Goal: Task Accomplishment & Management: Use online tool/utility

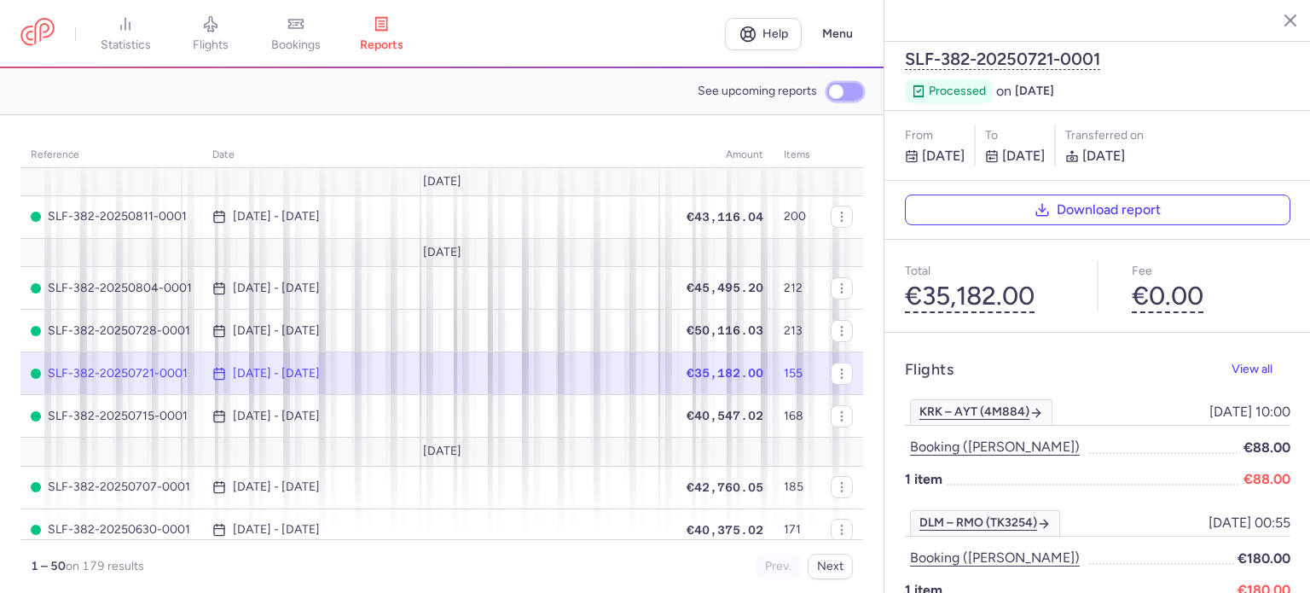
click at [837, 83] on input "See upcoming reports" at bounding box center [845, 92] width 36 height 18
checkbox input "true"
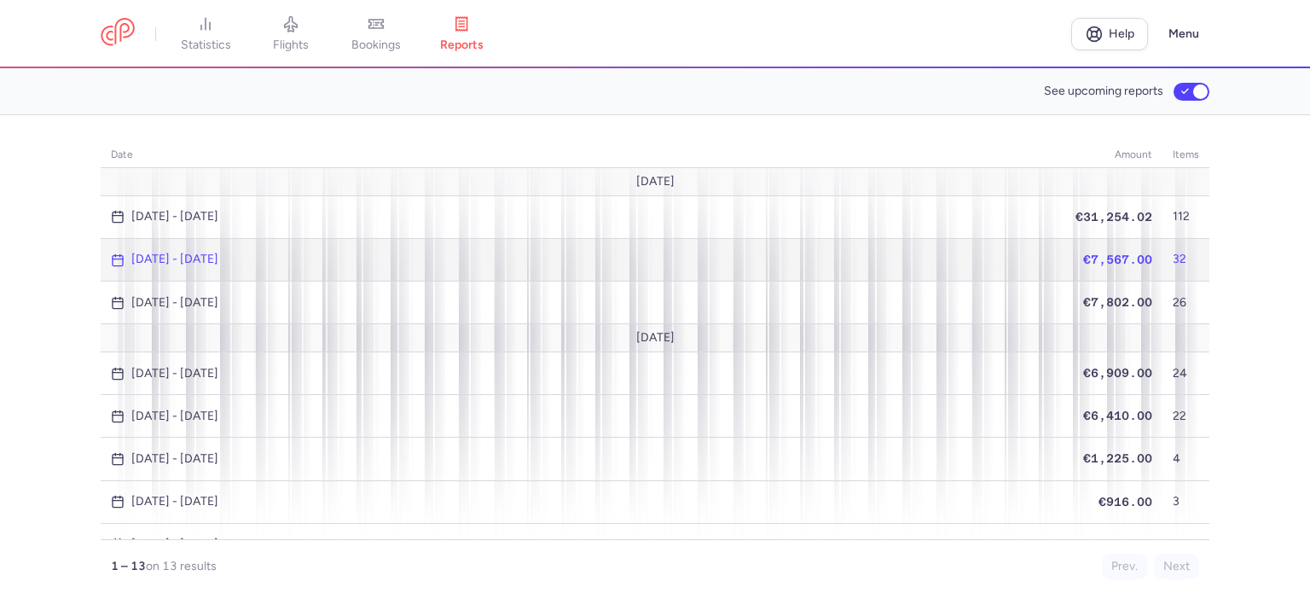
click at [1096, 256] on span "€7,567.00" at bounding box center [1117, 259] width 69 height 14
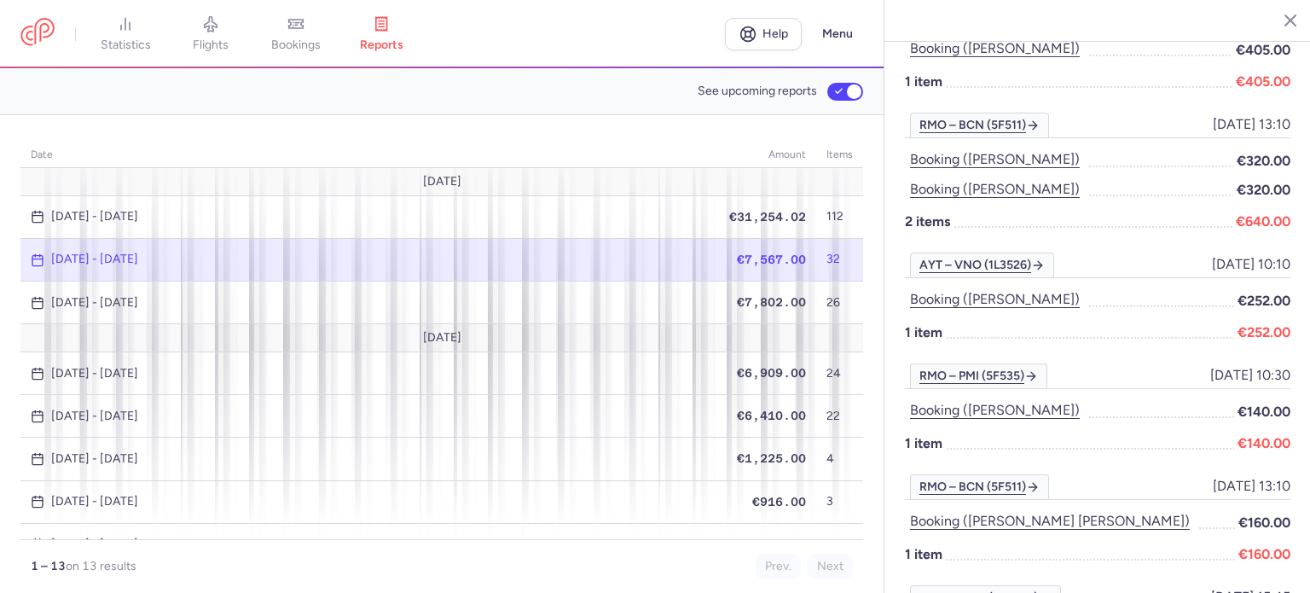
scroll to position [1876, 0]
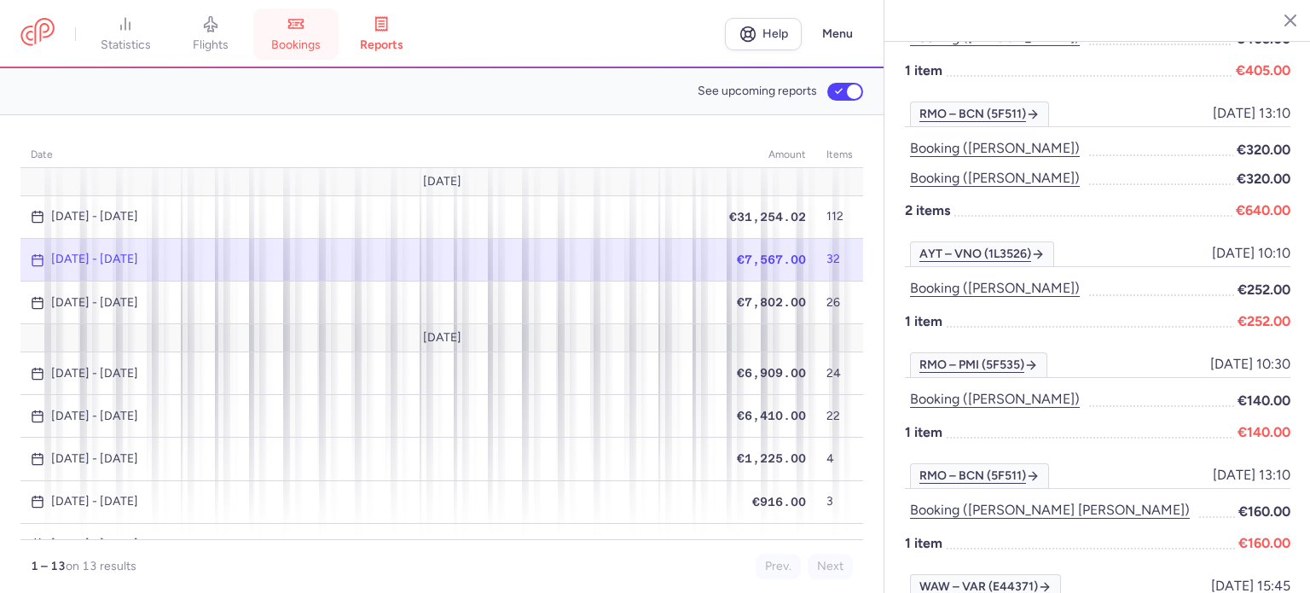
click at [293, 43] on span "bookings" at bounding box center [295, 45] width 49 height 15
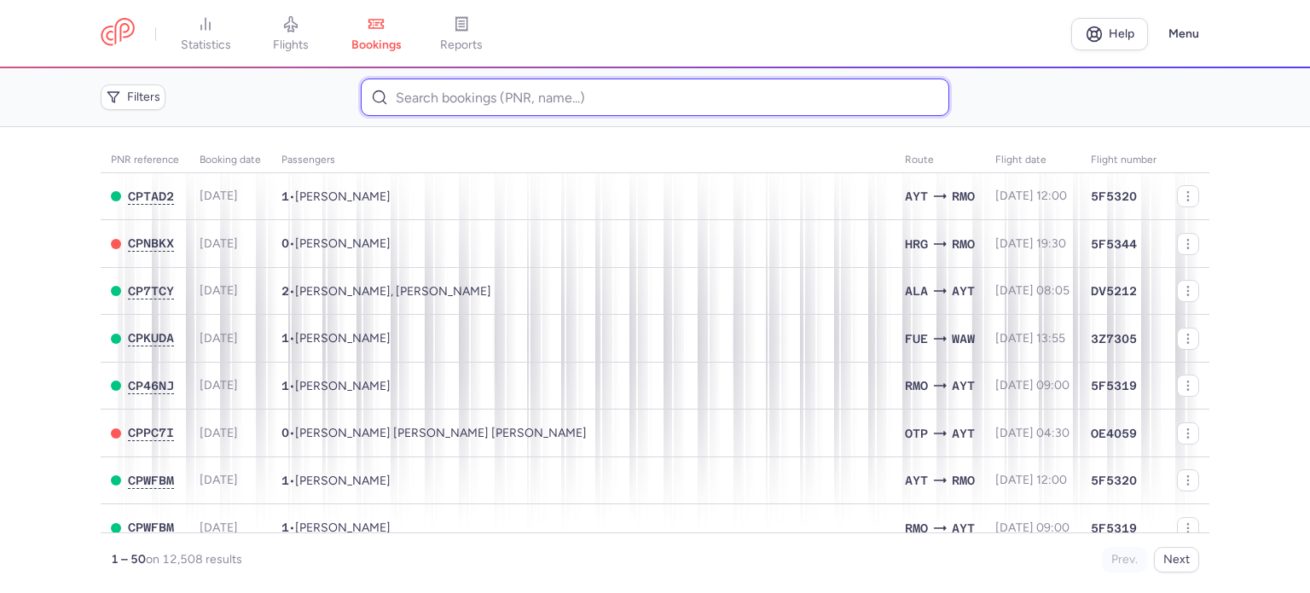
paste input "SEREMET VICTOR"
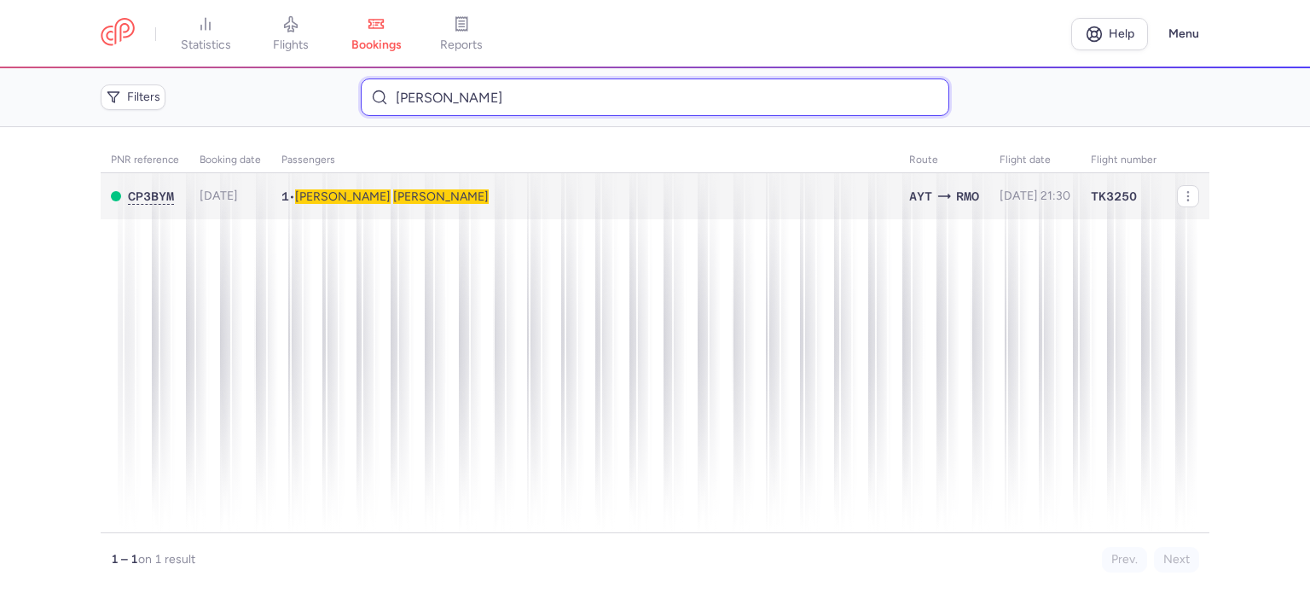
type input "SEREMET VICTOR"
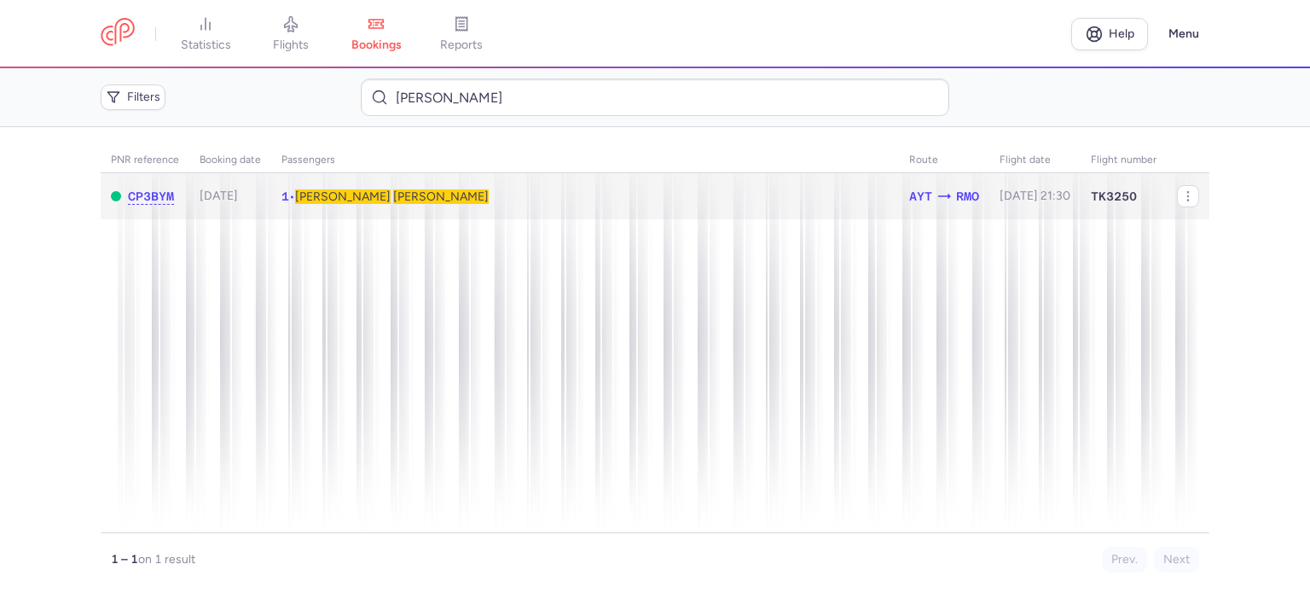
click at [393, 198] on span "SEREMET" at bounding box center [441, 196] width 96 height 14
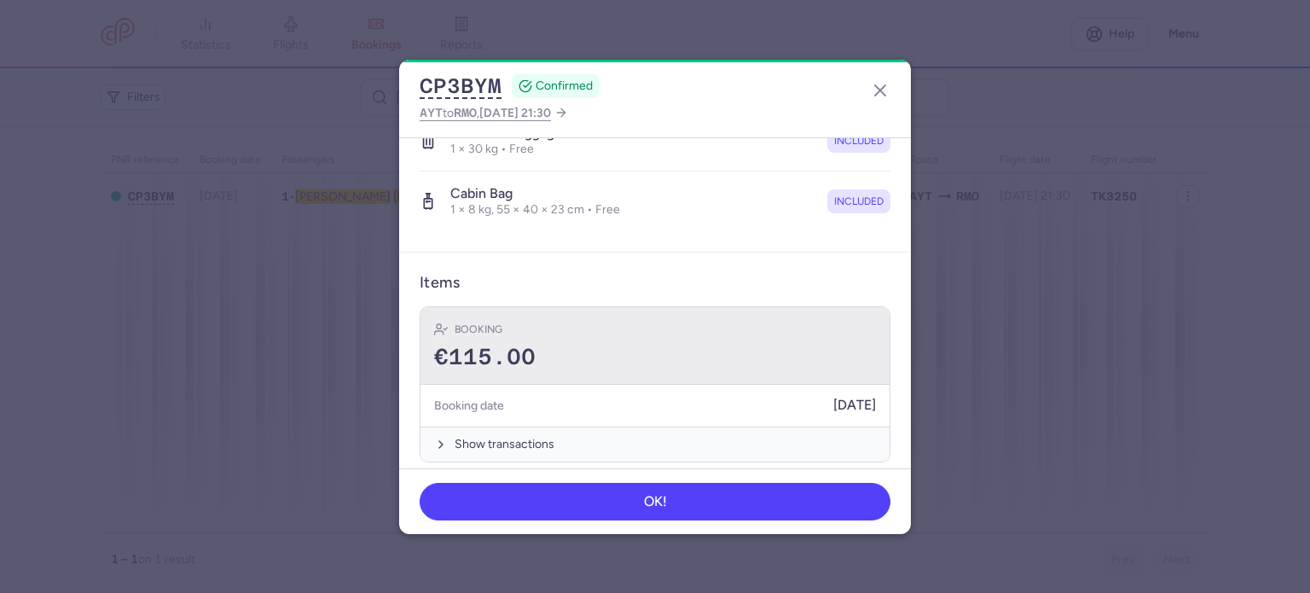
scroll to position [361, 0]
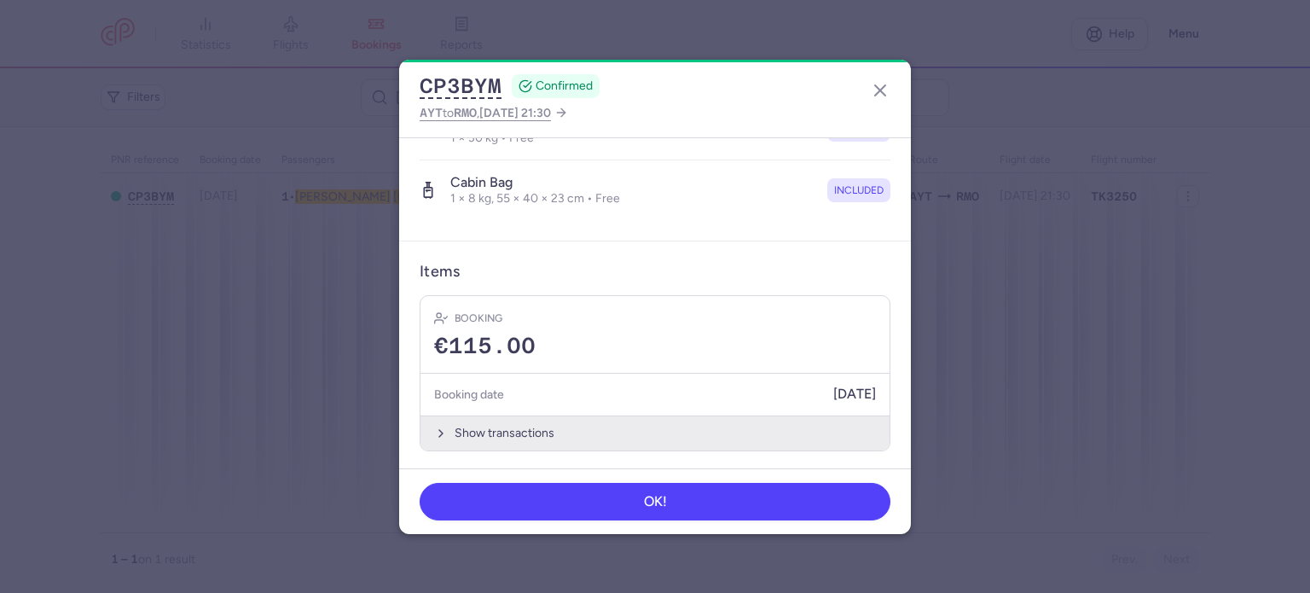
click at [509, 427] on button "Show transactions" at bounding box center [654, 432] width 469 height 35
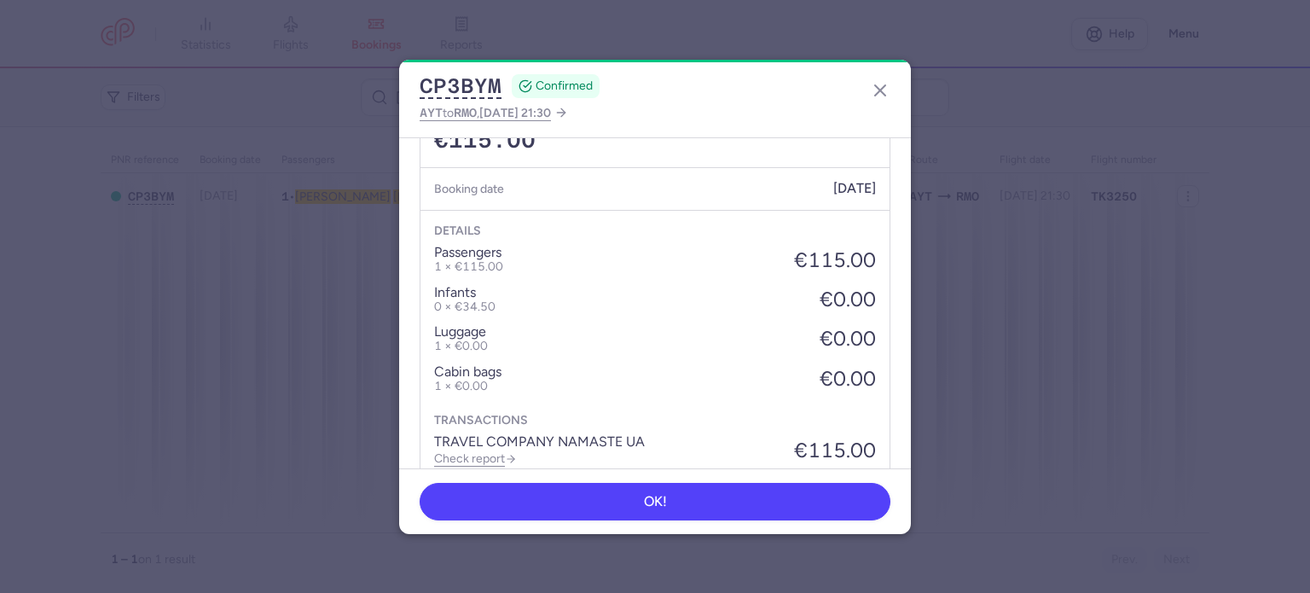
scroll to position [616, 0]
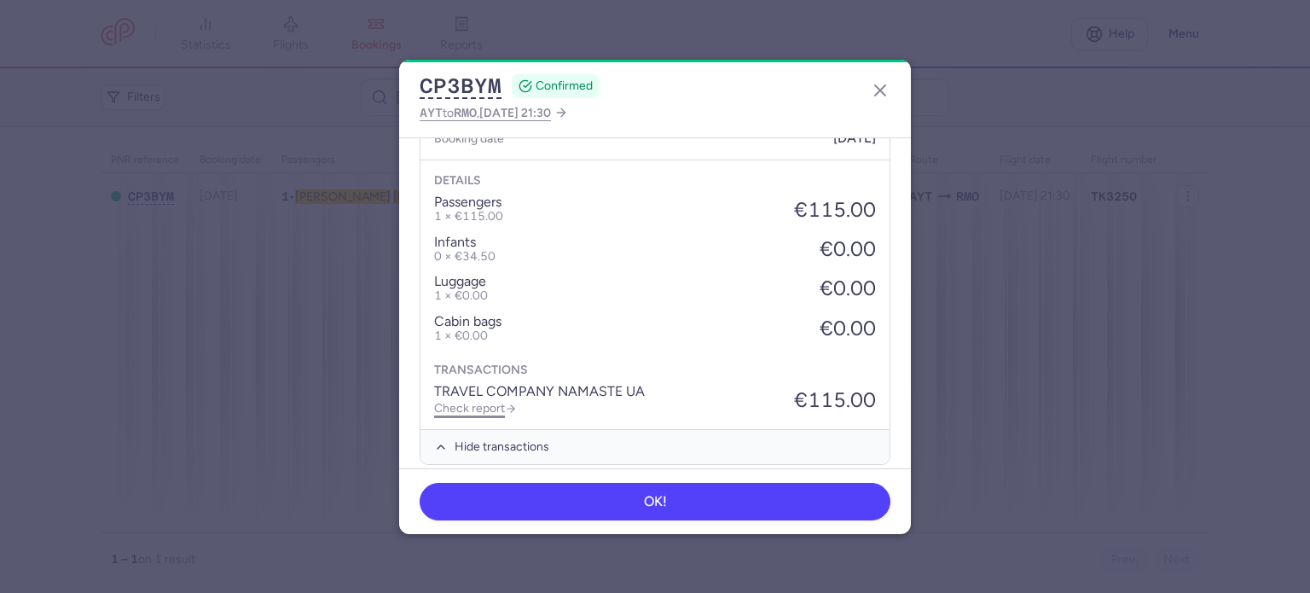
click at [488, 408] on link "Check report" at bounding box center [475, 408] width 83 height 14
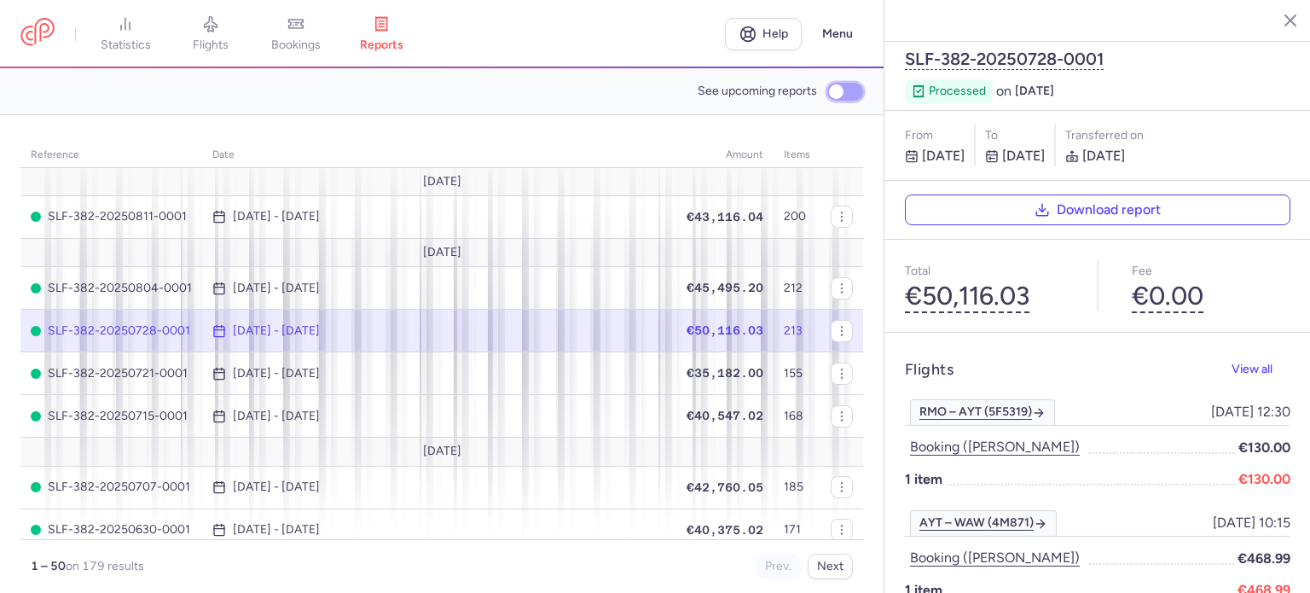
click at [836, 83] on input "See upcoming reports" at bounding box center [845, 92] width 36 height 18
checkbox input "true"
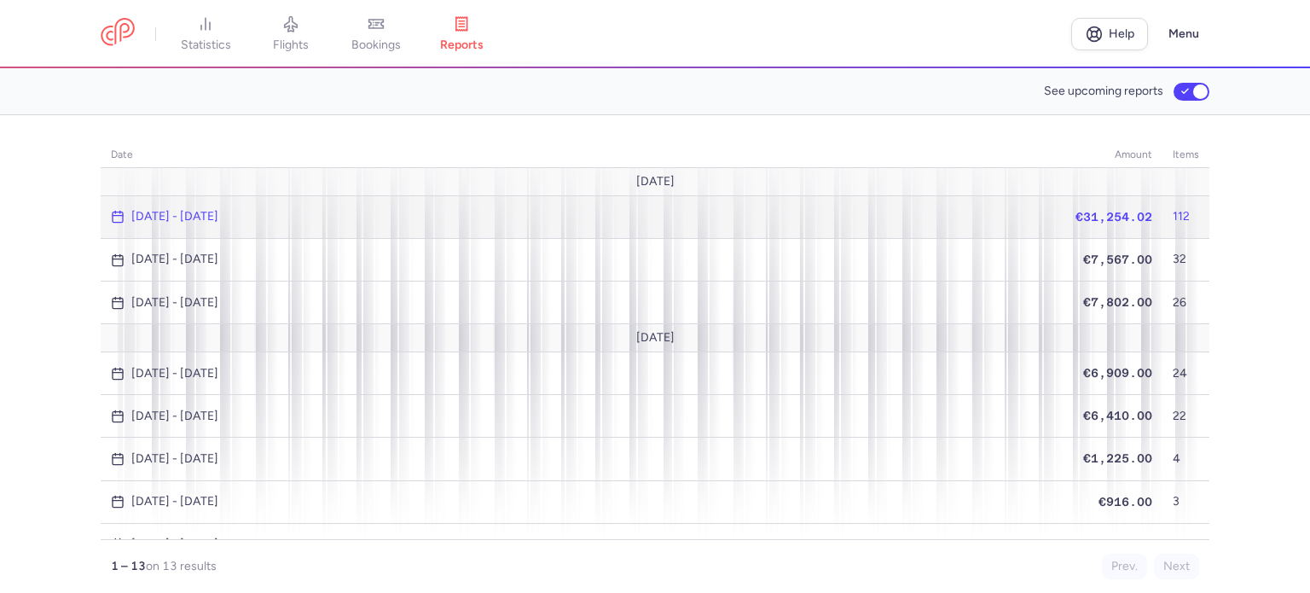
click at [1110, 211] on span "€31,254.02" at bounding box center [1113, 217] width 77 height 14
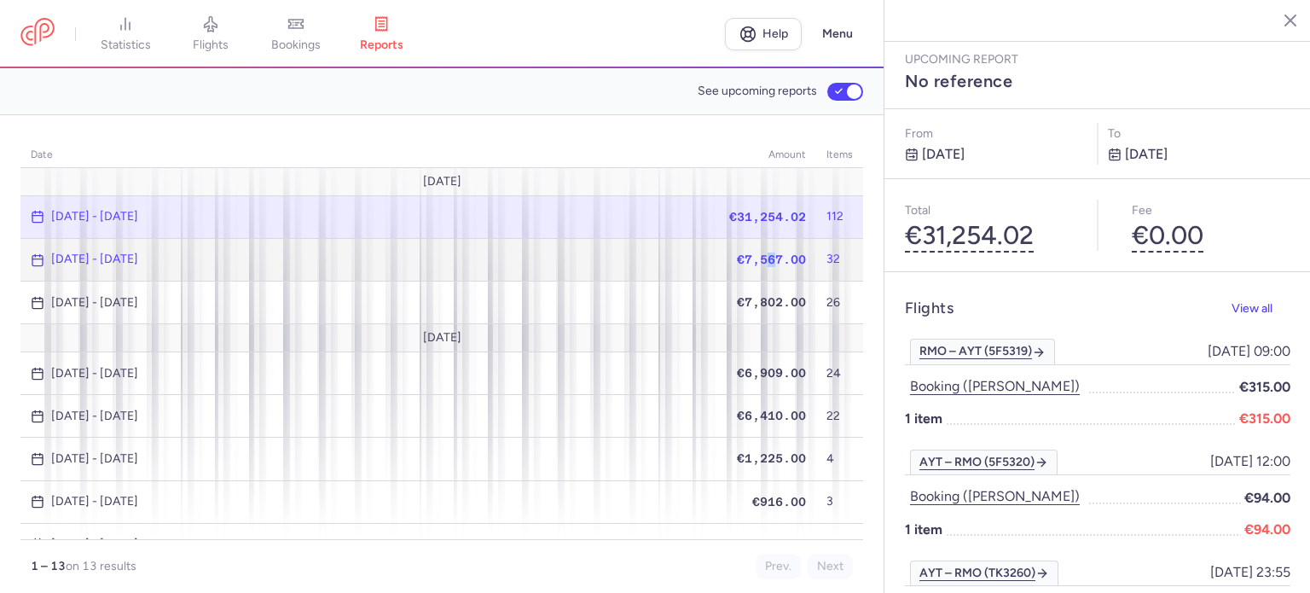
click at [757, 252] on span "€7,567.00" at bounding box center [771, 259] width 69 height 14
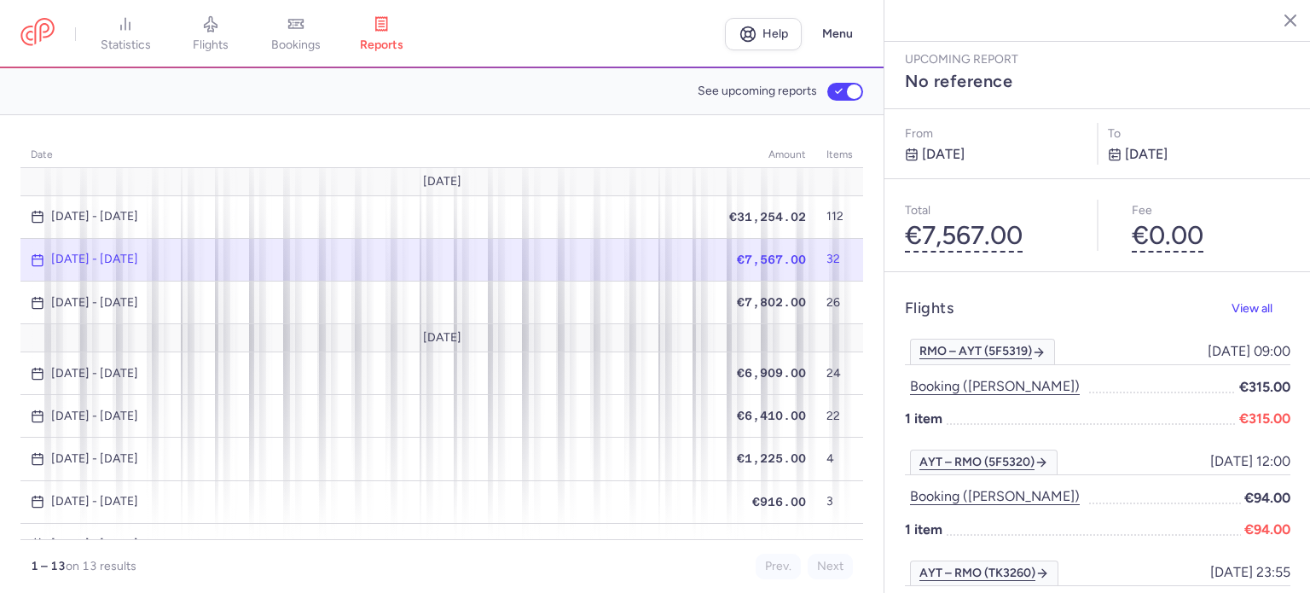
click at [743, 259] on span "€7,567.00" at bounding box center [771, 259] width 69 height 14
click at [744, 258] on span "€7,567.00" at bounding box center [771, 259] width 69 height 14
click at [756, 258] on span "€7,567.00" at bounding box center [771, 259] width 69 height 14
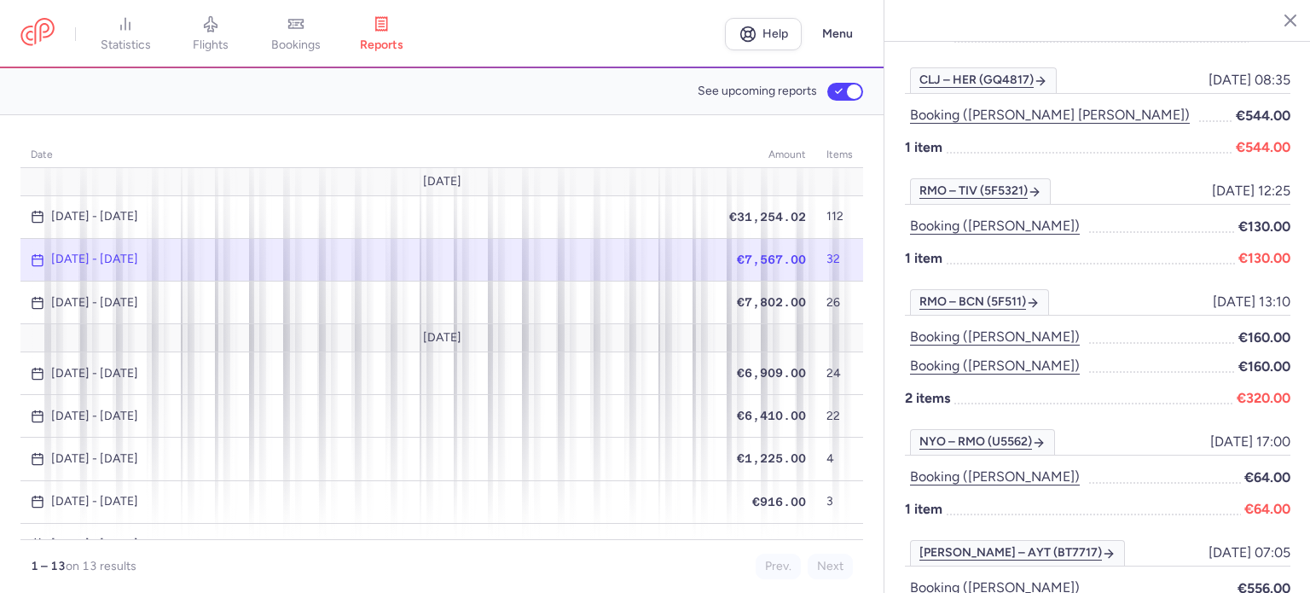
scroll to position [767, 0]
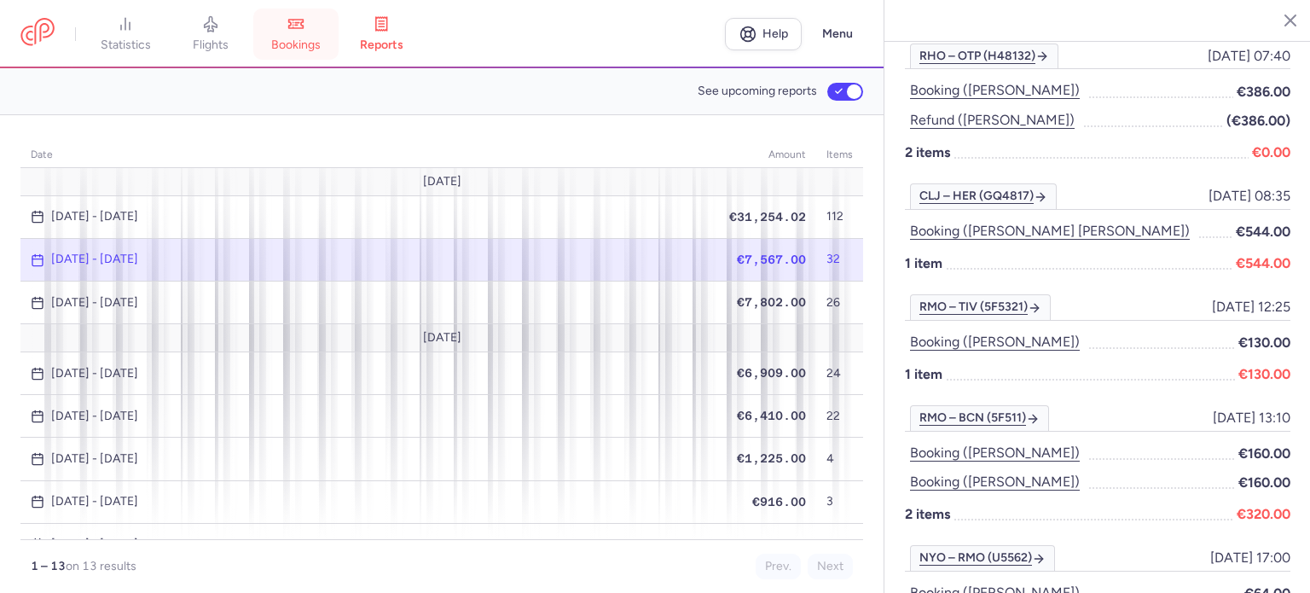
click at [304, 28] on icon at bounding box center [296, 24] width 14 height 9
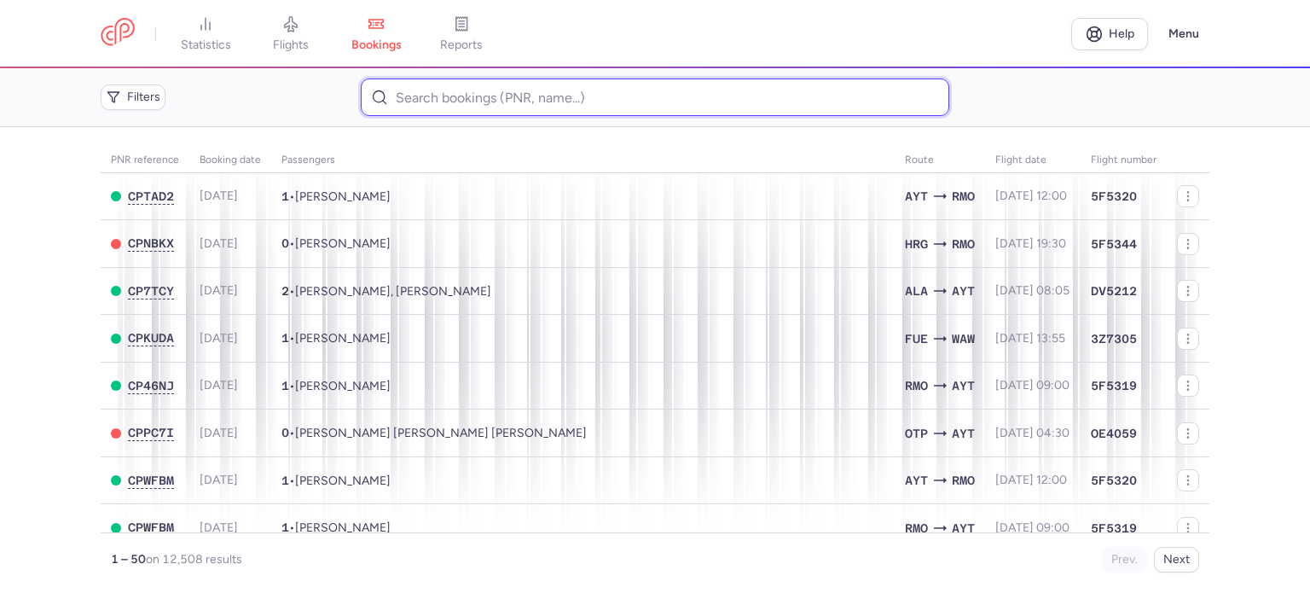
paste input "[PERSON_NAME] LIVINYA"
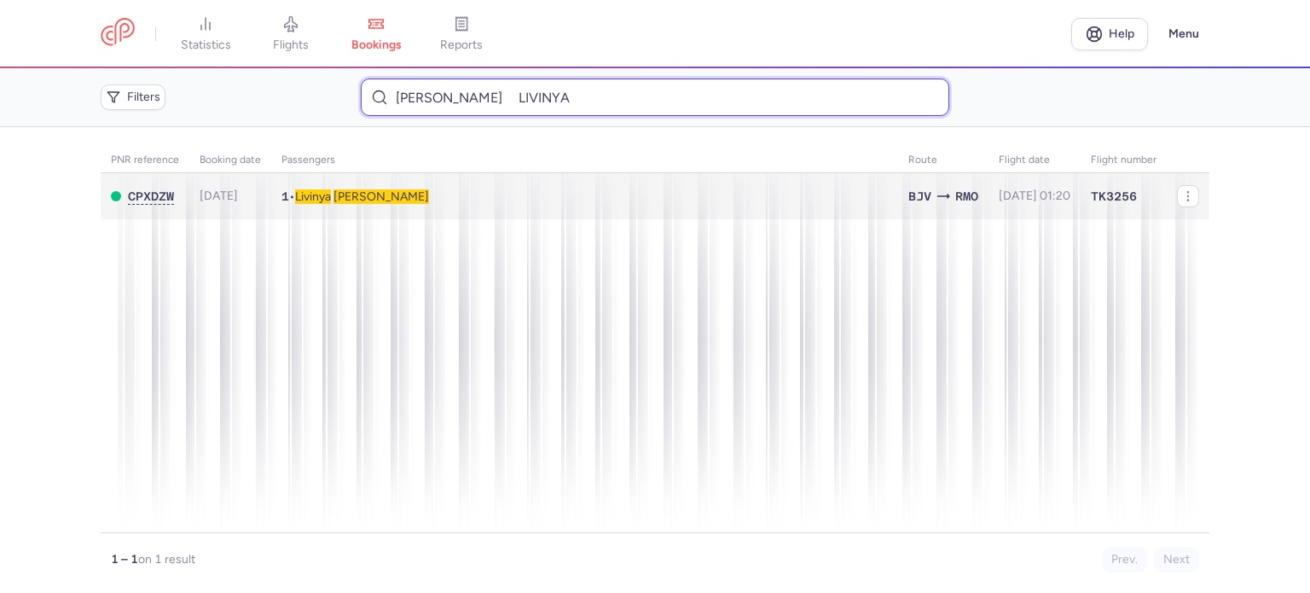
type input "[PERSON_NAME] LIVINYA"
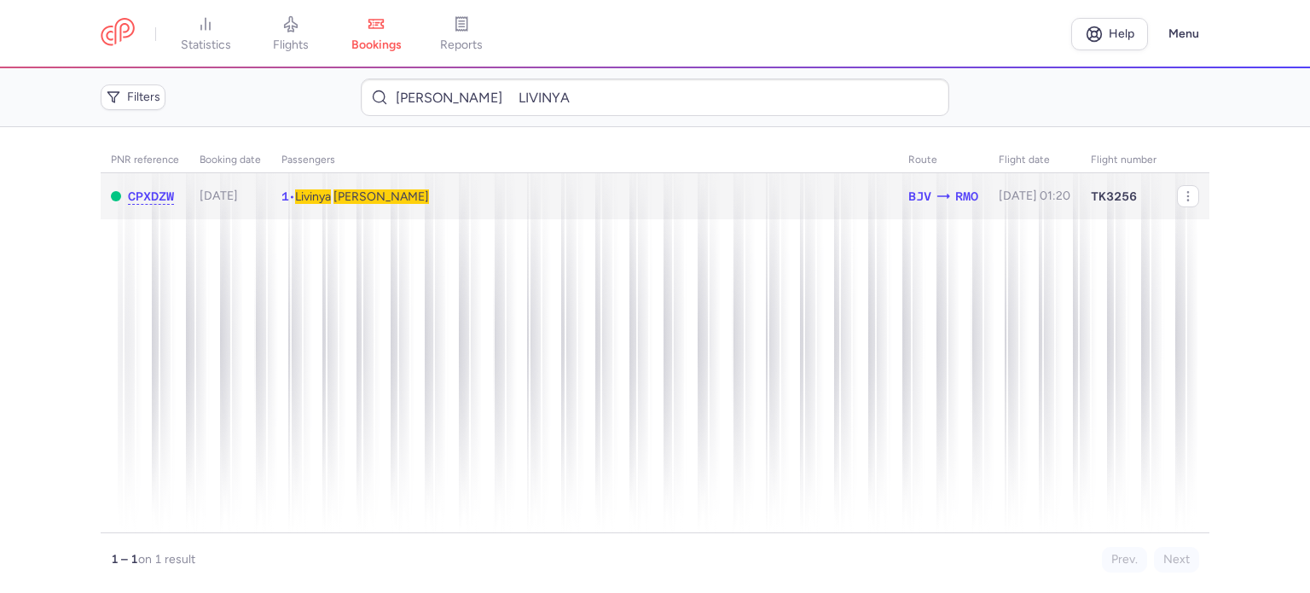
click at [988, 204] on td "1 • Livinya [PERSON_NAME]" at bounding box center [1034, 196] width 92 height 47
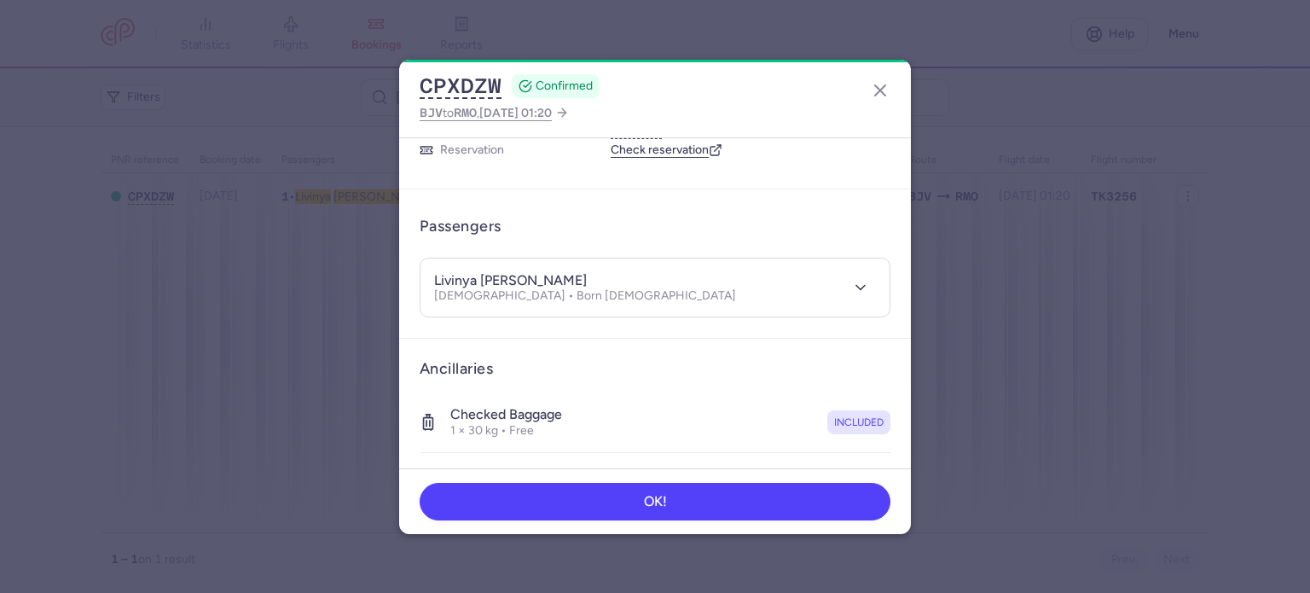
scroll to position [361, 0]
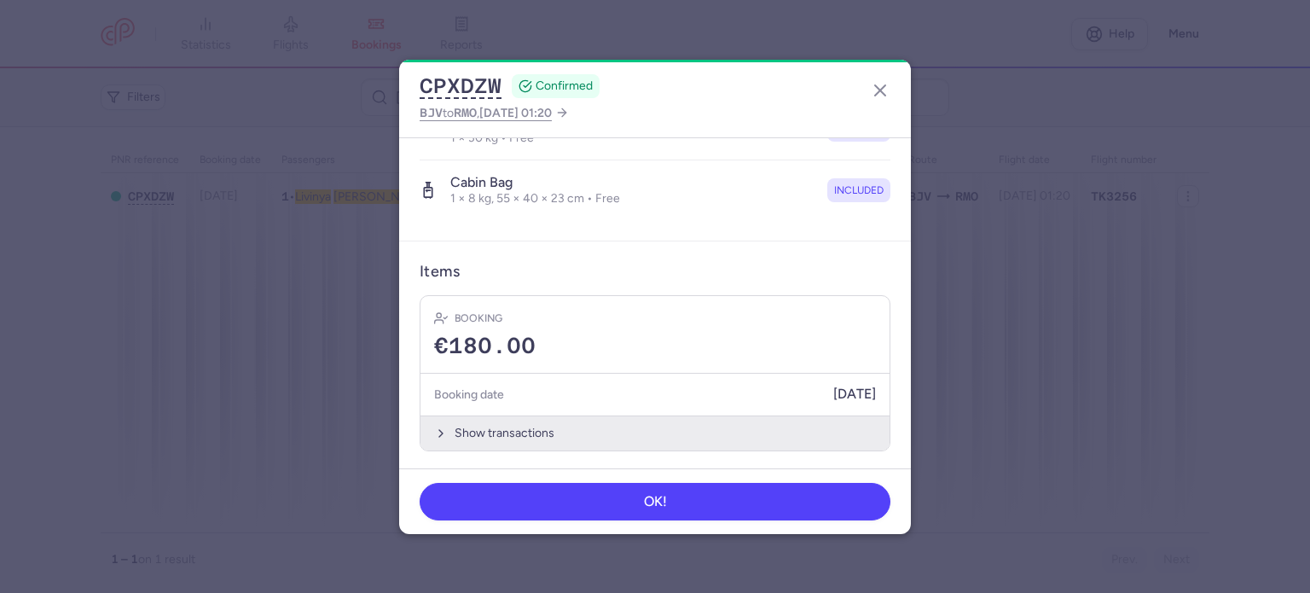
click at [523, 435] on button "Show transactions" at bounding box center [654, 432] width 469 height 35
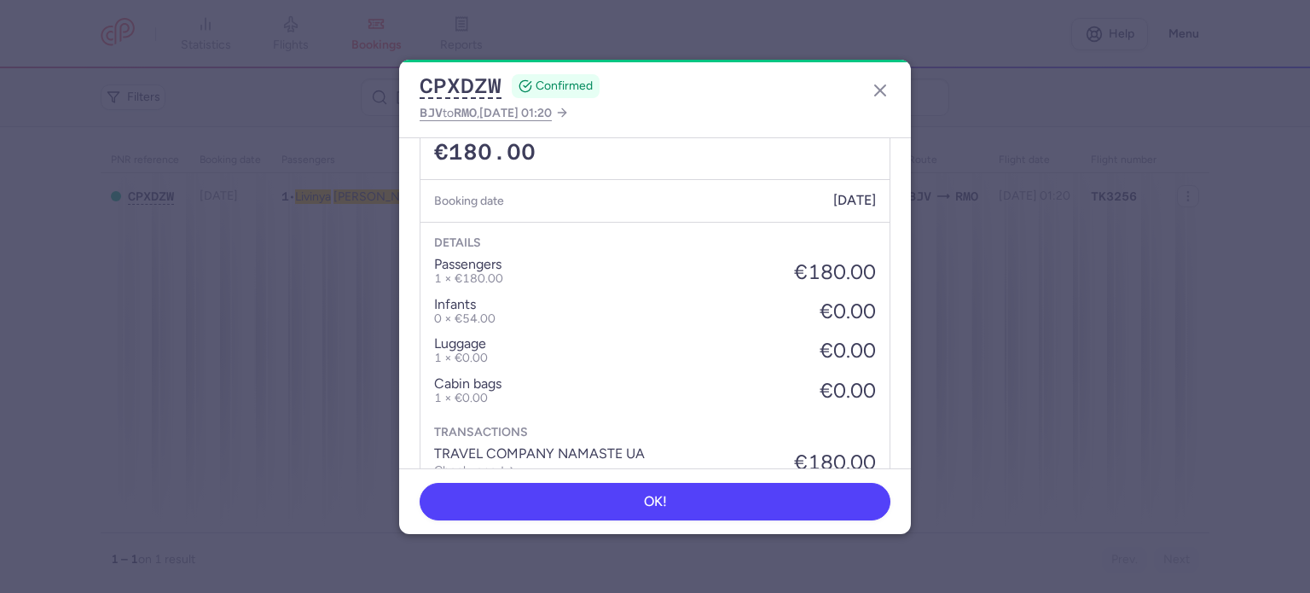
scroll to position [630, 0]
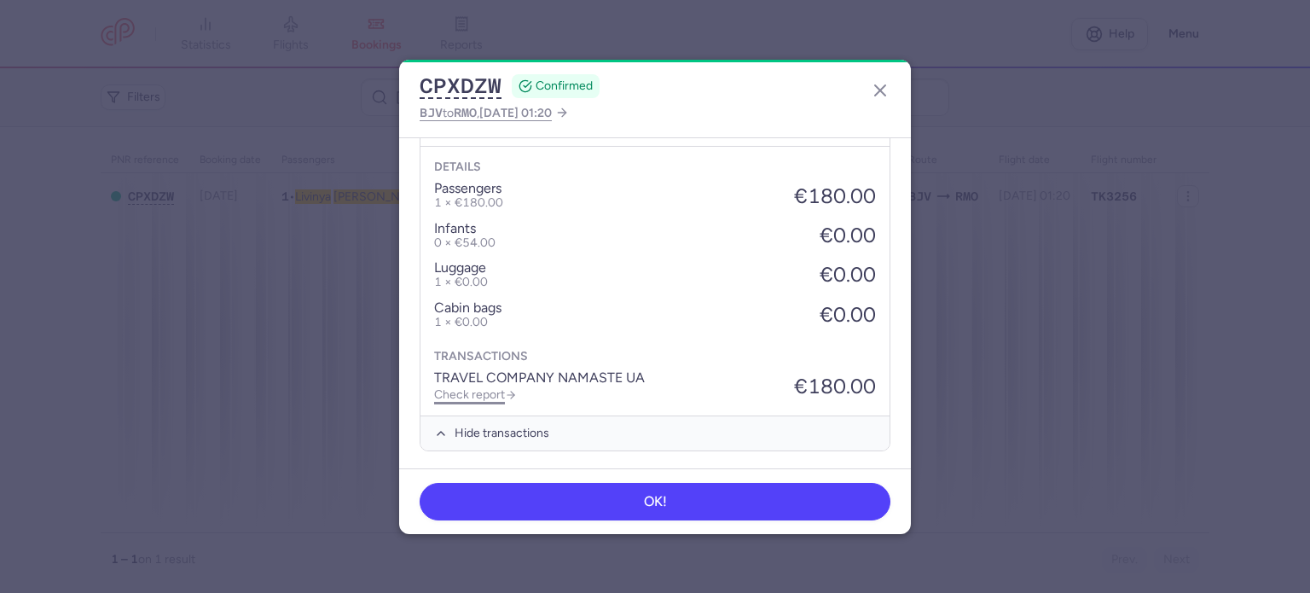
click at [483, 388] on link "Check report" at bounding box center [475, 394] width 83 height 14
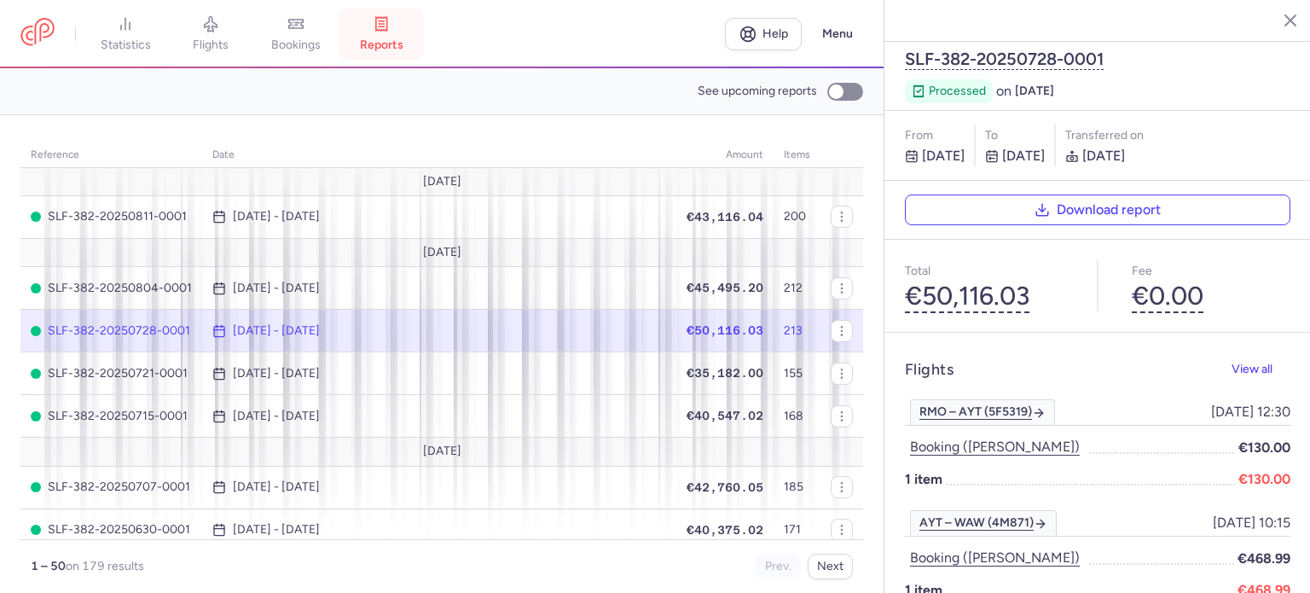
click at [380, 38] on span "reports" at bounding box center [381, 45] width 43 height 15
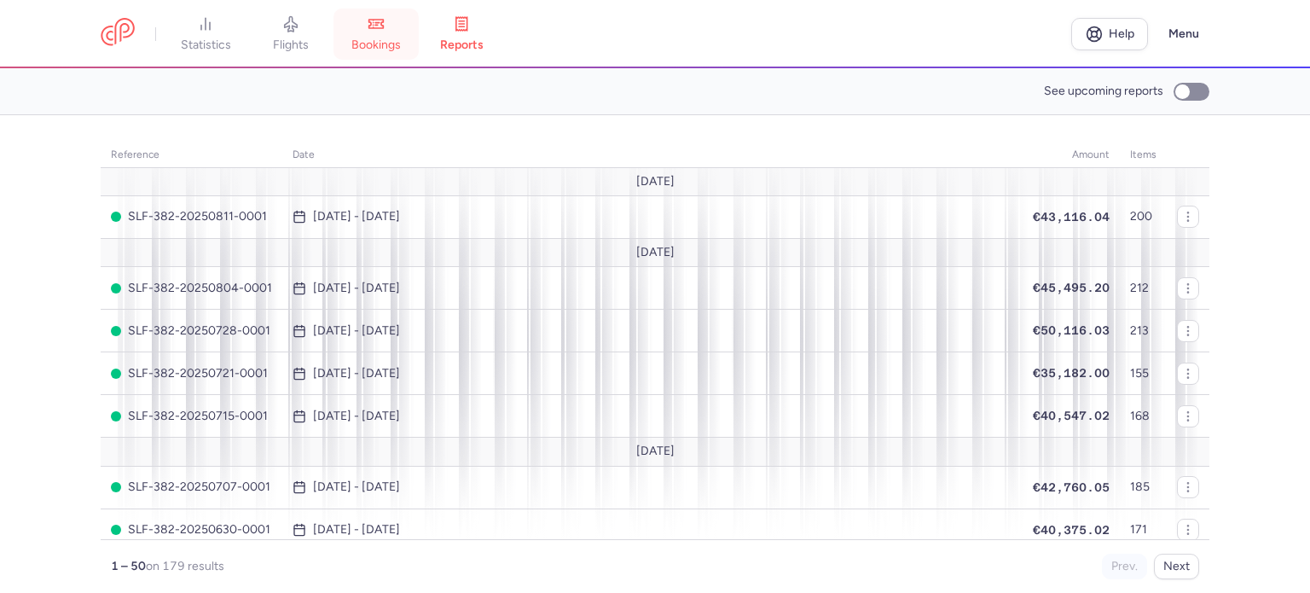
click at [379, 43] on span "bookings" at bounding box center [375, 45] width 49 height 15
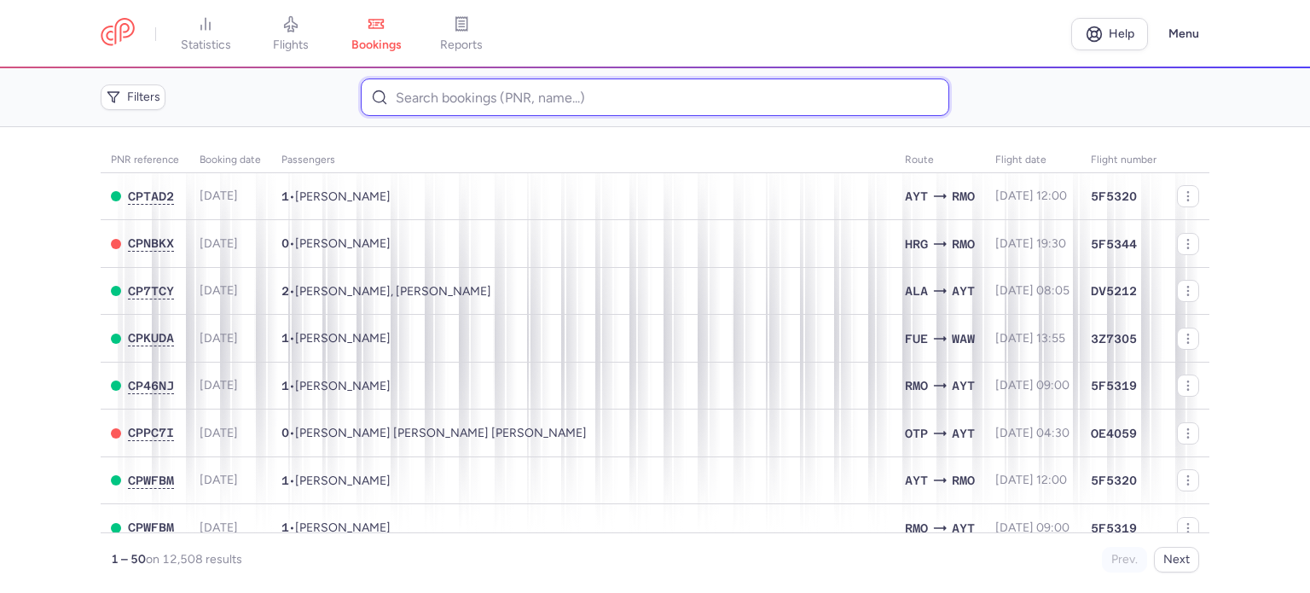
paste input "SKLIFOS OLESIA"
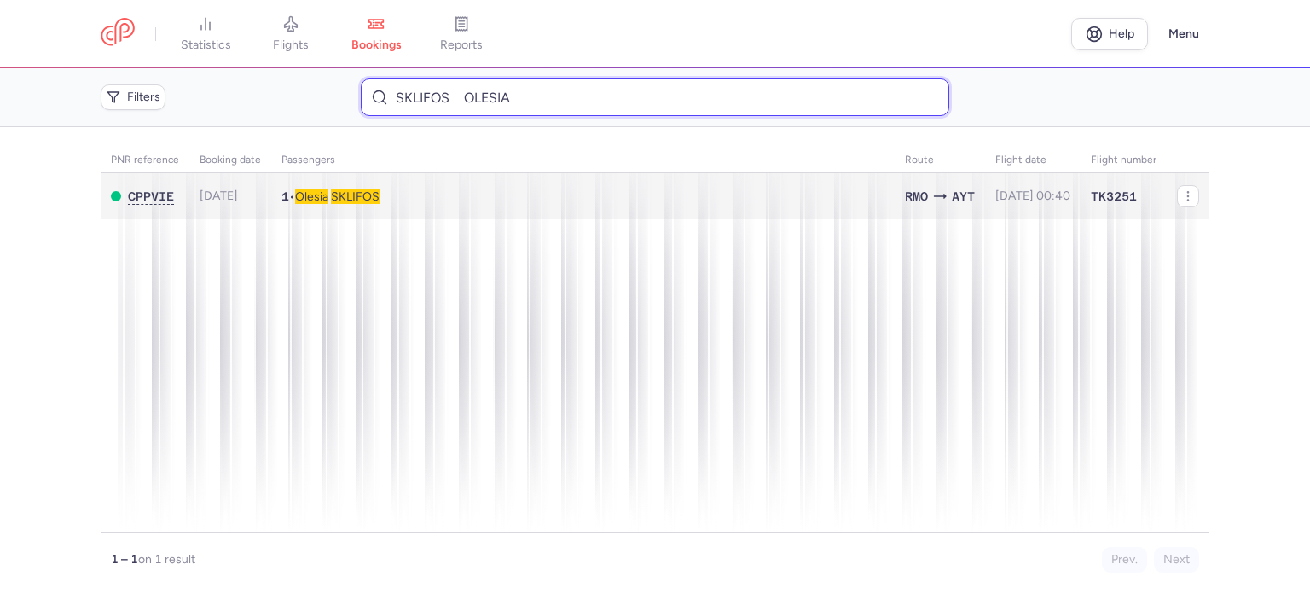
type input "SKLIFOS OLESIA"
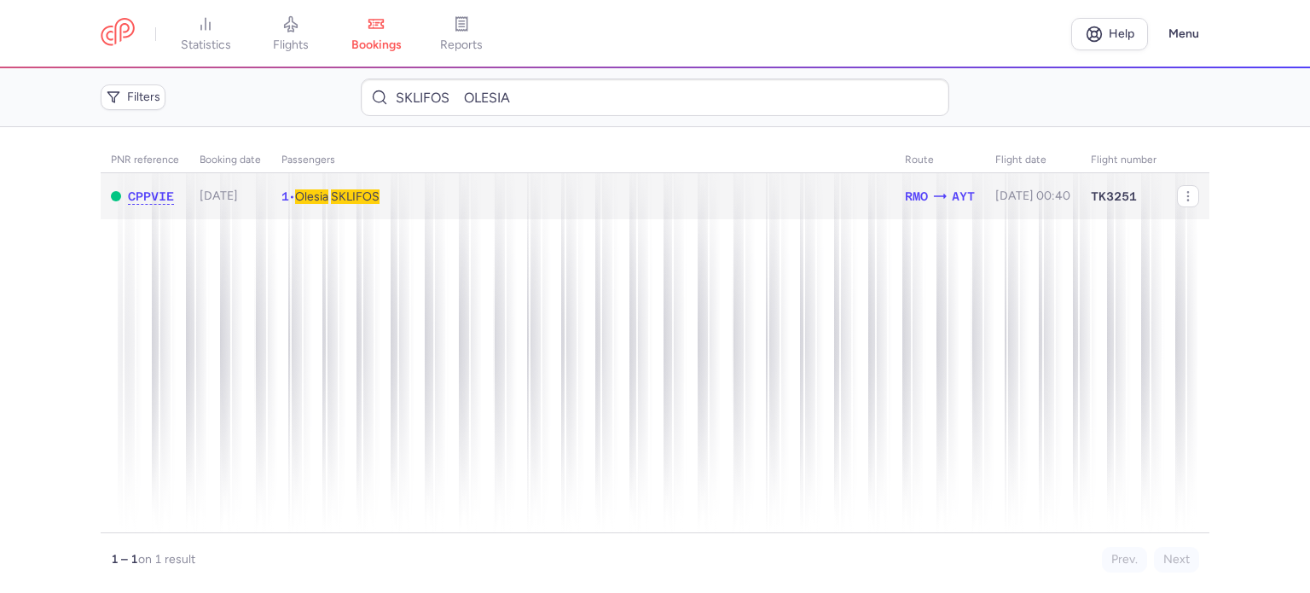
click at [368, 196] on span "SKLIFOS" at bounding box center [355, 196] width 49 height 14
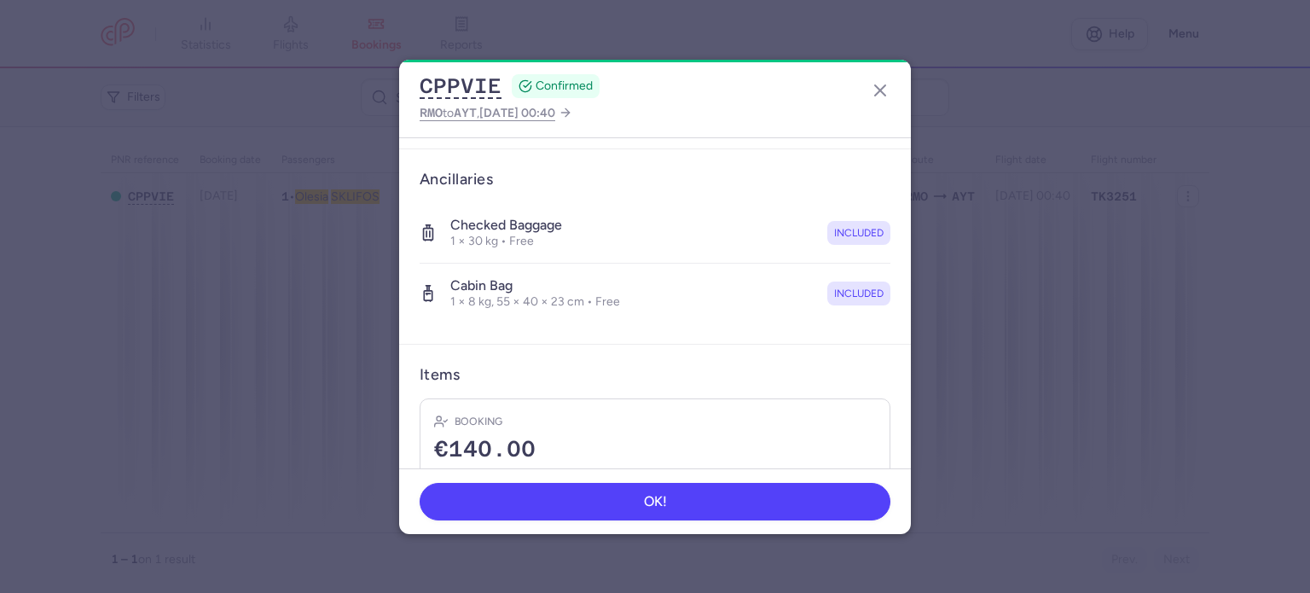
scroll to position [361, 0]
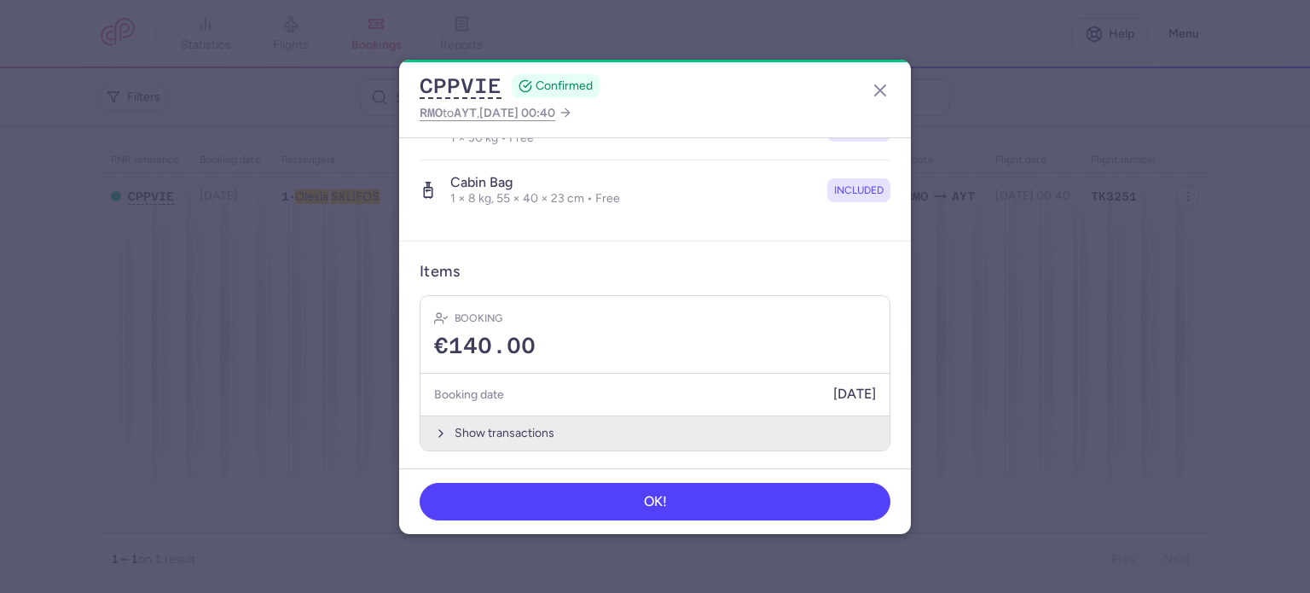
click at [493, 434] on button "Show transactions" at bounding box center [654, 432] width 469 height 35
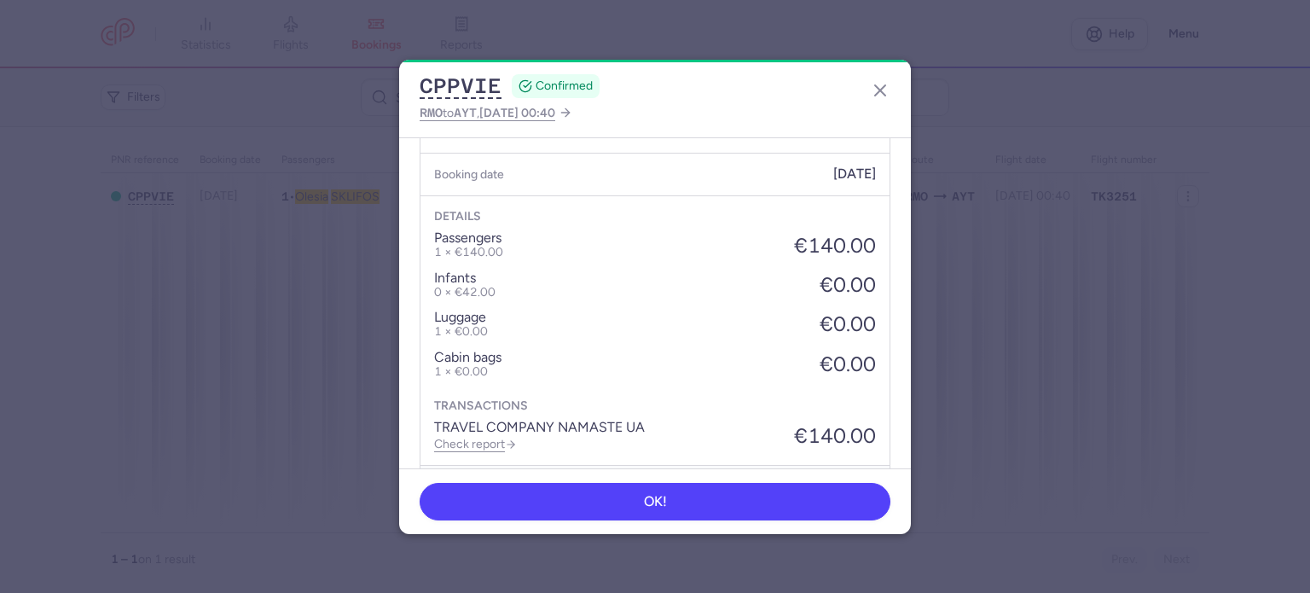
scroll to position [630, 0]
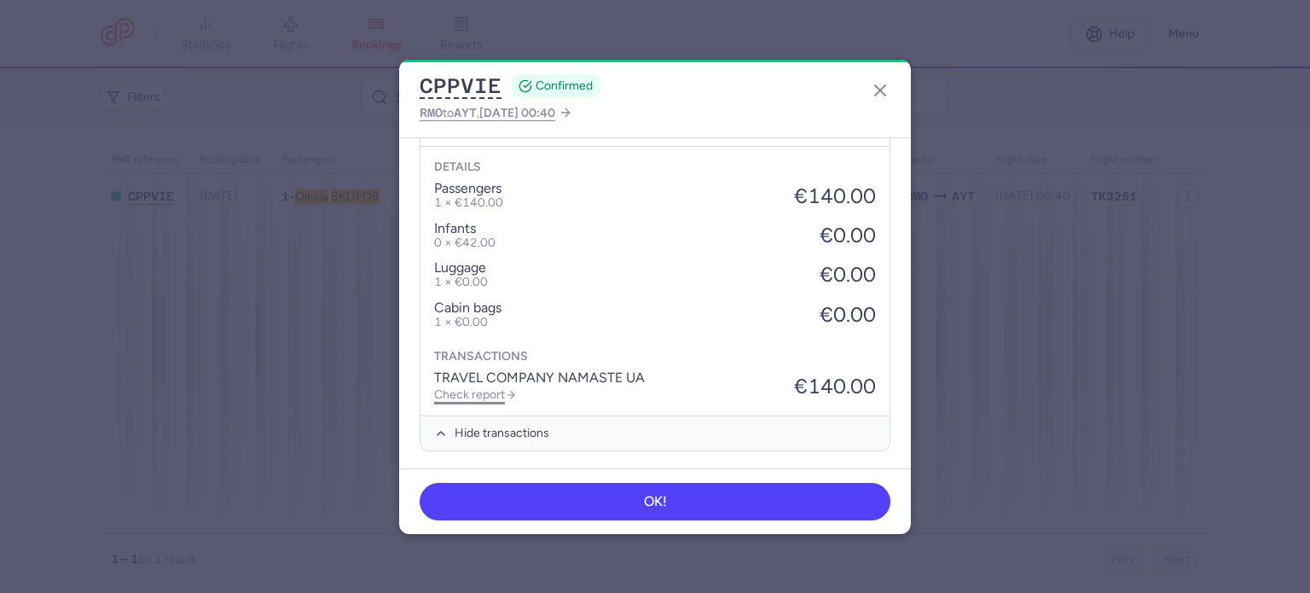
click at [491, 394] on link "Check report" at bounding box center [475, 394] width 83 height 14
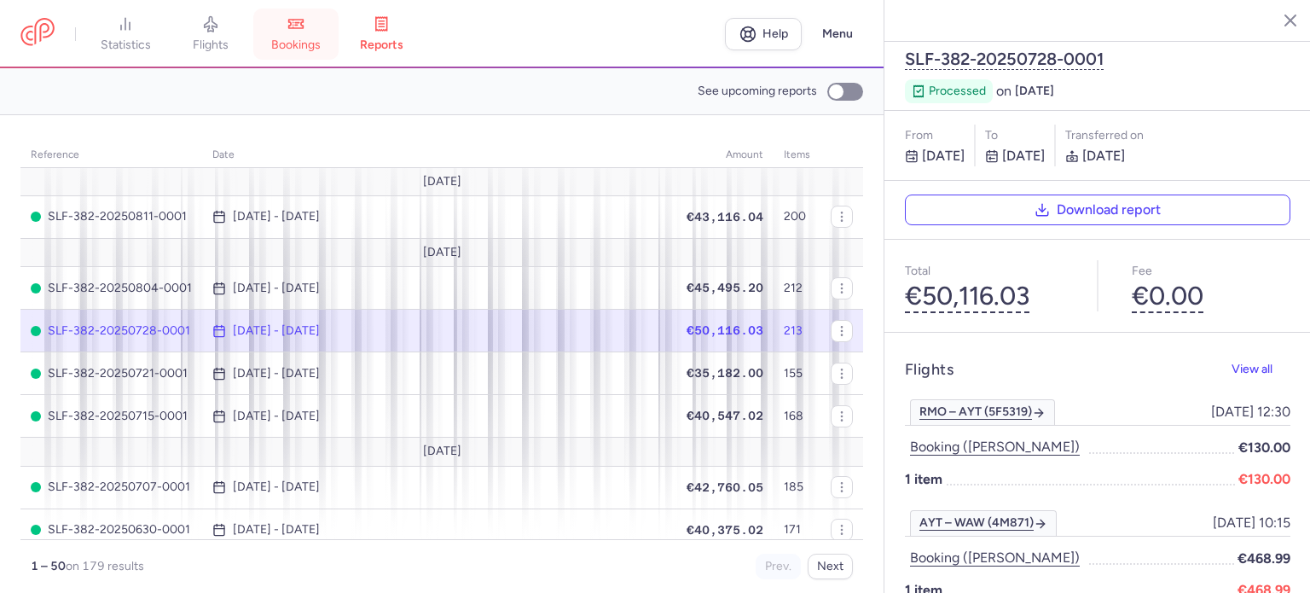
click at [310, 33] on link "bookings" at bounding box center [295, 34] width 85 height 38
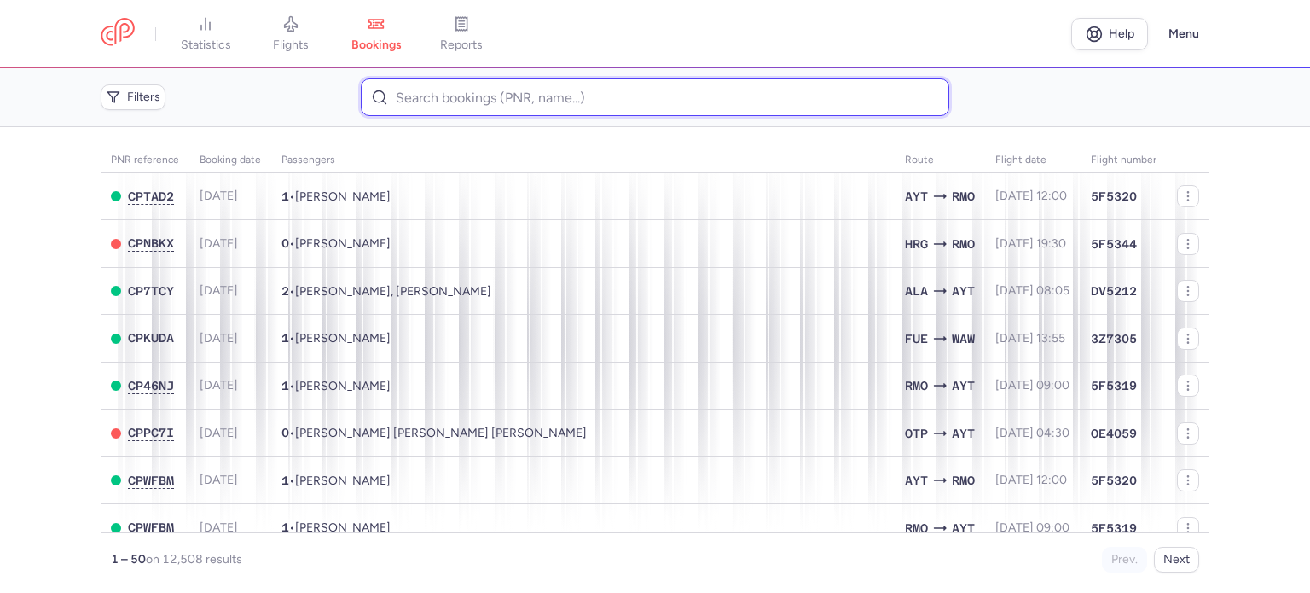
paste input "TSURKANU ZHANNA"
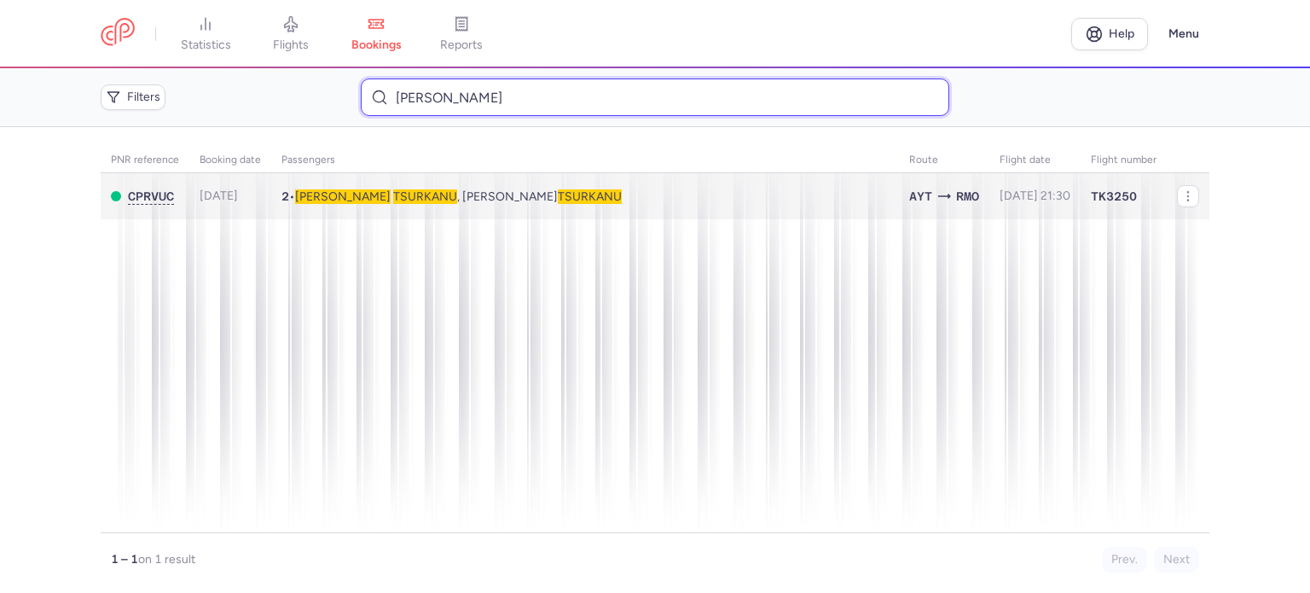
type input "TSURKANU ZHANNA"
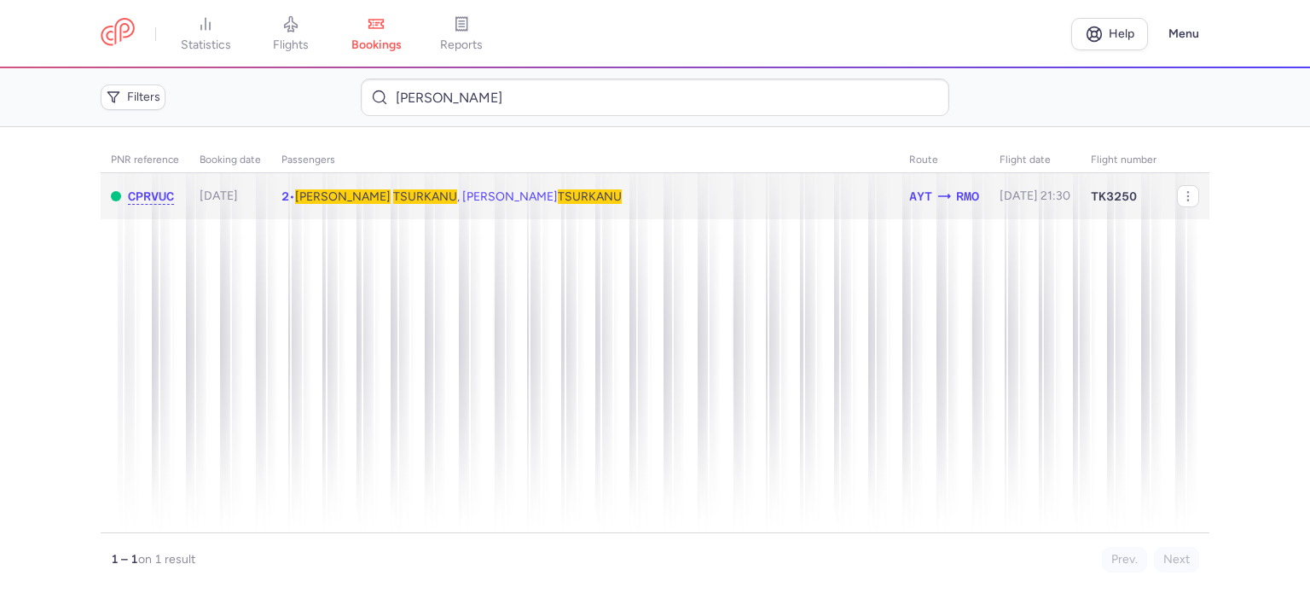
click at [393, 197] on span "TSURKANU" at bounding box center [425, 196] width 64 height 14
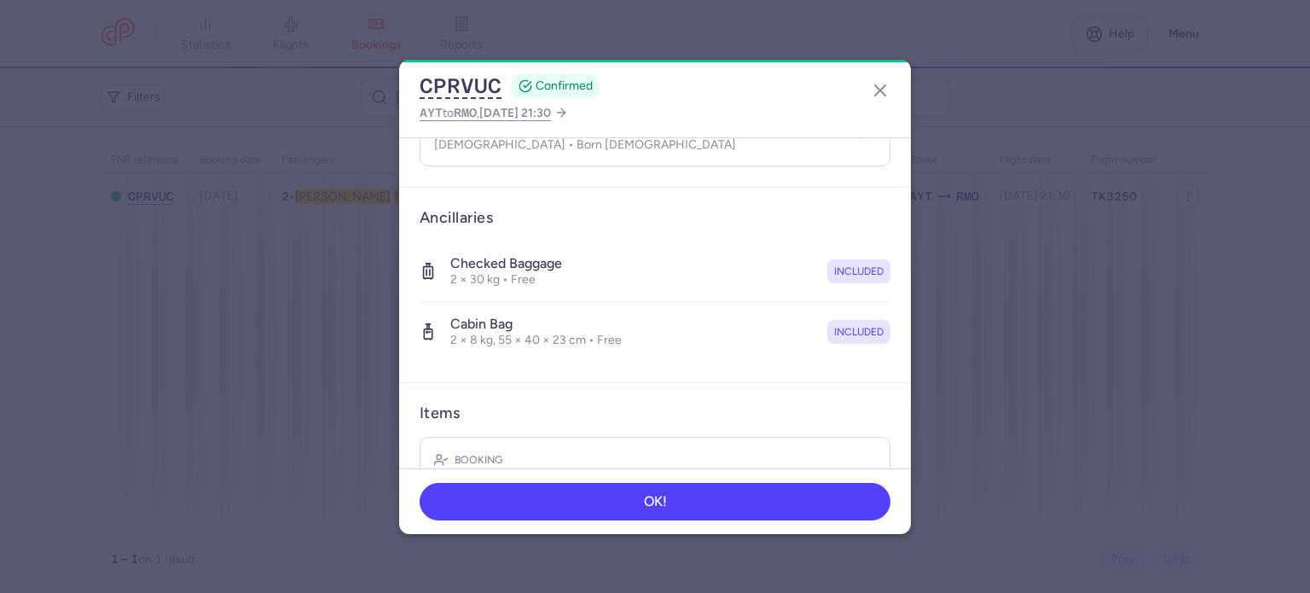
scroll to position [420, 0]
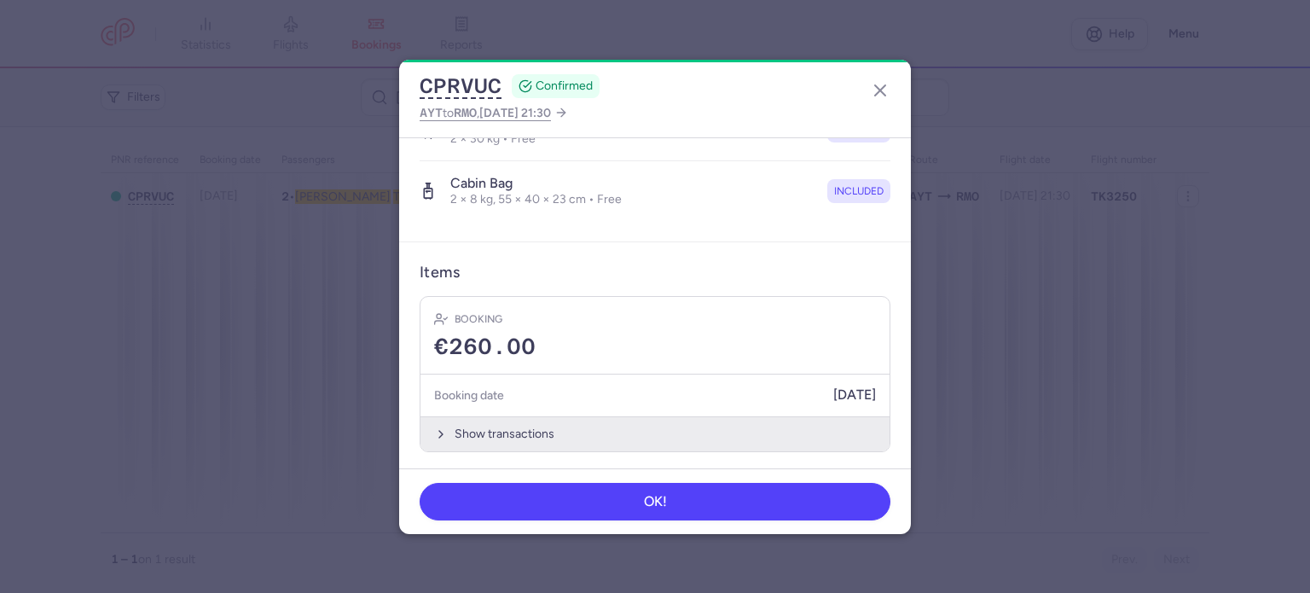
click at [500, 425] on button "Show transactions" at bounding box center [654, 433] width 469 height 35
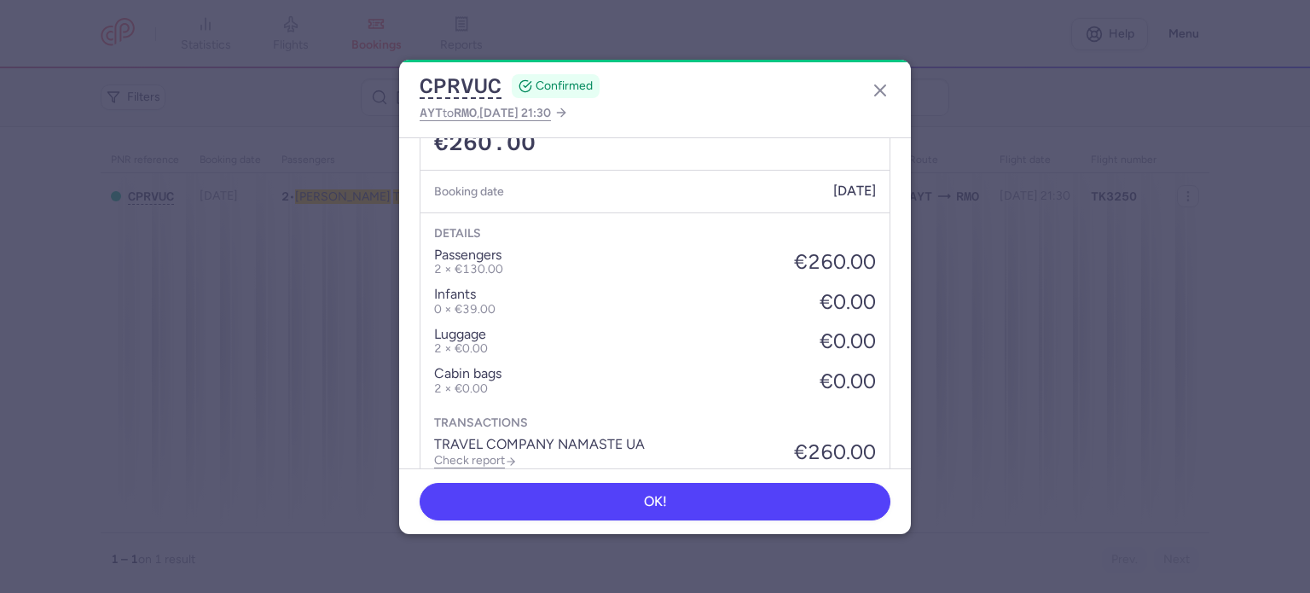
scroll to position [689, 0]
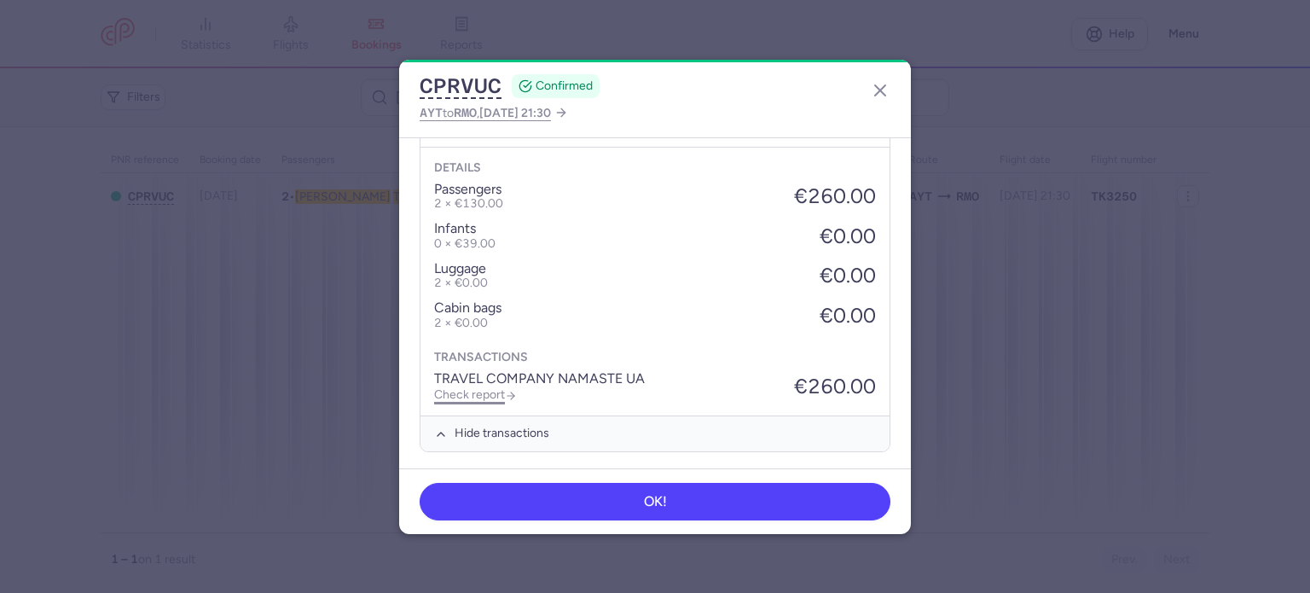
click at [479, 391] on link "Check report" at bounding box center [475, 394] width 83 height 14
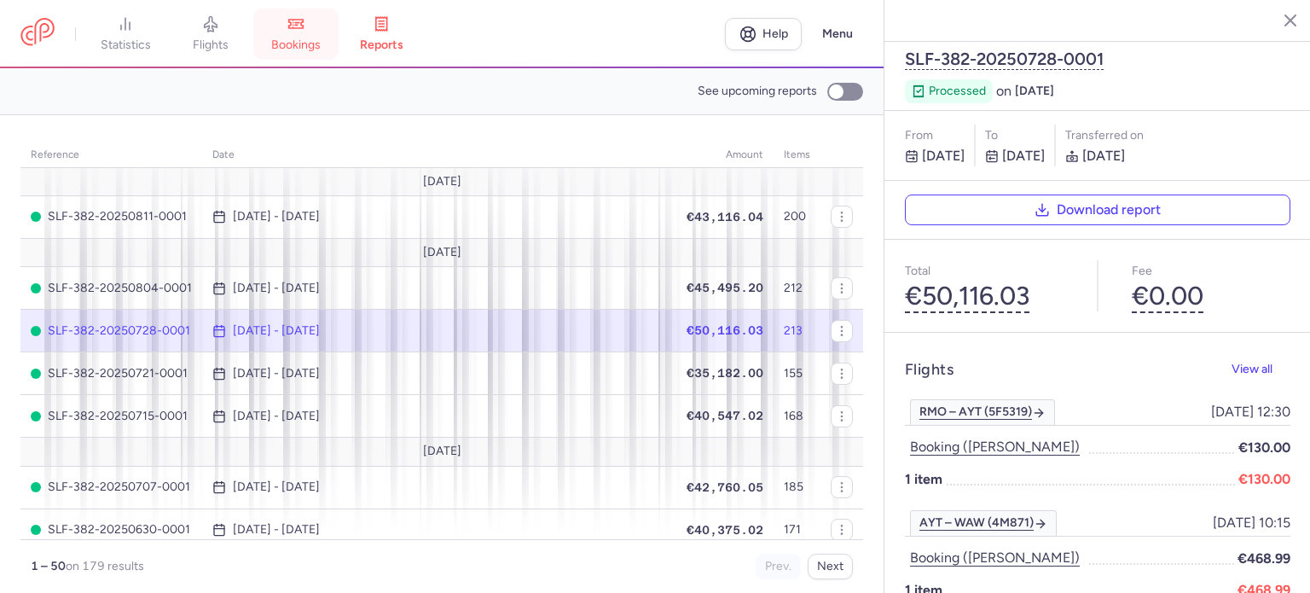
click at [304, 40] on span "bookings" at bounding box center [295, 45] width 49 height 15
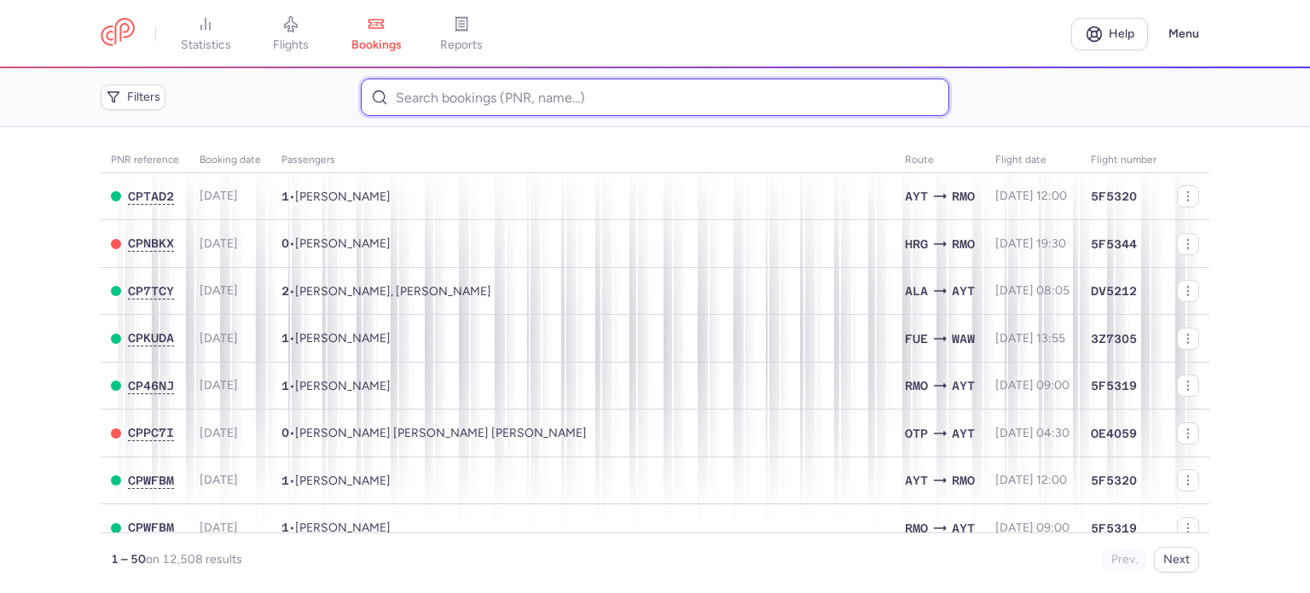
paste input "PISAROGLO TAMARA"
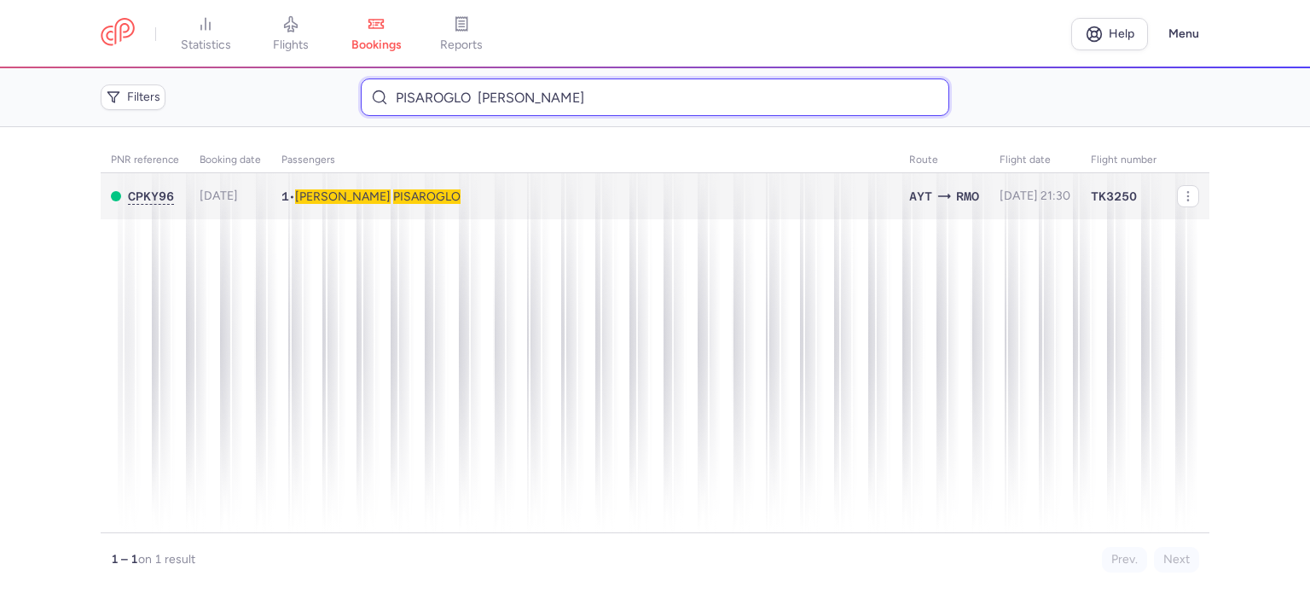
type input "PISAROGLO TAMARA"
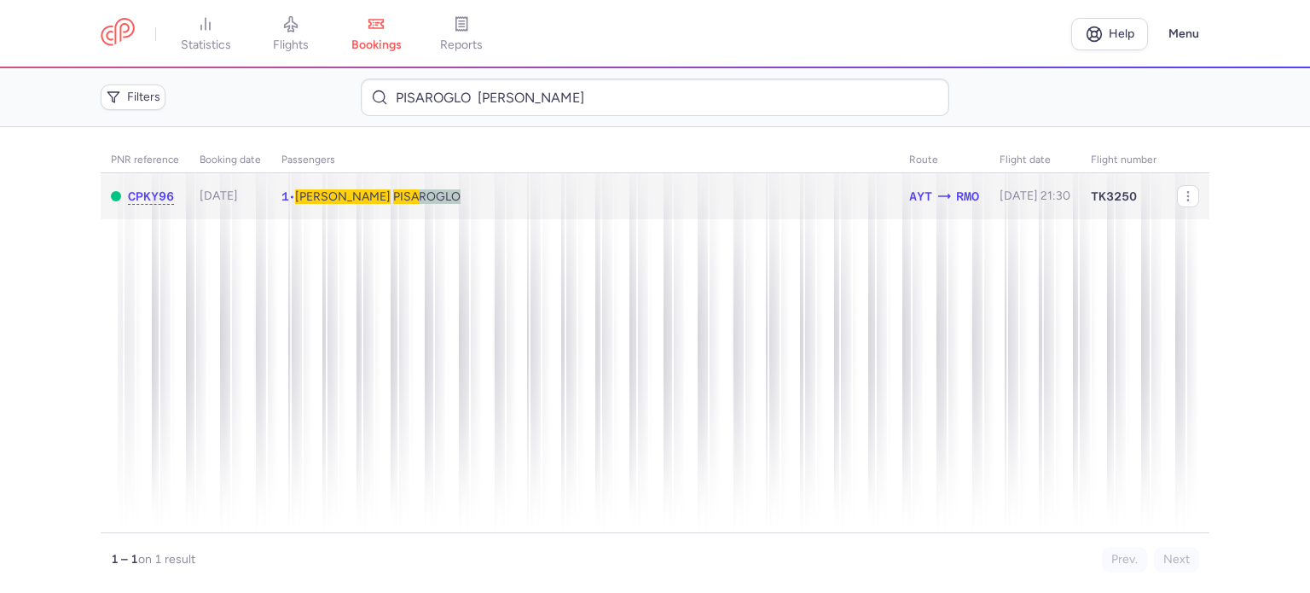
click at [989, 204] on td "1 • Tamara PISAROGLO" at bounding box center [1034, 196] width 91 height 47
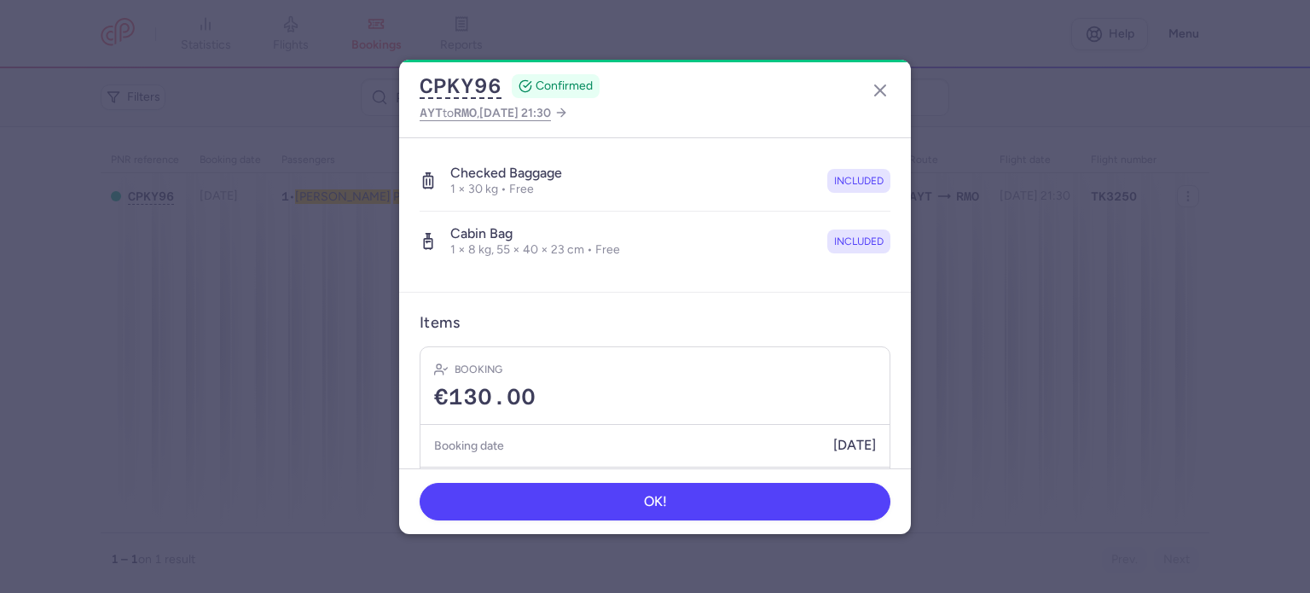
scroll to position [361, 0]
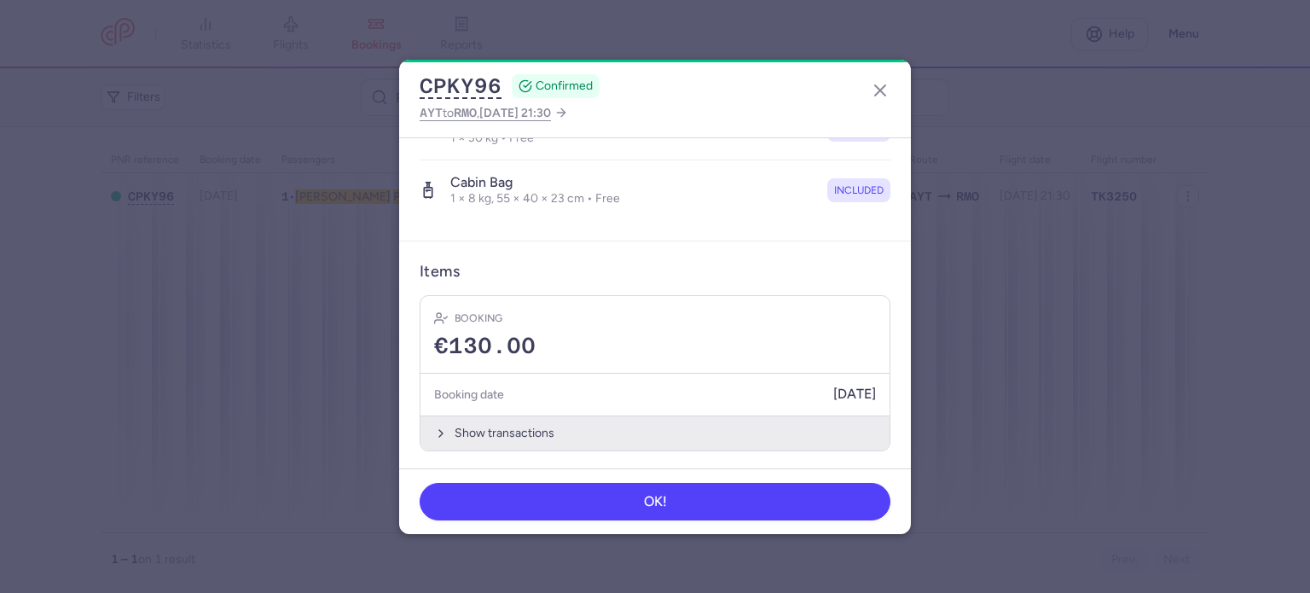
click at [491, 420] on button "Show transactions" at bounding box center [654, 432] width 469 height 35
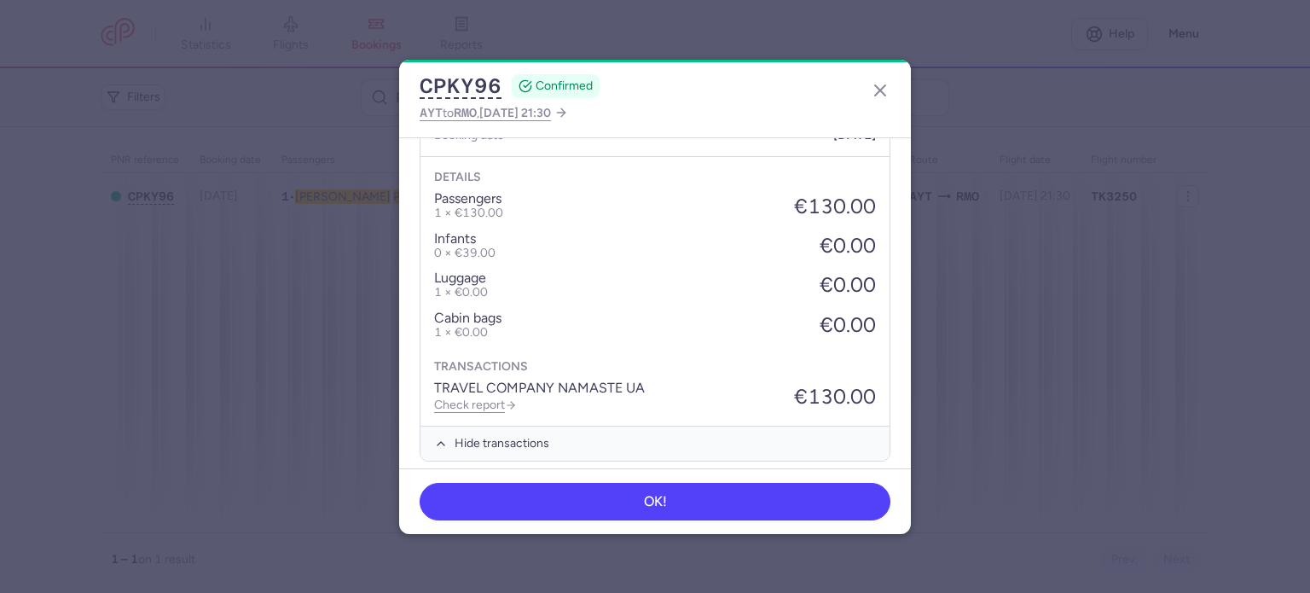
scroll to position [630, 0]
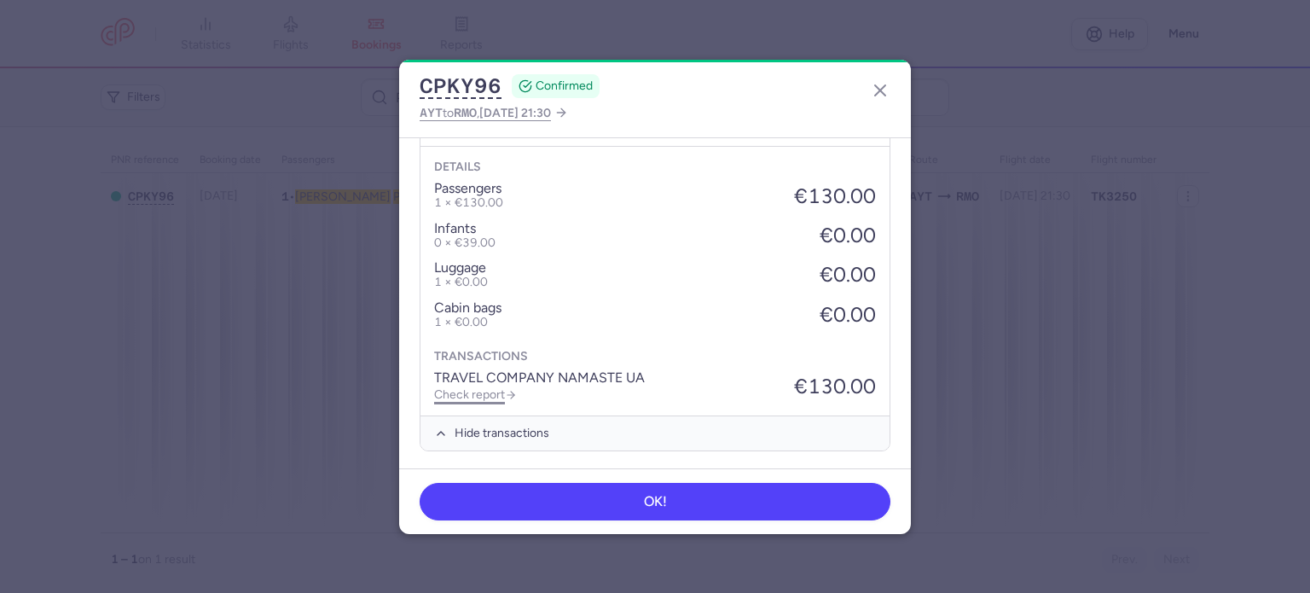
click at [483, 387] on link "Check report" at bounding box center [475, 394] width 83 height 14
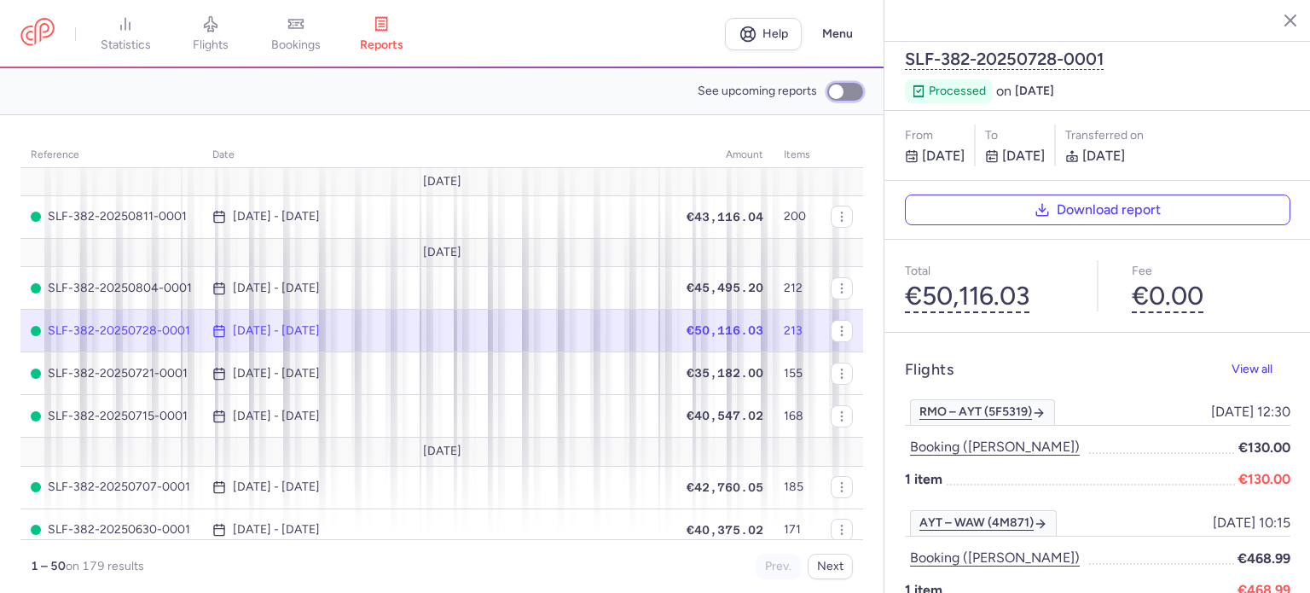
drag, startPoint x: 831, startPoint y: 96, endPoint x: 808, endPoint y: 132, distance: 42.1
click at [829, 97] on input "See upcoming reports" at bounding box center [845, 92] width 36 height 18
checkbox input "true"
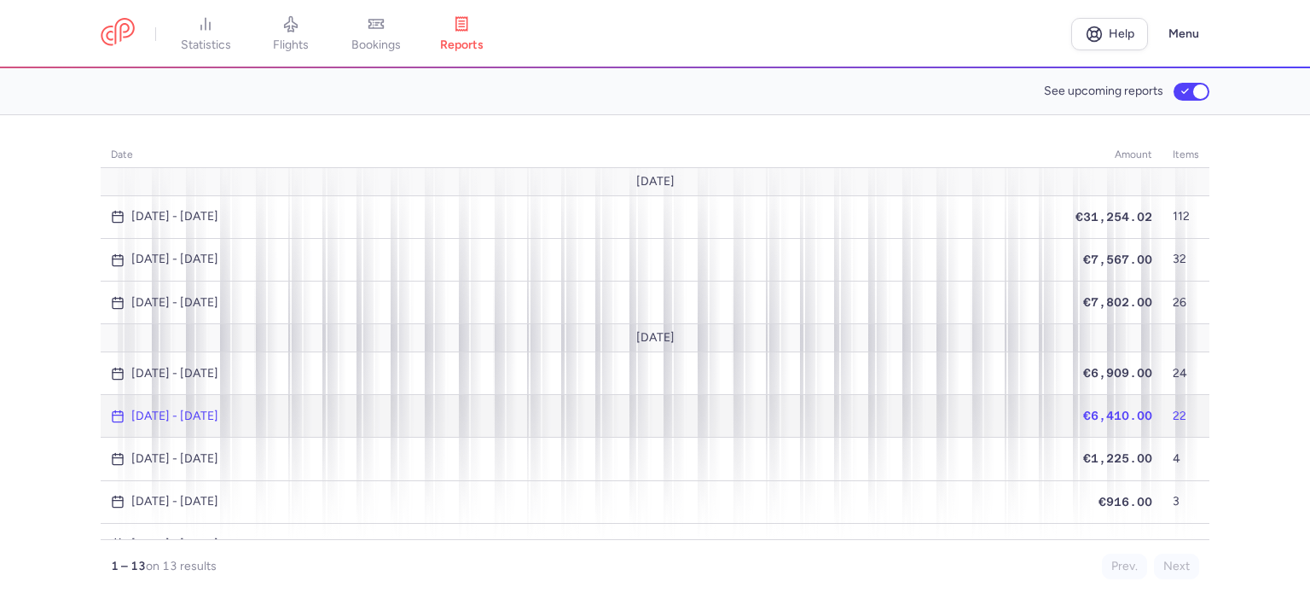
click at [1110, 400] on td "€6,410.00" at bounding box center [1113, 416] width 97 height 43
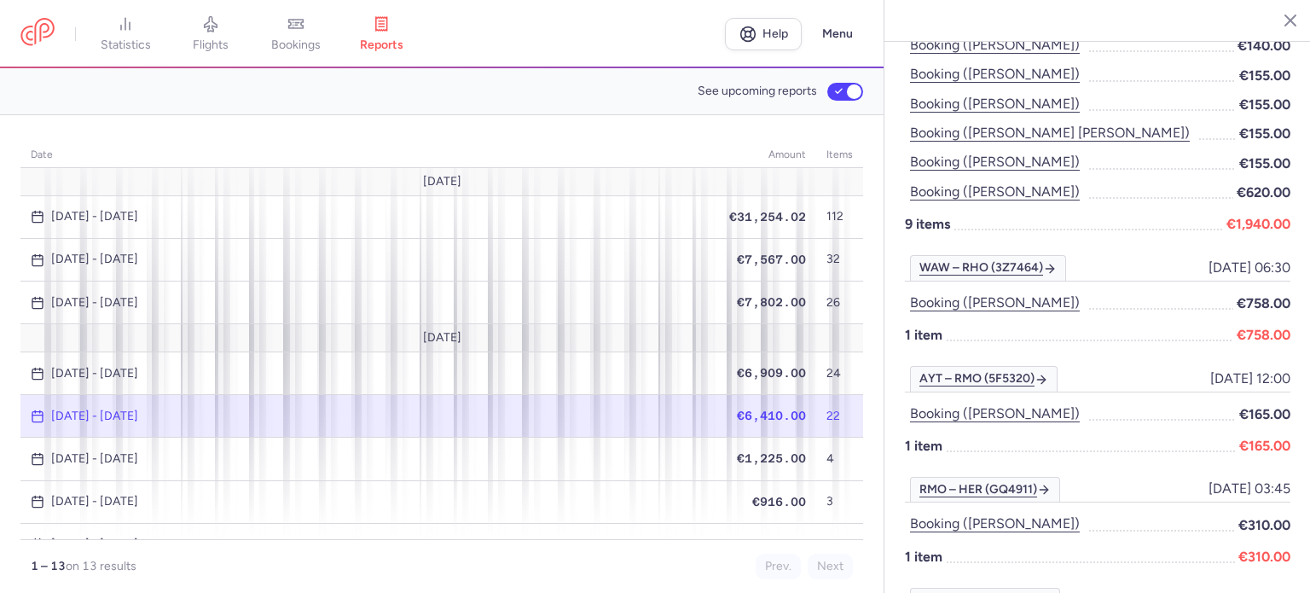
scroll to position [1364, 0]
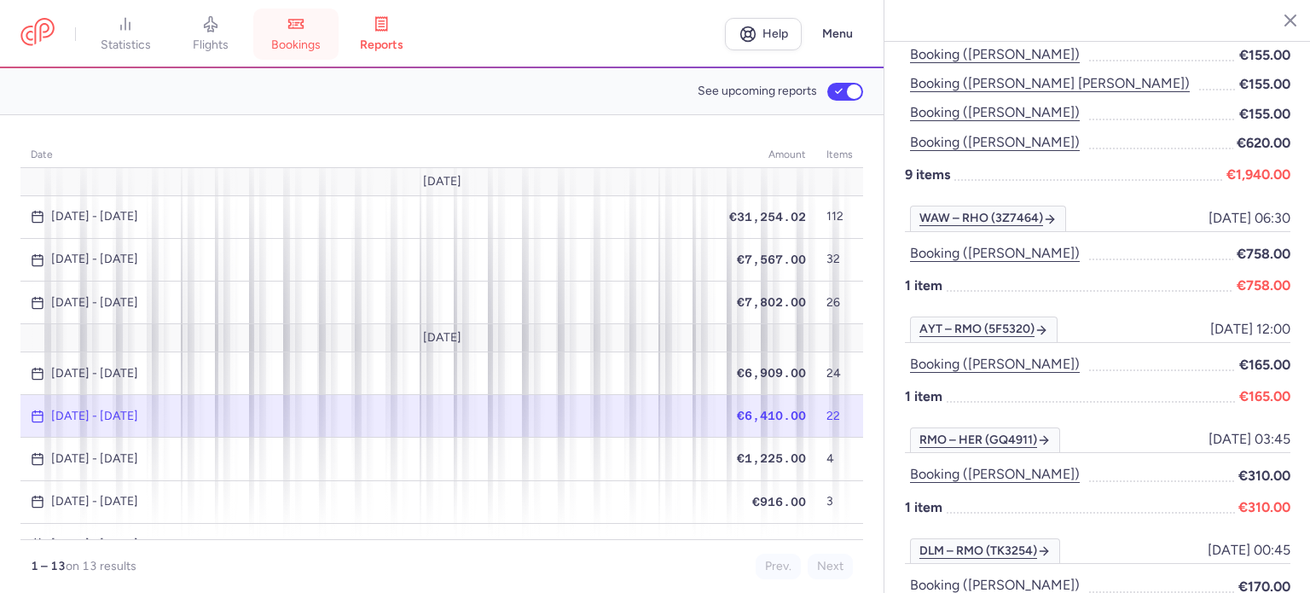
click at [304, 49] on span "bookings" at bounding box center [295, 45] width 49 height 15
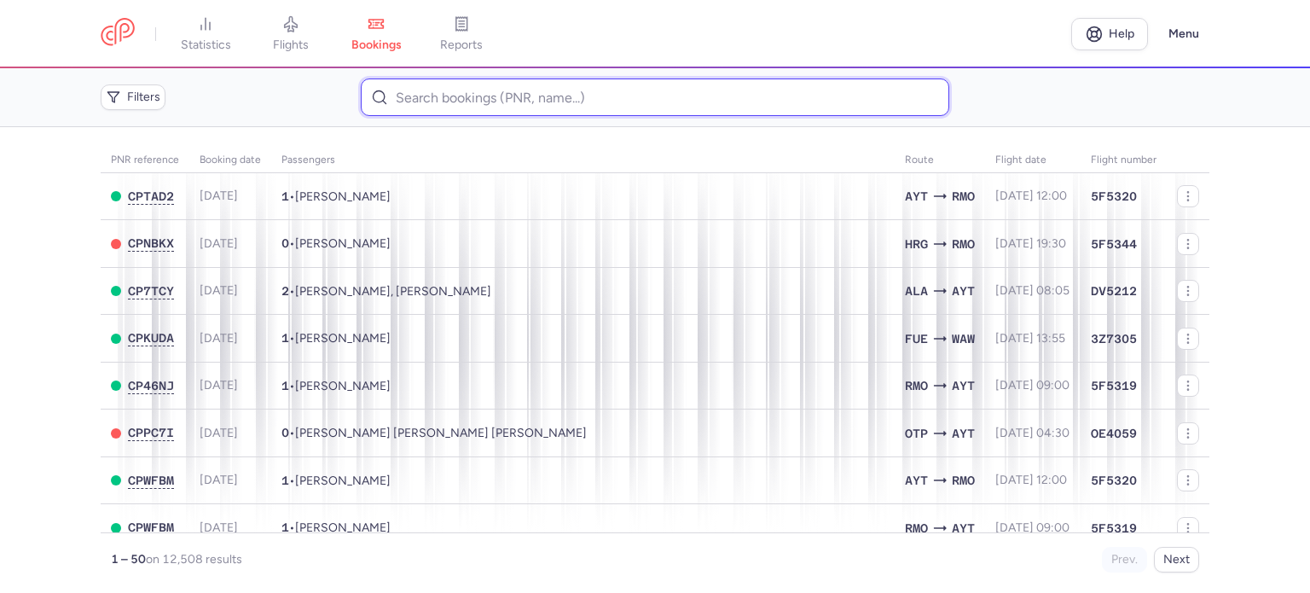
paste input "TSYPLAKOVA LIUDMILA"
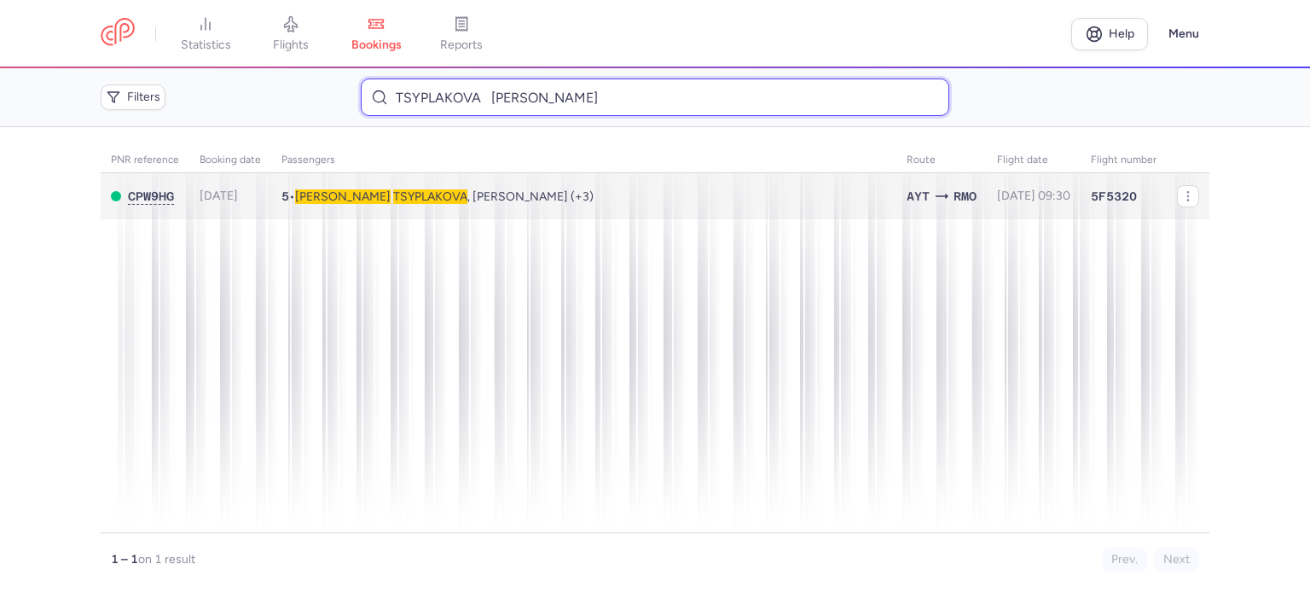
type input "TSYPLAKOVA LIUDMILA"
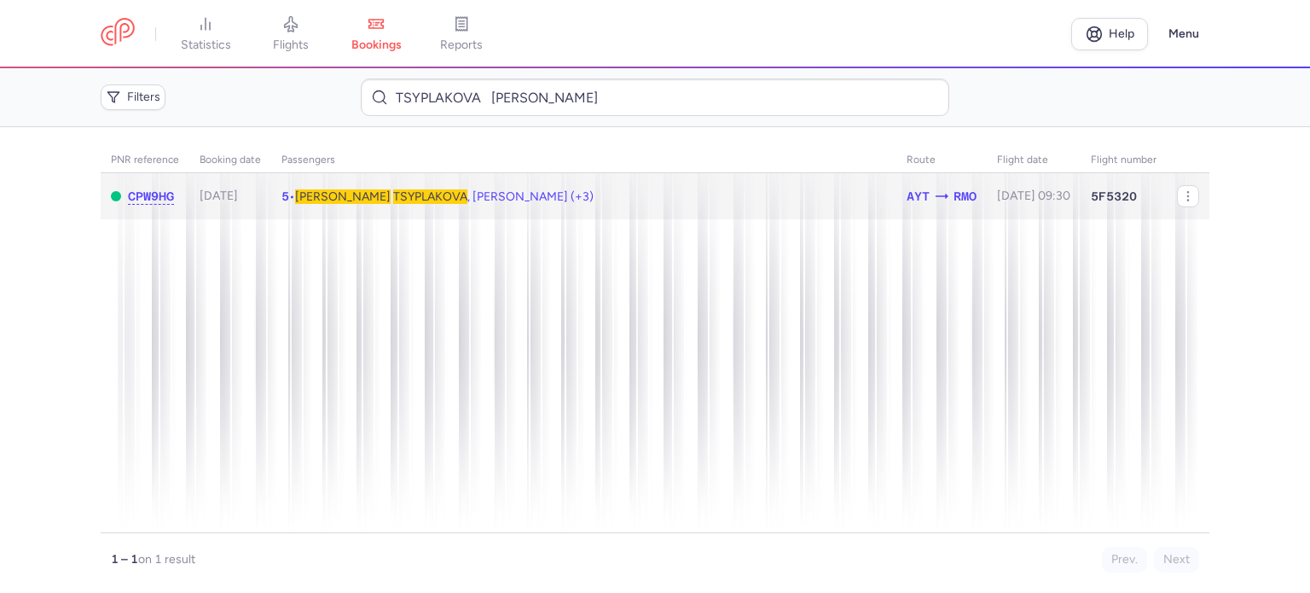
click at [987, 183] on td "5 • Liudmila TSYPLAKOVA , Mikhail TSYPLAKOV (+3)" at bounding box center [1034, 196] width 94 height 47
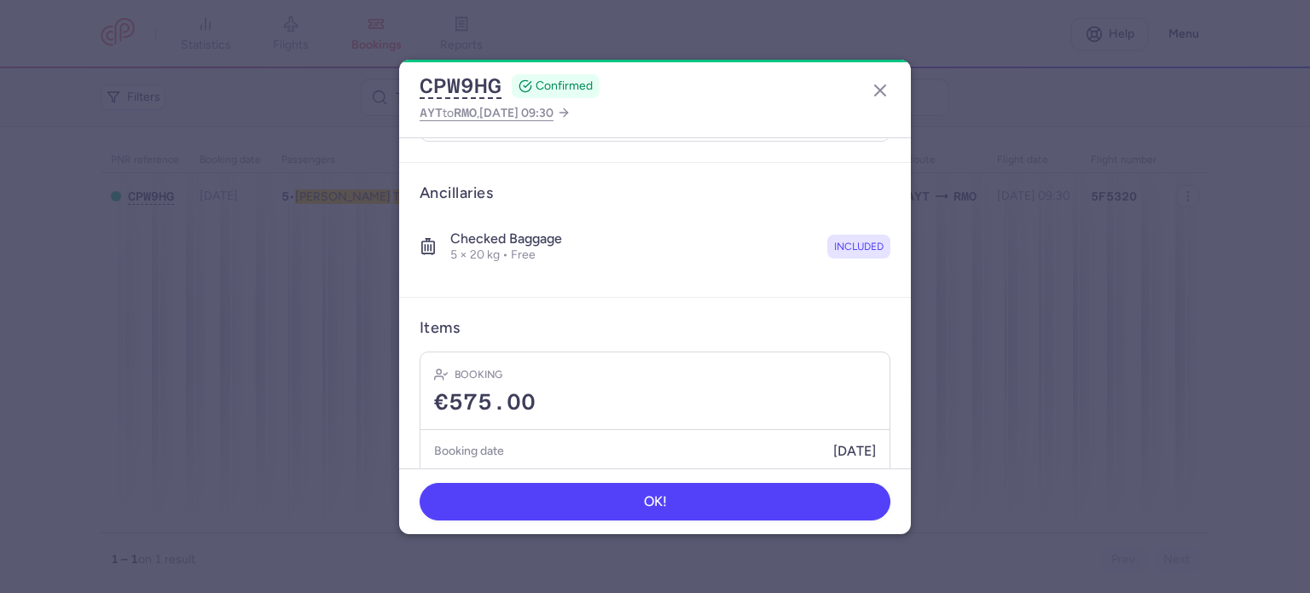
scroll to position [512, 0]
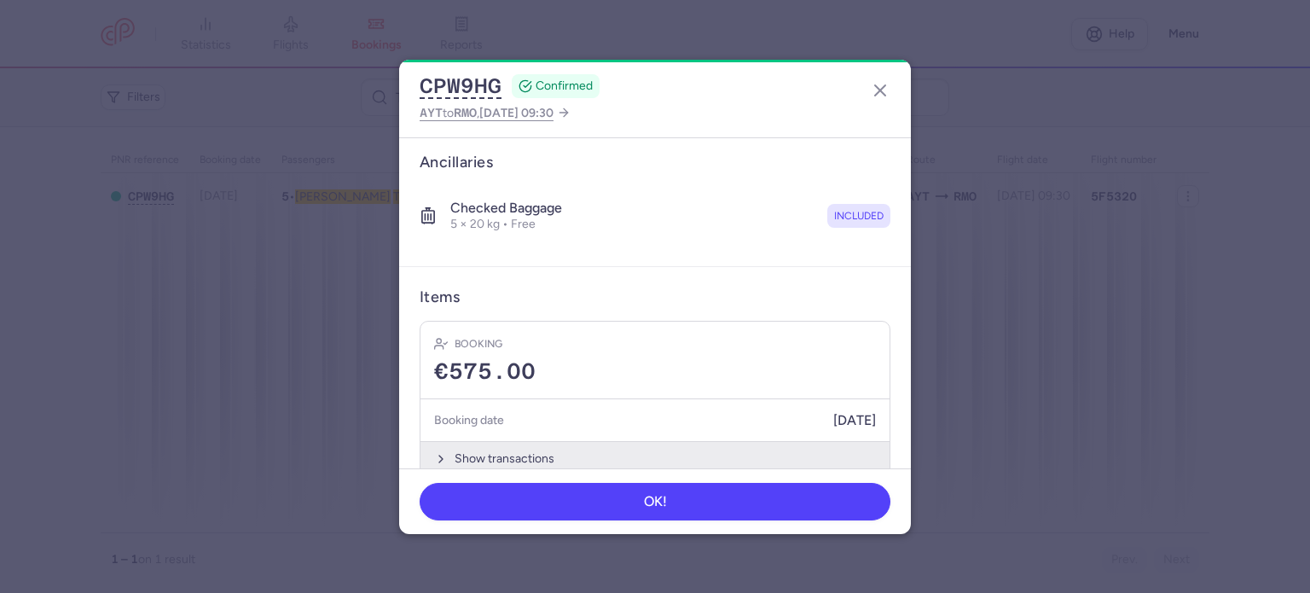
click at [482, 455] on button "Show transactions" at bounding box center [654, 458] width 469 height 35
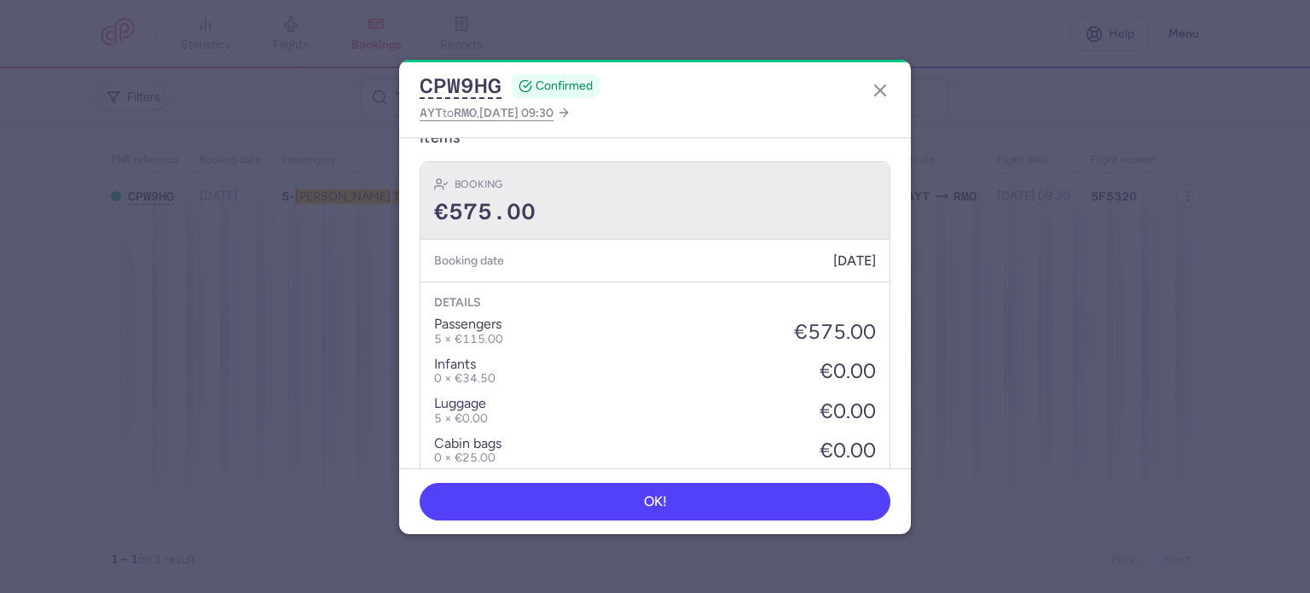
scroll to position [767, 0]
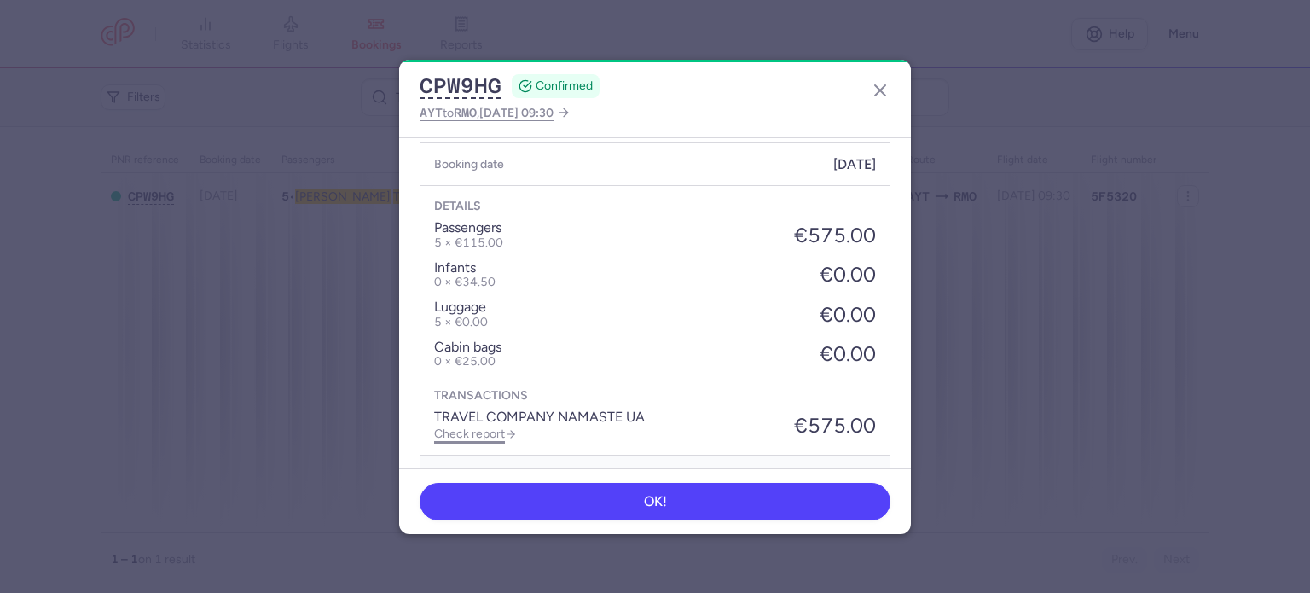
click at [468, 426] on link "Check report" at bounding box center [475, 433] width 83 height 14
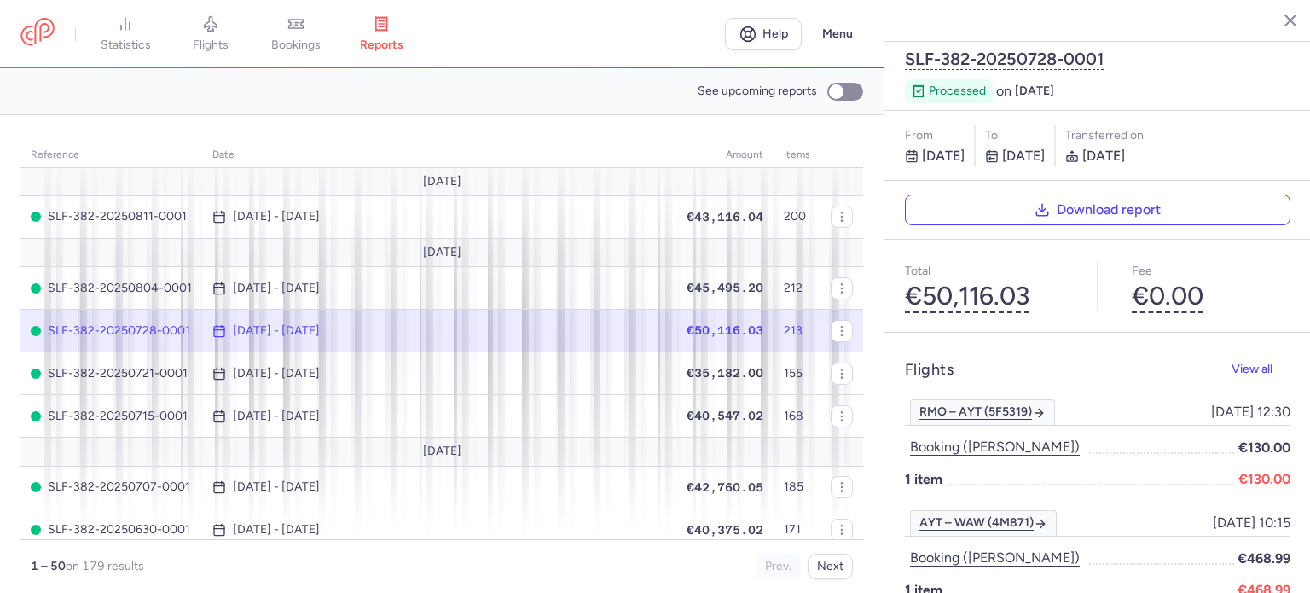
click at [303, 33] on link "bookings" at bounding box center [295, 34] width 85 height 38
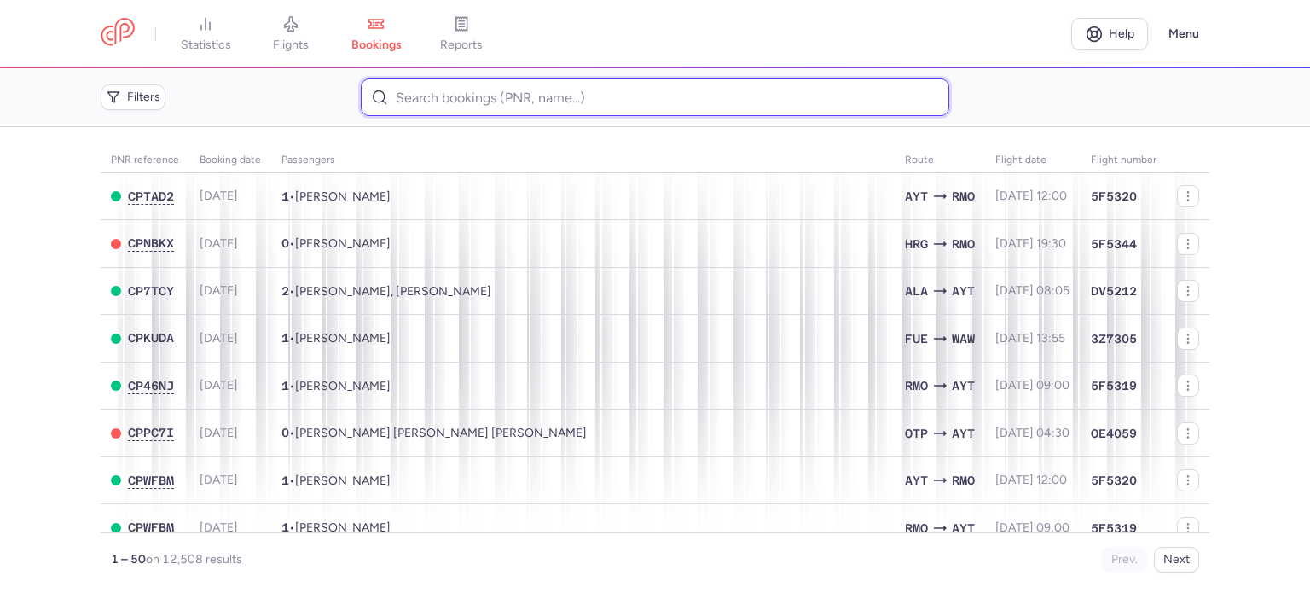
click at [432, 102] on input at bounding box center [654, 97] width 587 height 38
paste input "AGARICH IRINA"
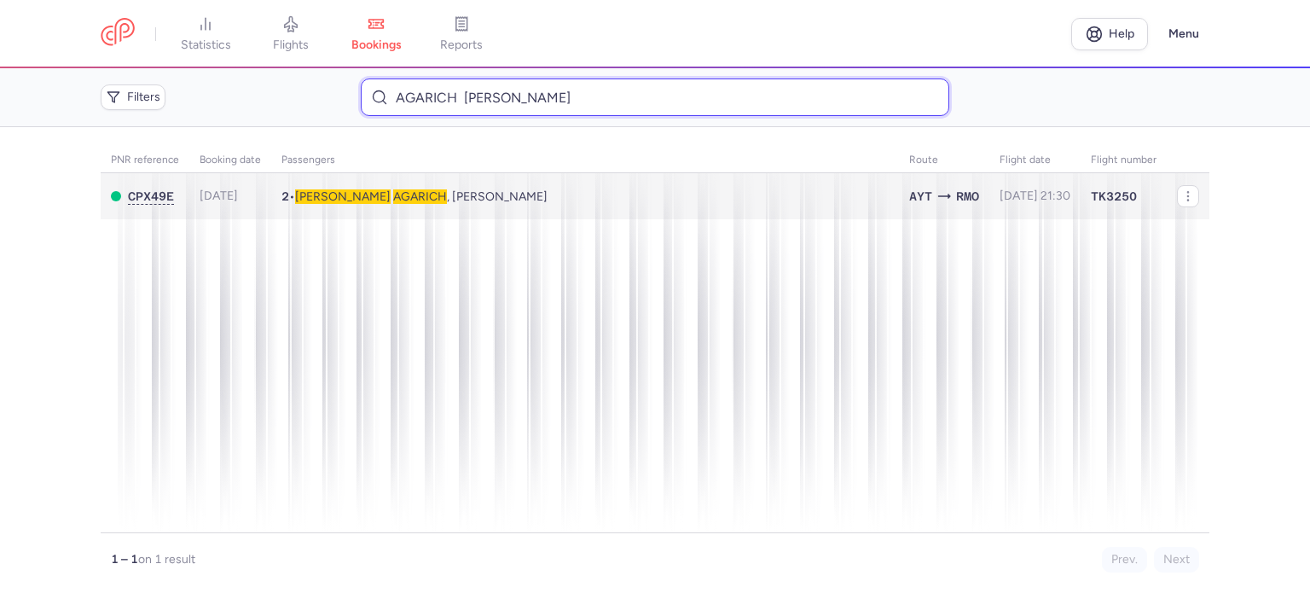
type input "AGARICH IRINA"
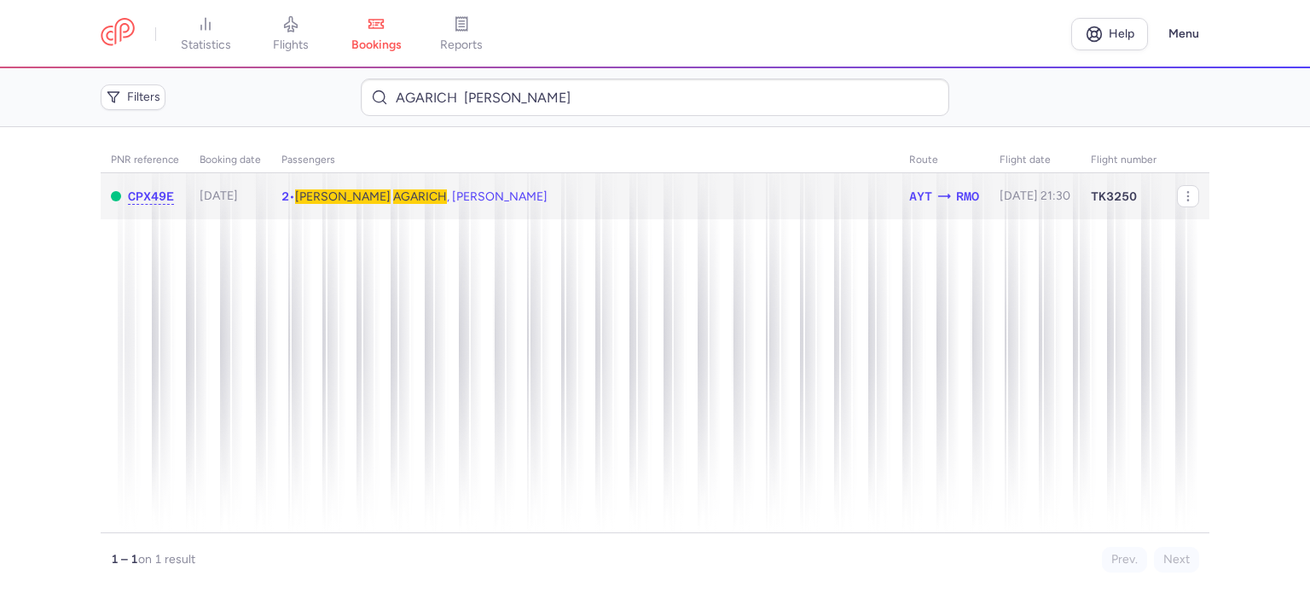
click at [416, 195] on span "Irina AGARICH , Marina DYMOVA" at bounding box center [421, 196] width 252 height 14
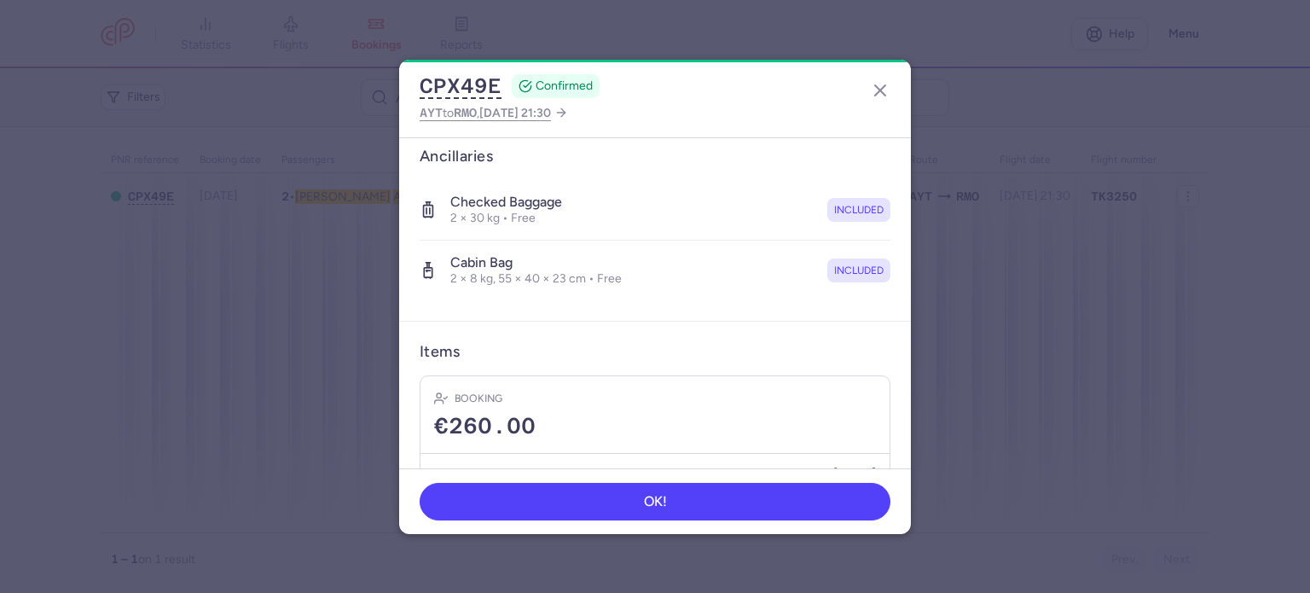
scroll to position [420, 0]
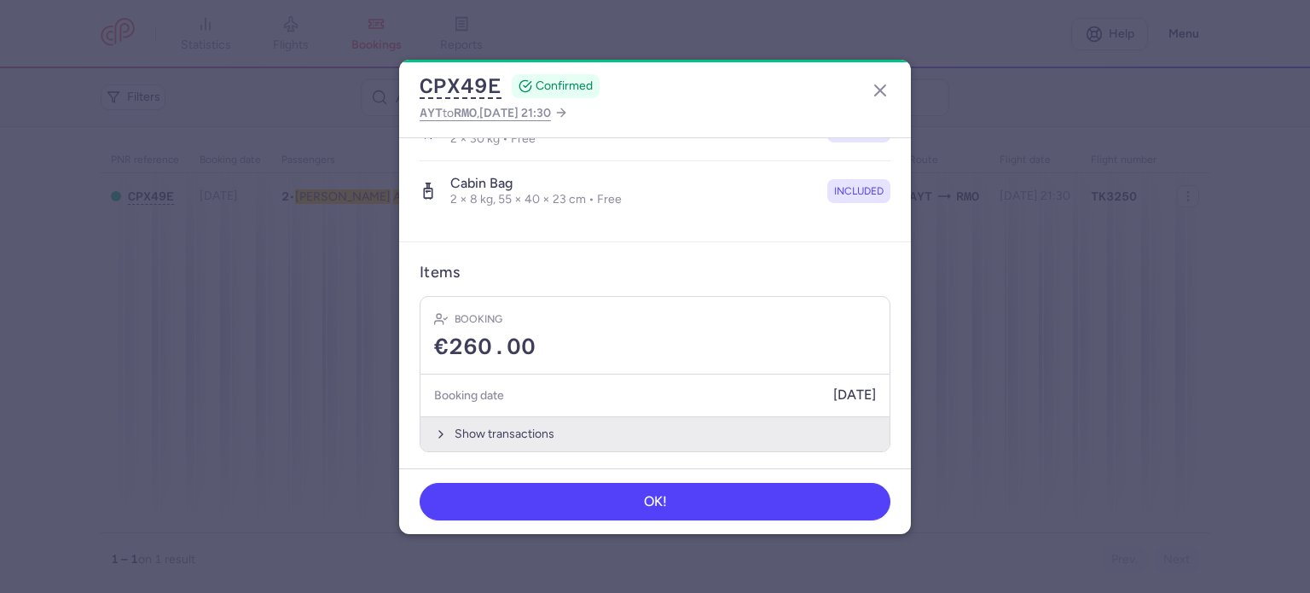
click at [512, 425] on button "Show transactions" at bounding box center [654, 433] width 469 height 35
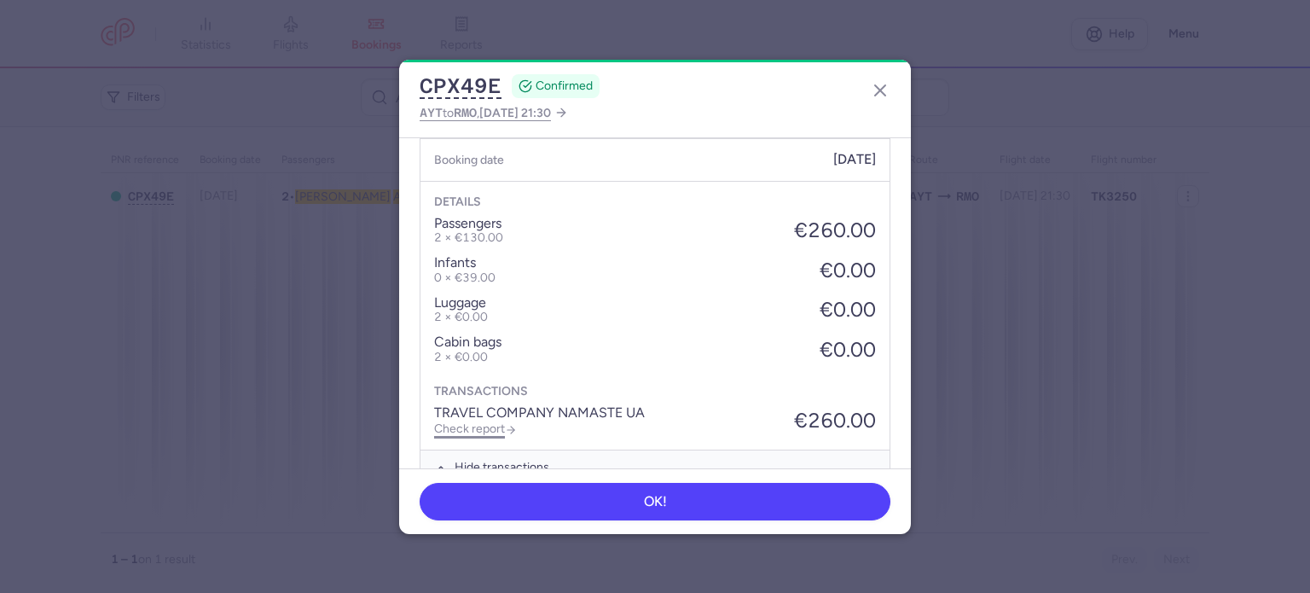
scroll to position [689, 0]
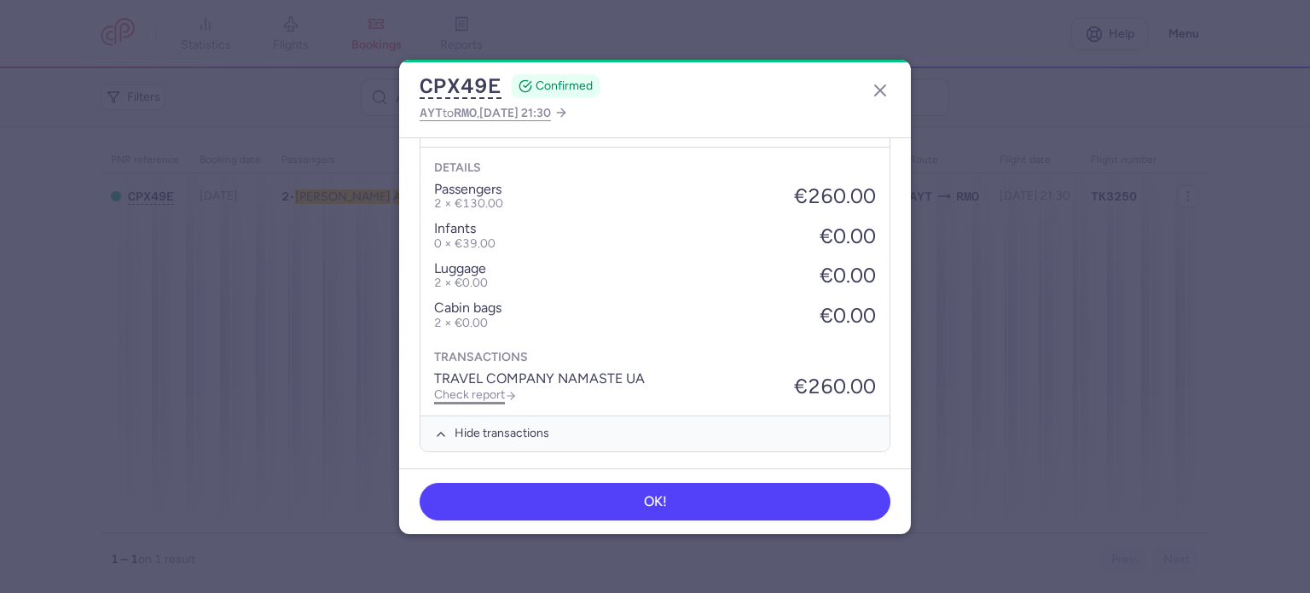
click at [484, 391] on link "Check report" at bounding box center [475, 394] width 83 height 14
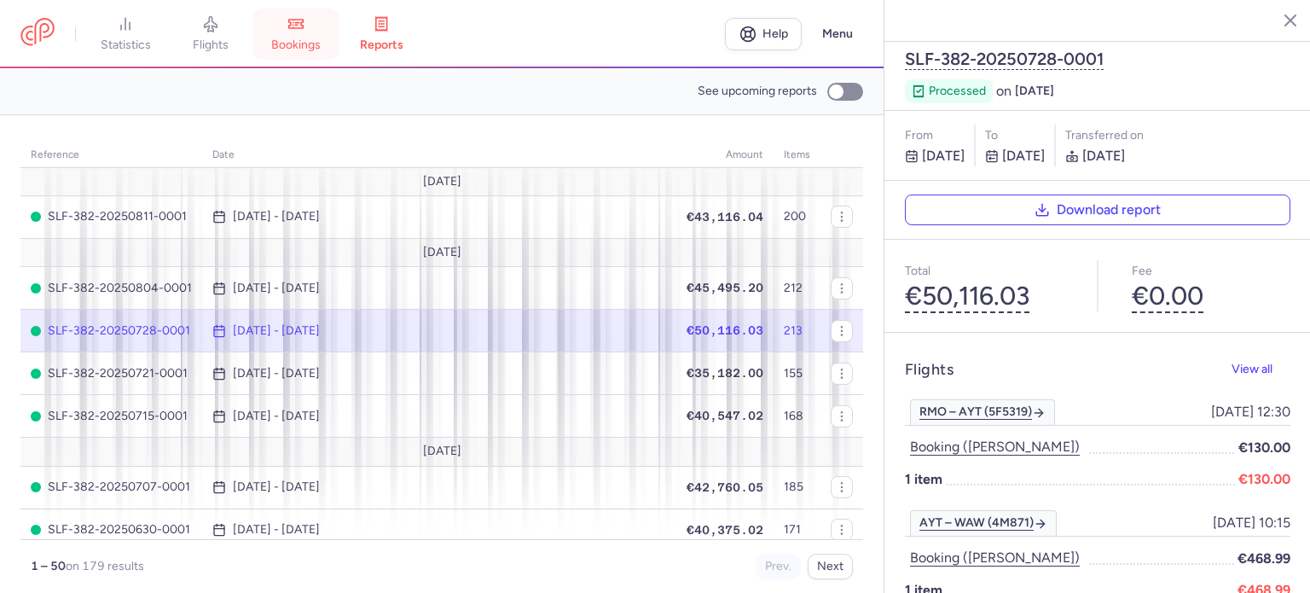
click at [304, 41] on span "bookings" at bounding box center [295, 45] width 49 height 15
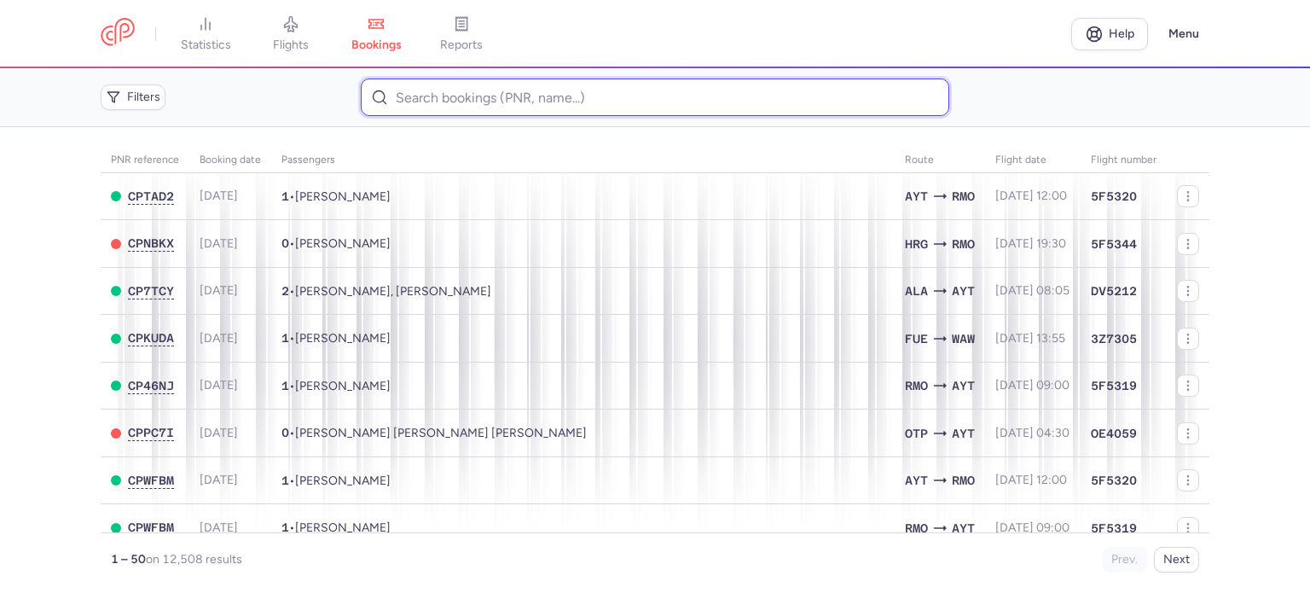
paste input "MICLEUSANU ALEXANDRA"
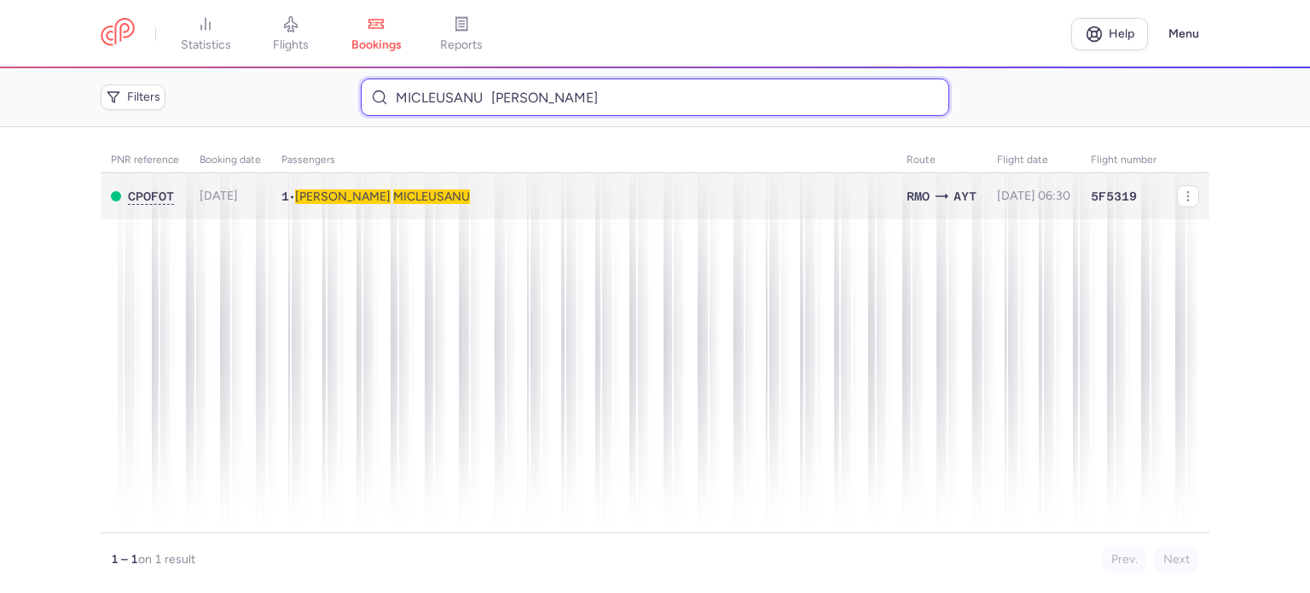
type input "MICLEUSANU ALEXANDRA"
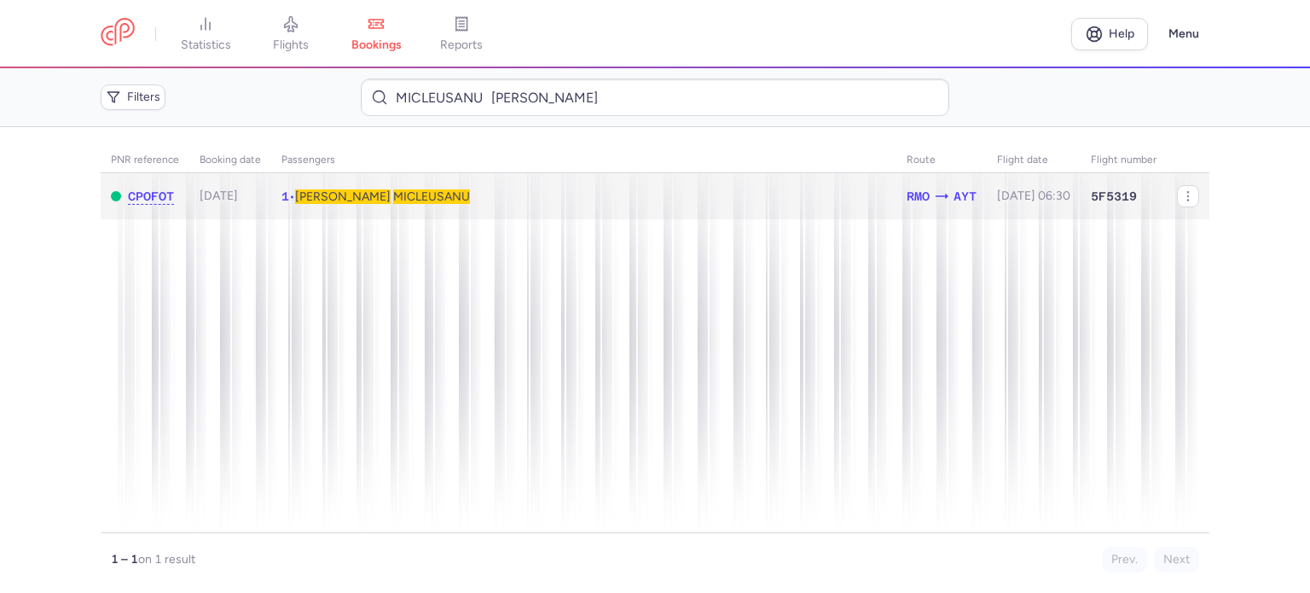
click at [393, 198] on span "MICLEUSANU" at bounding box center [431, 196] width 77 height 14
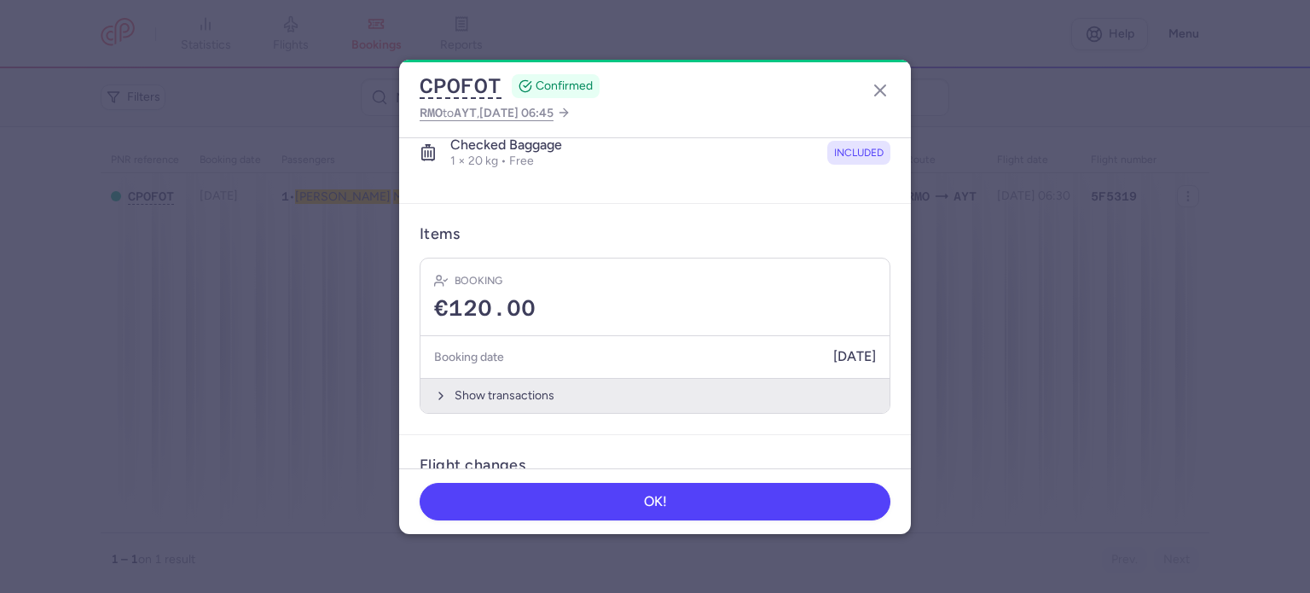
scroll to position [426, 0]
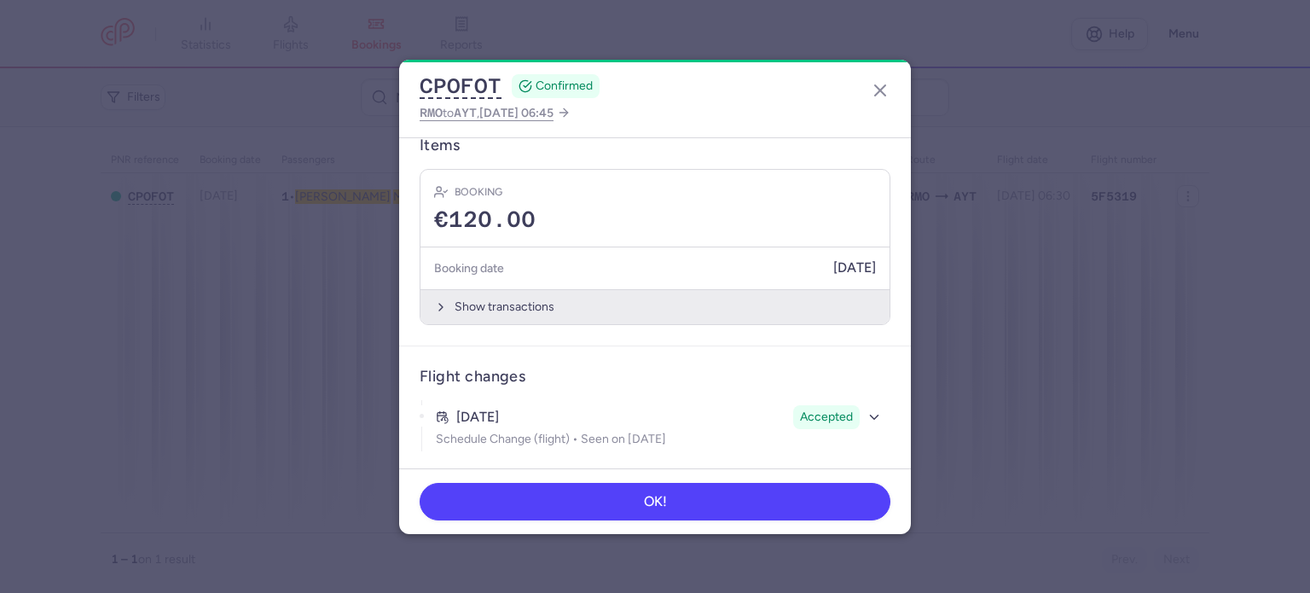
click at [467, 308] on button "Show transactions" at bounding box center [654, 306] width 469 height 35
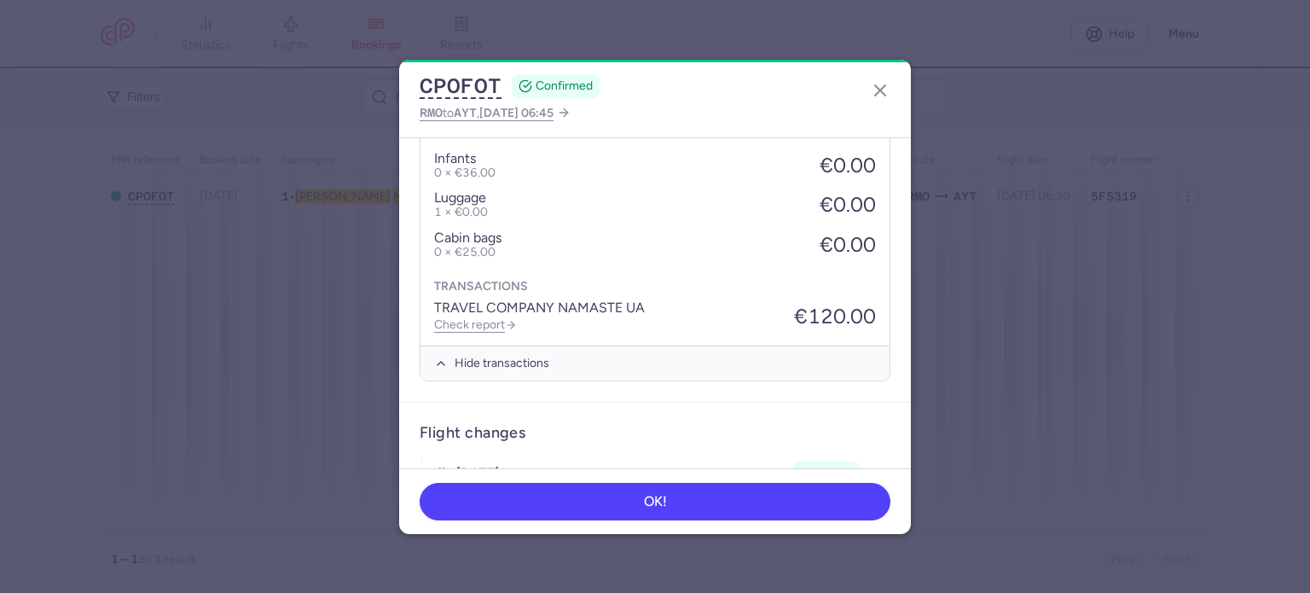
scroll to position [696, 0]
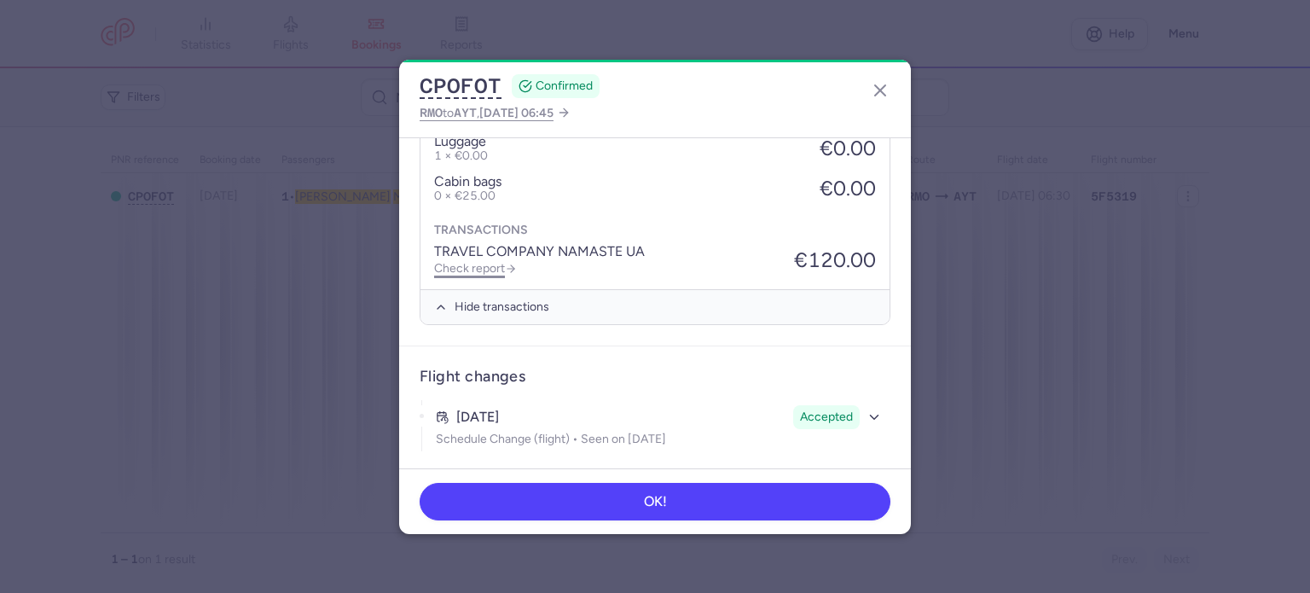
click at [471, 264] on link "Check report" at bounding box center [475, 268] width 83 height 14
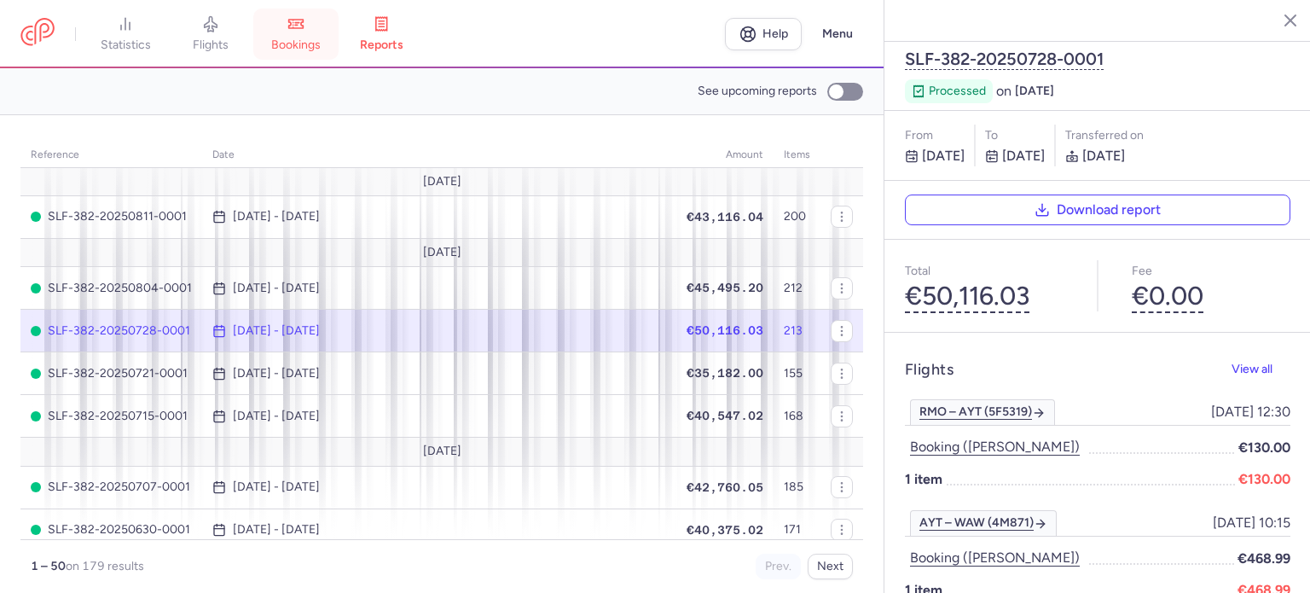
click at [304, 48] on span "bookings" at bounding box center [295, 45] width 49 height 15
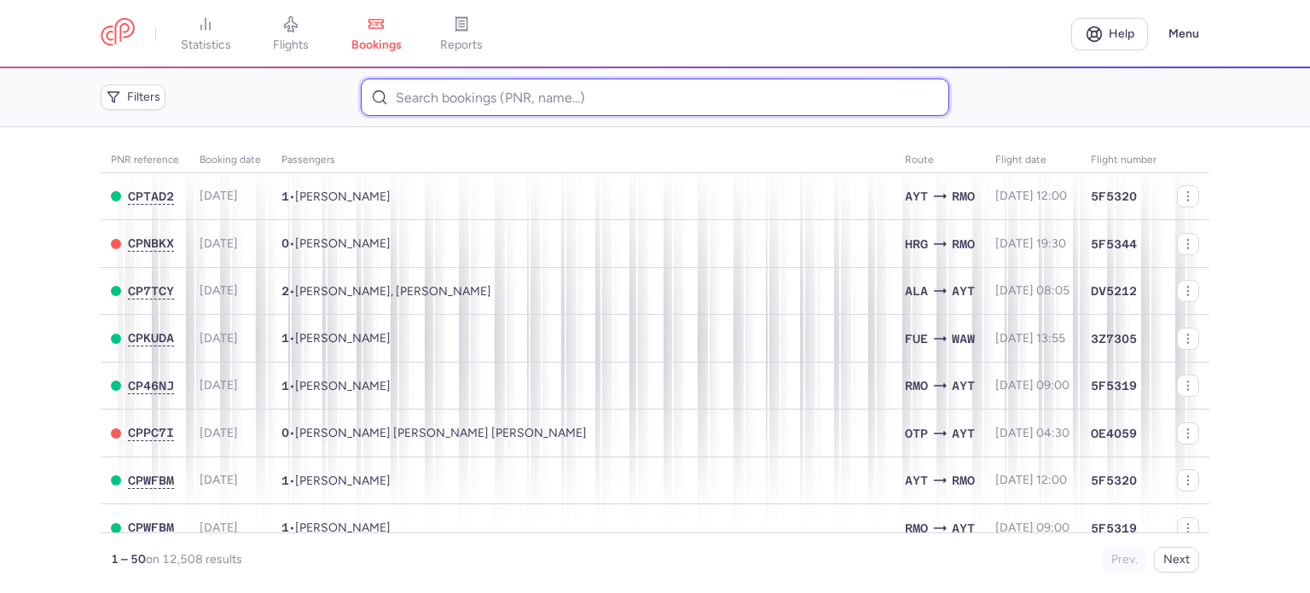
drag, startPoint x: 418, startPoint y: 119, endPoint x: 400, endPoint y: 99, distance: 26.6
paste input "LYSENKO LYSENKO HANNA"
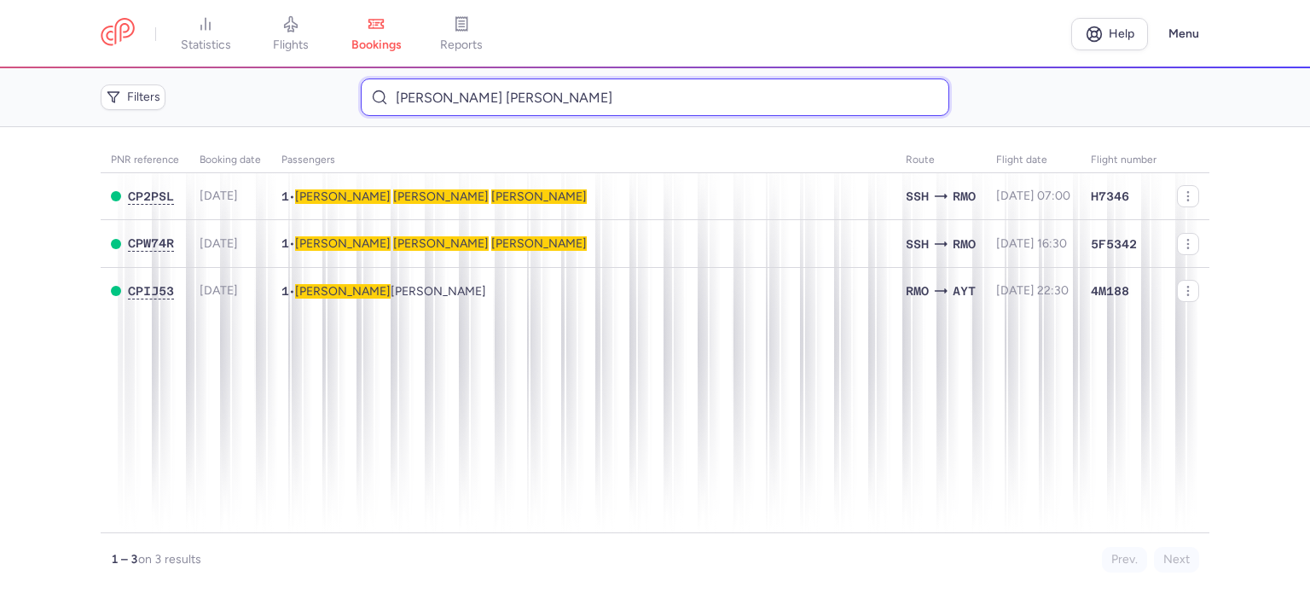
type input "LYSENKO LYSENKO HANNA"
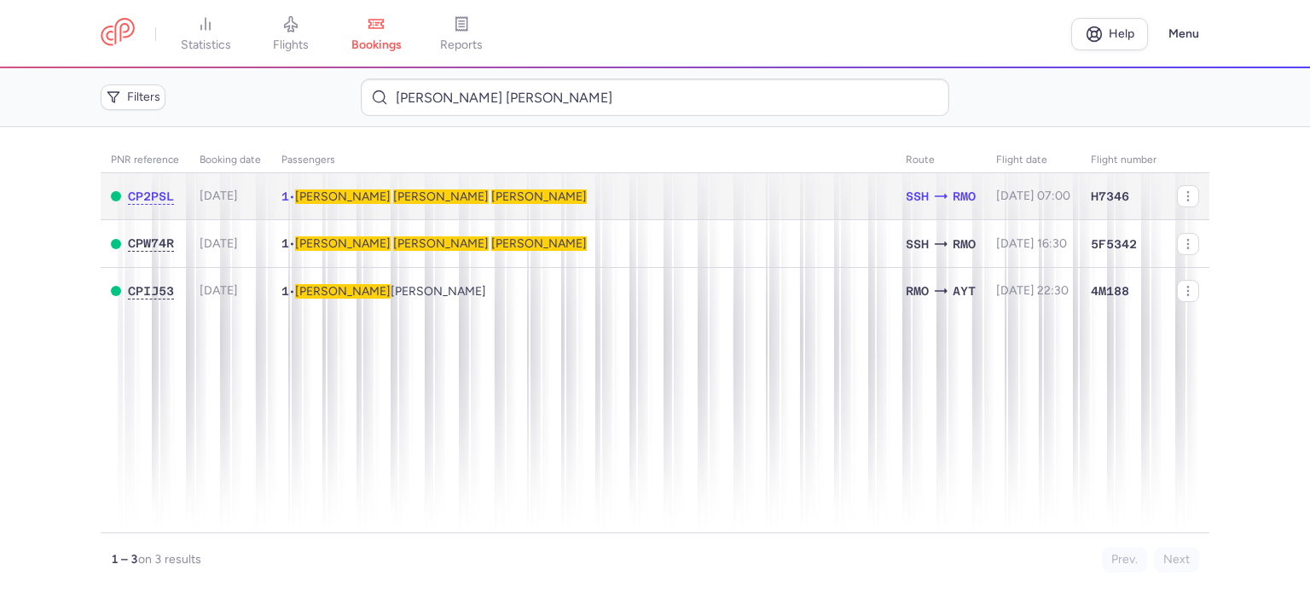
click at [393, 194] on span "LYSENKO" at bounding box center [441, 196] width 96 height 14
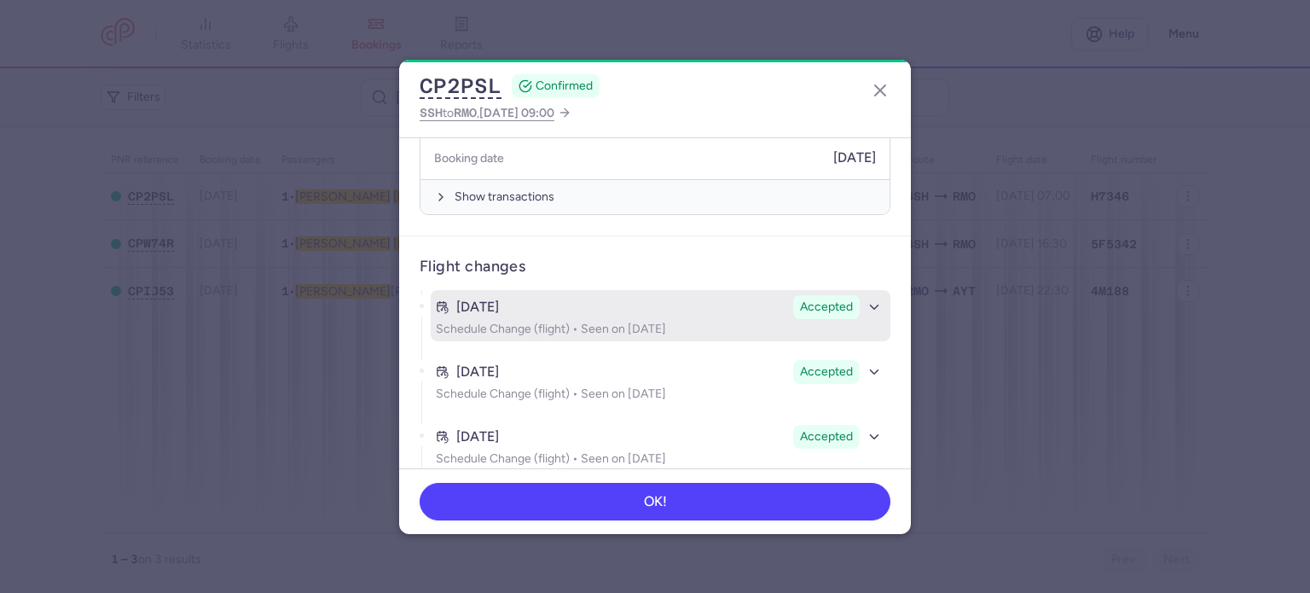
scroll to position [616, 0]
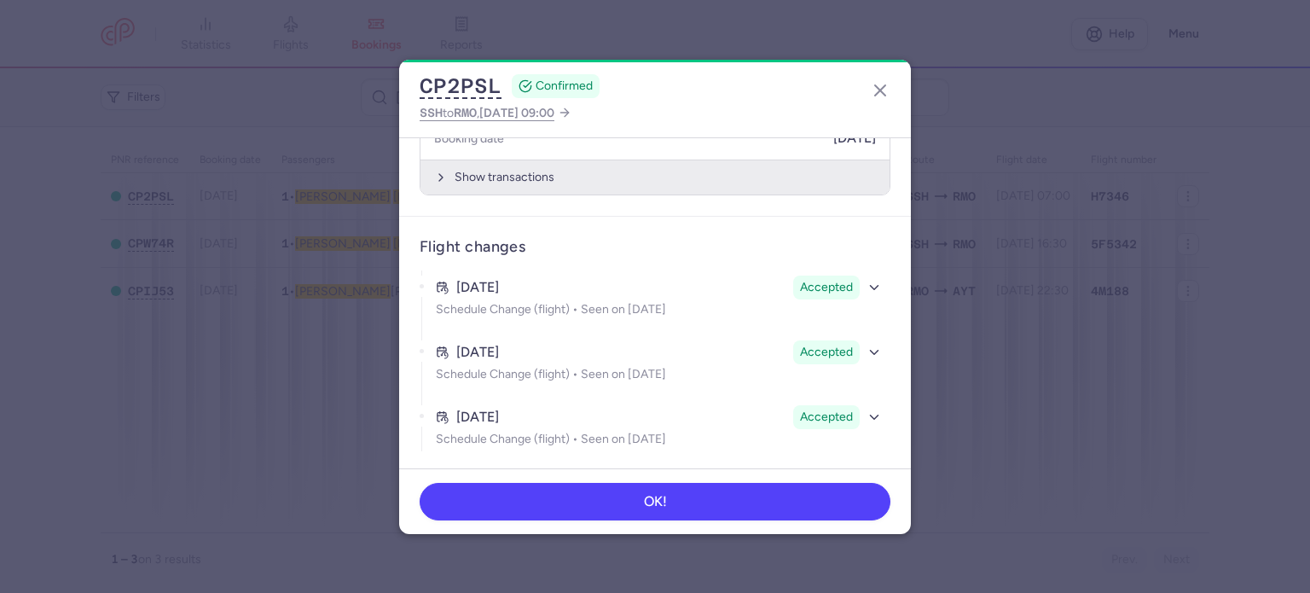
click at [488, 169] on button "Show transactions" at bounding box center [654, 176] width 469 height 35
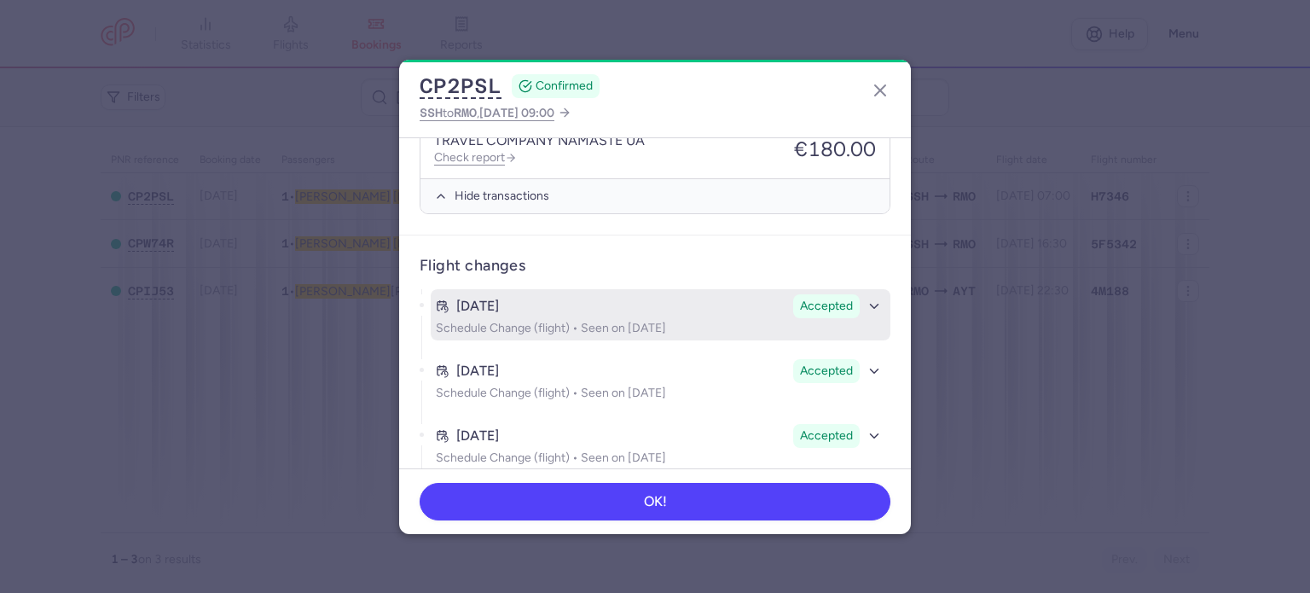
scroll to position [872, 0]
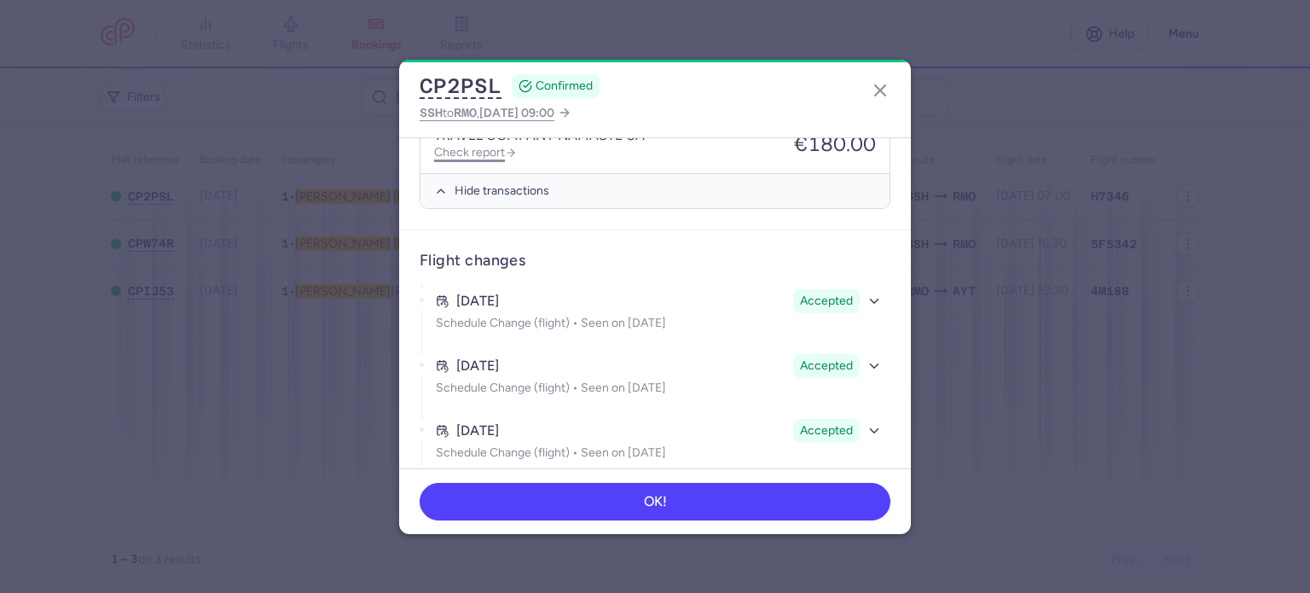
click at [472, 148] on link "Check report" at bounding box center [475, 152] width 83 height 14
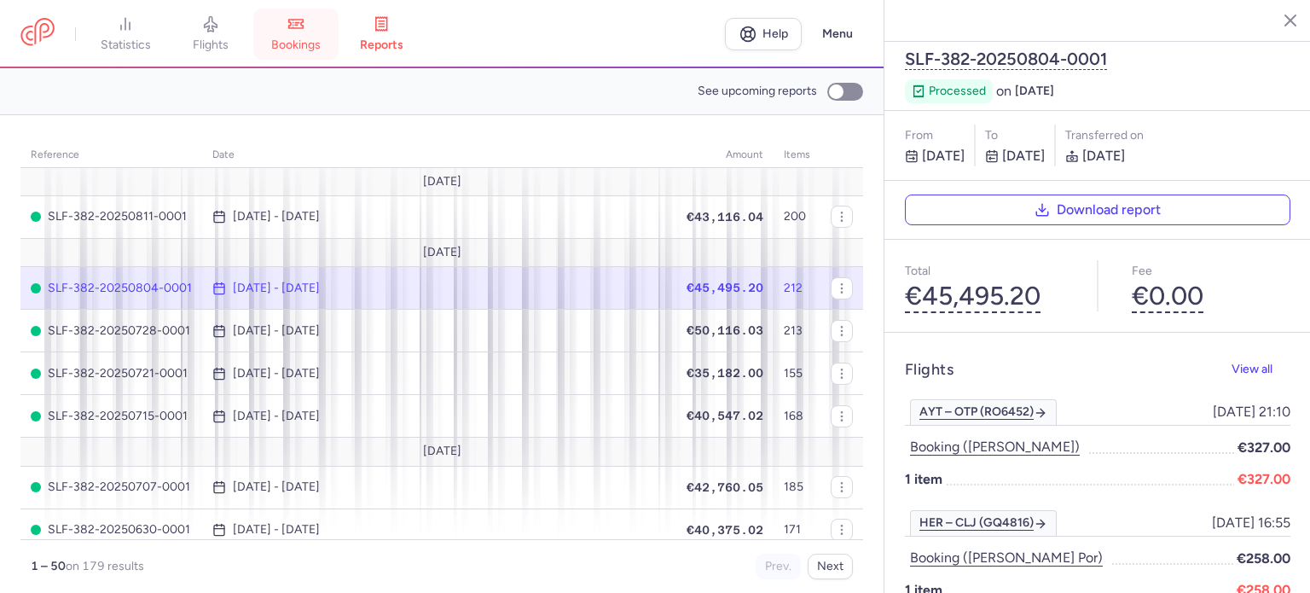
click at [304, 27] on icon at bounding box center [296, 24] width 14 height 9
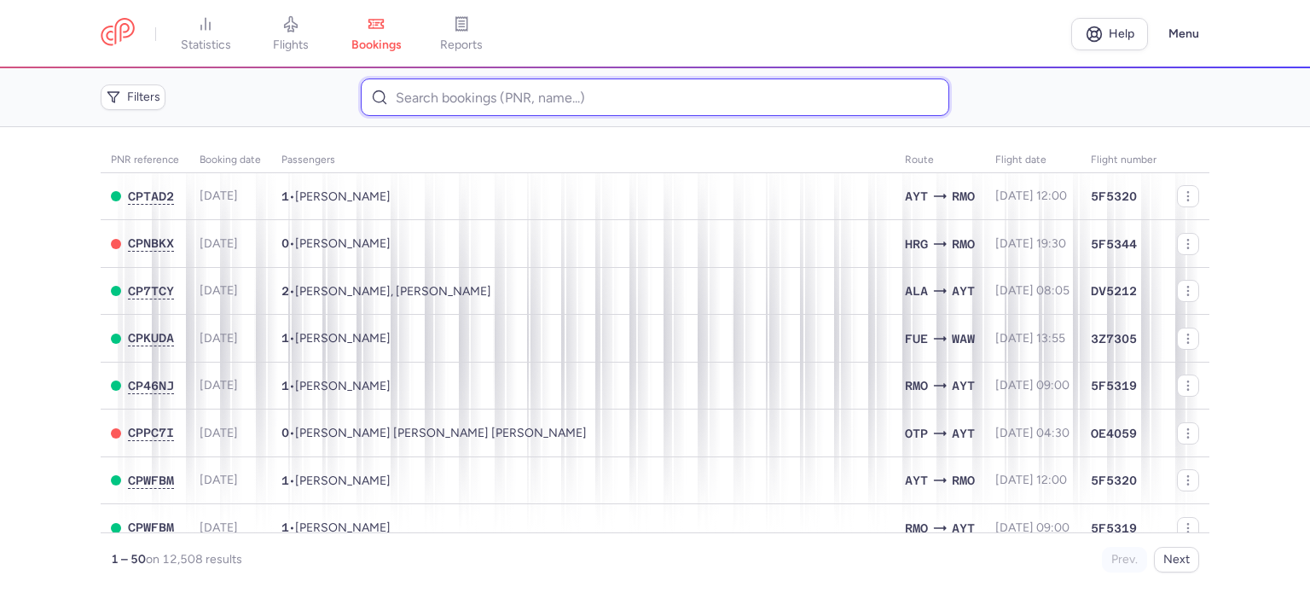
paste input "BUKANOVA YANINA"
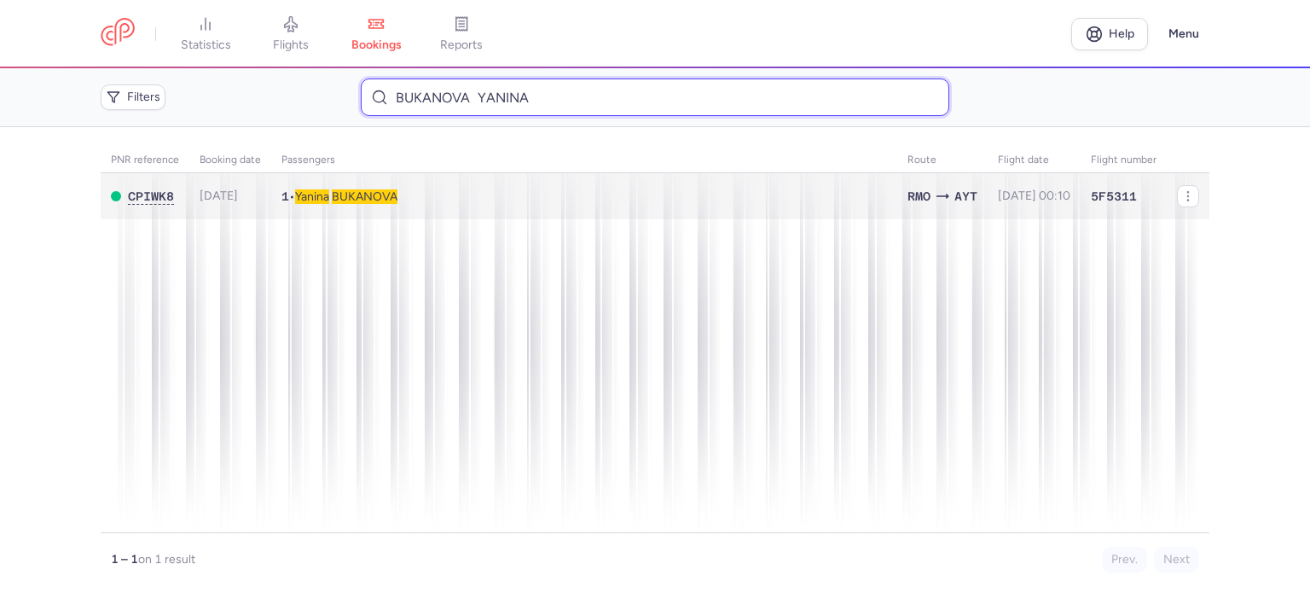
type input "BUKANOVA YANINA"
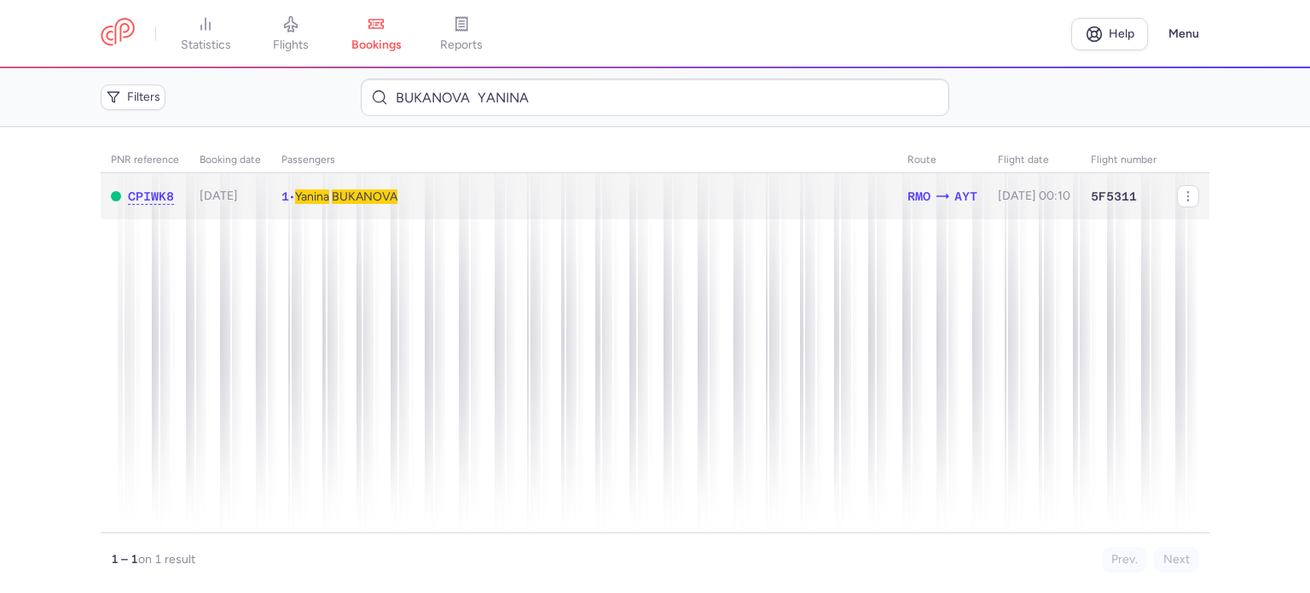
click at [987, 182] on td "1 • Yanina BUKANOVA" at bounding box center [1033, 196] width 93 height 47
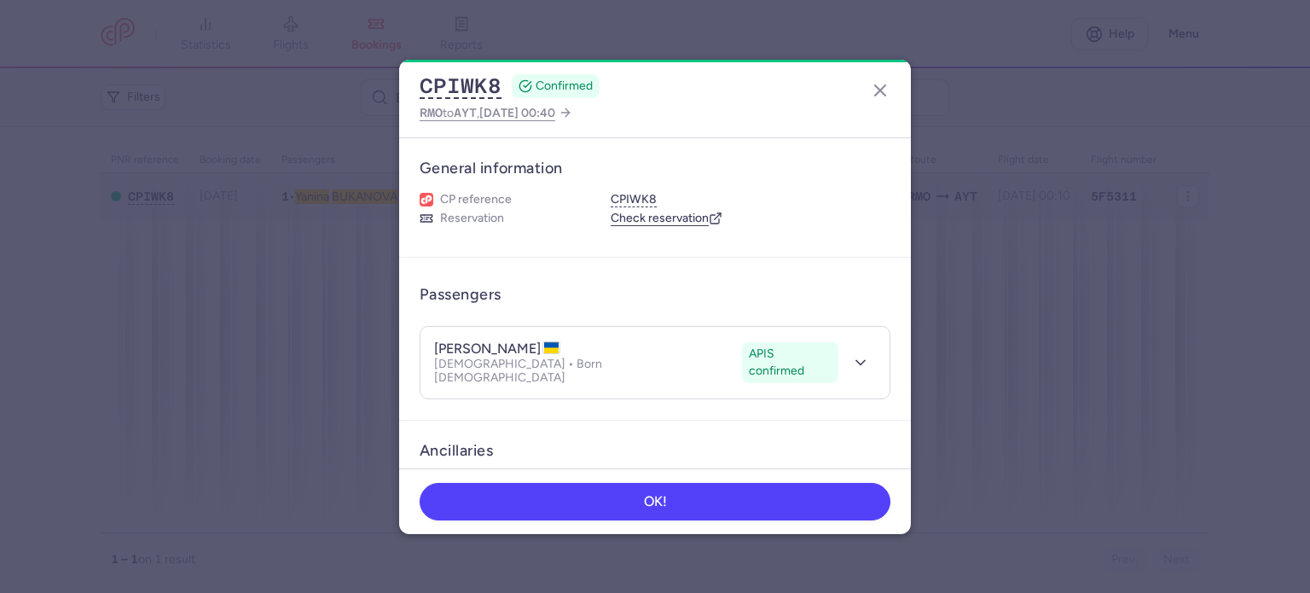
click at [375, 187] on dialog "CPIWK8 CONFIRMED RMO to AYT , 2025 Aug 3, 00:40 General information CP referenc…" at bounding box center [654, 297] width 1255 height 474
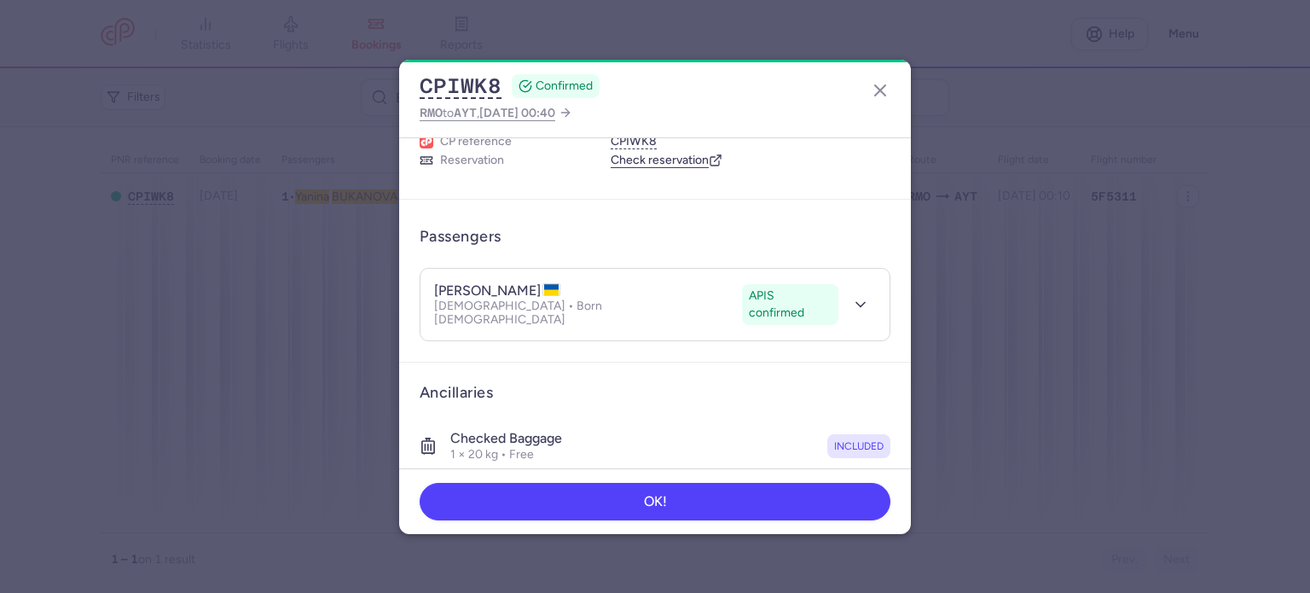
scroll to position [426, 0]
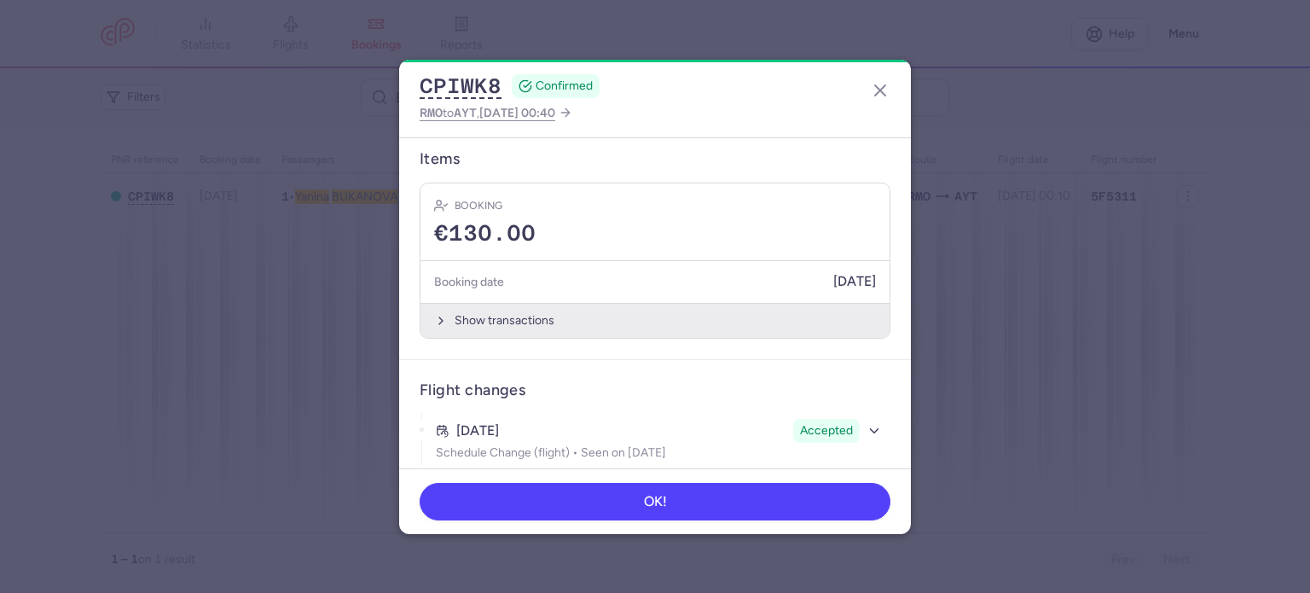
click at [489, 305] on button "Show transactions" at bounding box center [654, 320] width 469 height 35
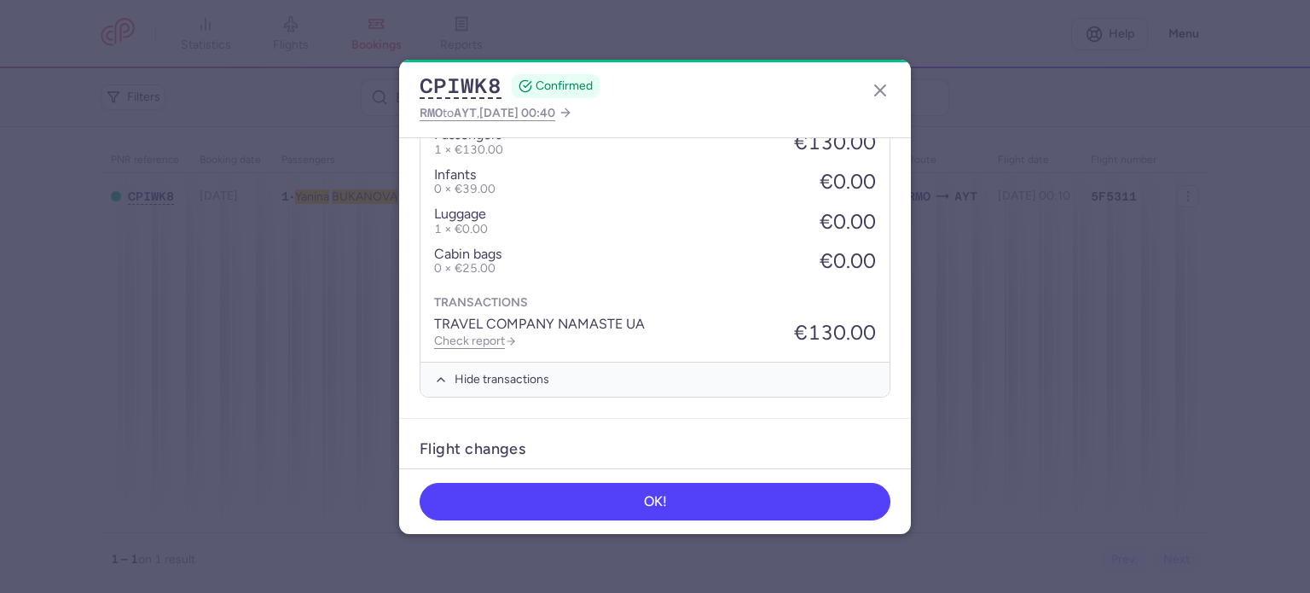
scroll to position [696, 0]
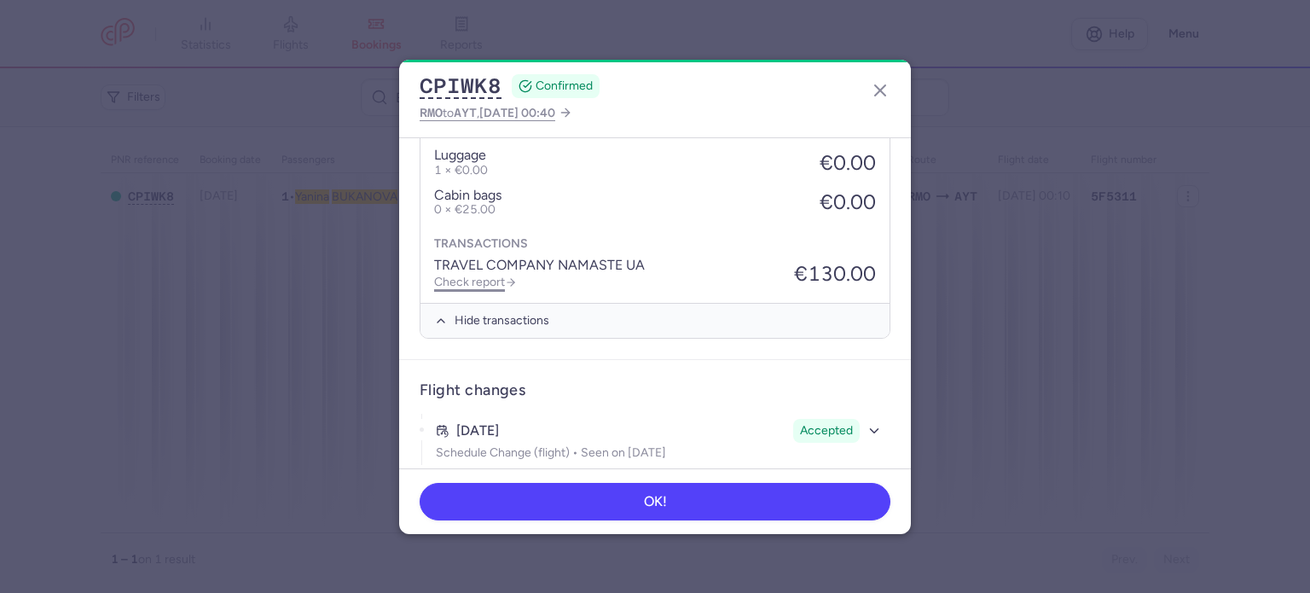
click at [483, 275] on link "Check report" at bounding box center [475, 282] width 83 height 14
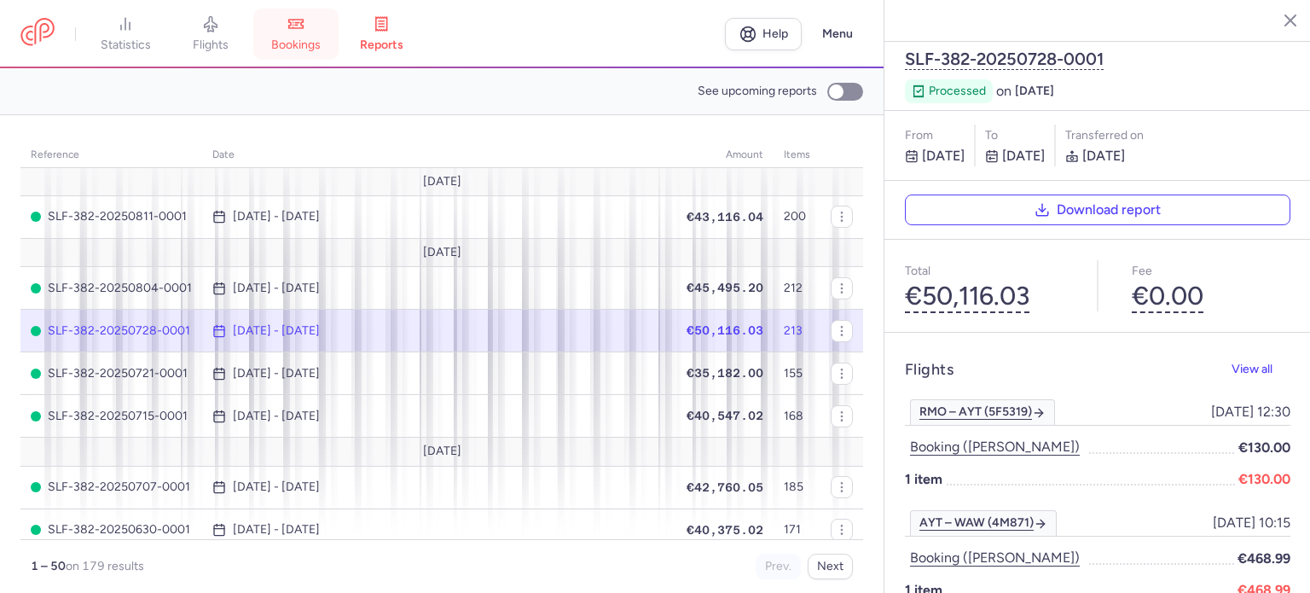
click at [304, 36] on link "bookings" at bounding box center [295, 34] width 85 height 38
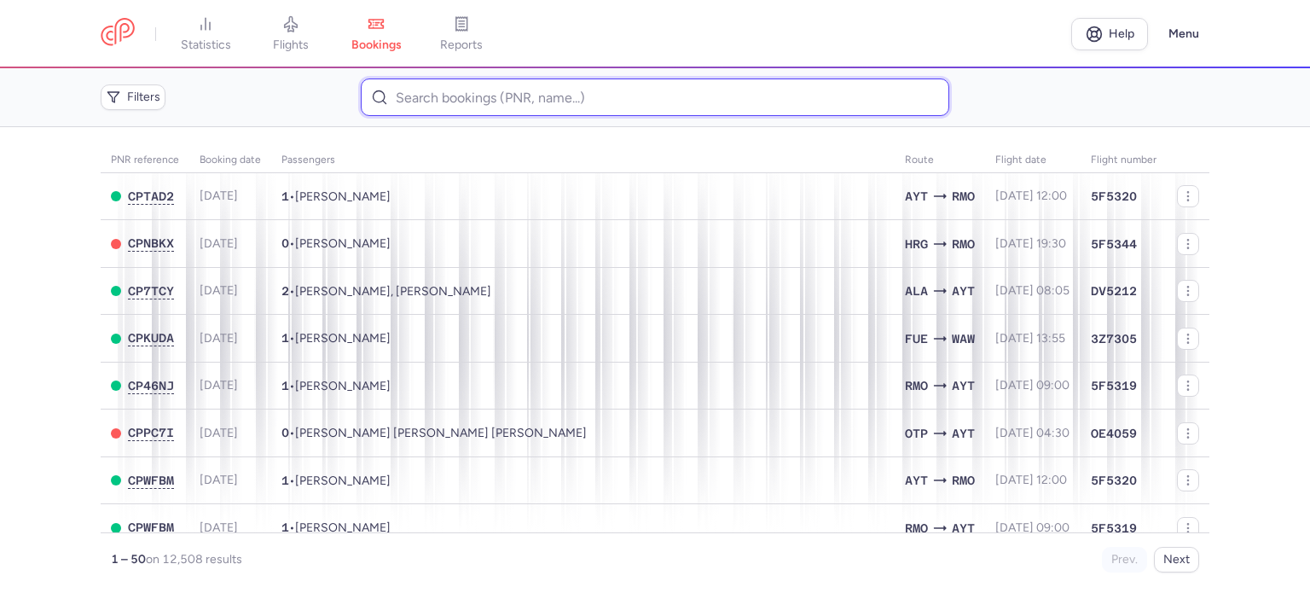
paste input "MODVALE ANDREIA"
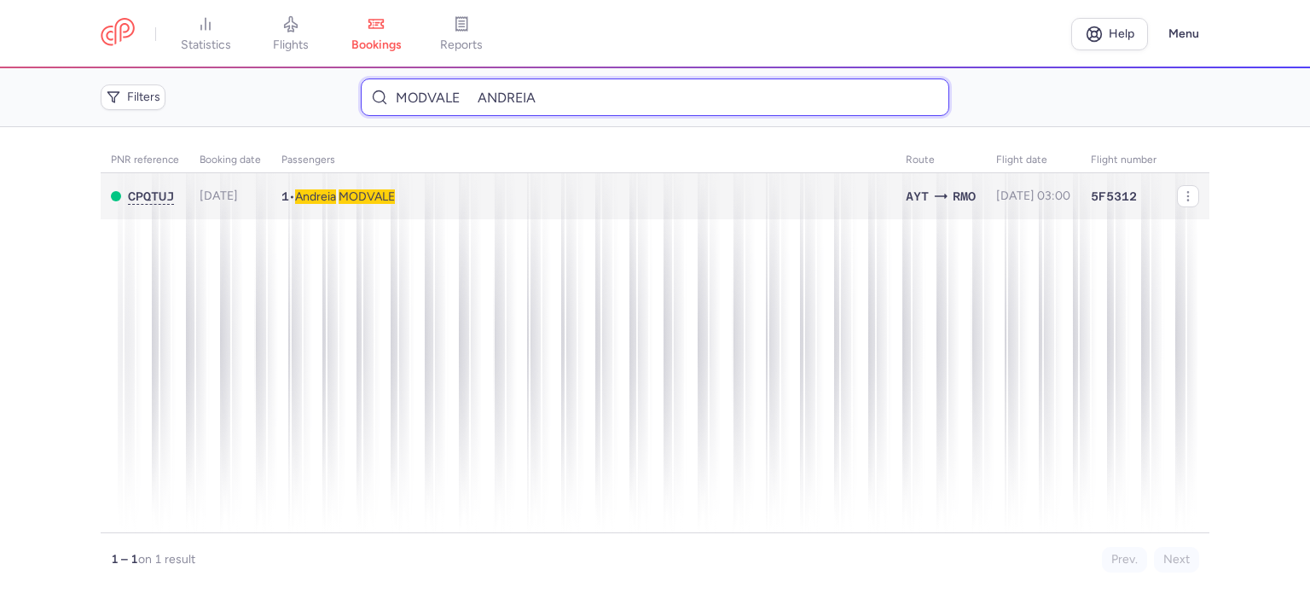
type input "MODVALE ANDREIA"
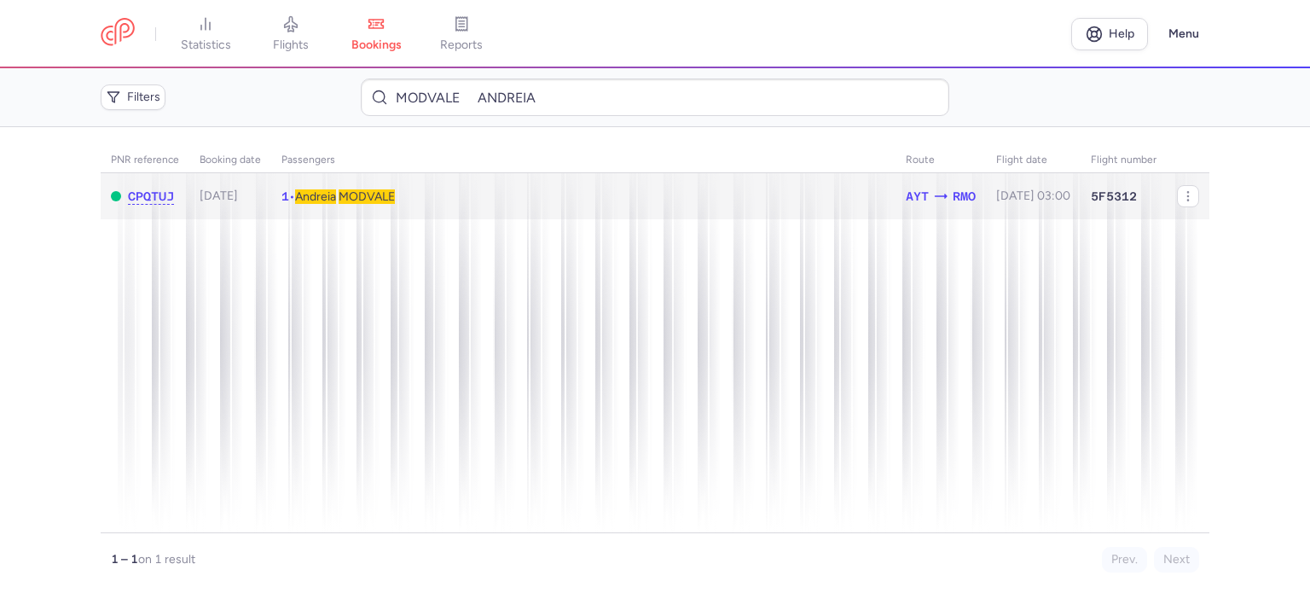
click at [389, 194] on span "MODVALE" at bounding box center [367, 196] width 56 height 14
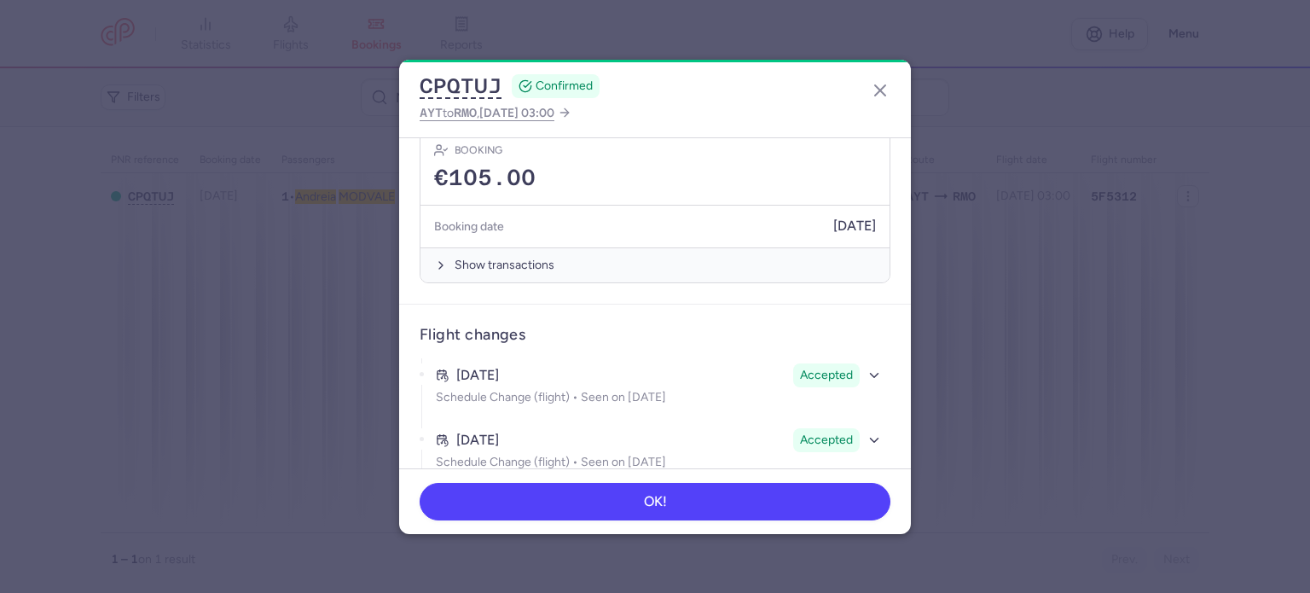
scroll to position [491, 0]
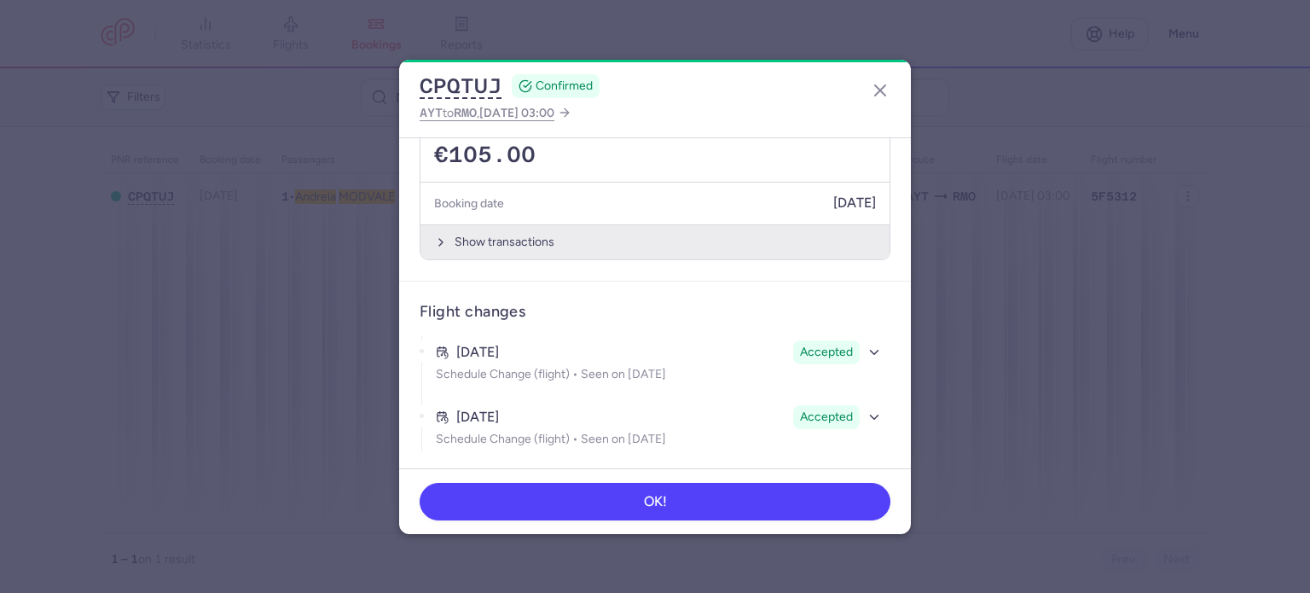
click at [487, 239] on button "Show transactions" at bounding box center [654, 241] width 469 height 35
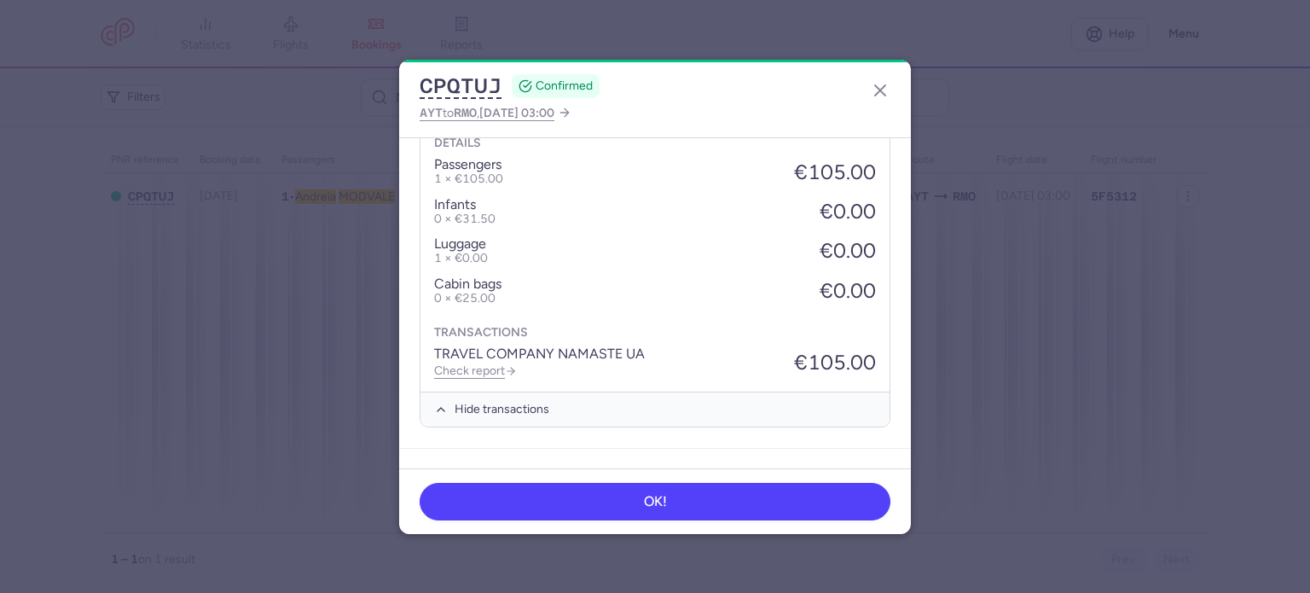
scroll to position [761, 0]
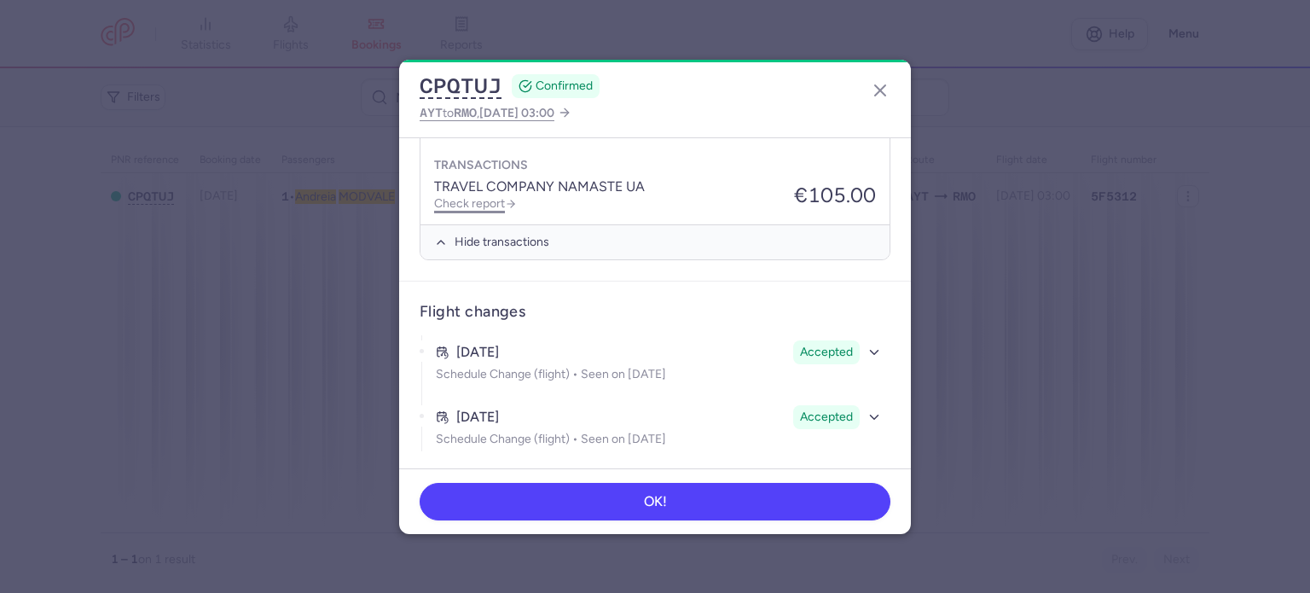
click at [473, 203] on link "Check report" at bounding box center [475, 203] width 83 height 14
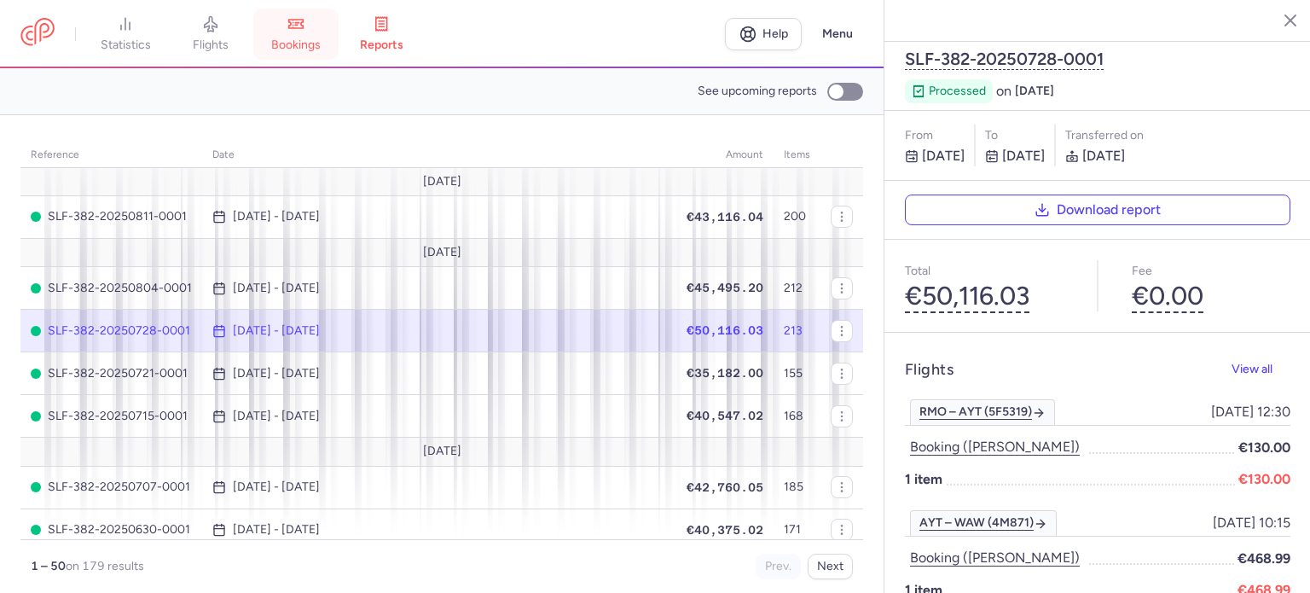
click at [316, 42] on span "bookings" at bounding box center [295, 45] width 49 height 15
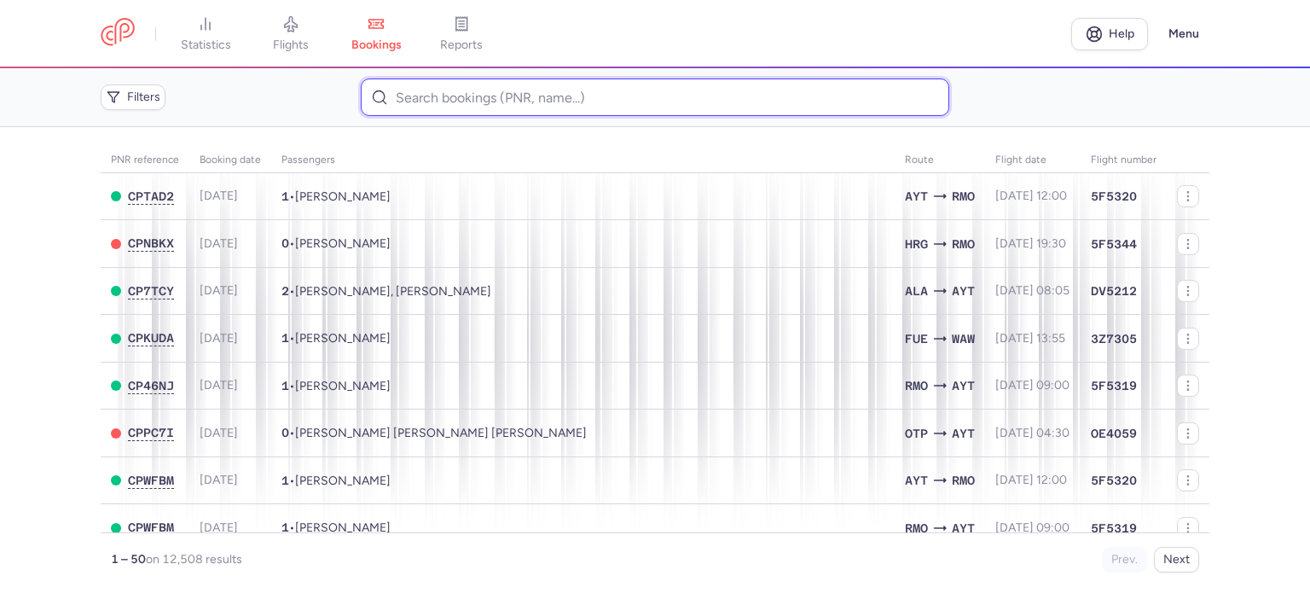
paste input "DERENEV ELENA"
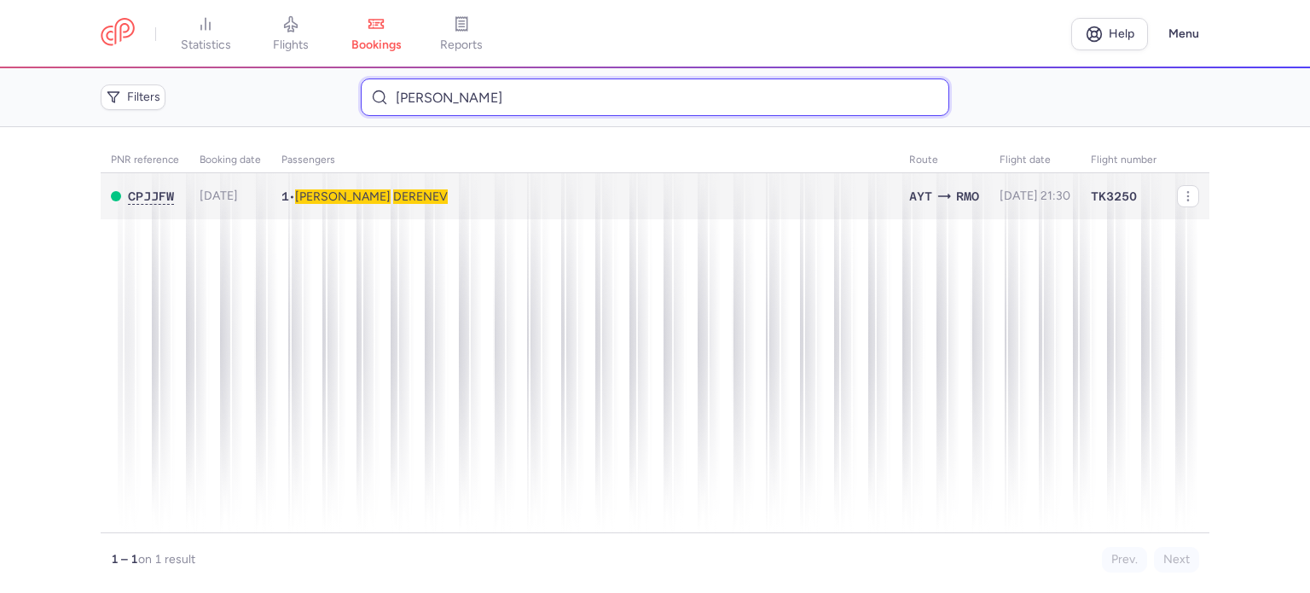
type input "DERENEV ELENA"
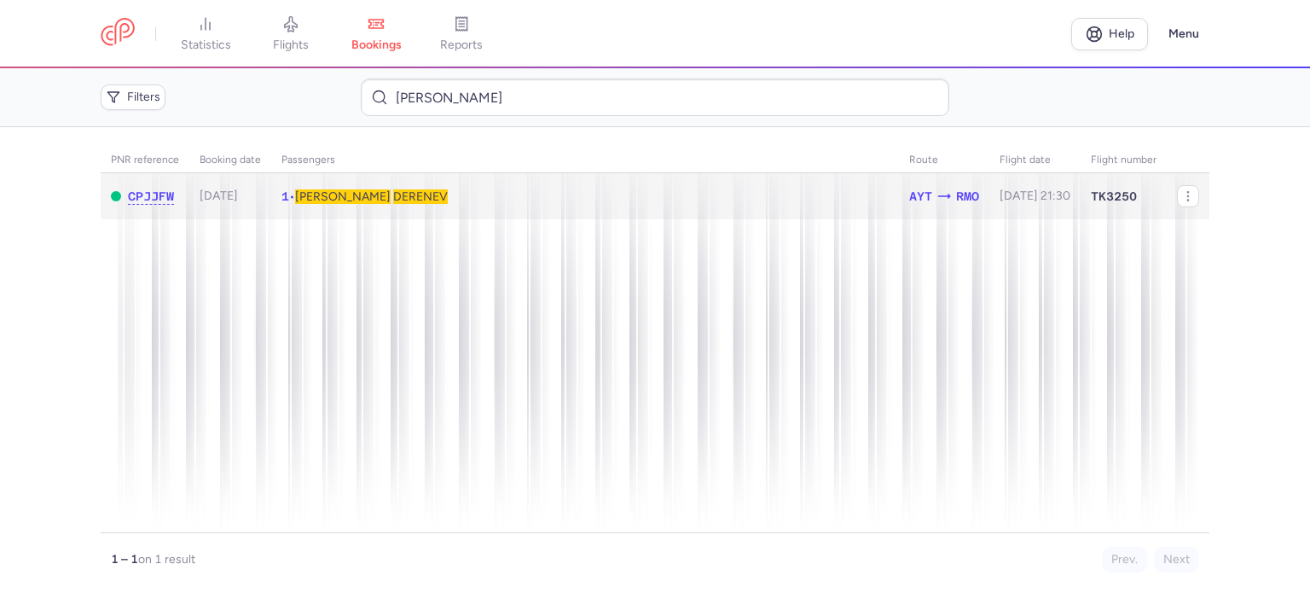
click at [393, 190] on span "DERENEV" at bounding box center [420, 196] width 55 height 14
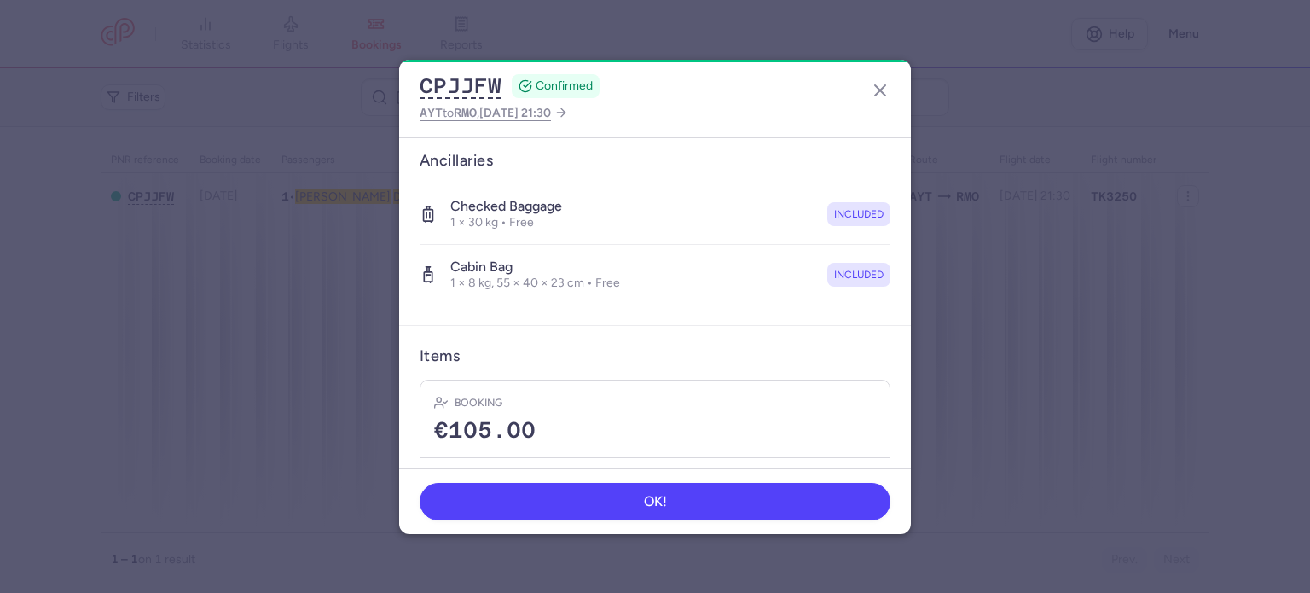
scroll to position [361, 0]
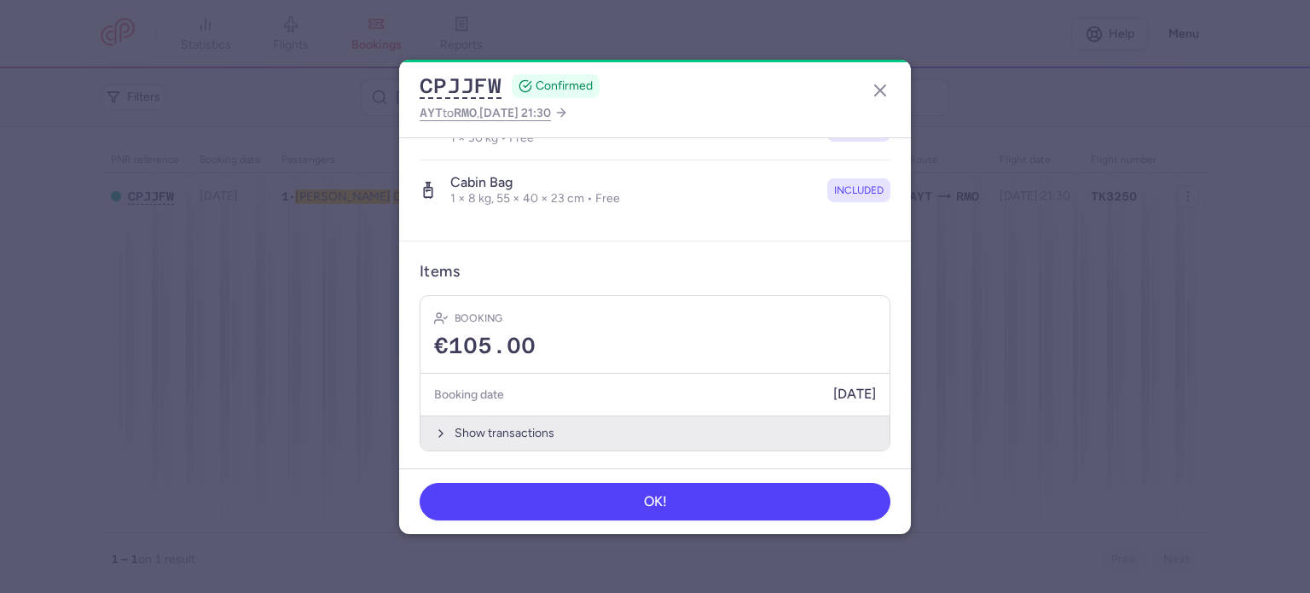
click at [483, 426] on button "Show transactions" at bounding box center [654, 432] width 469 height 35
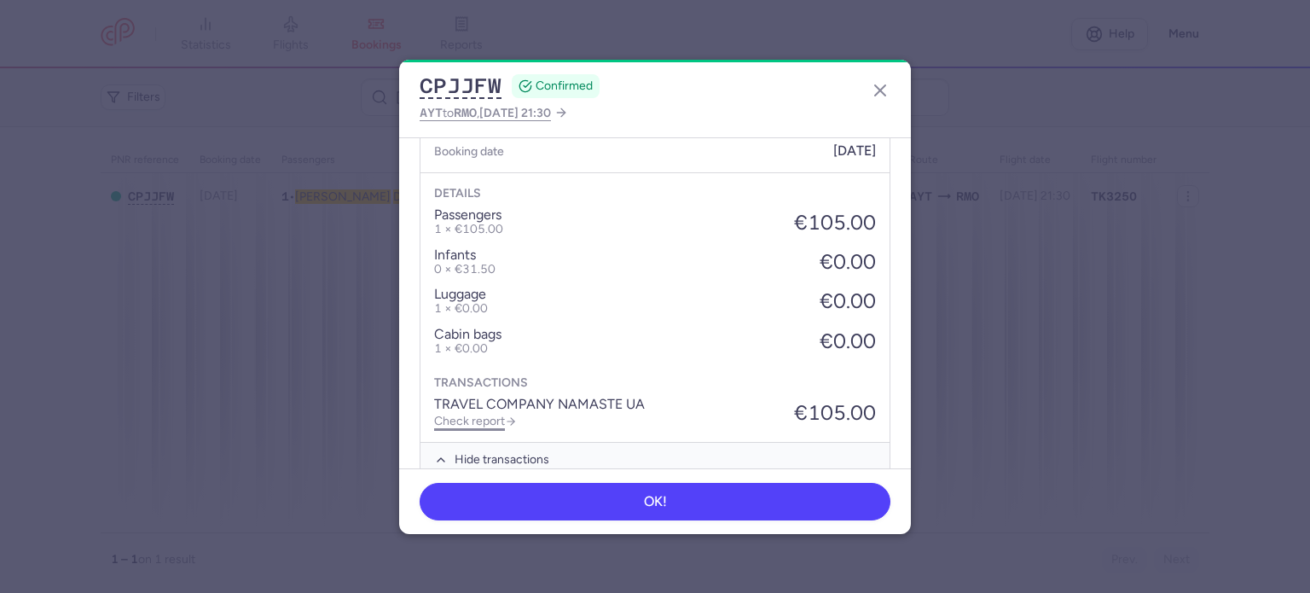
scroll to position [630, 0]
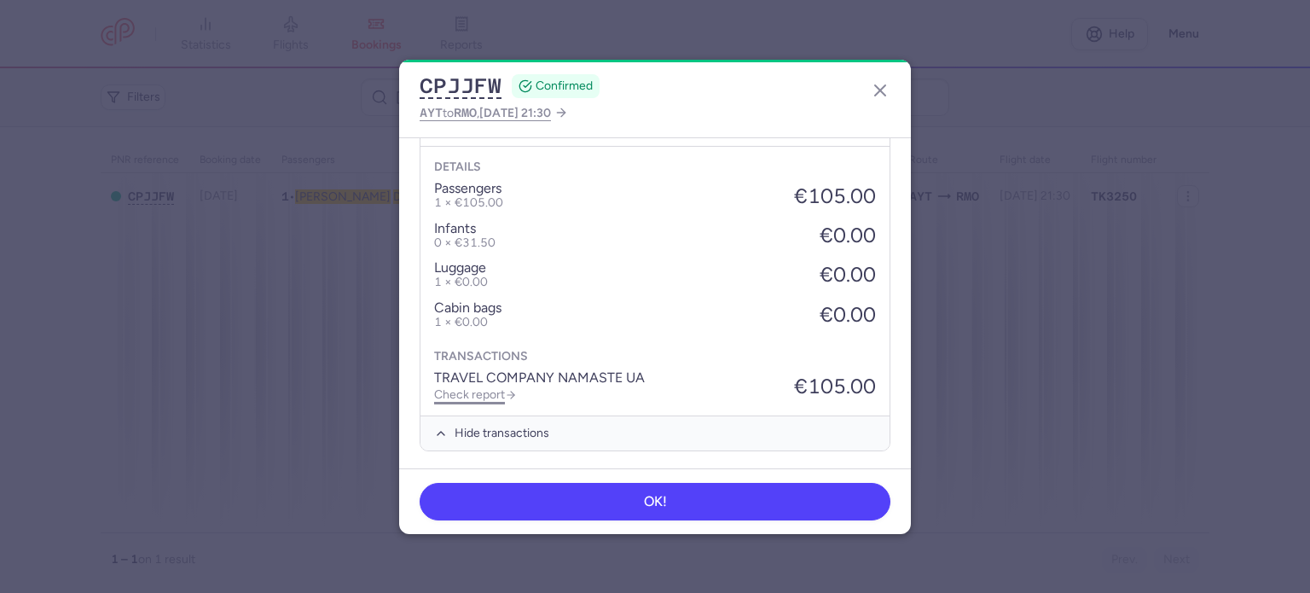
click at [495, 388] on link "Check report" at bounding box center [475, 394] width 83 height 14
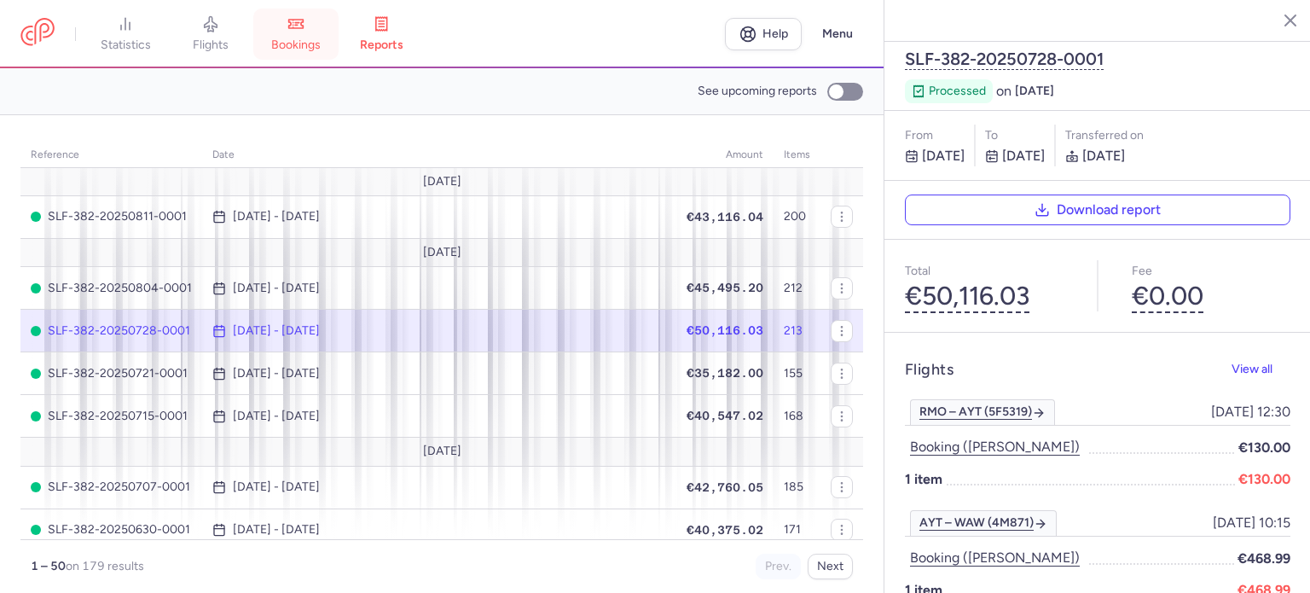
click at [304, 38] on span "bookings" at bounding box center [295, 45] width 49 height 15
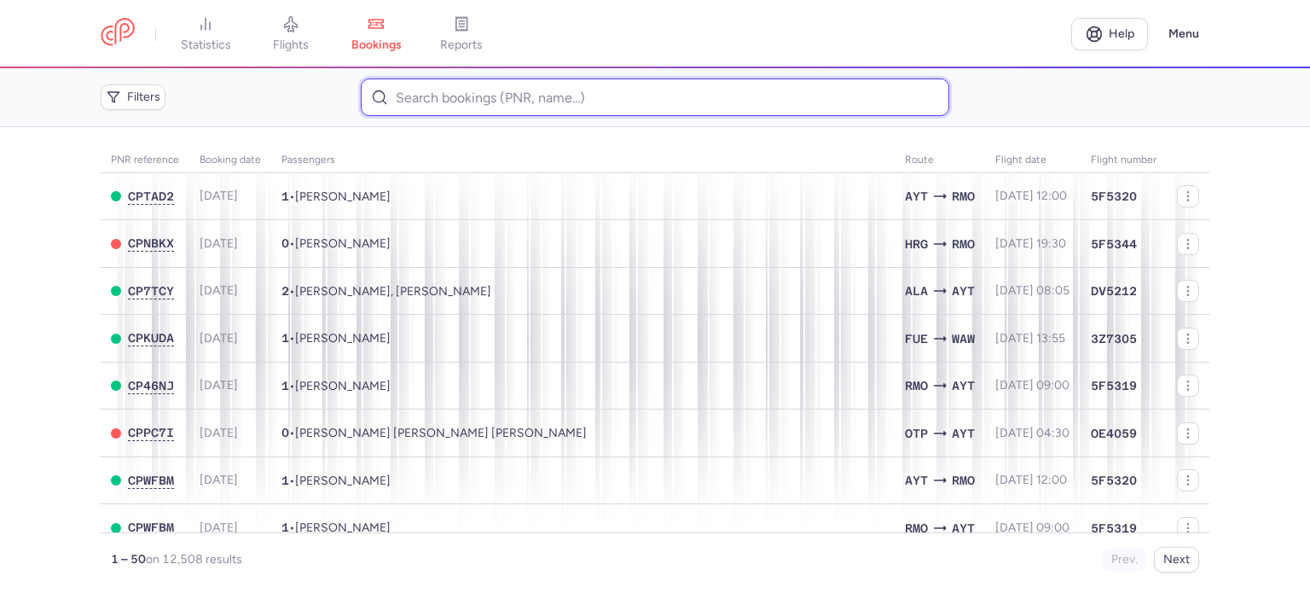
paste input "DANICH EKATERINA"
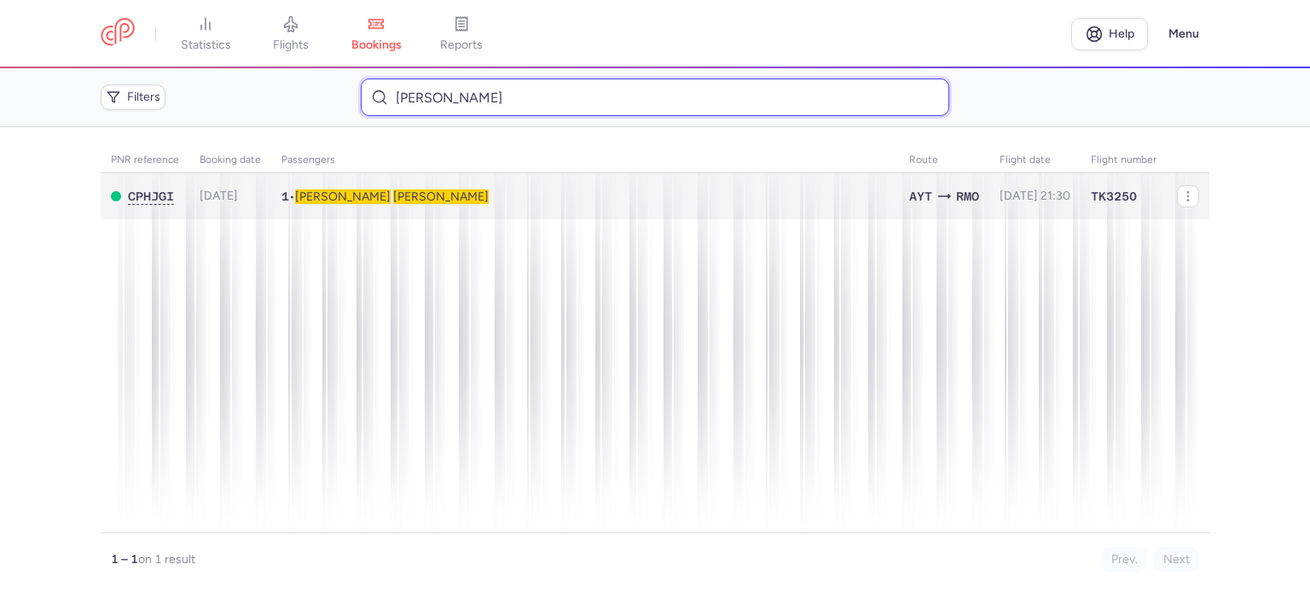
type input "DANICH EKATERINA"
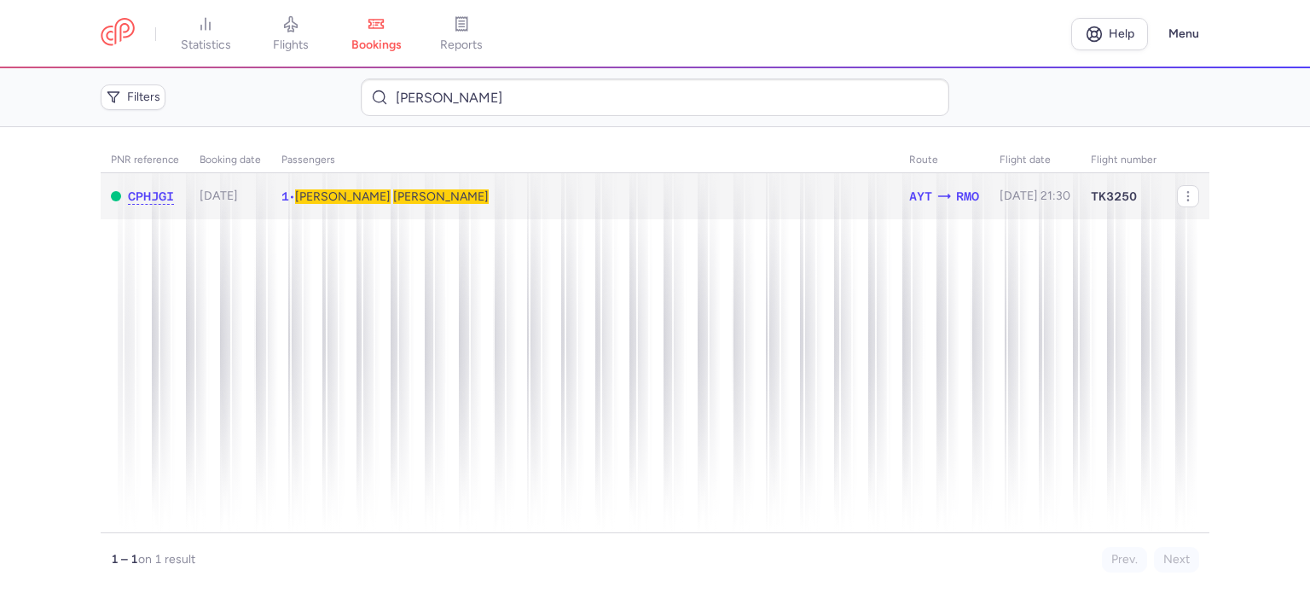
click at [393, 194] on span "DANICH" at bounding box center [441, 196] width 96 height 14
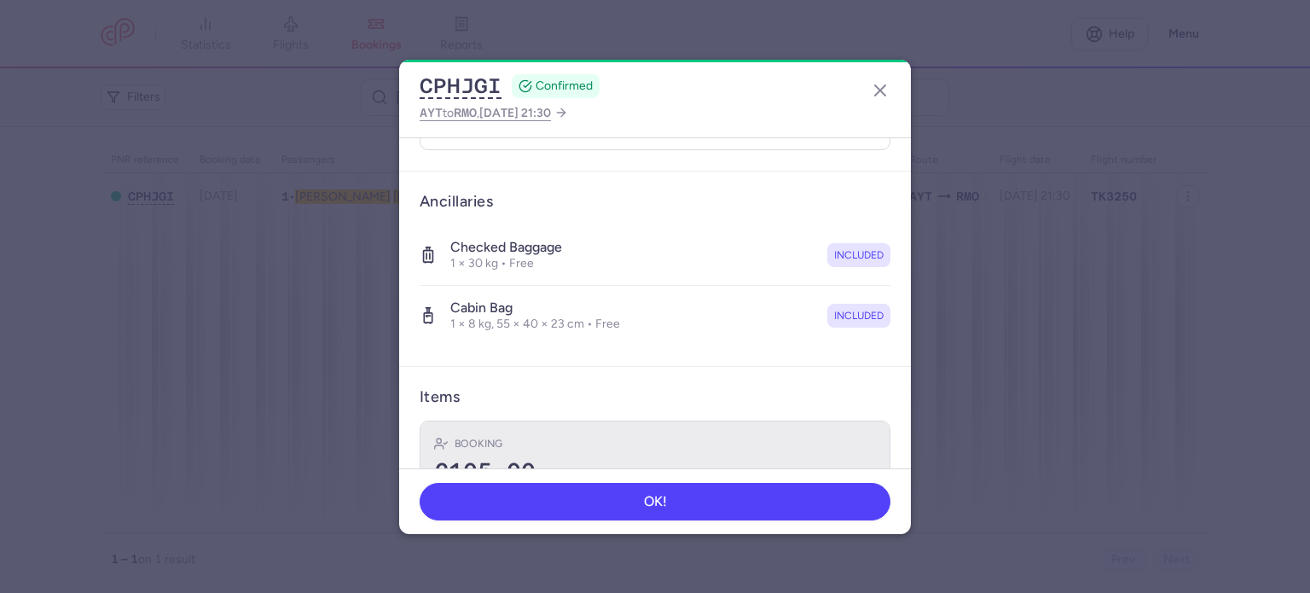
scroll to position [361, 0]
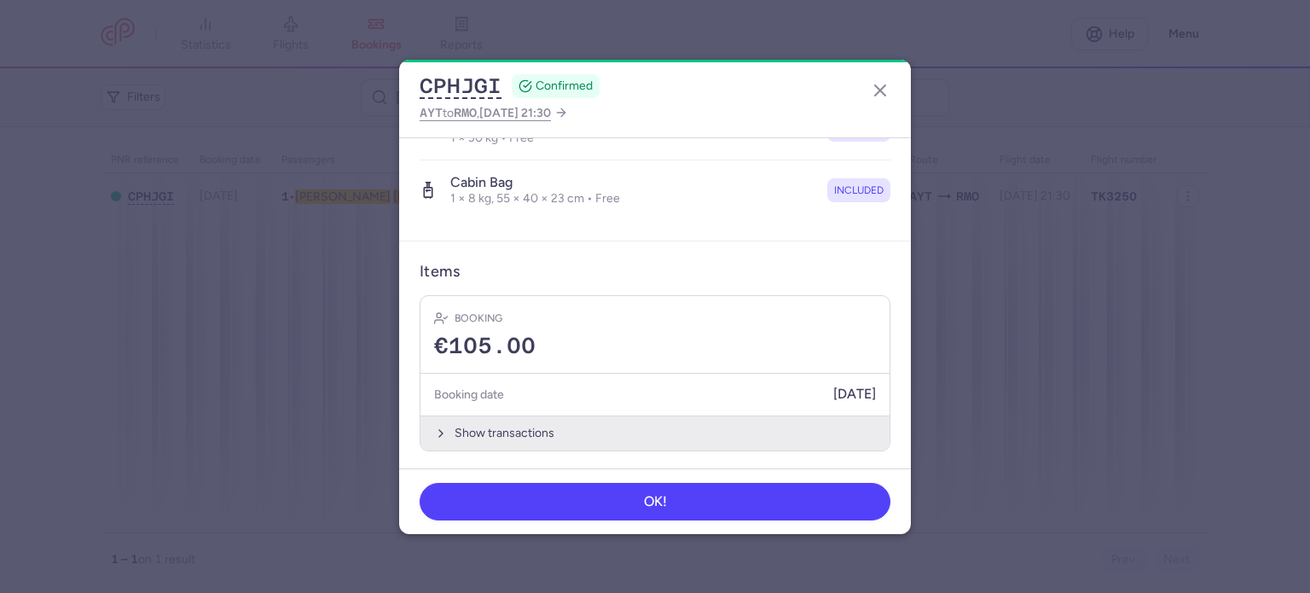
click at [505, 439] on button "Show transactions" at bounding box center [654, 432] width 469 height 35
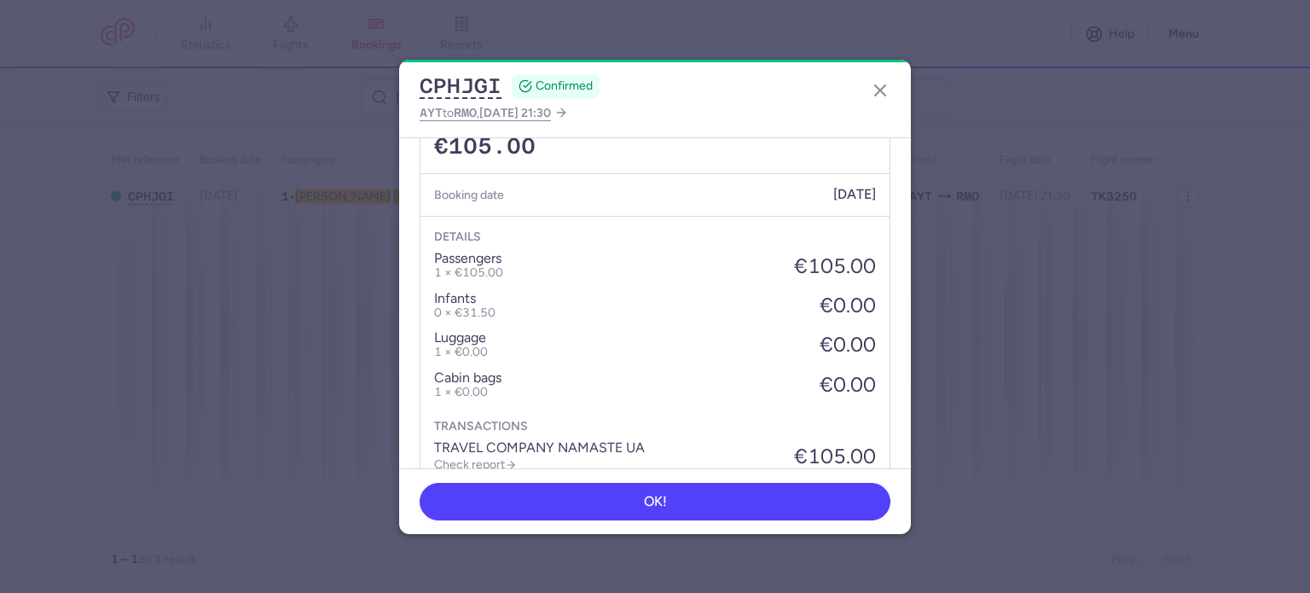
scroll to position [630, 0]
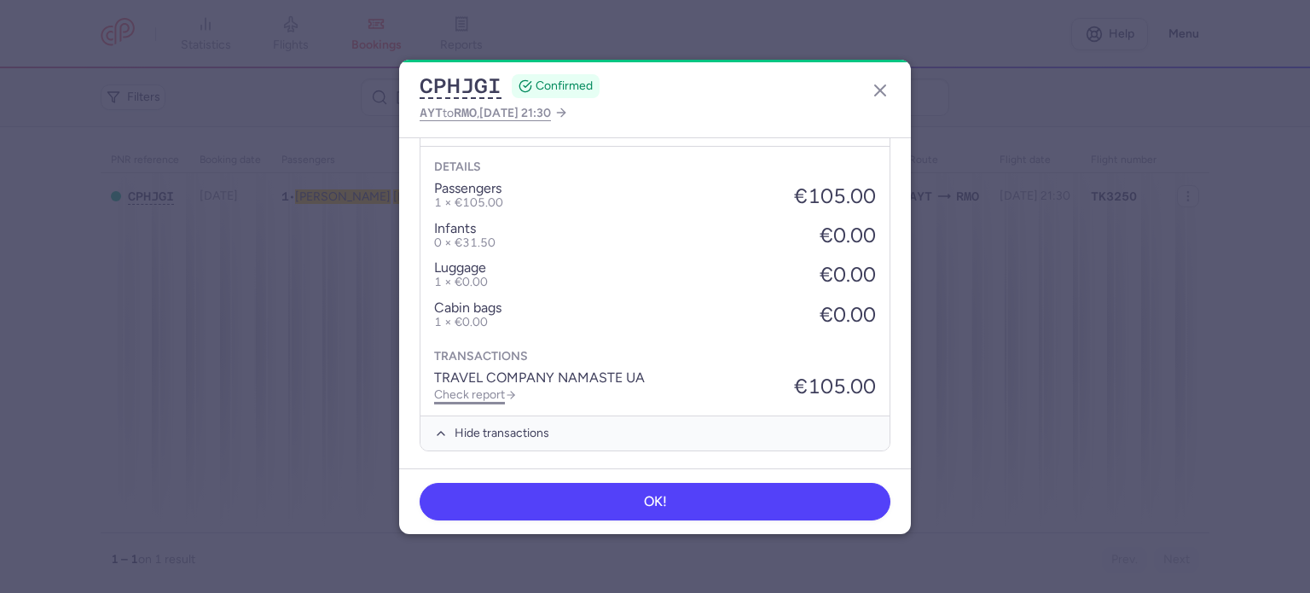
click at [500, 391] on link "Check report" at bounding box center [475, 394] width 83 height 14
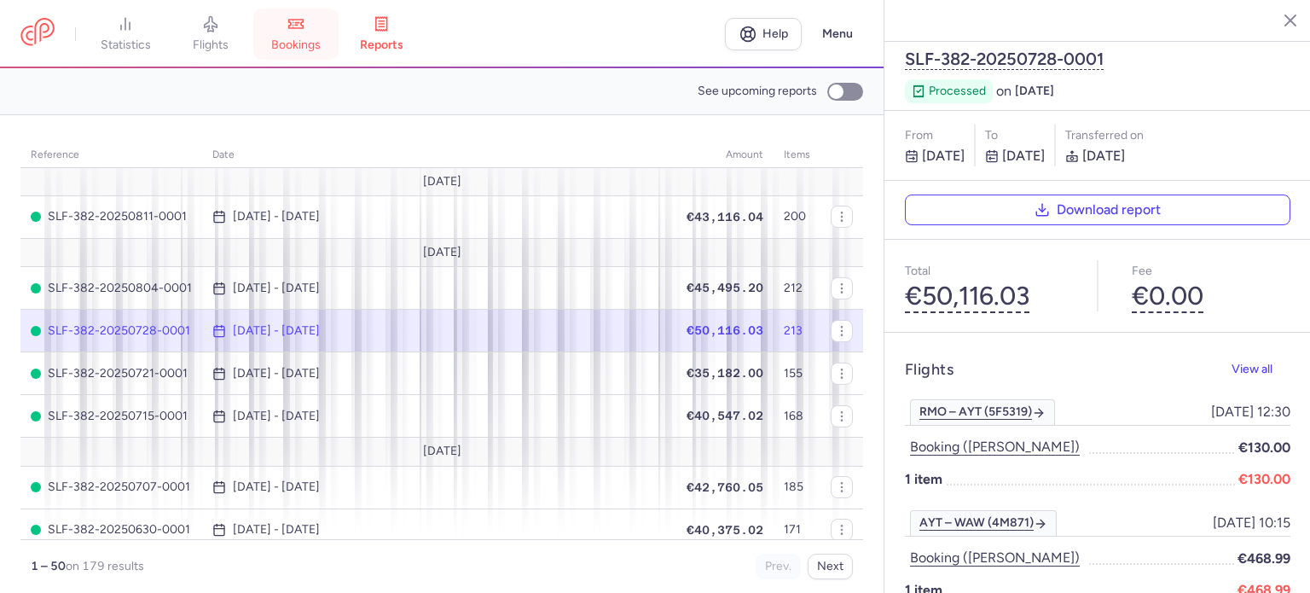
click at [310, 35] on link "bookings" at bounding box center [295, 34] width 85 height 38
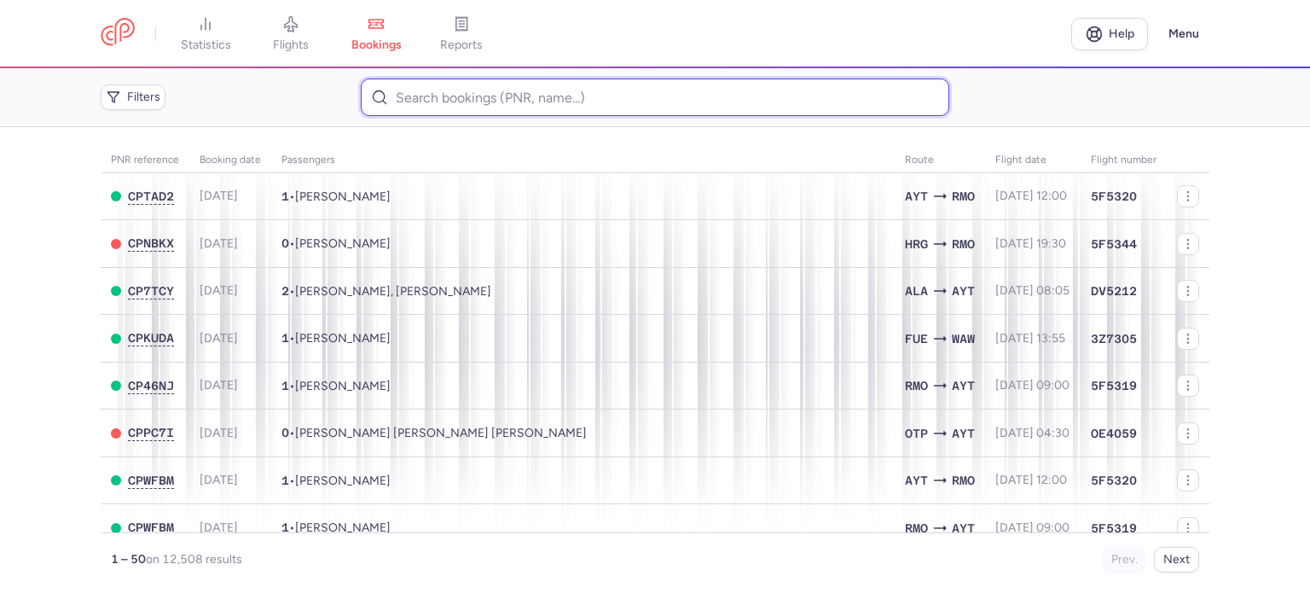
paste input "DANICH EKATERIN"
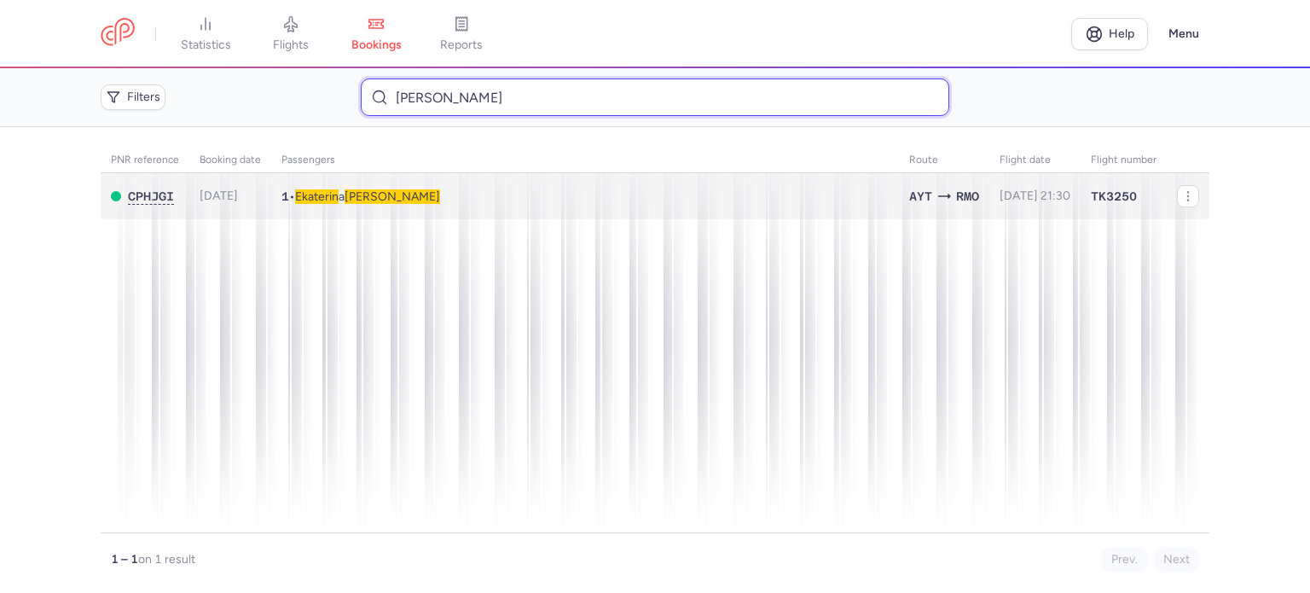
type input "DANICH EKATERIN"
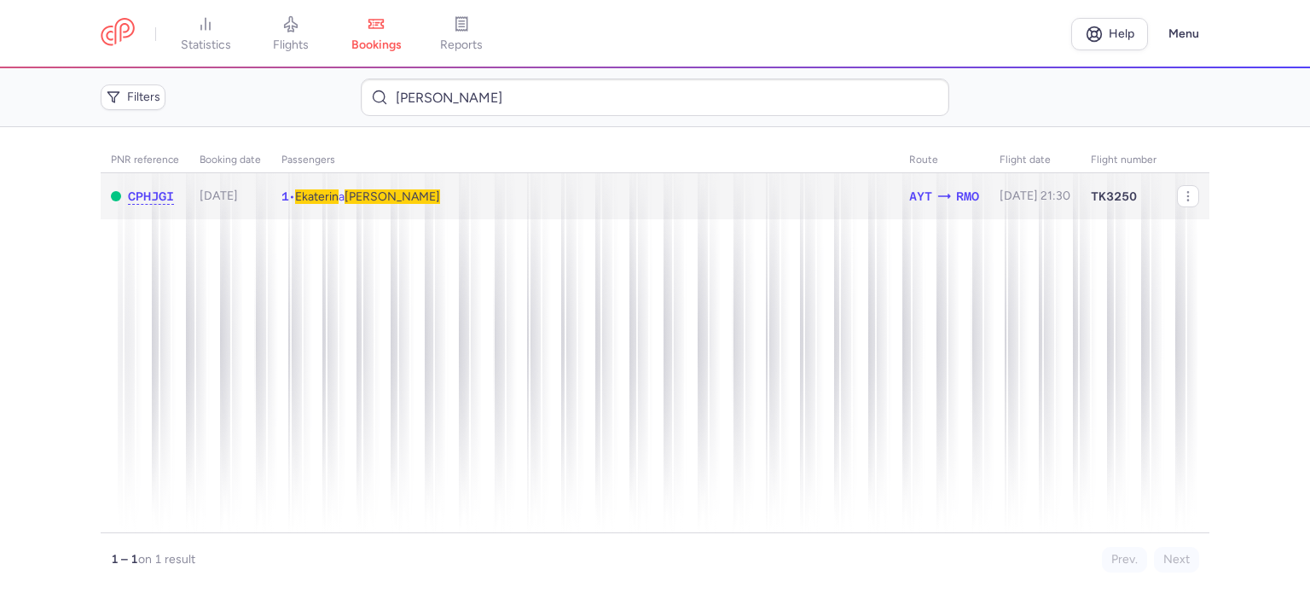
click at [989, 188] on td "1 • Ekaterin a DANICH" at bounding box center [1034, 196] width 91 height 47
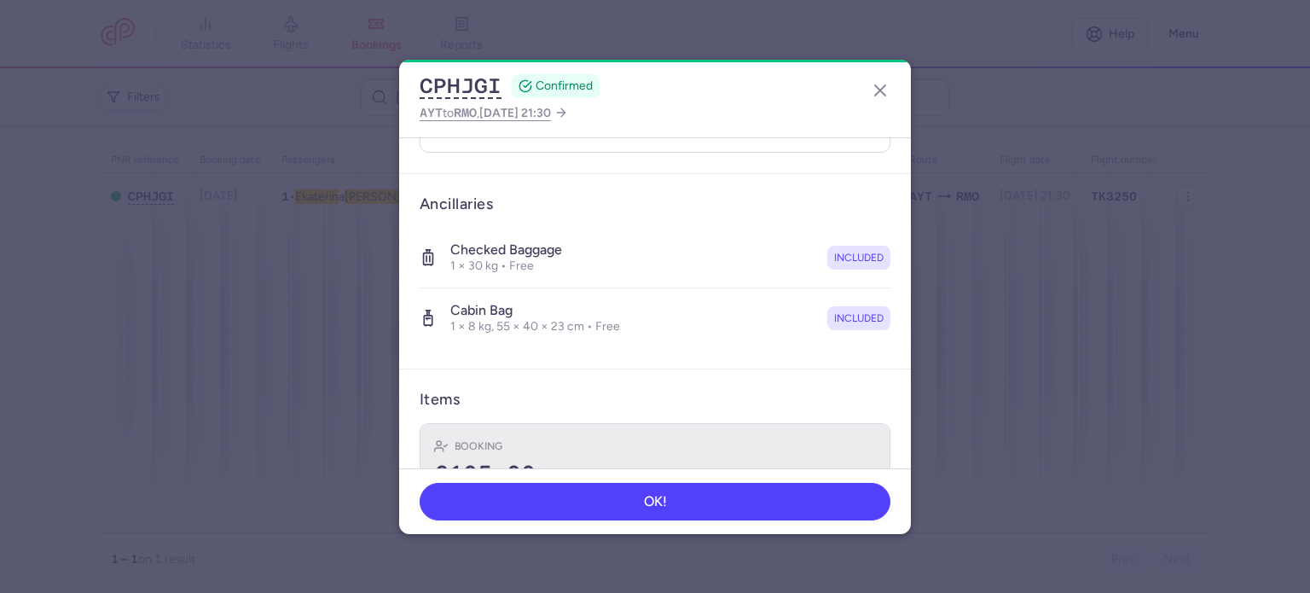
scroll to position [361, 0]
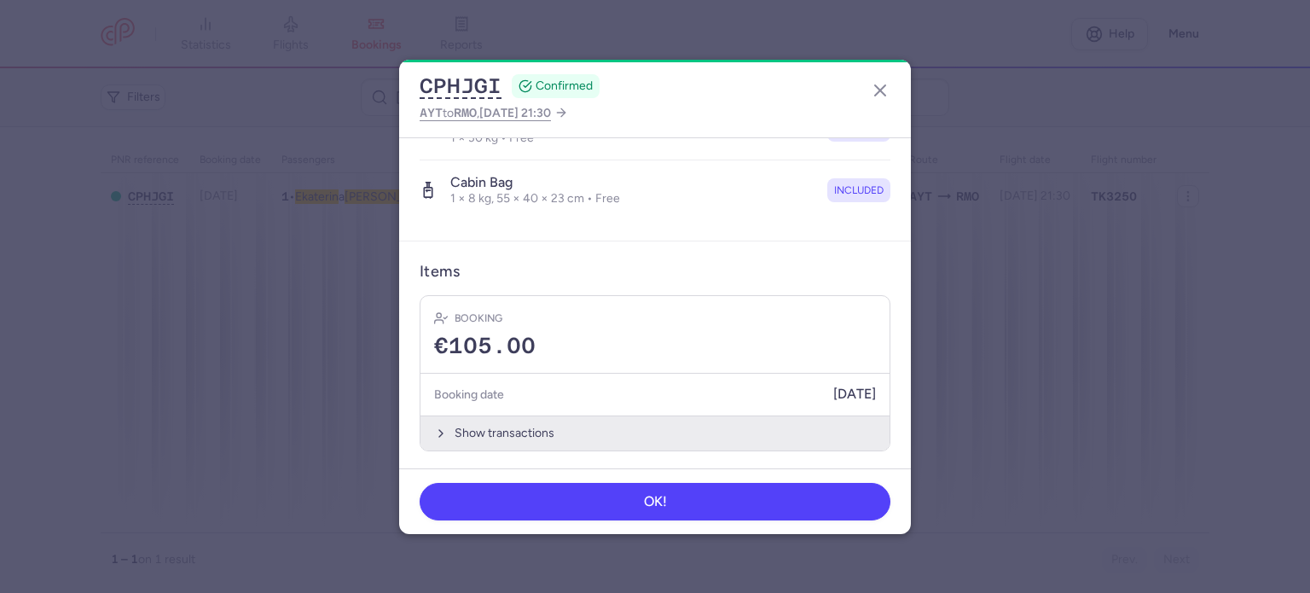
click at [483, 425] on button "Show transactions" at bounding box center [654, 432] width 469 height 35
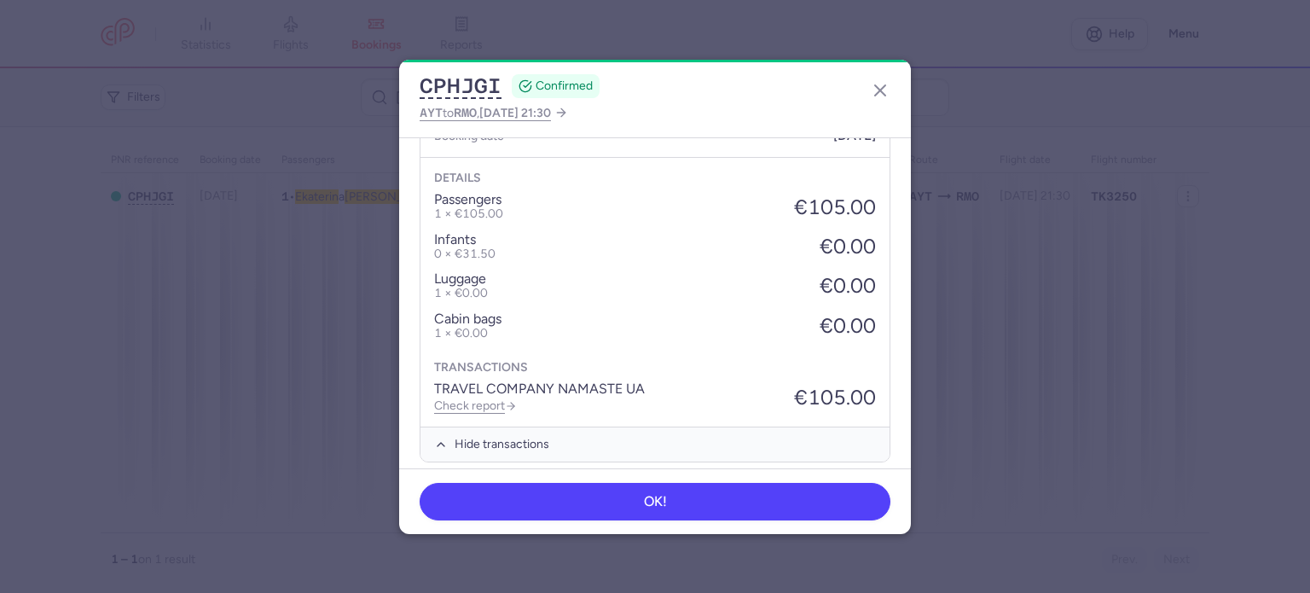
scroll to position [630, 0]
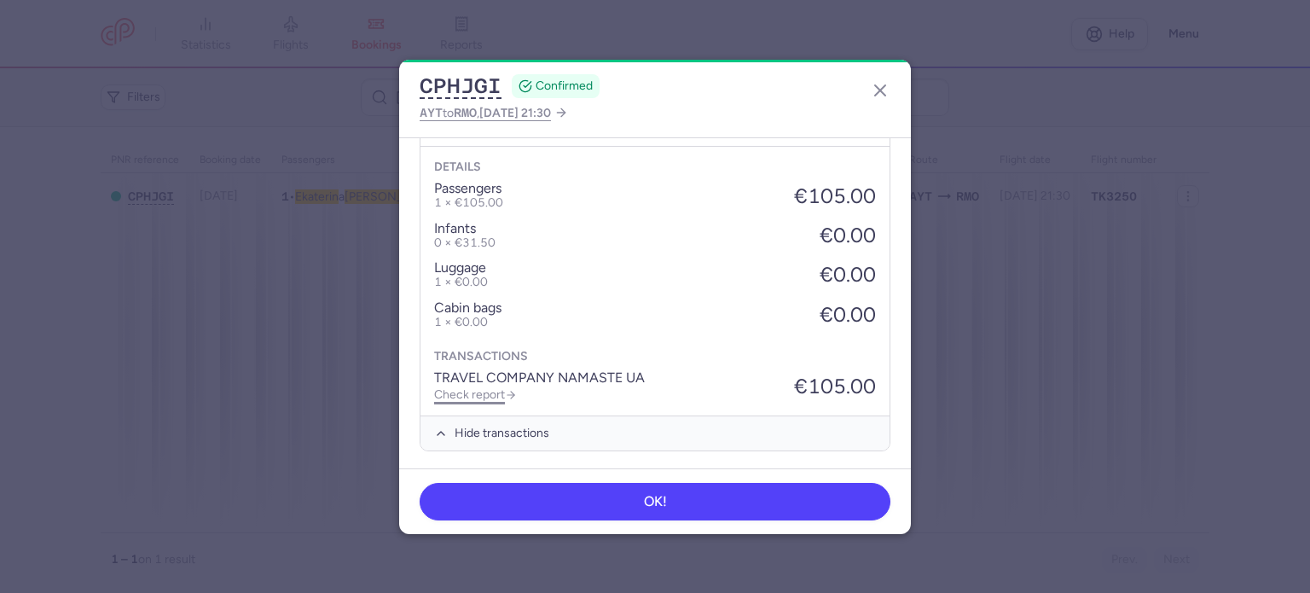
click at [474, 390] on link "Check report" at bounding box center [475, 394] width 83 height 14
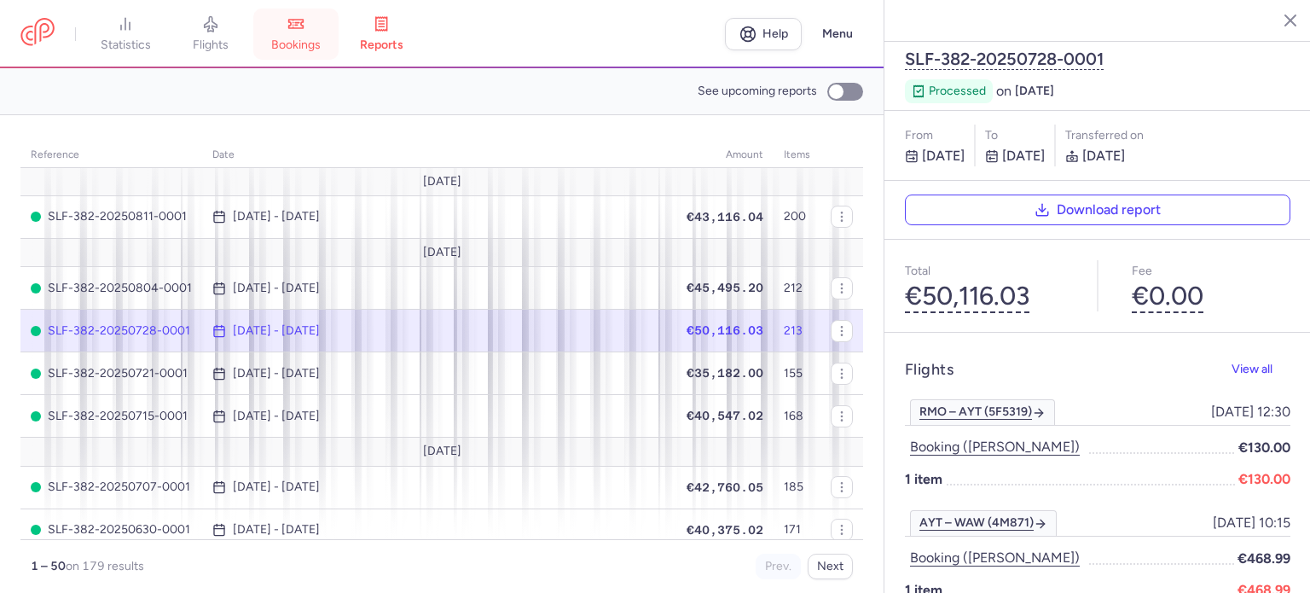
click at [310, 26] on link "bookings" at bounding box center [295, 34] width 85 height 38
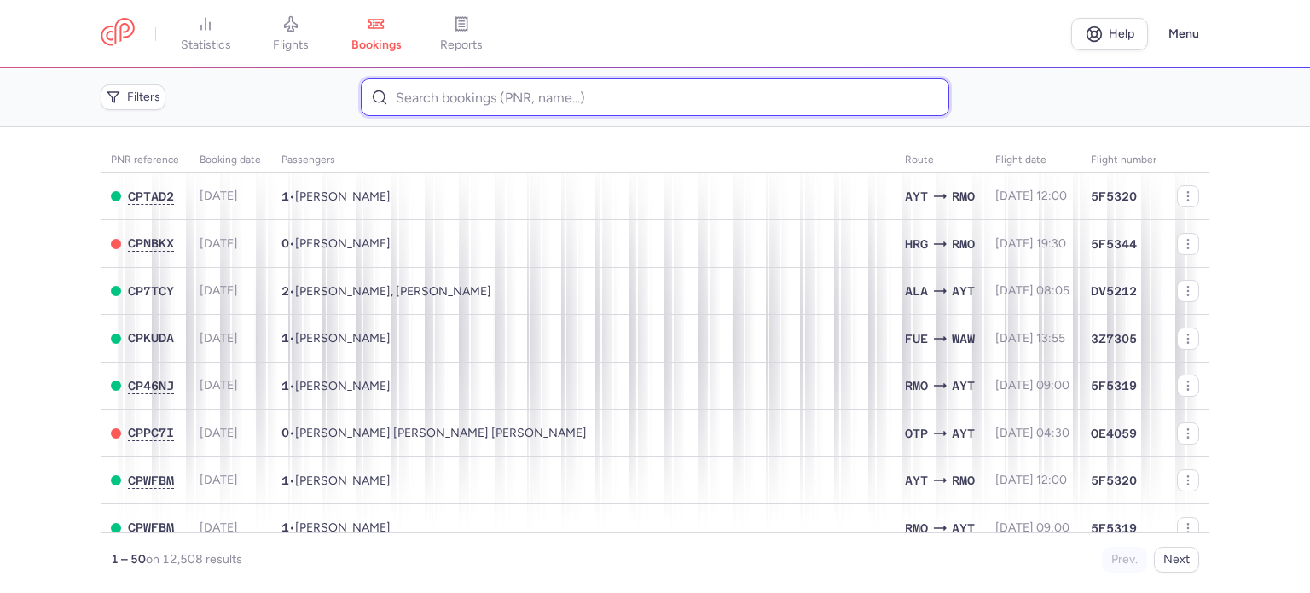
paste input "PETKOGLO ANNA"
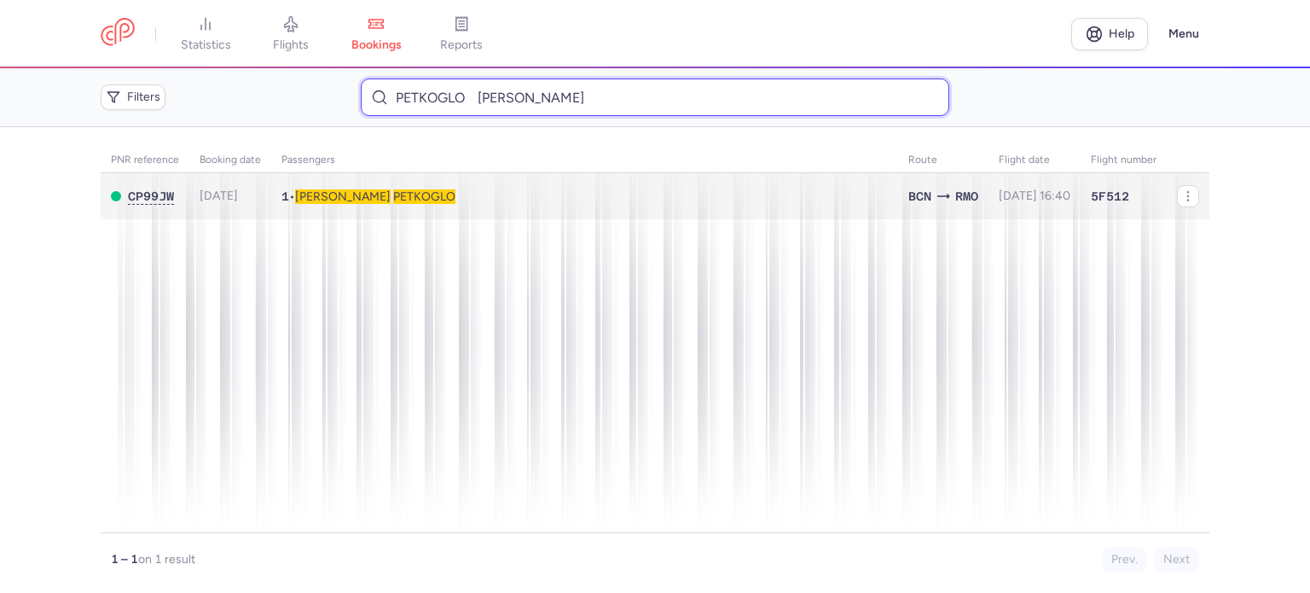
type input "PETKOGLO ANNA"
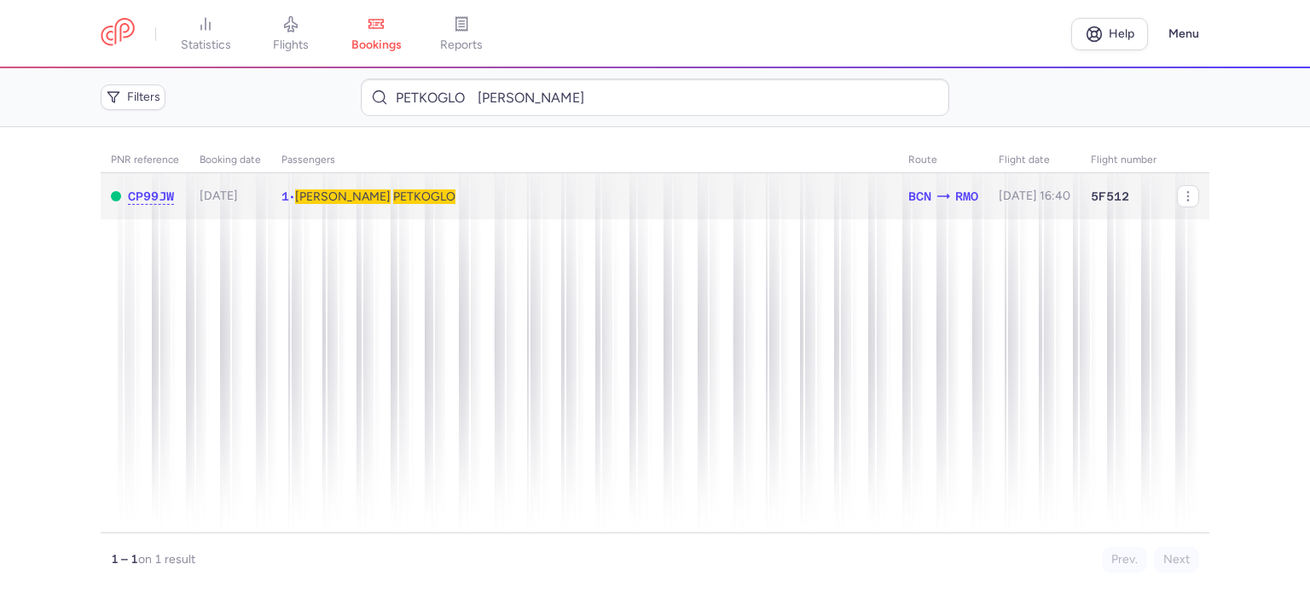
click at [393, 200] on span "PETKOGLO" at bounding box center [424, 196] width 62 height 14
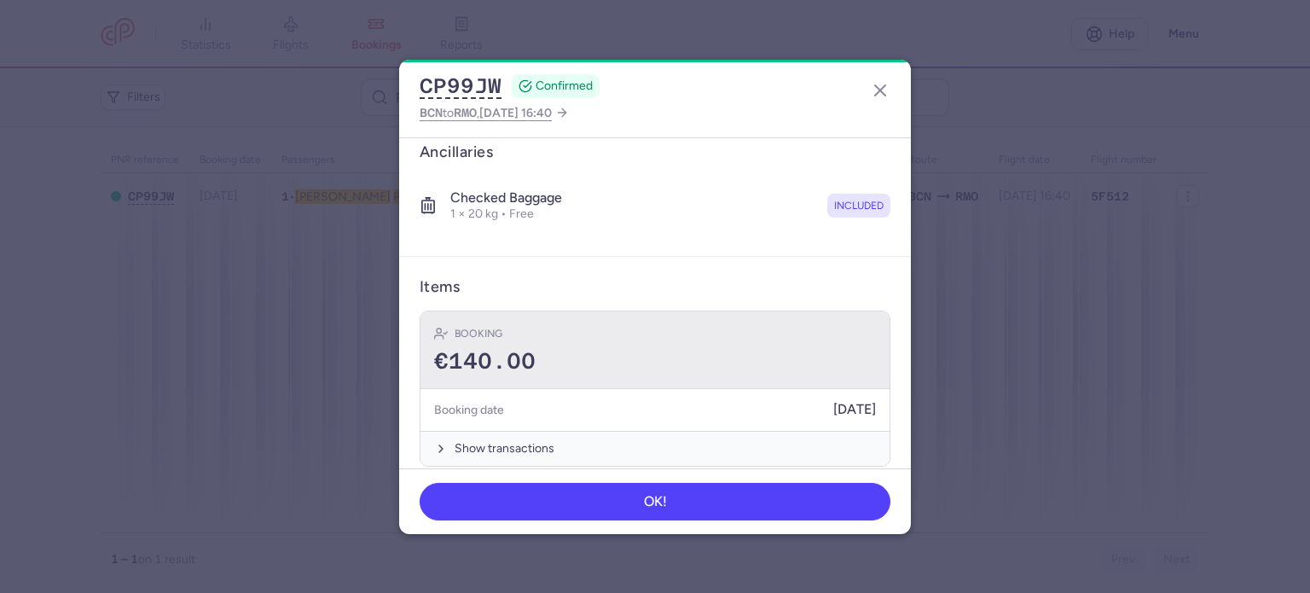
scroll to position [300, 0]
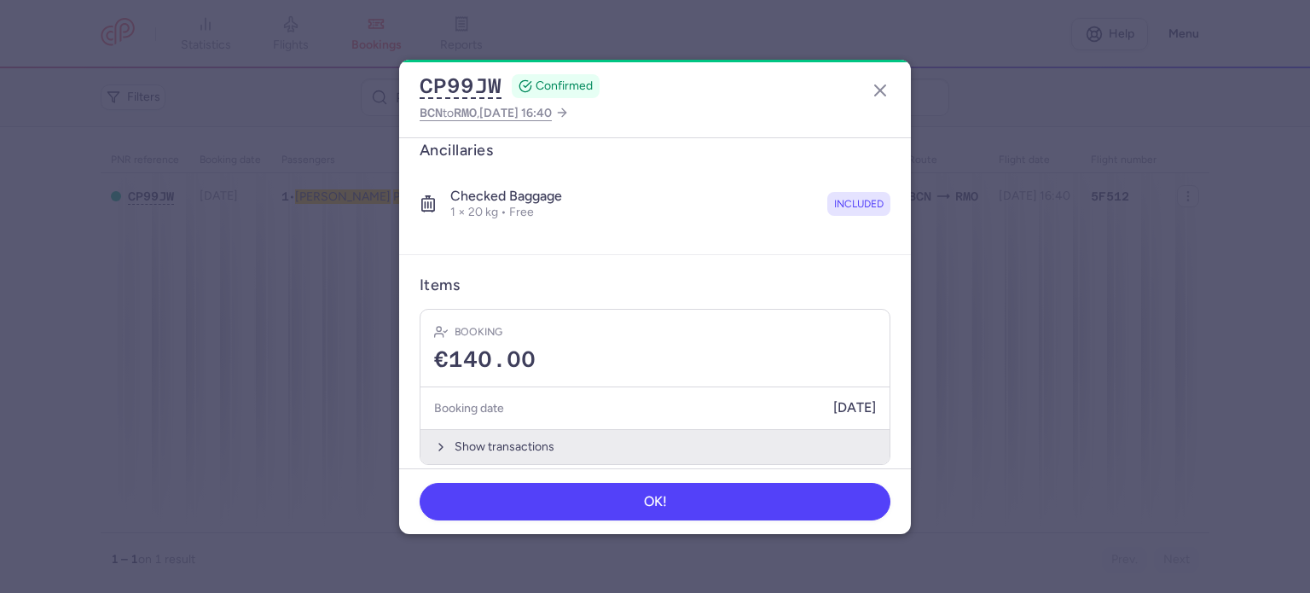
click at [478, 429] on button "Show transactions" at bounding box center [654, 446] width 469 height 35
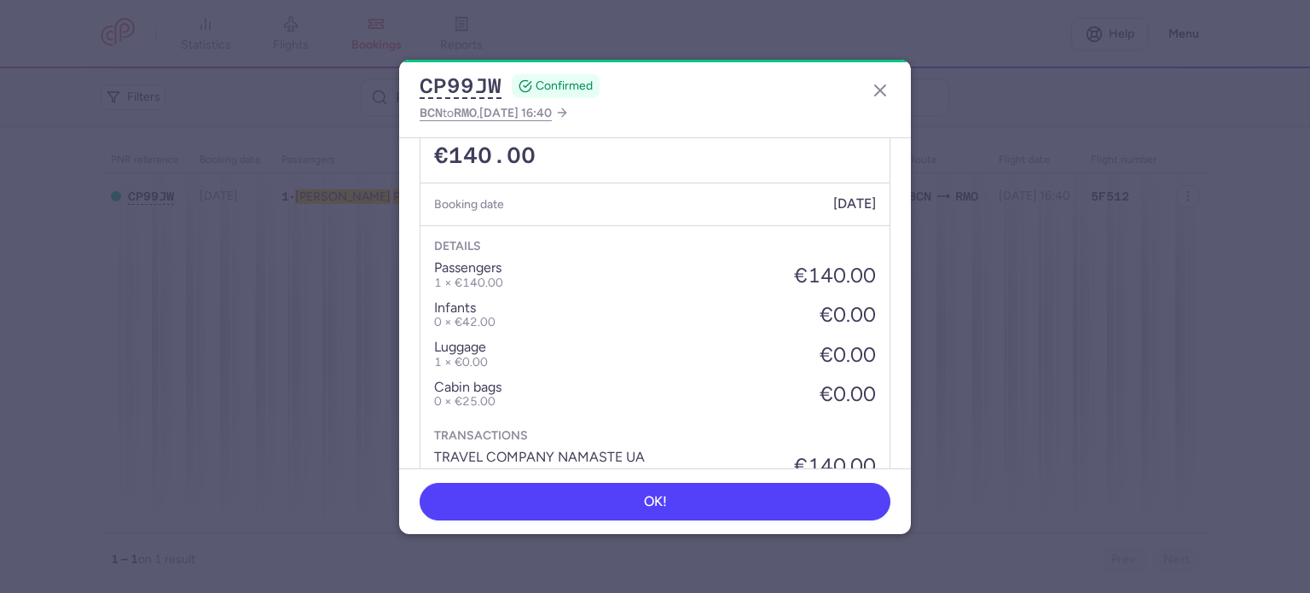
scroll to position [570, 0]
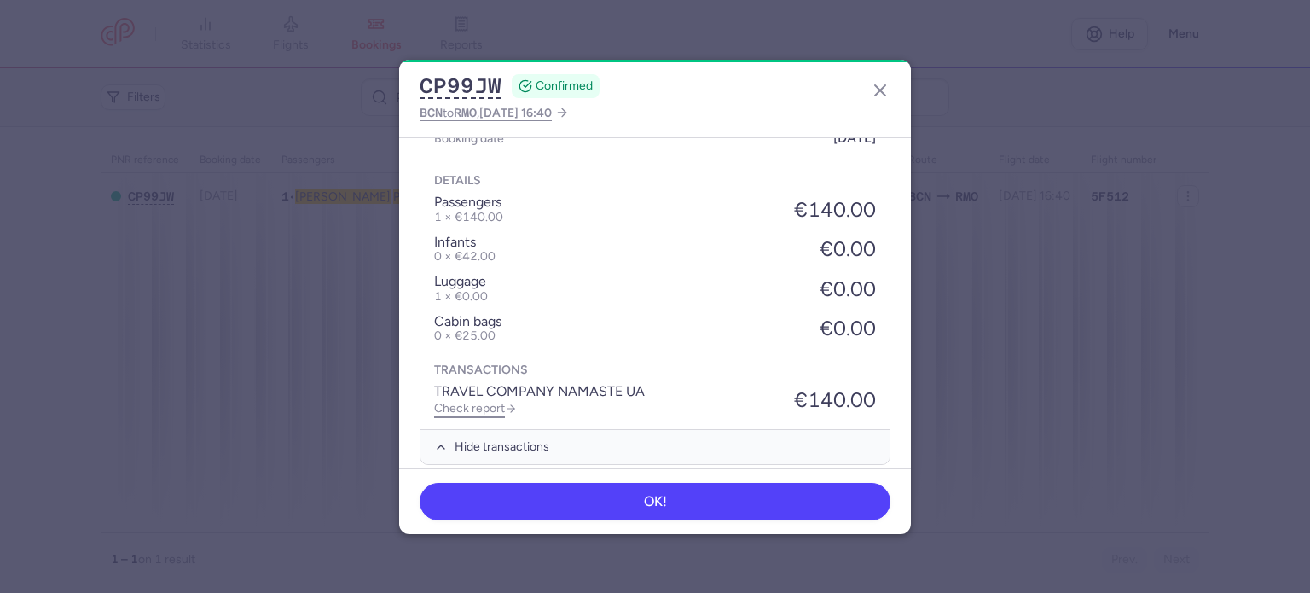
click at [466, 401] on link "Check report" at bounding box center [475, 408] width 83 height 14
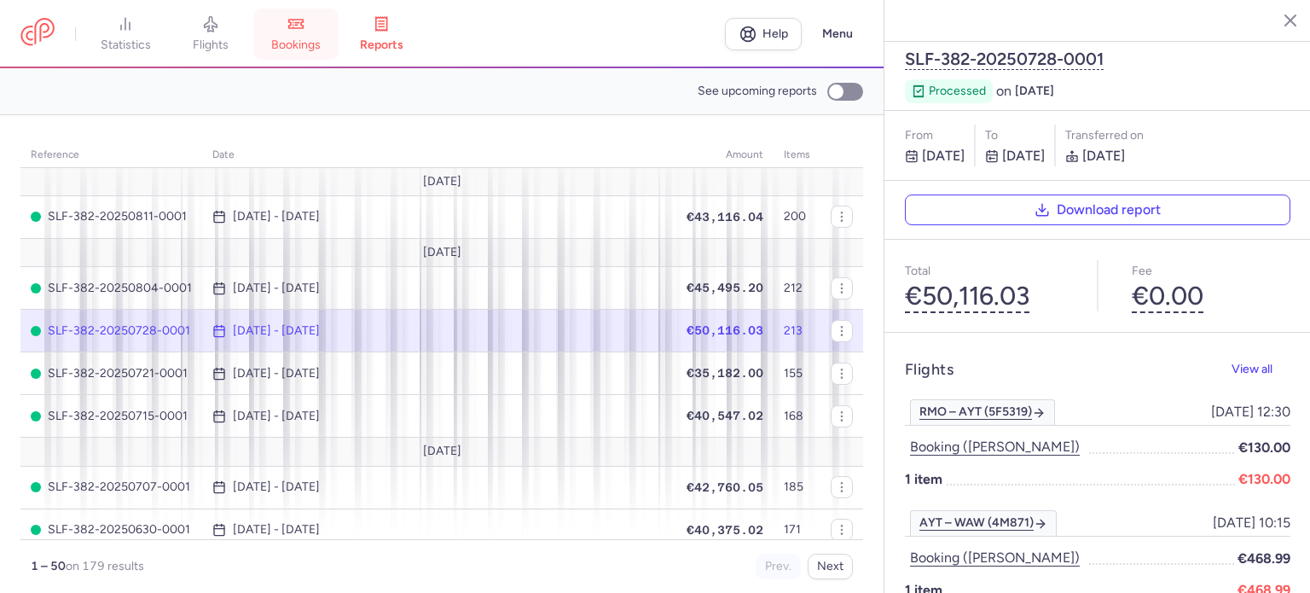
click at [310, 34] on link "bookings" at bounding box center [295, 34] width 85 height 38
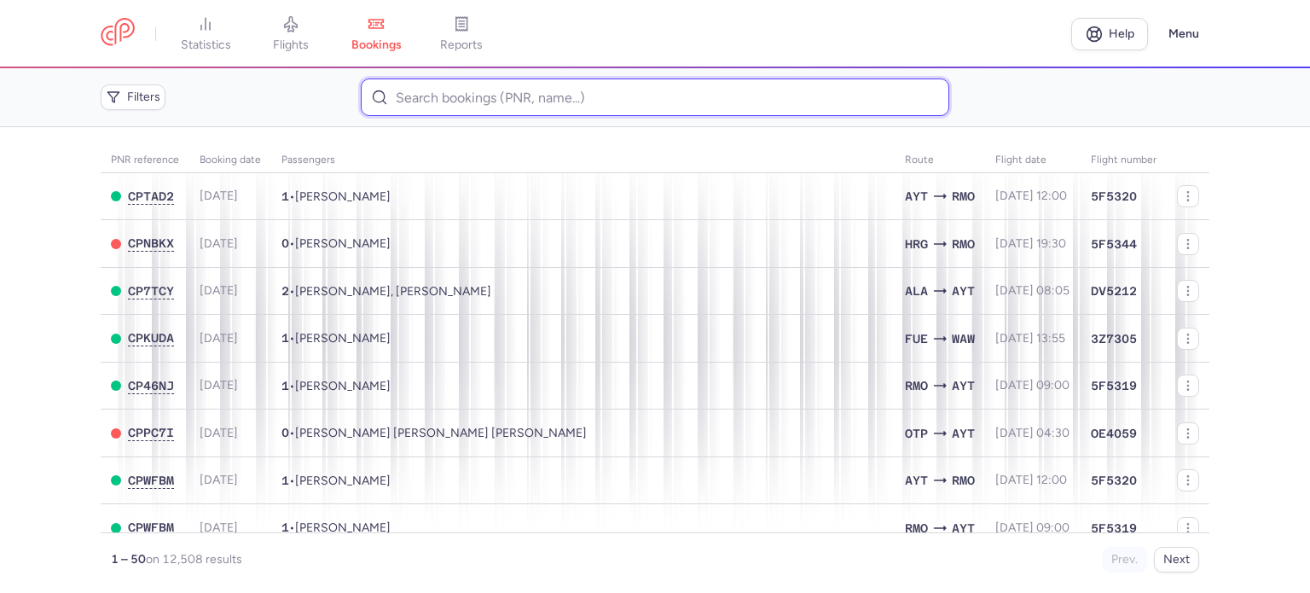
paste input "PALACIO RUA NATALY YANFARI"
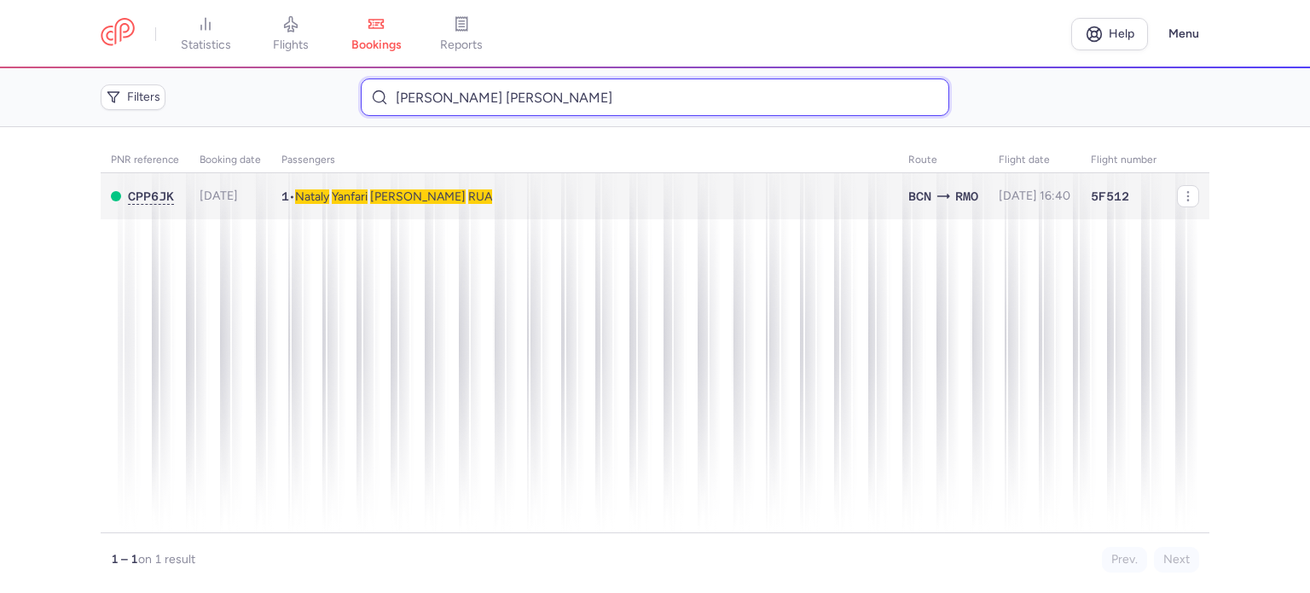
type input "PALACIO RUA NATALY YANFARI"
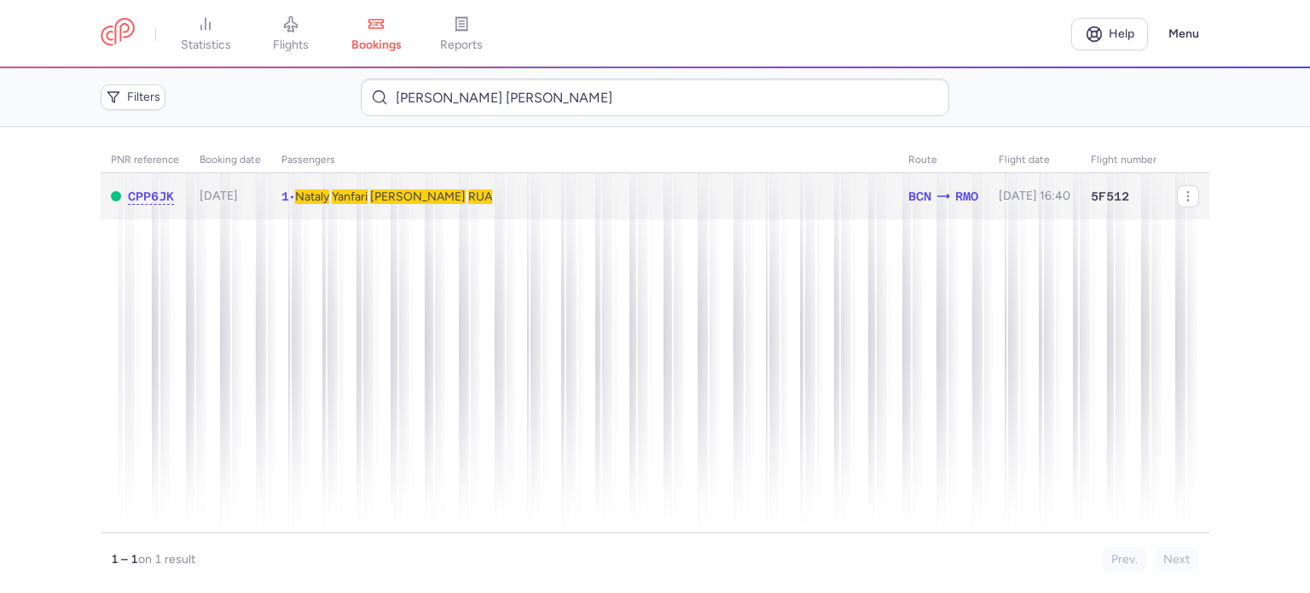
click at [417, 191] on span "PALACIO" at bounding box center [418, 196] width 96 height 14
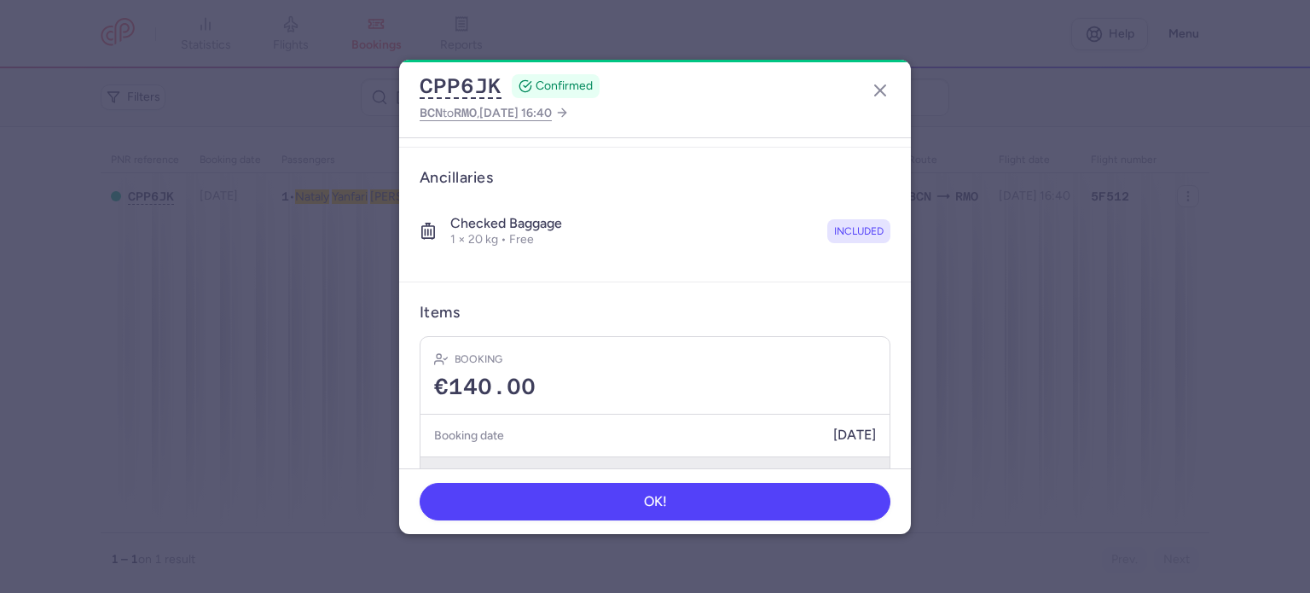
scroll to position [300, 0]
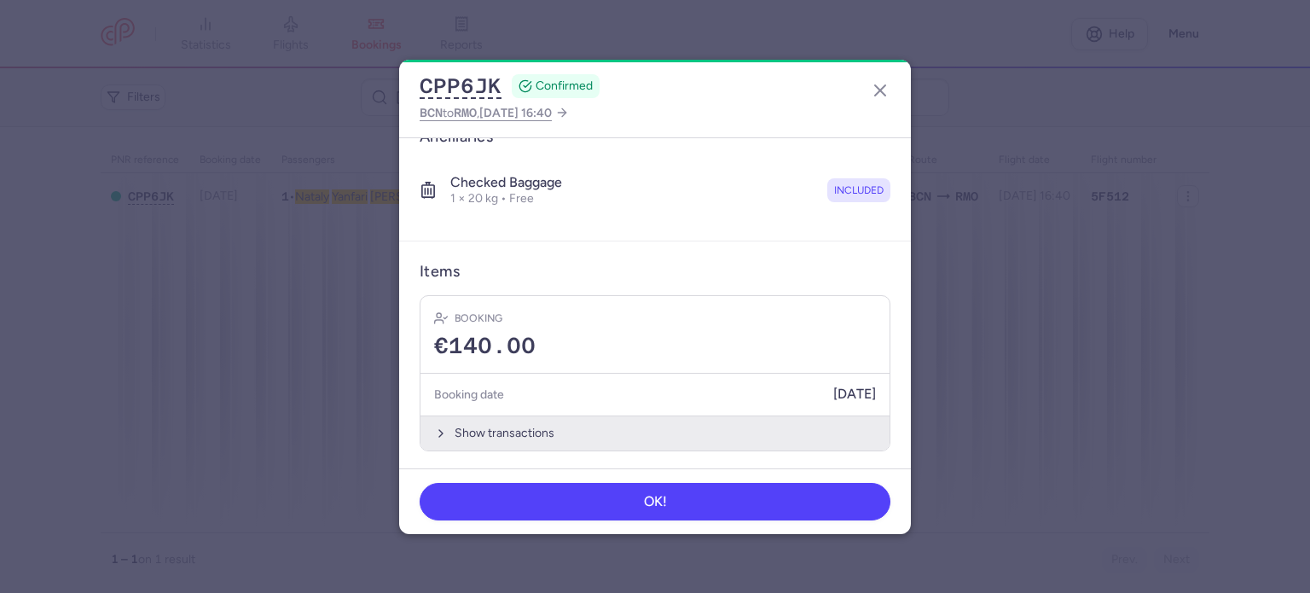
click at [484, 425] on button "Show transactions" at bounding box center [654, 432] width 469 height 35
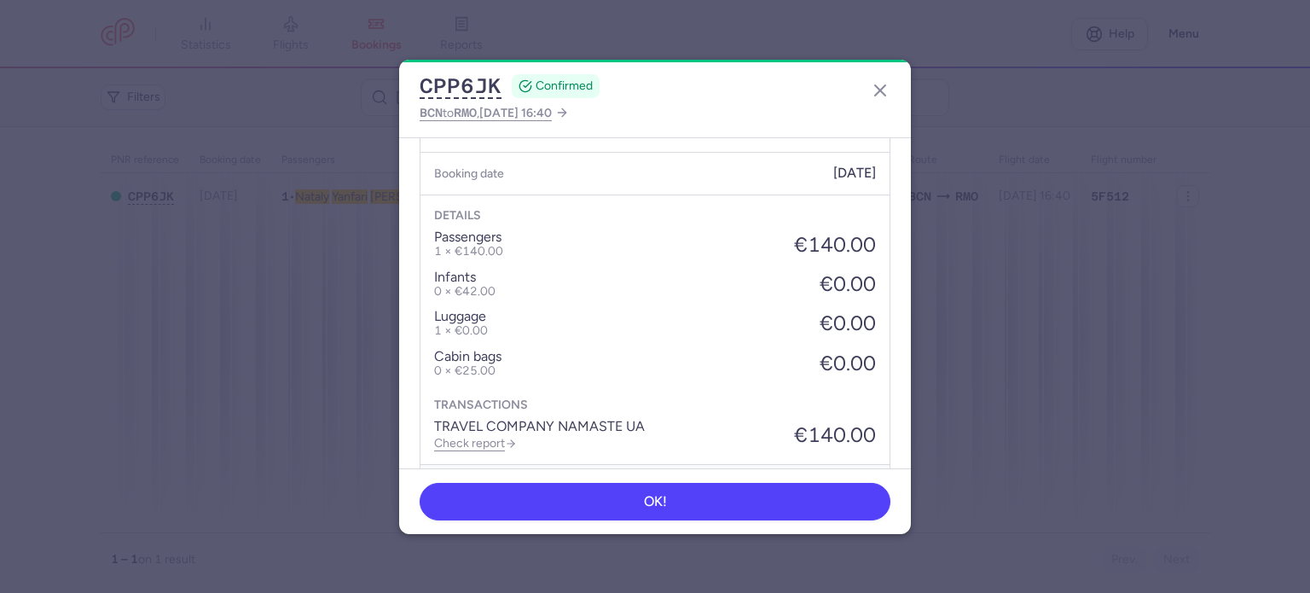
scroll to position [570, 0]
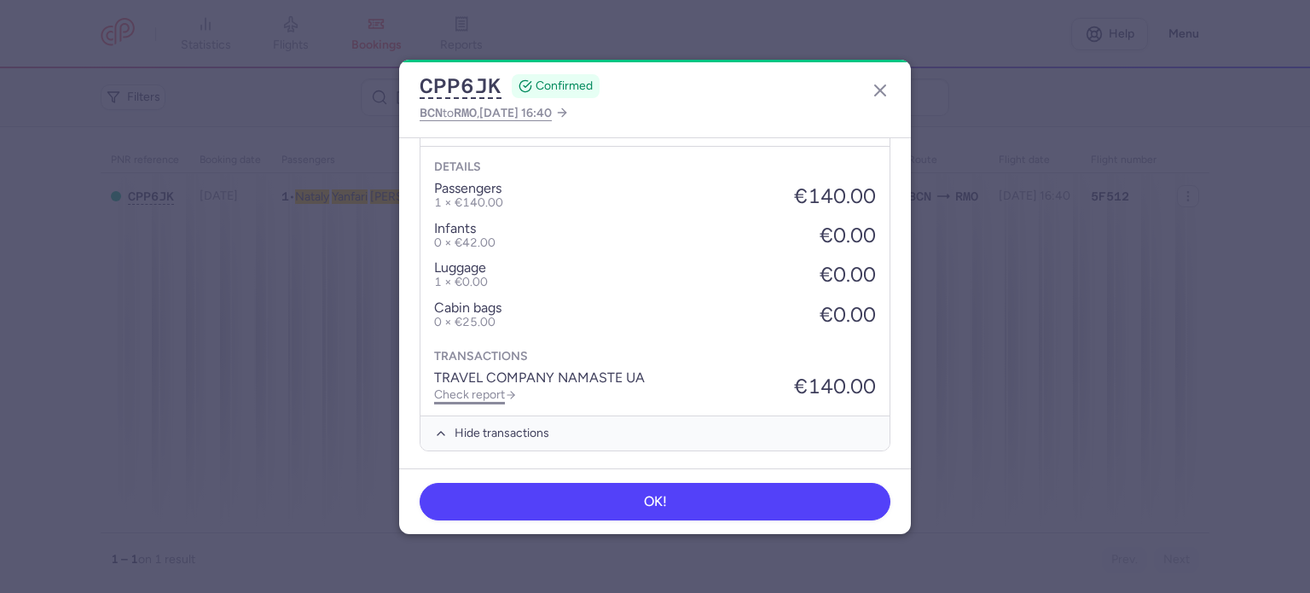
click at [472, 388] on link "Check report" at bounding box center [475, 394] width 83 height 14
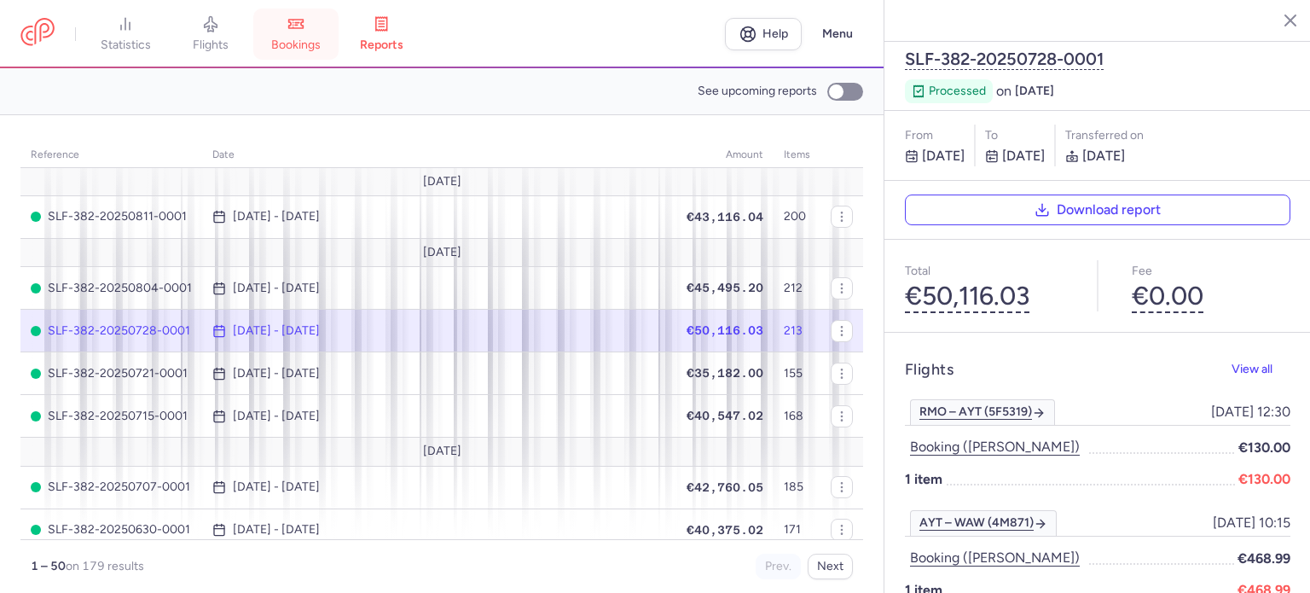
click at [308, 42] on span "bookings" at bounding box center [295, 45] width 49 height 15
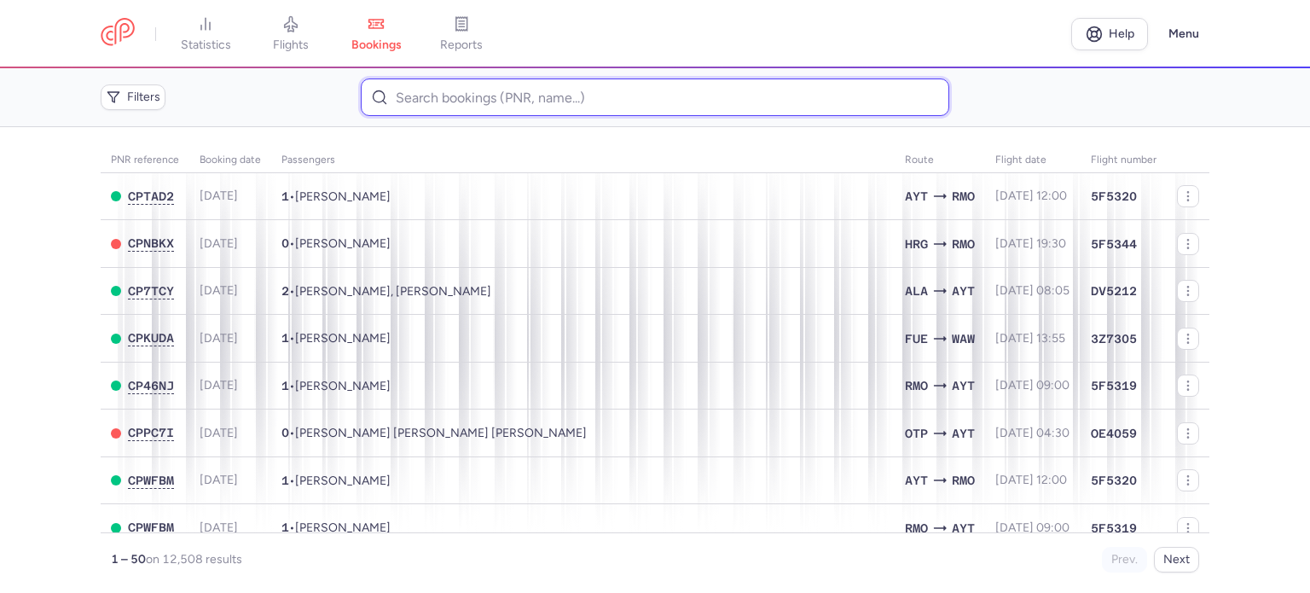
paste input "SHARYHA STANISLAV"
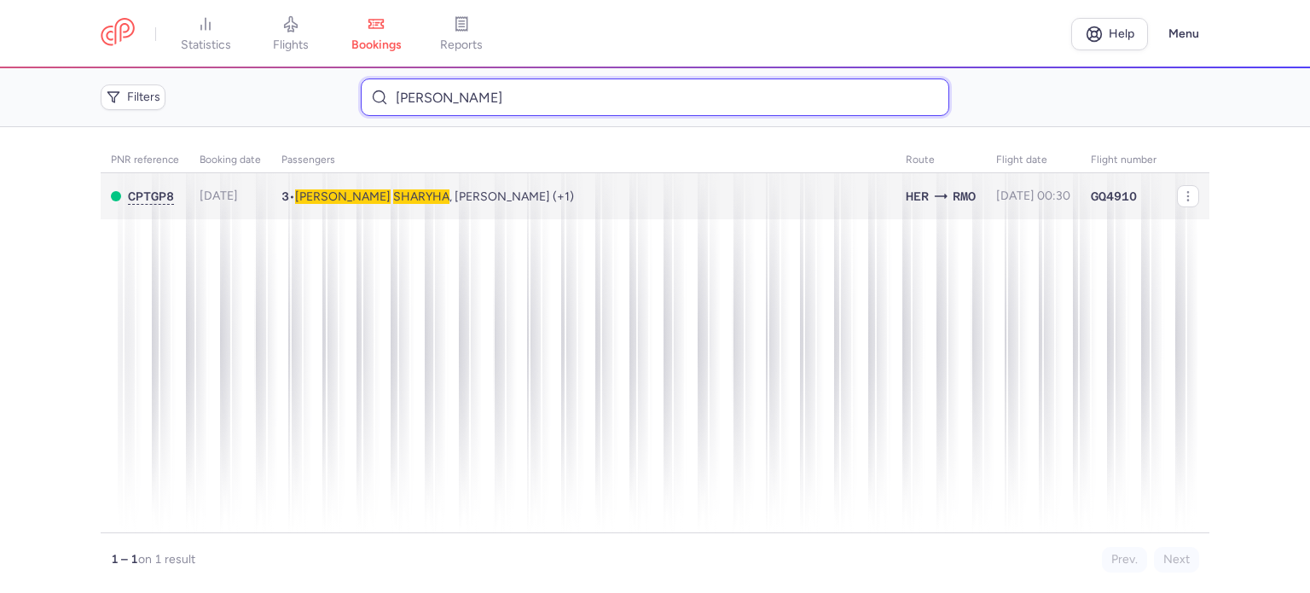
type input "SHARYHA STANISLAV"
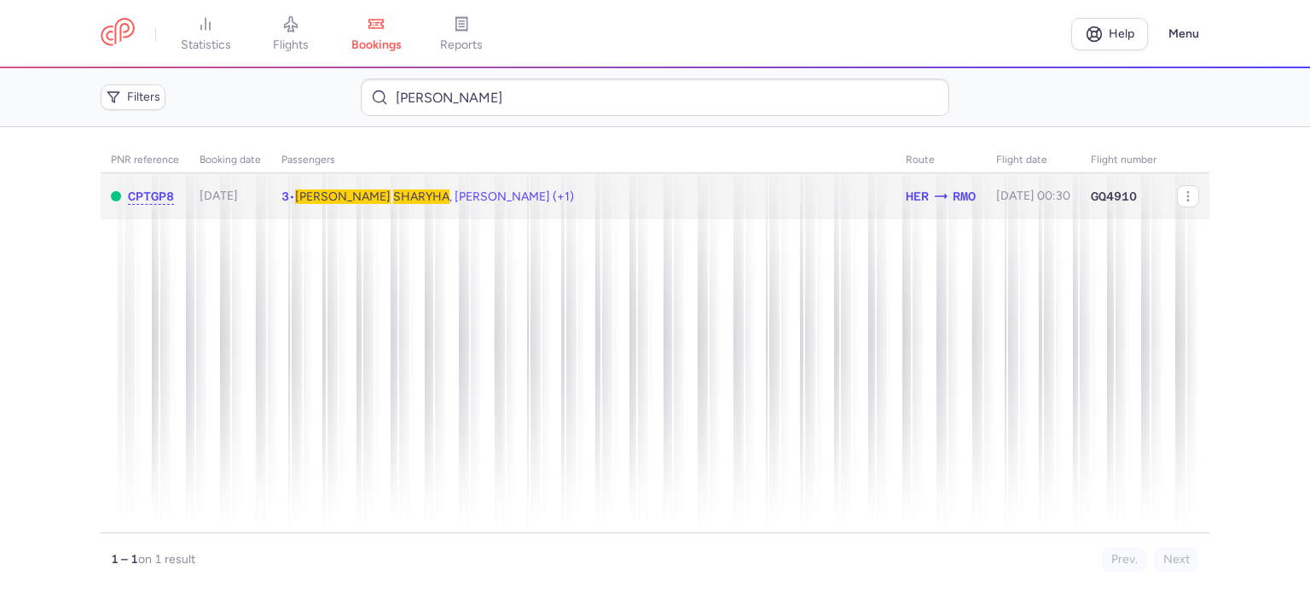
click at [393, 197] on span "SHARYHA" at bounding box center [421, 196] width 56 height 14
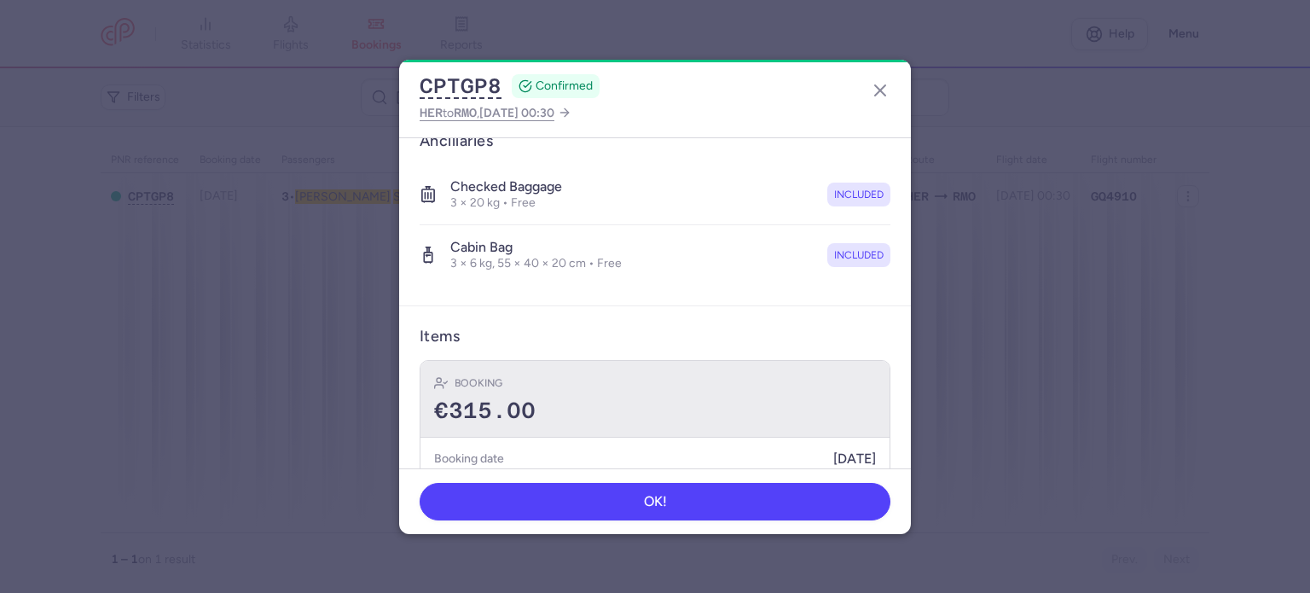
scroll to position [478, 0]
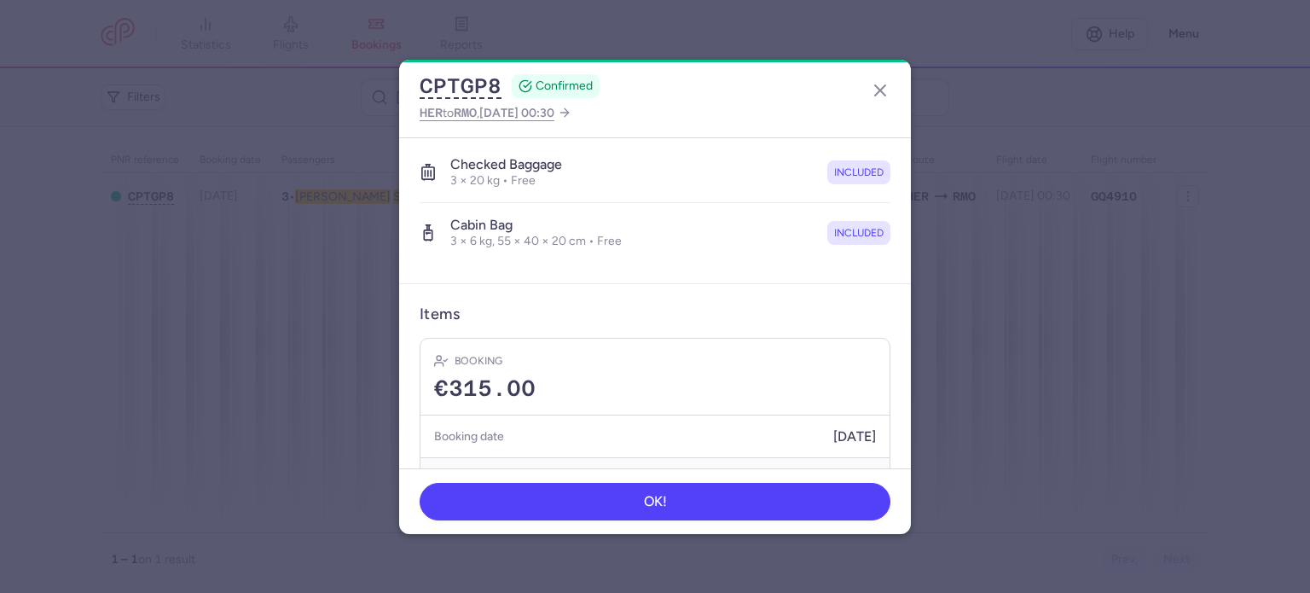
drag, startPoint x: 495, startPoint y: 429, endPoint x: 491, endPoint y: 385, distance: 44.5
click at [495, 457] on button "Show transactions" at bounding box center [654, 474] width 469 height 35
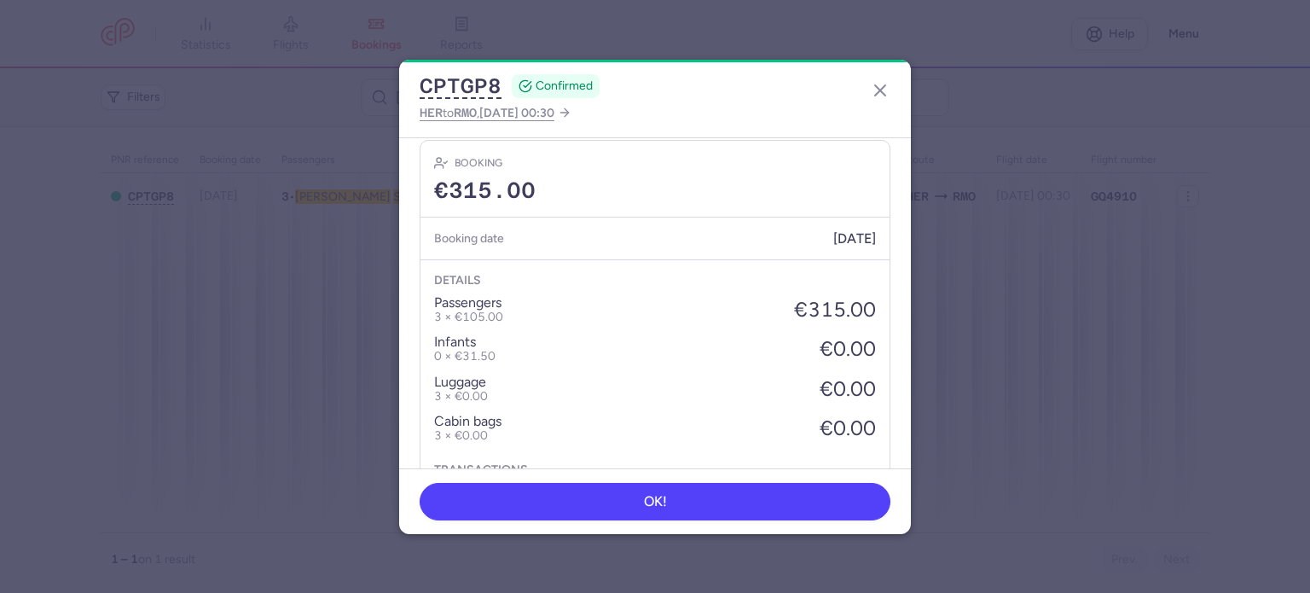
scroll to position [747, 0]
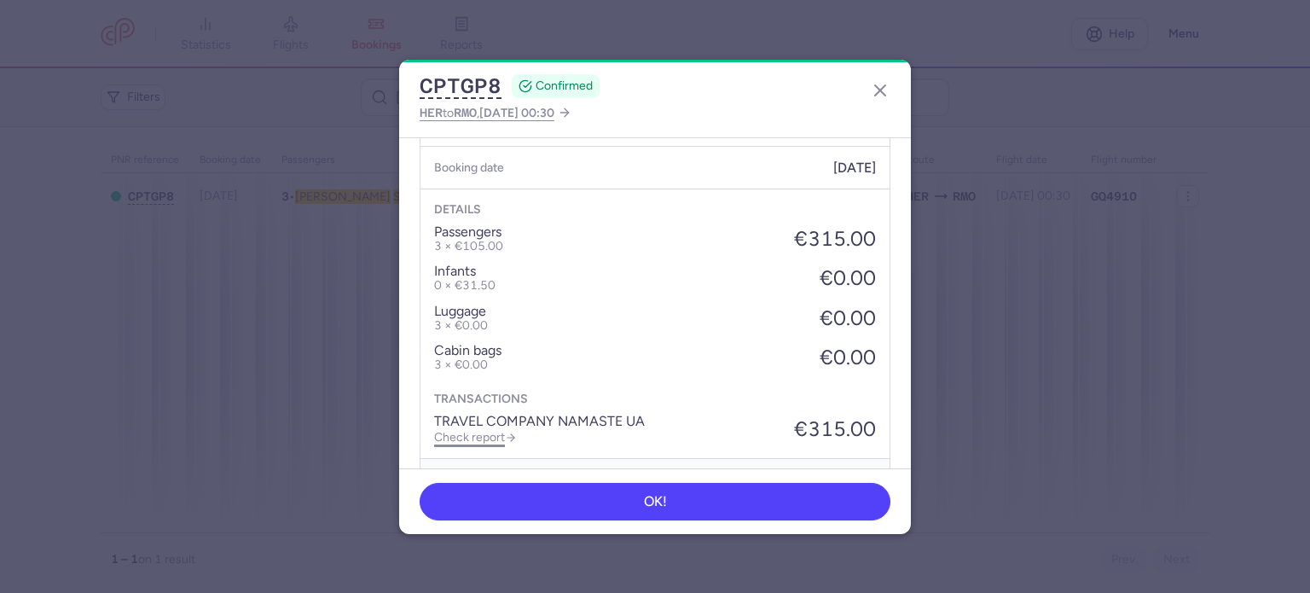
click at [471, 430] on link "Check report" at bounding box center [475, 437] width 83 height 14
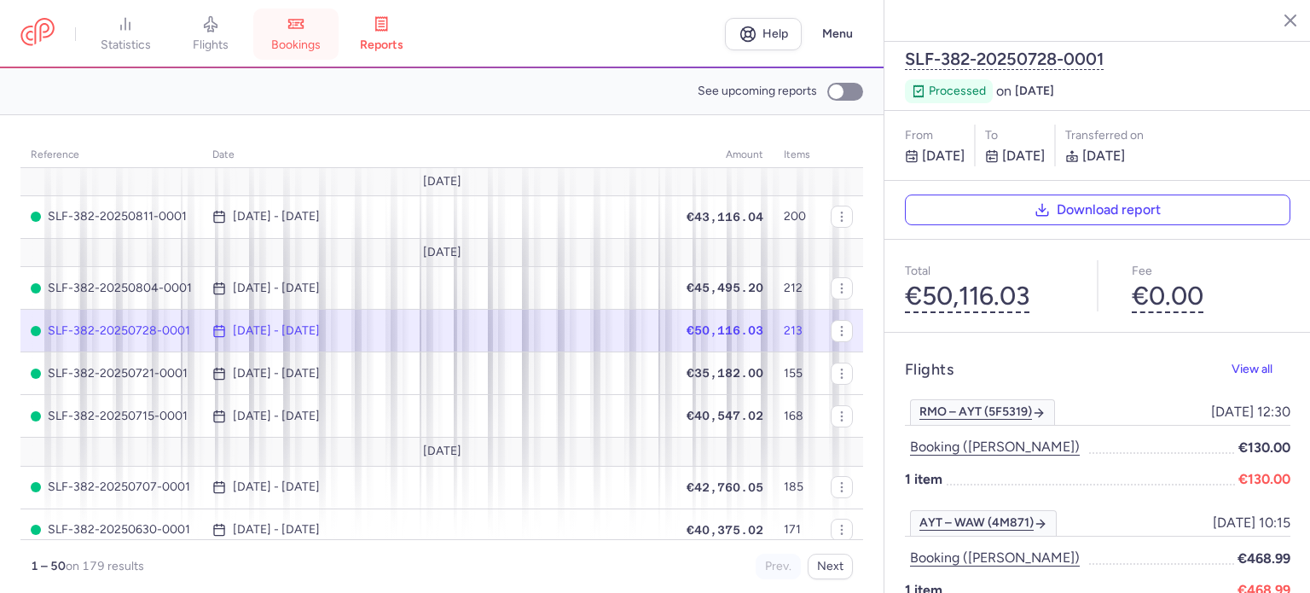
click at [315, 37] on link "bookings" at bounding box center [295, 34] width 85 height 38
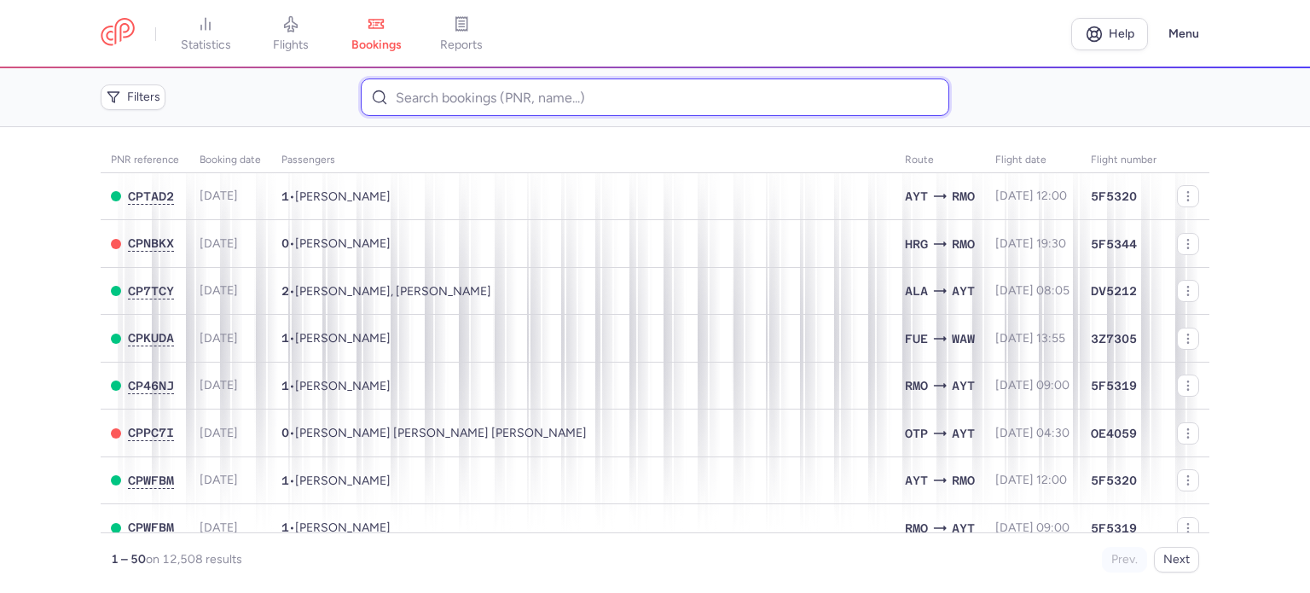
paste input "CIVIRJIC NICOLAI"
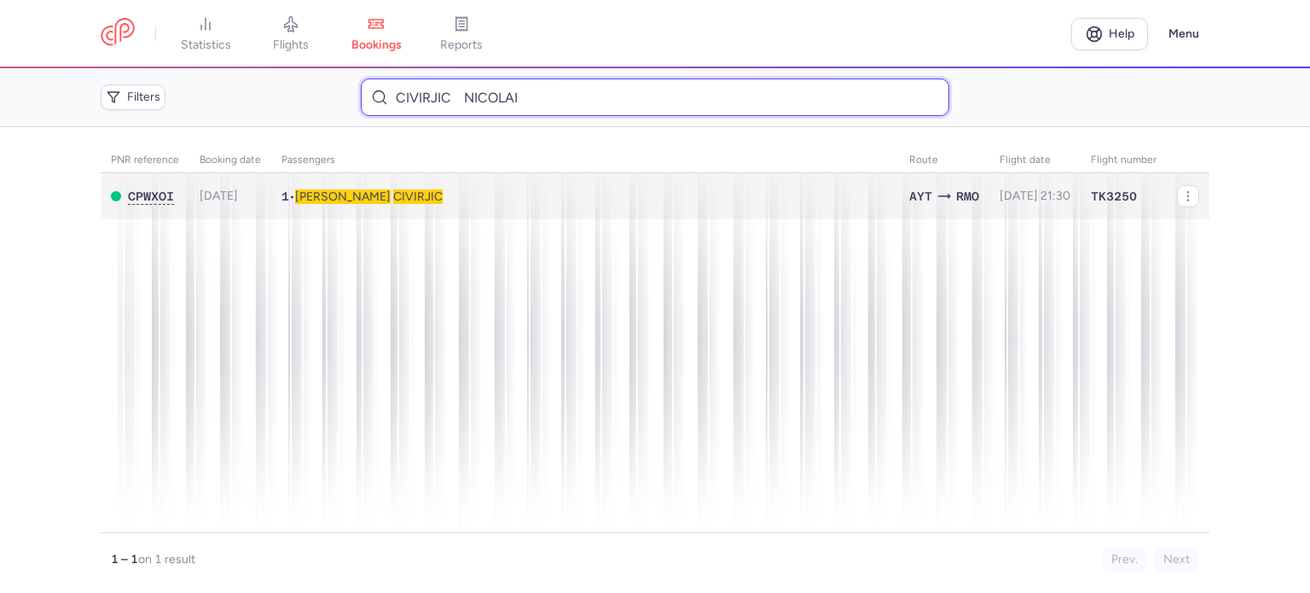
type input "CIVIRJIC NICOLAI"
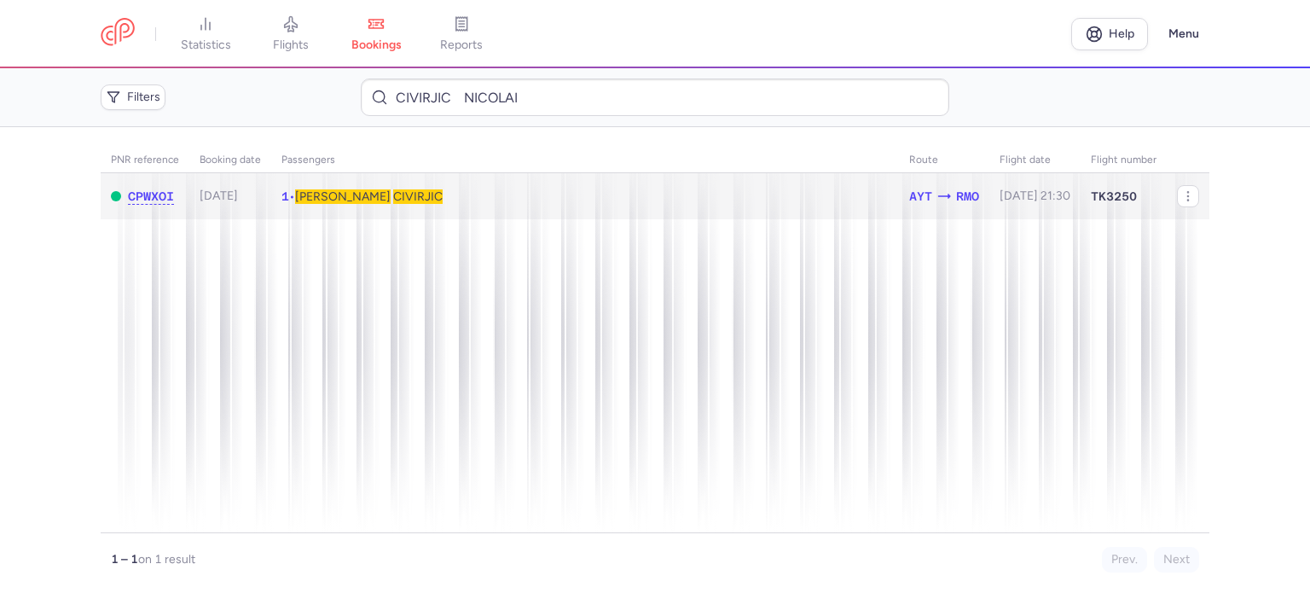
click at [393, 197] on span "CIVIRJIC" at bounding box center [417, 196] width 49 height 14
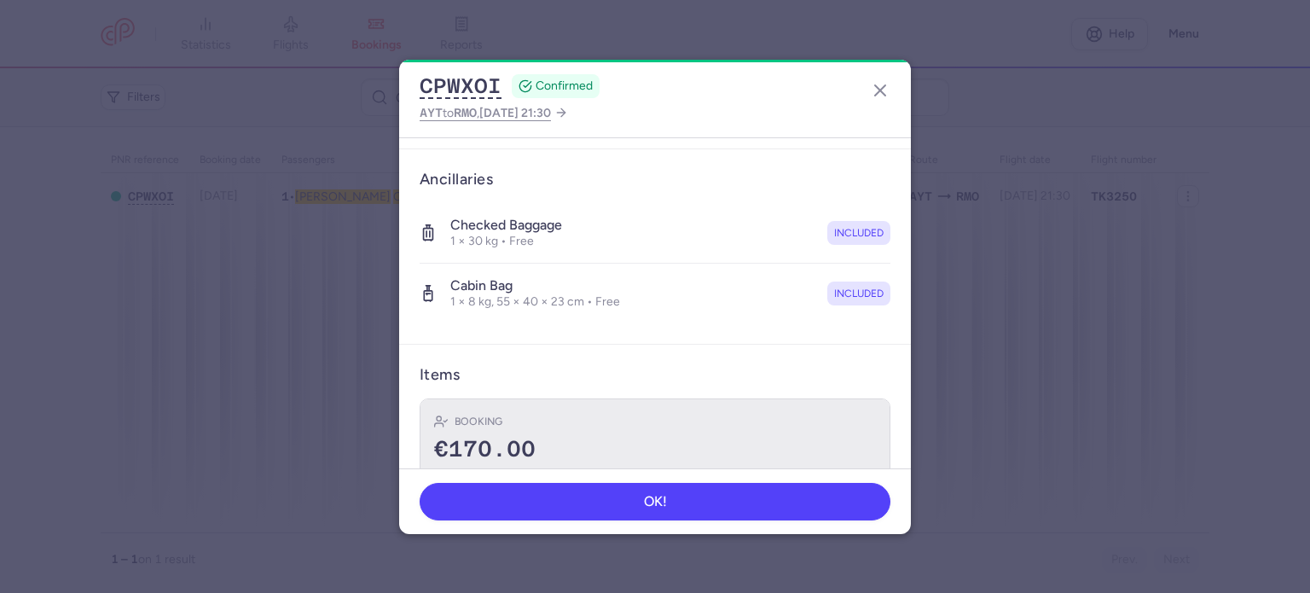
scroll to position [361, 0]
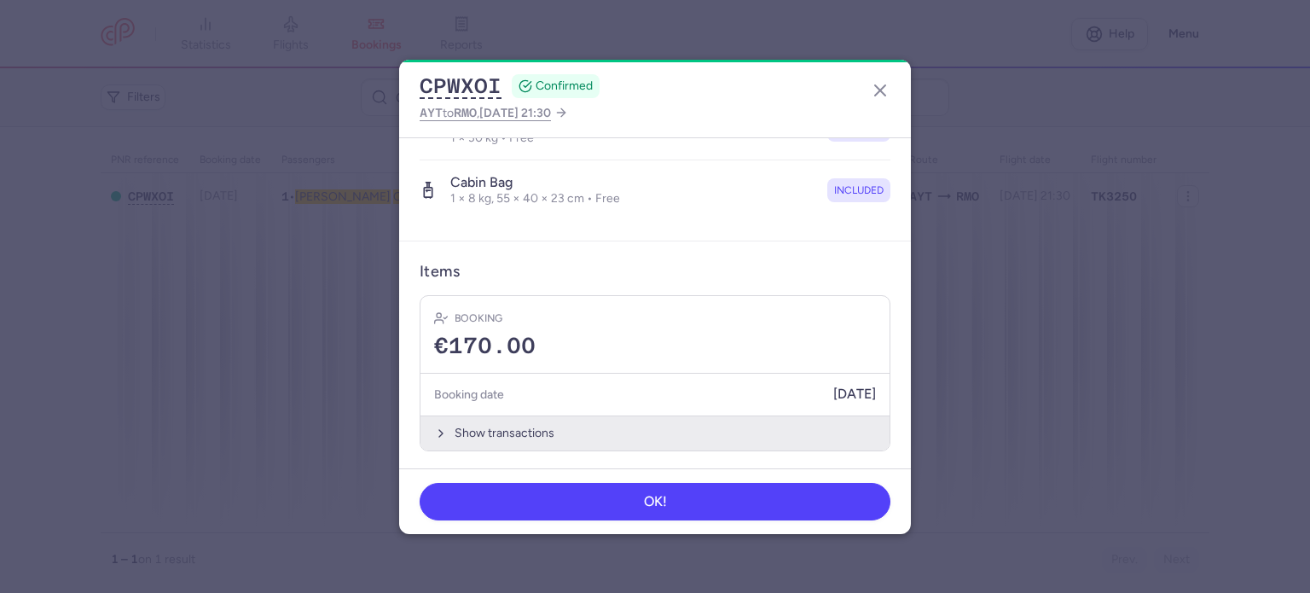
click at [504, 436] on button "Show transactions" at bounding box center [654, 432] width 469 height 35
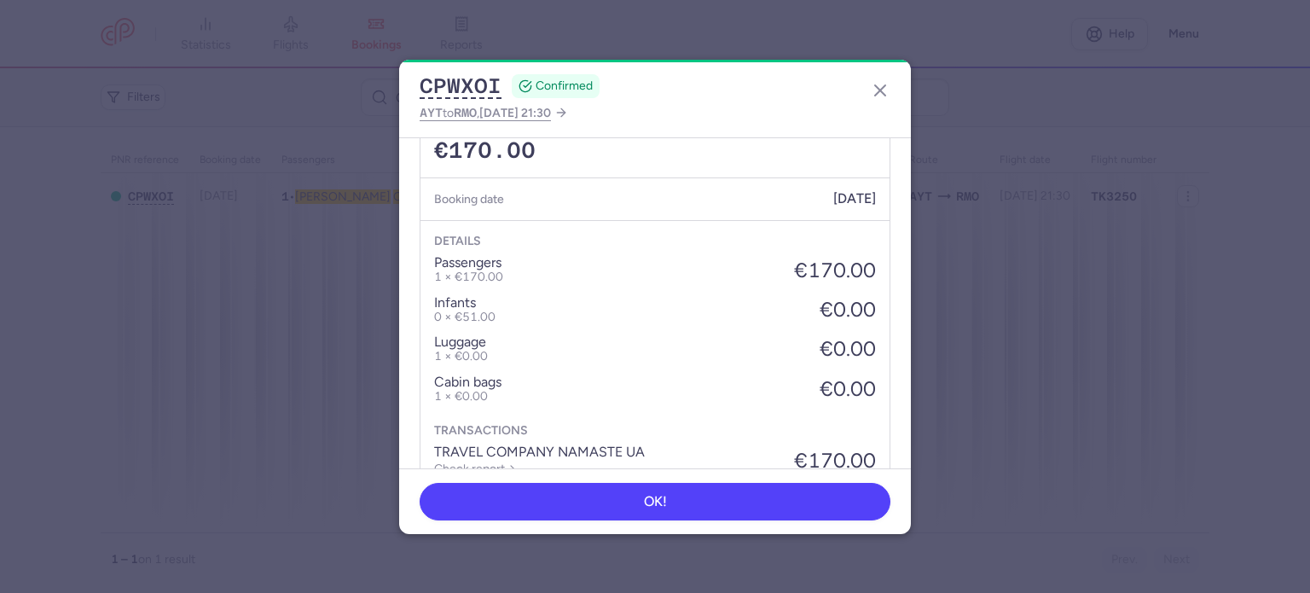
scroll to position [630, 0]
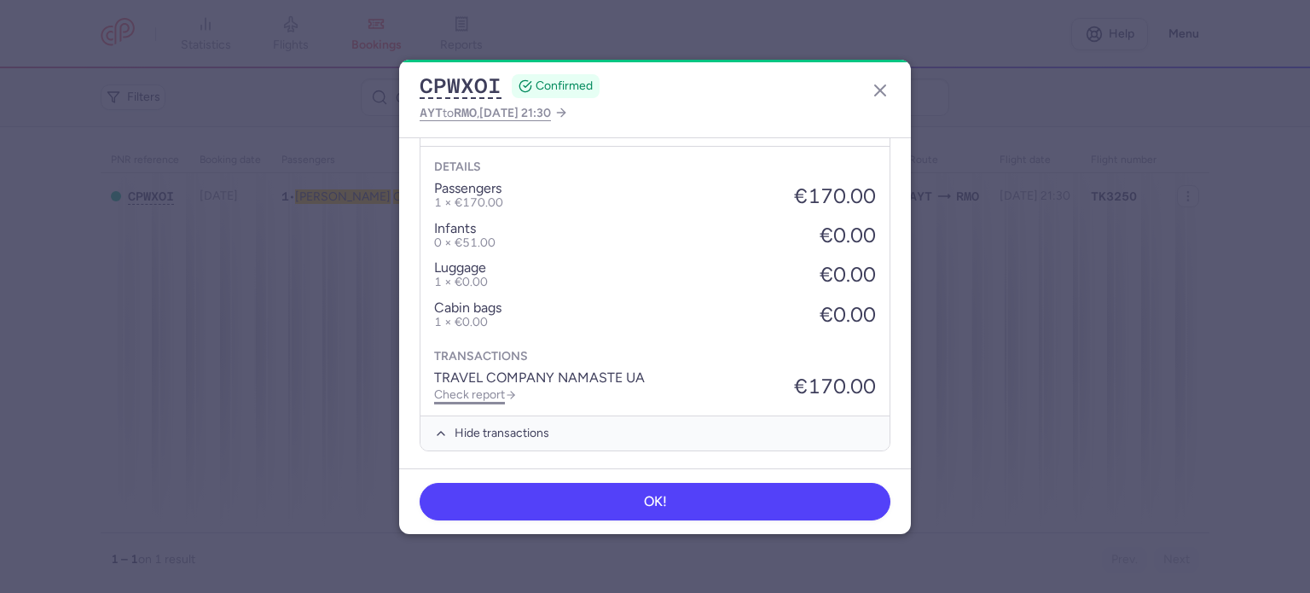
click at [496, 391] on link "Check report" at bounding box center [475, 394] width 83 height 14
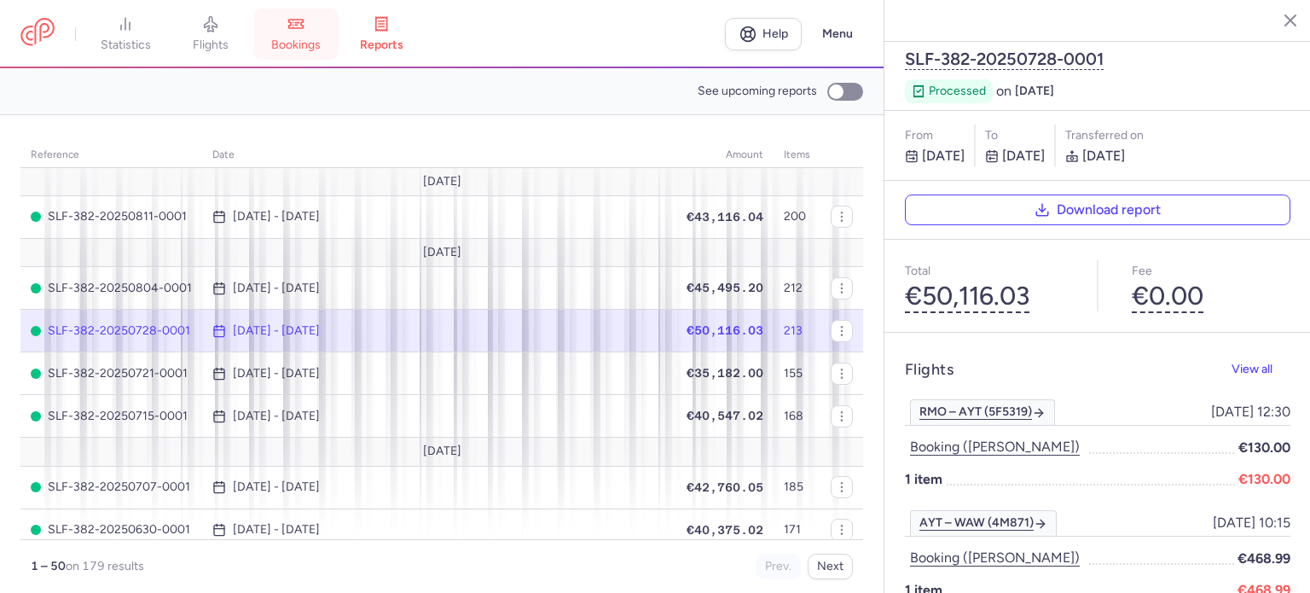
click at [304, 23] on icon at bounding box center [295, 23] width 17 height 17
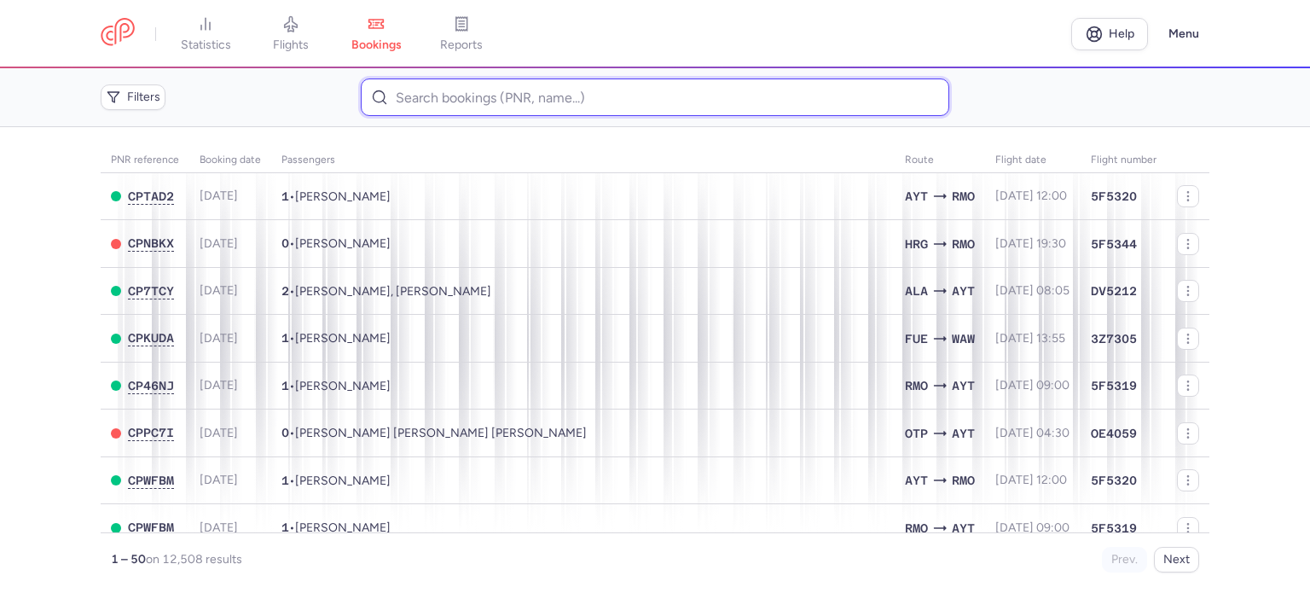
paste input "SANDU PARASCOVIA"
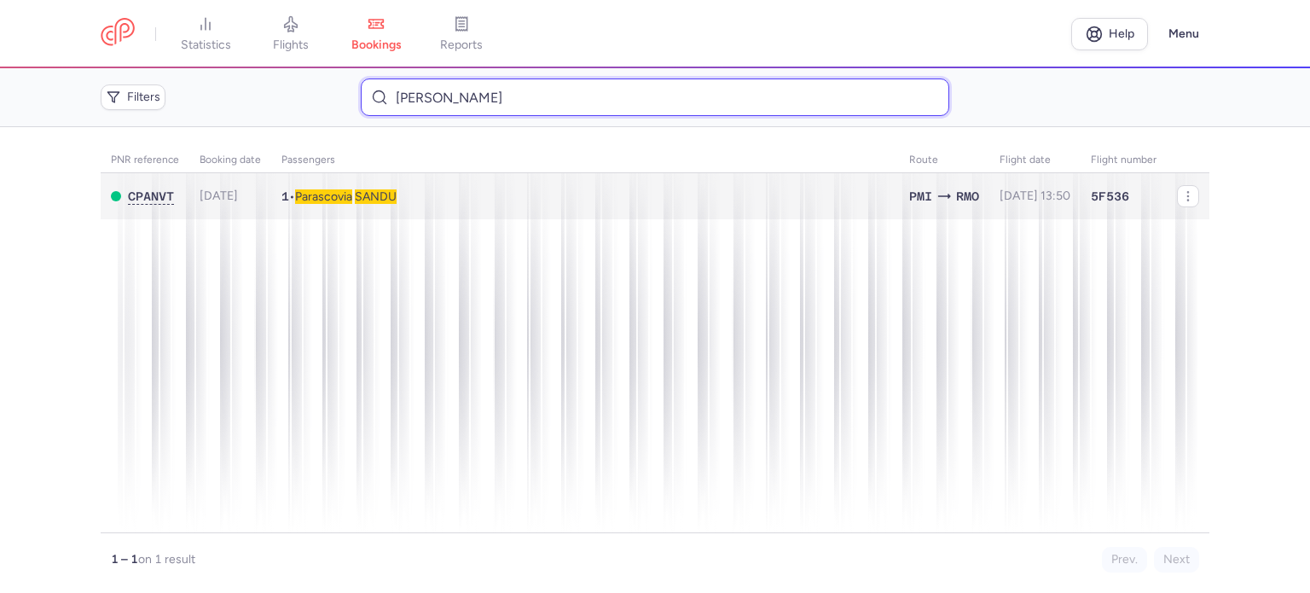
type input "SANDU PARASCOVIA"
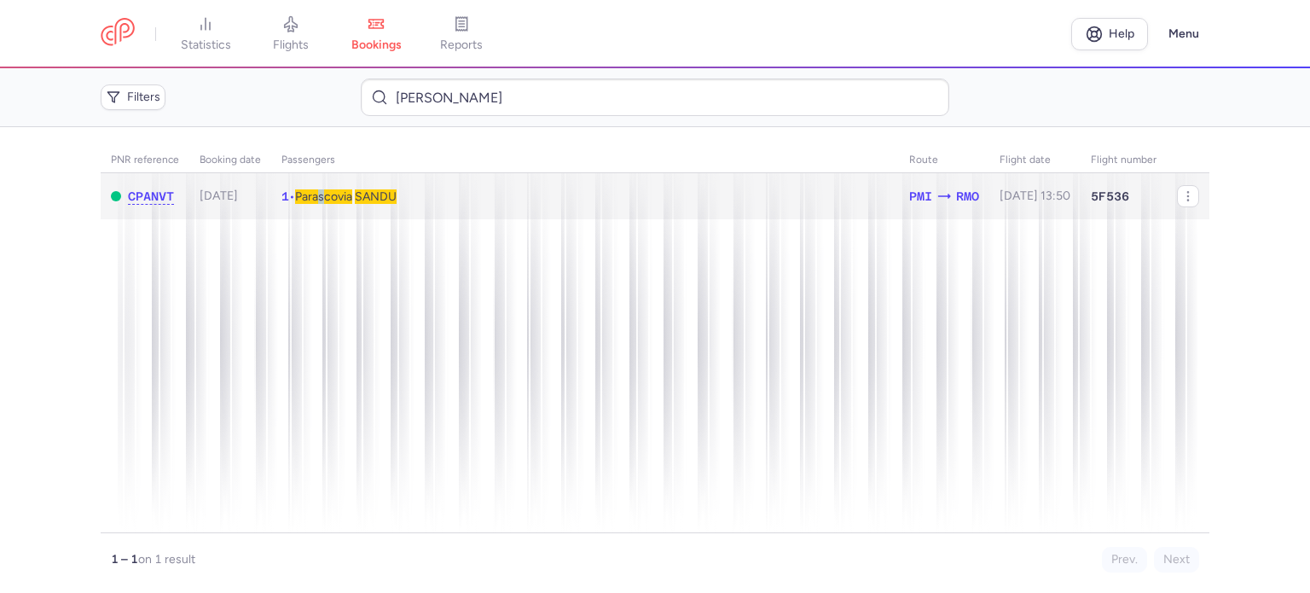
click at [327, 191] on span "Parascovia" at bounding box center [323, 196] width 57 height 14
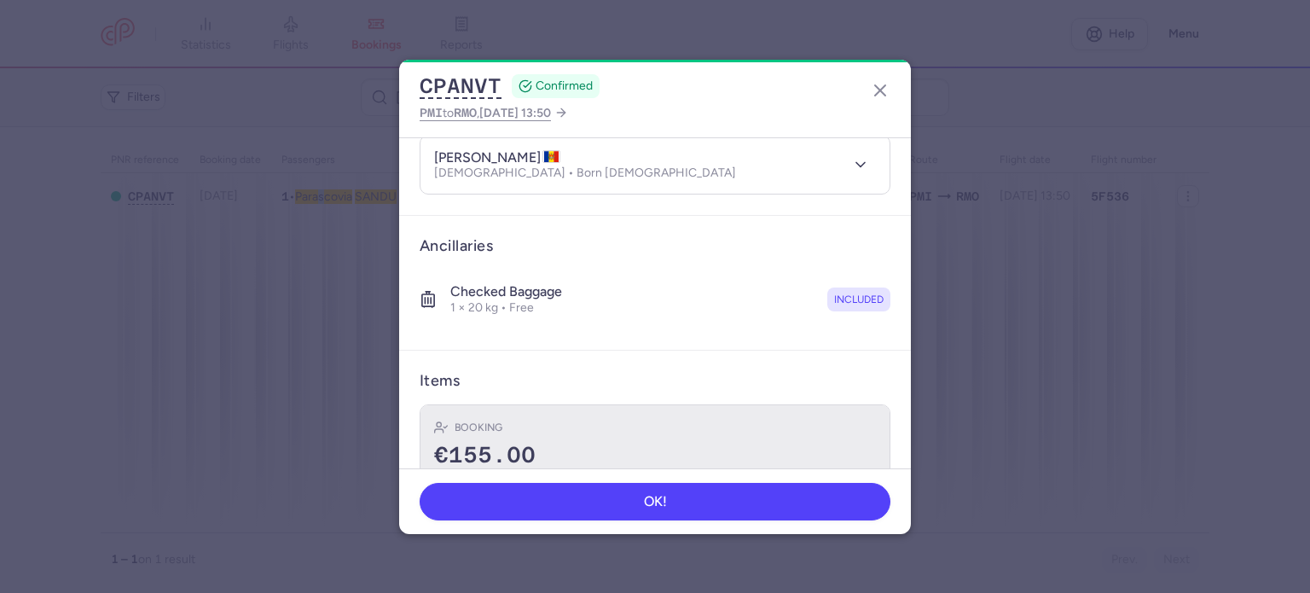
scroll to position [300, 0]
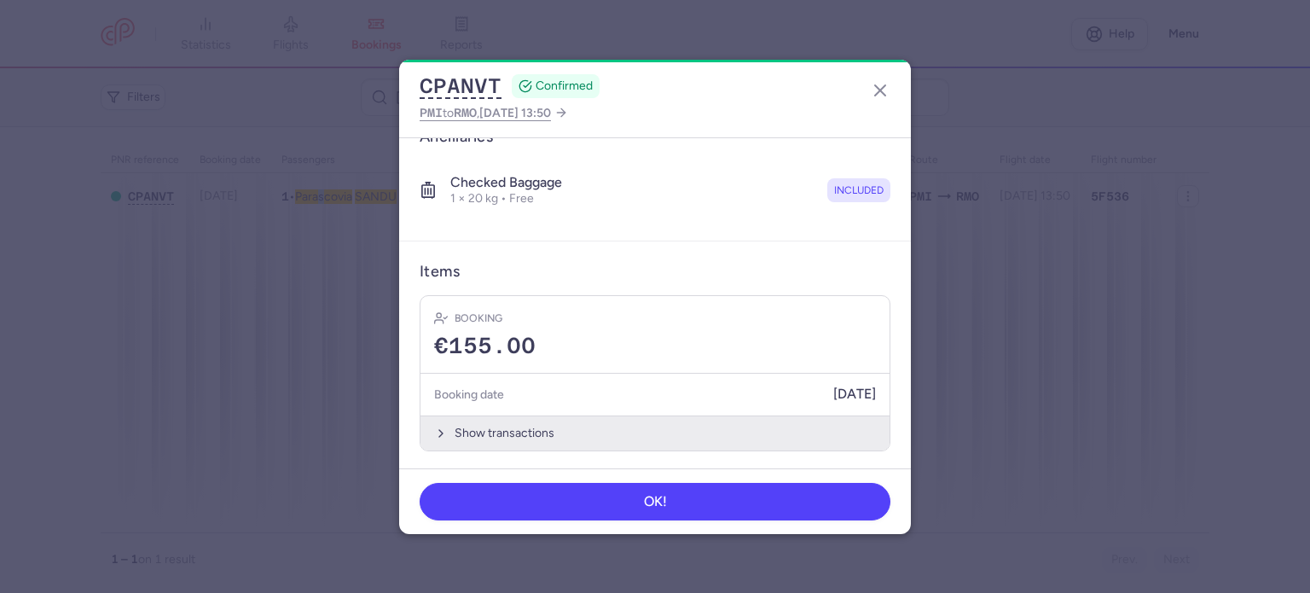
click at [492, 425] on button "Show transactions" at bounding box center [654, 432] width 469 height 35
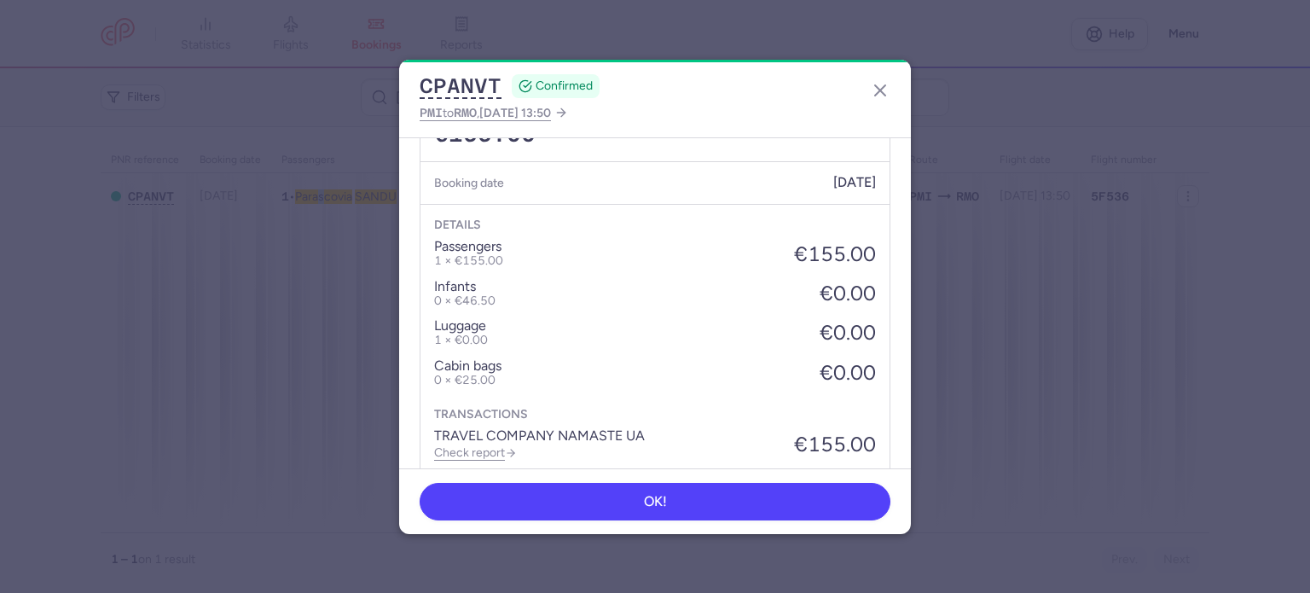
scroll to position [570, 0]
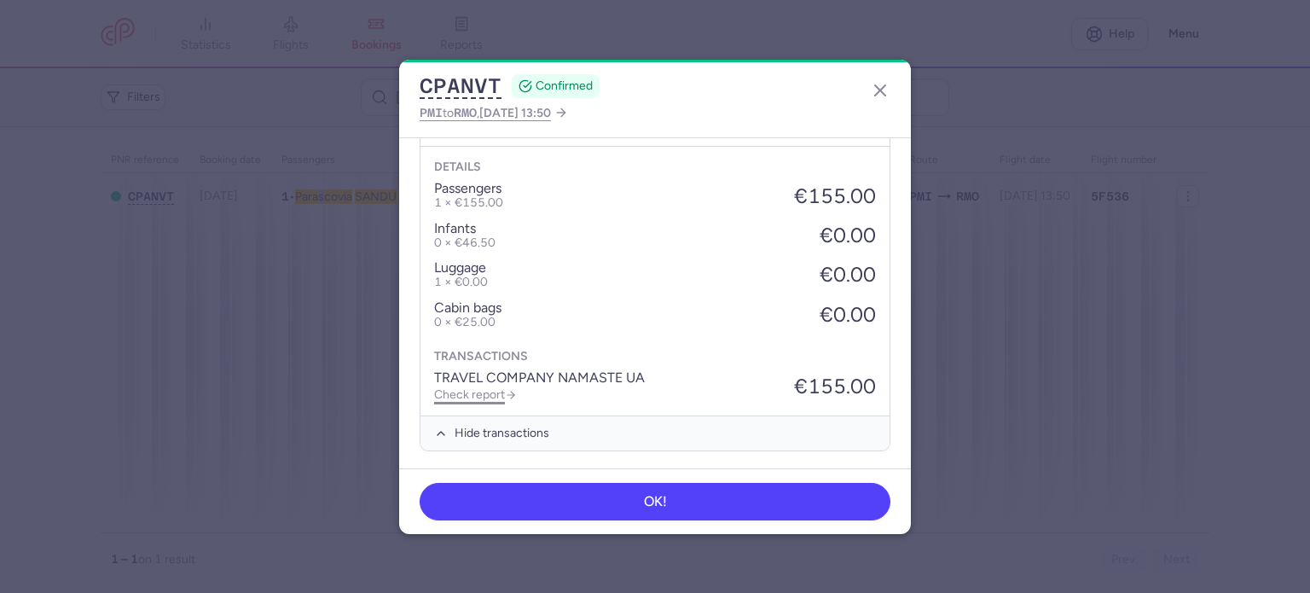
click at [480, 395] on link "Check report" at bounding box center [475, 394] width 83 height 14
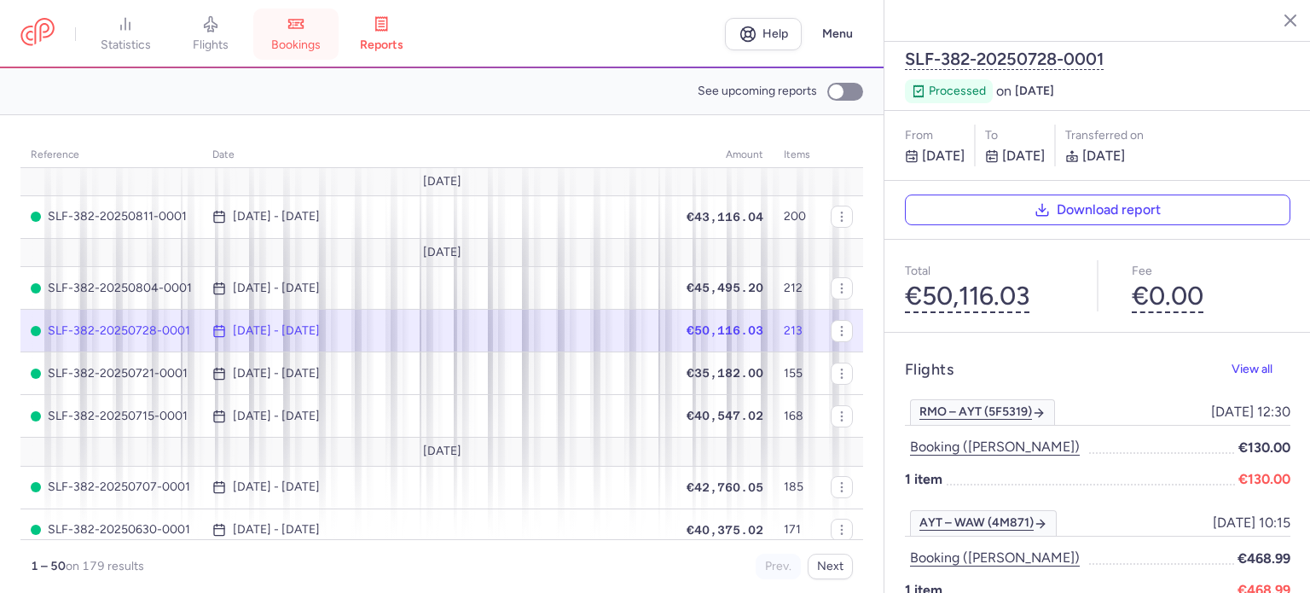
click at [300, 43] on span "bookings" at bounding box center [295, 45] width 49 height 15
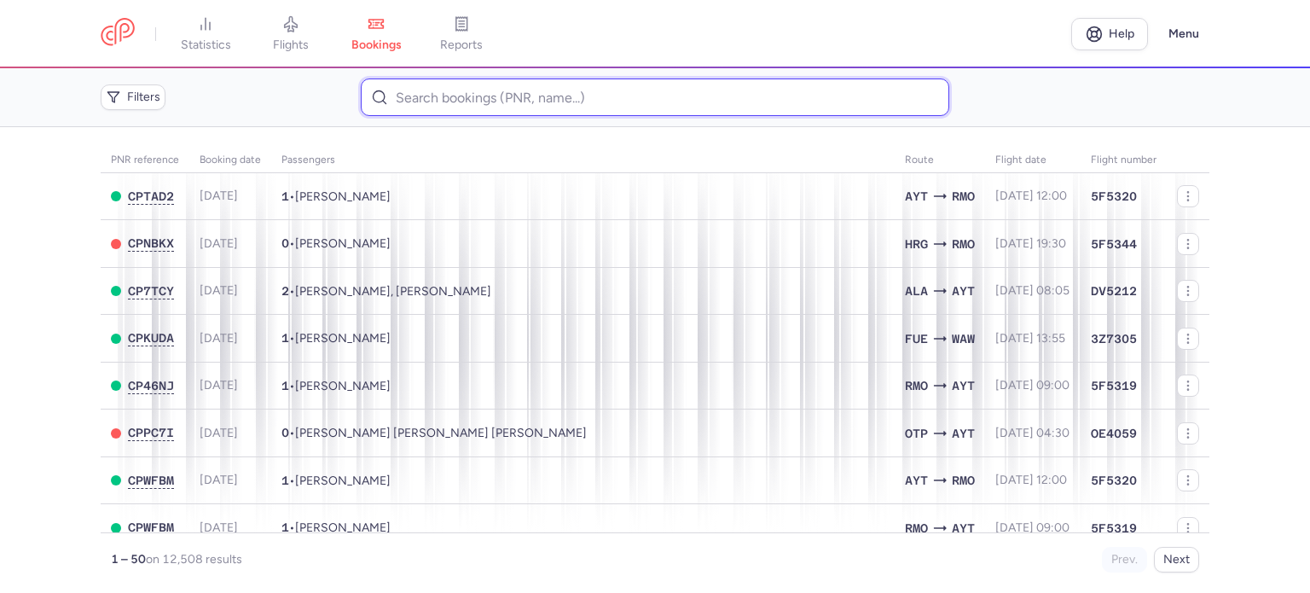
paste input "LISENCU ZINAIDA"
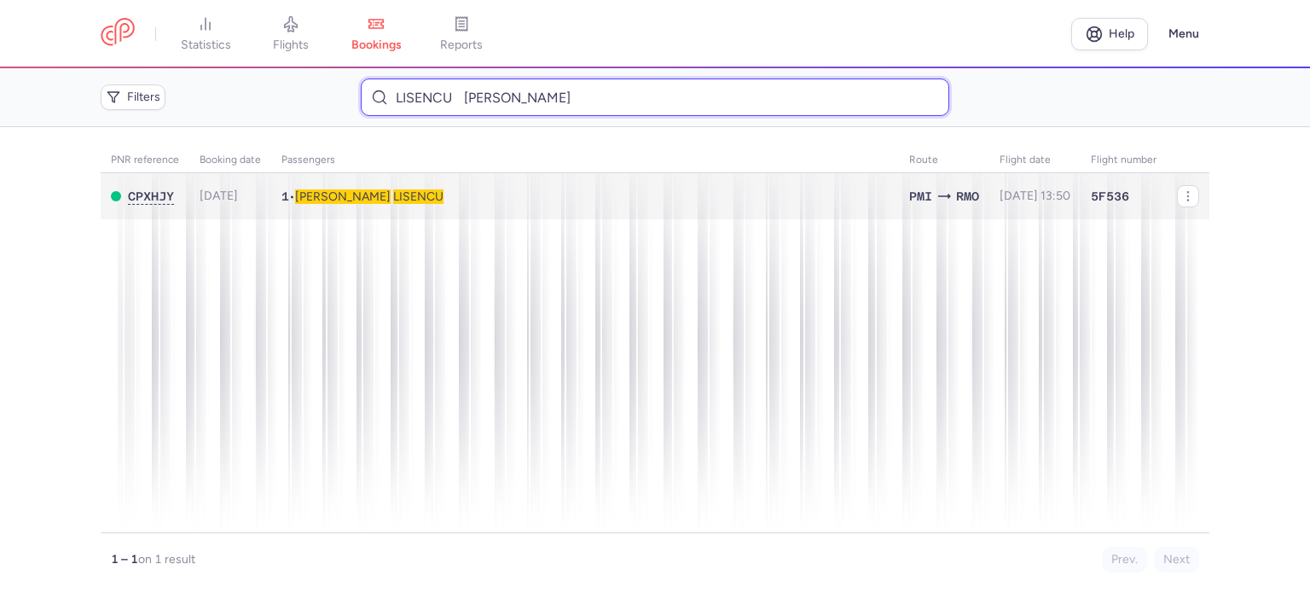
type input "LISENCU ZINAIDA"
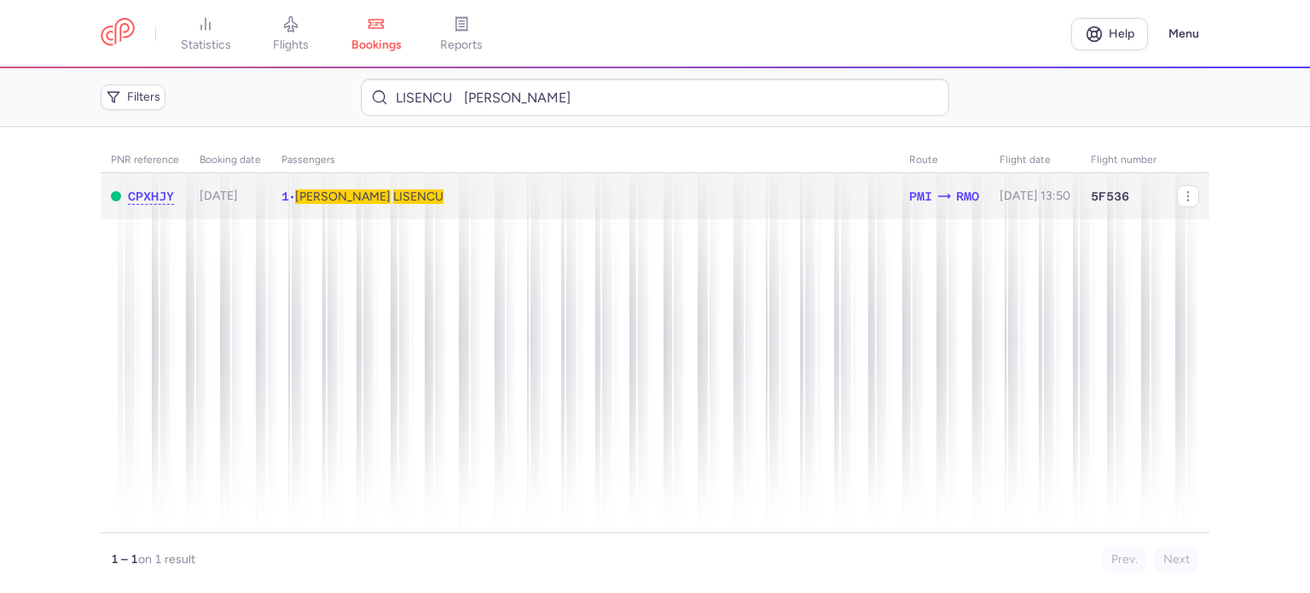
click at [393, 194] on span "LISENCU" at bounding box center [418, 196] width 50 height 14
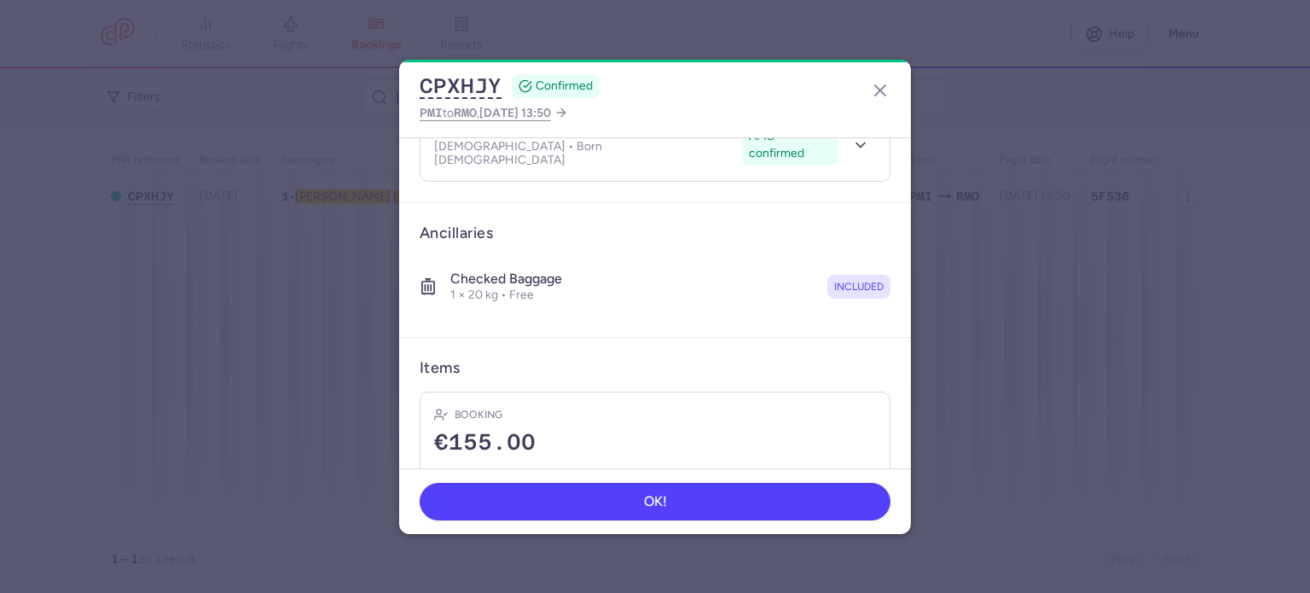
scroll to position [300, 0]
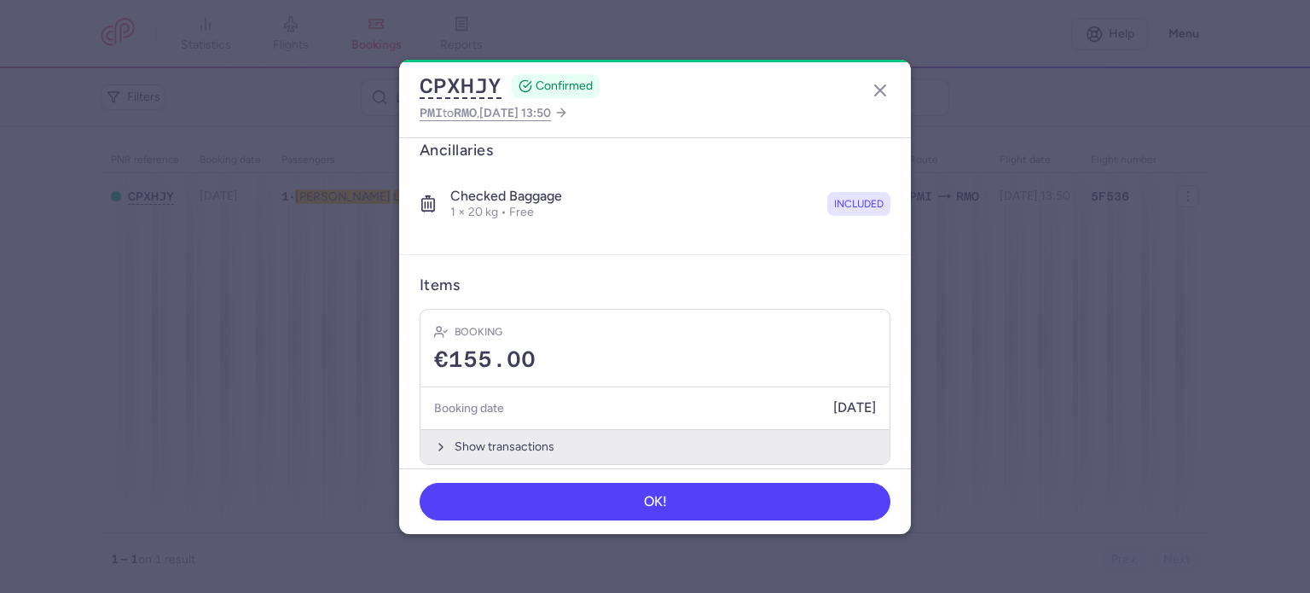
click at [518, 429] on button "Show transactions" at bounding box center [654, 446] width 469 height 35
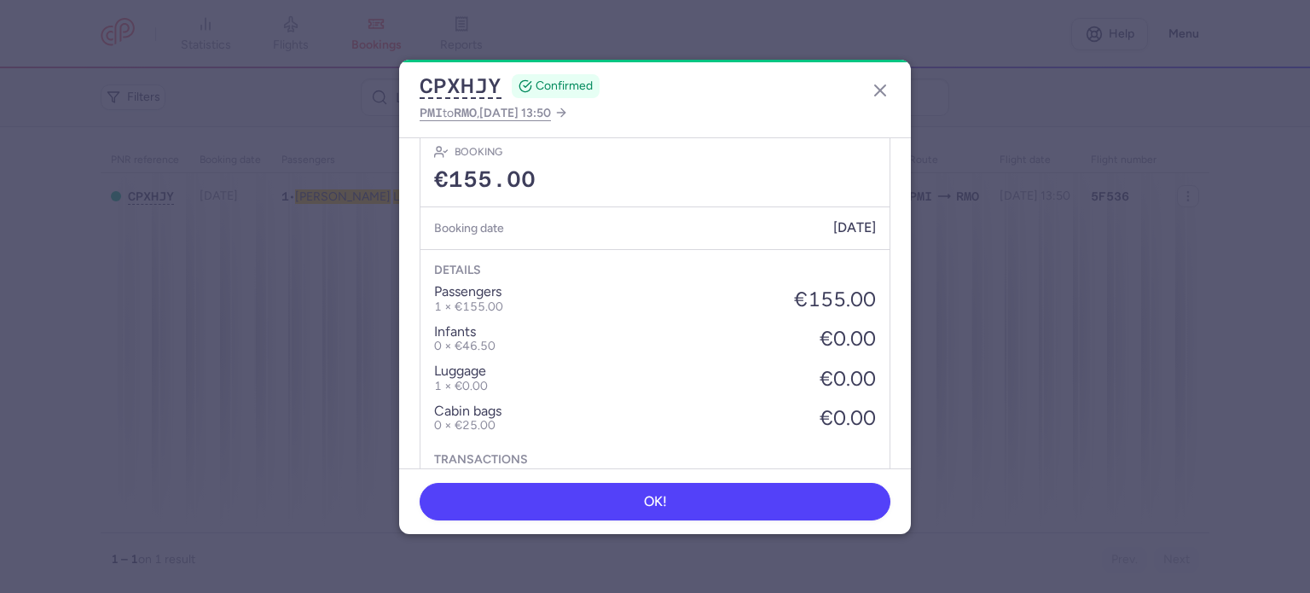
scroll to position [570, 0]
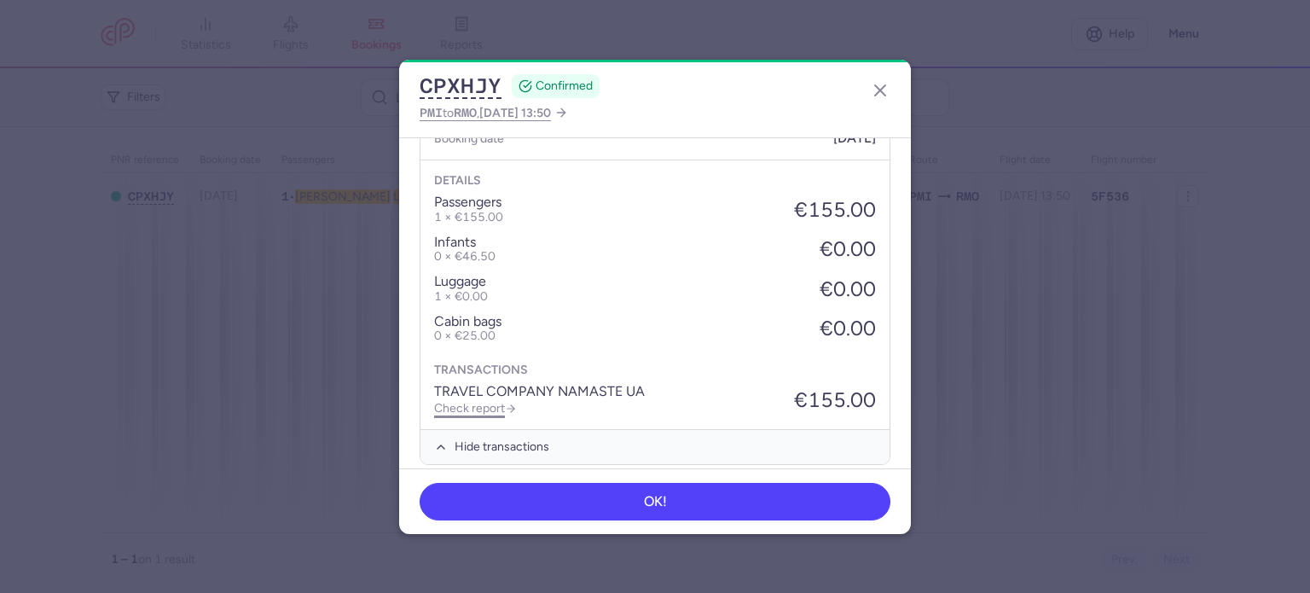
click at [479, 401] on link "Check report" at bounding box center [475, 408] width 83 height 14
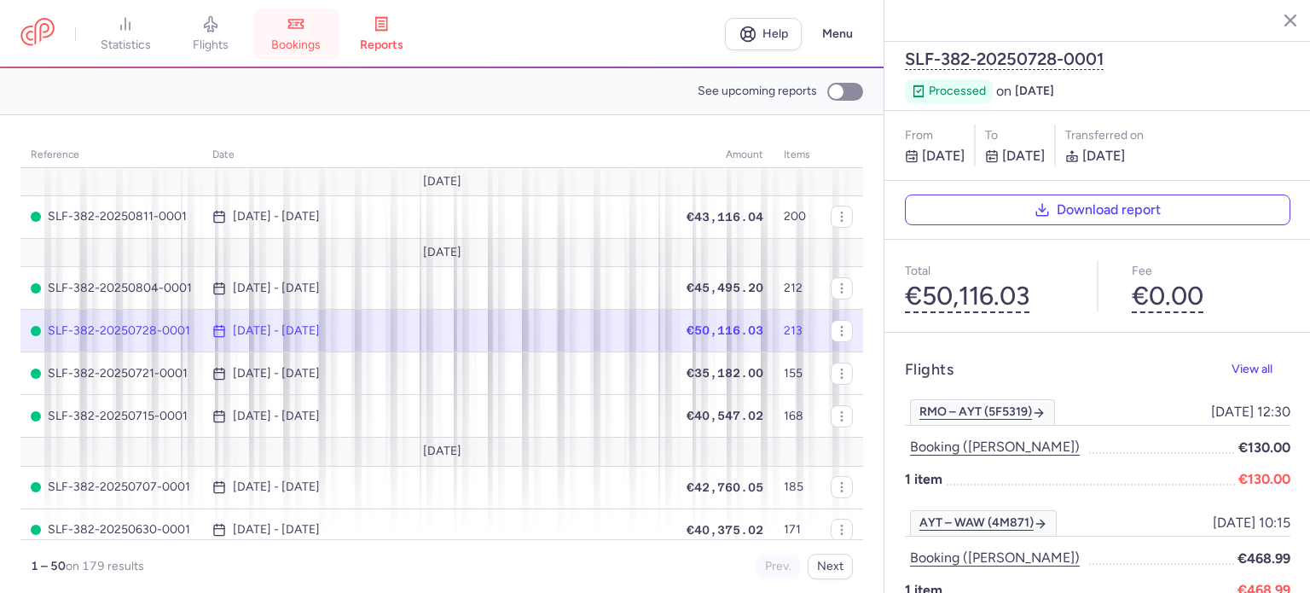
click at [297, 47] on span "bookings" at bounding box center [295, 45] width 49 height 15
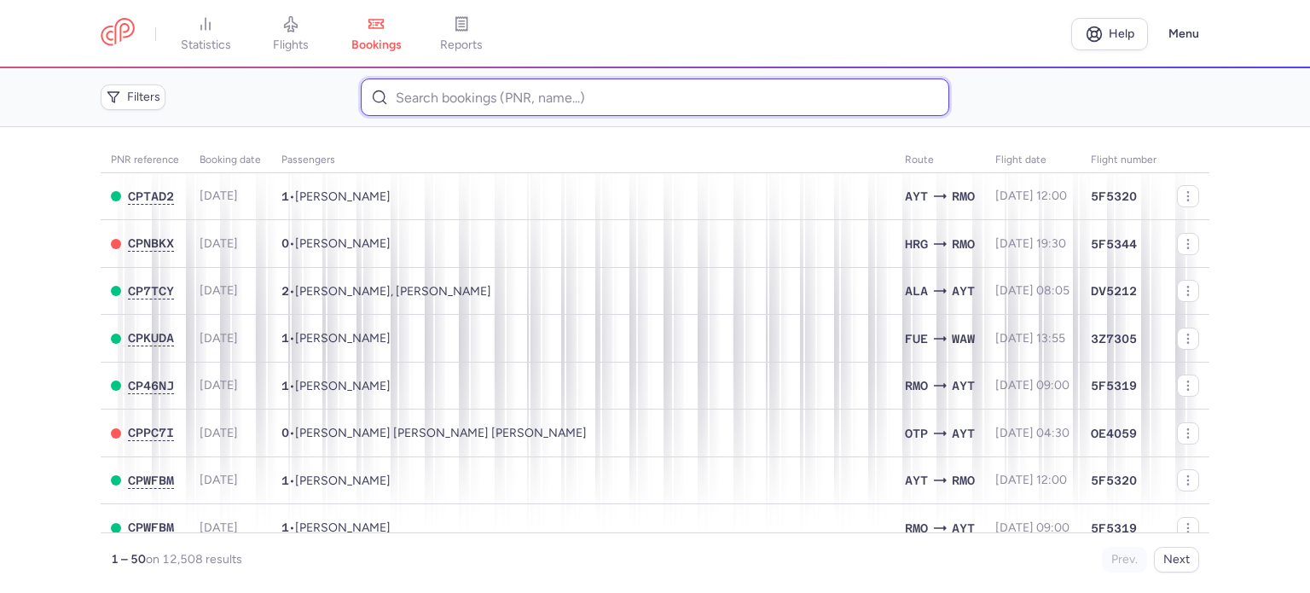
paste input "KURDOVA ALENA"
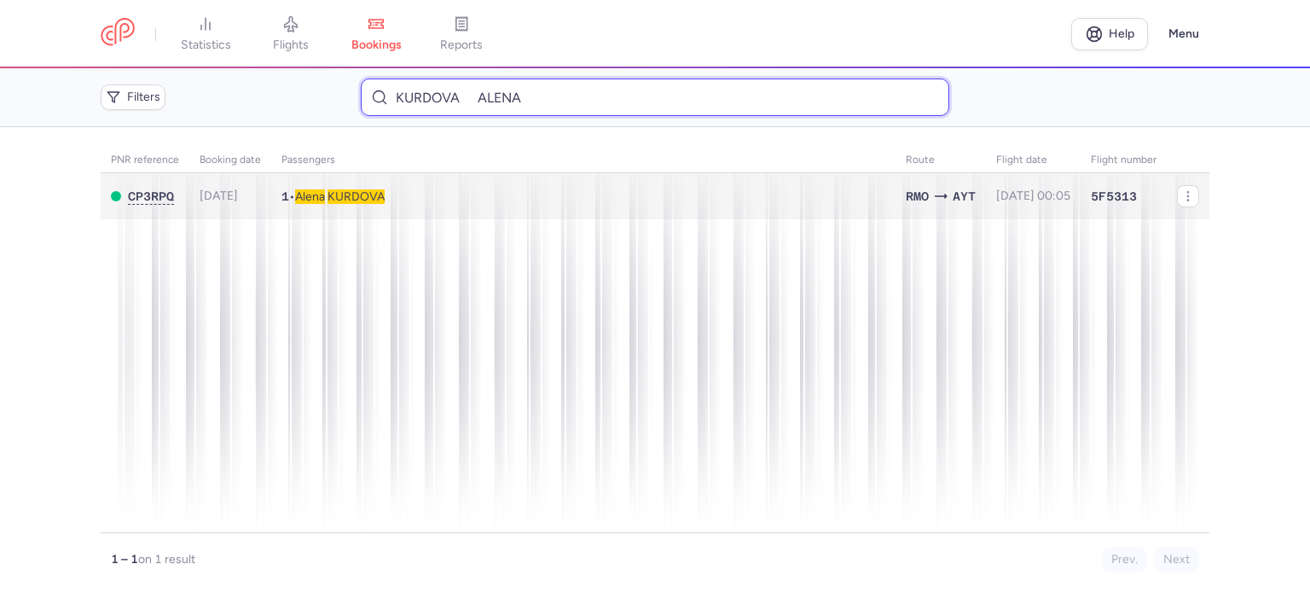
type input "KURDOVA ALENA"
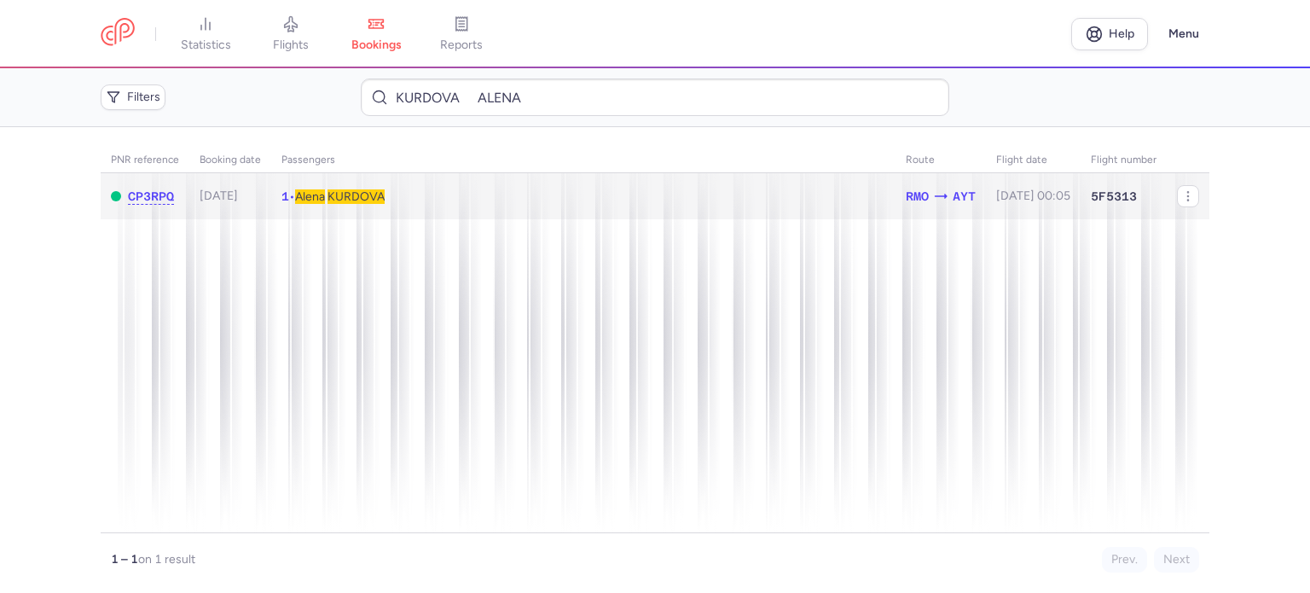
click at [362, 189] on span "KURDOVA" at bounding box center [355, 196] width 57 height 14
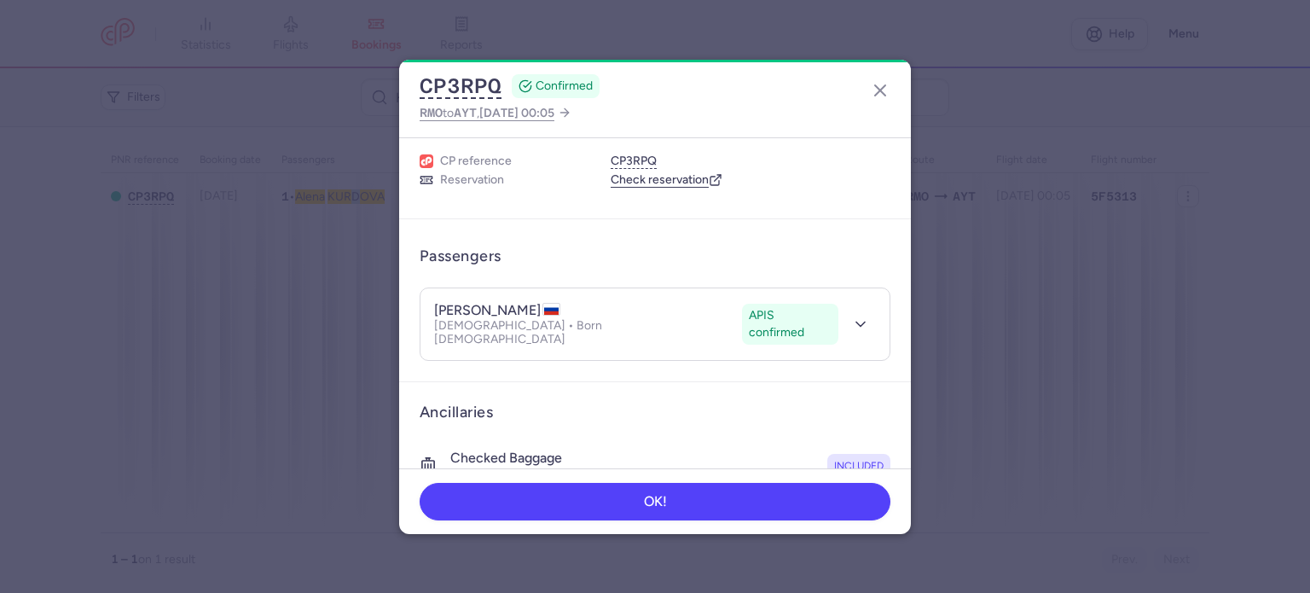
scroll to position [300, 0]
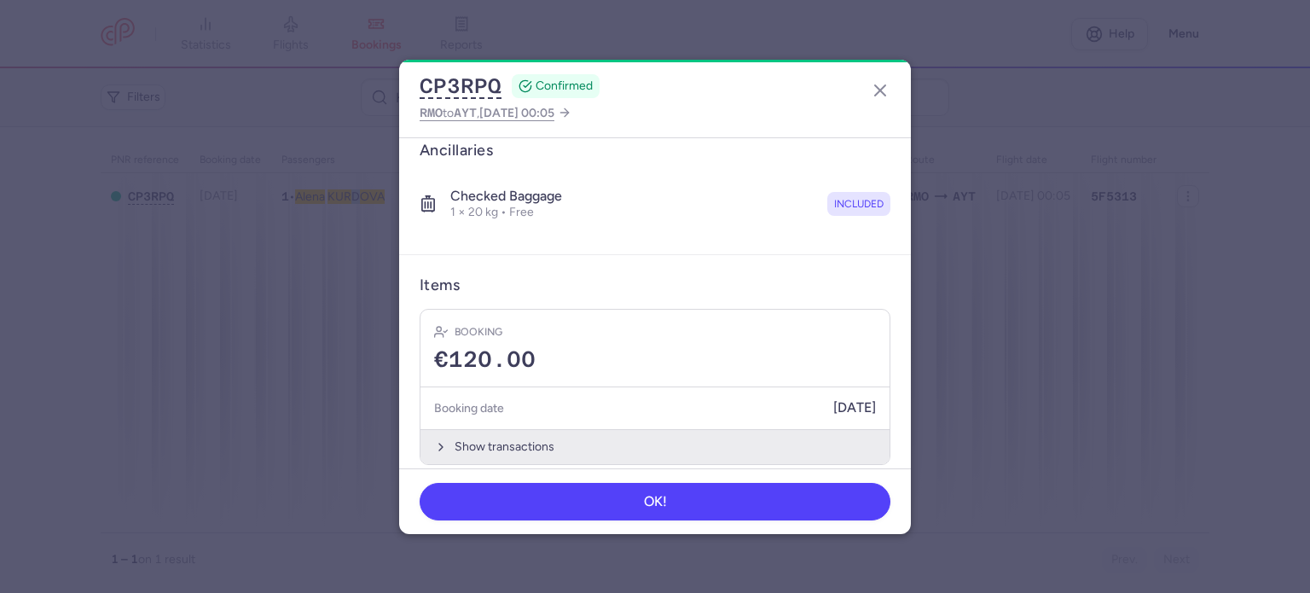
click at [483, 429] on button "Show transactions" at bounding box center [654, 446] width 469 height 35
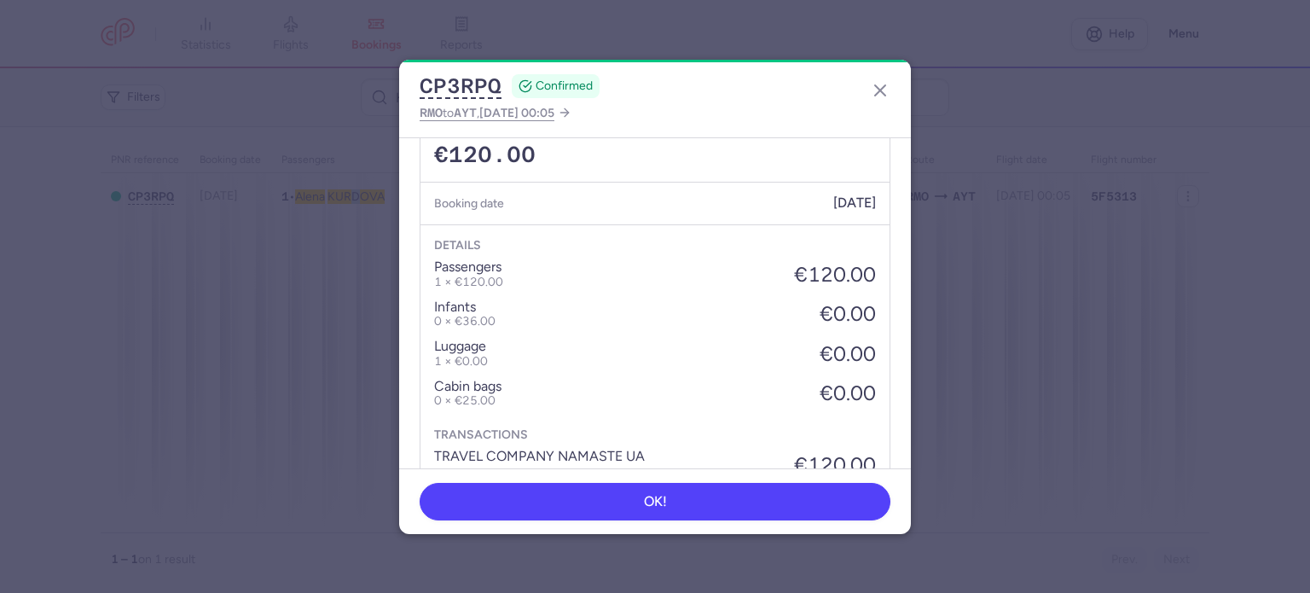
scroll to position [570, 0]
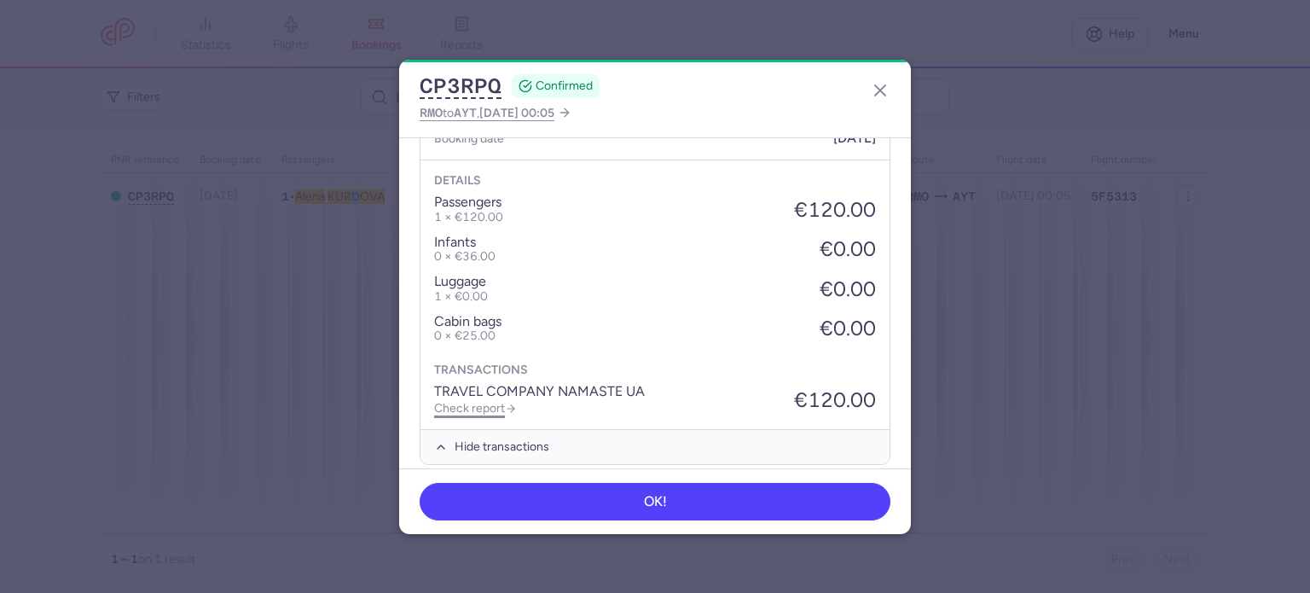
click at [471, 401] on link "Check report" at bounding box center [475, 408] width 83 height 14
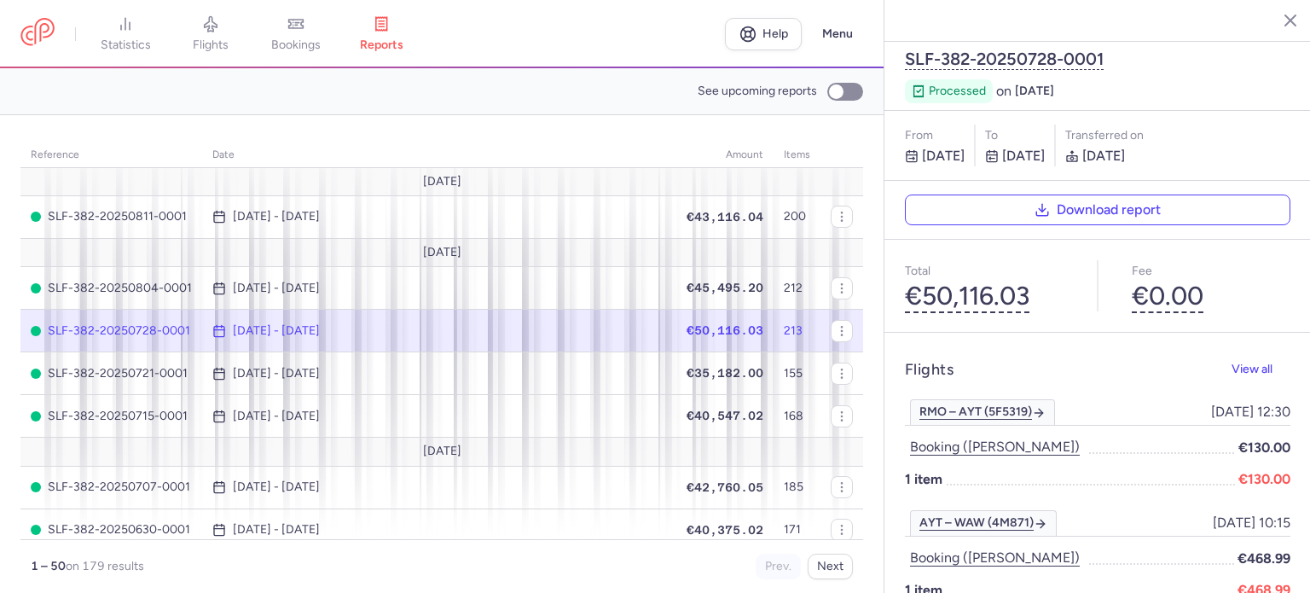
click at [296, 8] on header "statistics flights bookings reports Help Menu" at bounding box center [441, 34] width 883 height 68
click at [304, 37] on link "bookings" at bounding box center [295, 34] width 85 height 38
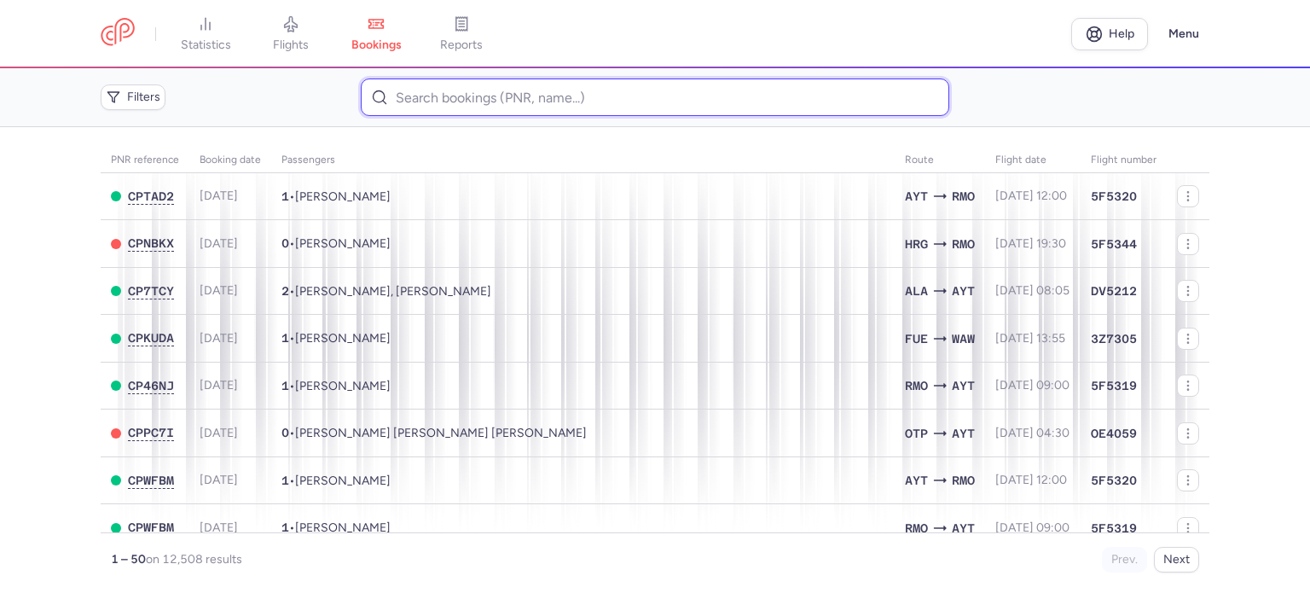
paste input "NAZARENKO HANNA"
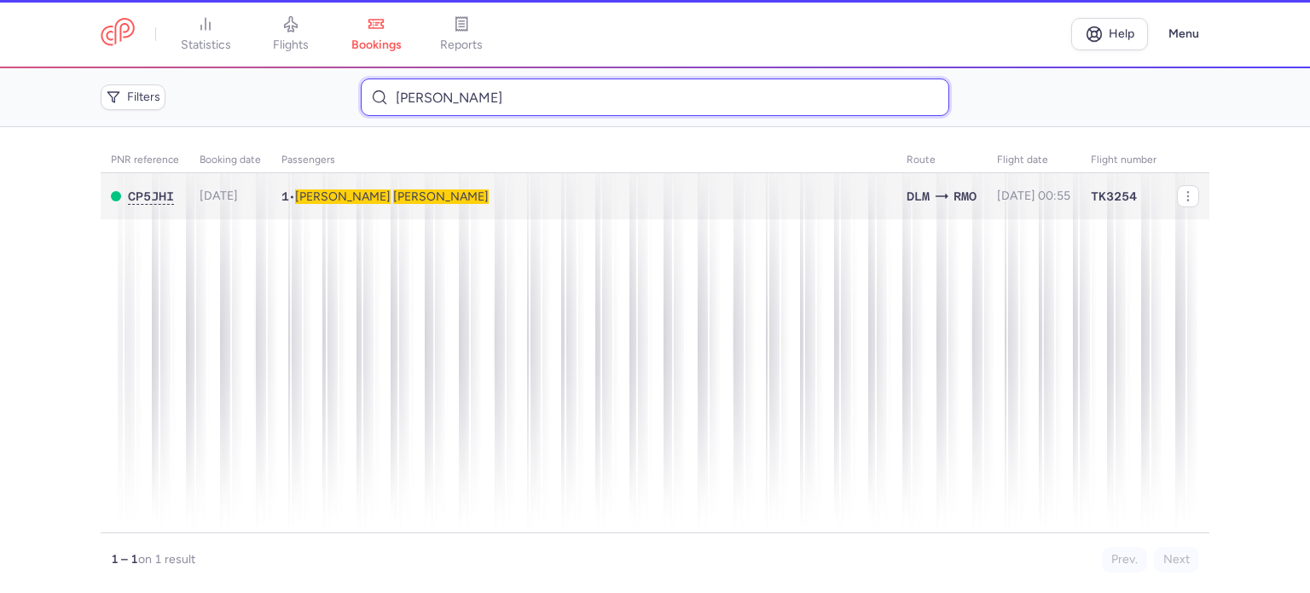
type input "NAZARENKO HANNA"
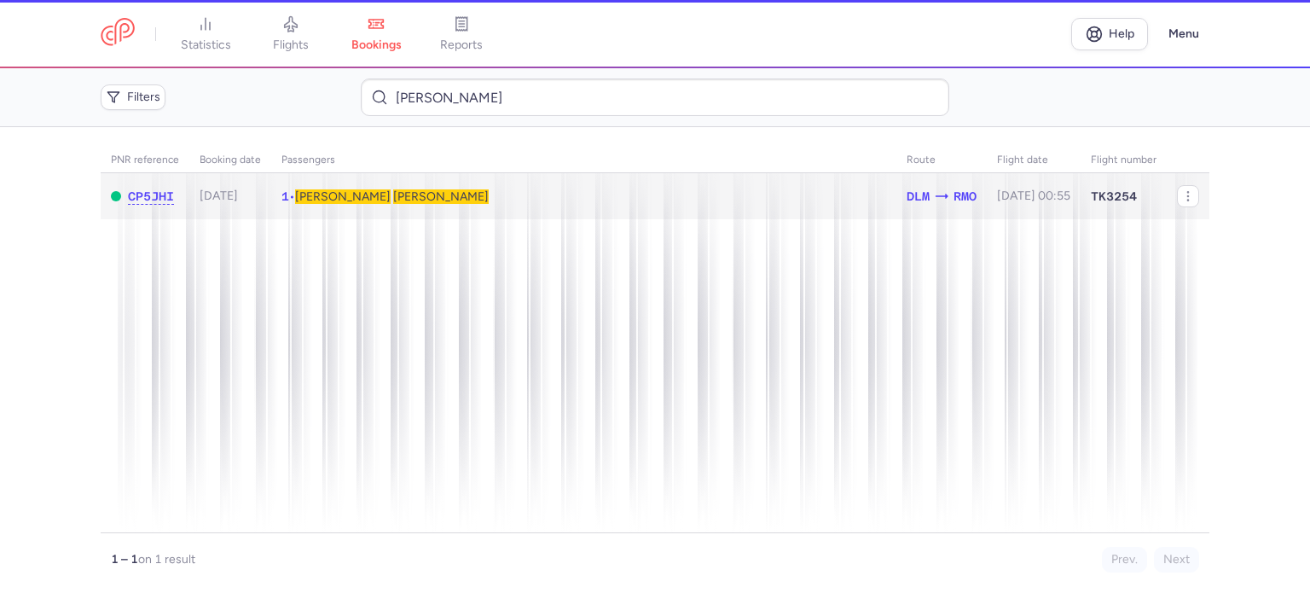
click at [393, 195] on span "NAZARENKO" at bounding box center [441, 196] width 96 height 14
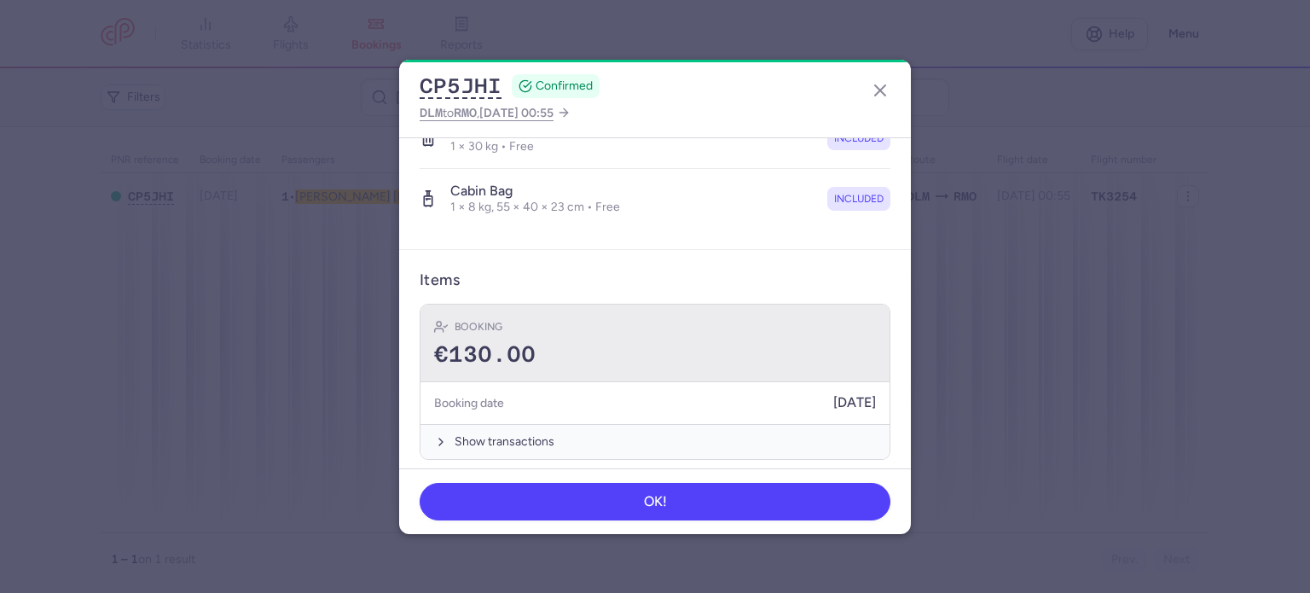
scroll to position [361, 0]
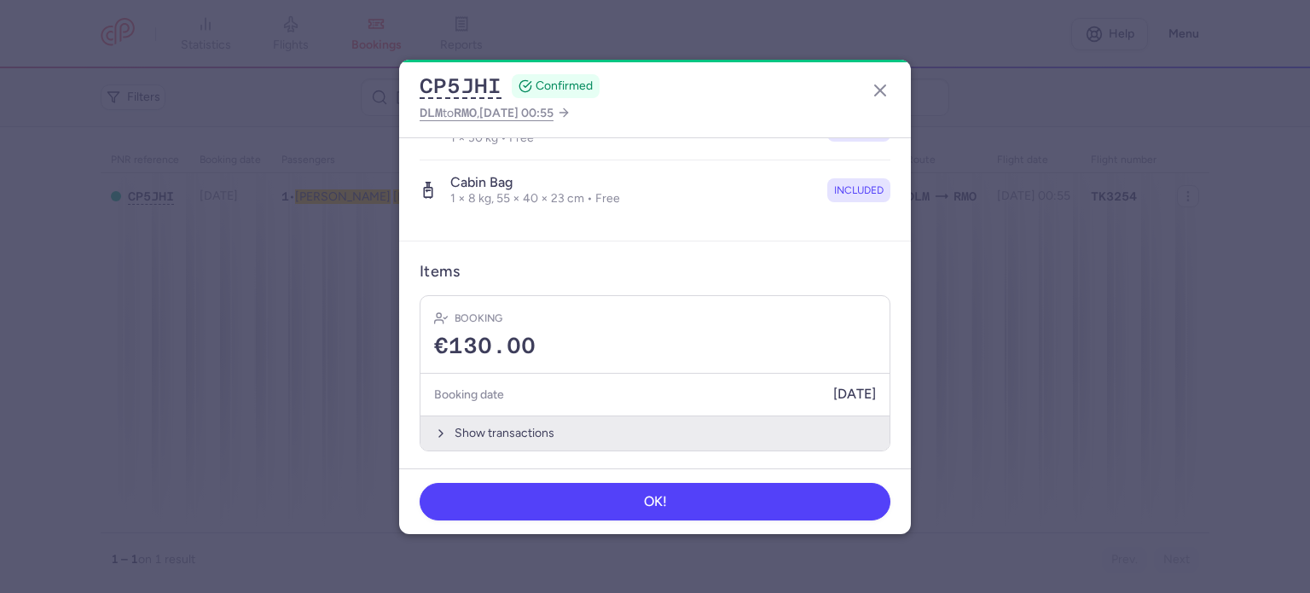
click at [494, 422] on button "Show transactions" at bounding box center [654, 432] width 469 height 35
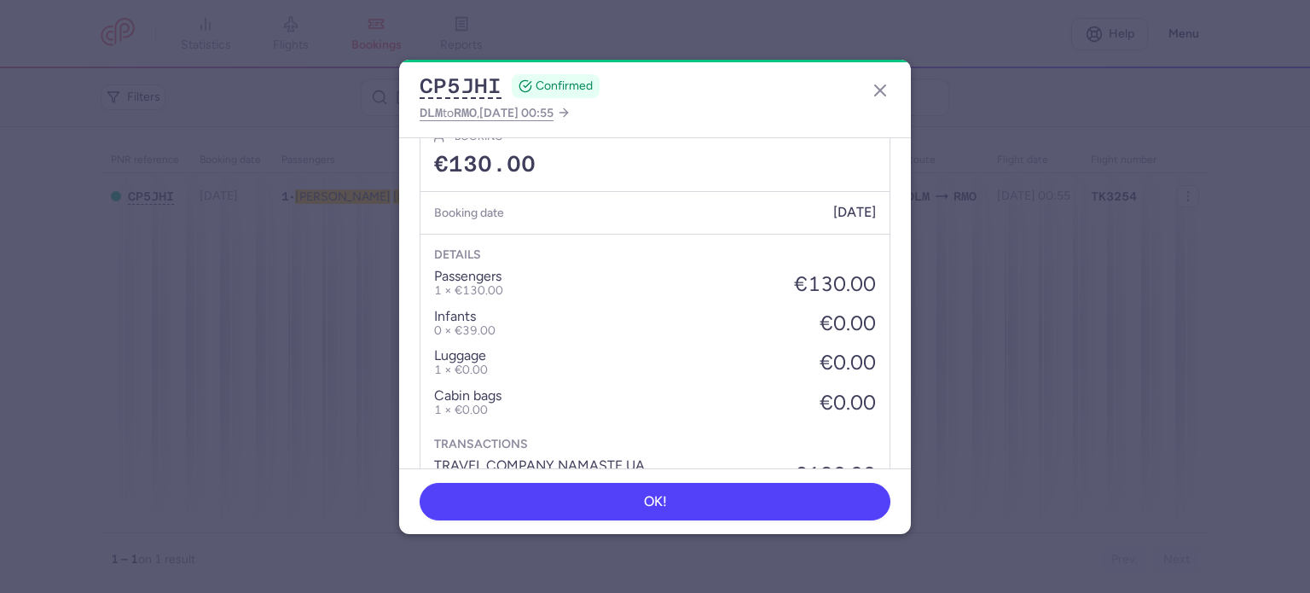
scroll to position [630, 0]
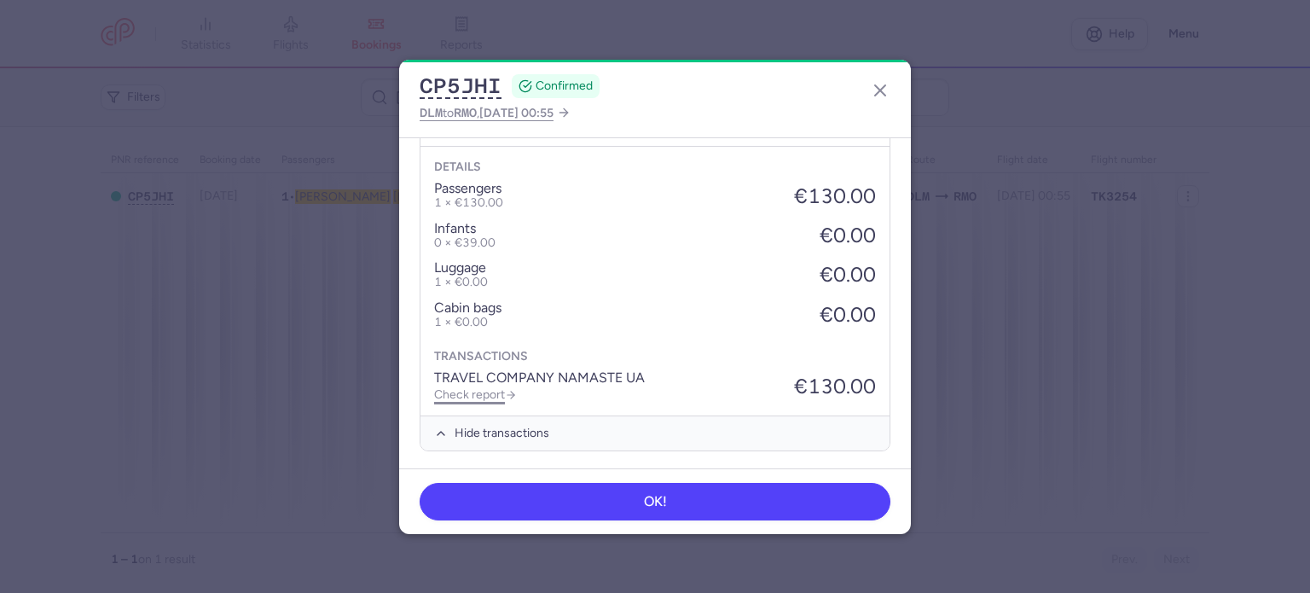
click at [473, 387] on link "Check report" at bounding box center [475, 394] width 83 height 14
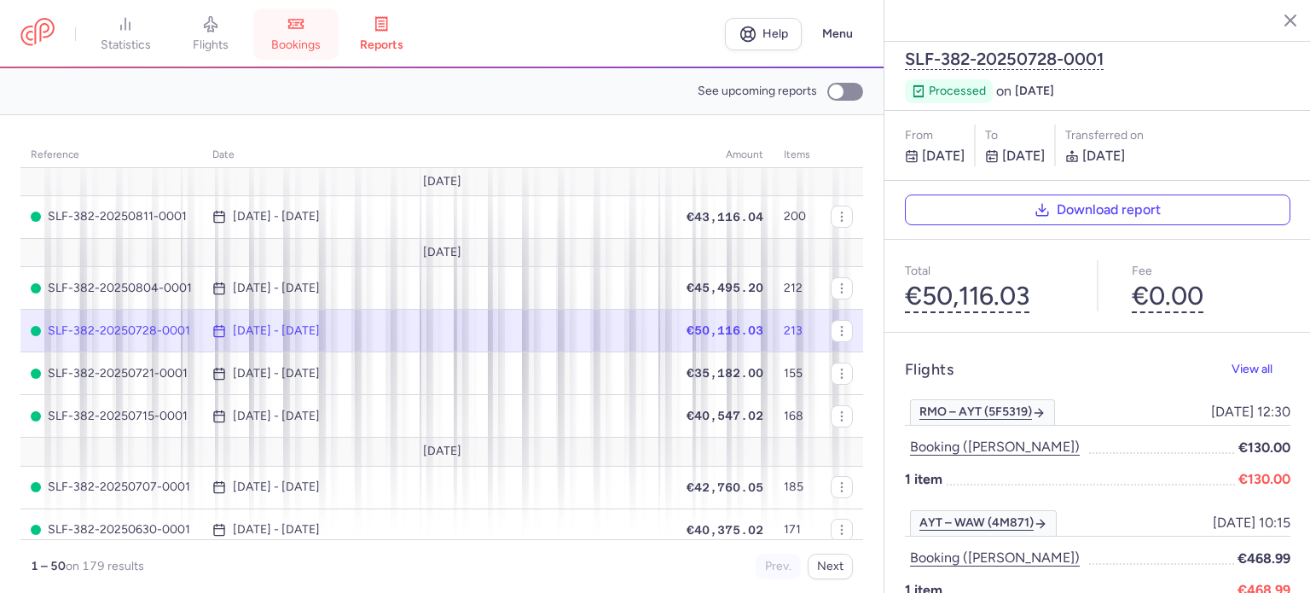
click at [307, 33] on link "bookings" at bounding box center [295, 34] width 85 height 38
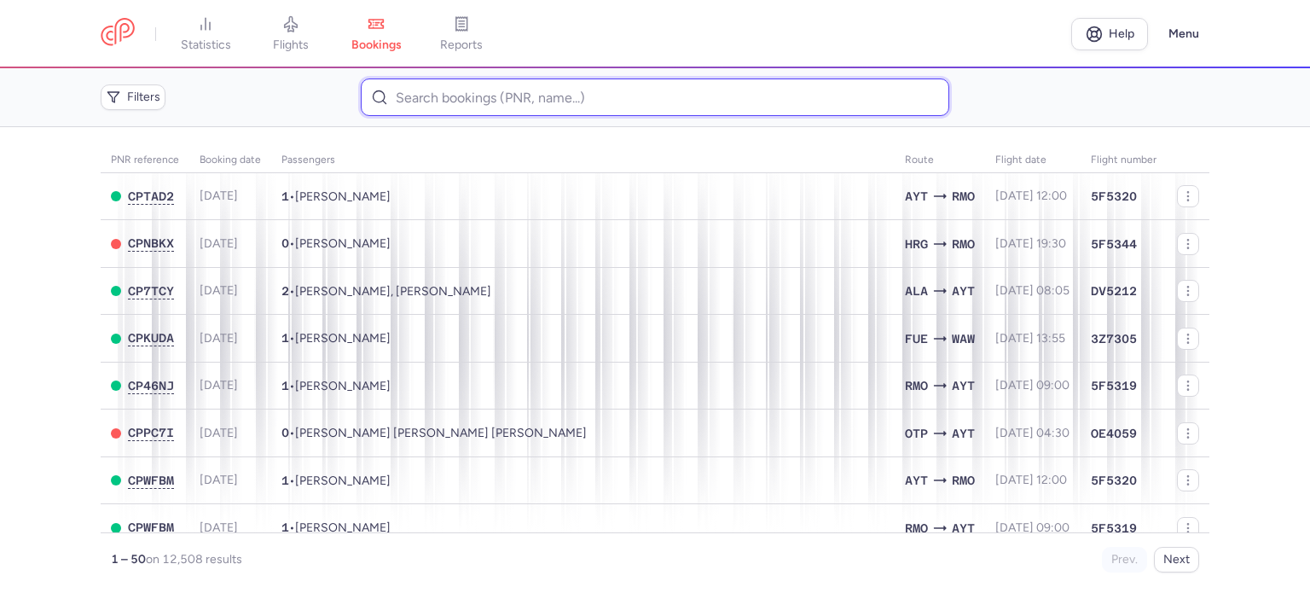
paste input "BAGLAI TATIANA"
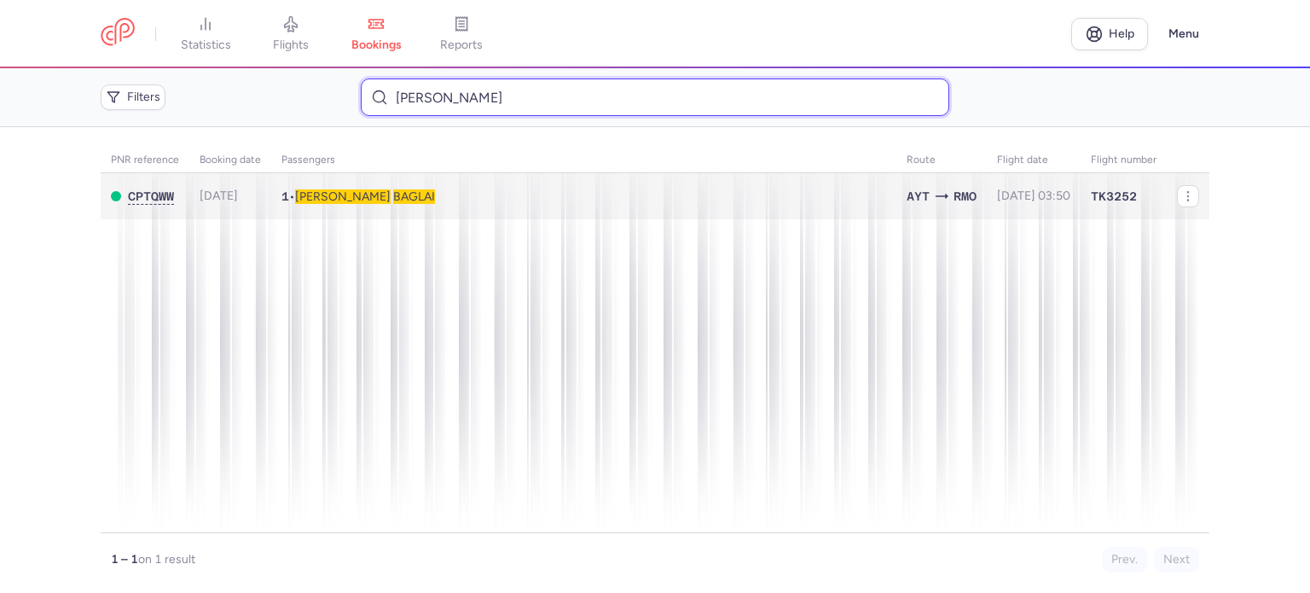
type input "BAGLAI TATIANA"
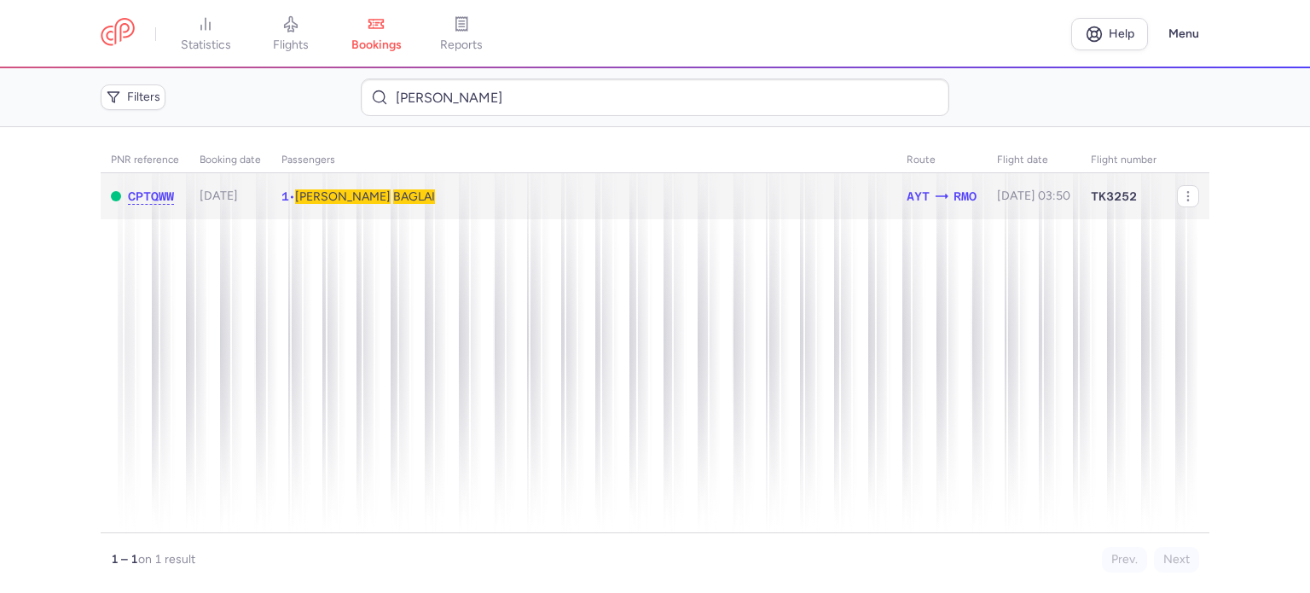
click at [331, 194] on span "[PERSON_NAME]" at bounding box center [343, 196] width 96 height 14
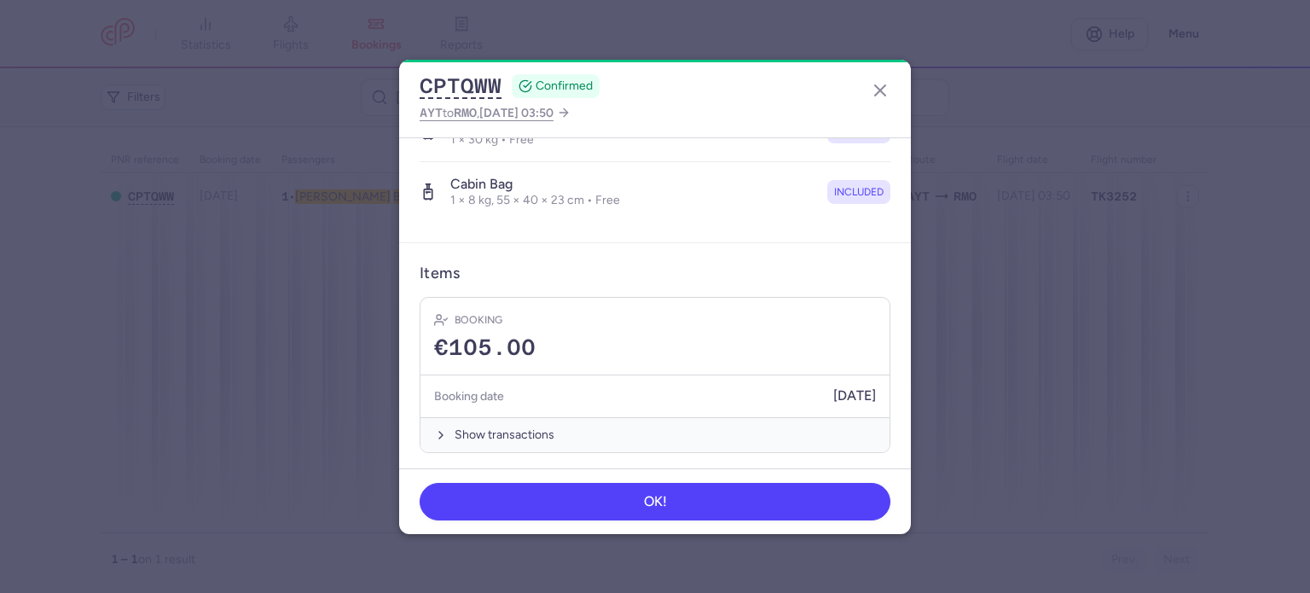
scroll to position [361, 0]
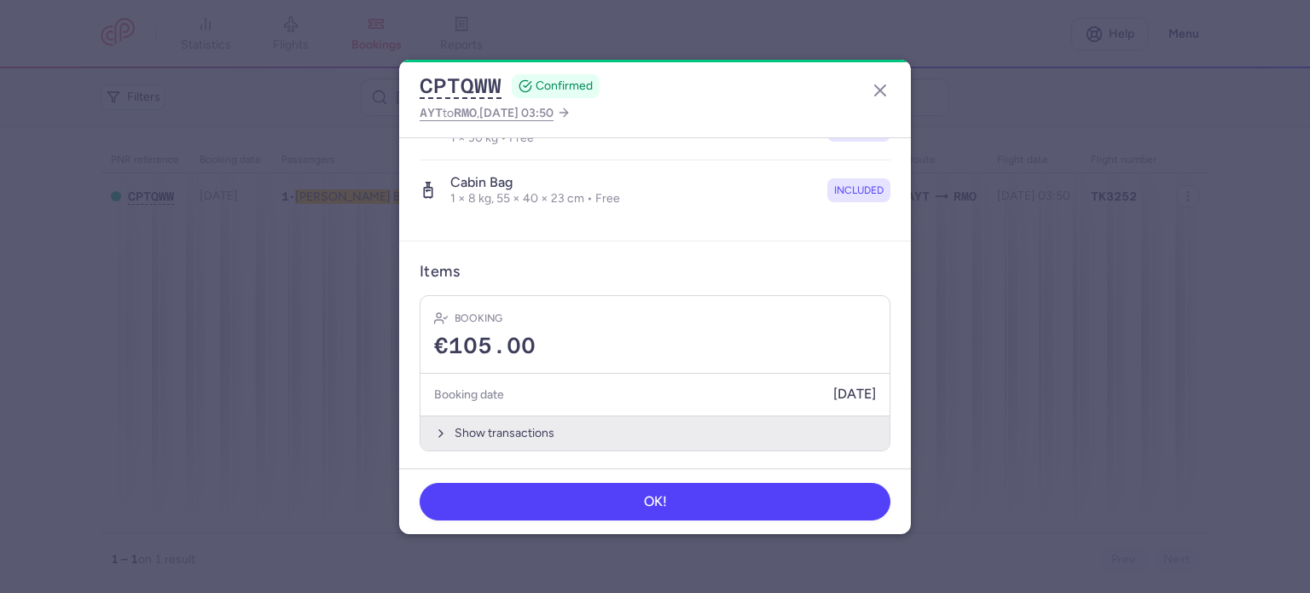
click at [473, 422] on button "Show transactions" at bounding box center [654, 432] width 469 height 35
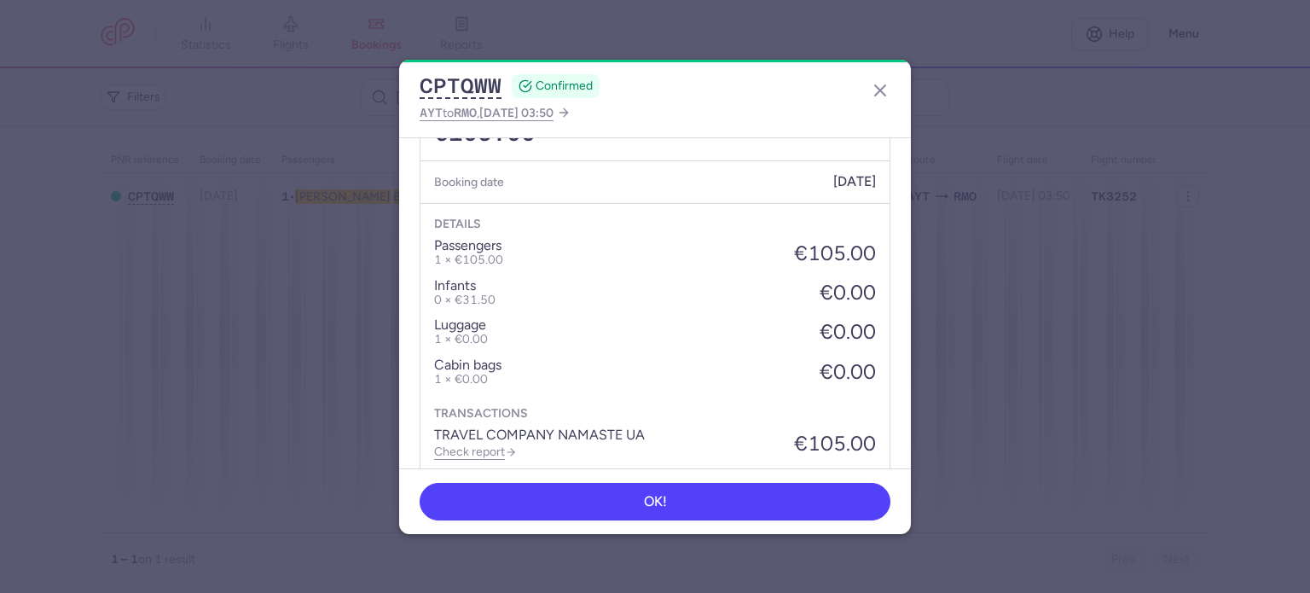
scroll to position [630, 0]
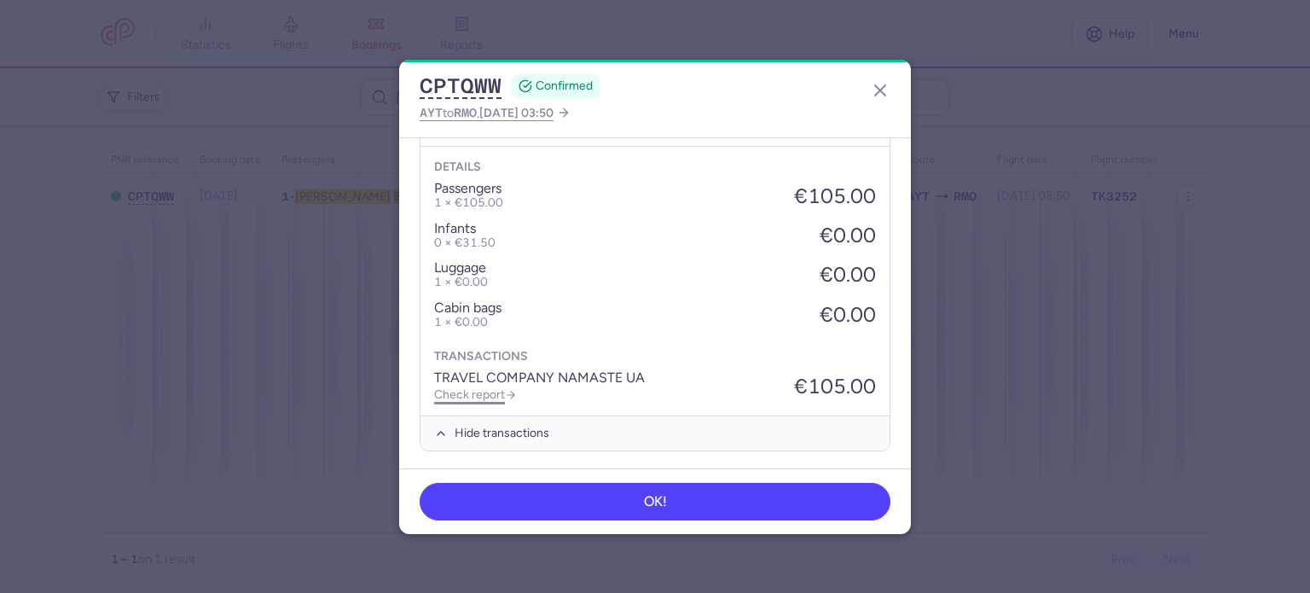
click at [494, 394] on link "Check report" at bounding box center [475, 394] width 83 height 14
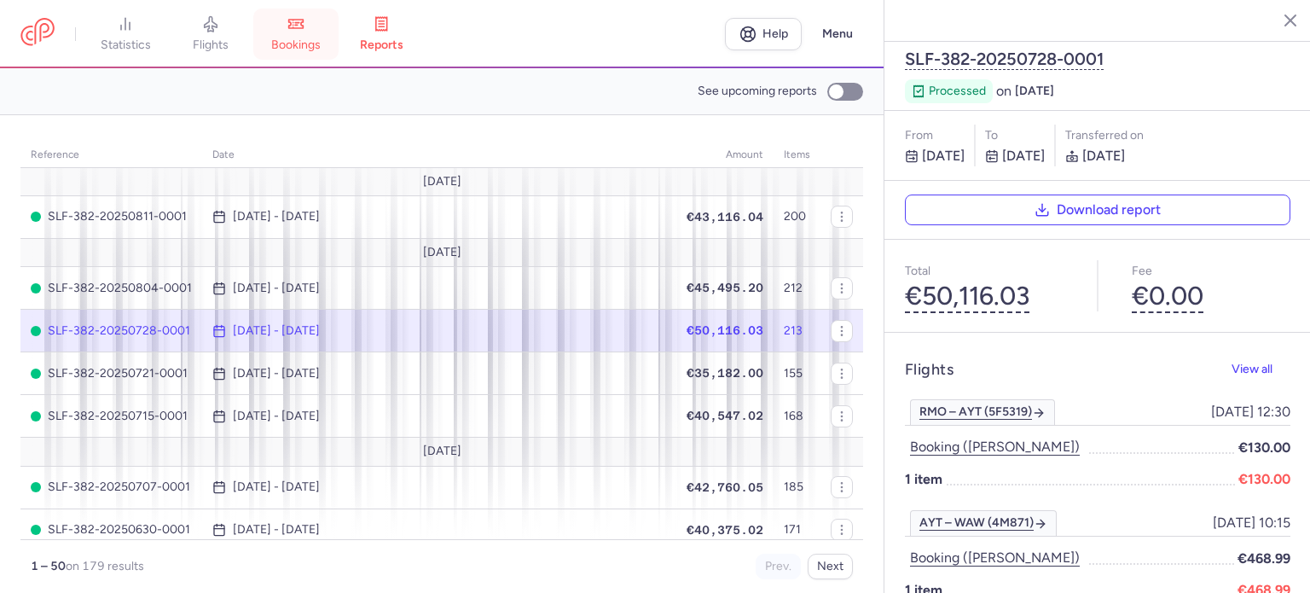
click at [300, 38] on span "bookings" at bounding box center [295, 45] width 49 height 15
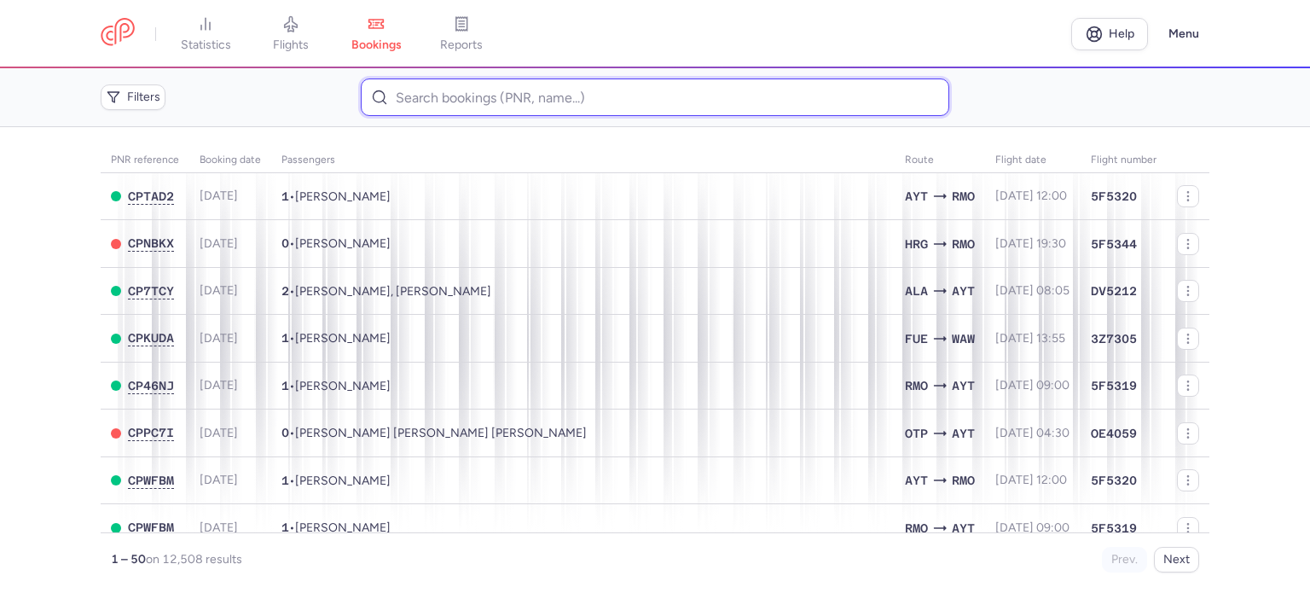
paste input "UPEROK TETIANA"
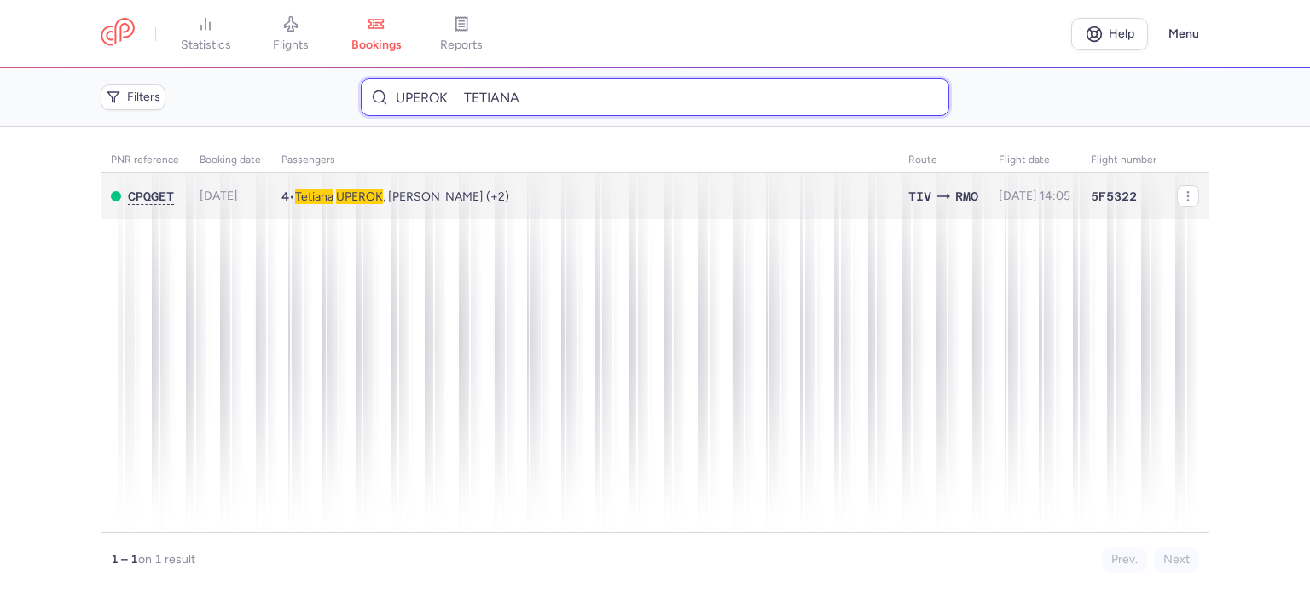
type input "UPEROK TETIANA"
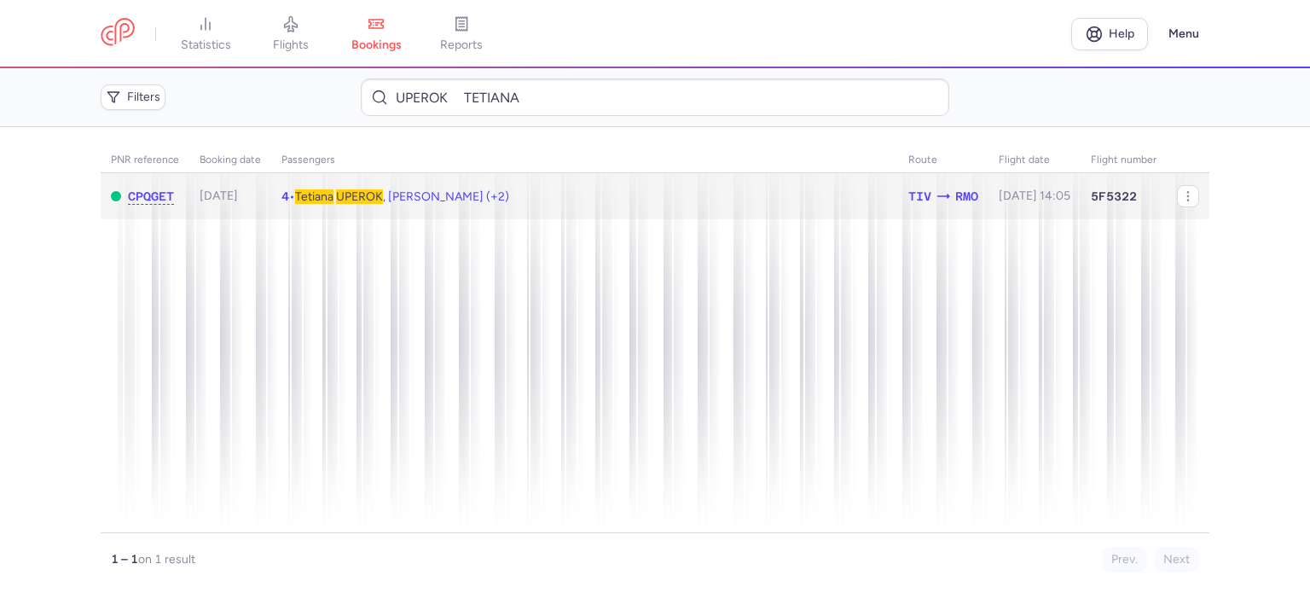
click at [353, 196] on span "UPEROK" at bounding box center [359, 196] width 47 height 14
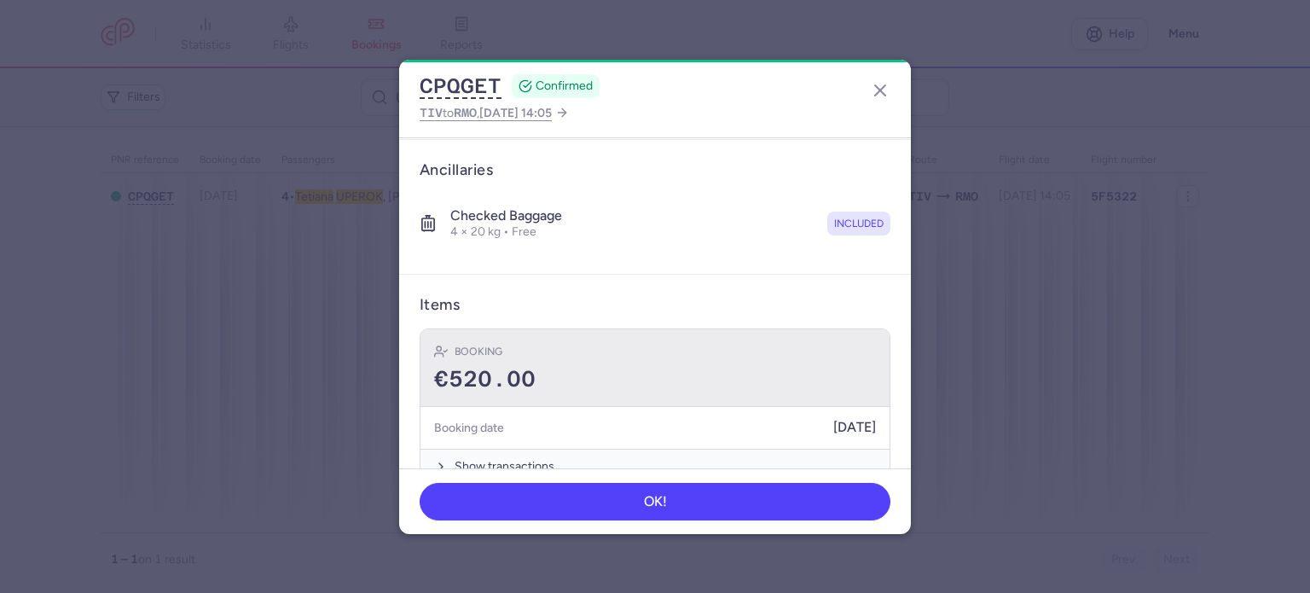
scroll to position [477, 0]
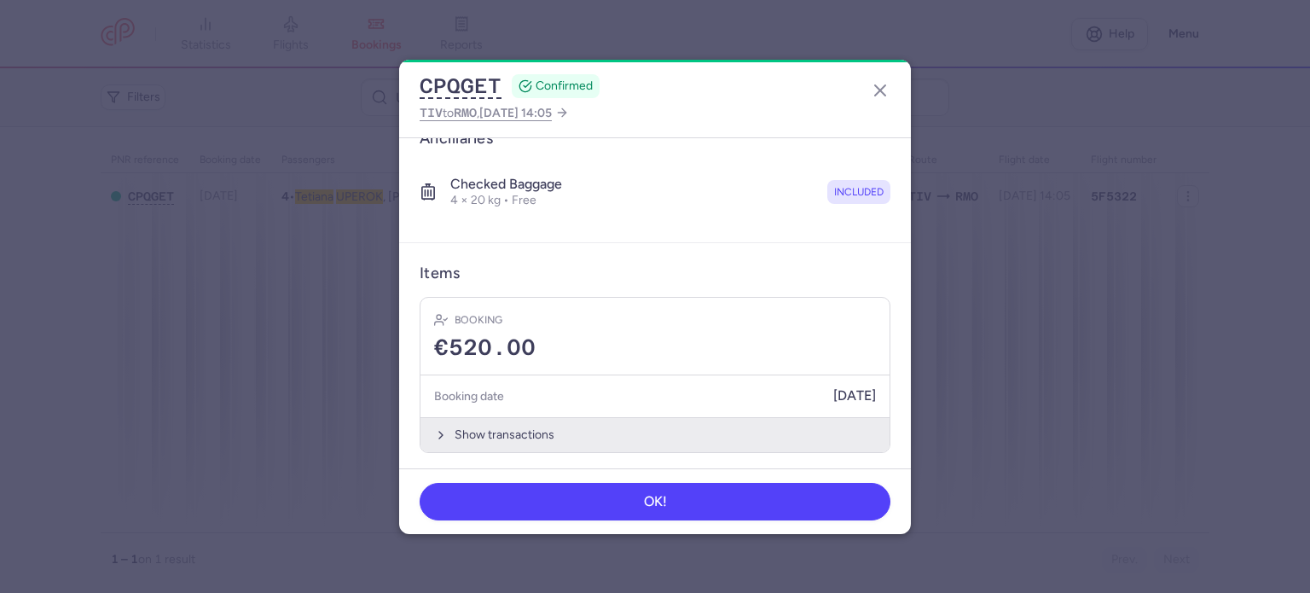
drag, startPoint x: 490, startPoint y: 429, endPoint x: 487, endPoint y: 420, distance: 9.2
click at [489, 425] on button "Show transactions" at bounding box center [654, 434] width 469 height 35
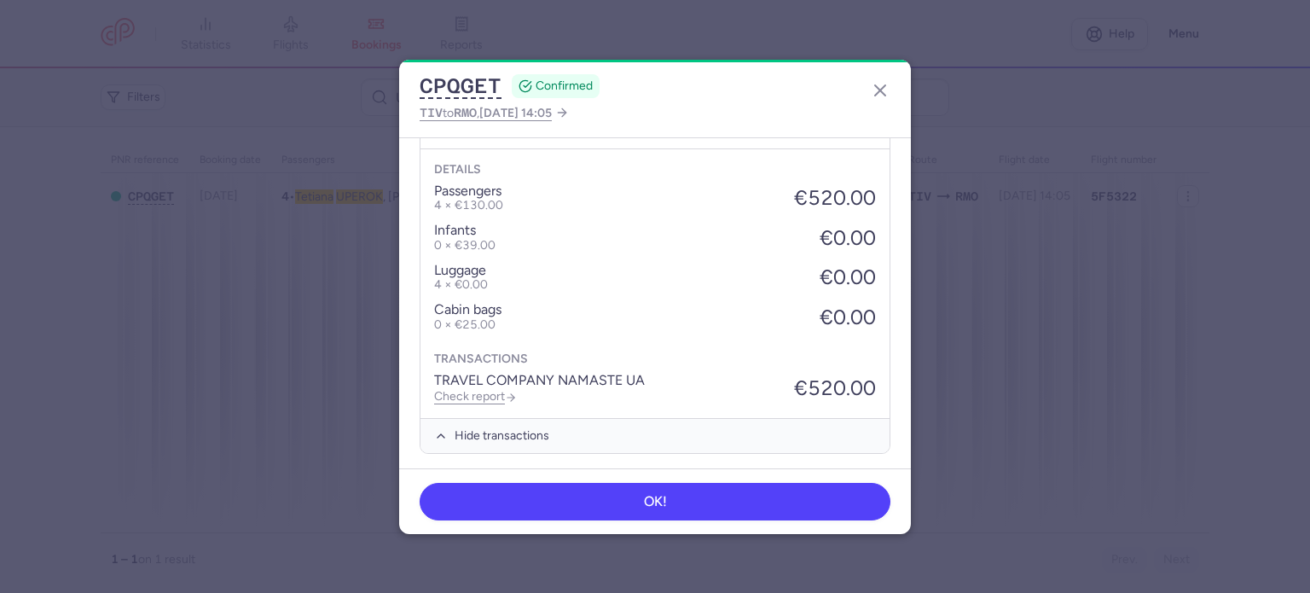
scroll to position [746, 0]
click at [478, 389] on link "Check report" at bounding box center [475, 395] width 83 height 14
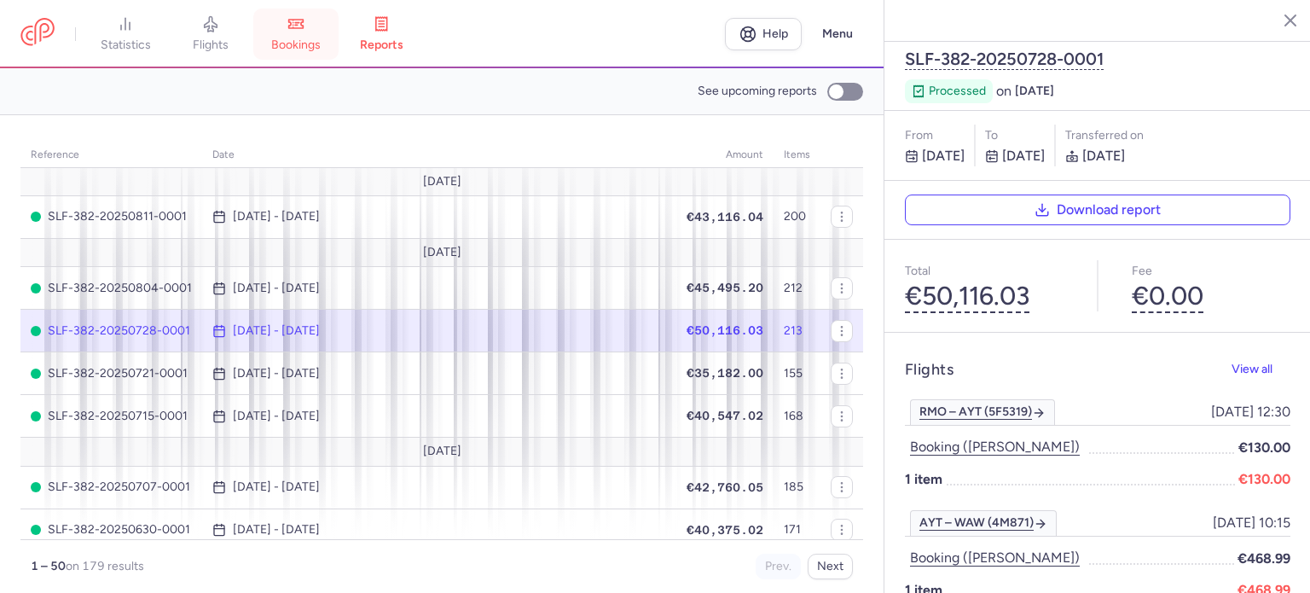
click at [311, 39] on span "bookings" at bounding box center [295, 45] width 49 height 15
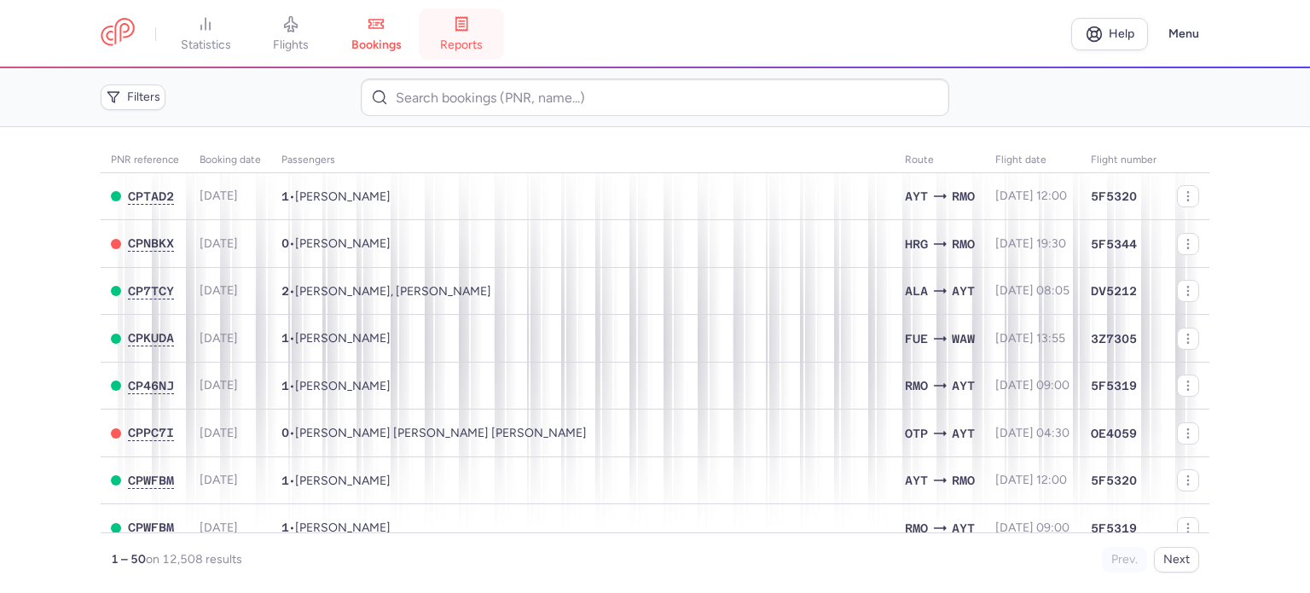
click at [455, 34] on link "reports" at bounding box center [461, 34] width 85 height 38
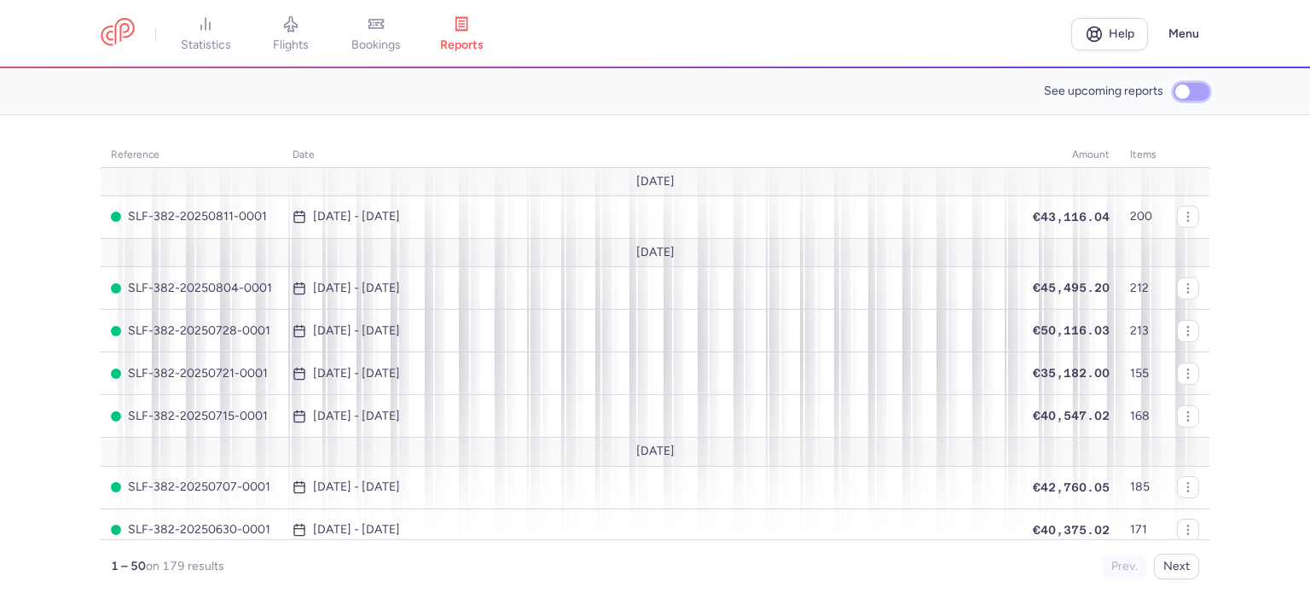
click at [1202, 89] on input "See upcoming reports" at bounding box center [1191, 92] width 36 height 18
checkbox input "true"
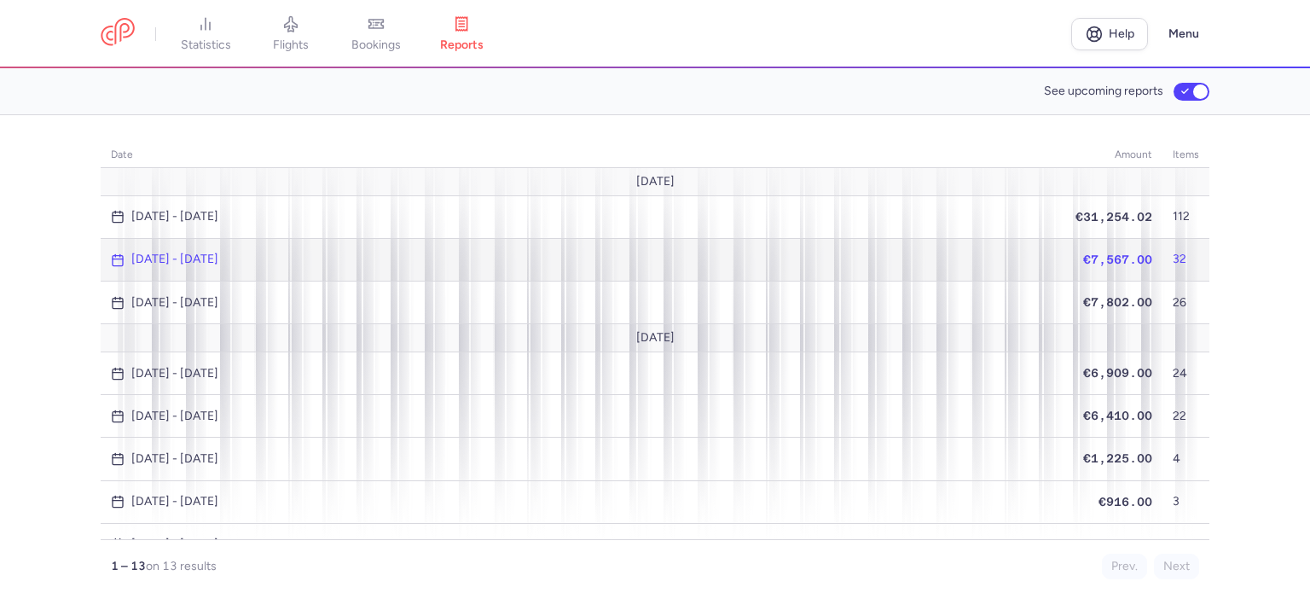
click at [1100, 253] on span "€7,567.00" at bounding box center [1117, 259] width 69 height 14
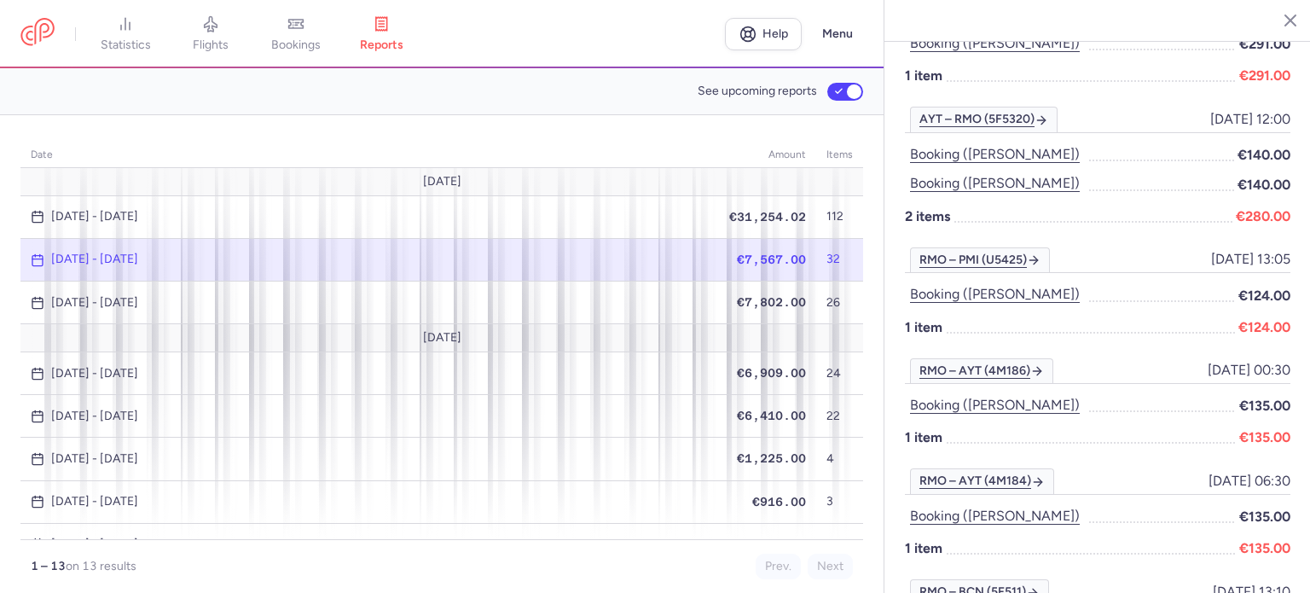
scroll to position [2788, 0]
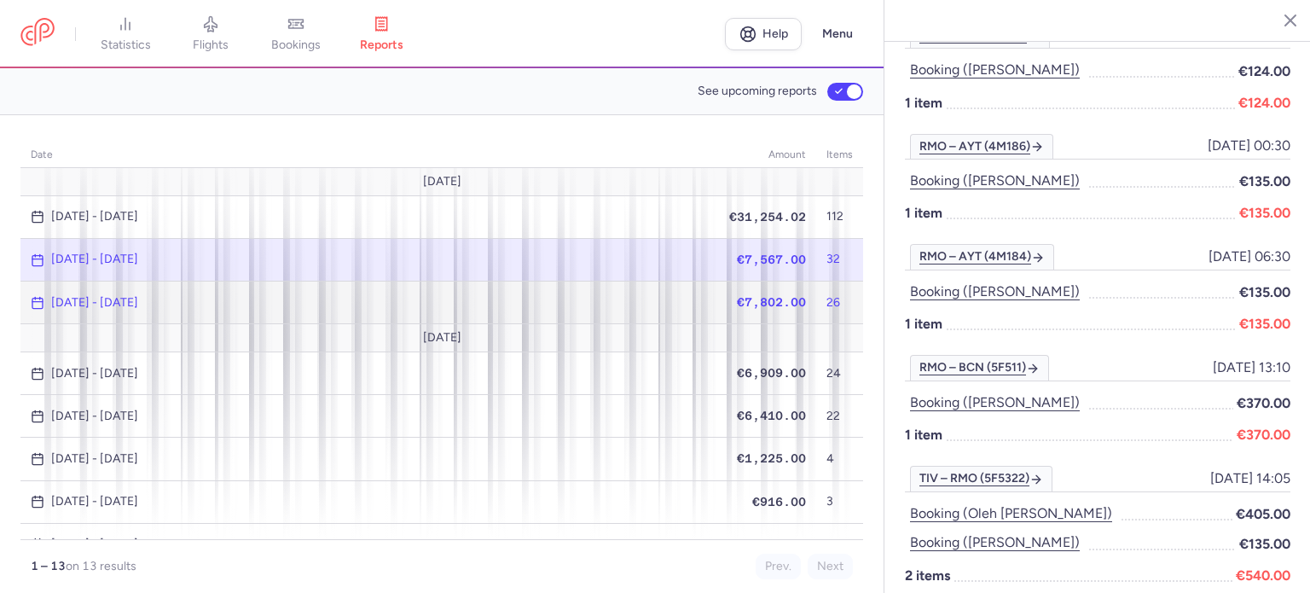
click at [778, 297] on span "€7,802.00" at bounding box center [771, 302] width 69 height 14
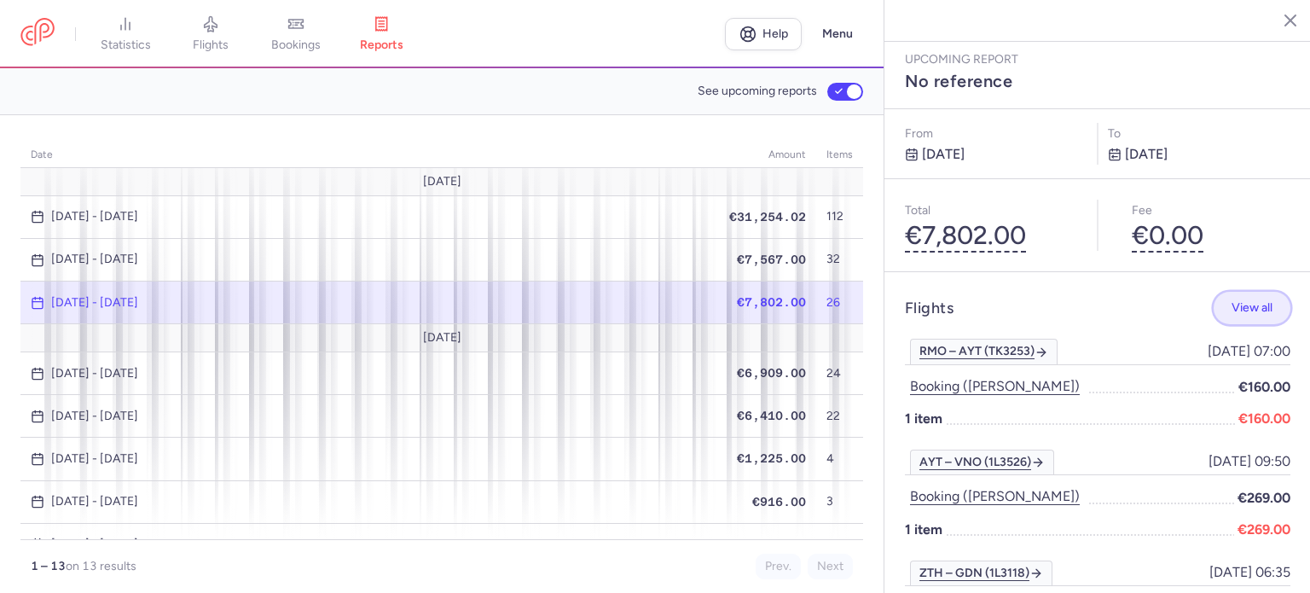
click at [1242, 301] on span "View all" at bounding box center [1251, 307] width 41 height 13
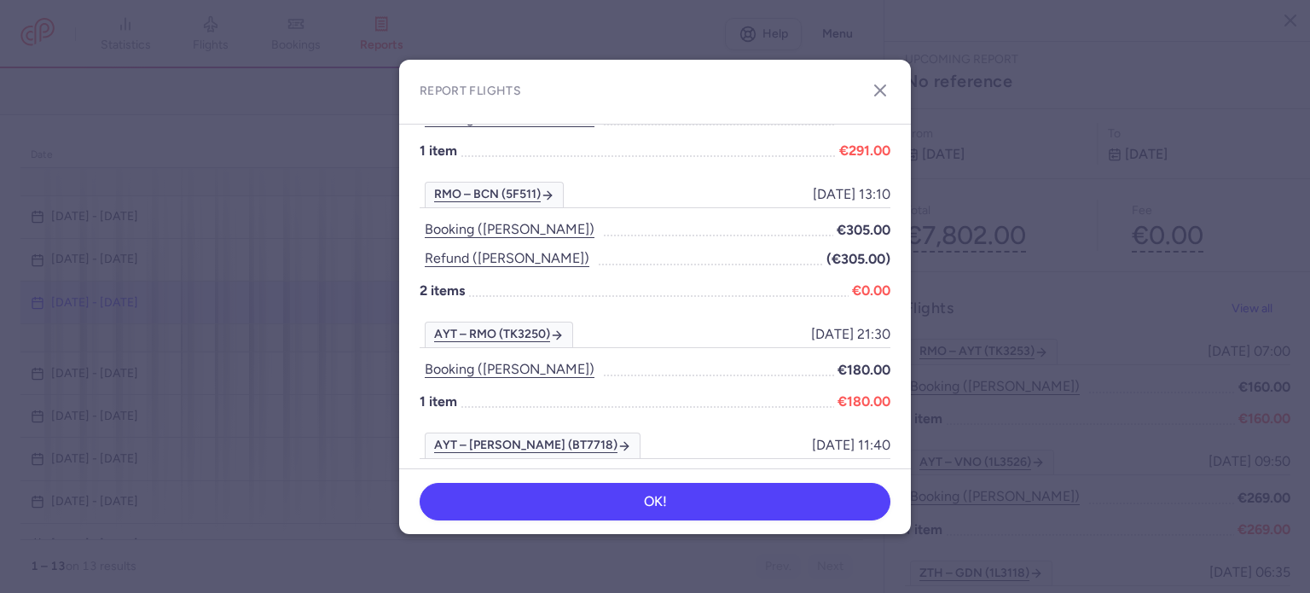
scroll to position [512, 0]
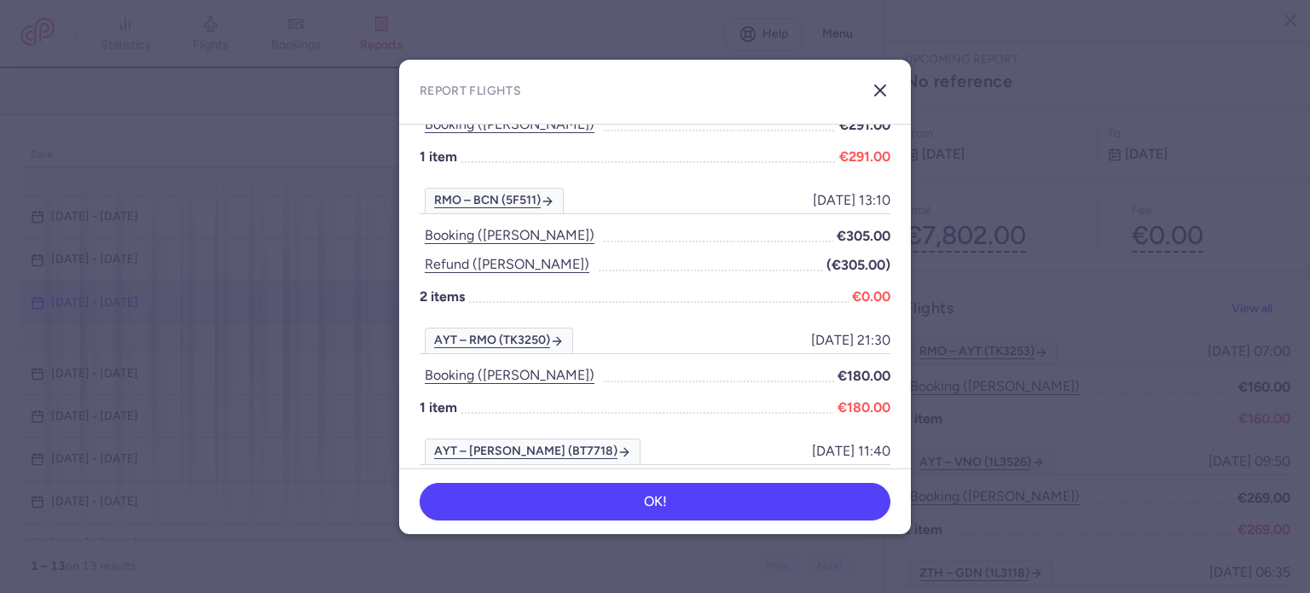
click at [878, 90] on icon "button" at bounding box center [880, 90] width 20 height 20
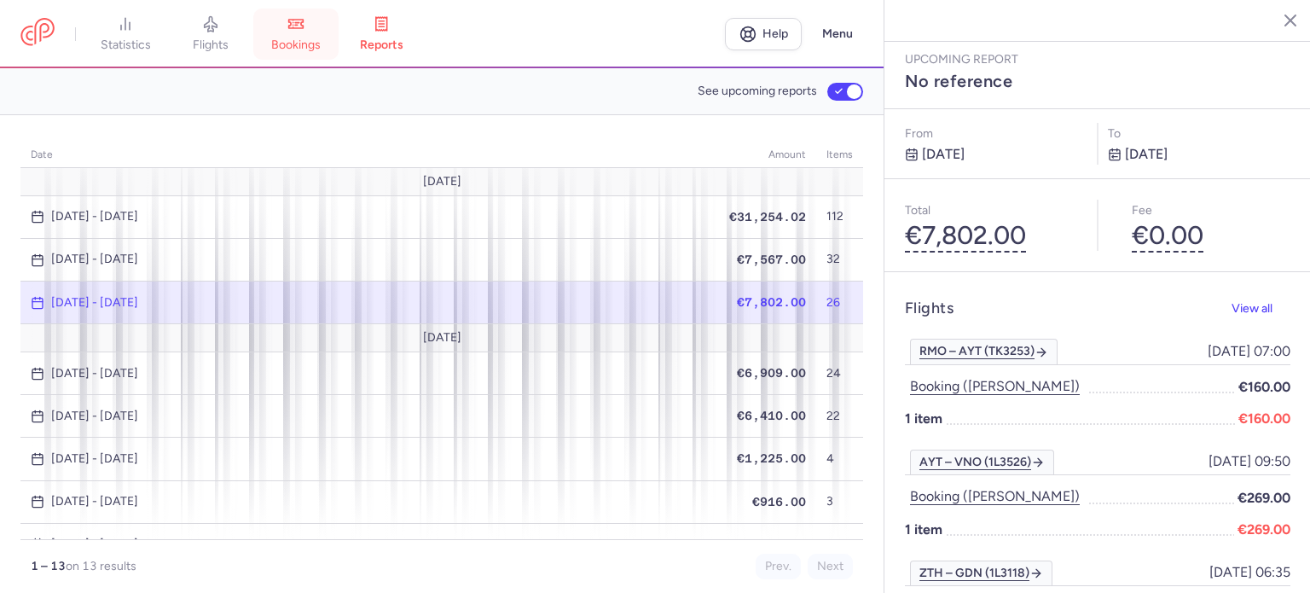
click at [304, 25] on icon at bounding box center [295, 23] width 17 height 17
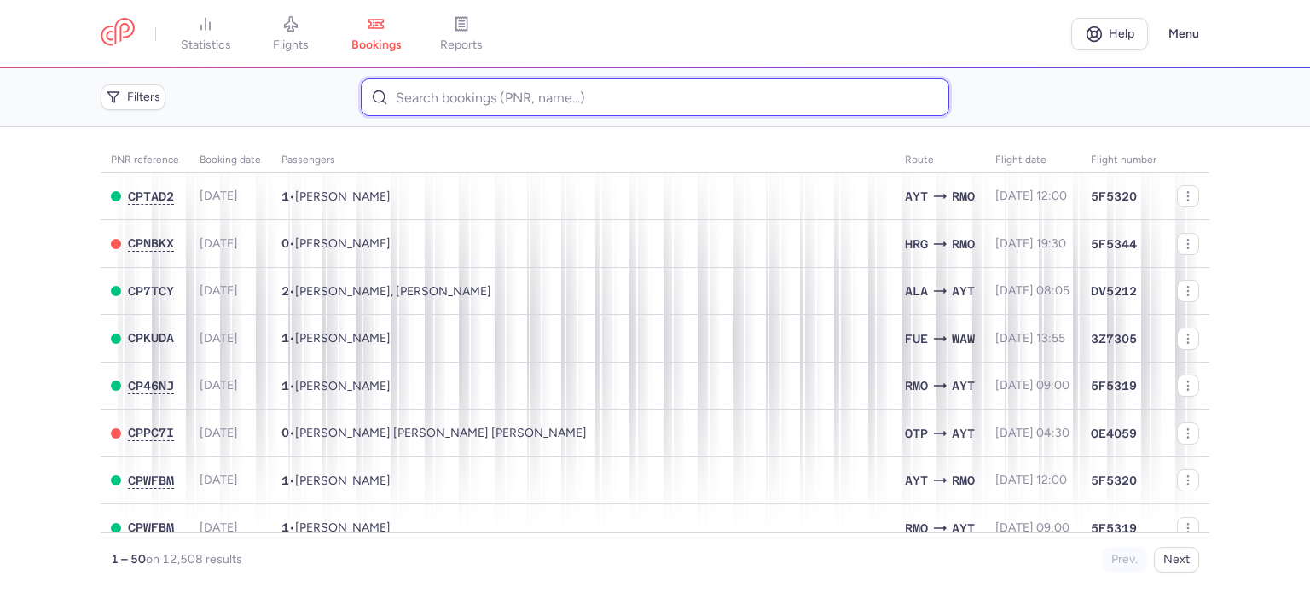
paste input "CERNOV VLADIMIR"
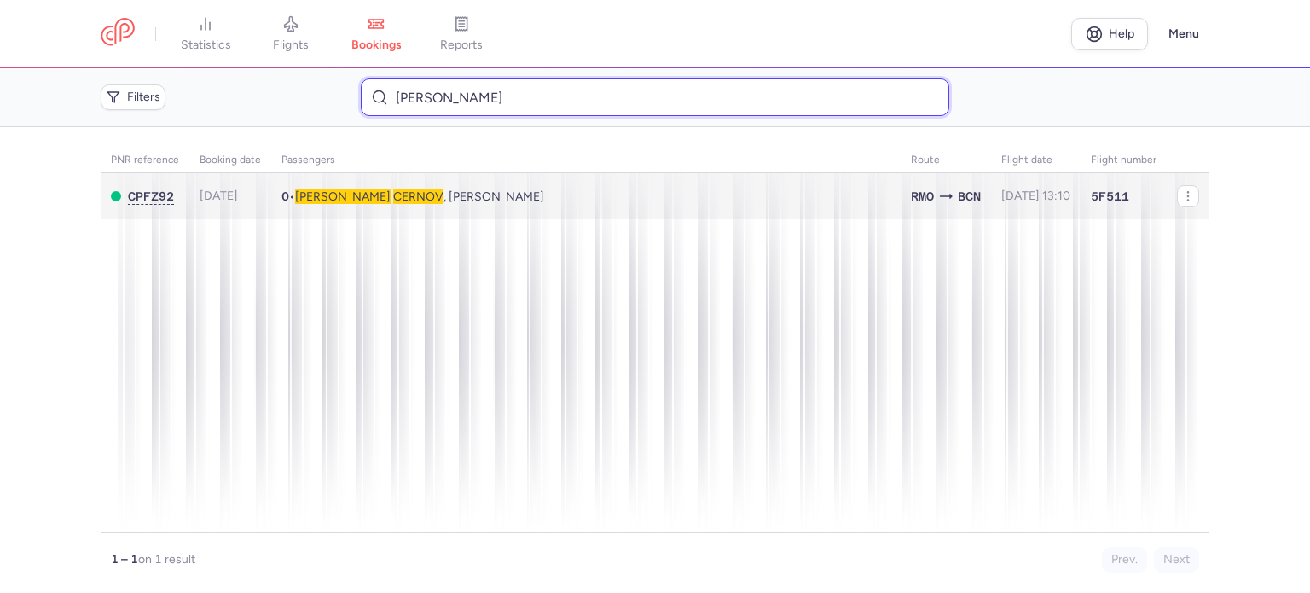
type input "CERNOV VLADIMIR"
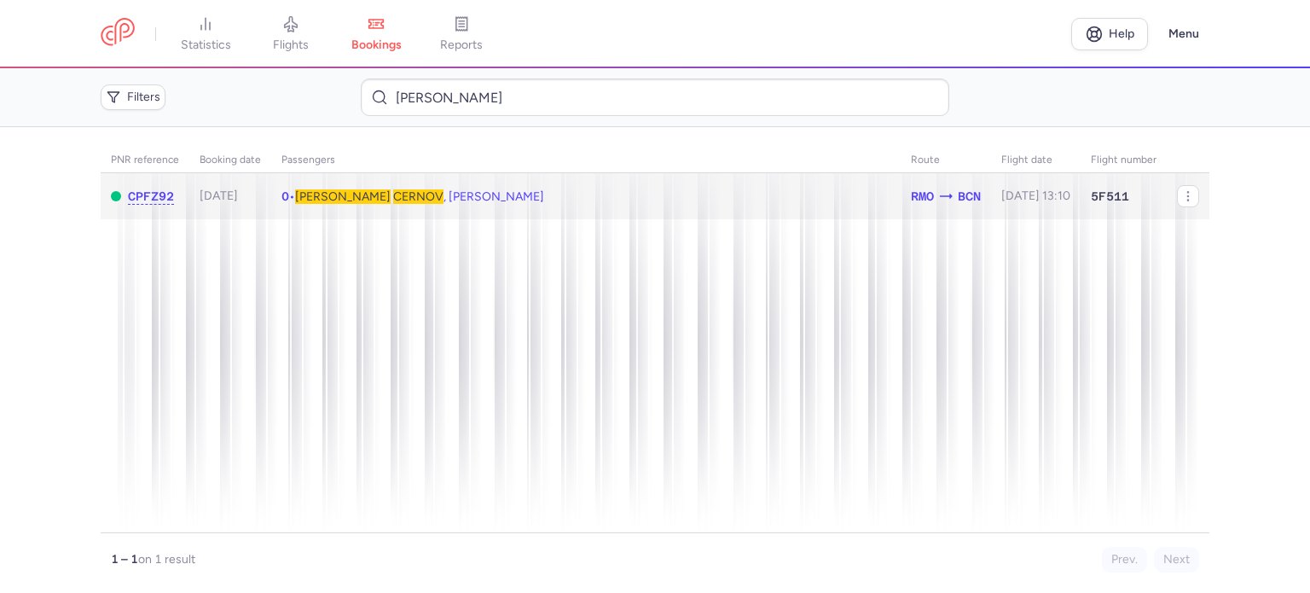
click at [403, 200] on span "Vladimir CERNOV , Doina COLUN" at bounding box center [419, 196] width 249 height 14
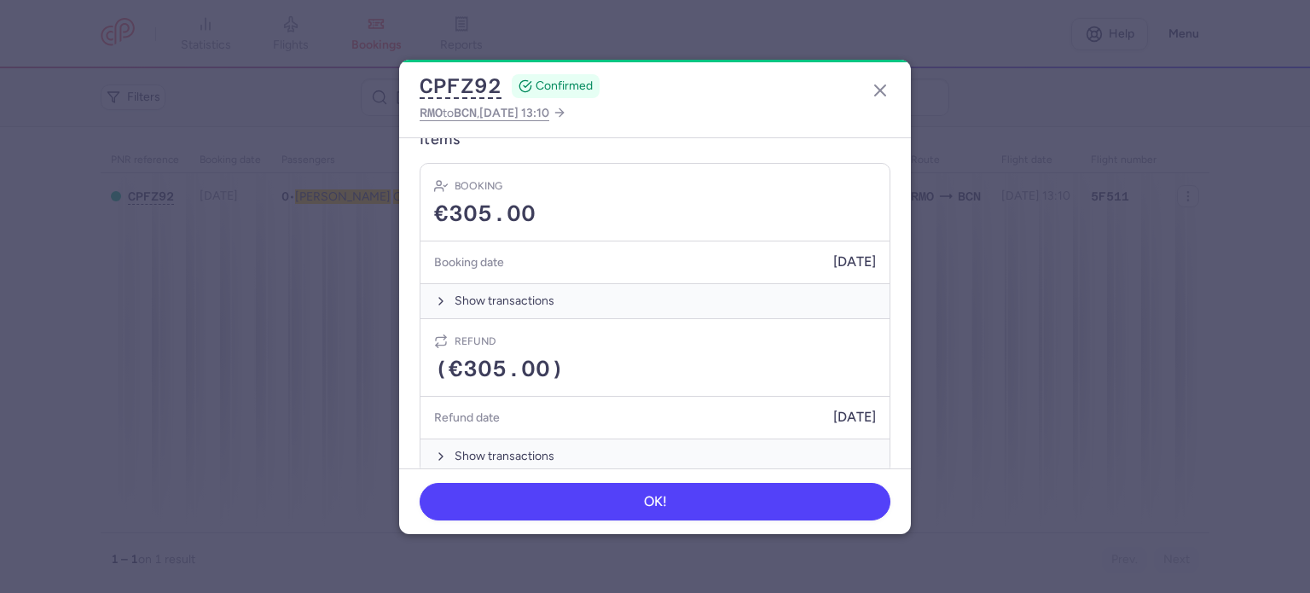
scroll to position [574, 0]
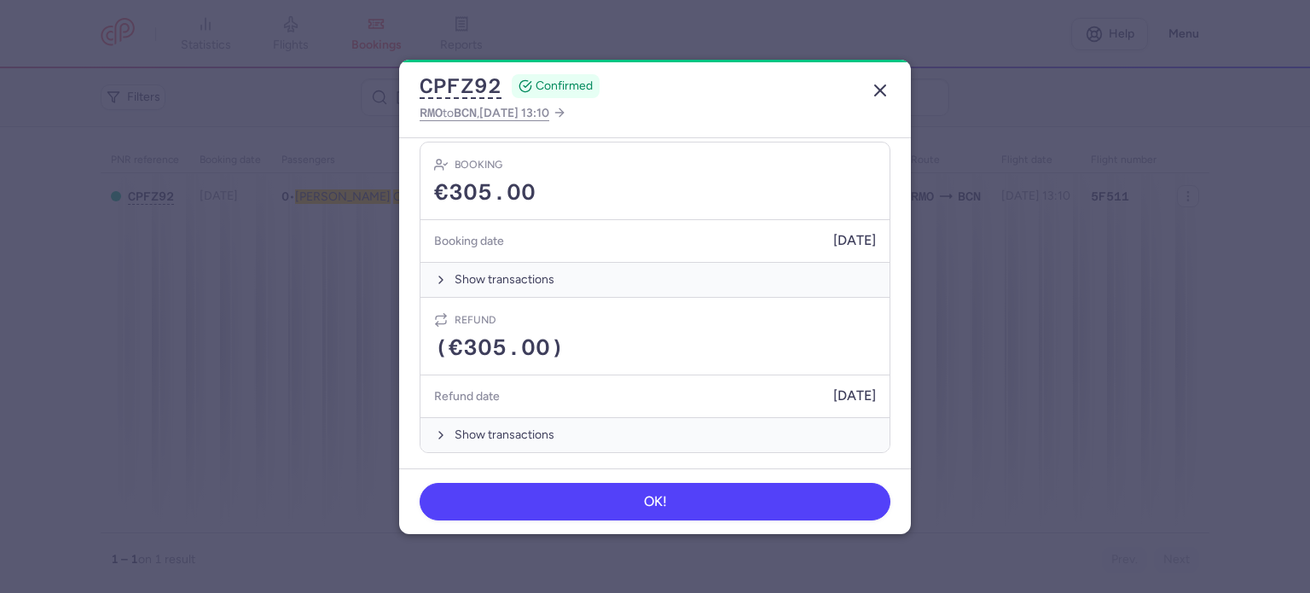
click at [882, 89] on icon "button" at bounding box center [880, 90] width 20 height 20
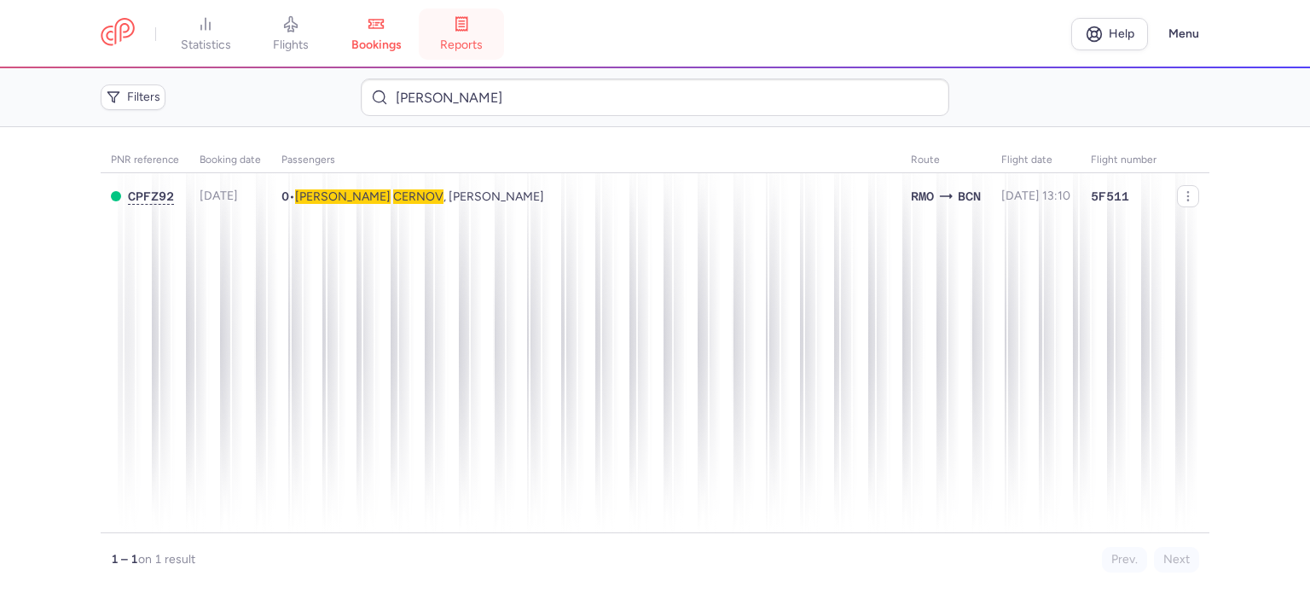
click at [462, 37] on link "reports" at bounding box center [461, 34] width 85 height 38
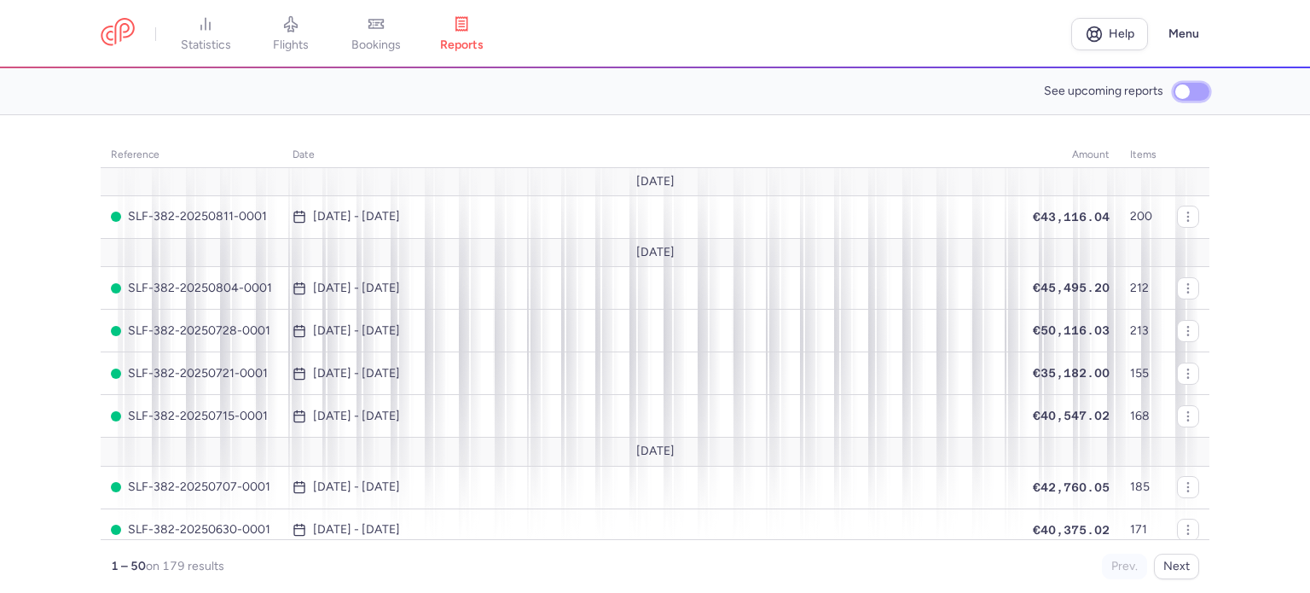
click at [1195, 83] on input "See upcoming reports" at bounding box center [1191, 92] width 36 height 18
checkbox input "true"
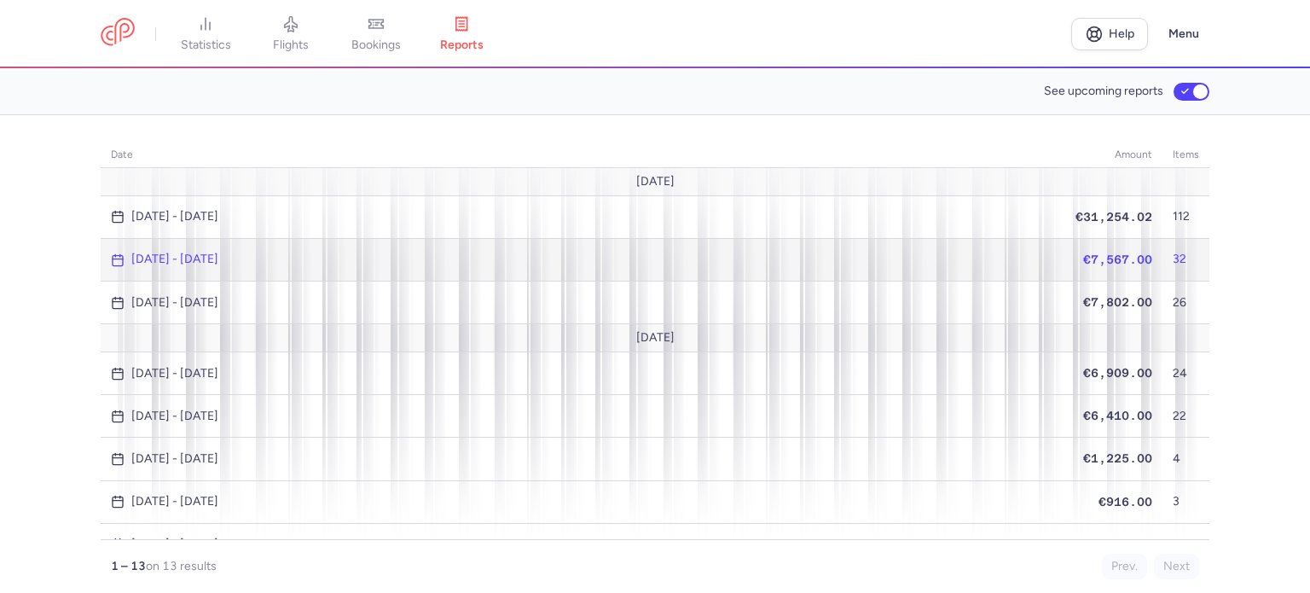
click at [1091, 252] on span "€7,567.00" at bounding box center [1117, 259] width 69 height 14
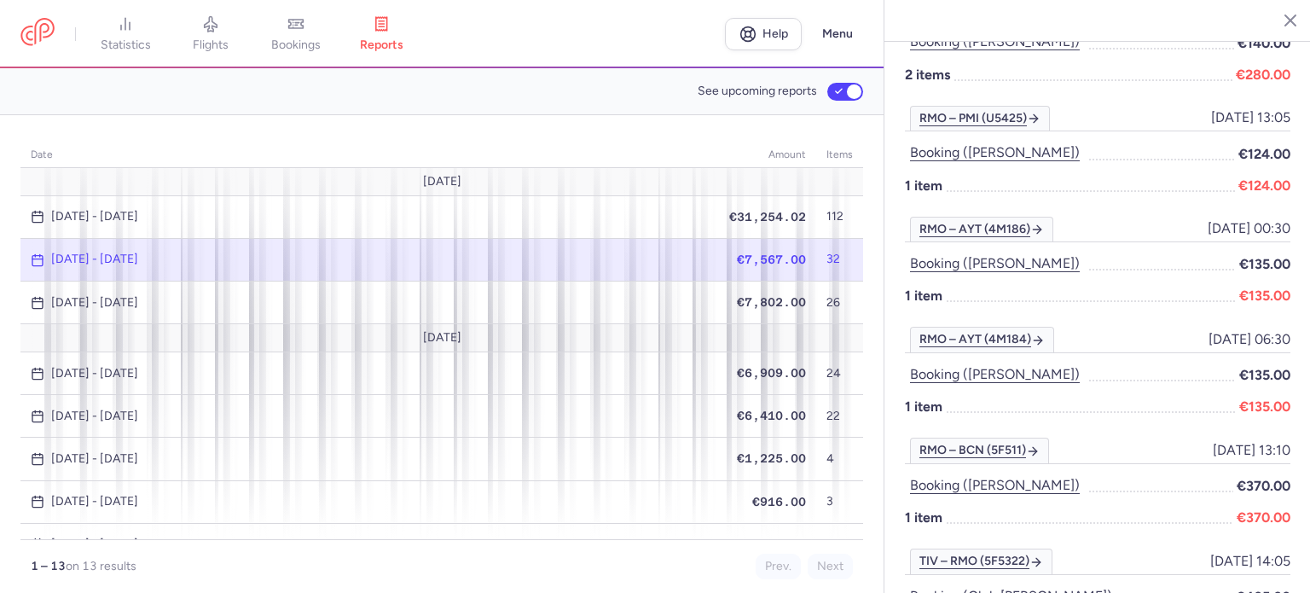
scroll to position [2788, 0]
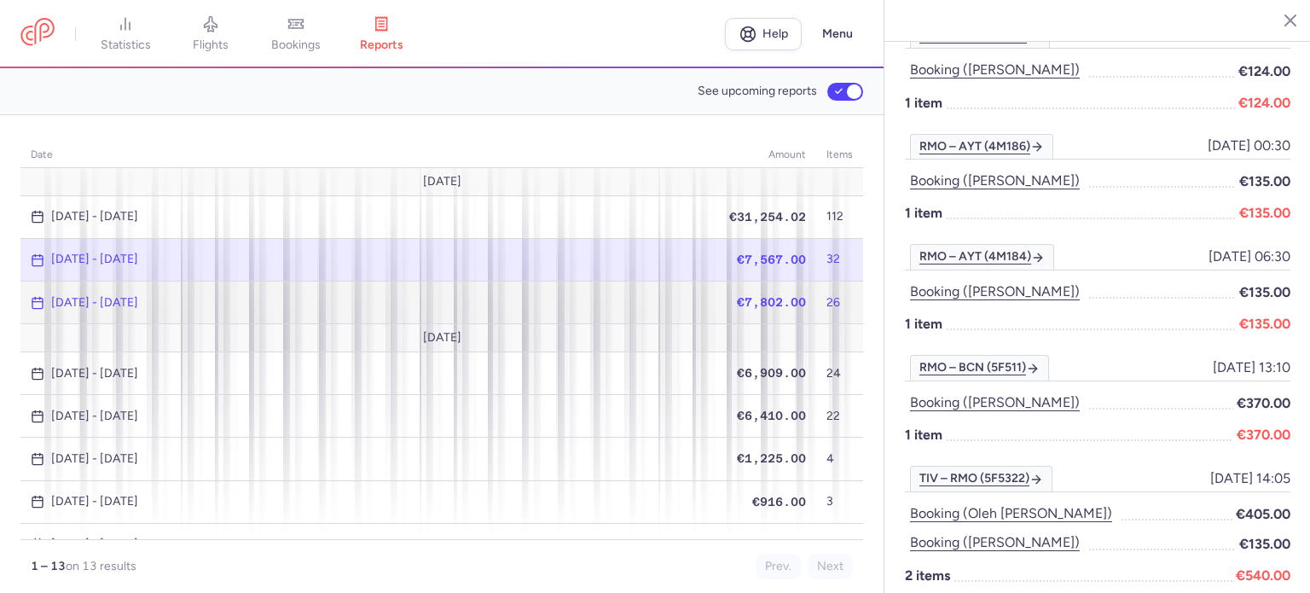
click at [759, 295] on span "€7,802.00" at bounding box center [771, 302] width 69 height 14
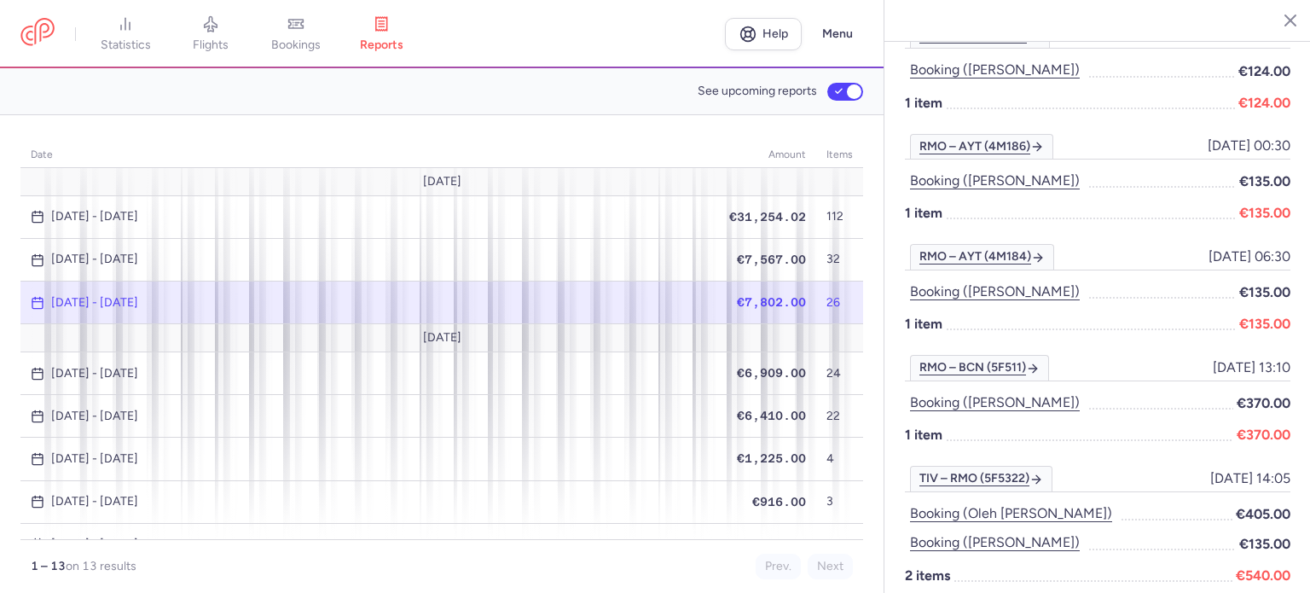
click at [759, 295] on span "€7,802.00" at bounding box center [771, 302] width 69 height 14
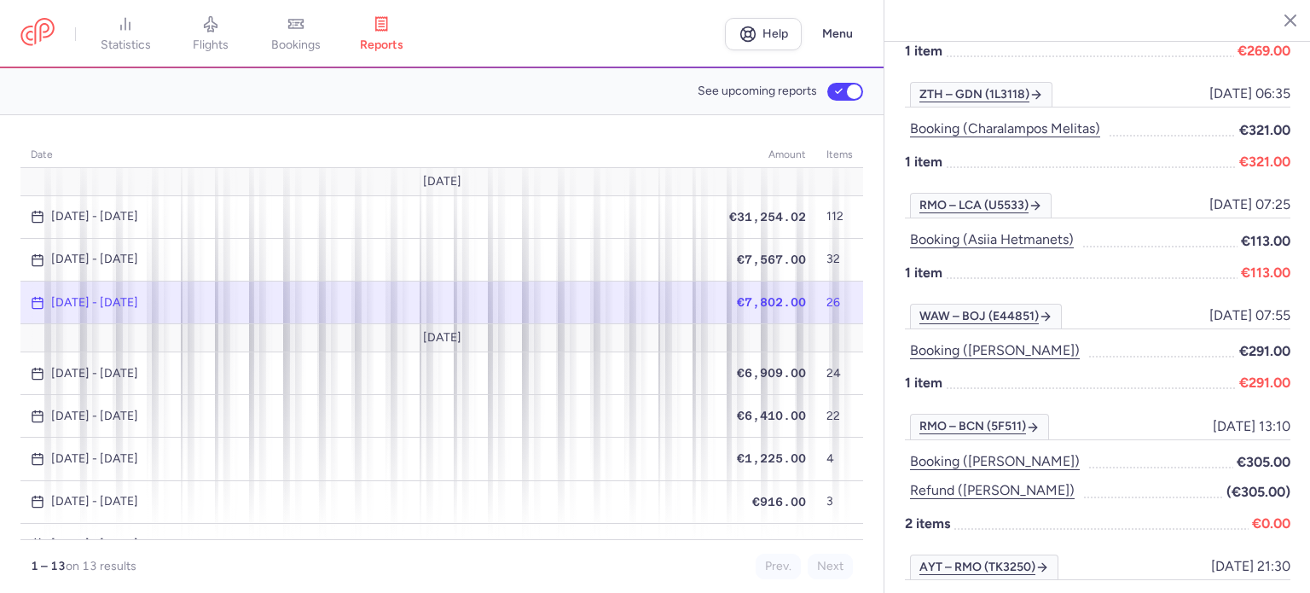
scroll to position [512, 0]
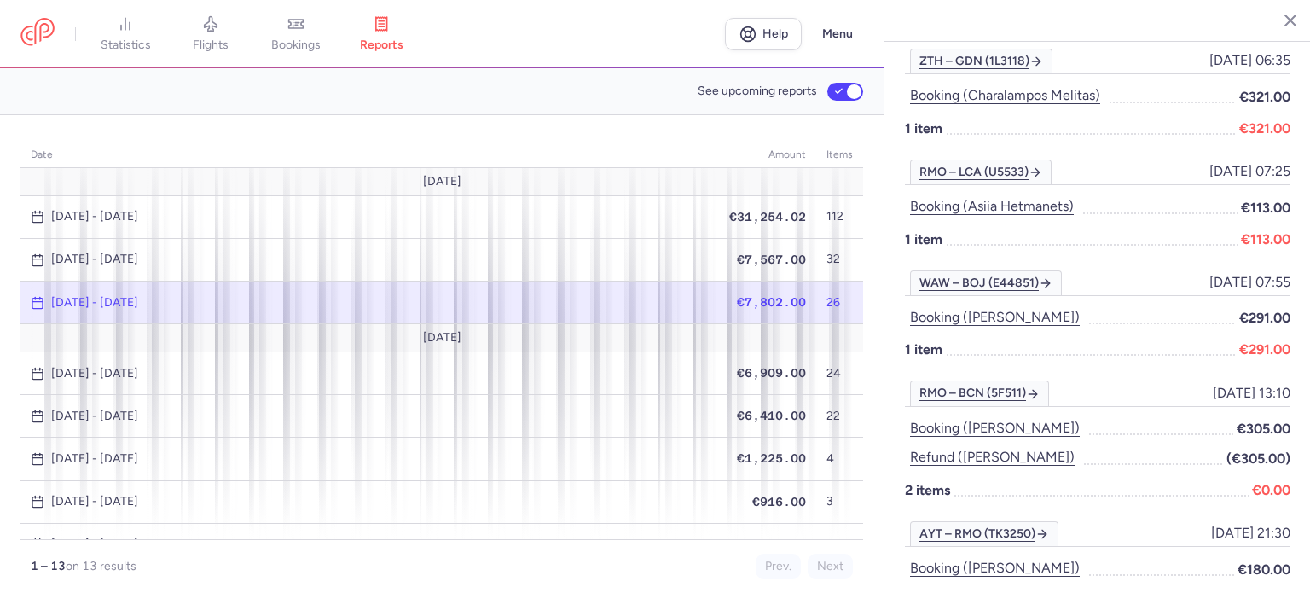
drag, startPoint x: 297, startPoint y: 35, endPoint x: 308, endPoint y: 42, distance: 13.0
click at [296, 35] on link "bookings" at bounding box center [295, 34] width 85 height 38
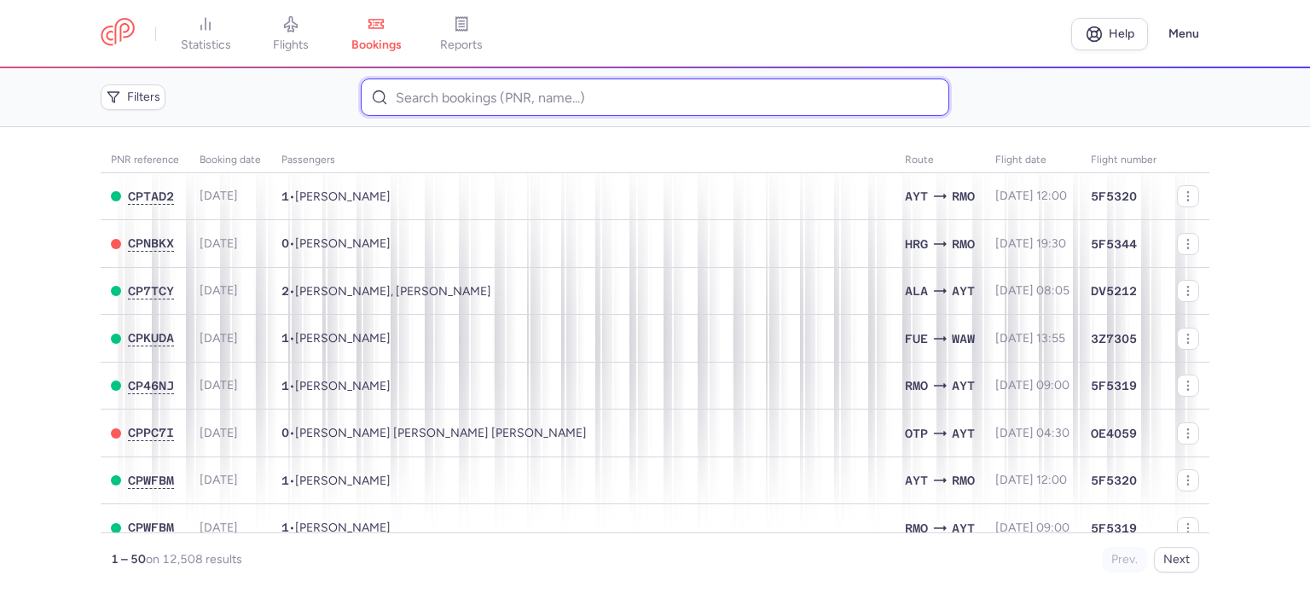
paste input "KONDRASHOV ALEXANDER"
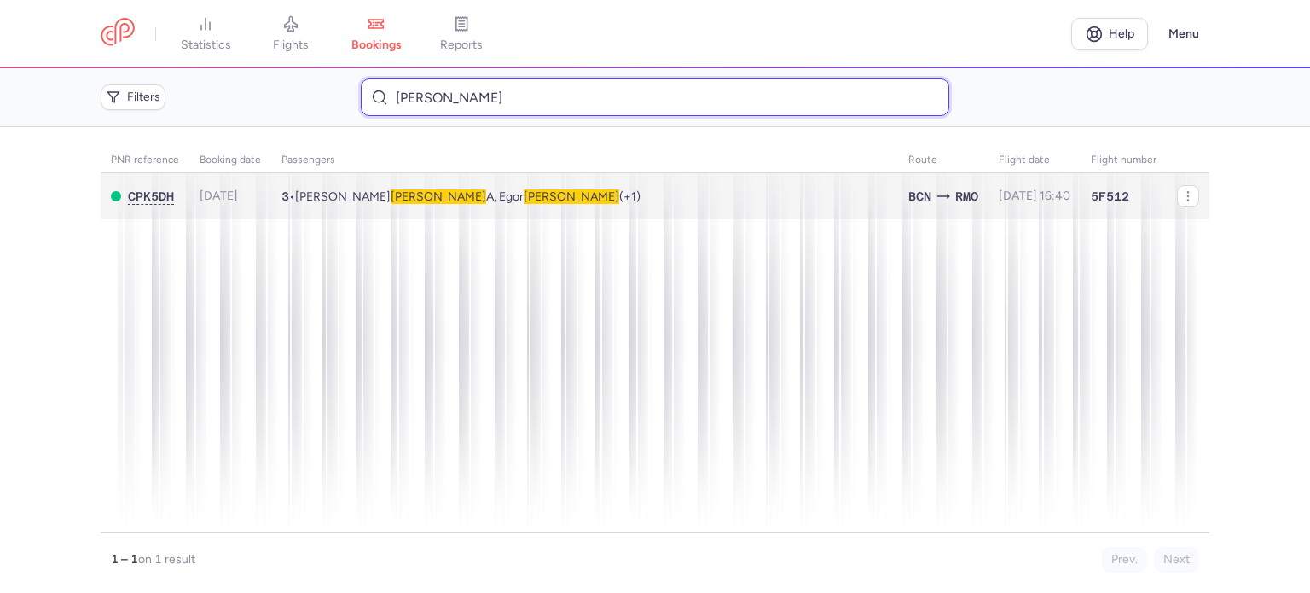
type input "KONDRASHOV ALEXANDER"
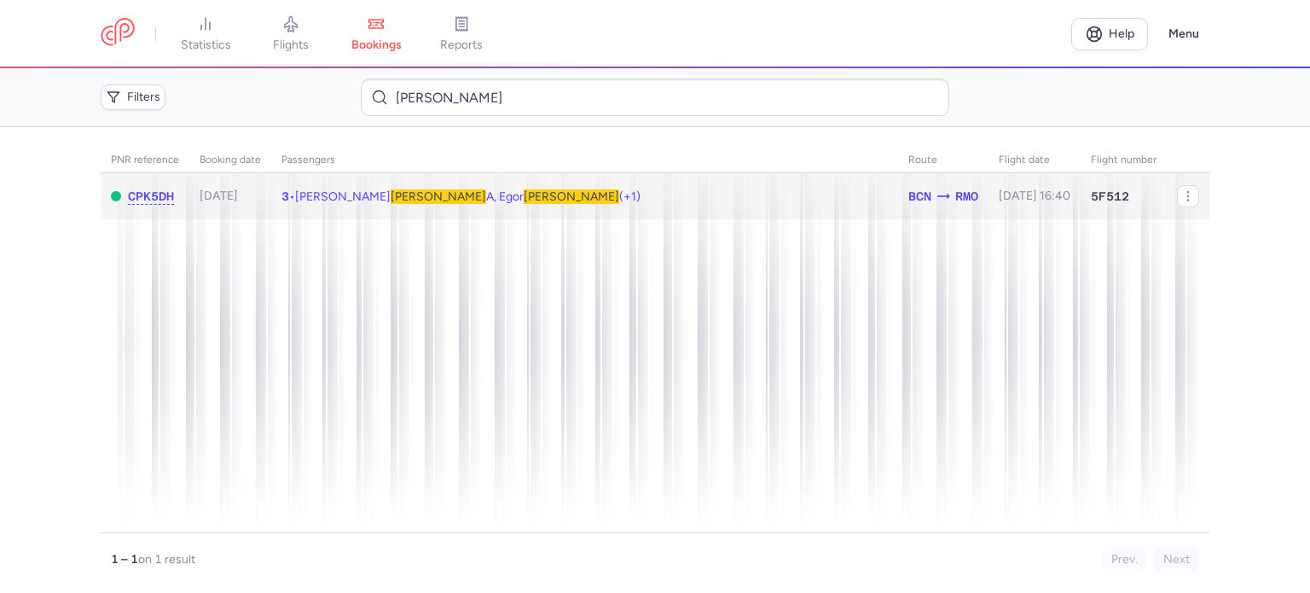
click at [391, 197] on span "KONDRASHOV" at bounding box center [439, 196] width 96 height 14
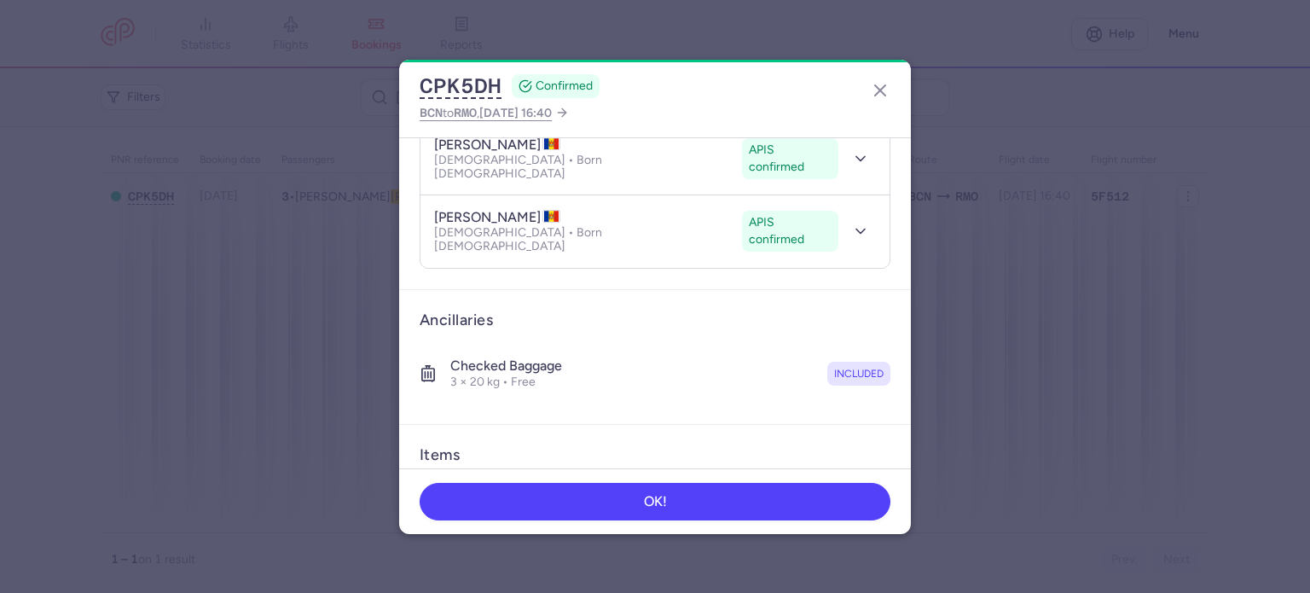
scroll to position [418, 0]
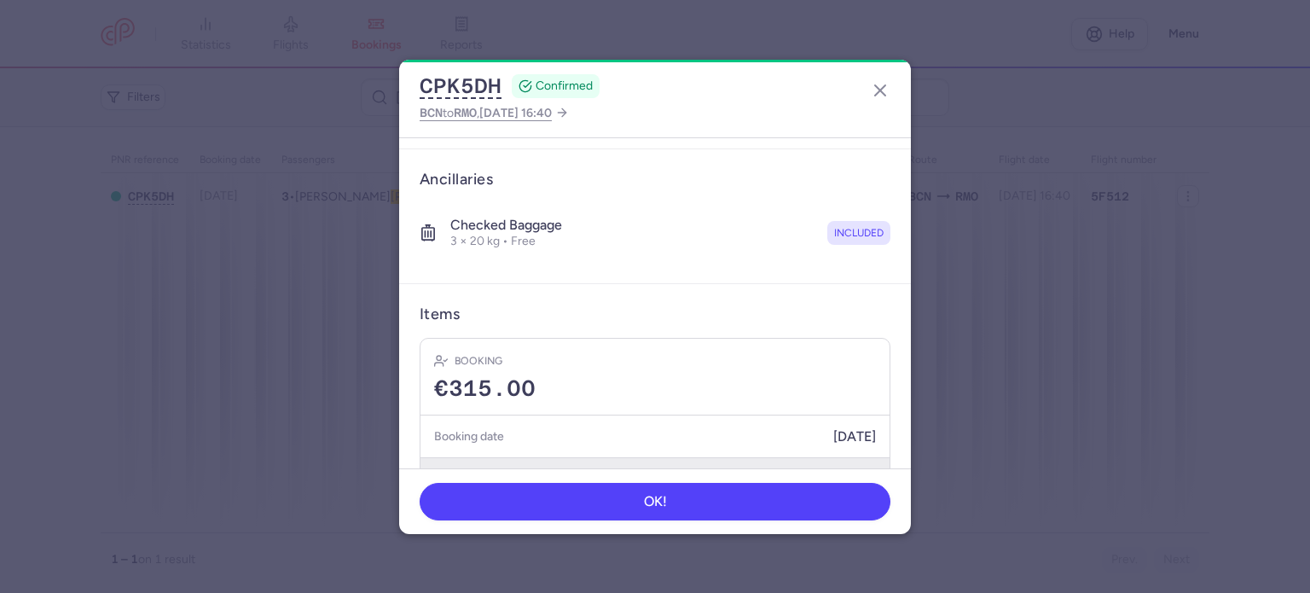
click at [501, 457] on button "Show transactions" at bounding box center [654, 474] width 469 height 35
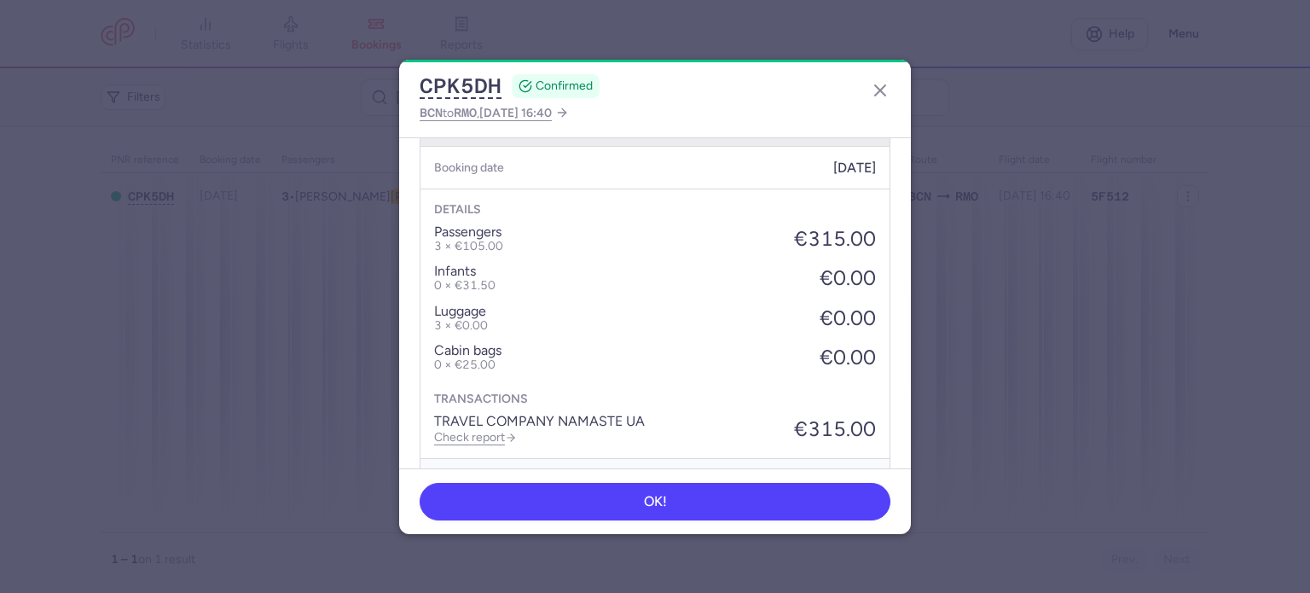
scroll to position [687, 0]
click at [477, 429] on link "Check report" at bounding box center [475, 436] width 83 height 14
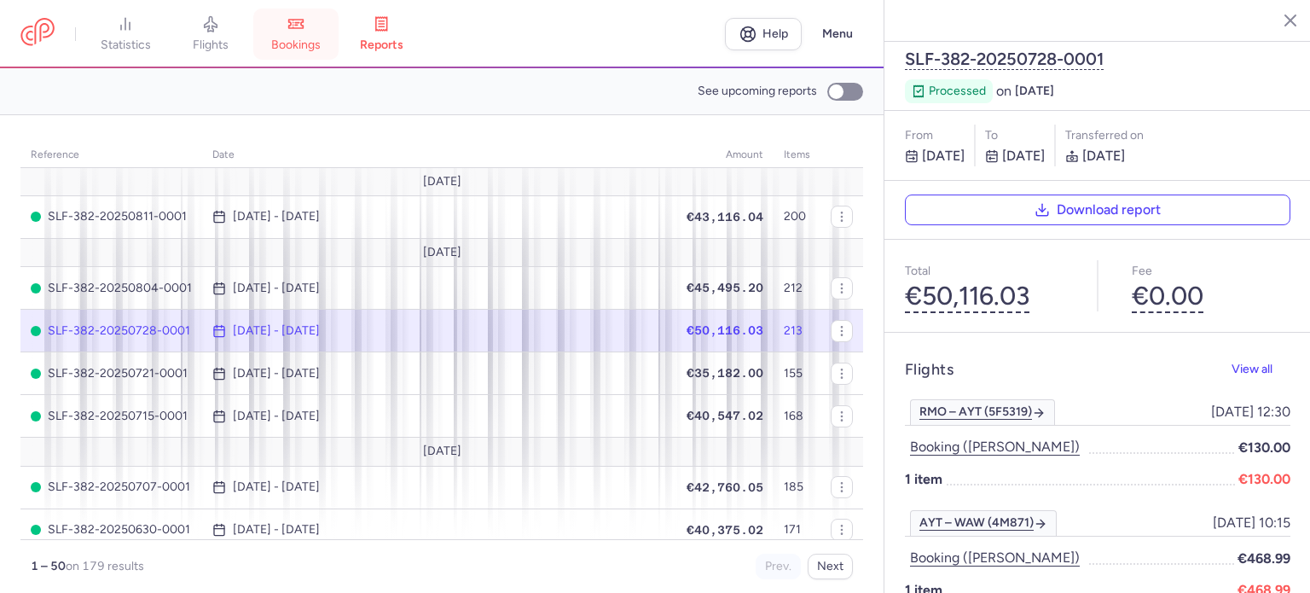
click at [310, 30] on link "bookings" at bounding box center [295, 34] width 85 height 38
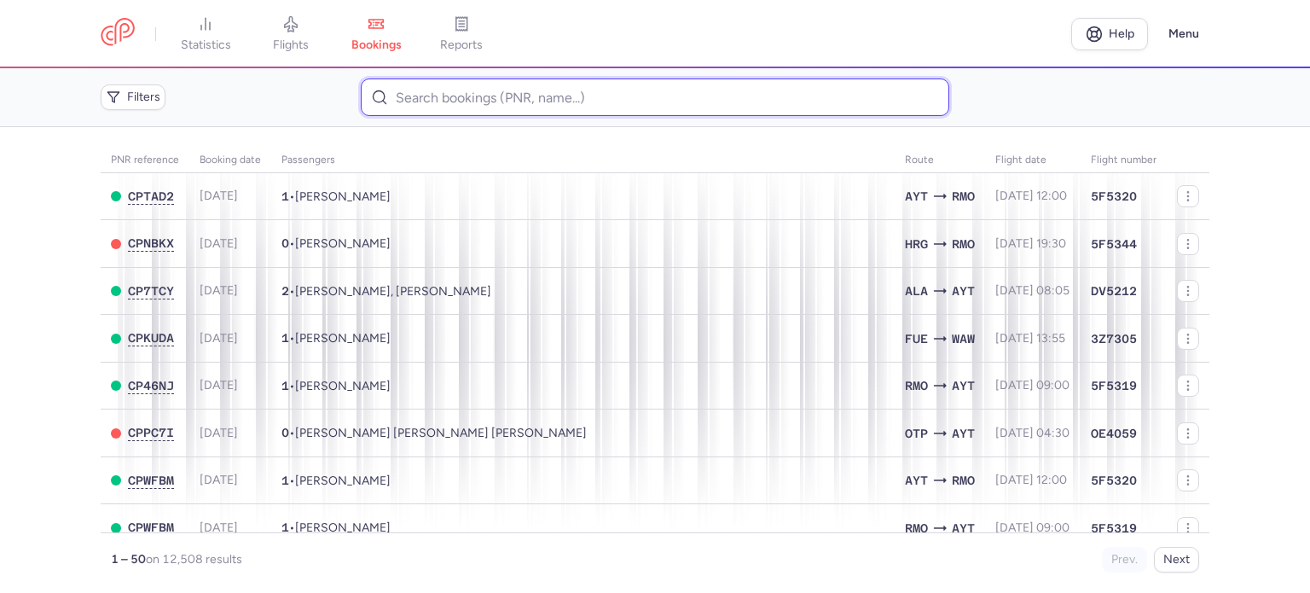
paste input "ARRIBAS ALZOLA IKER"
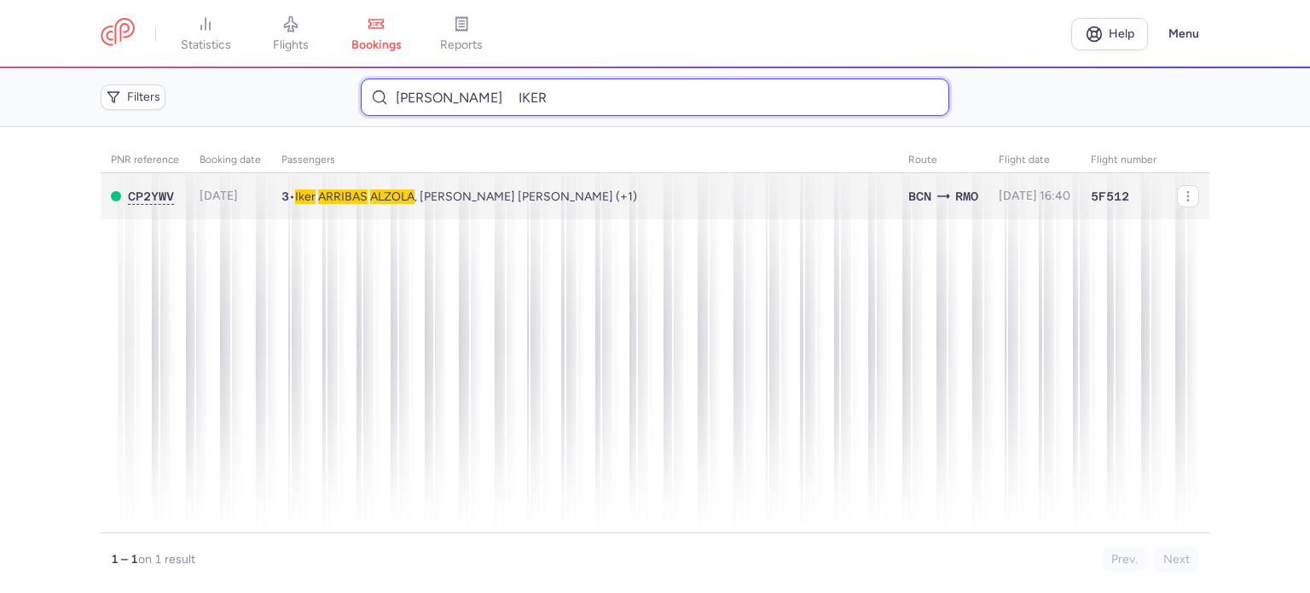
type input "ARRIBAS ALZOLA IKER"
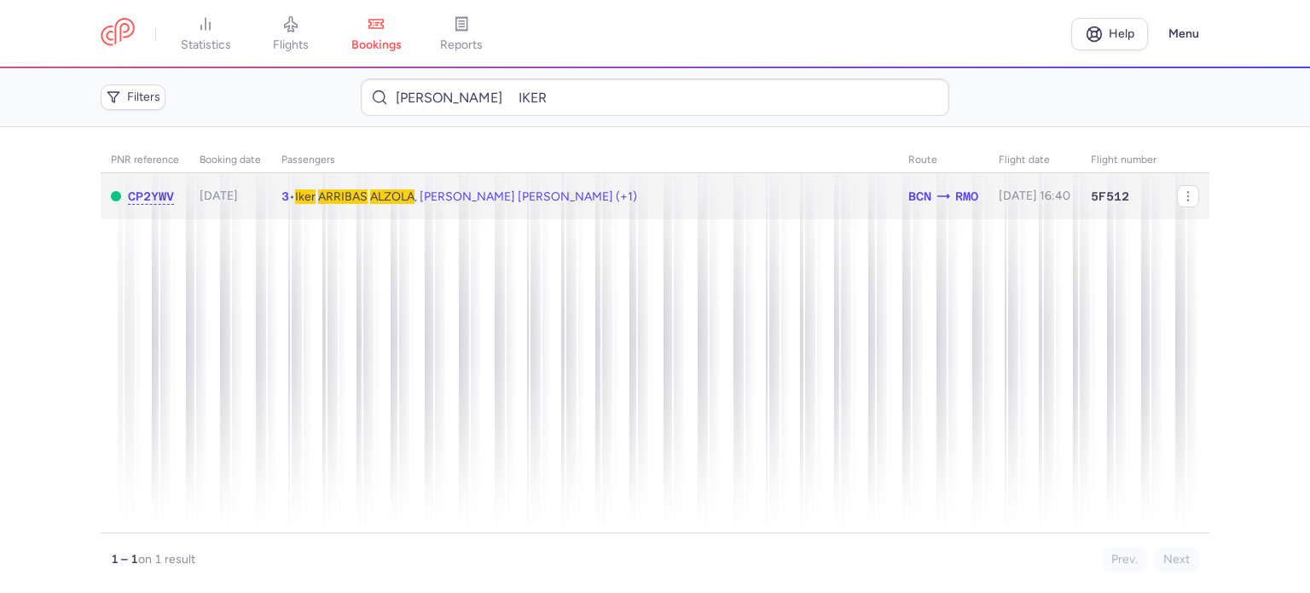
click at [362, 190] on span "ARRIBAS" at bounding box center [342, 196] width 49 height 14
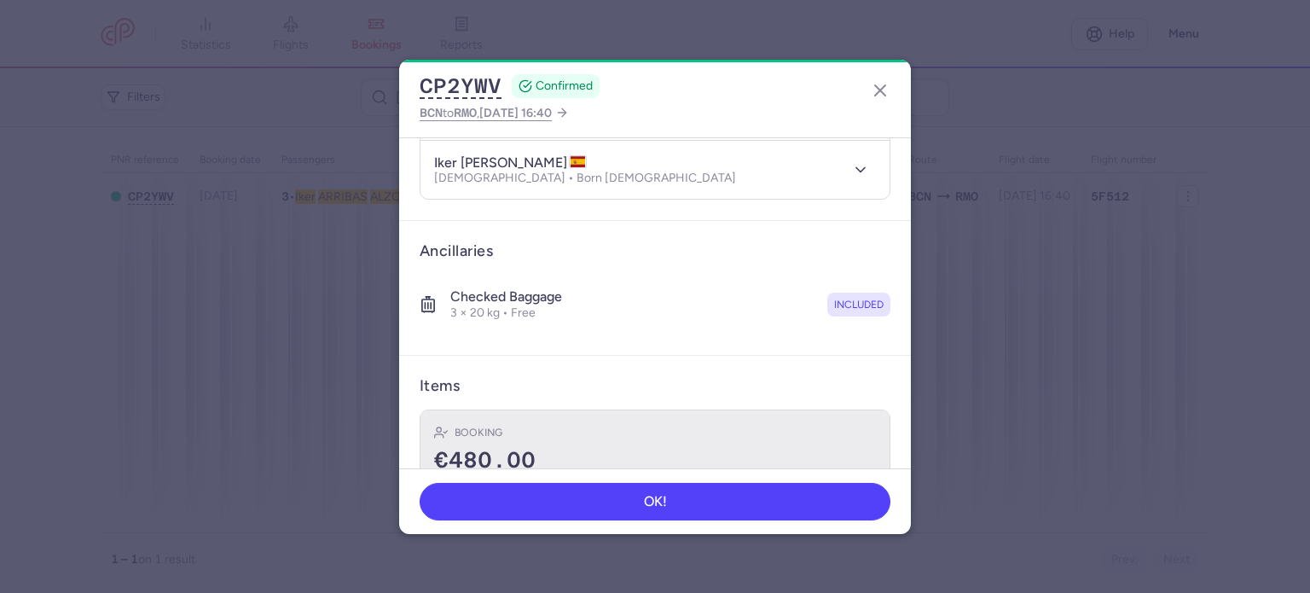
scroll to position [418, 0]
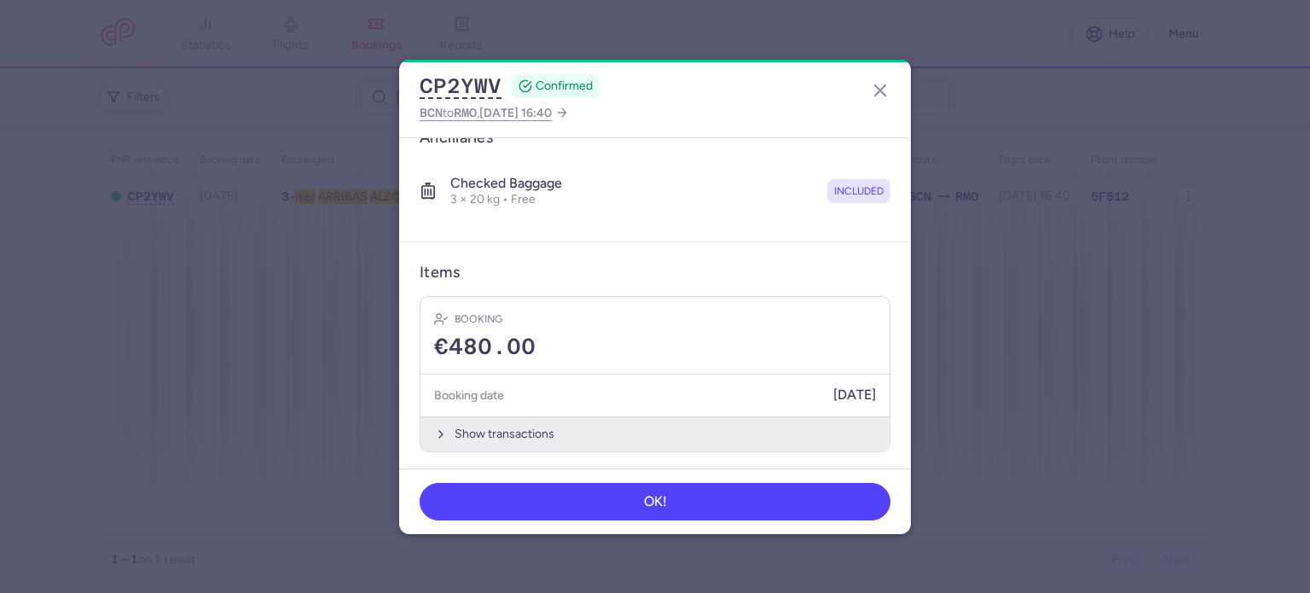
click at [532, 425] on button "Show transactions" at bounding box center [654, 433] width 469 height 35
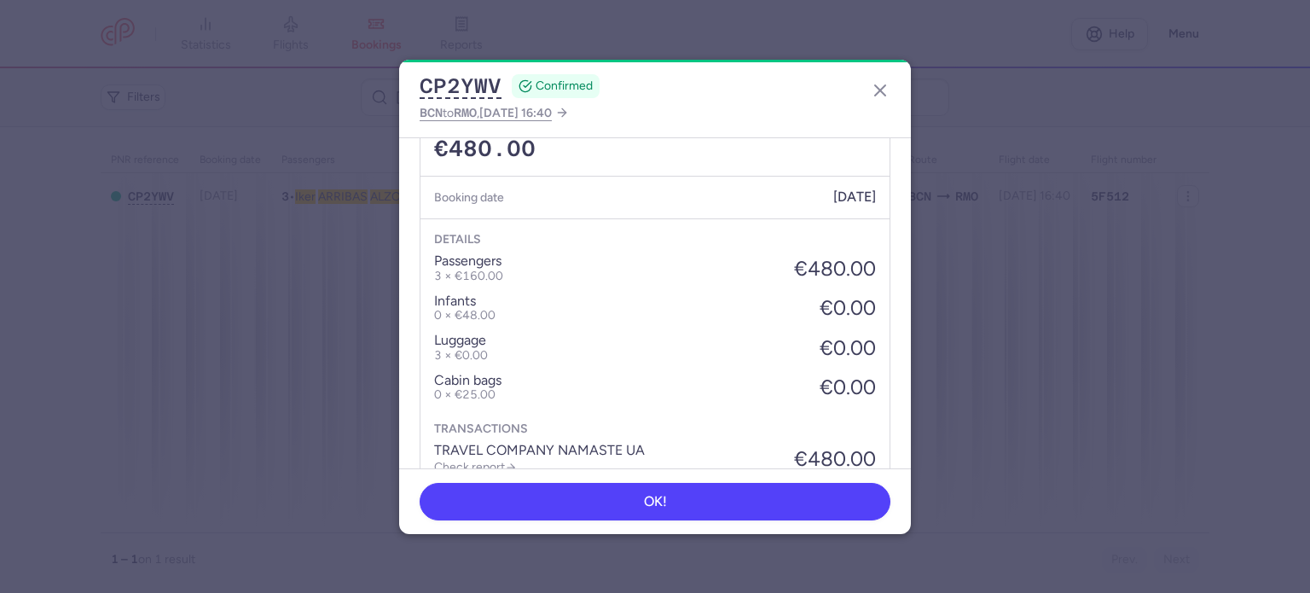
scroll to position [687, 0]
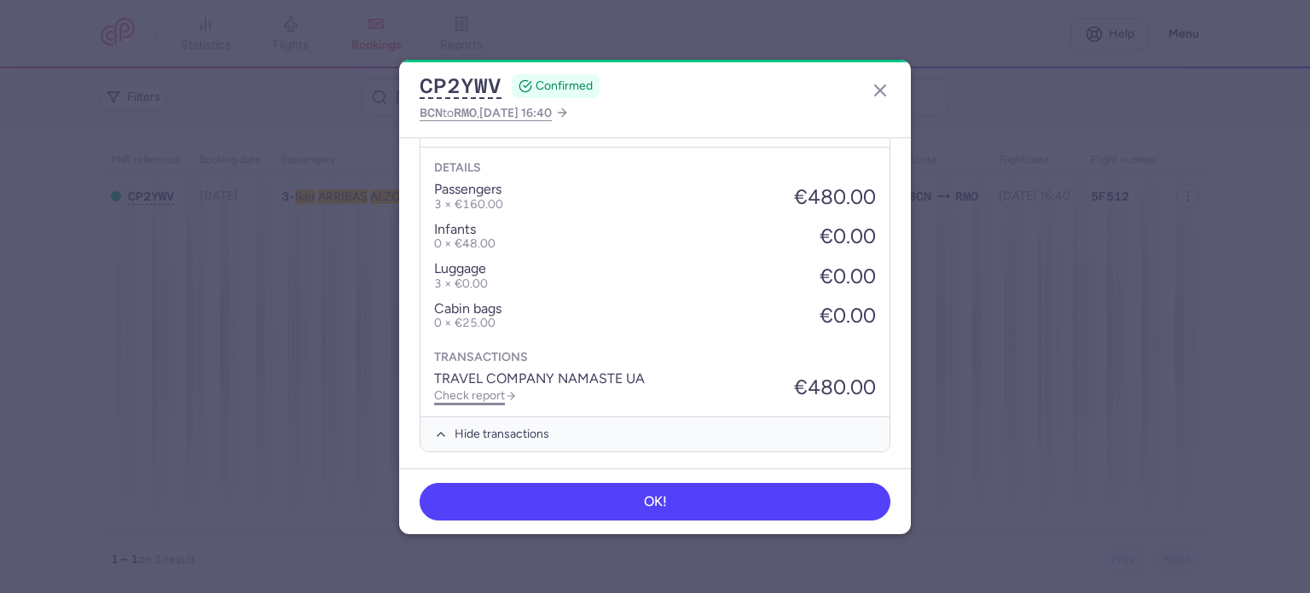
click at [474, 393] on link "Check report" at bounding box center [475, 395] width 83 height 14
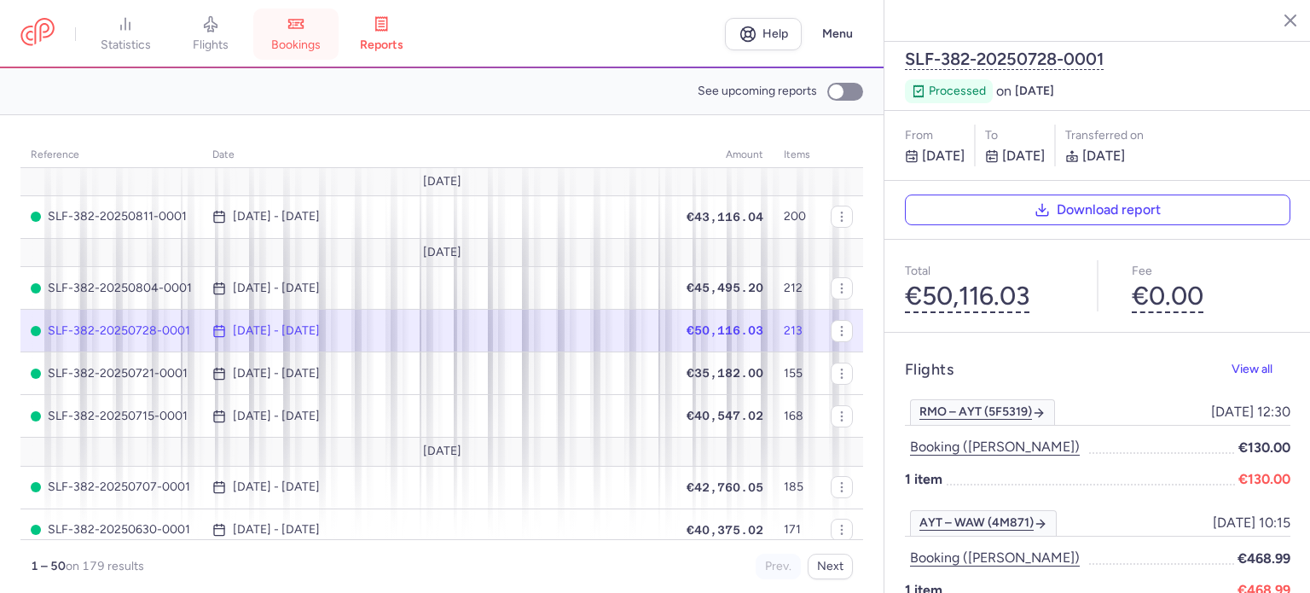
click at [309, 44] on span "bookings" at bounding box center [295, 45] width 49 height 15
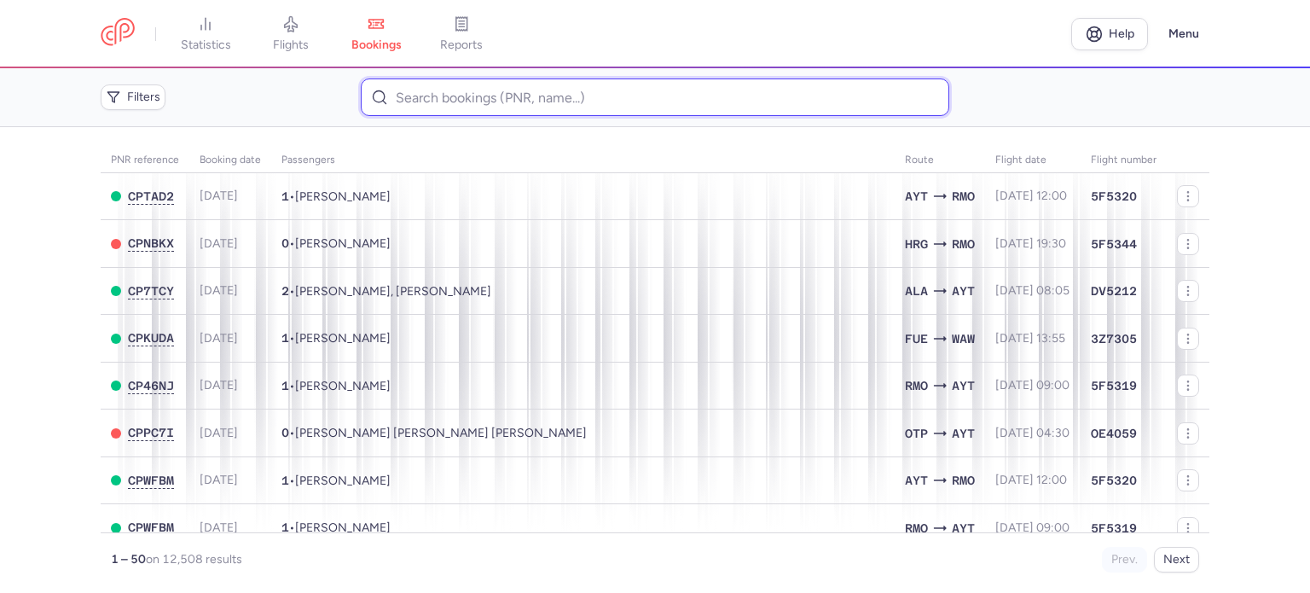
paste input "STRATAN ALEXANDR"
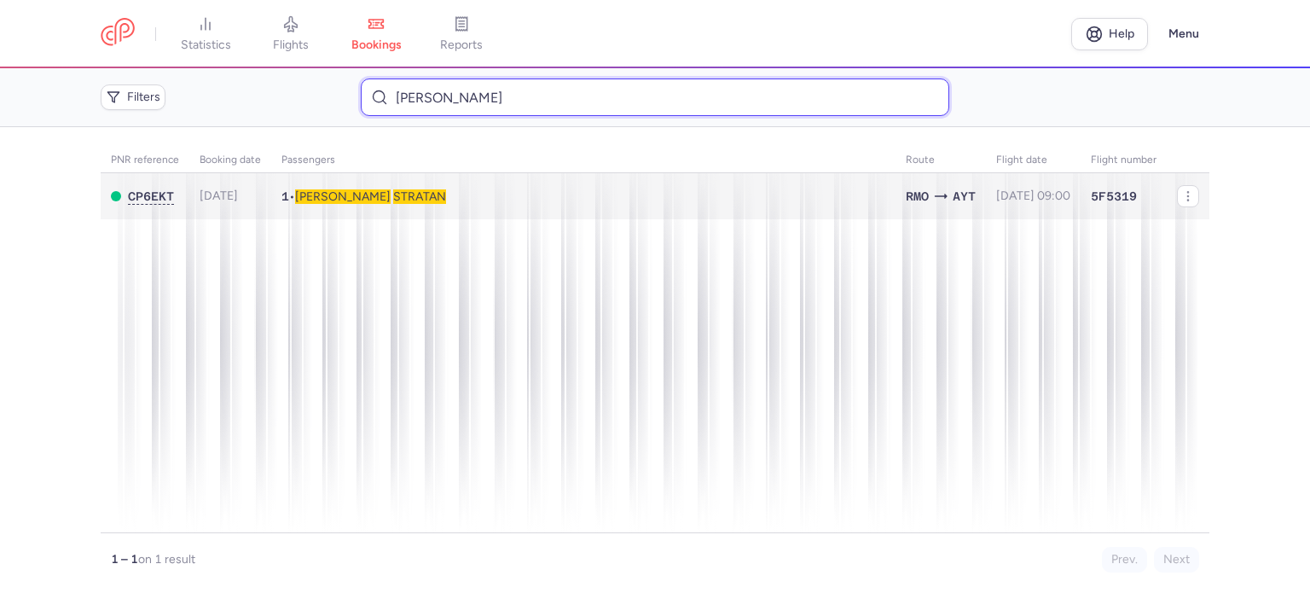
type input "STRATAN ALEXANDR"
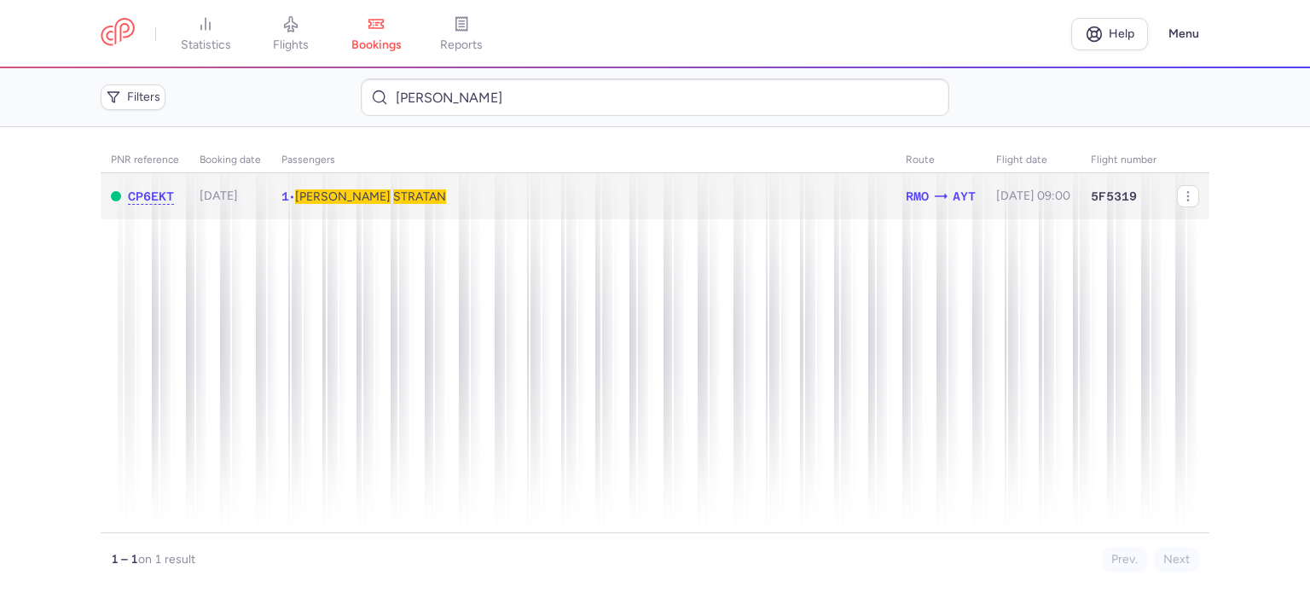
click at [341, 200] on span "Alexandr" at bounding box center [343, 196] width 96 height 14
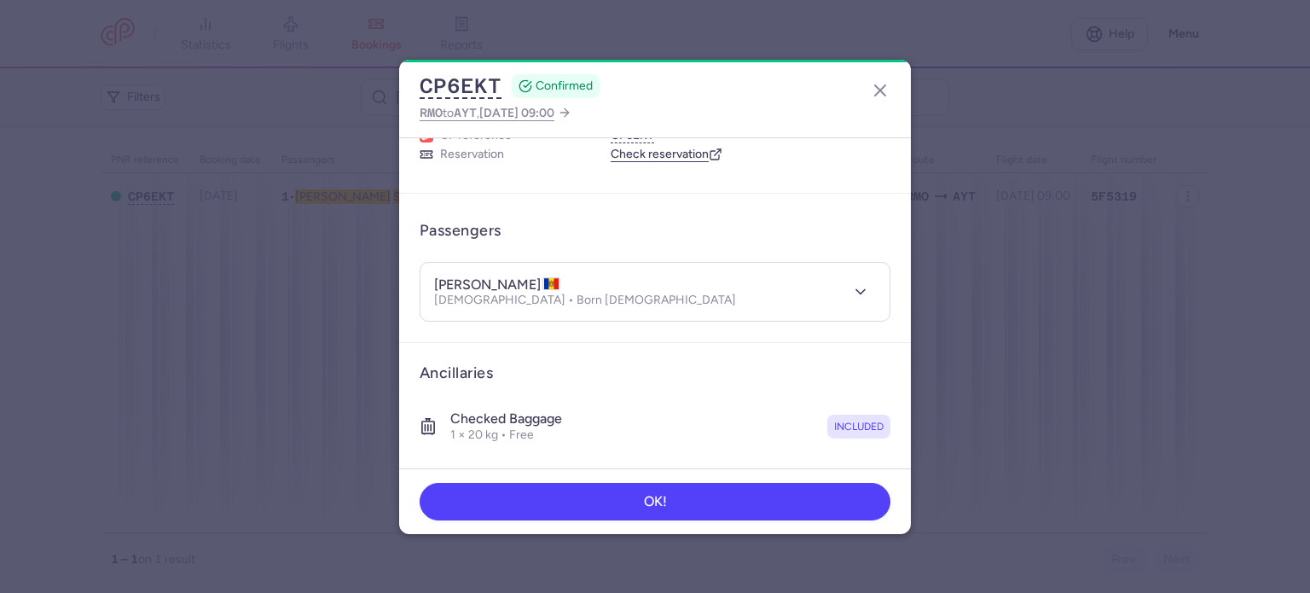
scroll to position [300, 0]
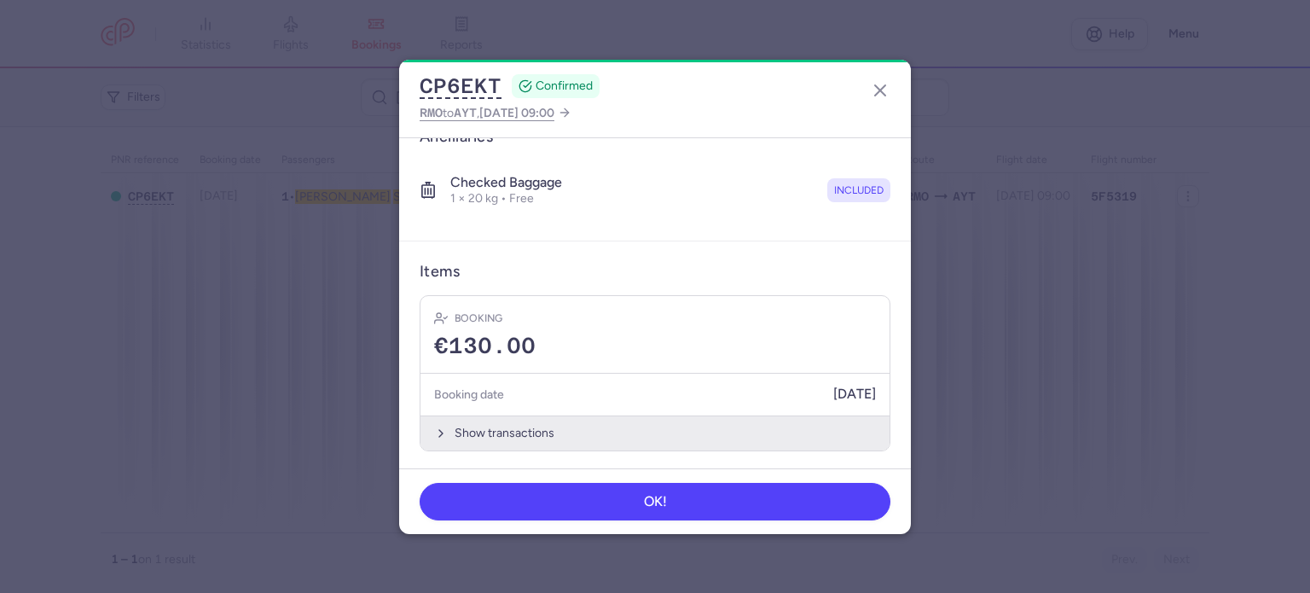
click at [492, 427] on button "Show transactions" at bounding box center [654, 432] width 469 height 35
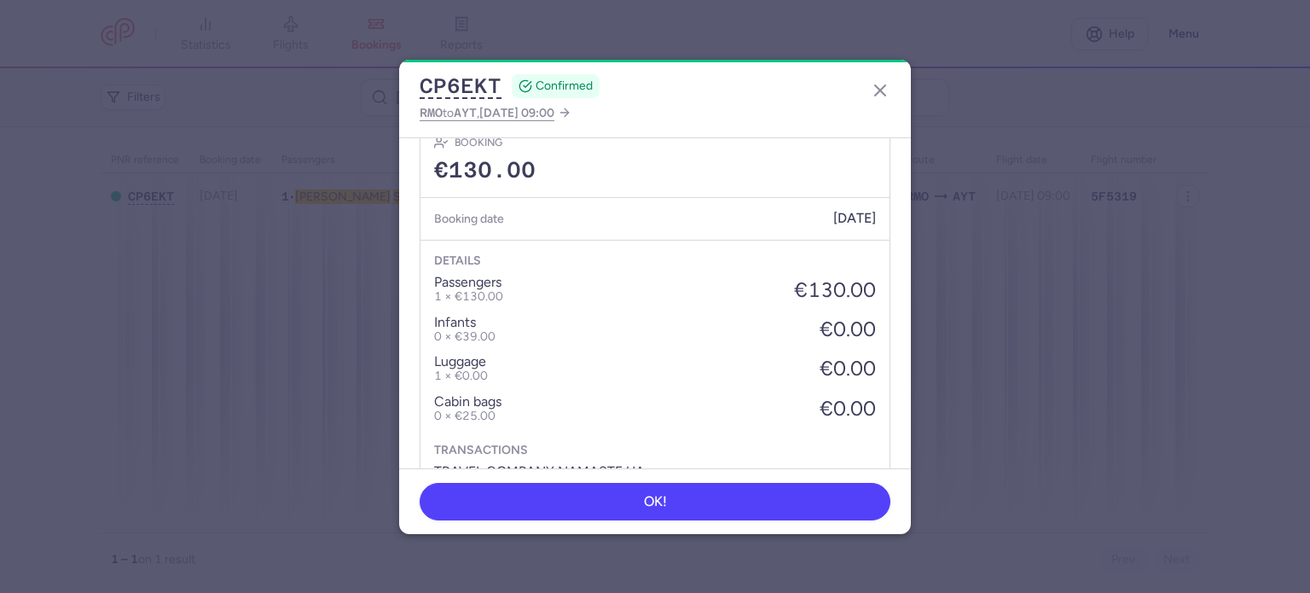
scroll to position [570, 0]
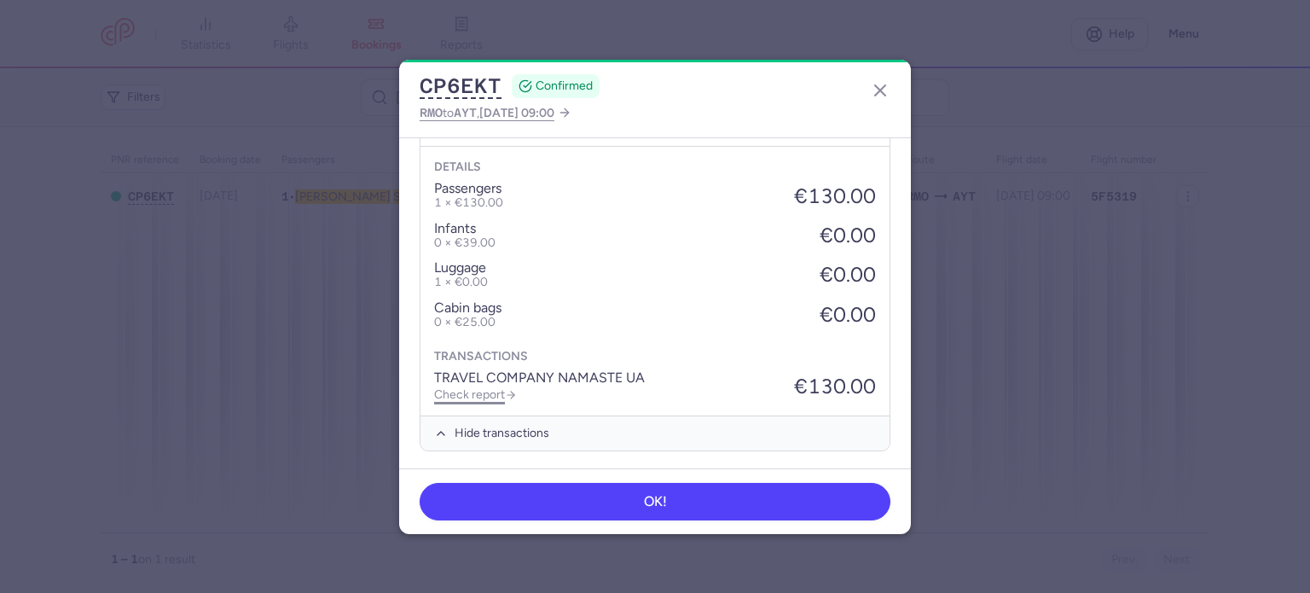
click at [460, 387] on link "Check report" at bounding box center [475, 394] width 83 height 14
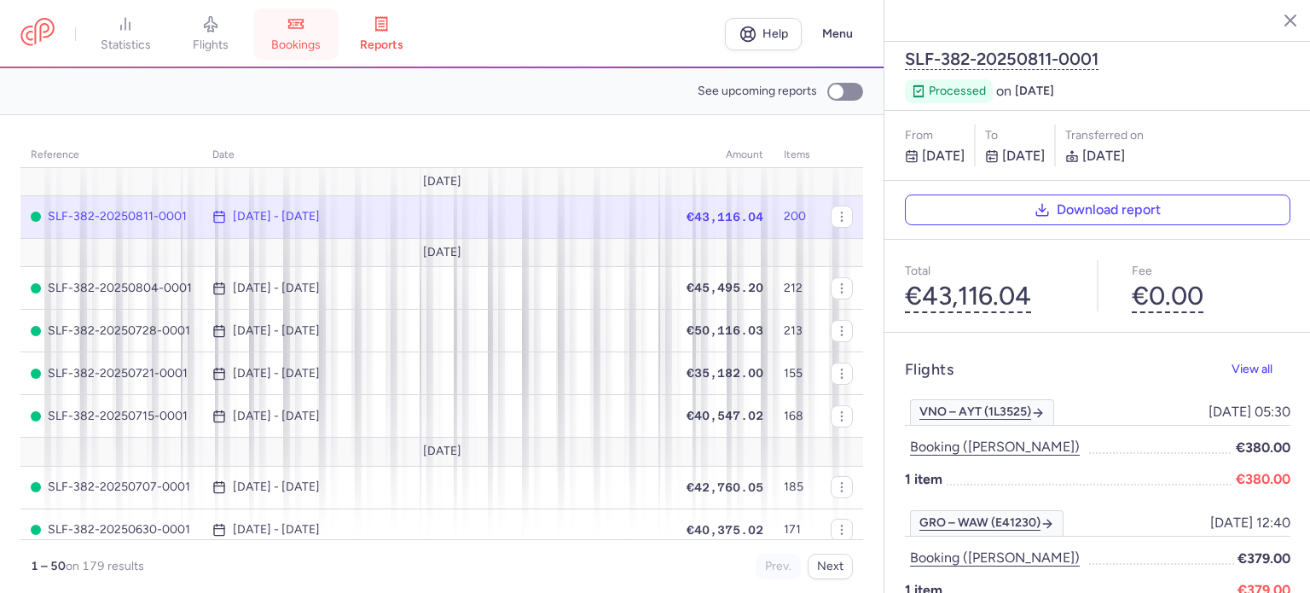
click at [300, 45] on span "bookings" at bounding box center [295, 45] width 49 height 15
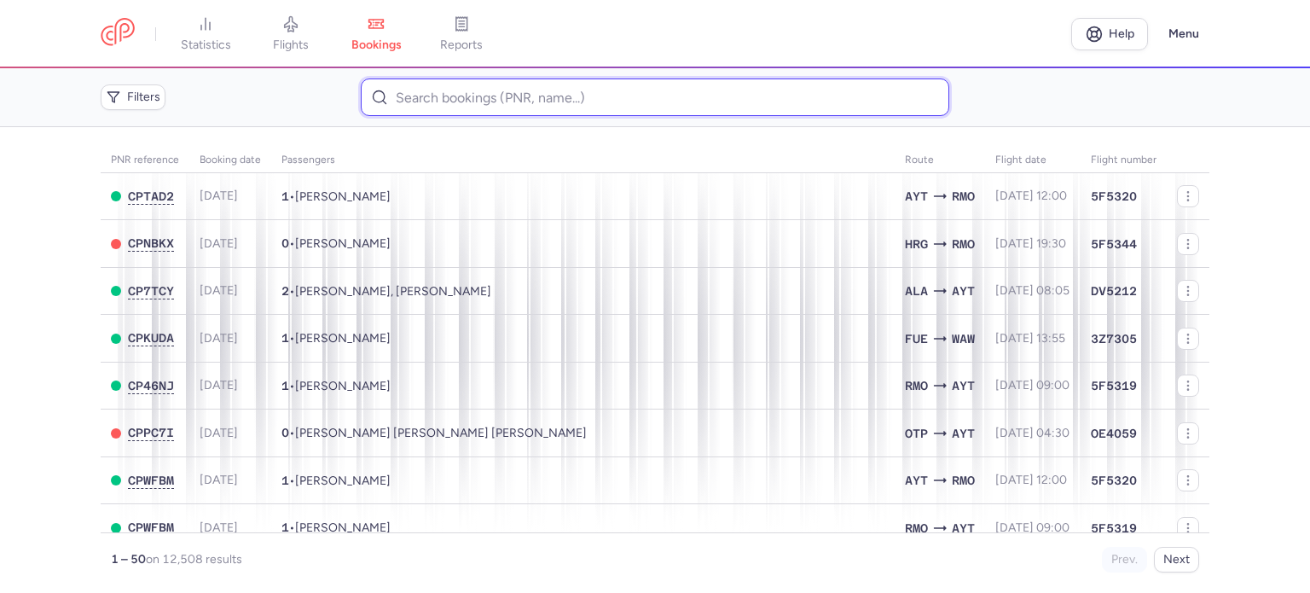
click at [449, 110] on input at bounding box center [654, 97] width 587 height 38
paste input "PARFIONOV VITALIE"
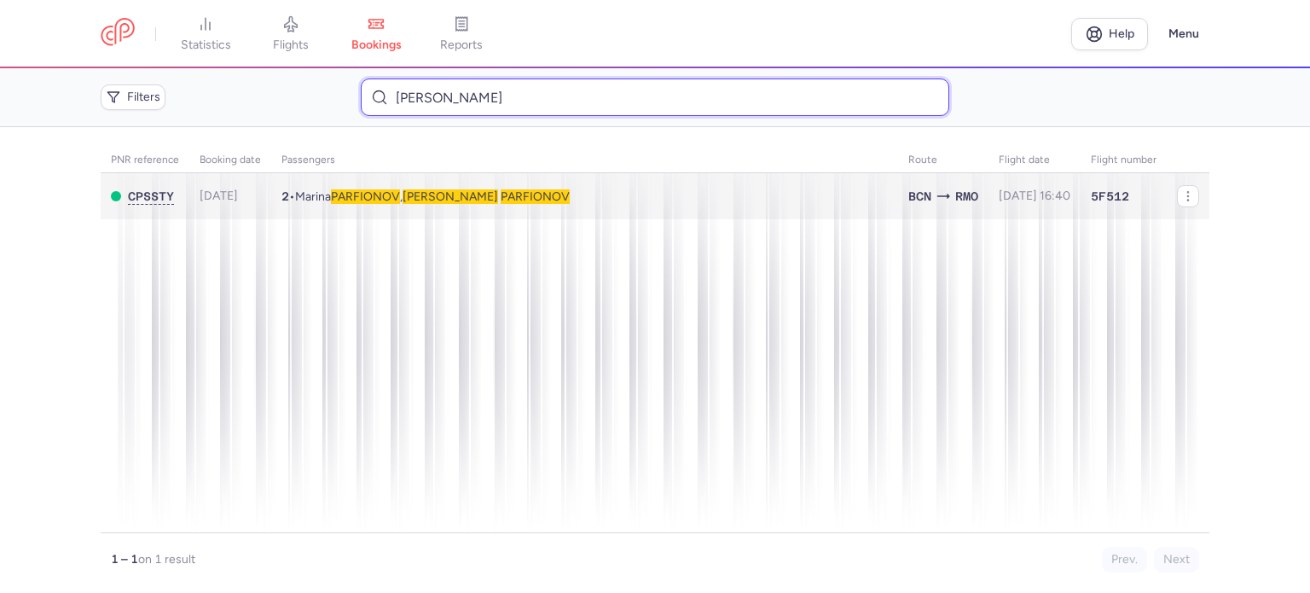
type input "PARFIONOV VITALIE"
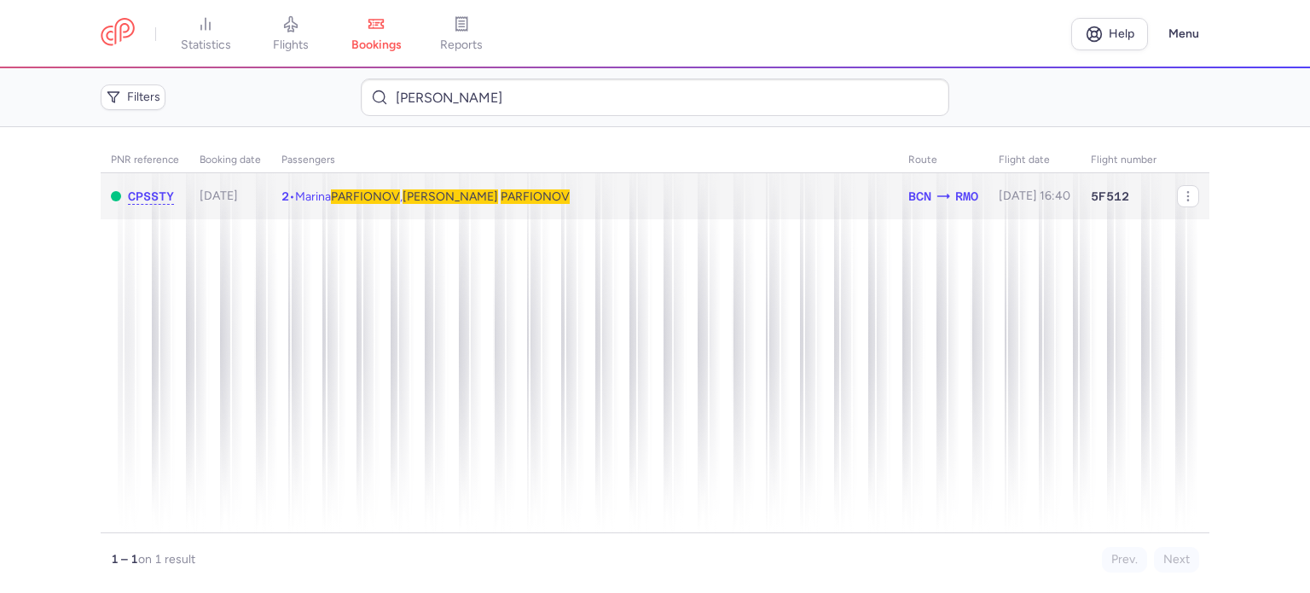
click at [389, 201] on span "PARFIONOV" at bounding box center [365, 196] width 69 height 14
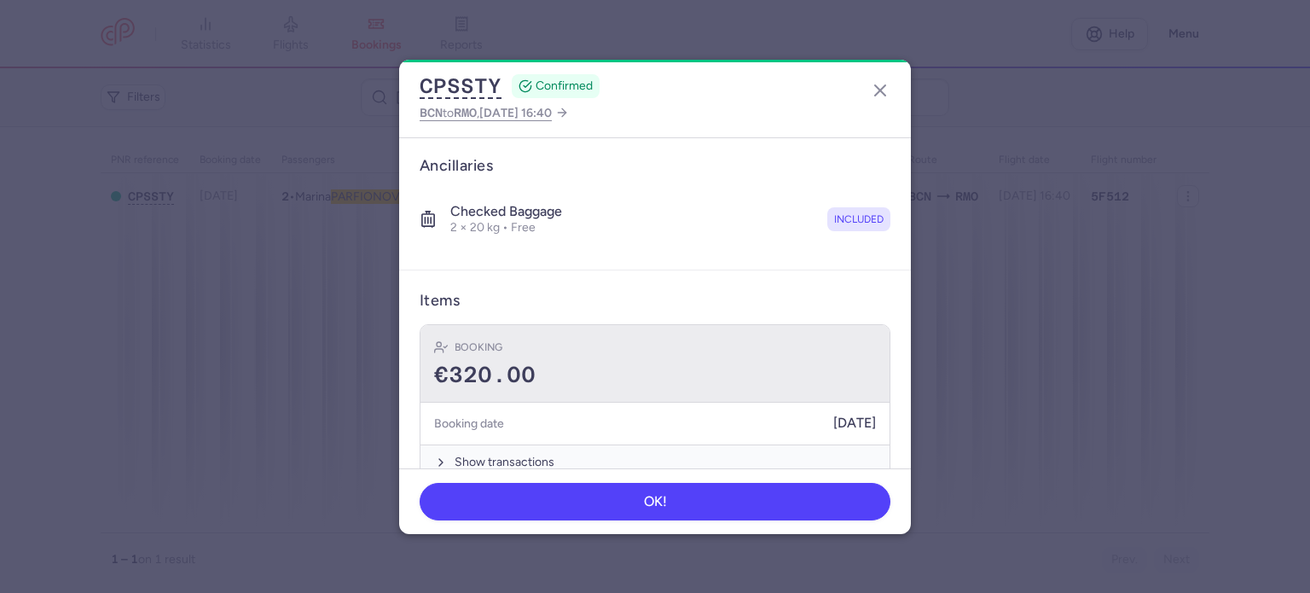
scroll to position [359, 0]
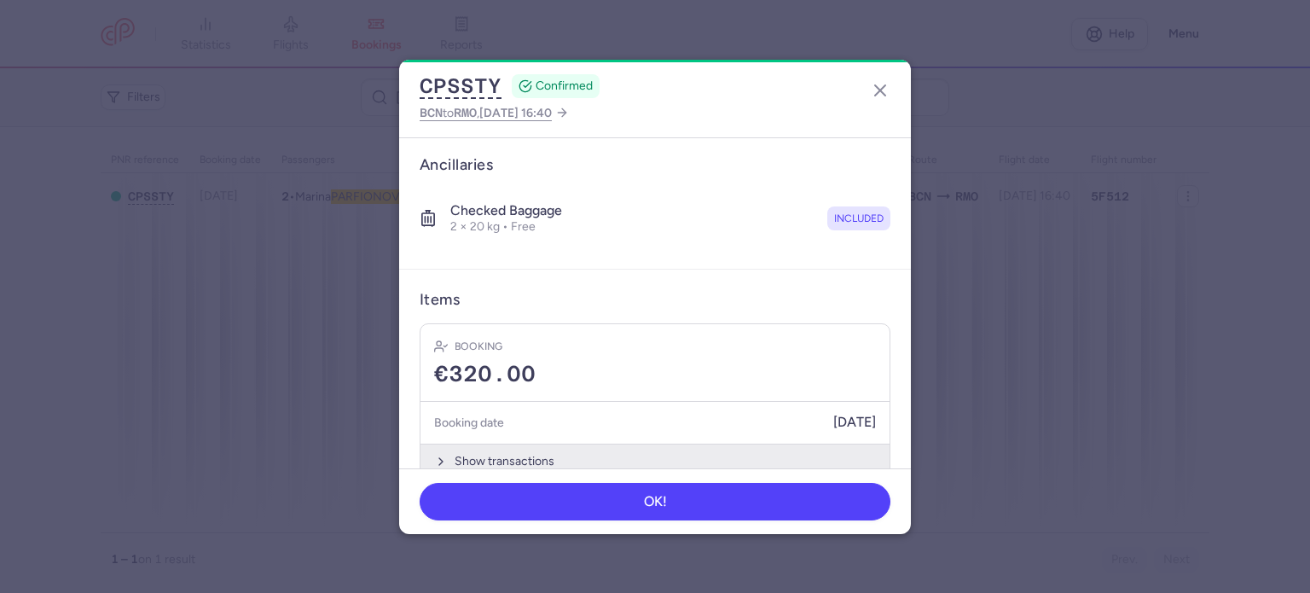
click at [502, 443] on button "Show transactions" at bounding box center [654, 460] width 469 height 35
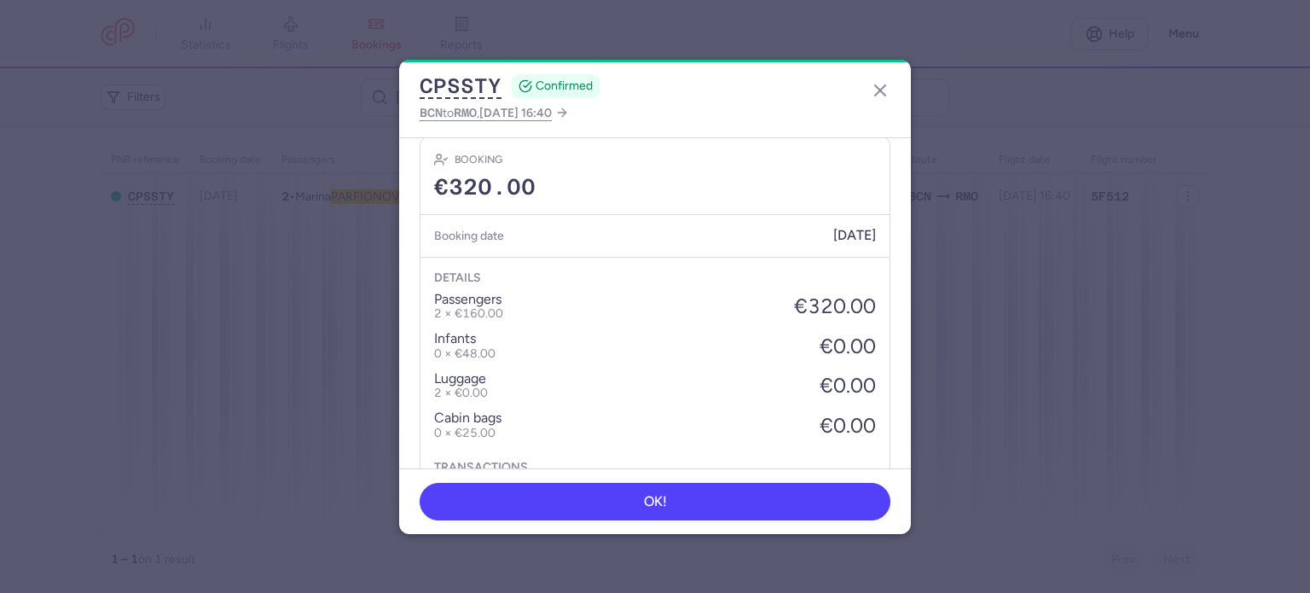
scroll to position [628, 0]
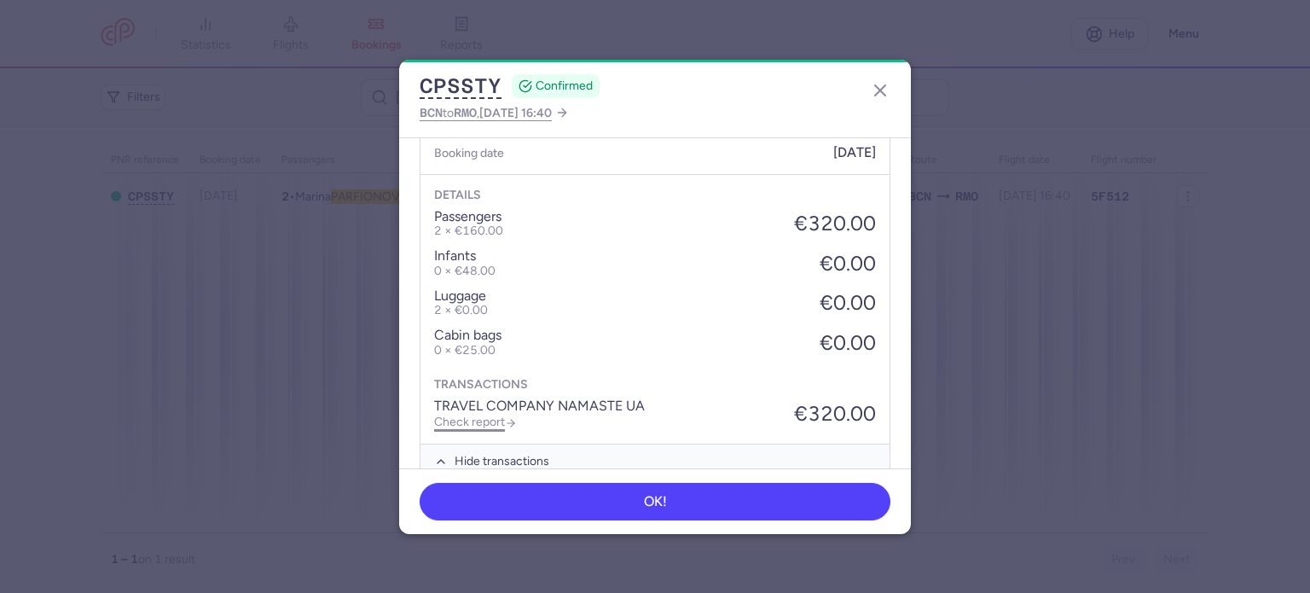
click at [478, 414] on link "Check report" at bounding box center [475, 421] width 83 height 14
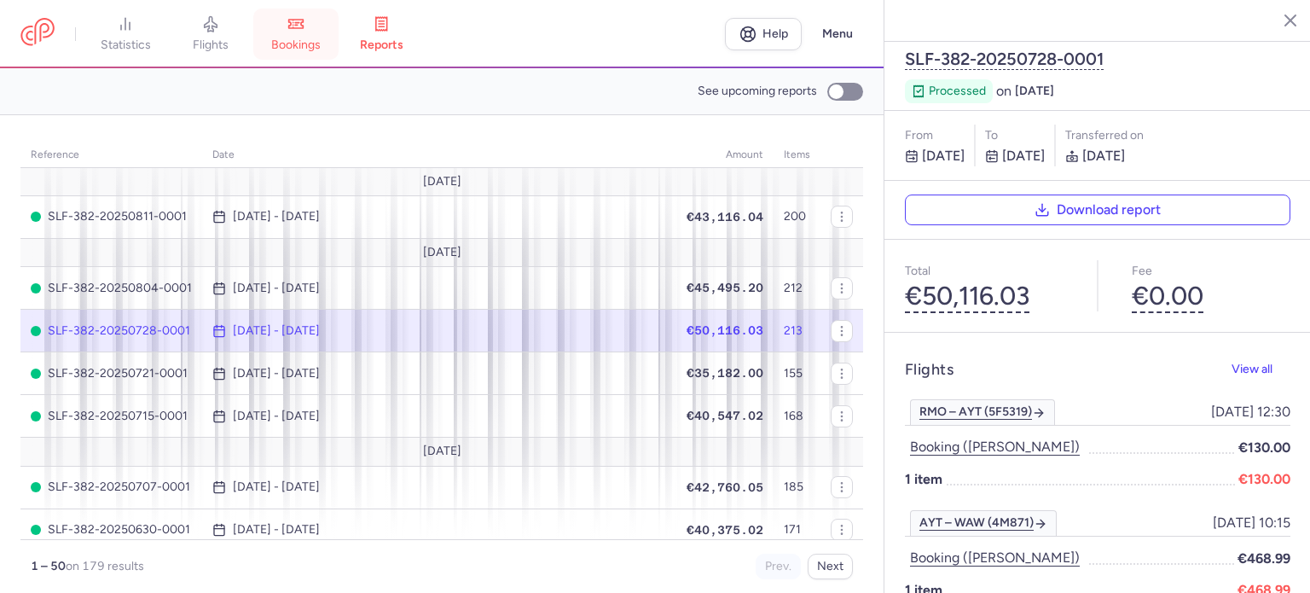
click at [304, 20] on icon at bounding box center [296, 24] width 14 height 9
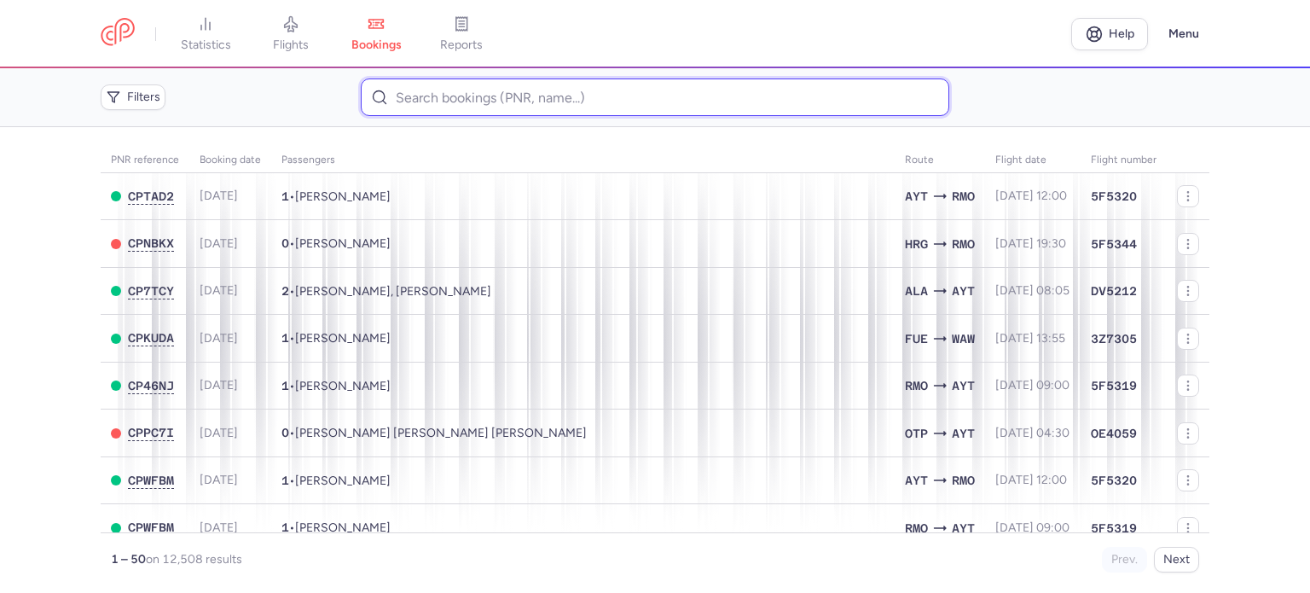
paste input "DIDYCHYNA VITA"
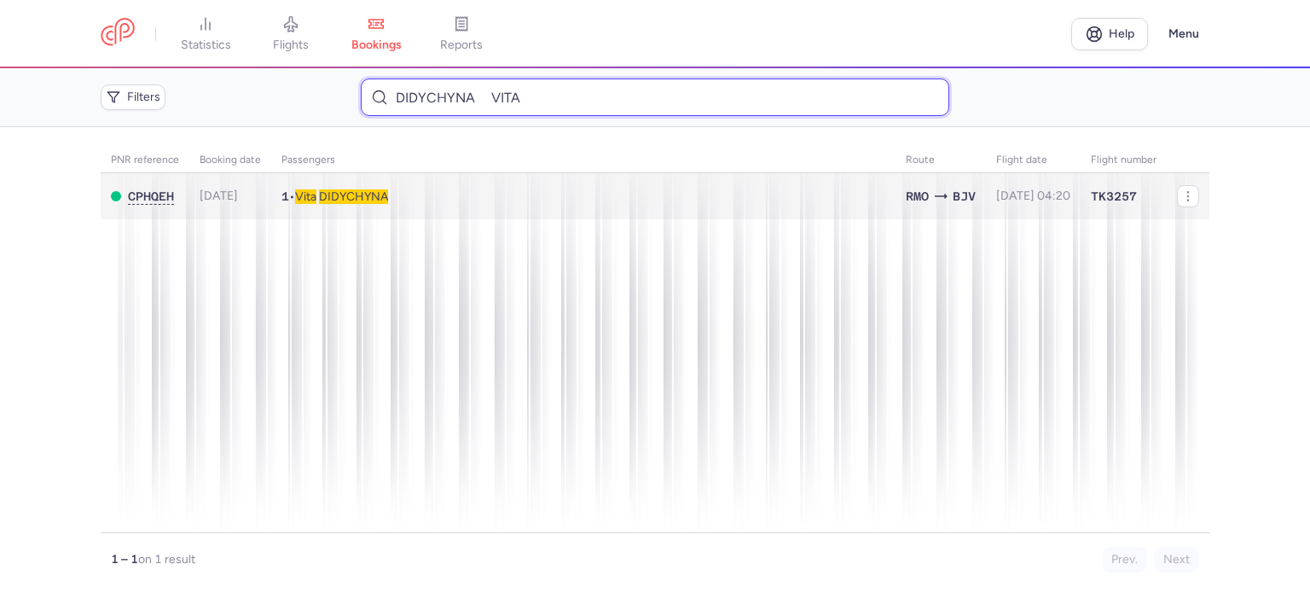
type input "DIDYCHYNA VITA"
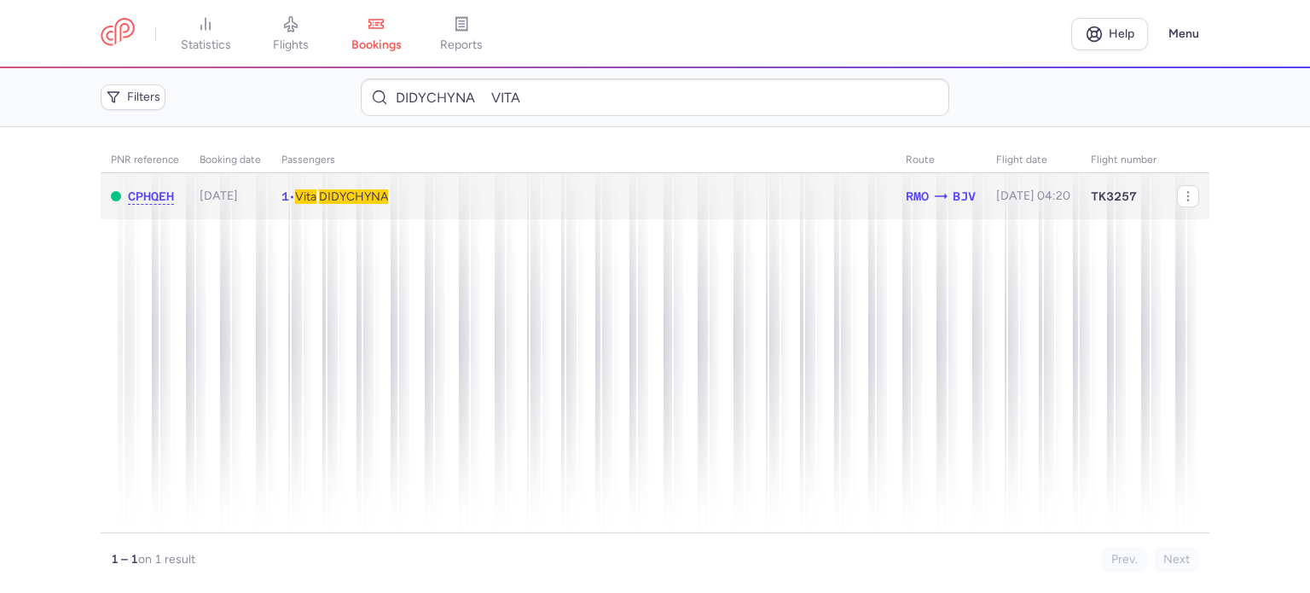
click at [350, 199] on span "DIDYCHYNA" at bounding box center [353, 196] width 69 height 14
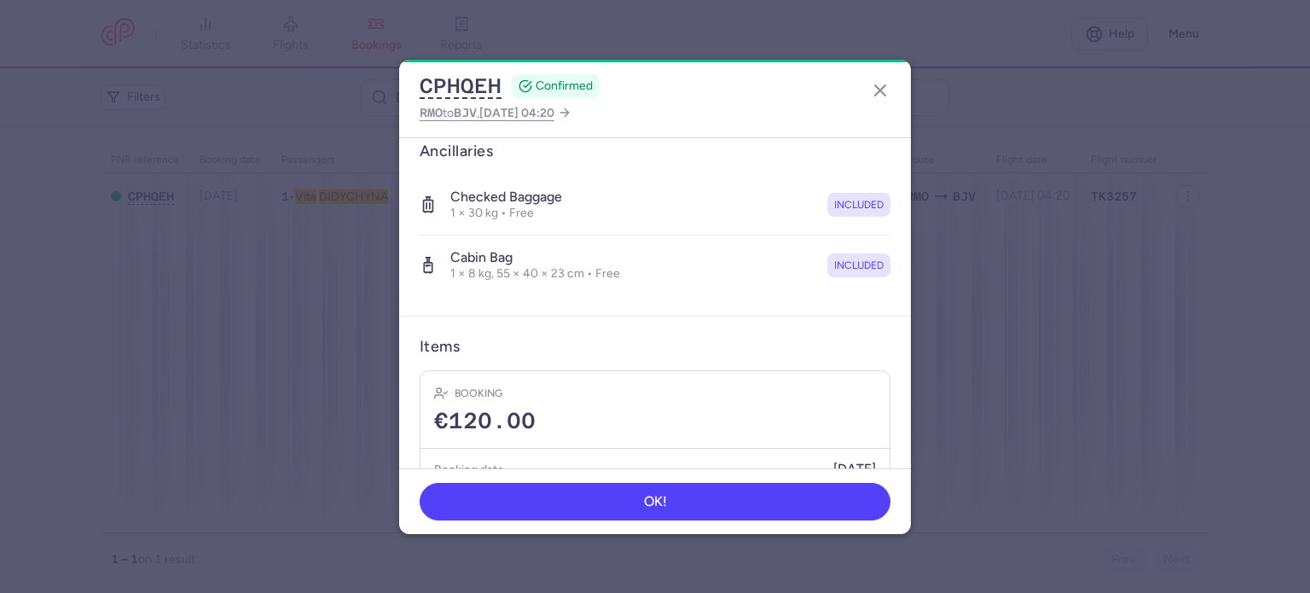
scroll to position [361, 0]
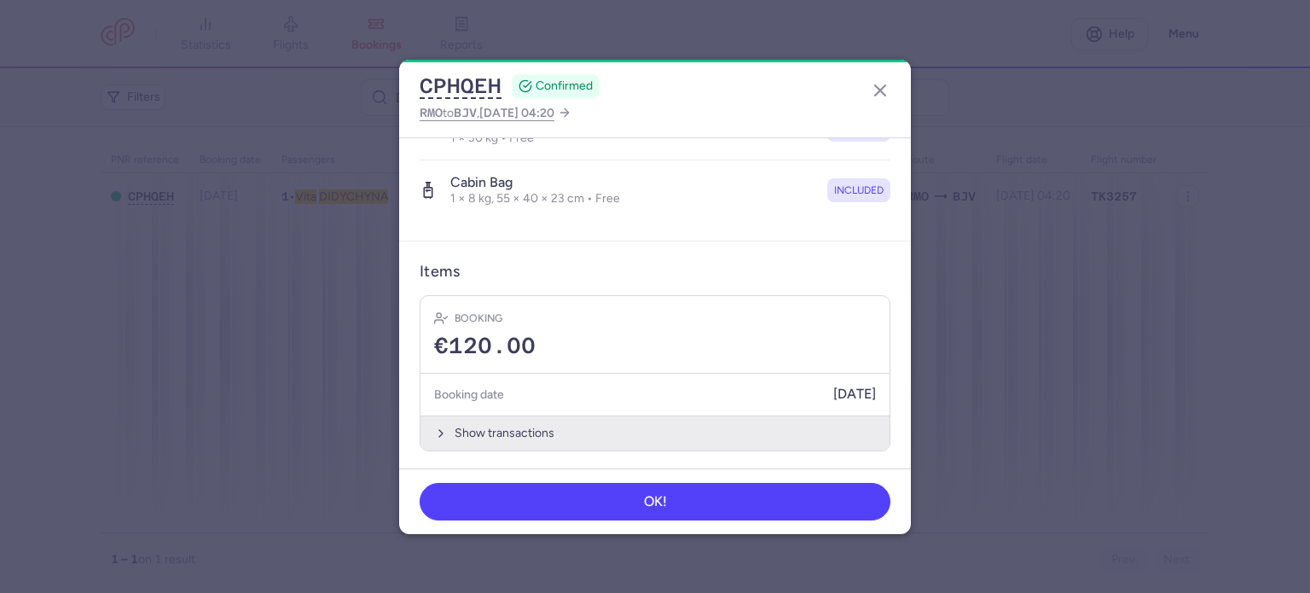
click at [505, 431] on button "Show transactions" at bounding box center [654, 432] width 469 height 35
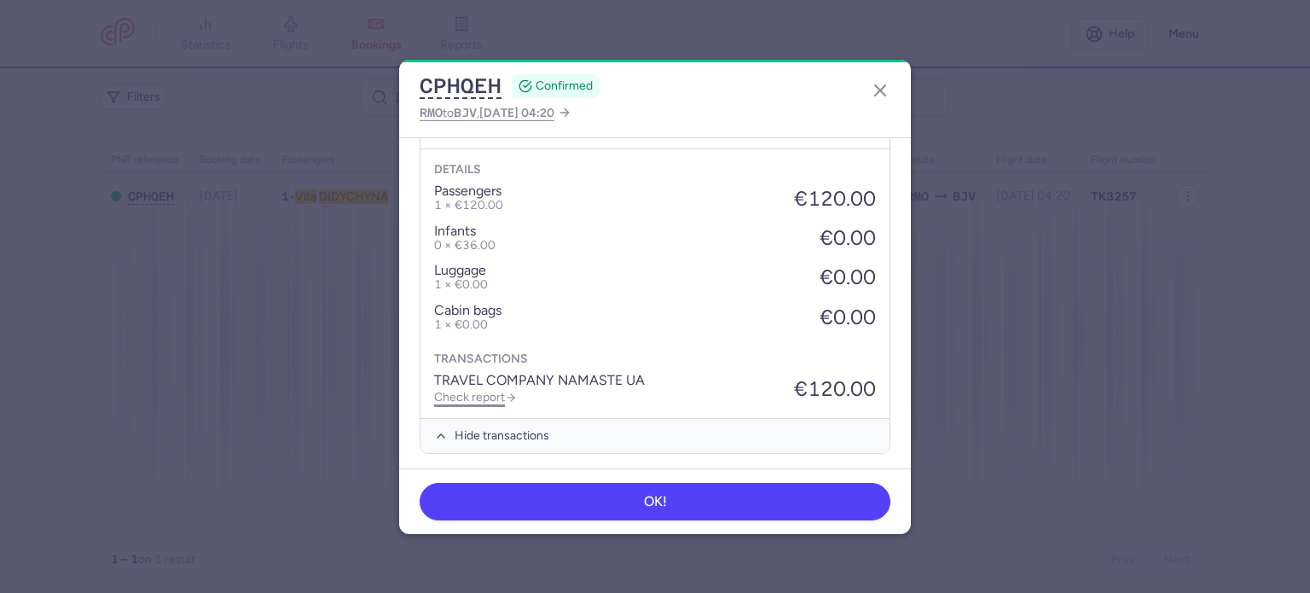
scroll to position [630, 0]
click at [478, 387] on link "Check report" at bounding box center [475, 394] width 83 height 14
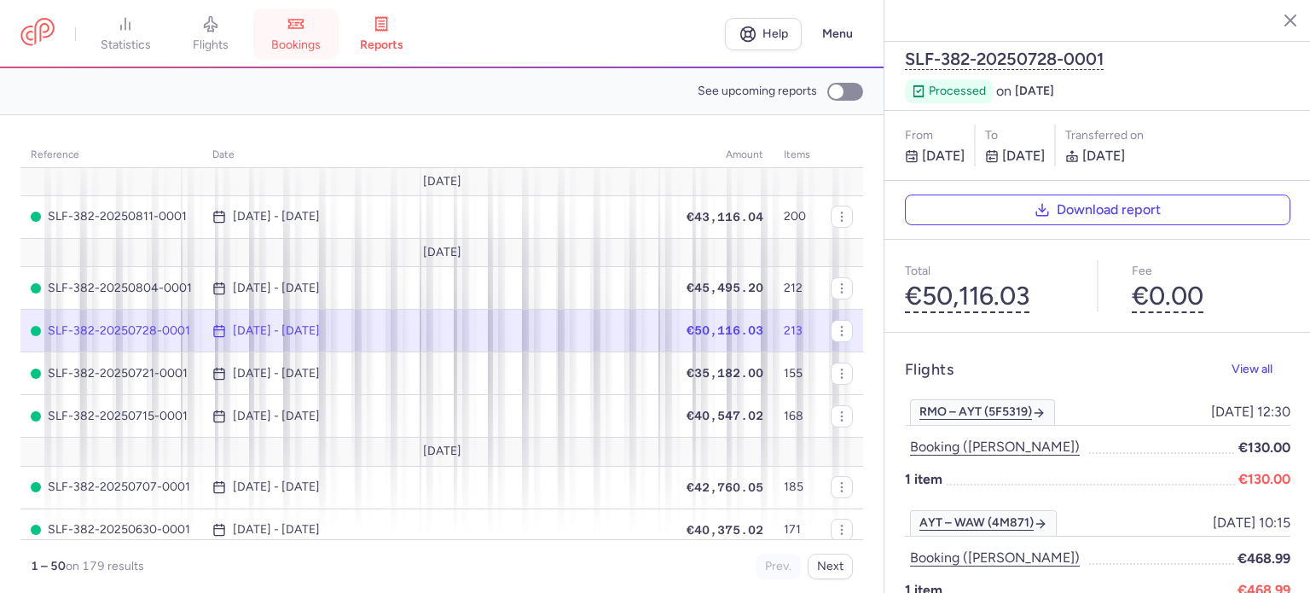
click at [304, 32] on icon at bounding box center [295, 23] width 17 height 17
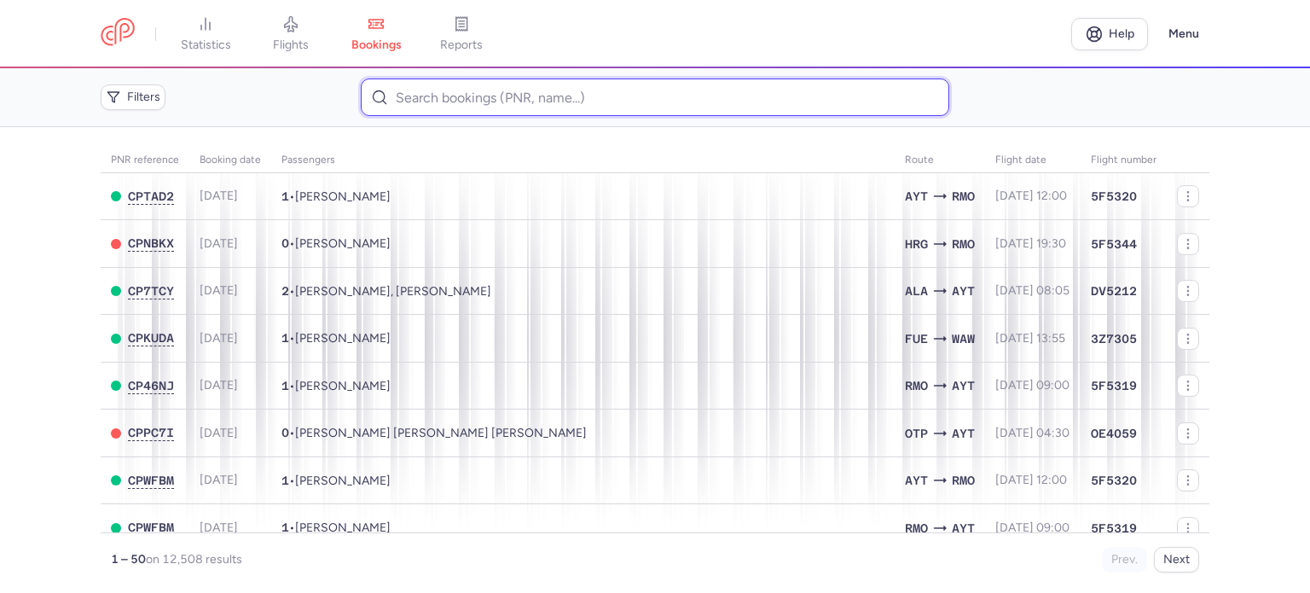
paste input "RUSNAC MIREL"
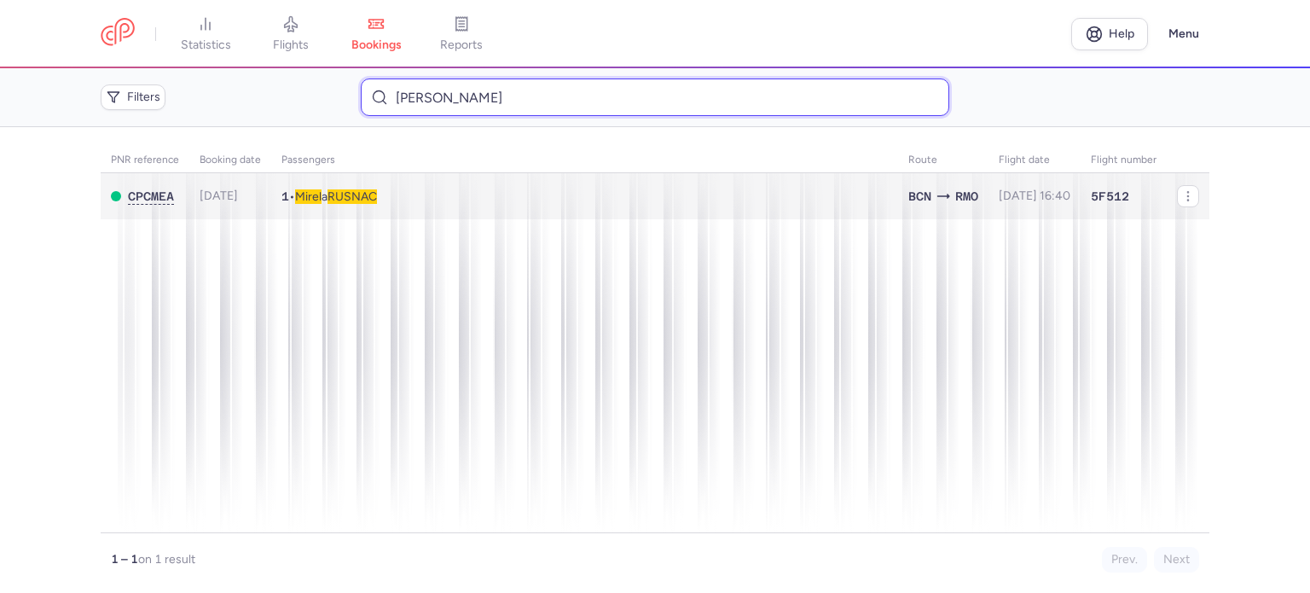
type input "RUSNAC MIREL"
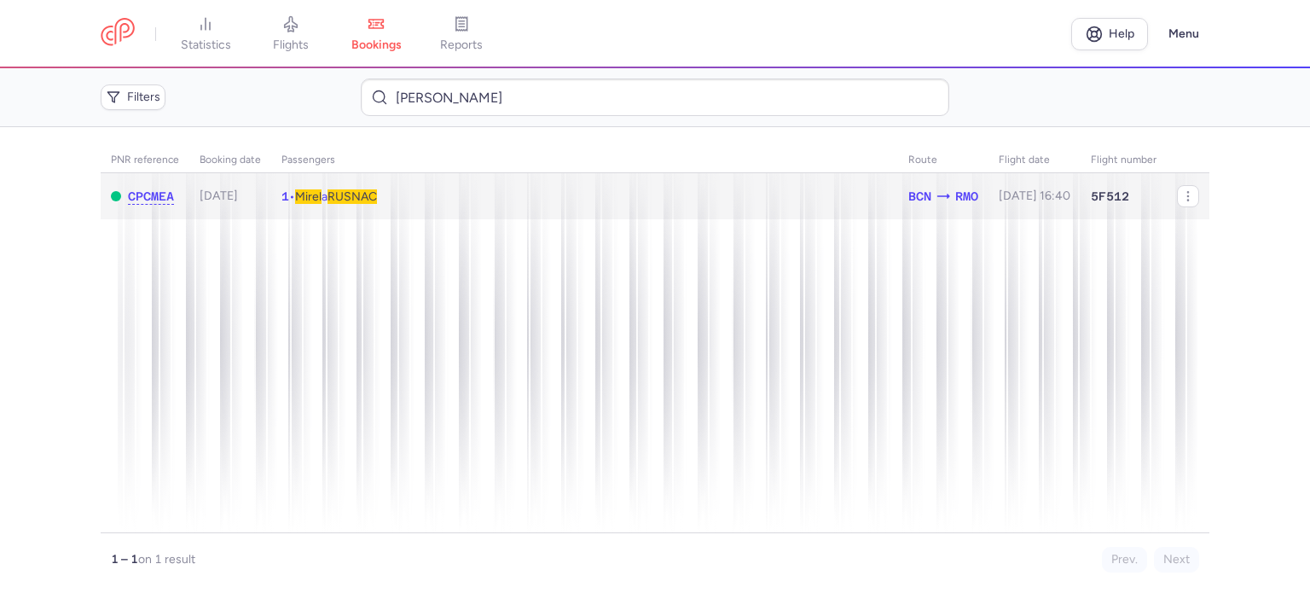
click at [350, 200] on span "RUSNAC" at bounding box center [351, 196] width 49 height 14
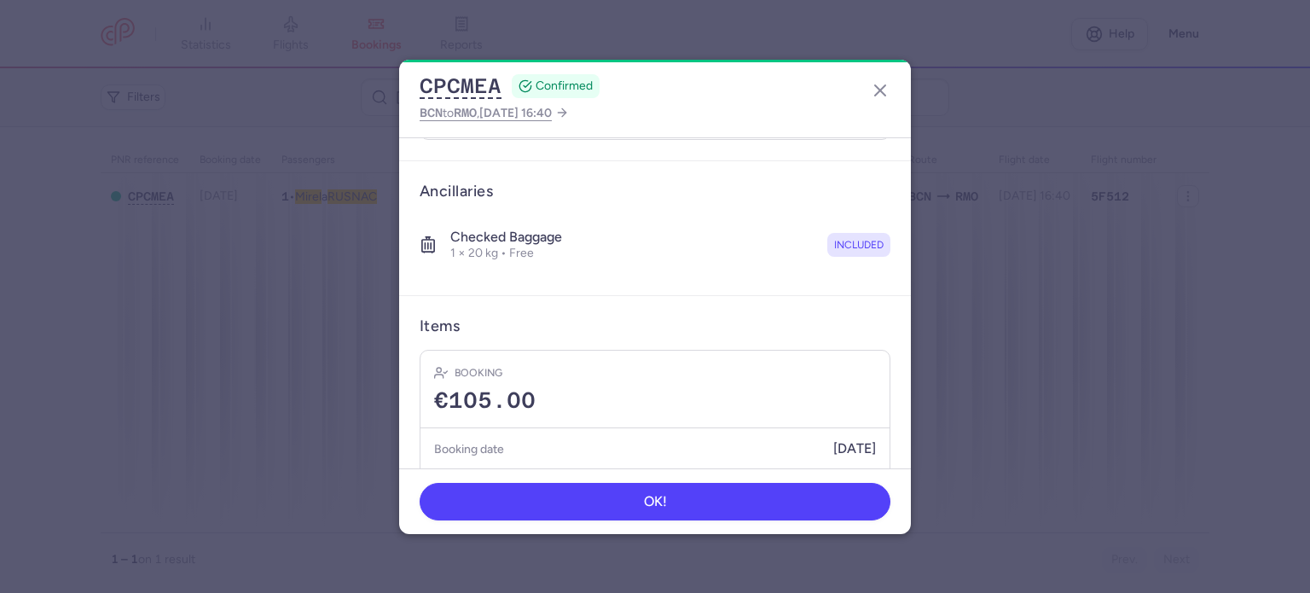
scroll to position [300, 0]
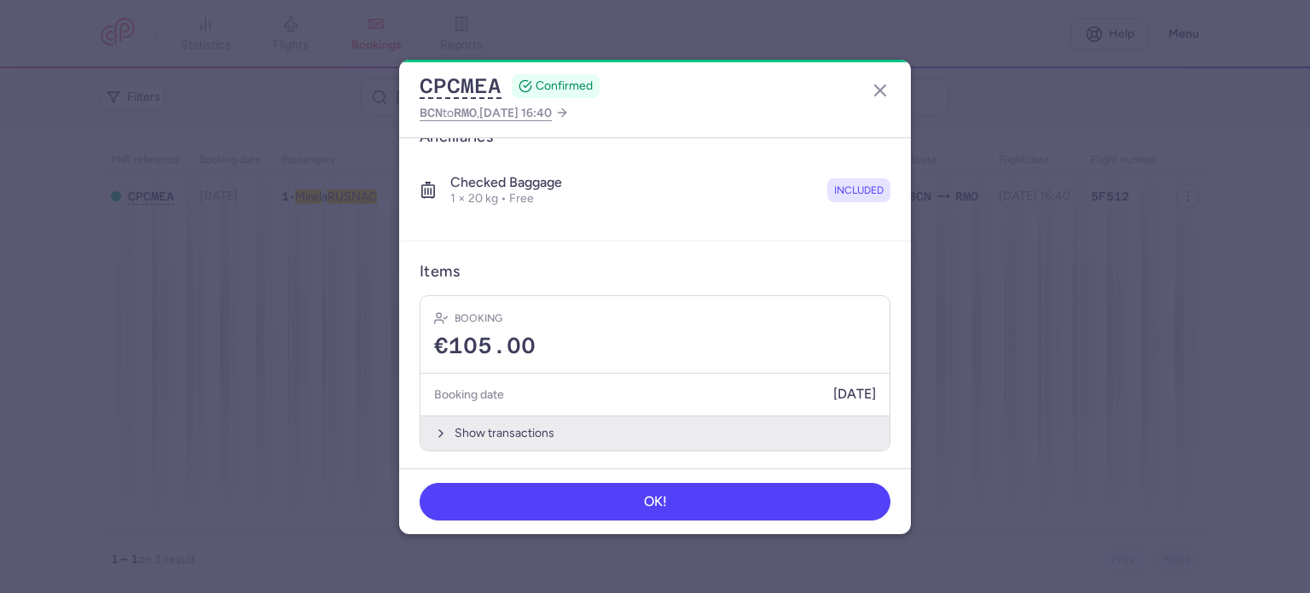
click at [483, 434] on button "Show transactions" at bounding box center [654, 432] width 469 height 35
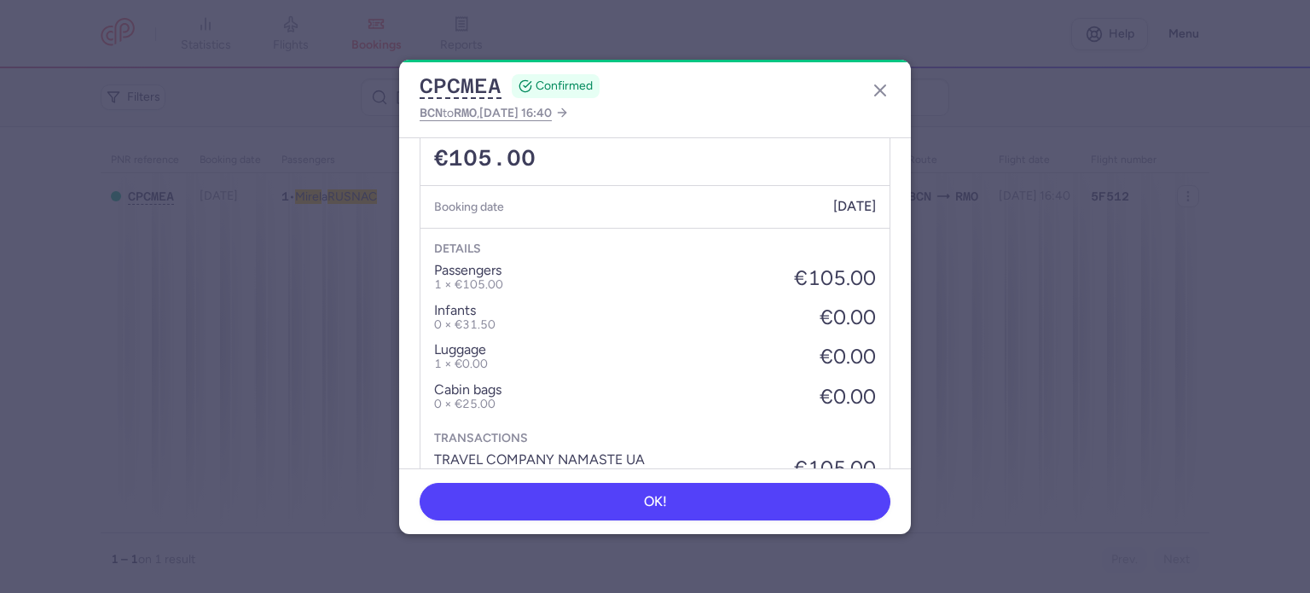
scroll to position [570, 0]
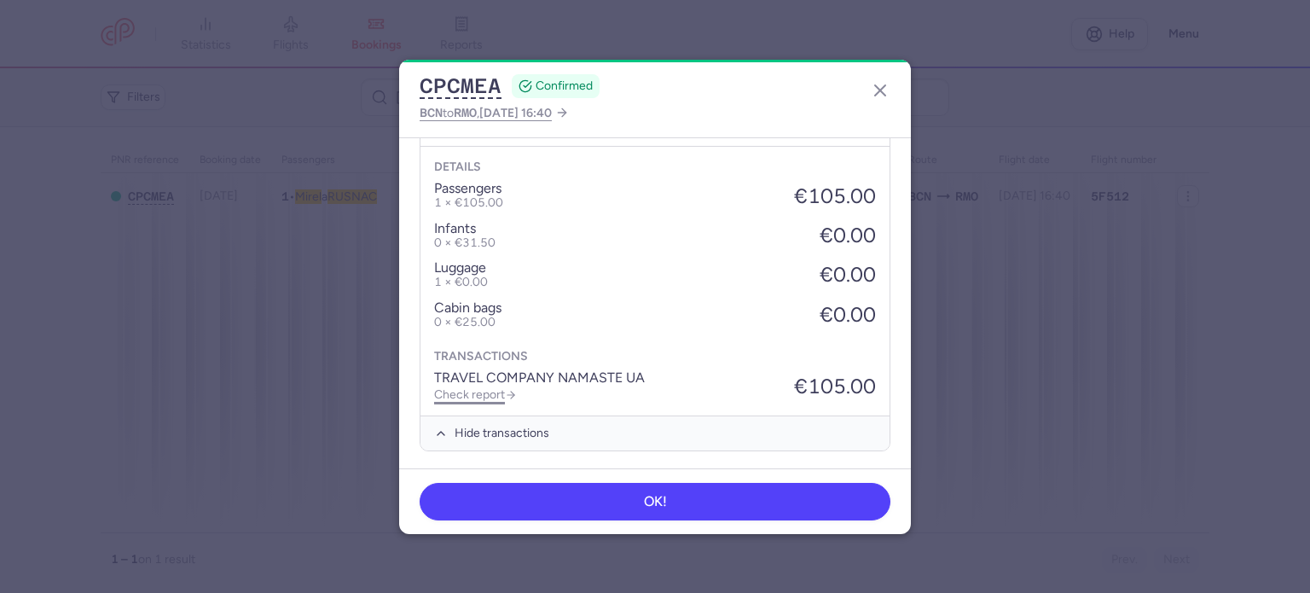
click at [472, 392] on link "Check report" at bounding box center [475, 394] width 83 height 14
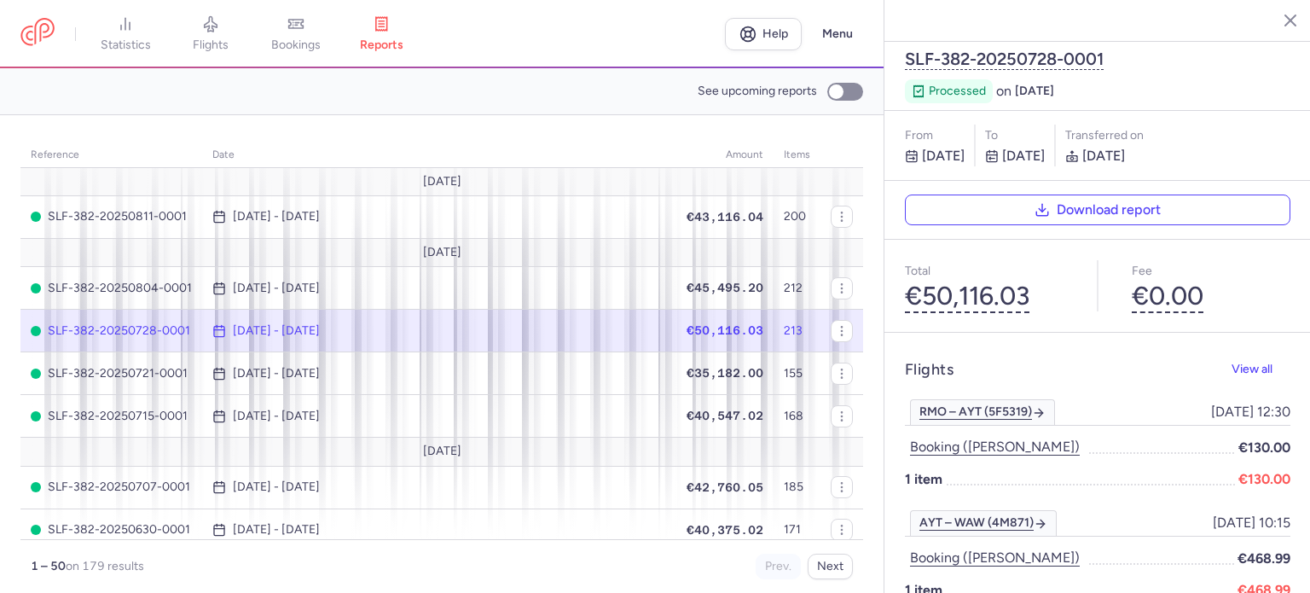
click at [297, 36] on link "bookings" at bounding box center [295, 34] width 85 height 38
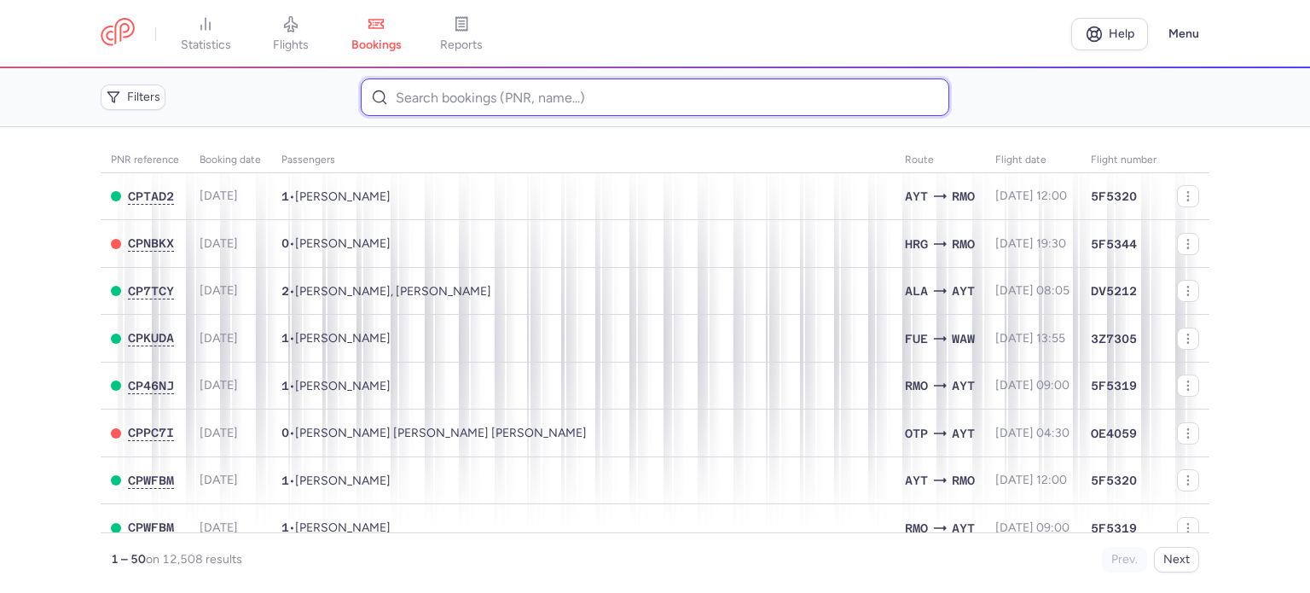
click at [425, 98] on input at bounding box center [654, 97] width 587 height 38
paste input "MARIN EGOR"
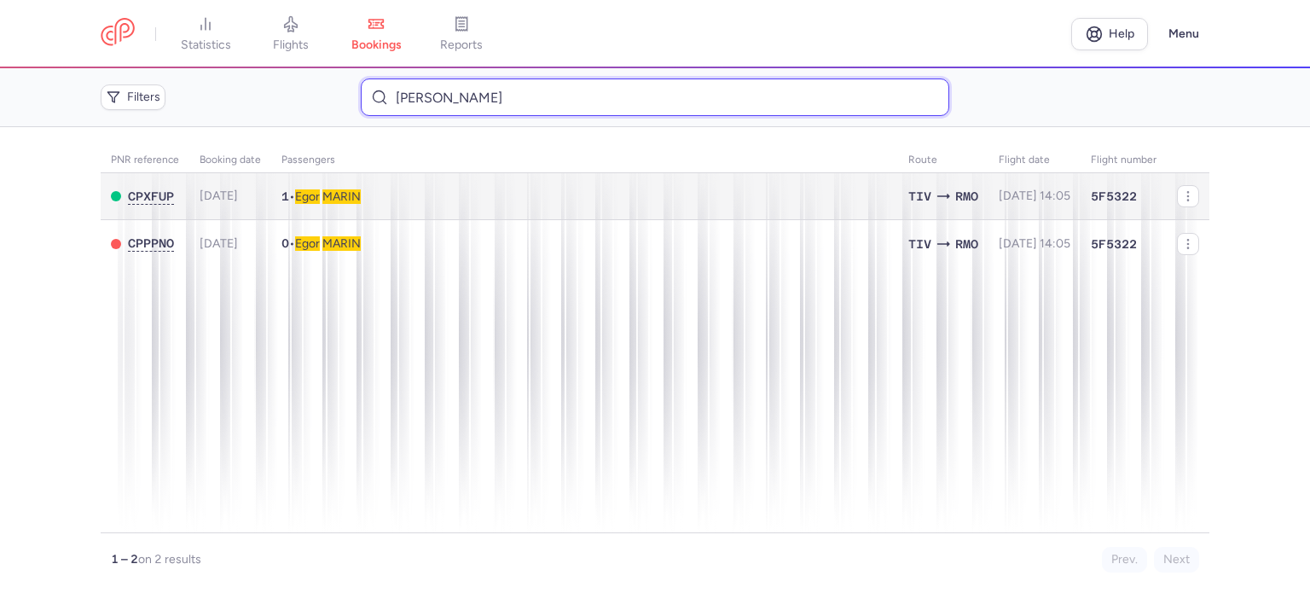
type input "MARIN EGOR"
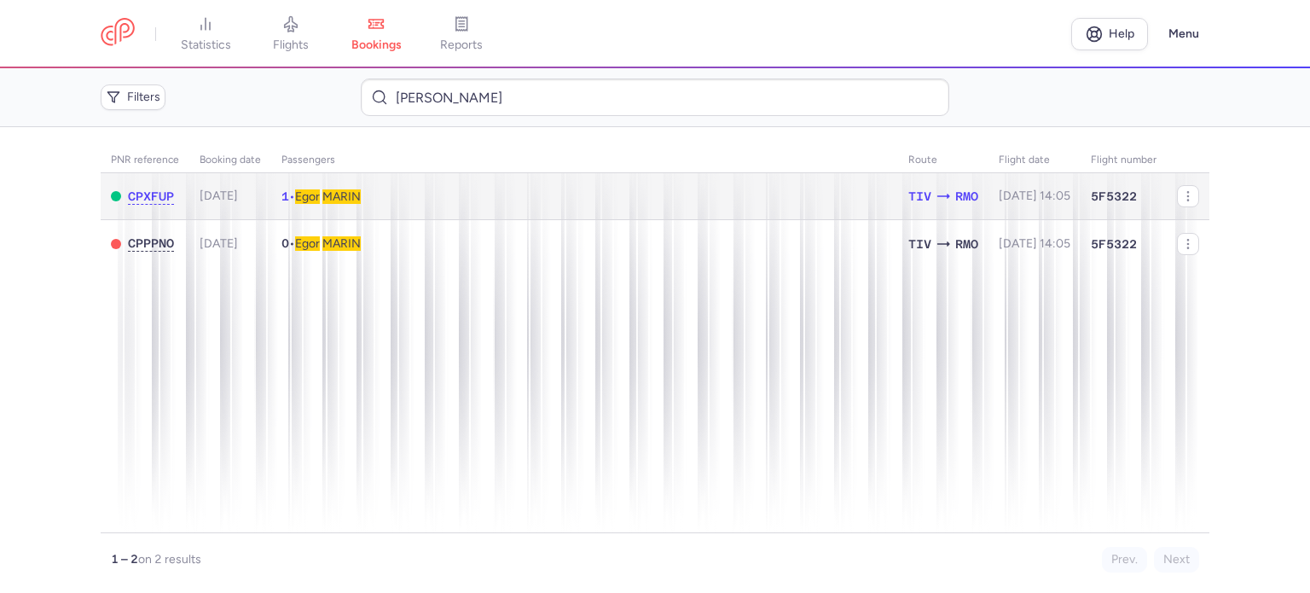
click at [358, 199] on span "MARIN" at bounding box center [341, 196] width 38 height 14
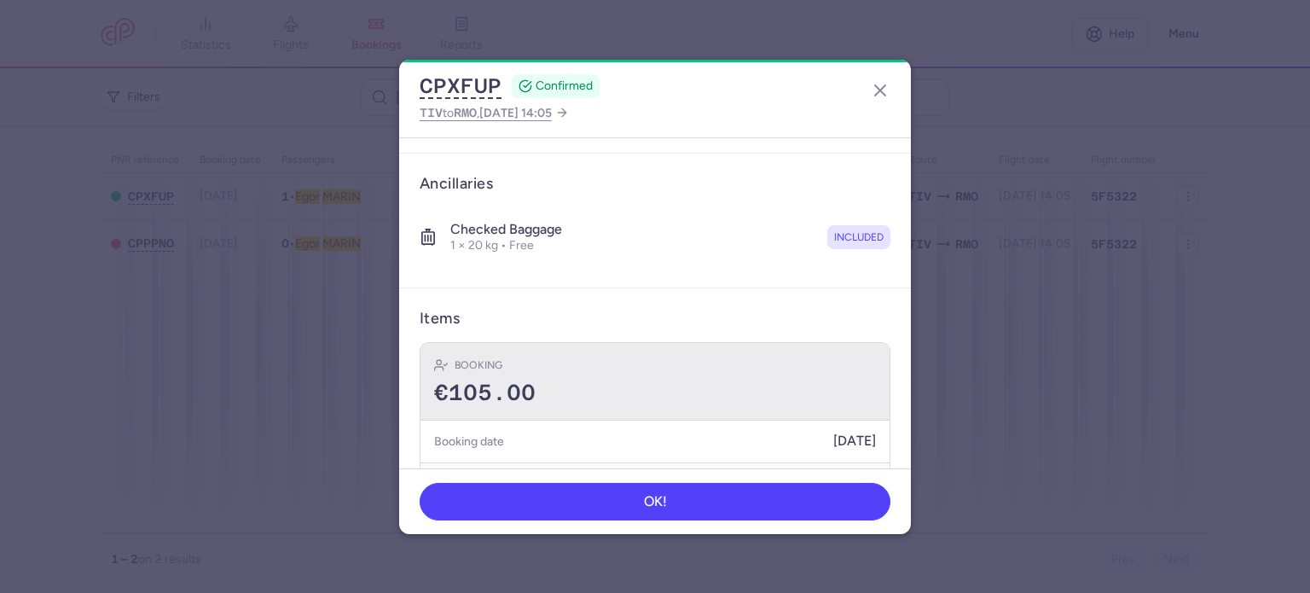
scroll to position [300, 0]
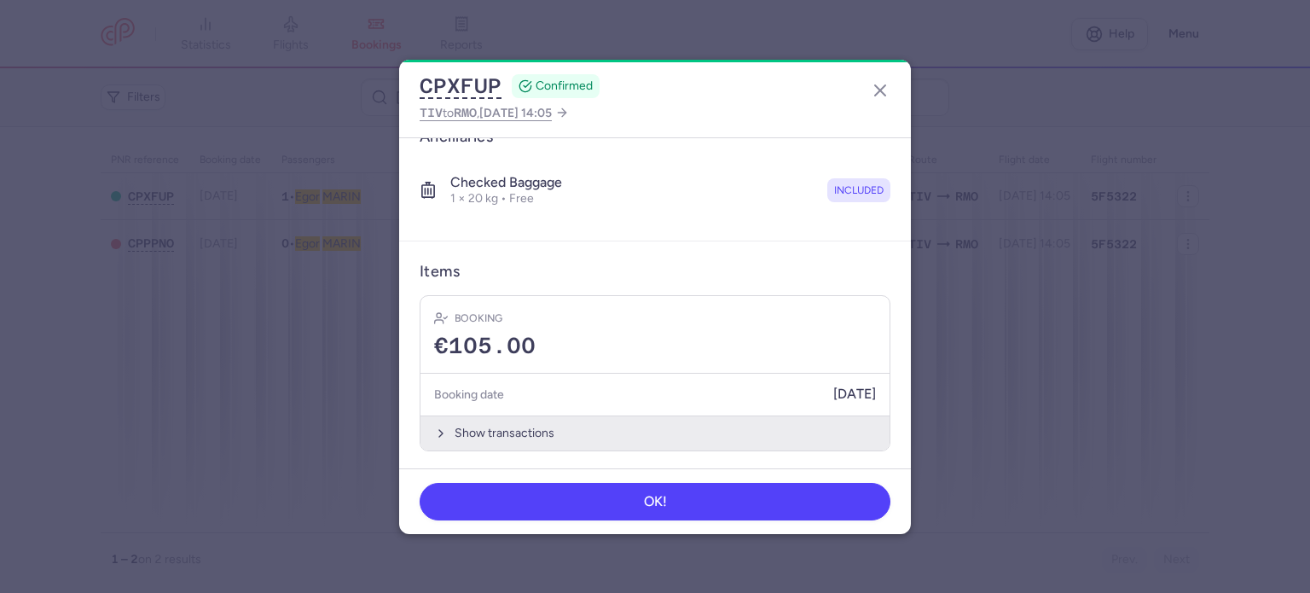
click at [514, 430] on button "Show transactions" at bounding box center [654, 432] width 469 height 35
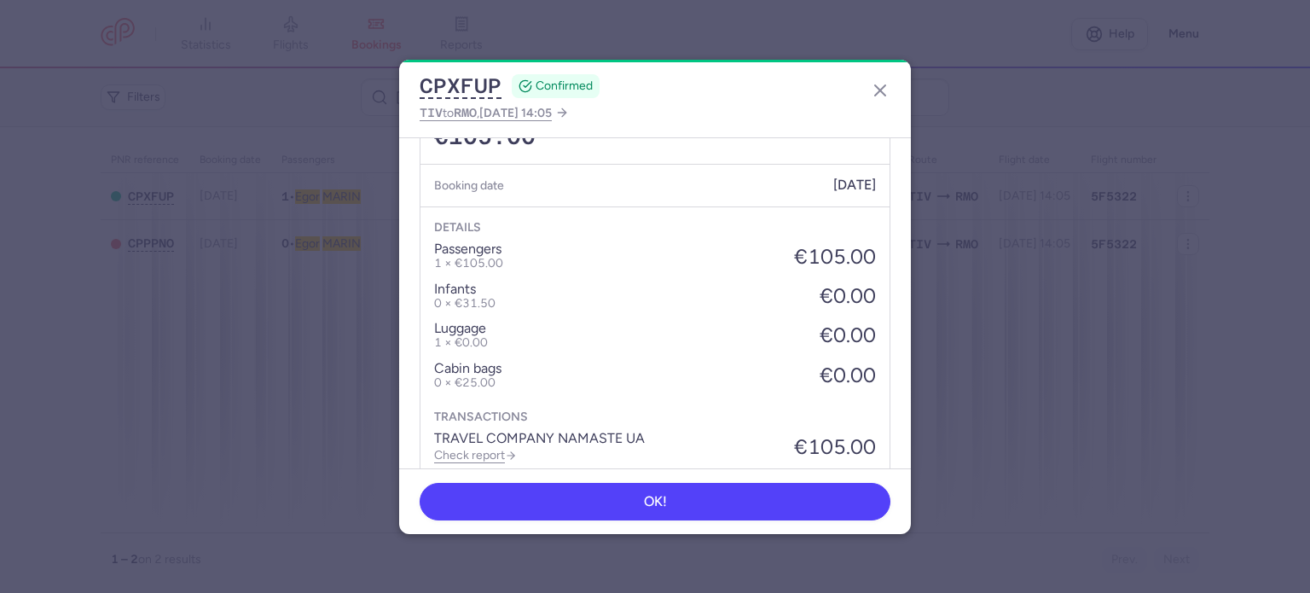
scroll to position [570, 0]
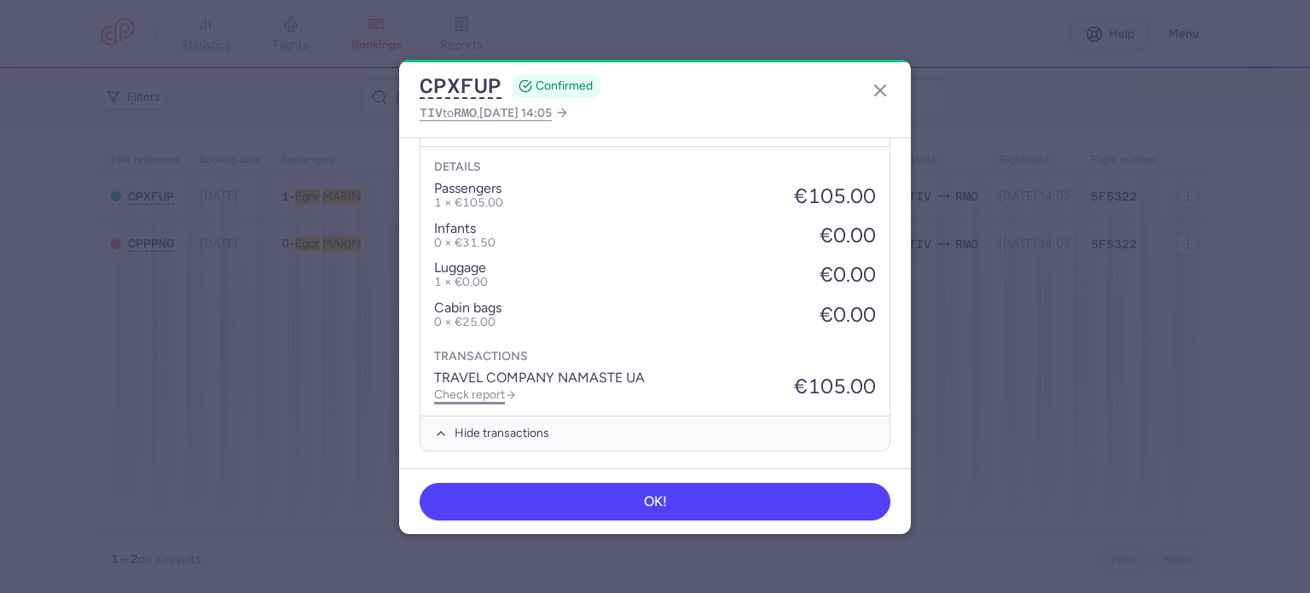
click at [492, 388] on link "Check report" at bounding box center [475, 394] width 83 height 14
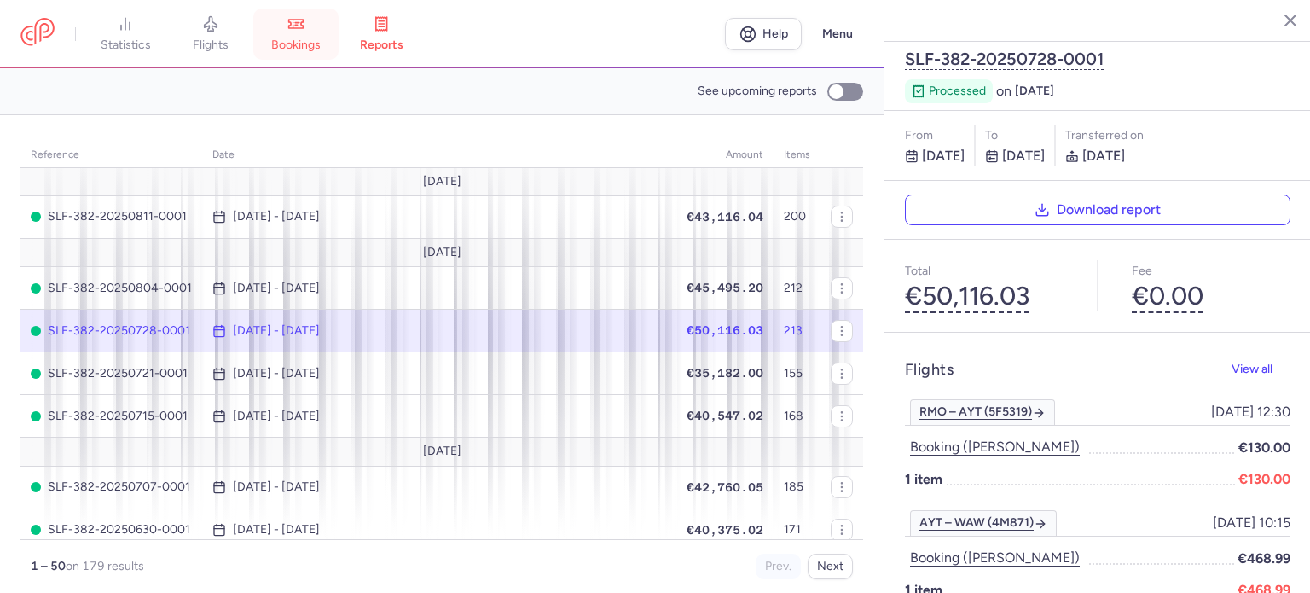
click at [304, 28] on icon at bounding box center [296, 24] width 14 height 9
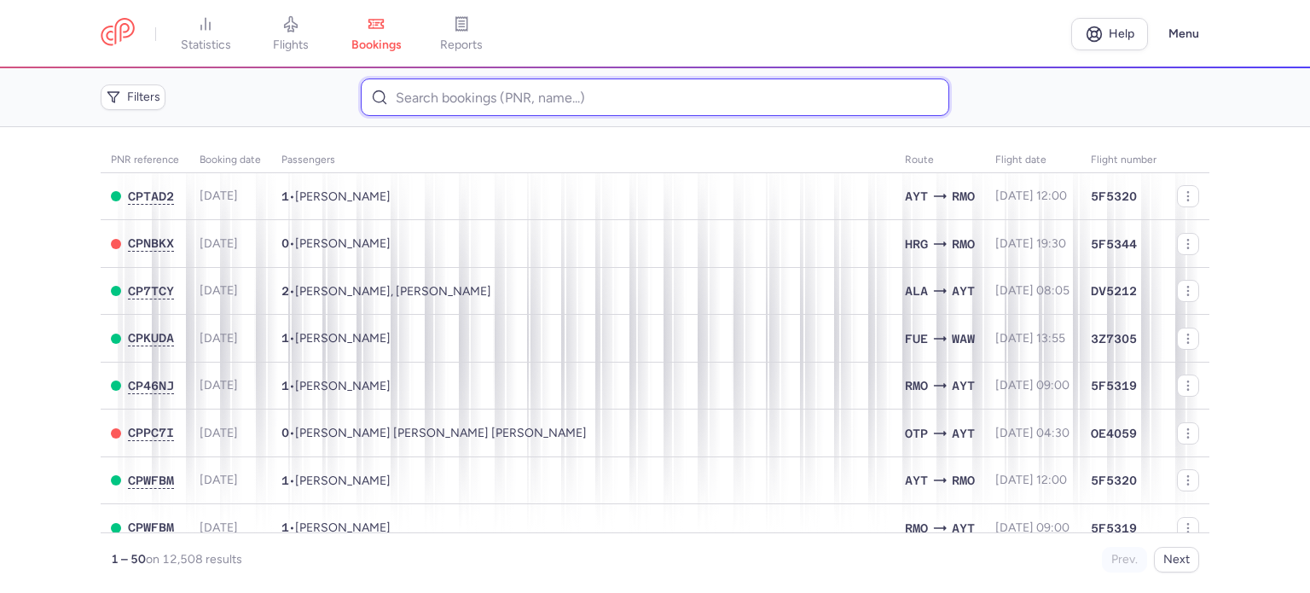
paste input "SALIMONENKO HERMAN"
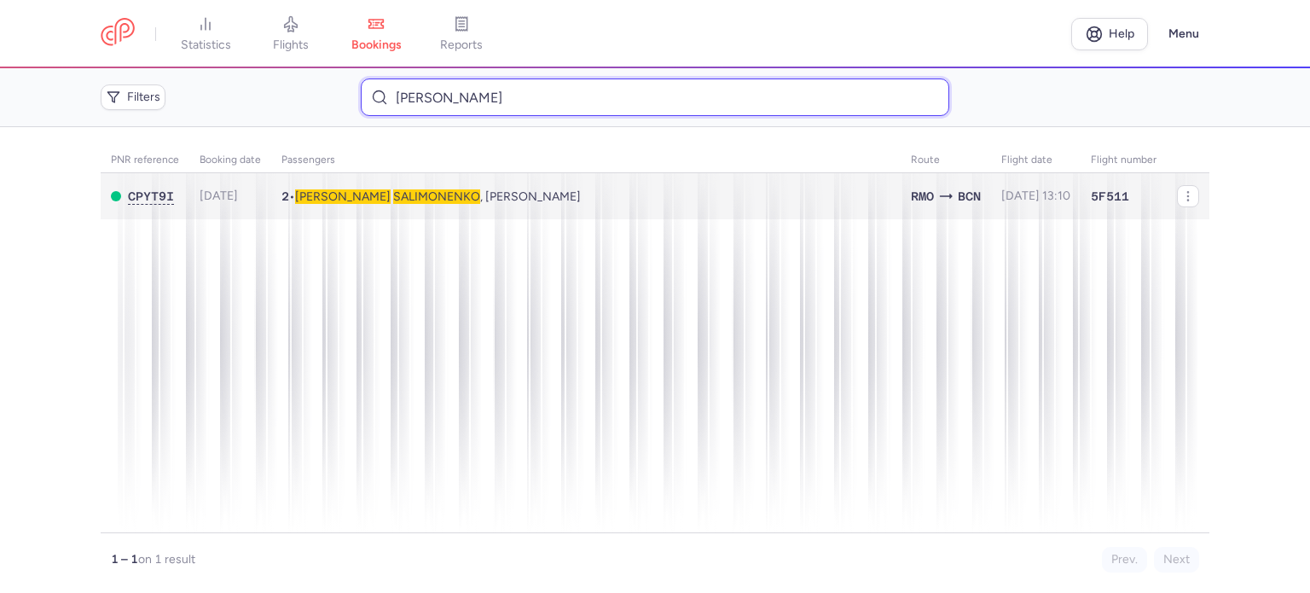
type input "SALIMONENKO HERMAN"
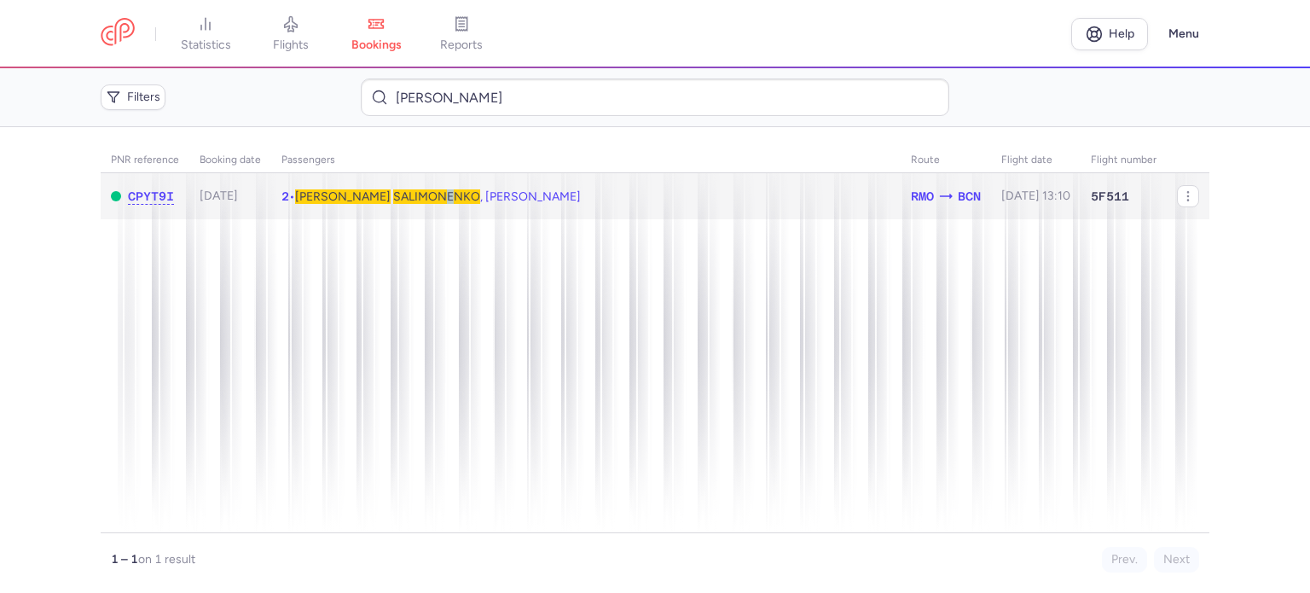
click at [406, 201] on span "SALIMONENKO" at bounding box center [436, 196] width 87 height 14
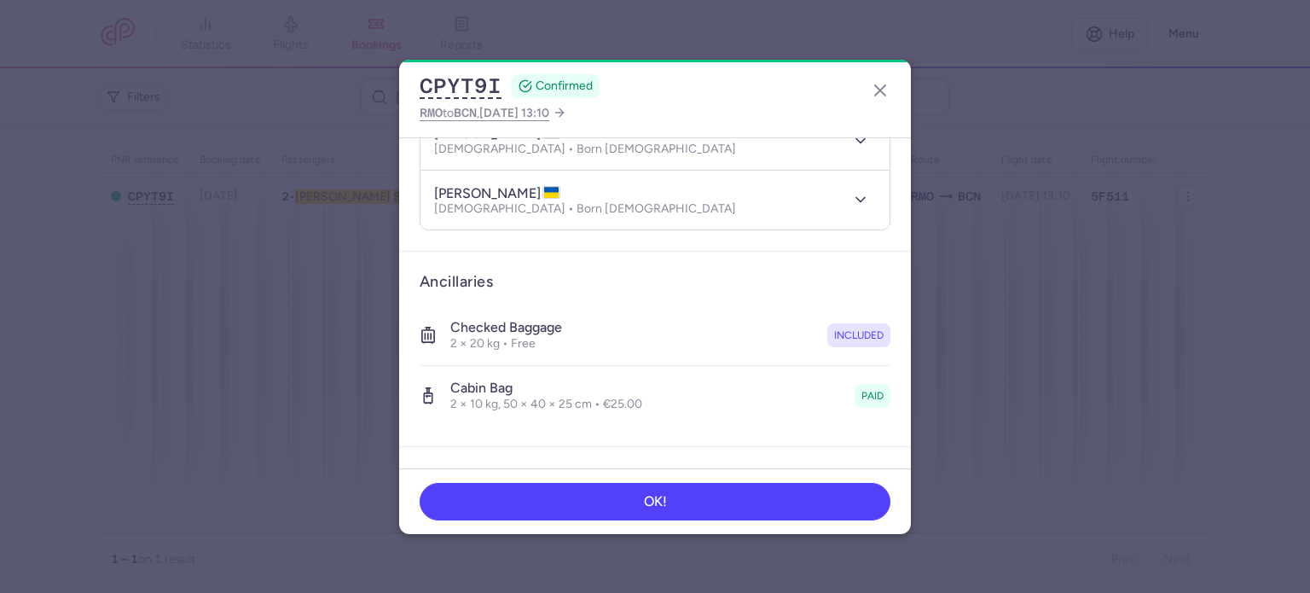
scroll to position [420, 0]
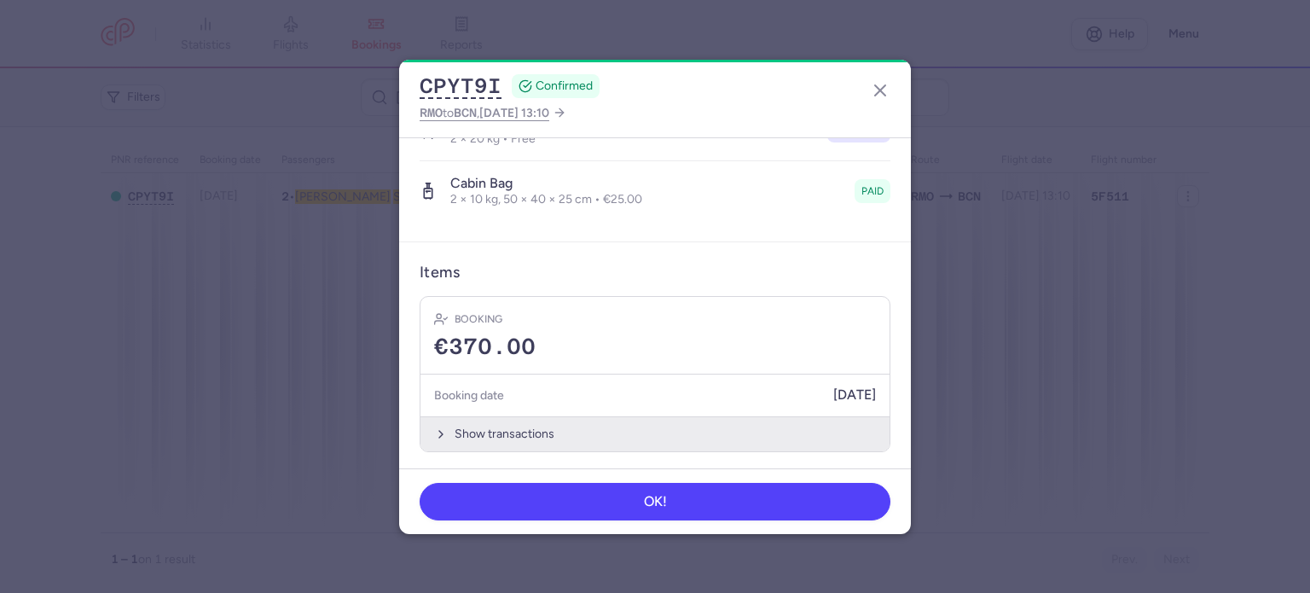
click at [512, 426] on button "Show transactions" at bounding box center [654, 433] width 469 height 35
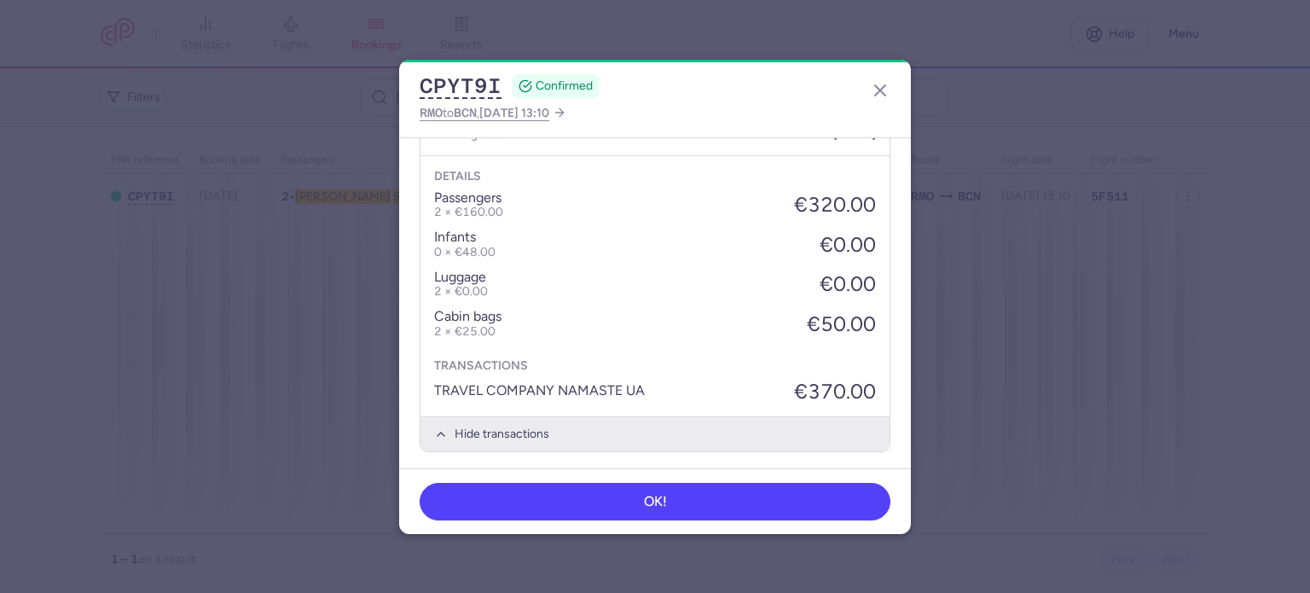
scroll to position [681, 0]
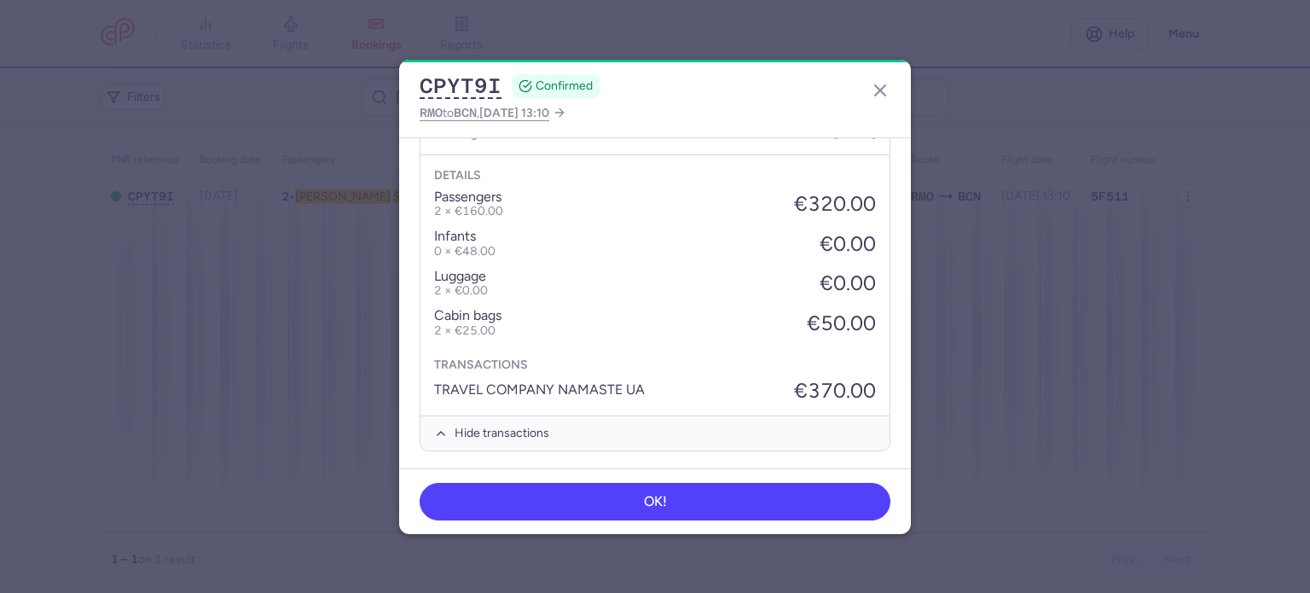
drag, startPoint x: 877, startPoint y: 94, endPoint x: 842, endPoint y: 84, distance: 35.4
click at [876, 93] on line "button" at bounding box center [880, 90] width 10 height 10
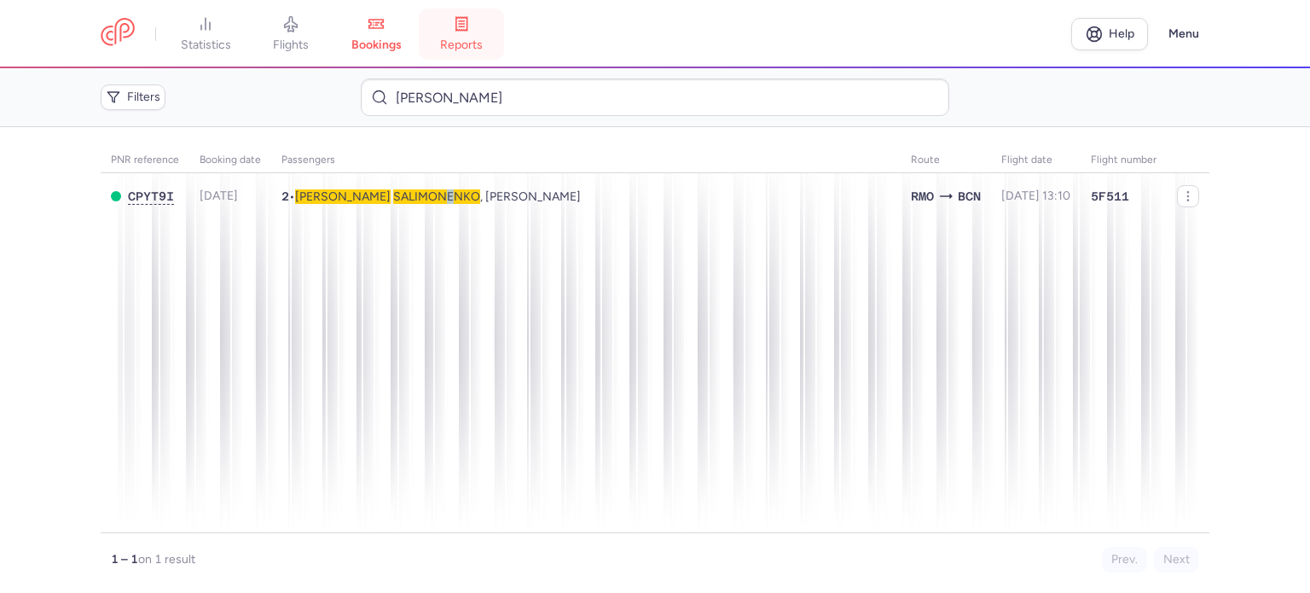
click at [470, 43] on span "reports" at bounding box center [461, 45] width 43 height 15
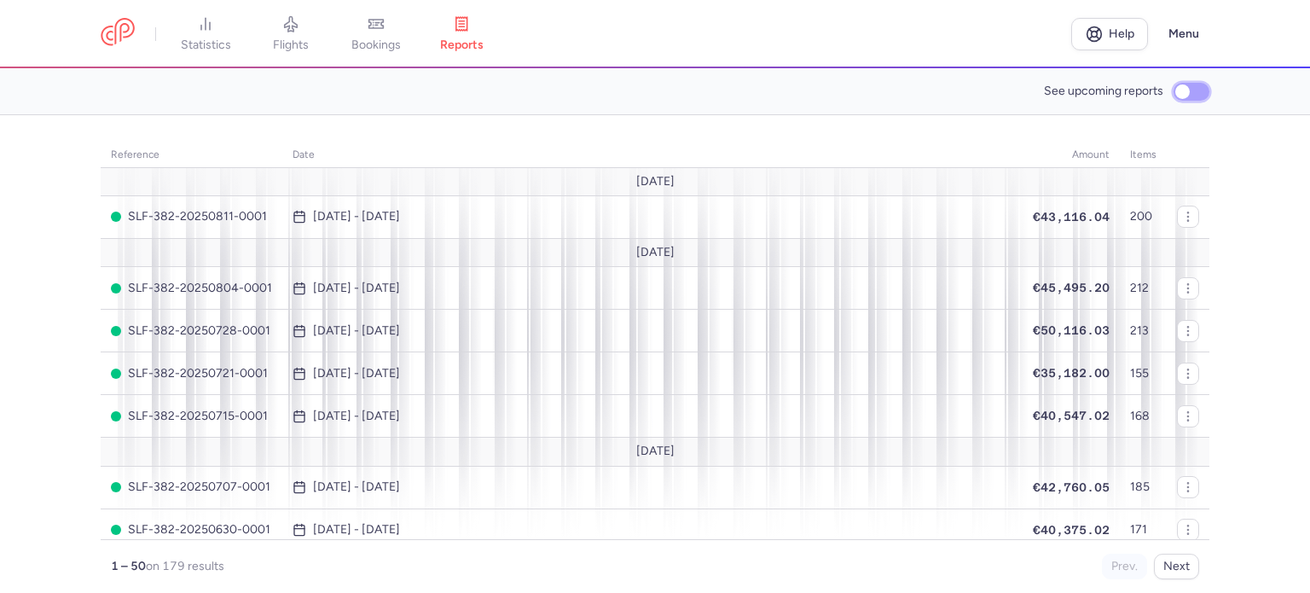
click at [1184, 93] on input "See upcoming reports" at bounding box center [1191, 92] width 36 height 18
checkbox input "true"
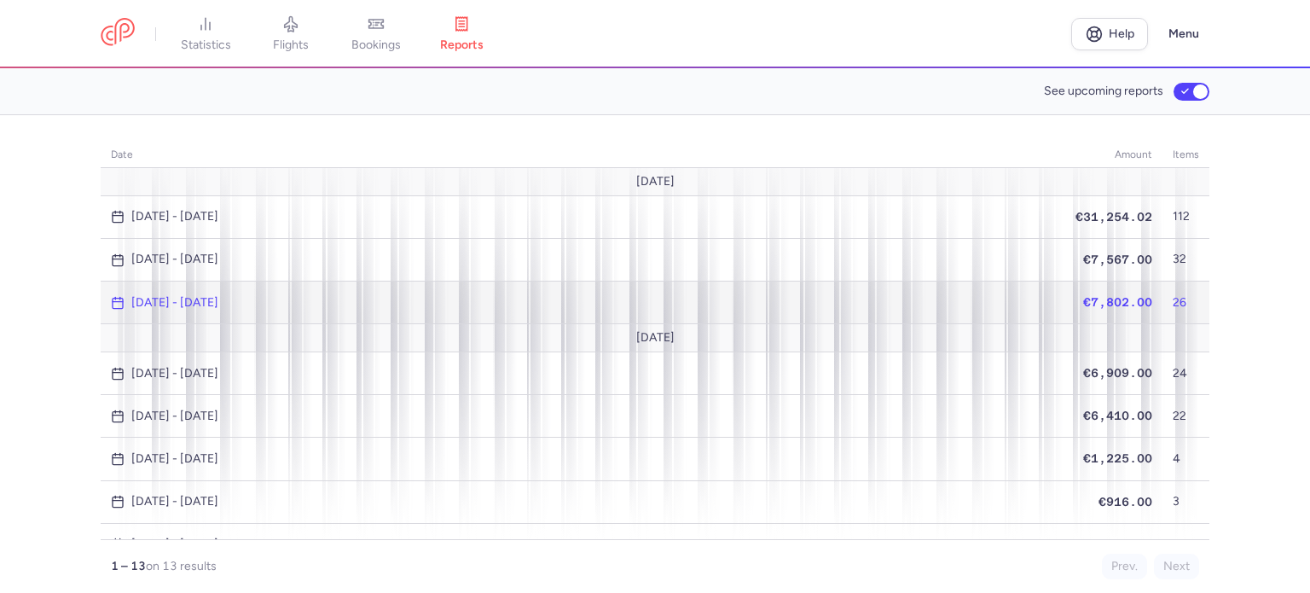
click at [1108, 295] on span "€7,802.00" at bounding box center [1117, 302] width 69 height 14
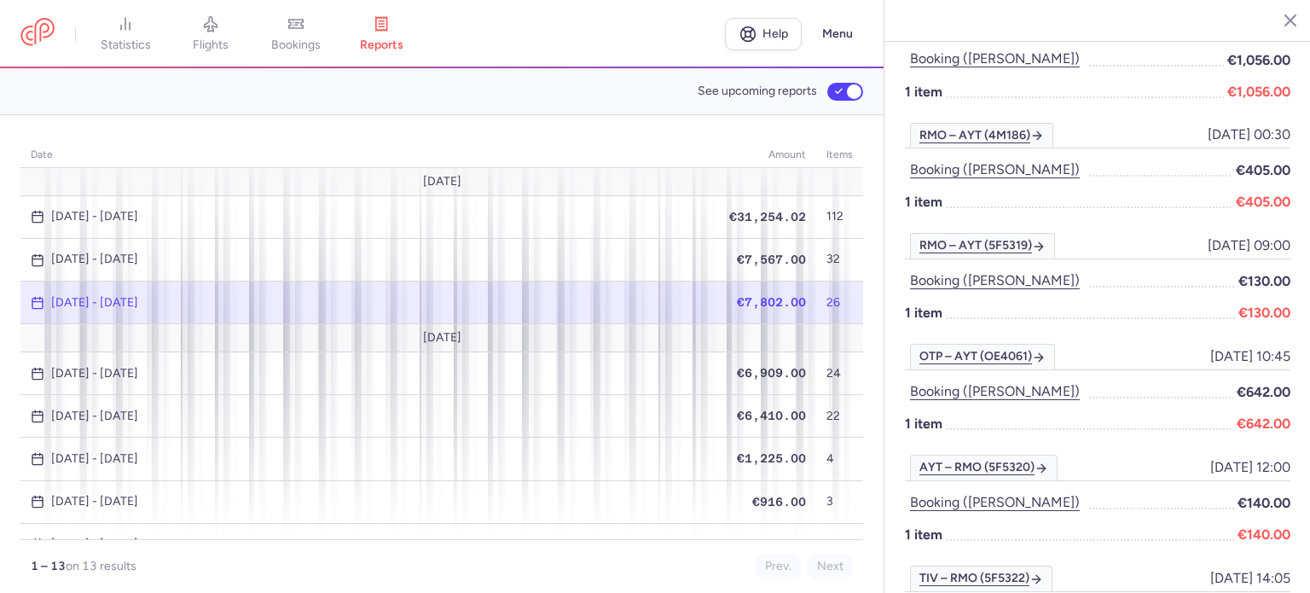
scroll to position [1108, 0]
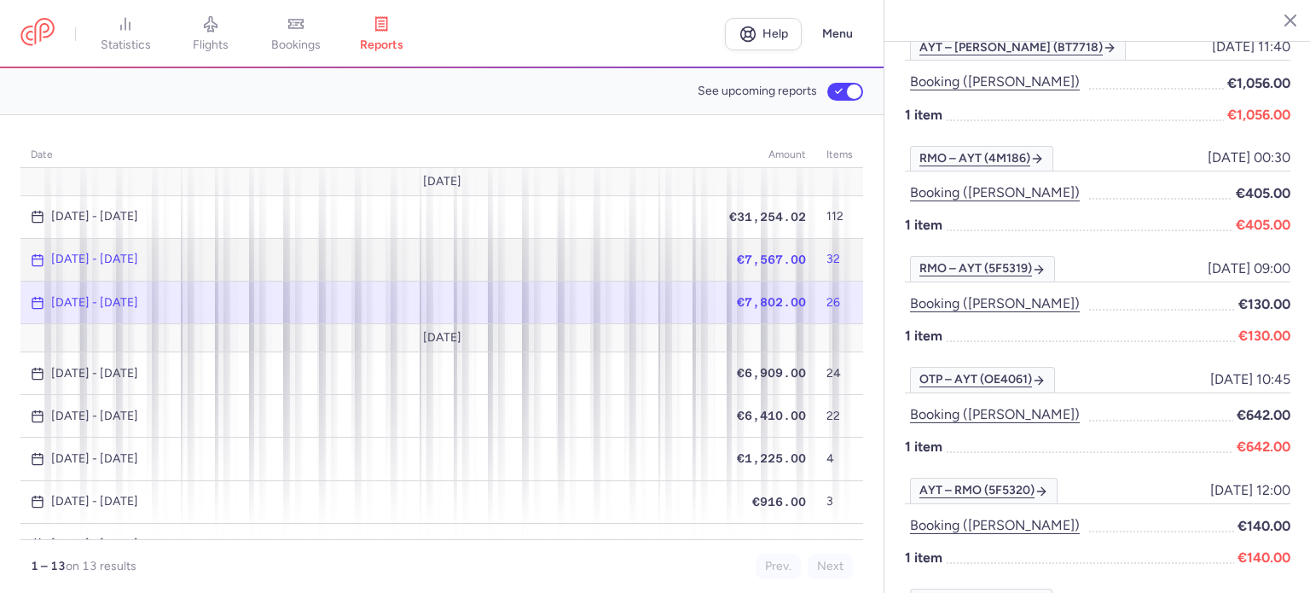
click at [761, 248] on td "€7,567.00" at bounding box center [767, 259] width 97 height 43
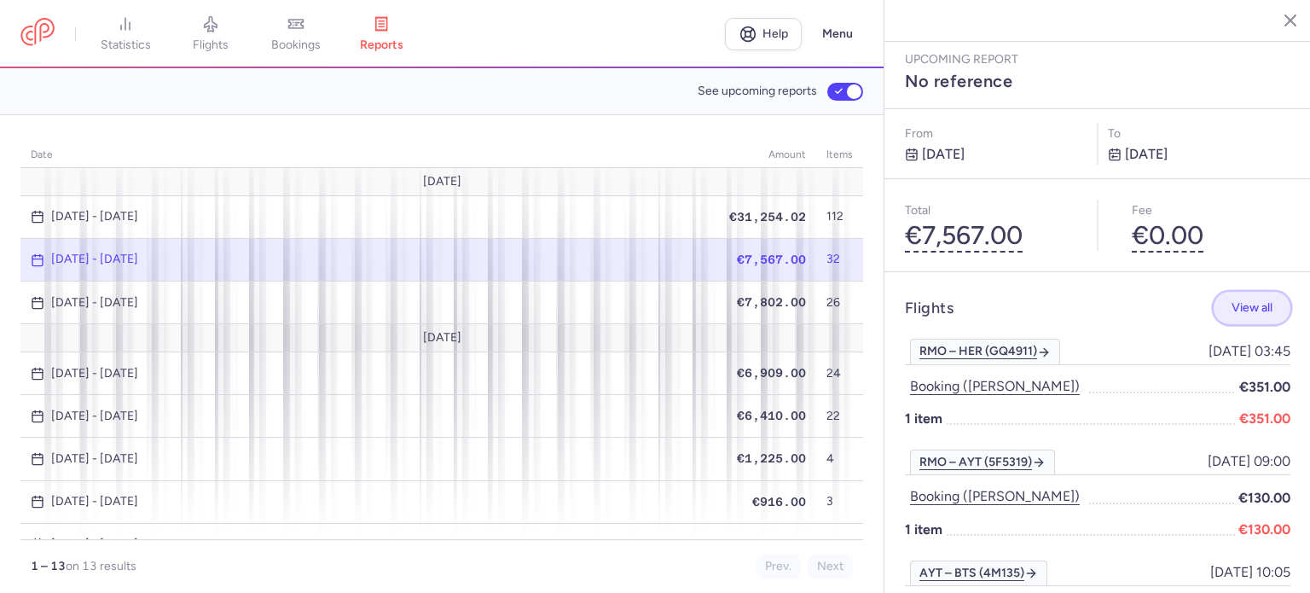
click at [1238, 292] on button "View all" at bounding box center [1251, 308] width 77 height 33
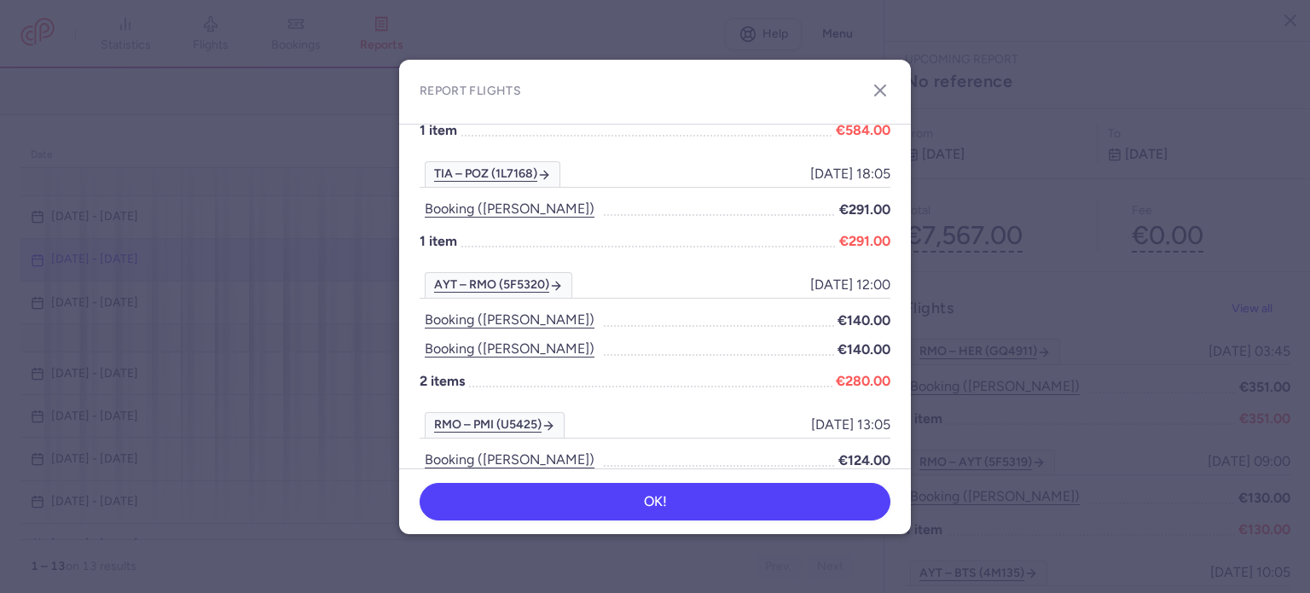
scroll to position [2199, 0]
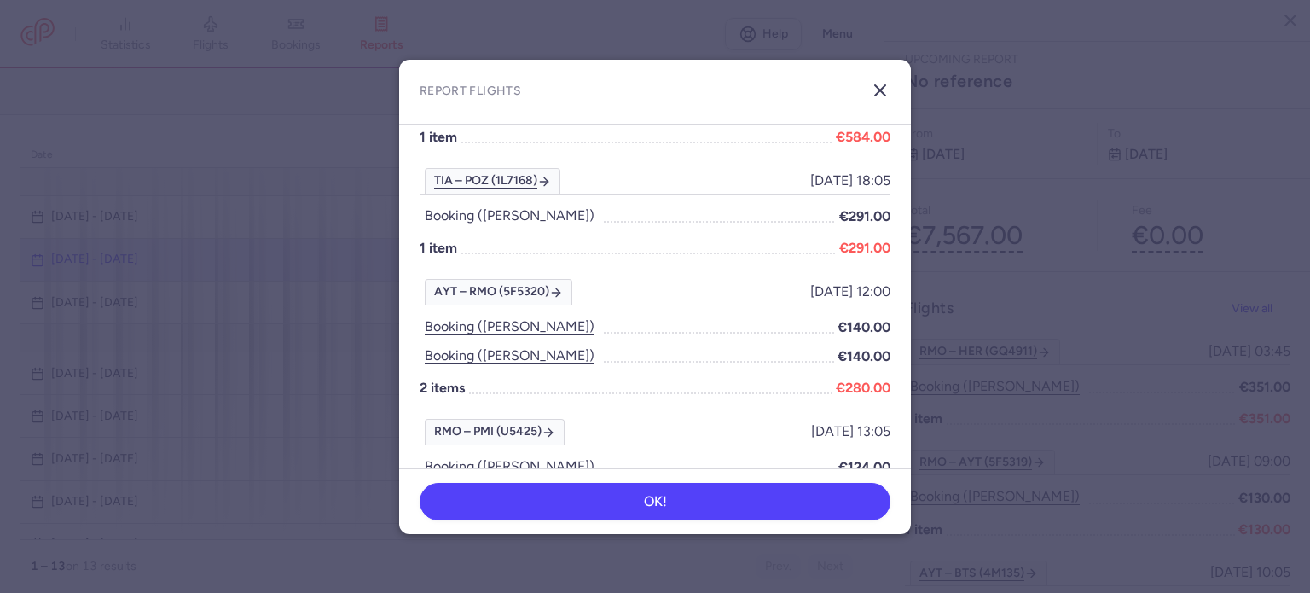
click at [877, 94] on line "button" at bounding box center [880, 90] width 10 height 10
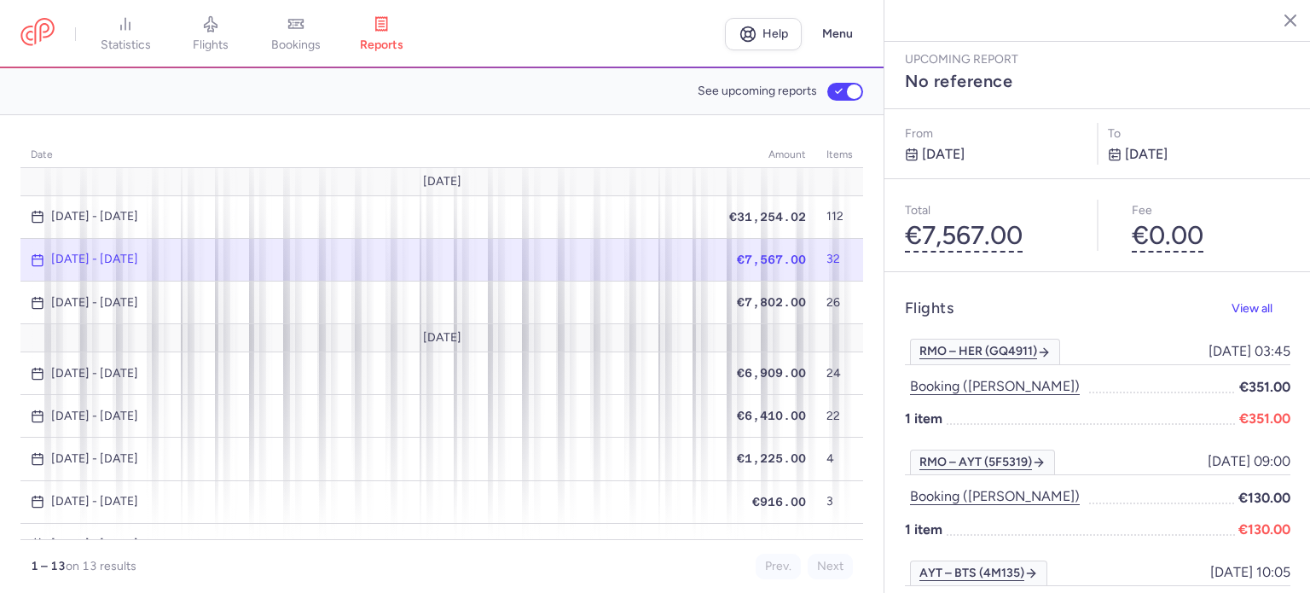
click at [755, 256] on span "€7,567.00" at bounding box center [771, 259] width 69 height 14
click at [752, 258] on span "€7,567.00" at bounding box center [771, 259] width 69 height 14
click at [1241, 301] on span "View all" at bounding box center [1251, 307] width 41 height 13
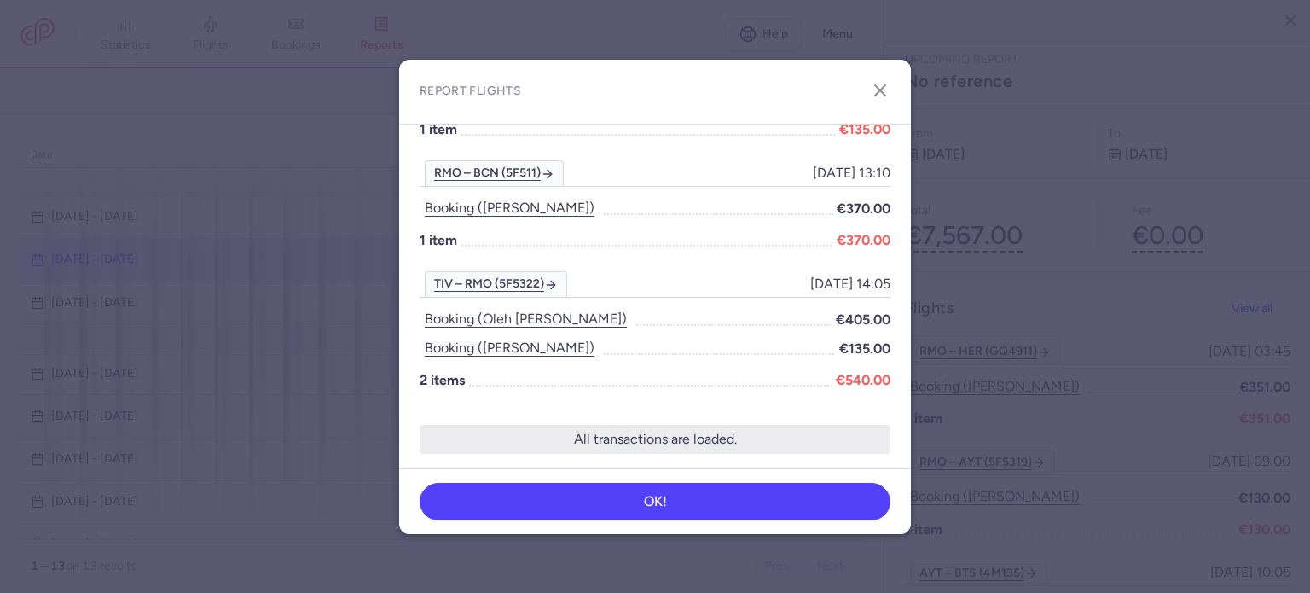
scroll to position [2796, 0]
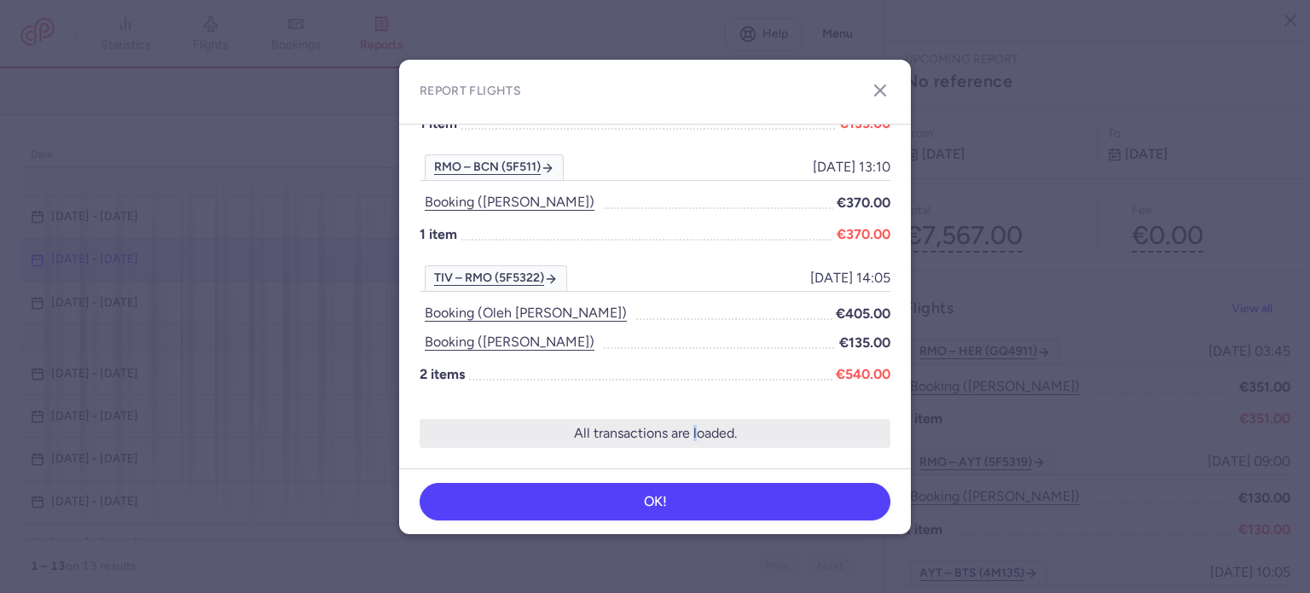
click at [687, 430] on p "All transactions are loaded." at bounding box center [655, 433] width 471 height 29
click at [881, 92] on icon "button" at bounding box center [880, 90] width 20 height 20
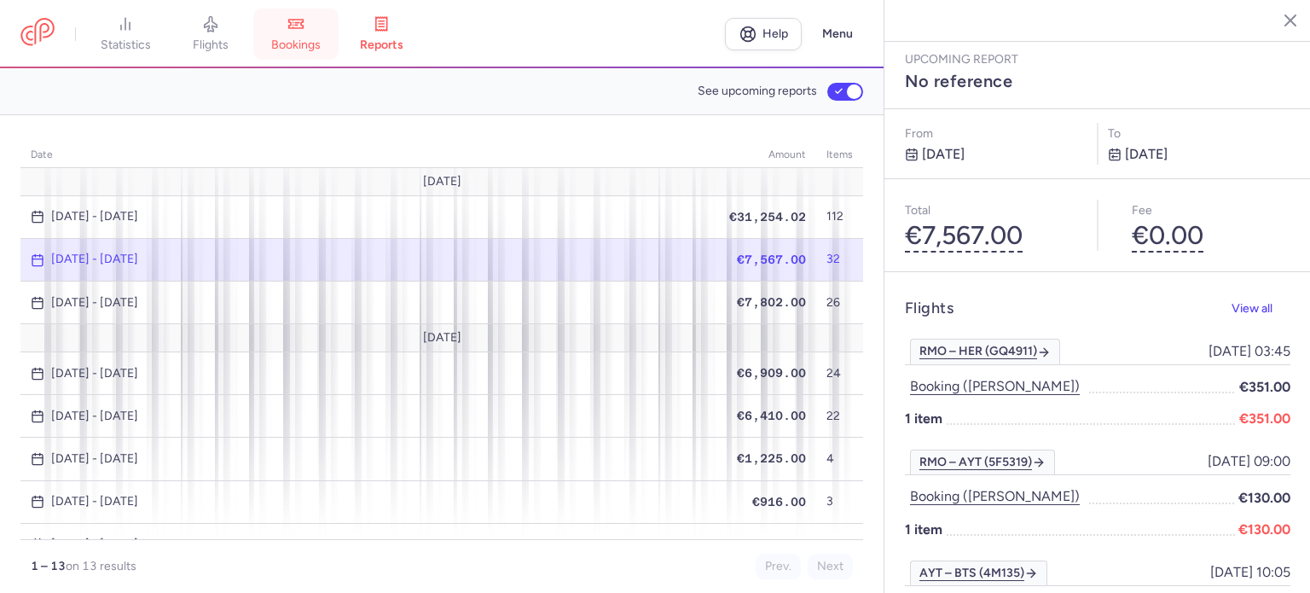
click at [300, 38] on span "bookings" at bounding box center [295, 45] width 49 height 15
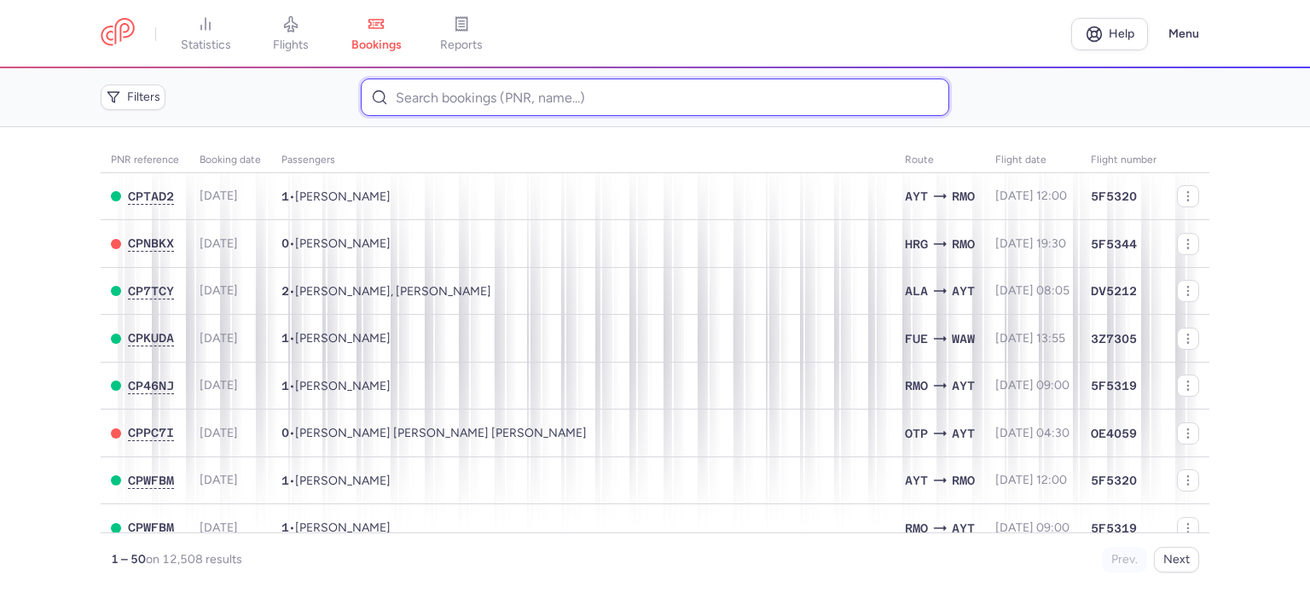
paste input "NAVARIISKA [PERSON_NAME]"
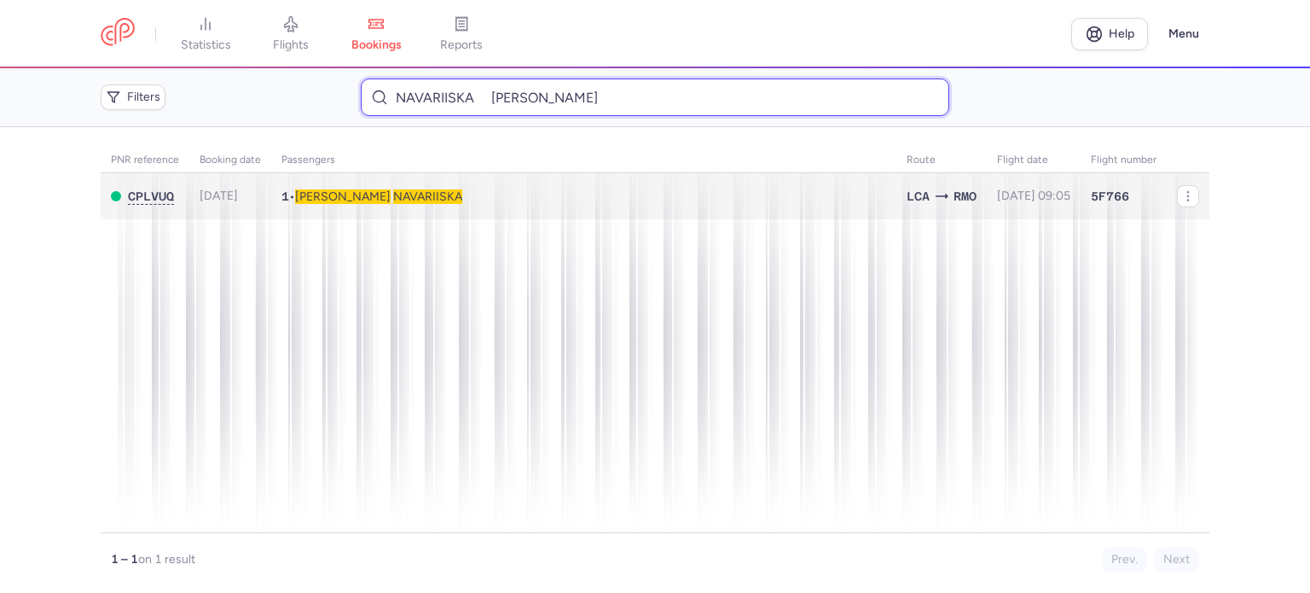
type input "NAVARIISKA [PERSON_NAME]"
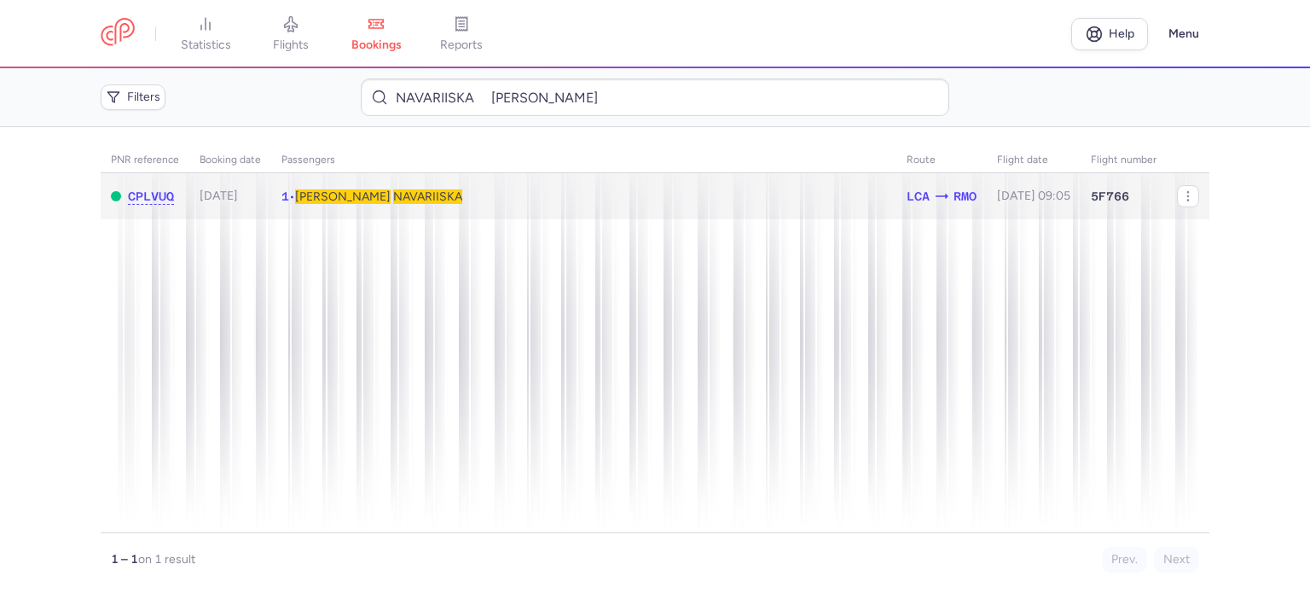
click at [393, 194] on span "NAVARIISKA" at bounding box center [427, 196] width 69 height 14
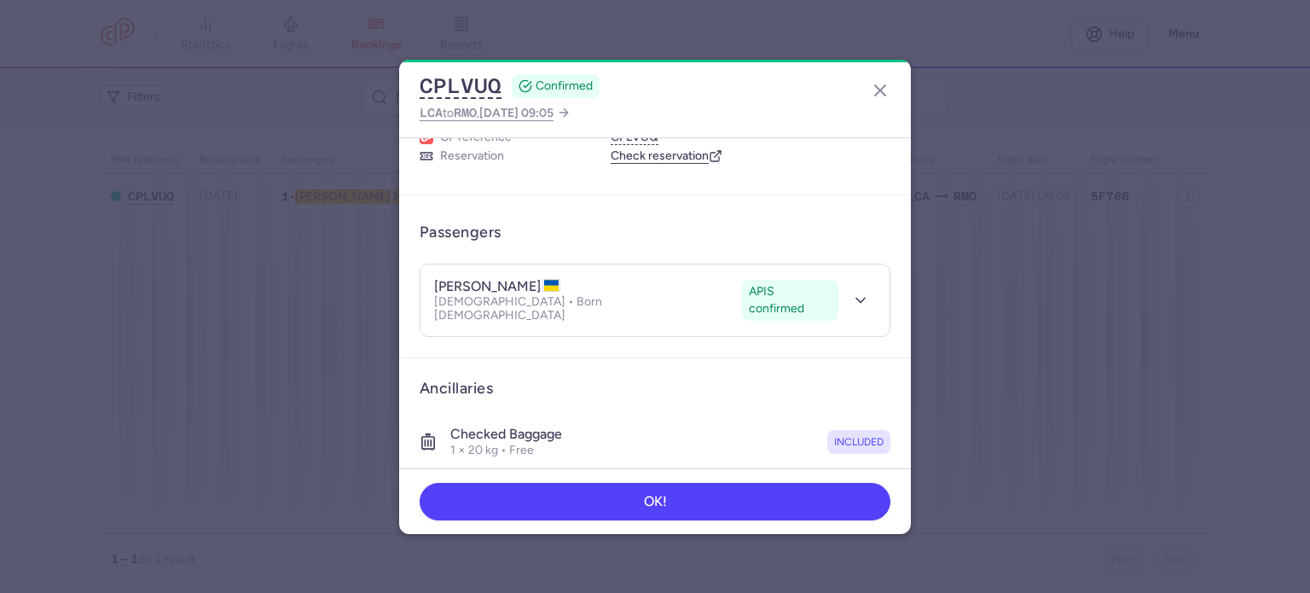
scroll to position [300, 0]
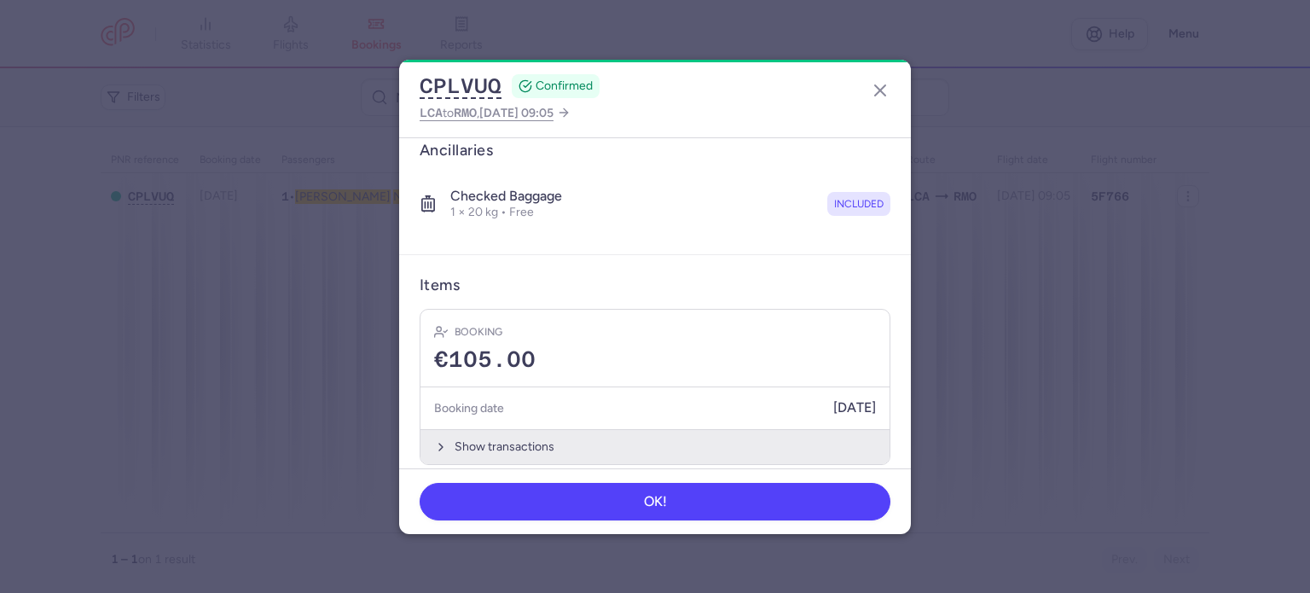
click at [501, 429] on button "Show transactions" at bounding box center [654, 446] width 469 height 35
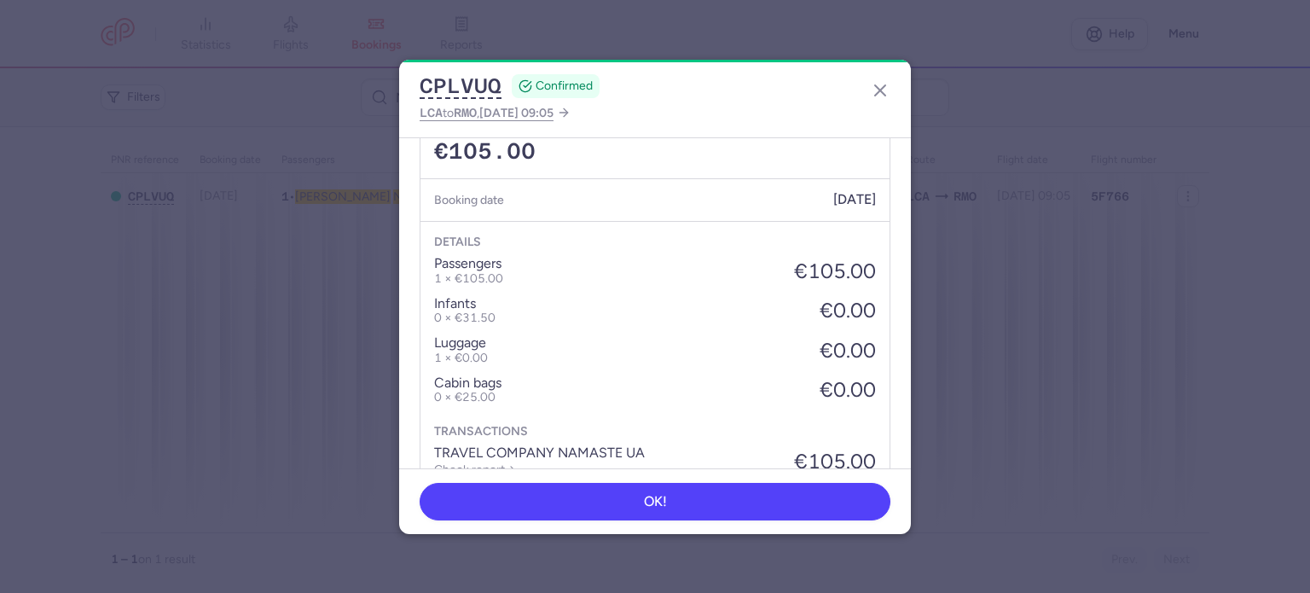
scroll to position [570, 0]
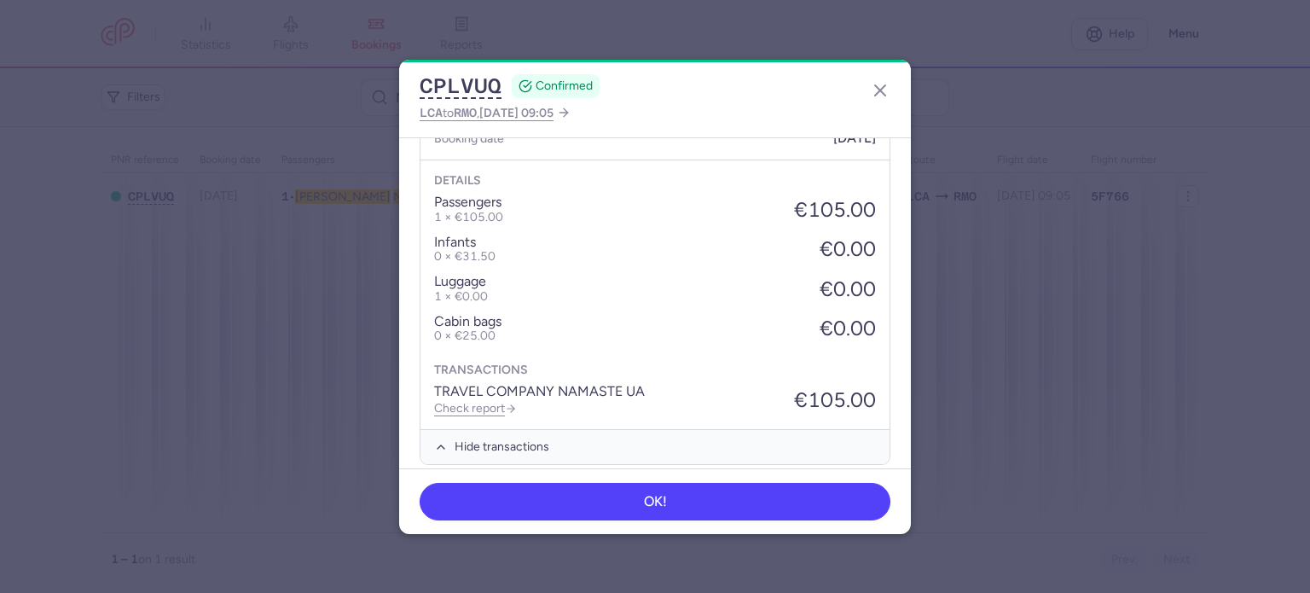
drag, startPoint x: 485, startPoint y: 389, endPoint x: 490, endPoint y: 376, distance: 13.8
click at [484, 401] on link "Check report" at bounding box center [475, 408] width 83 height 14
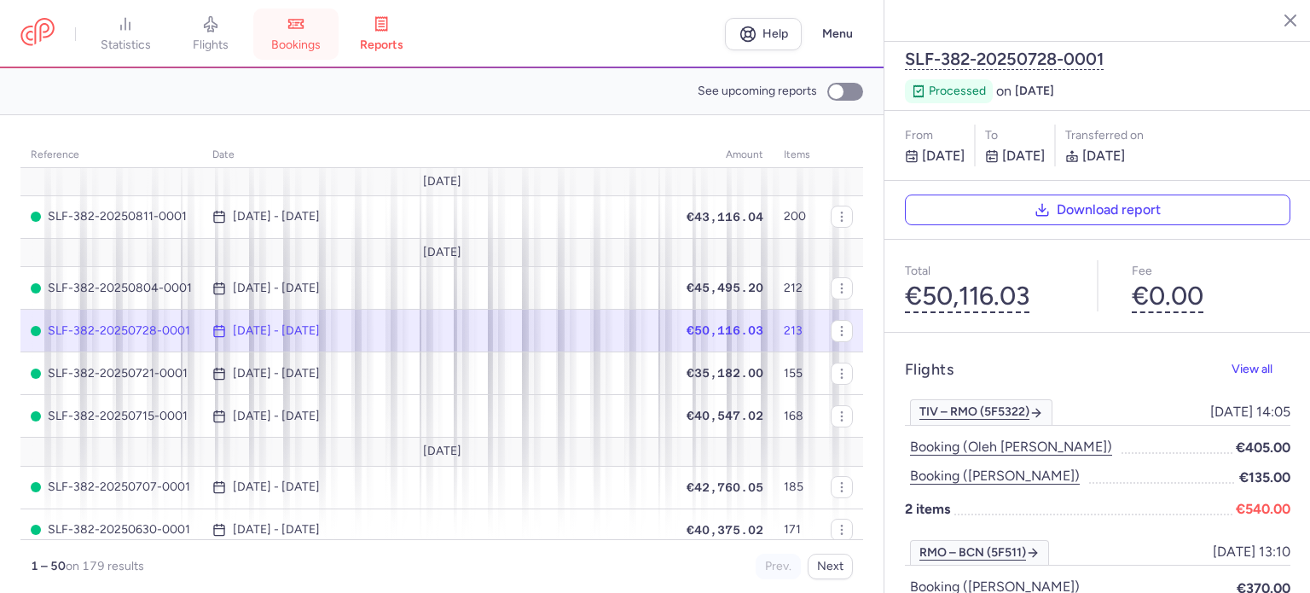
click at [298, 34] on link "bookings" at bounding box center [295, 34] width 85 height 38
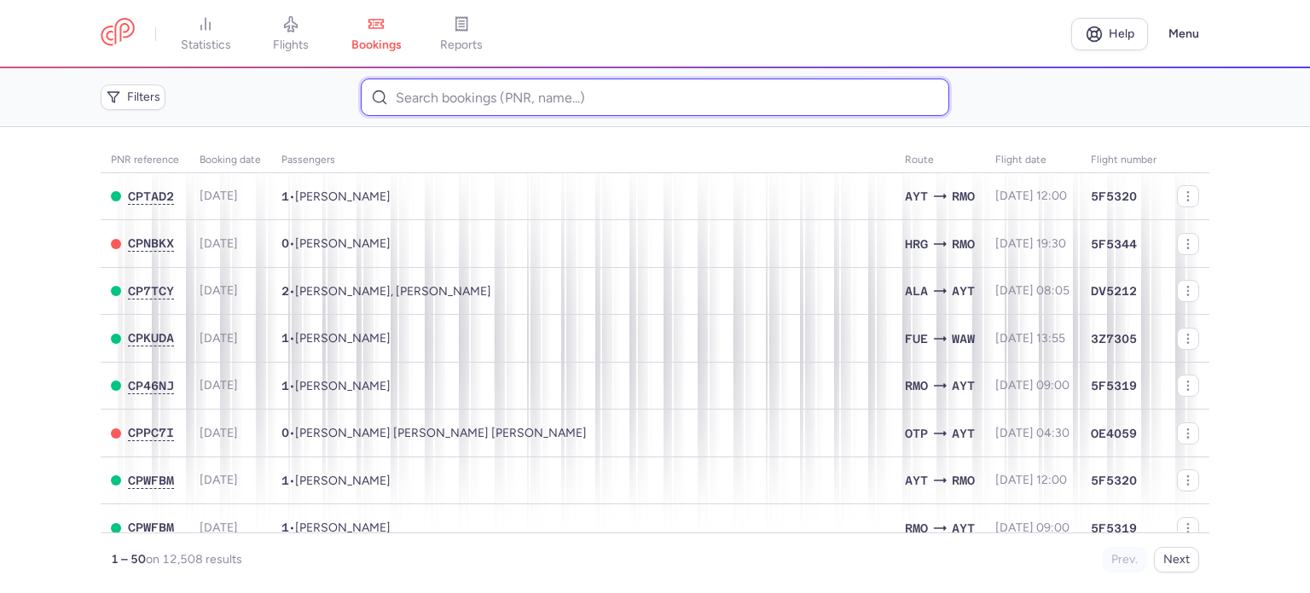
paste input "TARATUSHKA YELYZAVET"
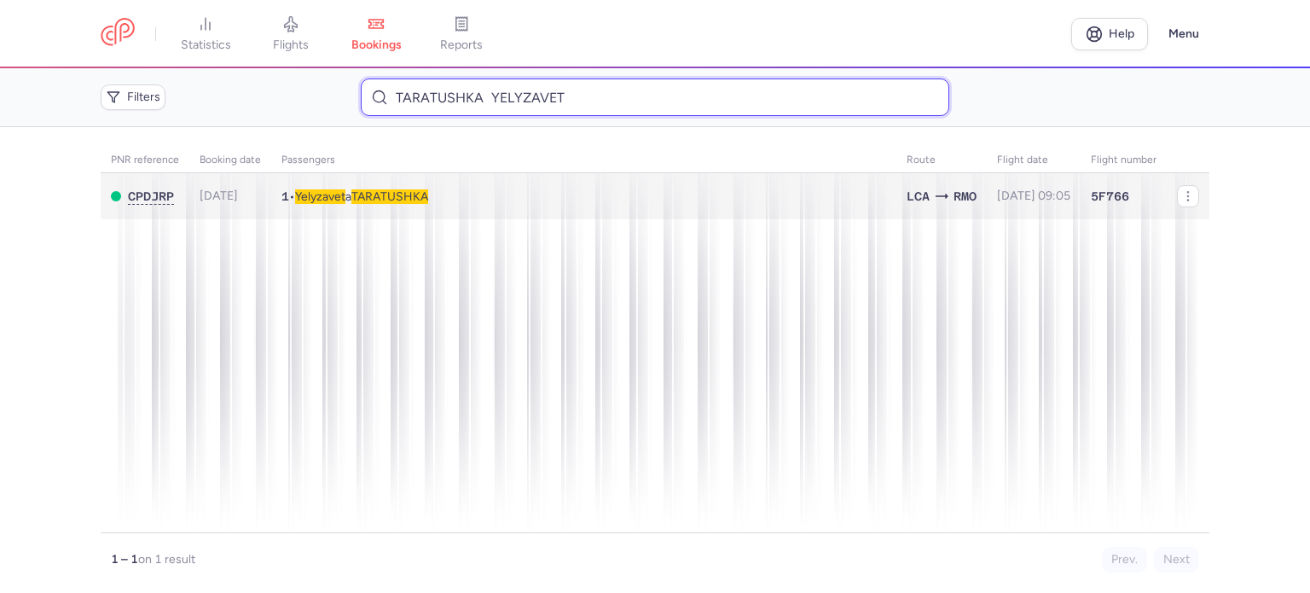
type input "TARATUSHKA YELYZAVET"
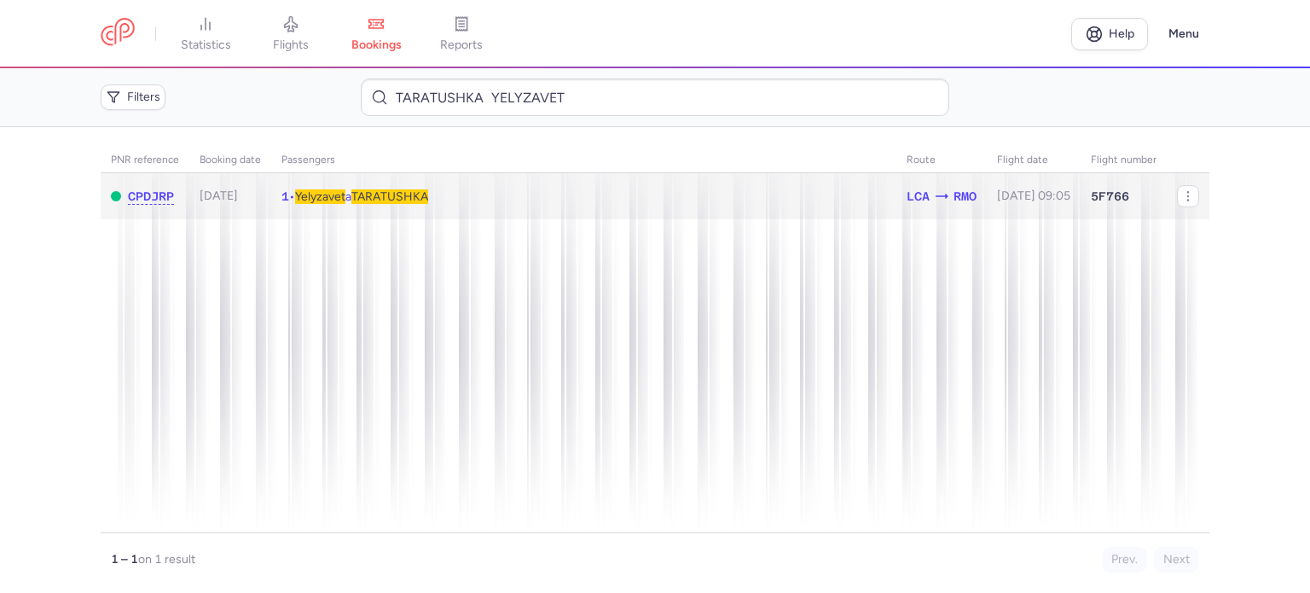
click at [373, 190] on span "TARATUSHKA" at bounding box center [389, 196] width 77 height 14
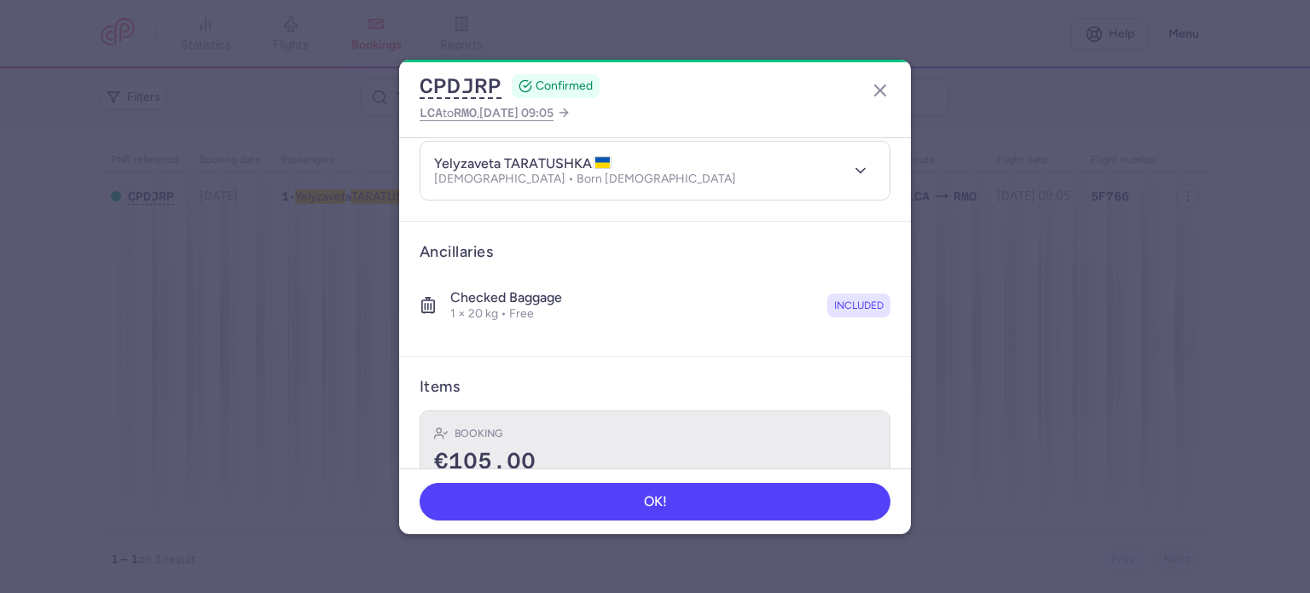
scroll to position [300, 0]
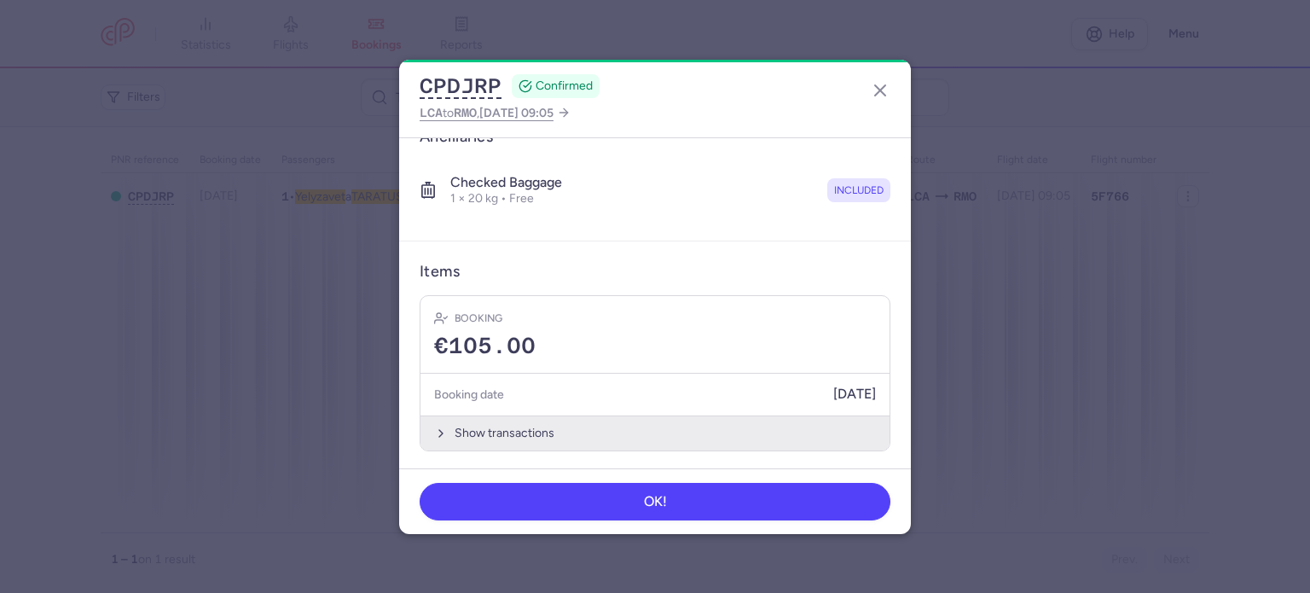
click at [493, 415] on button "Show transactions" at bounding box center [654, 432] width 469 height 35
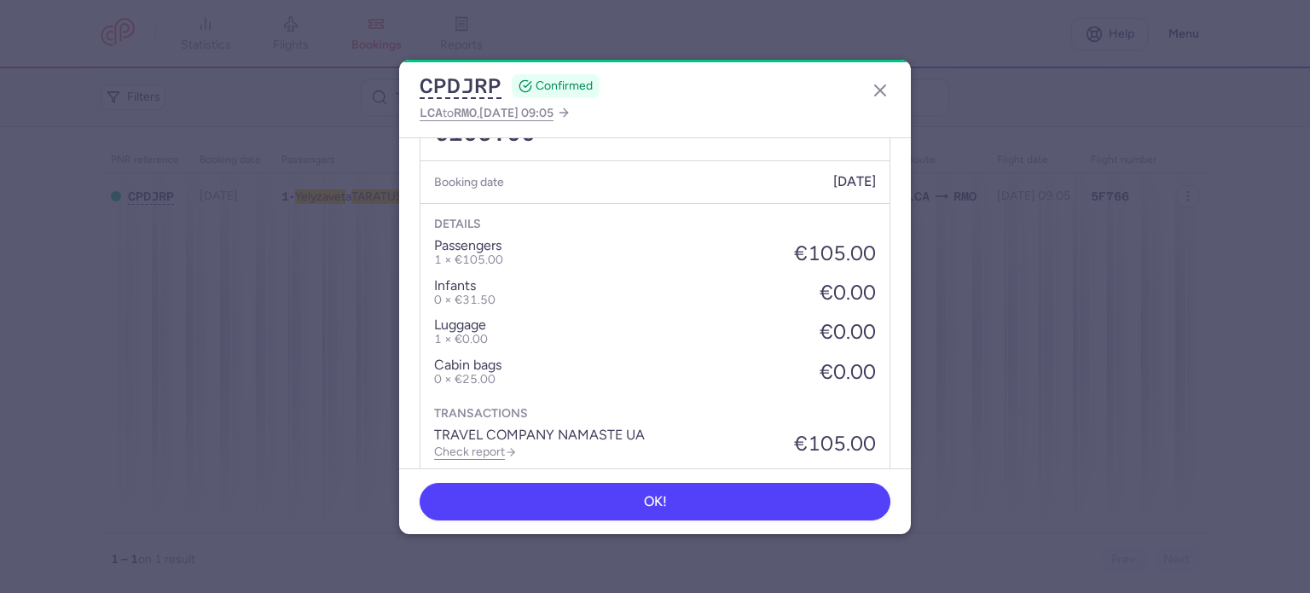
scroll to position [570, 0]
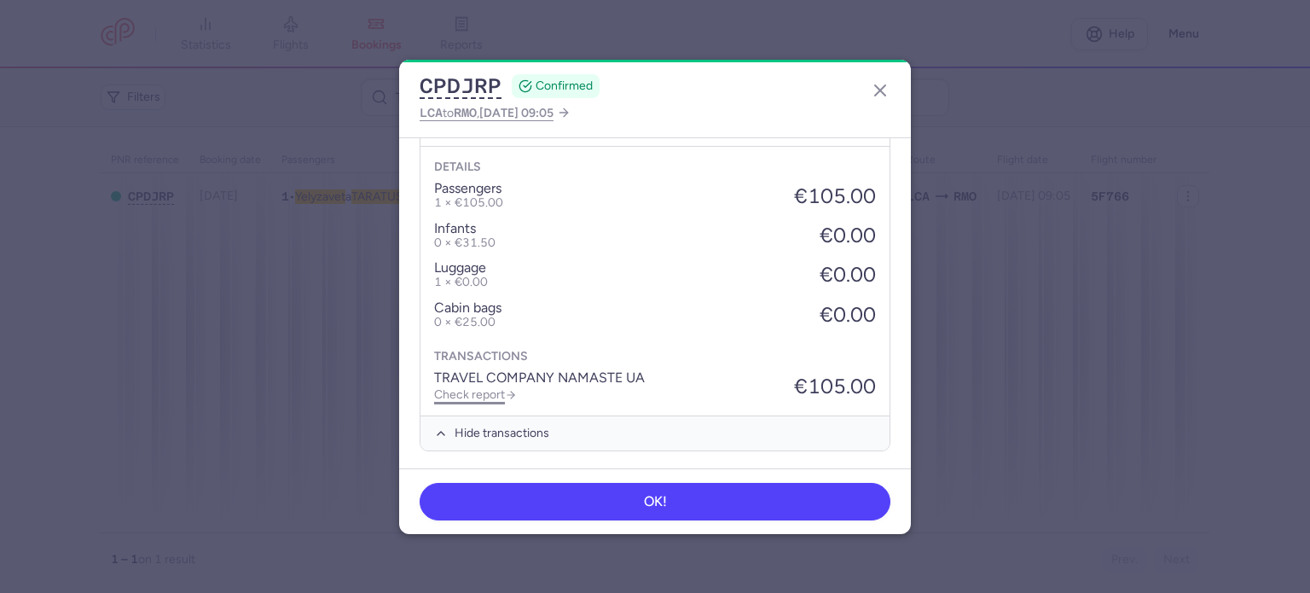
click at [482, 391] on link "Check report" at bounding box center [475, 394] width 83 height 14
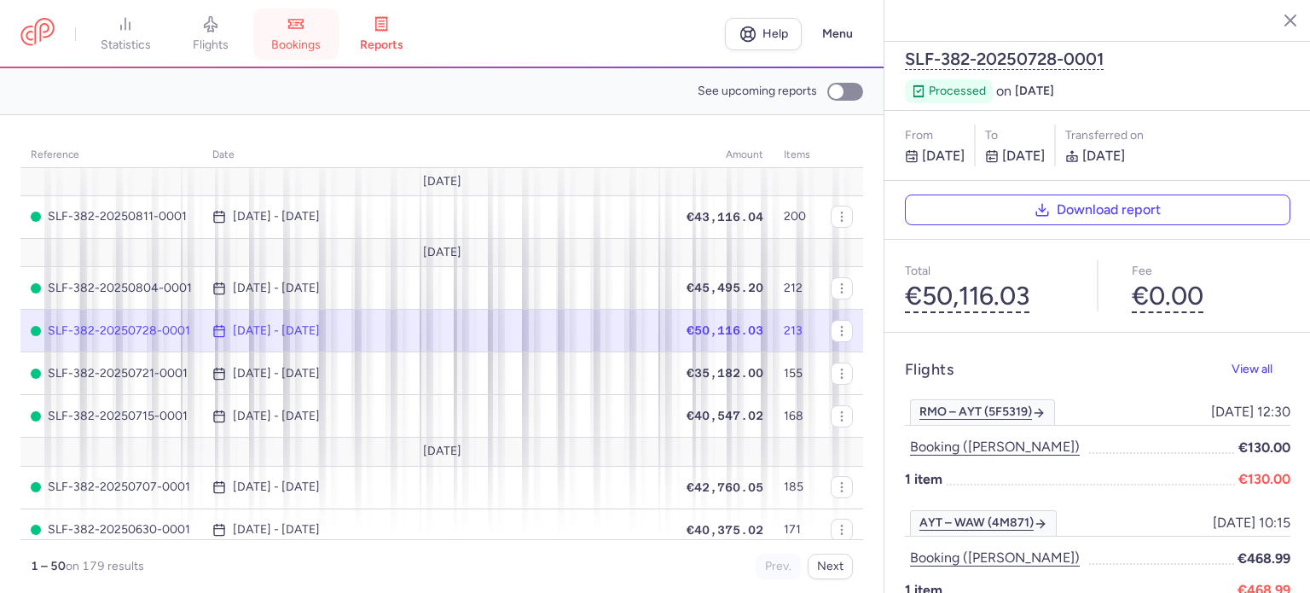
click at [293, 31] on icon at bounding box center [295, 23] width 17 height 17
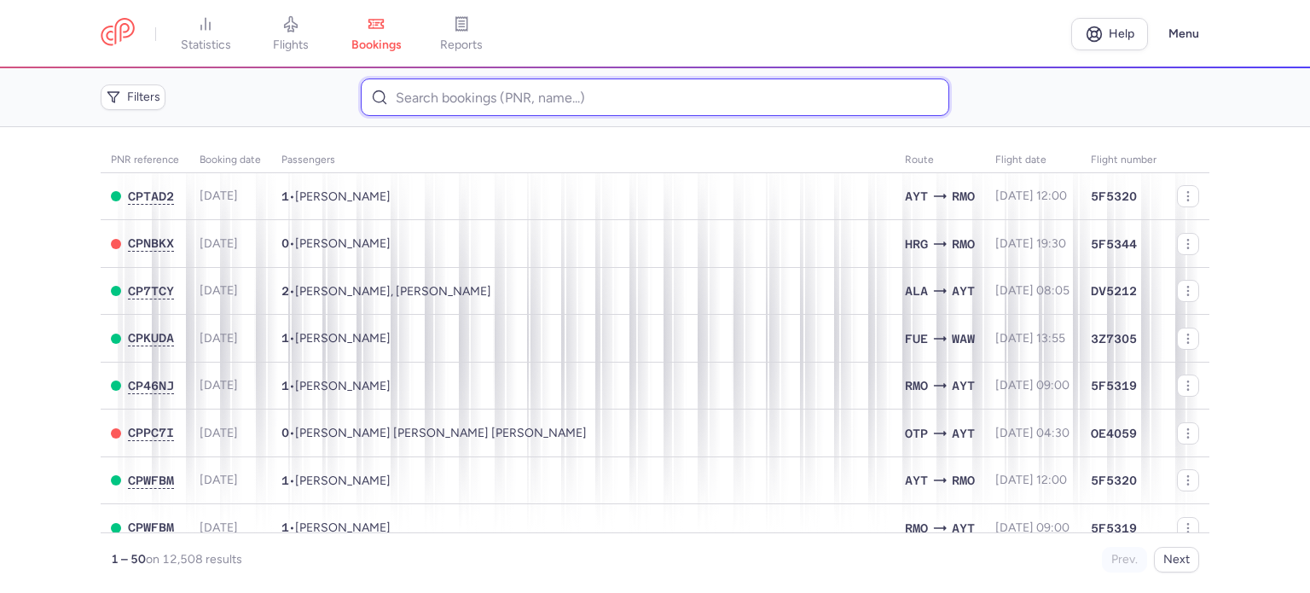
paste input "NARUBAI JAN"
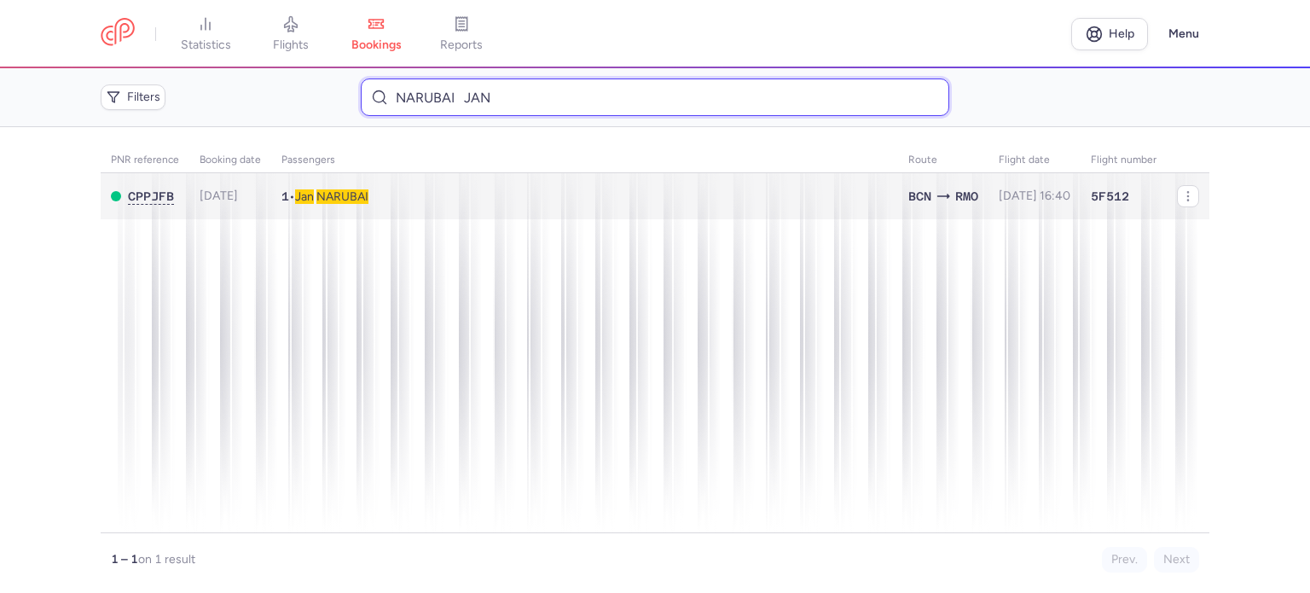
type input "NARUBAI JAN"
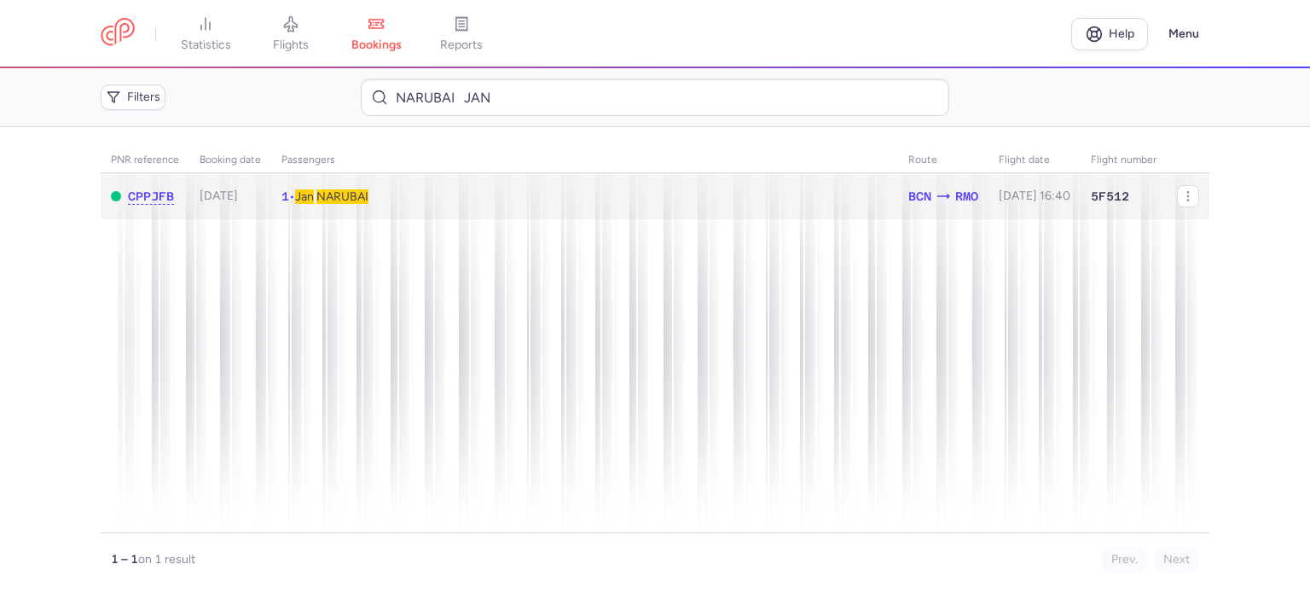
click at [358, 194] on span "NARUBAI" at bounding box center [342, 196] width 52 height 14
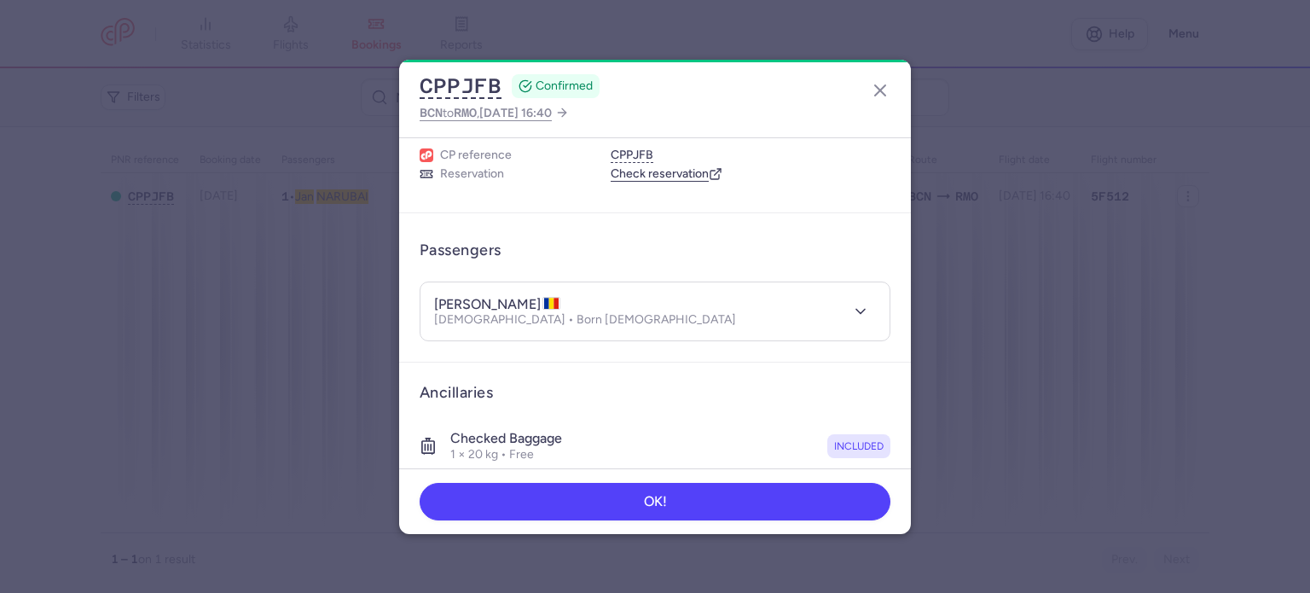
scroll to position [300, 0]
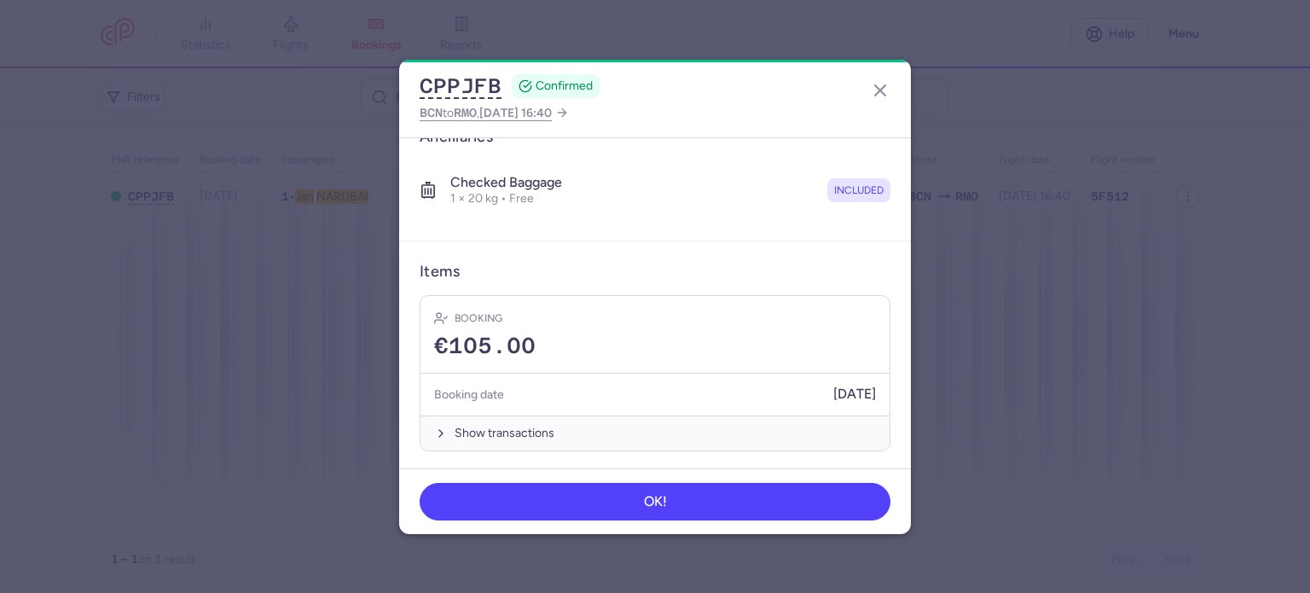
drag, startPoint x: 481, startPoint y: 425, endPoint x: 471, endPoint y: 408, distance: 19.2
click at [471, 408] on article "Booking €105.00 Booking date [DATE] Show transactions" at bounding box center [654, 373] width 469 height 154
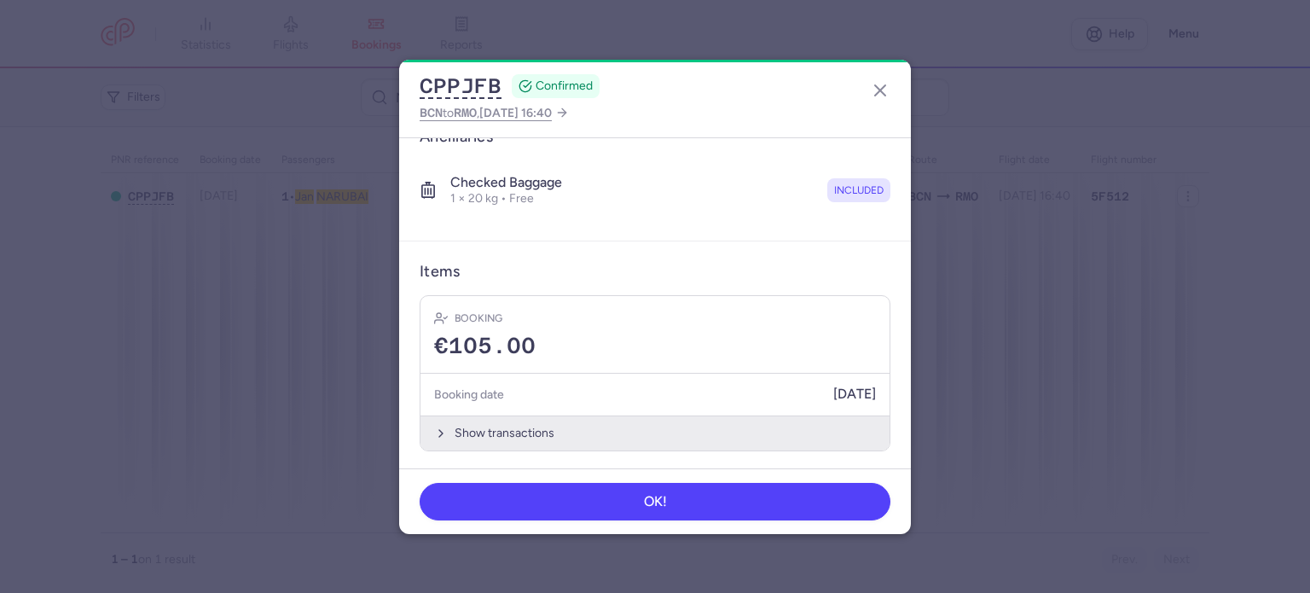
click at [488, 429] on button "Show transactions" at bounding box center [654, 432] width 469 height 35
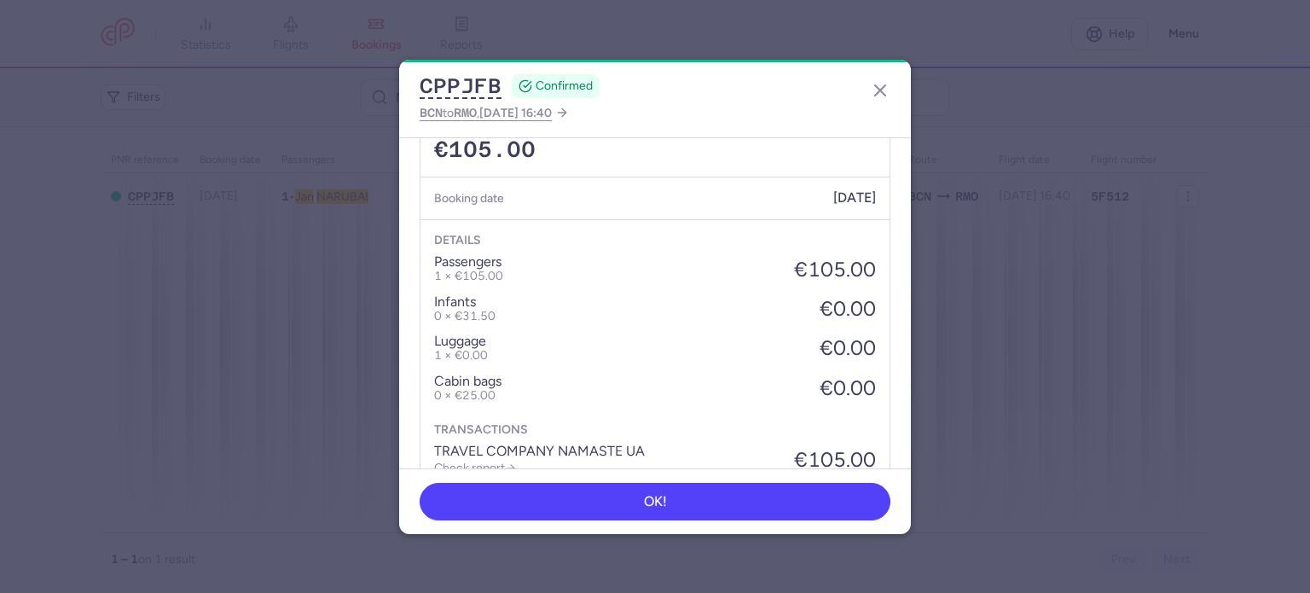
scroll to position [570, 0]
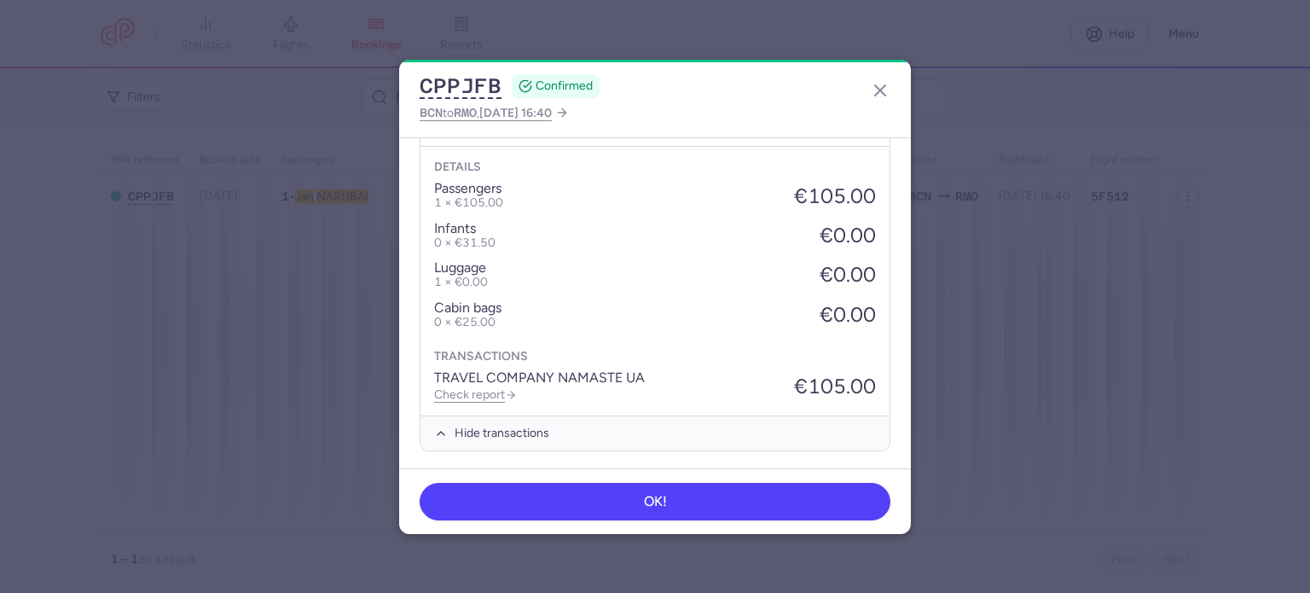
drag, startPoint x: 486, startPoint y: 395, endPoint x: 449, endPoint y: 381, distance: 39.9
click at [484, 394] on link "Check report" at bounding box center [475, 394] width 83 height 14
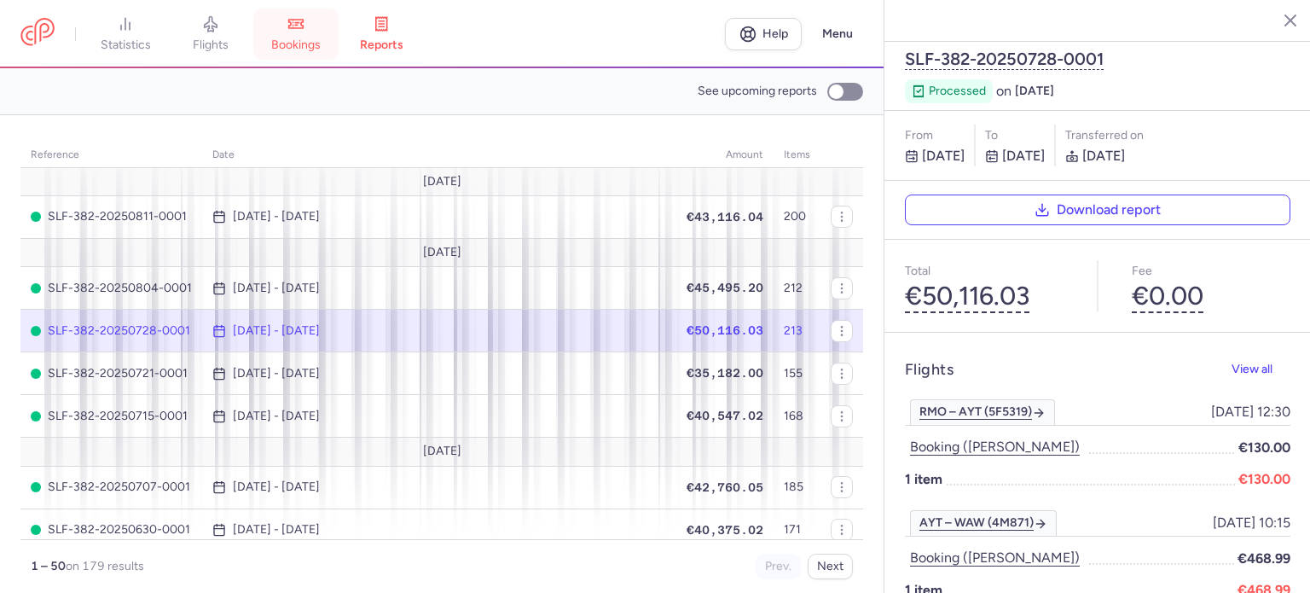
click at [295, 38] on span "bookings" at bounding box center [295, 45] width 49 height 15
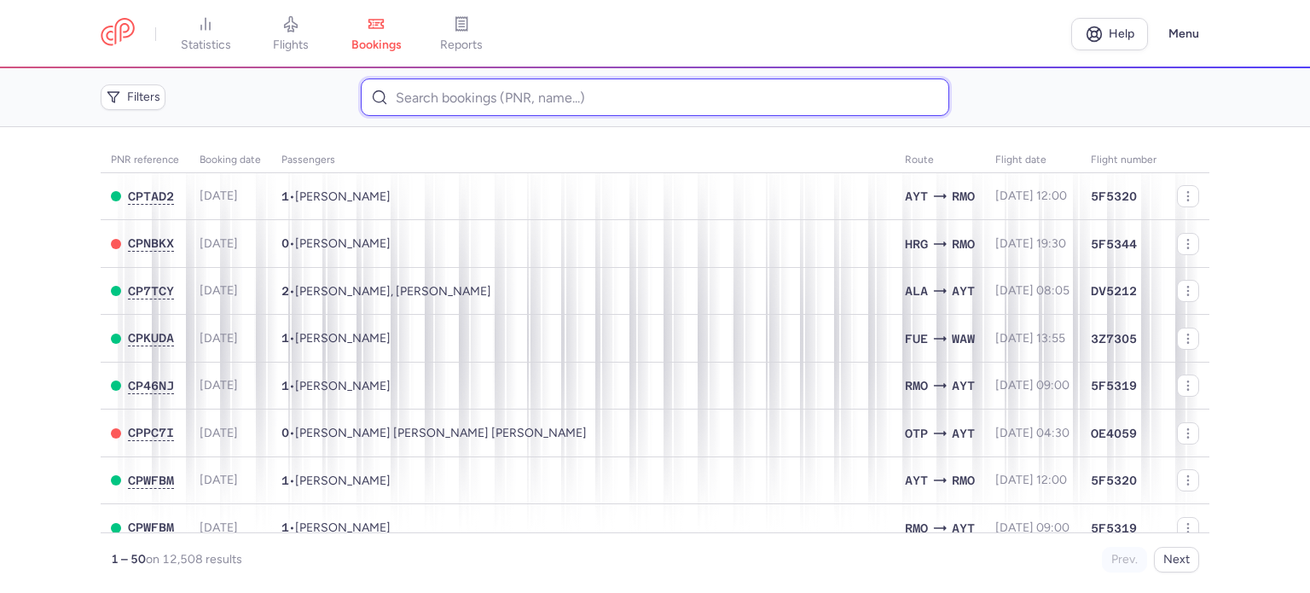
paste input "KOSHYK KHRYSTYN"
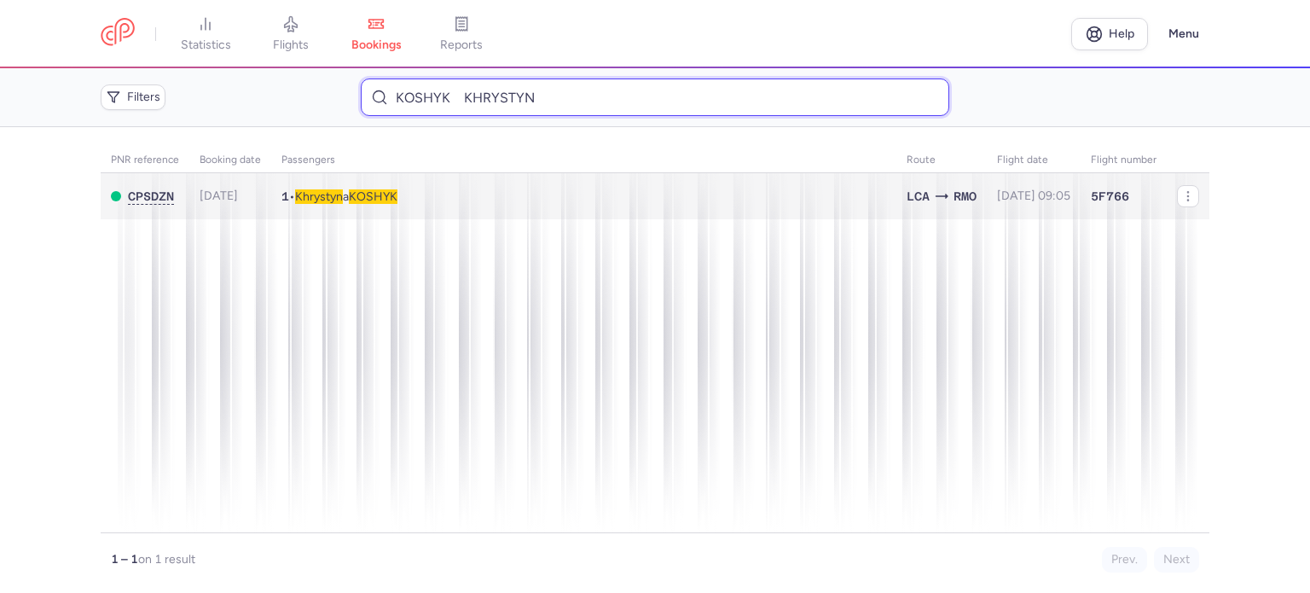
type input "KOSHYK KHRYSTYN"
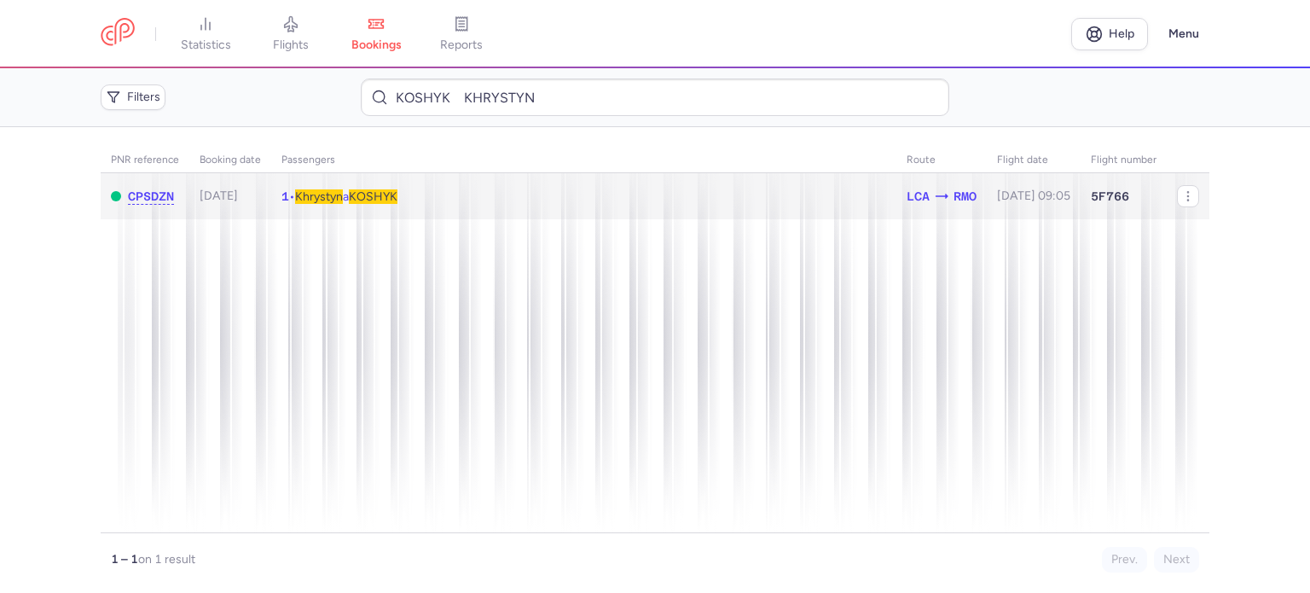
click at [337, 203] on span "Khrystyn" at bounding box center [319, 196] width 48 height 14
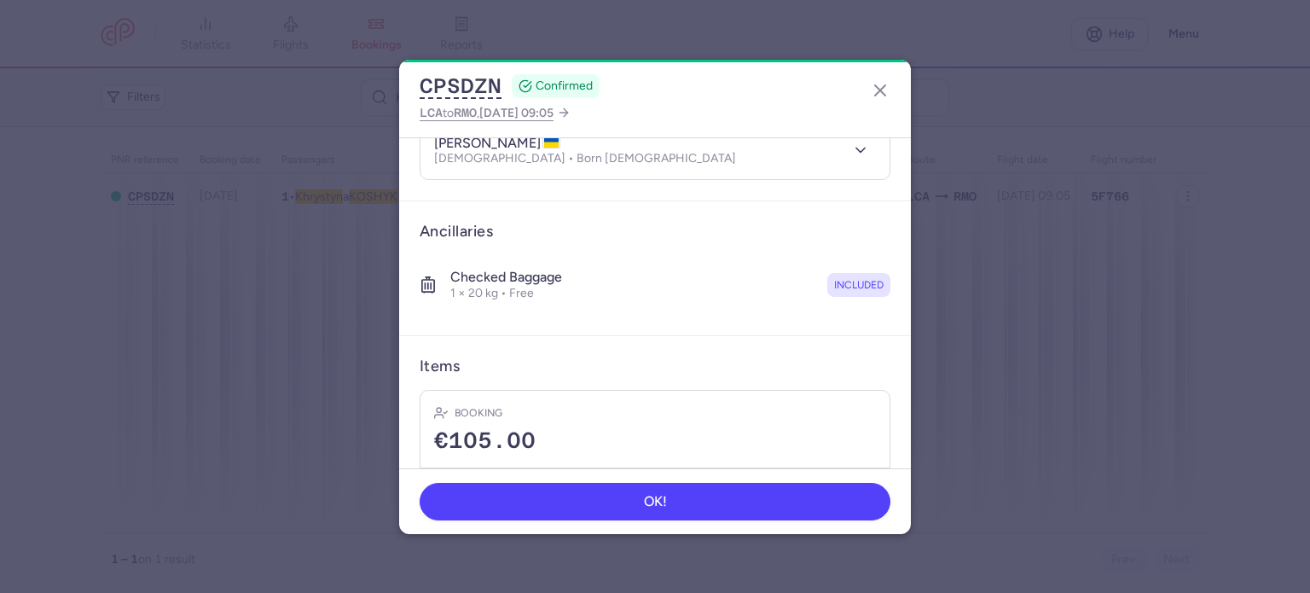
scroll to position [300, 0]
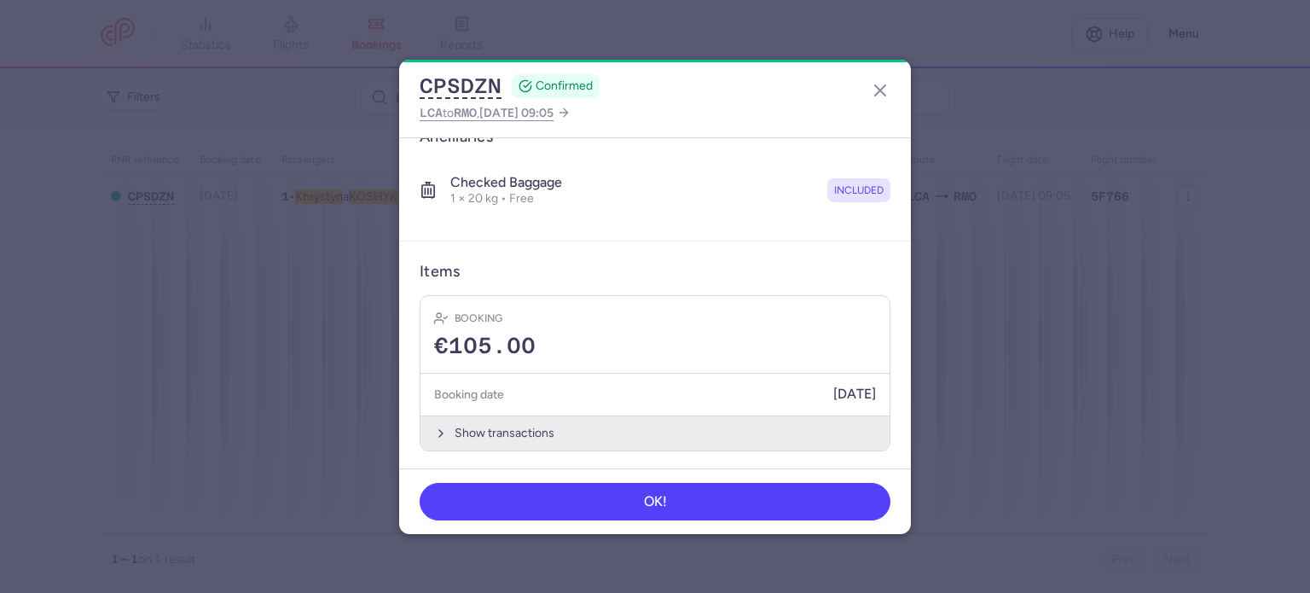
click at [482, 429] on button "Show transactions" at bounding box center [654, 432] width 469 height 35
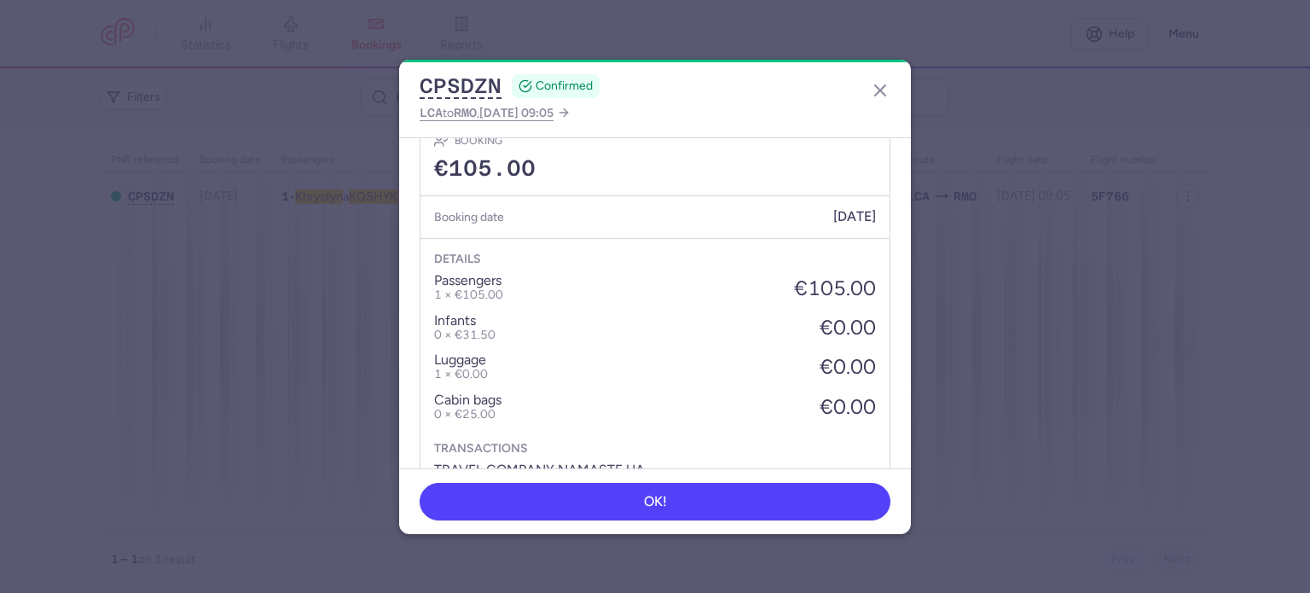
scroll to position [570, 0]
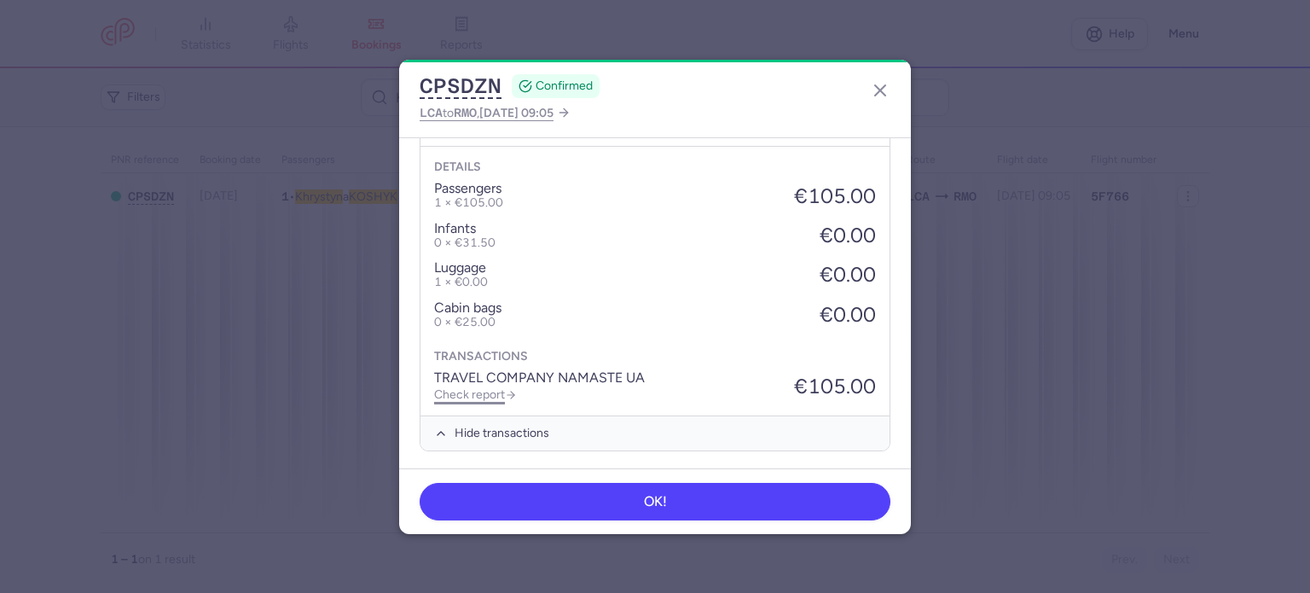
click at [483, 392] on link "Check report" at bounding box center [475, 394] width 83 height 14
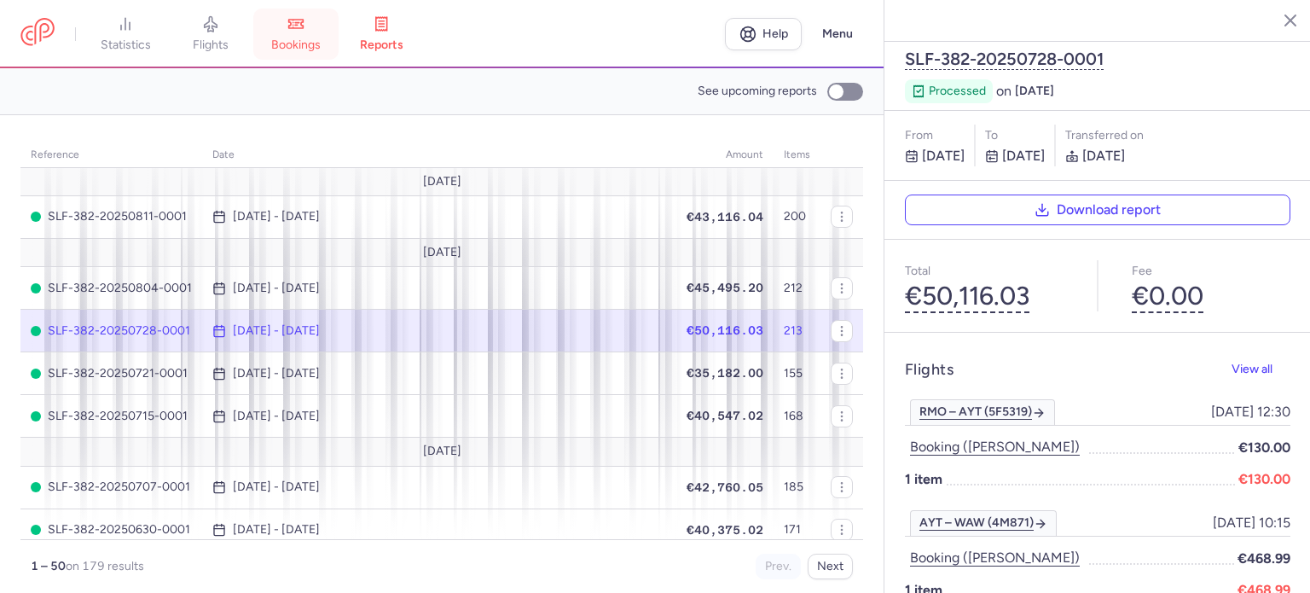
click at [304, 32] on link "bookings" at bounding box center [295, 34] width 85 height 38
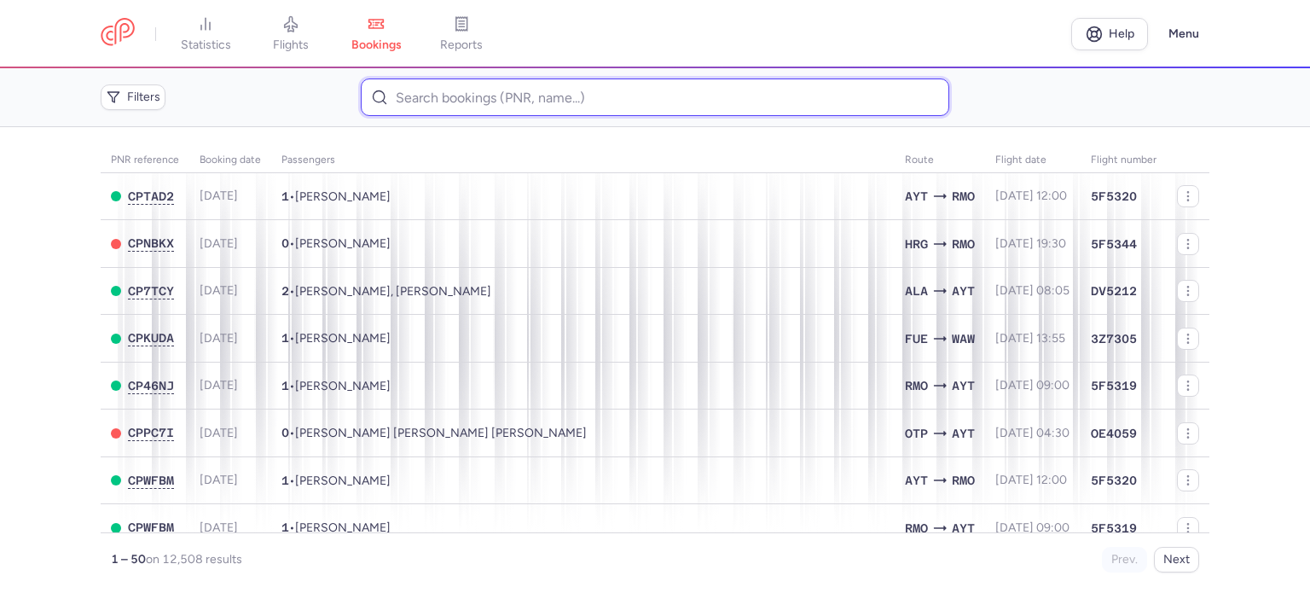
paste input "[PERSON_NAME]"
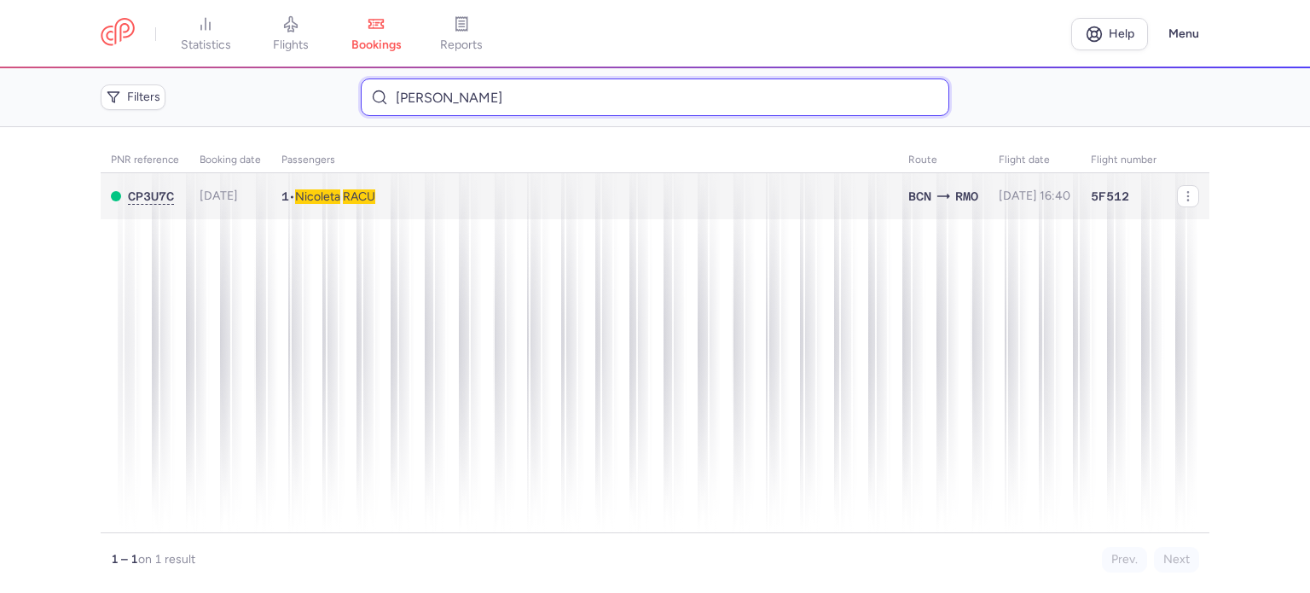
type input "[PERSON_NAME]"
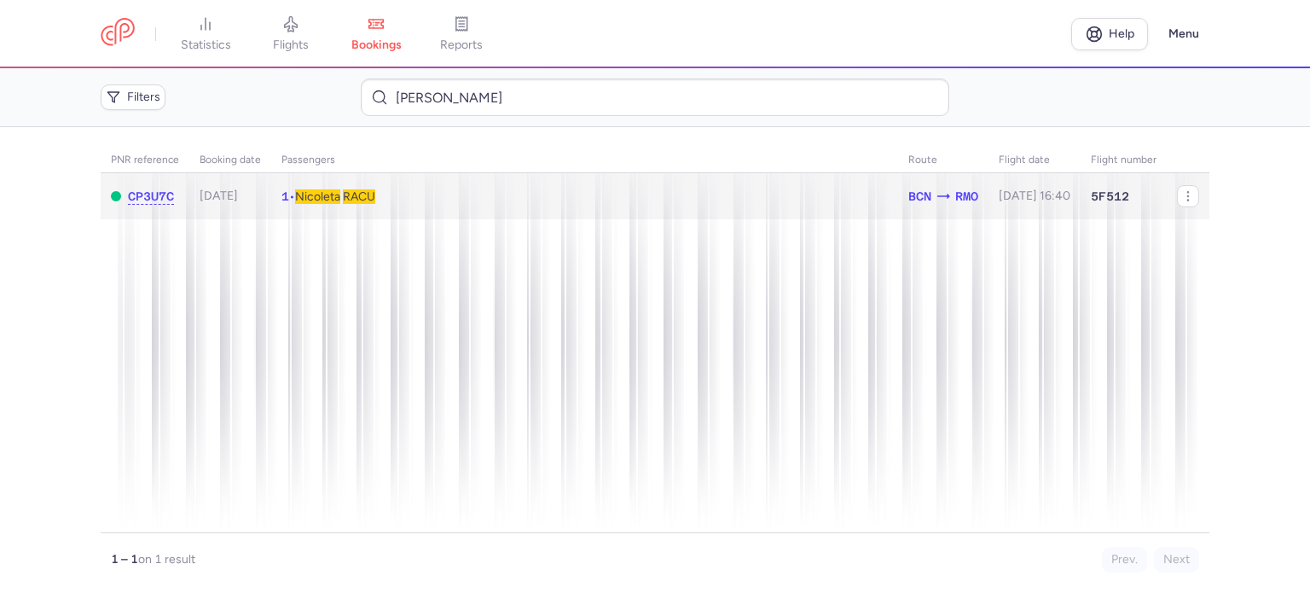
click at [368, 198] on span "RACU" at bounding box center [359, 196] width 32 height 14
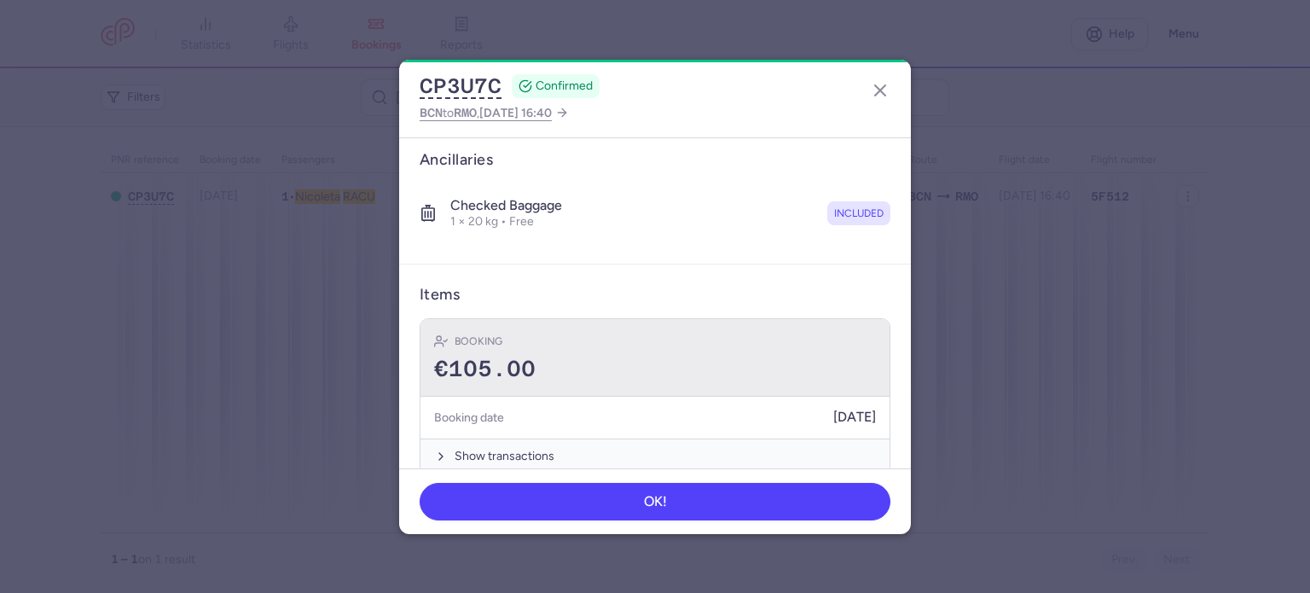
scroll to position [300, 0]
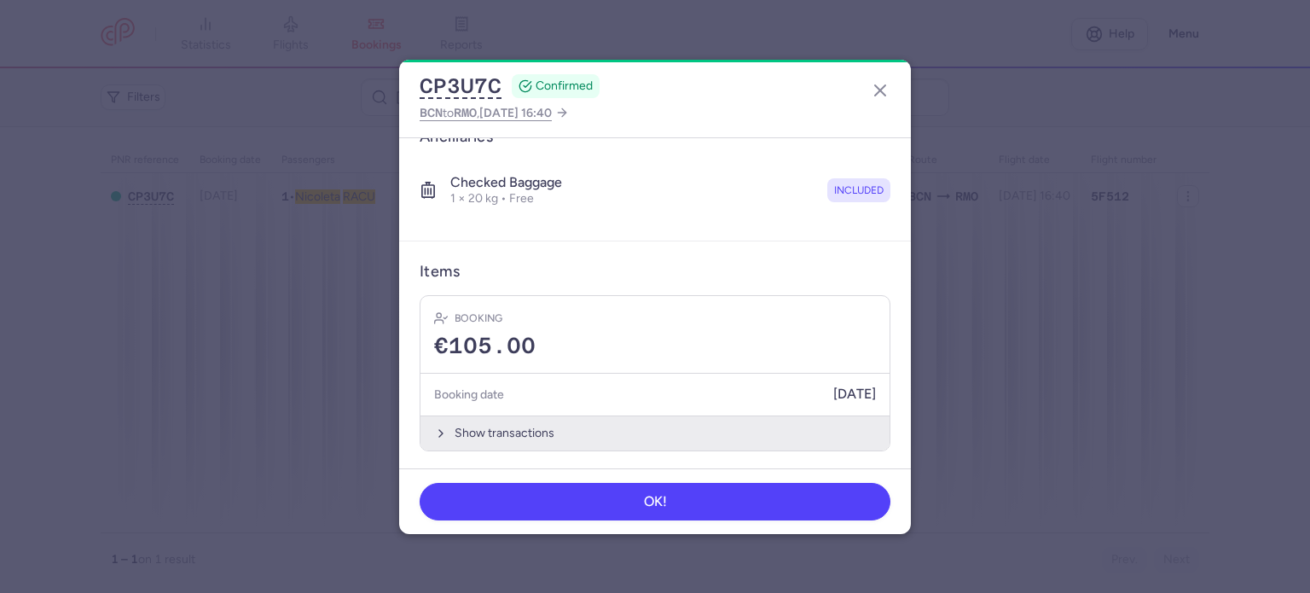
click at [477, 415] on button "Show transactions" at bounding box center [654, 432] width 469 height 35
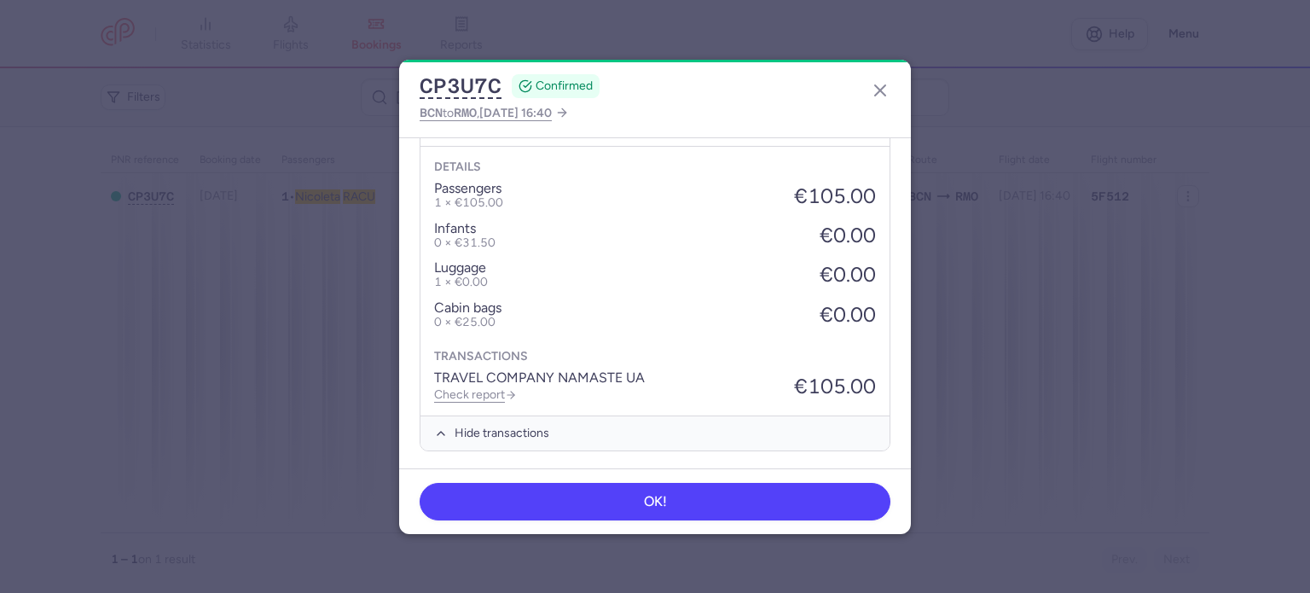
scroll to position [570, 0]
click at [475, 389] on link "Check report" at bounding box center [475, 394] width 83 height 14
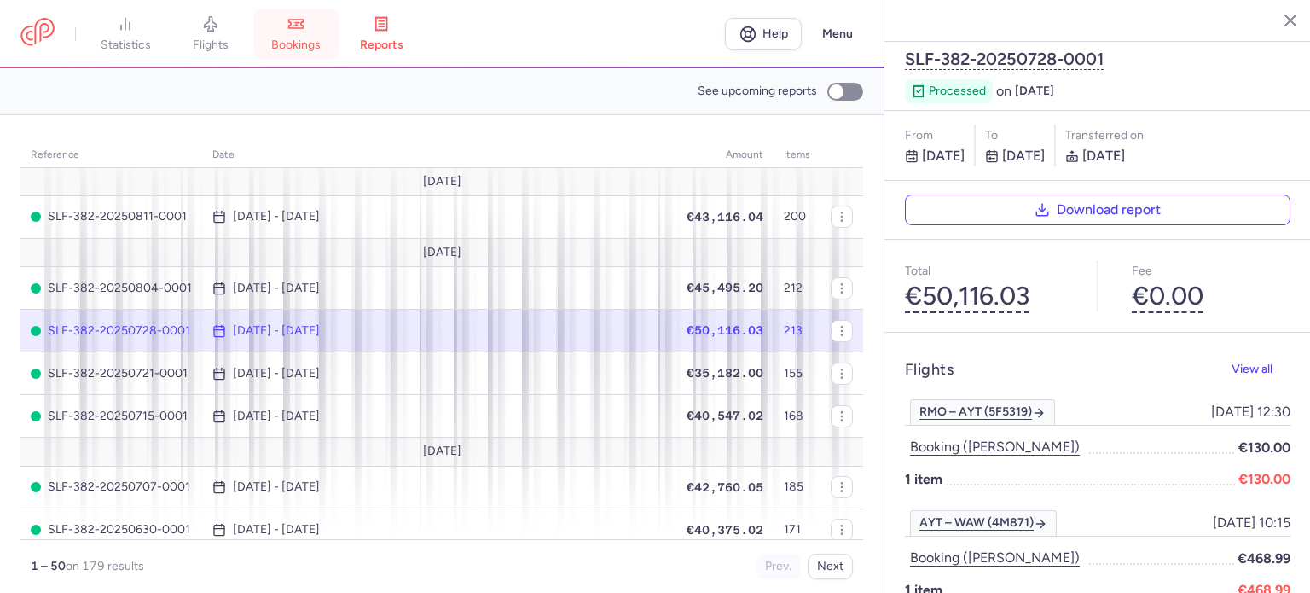
click at [317, 33] on link "bookings" at bounding box center [295, 34] width 85 height 38
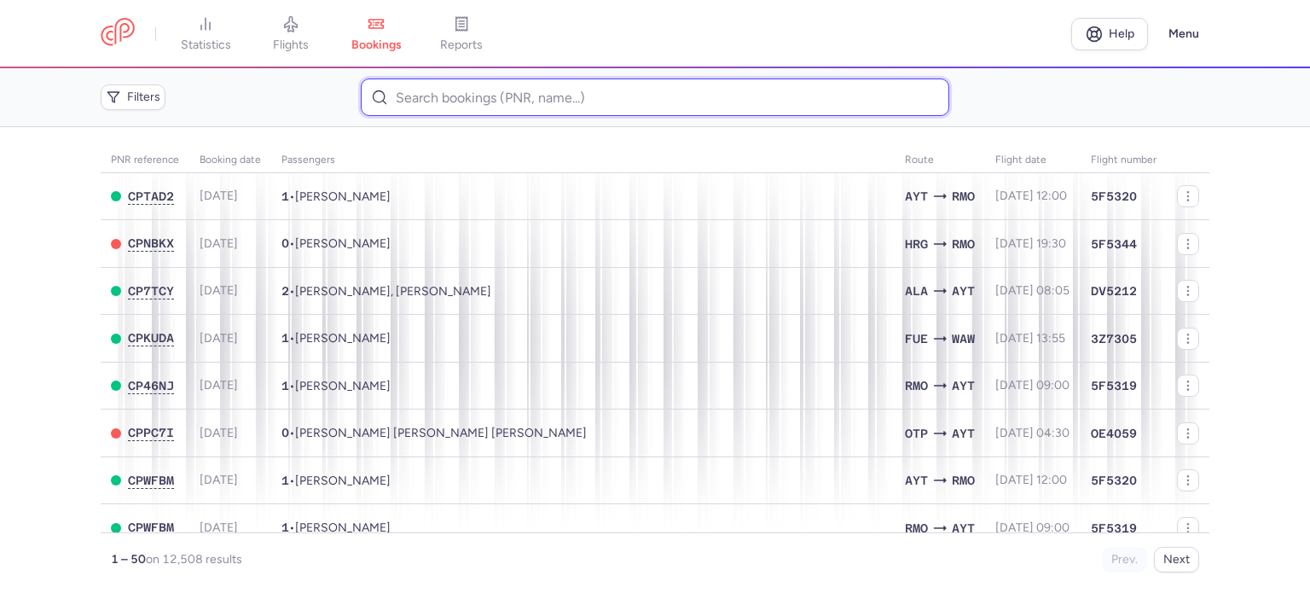
paste input "[PERSON_NAME]"
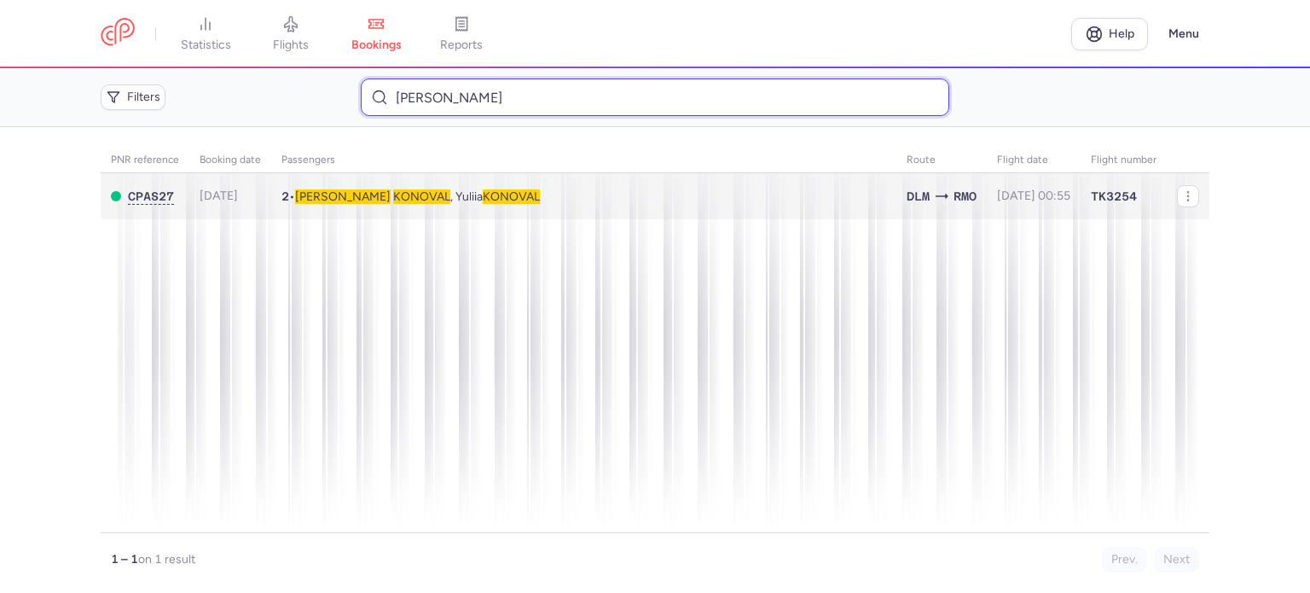
type input "[PERSON_NAME]"
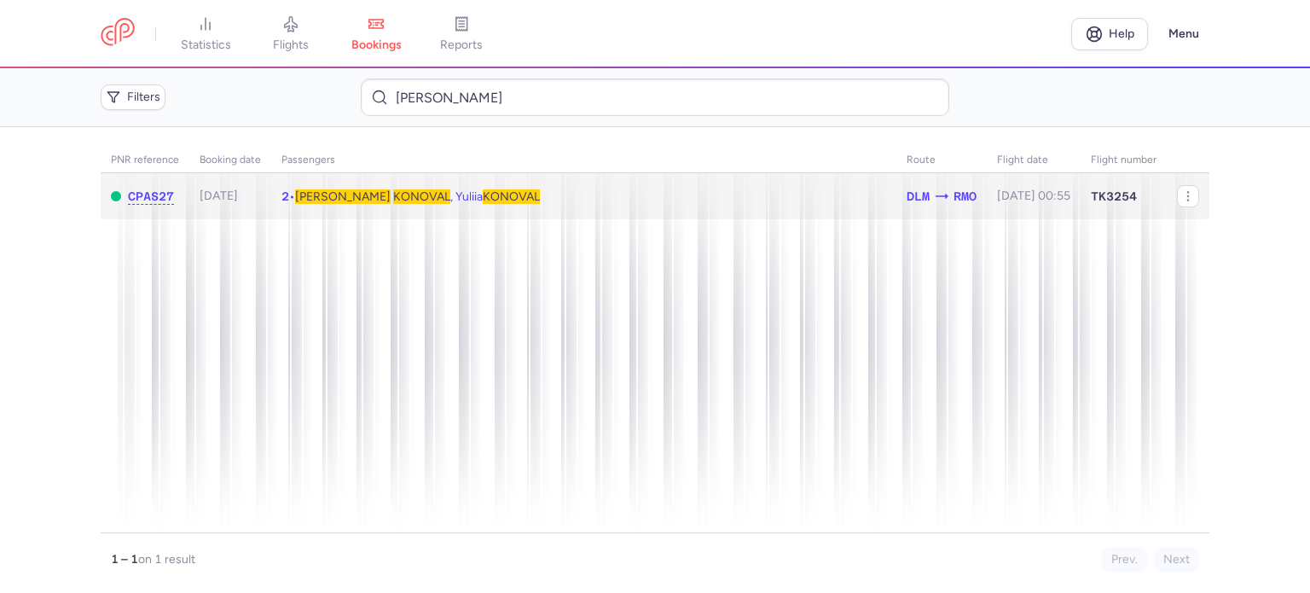
click at [344, 195] on span "[PERSON_NAME] , [PERSON_NAME]" at bounding box center [417, 196] width 245 height 14
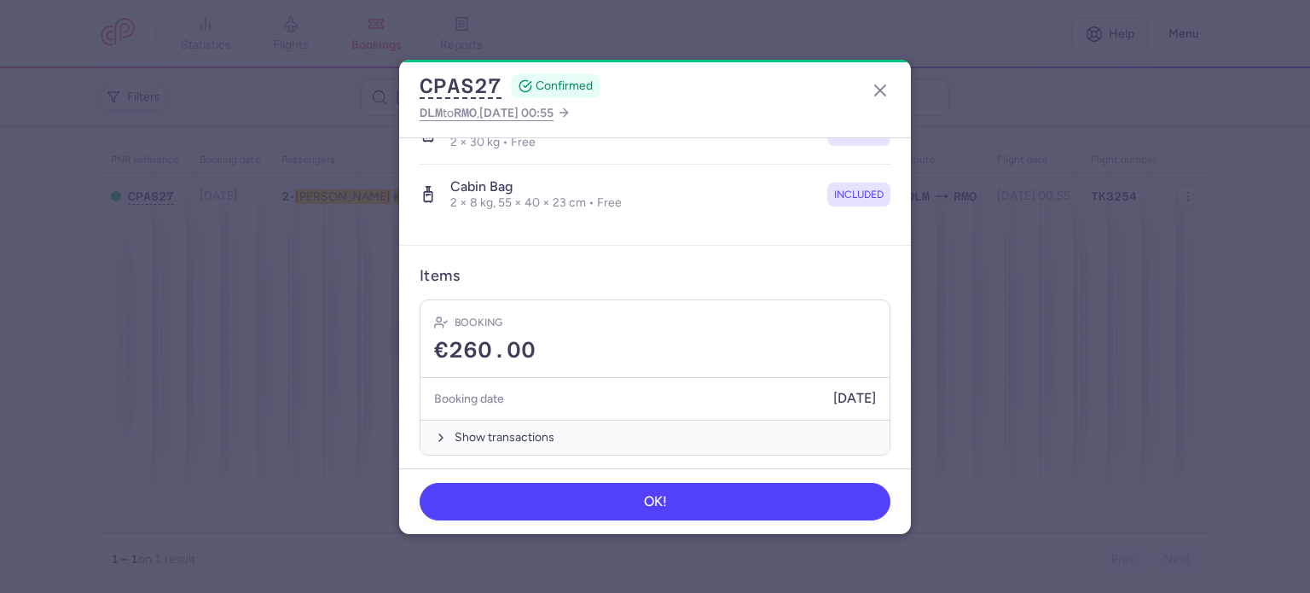
scroll to position [420, 0]
drag, startPoint x: 488, startPoint y: 428, endPoint x: 484, endPoint y: 402, distance: 26.7
click at [487, 425] on button "Show transactions" at bounding box center [654, 433] width 469 height 35
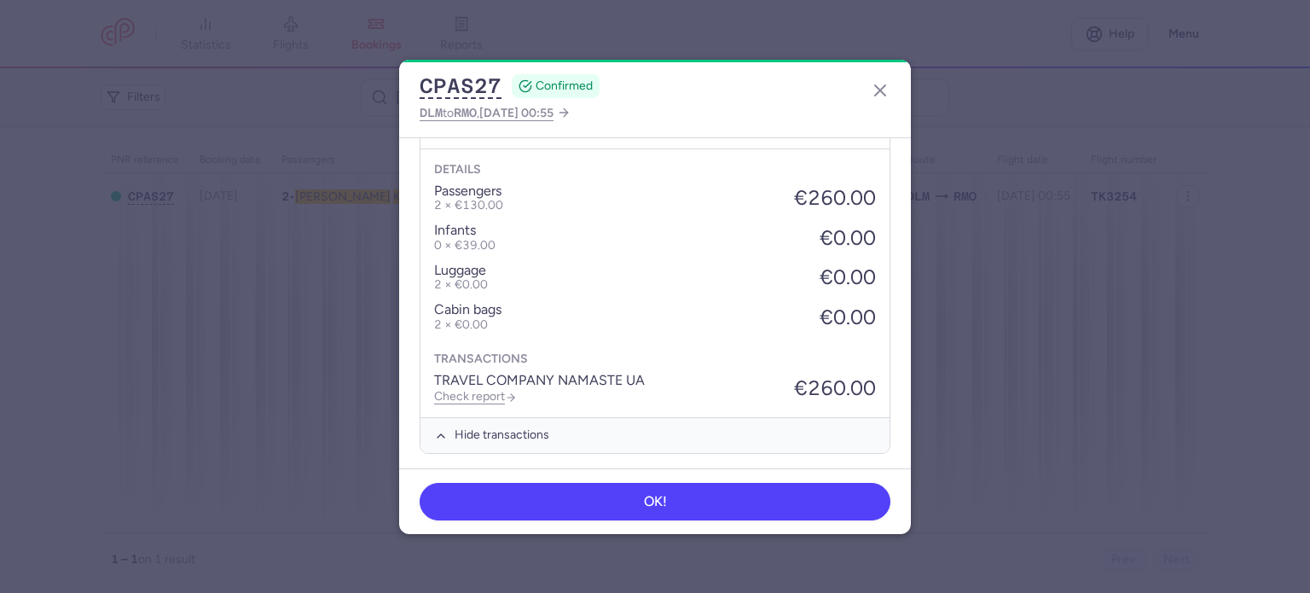
scroll to position [689, 0]
click at [472, 396] on link "Check report" at bounding box center [475, 394] width 83 height 14
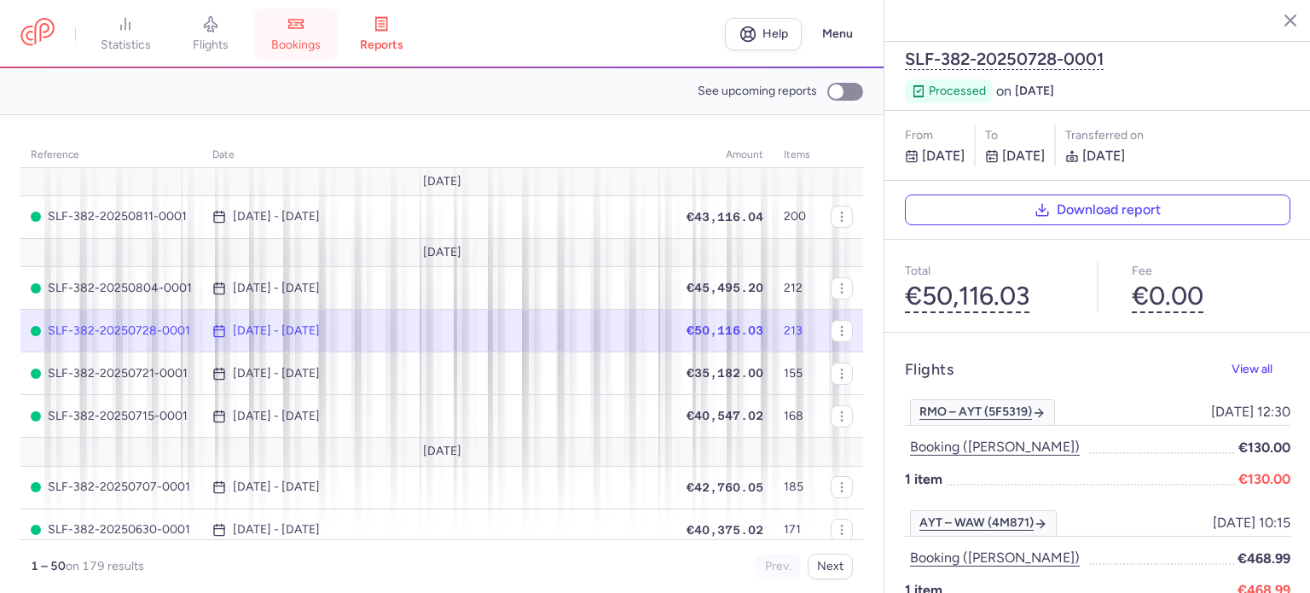
click at [313, 42] on span "bookings" at bounding box center [295, 45] width 49 height 15
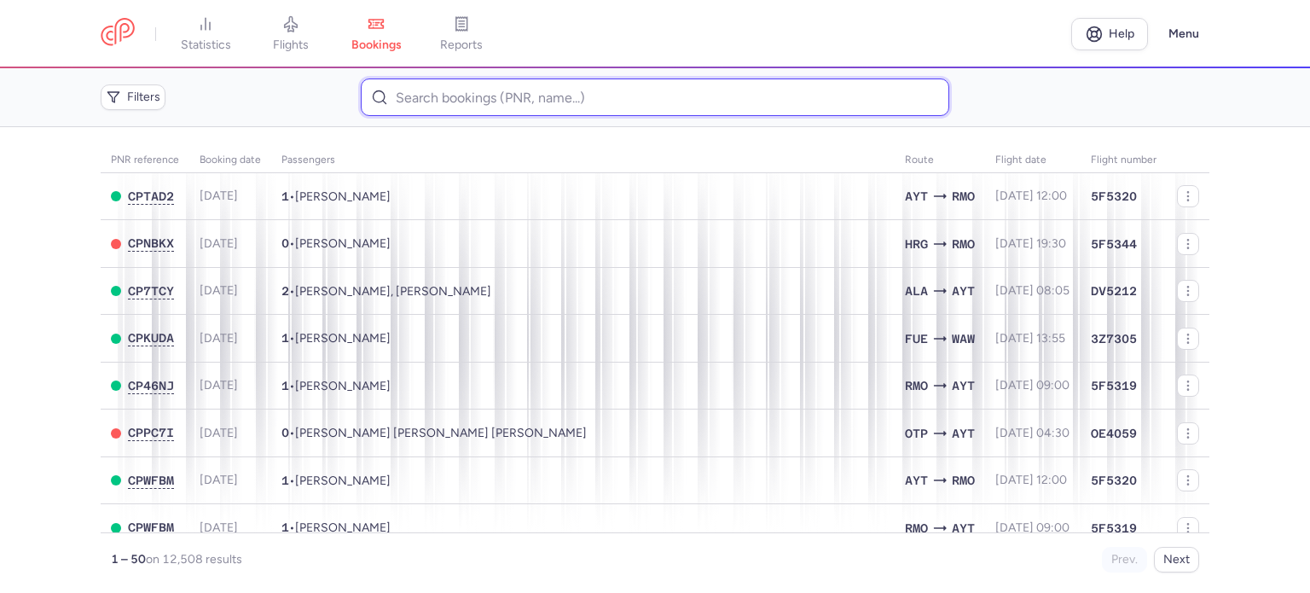
paste input "[PERSON_NAME] KYRYLO"
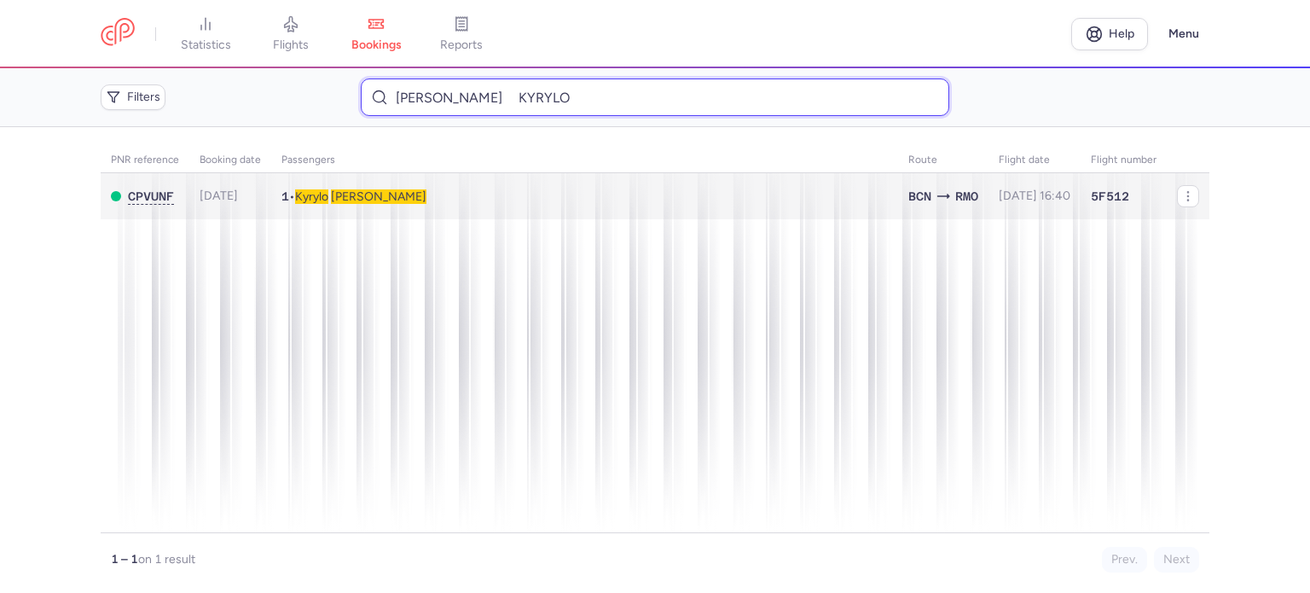
type input "[PERSON_NAME] KYRYLO"
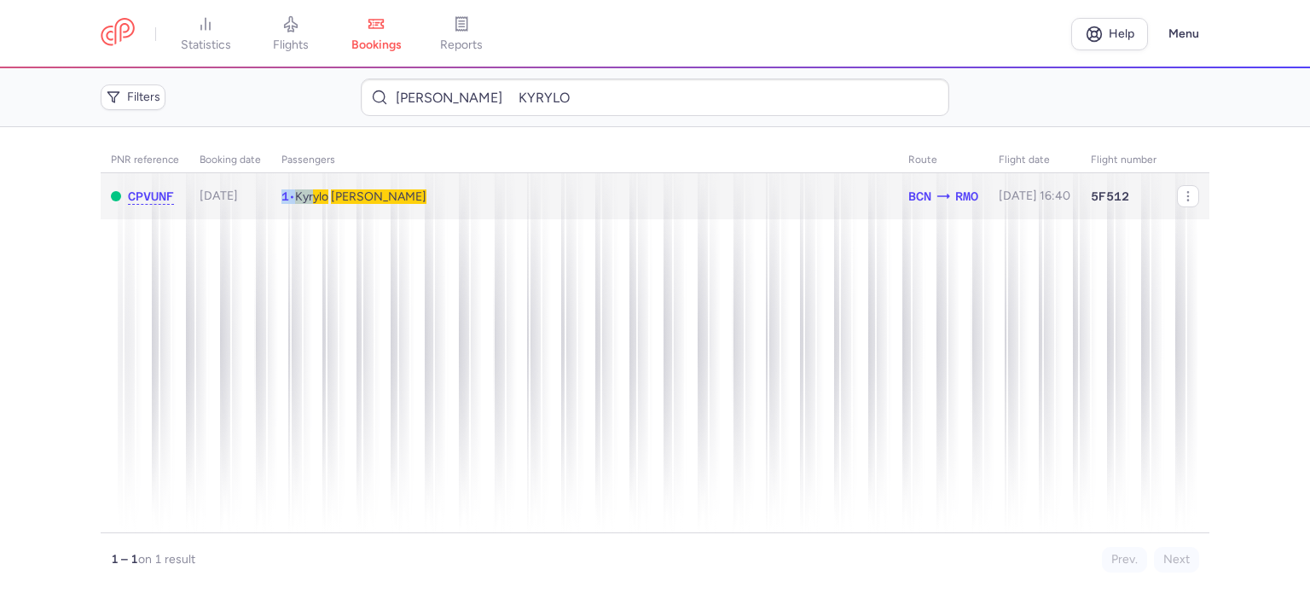
drag, startPoint x: 323, startPoint y: 190, endPoint x: 345, endPoint y: 214, distance: 32.6
click at [988, 190] on td "1 • [PERSON_NAME]" at bounding box center [1034, 196] width 92 height 47
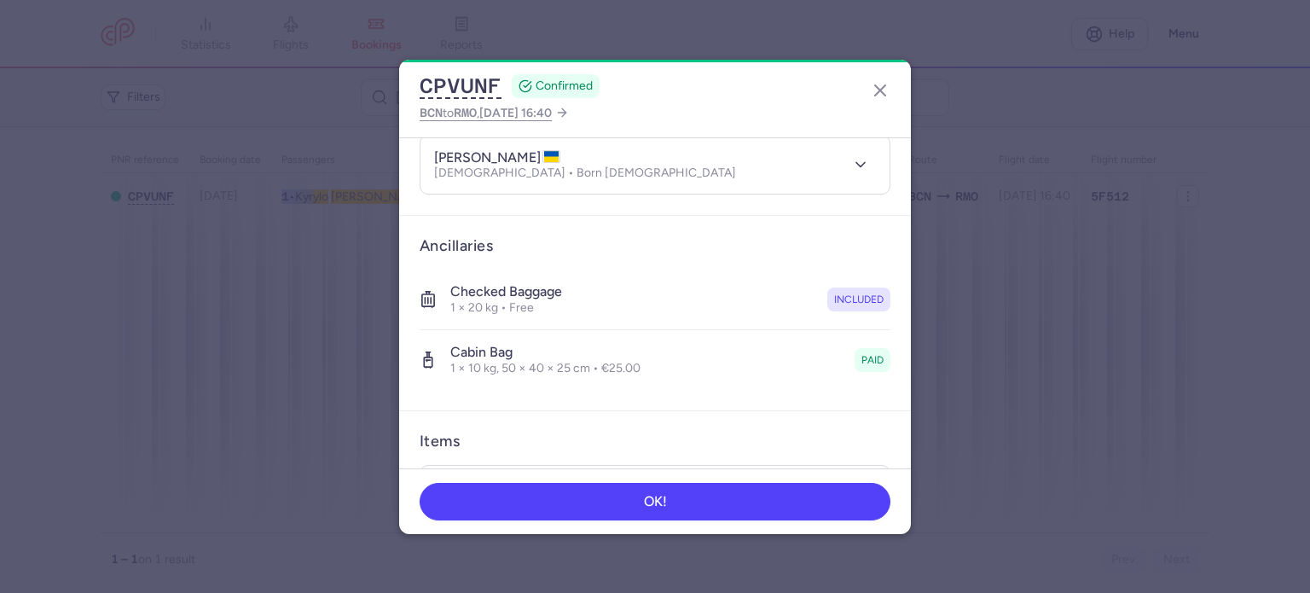
scroll to position [361, 0]
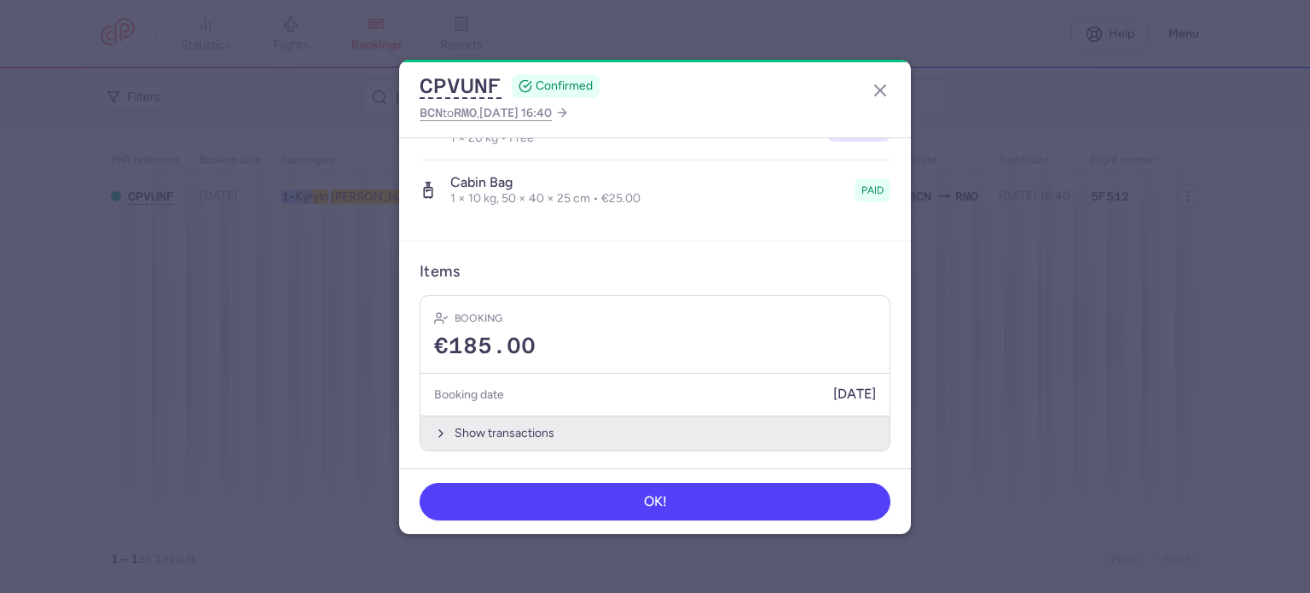
click at [487, 427] on button "Show transactions" at bounding box center [654, 432] width 469 height 35
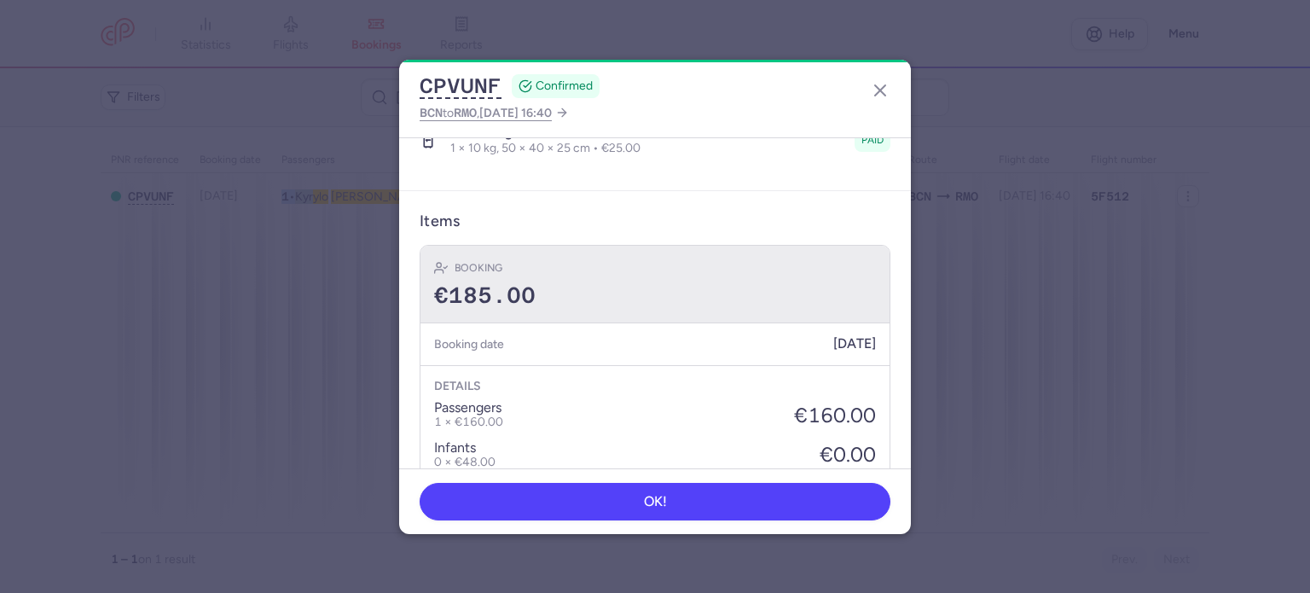
scroll to position [630, 0]
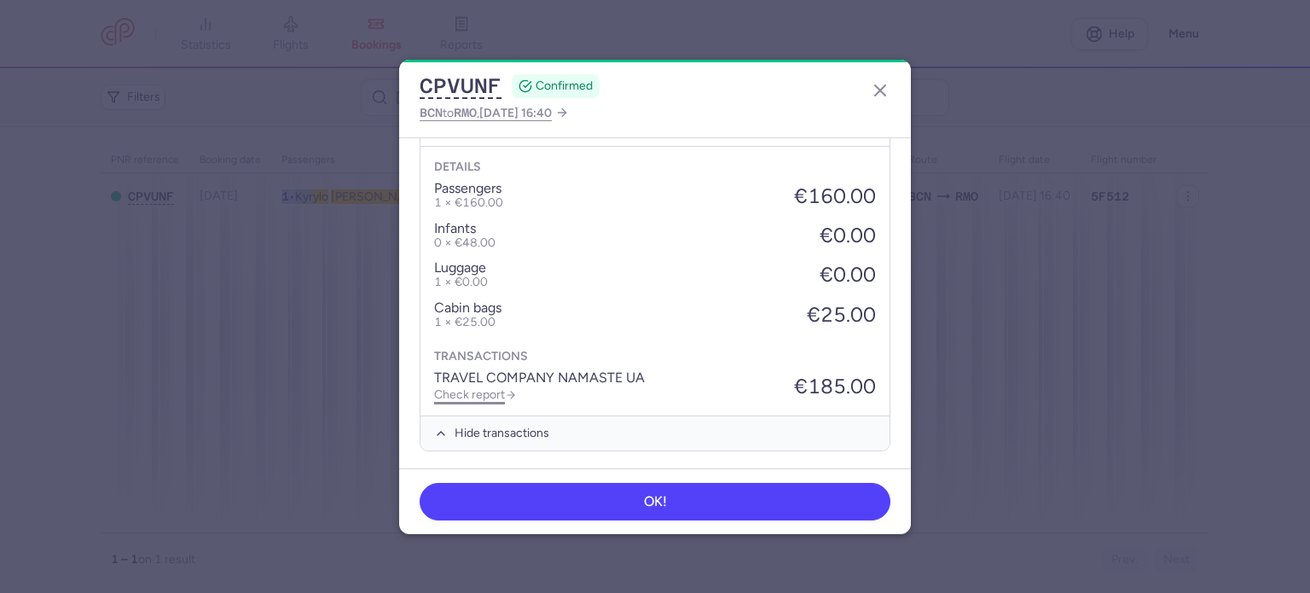
click at [482, 388] on link "Check report" at bounding box center [475, 394] width 83 height 14
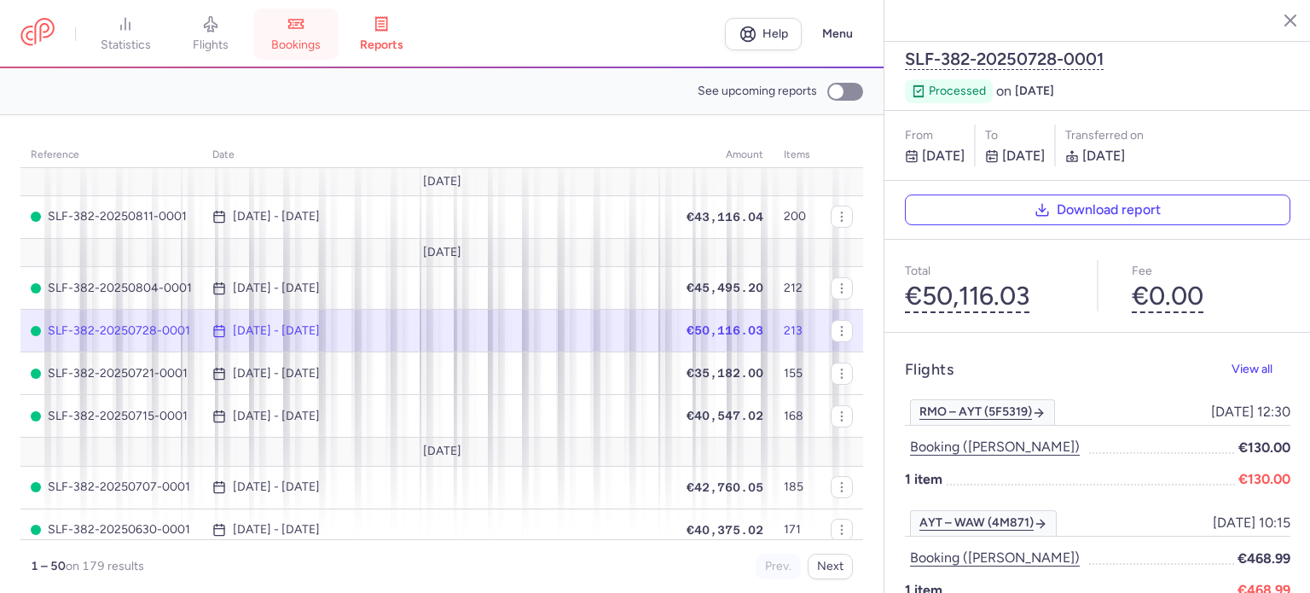
click at [289, 36] on link "bookings" at bounding box center [295, 34] width 85 height 38
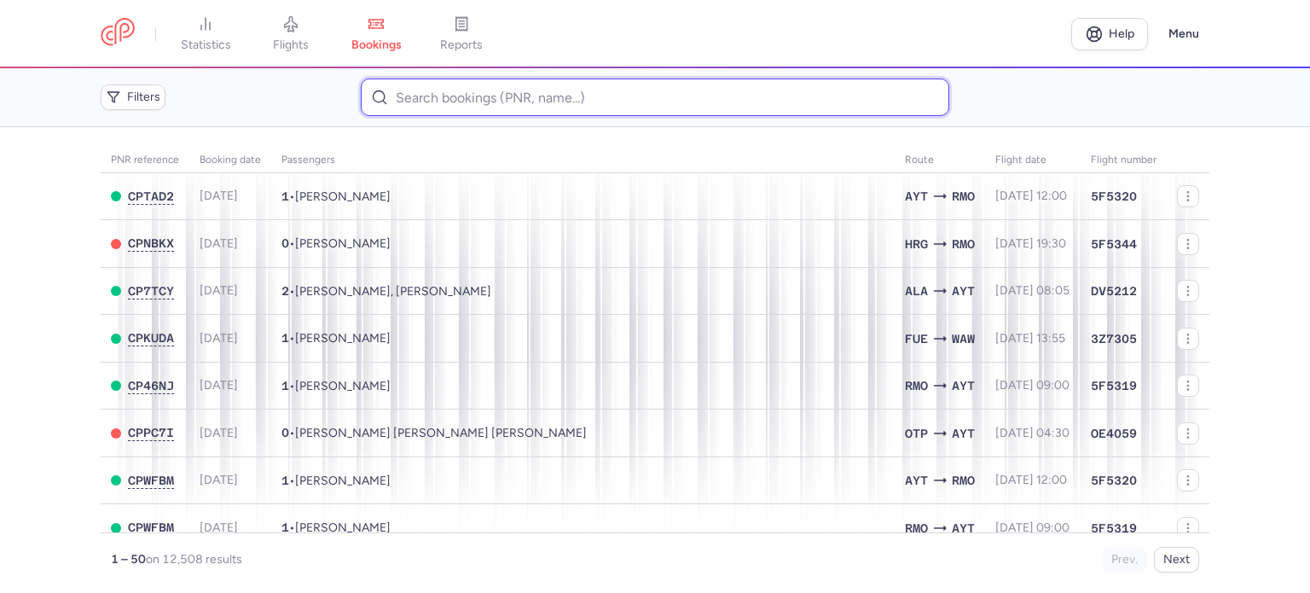
paste input "[PERSON_NAME]"
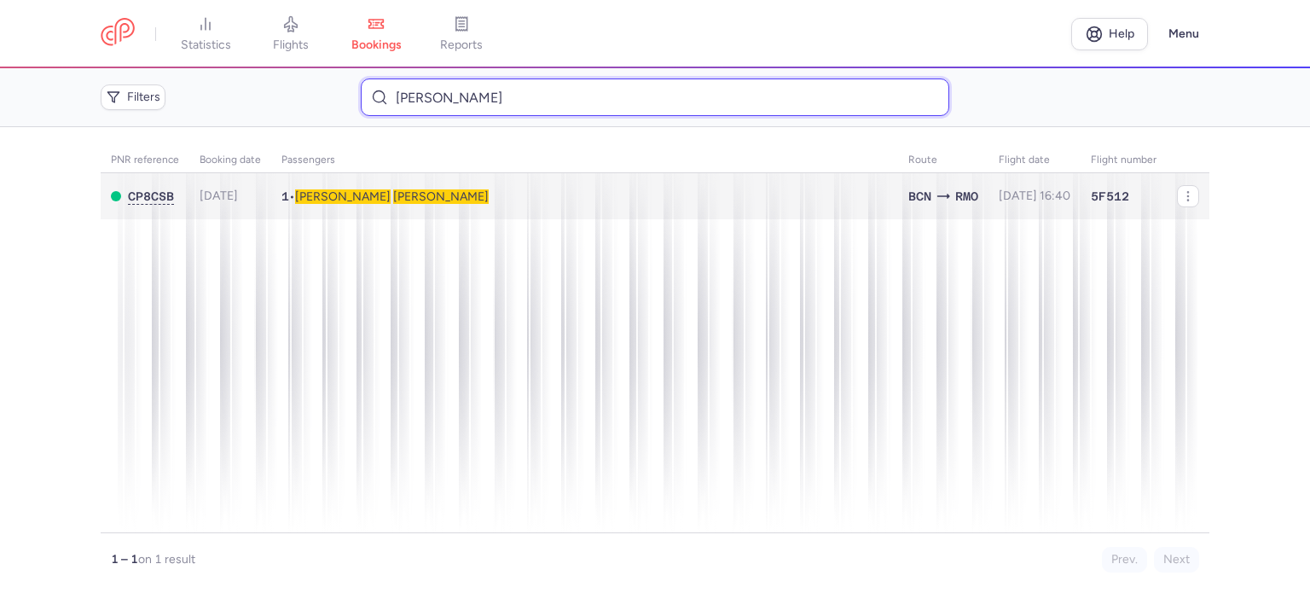
type input "[PERSON_NAME]"
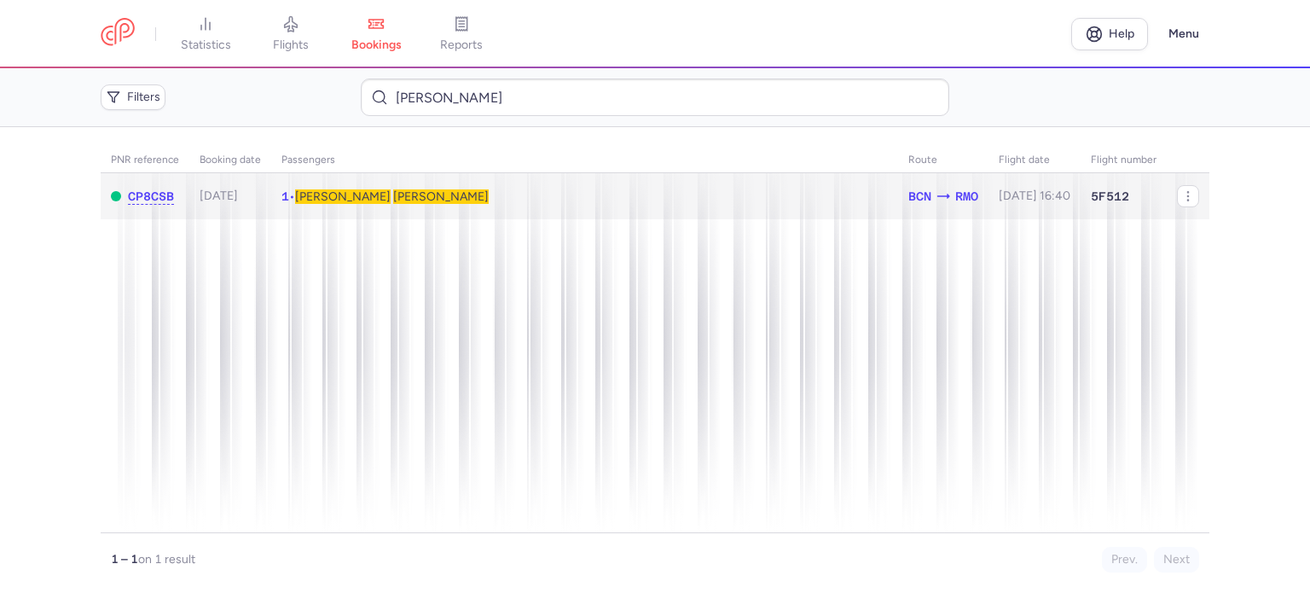
click at [327, 197] on span "[PERSON_NAME]" at bounding box center [343, 196] width 96 height 14
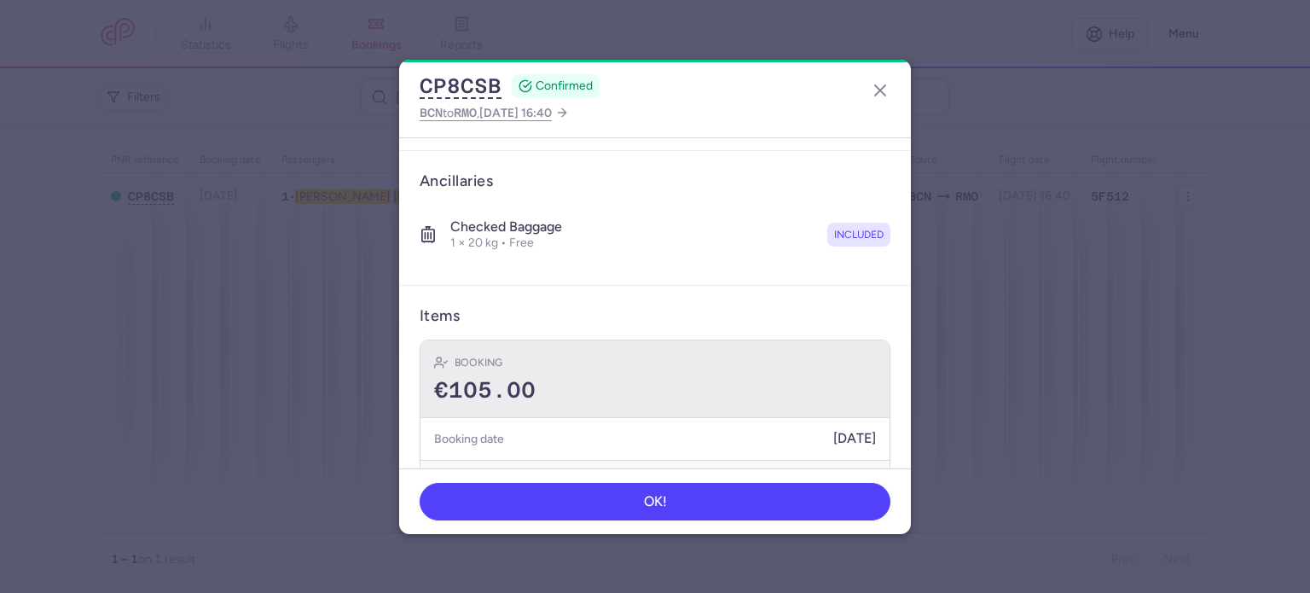
scroll to position [300, 0]
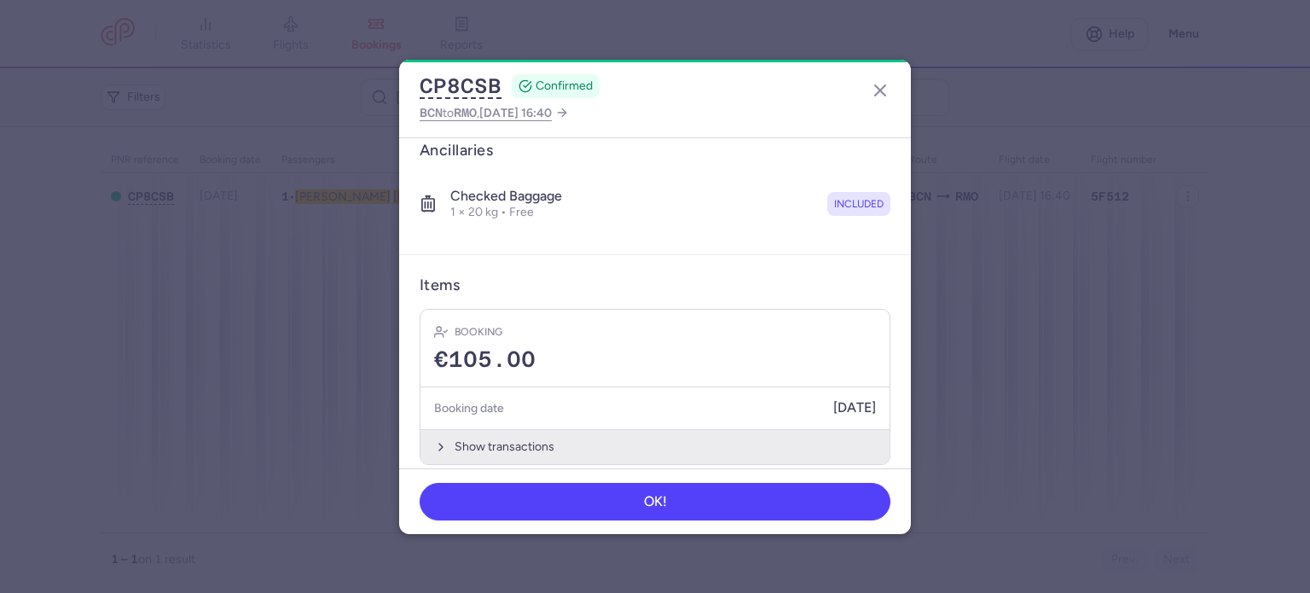
click at [483, 432] on button "Show transactions" at bounding box center [654, 446] width 469 height 35
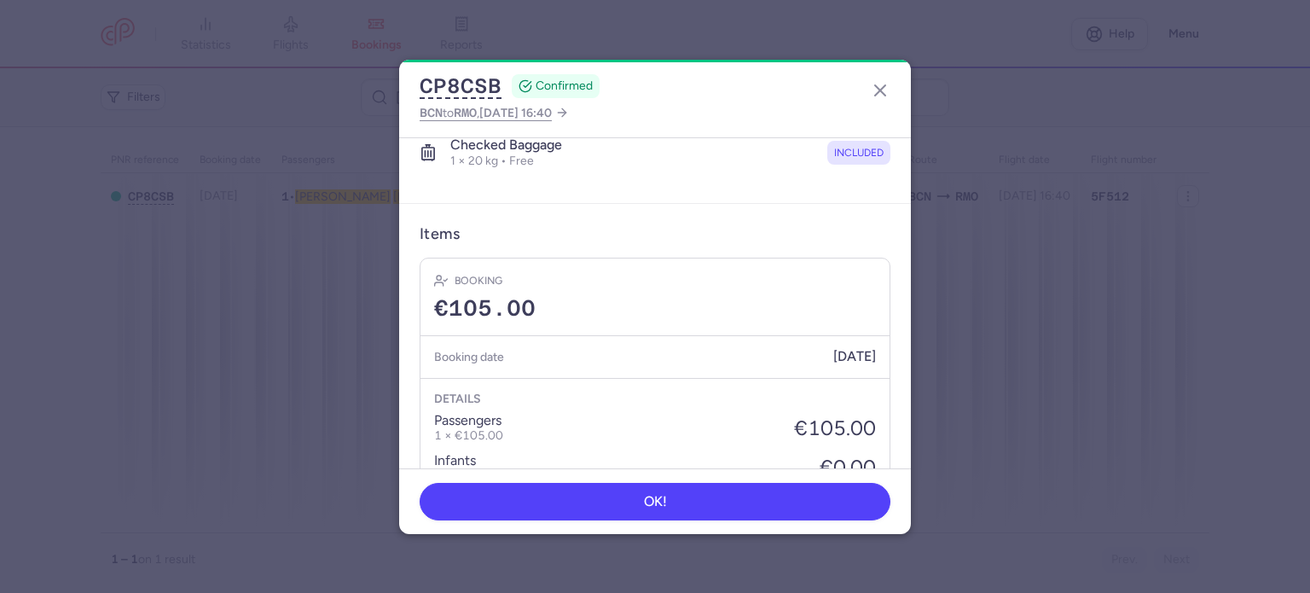
scroll to position [570, 0]
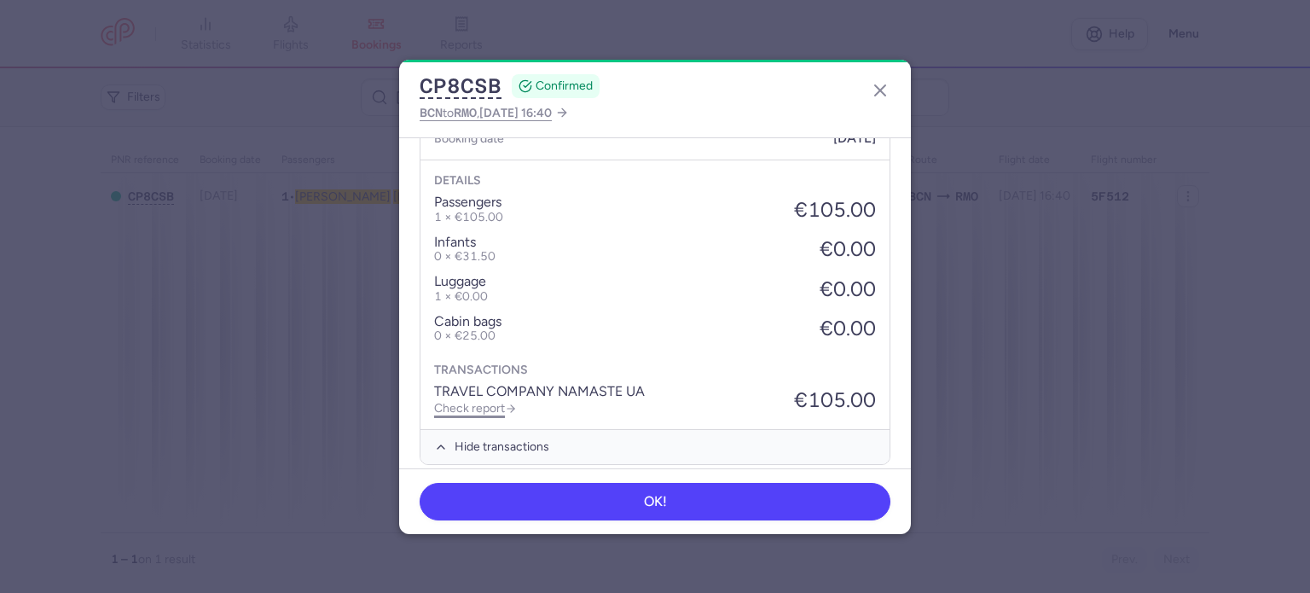
drag, startPoint x: 502, startPoint y: 396, endPoint x: 493, endPoint y: 391, distance: 10.3
click at [504, 401] on link "Check report" at bounding box center [475, 408] width 83 height 14
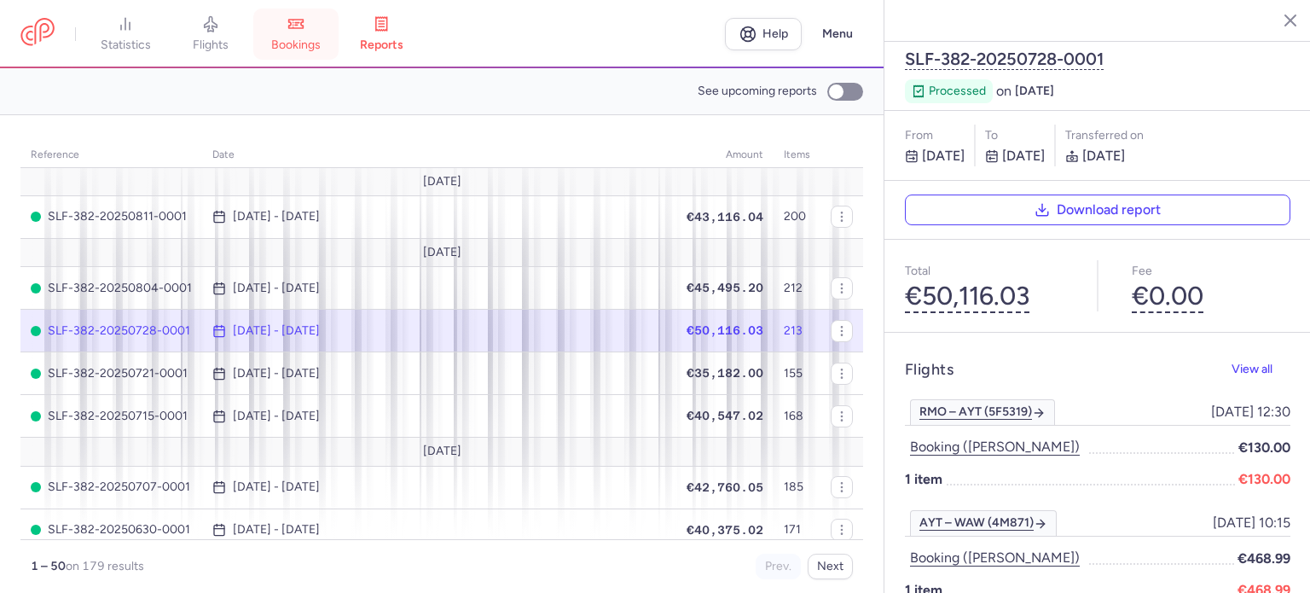
click at [295, 22] on icon at bounding box center [296, 24] width 14 height 9
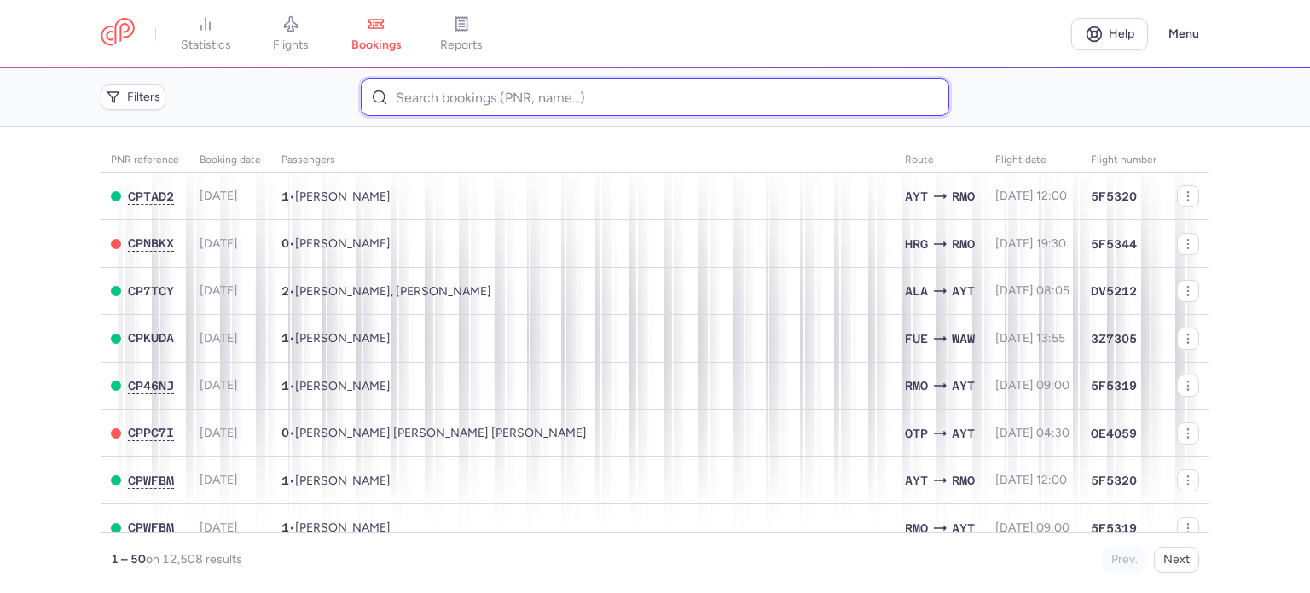
paste input "TEMIRSULTANOVA NATALIIA"
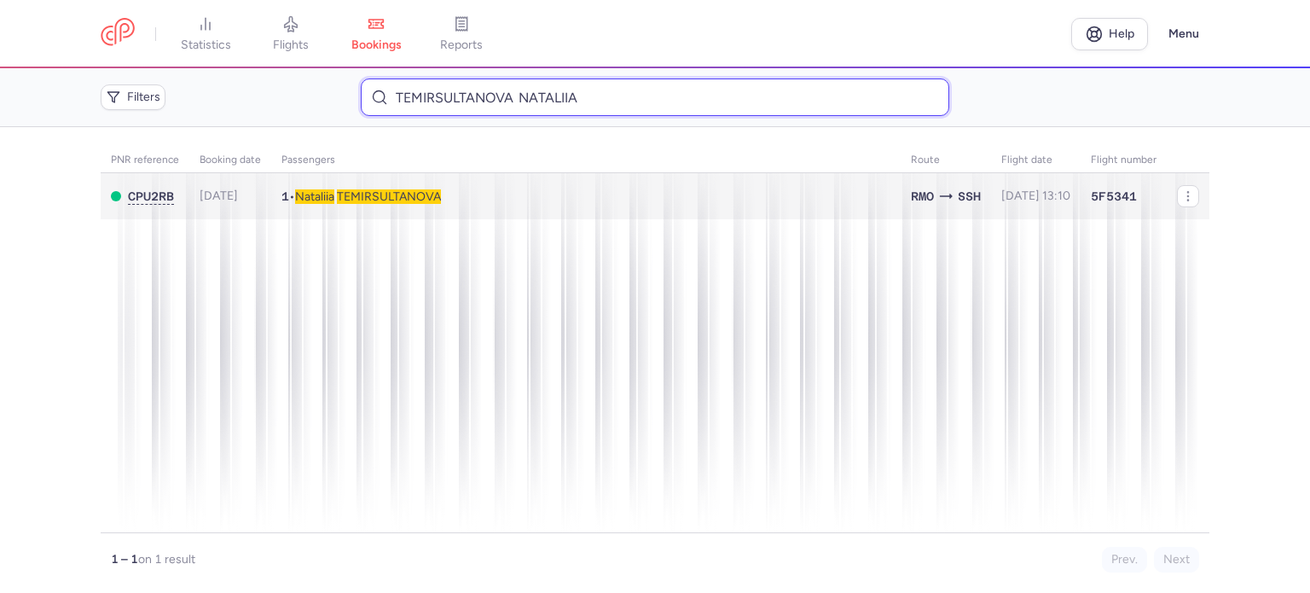
type input "TEMIRSULTANOVA NATALIIA"
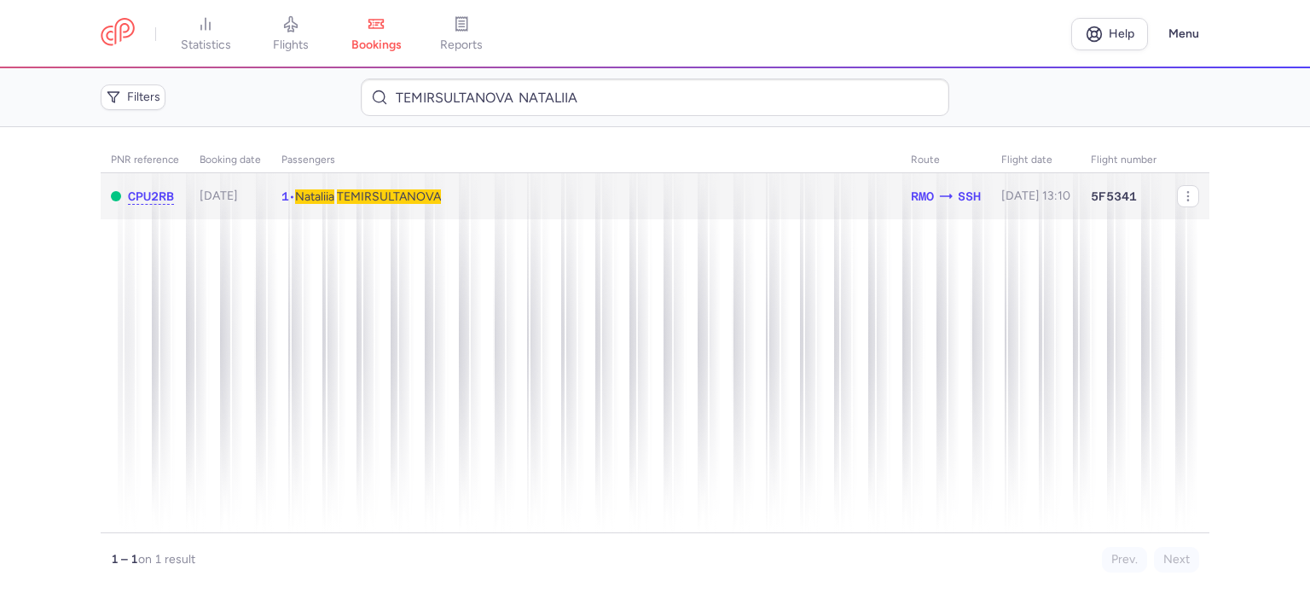
click at [373, 194] on span "TEMIRSULTANOVA" at bounding box center [389, 196] width 104 height 14
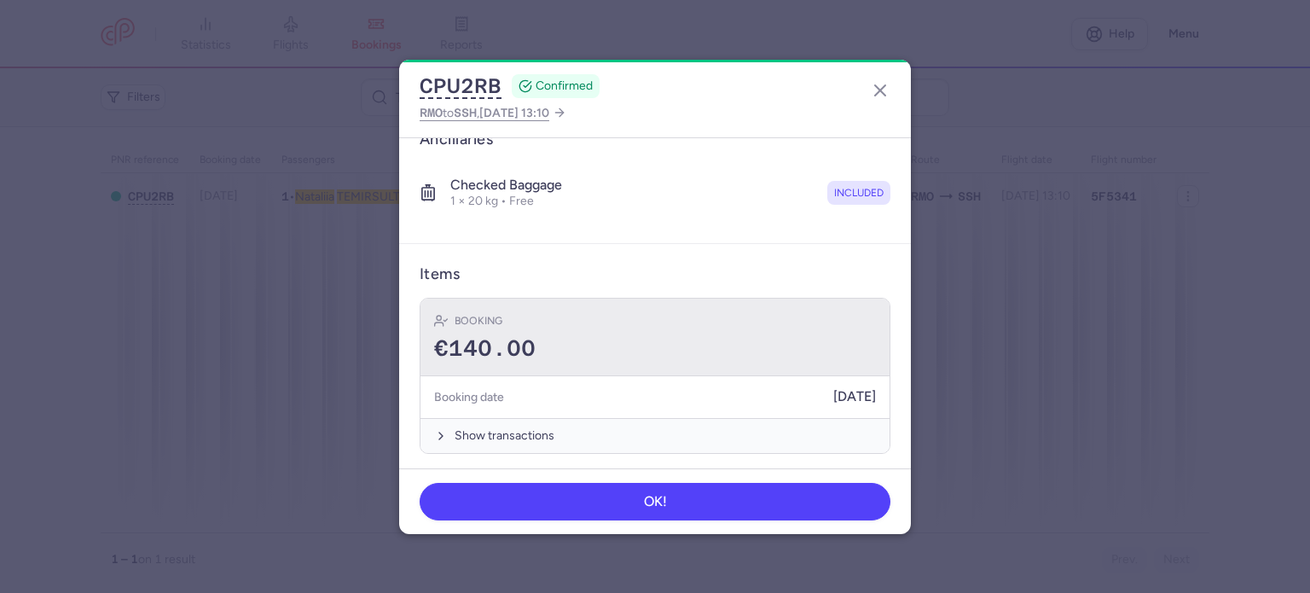
scroll to position [300, 0]
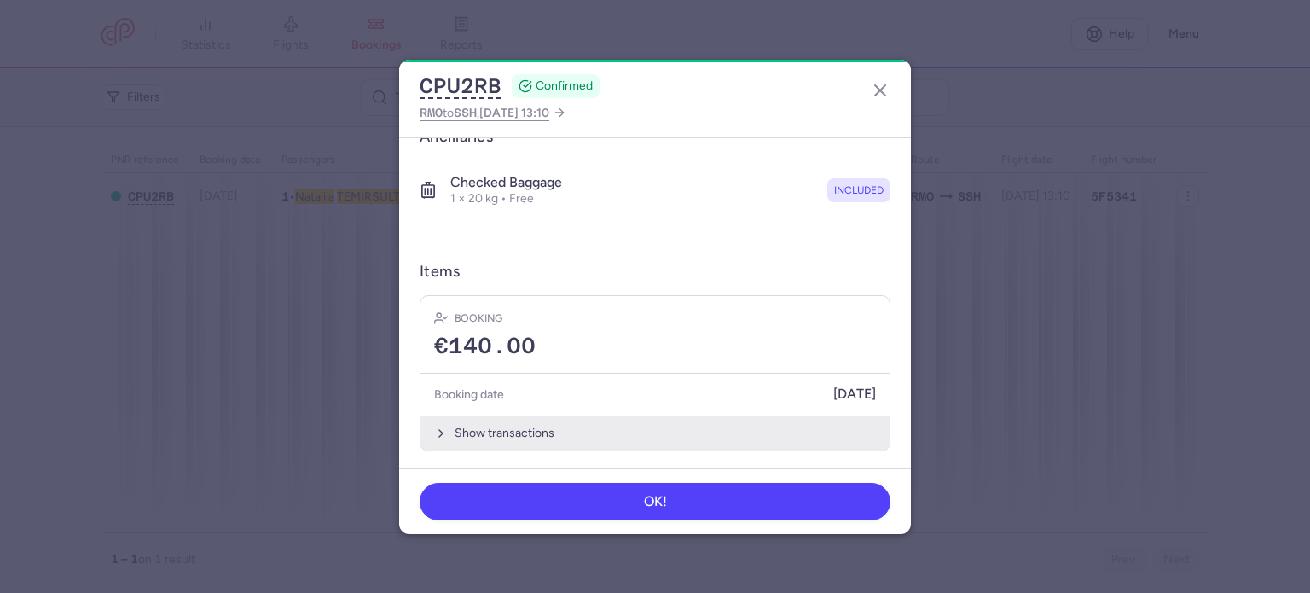
click at [474, 422] on button "Show transactions" at bounding box center [654, 432] width 469 height 35
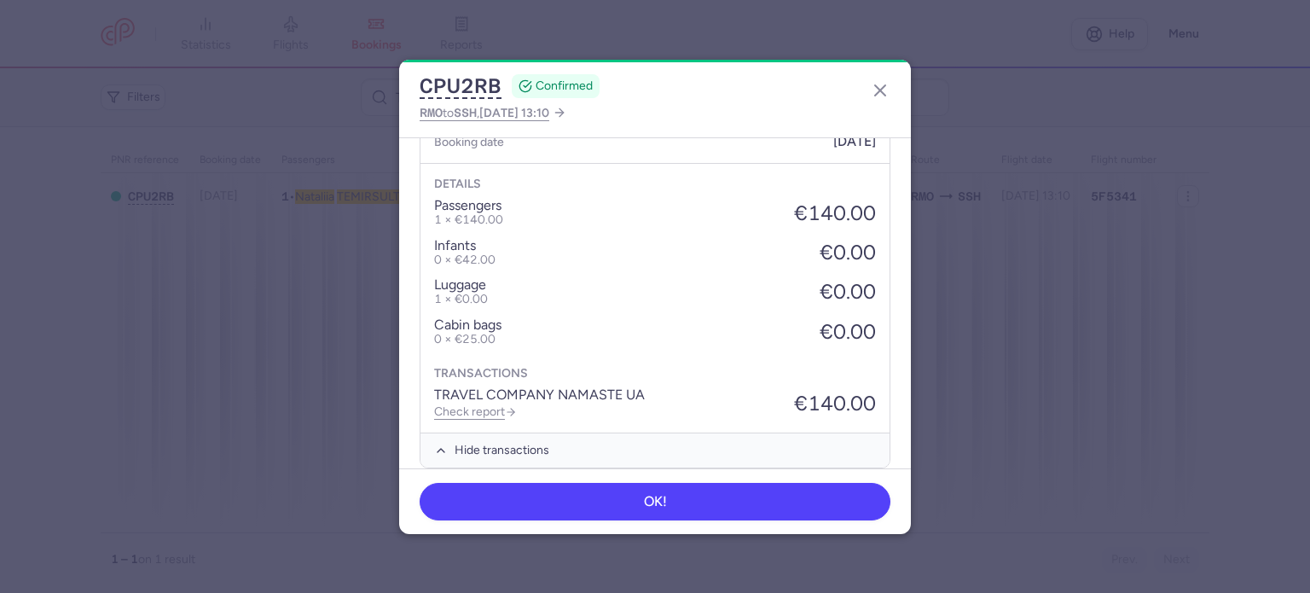
scroll to position [570, 0]
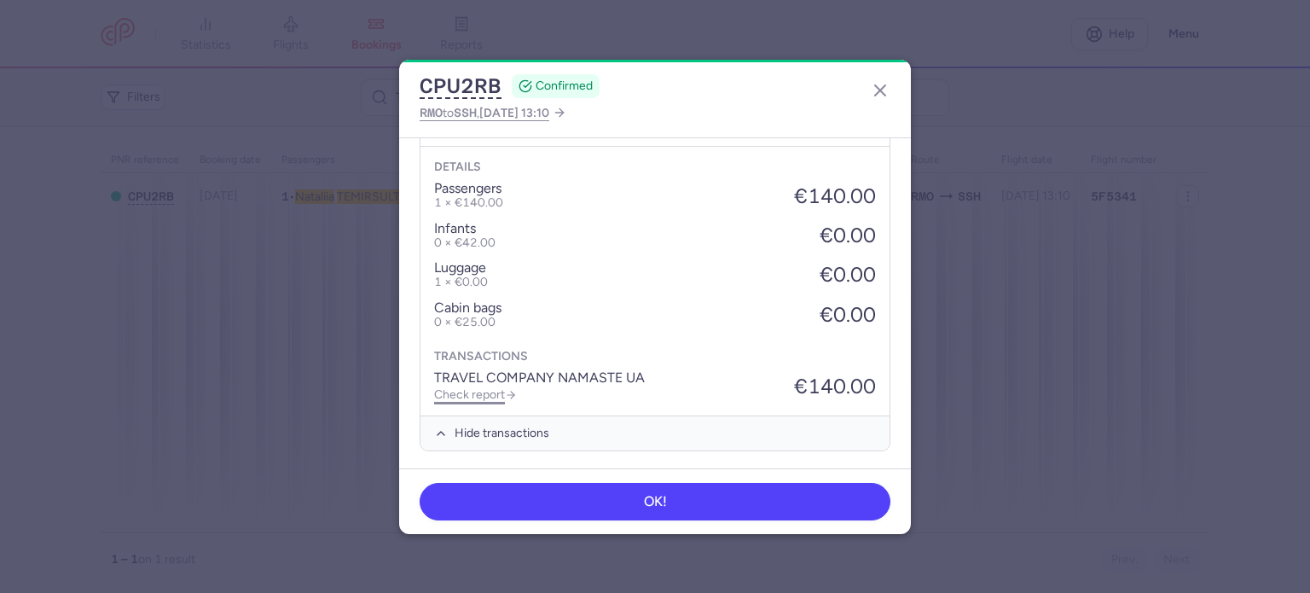
click at [462, 387] on link "Check report" at bounding box center [475, 394] width 83 height 14
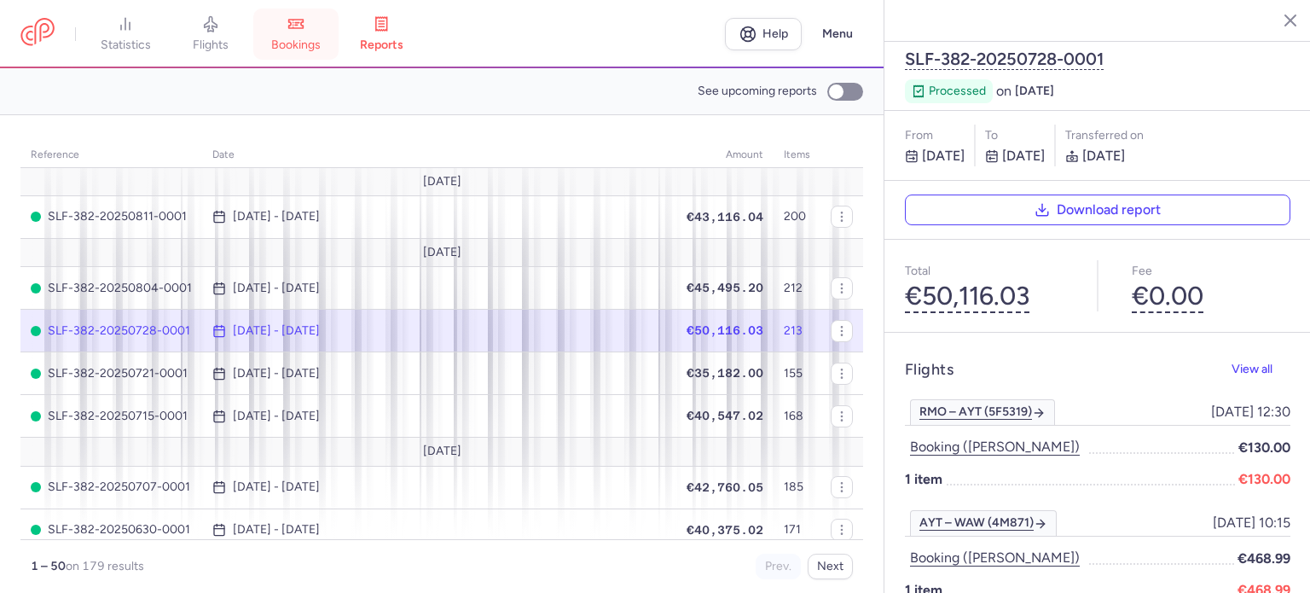
click at [304, 20] on icon at bounding box center [296, 24] width 14 height 9
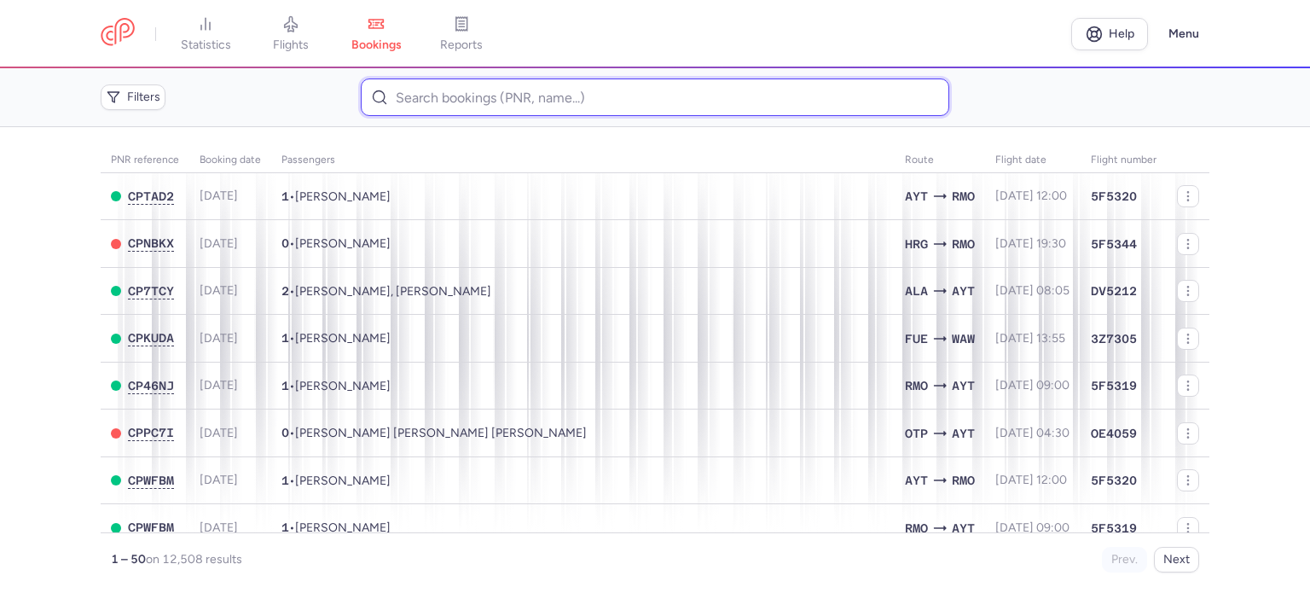
drag, startPoint x: 435, startPoint y: 103, endPoint x: 427, endPoint y: 96, distance: 10.3
paste input "MEKH [PERSON_NAME]"
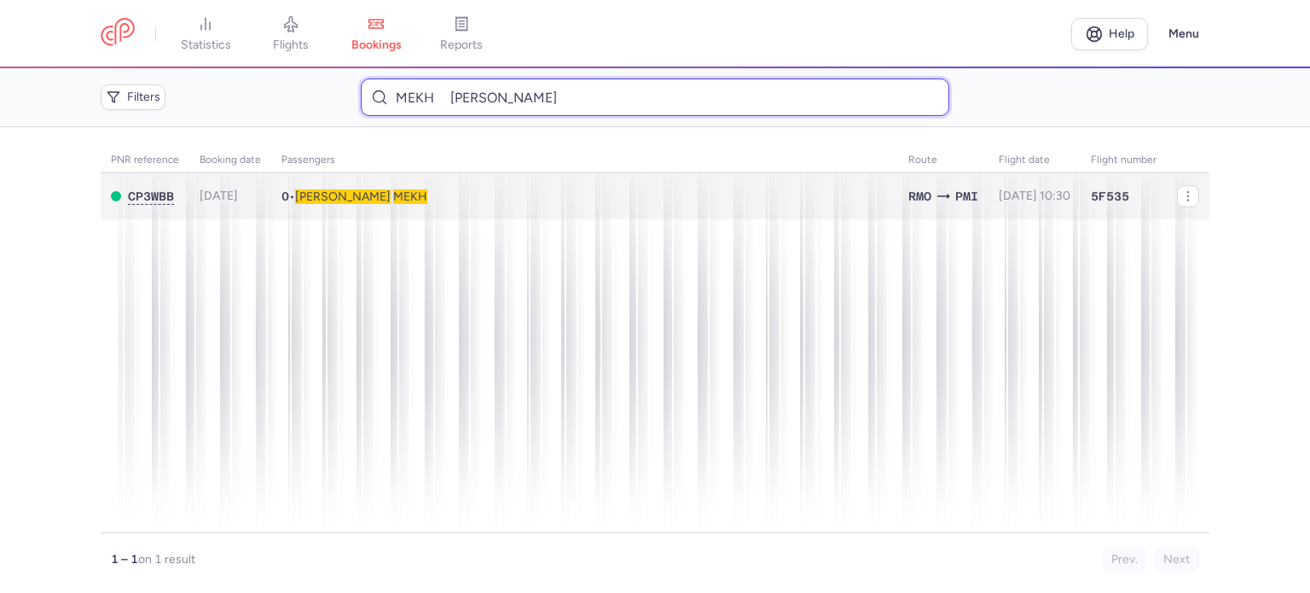
type input "MEKH [PERSON_NAME]"
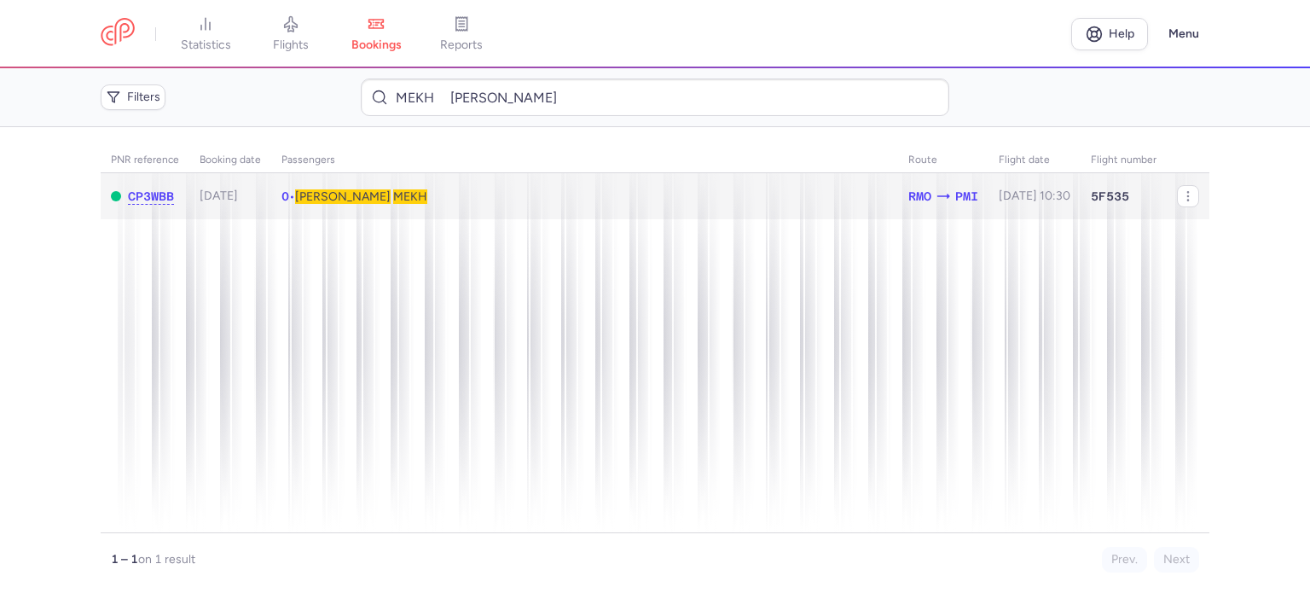
click at [988, 183] on td "0 • [PERSON_NAME] MEKH" at bounding box center [1034, 196] width 92 height 47
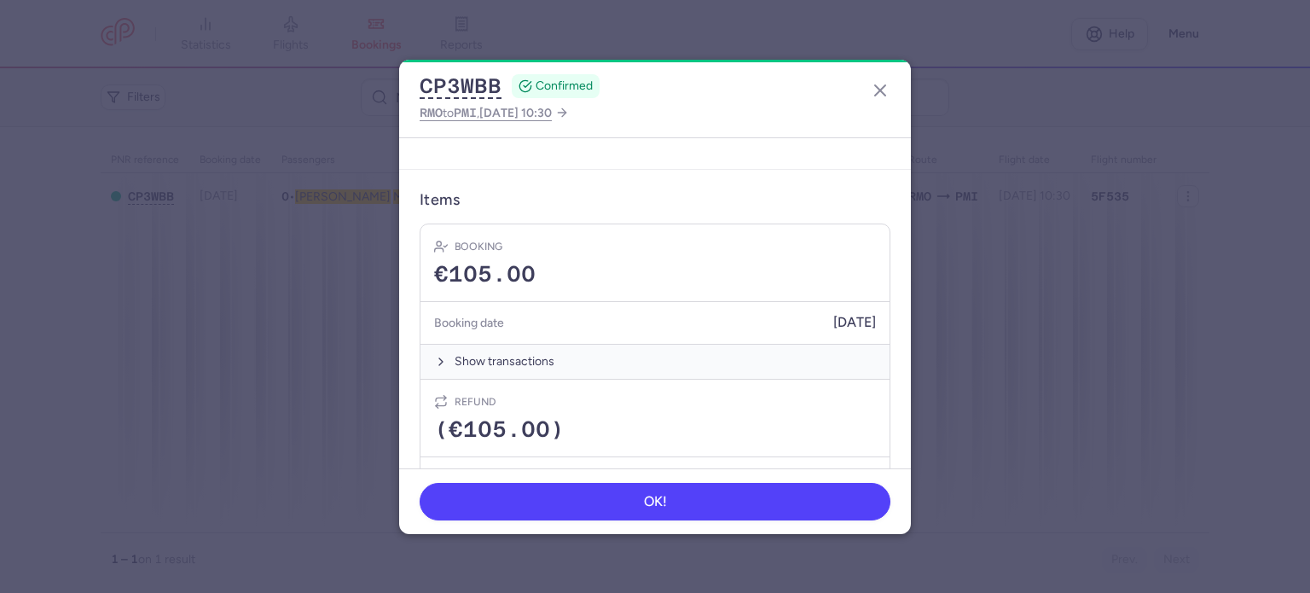
scroll to position [455, 0]
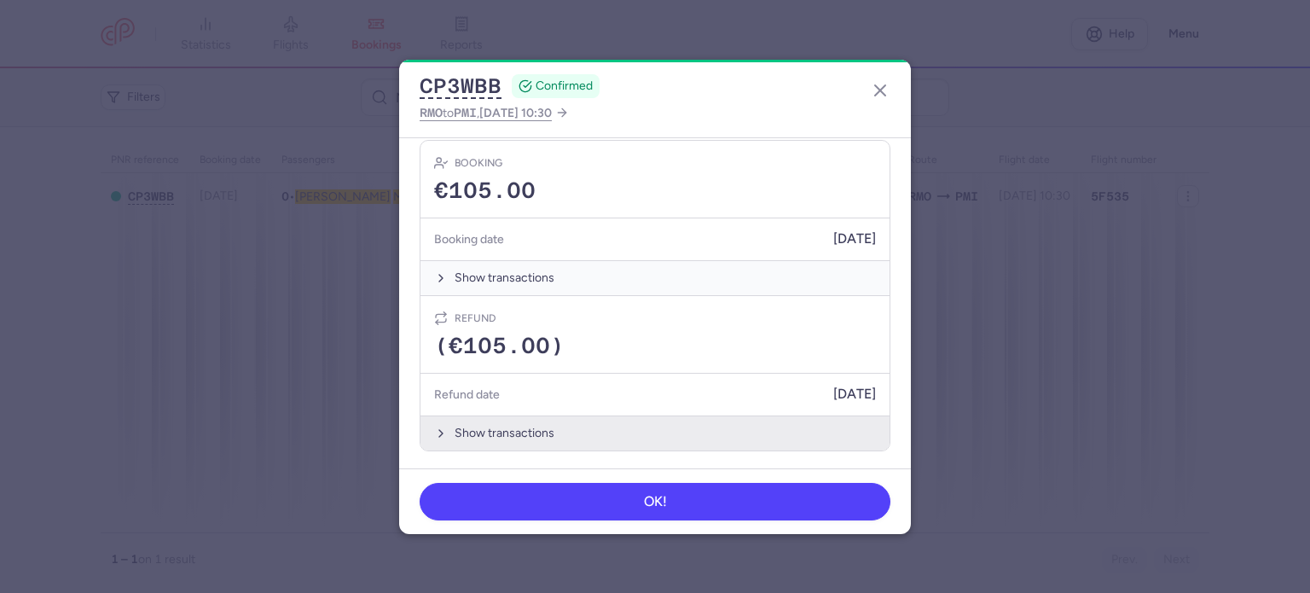
click at [513, 424] on button "Show transactions" at bounding box center [654, 432] width 469 height 35
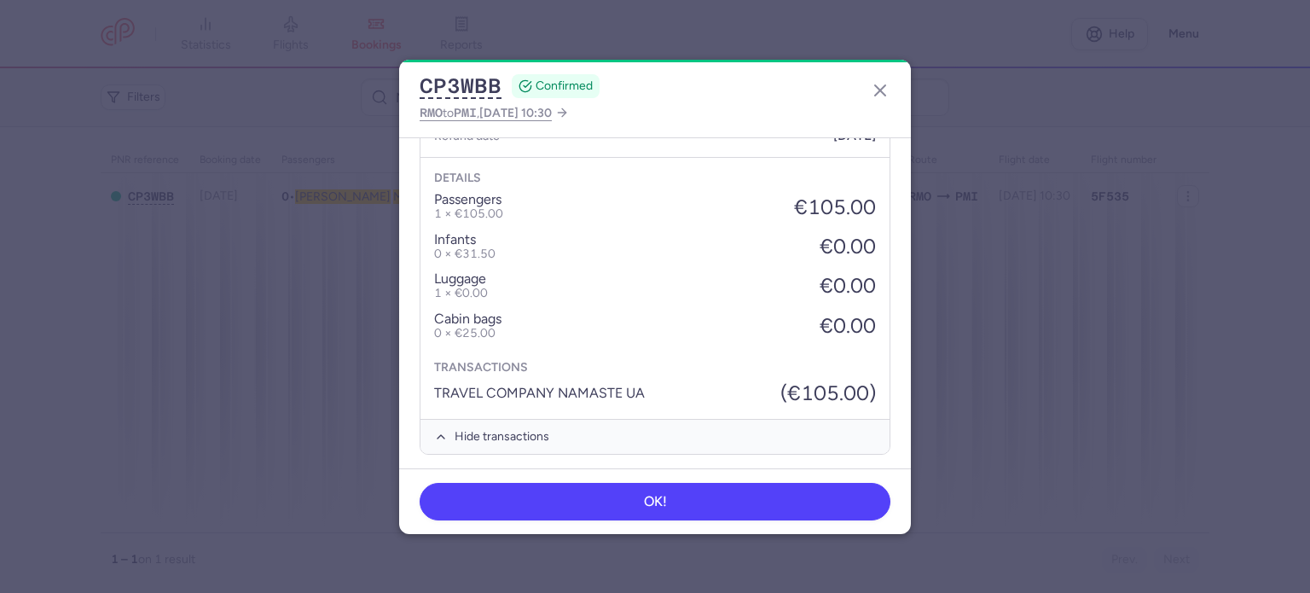
scroll to position [716, 0]
click at [883, 85] on icon "button" at bounding box center [880, 90] width 20 height 20
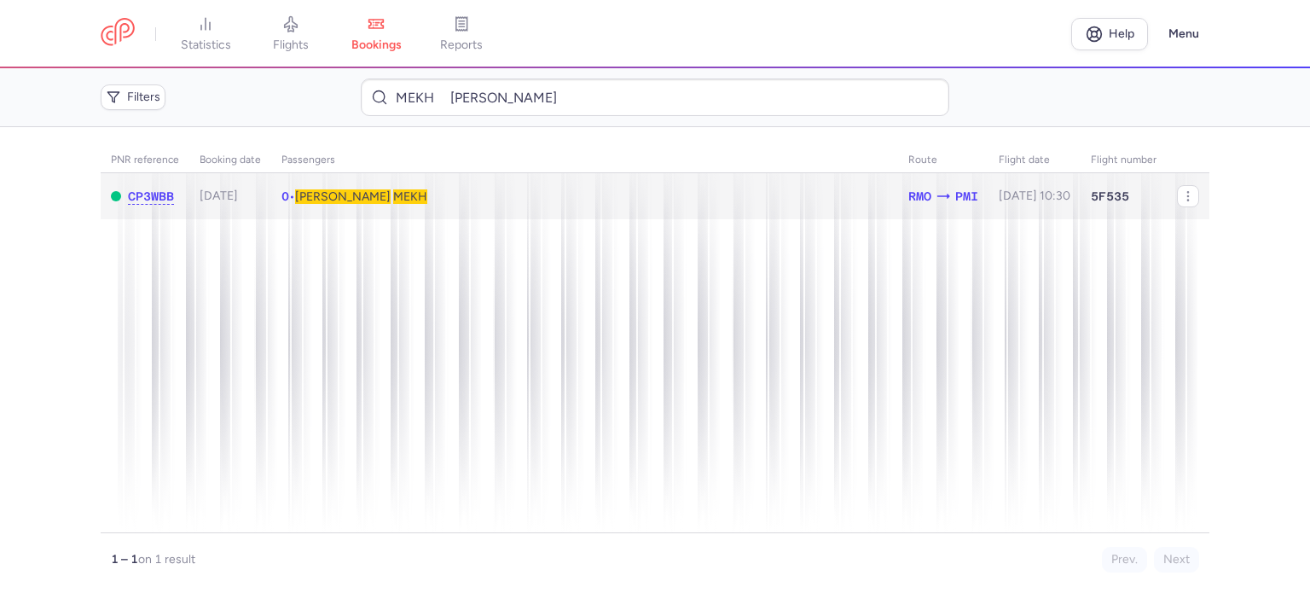
click at [393, 199] on span "MEKH" at bounding box center [410, 196] width 34 height 14
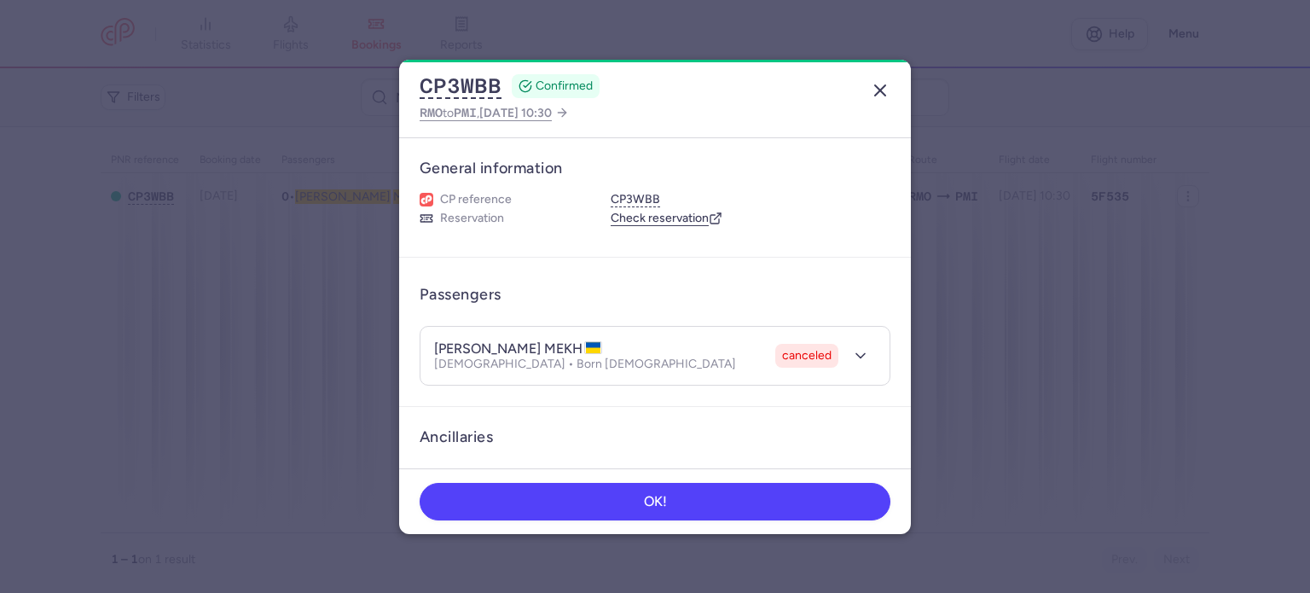
click at [890, 90] on button "button" at bounding box center [879, 90] width 27 height 27
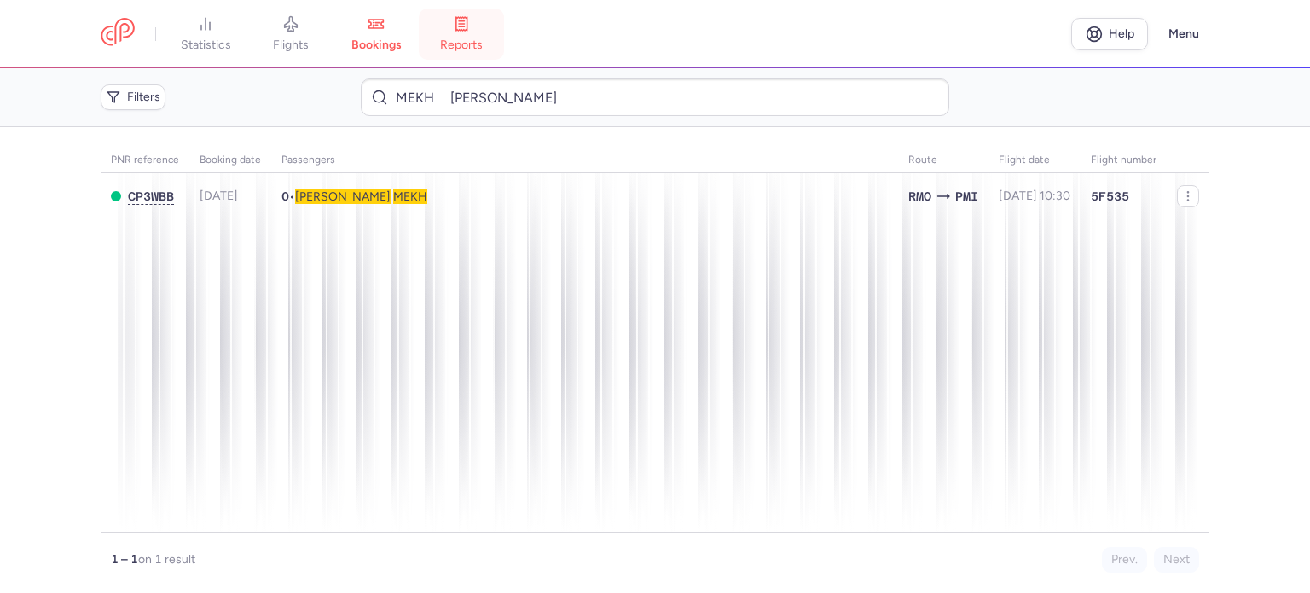
click at [468, 24] on icon at bounding box center [461, 23] width 17 height 17
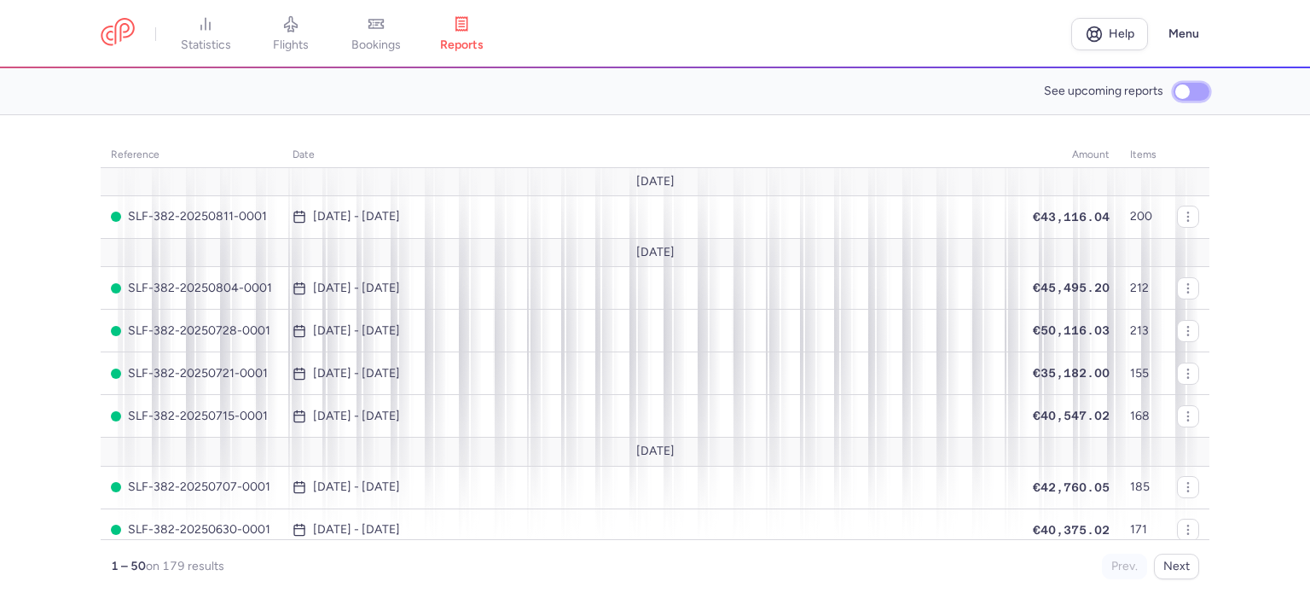
click at [1179, 91] on input "See upcoming reports" at bounding box center [1191, 92] width 36 height 18
checkbox input "true"
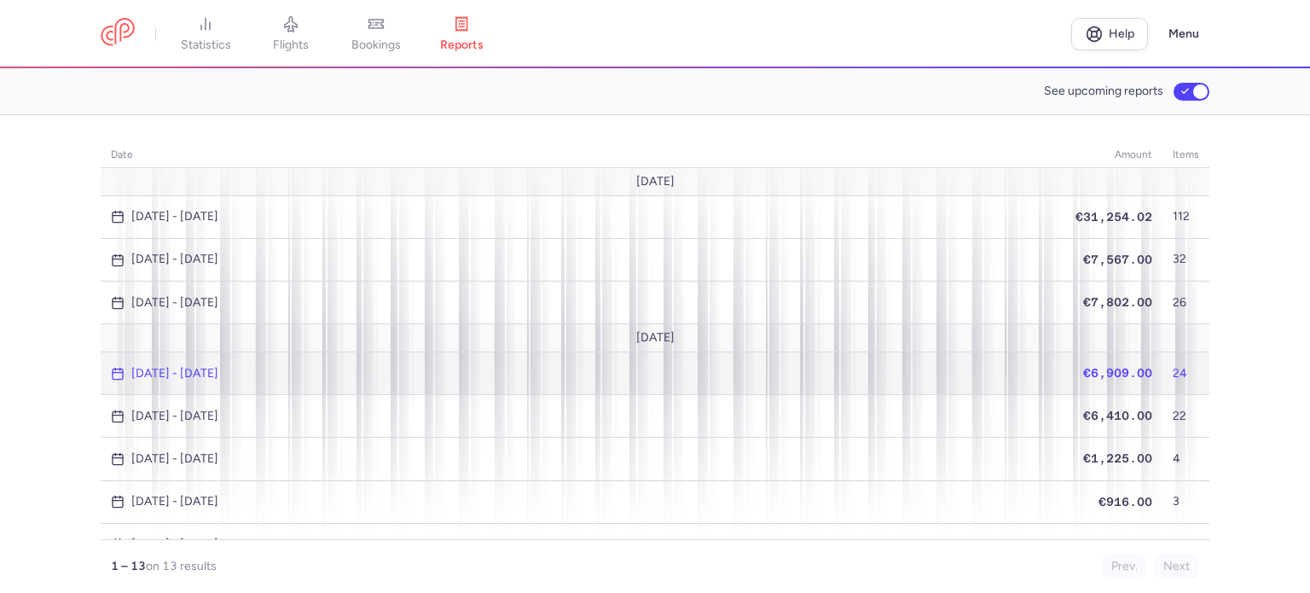
click at [1096, 367] on span "€6,909.00" at bounding box center [1117, 373] width 69 height 14
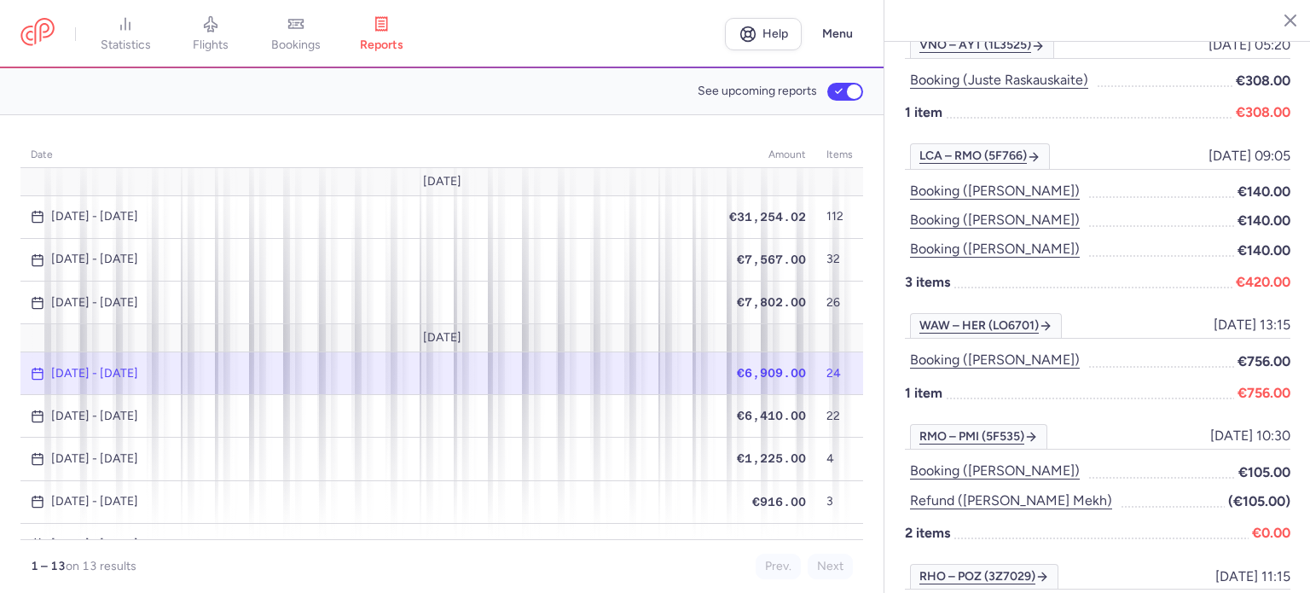
scroll to position [1108, 0]
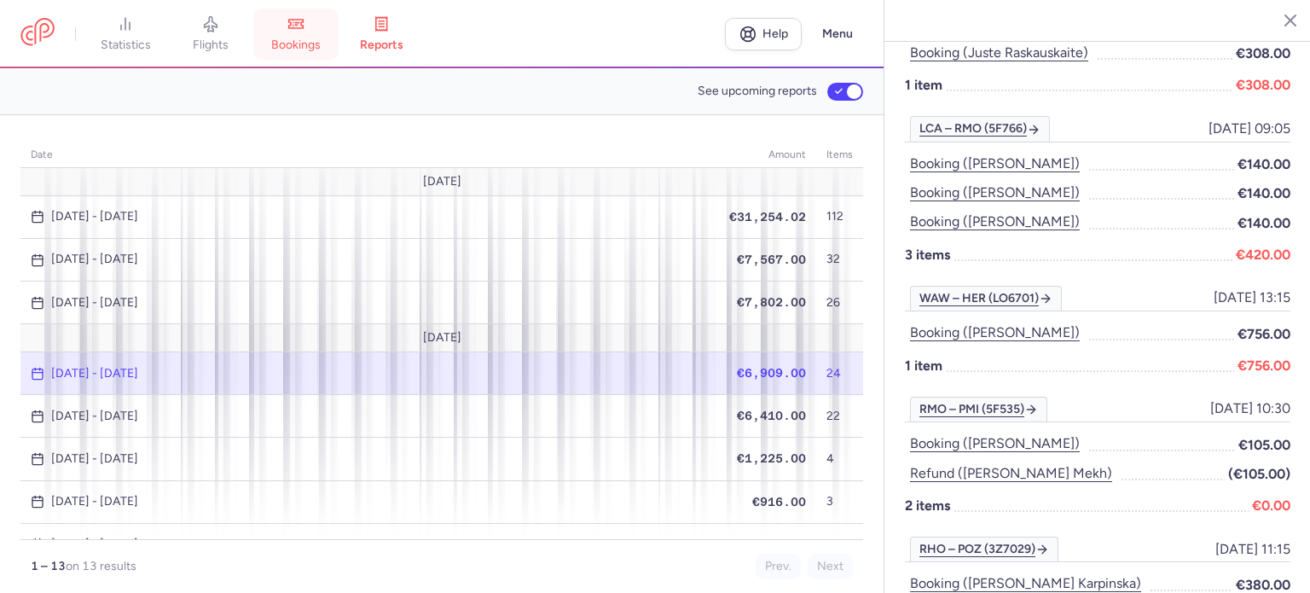
click at [294, 44] on span "bookings" at bounding box center [295, 45] width 49 height 15
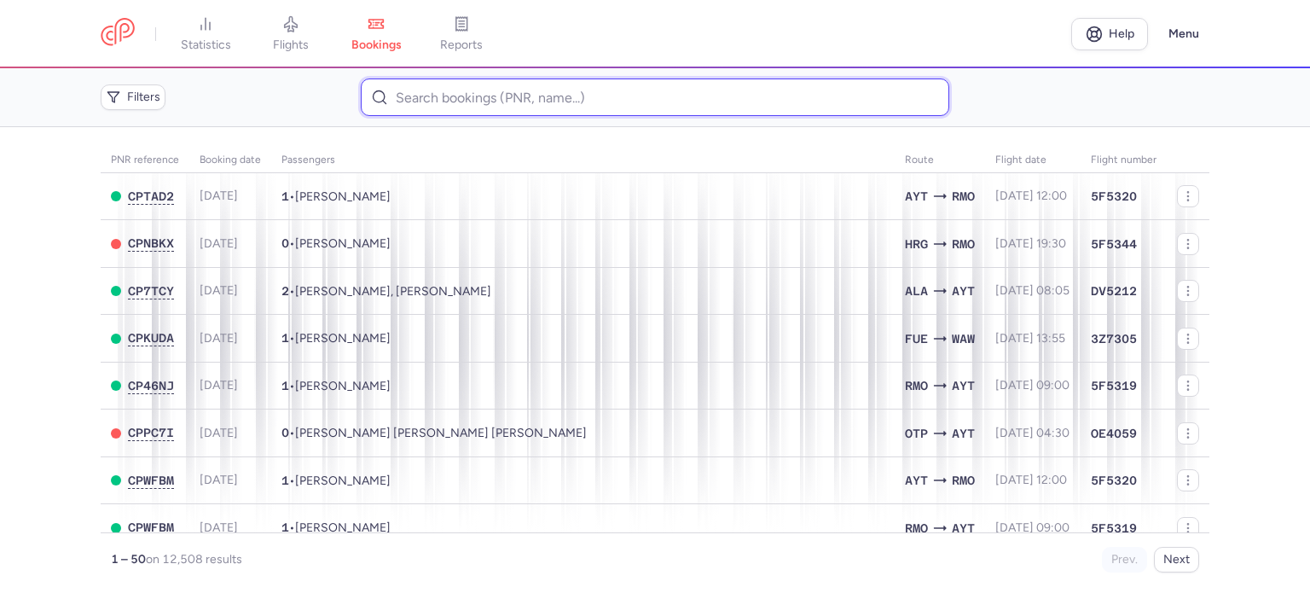
click at [495, 94] on input at bounding box center [654, 97] width 587 height 38
paste input "[PERSON_NAME]"
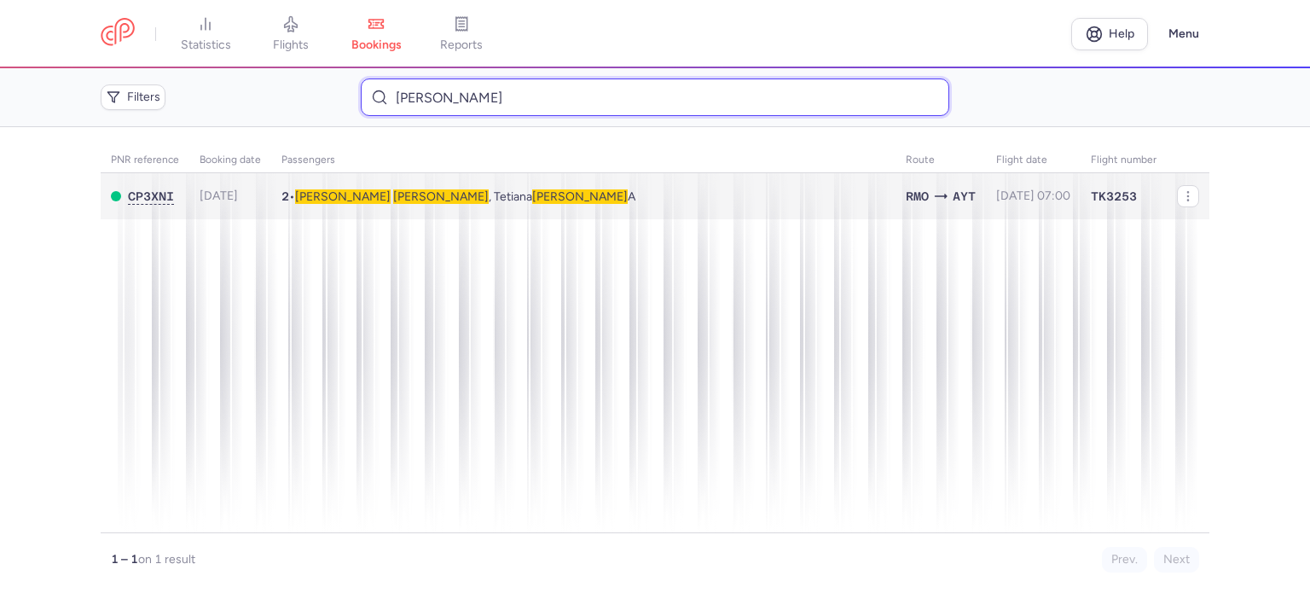
type input "[PERSON_NAME]"
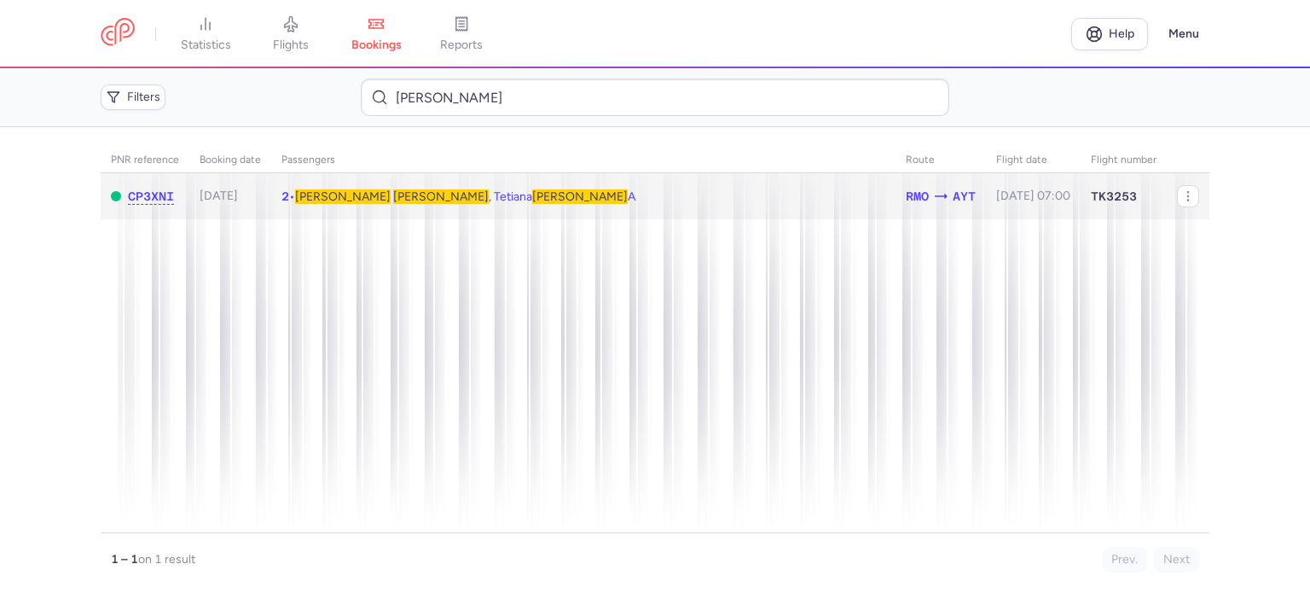
click at [393, 196] on span "[PERSON_NAME]" at bounding box center [441, 196] width 96 height 14
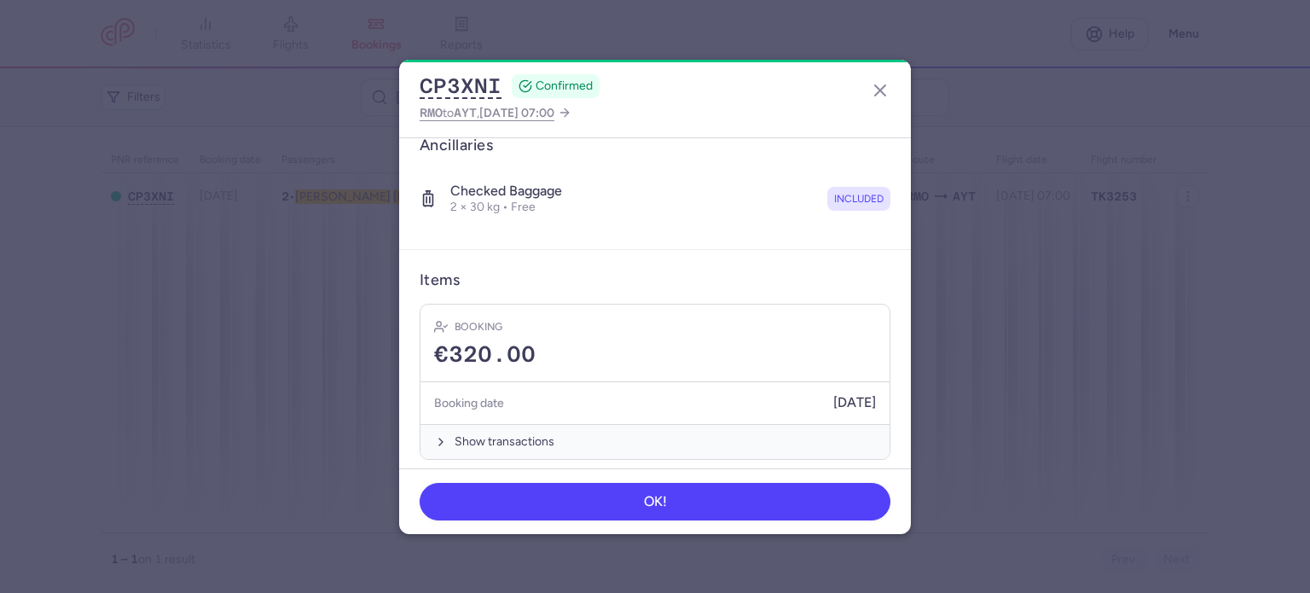
scroll to position [359, 0]
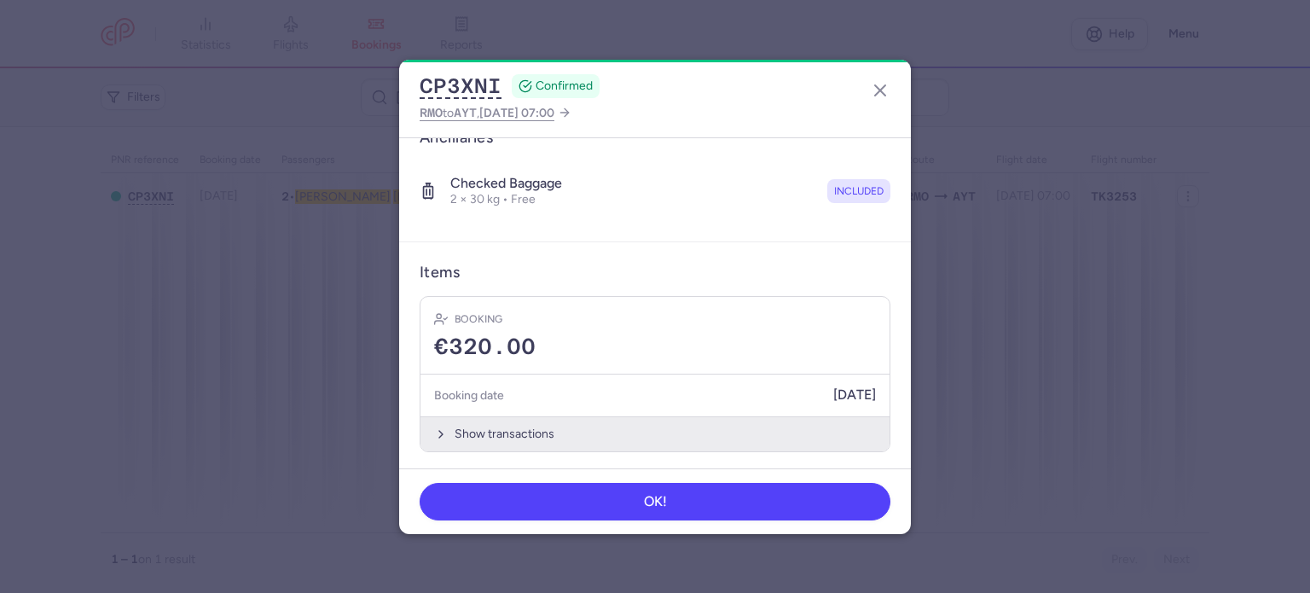
click at [499, 427] on button "Show transactions" at bounding box center [654, 433] width 469 height 35
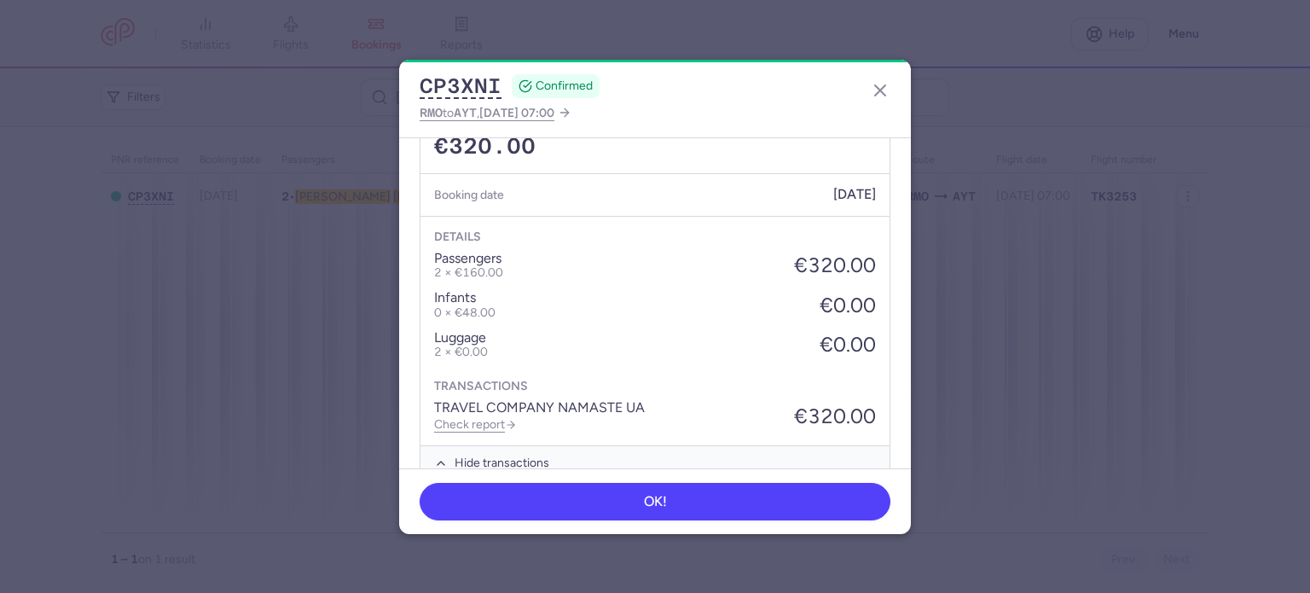
scroll to position [589, 0]
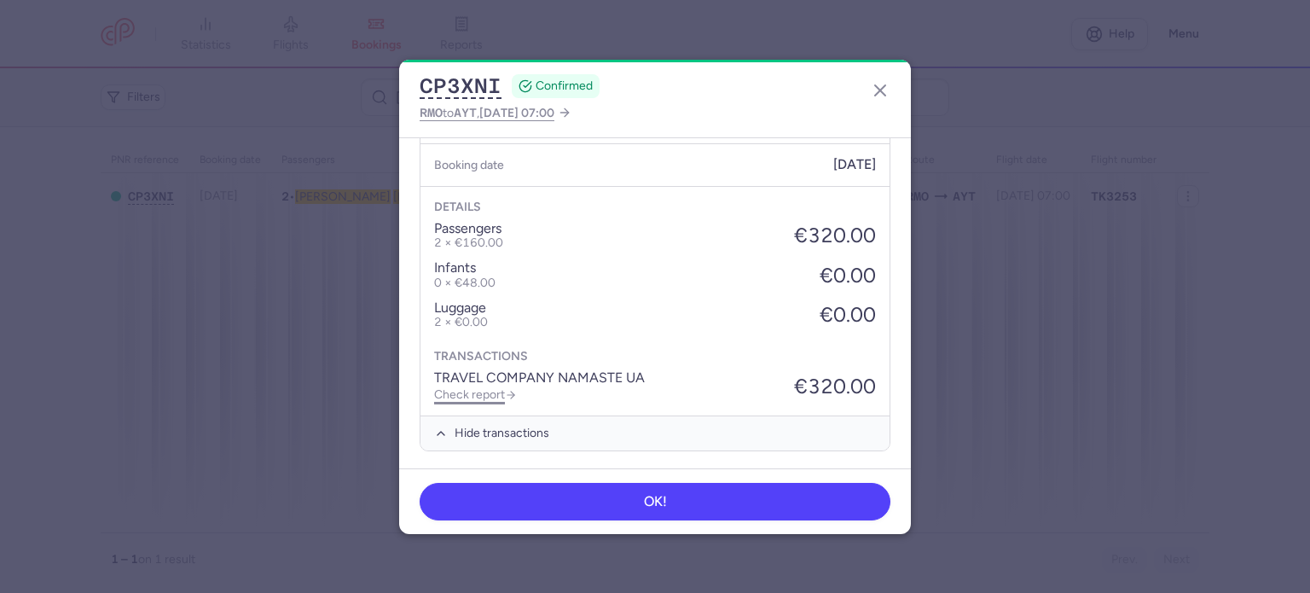
click at [486, 395] on link "Check report" at bounding box center [475, 394] width 83 height 14
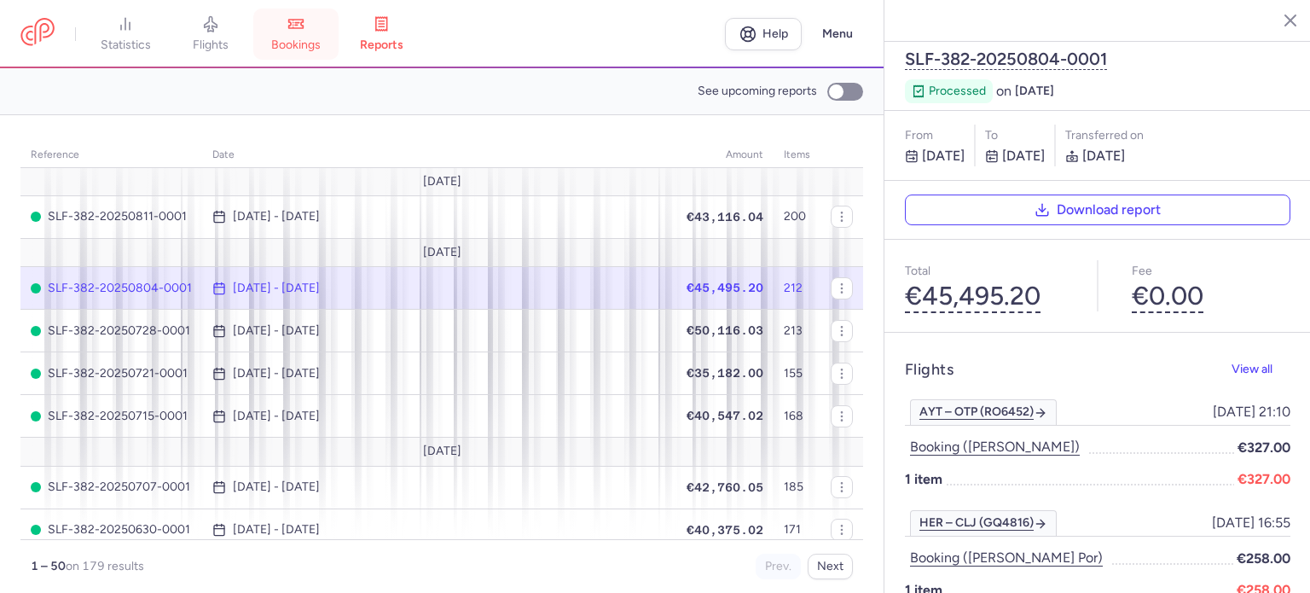
click at [301, 38] on span "bookings" at bounding box center [295, 45] width 49 height 15
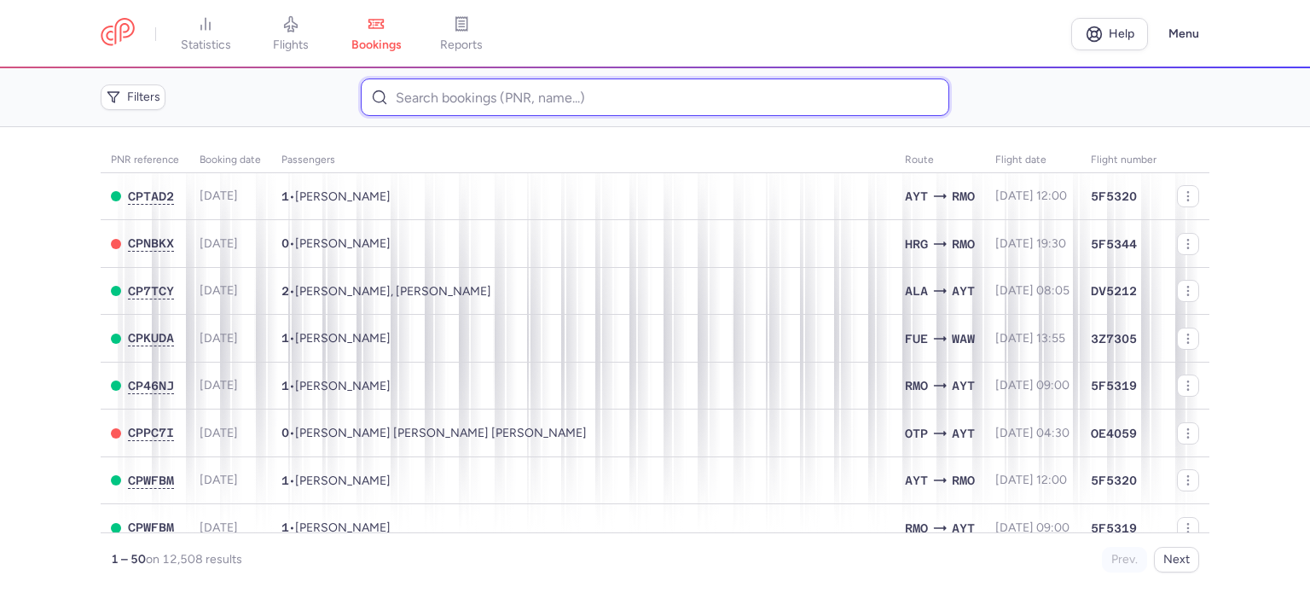
paste input "[PERSON_NAME]"
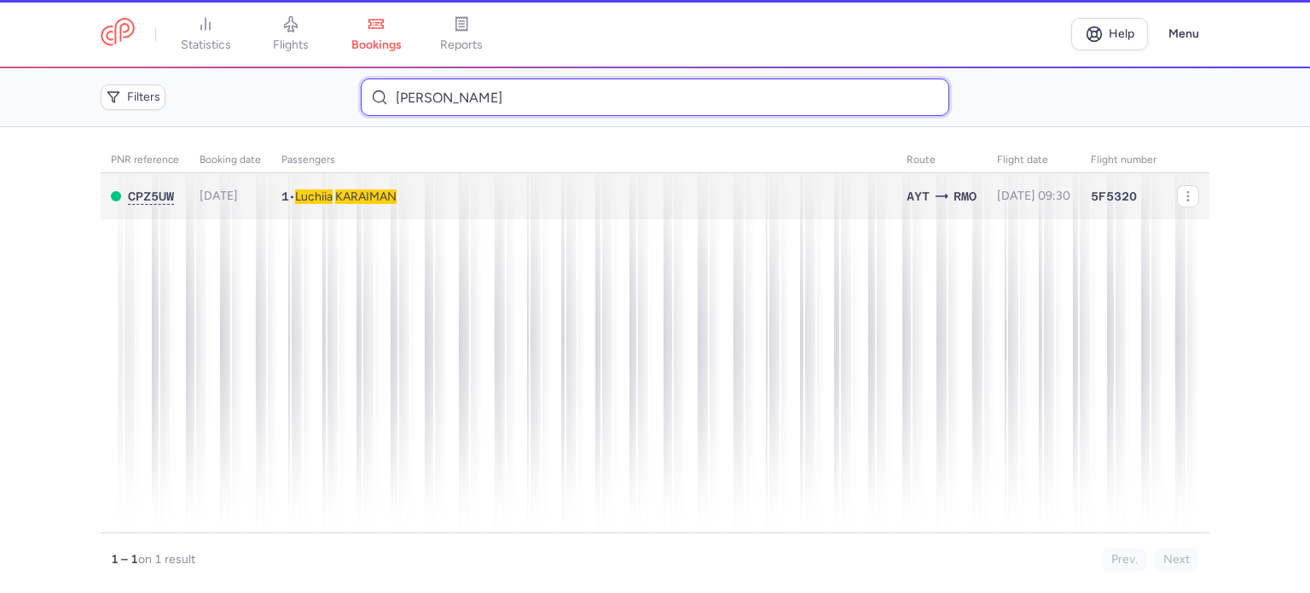
type input "[PERSON_NAME]"
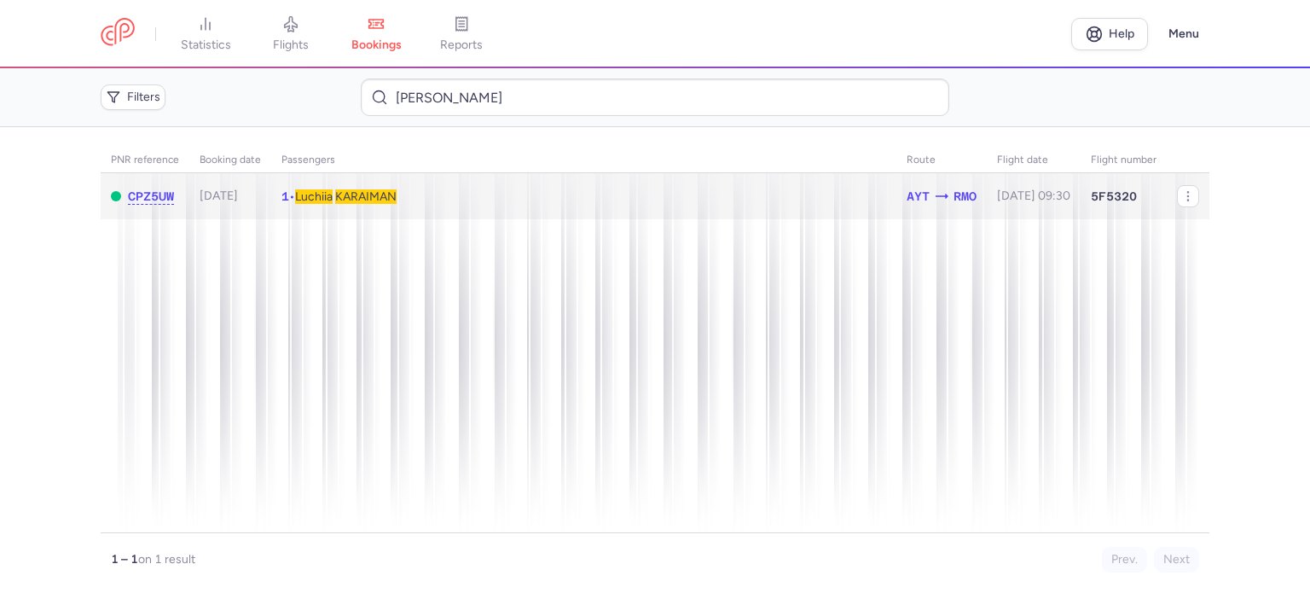
click at [396, 193] on span "KARAIMAN" at bounding box center [365, 196] width 61 height 14
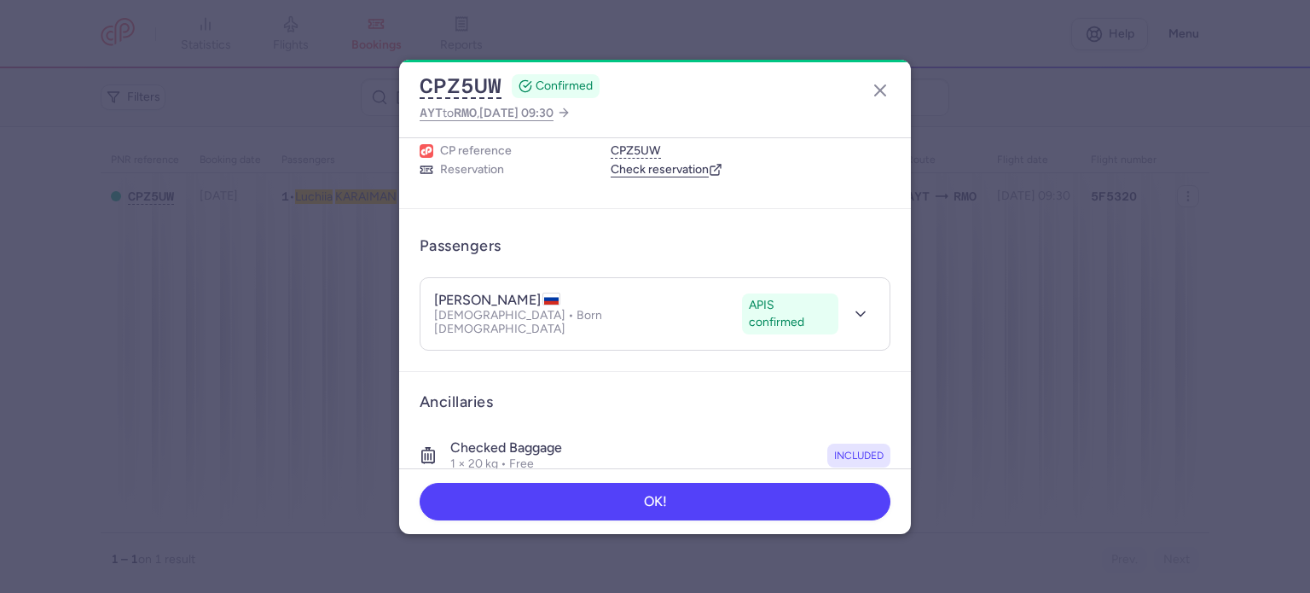
scroll to position [300, 0]
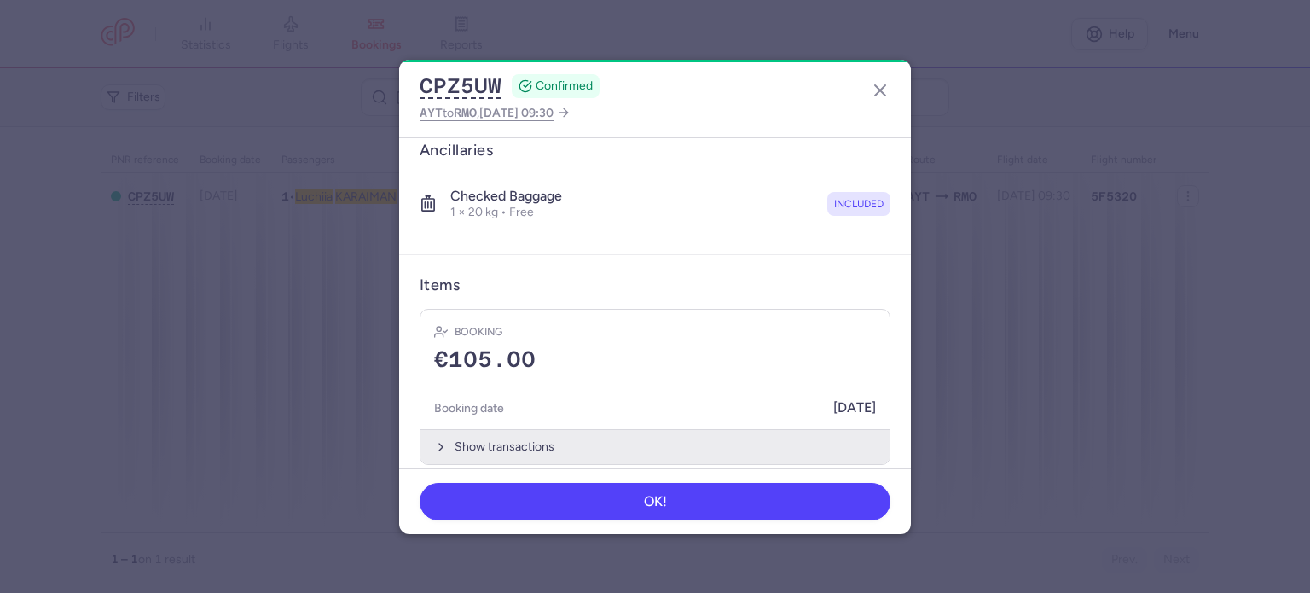
click at [500, 429] on button "Show transactions" at bounding box center [654, 446] width 469 height 35
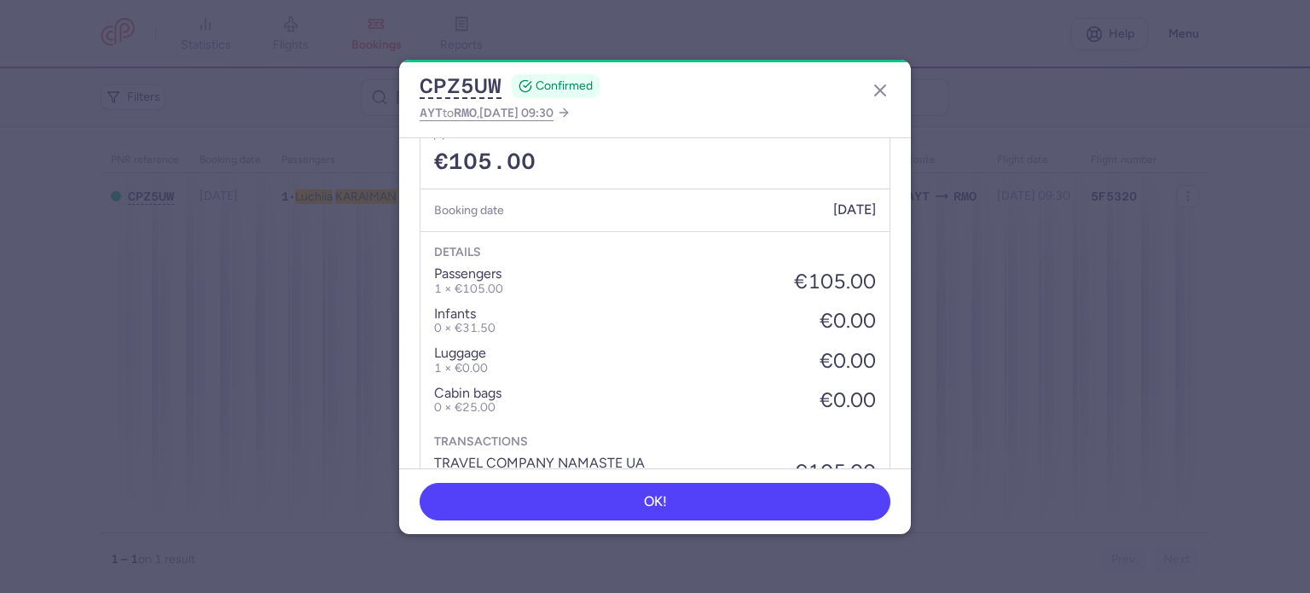
scroll to position [570, 0]
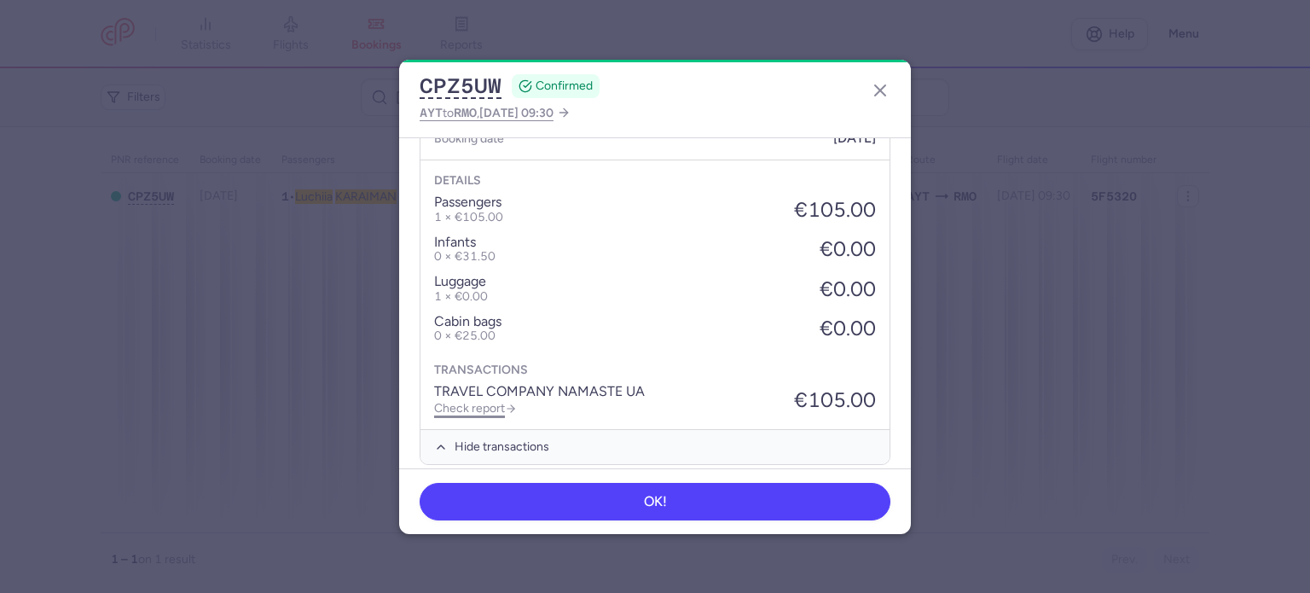
click at [471, 401] on link "Check report" at bounding box center [475, 408] width 83 height 14
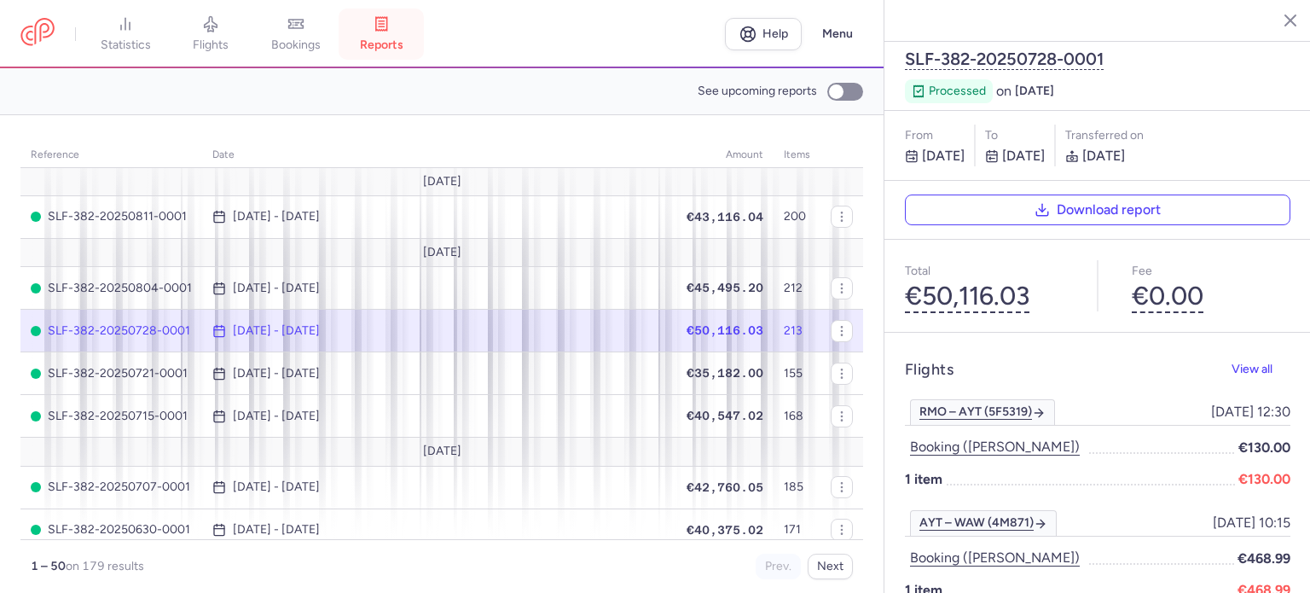
click at [396, 43] on span "reports" at bounding box center [381, 45] width 43 height 15
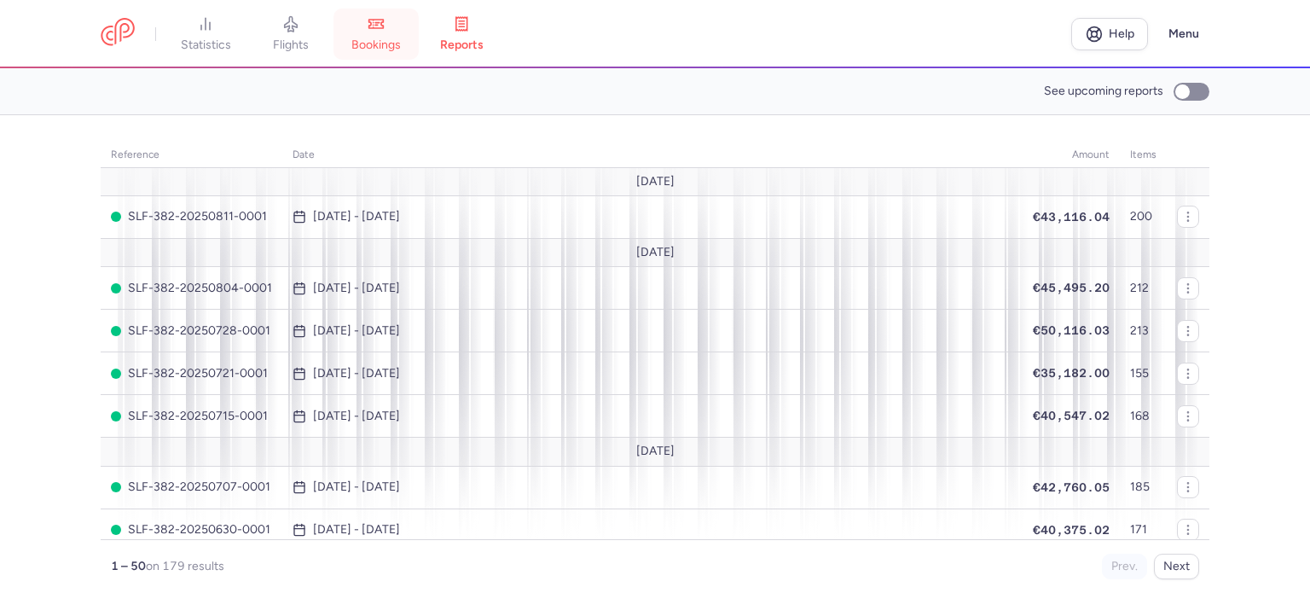
click at [379, 40] on span "bookings" at bounding box center [375, 45] width 49 height 15
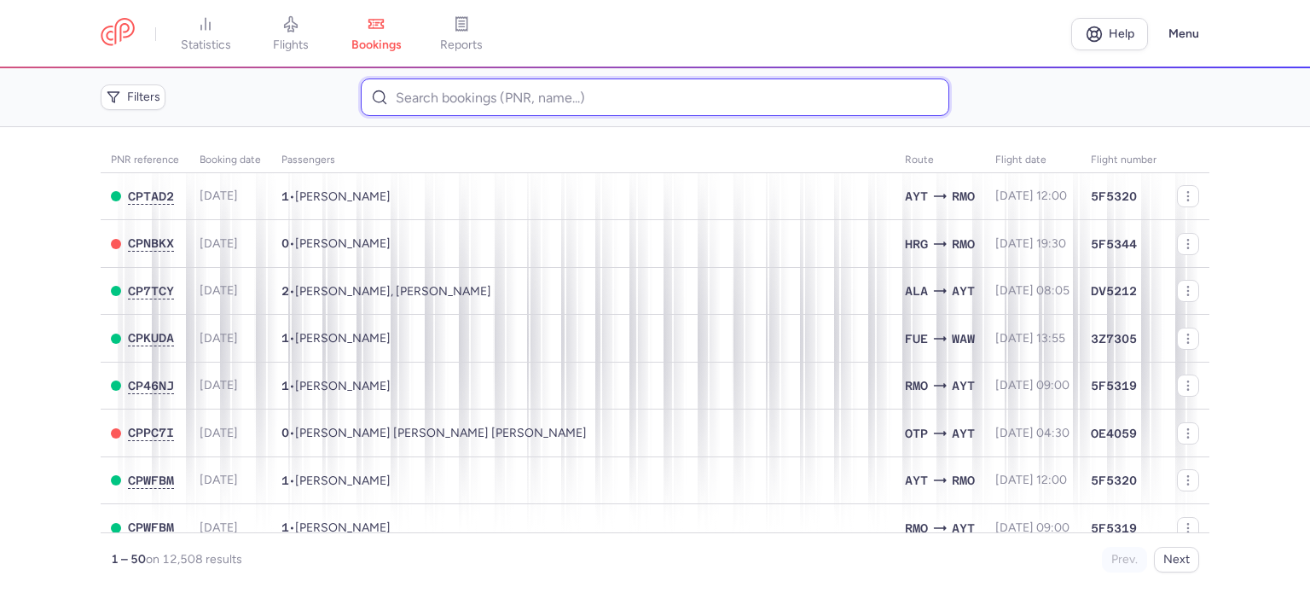
paste input "ZHOSAN TATIANA"
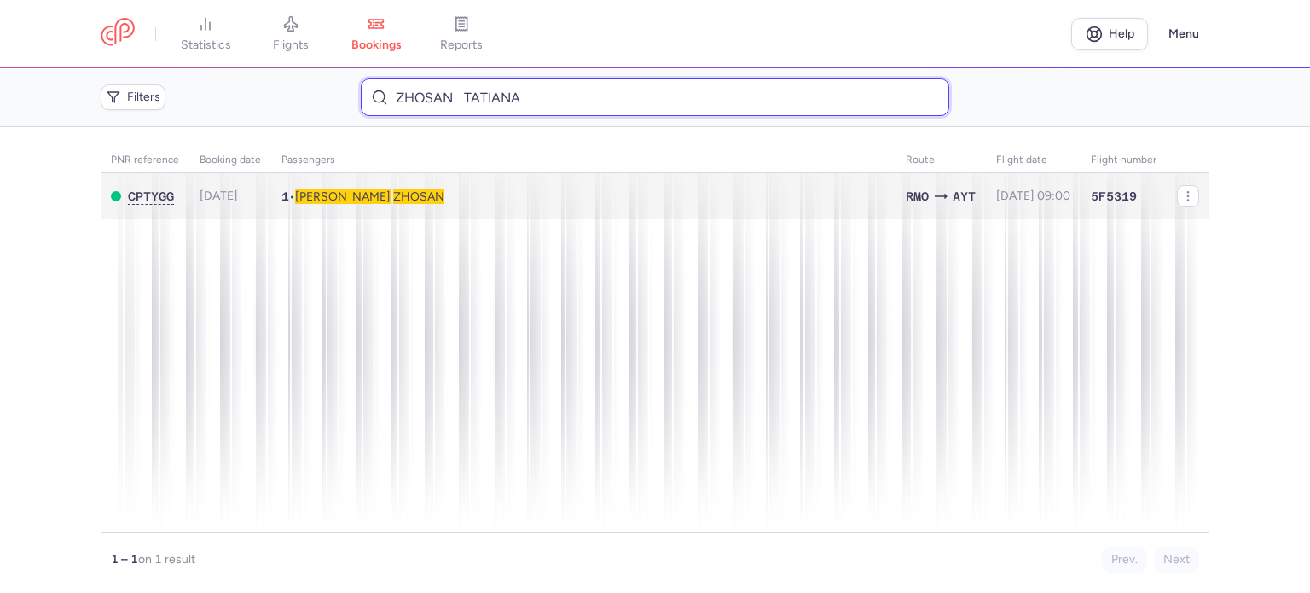
type input "ZHOSAN TATIANA"
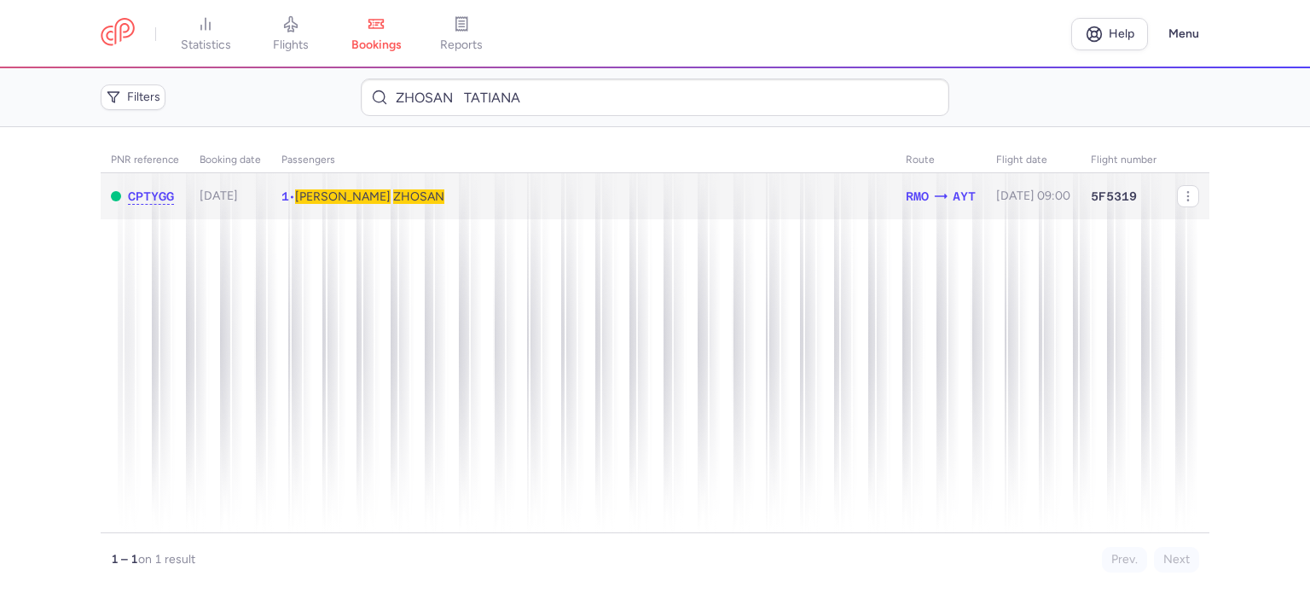
click at [393, 197] on span "ZHOSAN" at bounding box center [418, 196] width 51 height 14
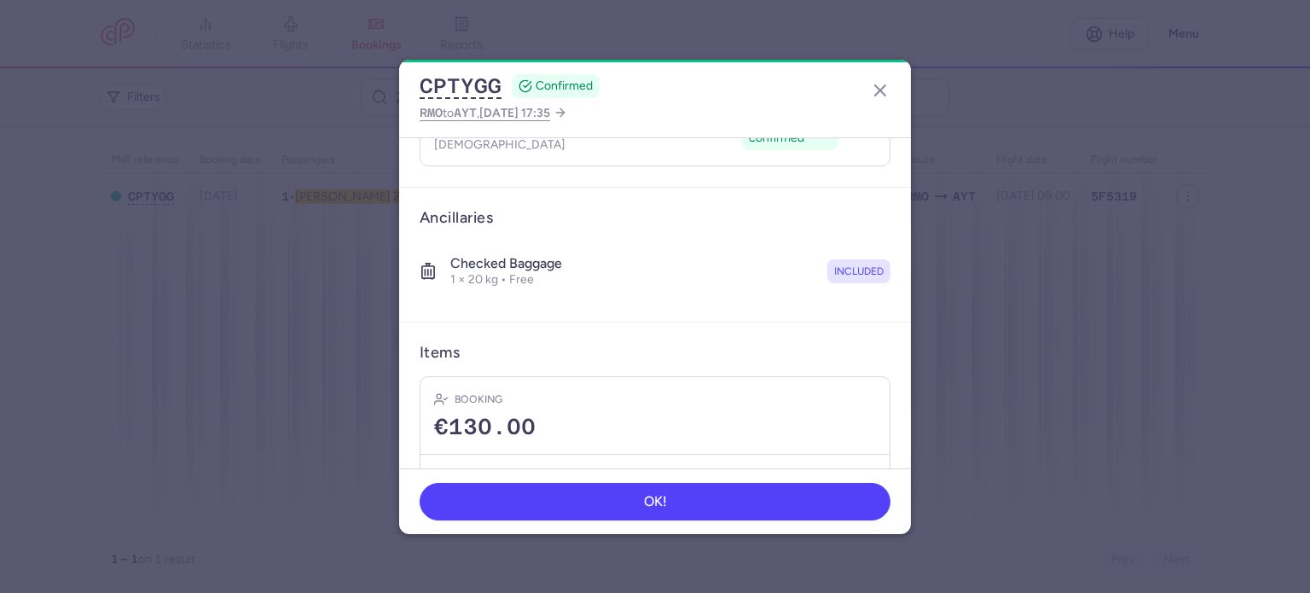
scroll to position [426, 0]
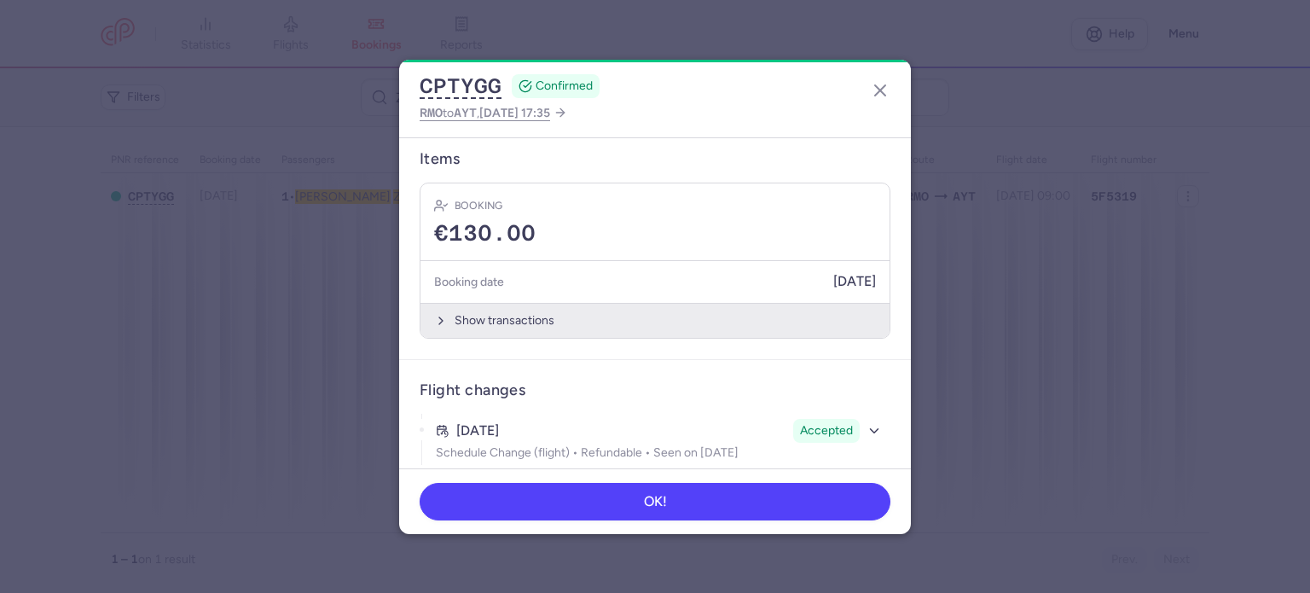
click at [486, 306] on button "Show transactions" at bounding box center [654, 320] width 469 height 35
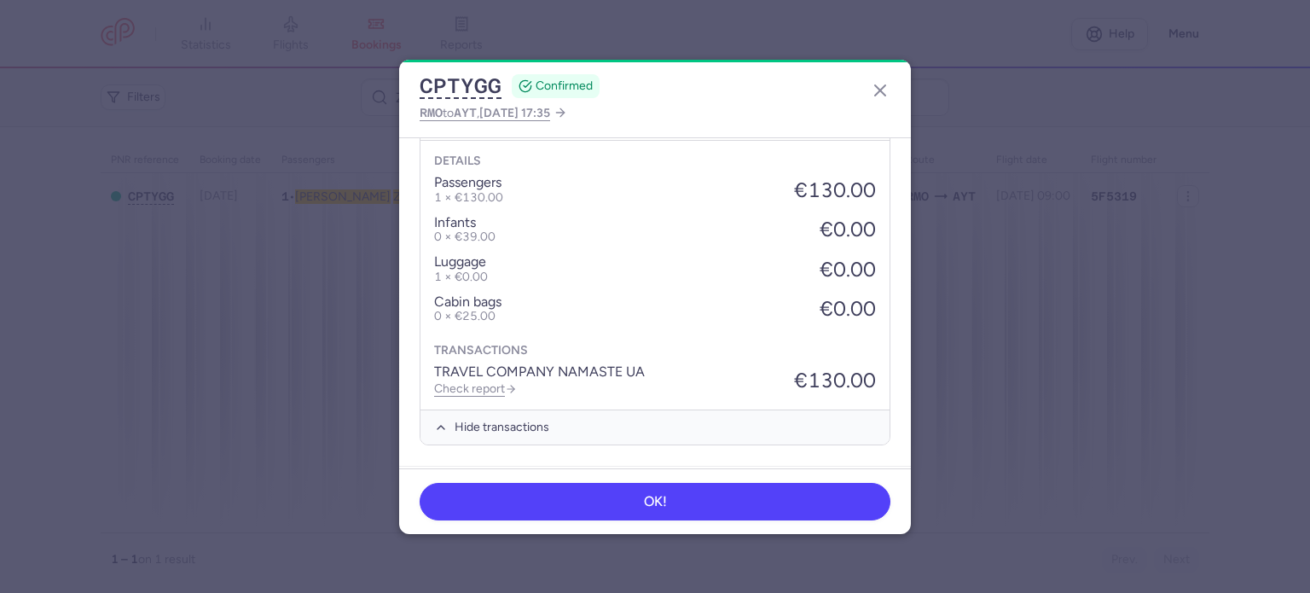
scroll to position [696, 0]
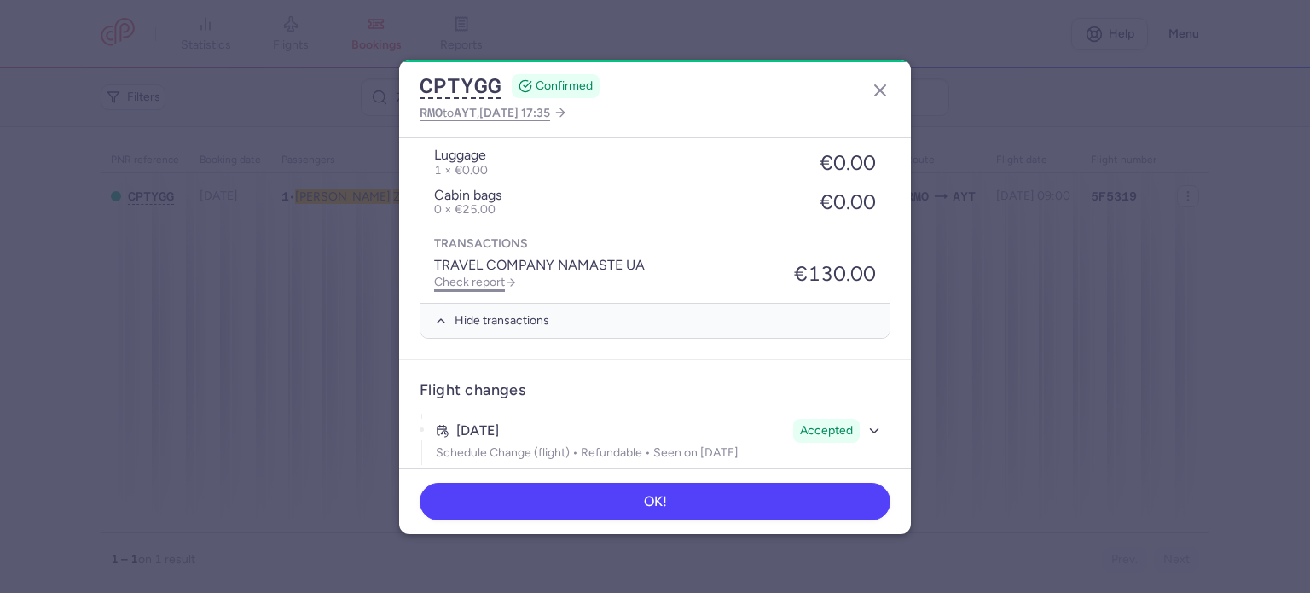
click at [478, 275] on link "Check report" at bounding box center [475, 282] width 83 height 14
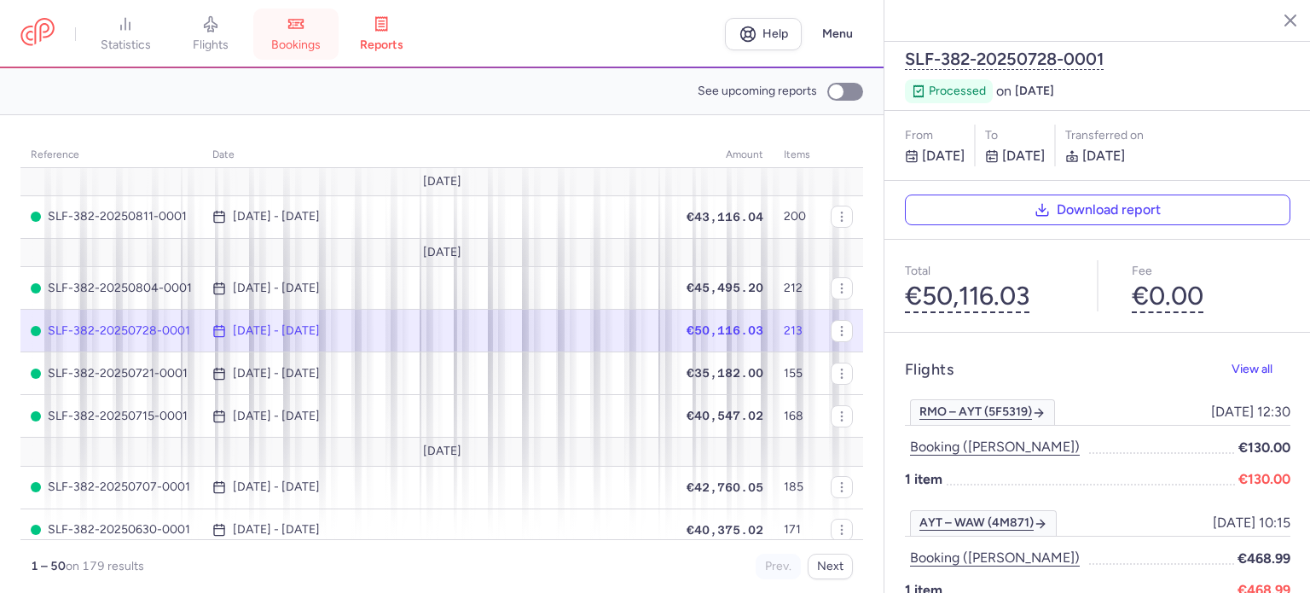
click at [315, 30] on link "bookings" at bounding box center [295, 34] width 85 height 38
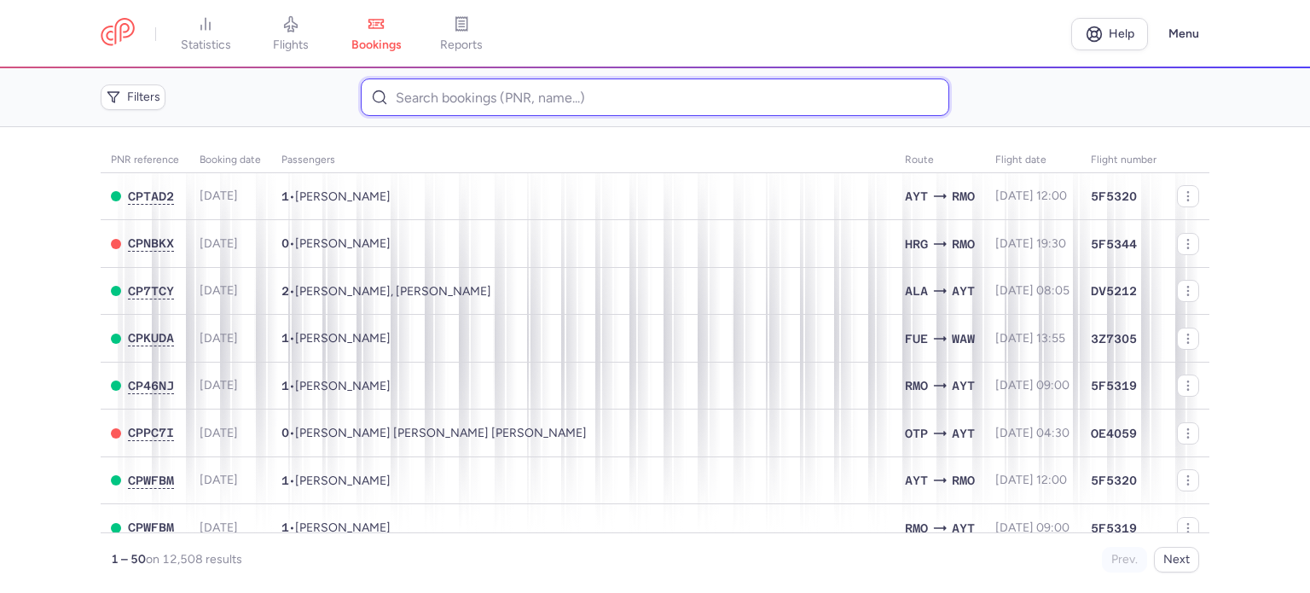
paste input "TARANOVSKA MARYNA"
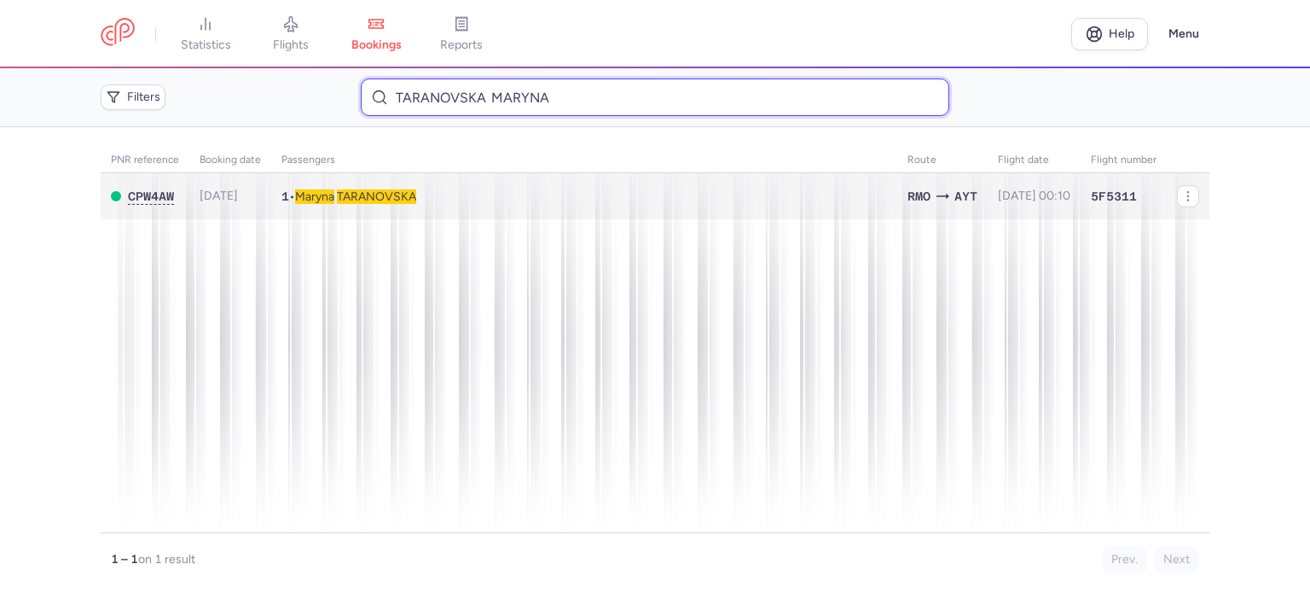
type input "TARANOVSKA MARYNA"
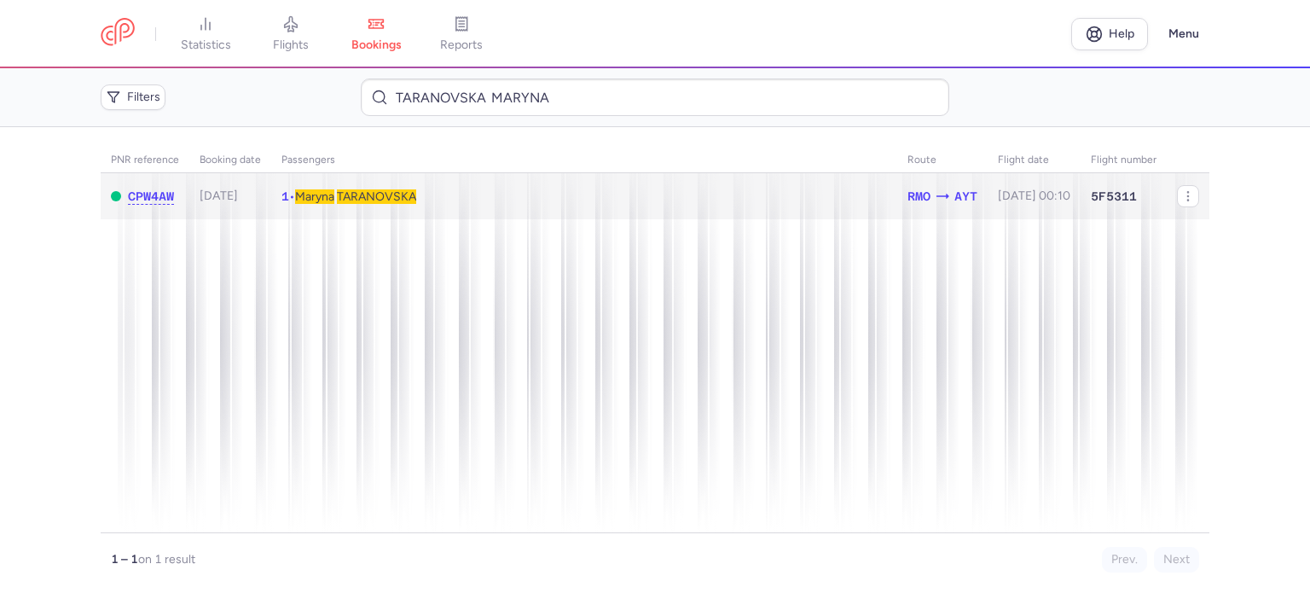
drag, startPoint x: 356, startPoint y: 194, endPoint x: 396, endPoint y: 197, distance: 39.4
click at [356, 193] on span "TARANOVSKA" at bounding box center [376, 196] width 79 height 14
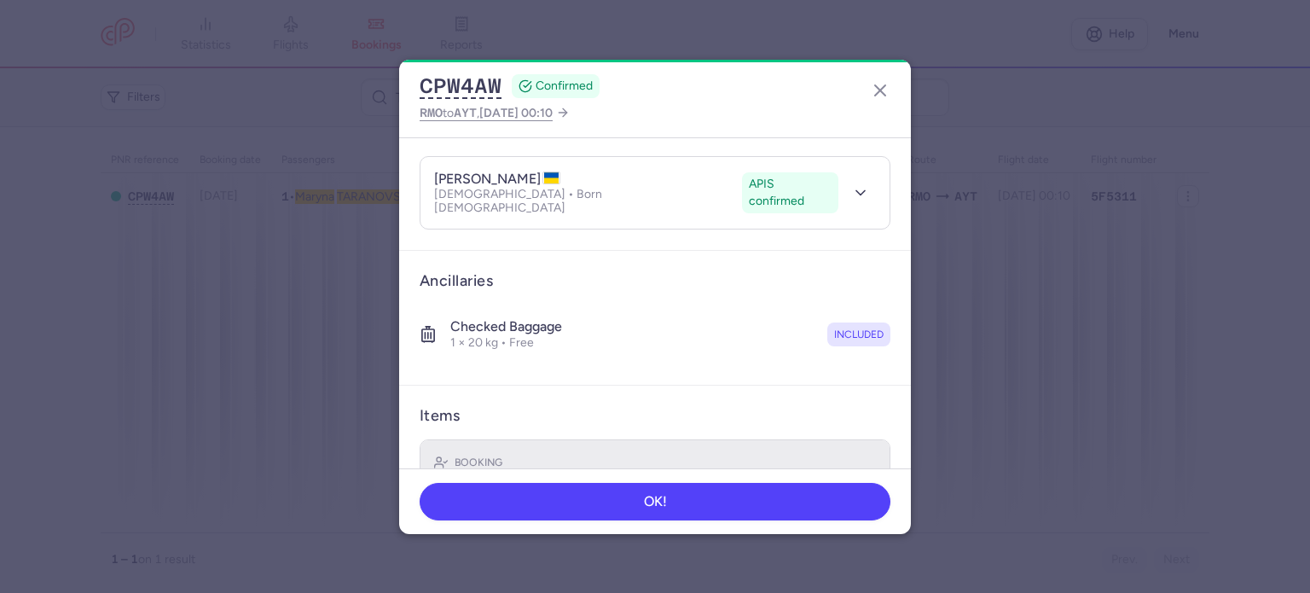
scroll to position [300, 0]
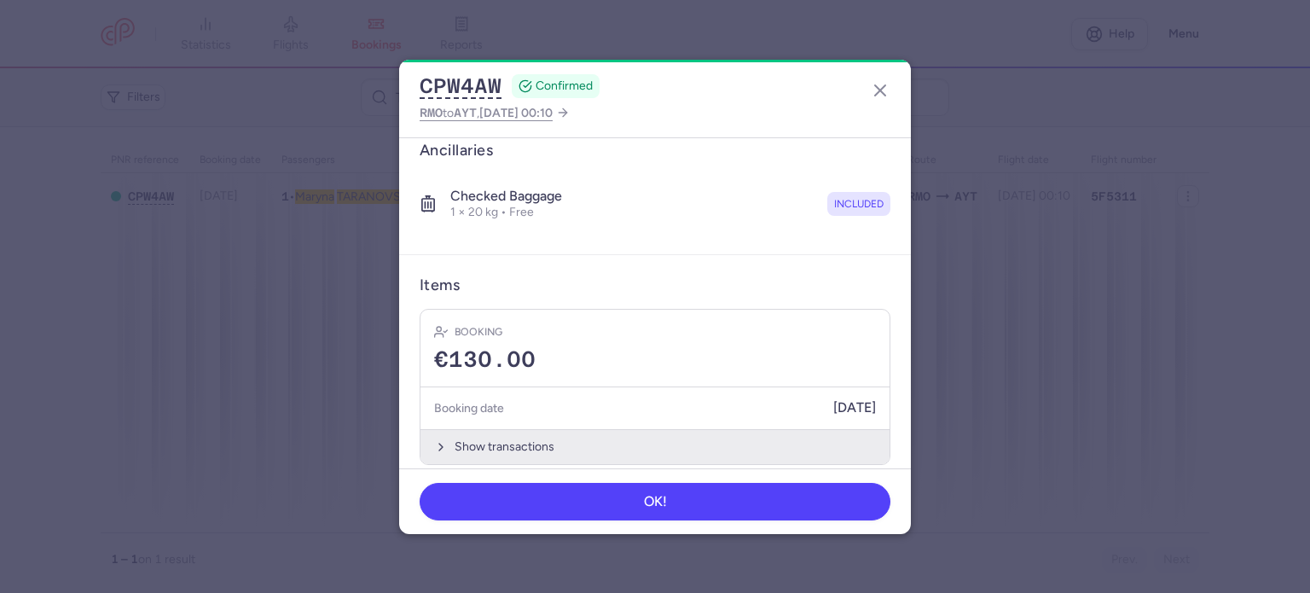
drag, startPoint x: 465, startPoint y: 432, endPoint x: 464, endPoint y: 422, distance: 10.3
click at [464, 429] on button "Show transactions" at bounding box center [654, 446] width 469 height 35
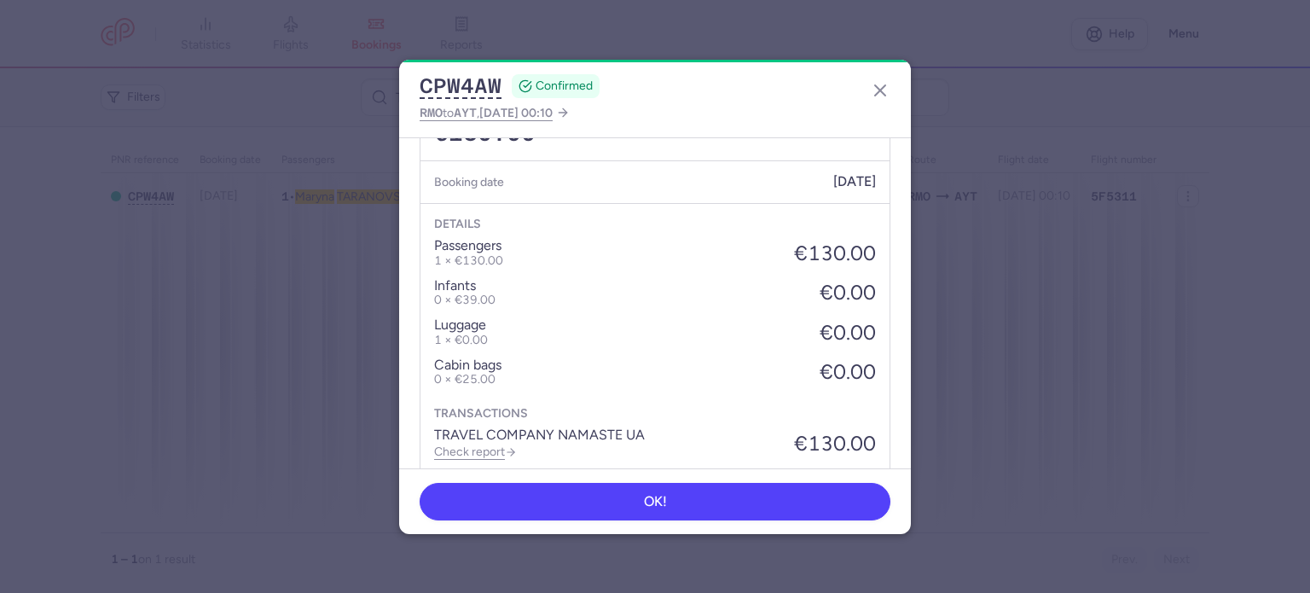
scroll to position [570, 0]
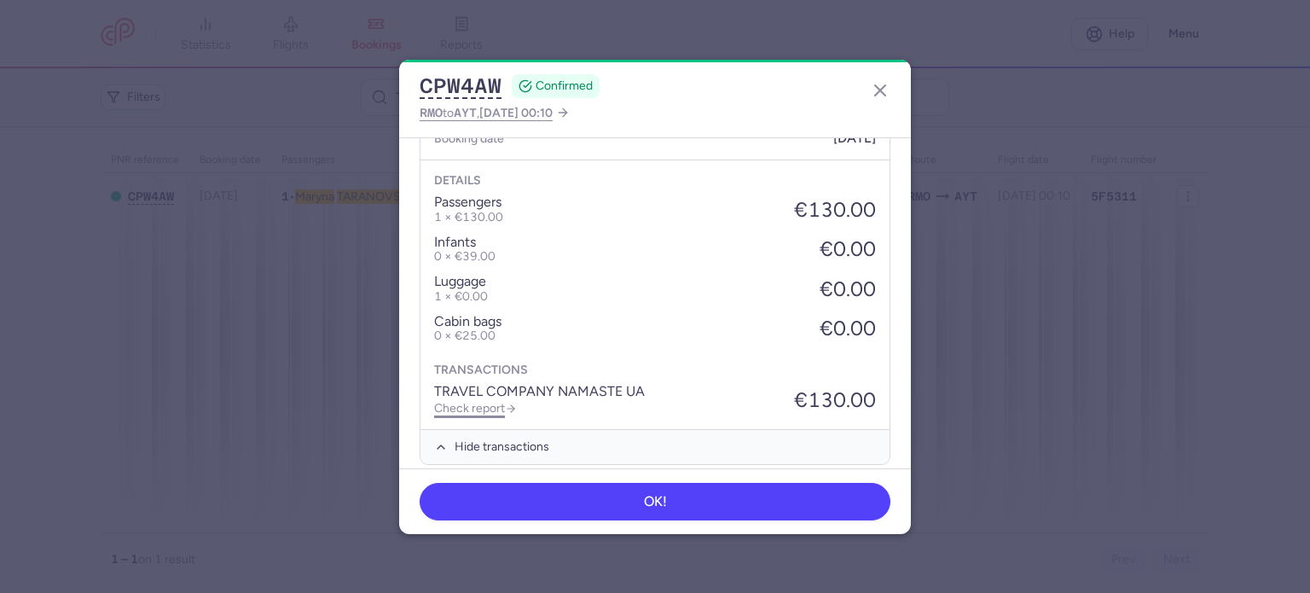
click at [464, 401] on link "Check report" at bounding box center [475, 408] width 83 height 14
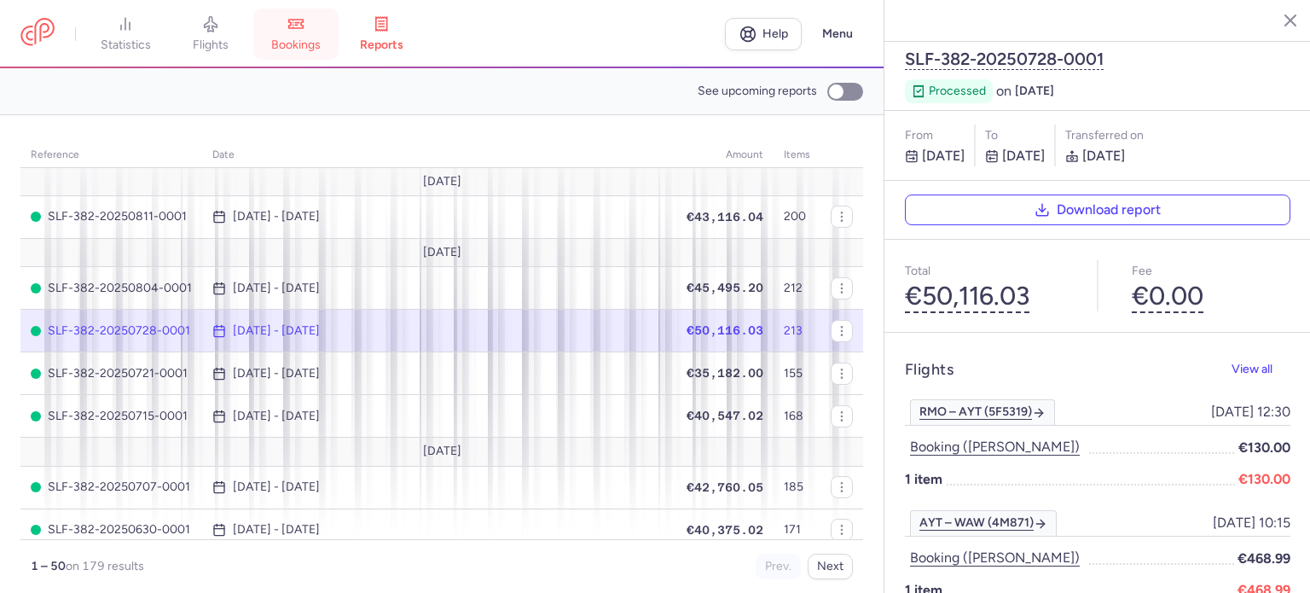
click at [301, 36] on link "bookings" at bounding box center [295, 34] width 85 height 38
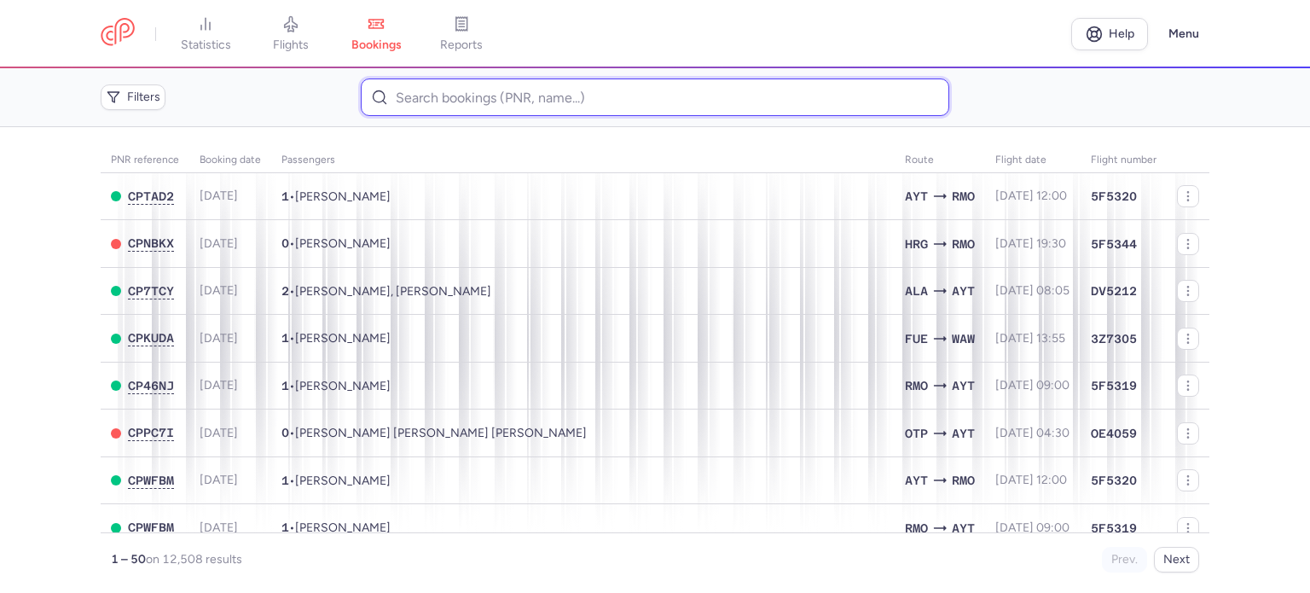
paste input "CHUKLENKOVA ORIIETTA"
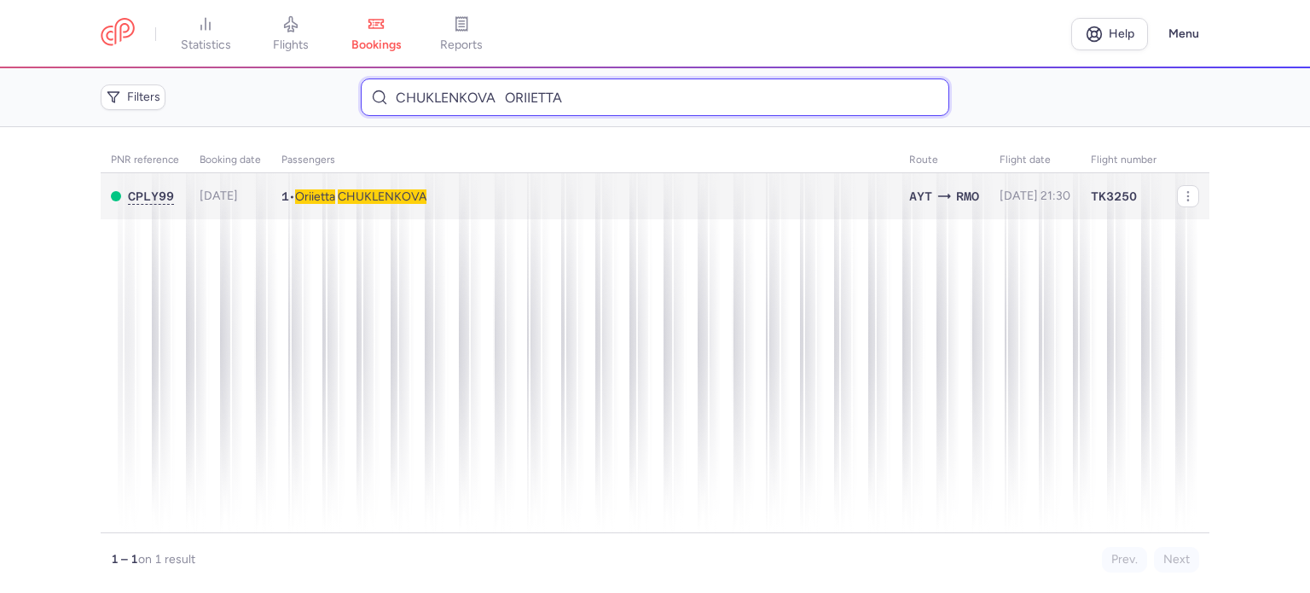
type input "CHUKLENKOVA ORIIETTA"
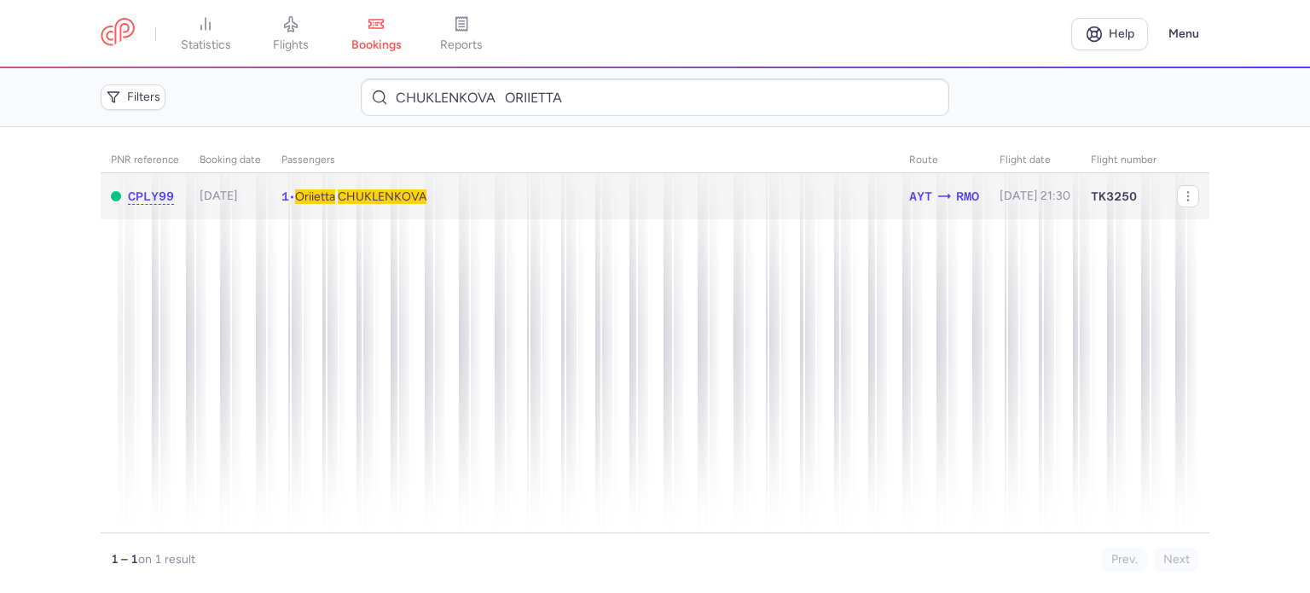
click at [362, 200] on span "CHUKLENKOVA" at bounding box center [382, 196] width 89 height 14
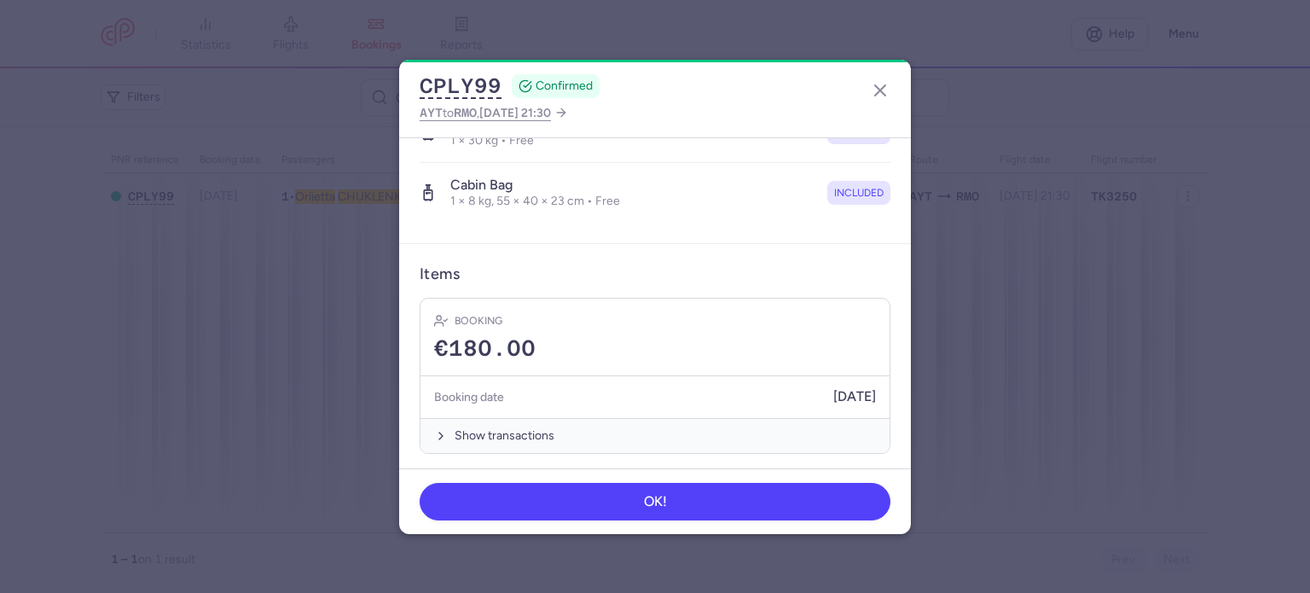
scroll to position [361, 0]
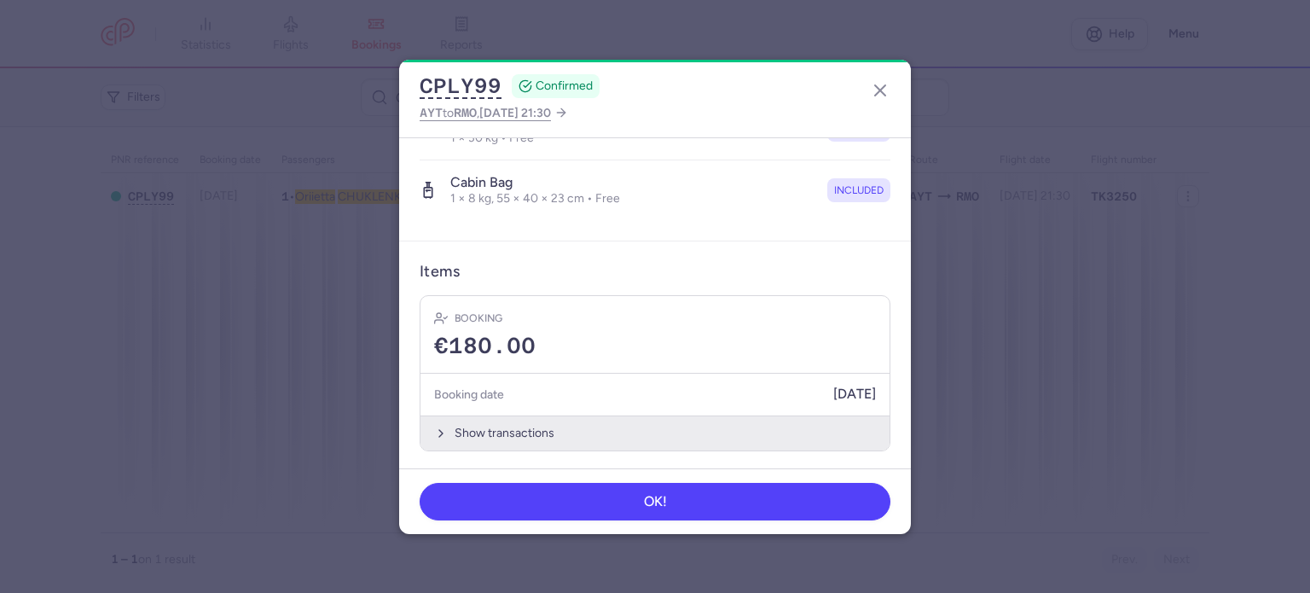
click at [481, 428] on button "Show transactions" at bounding box center [654, 432] width 469 height 35
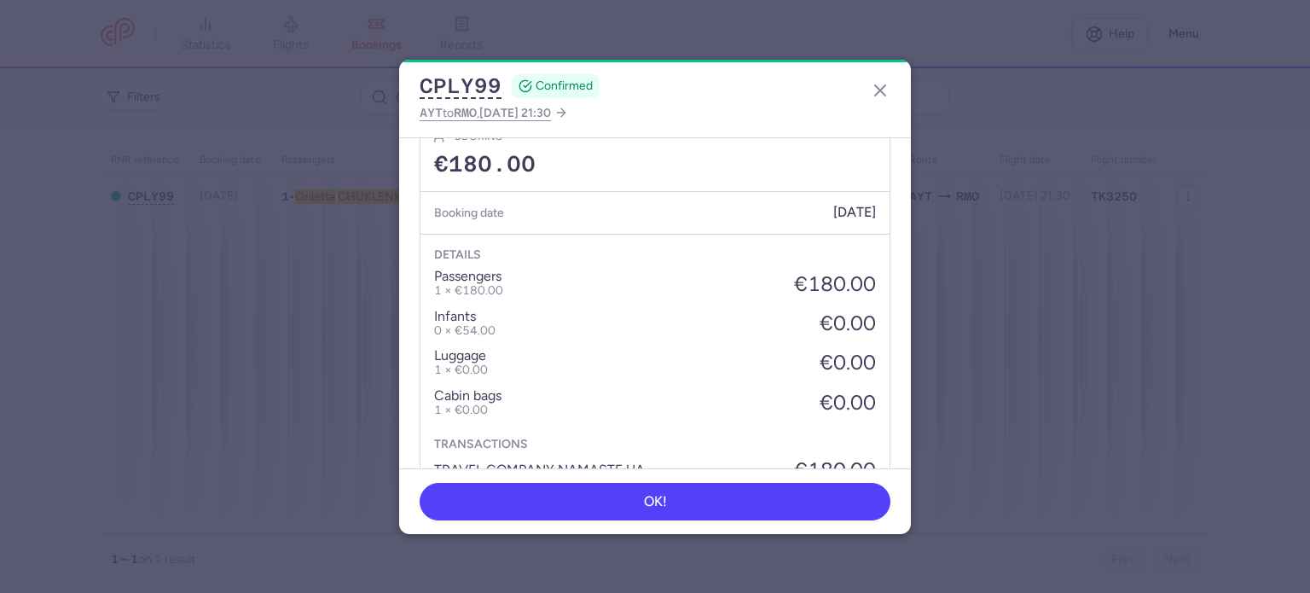
scroll to position [622, 0]
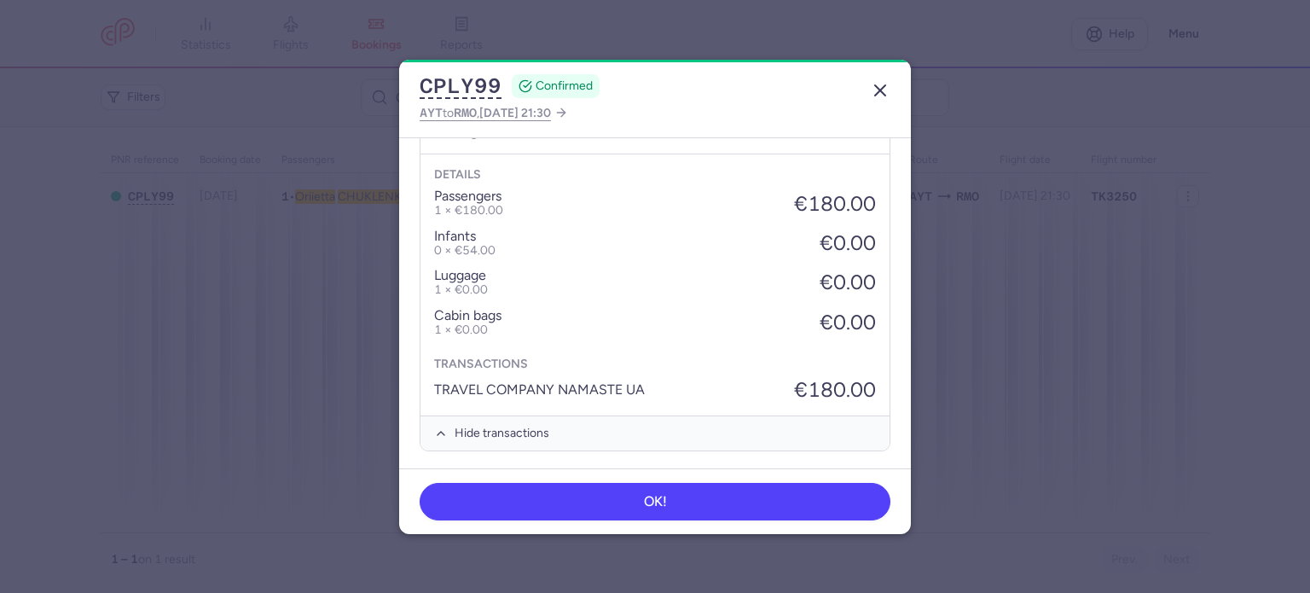
click at [880, 88] on icon "button" at bounding box center [880, 90] width 20 height 20
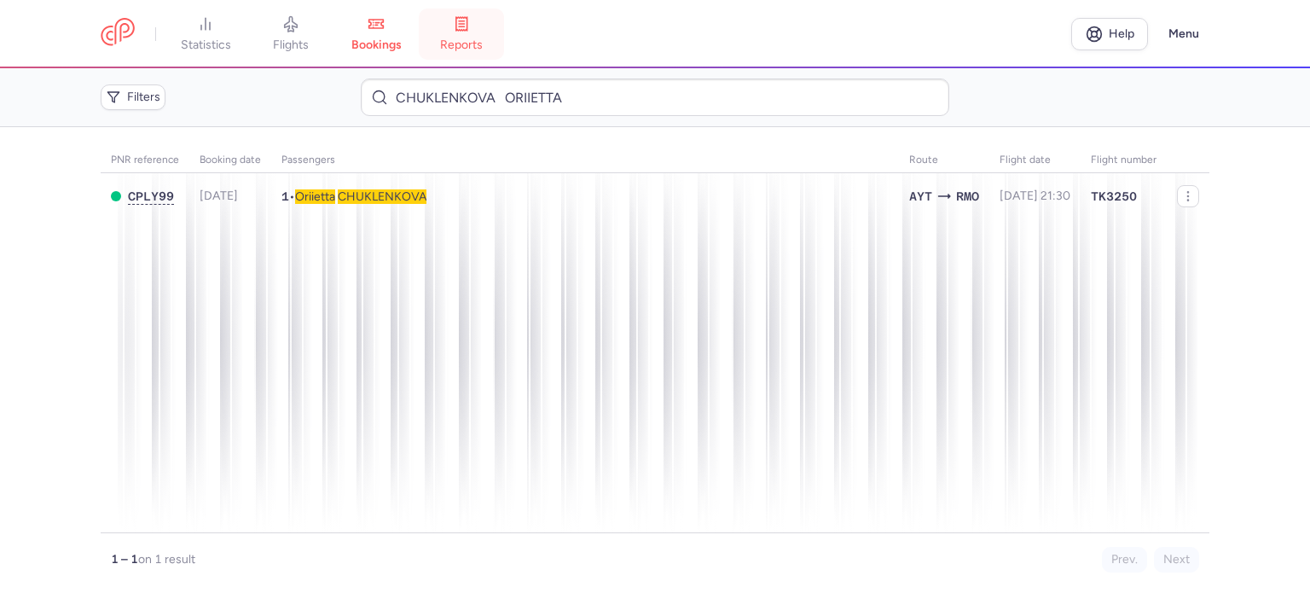
click at [470, 25] on icon at bounding box center [461, 23] width 17 height 17
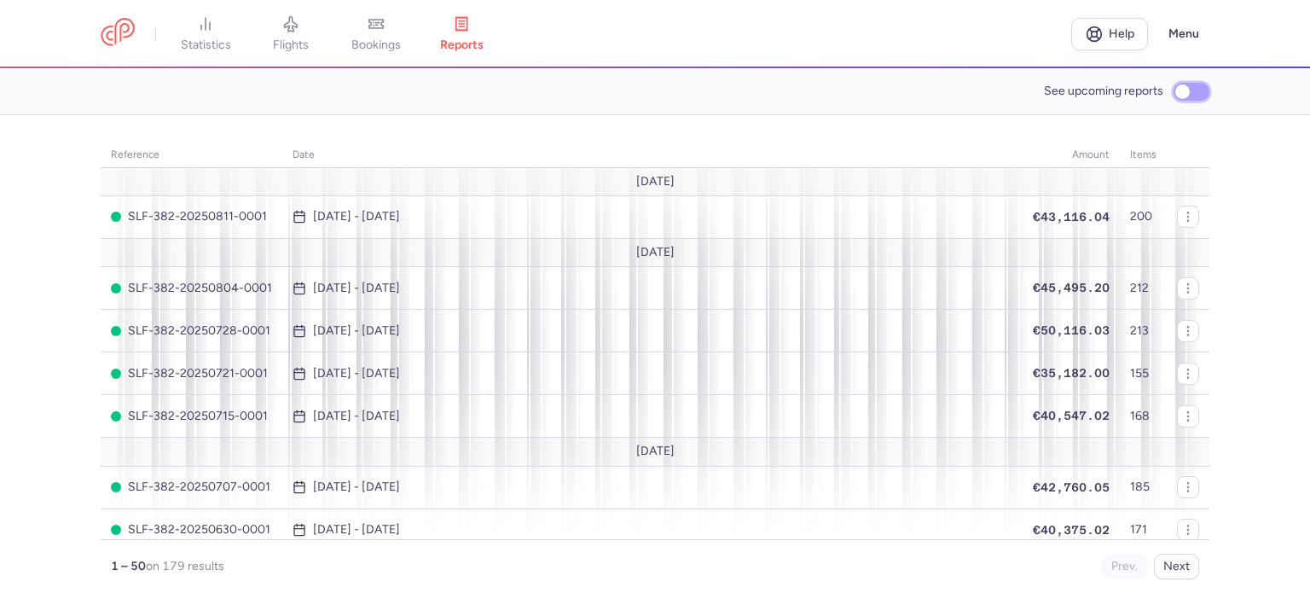
click at [1177, 89] on input "See upcoming reports" at bounding box center [1191, 92] width 36 height 18
checkbox input "true"
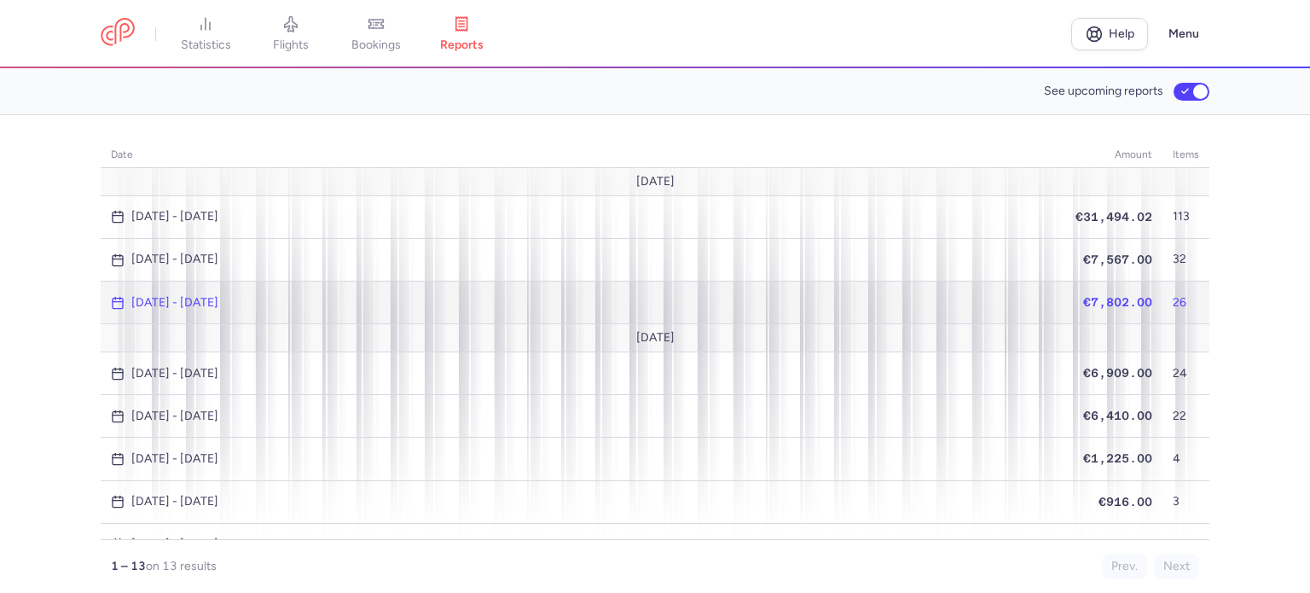
click at [1128, 301] on span "€7,802.00" at bounding box center [1117, 302] width 69 height 14
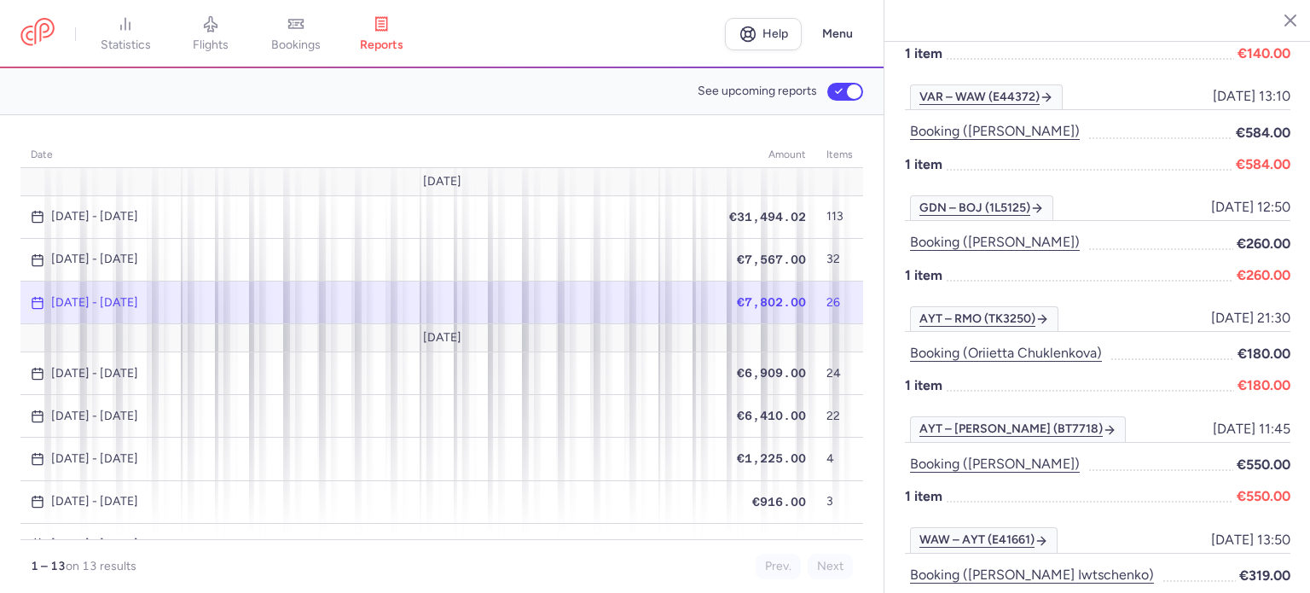
scroll to position [1961, 0]
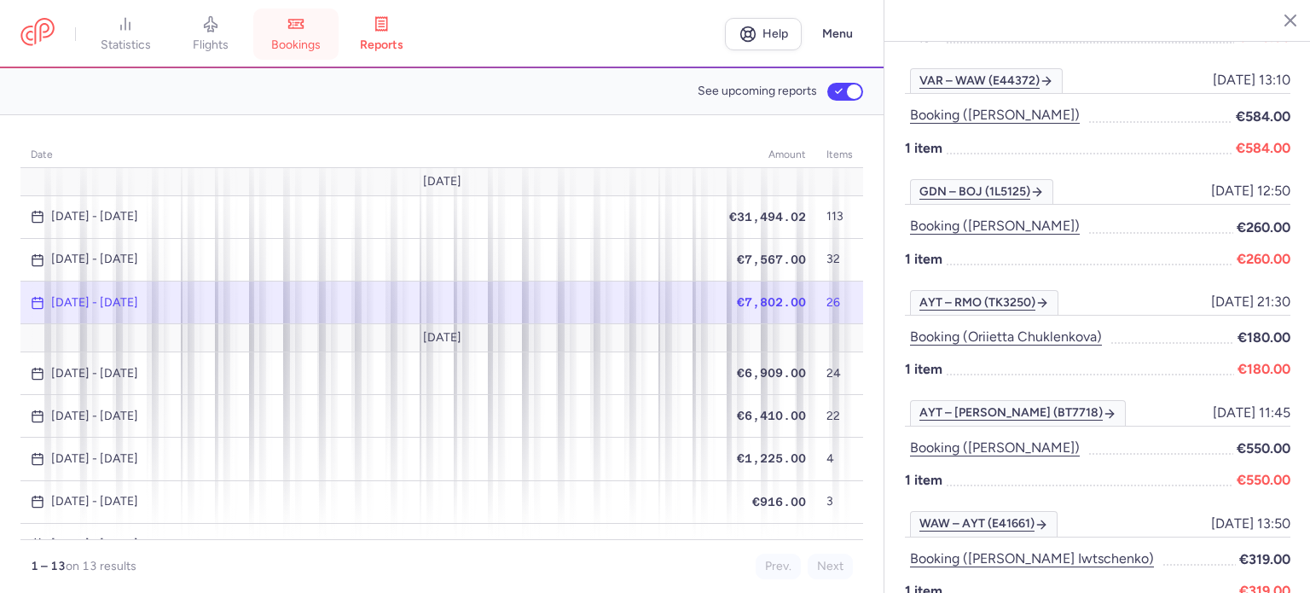
click at [294, 40] on span "bookings" at bounding box center [295, 45] width 49 height 15
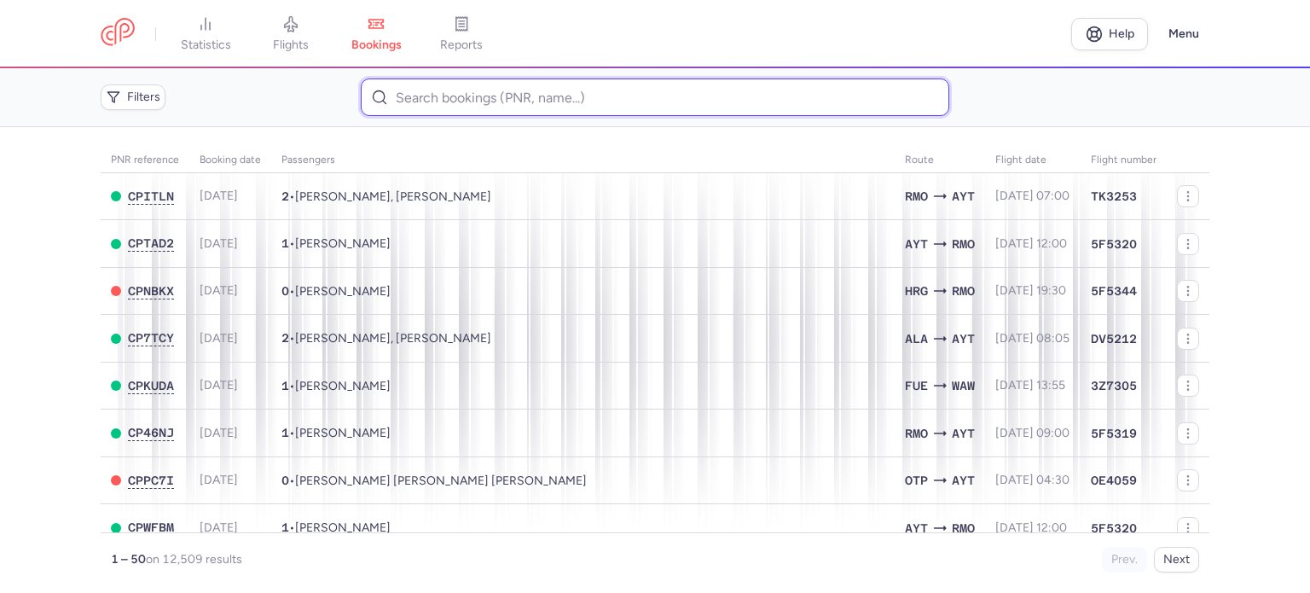
paste input "[PERSON_NAME]"
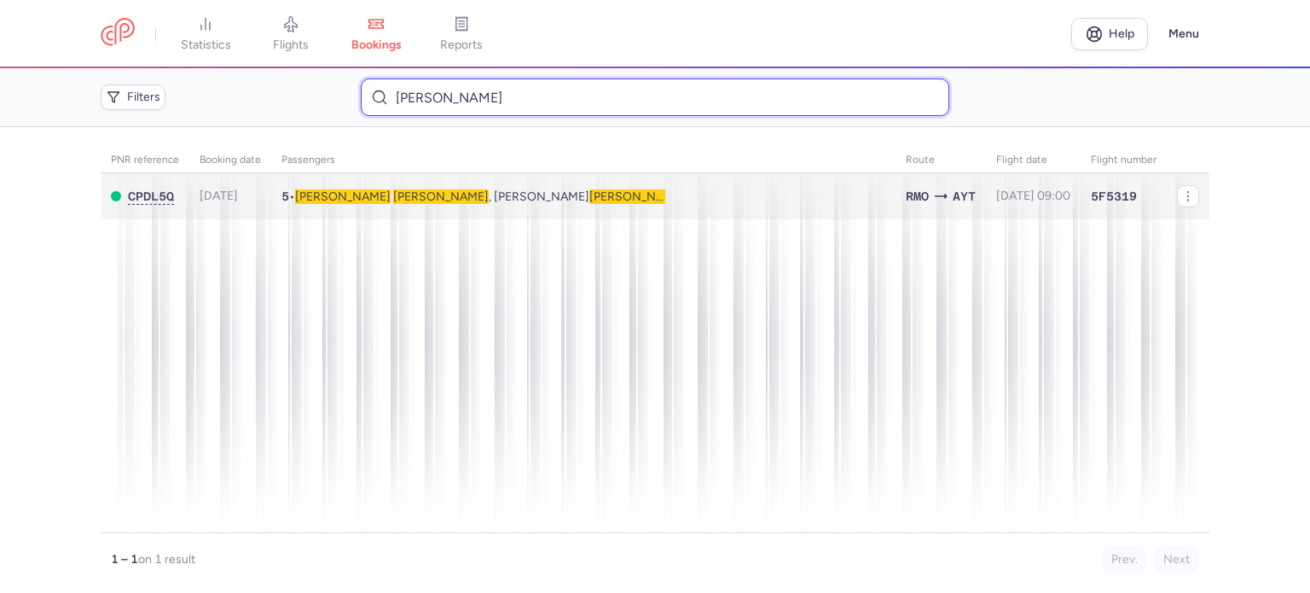
type input "[PERSON_NAME]"
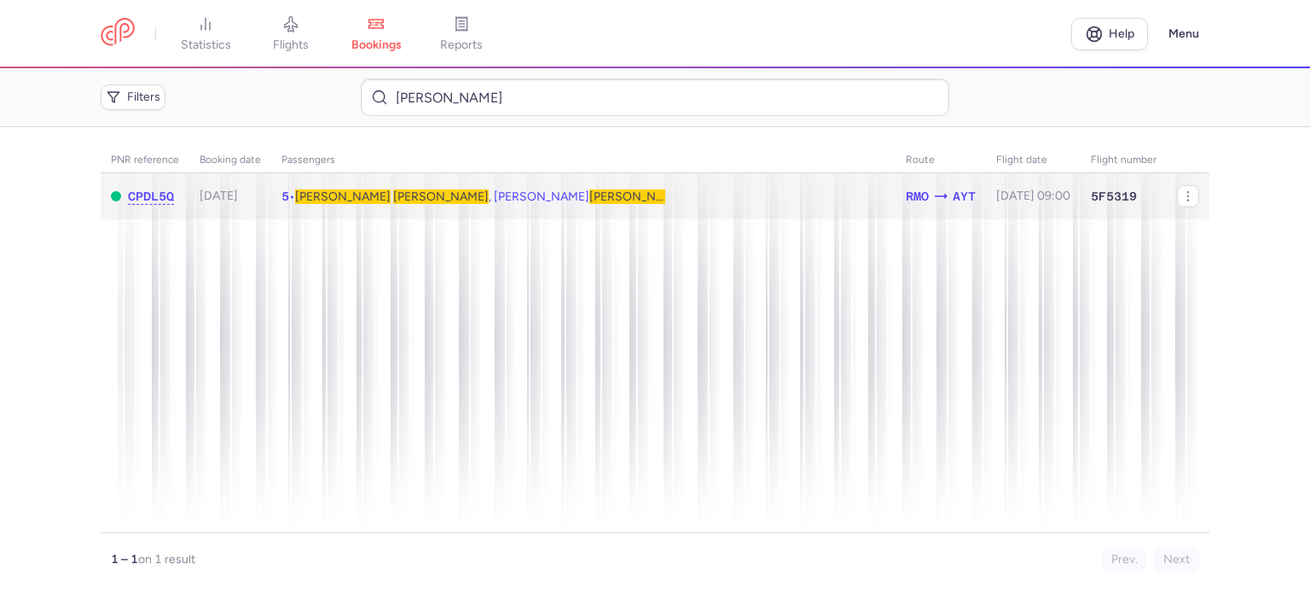
click at [393, 201] on span "[PERSON_NAME]" at bounding box center [441, 196] width 96 height 14
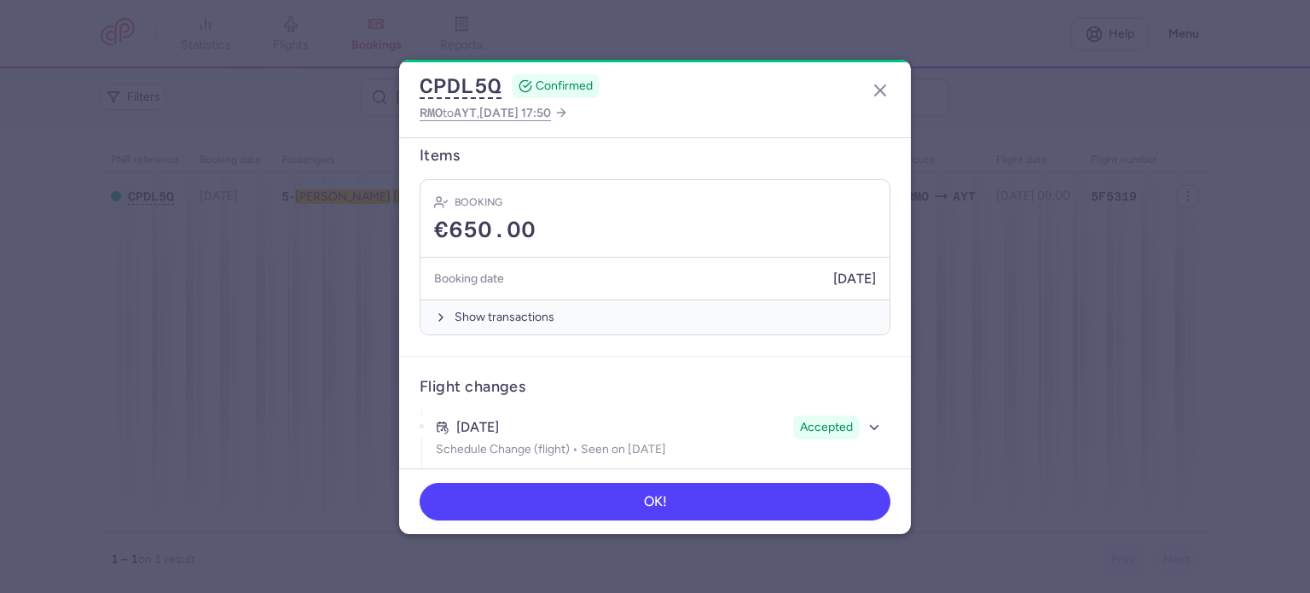
scroll to position [726, 0]
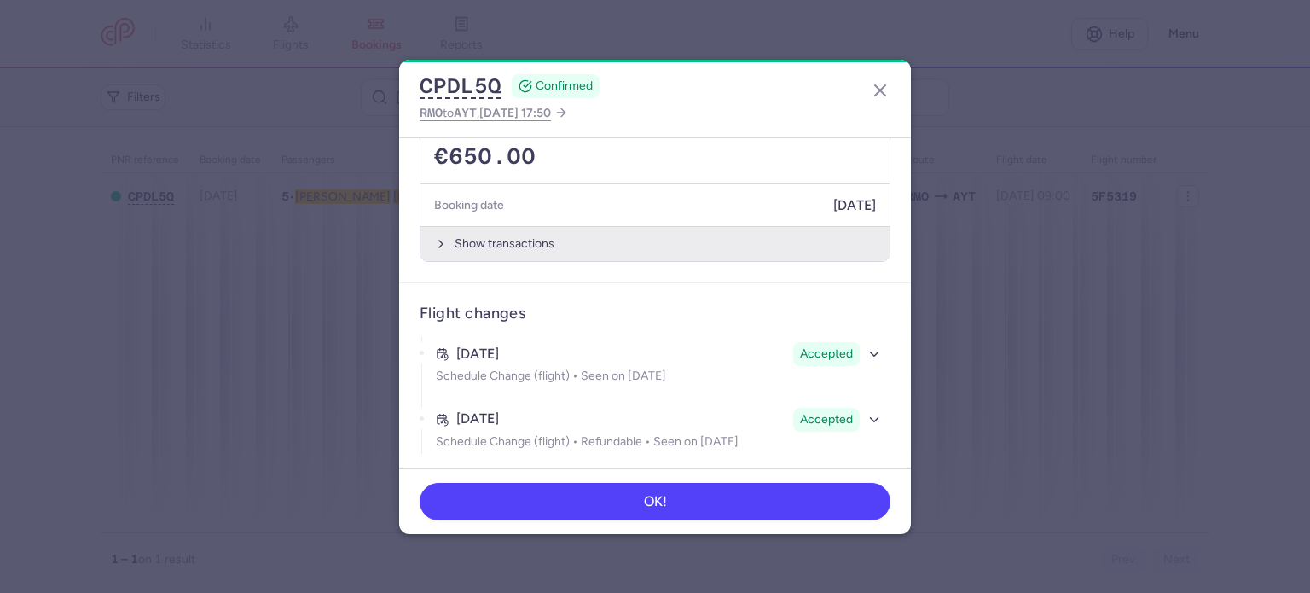
click at [490, 237] on button "Show transactions" at bounding box center [654, 243] width 469 height 35
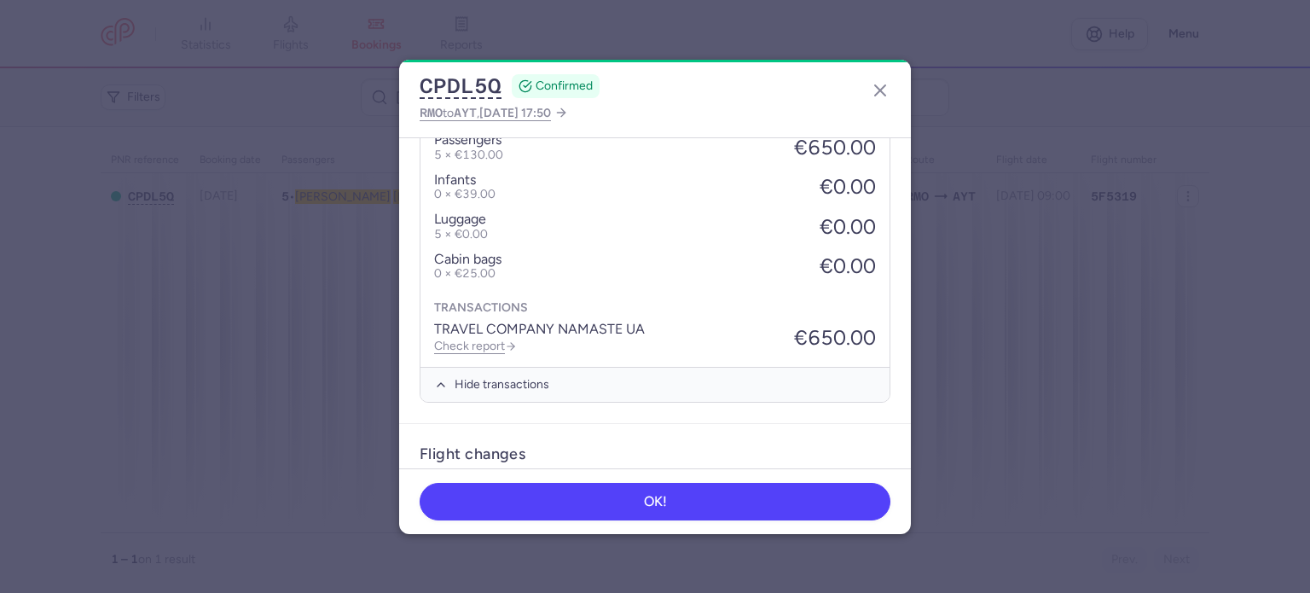
scroll to position [996, 0]
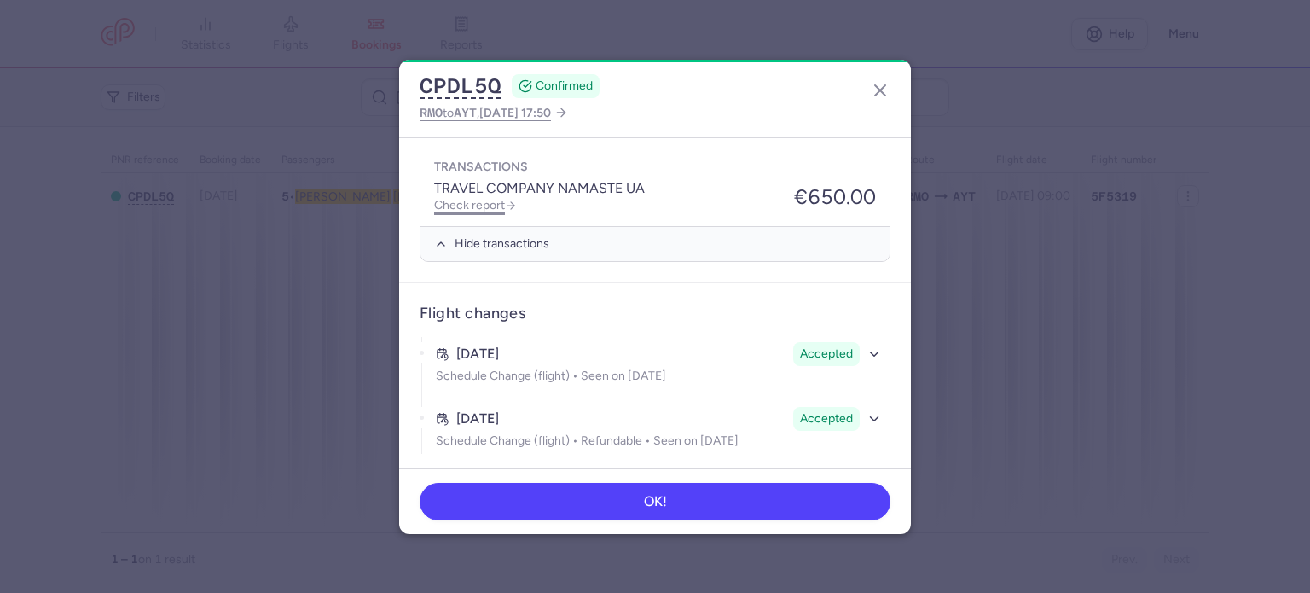
click at [480, 204] on link "Check report" at bounding box center [475, 205] width 83 height 14
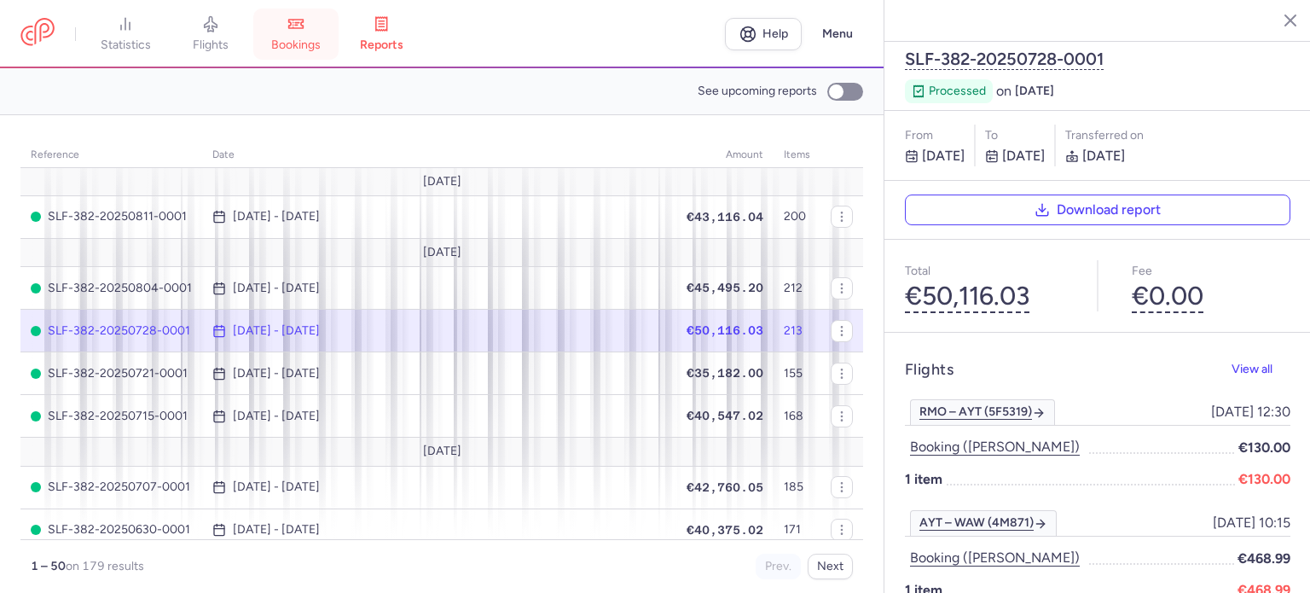
click at [310, 46] on span "bookings" at bounding box center [295, 45] width 49 height 15
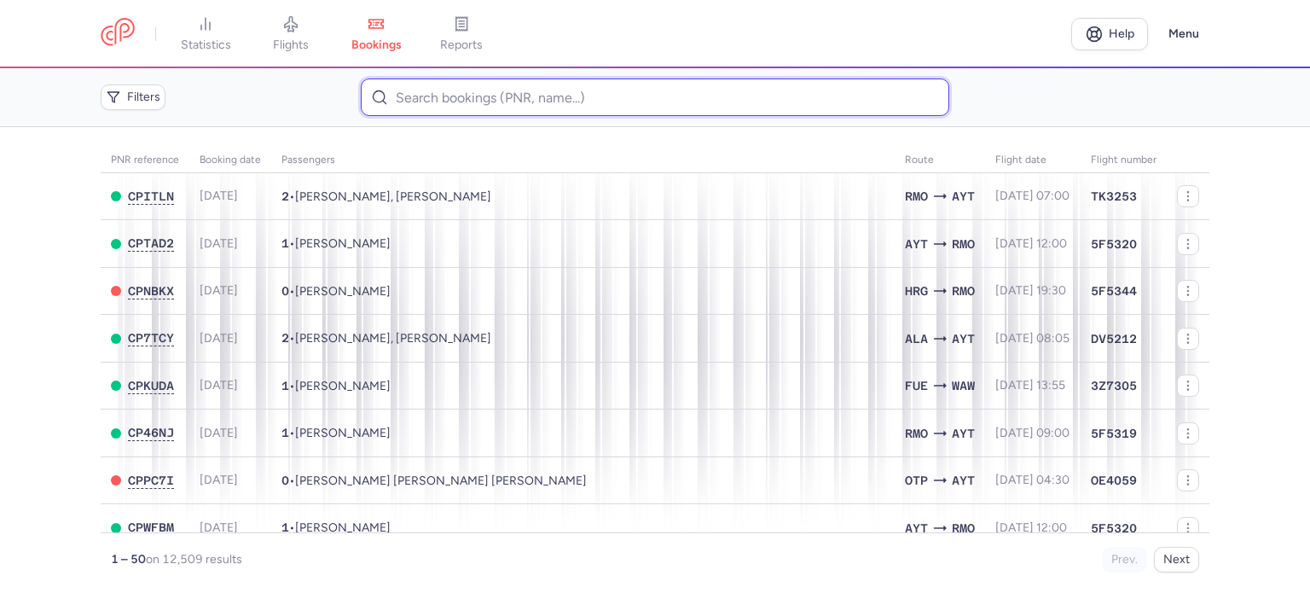
paste input "[PERSON_NAME]"
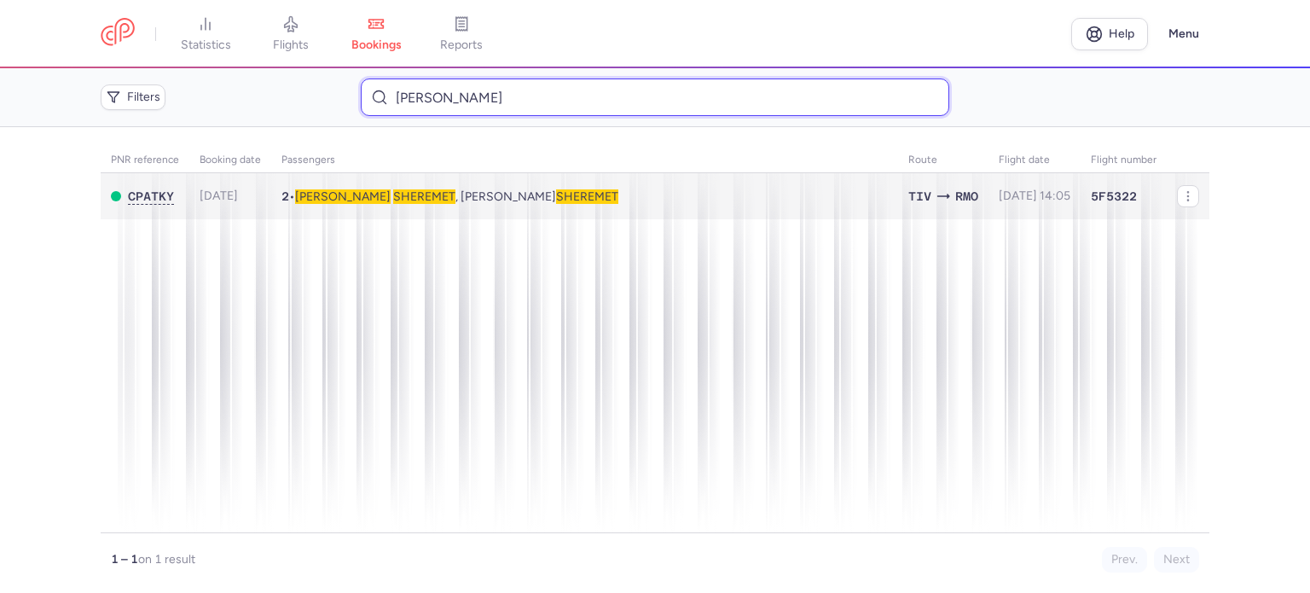
type input "[PERSON_NAME]"
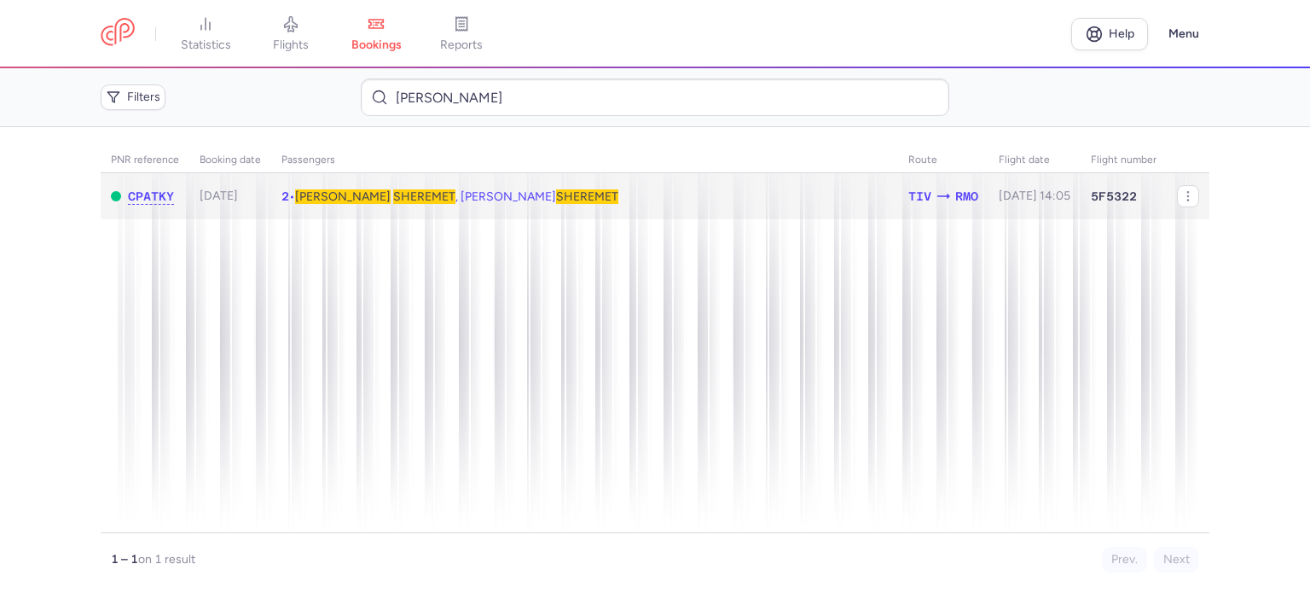
click at [393, 200] on span "SHEREMET" at bounding box center [424, 196] width 62 height 14
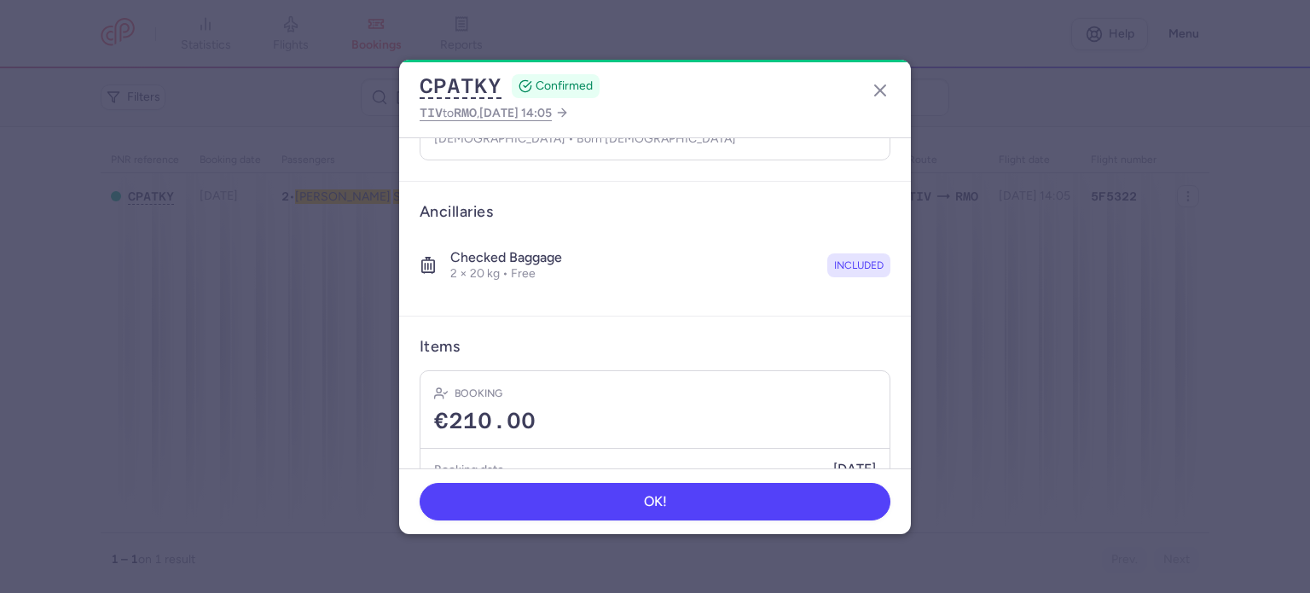
scroll to position [359, 0]
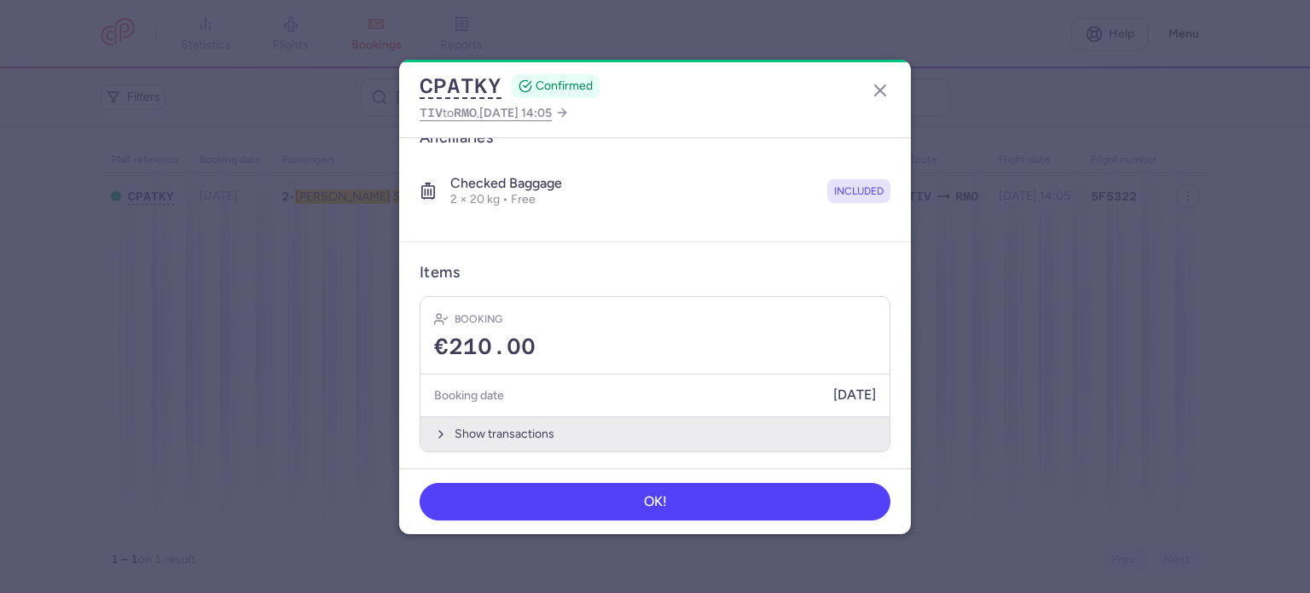
drag, startPoint x: 502, startPoint y: 430, endPoint x: 498, endPoint y: 401, distance: 29.3
click at [501, 428] on button "Show transactions" at bounding box center [654, 433] width 469 height 35
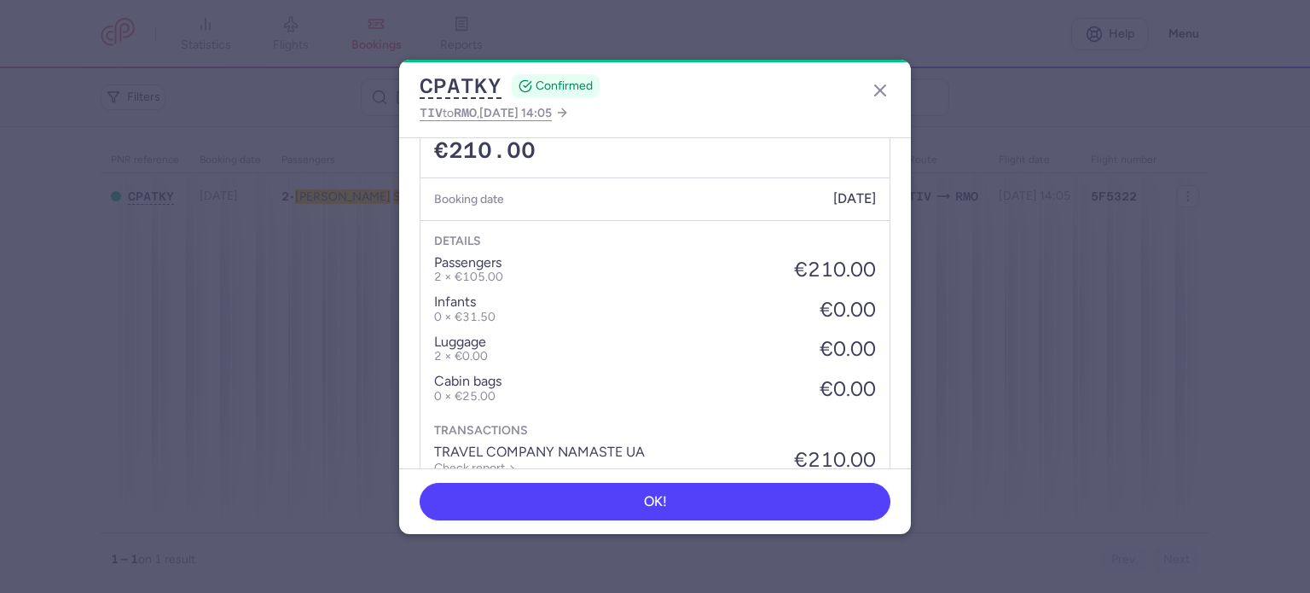
scroll to position [628, 0]
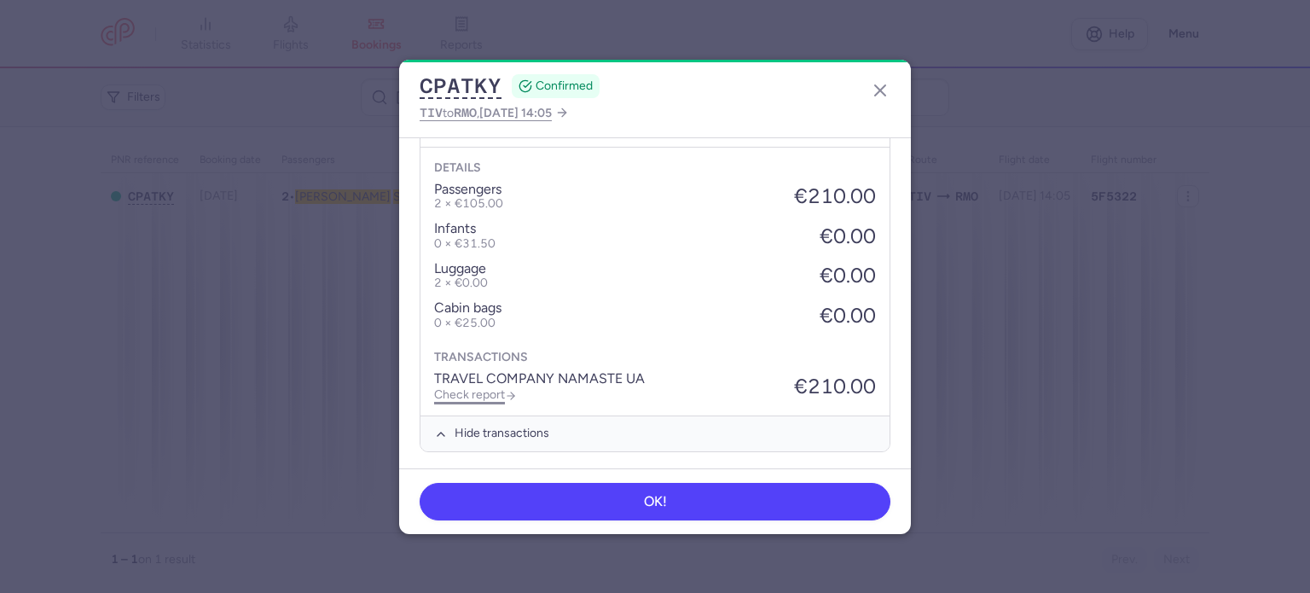
click at [470, 391] on link "Check report" at bounding box center [475, 394] width 83 height 14
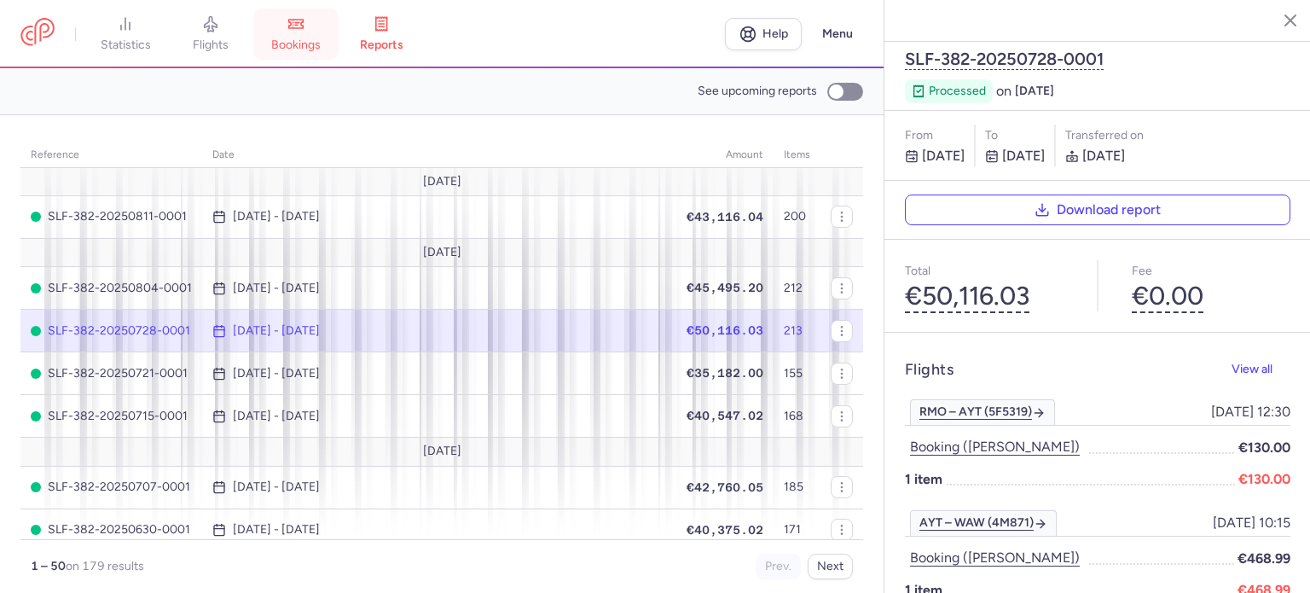
click at [308, 46] on span "bookings" at bounding box center [295, 45] width 49 height 15
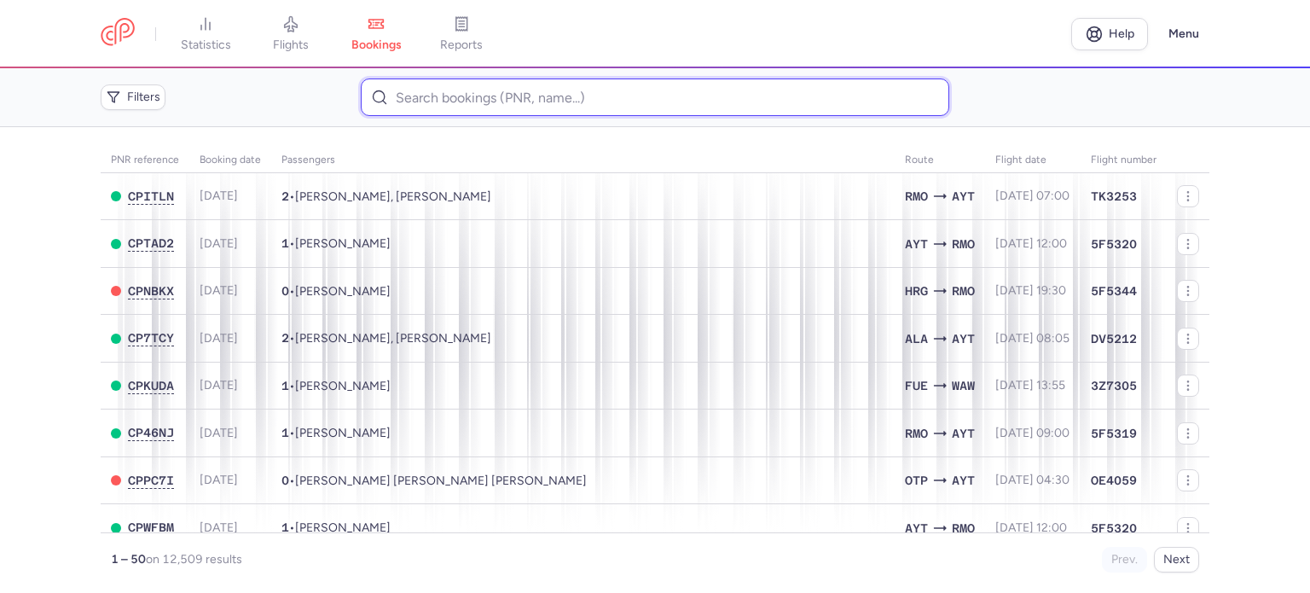
paste input "[PERSON_NAME]"
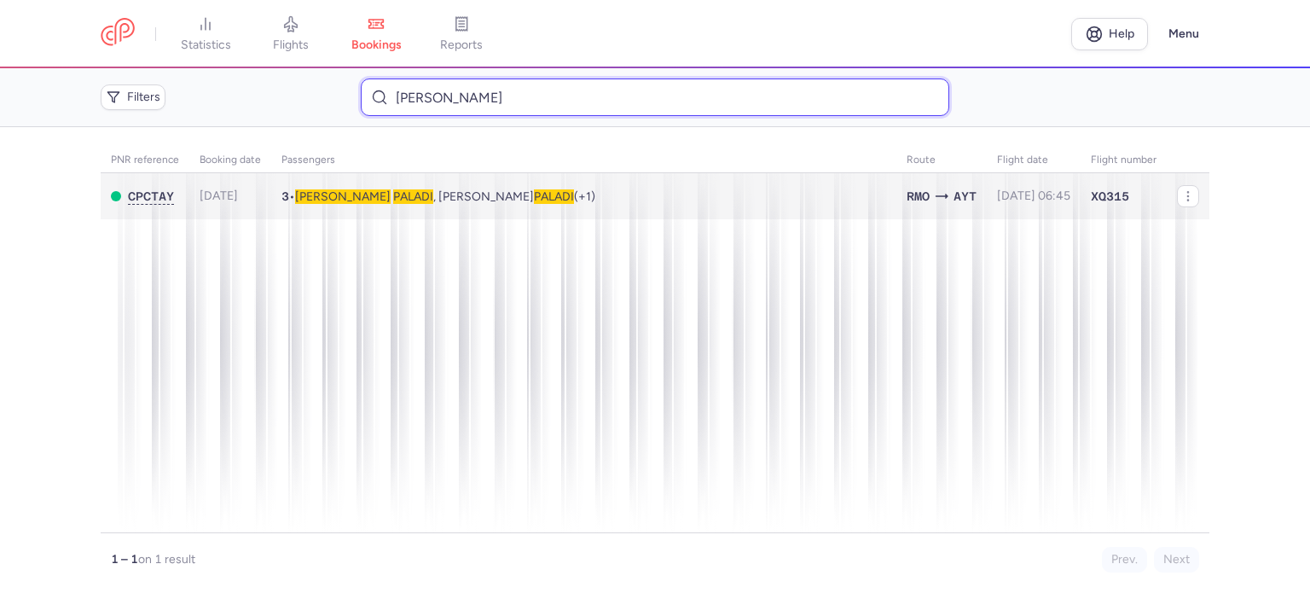
type input "[PERSON_NAME]"
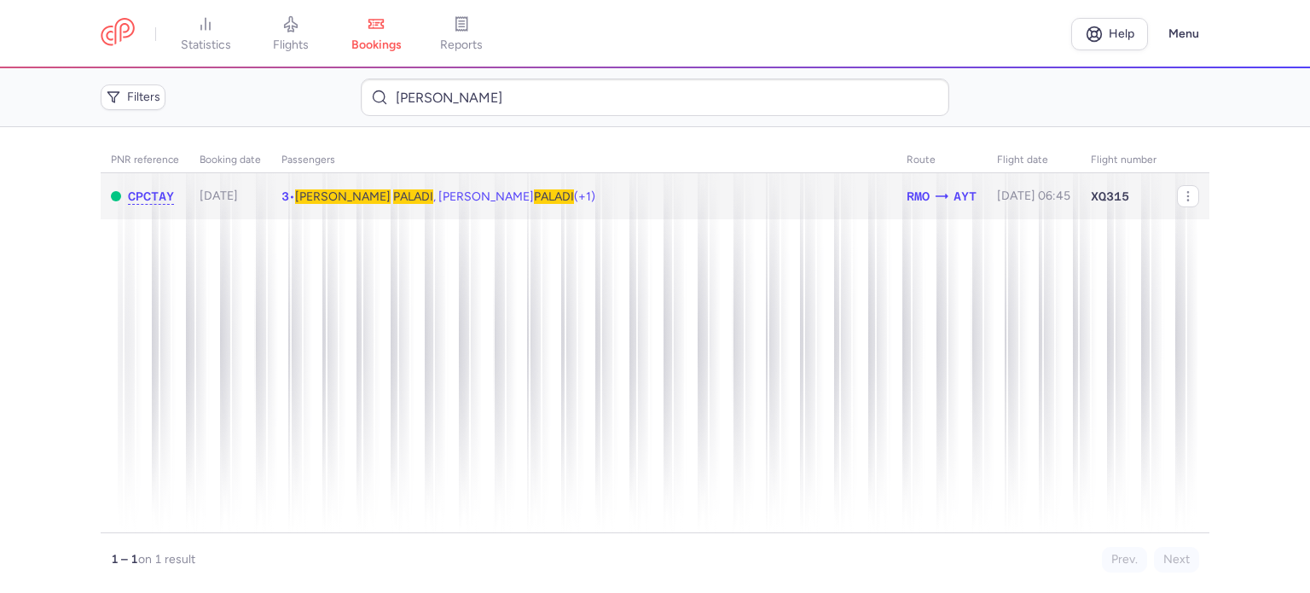
click at [393, 200] on span "PALADI" at bounding box center [413, 196] width 40 height 14
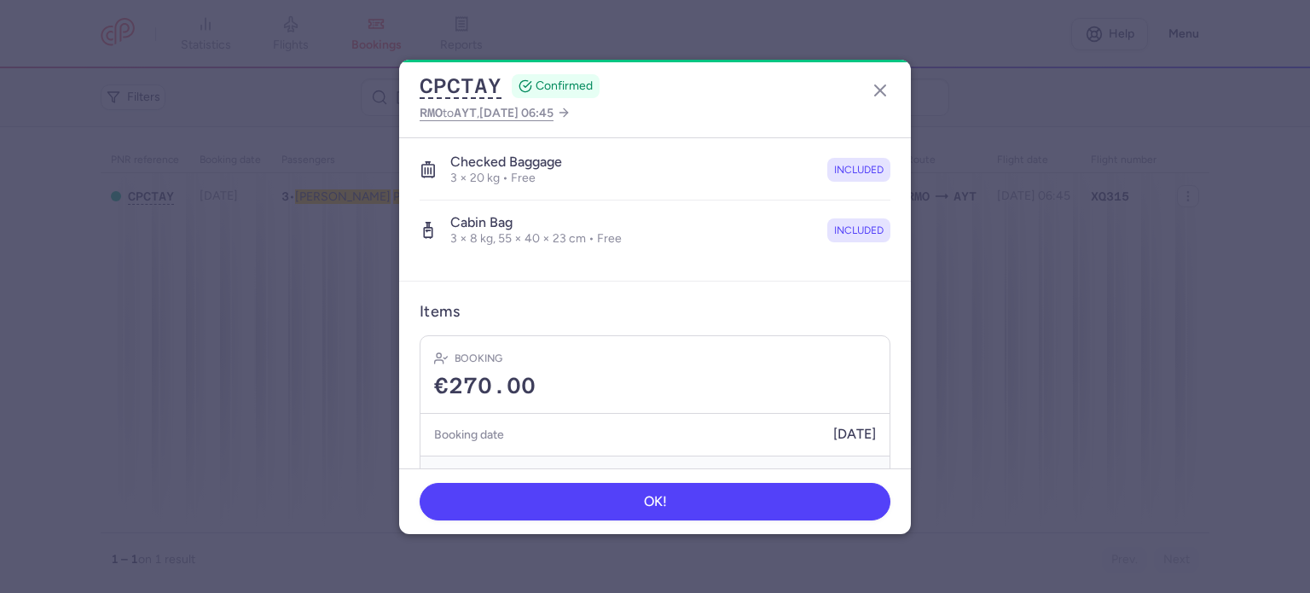
scroll to position [478, 0]
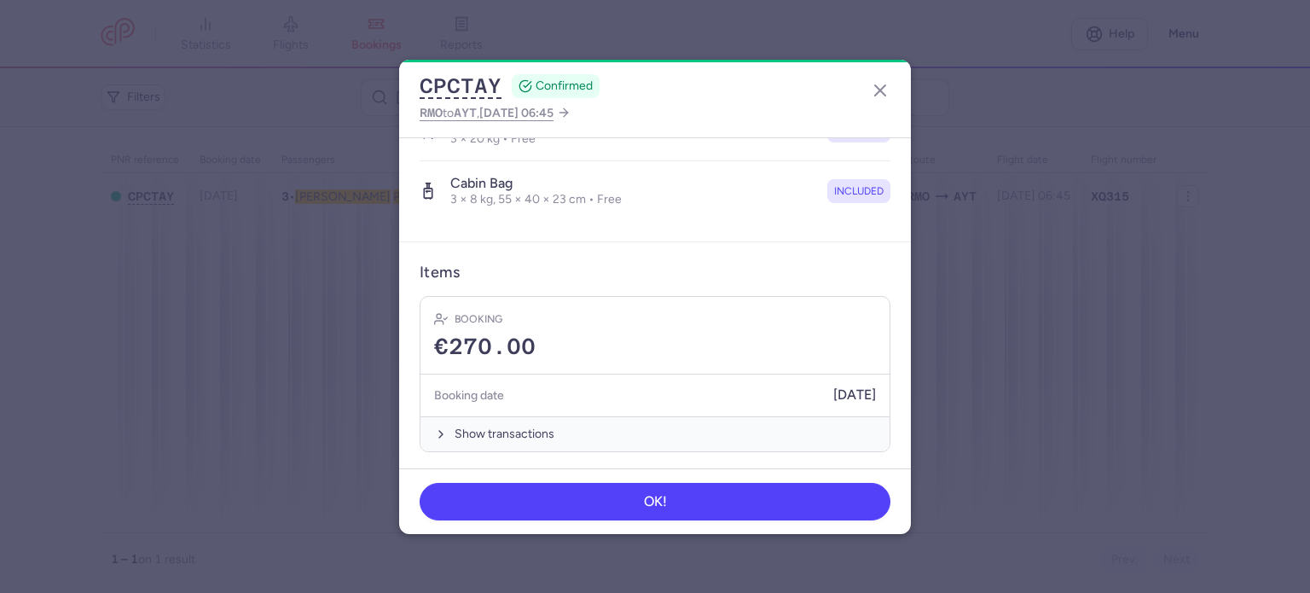
click at [491, 425] on button "Show transactions" at bounding box center [654, 433] width 469 height 35
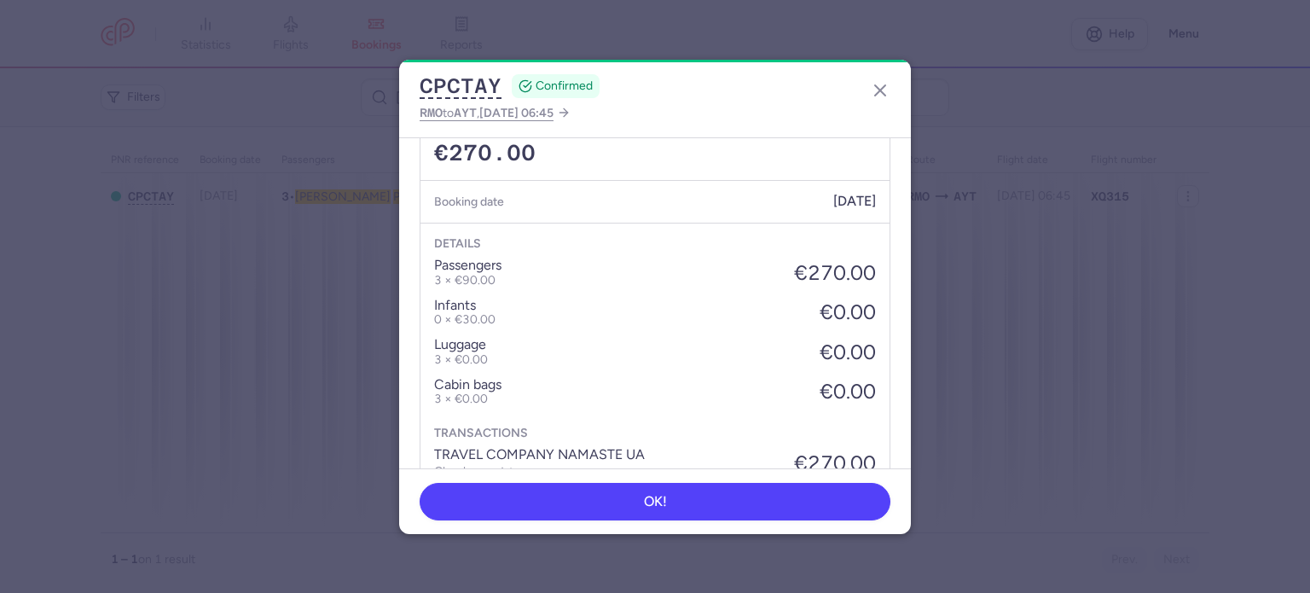
scroll to position [747, 0]
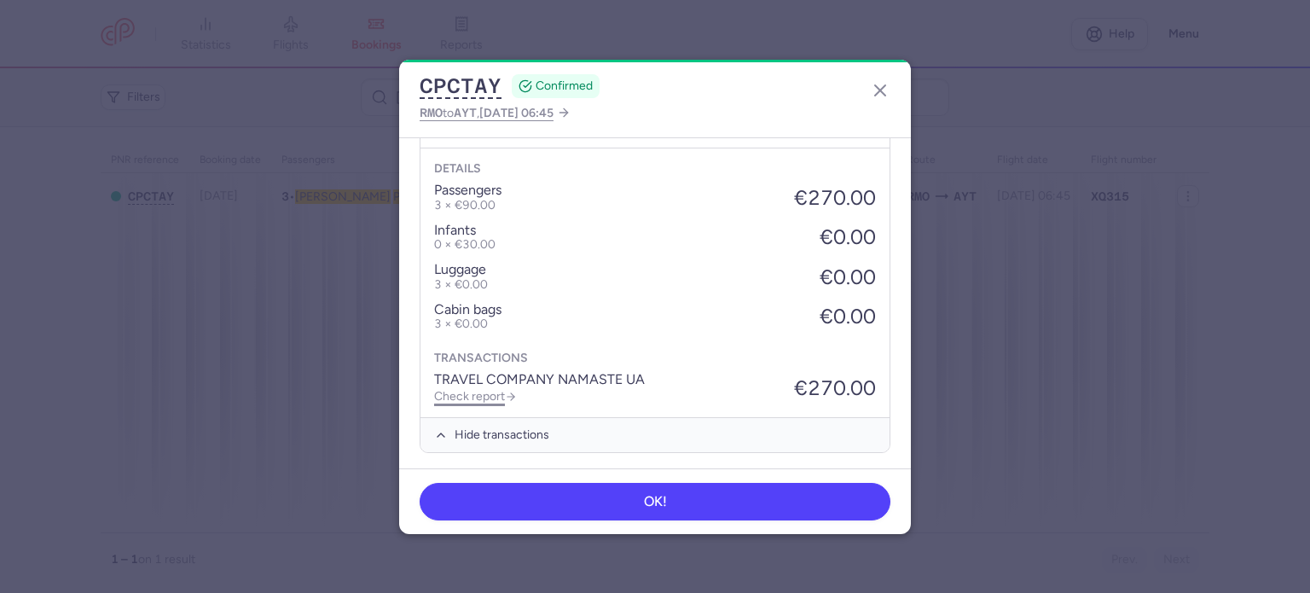
click at [484, 393] on link "Check report" at bounding box center [475, 396] width 83 height 14
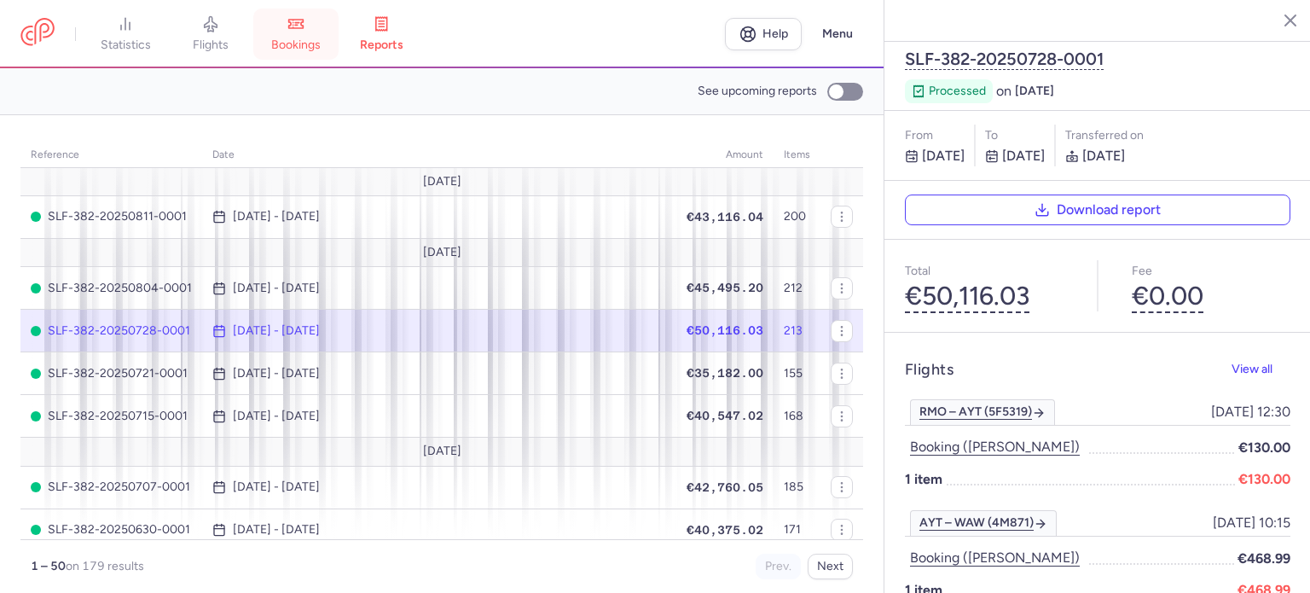
click at [310, 33] on link "bookings" at bounding box center [295, 34] width 85 height 38
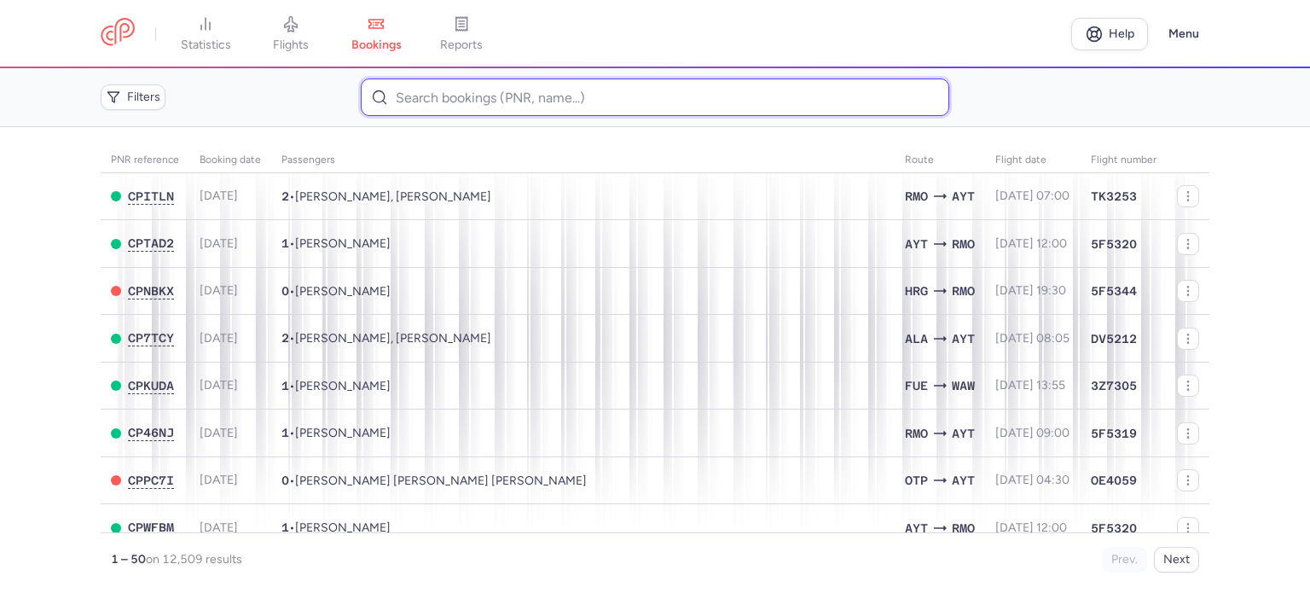
paste input "[PERSON_NAME]"
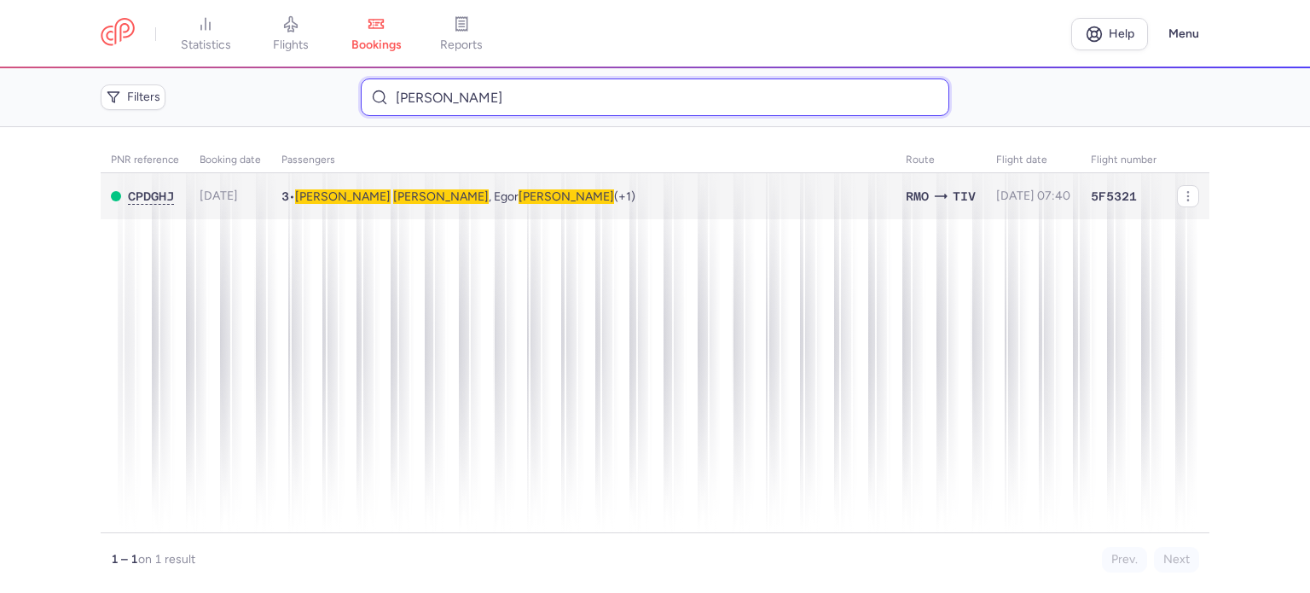
type input "[PERSON_NAME]"
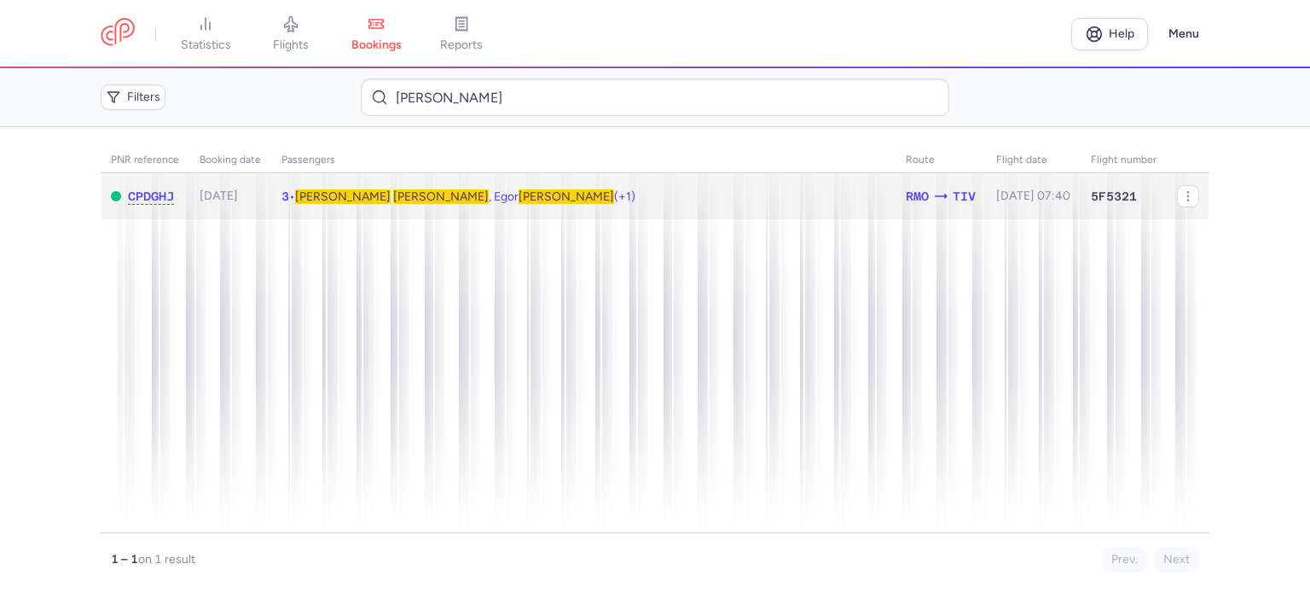
click at [393, 197] on span "[PERSON_NAME]" at bounding box center [441, 196] width 96 height 14
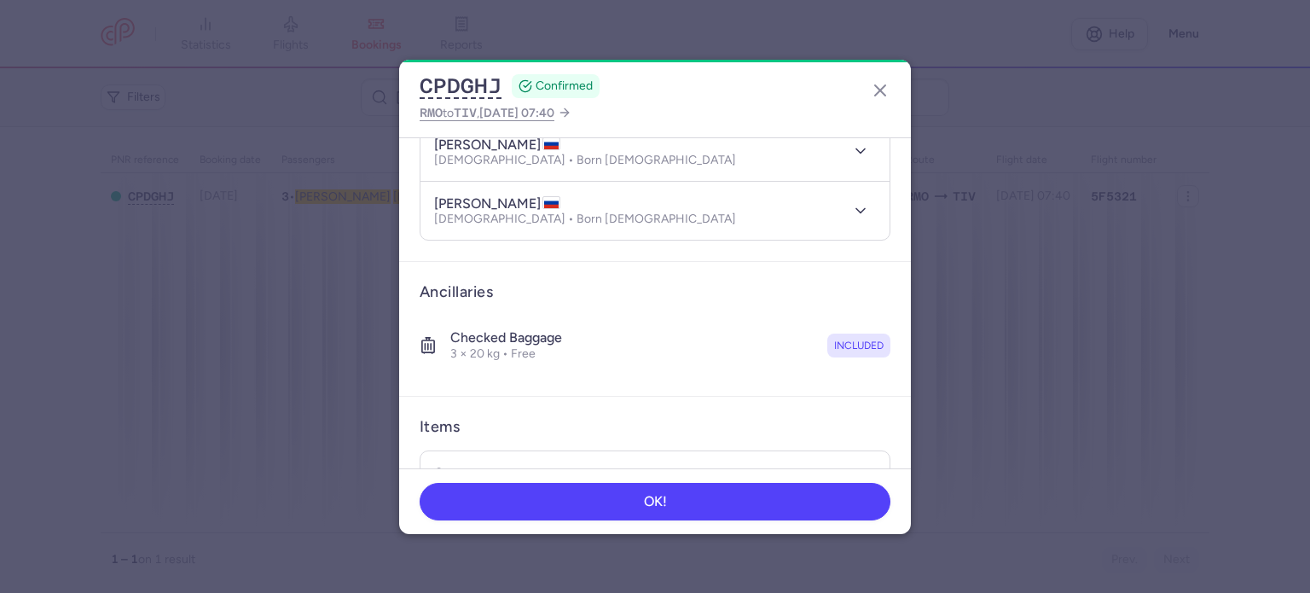
scroll to position [418, 0]
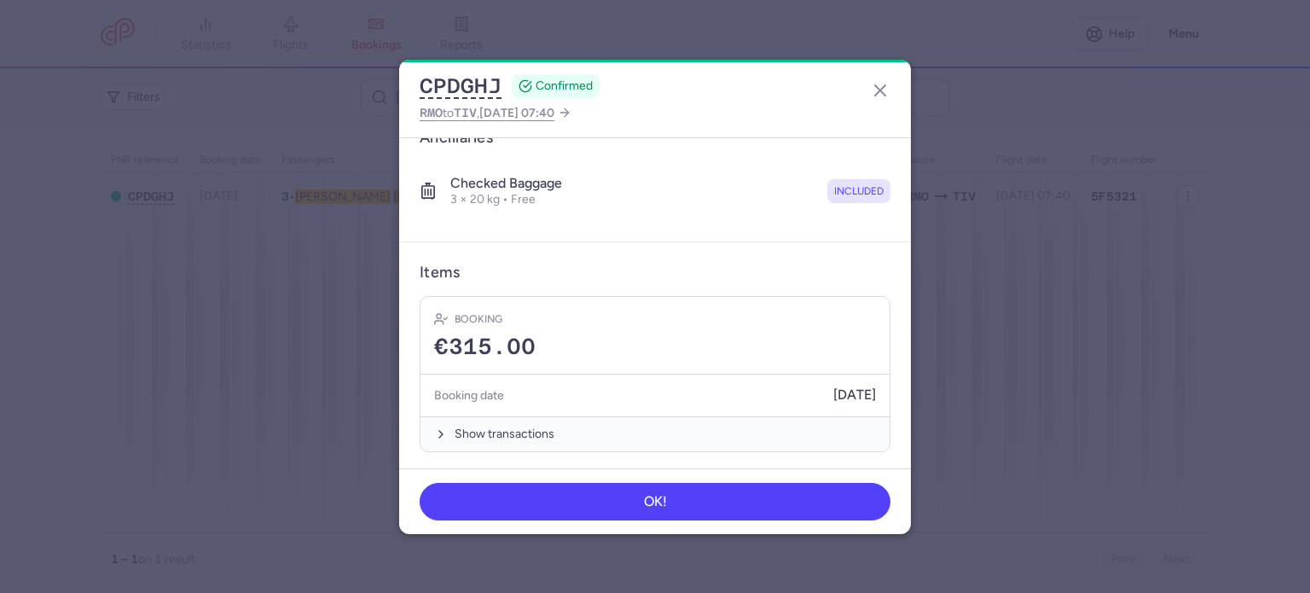
drag, startPoint x: 505, startPoint y: 428, endPoint x: 517, endPoint y: 394, distance: 36.1
click at [505, 425] on button "Show transactions" at bounding box center [654, 433] width 469 height 35
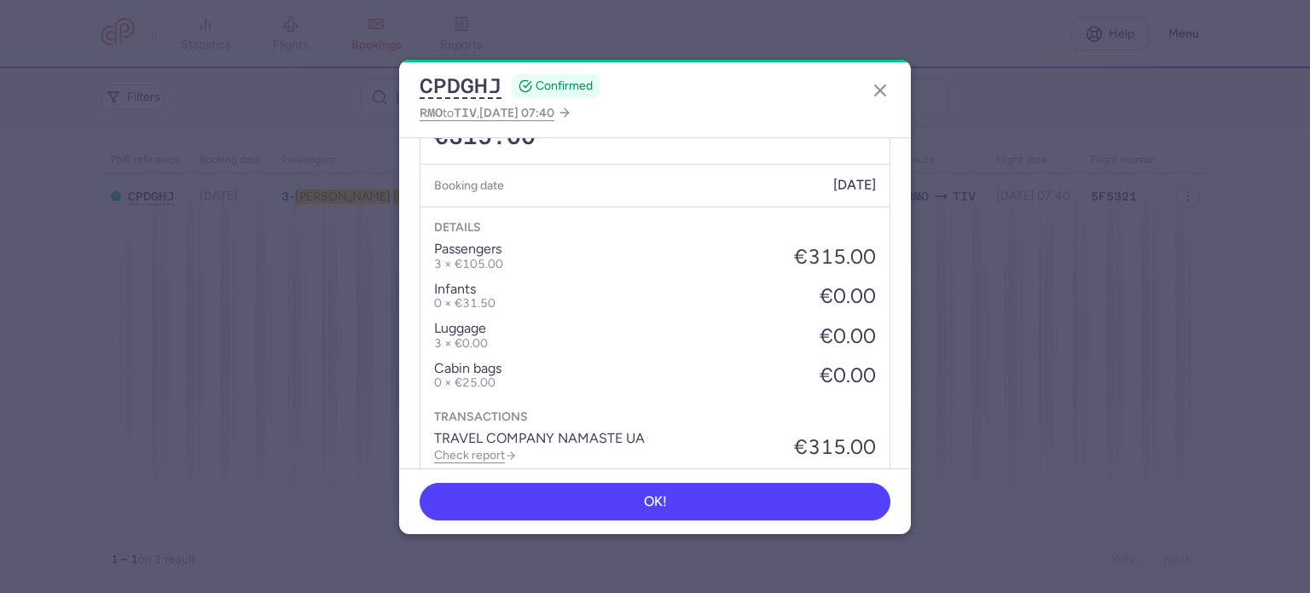
scroll to position [687, 0]
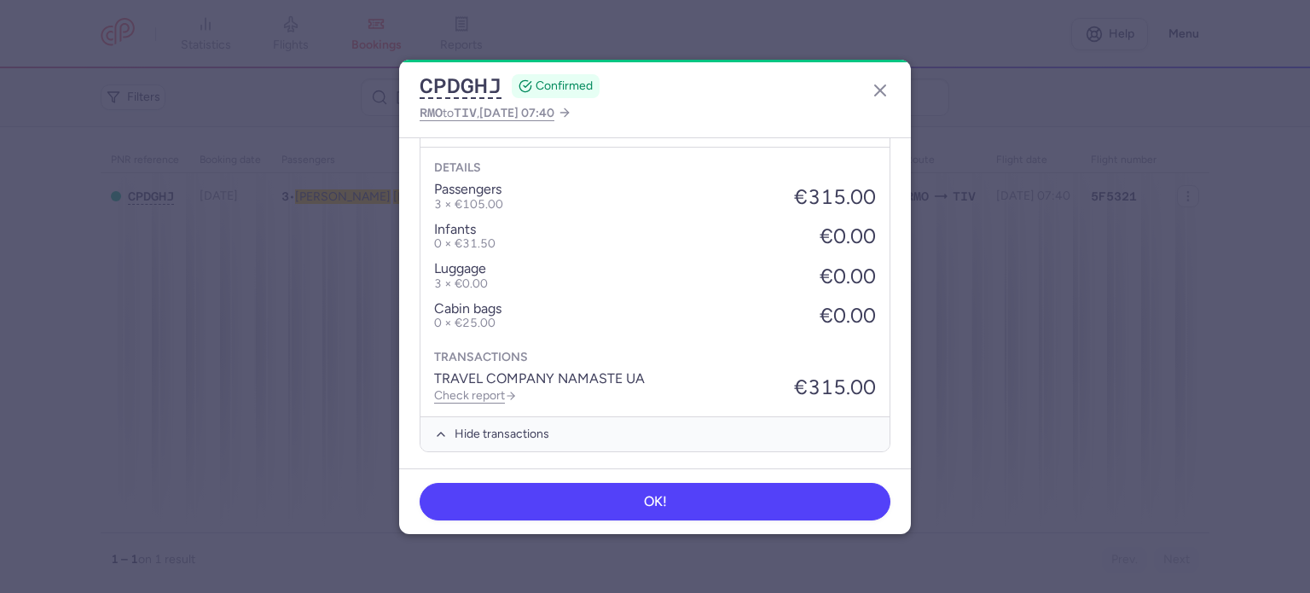
drag, startPoint x: 471, startPoint y: 391, endPoint x: 413, endPoint y: 362, distance: 64.4
click at [471, 390] on link "Check report" at bounding box center [475, 395] width 83 height 14
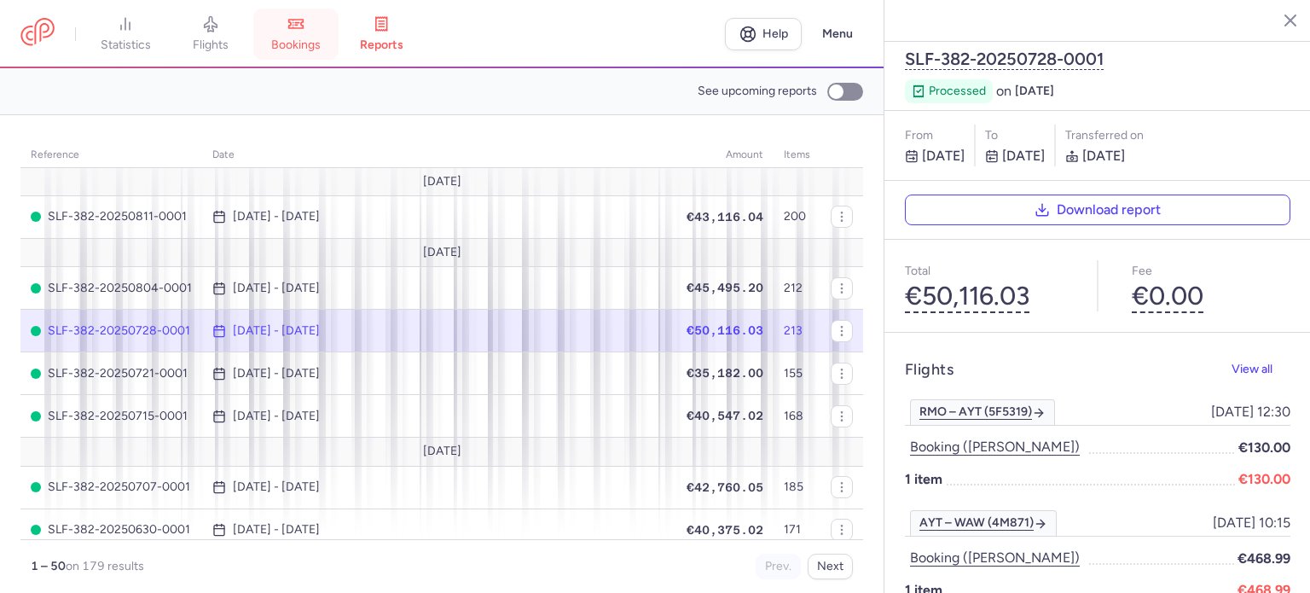
click at [297, 33] on link "bookings" at bounding box center [295, 34] width 85 height 38
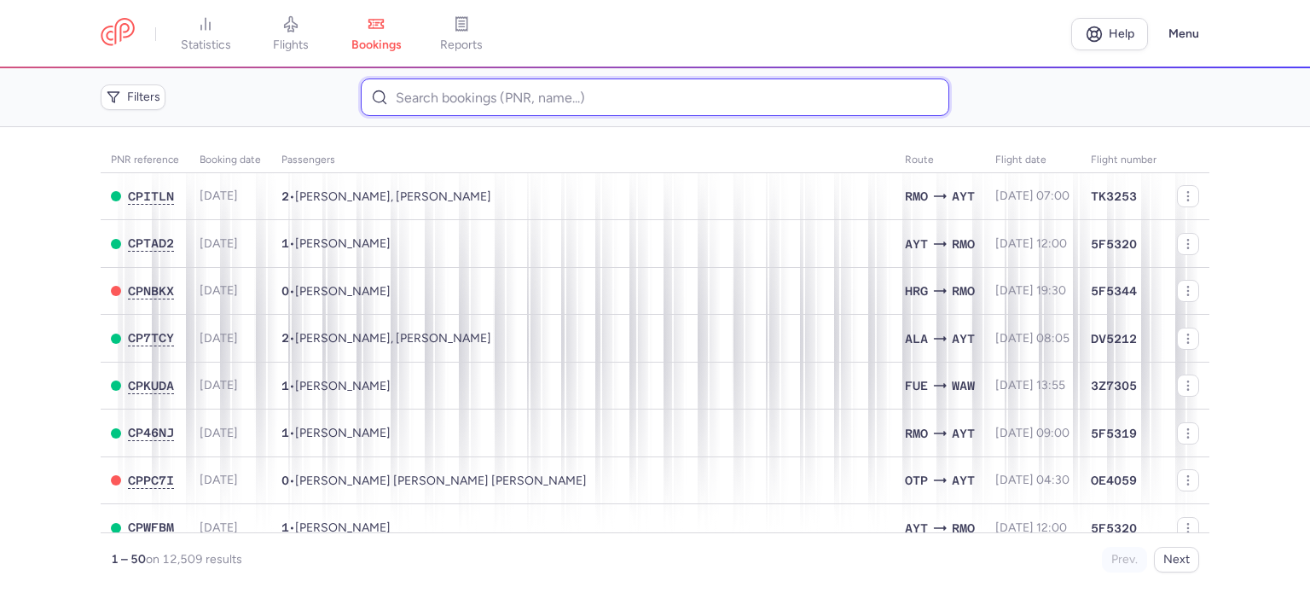
paste input "BODNARI IURII"
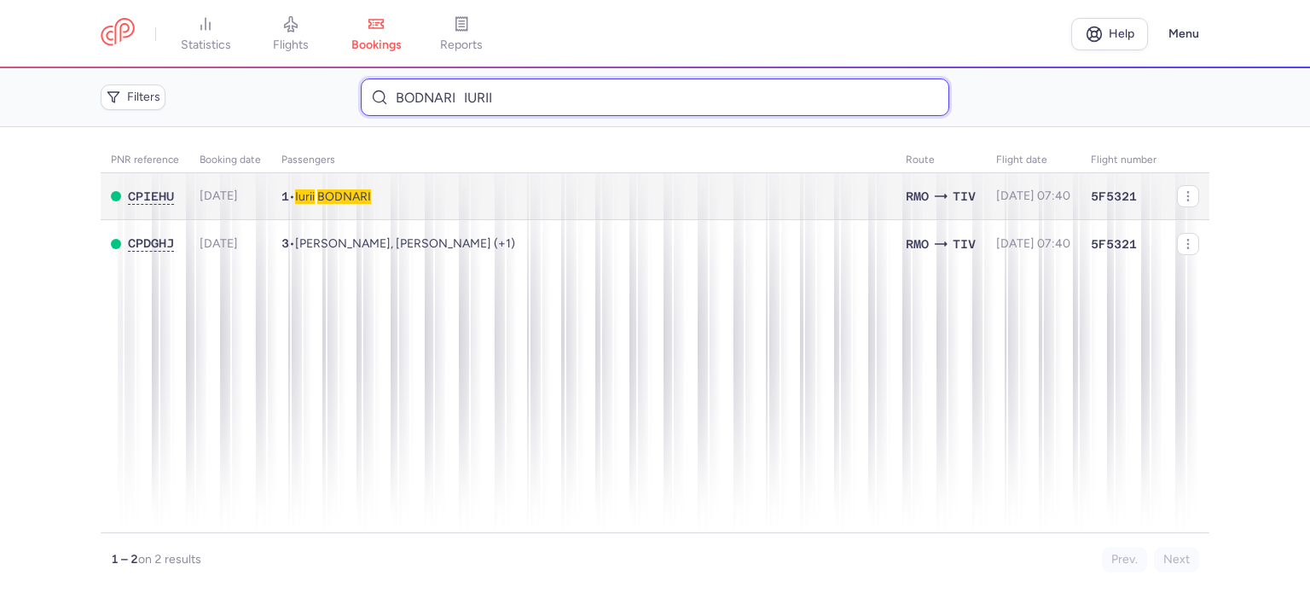
type input "BODNARI IURII"
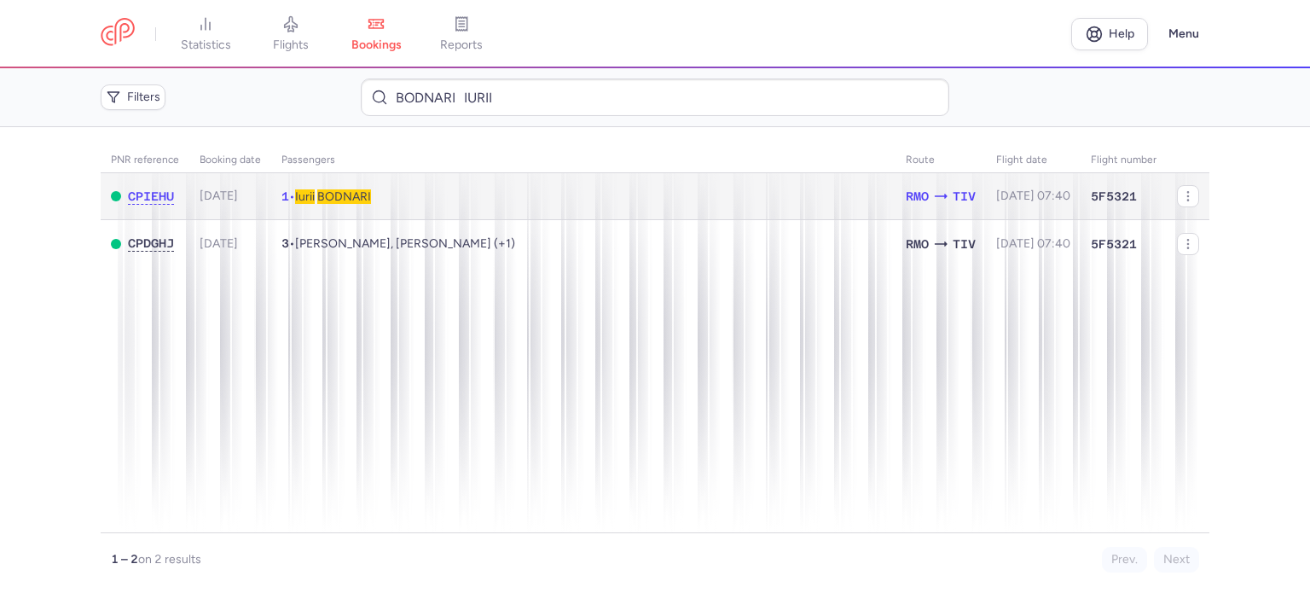
click at [362, 194] on span "BODNARI" at bounding box center [344, 196] width 54 height 14
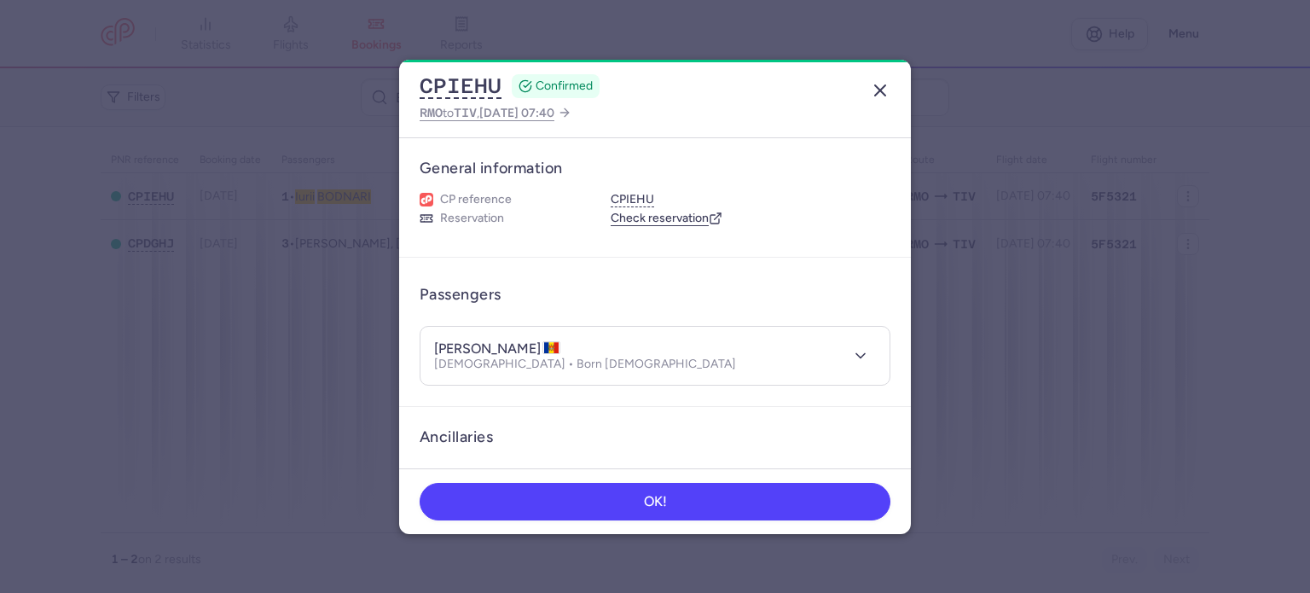
click at [877, 92] on line "button" at bounding box center [880, 90] width 10 height 10
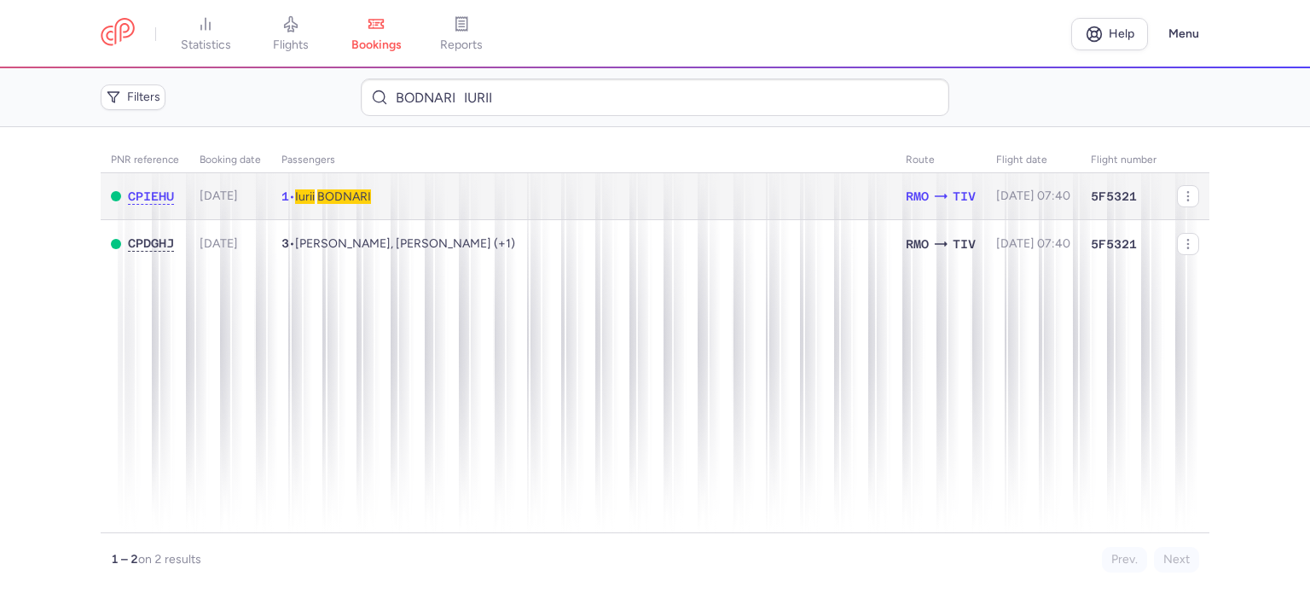
click at [356, 200] on span "BODNARI" at bounding box center [344, 196] width 54 height 14
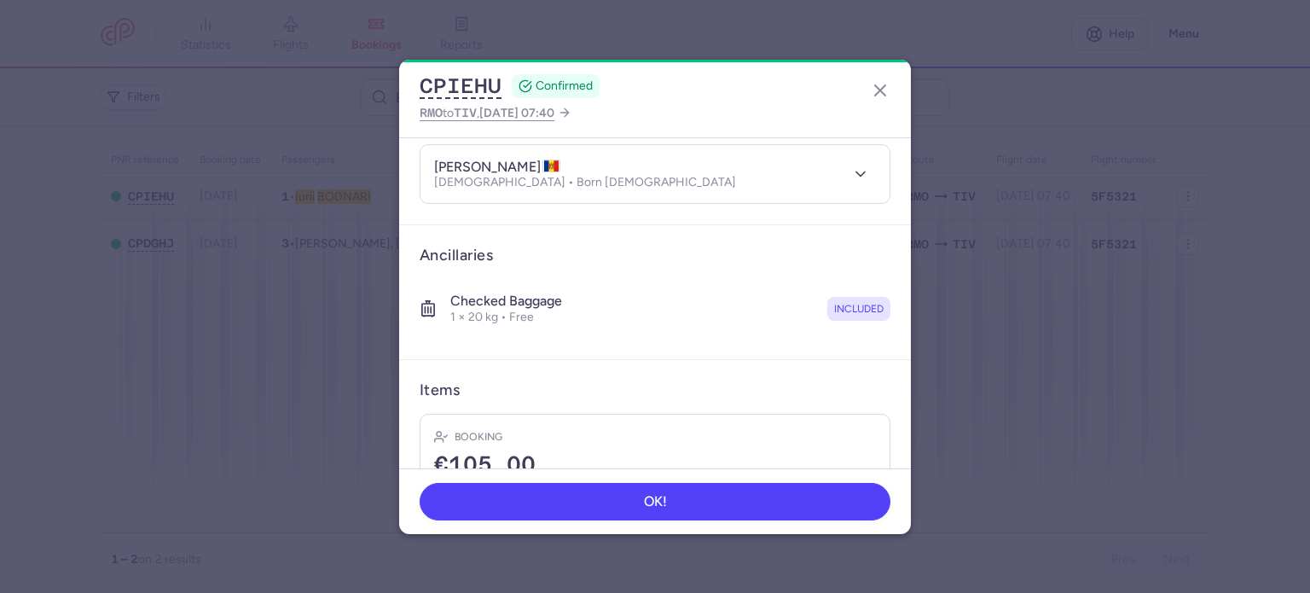
scroll to position [300, 0]
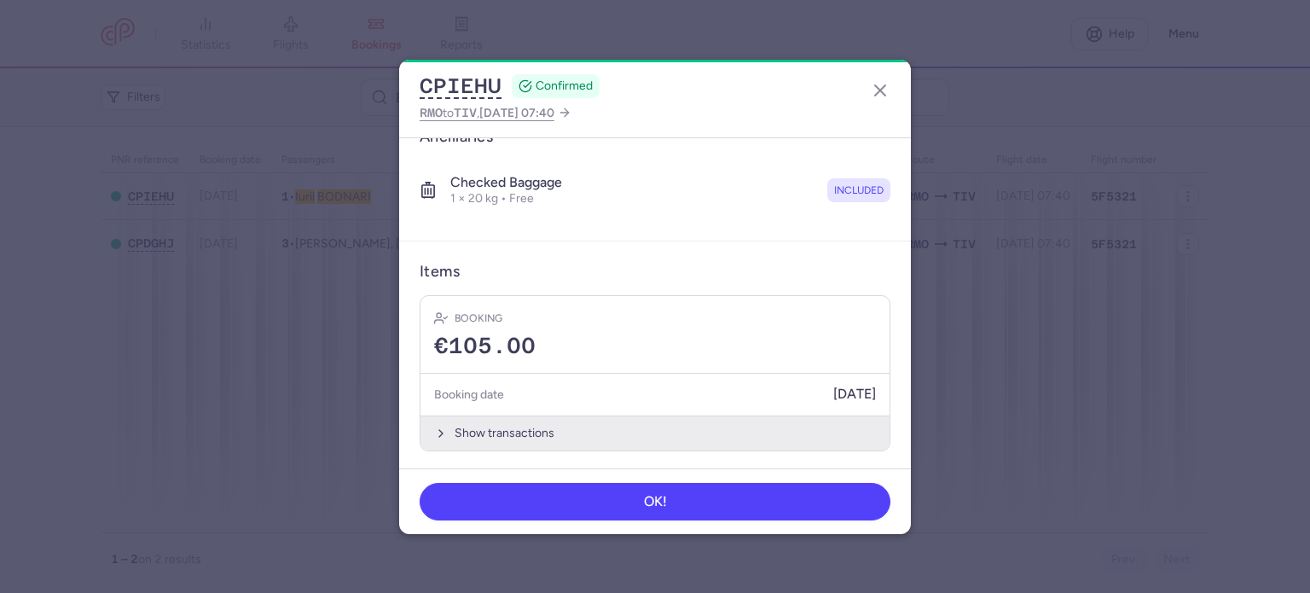
click at [498, 429] on button "Show transactions" at bounding box center [654, 432] width 469 height 35
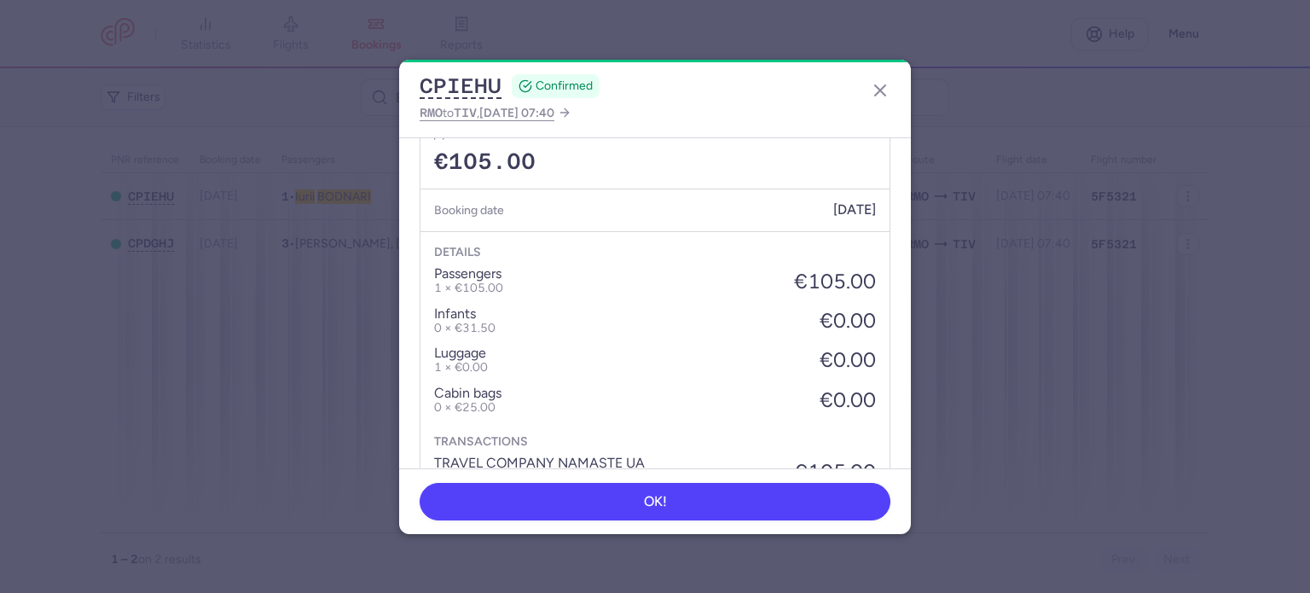
scroll to position [570, 0]
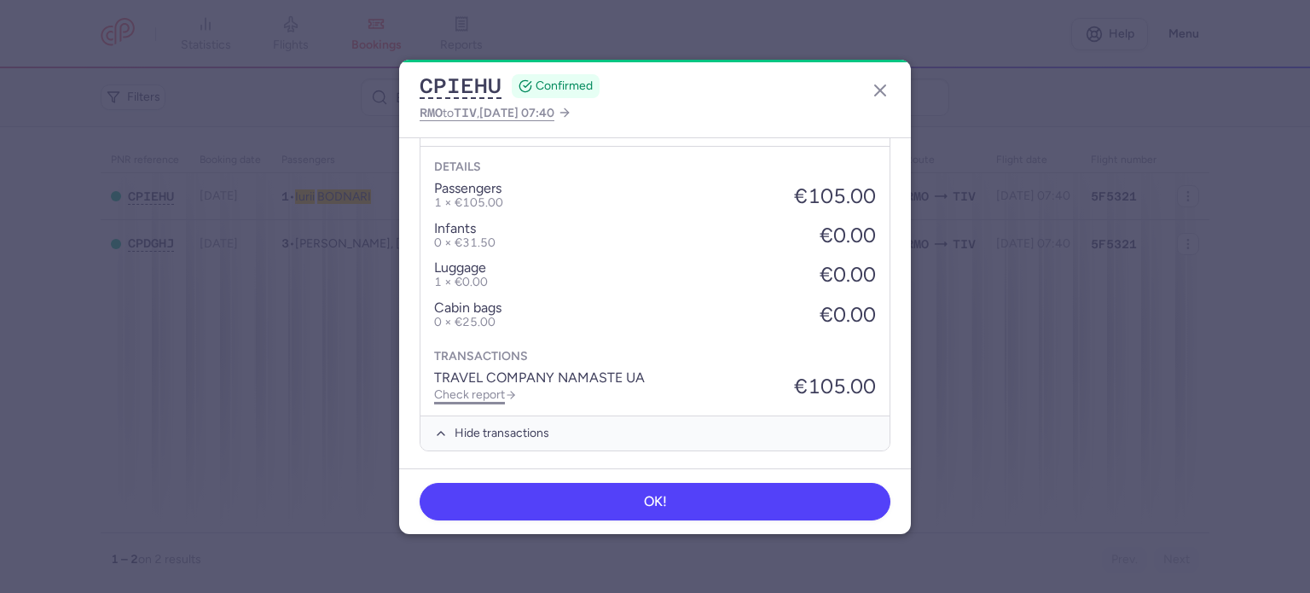
click at [482, 391] on link "Check report" at bounding box center [475, 394] width 83 height 14
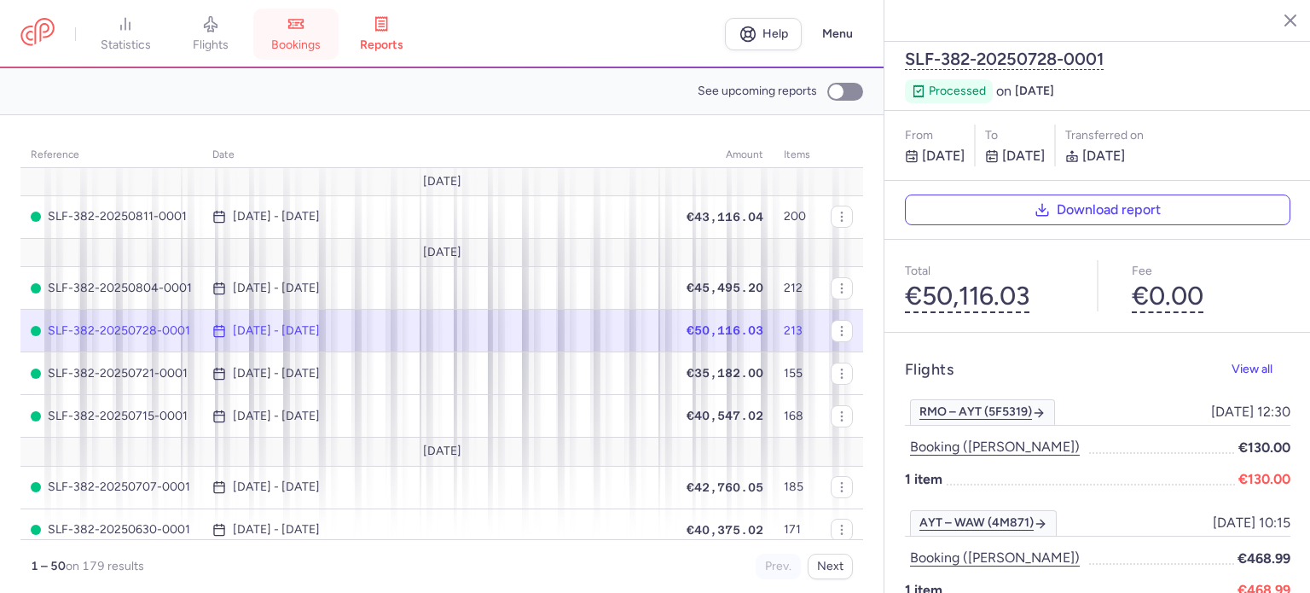
click at [304, 31] on icon at bounding box center [295, 23] width 17 height 17
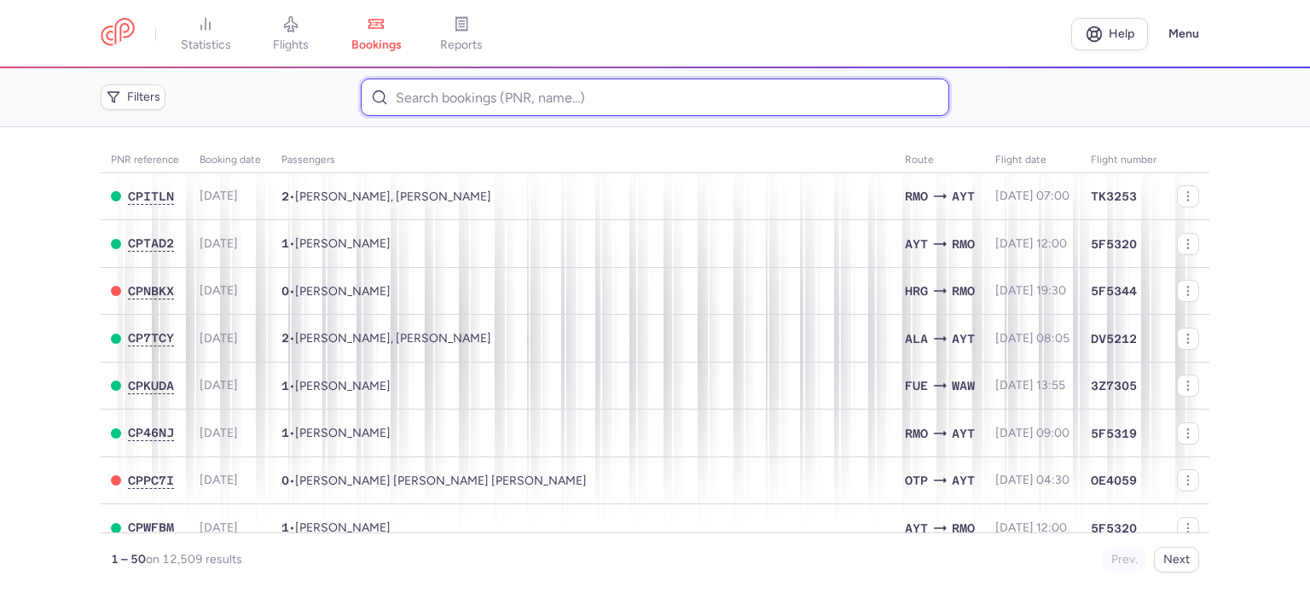
paste input "KALAK VASILII"
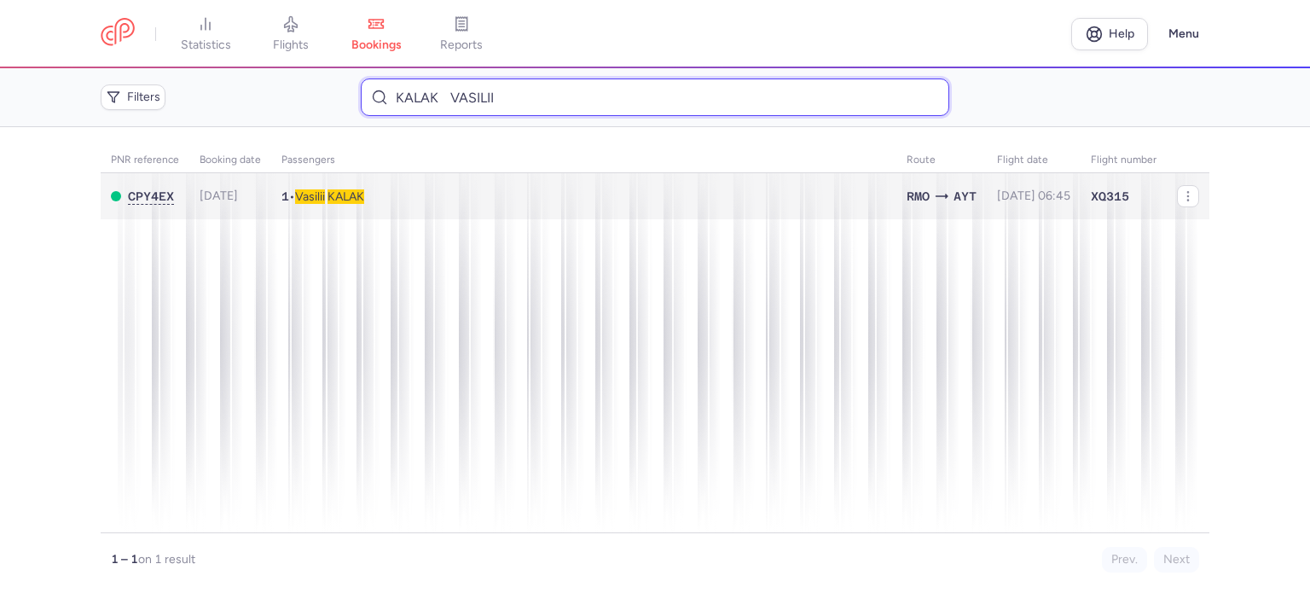
type input "KALAK VASILII"
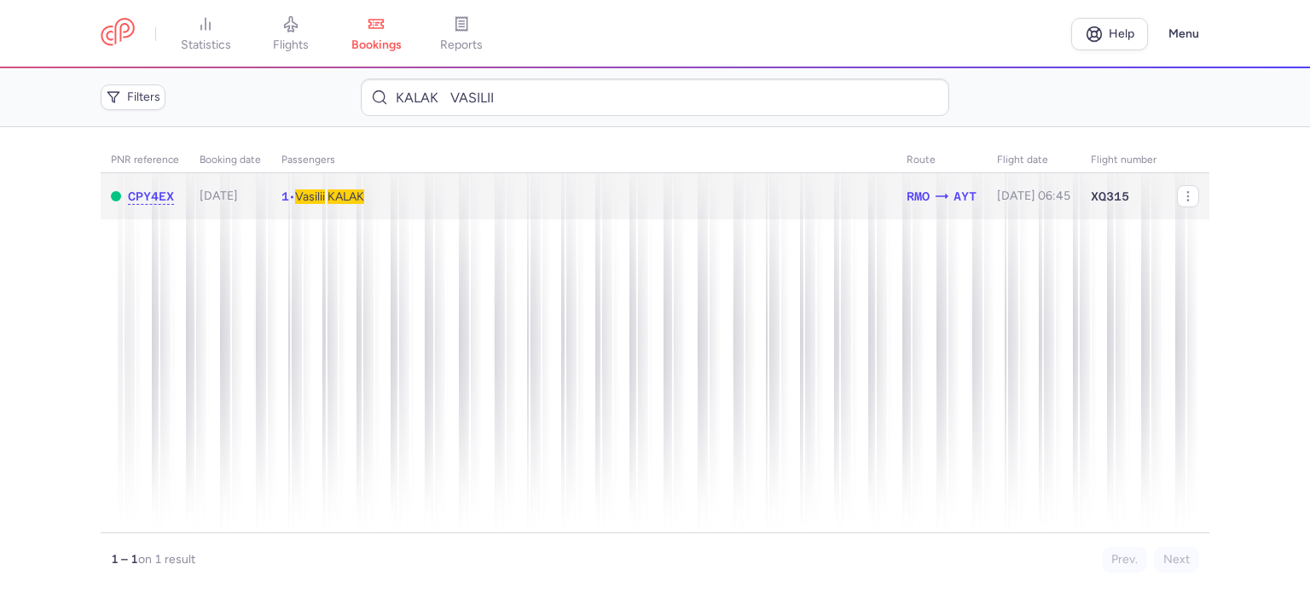
click at [363, 193] on span "KALAK" at bounding box center [345, 196] width 37 height 14
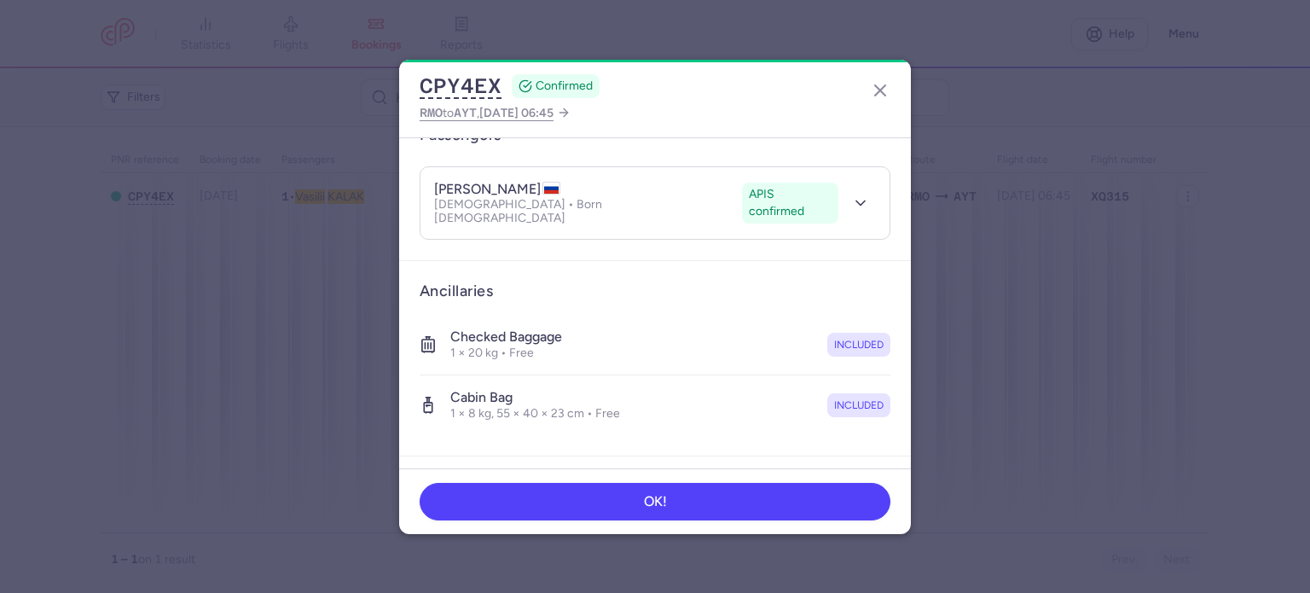
scroll to position [361, 0]
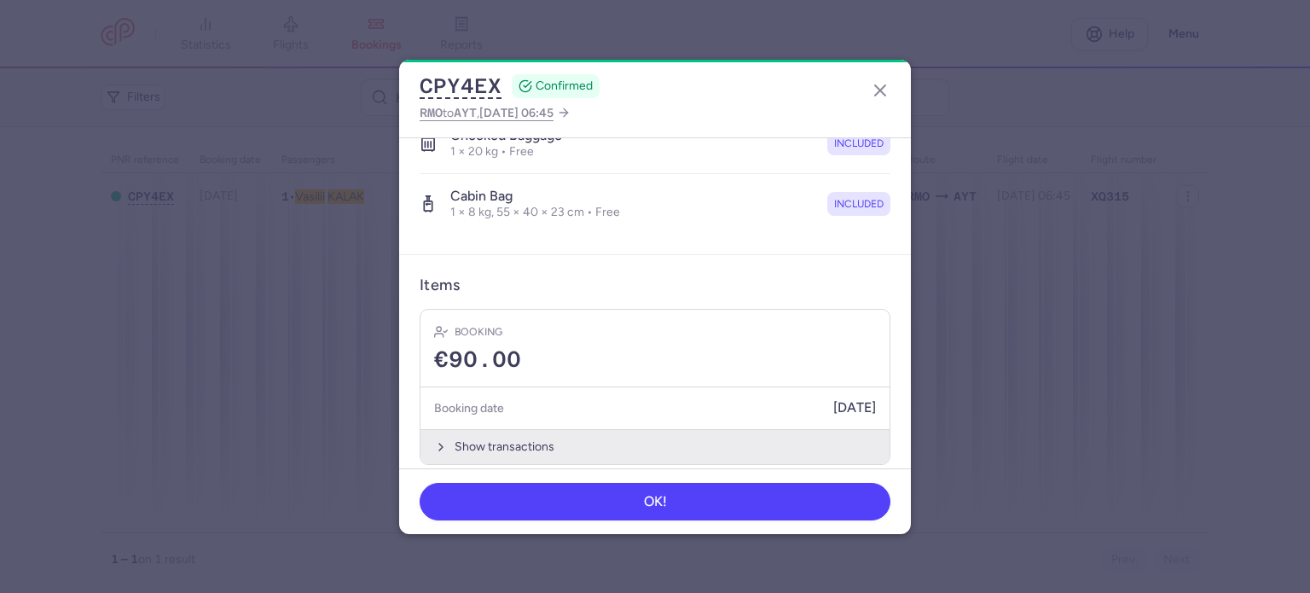
click at [483, 429] on button "Show transactions" at bounding box center [654, 446] width 469 height 35
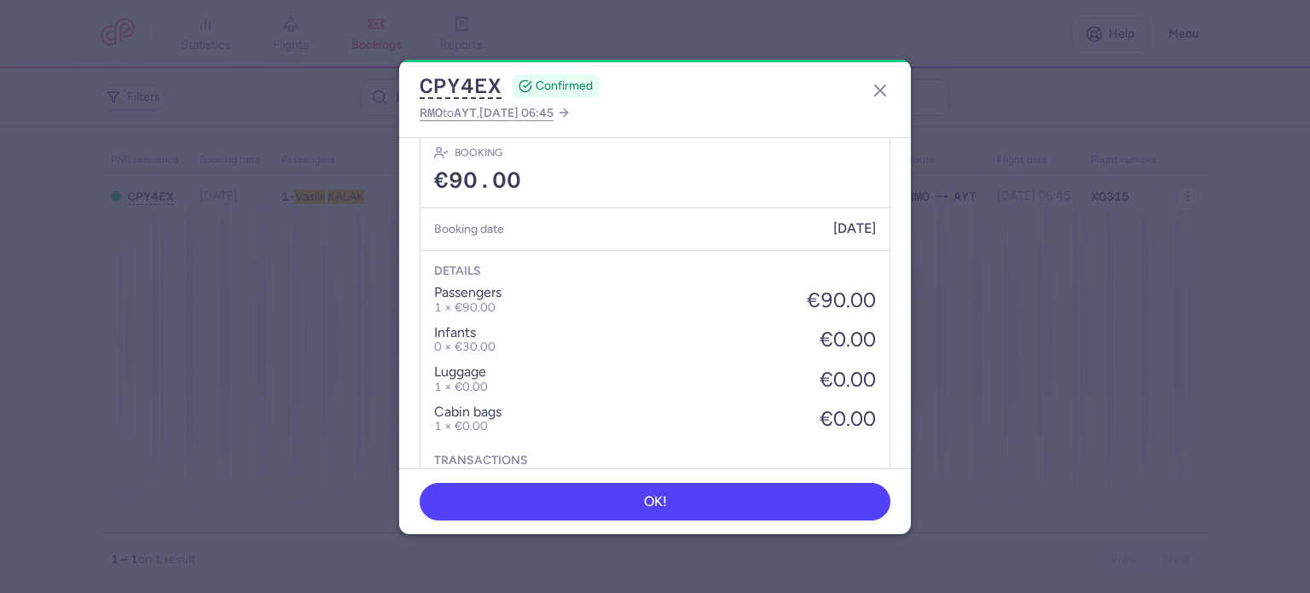
scroll to position [630, 0]
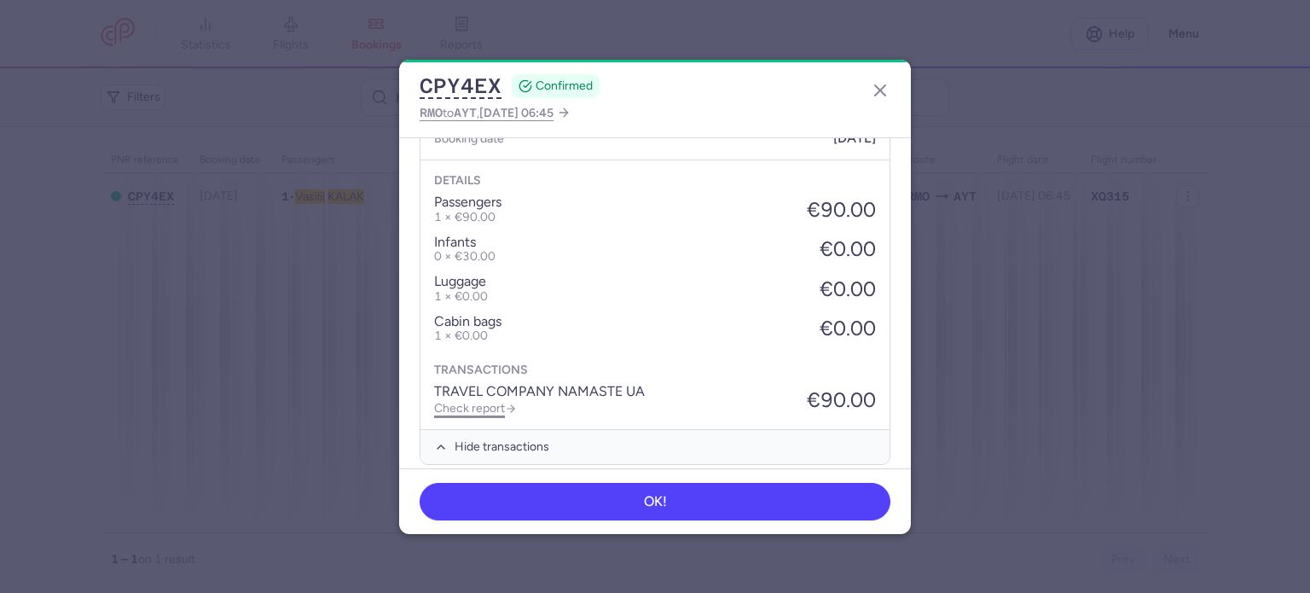
click at [492, 401] on link "Check report" at bounding box center [475, 408] width 83 height 14
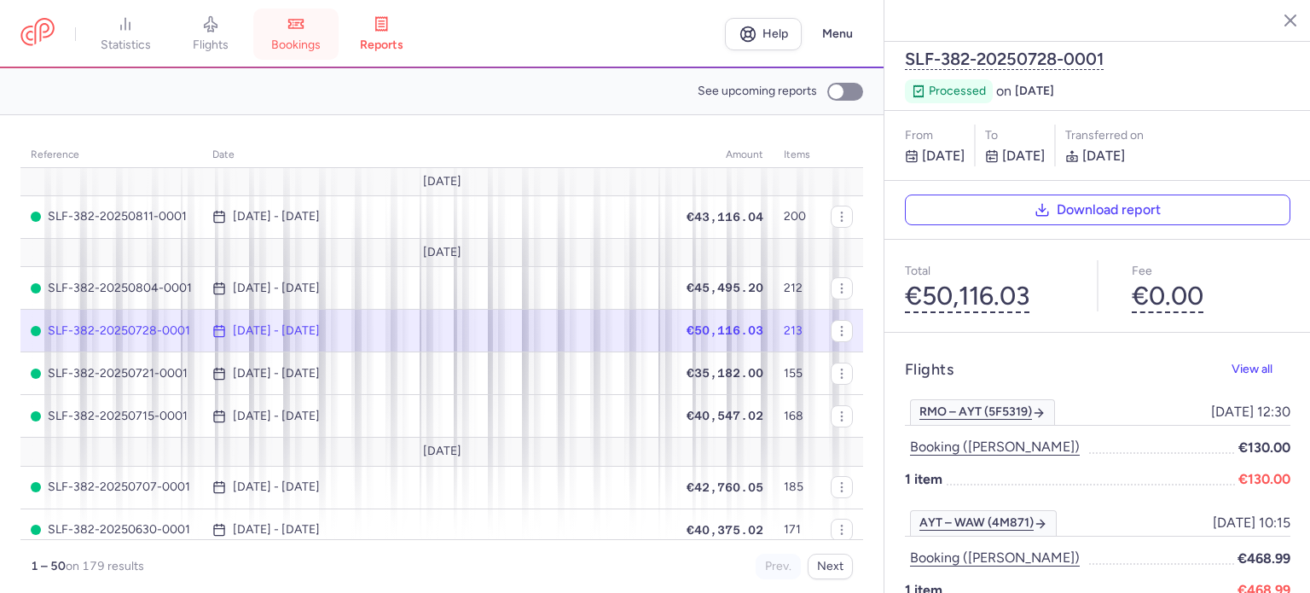
click at [310, 34] on link "bookings" at bounding box center [295, 34] width 85 height 38
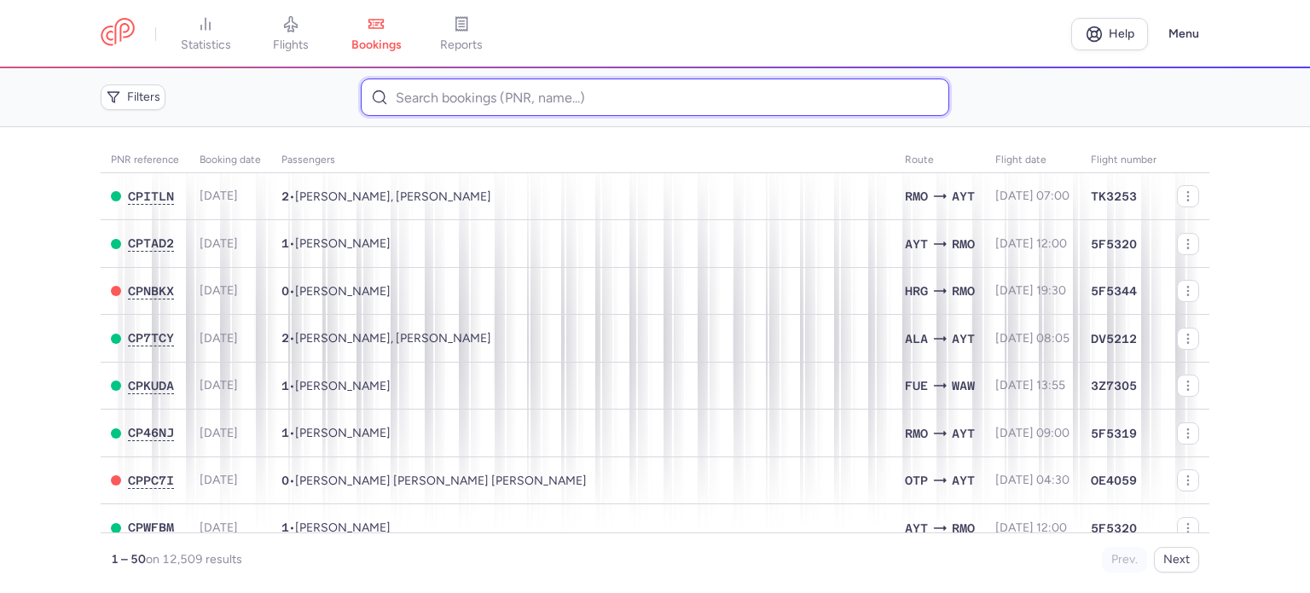
paste input "[PERSON_NAME]"
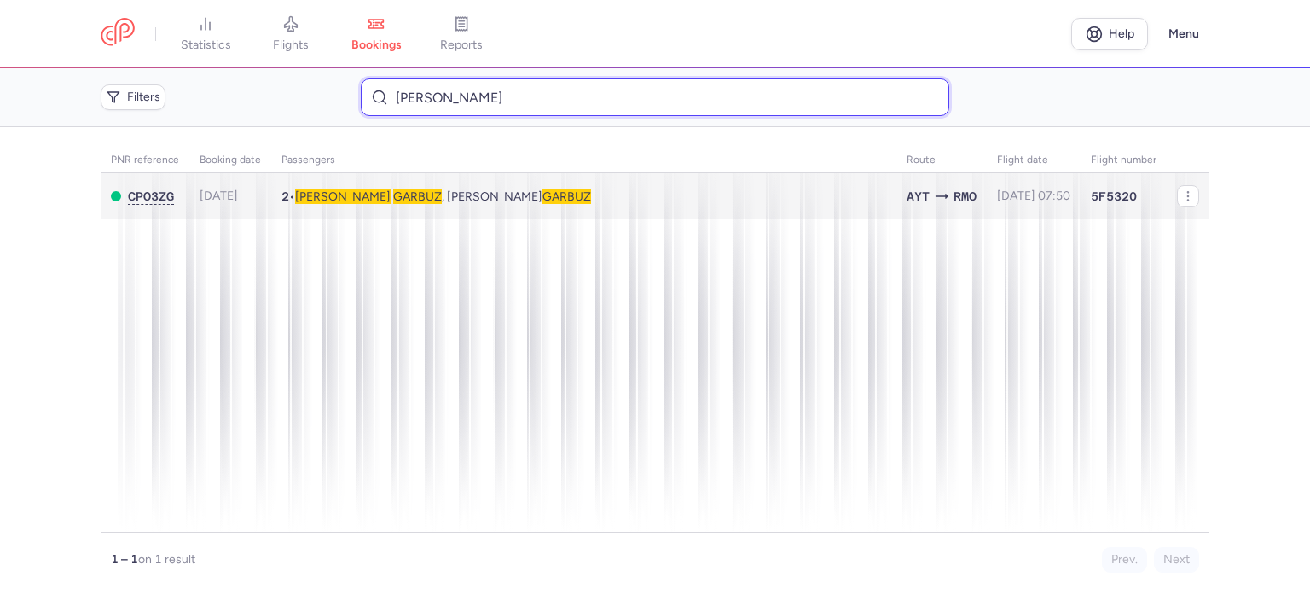
type input "[PERSON_NAME]"
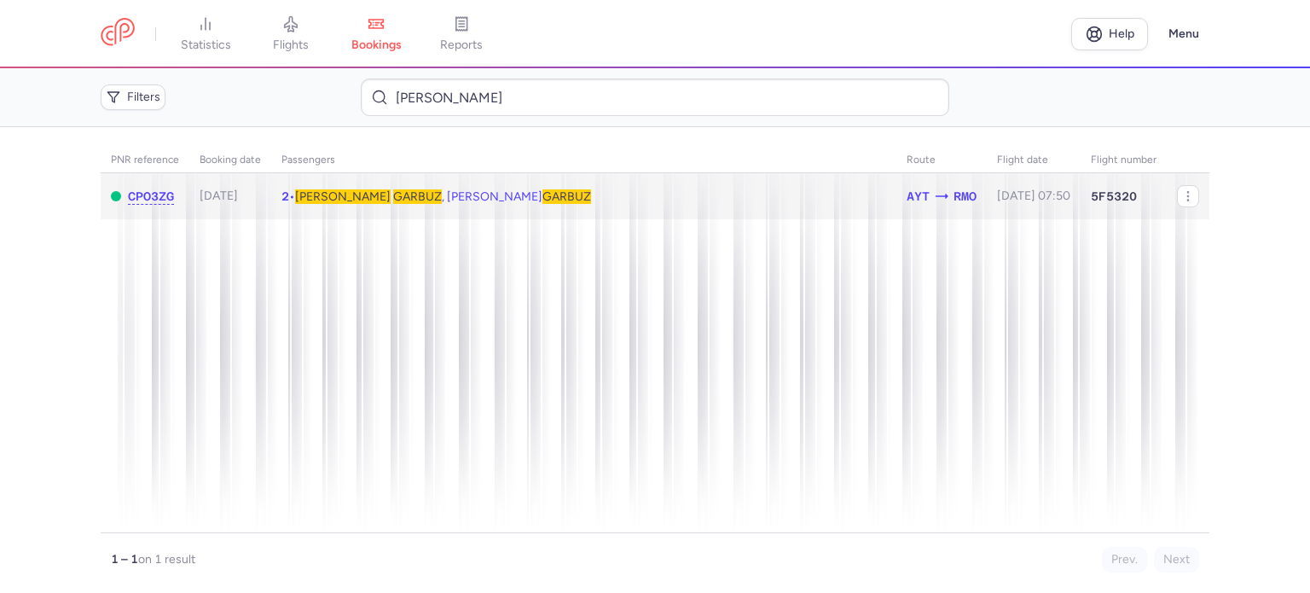
click at [393, 200] on span "GARBUZ" at bounding box center [417, 196] width 49 height 14
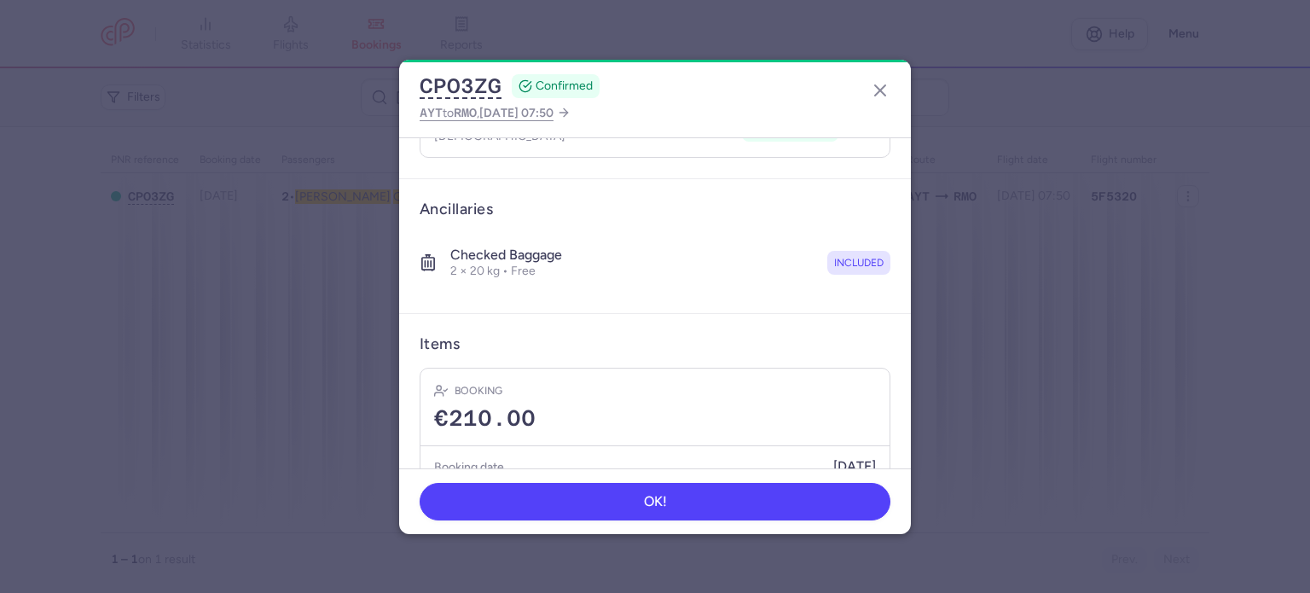
scroll to position [359, 0]
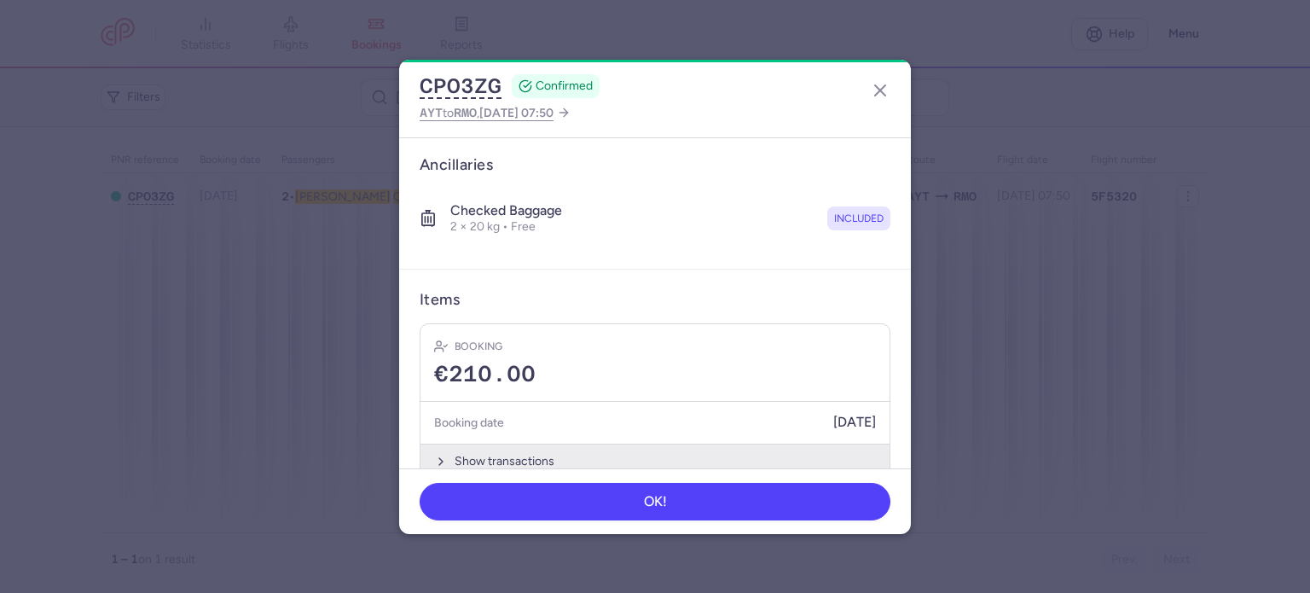
click at [486, 443] on button "Show transactions" at bounding box center [654, 460] width 469 height 35
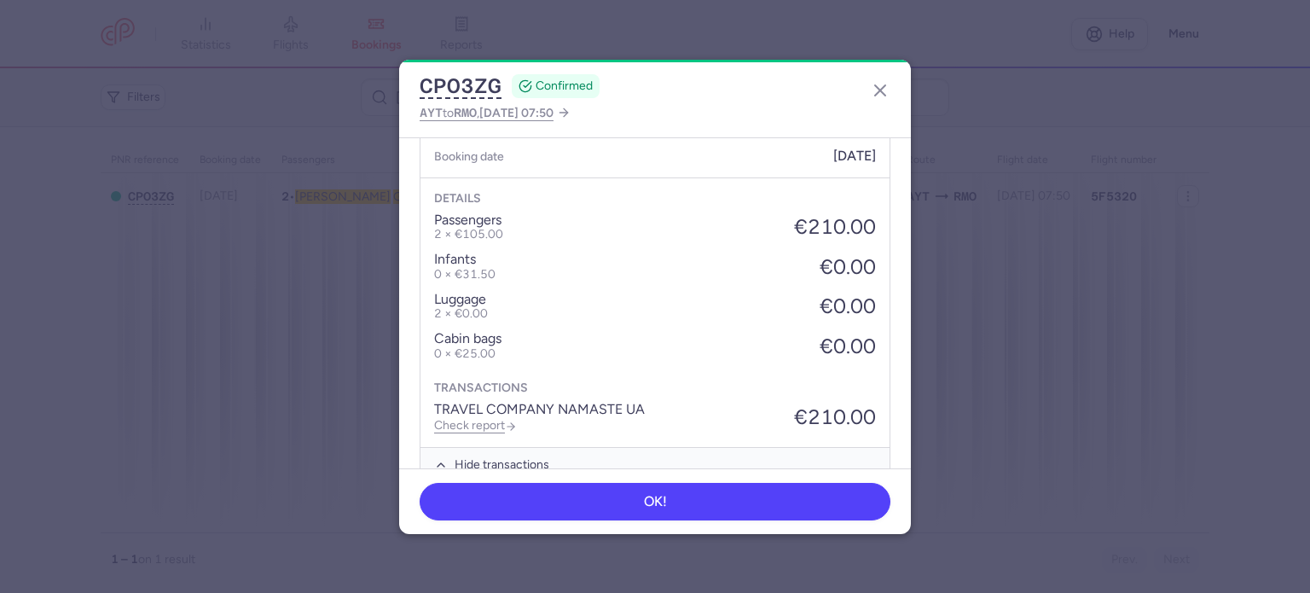
scroll to position [628, 0]
click at [494, 414] on link "Check report" at bounding box center [475, 421] width 83 height 14
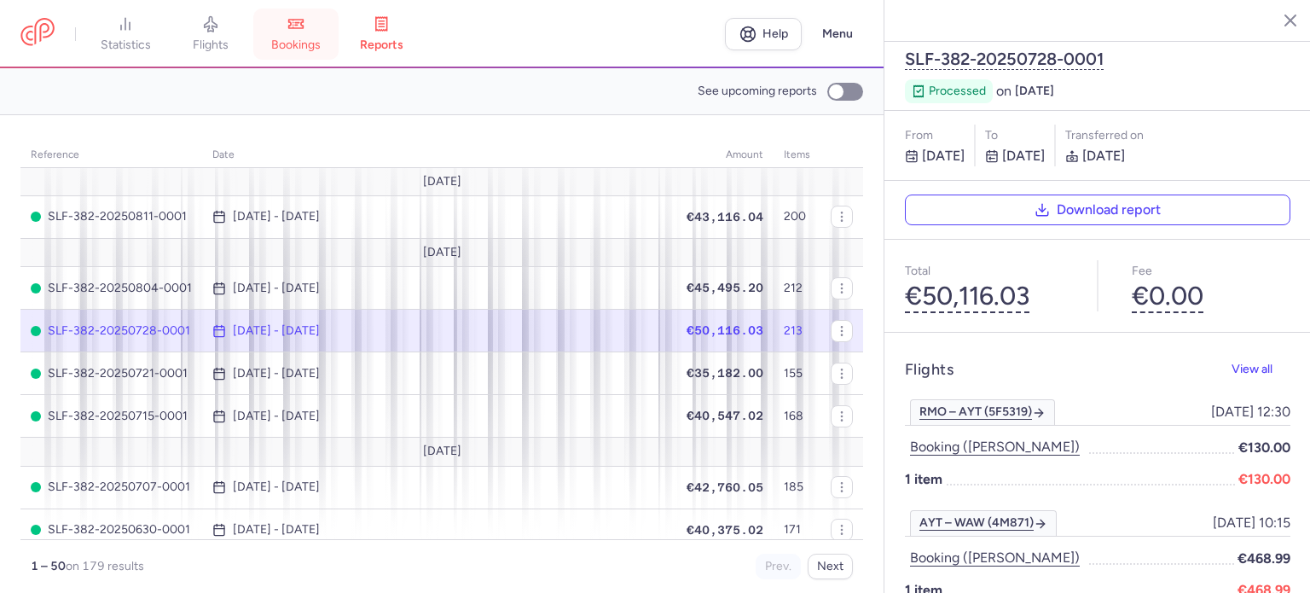
click at [310, 42] on span "bookings" at bounding box center [295, 45] width 49 height 15
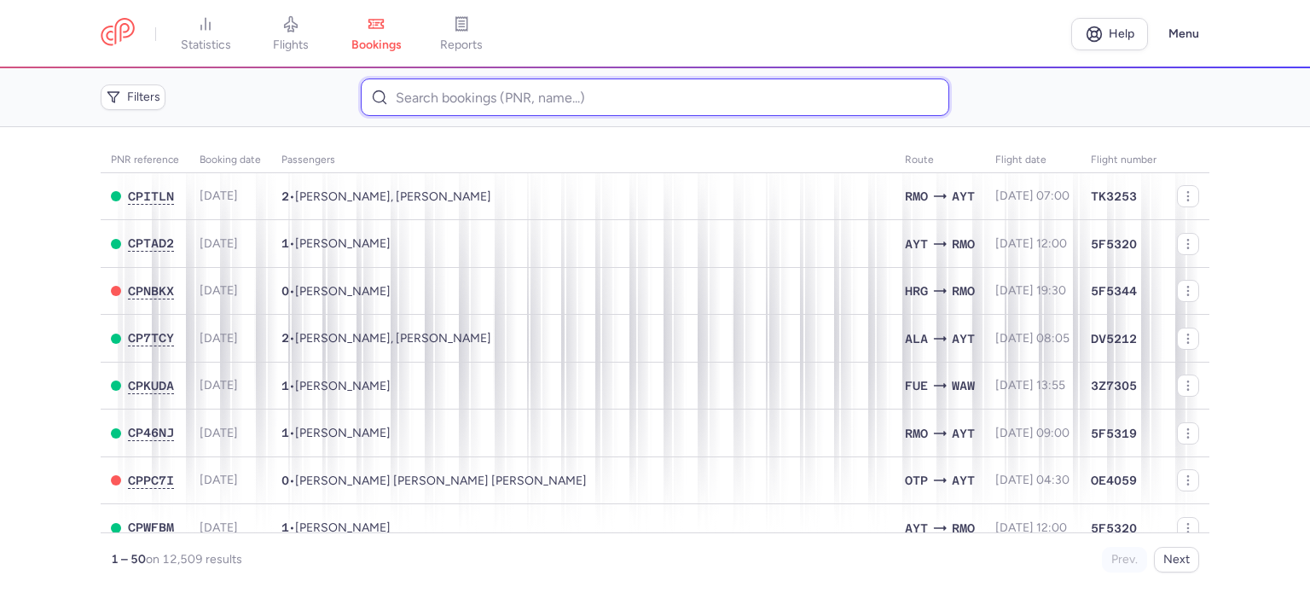
paste input "NAUMOVA KSIMERI VITELIIA"
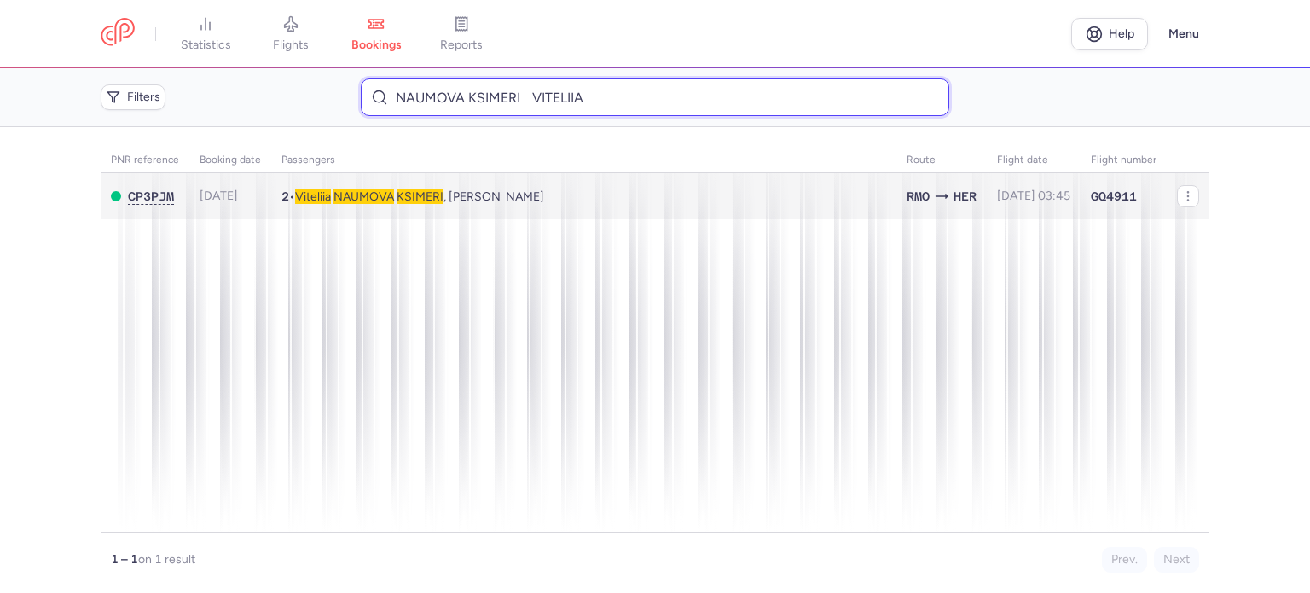
type input "NAUMOVA KSIMERI VITELIIA"
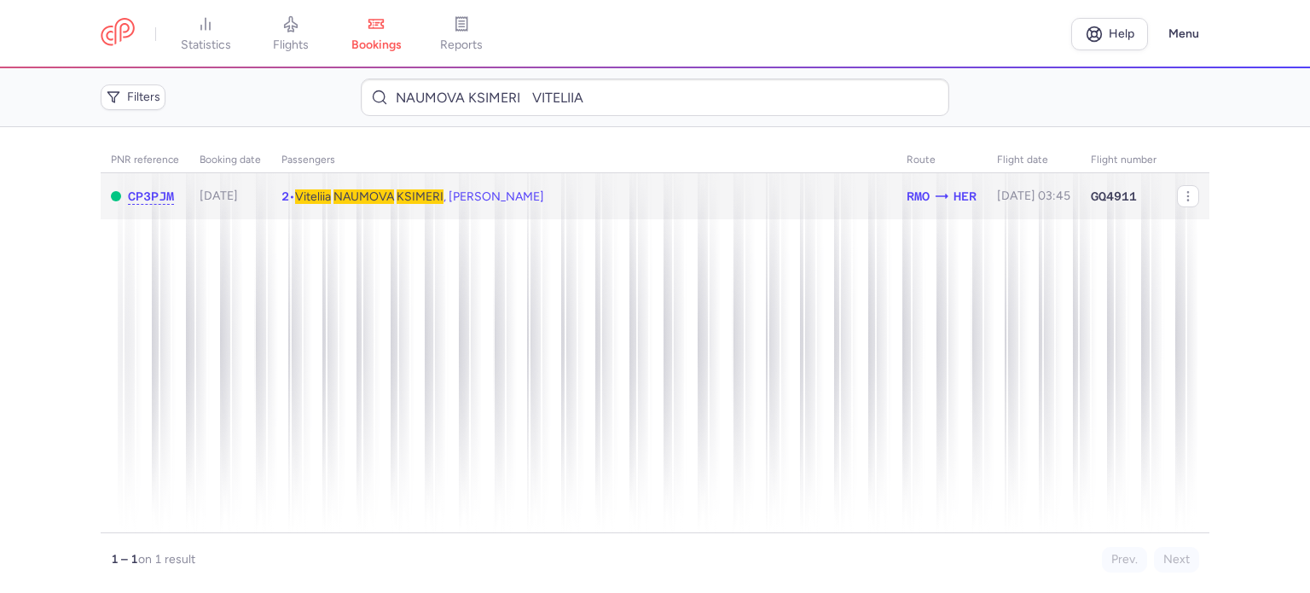
click at [357, 200] on span "NAUMOVA" at bounding box center [363, 196] width 61 height 14
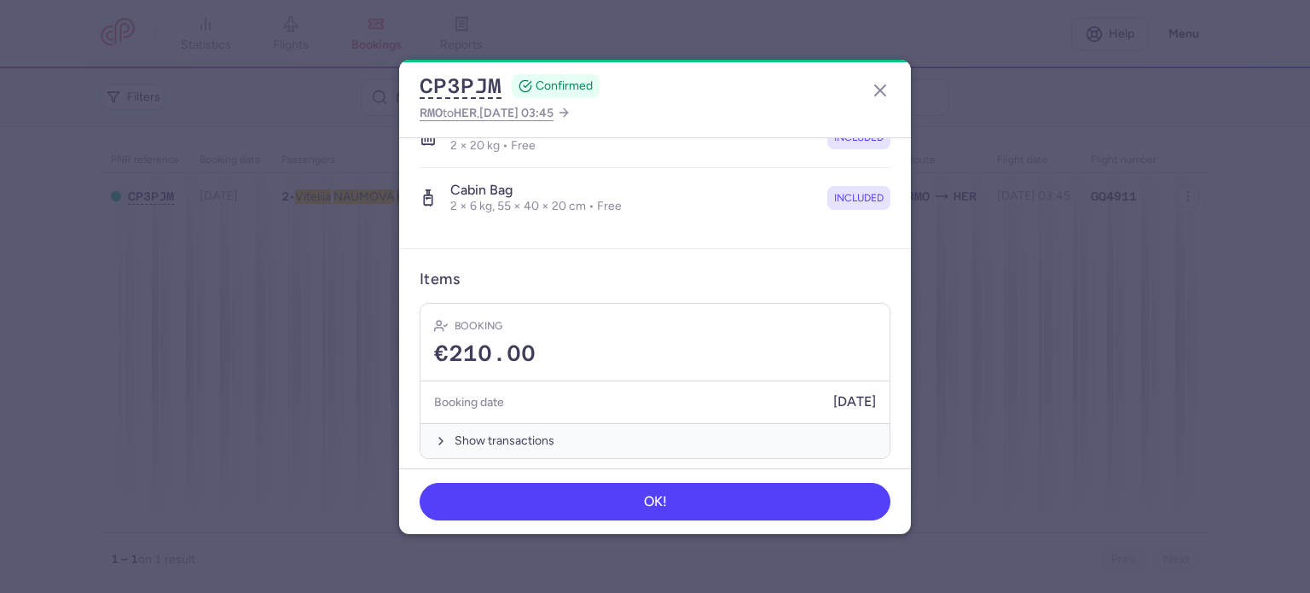
scroll to position [420, 0]
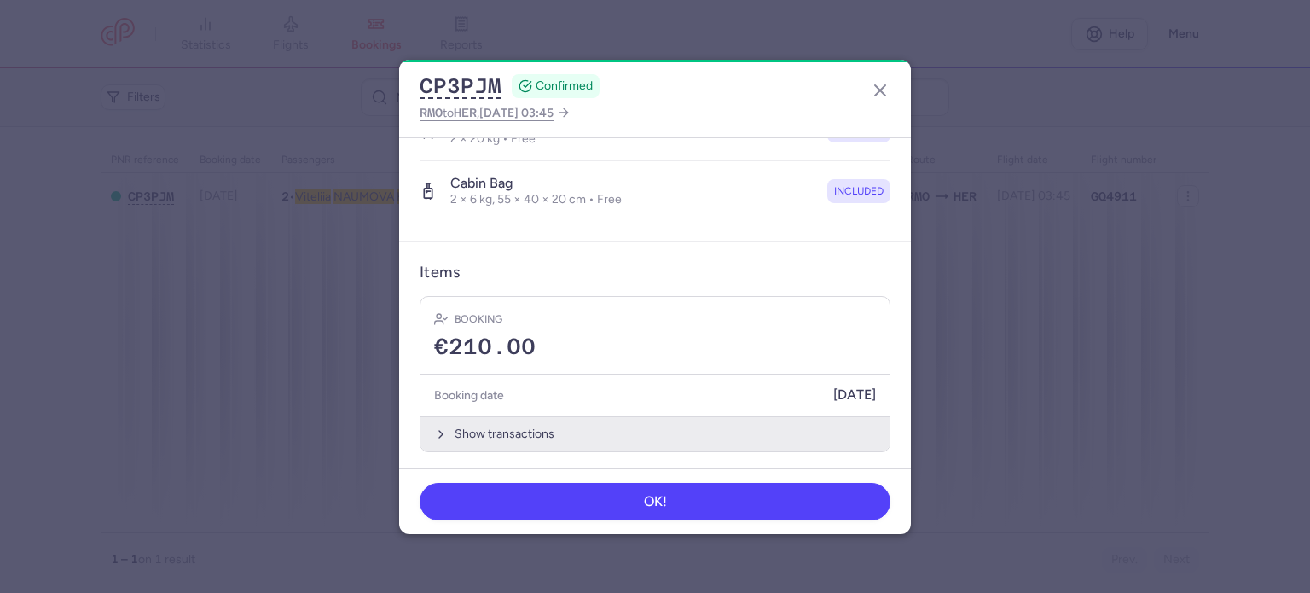
click at [498, 425] on button "Show transactions" at bounding box center [654, 433] width 469 height 35
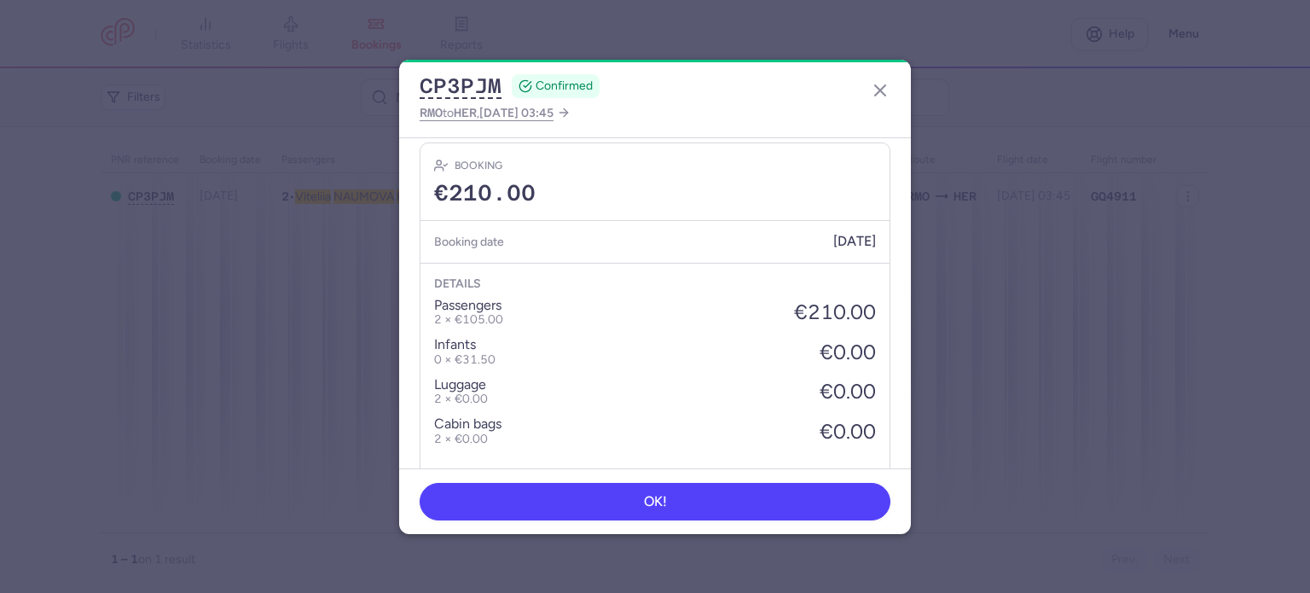
scroll to position [689, 0]
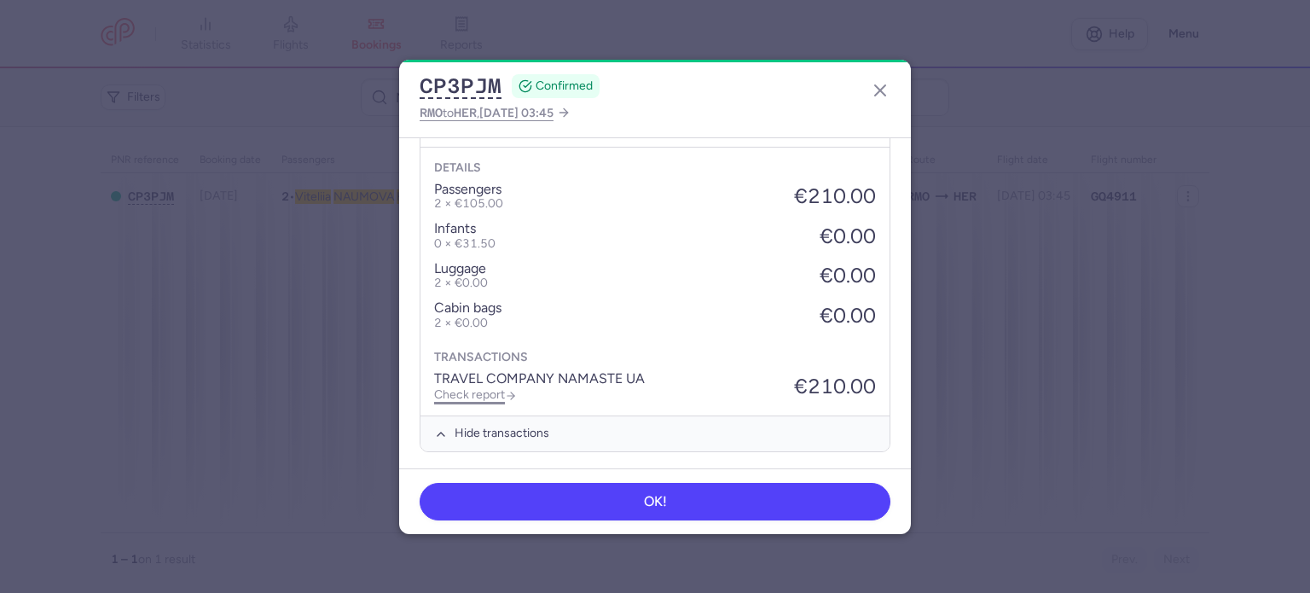
click at [480, 394] on link "Check report" at bounding box center [475, 394] width 83 height 14
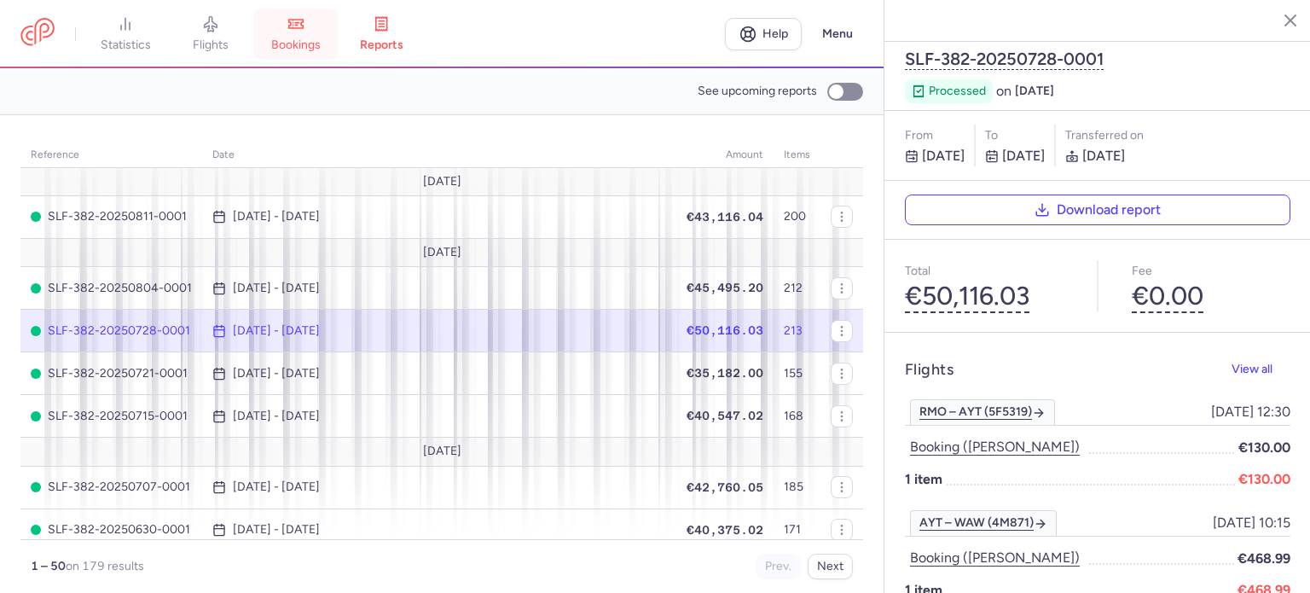
click at [304, 25] on icon at bounding box center [295, 23] width 17 height 17
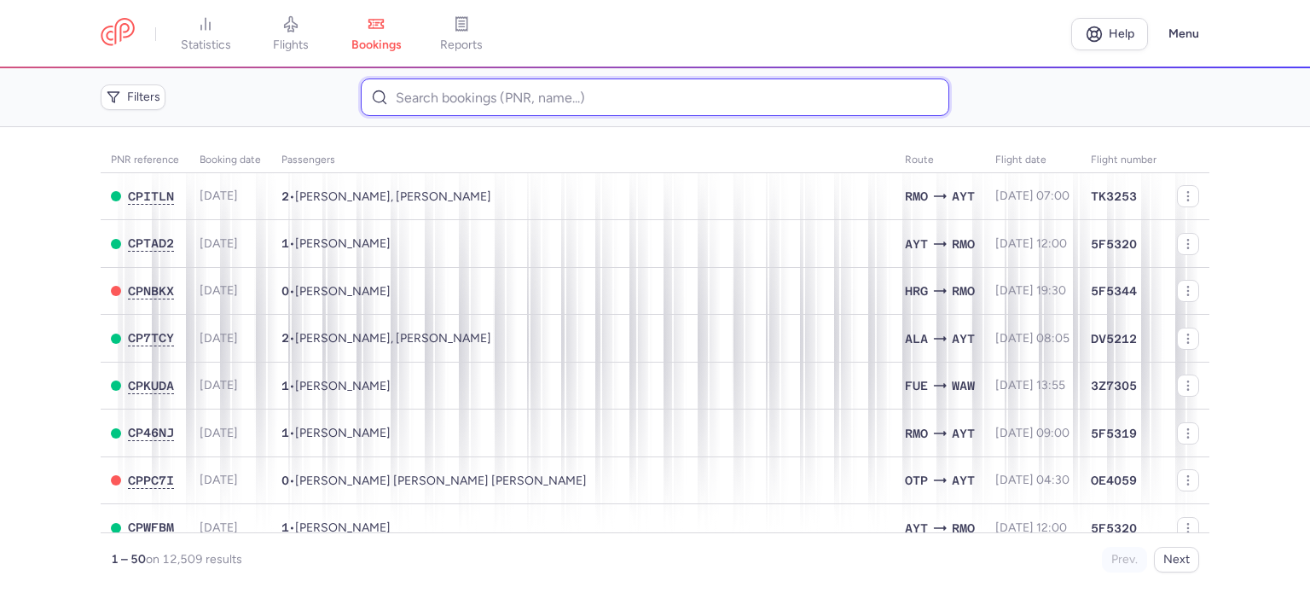
paste input "[PERSON_NAME]"
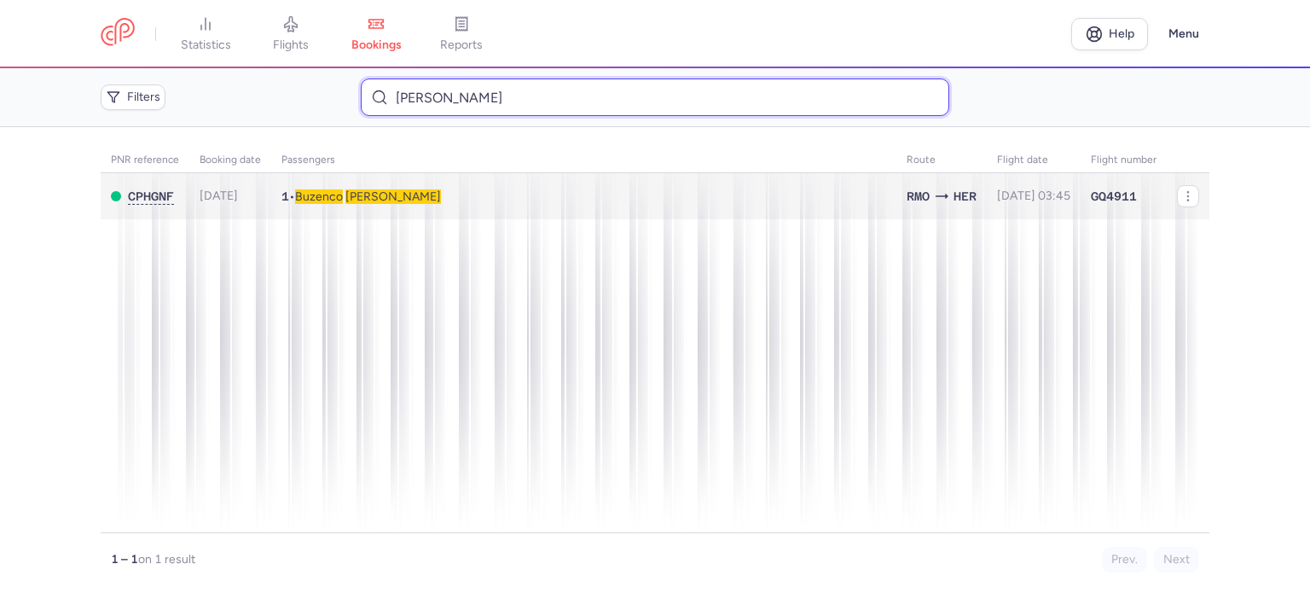
type input "[PERSON_NAME]"
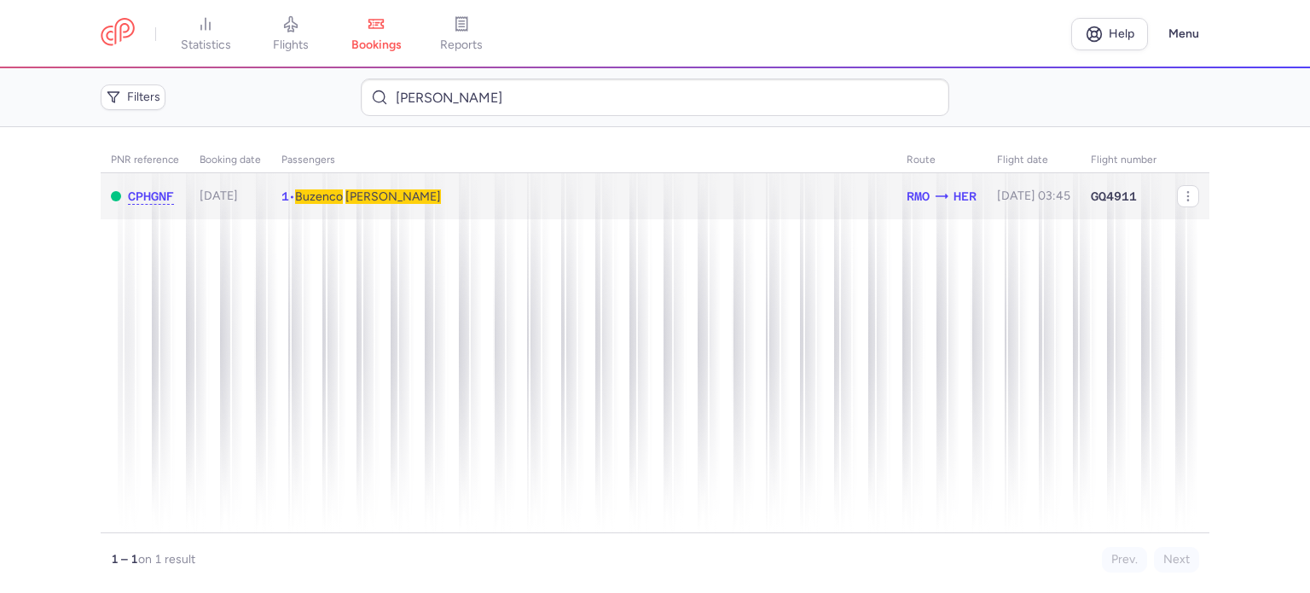
click at [332, 197] on span "Buzenco" at bounding box center [319, 196] width 48 height 14
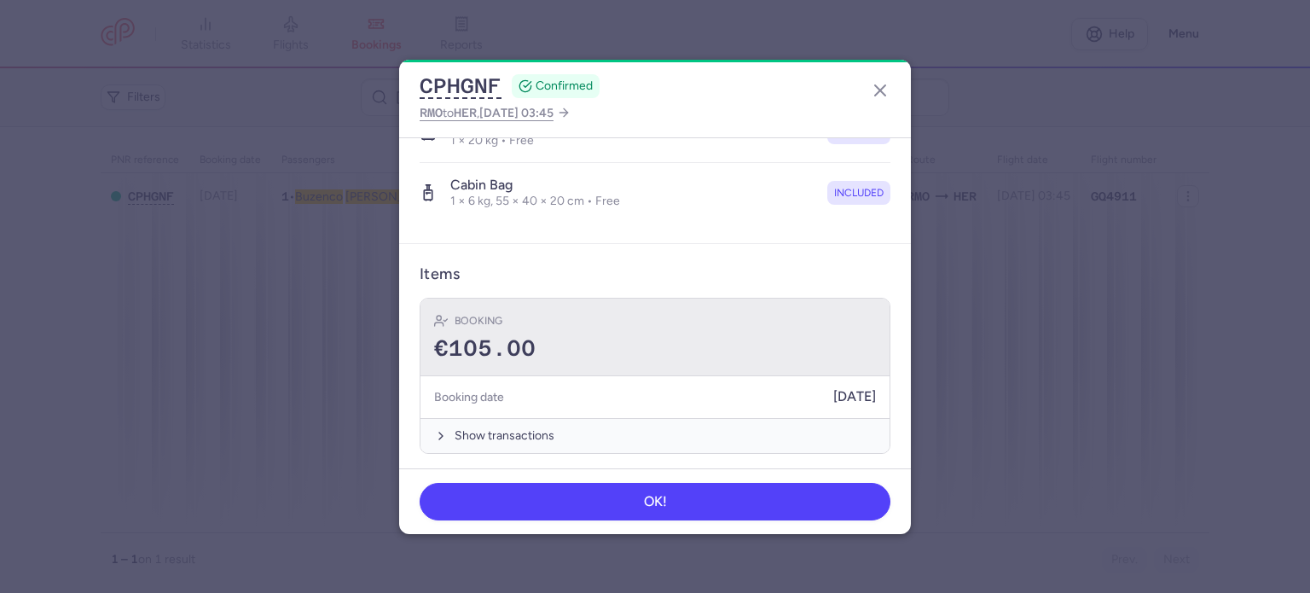
scroll to position [361, 0]
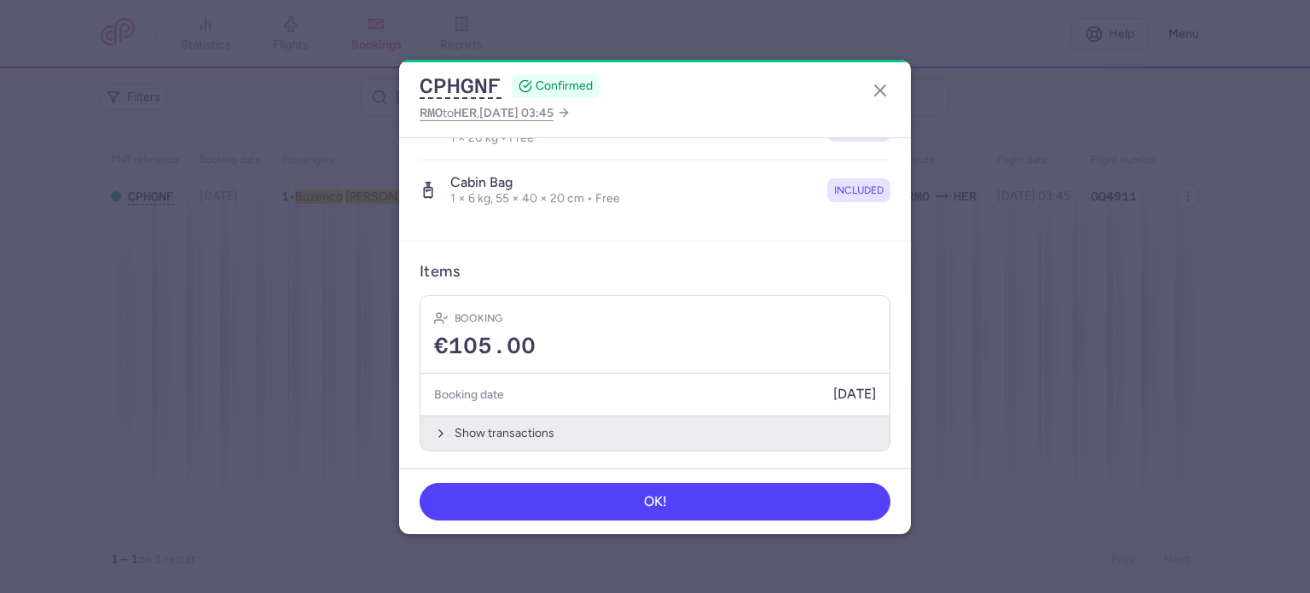
click at [483, 429] on button "Show transactions" at bounding box center [654, 432] width 469 height 35
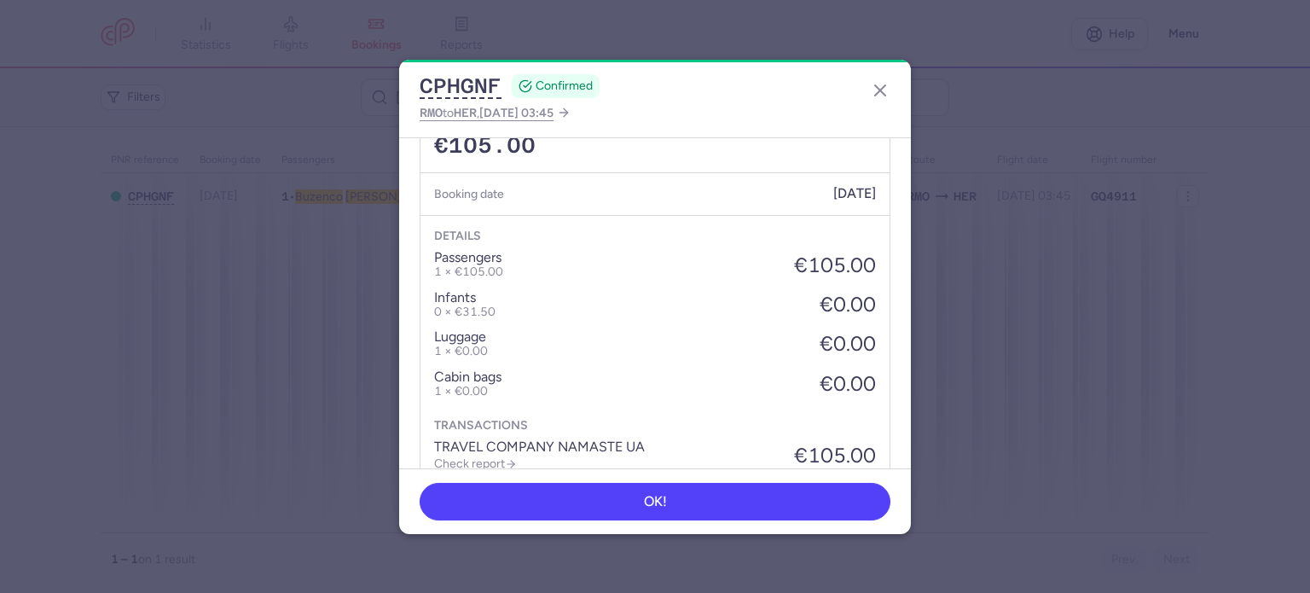
scroll to position [630, 0]
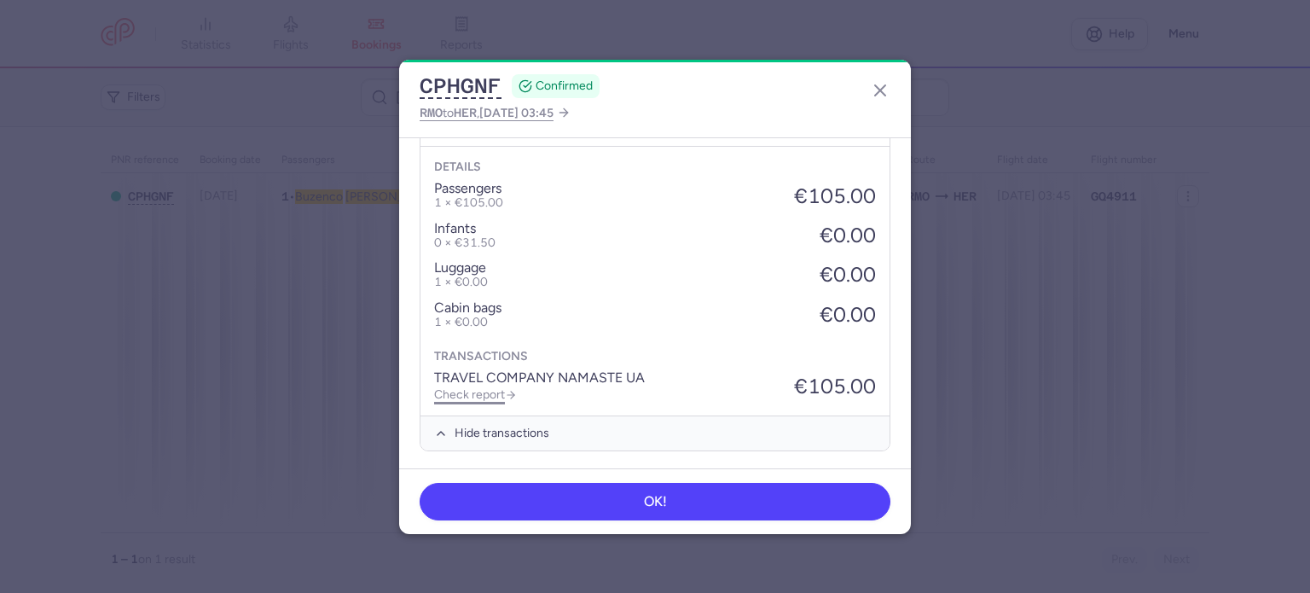
click at [493, 388] on link "Check report" at bounding box center [475, 394] width 83 height 14
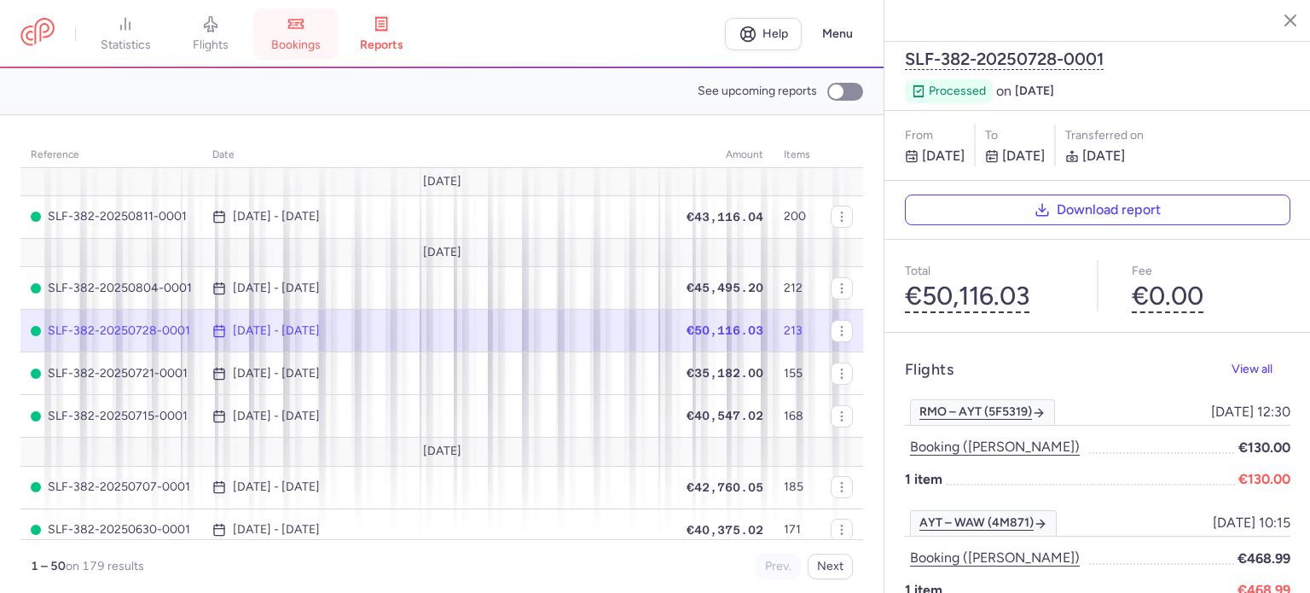
click at [321, 40] on span "bookings" at bounding box center [295, 45] width 49 height 15
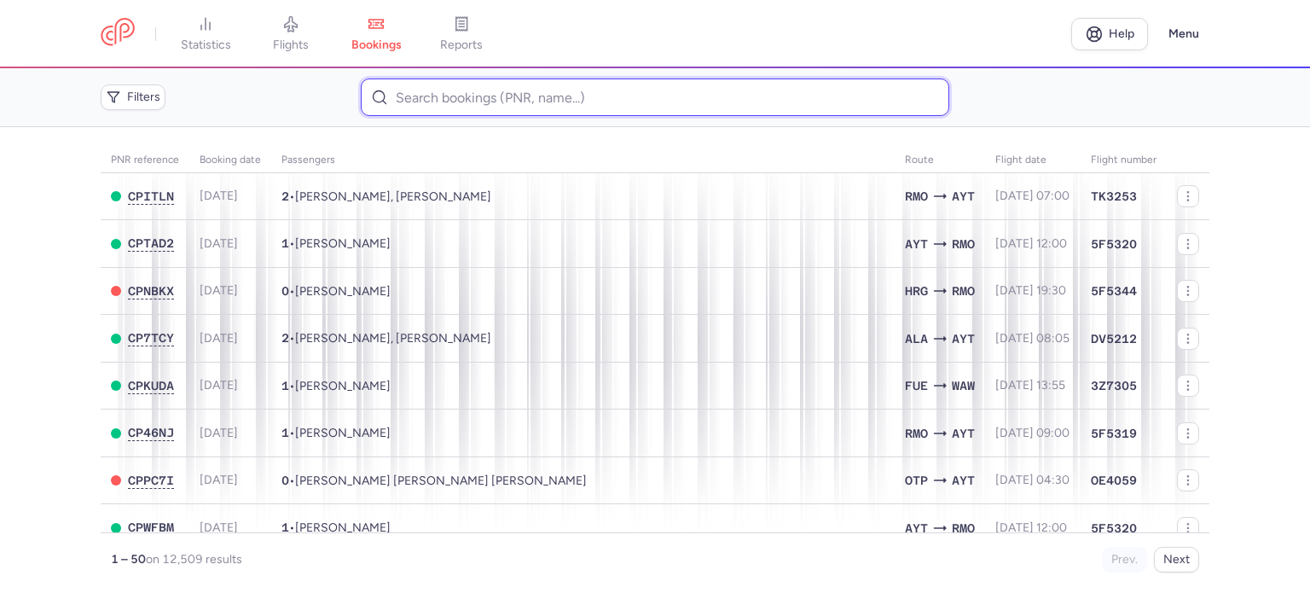
paste input "[PERSON_NAME]"
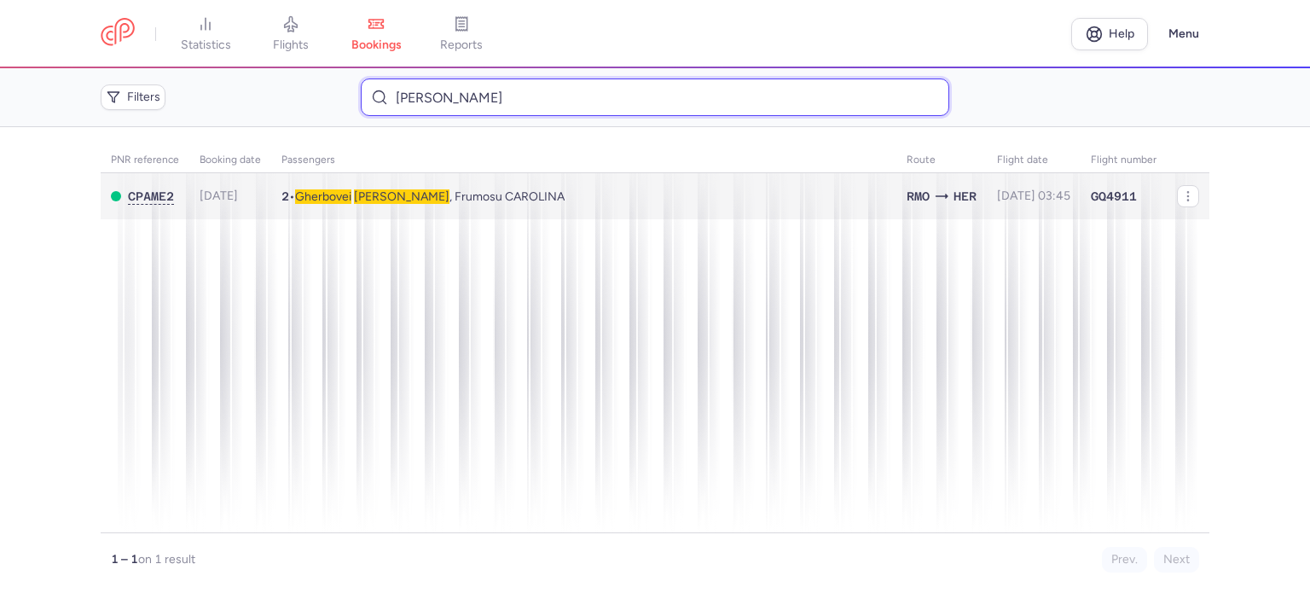
type input "[PERSON_NAME]"
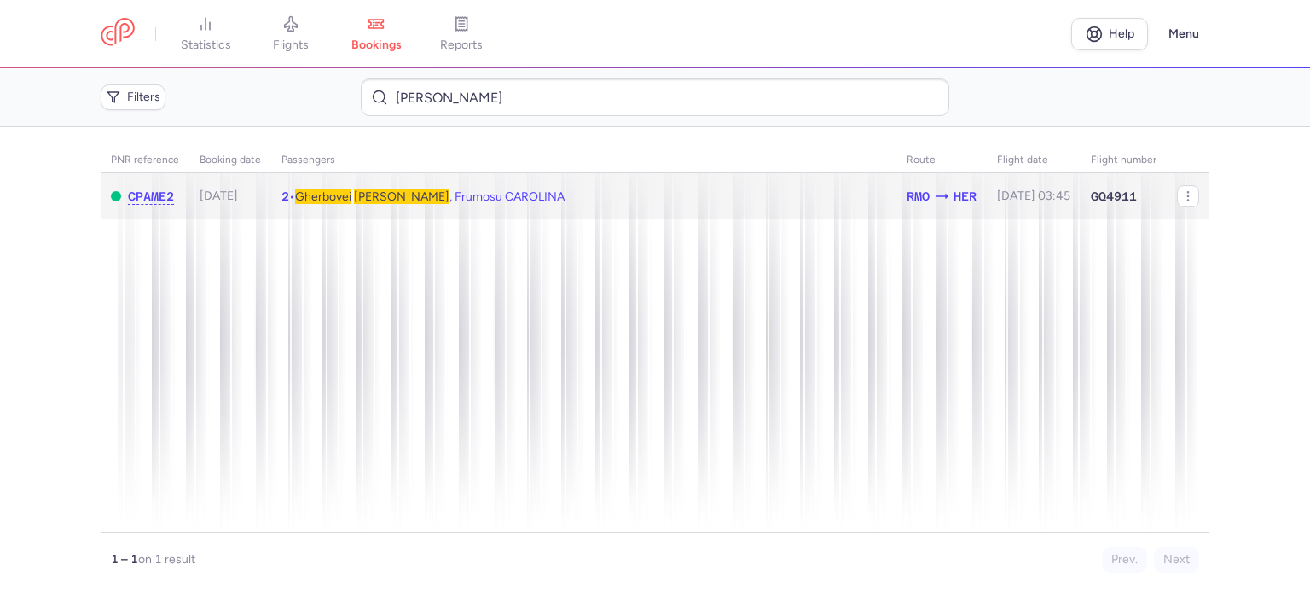
click at [342, 190] on span "Gherbovei" at bounding box center [323, 196] width 56 height 14
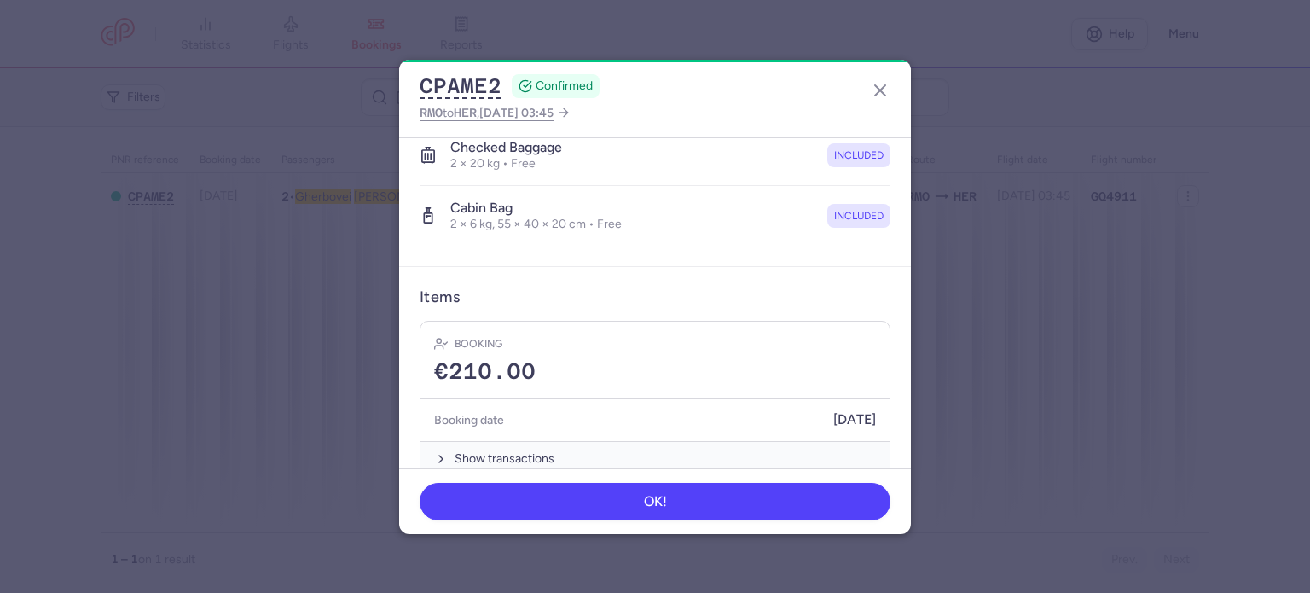
scroll to position [420, 0]
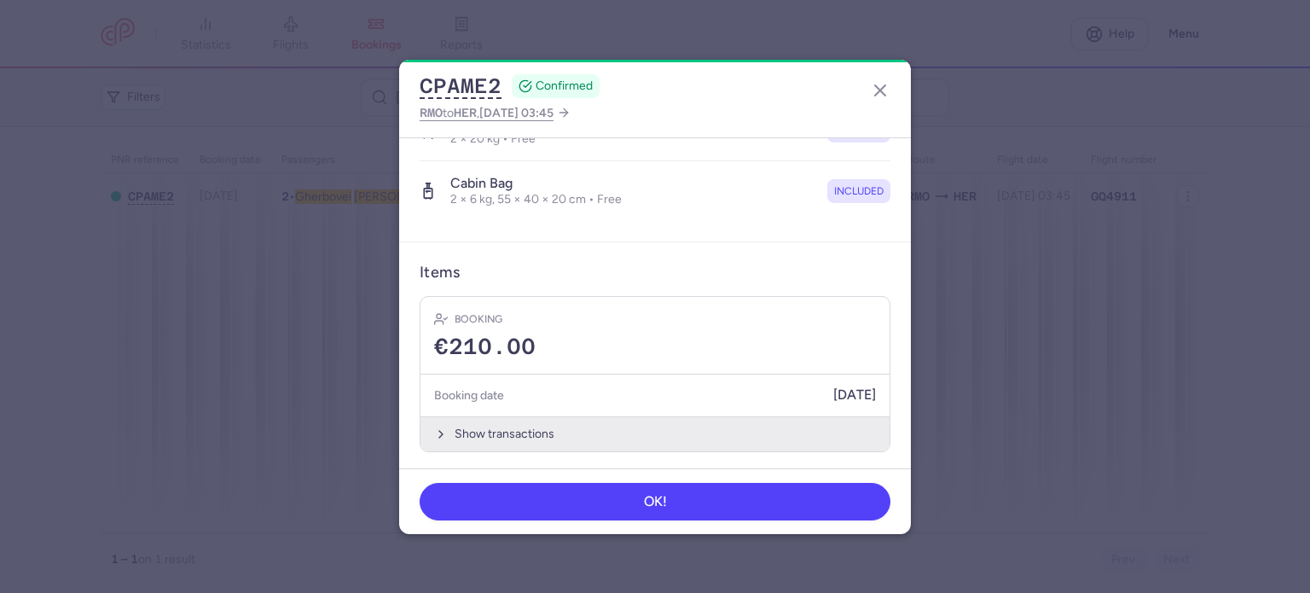
click at [486, 432] on button "Show transactions" at bounding box center [654, 433] width 469 height 35
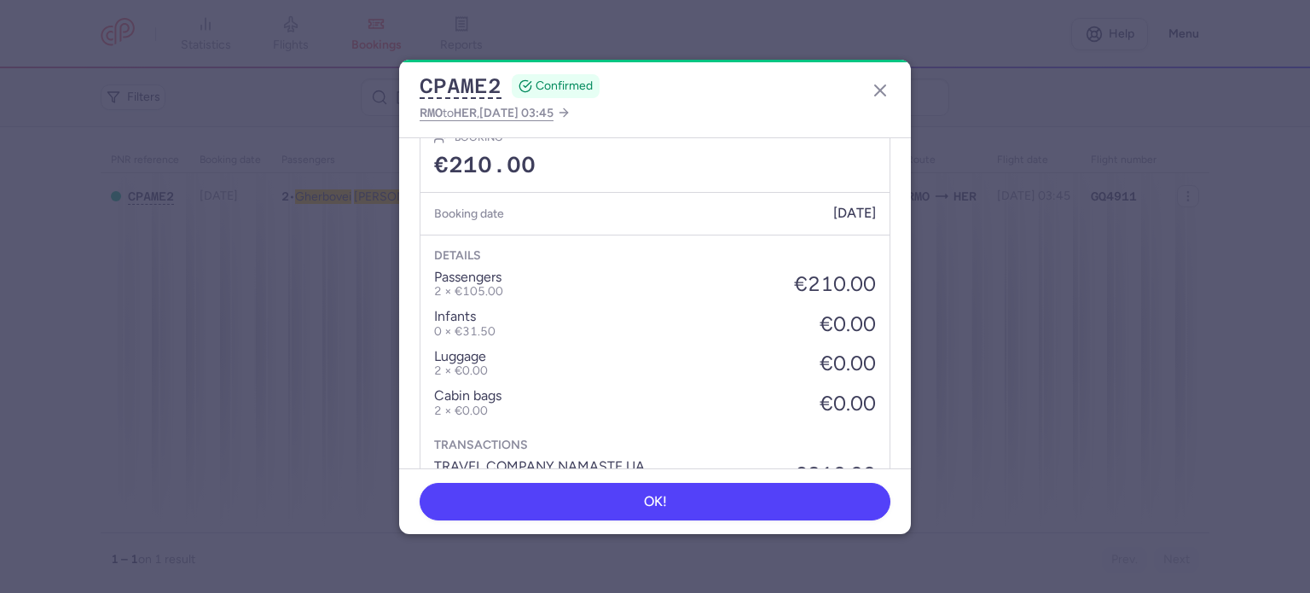
scroll to position [689, 0]
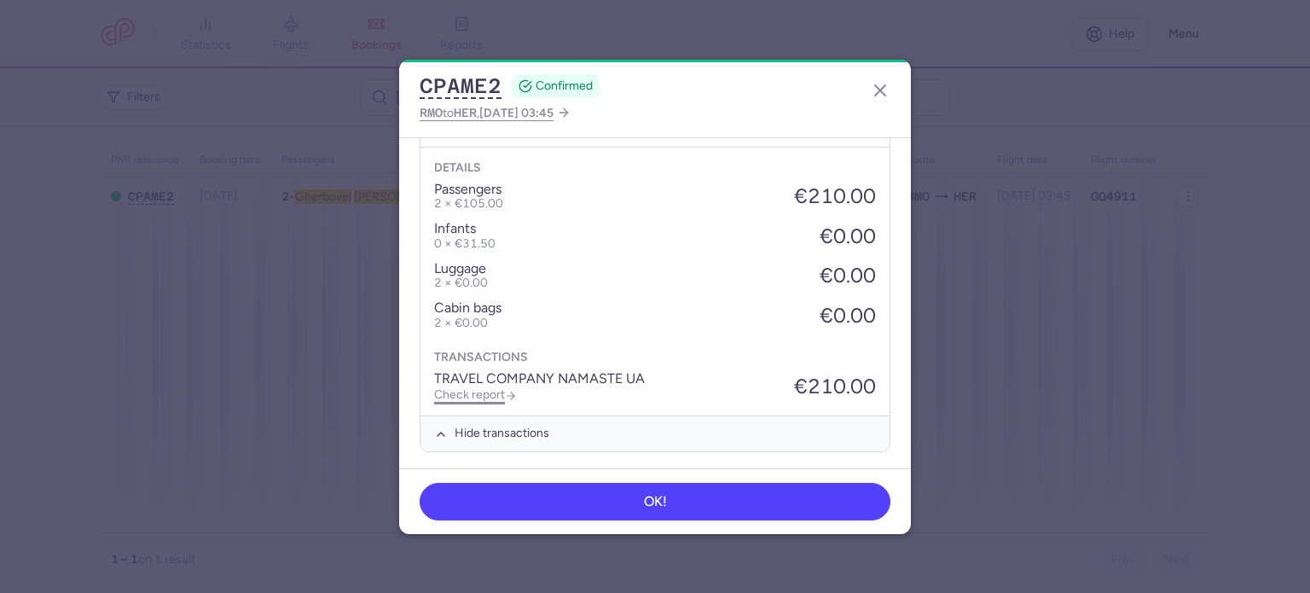
click at [478, 390] on link "Check report" at bounding box center [475, 394] width 83 height 14
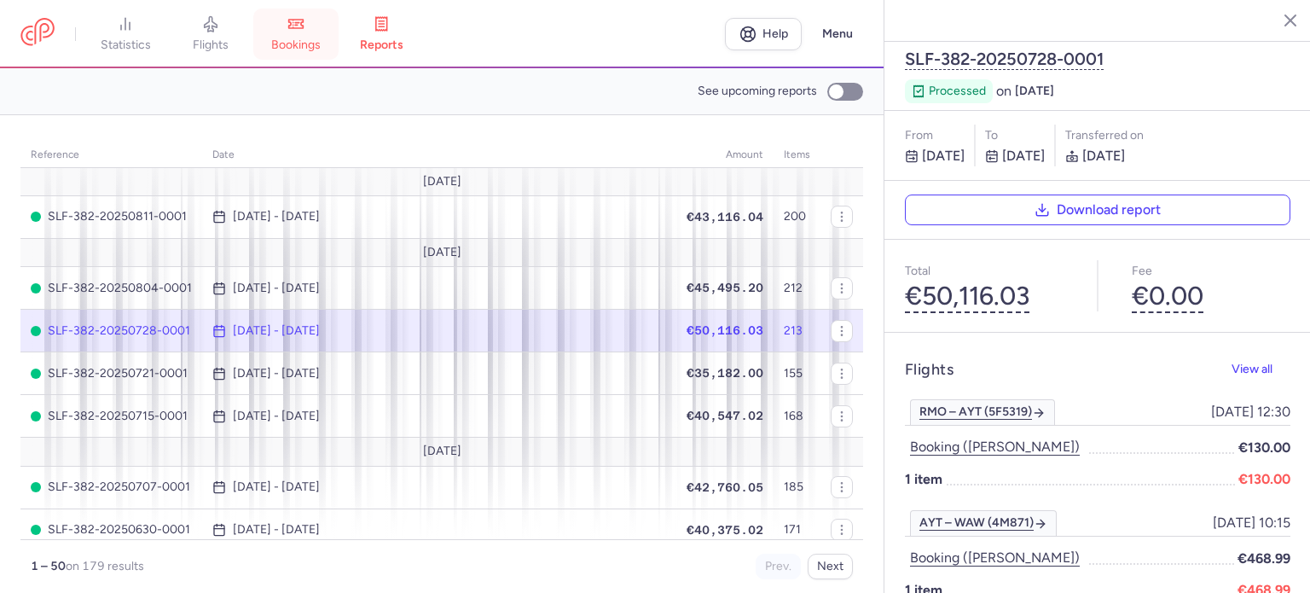
click at [320, 32] on link "bookings" at bounding box center [295, 34] width 85 height 38
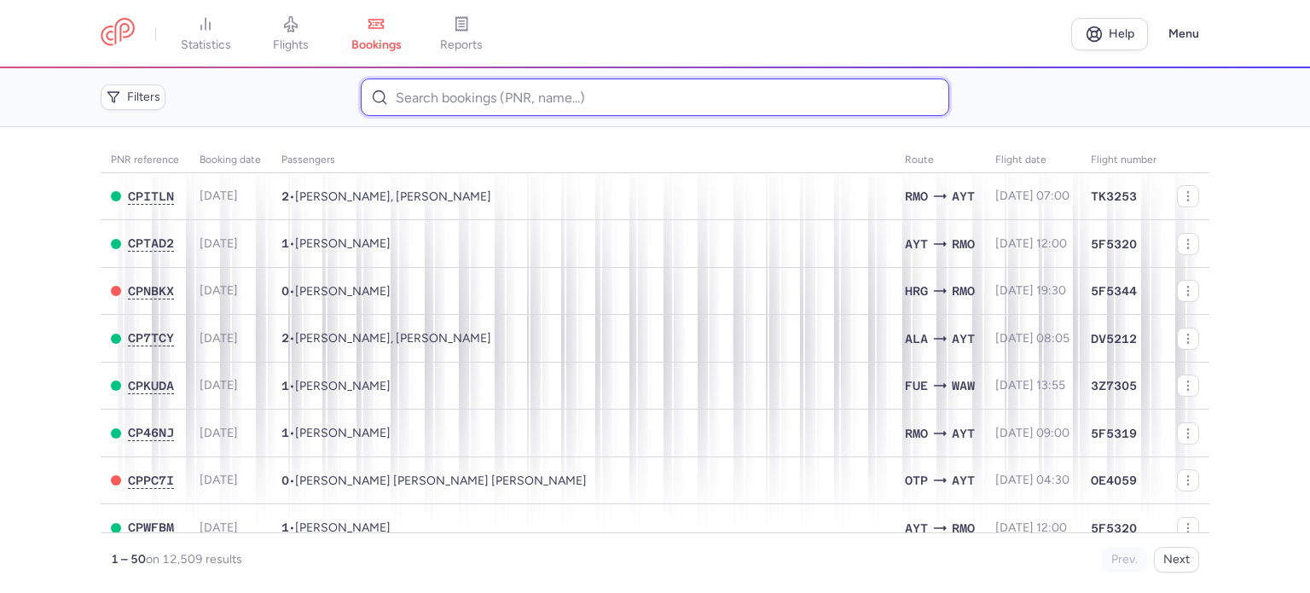
paste input "HADJII [PERSON_NAME]"
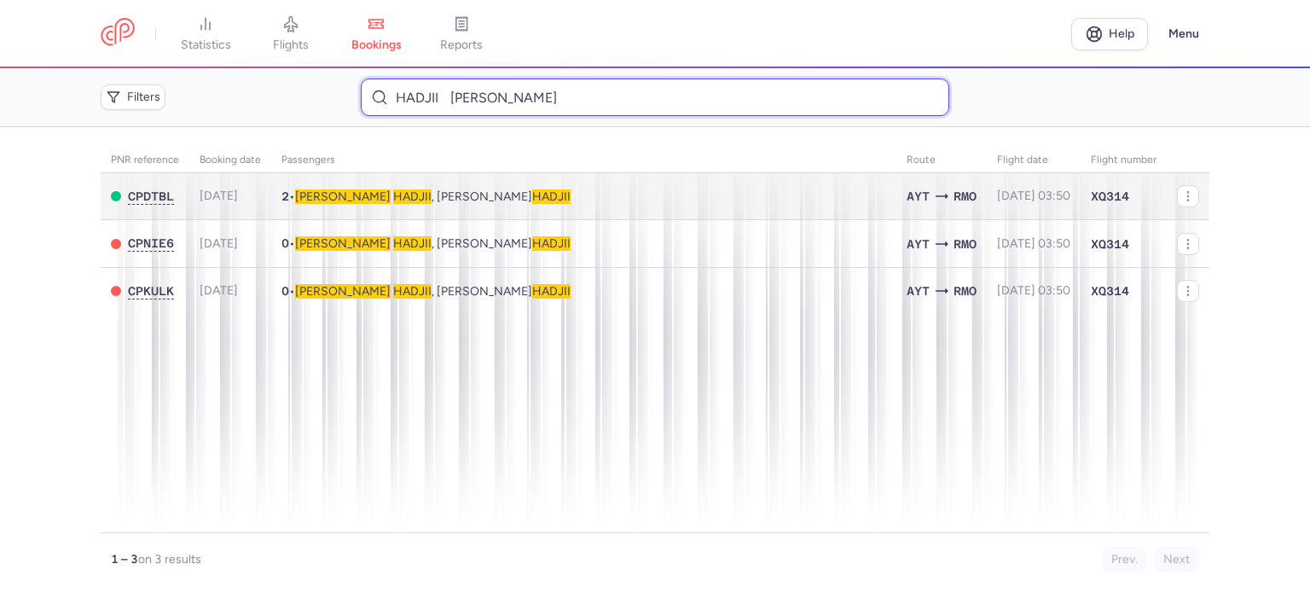
type input "HADJII [PERSON_NAME]"
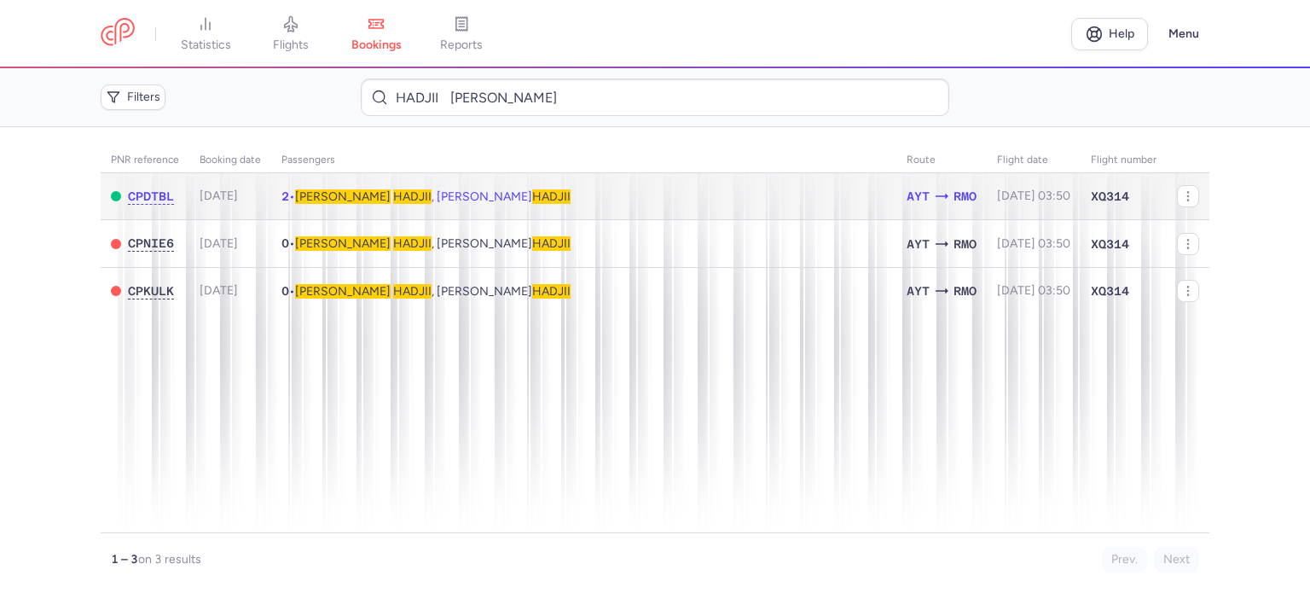
click at [393, 197] on span "HADJII" at bounding box center [412, 196] width 38 height 14
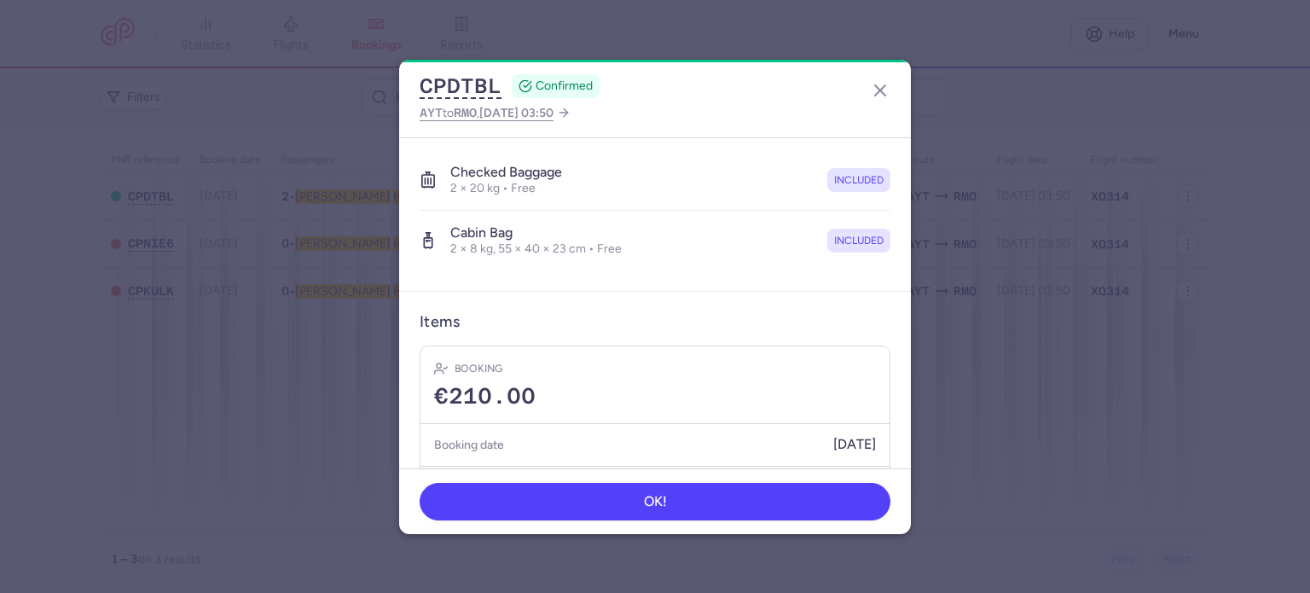
scroll to position [420, 0]
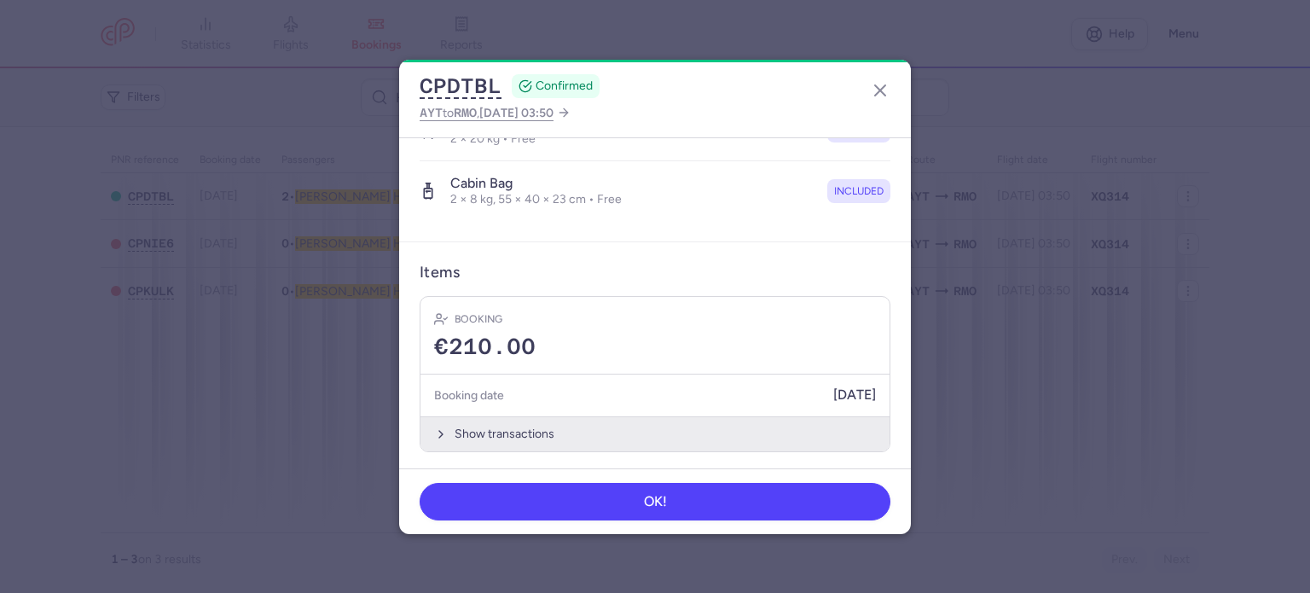
click at [499, 425] on button "Show transactions" at bounding box center [654, 433] width 469 height 35
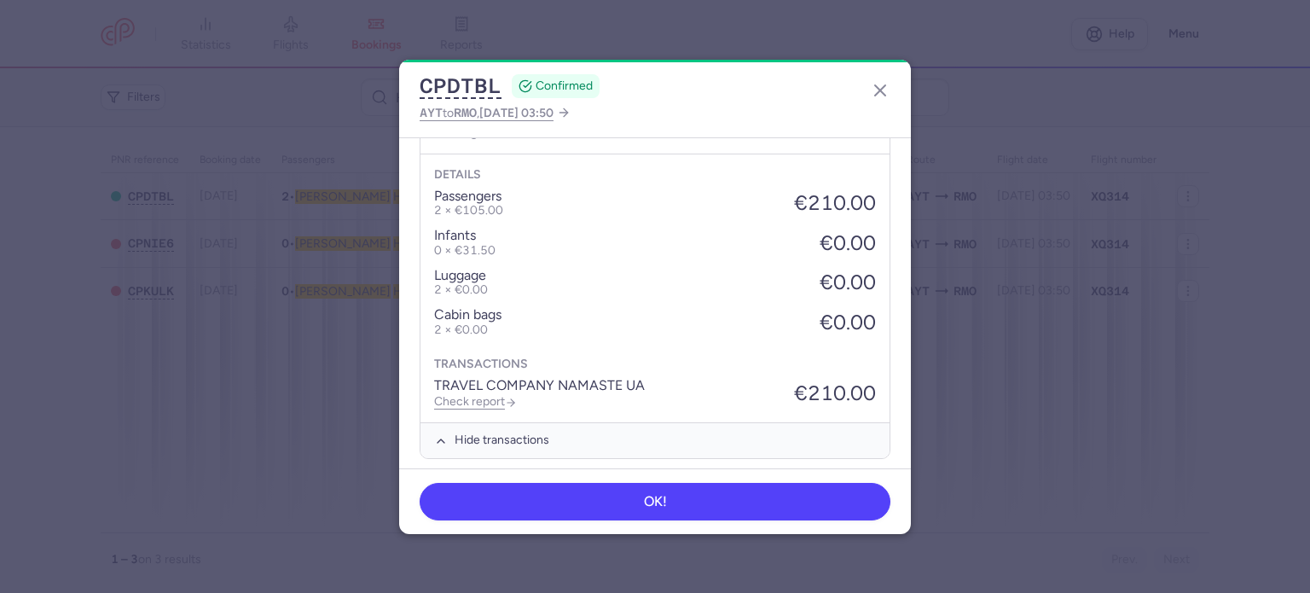
scroll to position [689, 0]
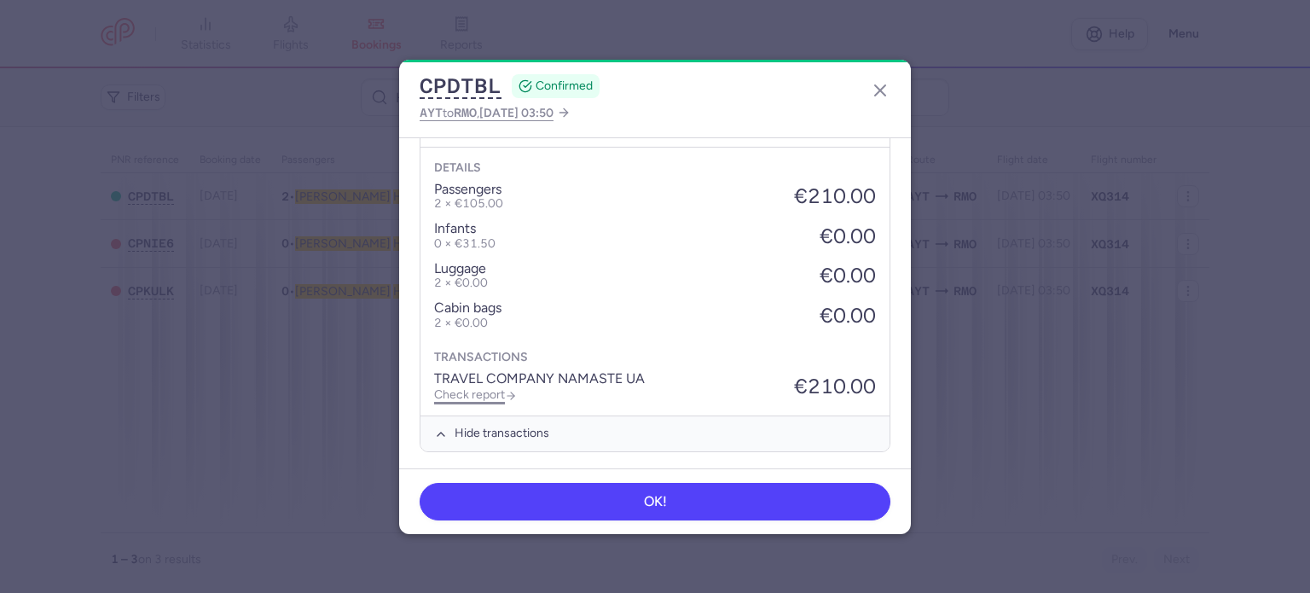
drag, startPoint x: 488, startPoint y: 388, endPoint x: 524, endPoint y: 393, distance: 36.2
click at [487, 388] on link "Check report" at bounding box center [475, 394] width 83 height 14
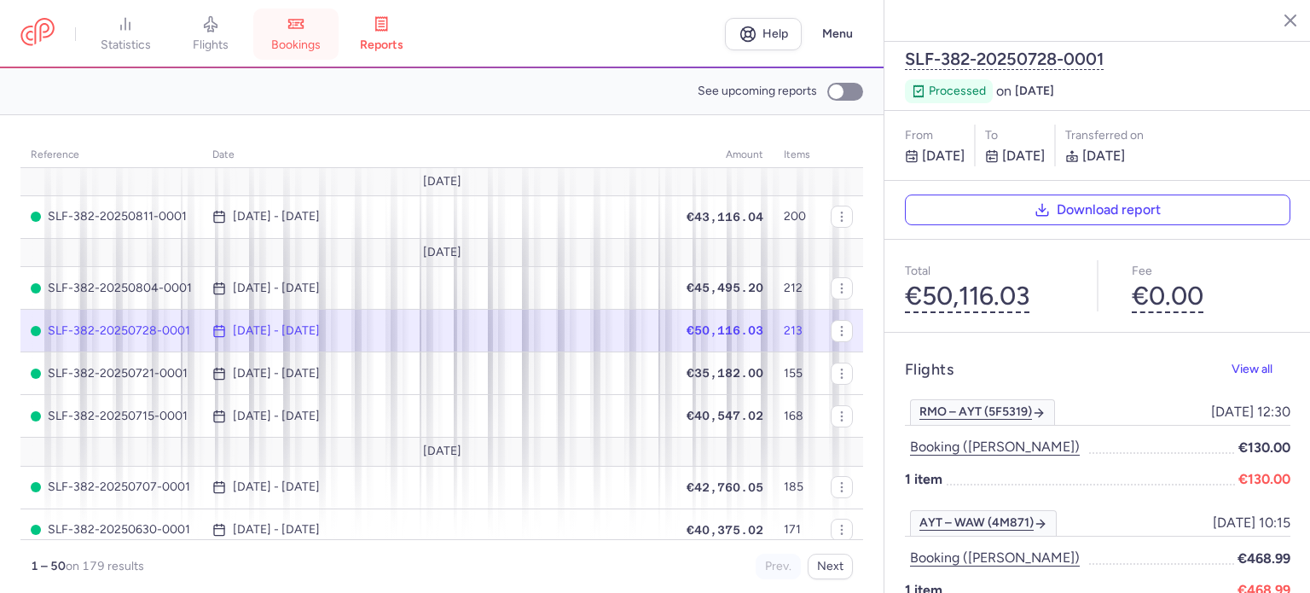
click at [307, 39] on span "bookings" at bounding box center [295, 45] width 49 height 15
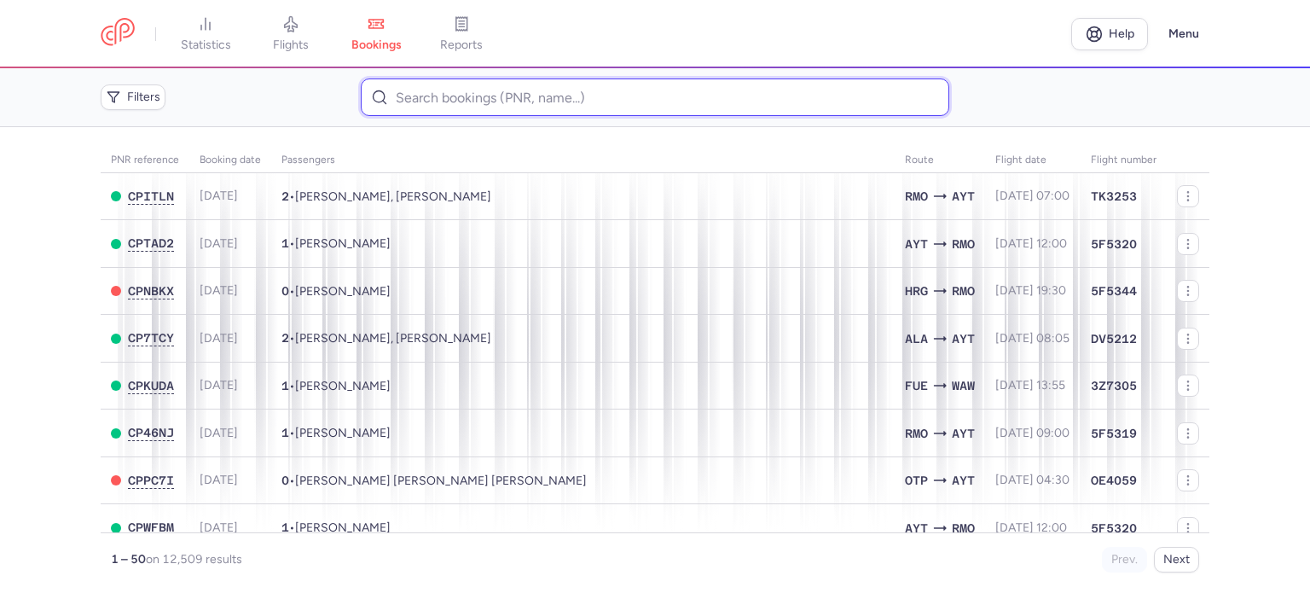
paste input "[PERSON_NAME]"
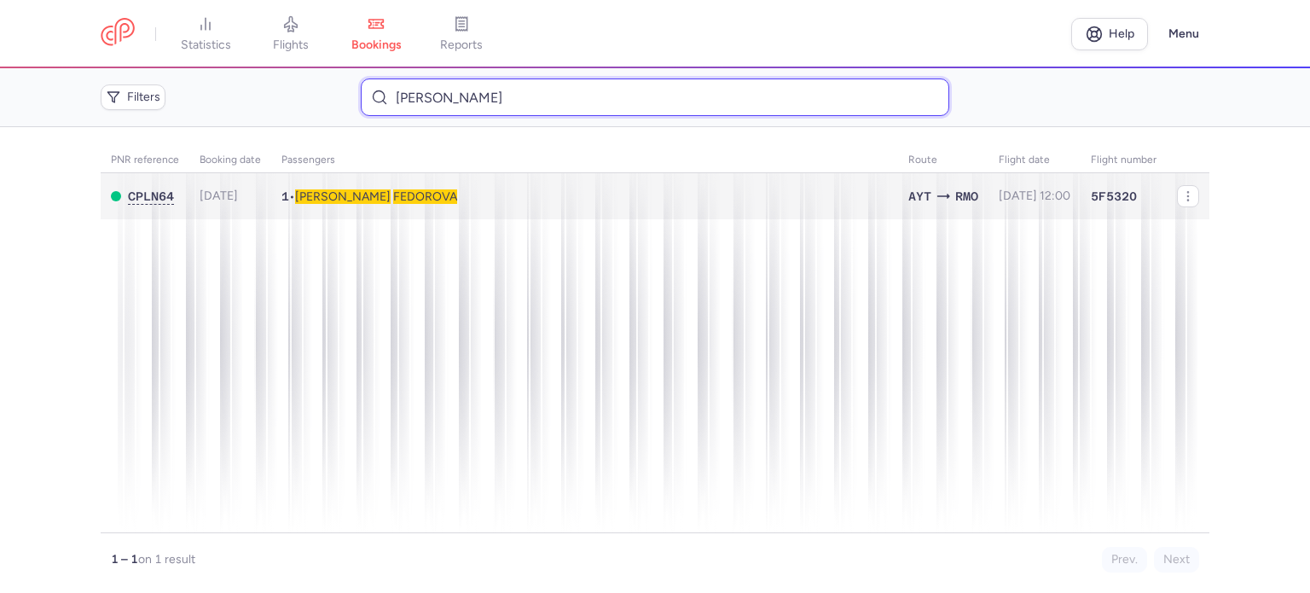
type input "[PERSON_NAME]"
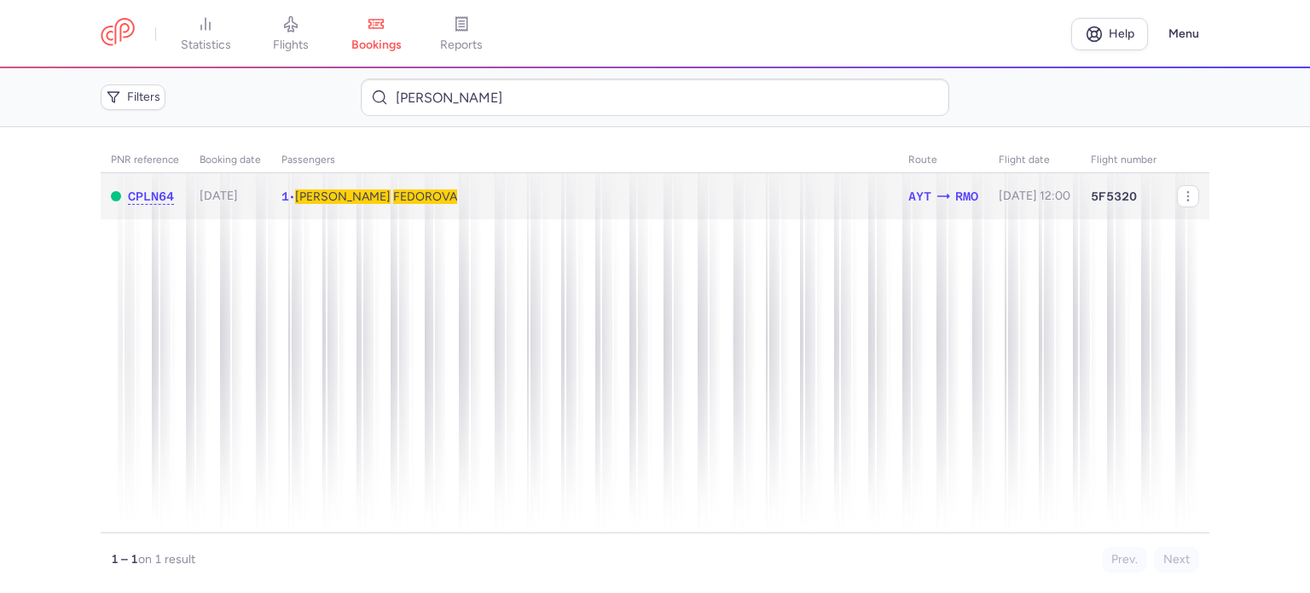
click at [396, 200] on span "FEDOROVA" at bounding box center [425, 196] width 64 height 14
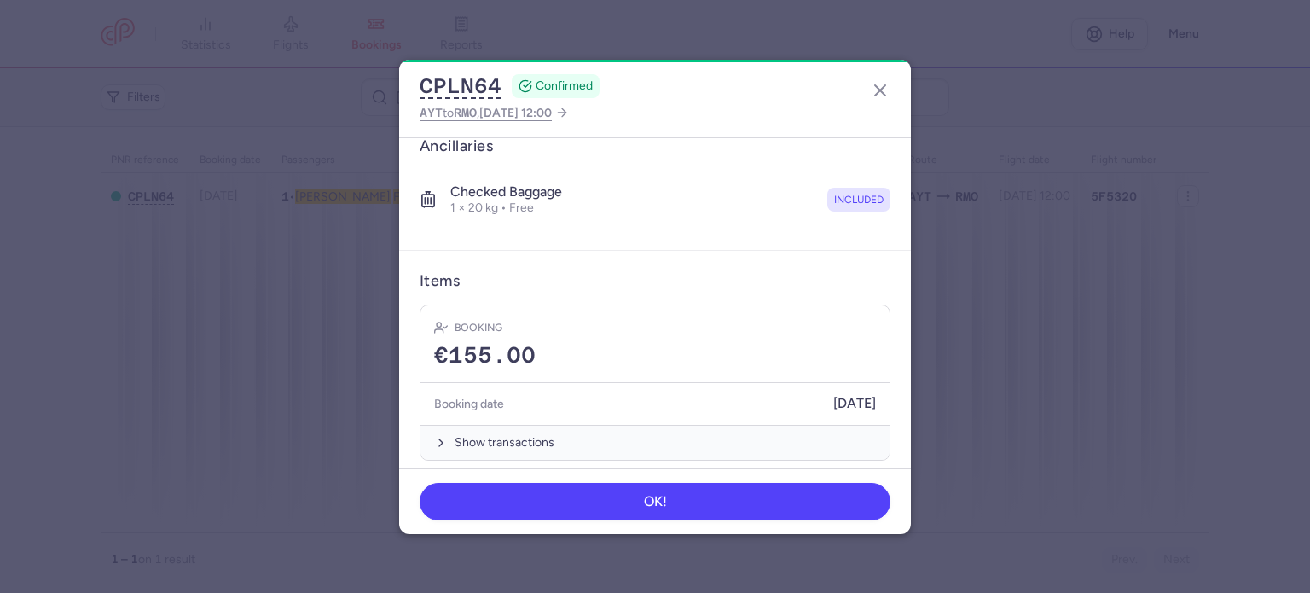
scroll to position [300, 0]
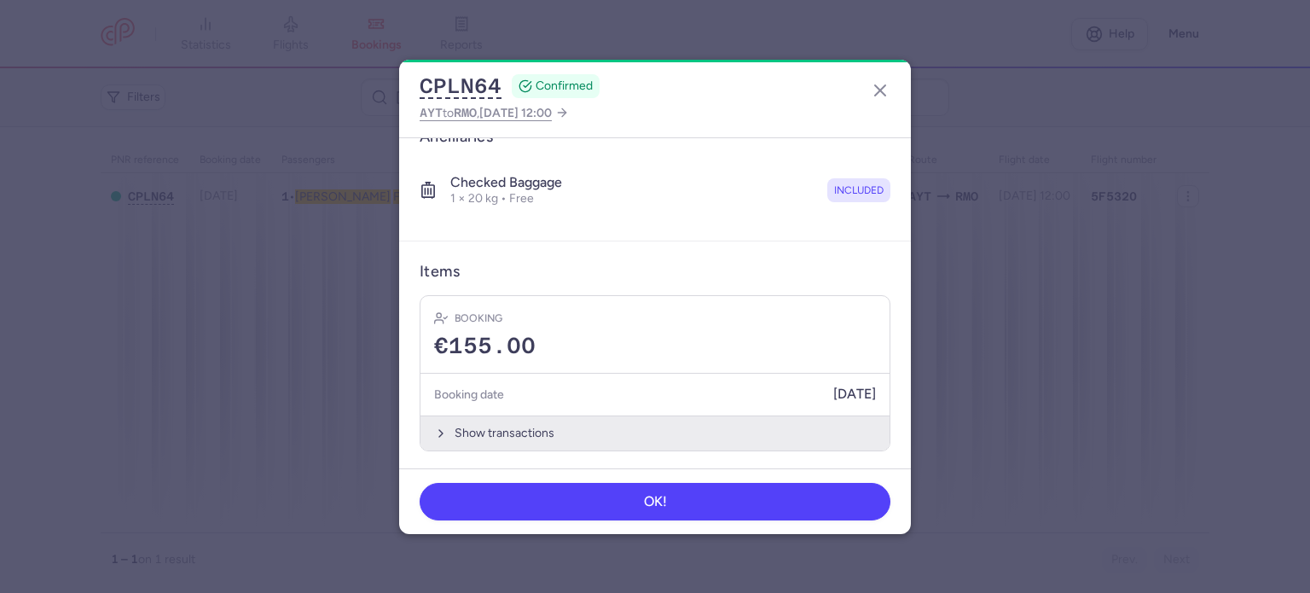
click at [484, 415] on button "Show transactions" at bounding box center [654, 432] width 469 height 35
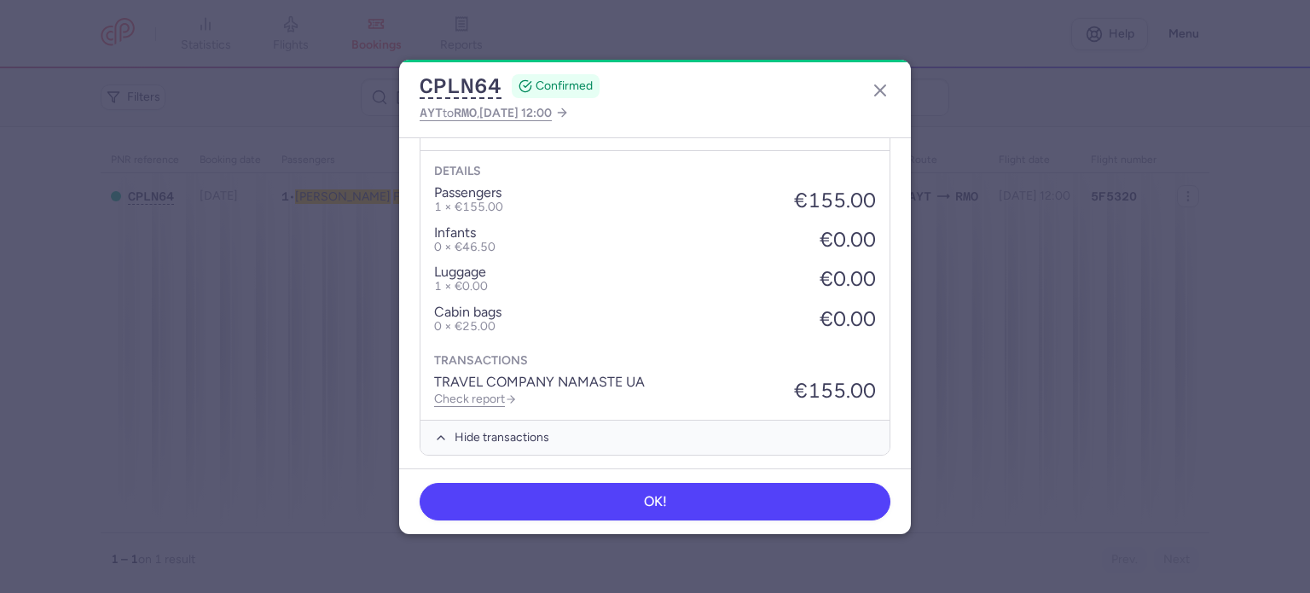
scroll to position [570, 0]
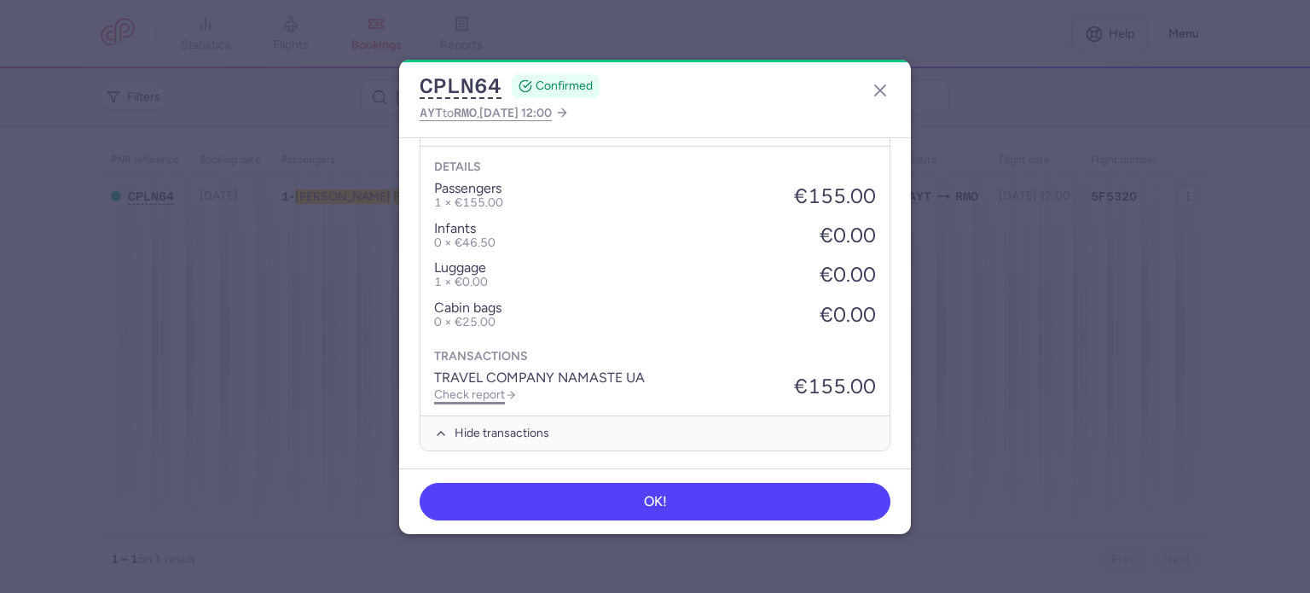
click at [471, 391] on link "Check report" at bounding box center [475, 394] width 83 height 14
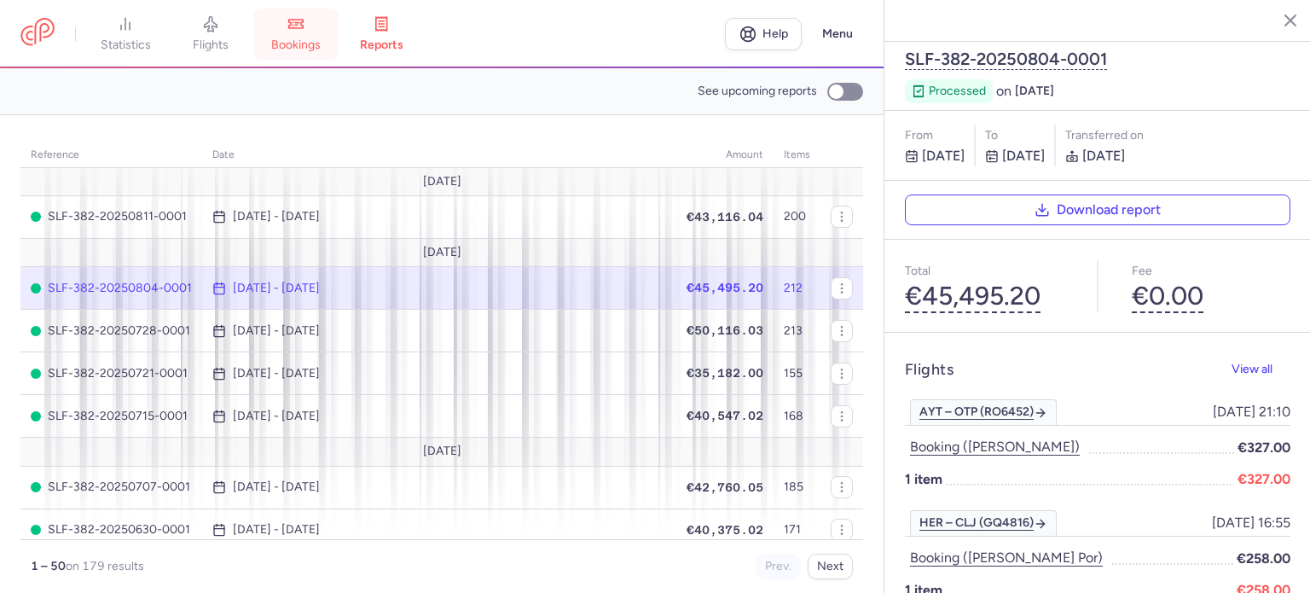
click at [303, 32] on icon at bounding box center [295, 23] width 17 height 17
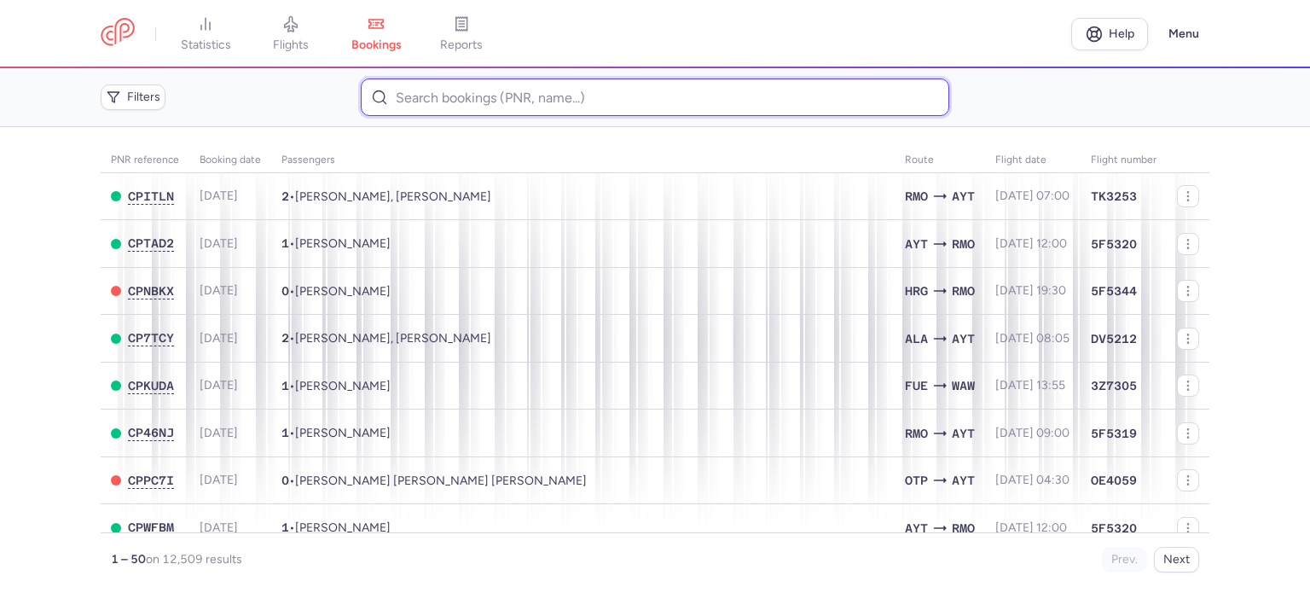
paste input "[PERSON_NAME]"
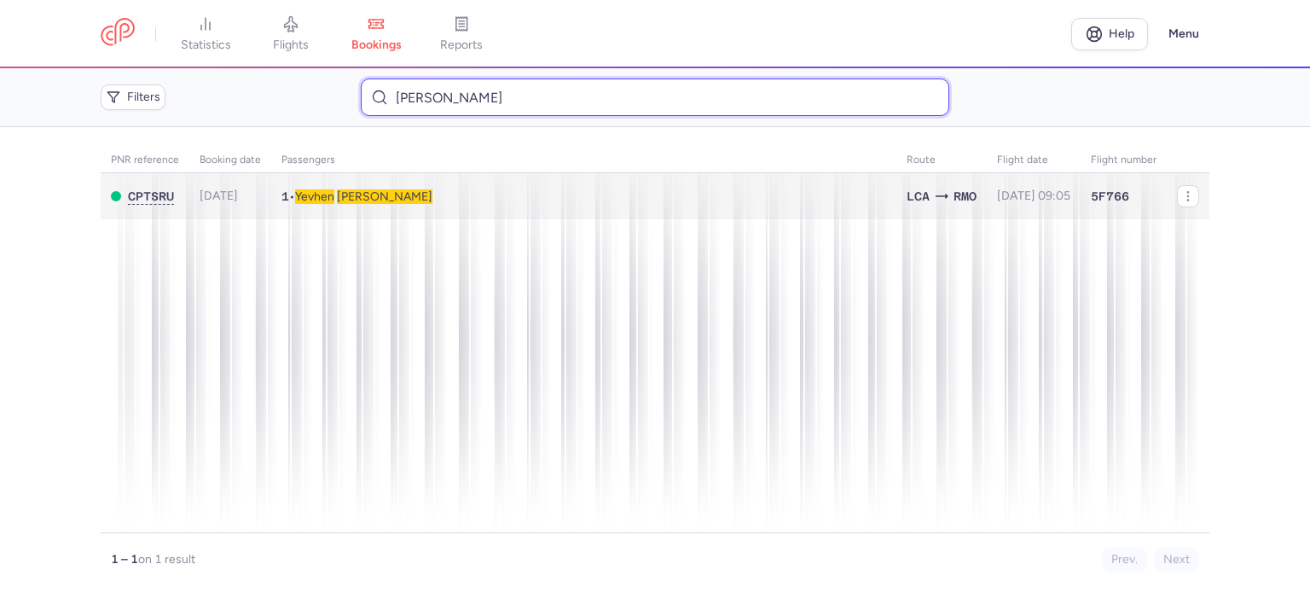
type input "[PERSON_NAME]"
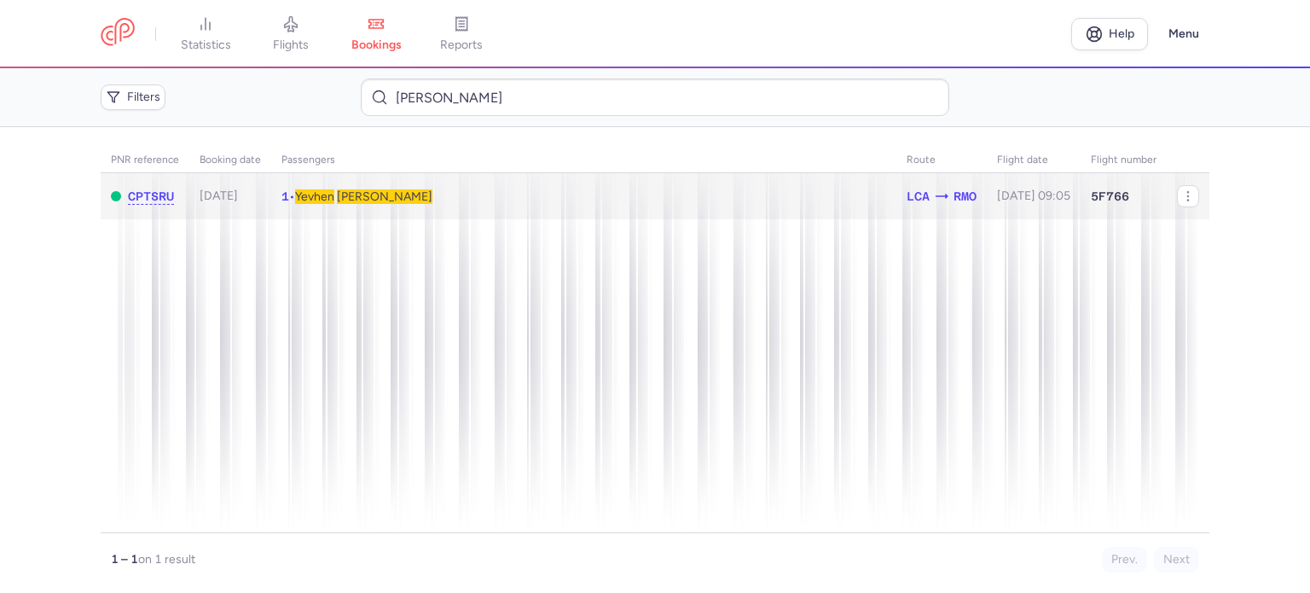
click at [387, 192] on span "[PERSON_NAME]" at bounding box center [385, 196] width 96 height 14
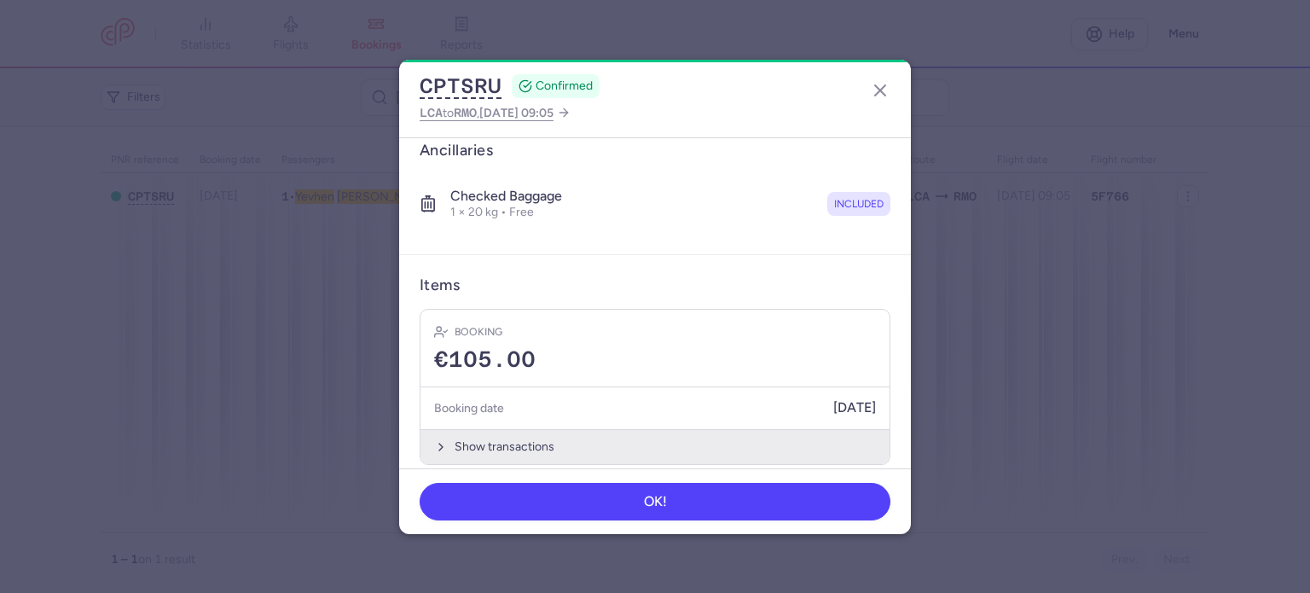
click at [477, 429] on button "Show transactions" at bounding box center [654, 446] width 469 height 35
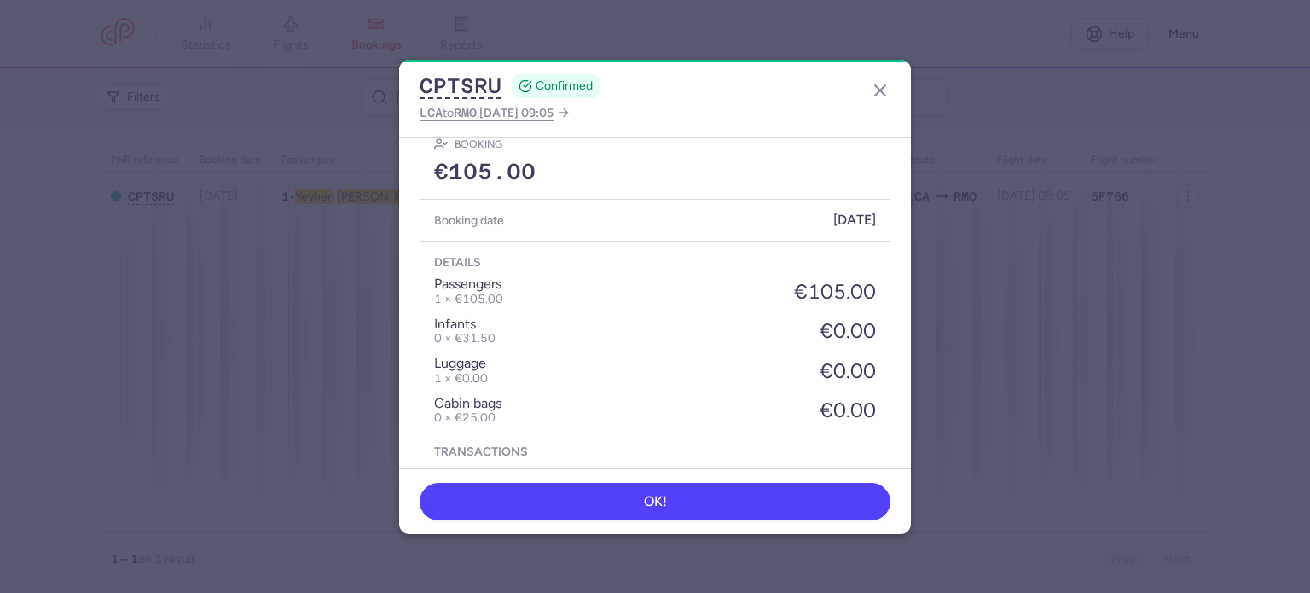
scroll to position [570, 0]
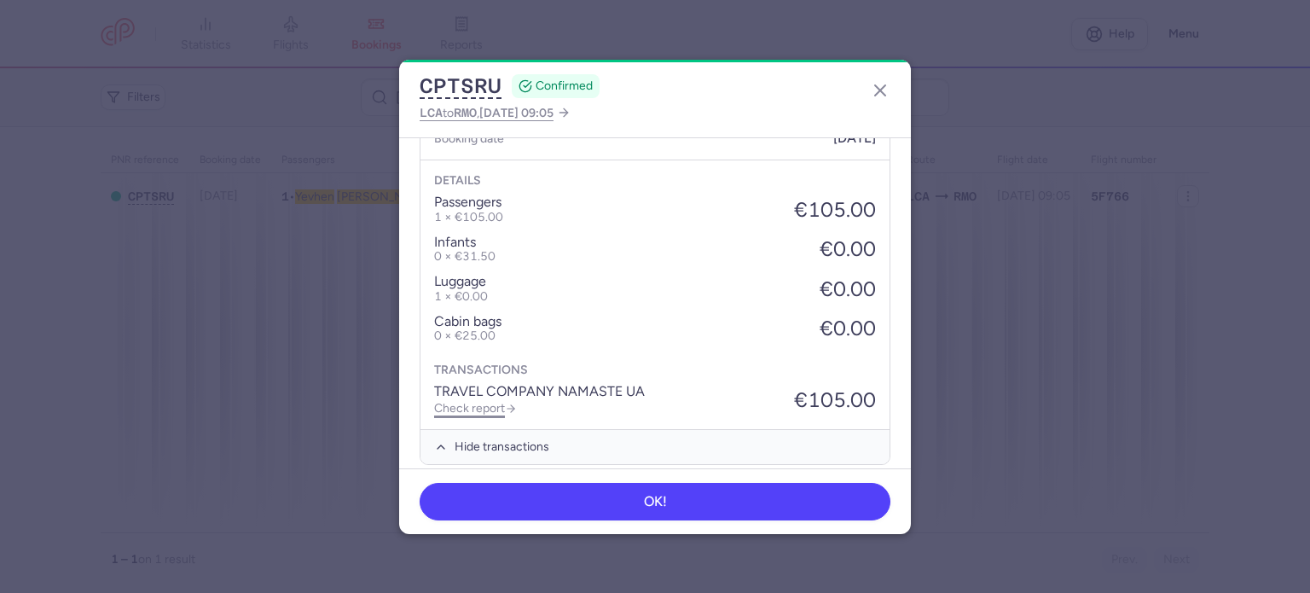
click at [458, 401] on link "Check report" at bounding box center [475, 408] width 83 height 14
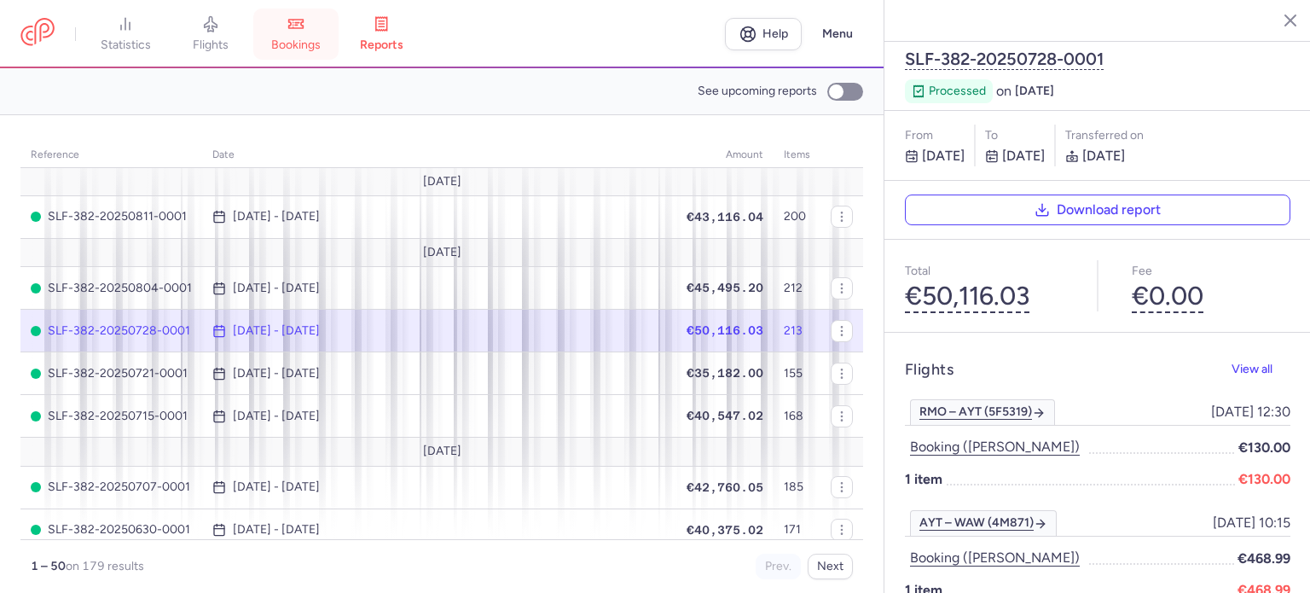
click at [293, 33] on link "bookings" at bounding box center [295, 34] width 85 height 38
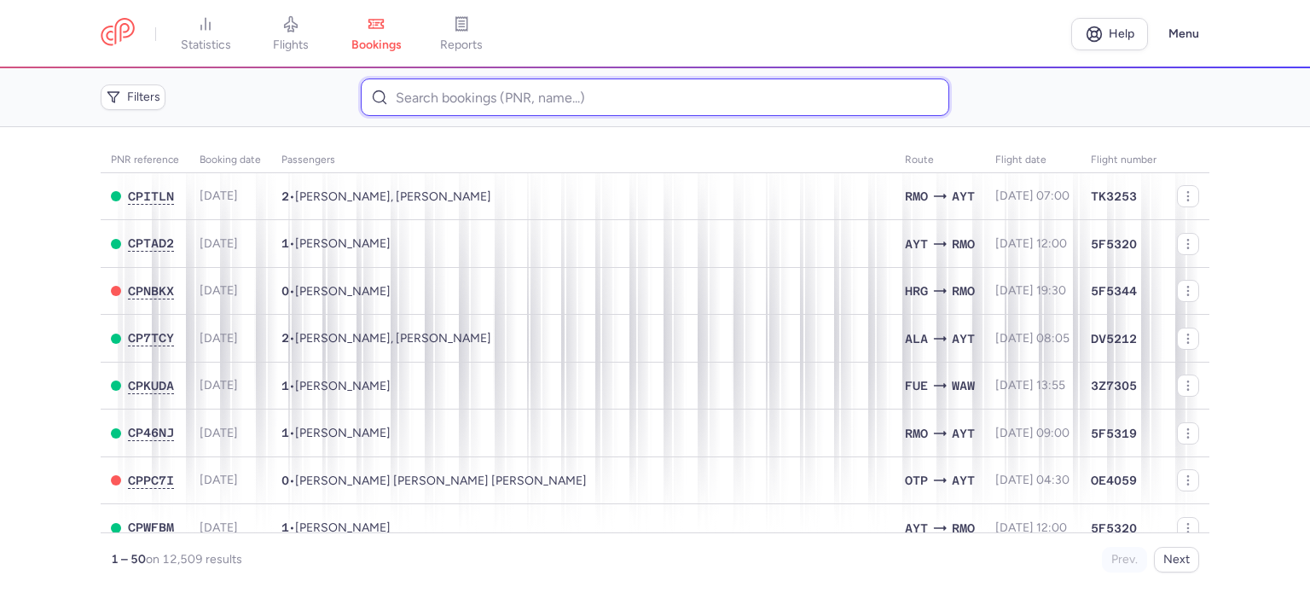
paste input "[PERSON_NAME]"
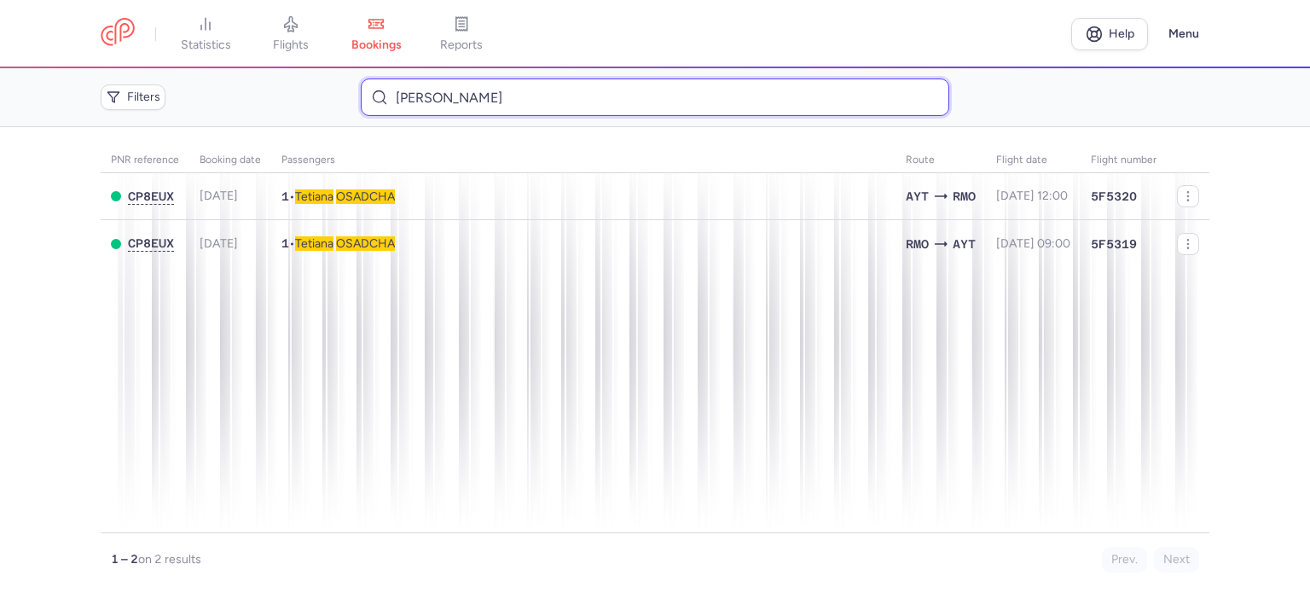
type input "[PERSON_NAME]"
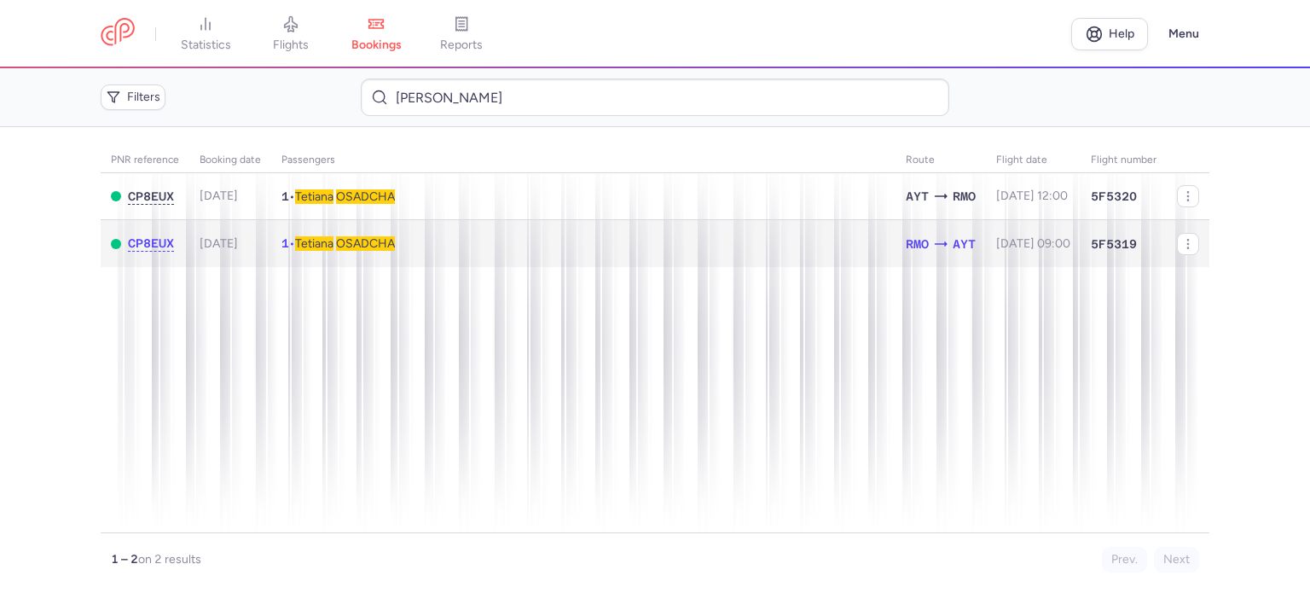
click at [379, 238] on span "OSADCHA" at bounding box center [365, 243] width 59 height 14
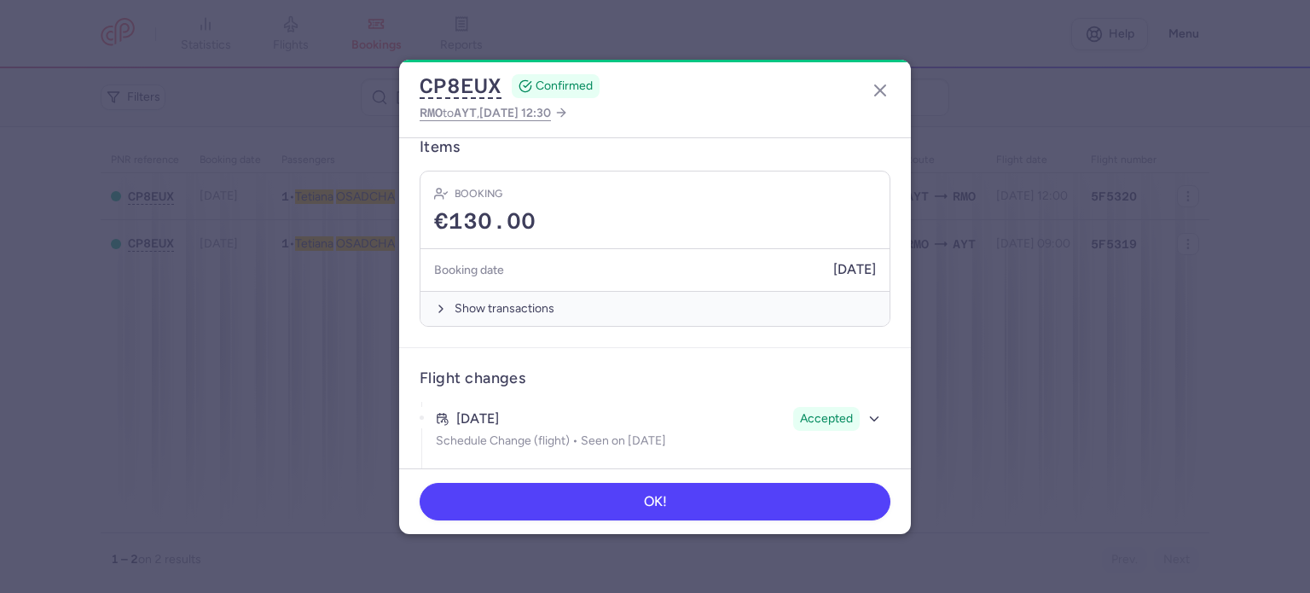
scroll to position [512, 0]
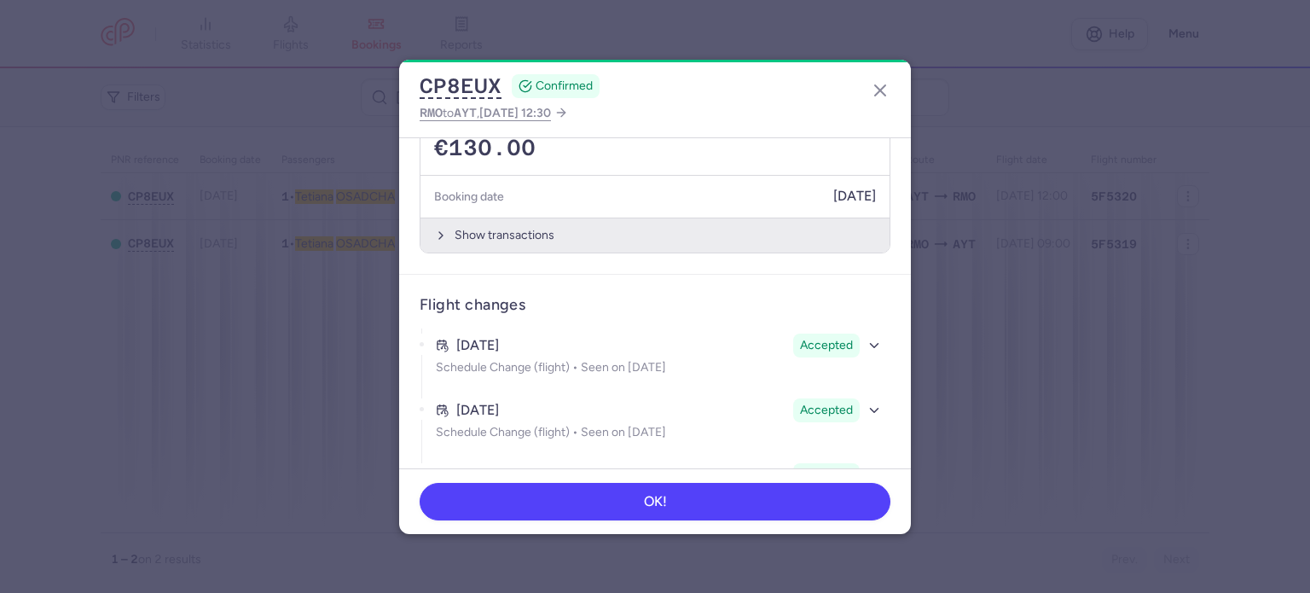
click at [484, 219] on button "Show transactions" at bounding box center [654, 234] width 469 height 35
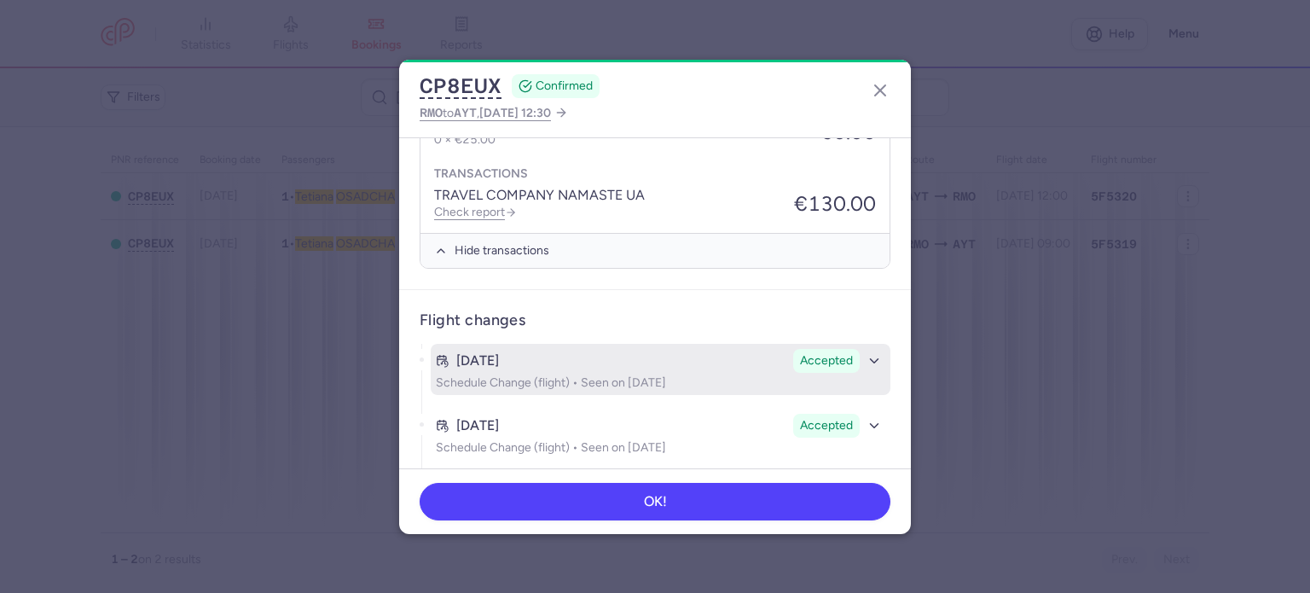
scroll to position [767, 0]
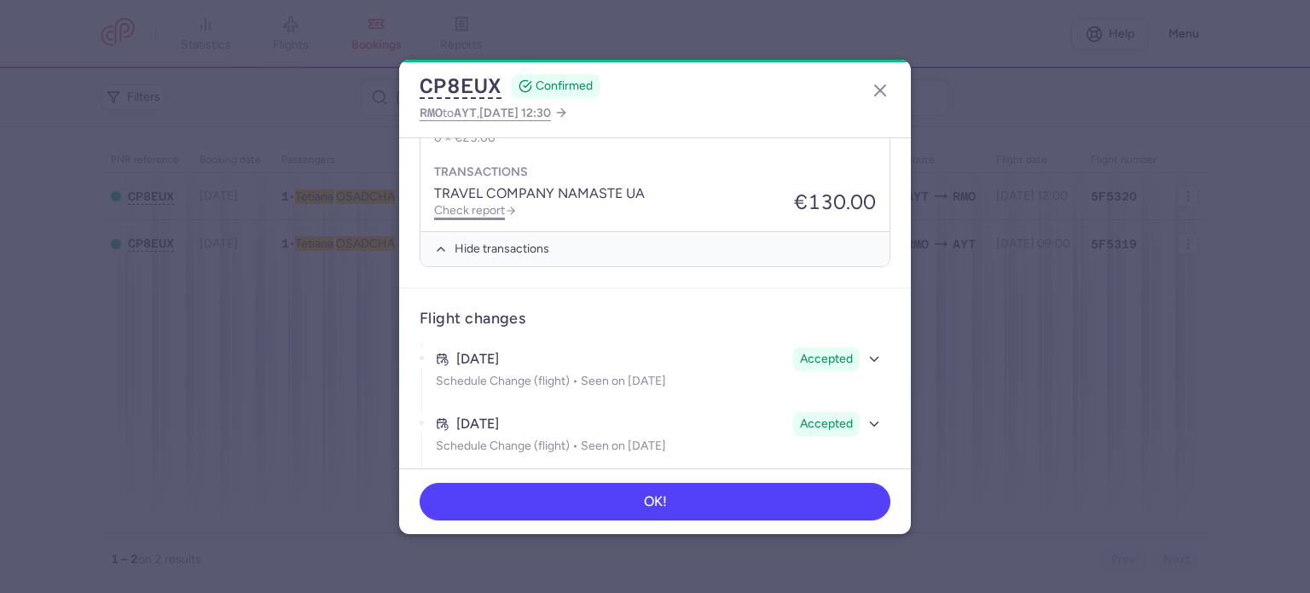
click at [468, 203] on link "Check report" at bounding box center [475, 210] width 83 height 14
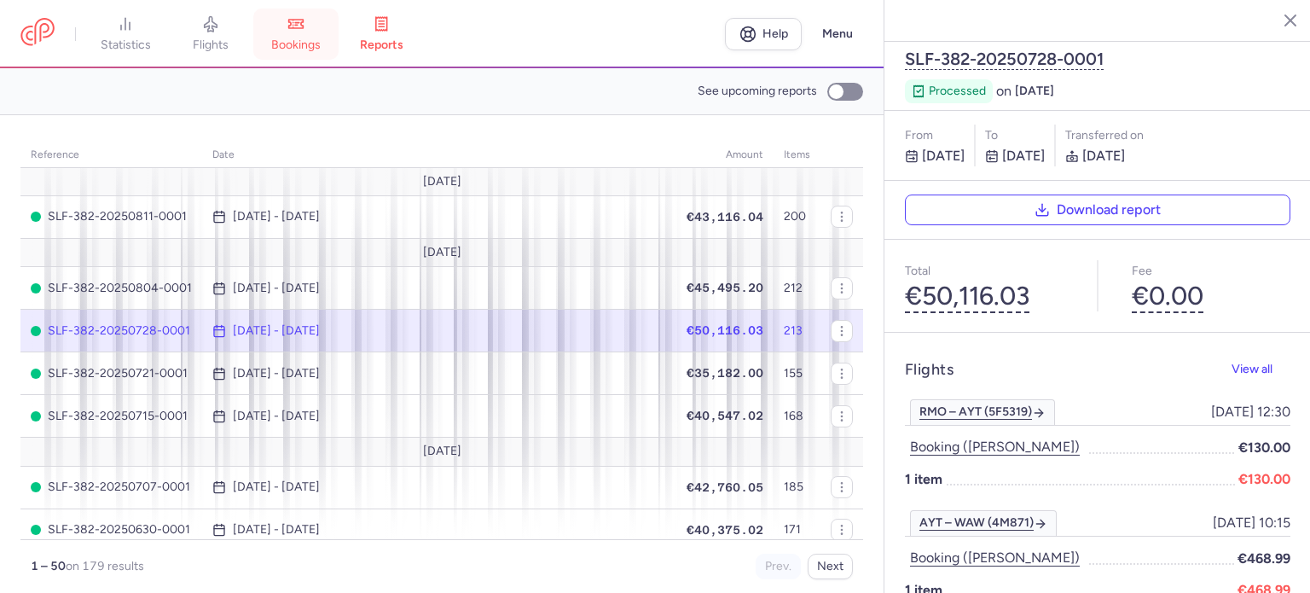
click at [316, 17] on link "bookings" at bounding box center [295, 34] width 85 height 38
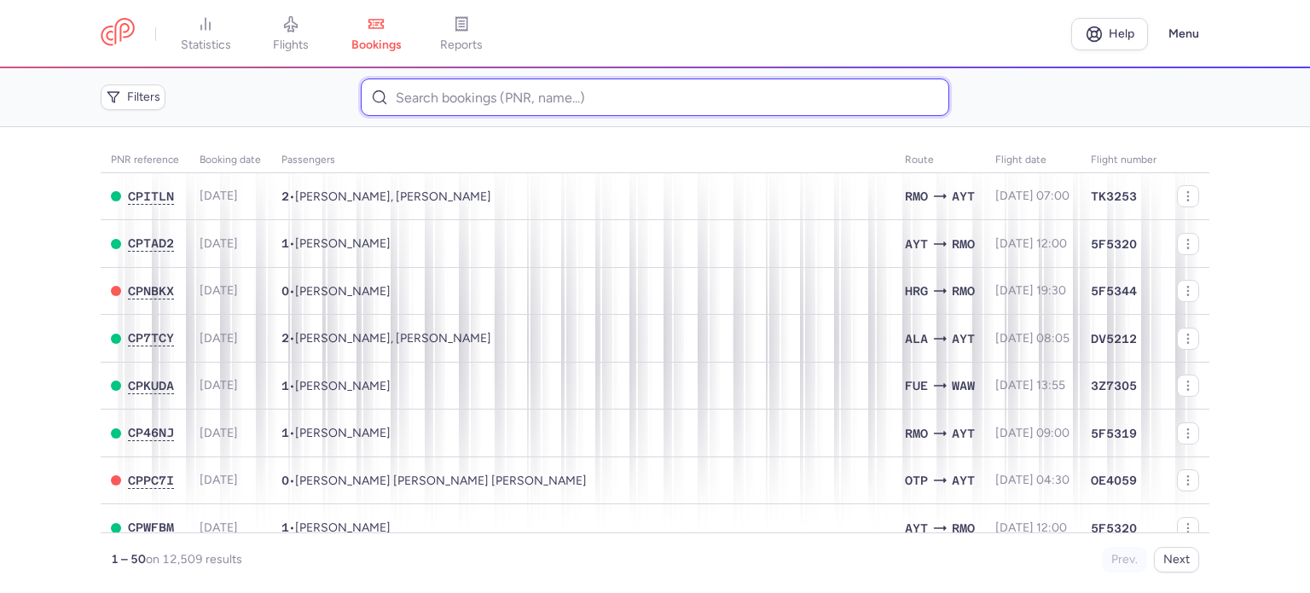
paste input "[PERSON_NAME]"
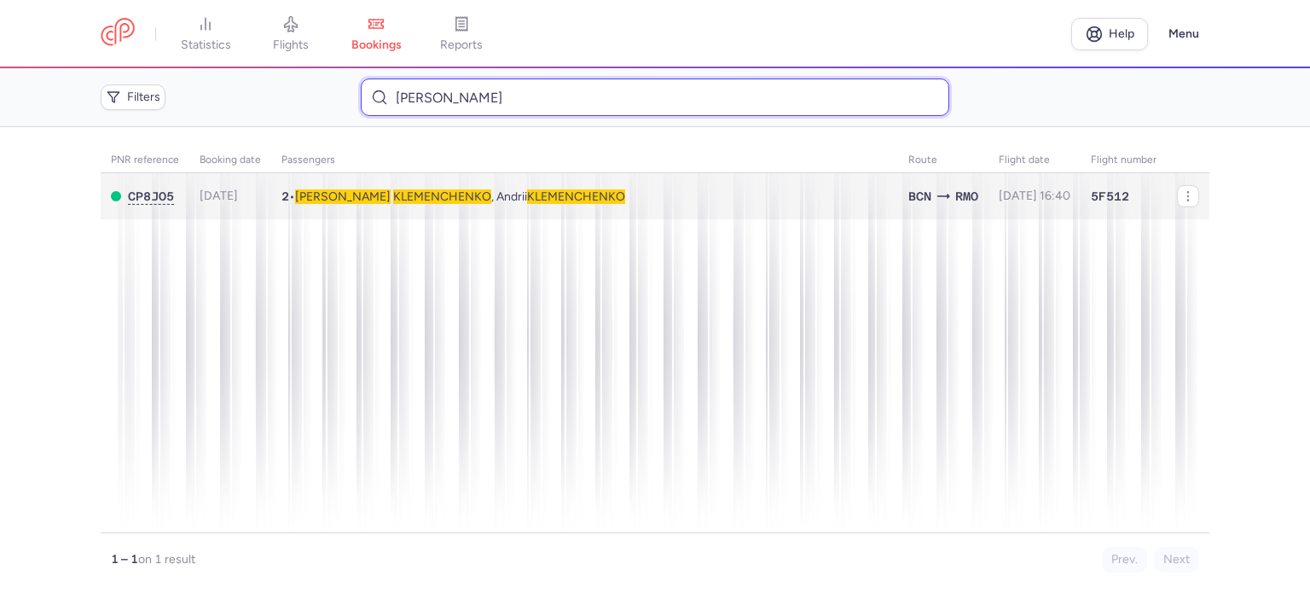
type input "[PERSON_NAME]"
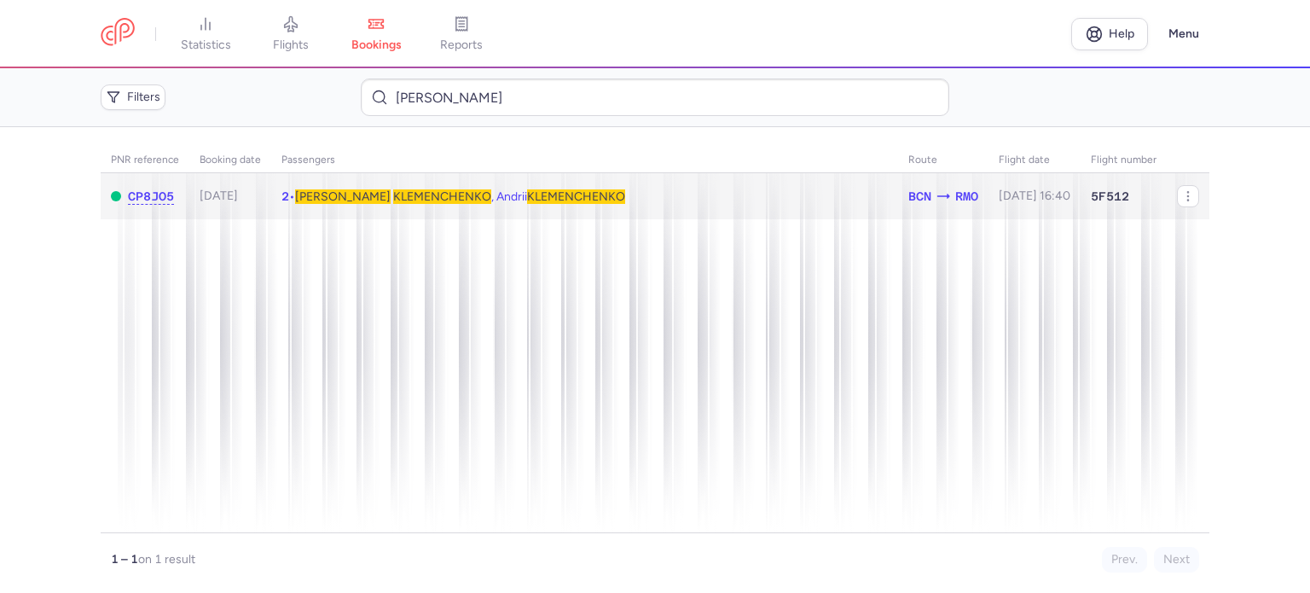
click at [401, 197] on span "KLEMENCHENKO" at bounding box center [442, 196] width 98 height 14
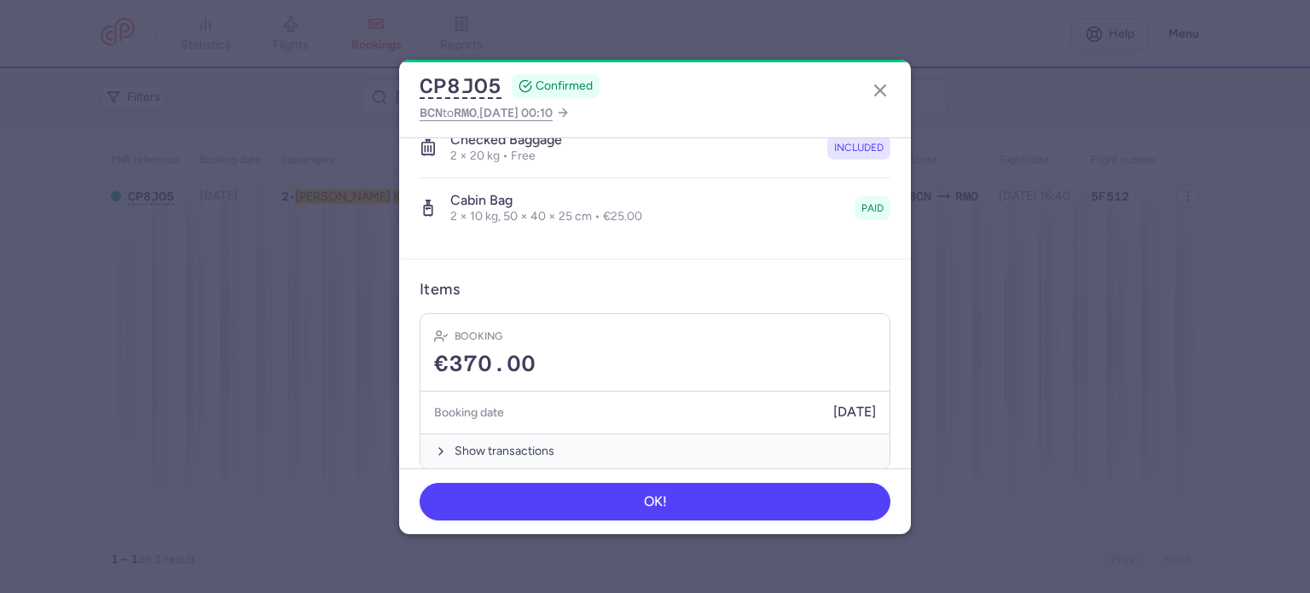
scroll to position [512, 0]
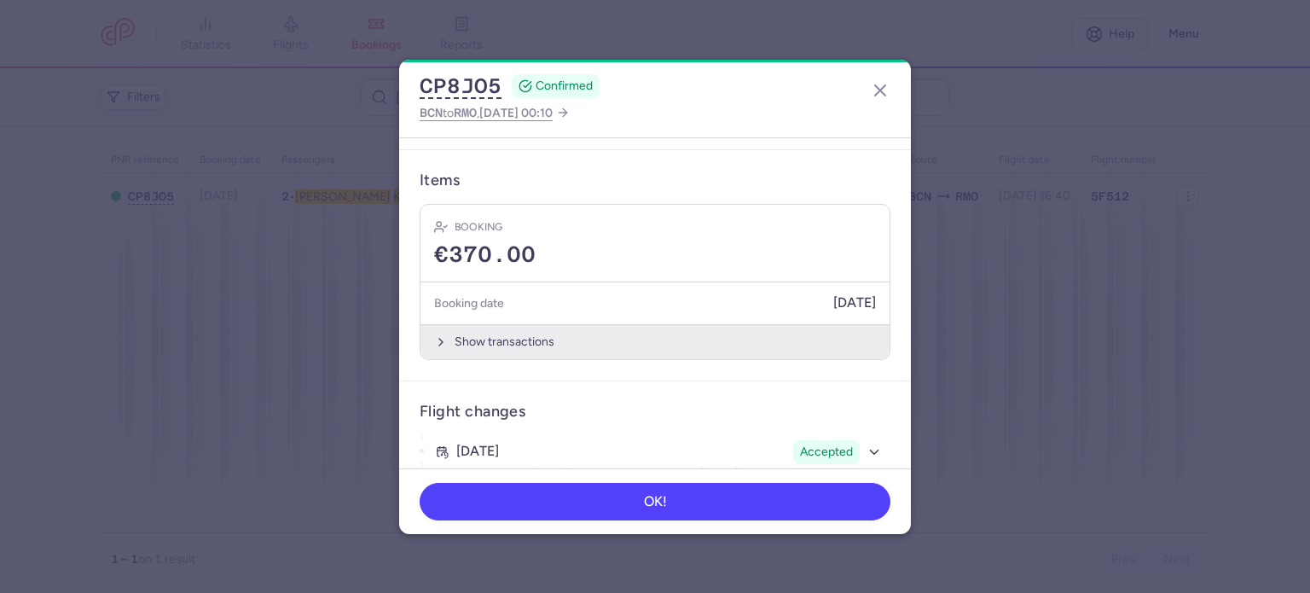
click at [484, 339] on button "Show transactions" at bounding box center [654, 341] width 469 height 35
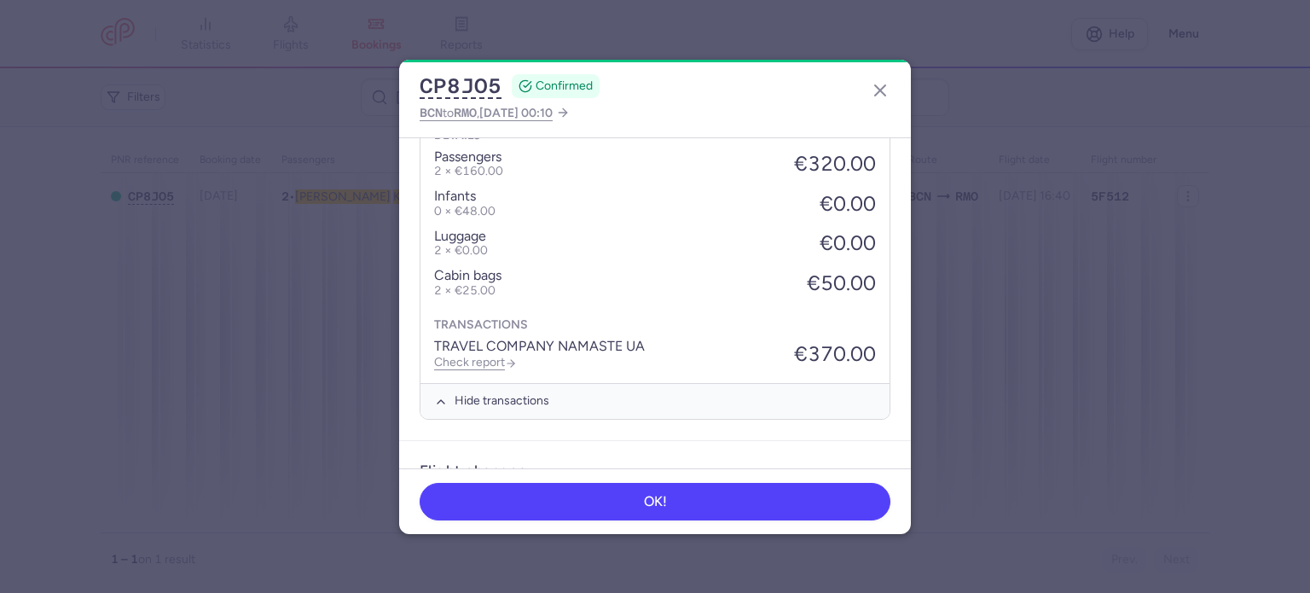
scroll to position [815, 0]
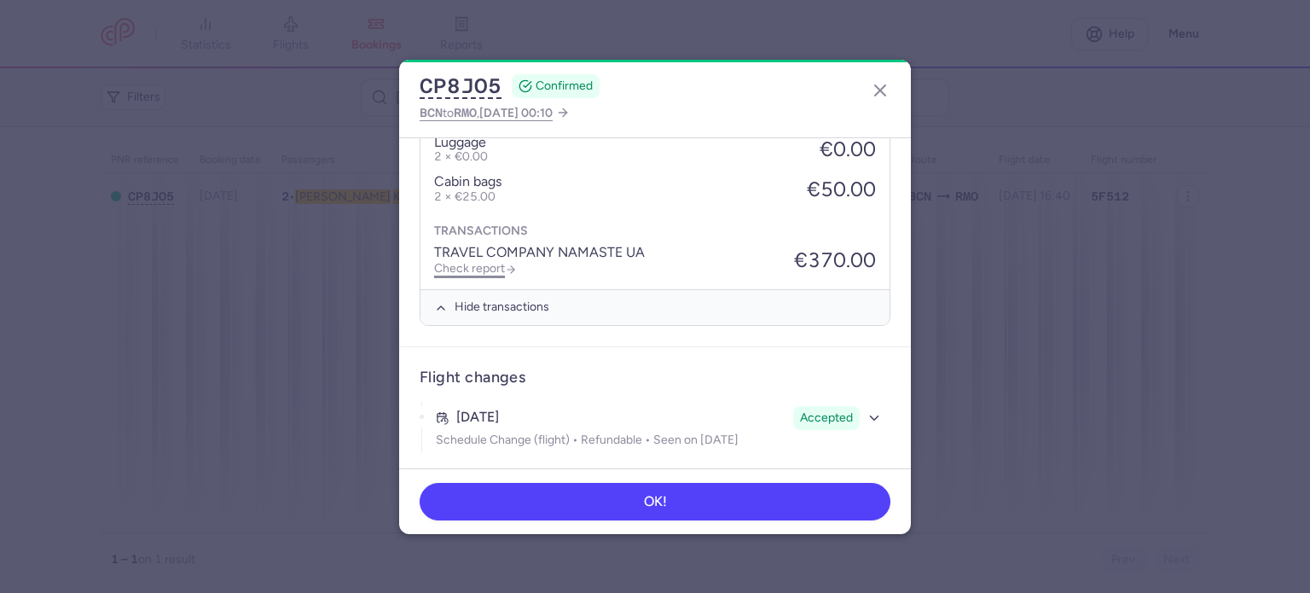
click at [466, 262] on link "Check report" at bounding box center [475, 268] width 83 height 14
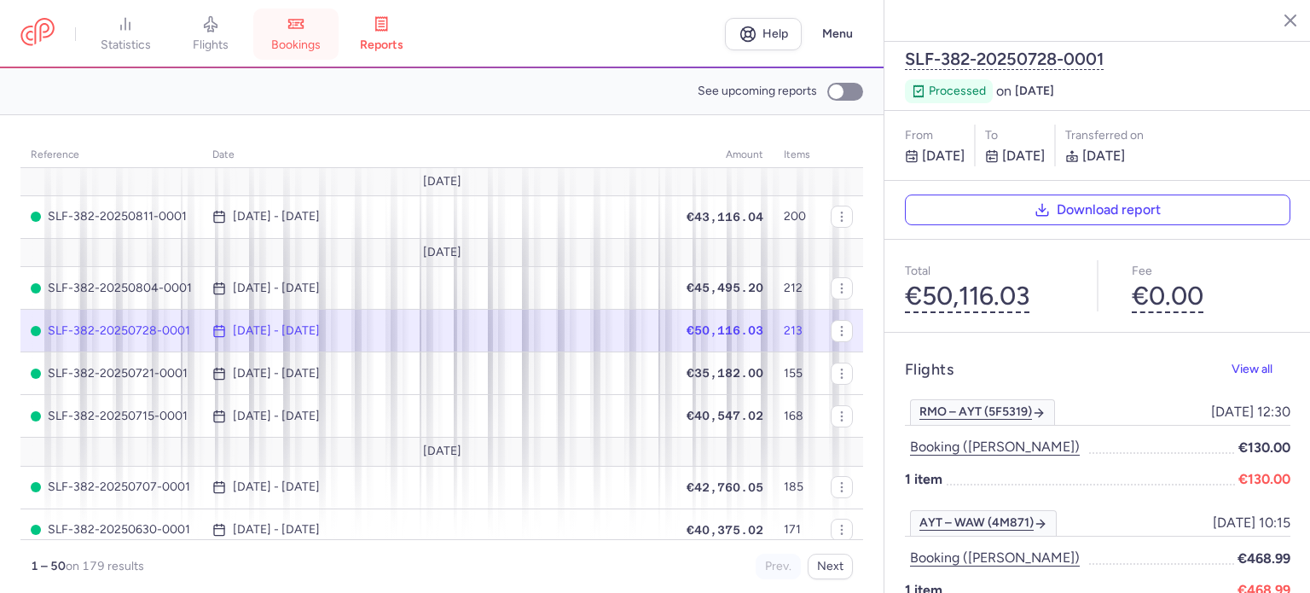
click at [287, 28] on link "bookings" at bounding box center [295, 34] width 85 height 38
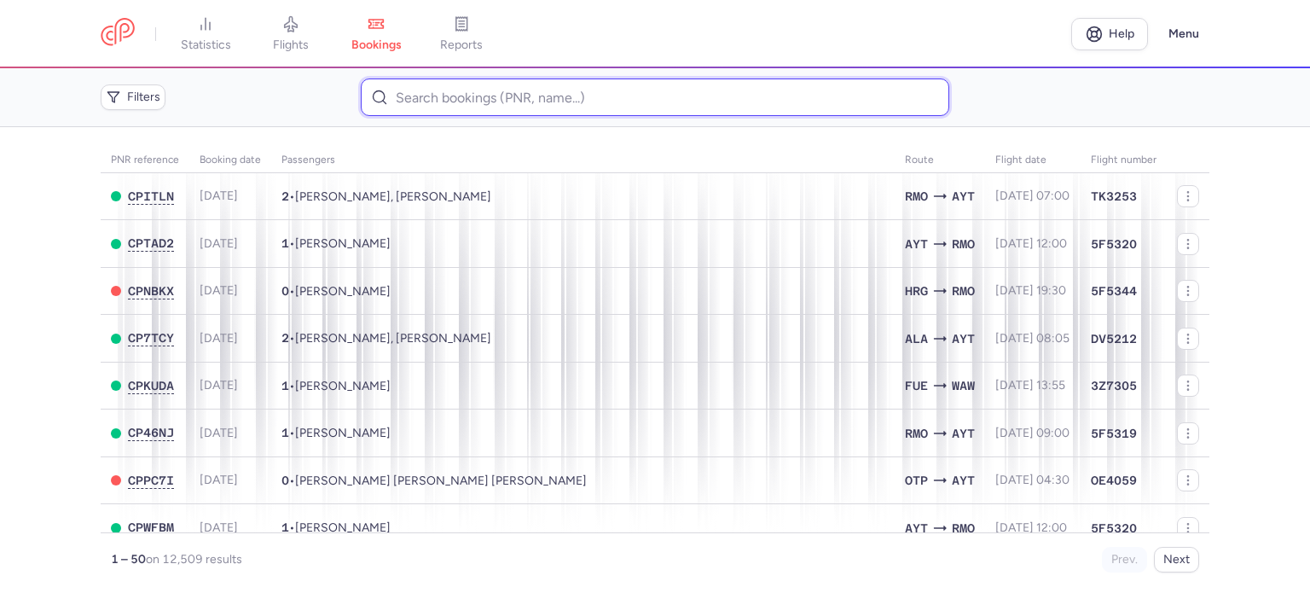
paste input "BAIATOV RUSTAM"
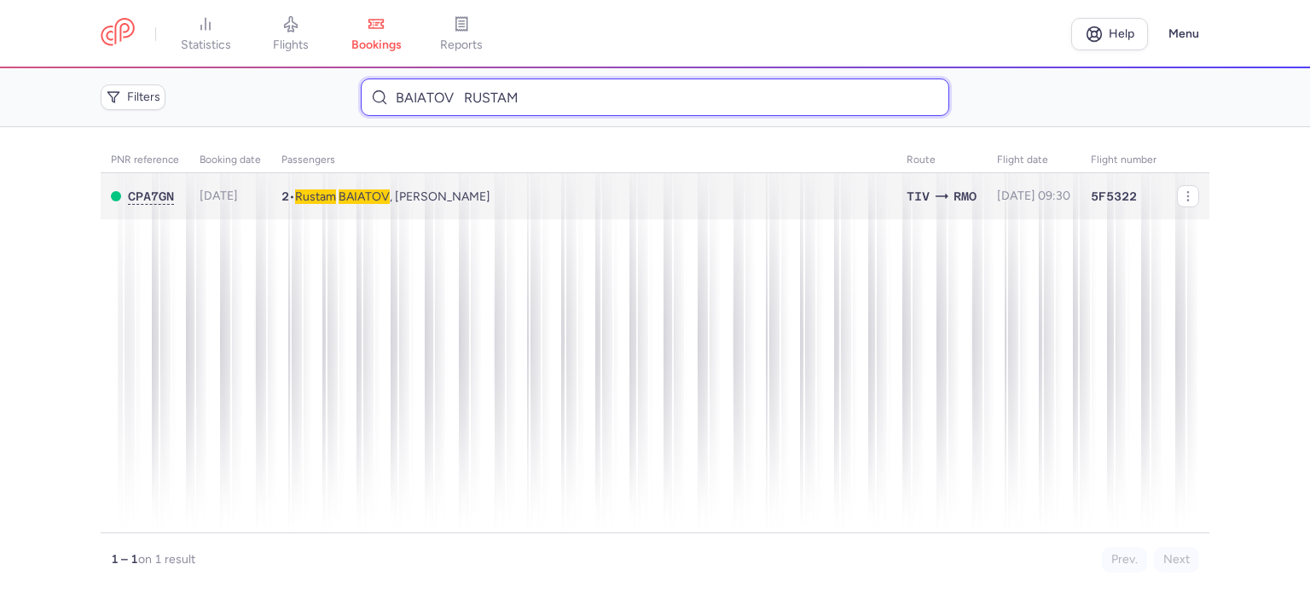
type input "BAIATOV RUSTAM"
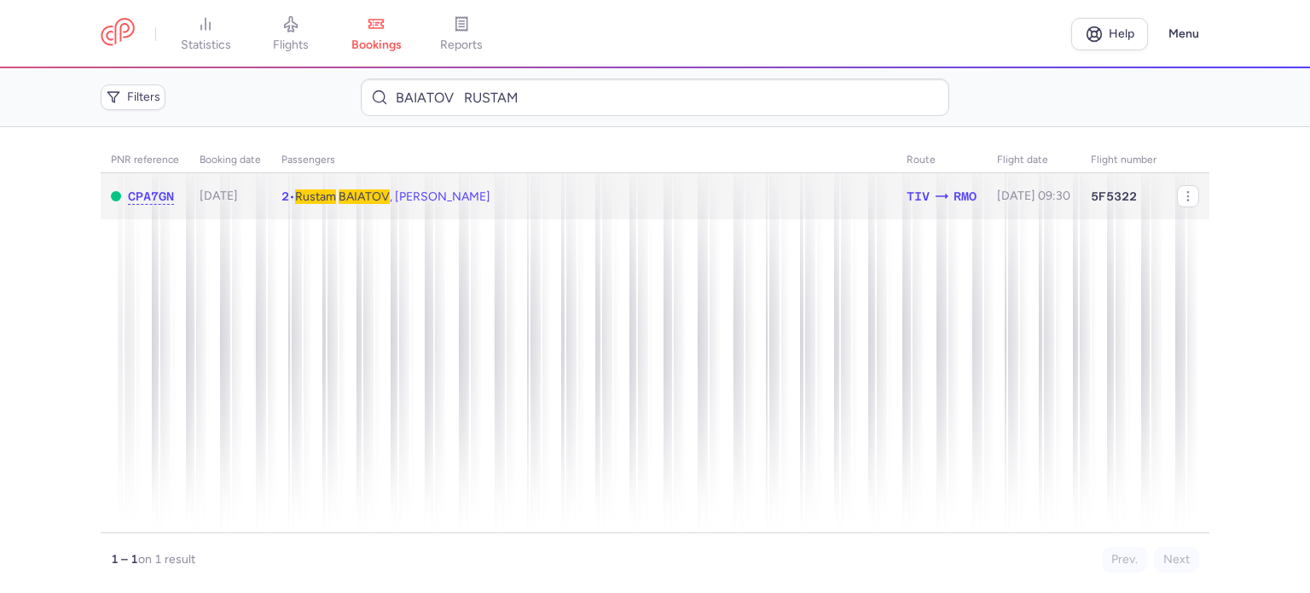
click at [351, 200] on span "BAIATOV" at bounding box center [364, 196] width 51 height 14
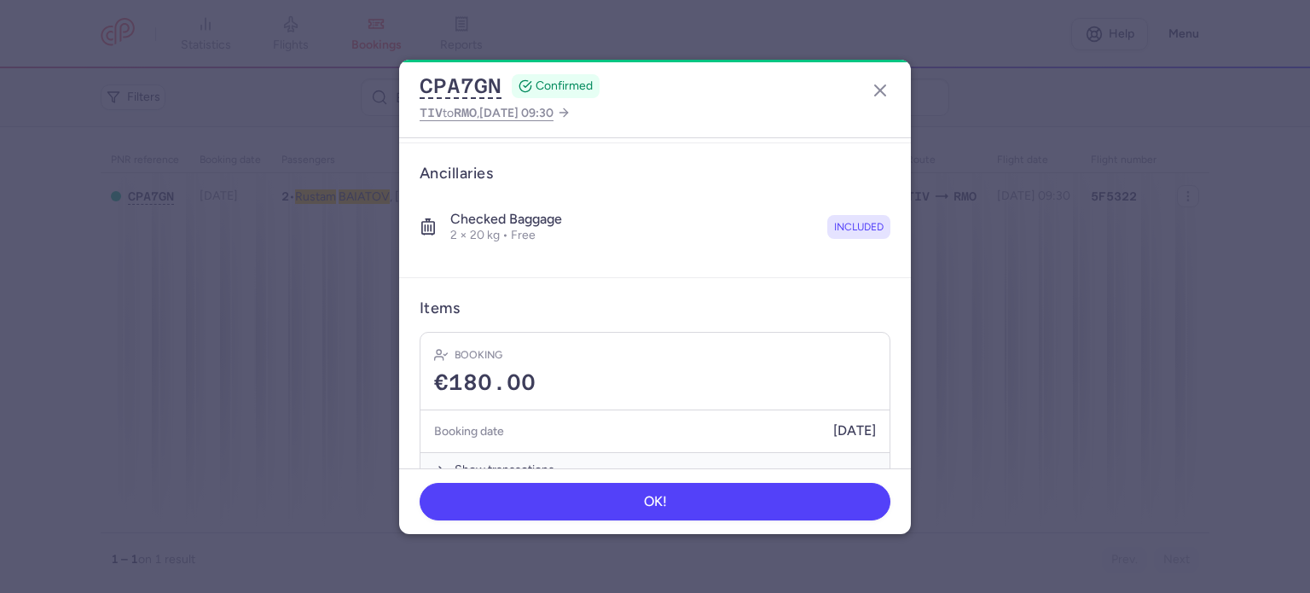
scroll to position [359, 0]
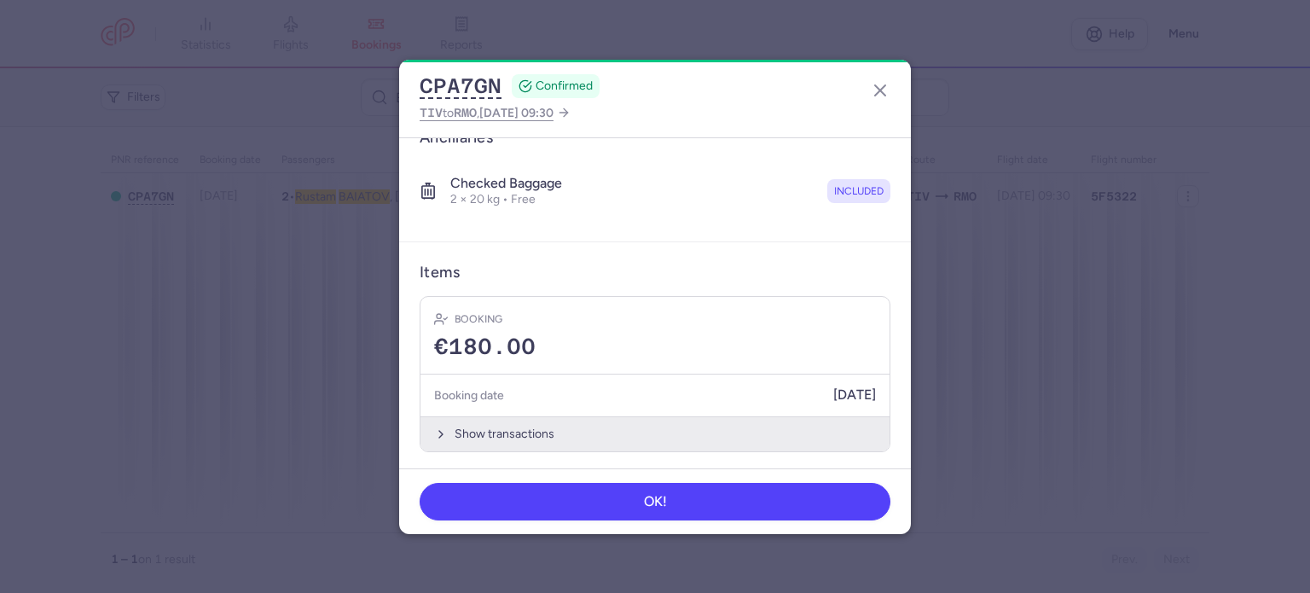
click at [506, 425] on button "Show transactions" at bounding box center [654, 433] width 469 height 35
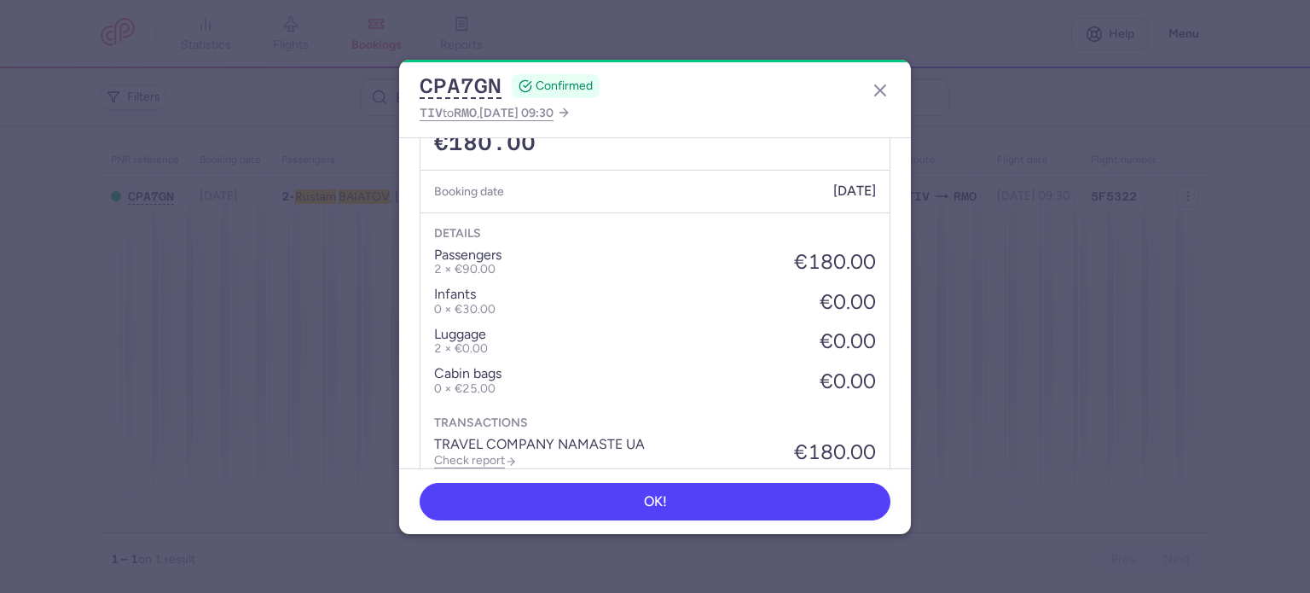
scroll to position [628, 0]
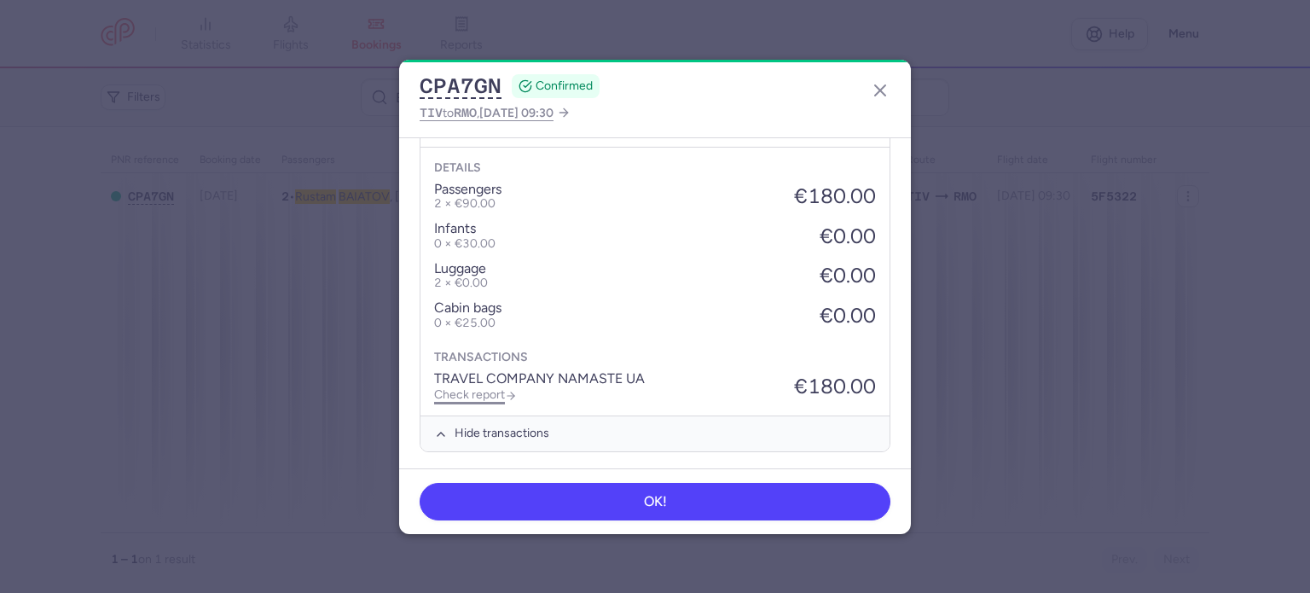
click at [472, 388] on link "Check report" at bounding box center [475, 394] width 83 height 14
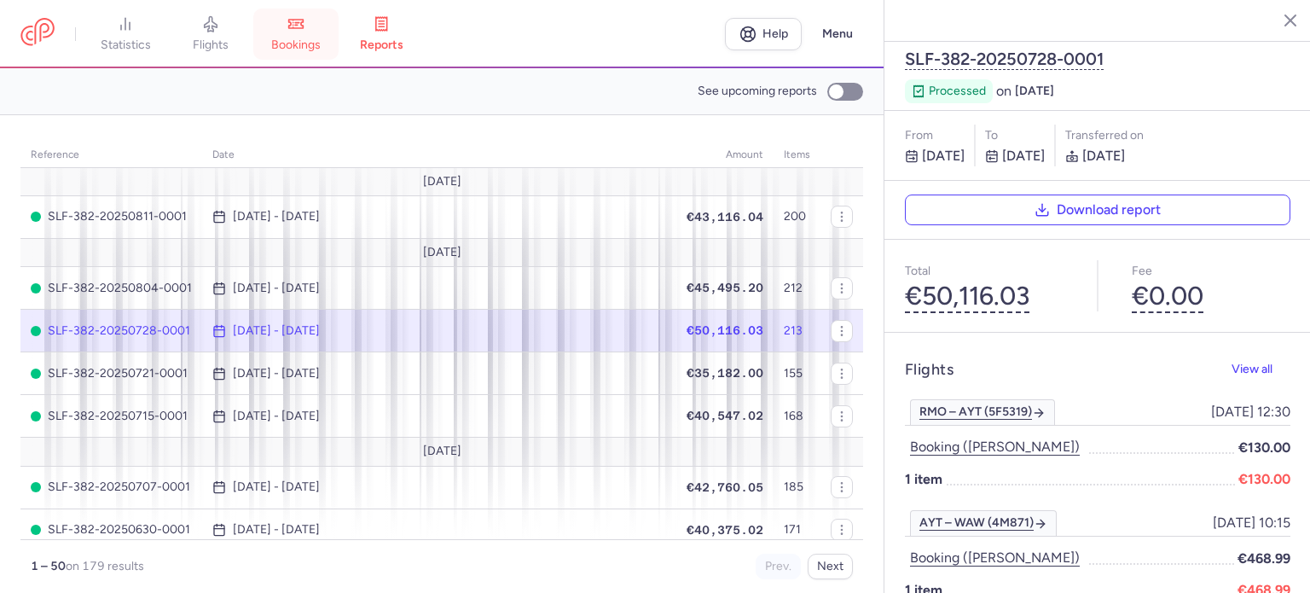
click at [309, 34] on link "bookings" at bounding box center [295, 34] width 85 height 38
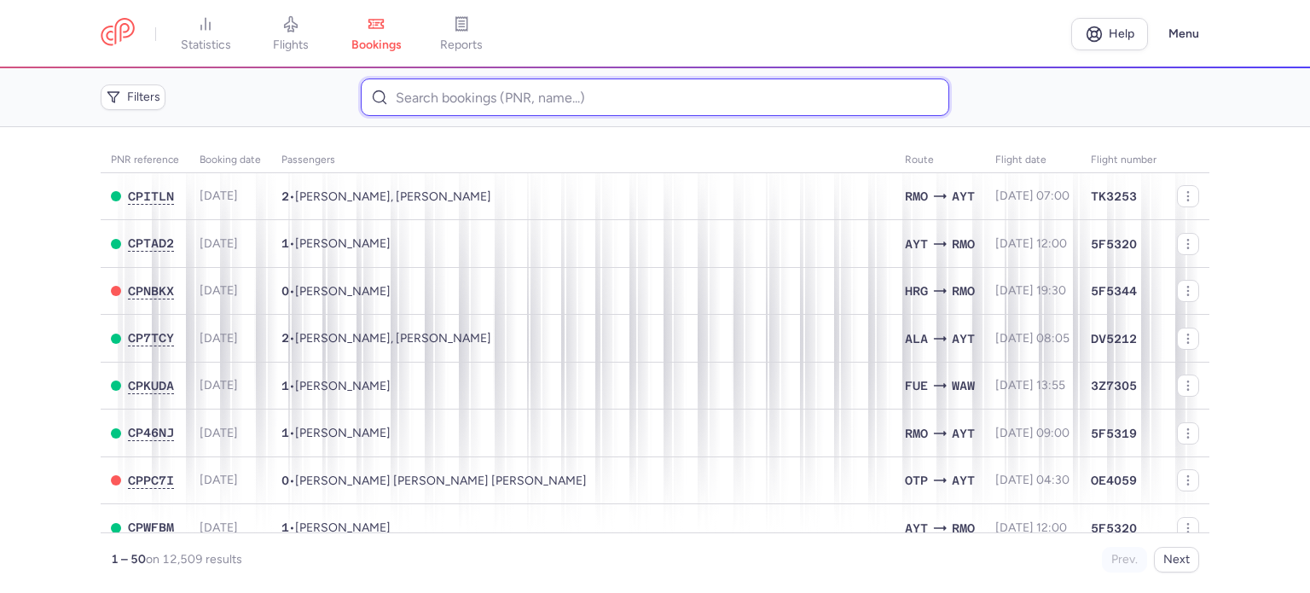
paste input "[PERSON_NAME]"
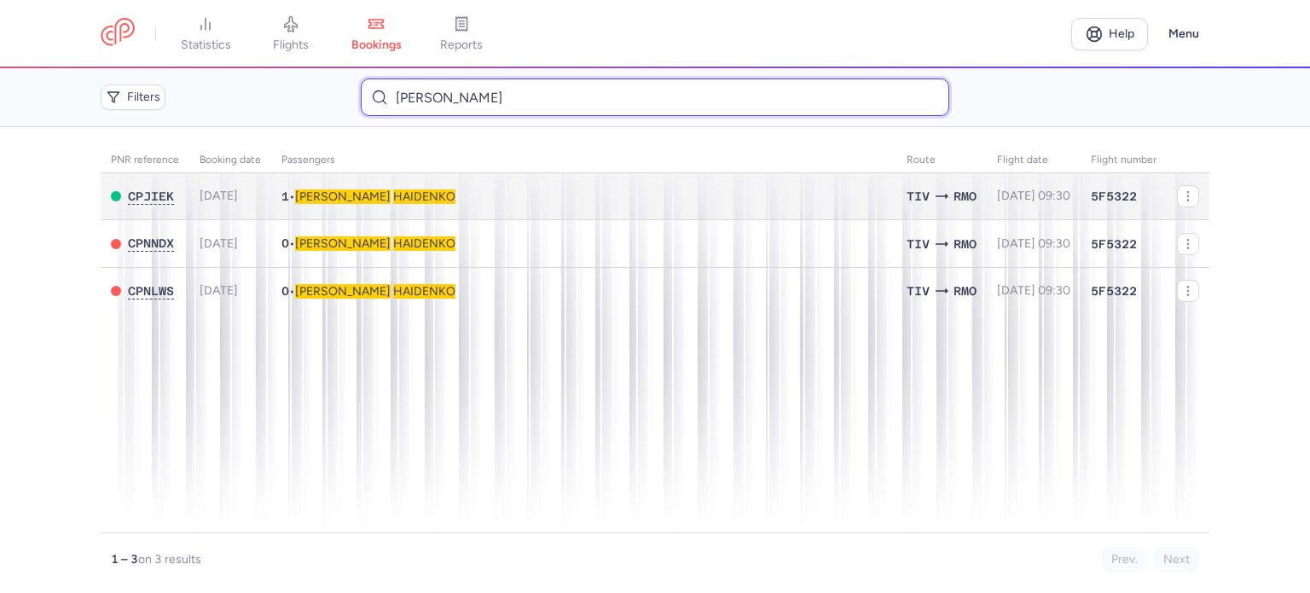
type input "[PERSON_NAME]"
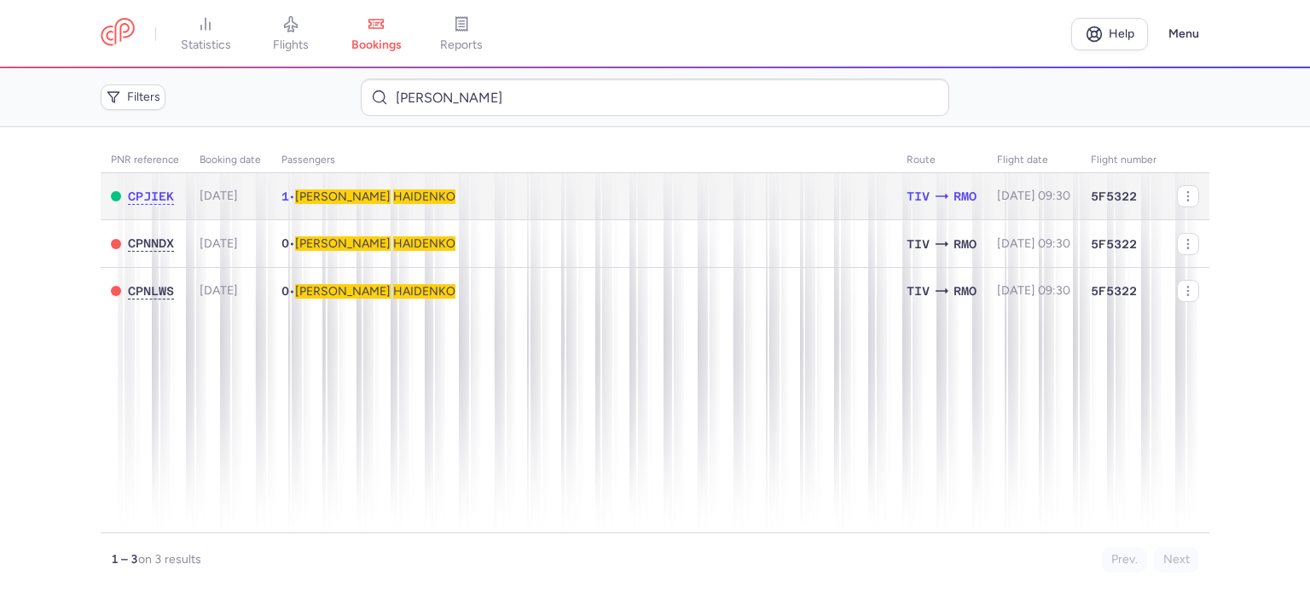
click at [393, 197] on span "HAIDENKO" at bounding box center [424, 196] width 62 height 14
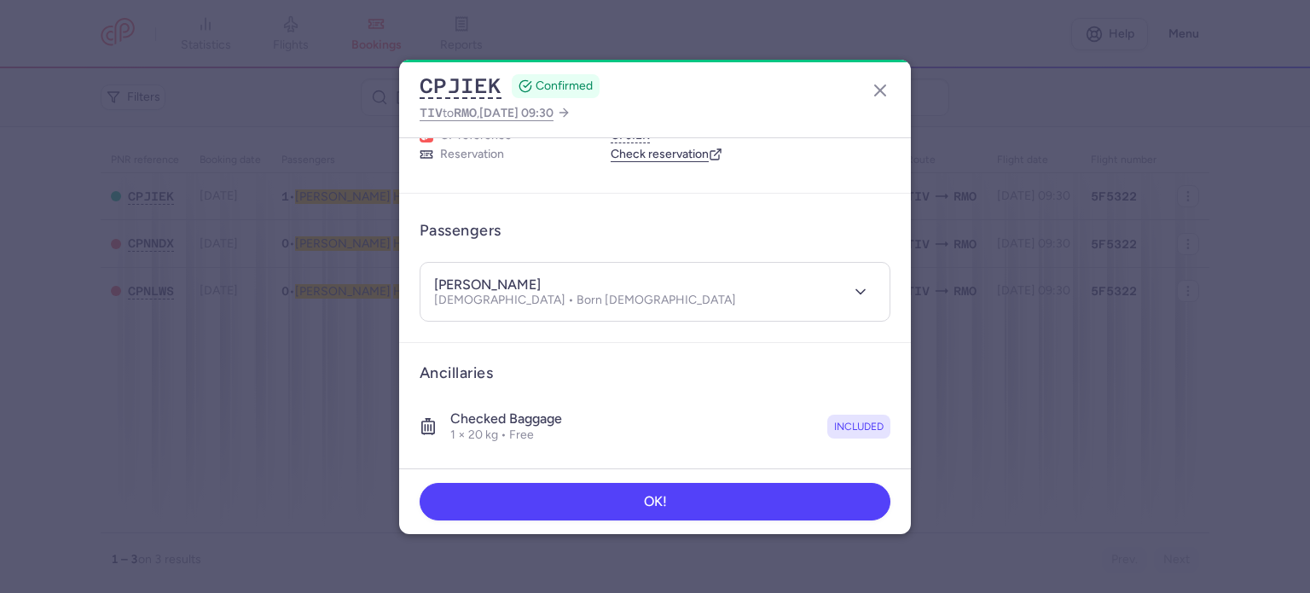
scroll to position [300, 0]
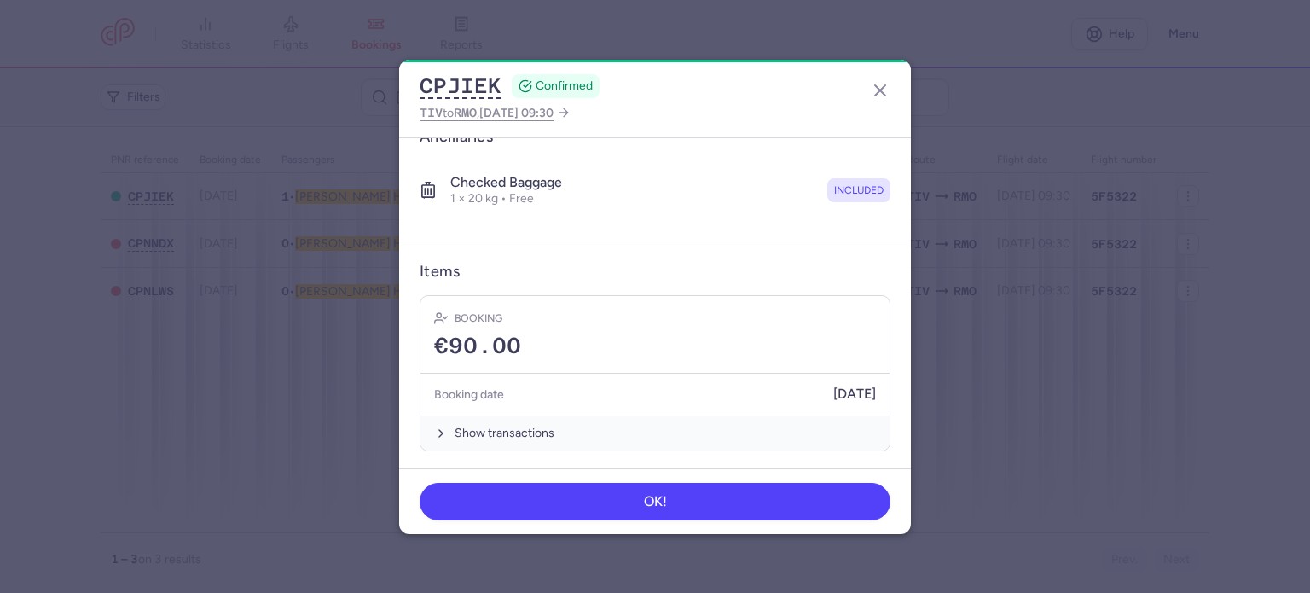
drag, startPoint x: 500, startPoint y: 429, endPoint x: 501, endPoint y: 396, distance: 33.3
click at [500, 429] on button "Show transactions" at bounding box center [654, 432] width 469 height 35
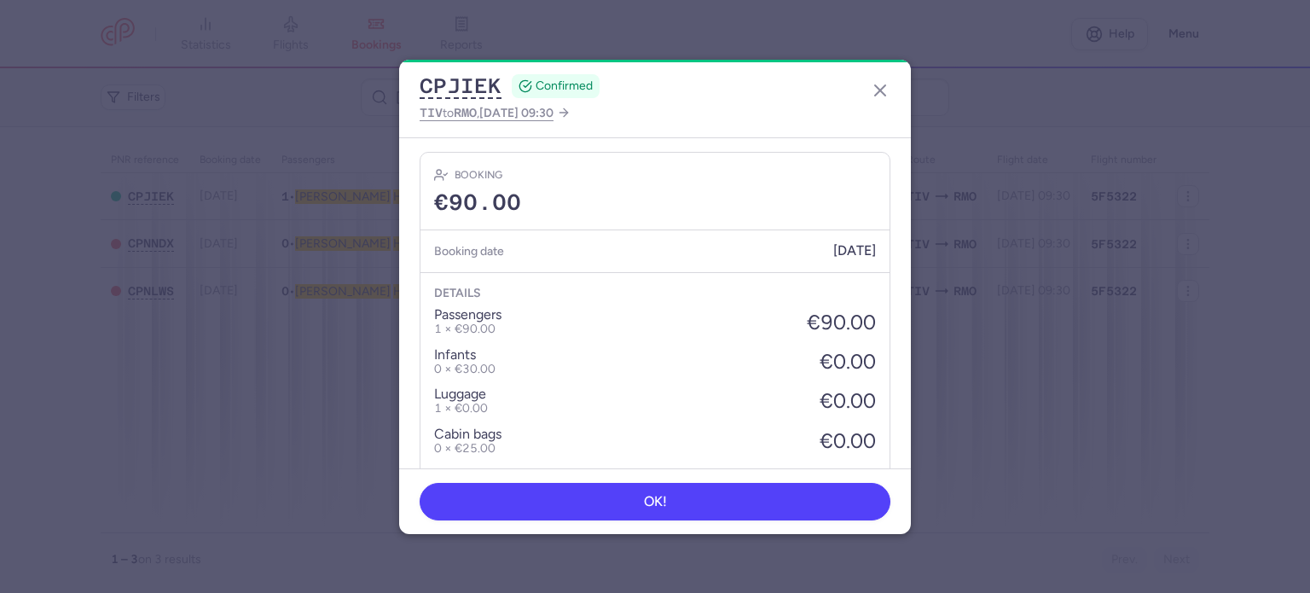
scroll to position [570, 0]
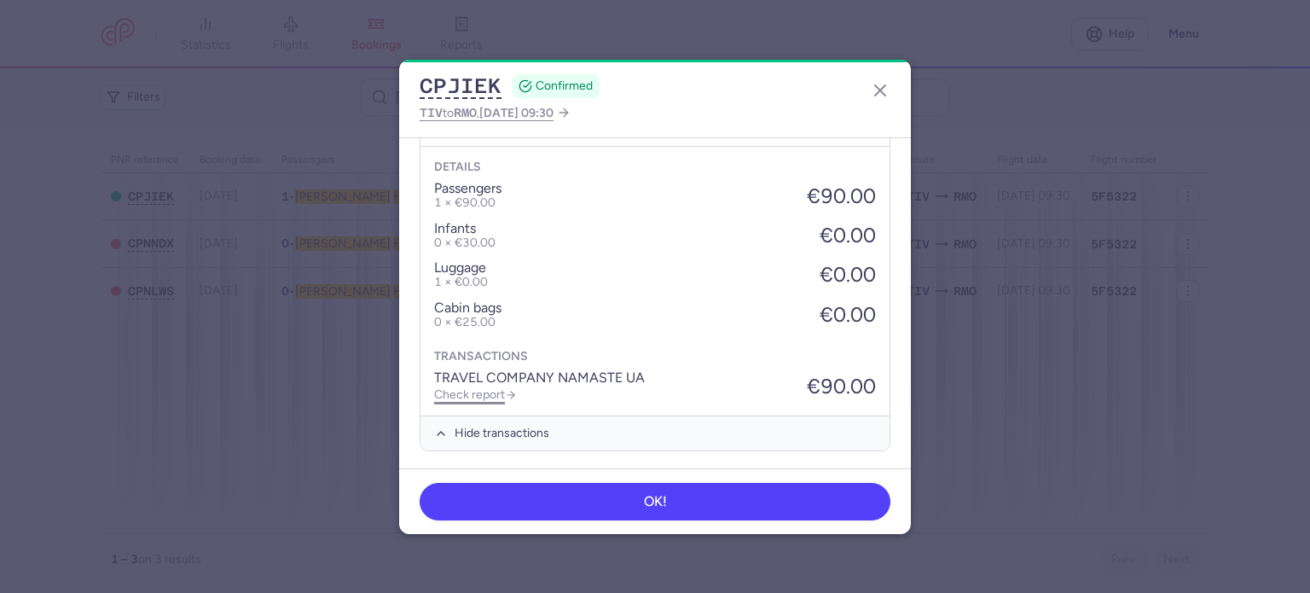
click at [492, 391] on link "Check report" at bounding box center [475, 394] width 83 height 14
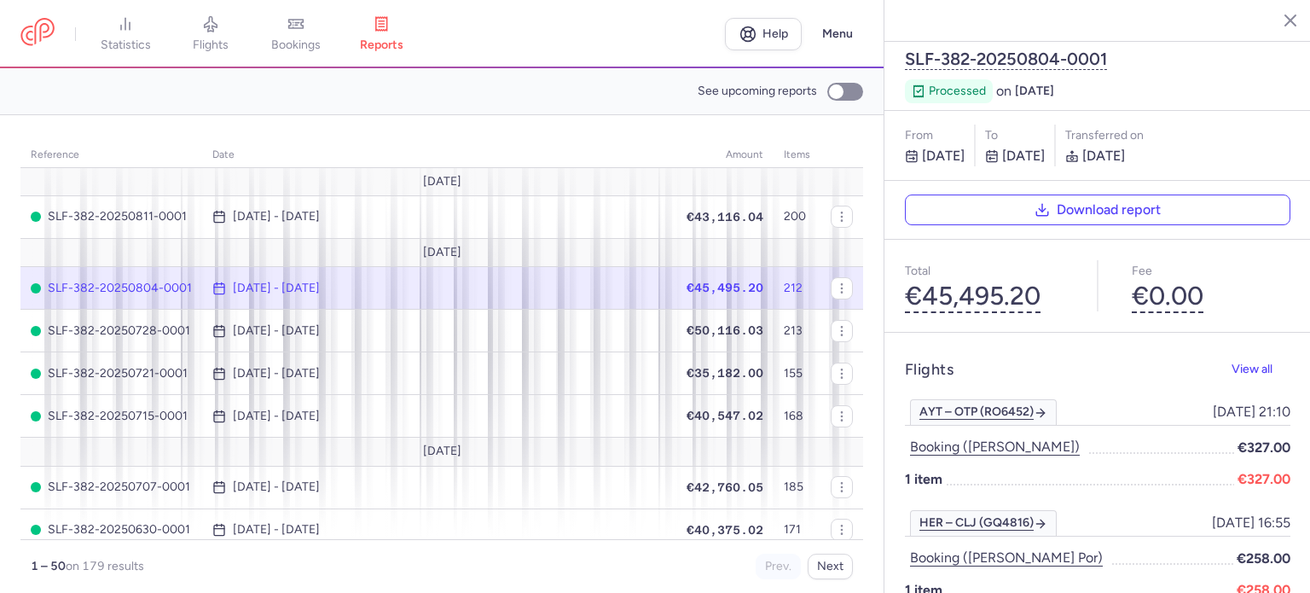
drag, startPoint x: 273, startPoint y: 38, endPoint x: 290, endPoint y: 46, distance: 18.7
click at [273, 38] on link "bookings" at bounding box center [295, 34] width 85 height 38
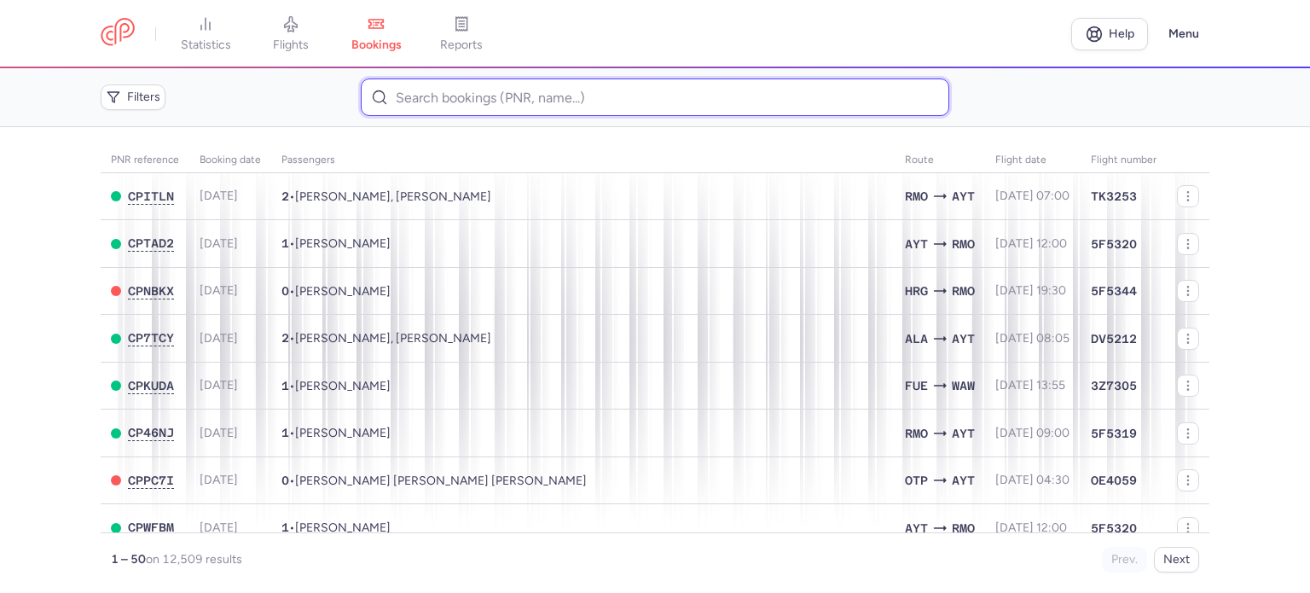
paste input "CZ042117"
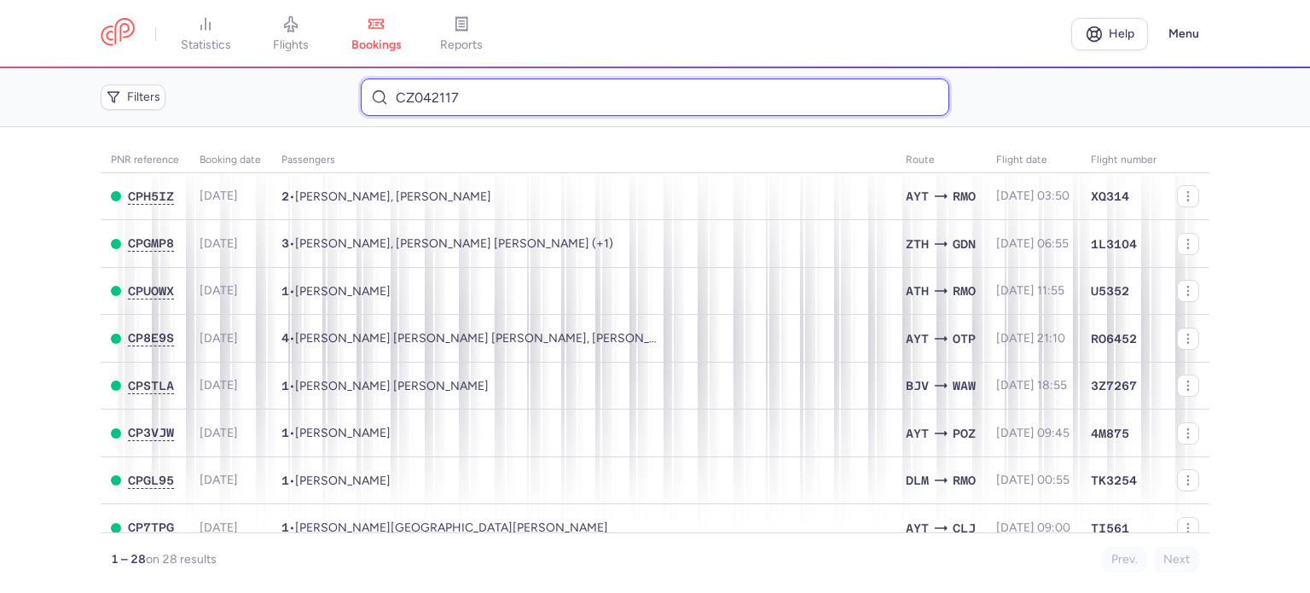
drag, startPoint x: 478, startPoint y: 104, endPoint x: 390, endPoint y: 93, distance: 89.4
click at [390, 93] on input "CZ042117" at bounding box center [654, 97] width 587 height 38
paste input "OBUKHOVSKA VIRA"
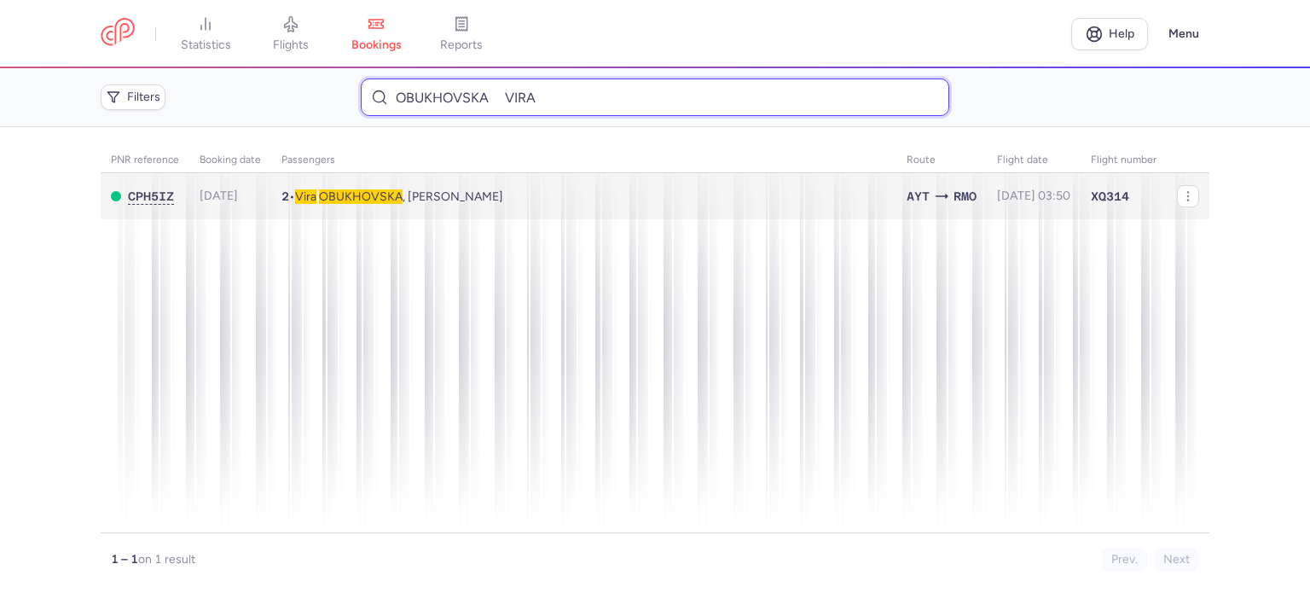
type input "OBUKHOVSKA VIRA"
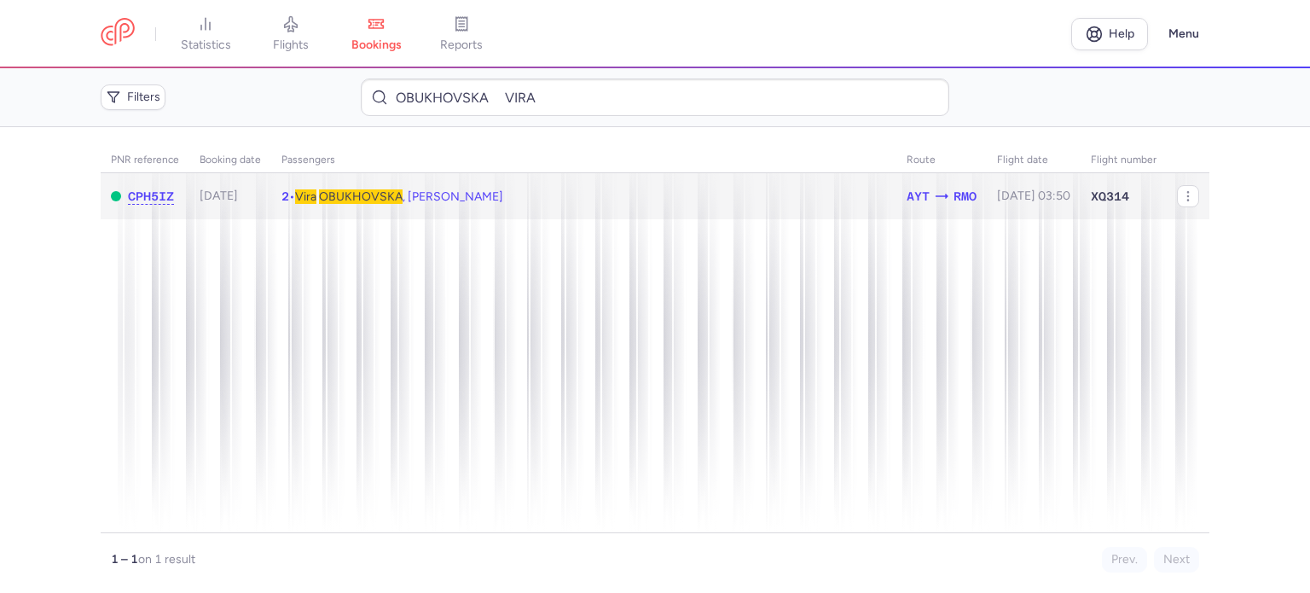
click at [373, 197] on span "OBUKHOVSKA" at bounding box center [361, 196] width 84 height 14
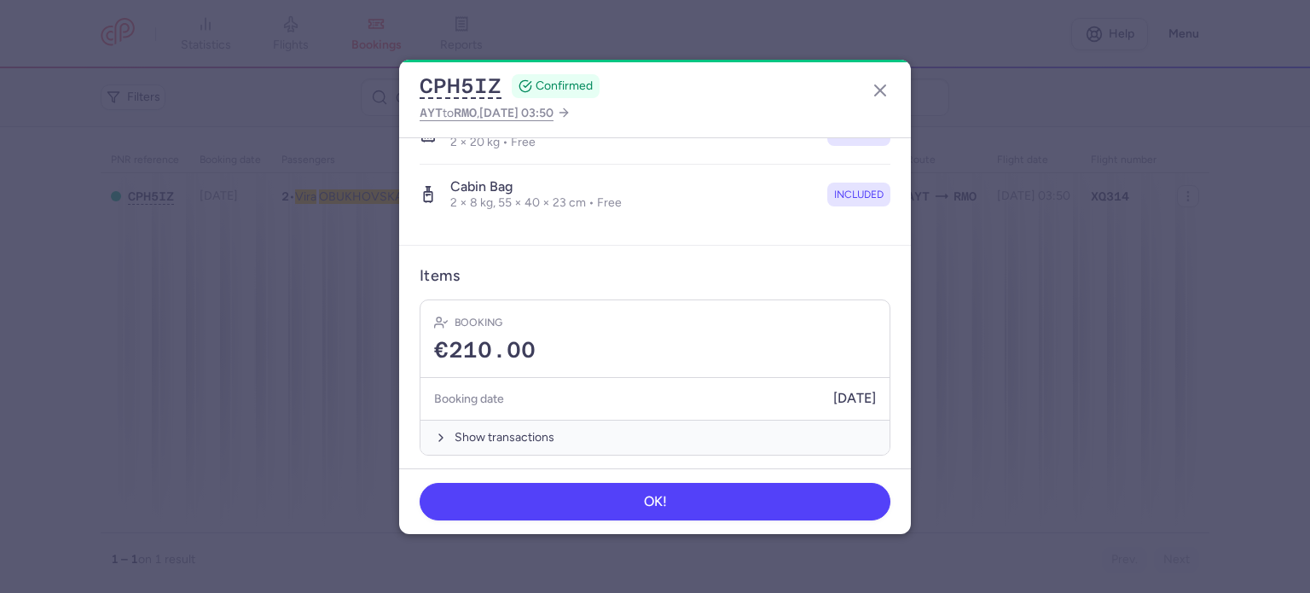
scroll to position [420, 0]
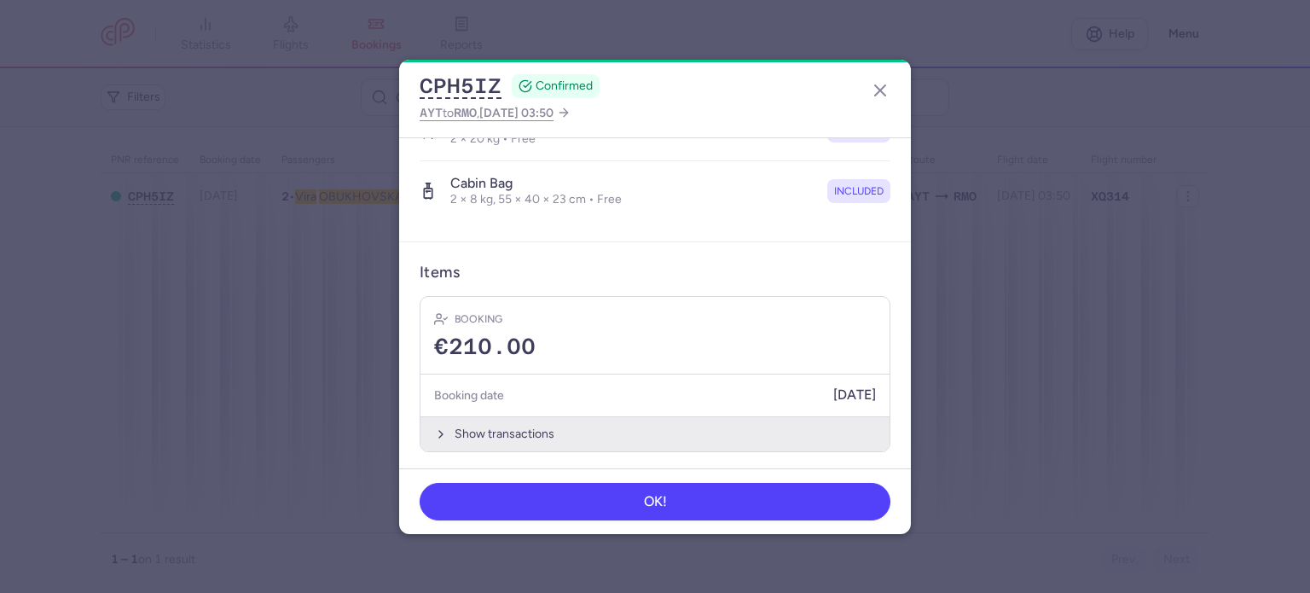
click at [471, 427] on button "Show transactions" at bounding box center [654, 433] width 469 height 35
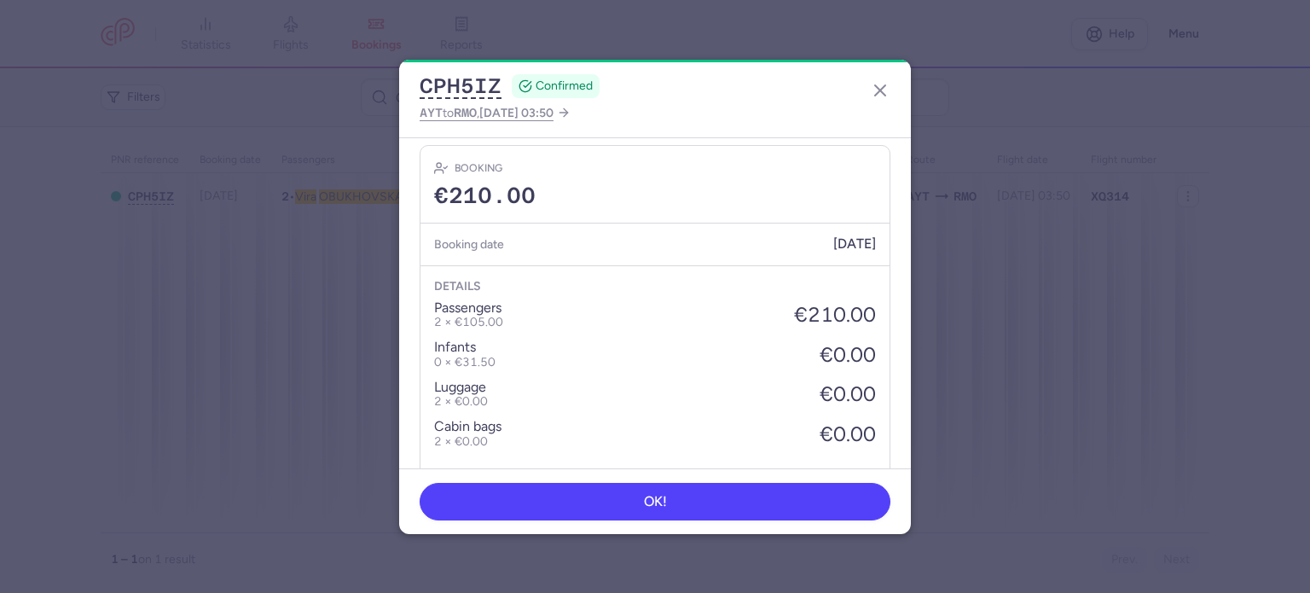
scroll to position [675, 0]
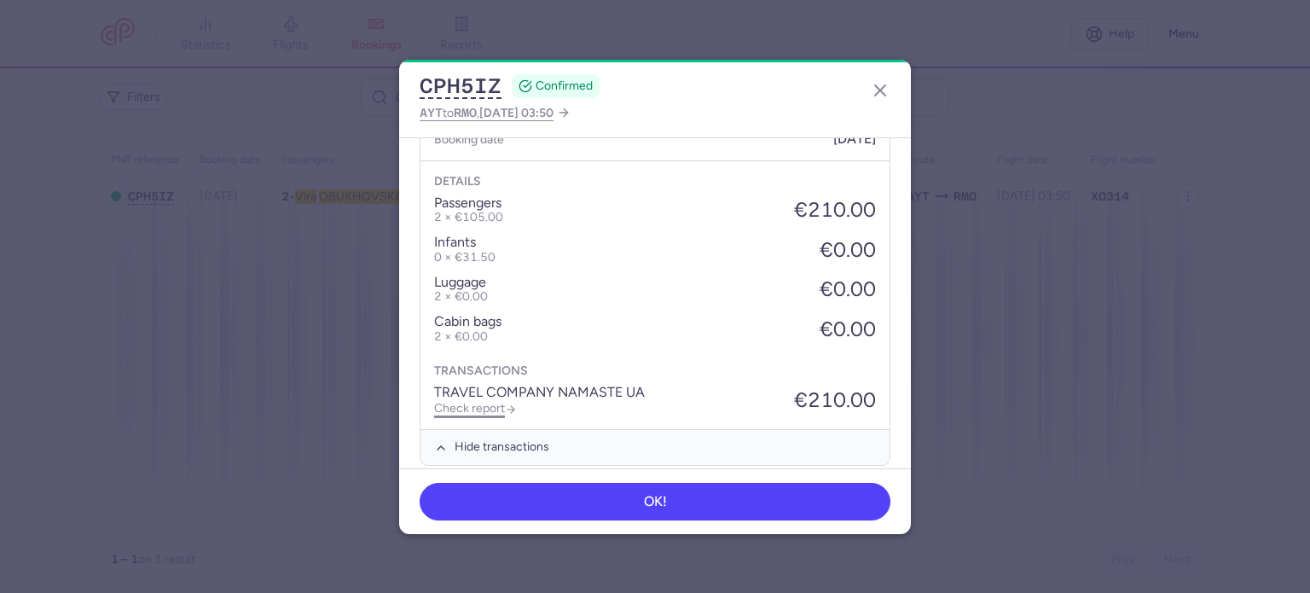
click at [445, 402] on link "Check report" at bounding box center [475, 408] width 83 height 14
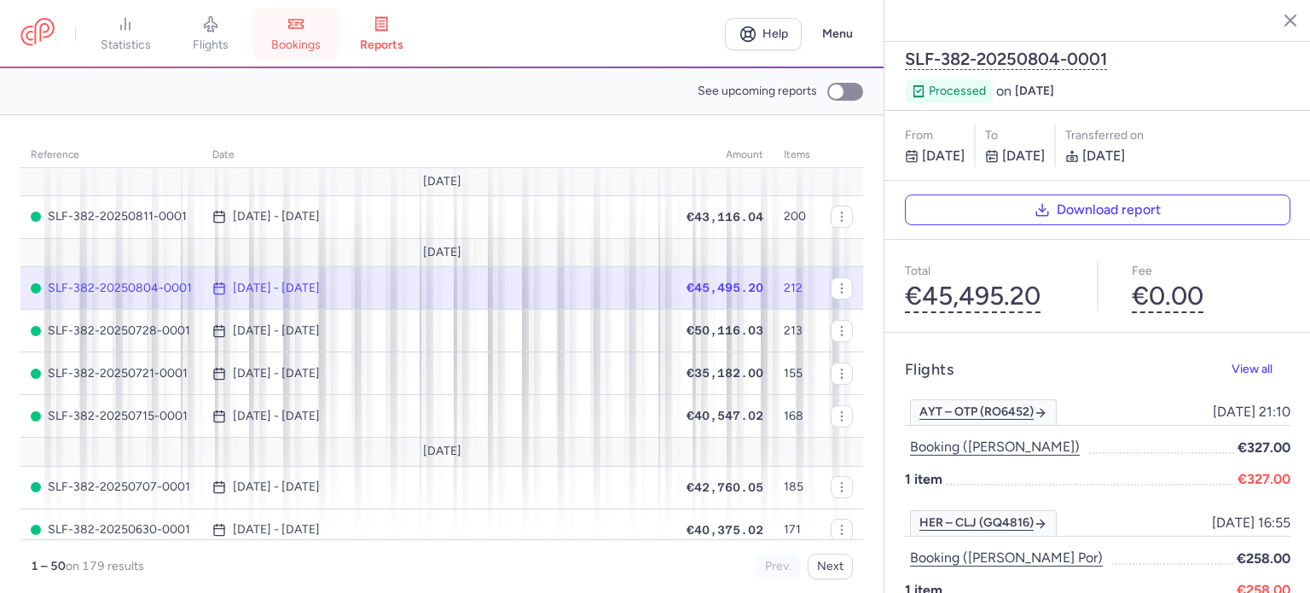
click at [289, 42] on span "bookings" at bounding box center [295, 45] width 49 height 15
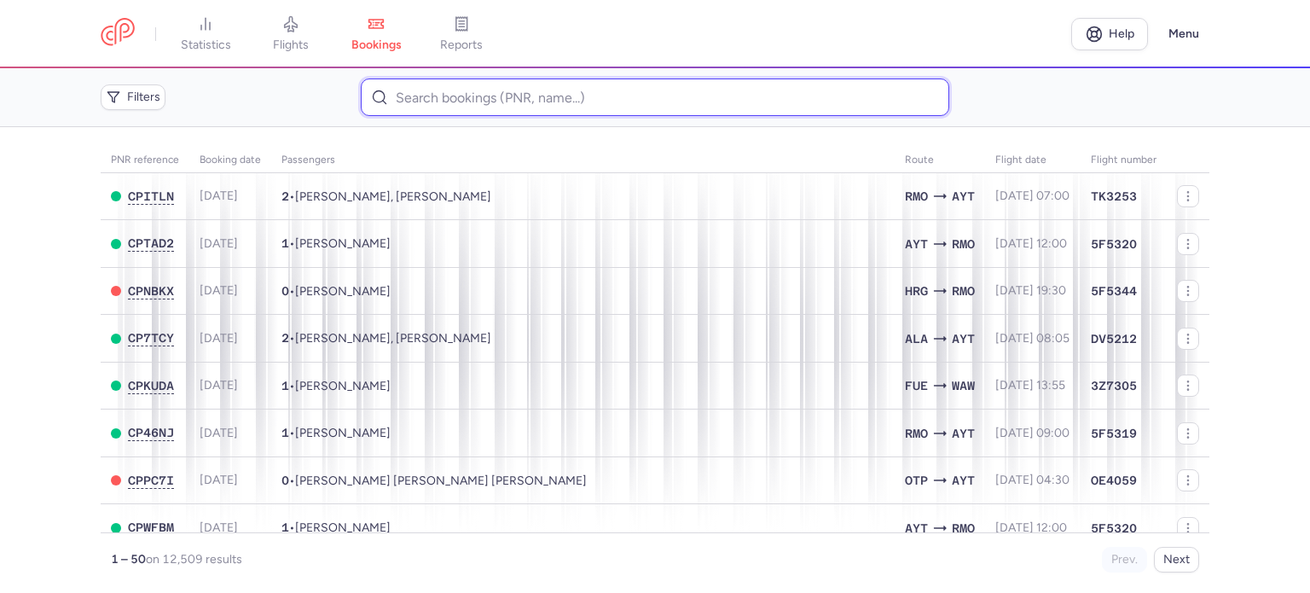
paste input "[PERSON_NAME]"
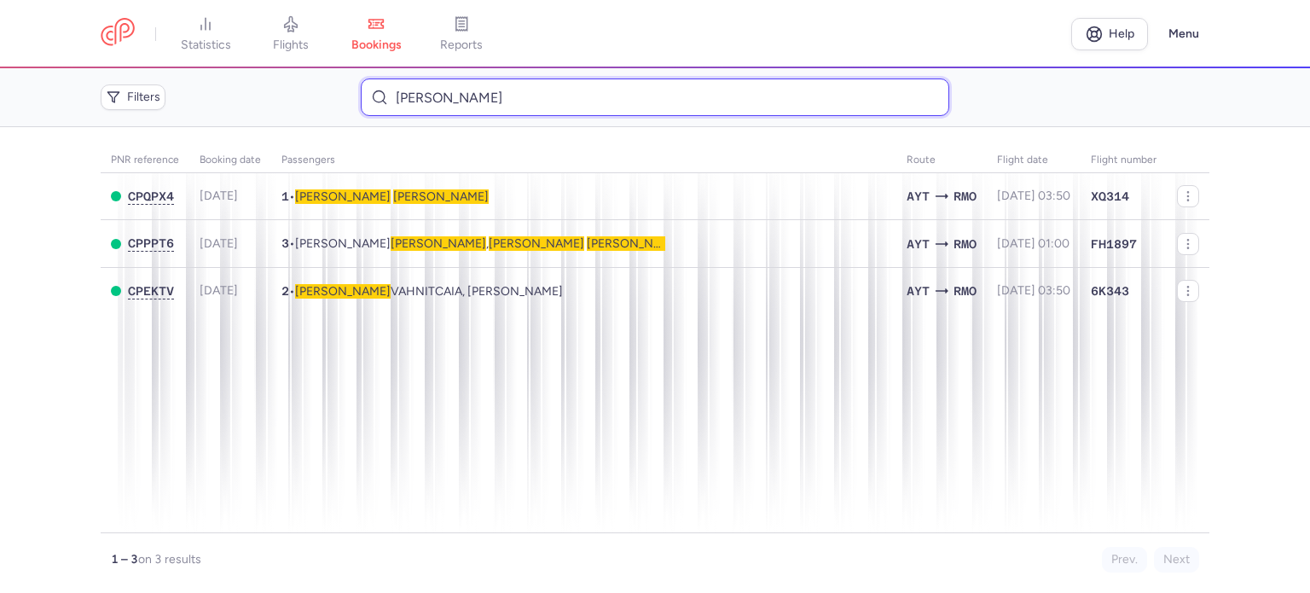
type input "[PERSON_NAME]"
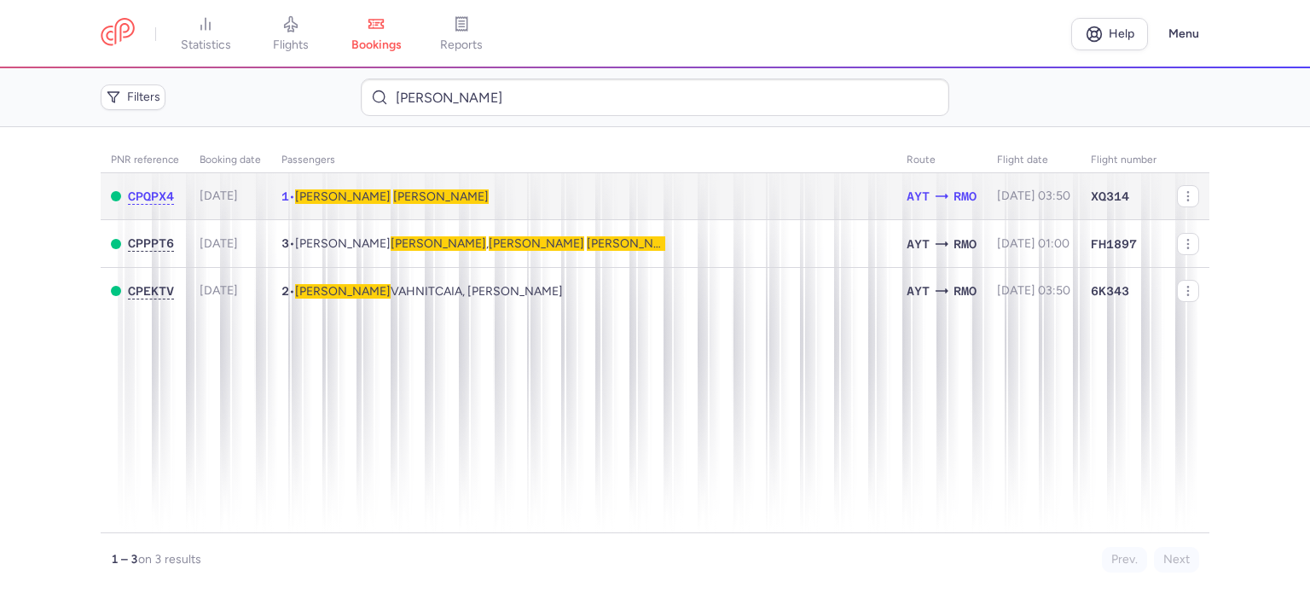
click at [393, 194] on span "[PERSON_NAME]" at bounding box center [441, 196] width 96 height 14
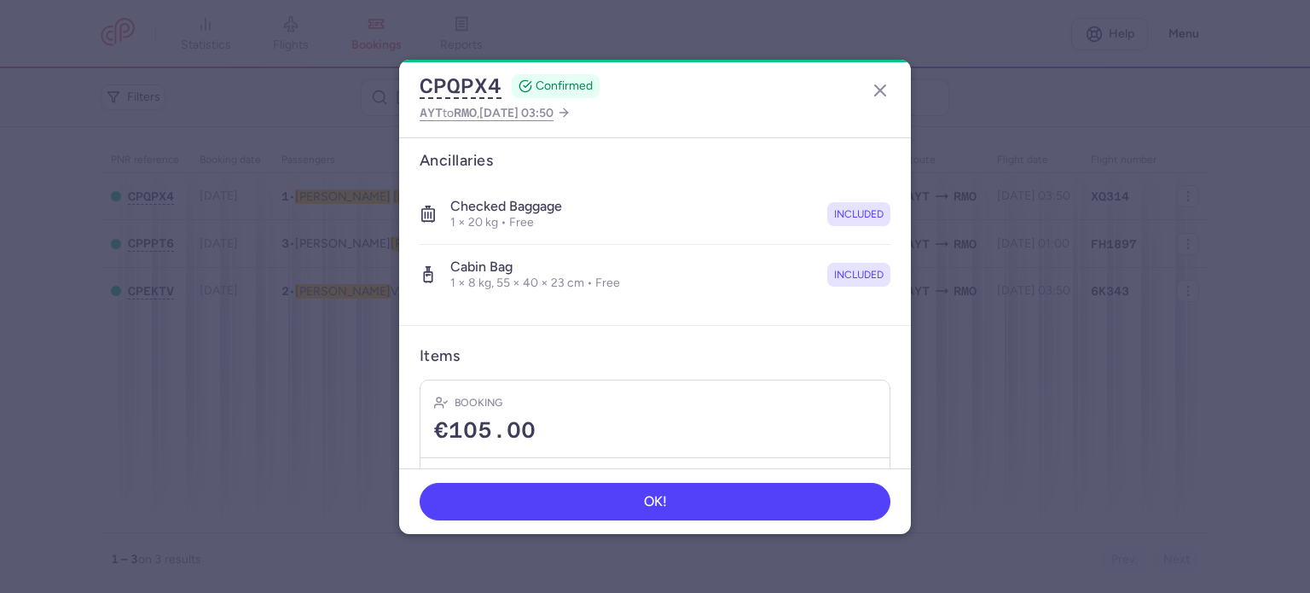
scroll to position [361, 0]
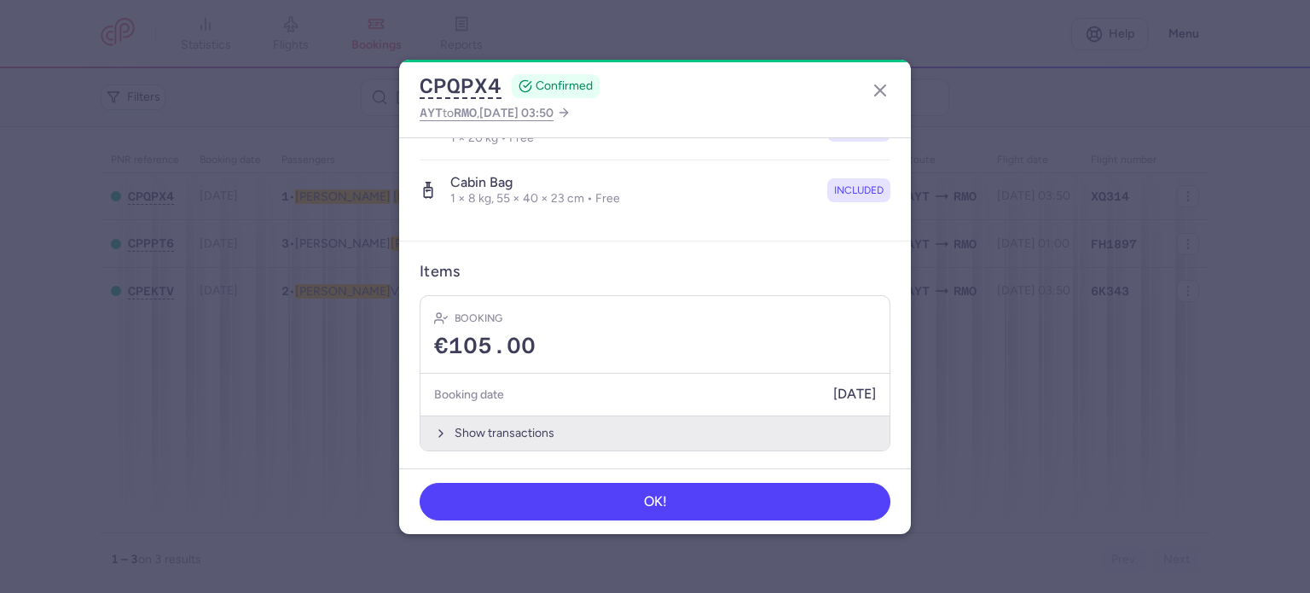
click at [509, 425] on button "Show transactions" at bounding box center [654, 432] width 469 height 35
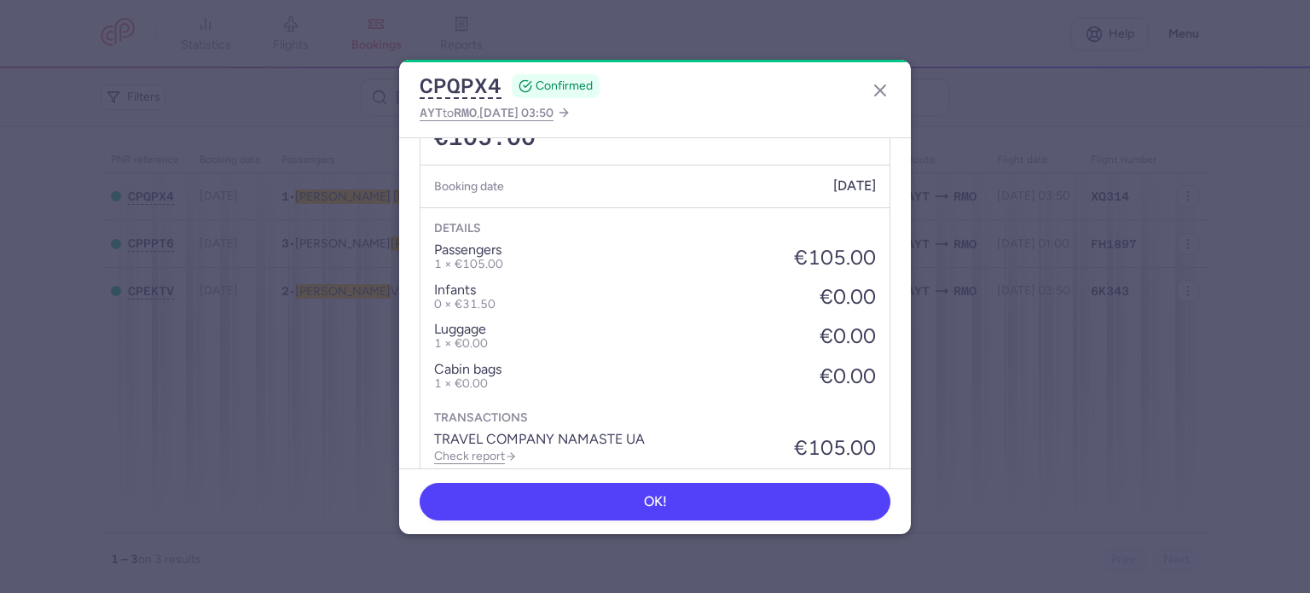
scroll to position [630, 0]
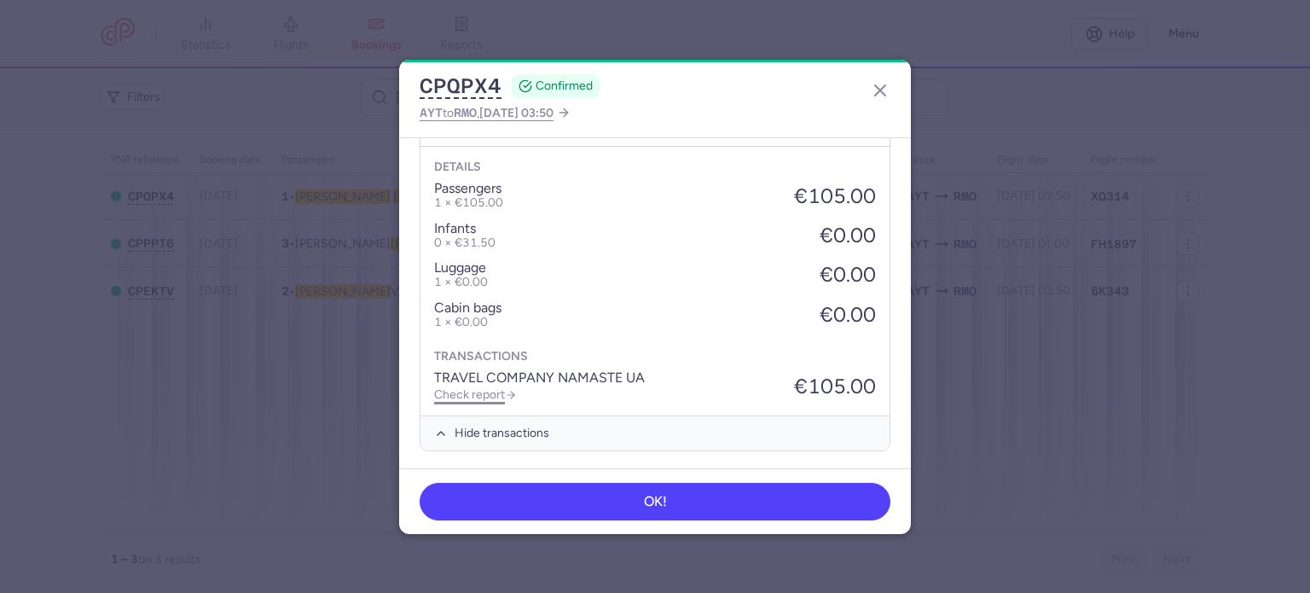
click at [500, 391] on link "Check report" at bounding box center [475, 394] width 83 height 14
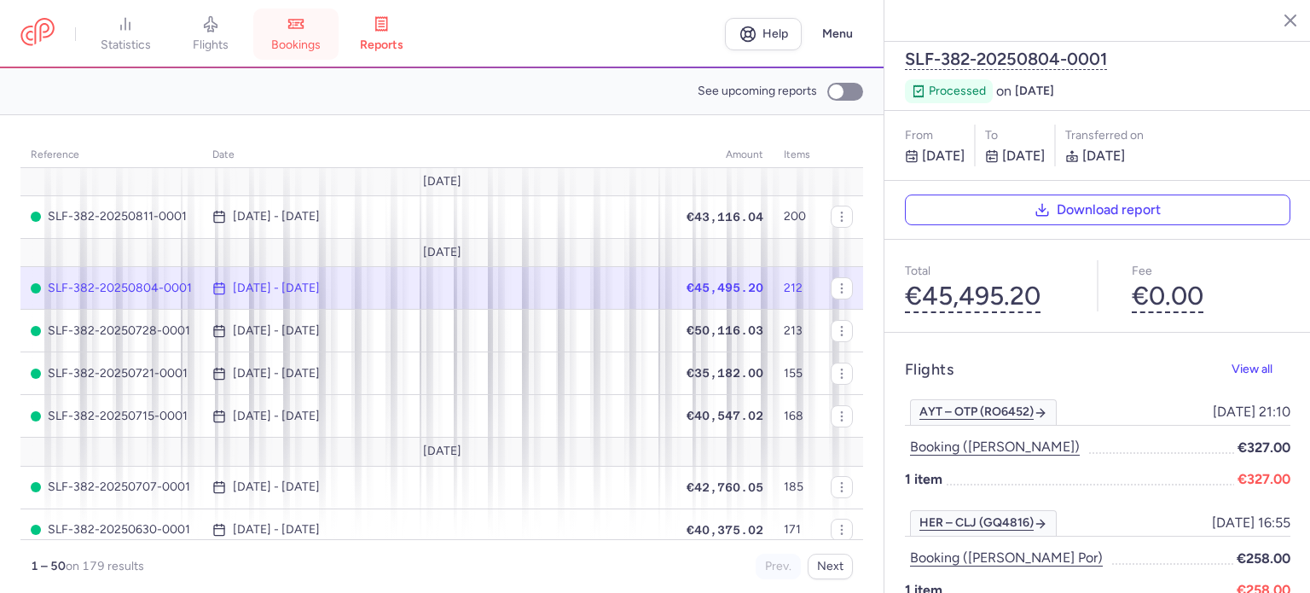
click at [309, 32] on link "bookings" at bounding box center [295, 34] width 85 height 38
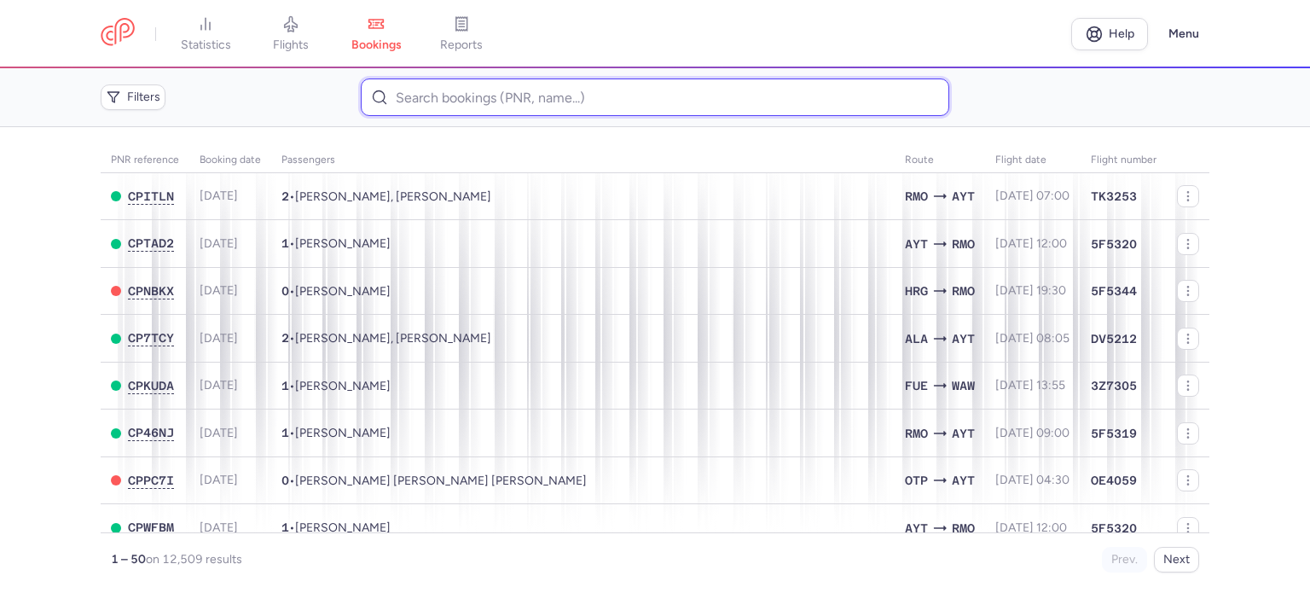
paste input "[PERSON_NAME]"
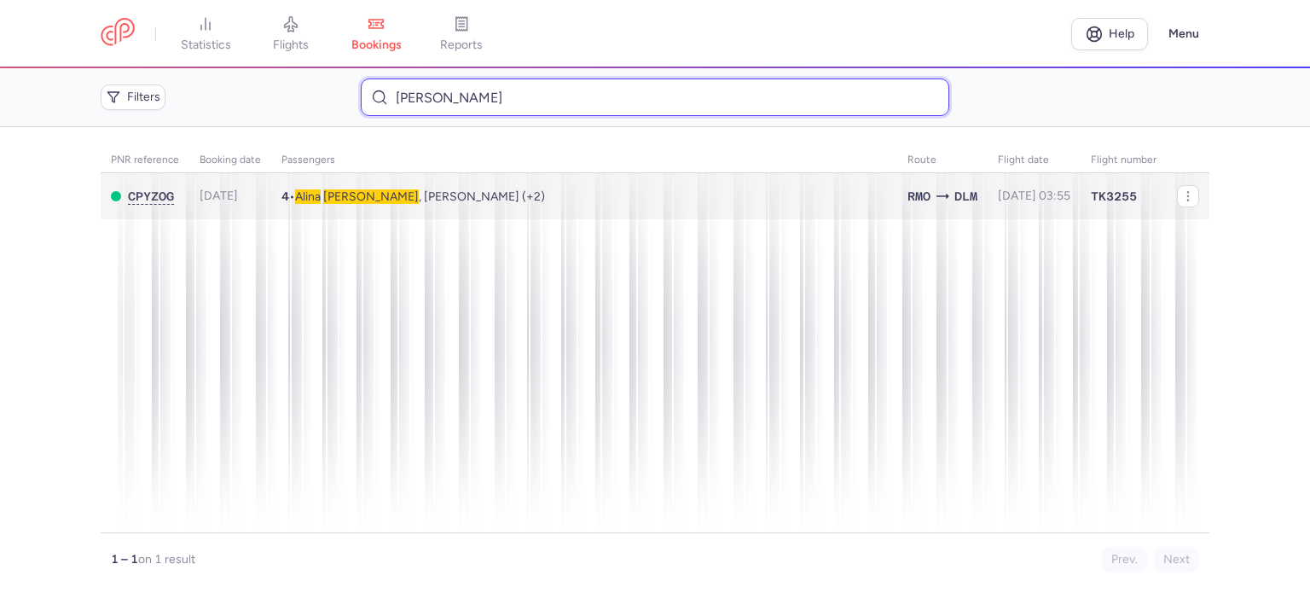
type input "[PERSON_NAME]"
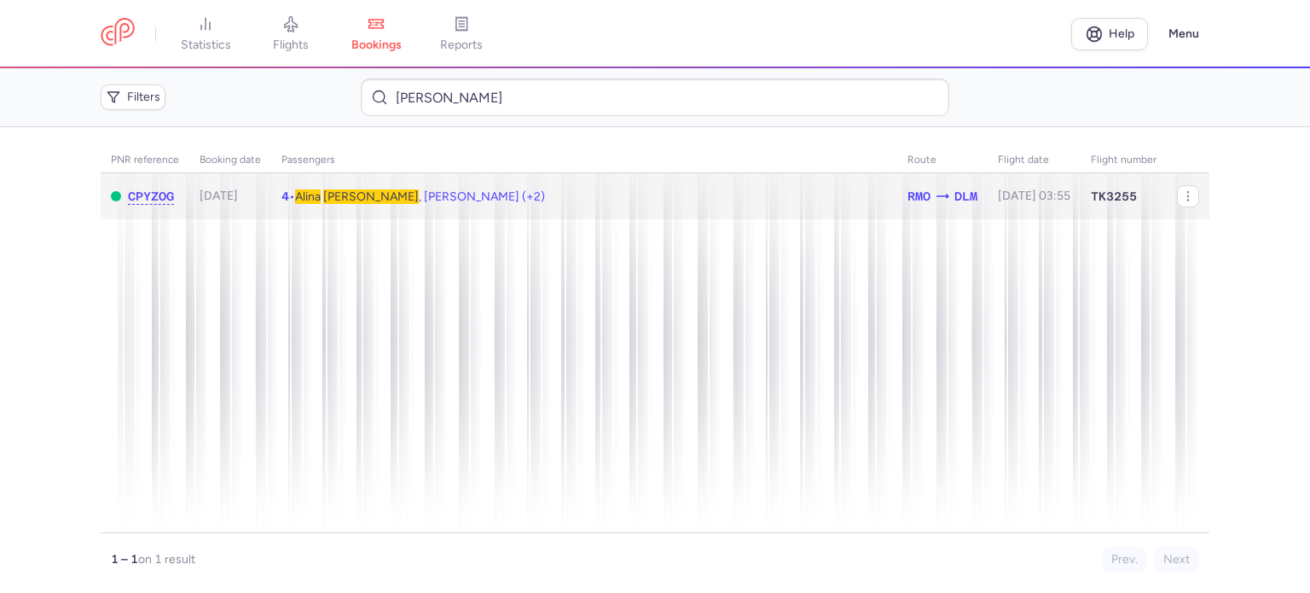
click at [360, 193] on span "[PERSON_NAME]" at bounding box center [371, 196] width 96 height 14
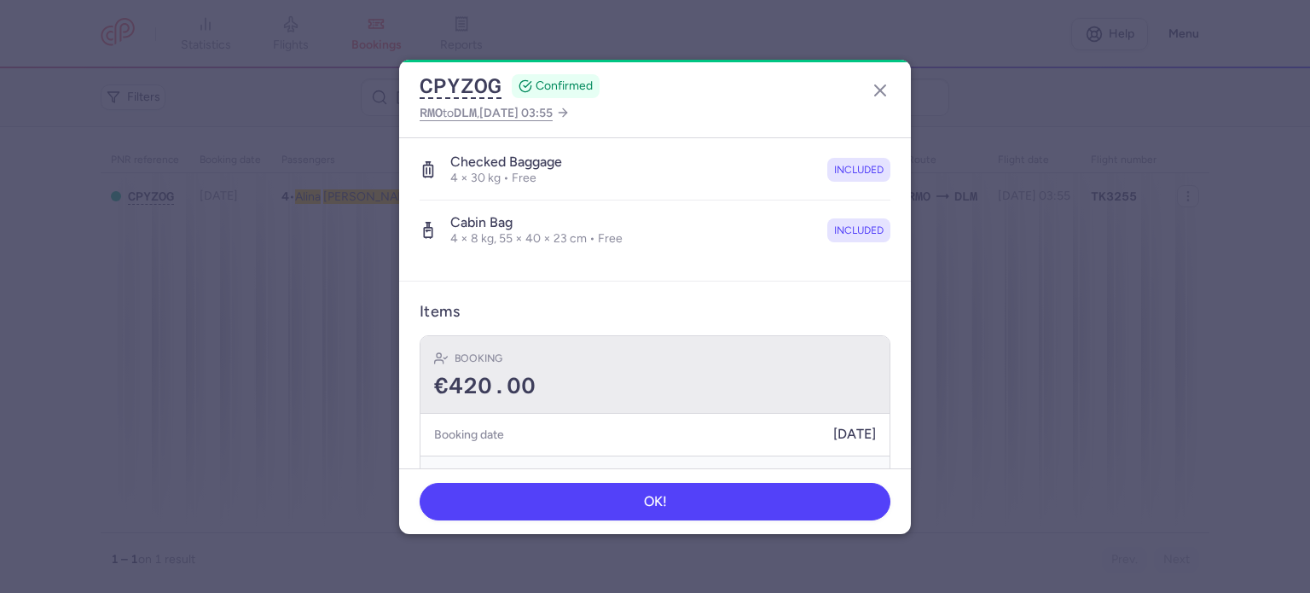
scroll to position [512, 0]
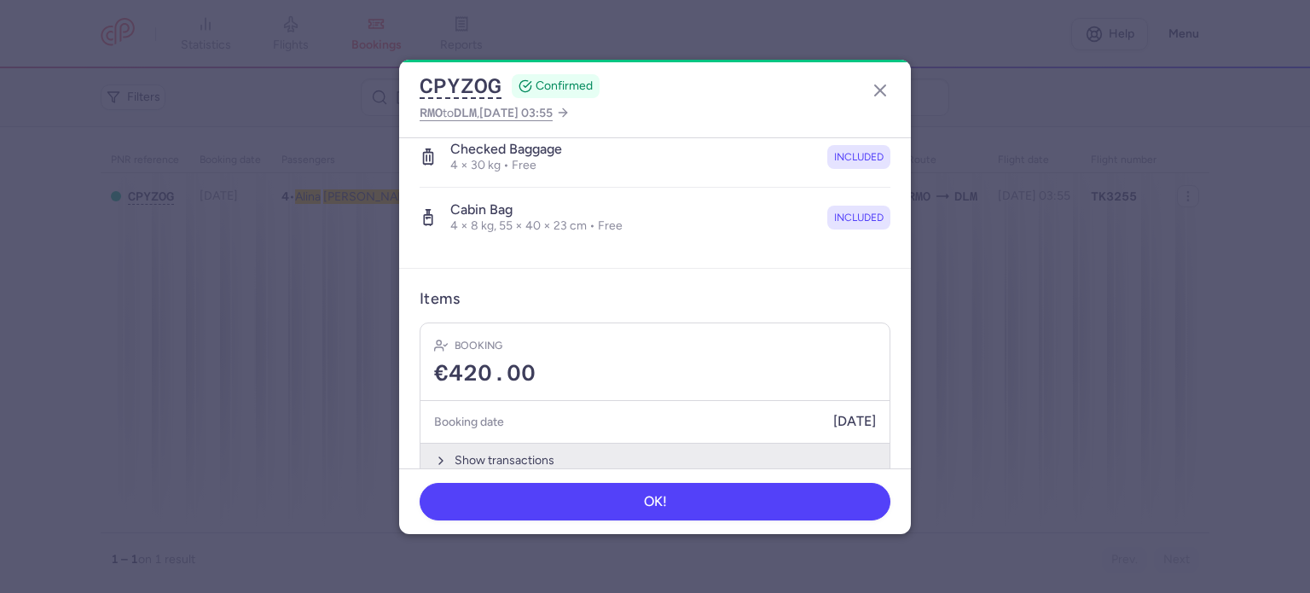
click at [501, 448] on button "Show transactions" at bounding box center [654, 460] width 469 height 35
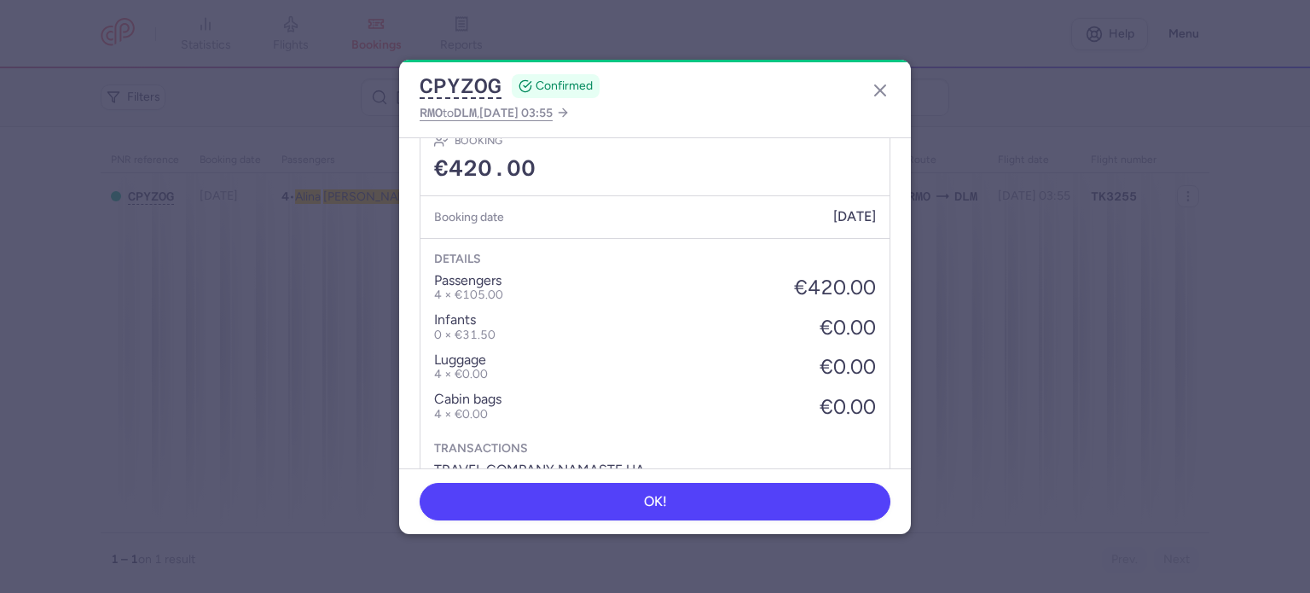
scroll to position [806, 0]
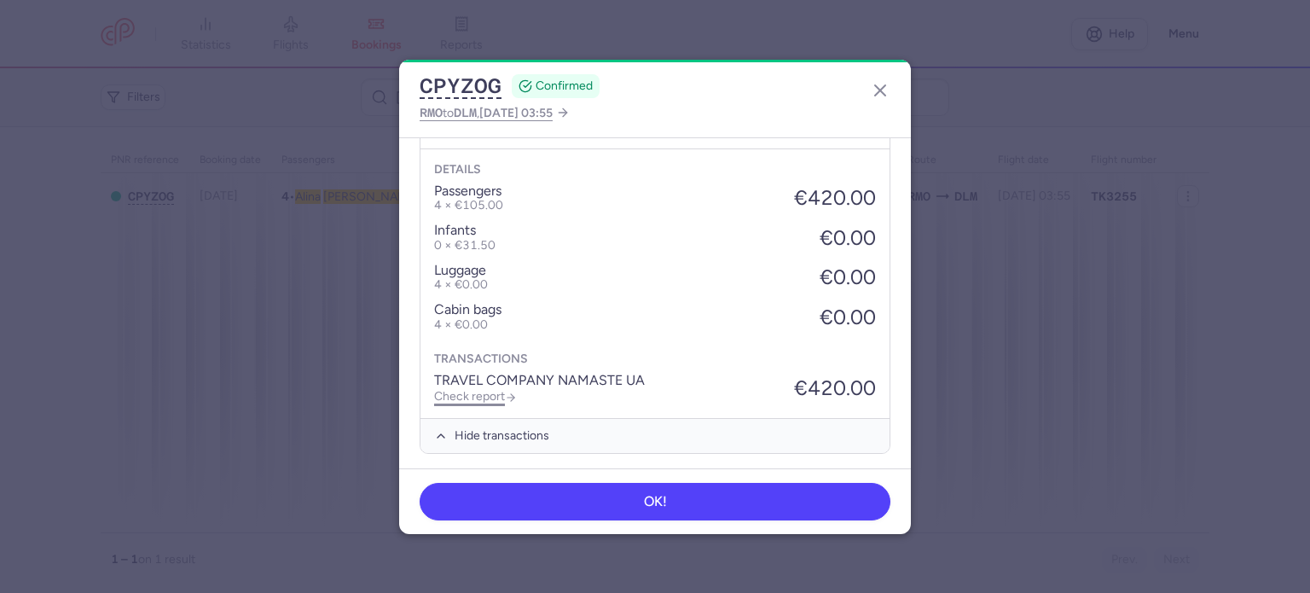
click at [467, 390] on link "Check report" at bounding box center [475, 396] width 83 height 14
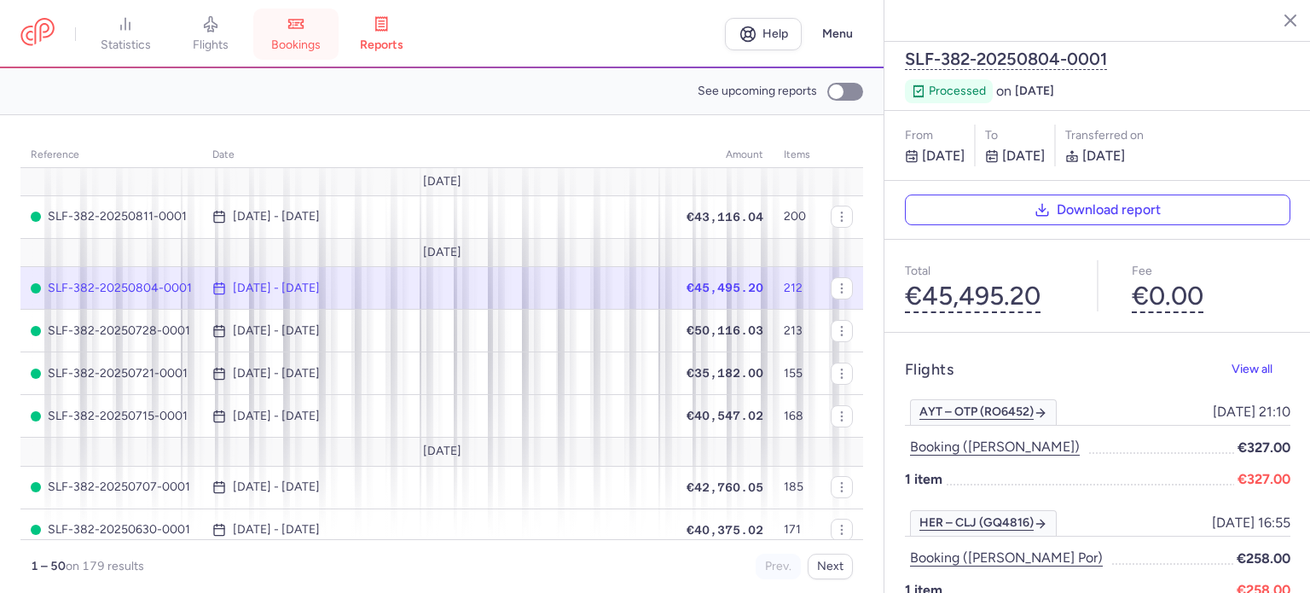
click at [307, 33] on link "bookings" at bounding box center [295, 34] width 85 height 38
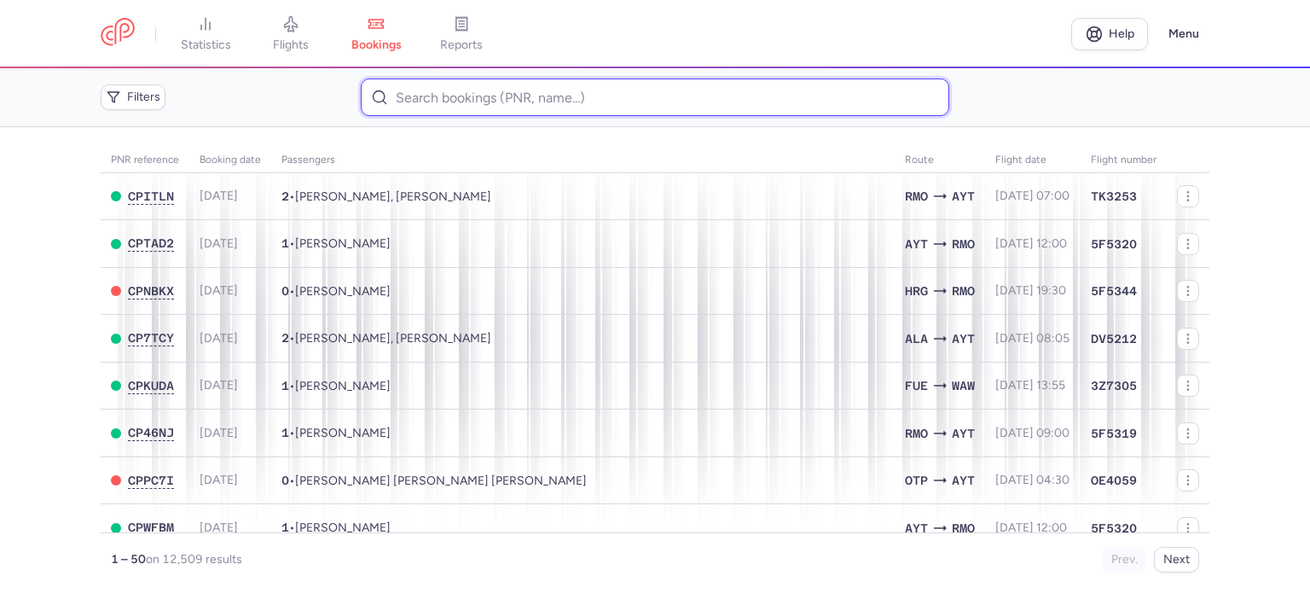
paste input "NIHRUTSA [PERSON_NAME]"
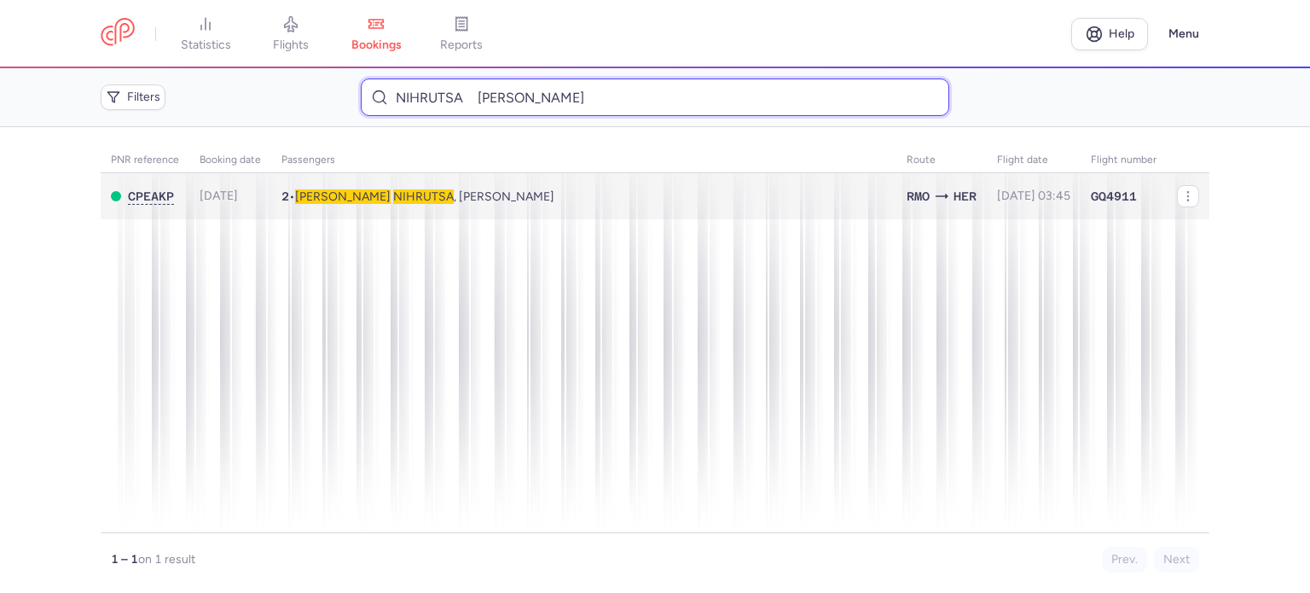
type input "NIHRUTSA [PERSON_NAME]"
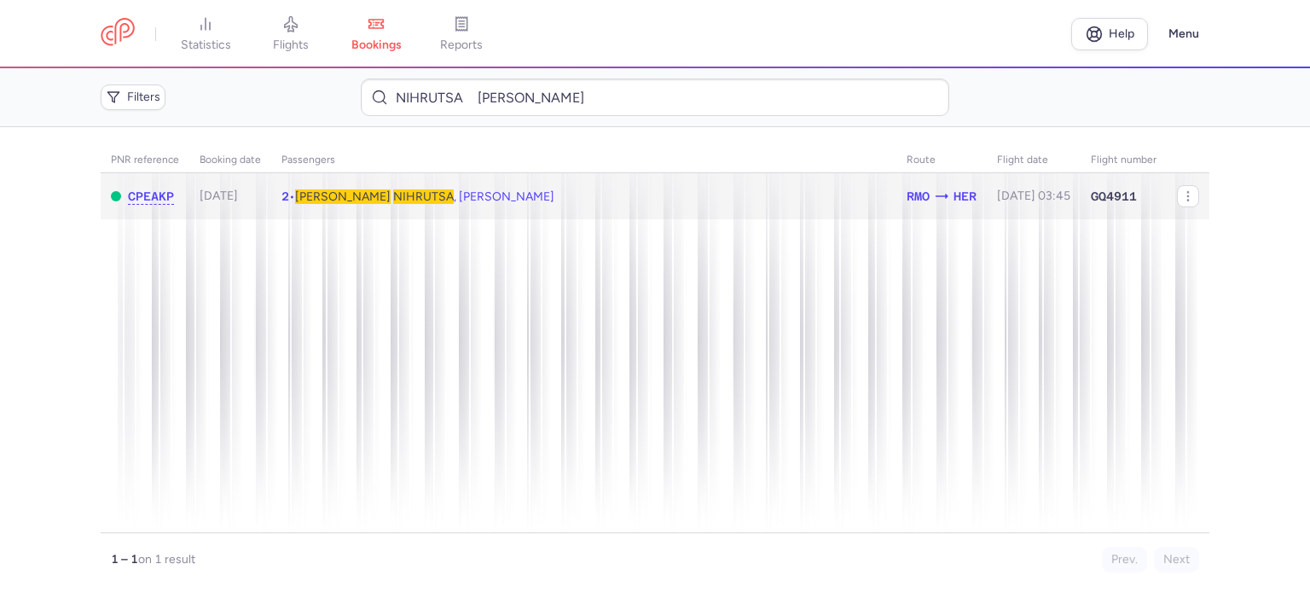
click at [393, 193] on span "NIHRUTSA" at bounding box center [423, 196] width 61 height 14
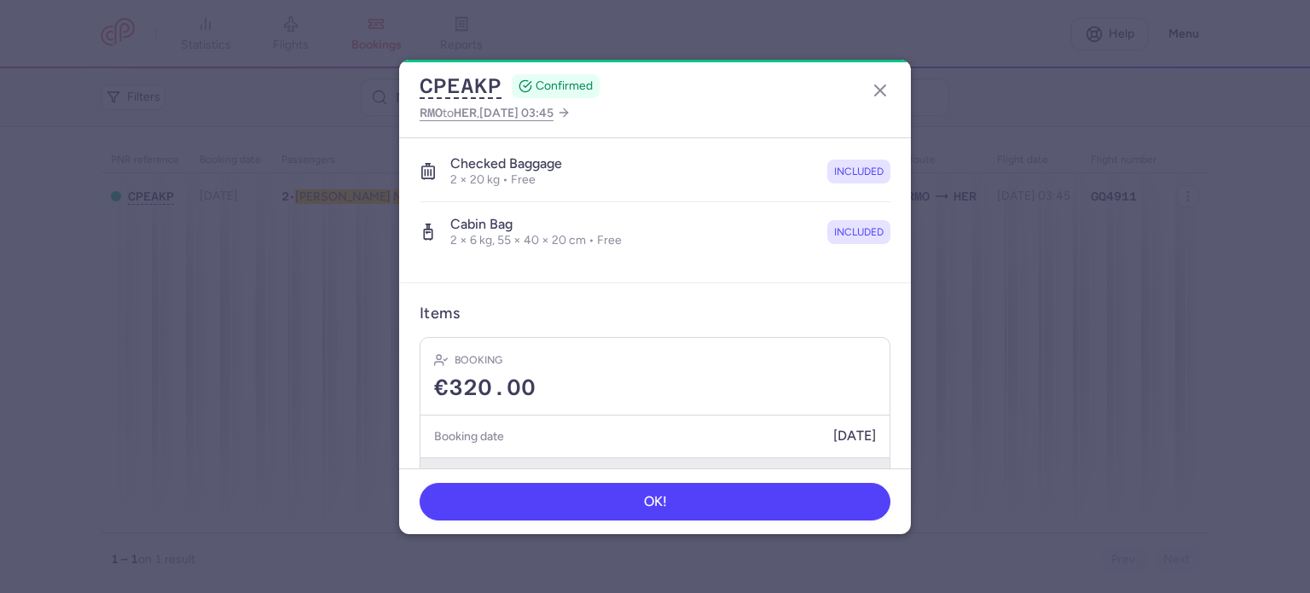
scroll to position [420, 0]
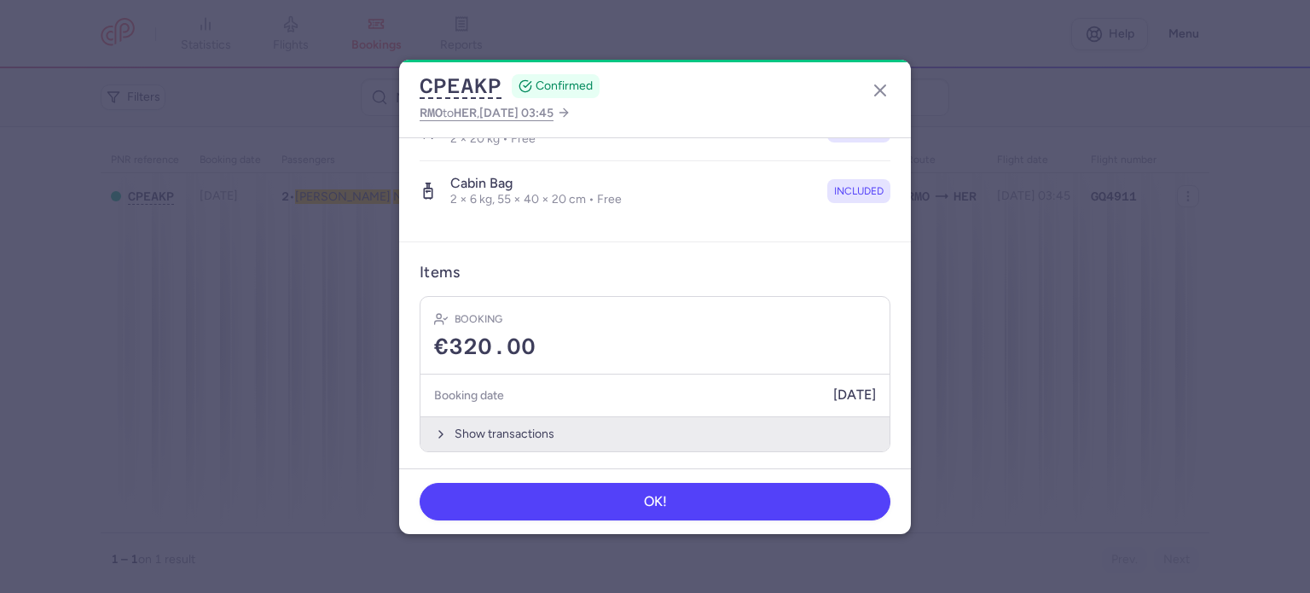
click at [487, 429] on button "Show transactions" at bounding box center [654, 433] width 469 height 35
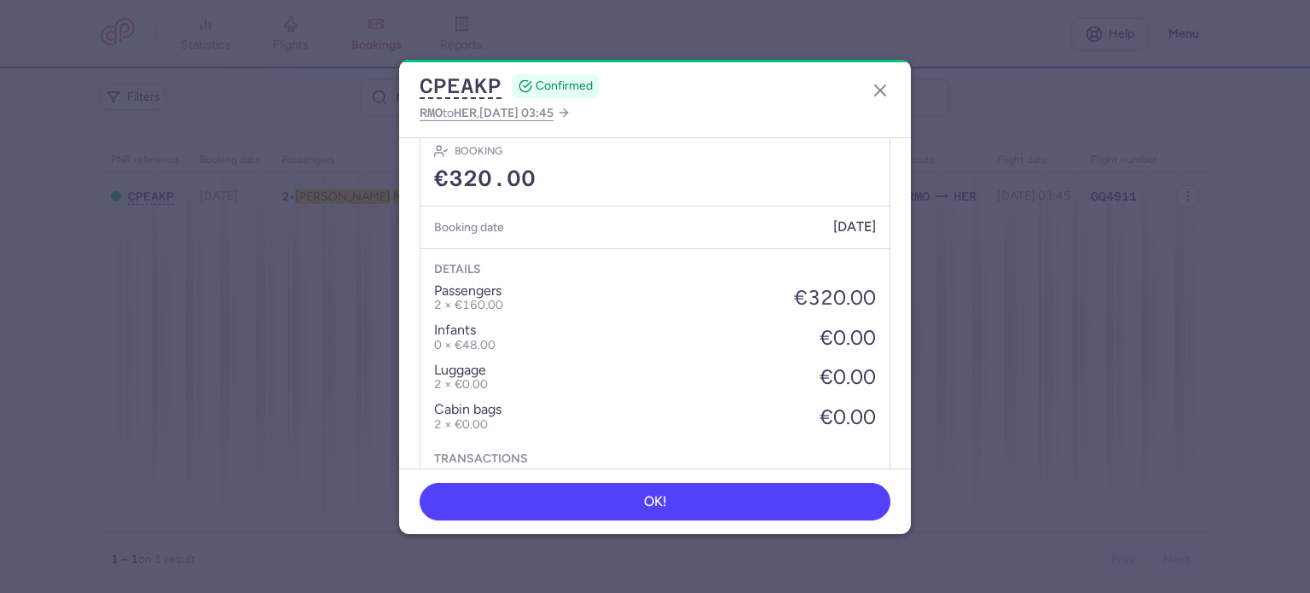
scroll to position [689, 0]
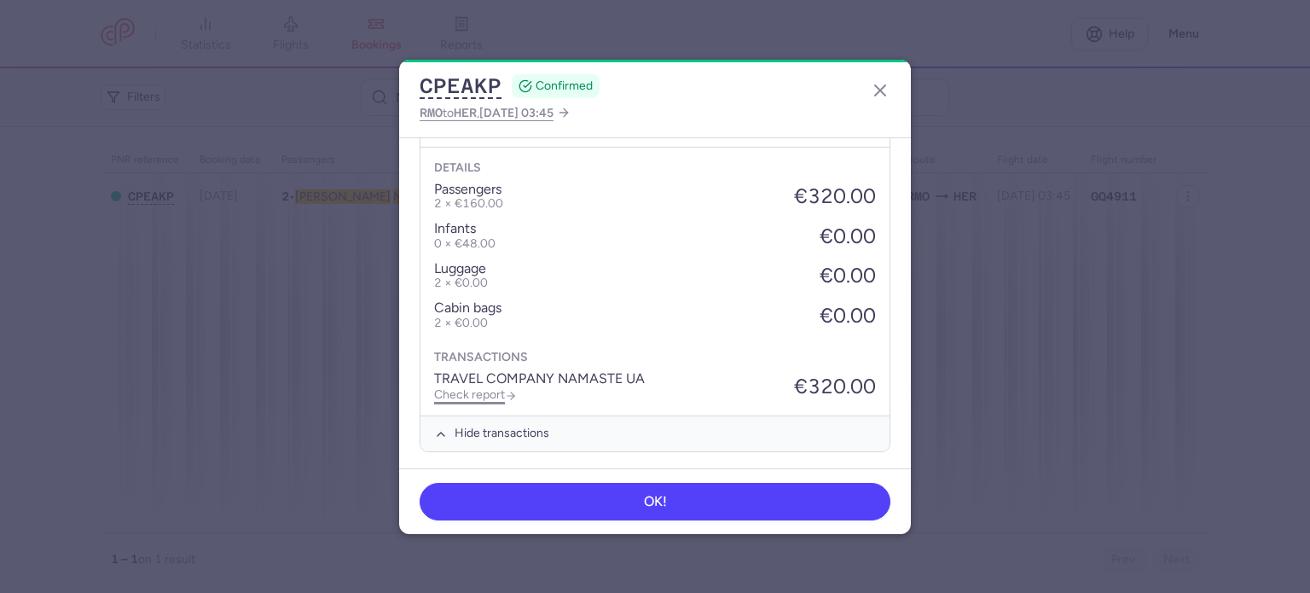
click at [486, 397] on link "Check report" at bounding box center [475, 394] width 83 height 14
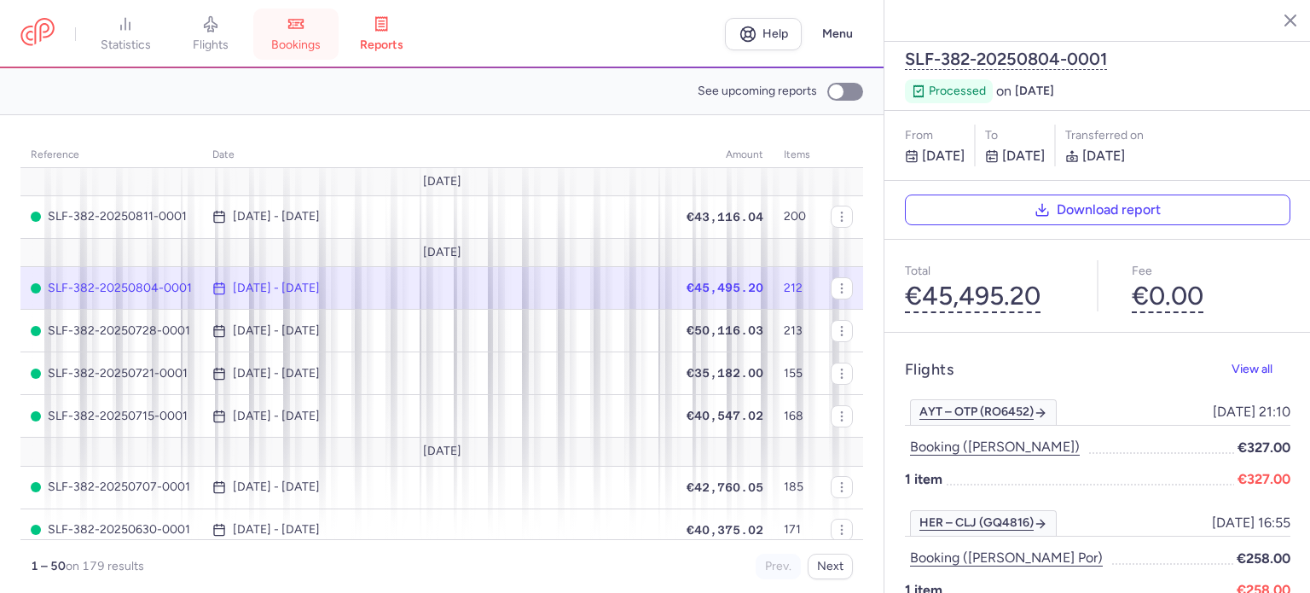
click at [314, 33] on link "bookings" at bounding box center [295, 34] width 85 height 38
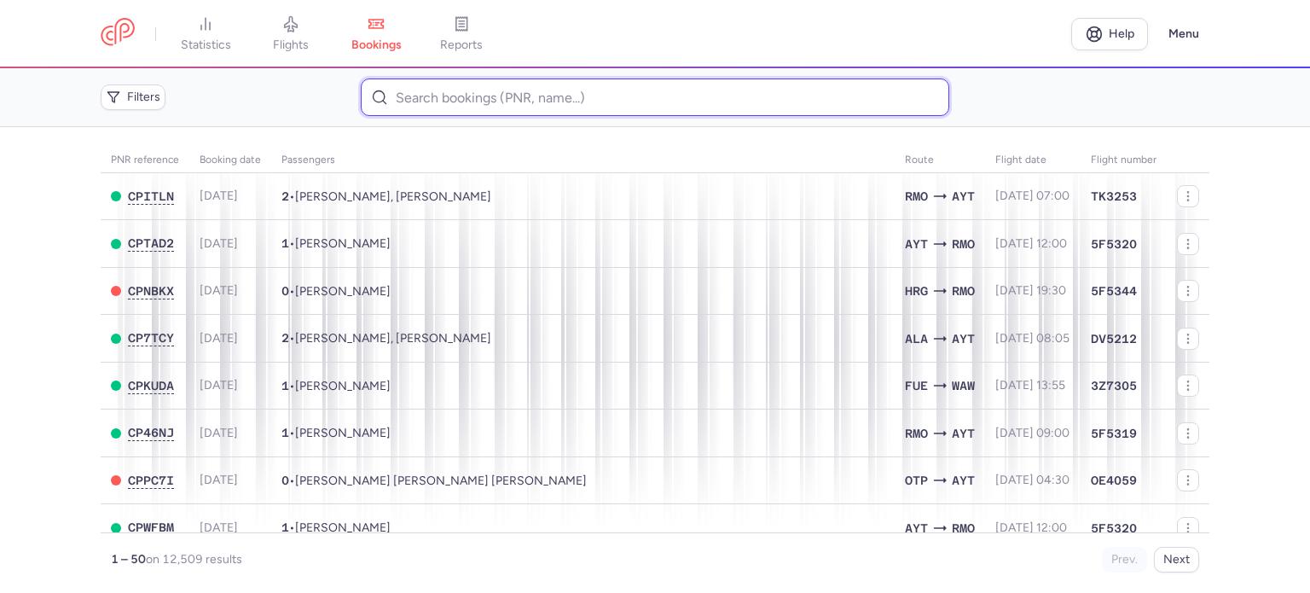
paste input "[PERSON_NAME]"
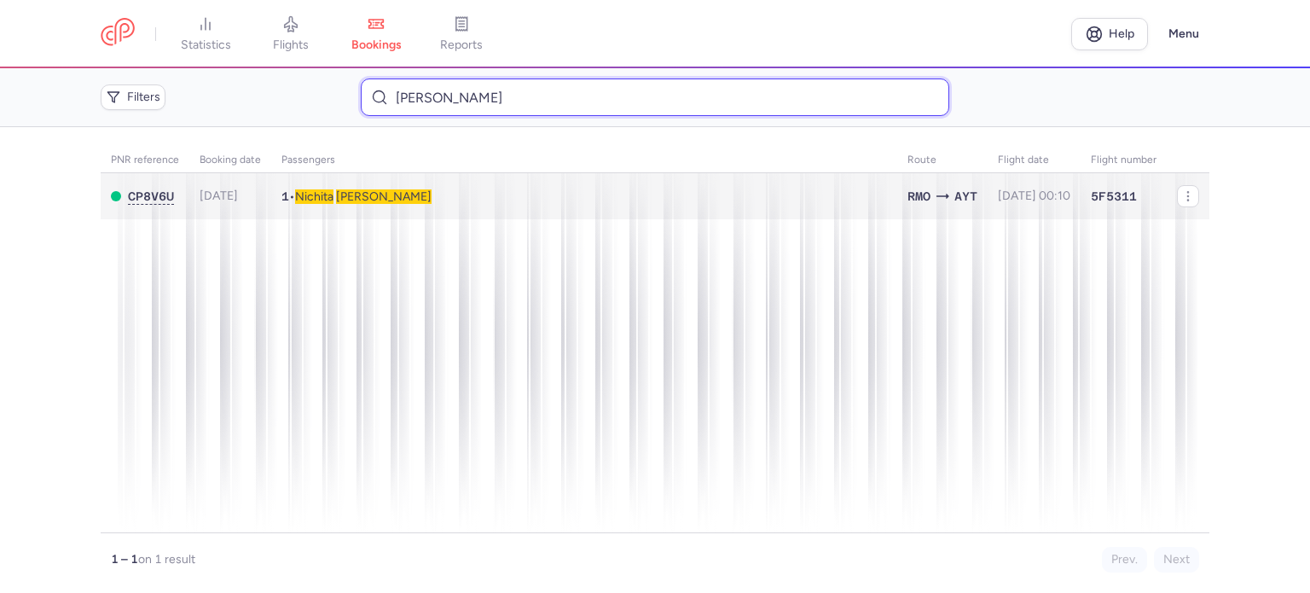
type input "[PERSON_NAME]"
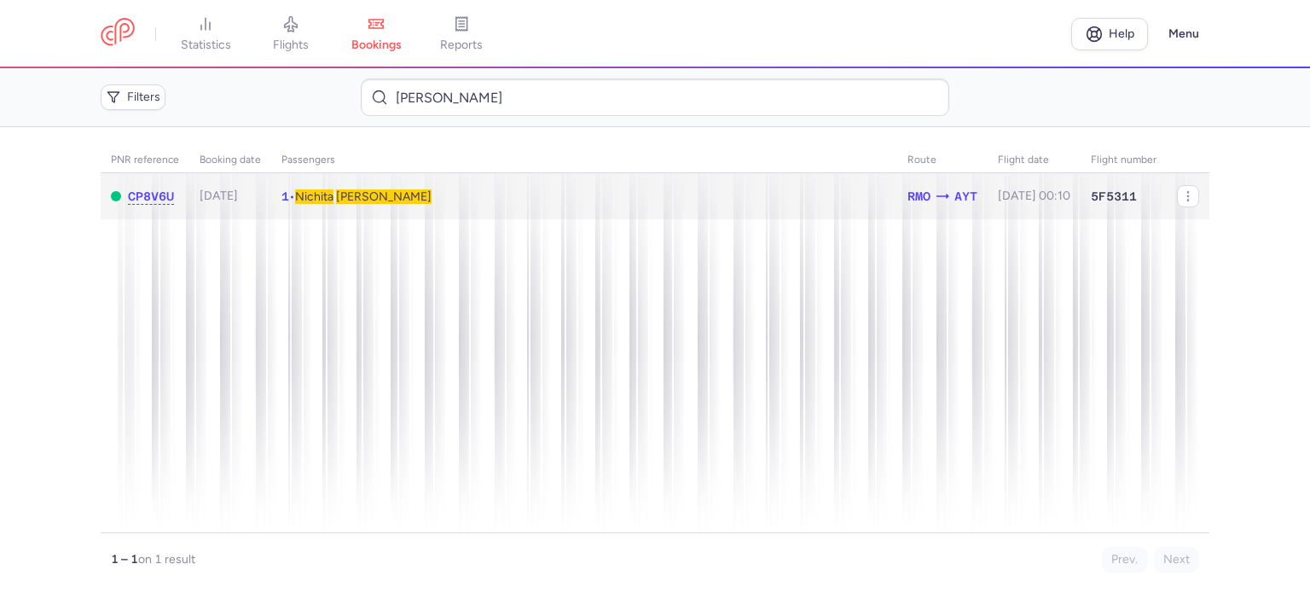
click at [327, 198] on span "Nichita" at bounding box center [314, 196] width 38 height 14
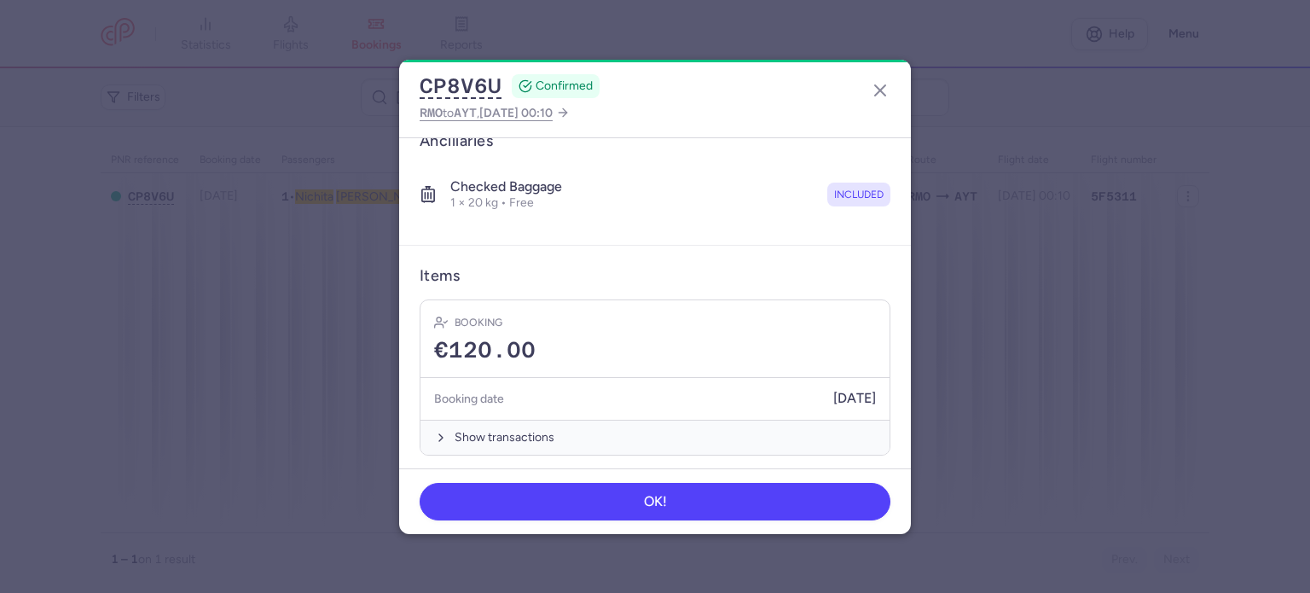
scroll to position [300, 0]
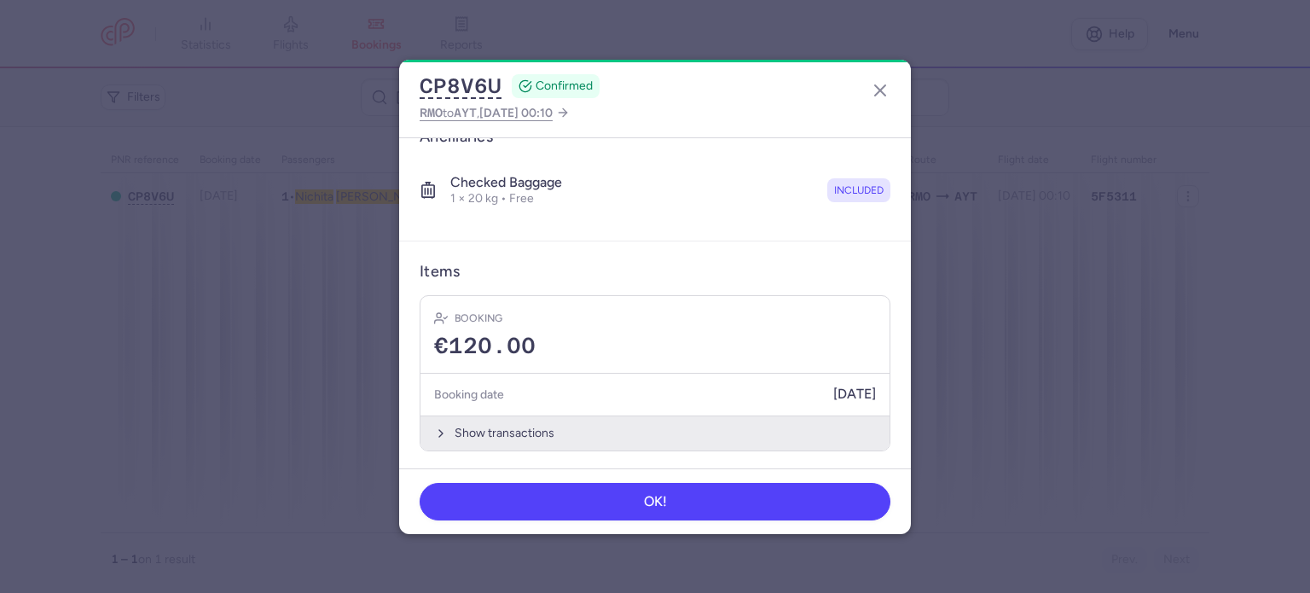
click at [483, 436] on button "Show transactions" at bounding box center [654, 432] width 469 height 35
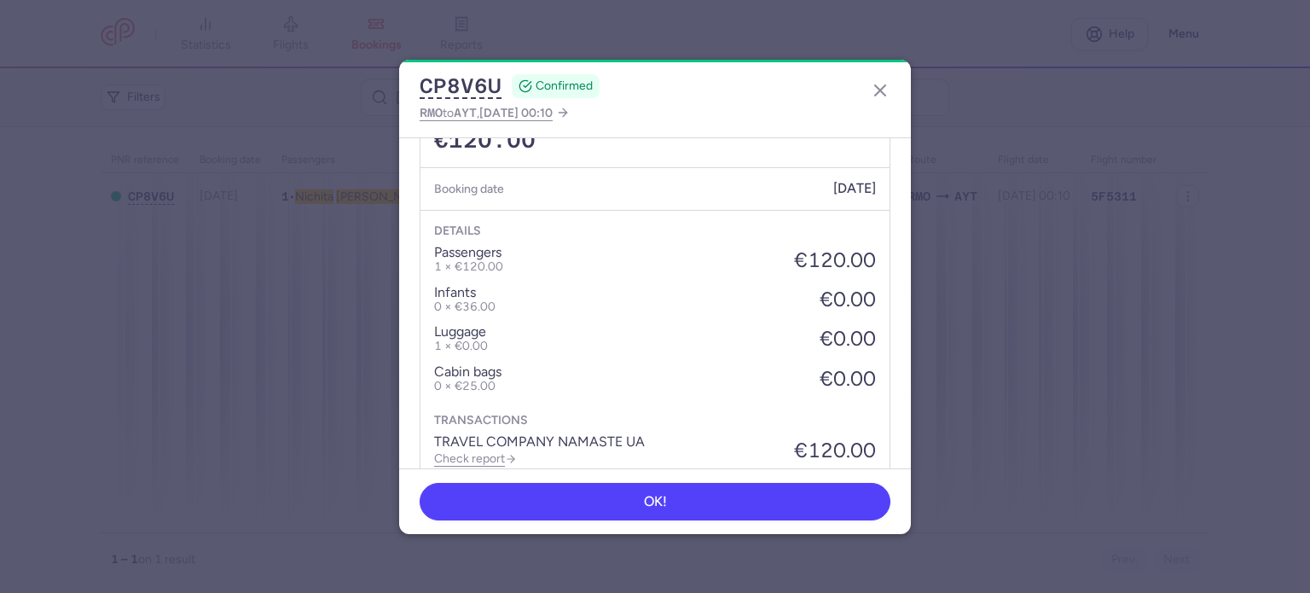
scroll to position [570, 0]
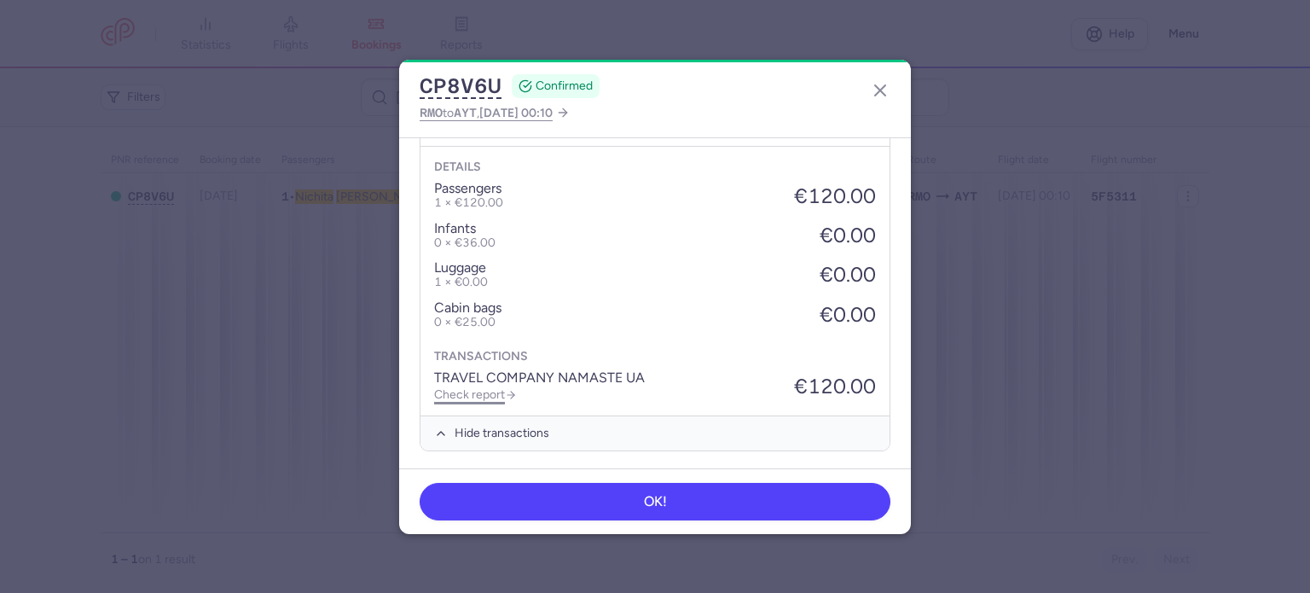
click at [479, 394] on link "Check report" at bounding box center [475, 394] width 83 height 14
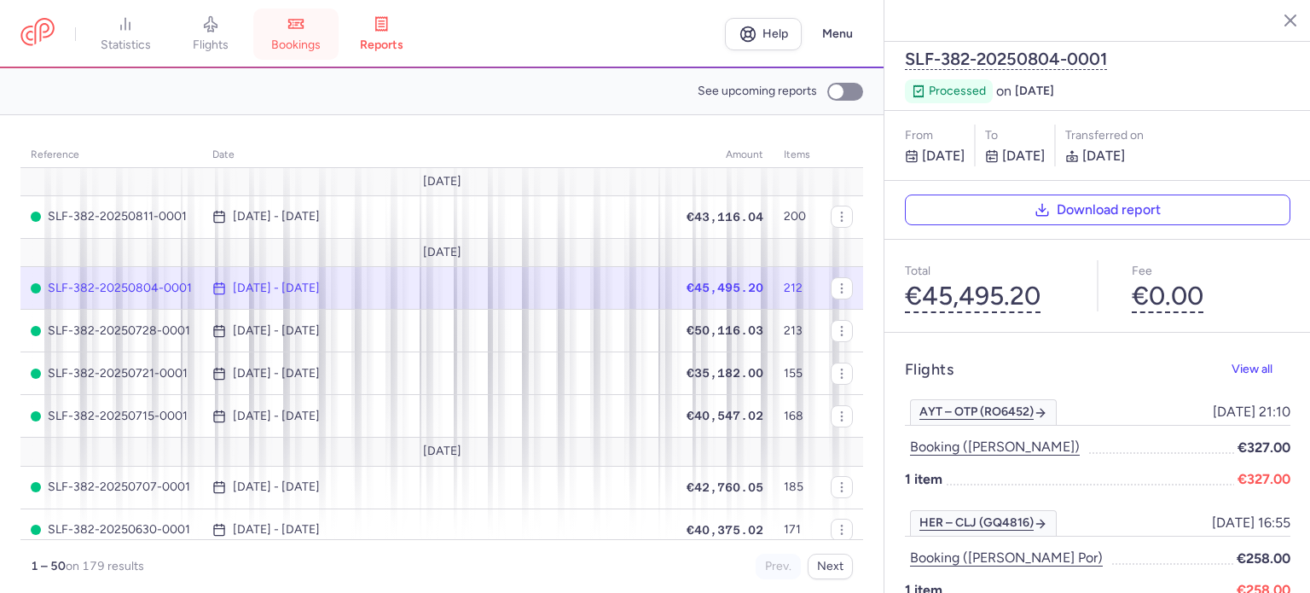
click at [292, 15] on link "bookings" at bounding box center [295, 34] width 85 height 38
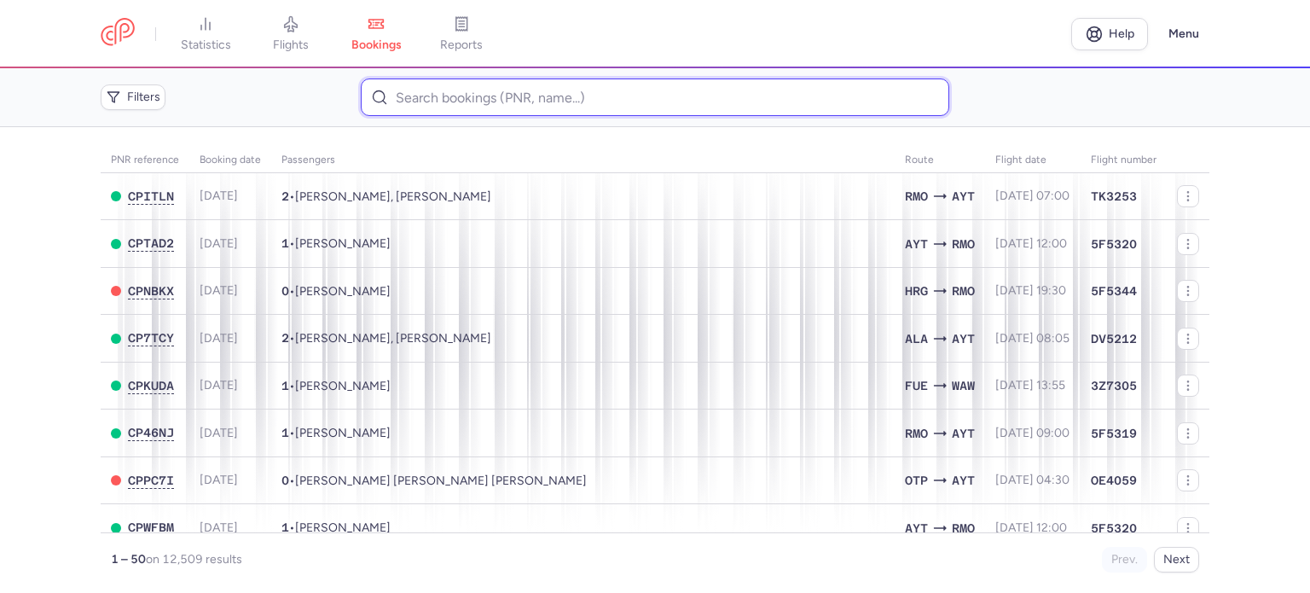
click at [425, 96] on input at bounding box center [654, 97] width 587 height 38
paste input "[PERSON_NAME]"
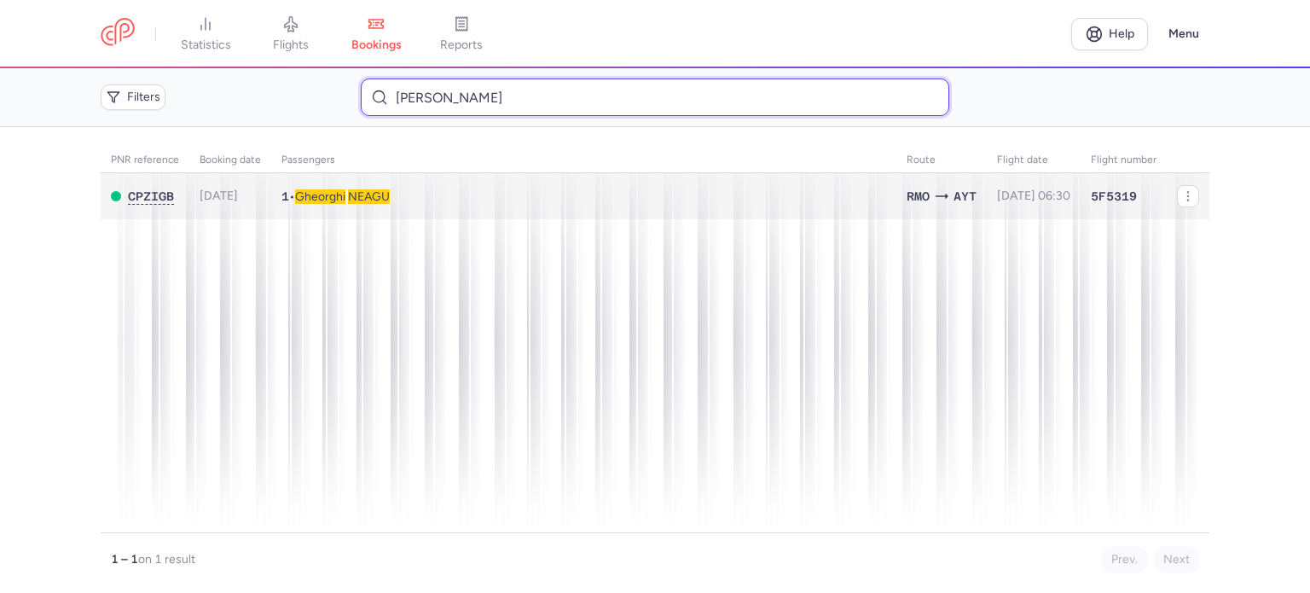
type input "[PERSON_NAME]"
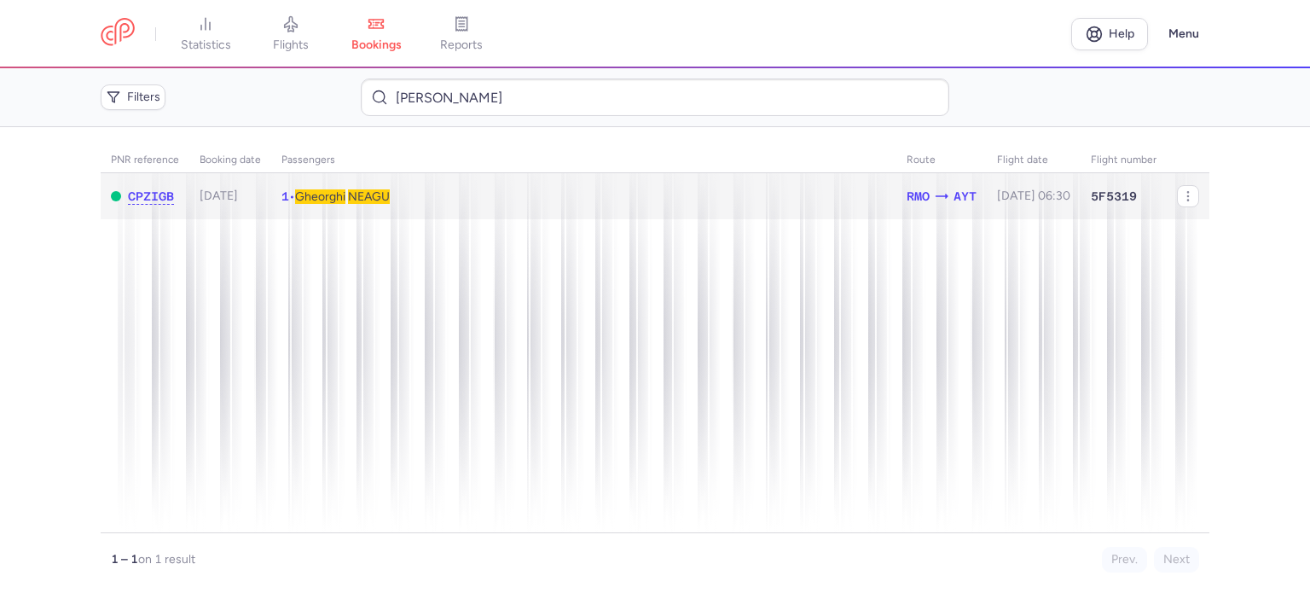
click at [374, 200] on span "NEAGU" at bounding box center [369, 196] width 42 height 14
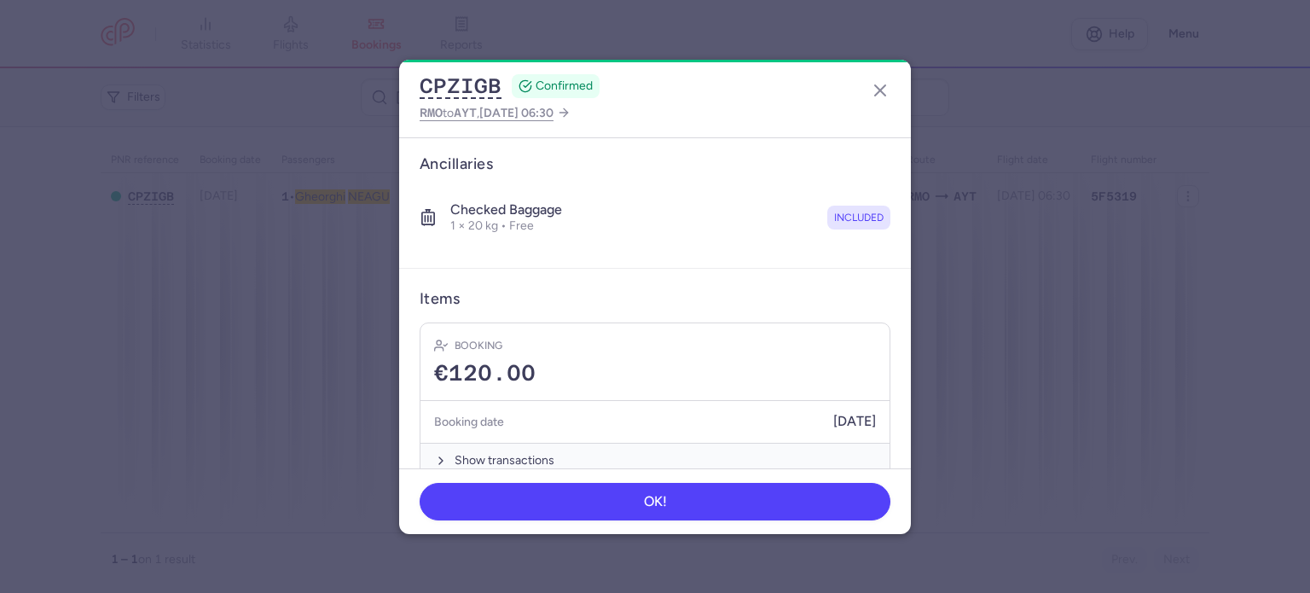
scroll to position [300, 0]
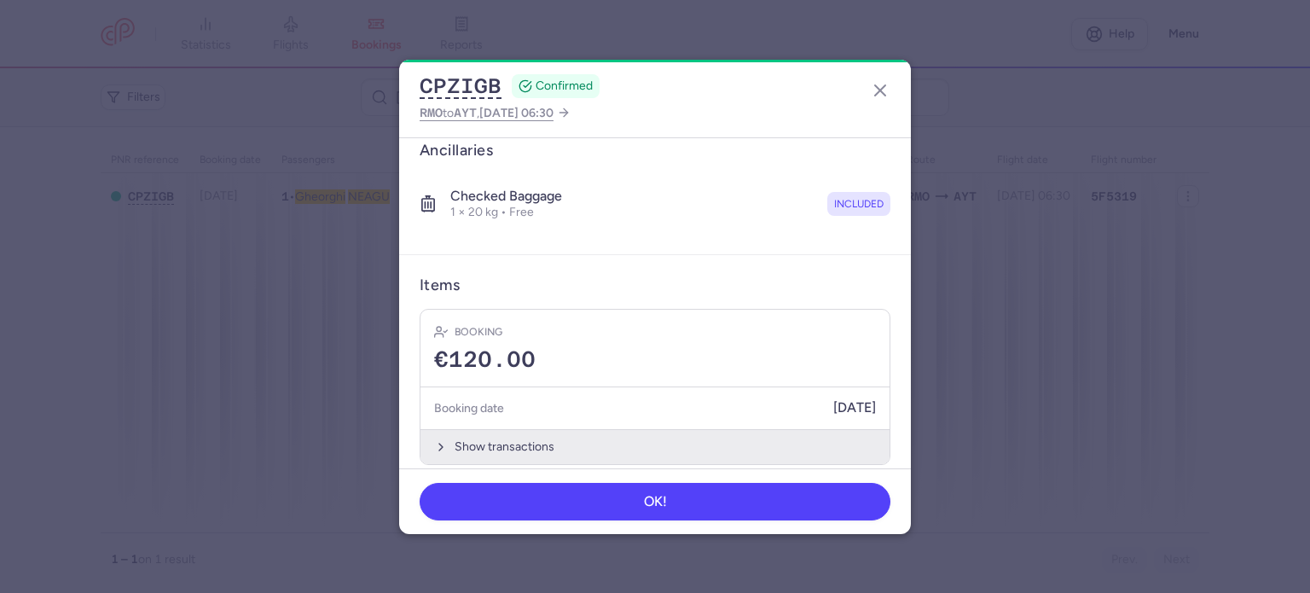
click at [494, 435] on button "Show transactions" at bounding box center [654, 446] width 469 height 35
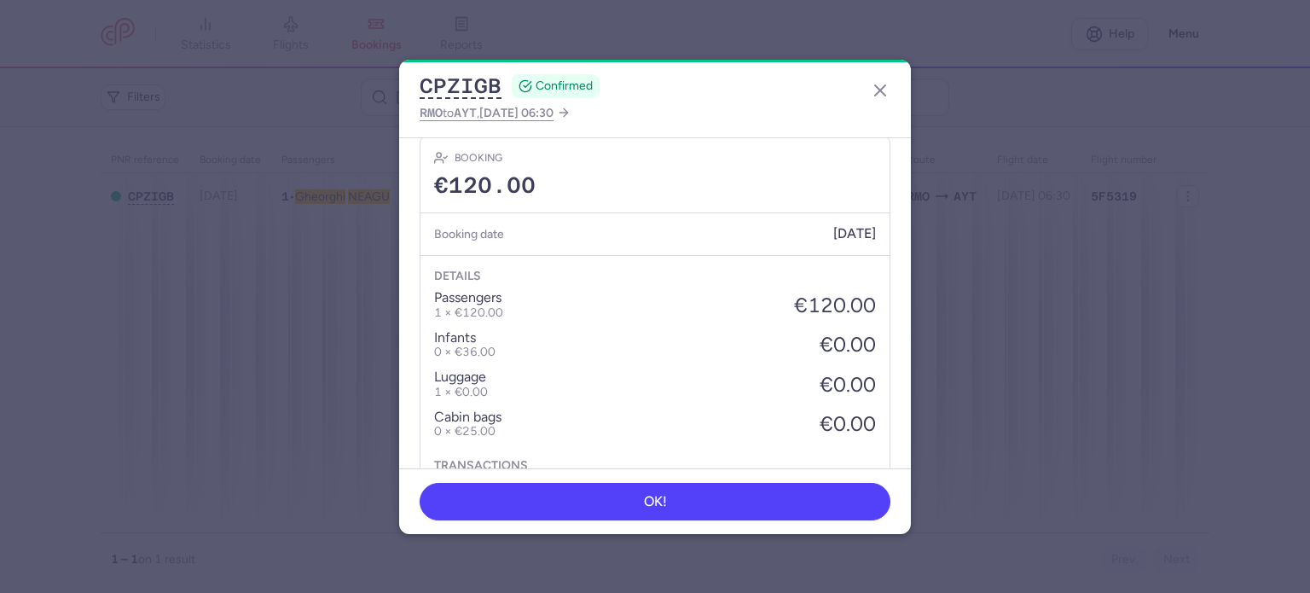
scroll to position [570, 0]
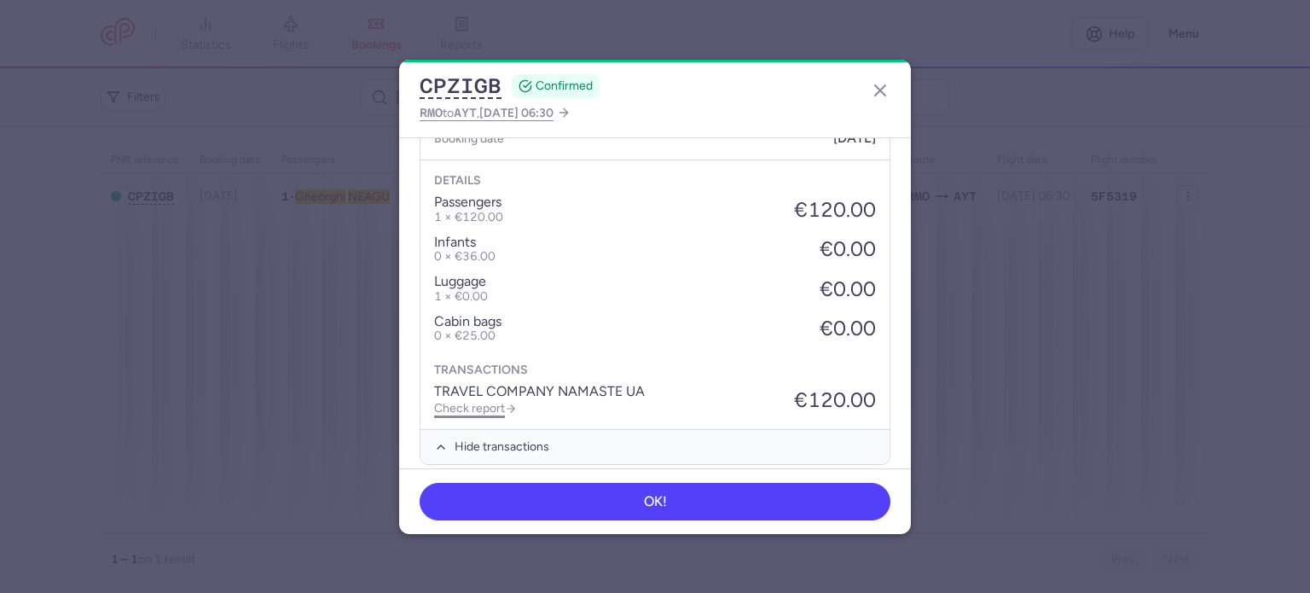
click at [480, 401] on link "Check report" at bounding box center [475, 408] width 83 height 14
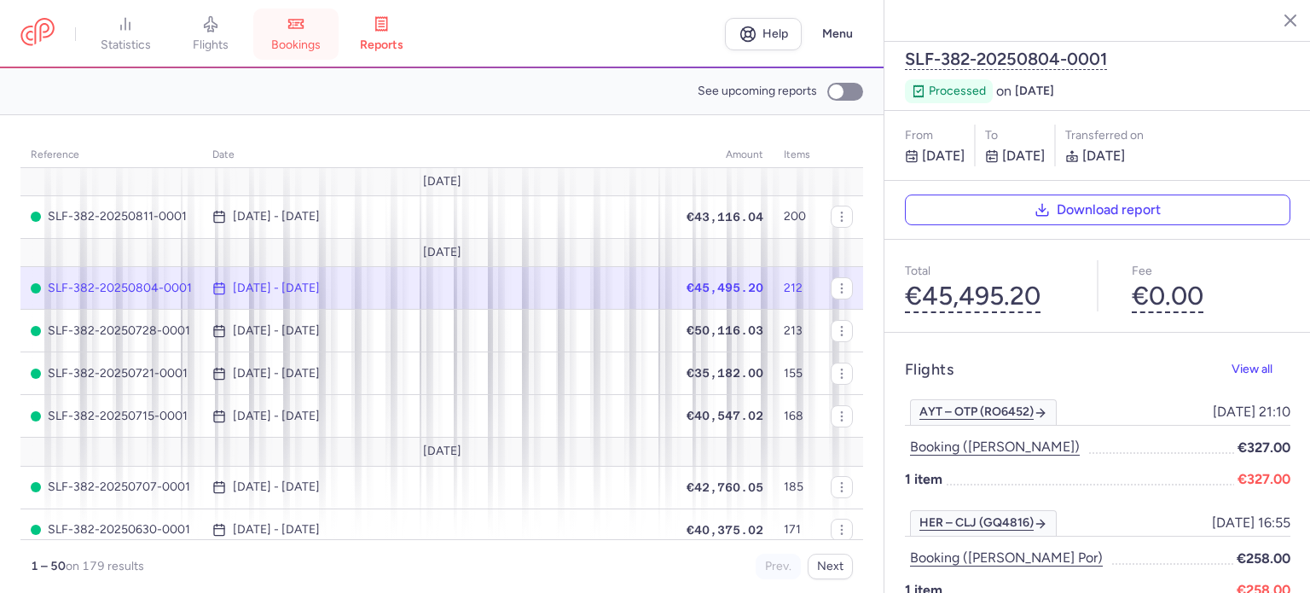
click at [310, 41] on span "bookings" at bounding box center [295, 45] width 49 height 15
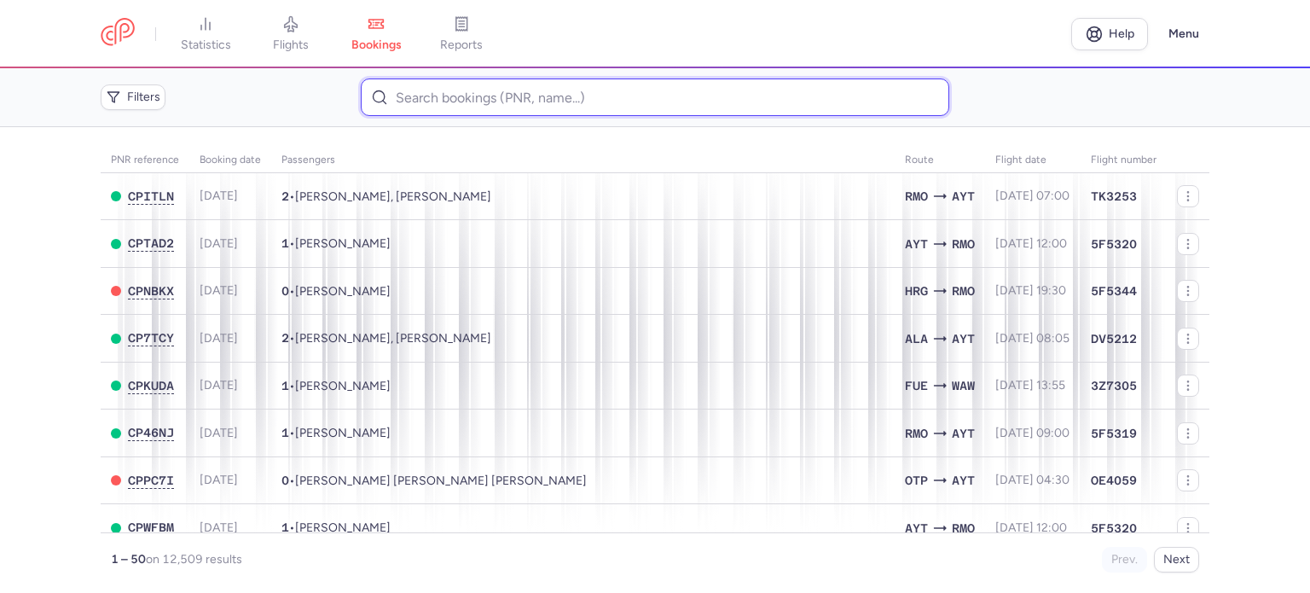
paste input "[PERSON_NAME]"
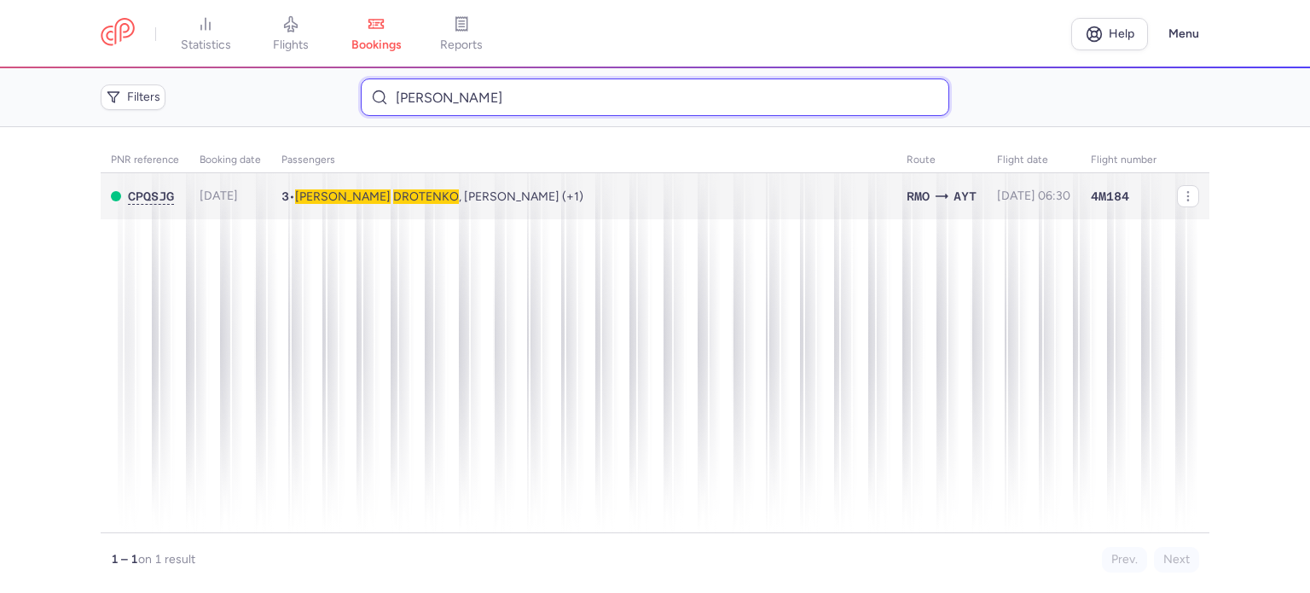
type input "[PERSON_NAME]"
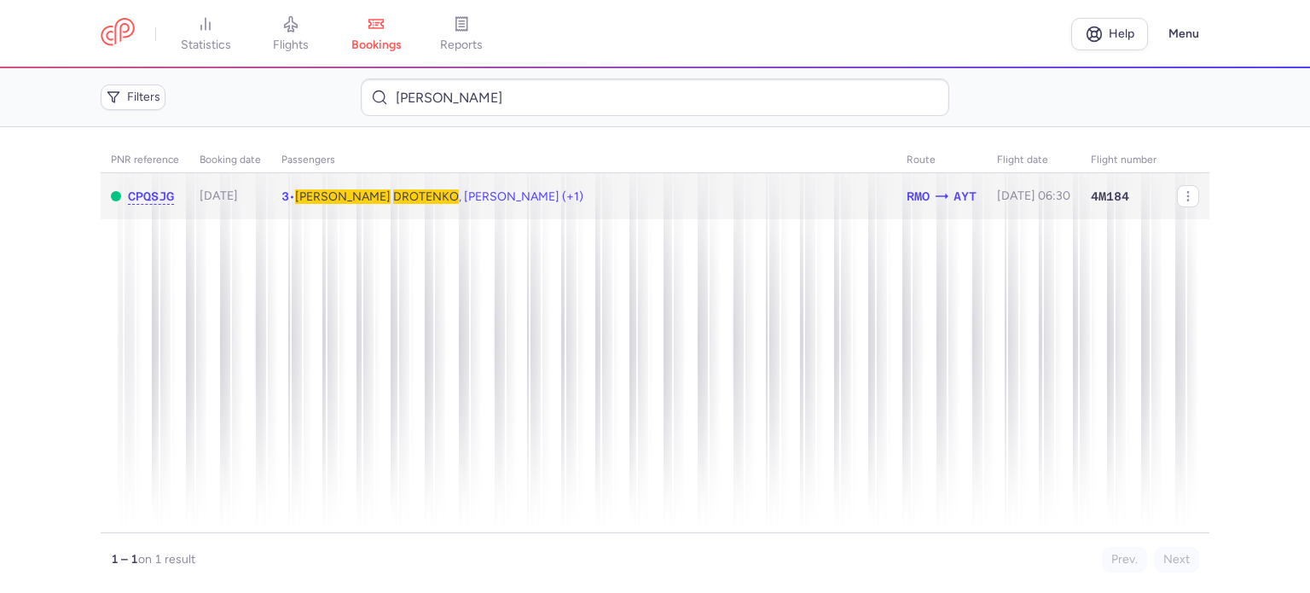
click at [393, 200] on span "DROTENKO" at bounding box center [426, 196] width 66 height 14
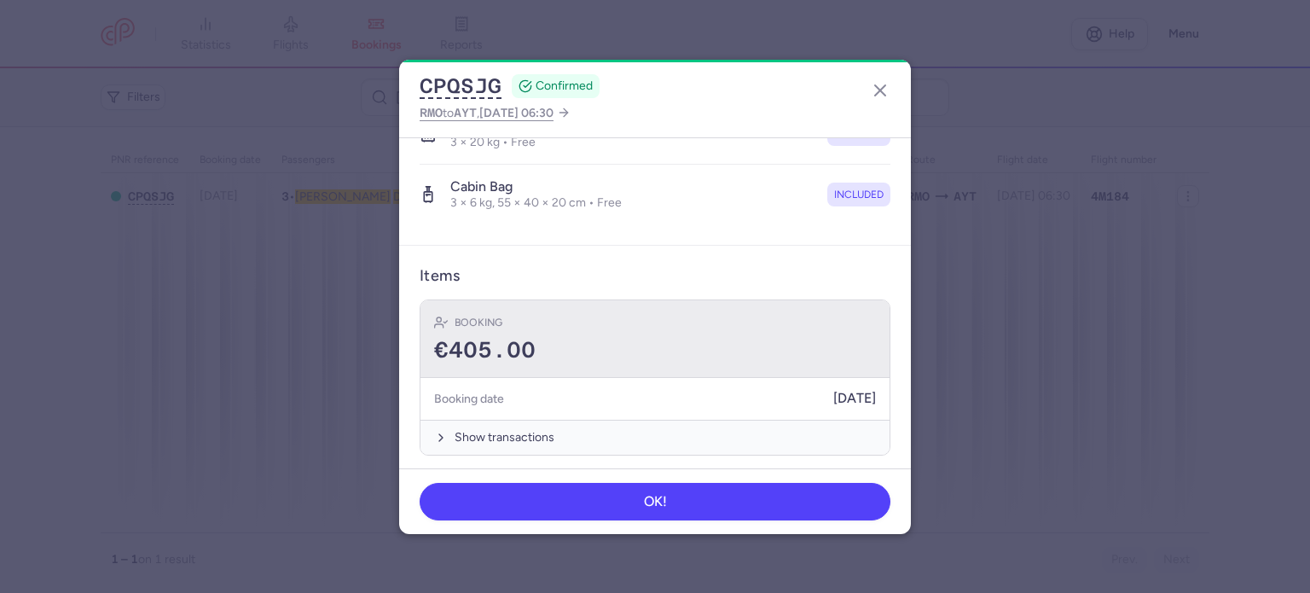
scroll to position [478, 0]
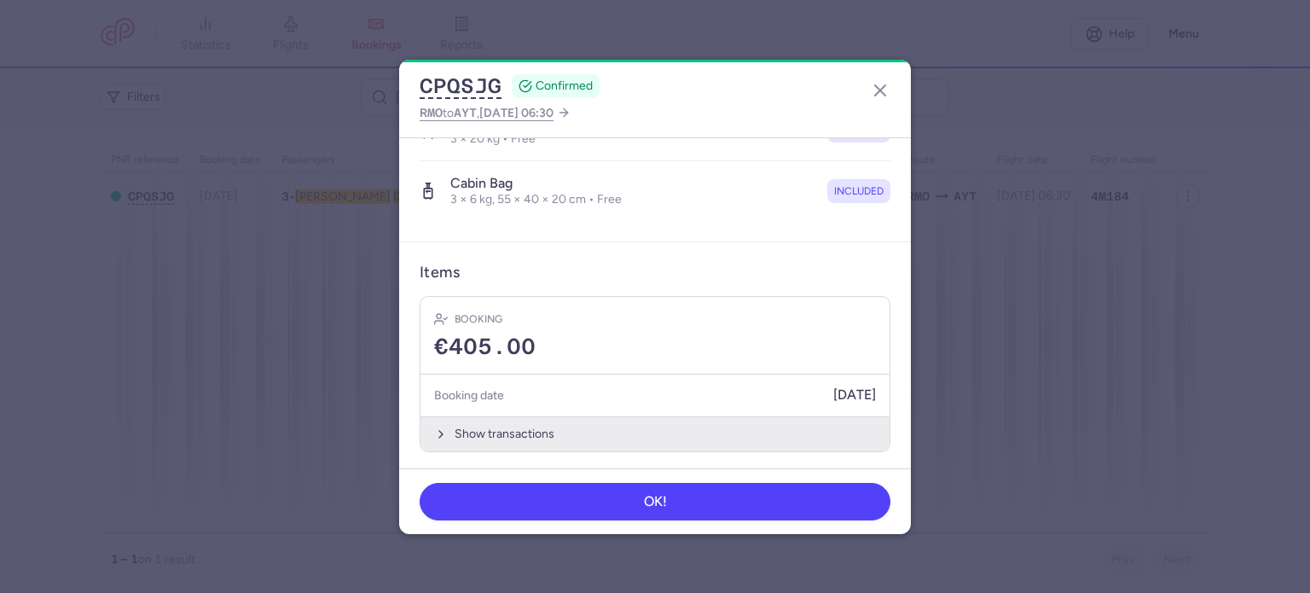
click at [488, 422] on button "Show transactions" at bounding box center [654, 433] width 469 height 35
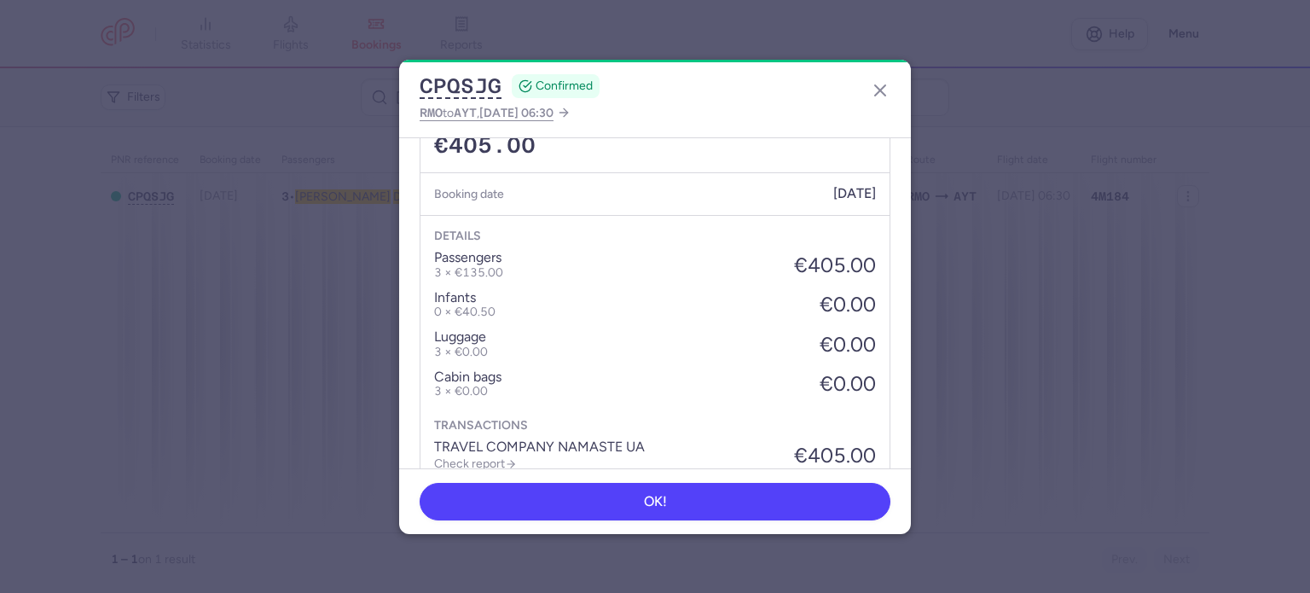
scroll to position [747, 0]
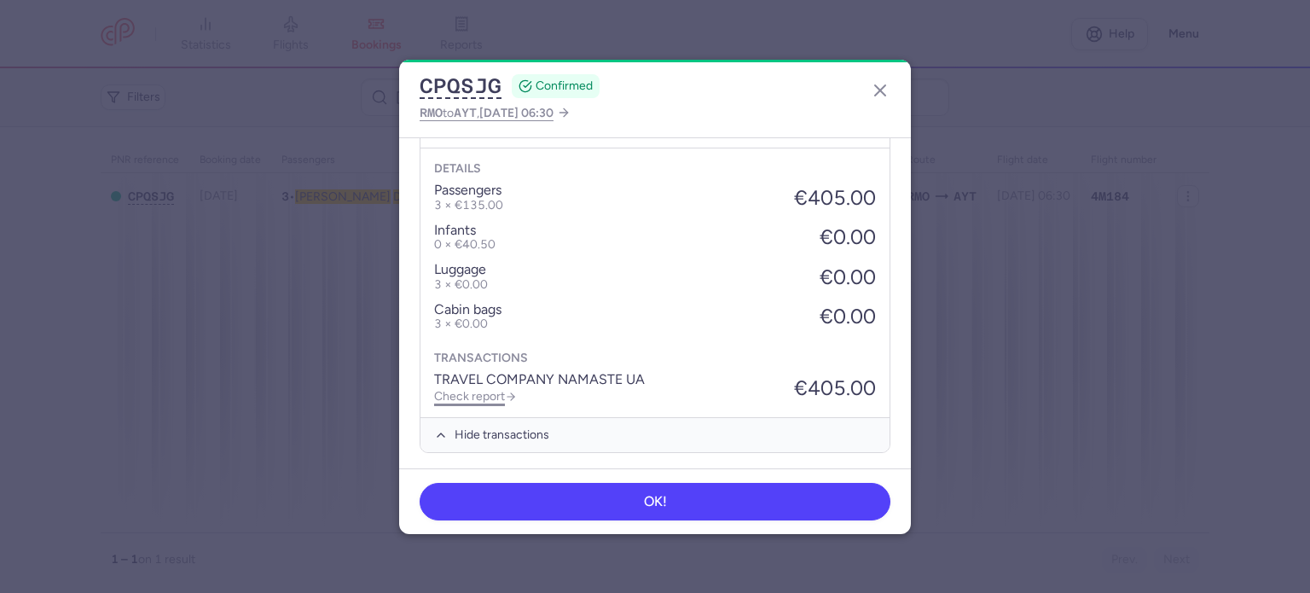
click at [482, 396] on link "Check report" at bounding box center [475, 396] width 83 height 14
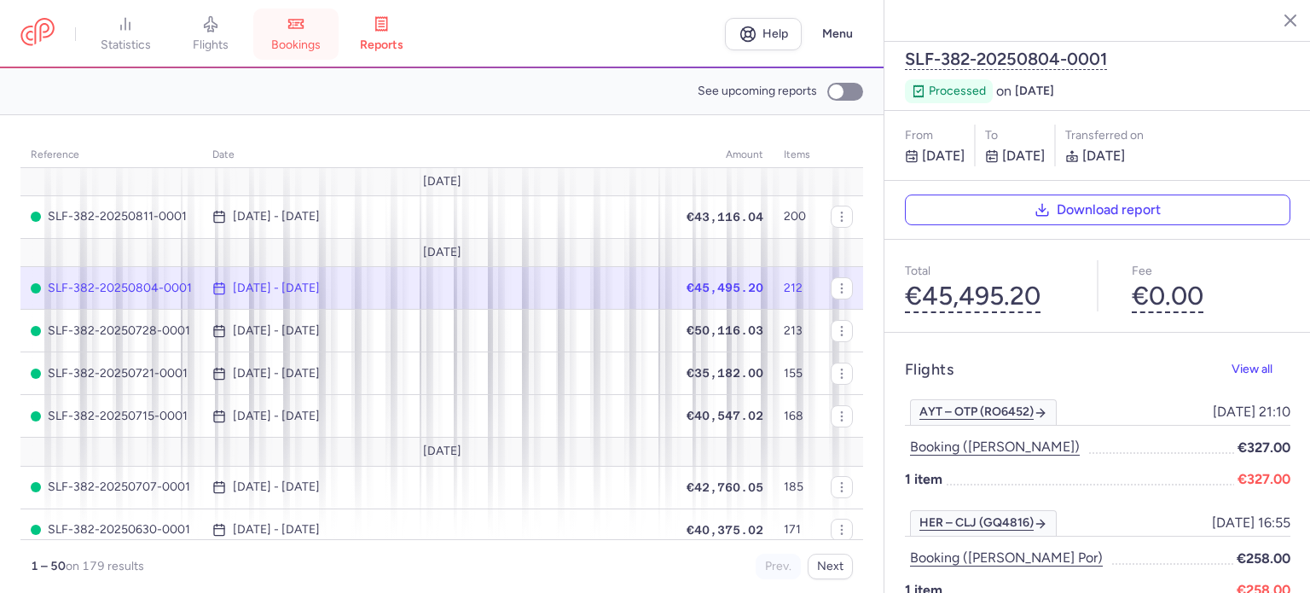
click at [313, 38] on span "bookings" at bounding box center [295, 45] width 49 height 15
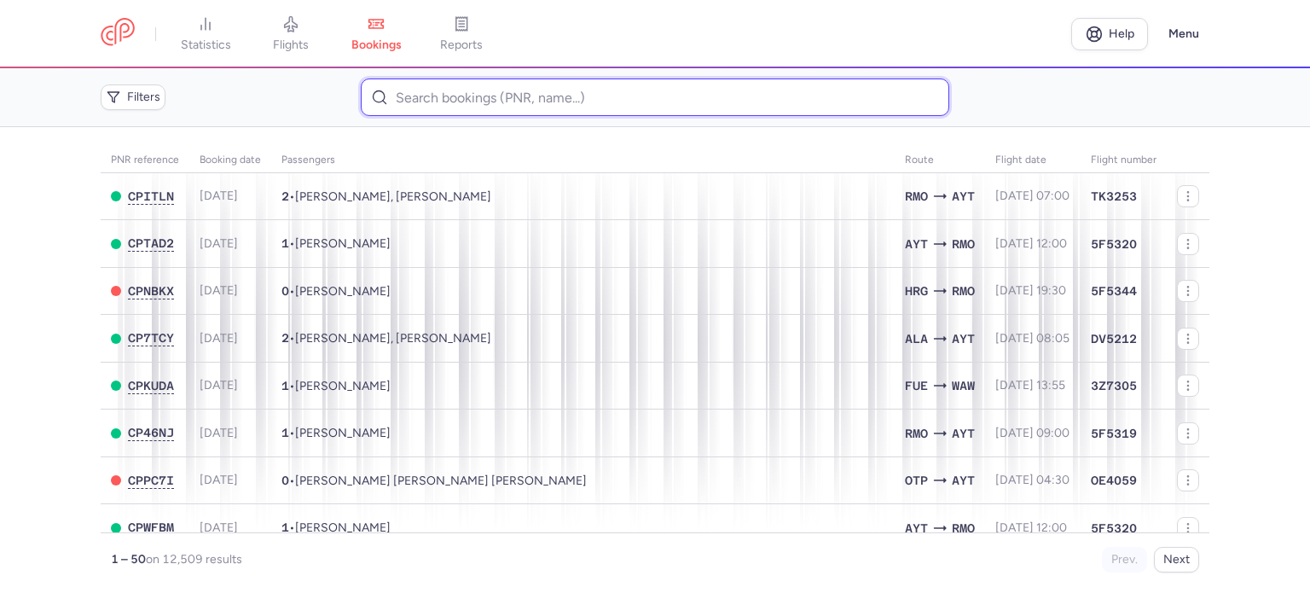
paste input "CZ042198"
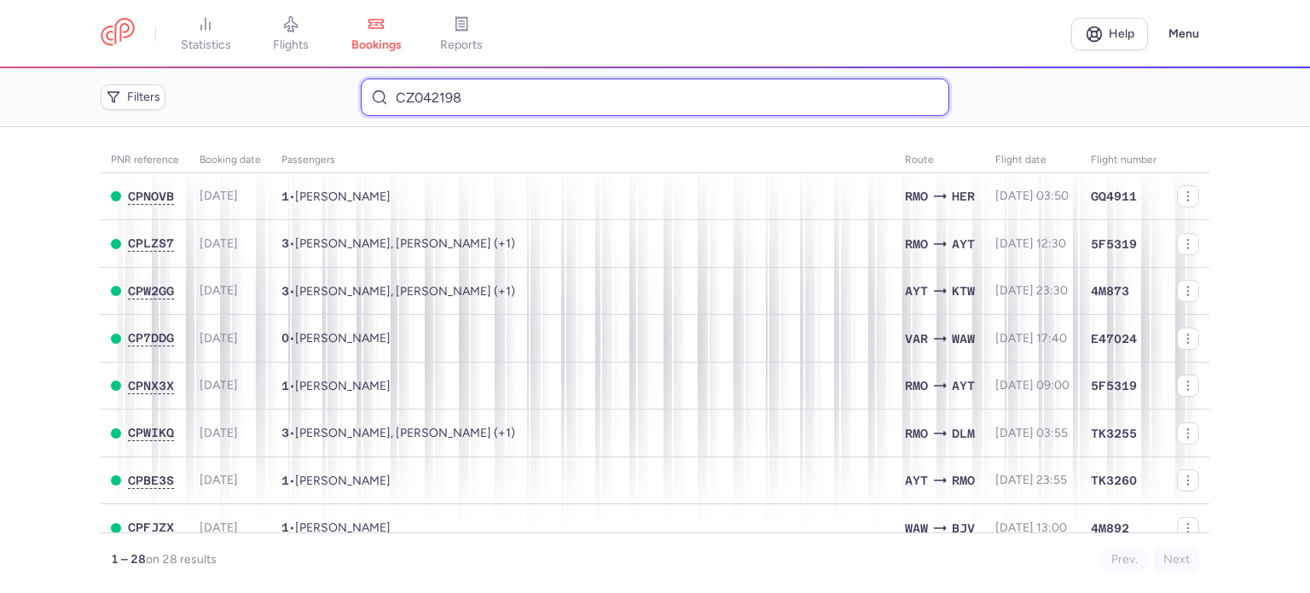
drag, startPoint x: 495, startPoint y: 98, endPoint x: 387, endPoint y: 87, distance: 108.0
click at [387, 87] on input "CZ042198" at bounding box center [654, 97] width 587 height 38
paste input "HOLUBOVA VLADLENA"
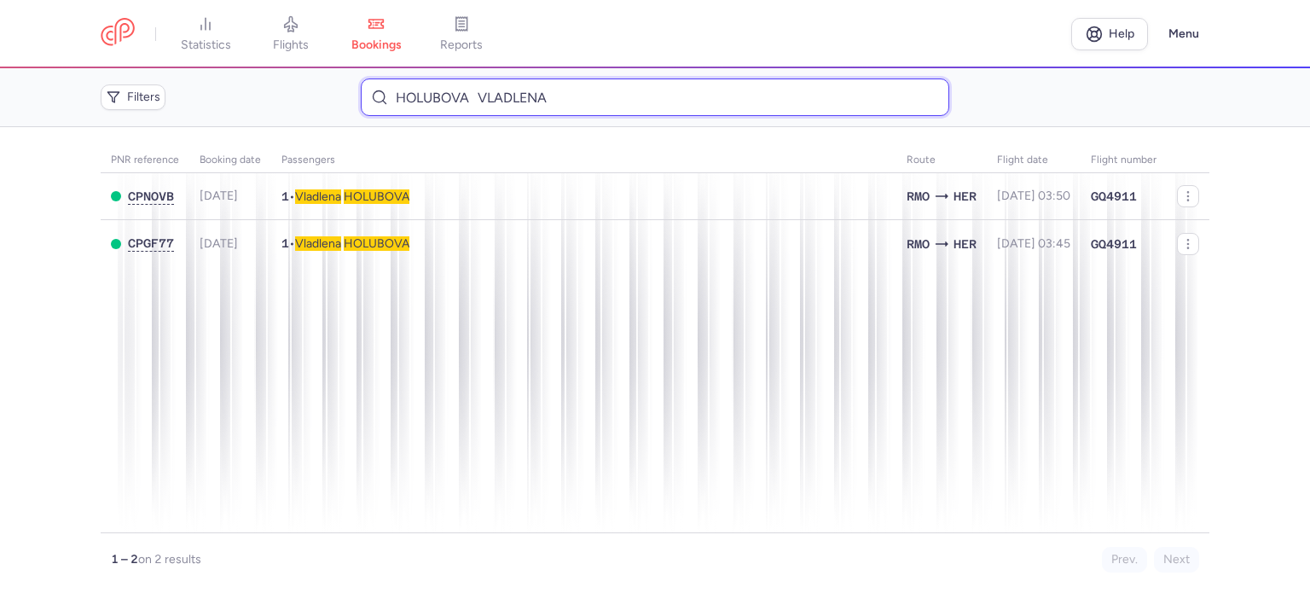
type input "HOLUBOVA VLADLENA"
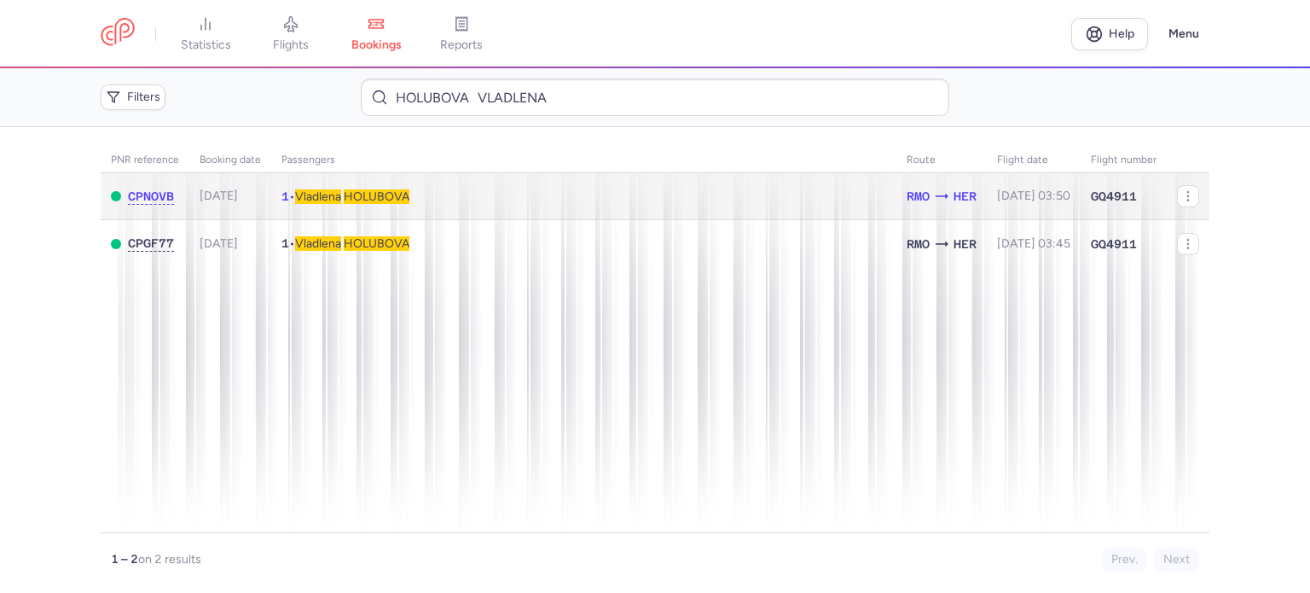
click at [356, 193] on span "HOLUBOVA" at bounding box center [377, 196] width 66 height 14
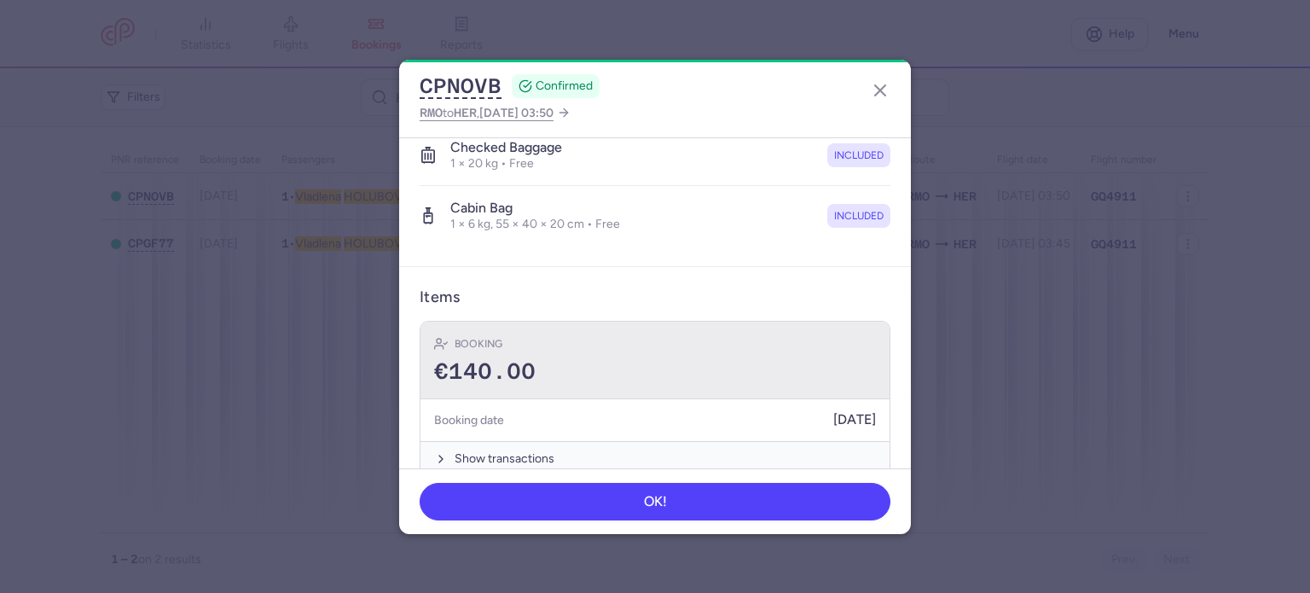
scroll to position [341, 0]
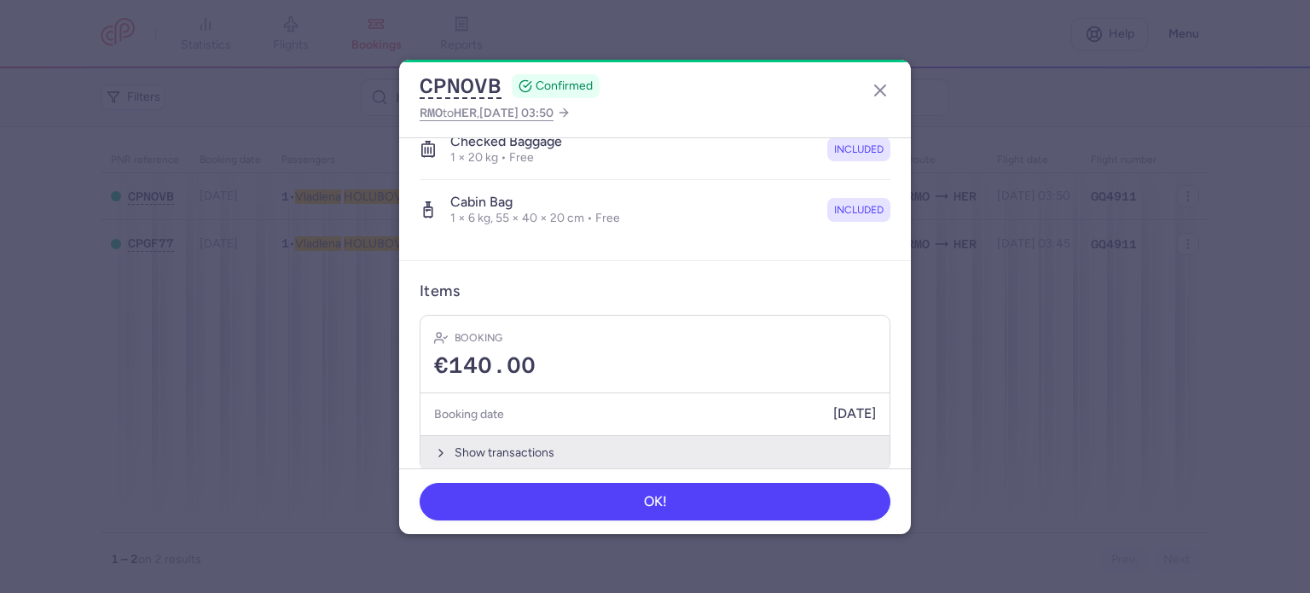
click at [488, 454] on button "Show transactions" at bounding box center [654, 452] width 469 height 35
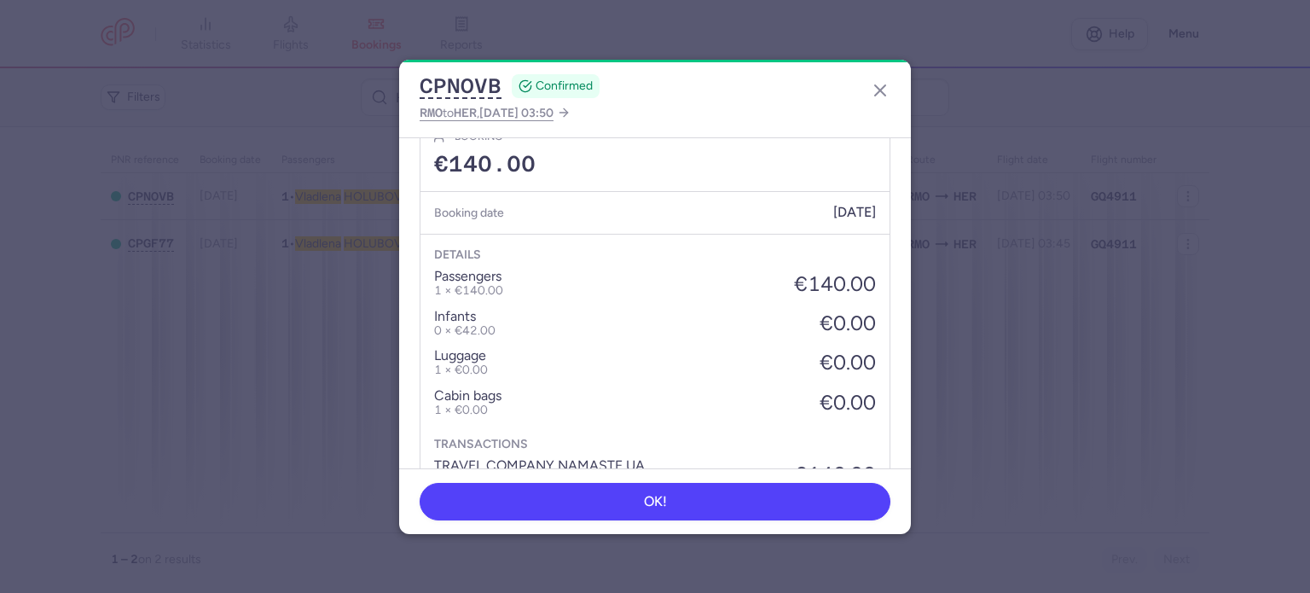
scroll to position [853, 0]
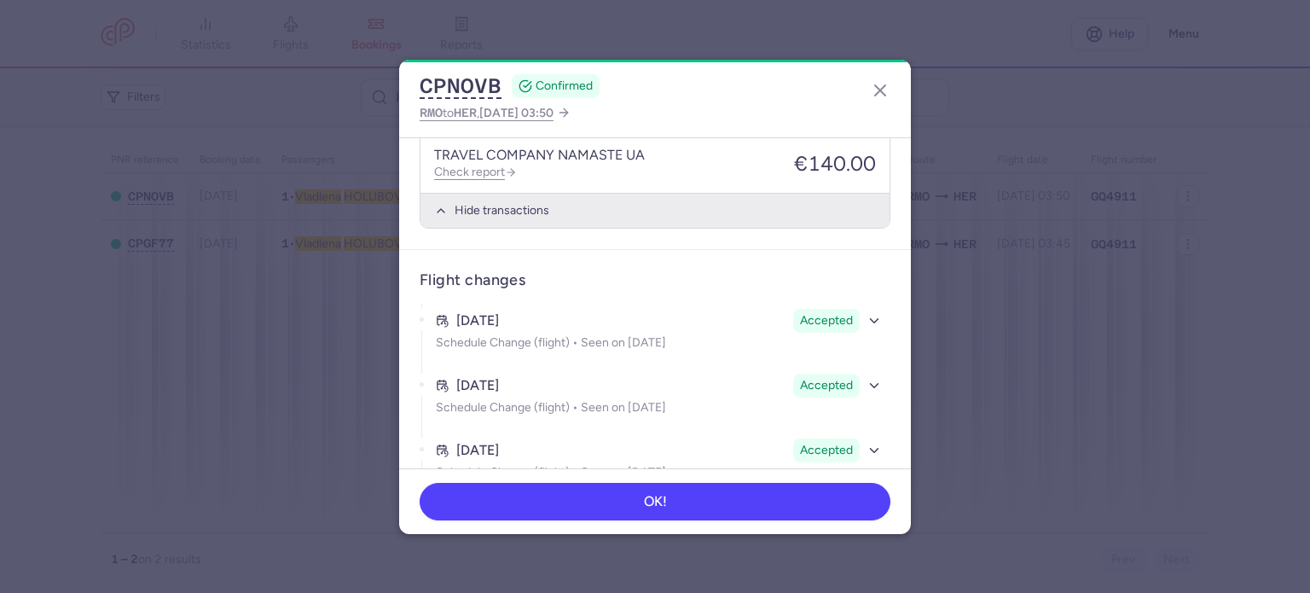
click at [478, 170] on link "Check report" at bounding box center [475, 172] width 83 height 14
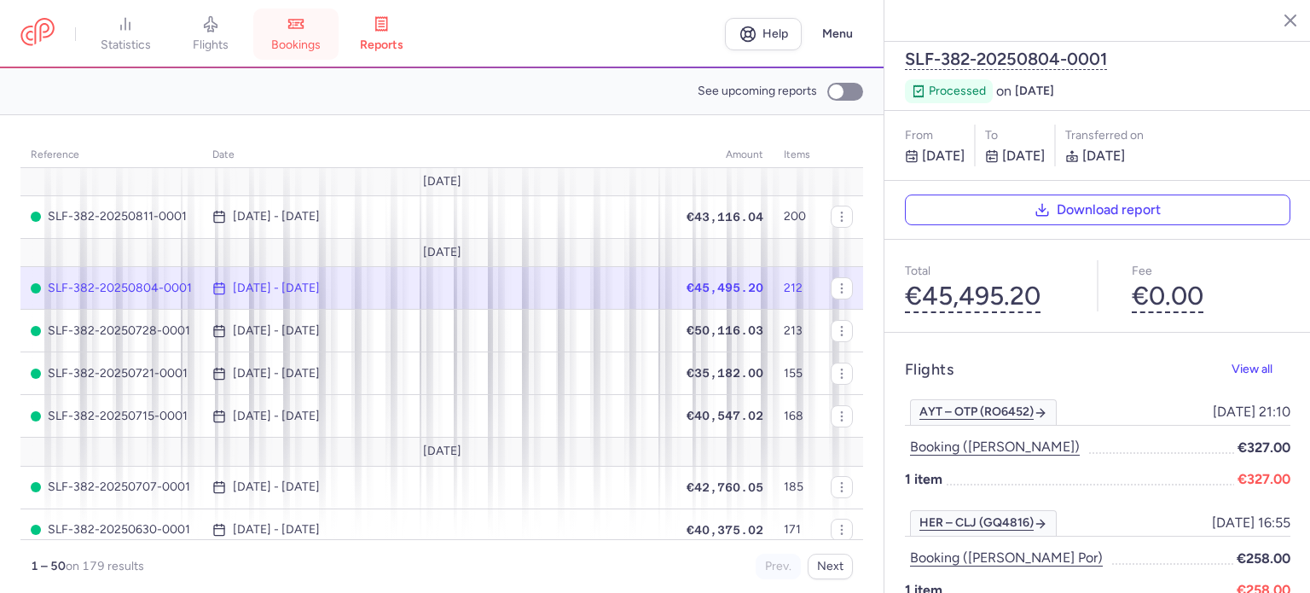
click at [301, 29] on icon at bounding box center [295, 23] width 17 height 17
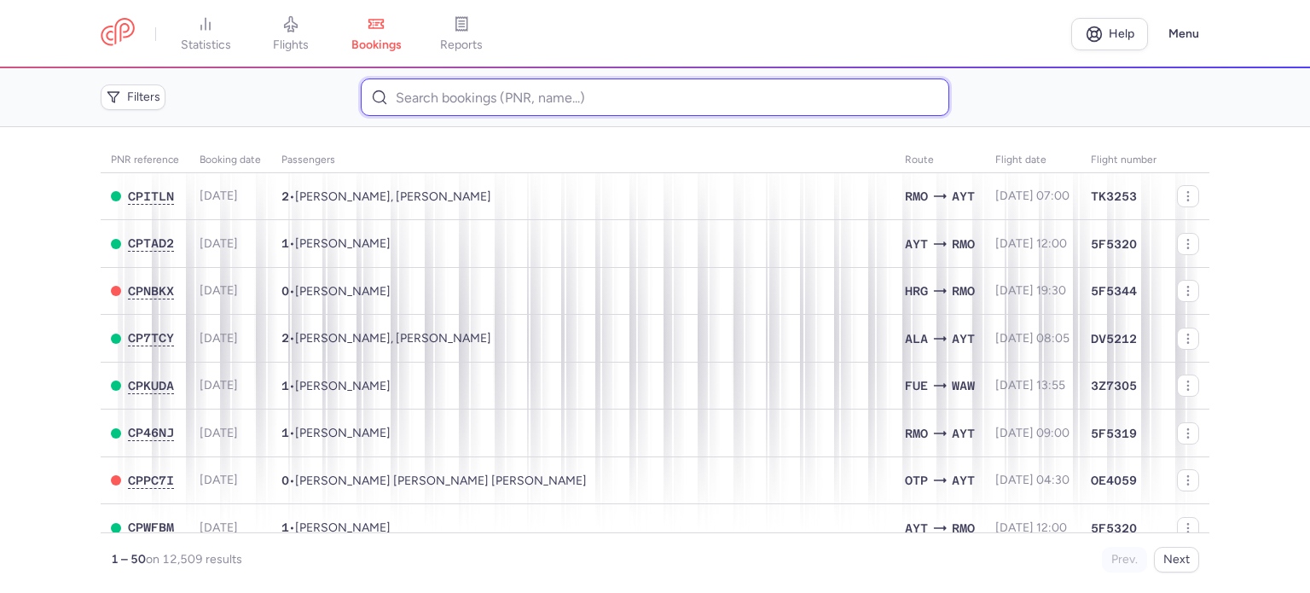
paste input "CZ042210"
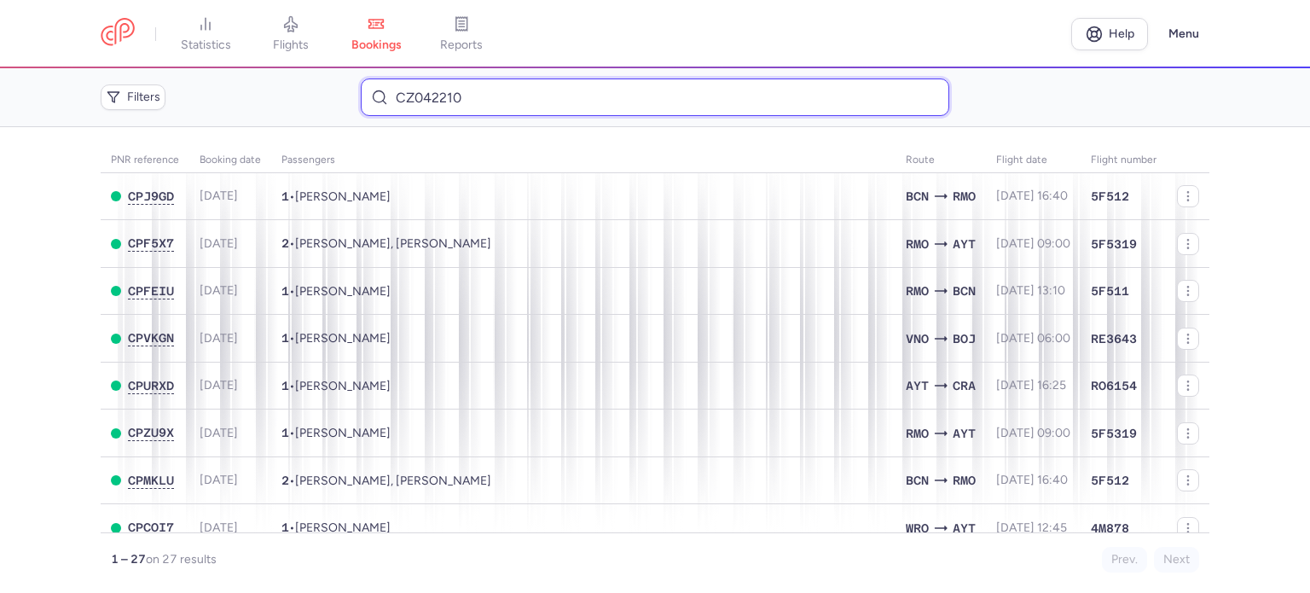
drag, startPoint x: 361, startPoint y: 98, endPoint x: 402, endPoint y: 93, distance: 42.1
click at [356, 93] on div "Filters CZ042210" at bounding box center [655, 97] width 1122 height 51
paste input "[PERSON_NAME]"
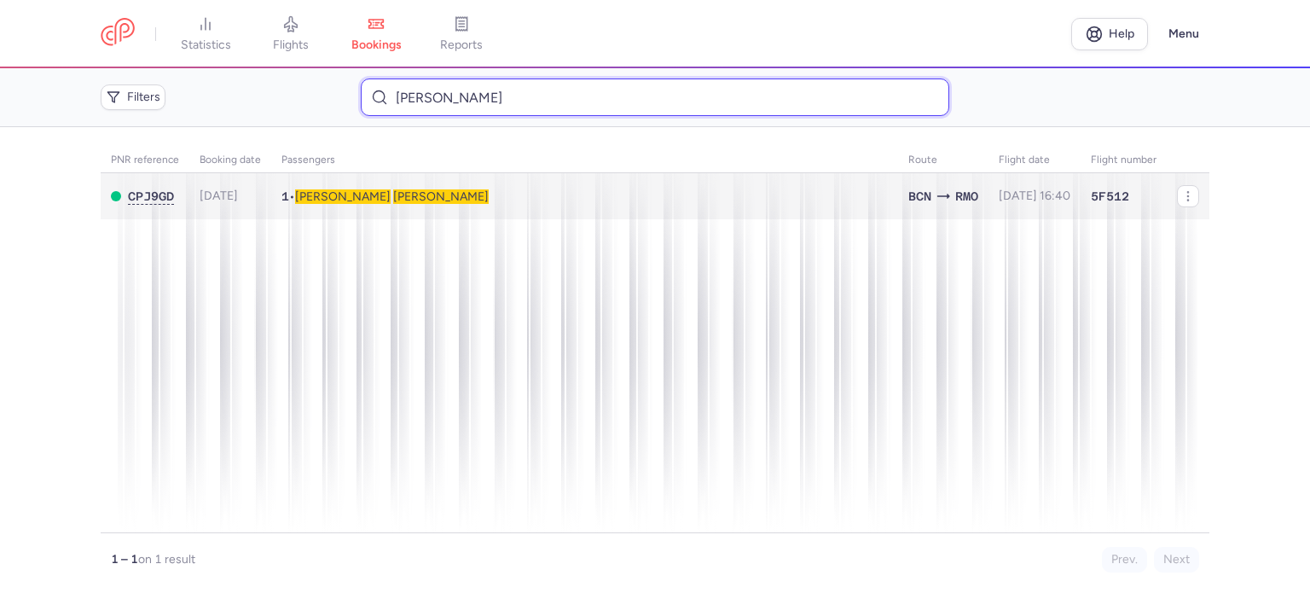
type input "[PERSON_NAME]"
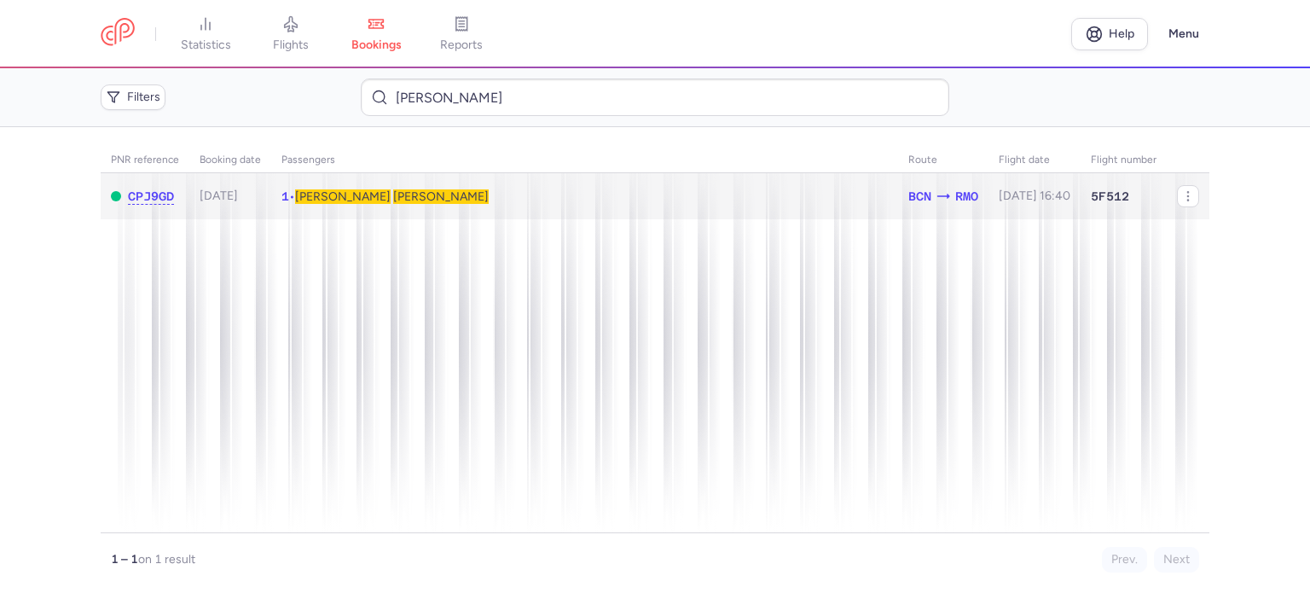
click at [393, 200] on span "[PERSON_NAME]" at bounding box center [441, 196] width 96 height 14
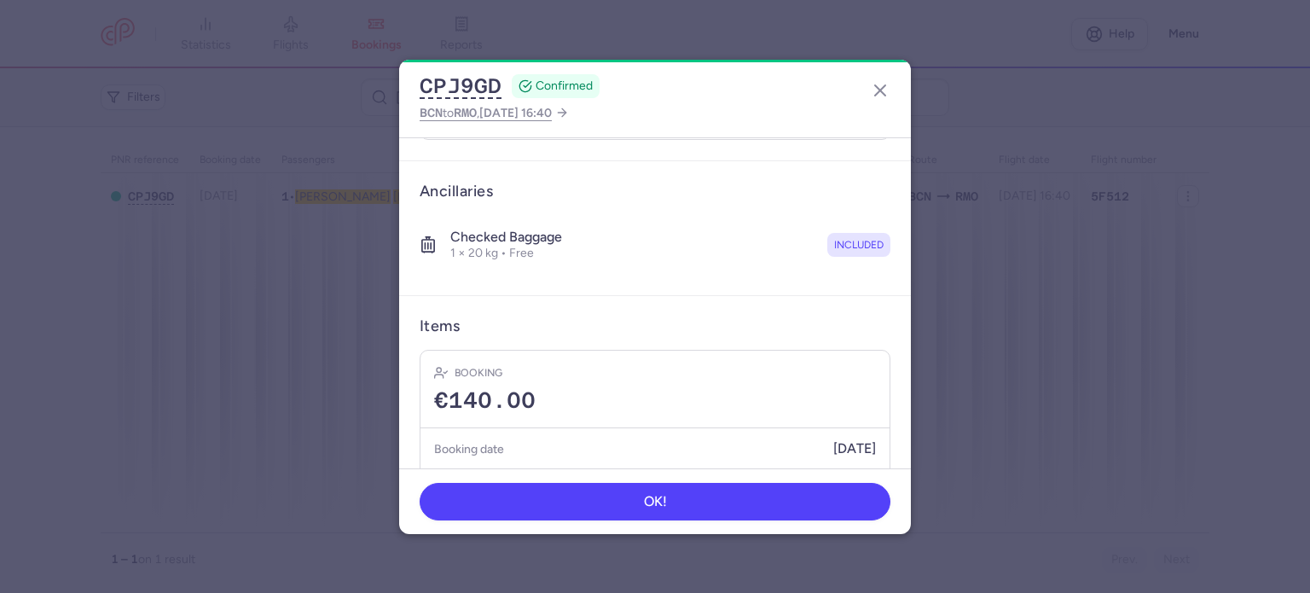
scroll to position [300, 0]
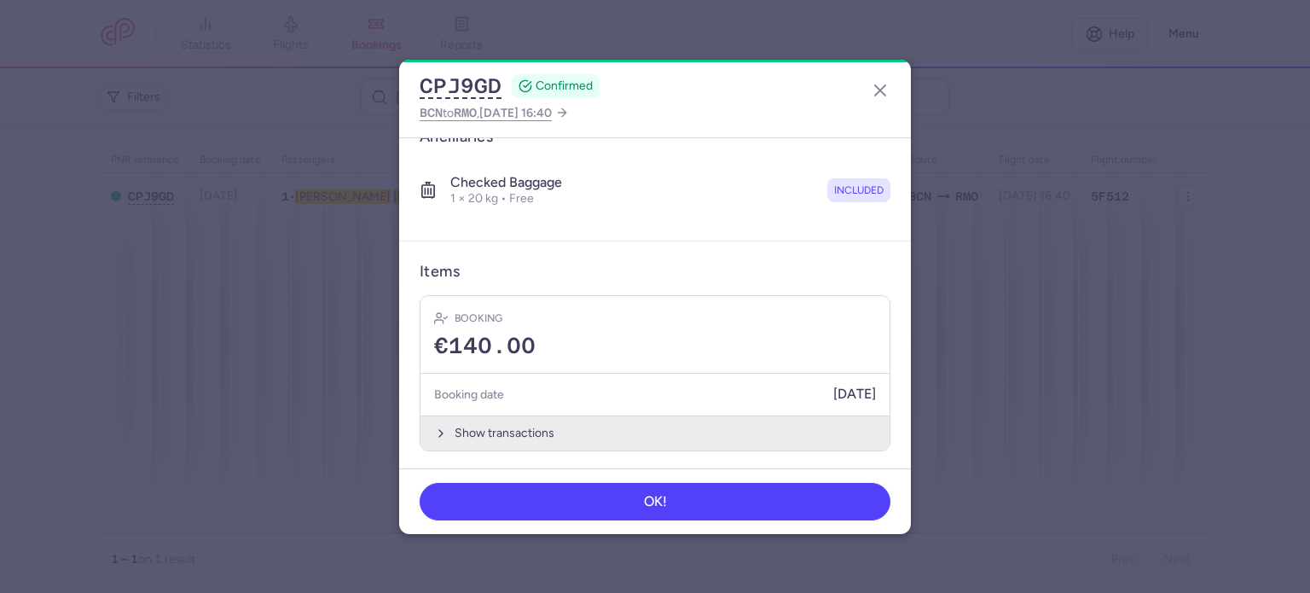
click at [492, 428] on button "Show transactions" at bounding box center [654, 432] width 469 height 35
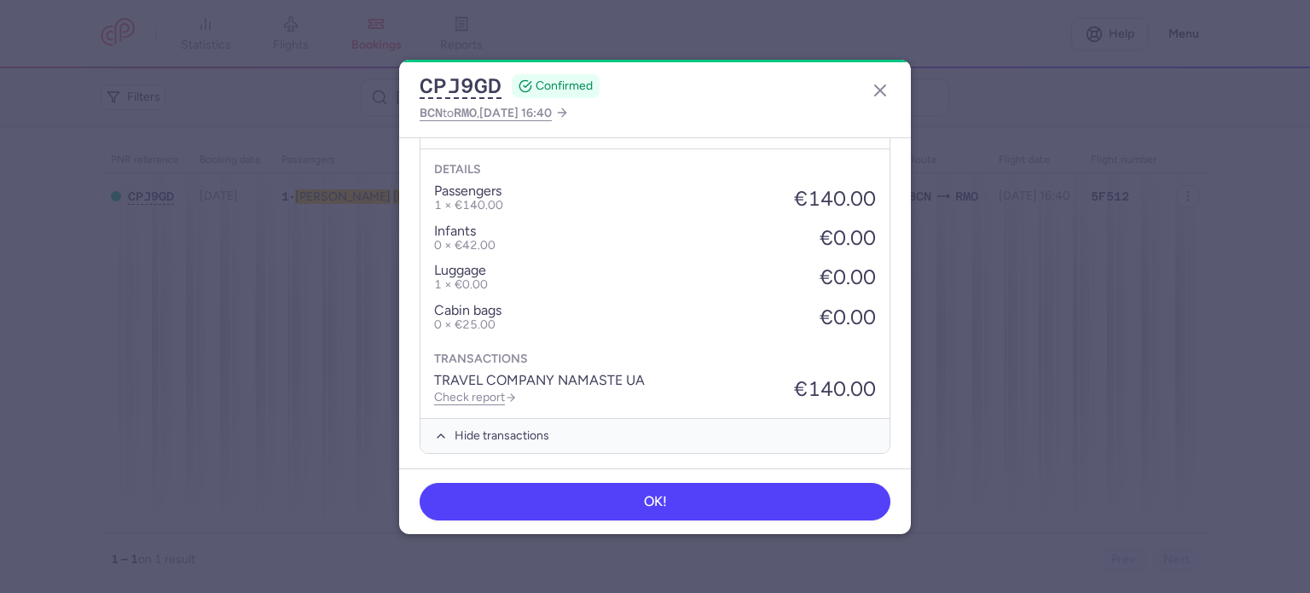
scroll to position [570, 0]
click at [482, 391] on link "Check report" at bounding box center [475, 394] width 83 height 14
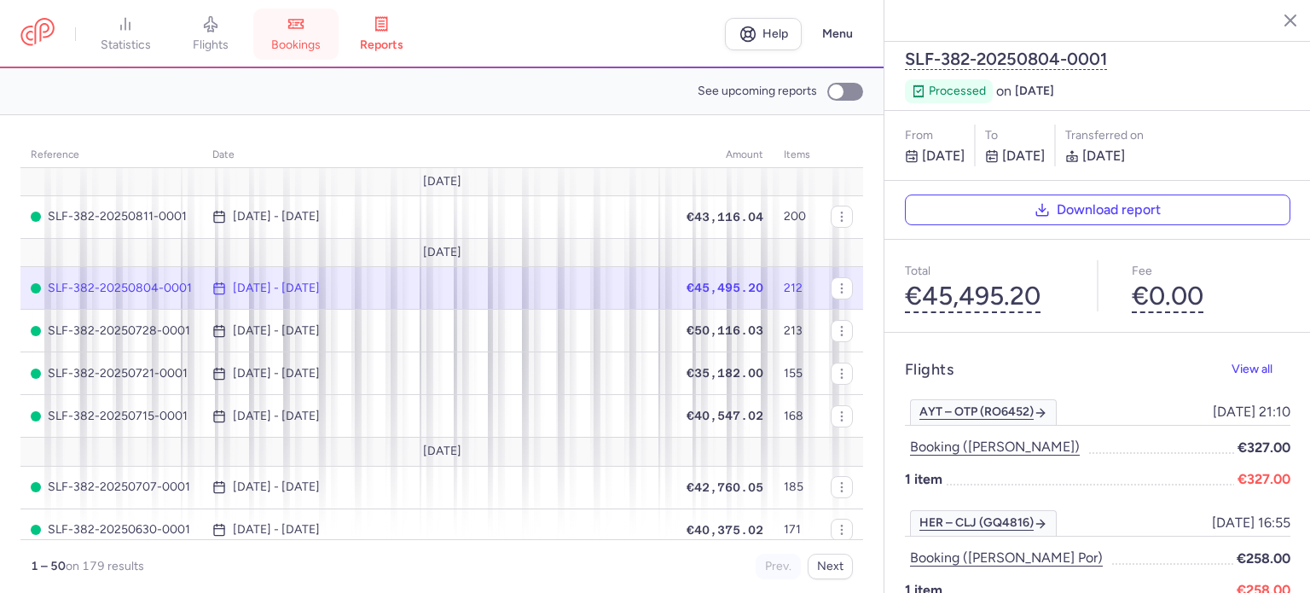
click at [310, 38] on span "bookings" at bounding box center [295, 45] width 49 height 15
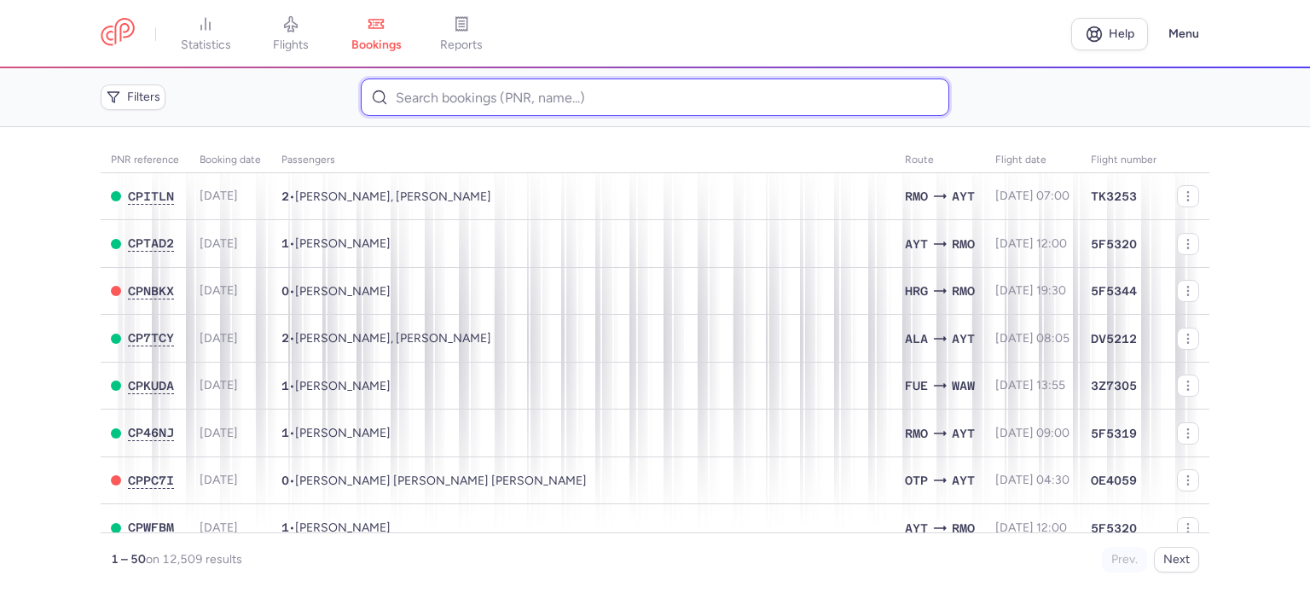
click at [444, 79] on input at bounding box center [654, 97] width 587 height 38
paste input "[PERSON_NAME]"
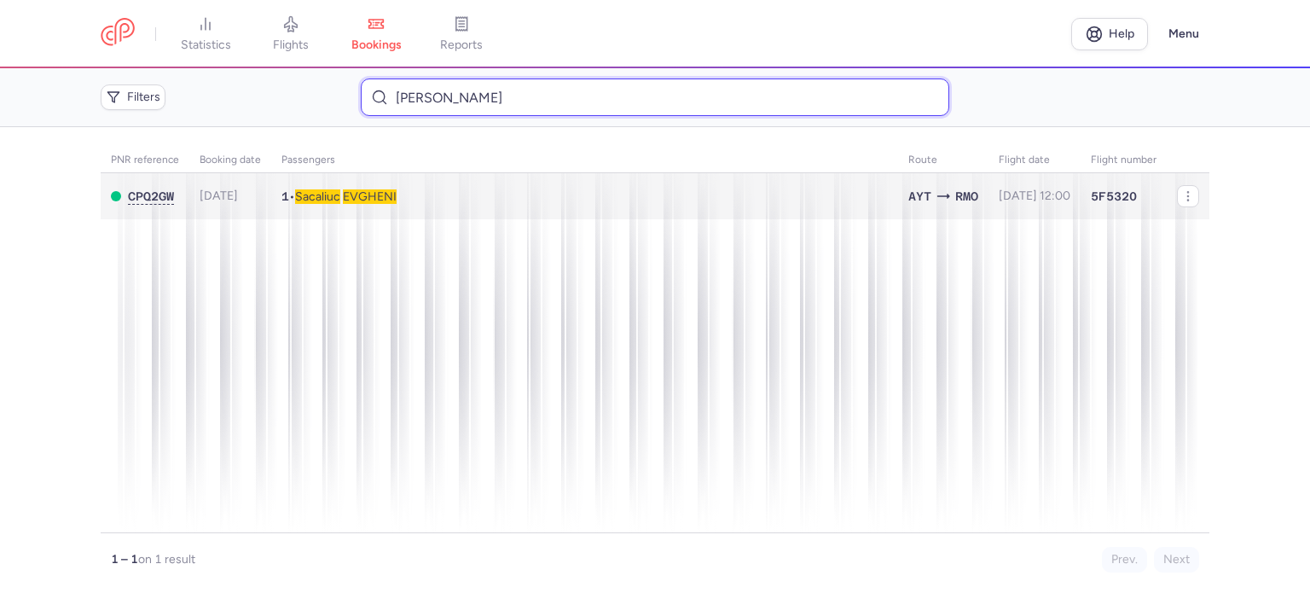
type input "[PERSON_NAME]"
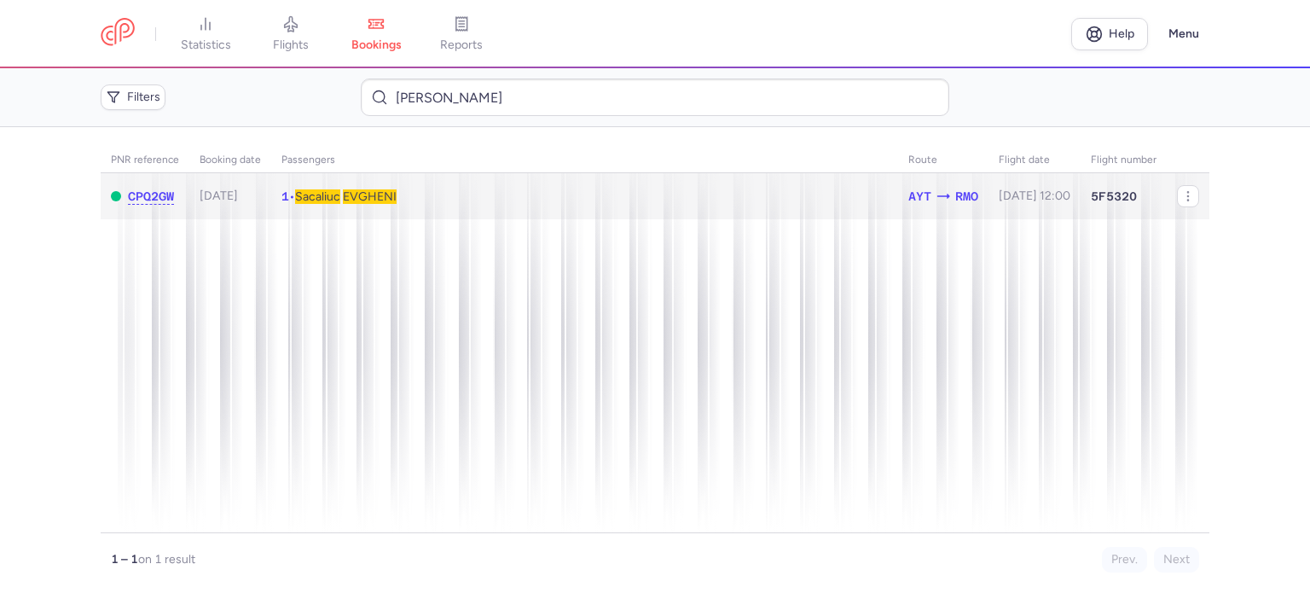
click at [337, 197] on span "Sacaliuc" at bounding box center [317, 196] width 45 height 14
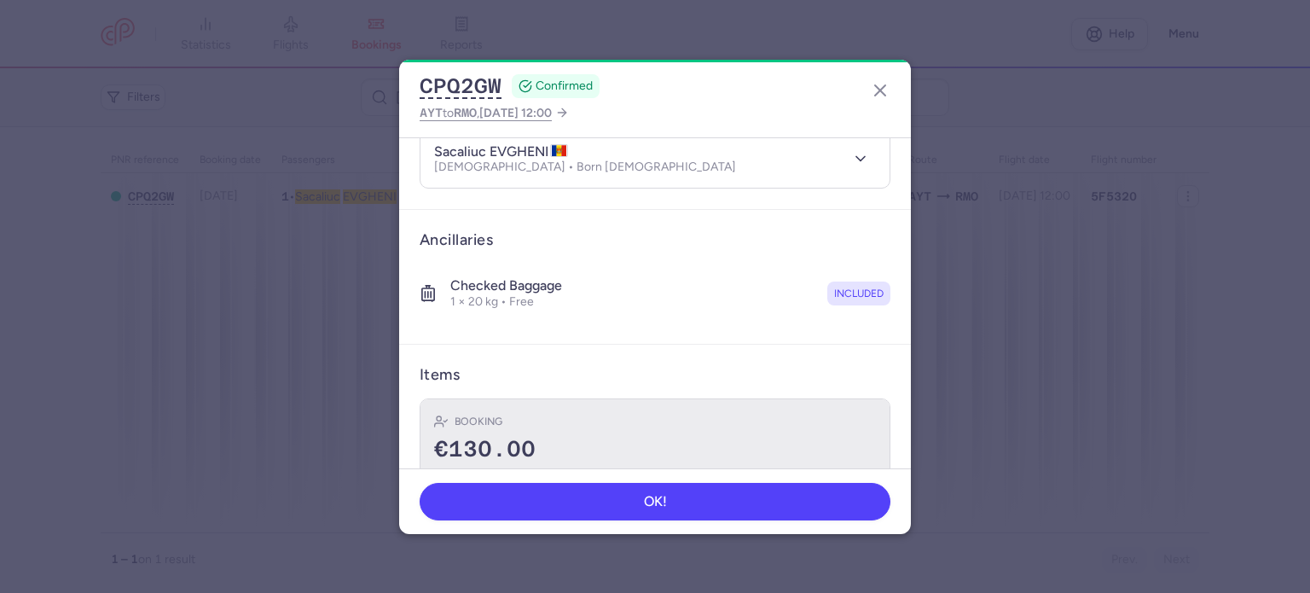
scroll to position [300, 0]
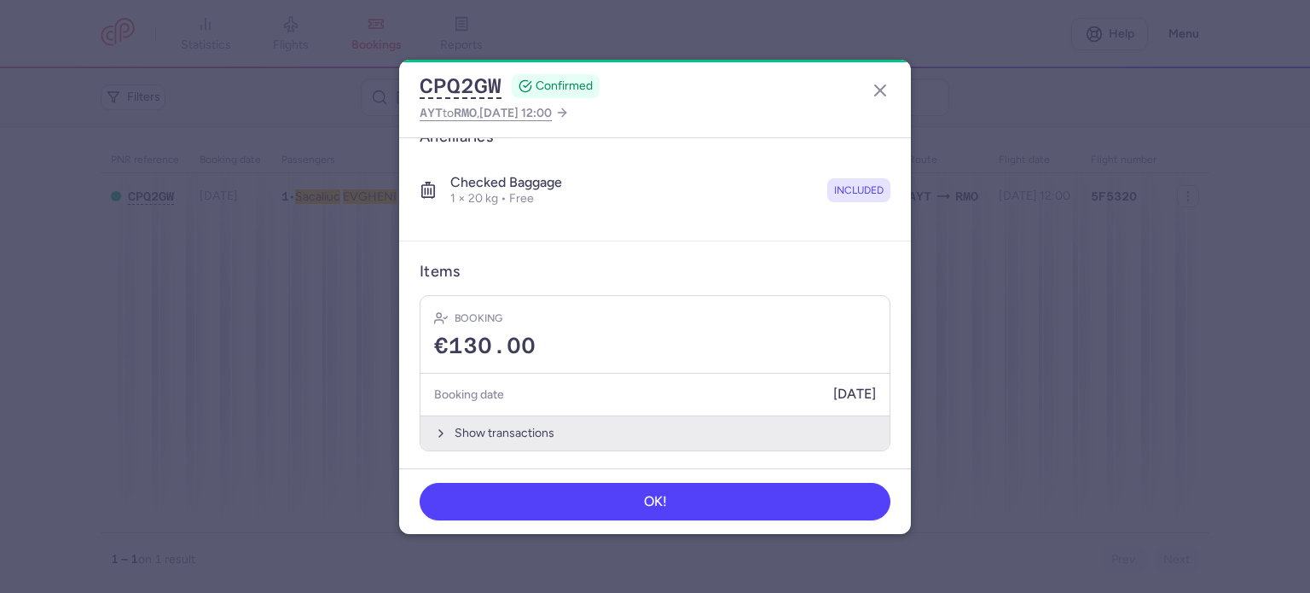
click at [512, 427] on button "Show transactions" at bounding box center [654, 432] width 469 height 35
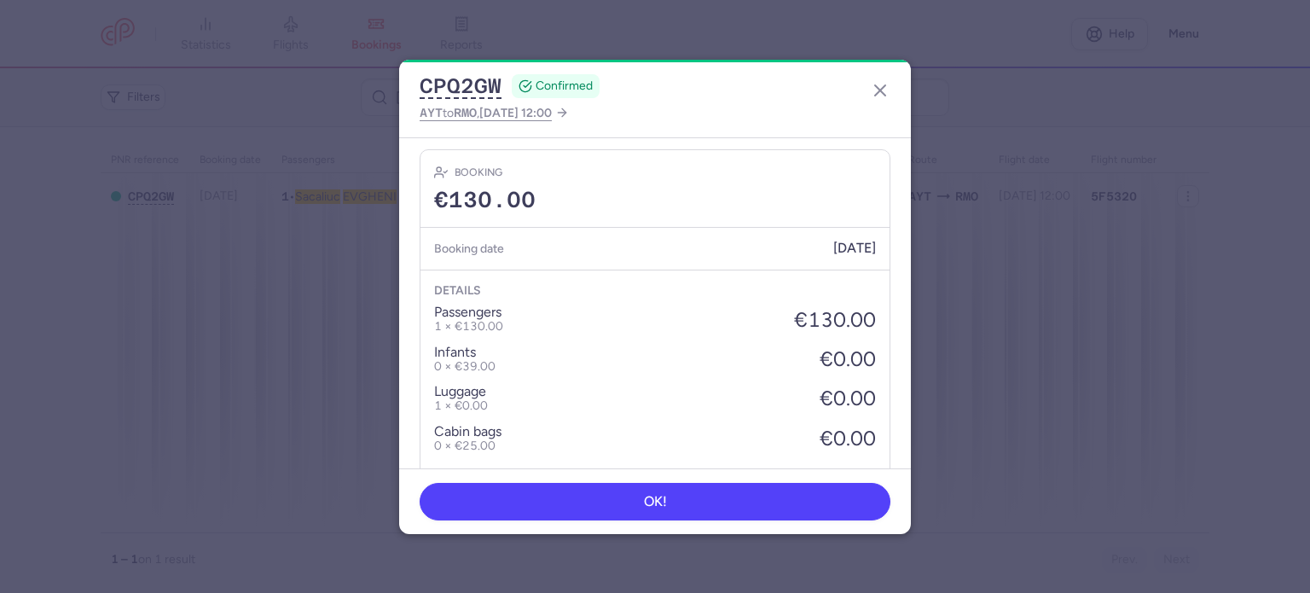
scroll to position [570, 0]
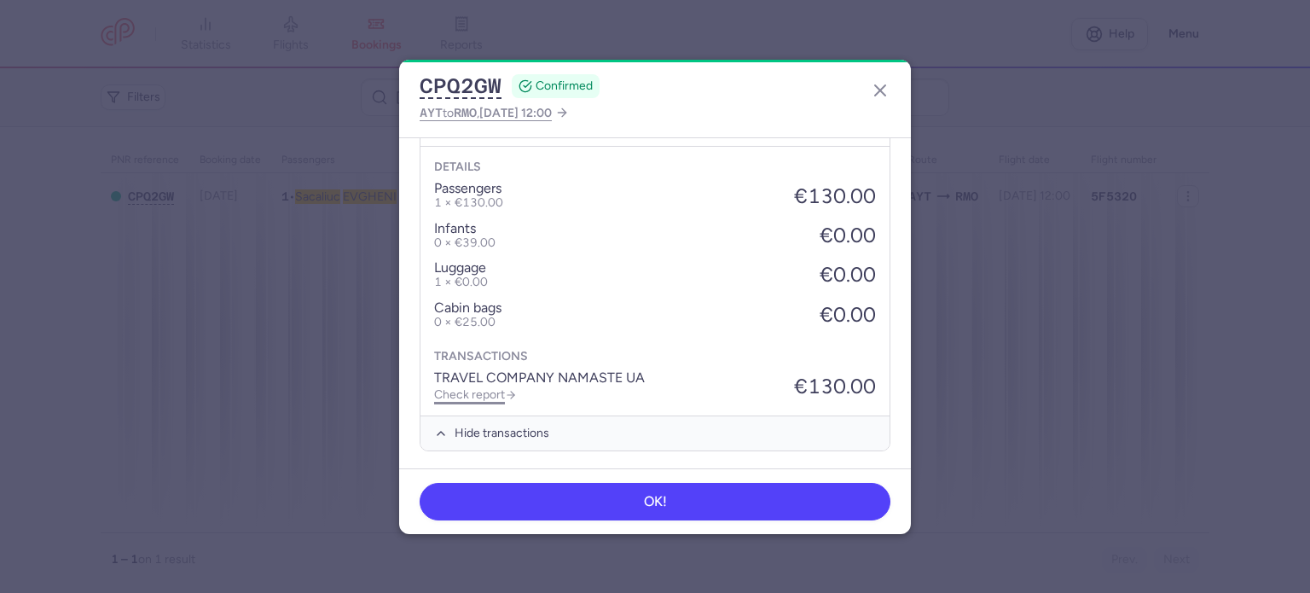
click at [487, 391] on link "Check report" at bounding box center [475, 394] width 83 height 14
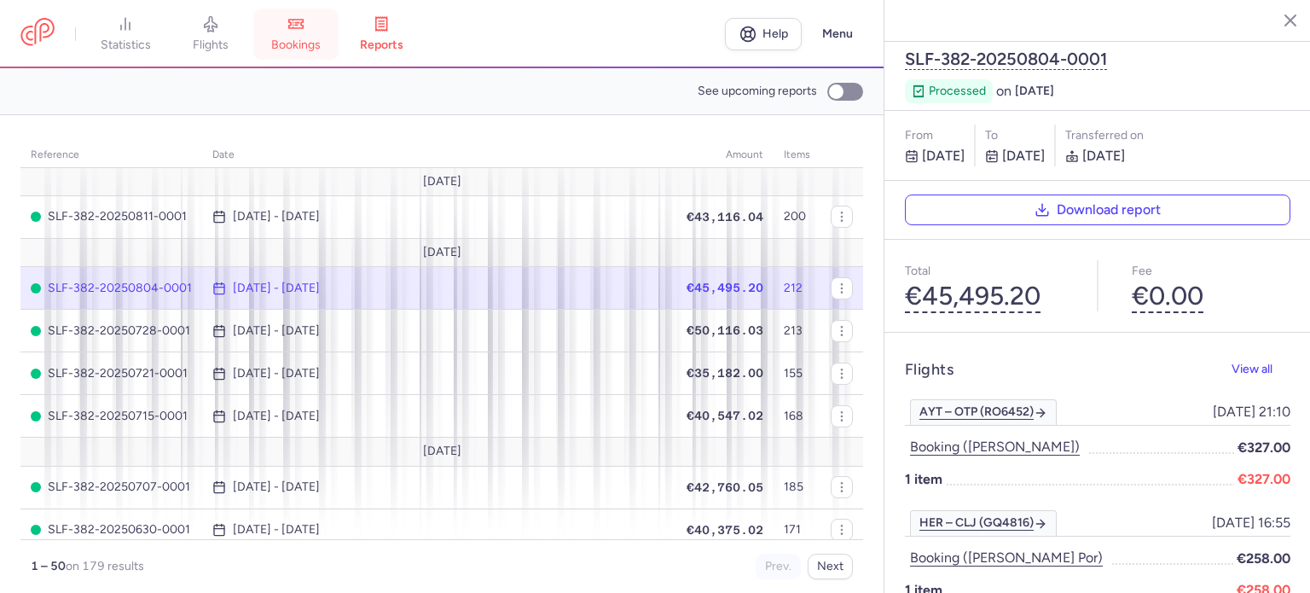
click at [297, 32] on link "bookings" at bounding box center [295, 34] width 85 height 38
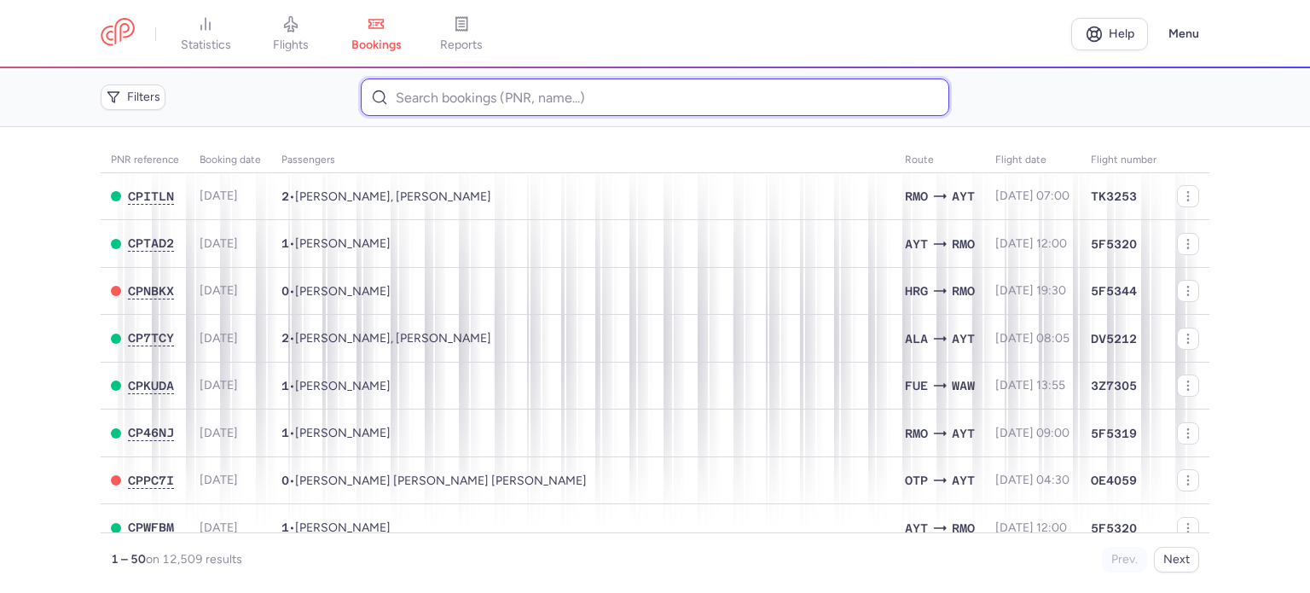
paste input "[PERSON_NAME]"
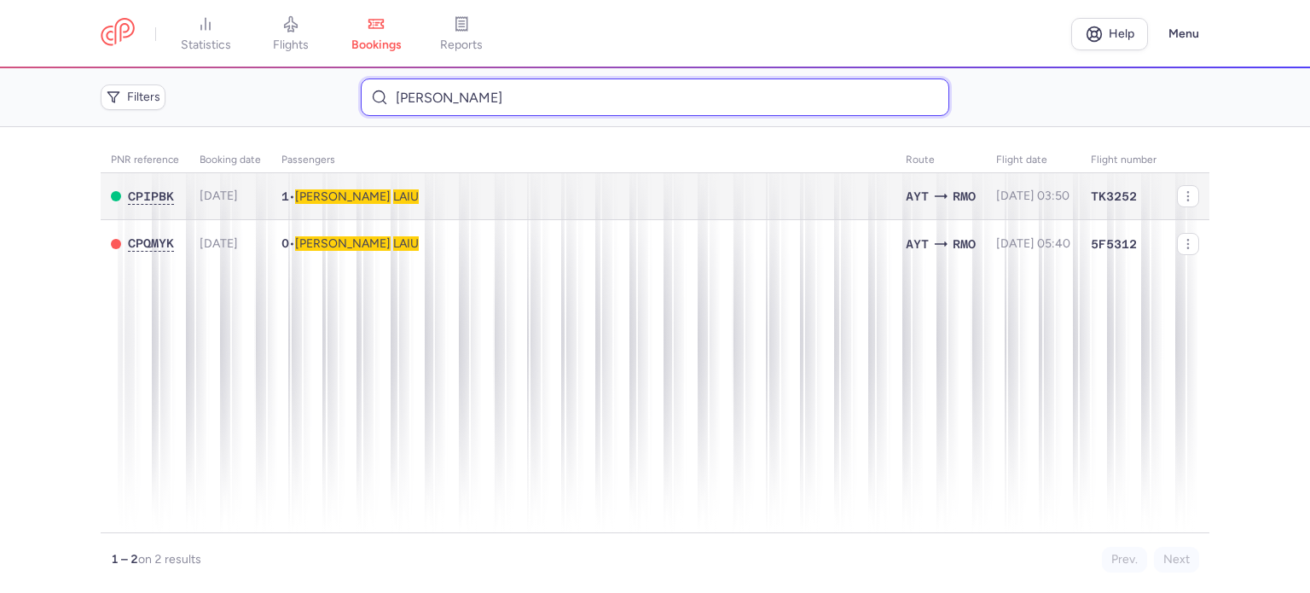
type input "[PERSON_NAME]"
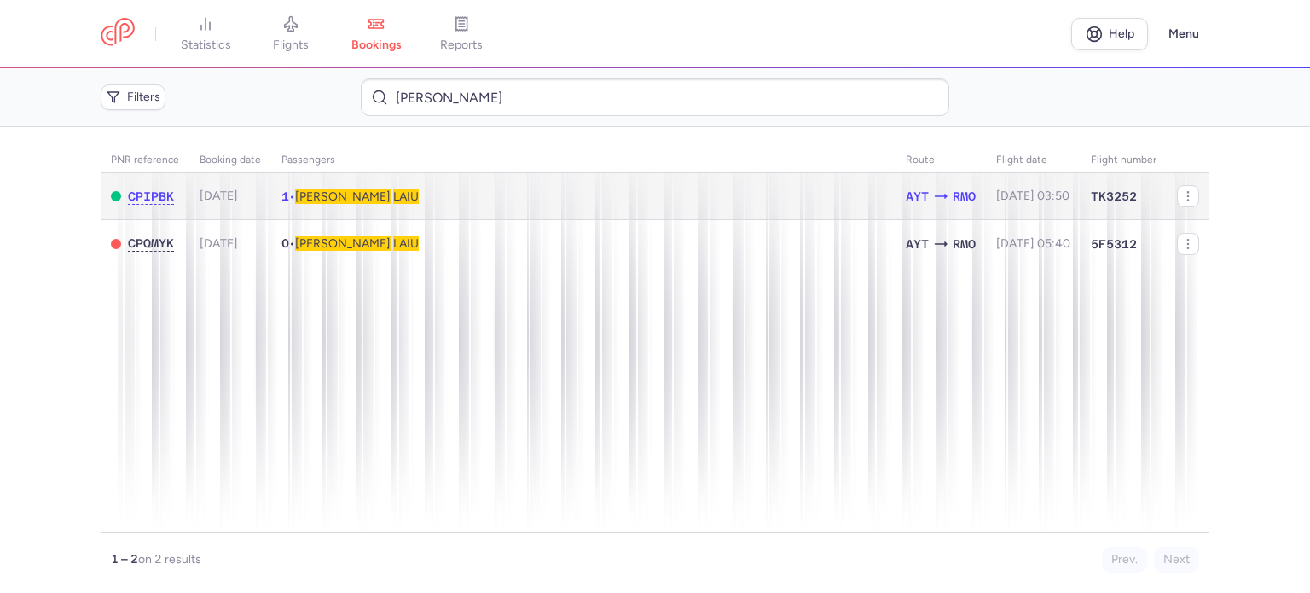
click at [393, 195] on span "LAIU" at bounding box center [406, 196] width 26 height 14
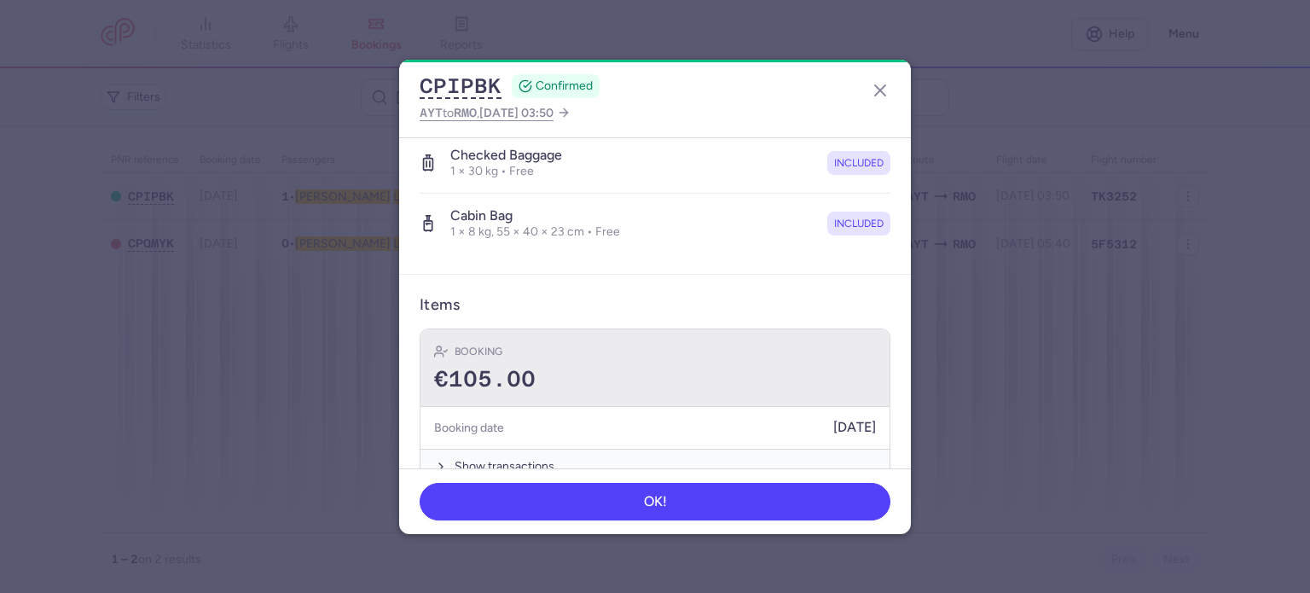
scroll to position [361, 0]
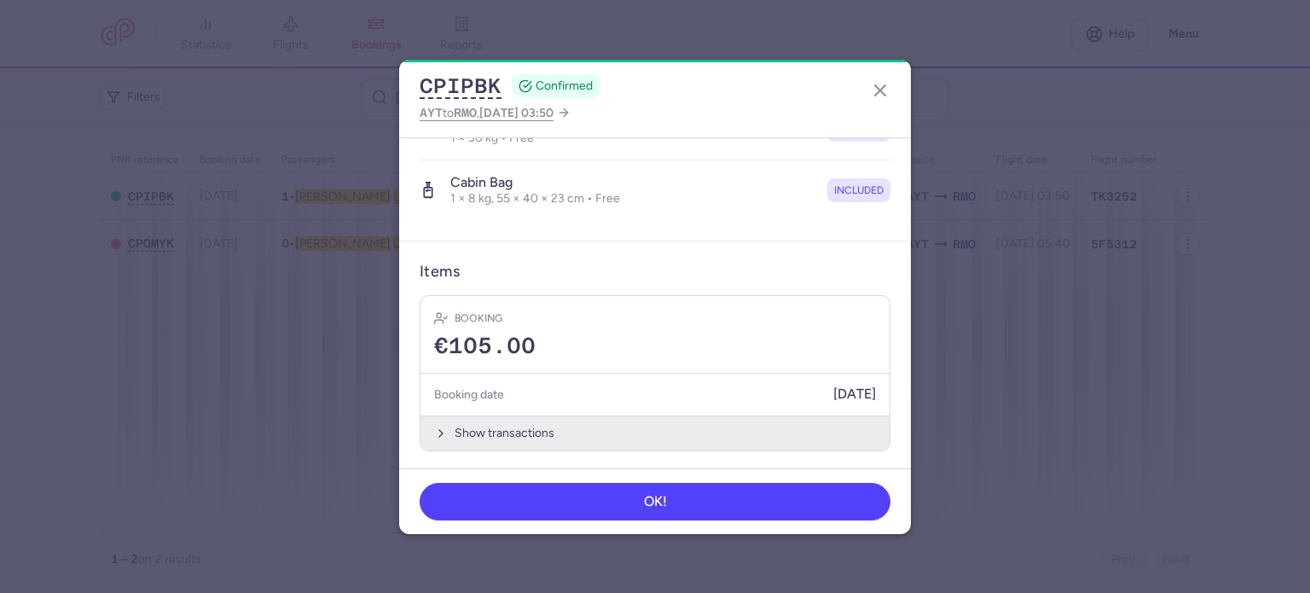
click at [489, 427] on button "Show transactions" at bounding box center [654, 432] width 469 height 35
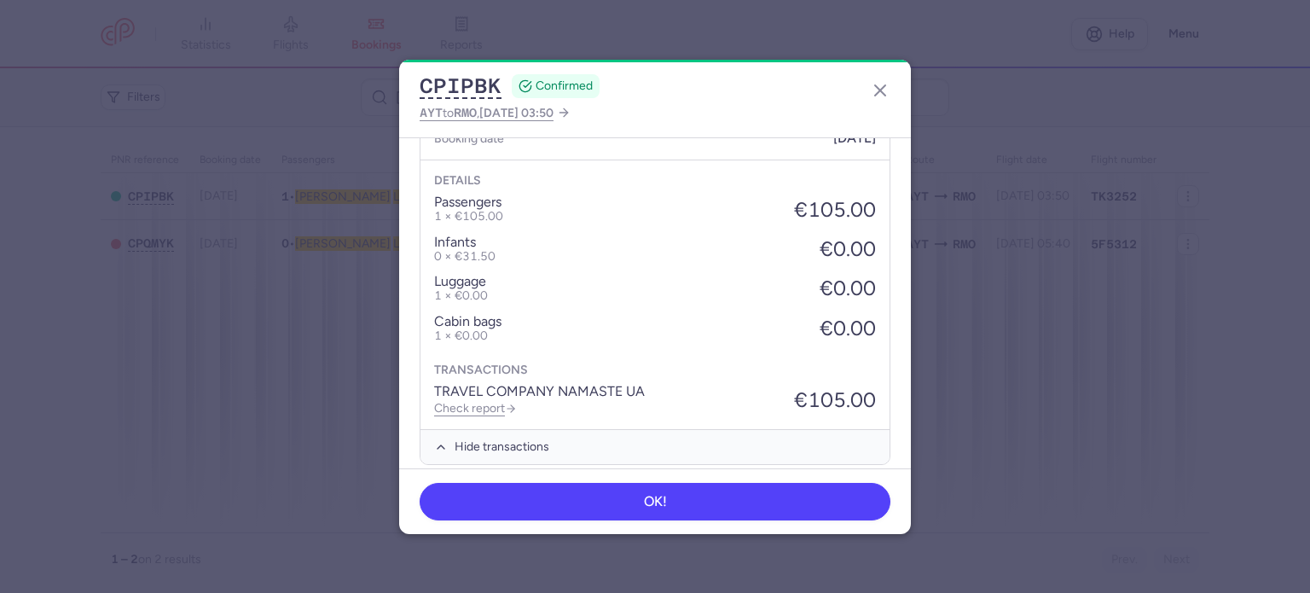
scroll to position [630, 0]
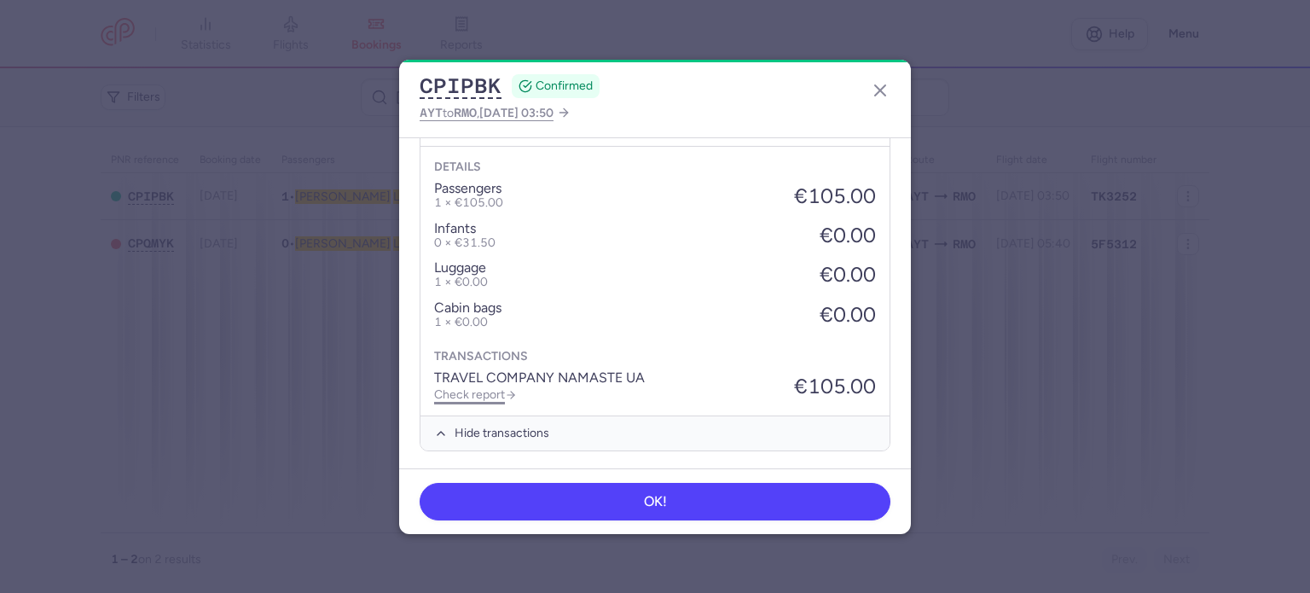
click at [478, 395] on link "Check report" at bounding box center [475, 394] width 83 height 14
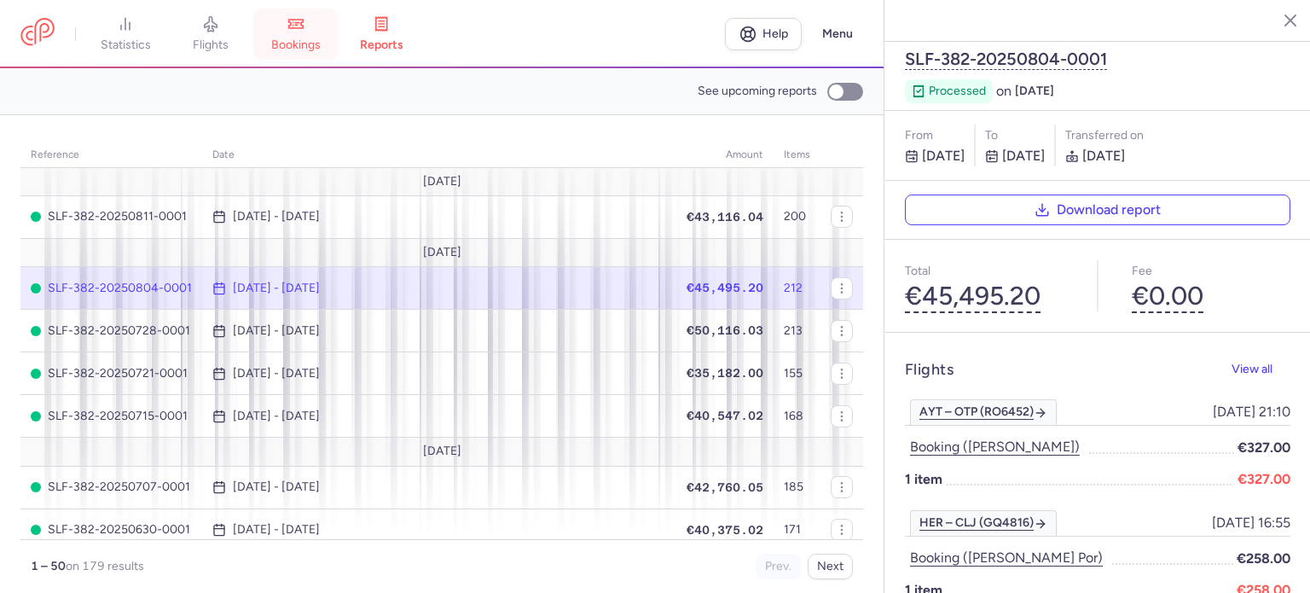
click at [315, 41] on span "bookings" at bounding box center [295, 45] width 49 height 15
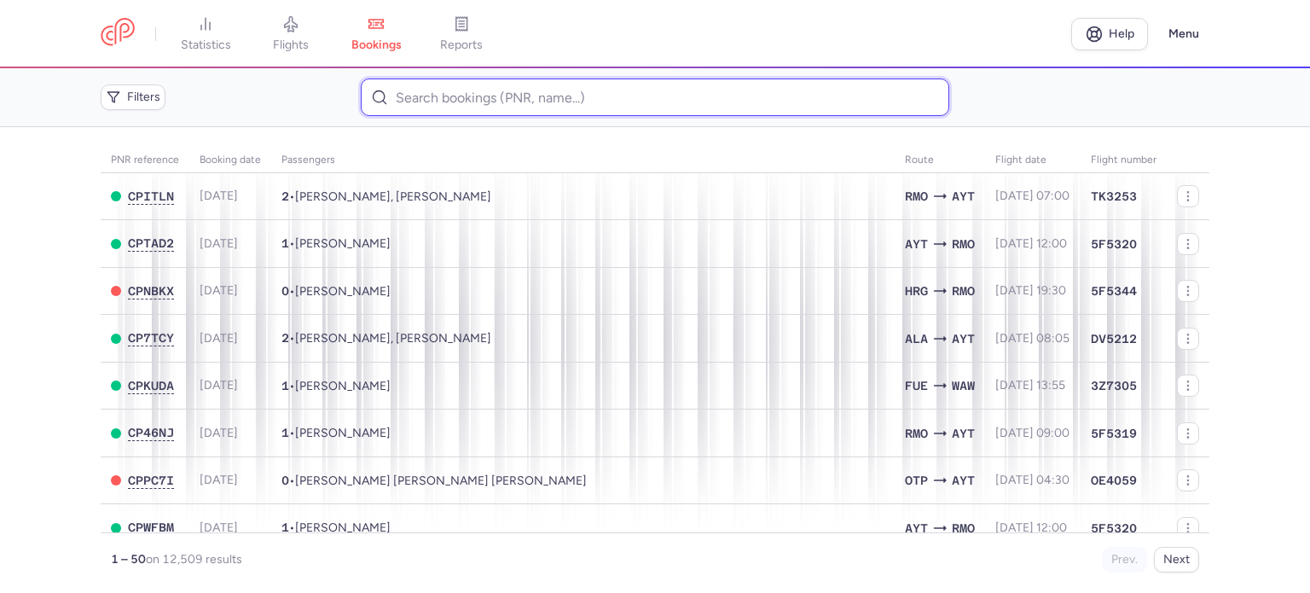
paste input "[PERSON_NAME]"
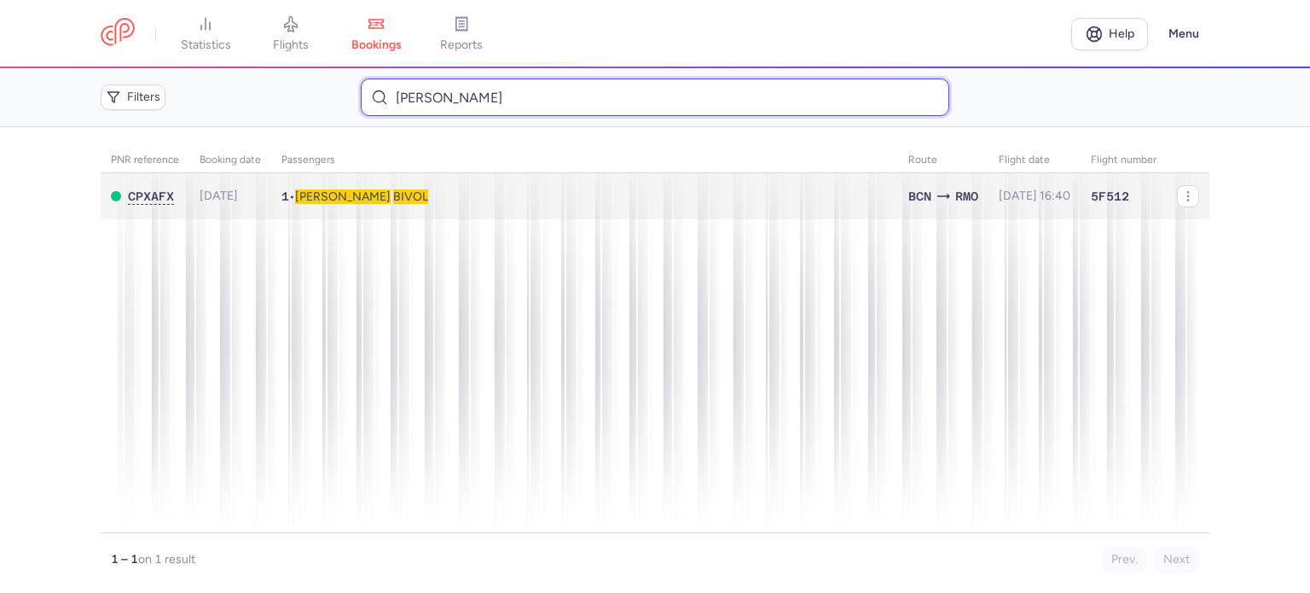
type input "[PERSON_NAME]"
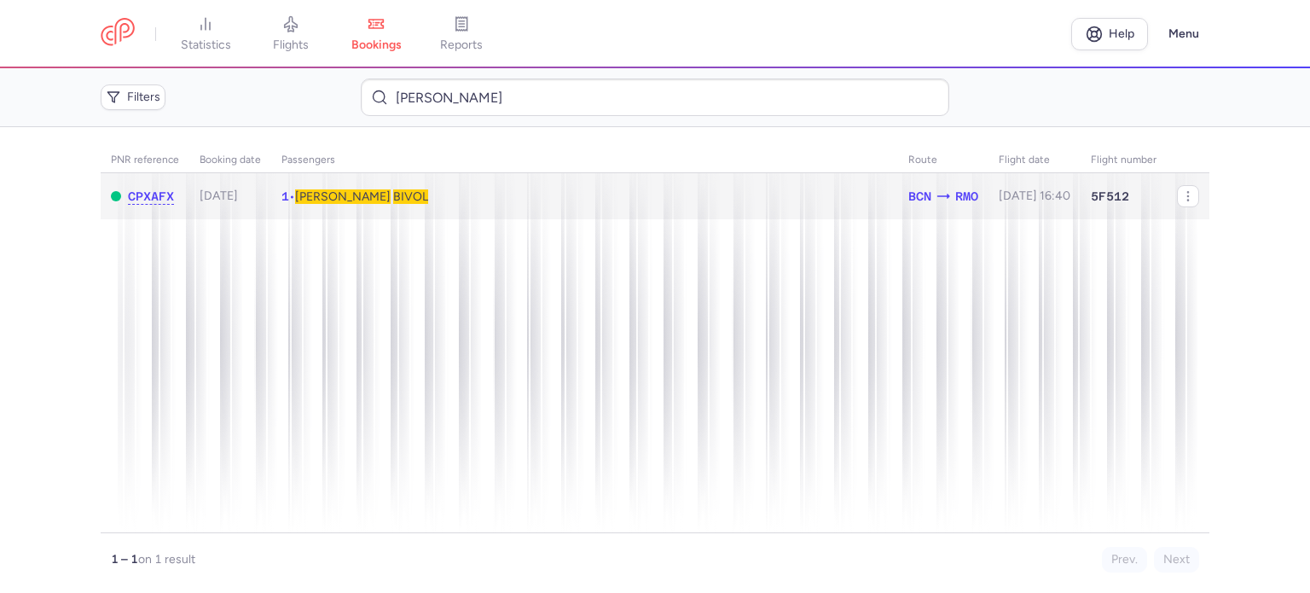
click at [393, 194] on span "BIVOL" at bounding box center [410, 196] width 35 height 14
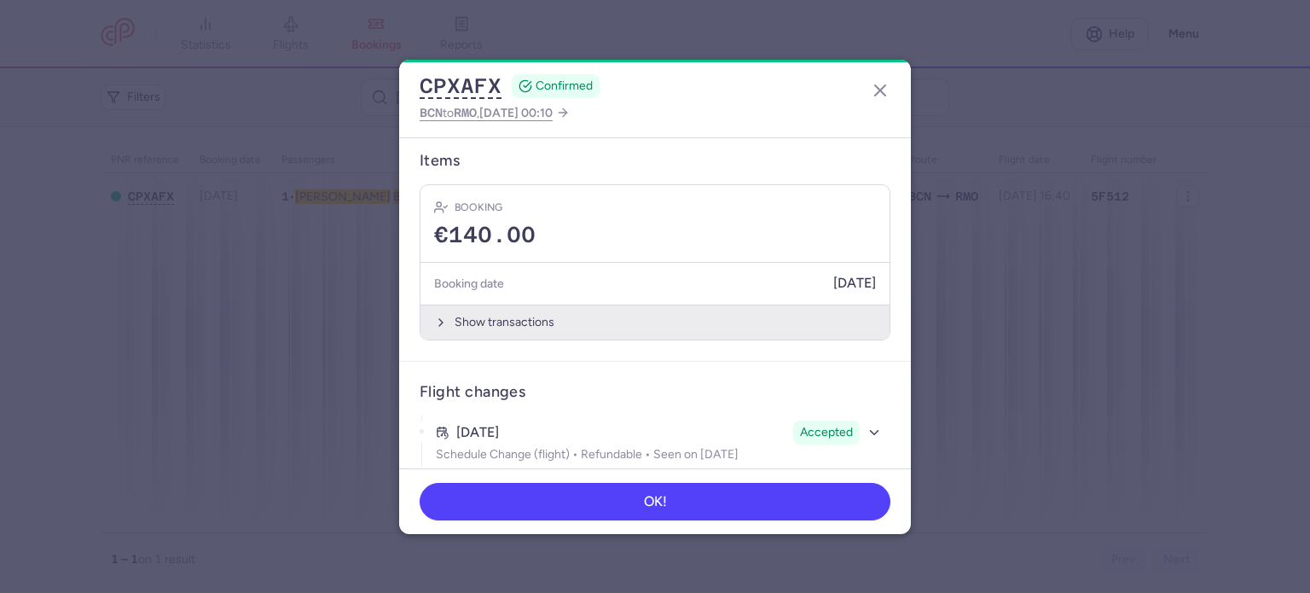
scroll to position [426, 0]
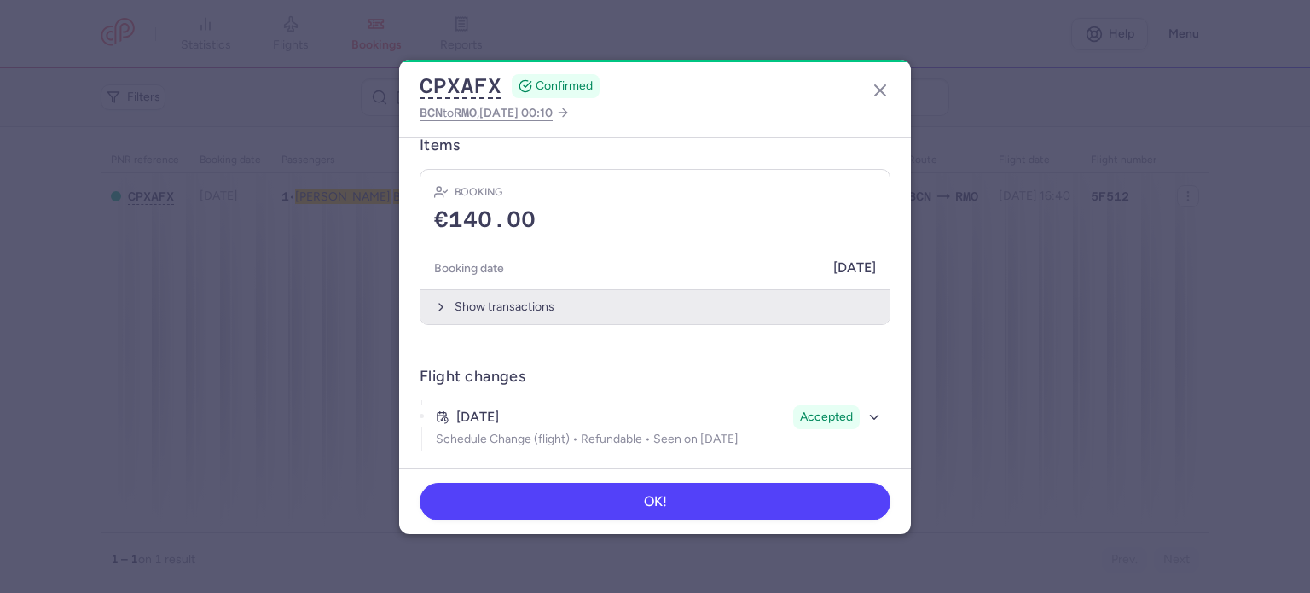
click at [464, 298] on button "Show transactions" at bounding box center [654, 306] width 469 height 35
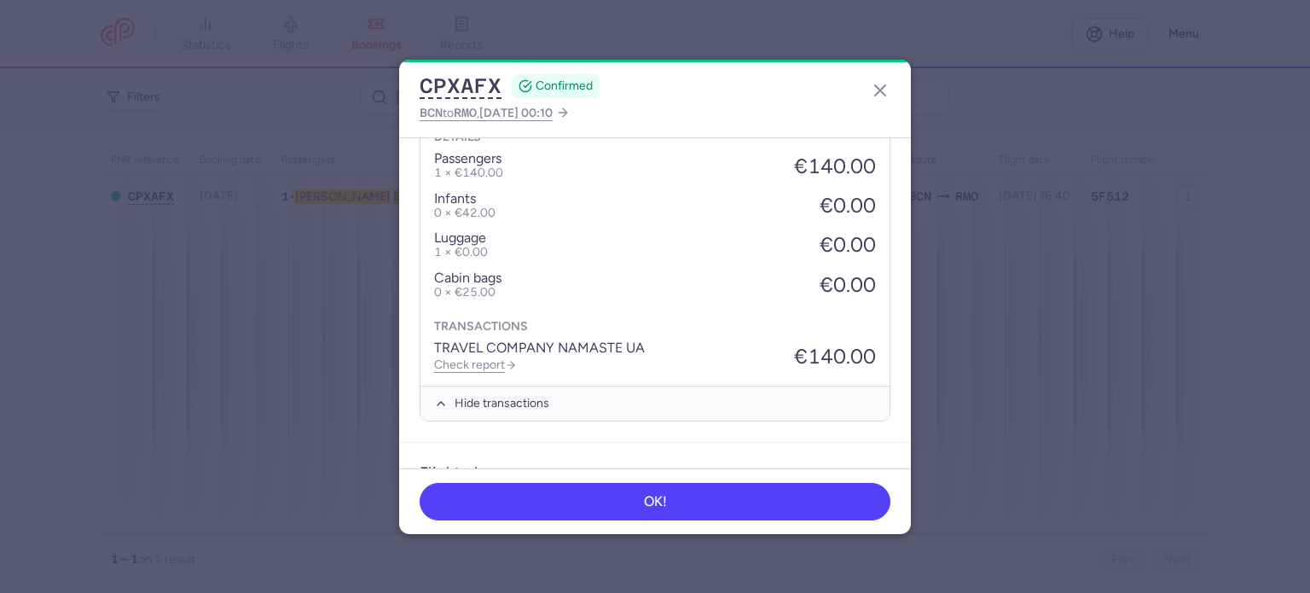
scroll to position [696, 0]
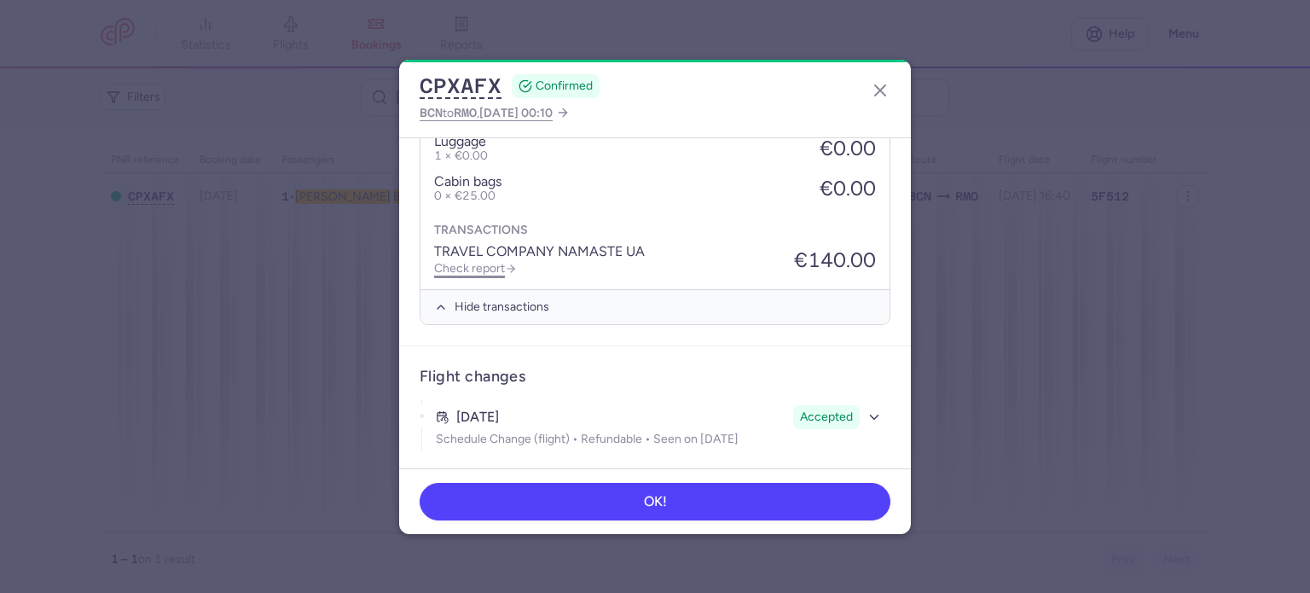
click at [467, 262] on link "Check report" at bounding box center [475, 268] width 83 height 14
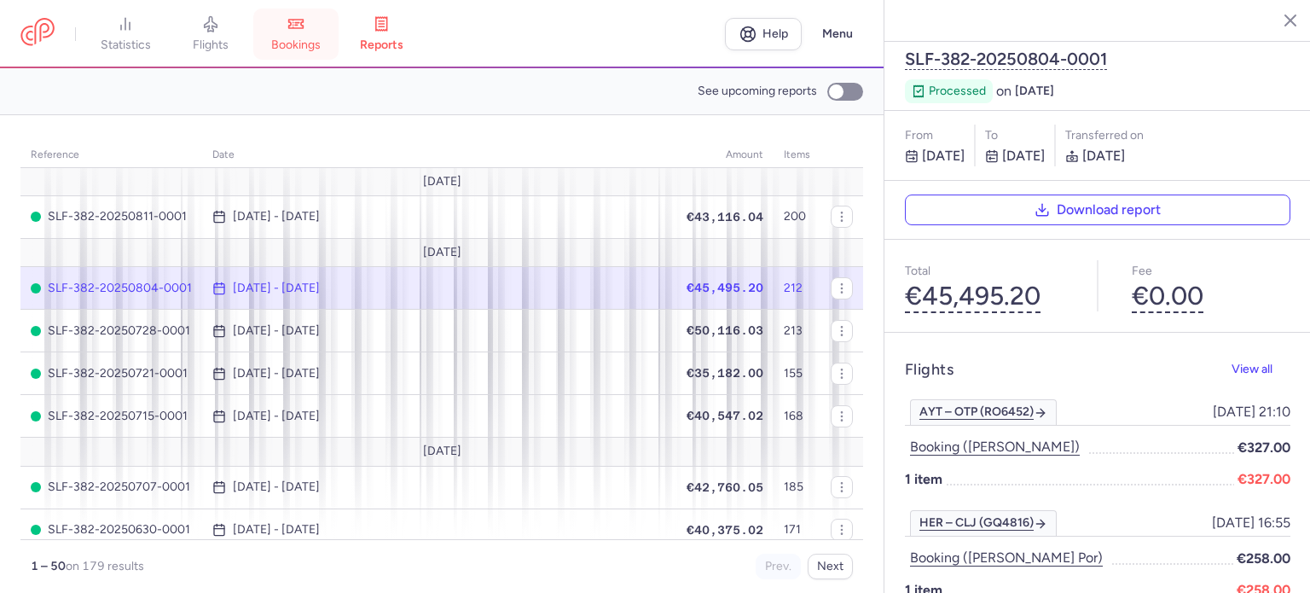
click at [297, 35] on link "bookings" at bounding box center [295, 34] width 85 height 38
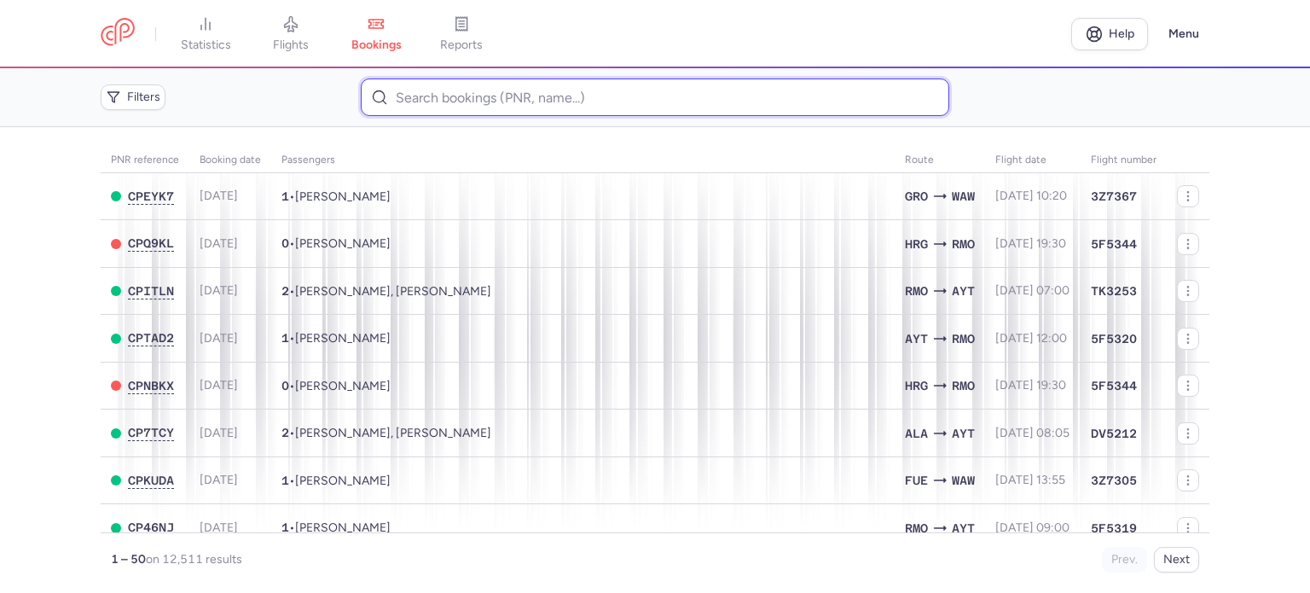
paste input "[PERSON_NAME]"
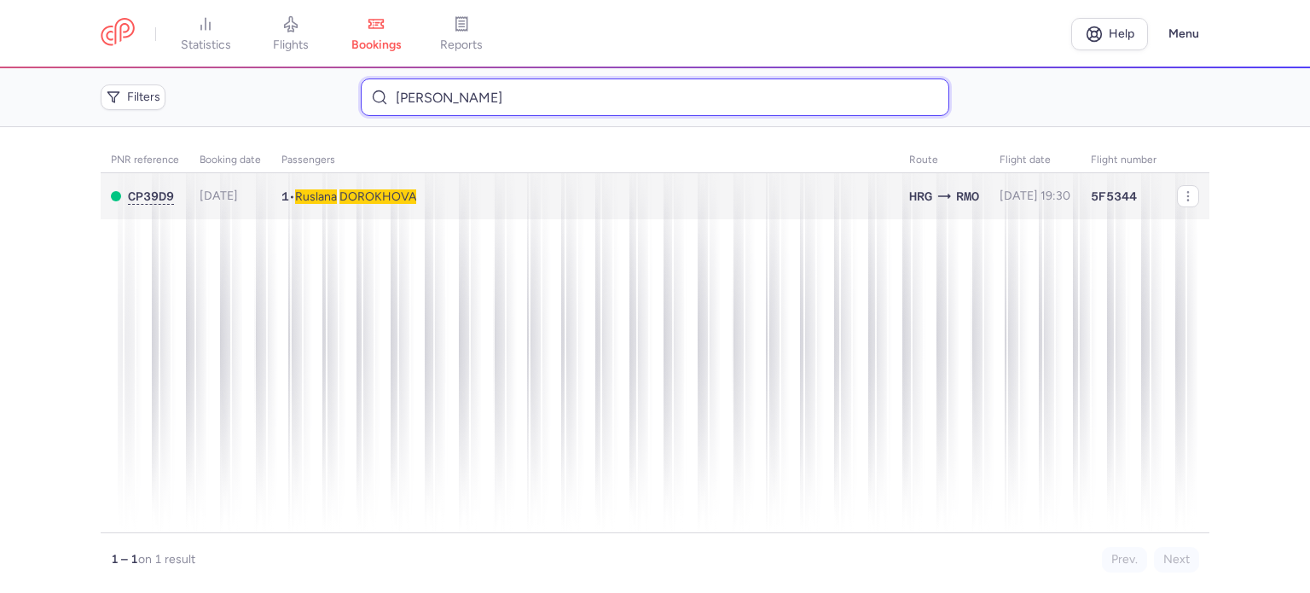
type input "[PERSON_NAME]"
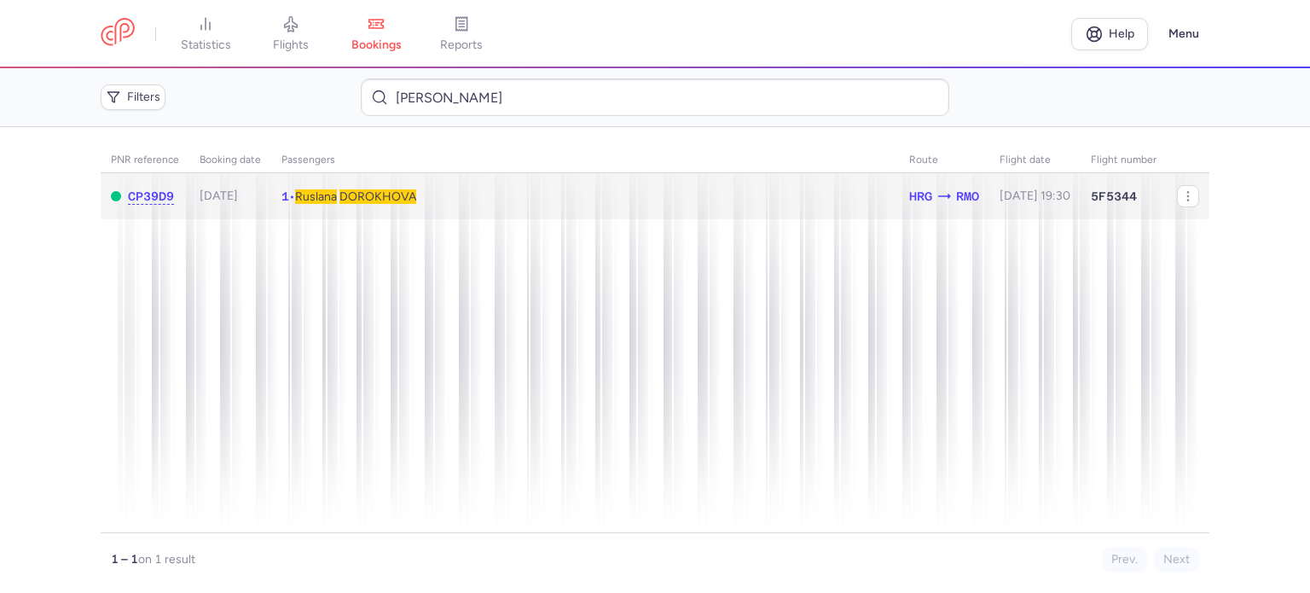
click at [989, 204] on td "1 • [PERSON_NAME]" at bounding box center [1034, 196] width 91 height 47
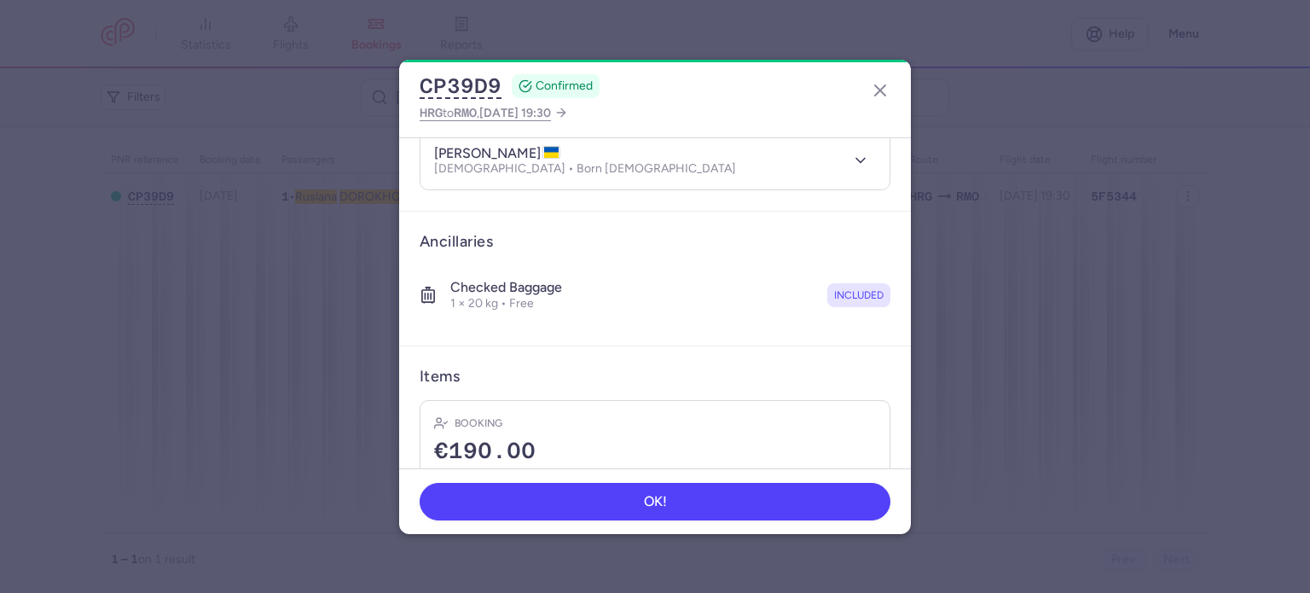
scroll to position [300, 0]
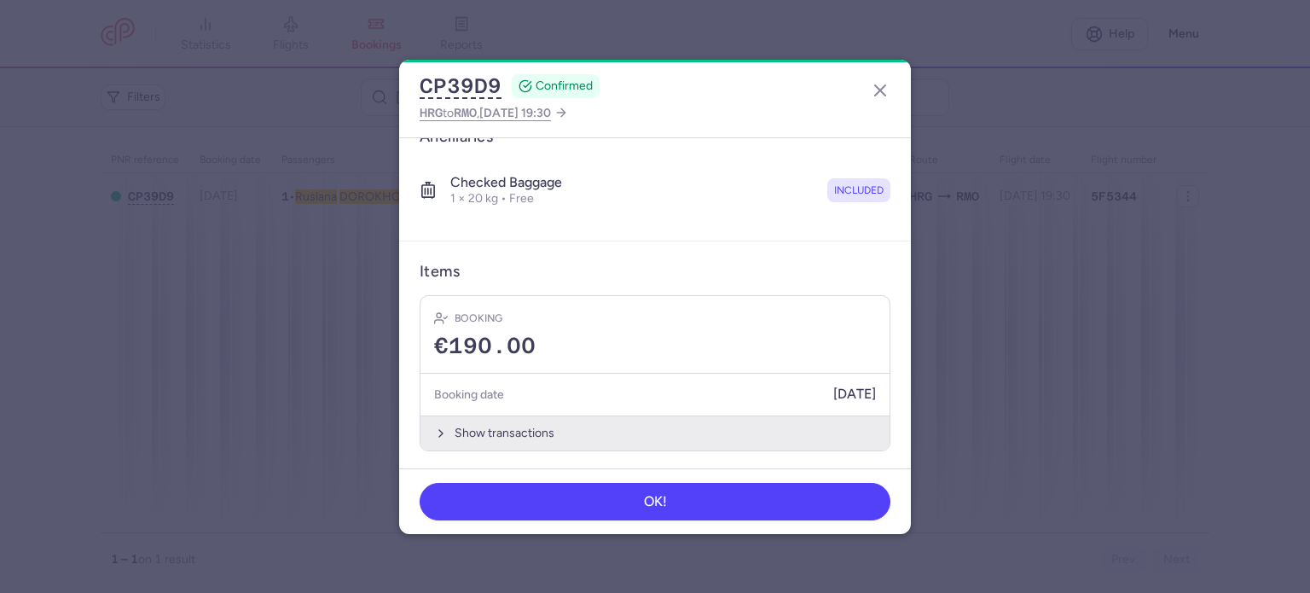
click at [489, 429] on button "Show transactions" at bounding box center [654, 432] width 469 height 35
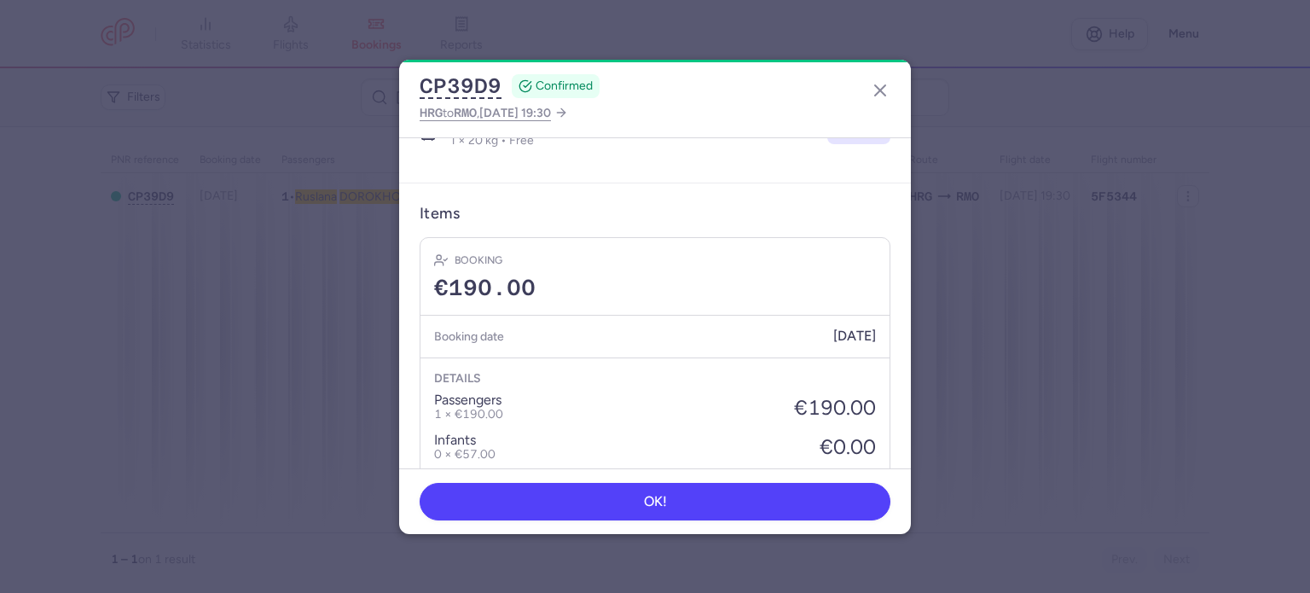
scroll to position [570, 0]
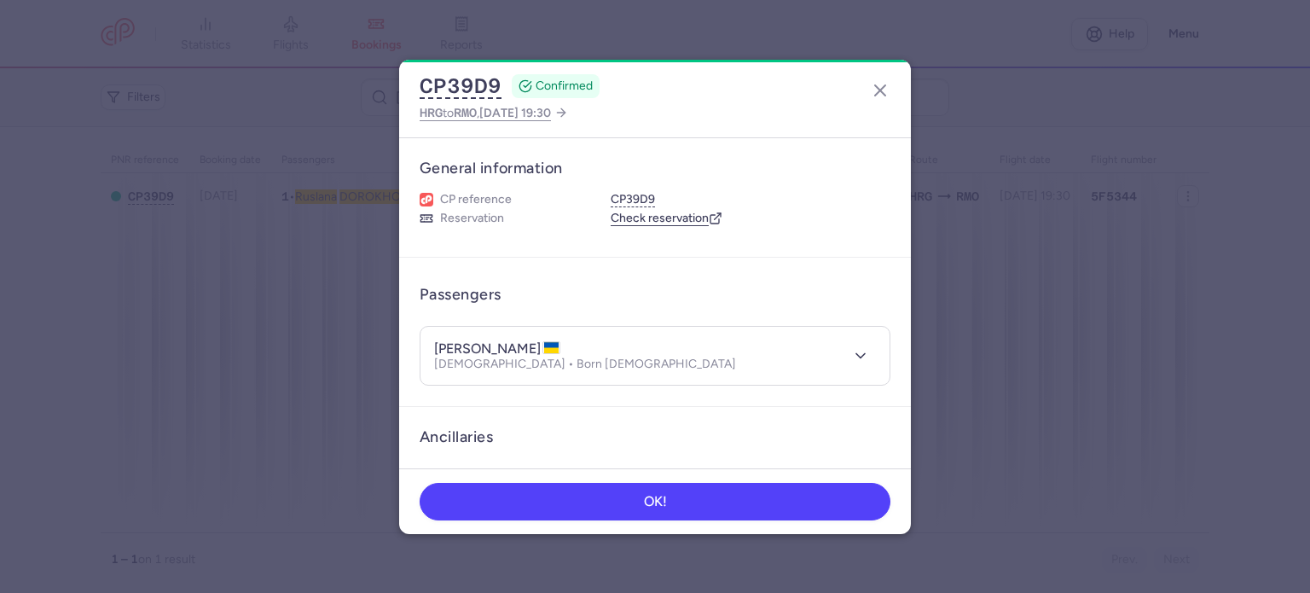
scroll to position [570, 0]
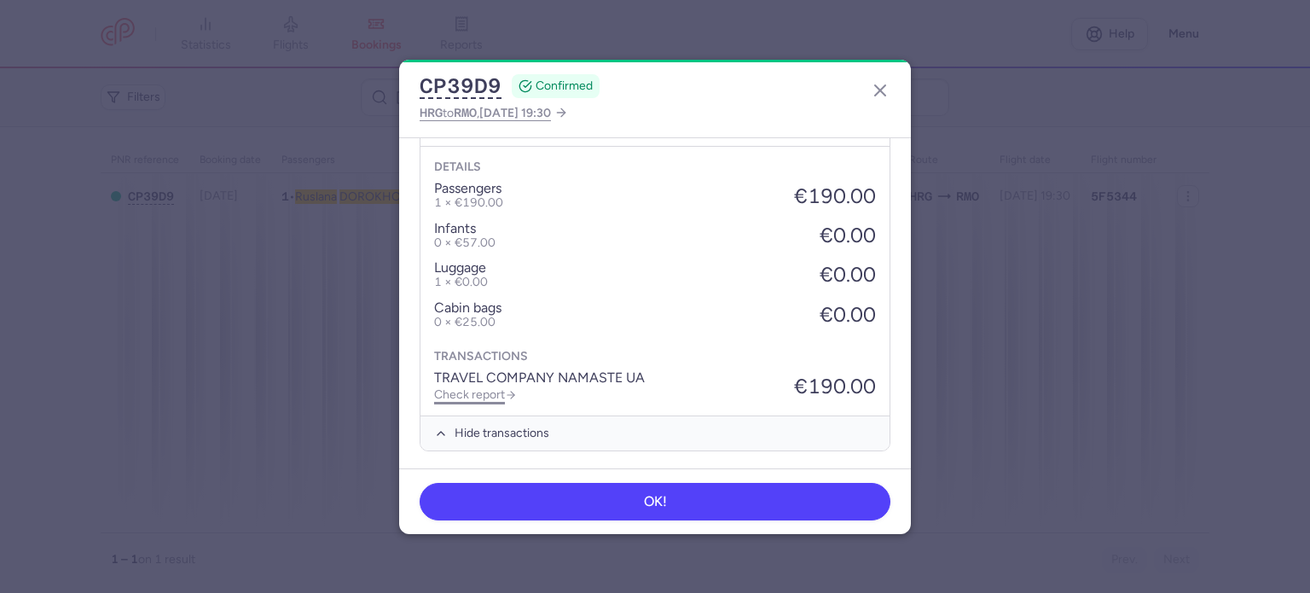
click at [478, 387] on link "Check report" at bounding box center [475, 394] width 83 height 14
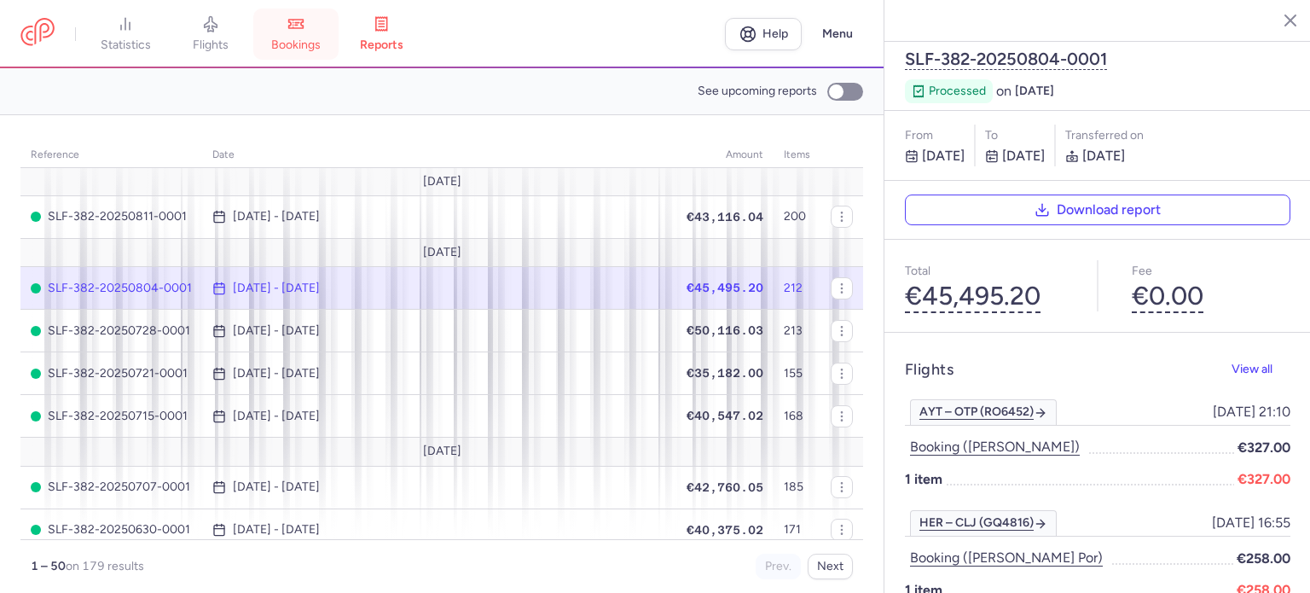
click at [304, 36] on link "bookings" at bounding box center [295, 34] width 85 height 38
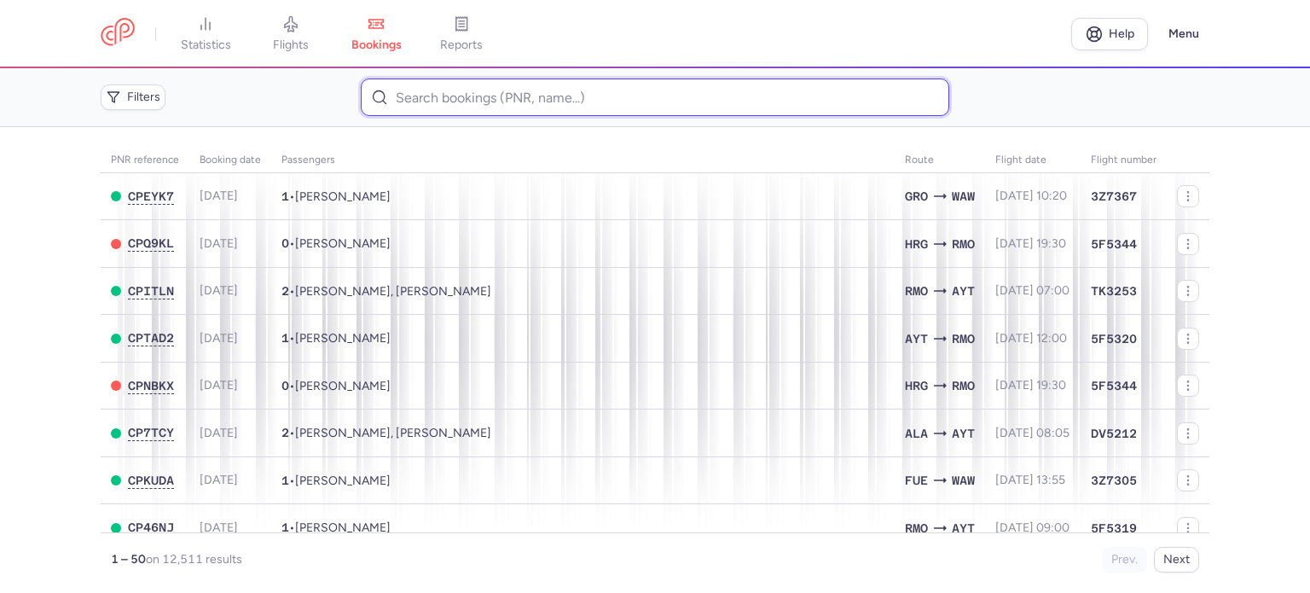
click at [437, 96] on input at bounding box center [654, 97] width 587 height 38
paste input "BARANOV VIKTOR"
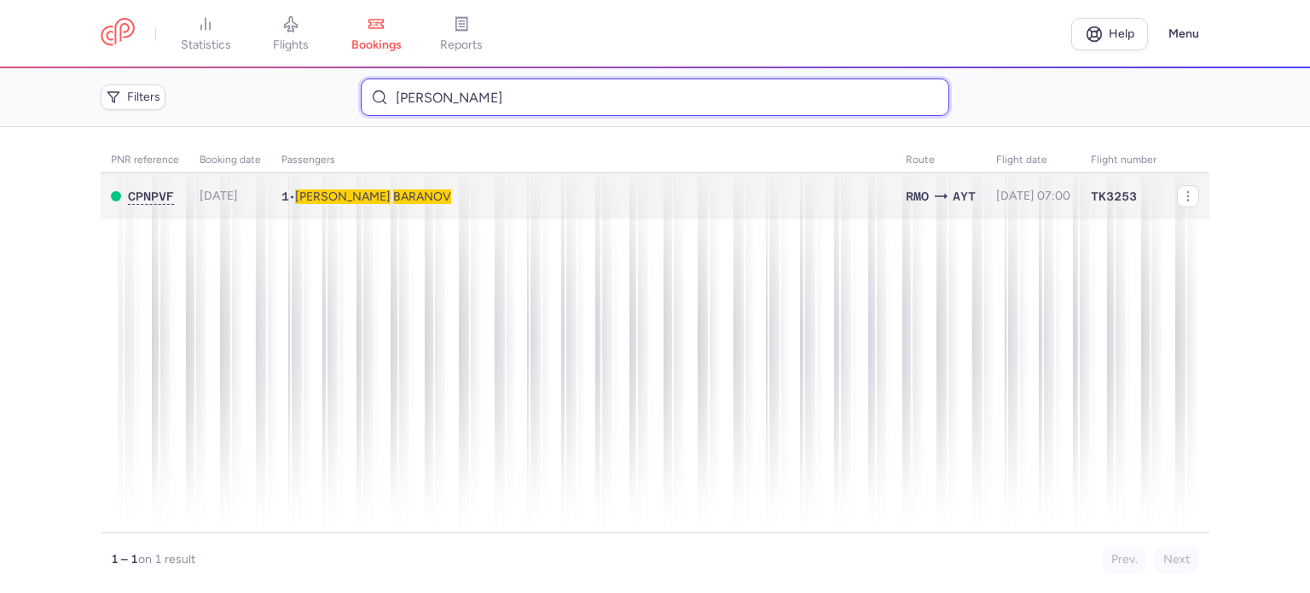
type input "BARANOV VIKTOR"
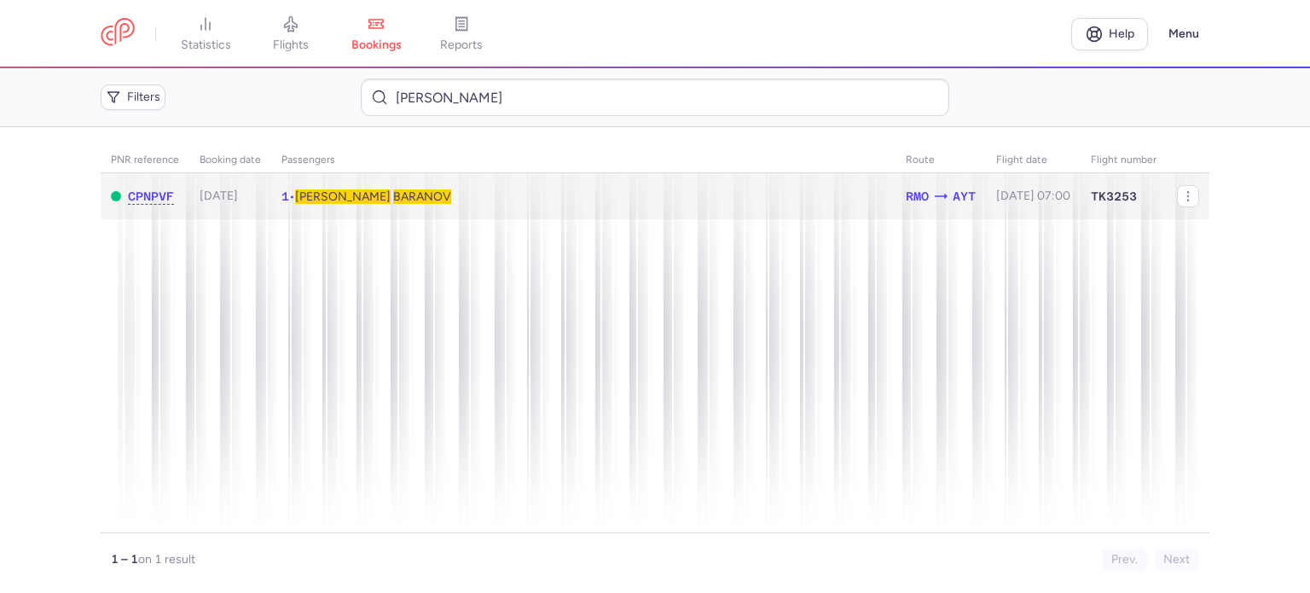
click at [393, 197] on span "BARANOV" at bounding box center [422, 196] width 58 height 14
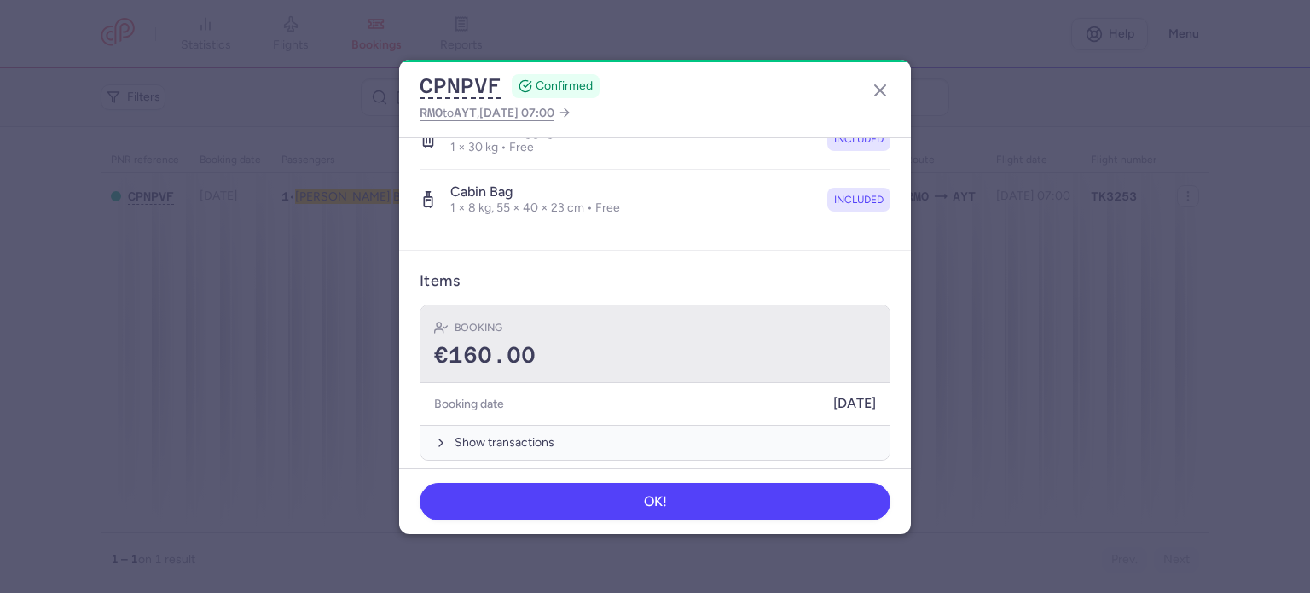
scroll to position [361, 0]
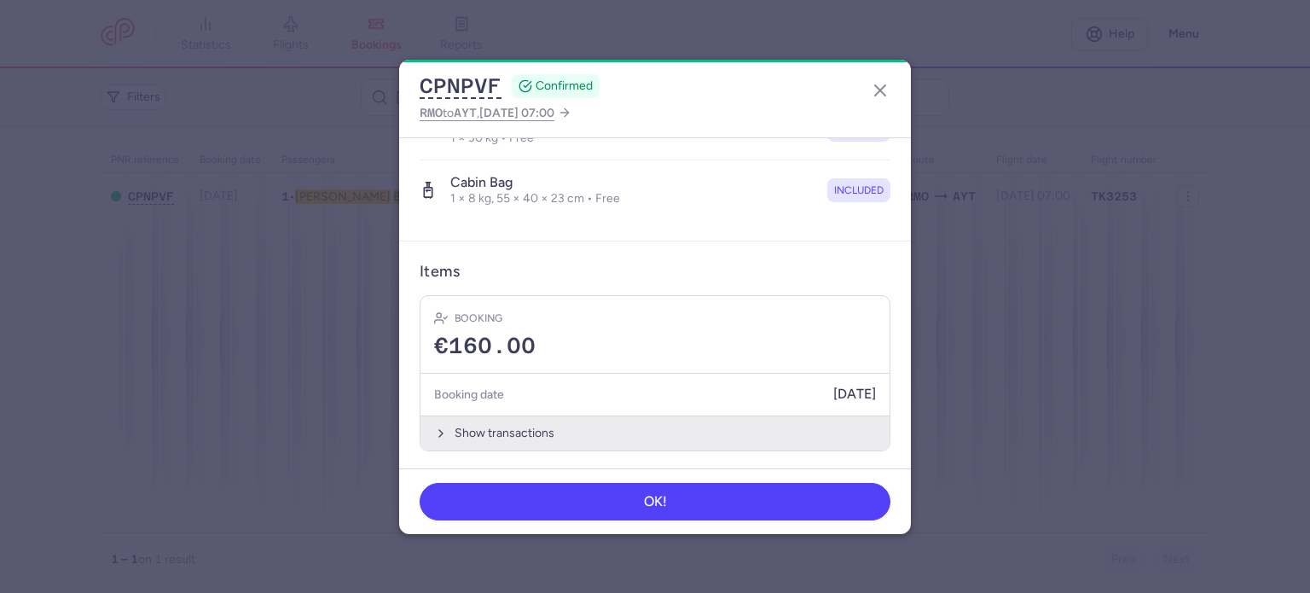
click at [484, 432] on button "Show transactions" at bounding box center [654, 432] width 469 height 35
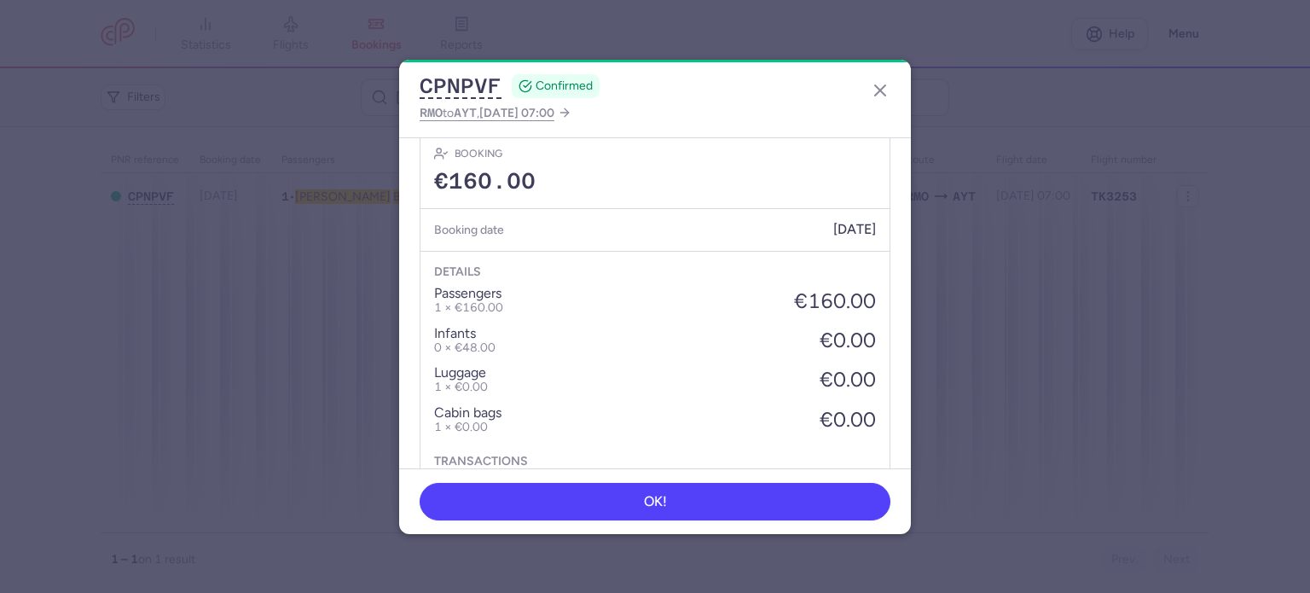
scroll to position [630, 0]
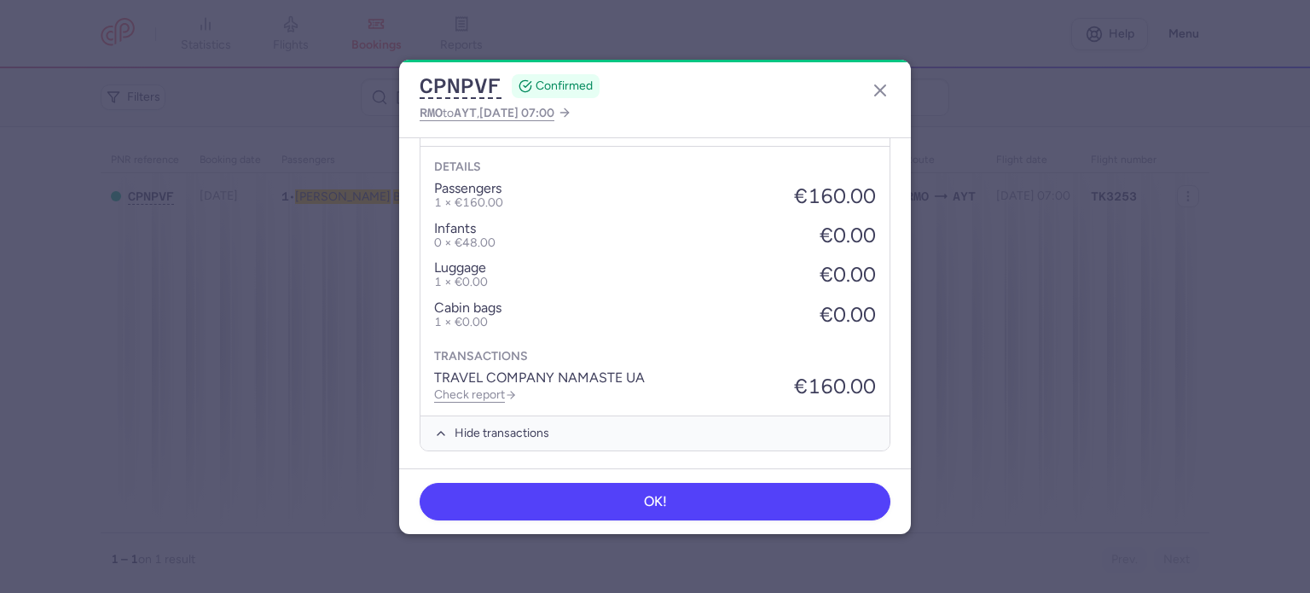
drag, startPoint x: 482, startPoint y: 391, endPoint x: 486, endPoint y: 371, distance: 20.9
click at [482, 390] on link "Check report" at bounding box center [475, 394] width 83 height 14
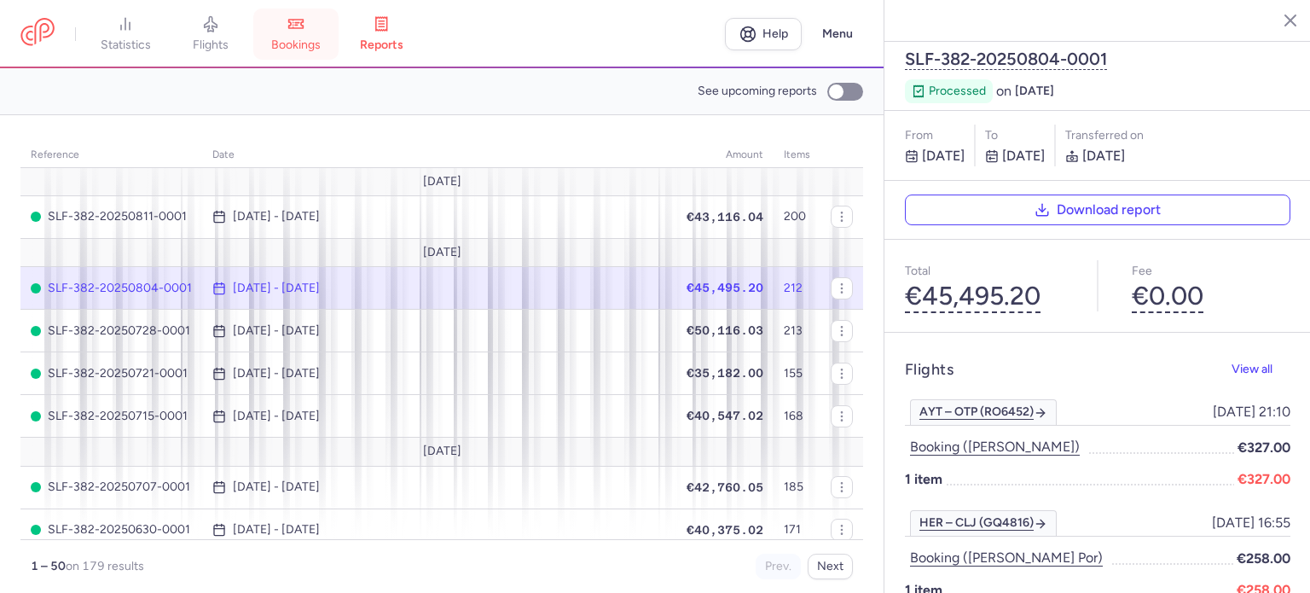
click at [320, 39] on span "bookings" at bounding box center [295, 45] width 49 height 15
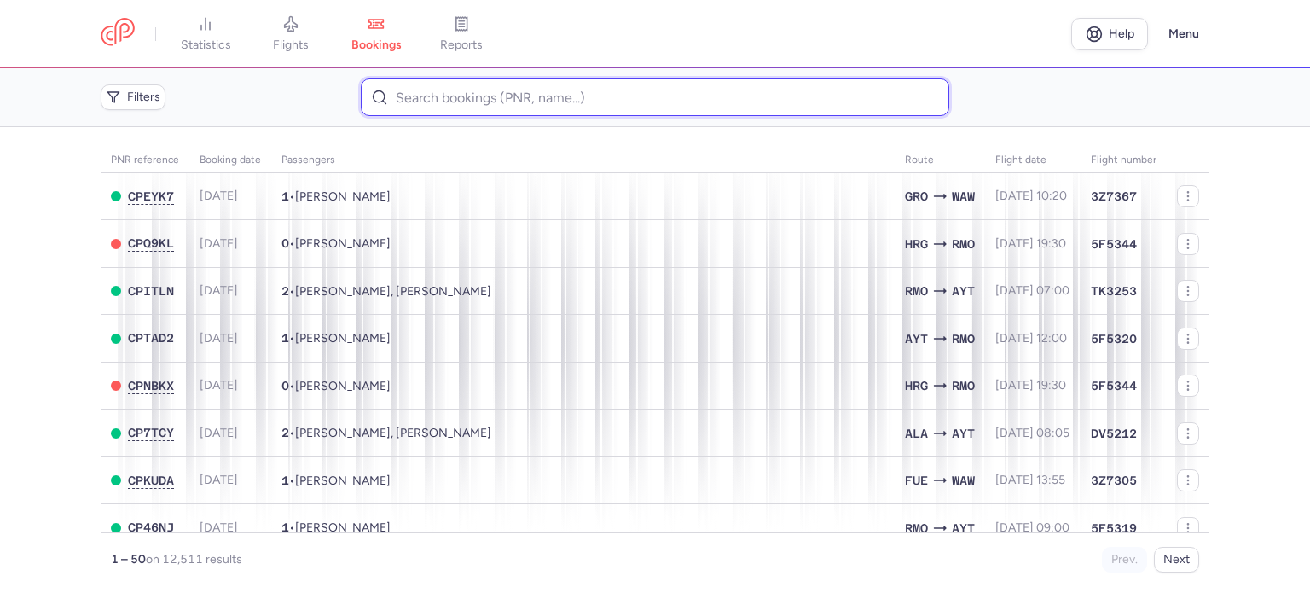
paste input "KHOMENKO ALONA"
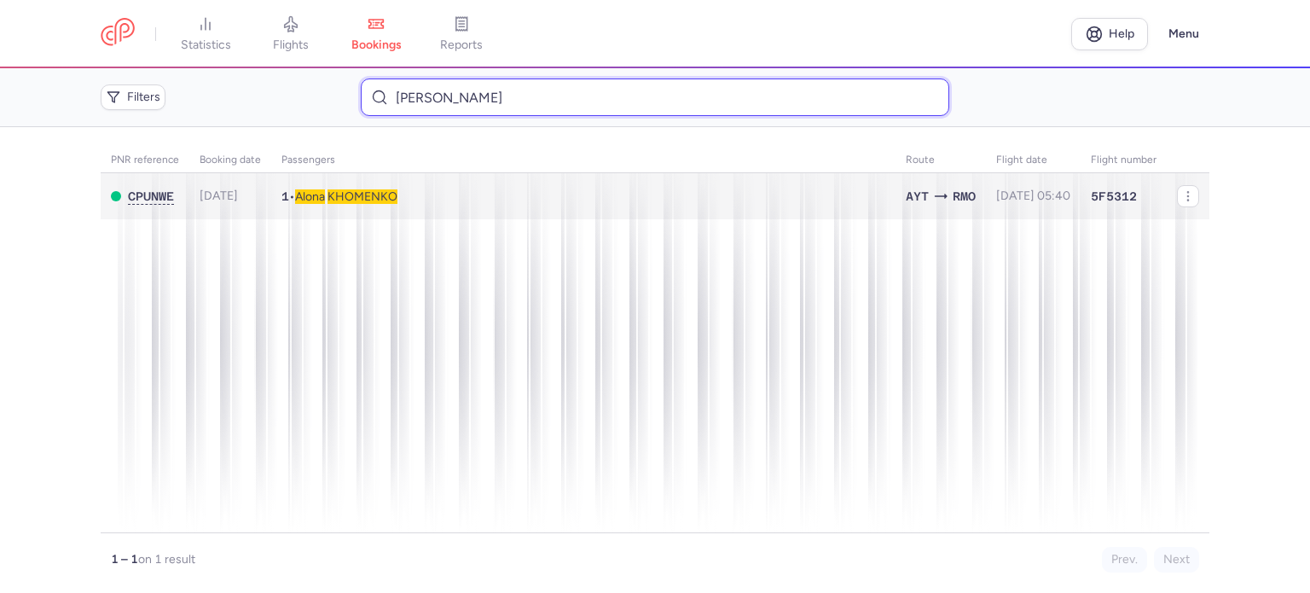
type input "KHOMENKO ALONA"
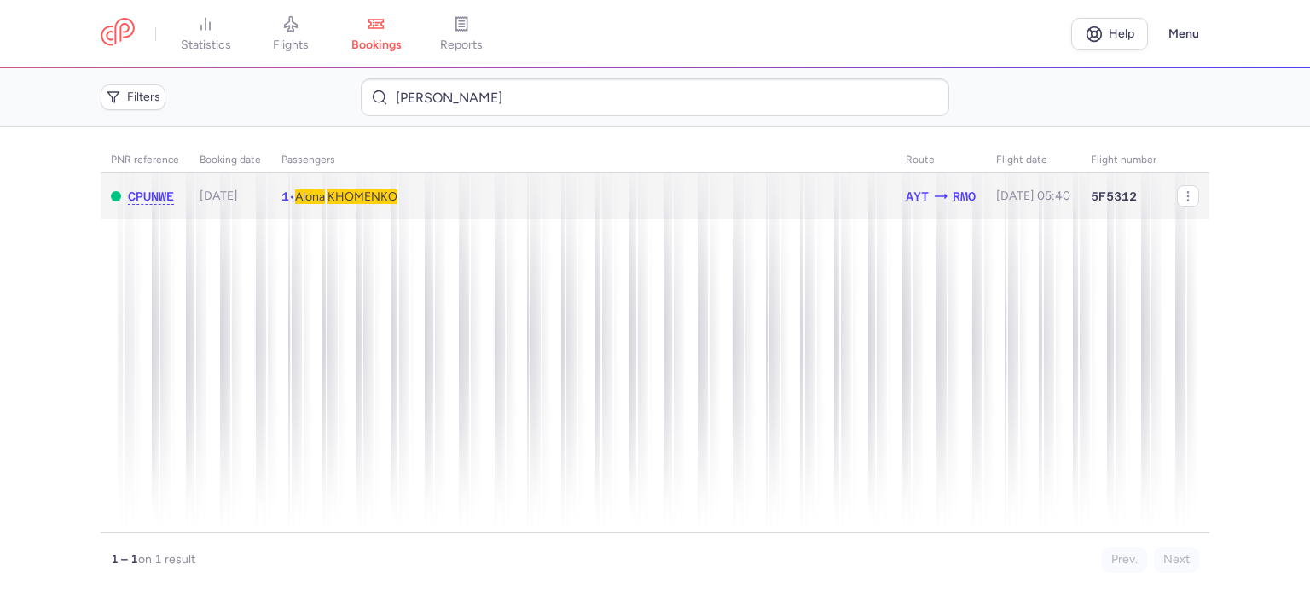
click at [358, 197] on span "KHOMENKO" at bounding box center [362, 196] width 70 height 14
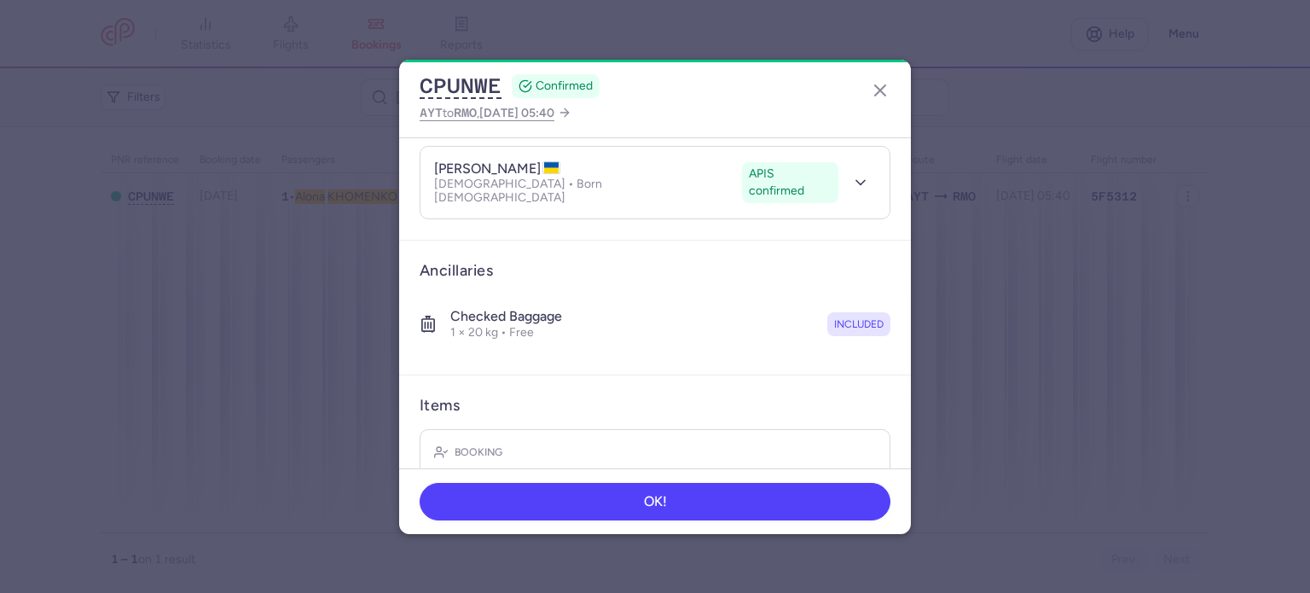
scroll to position [300, 0]
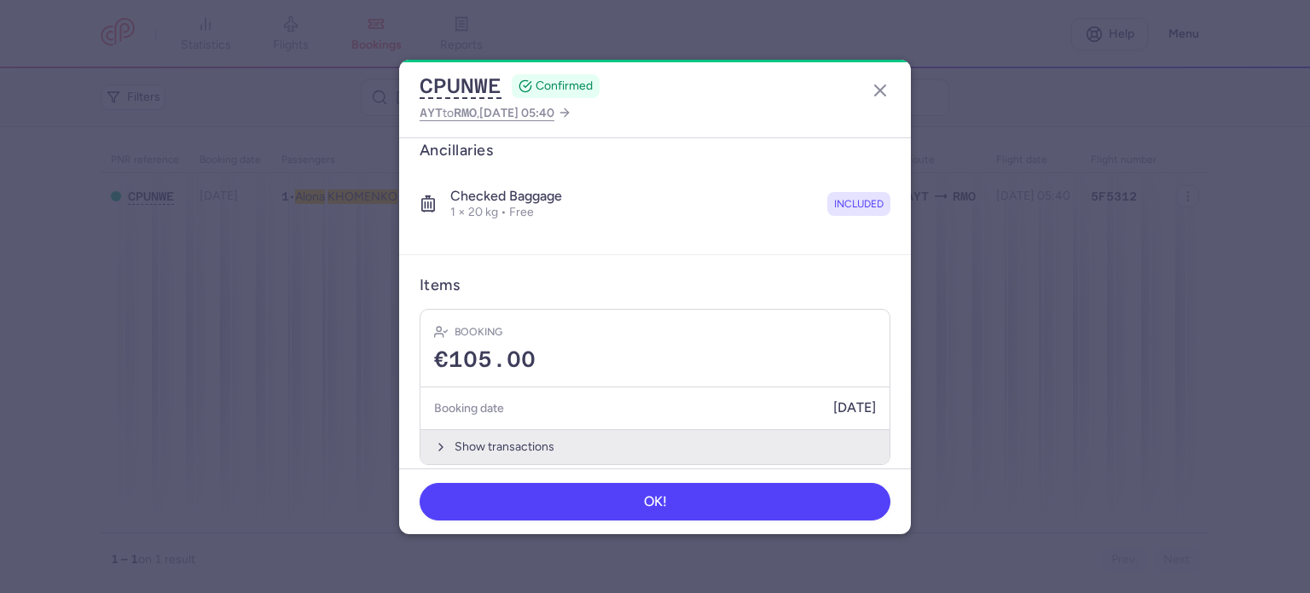
click at [503, 431] on button "Show transactions" at bounding box center [654, 446] width 469 height 35
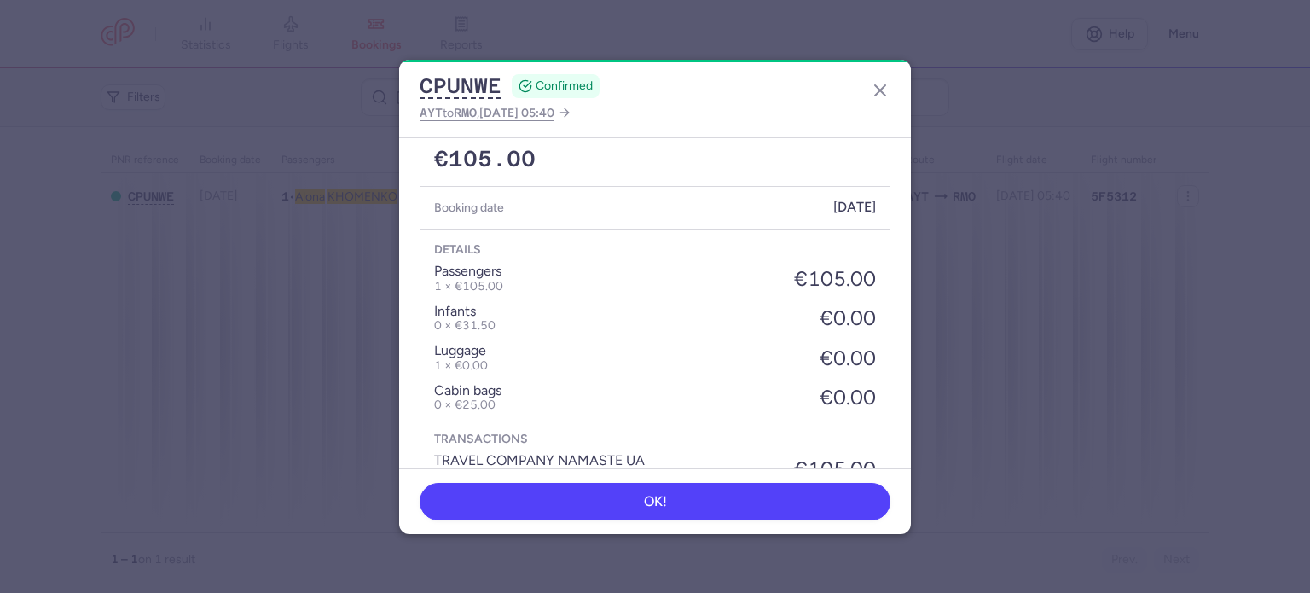
scroll to position [570, 0]
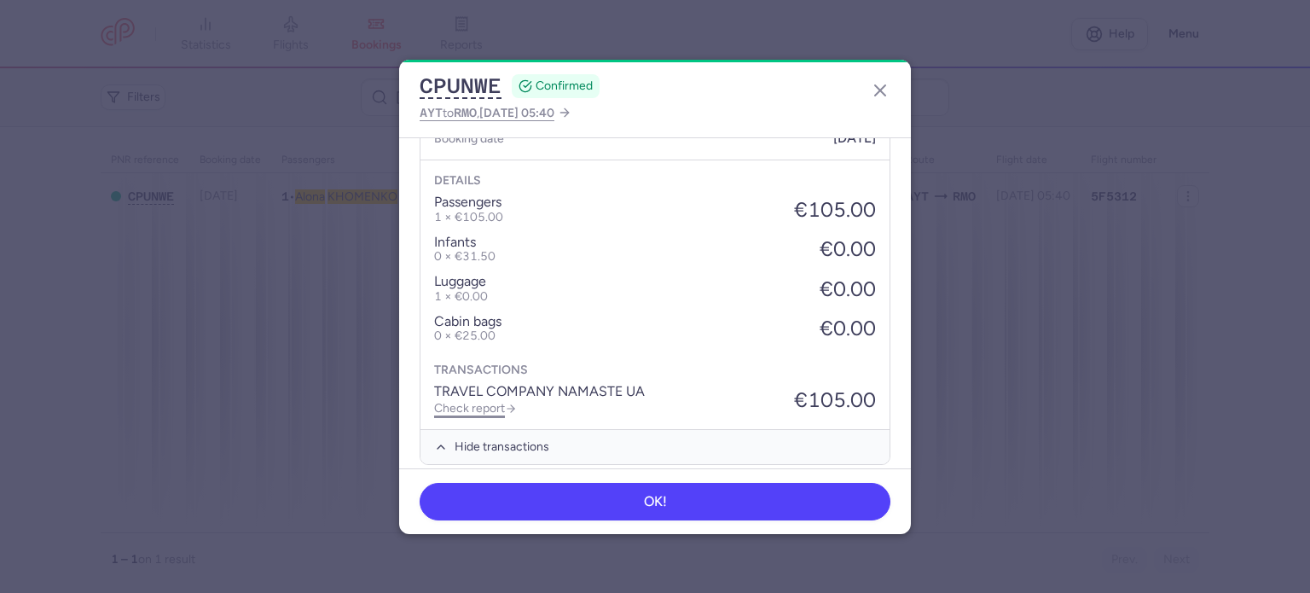
click at [495, 401] on link "Check report" at bounding box center [475, 408] width 83 height 14
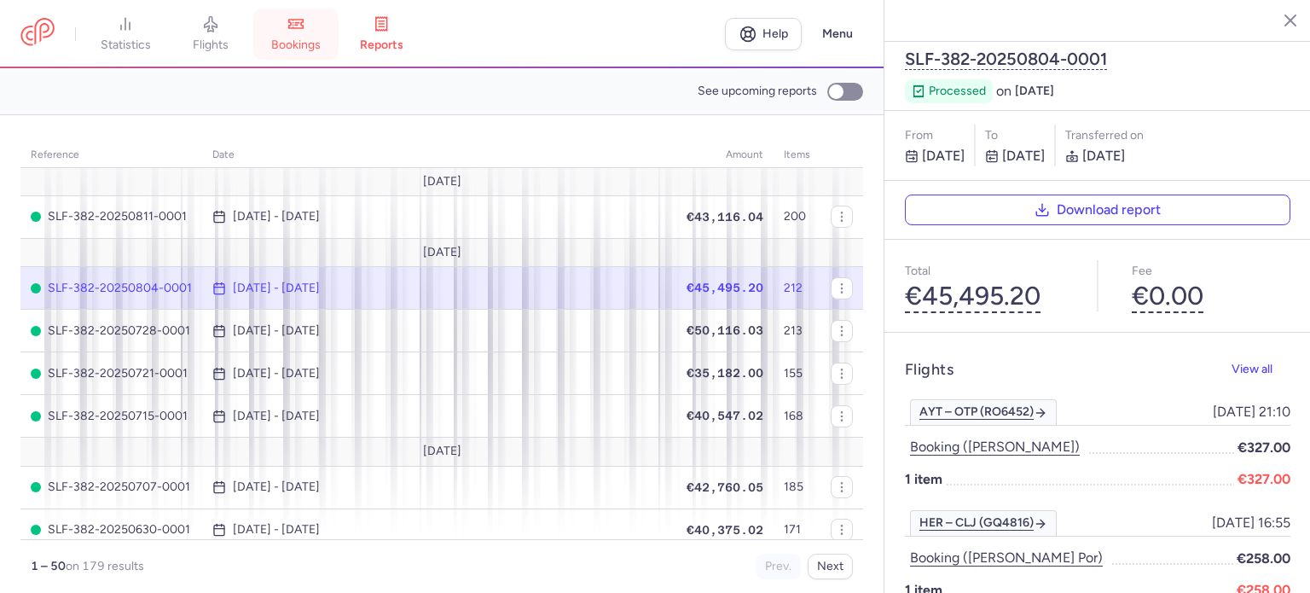
click at [304, 26] on icon at bounding box center [295, 23] width 17 height 17
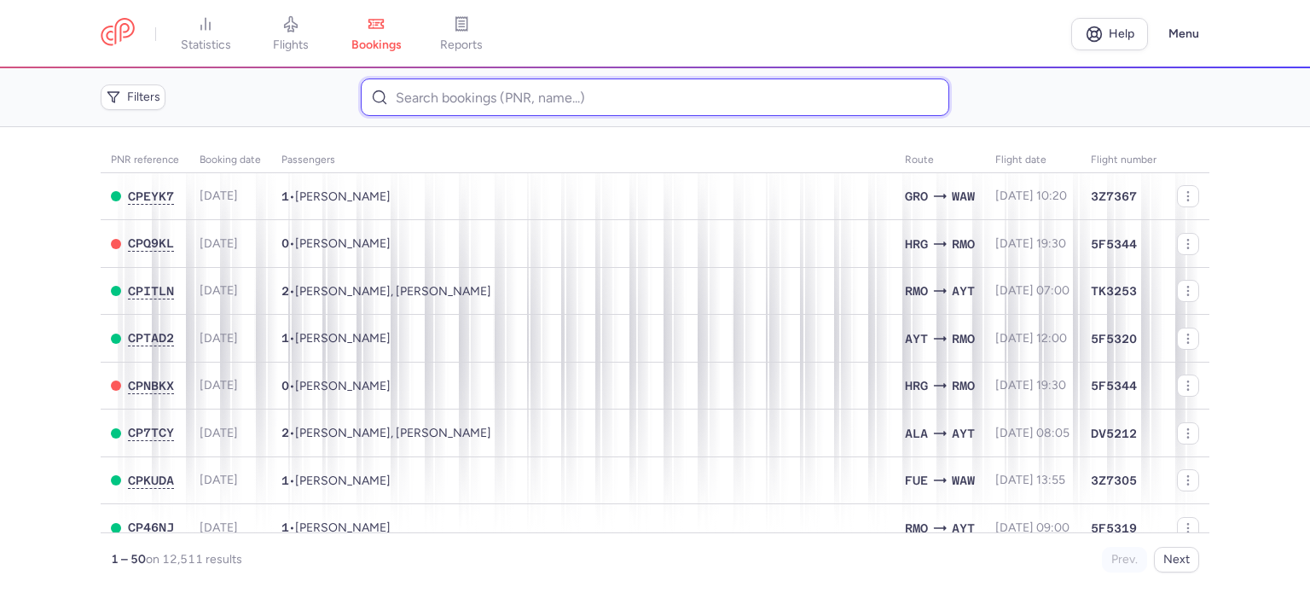
paste input "CIUBOTARU VICTOR"
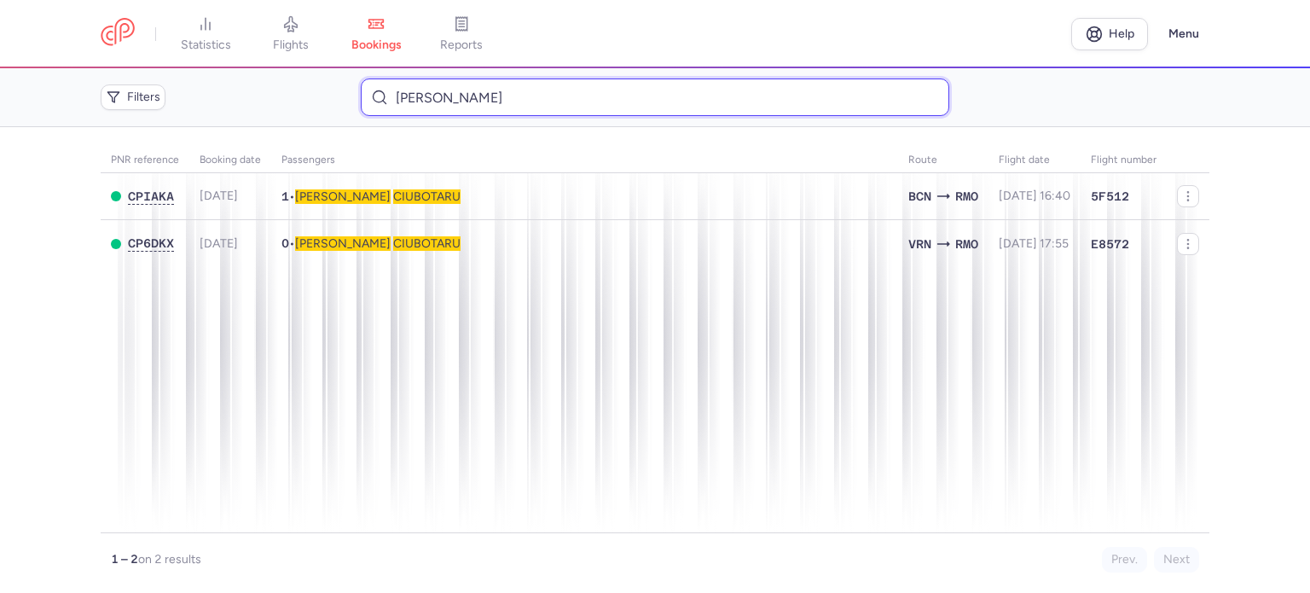
type input "CIUBOTARU VICTOR"
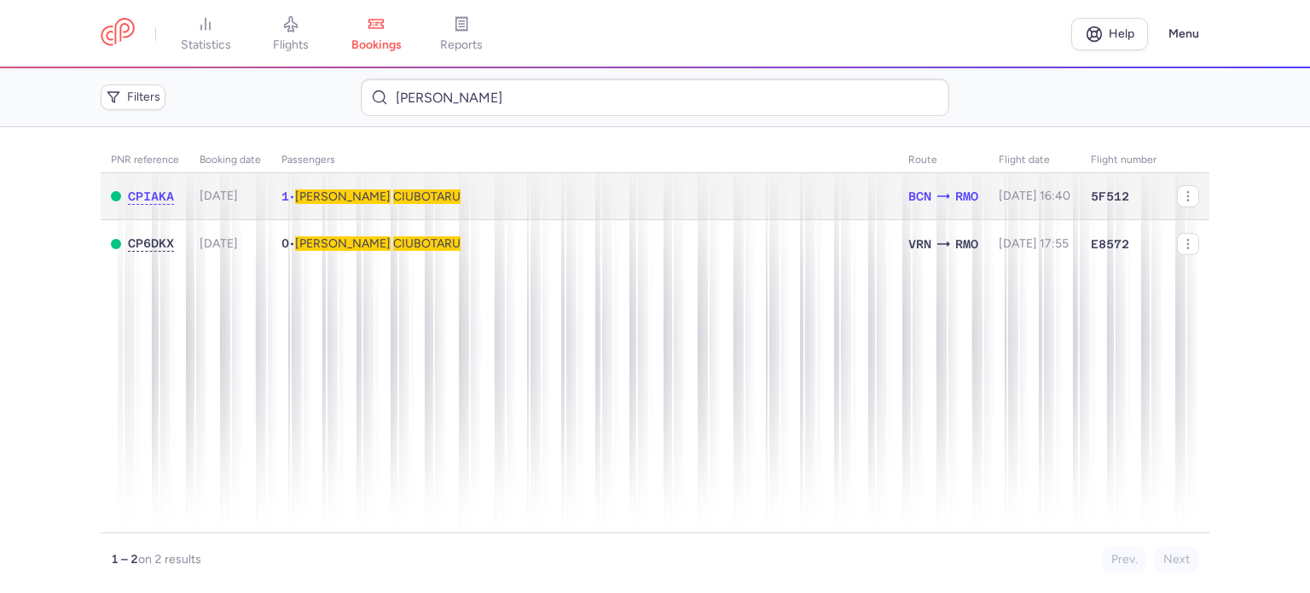
click at [393, 200] on span "CIUBOTARU" at bounding box center [426, 196] width 67 height 14
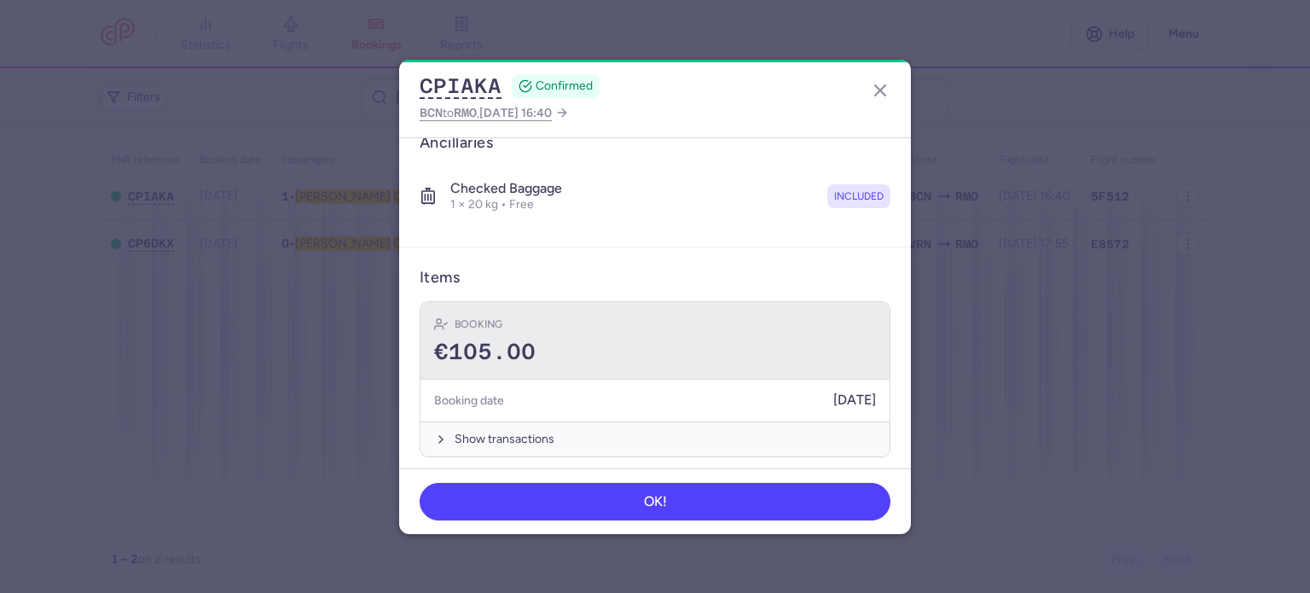
scroll to position [300, 0]
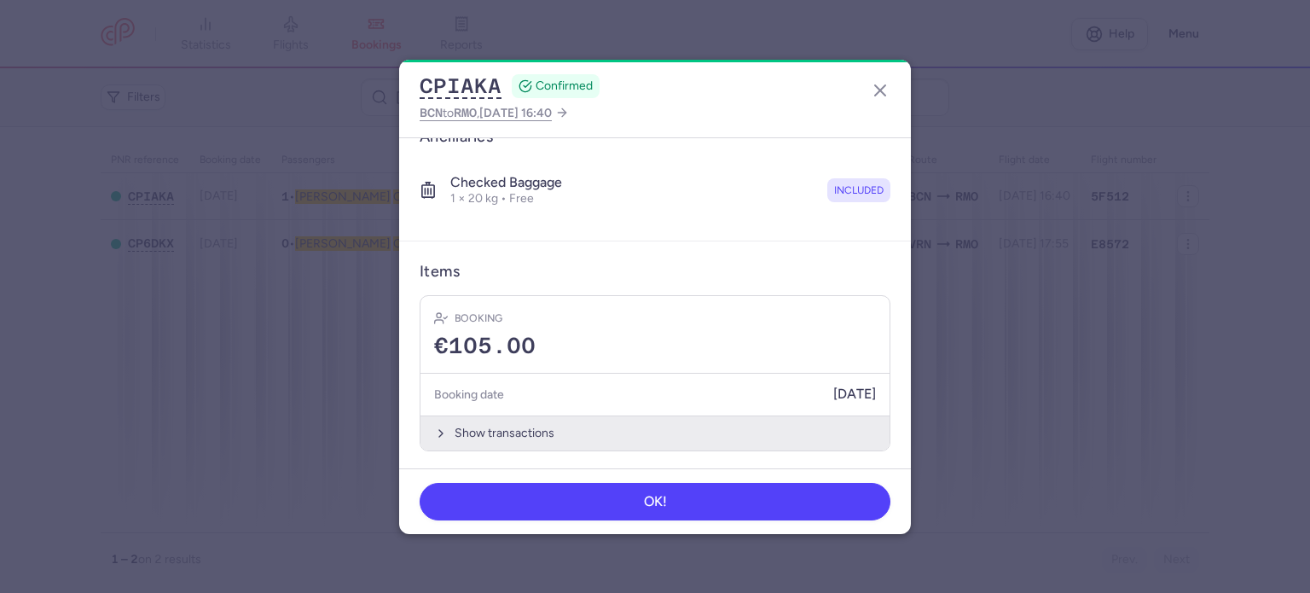
click at [484, 421] on button "Show transactions" at bounding box center [654, 432] width 469 height 35
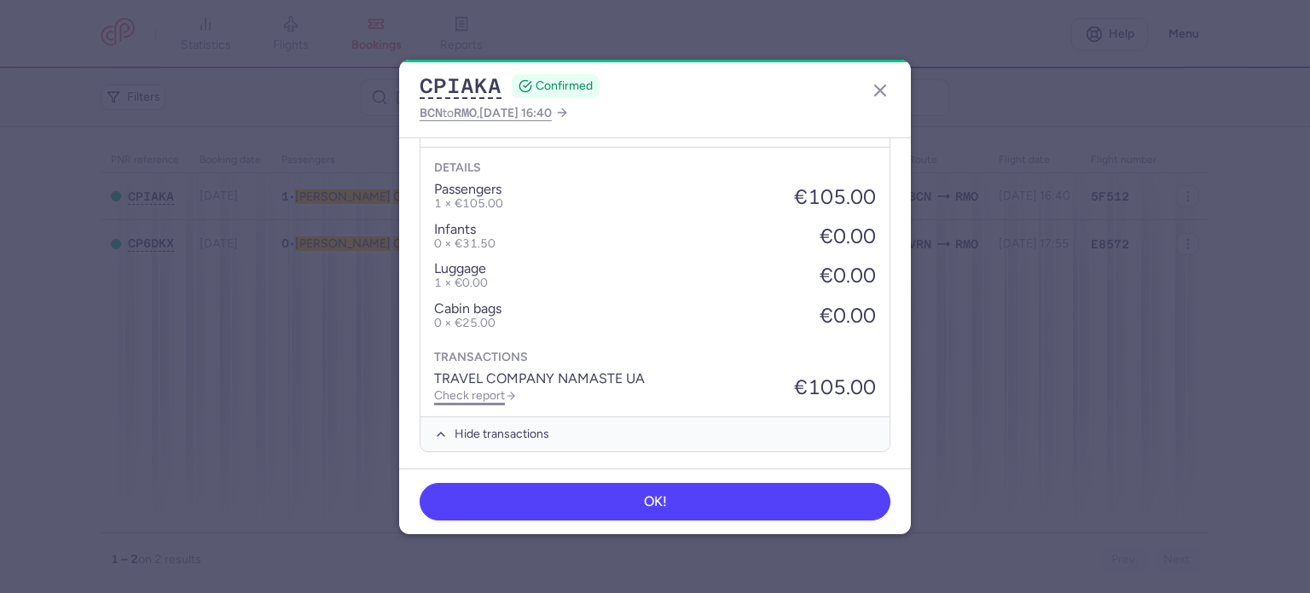
scroll to position [570, 0]
click at [495, 390] on link "Check report" at bounding box center [475, 394] width 83 height 14
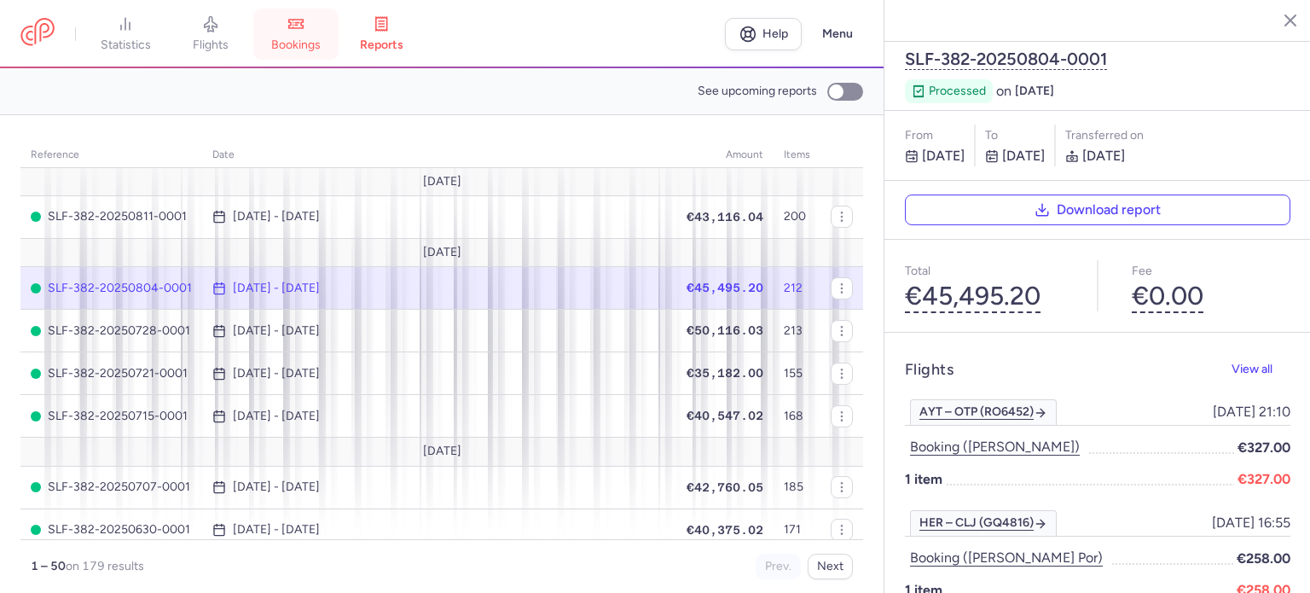
click at [309, 42] on span "bookings" at bounding box center [295, 45] width 49 height 15
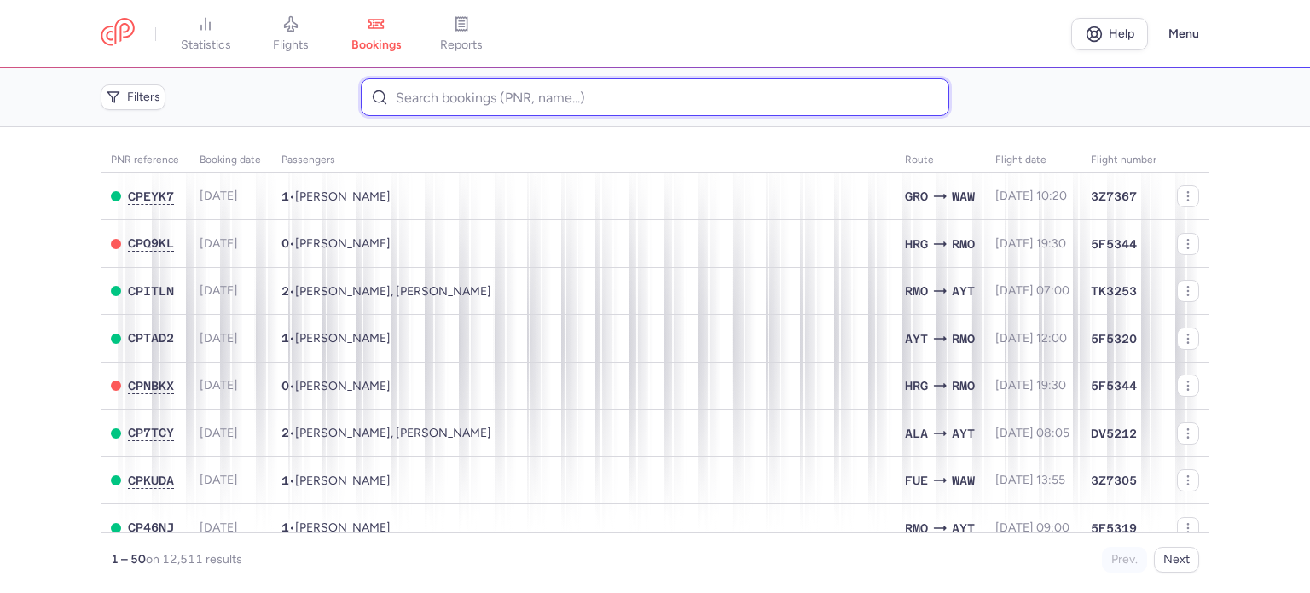
paste input "RYZHENKO ANASTASIIA"
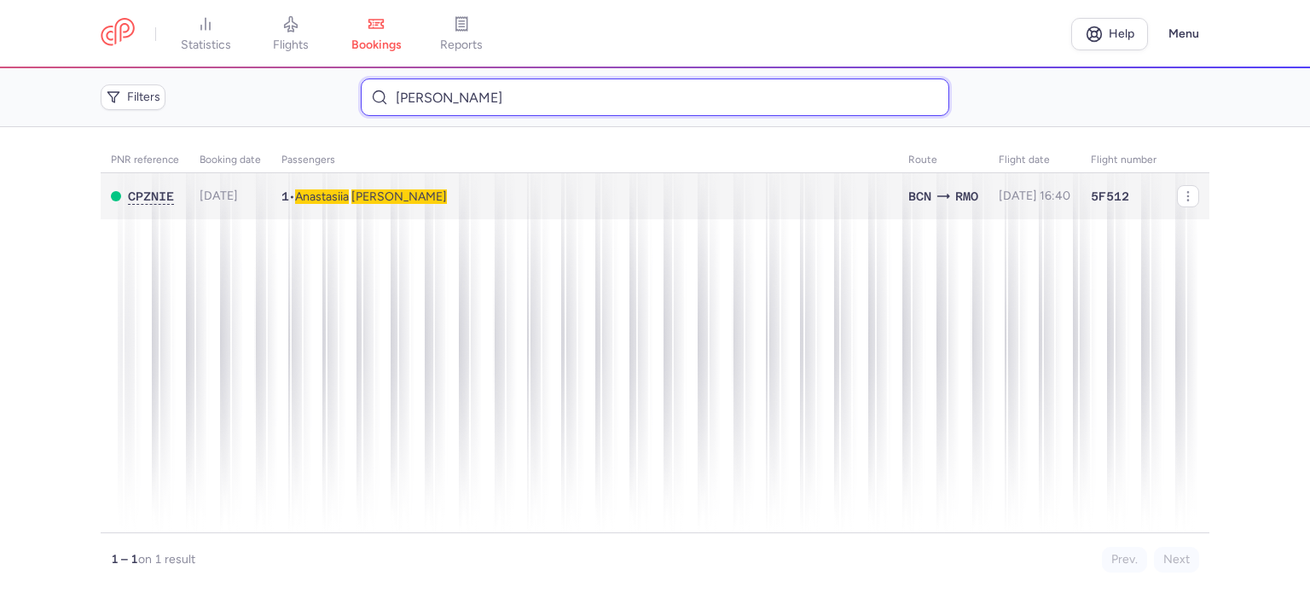
type input "RYZHENKO ANASTASIIA"
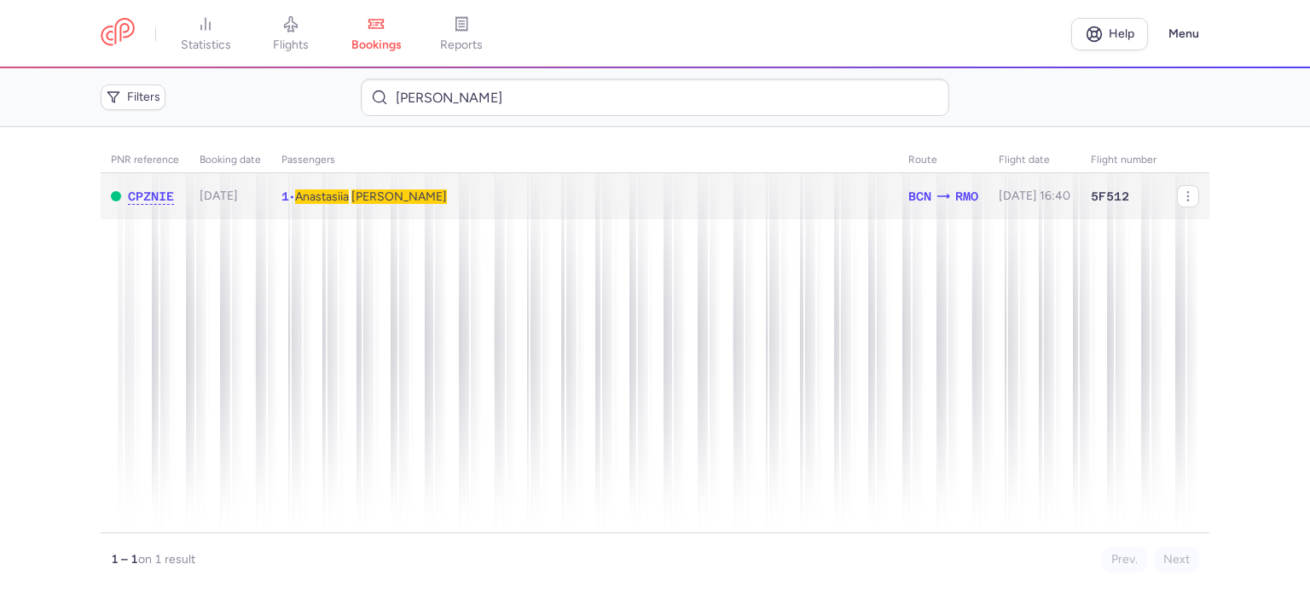
click at [341, 197] on span "Anastasiia" at bounding box center [322, 196] width 54 height 14
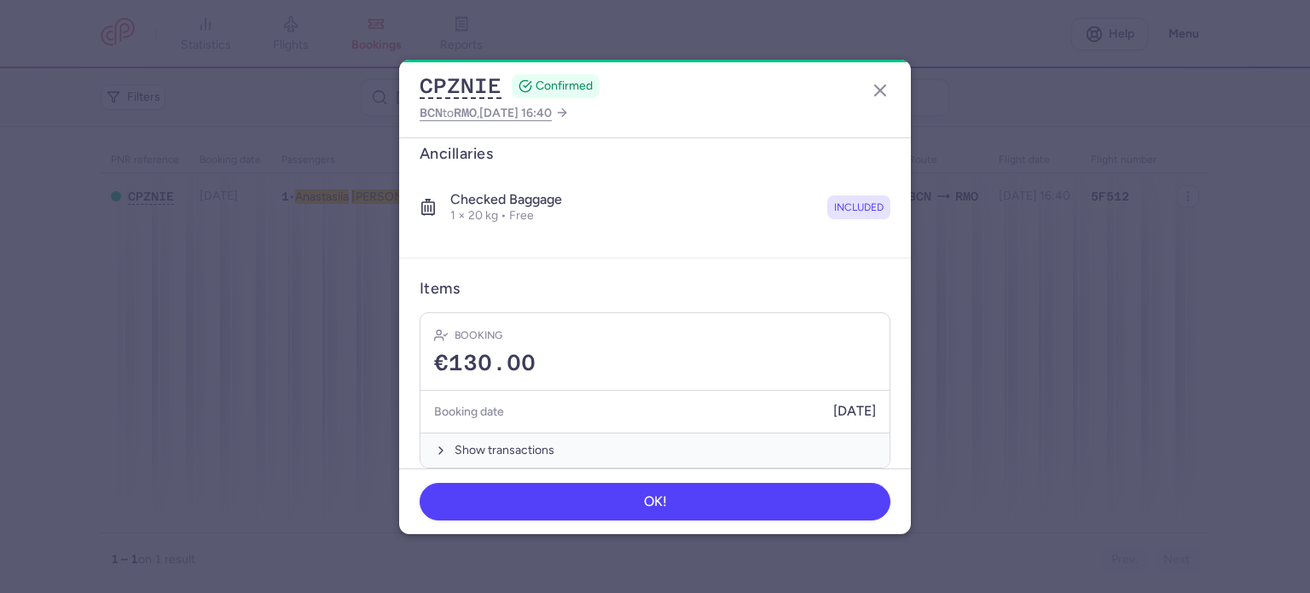
scroll to position [300, 0]
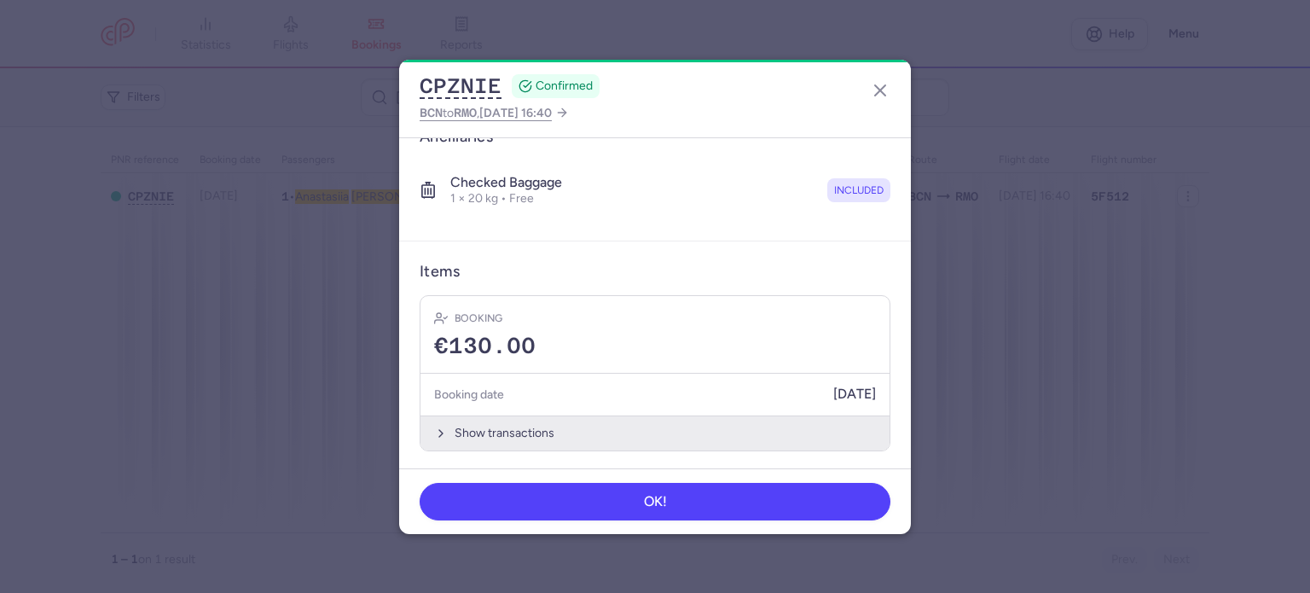
click at [489, 422] on button "Show transactions" at bounding box center [654, 432] width 469 height 35
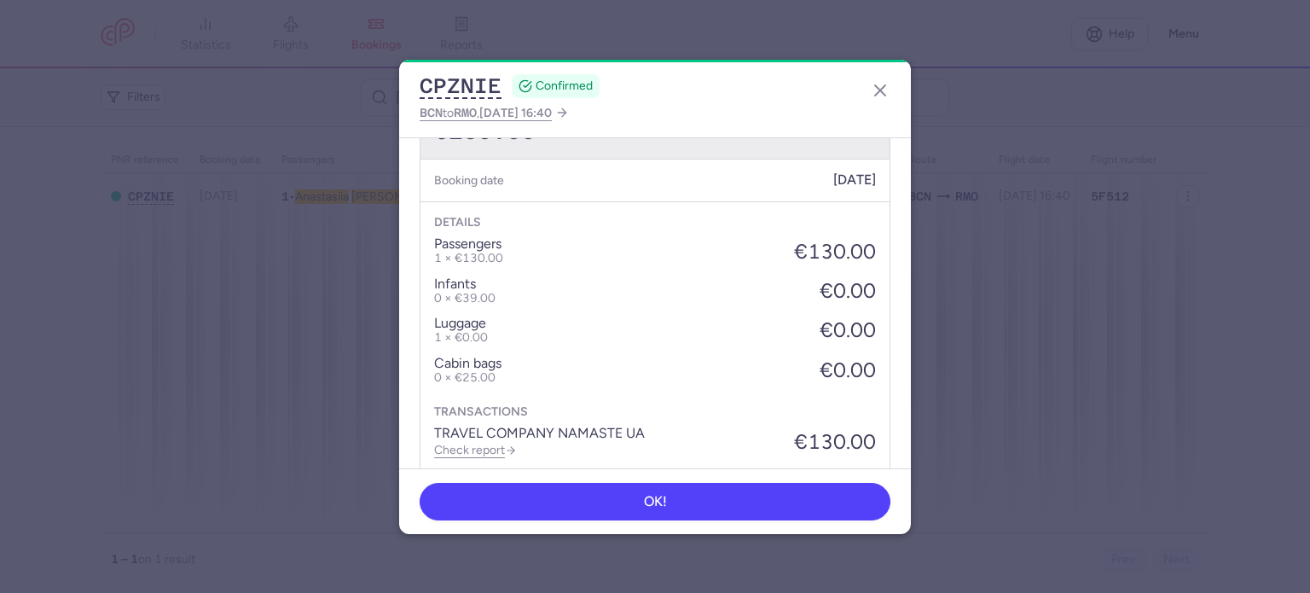
scroll to position [570, 0]
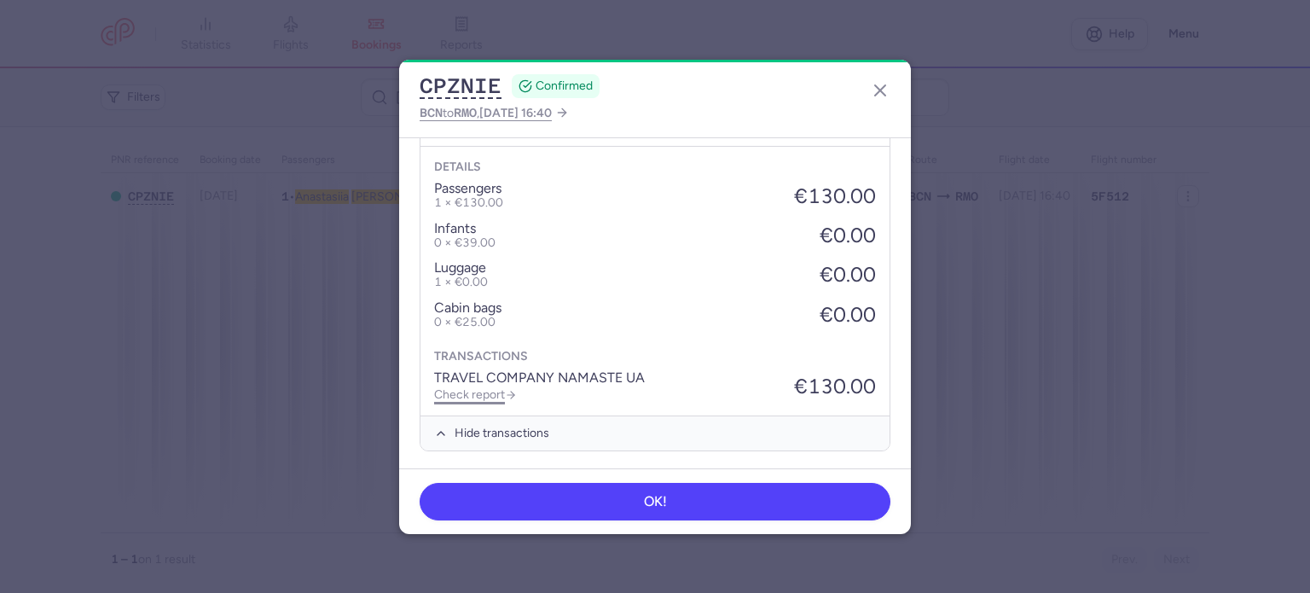
click at [475, 388] on link "Check report" at bounding box center [475, 394] width 83 height 14
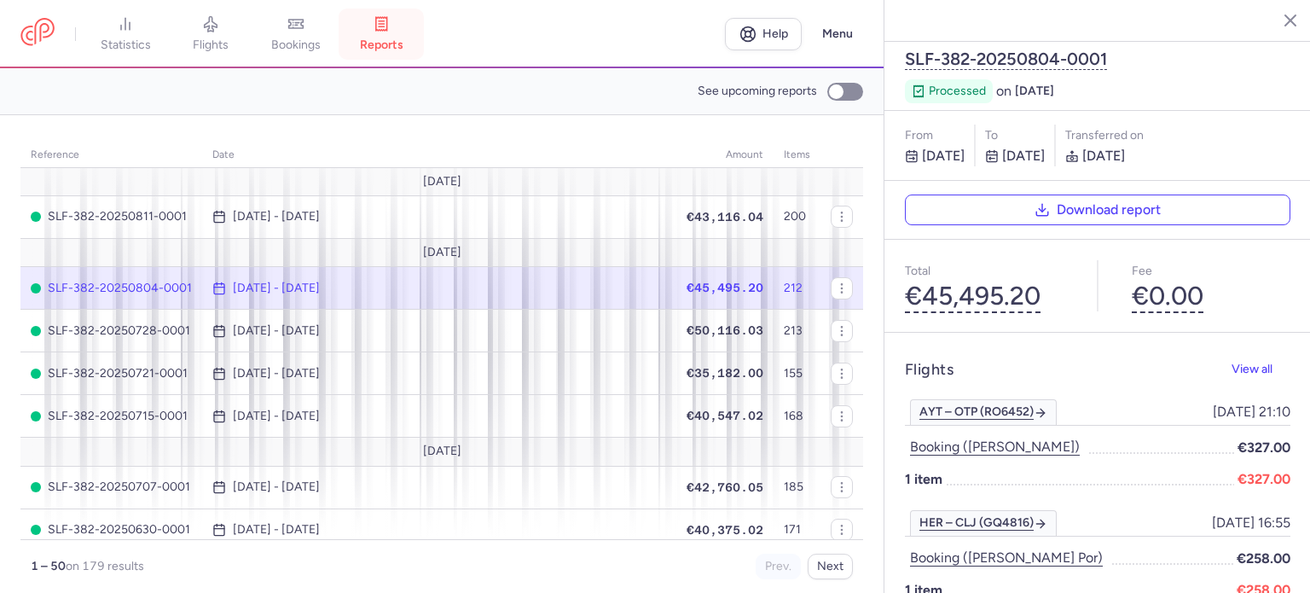
click at [392, 40] on span "reports" at bounding box center [381, 45] width 43 height 15
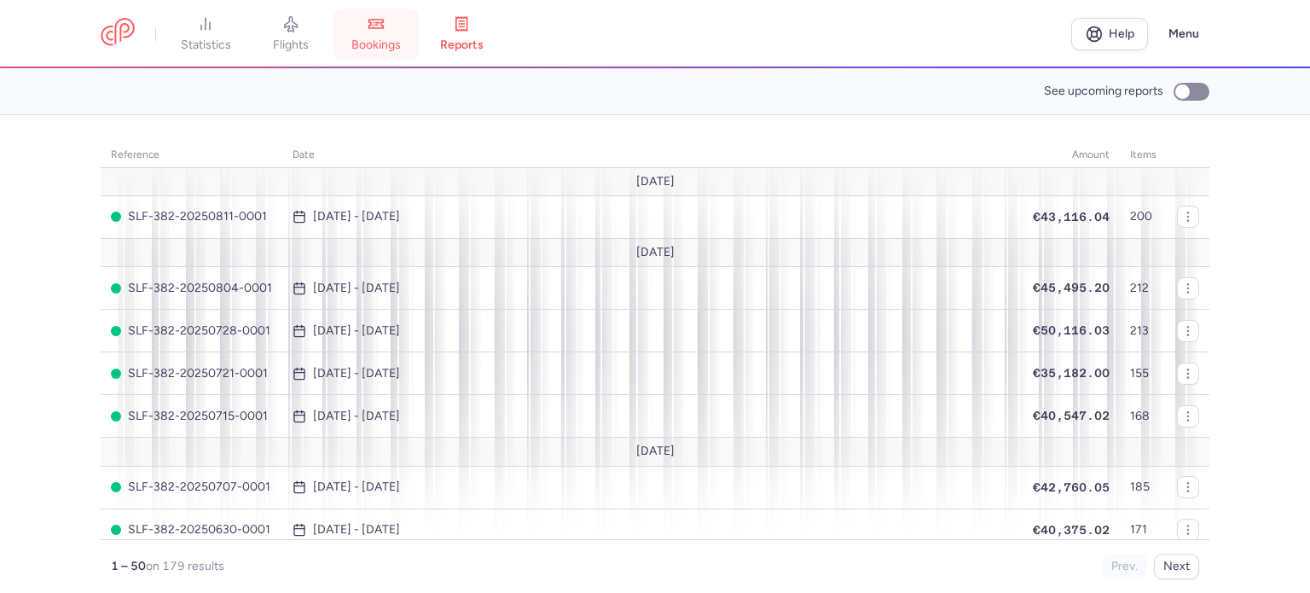
click at [368, 37] on link "bookings" at bounding box center [375, 34] width 85 height 38
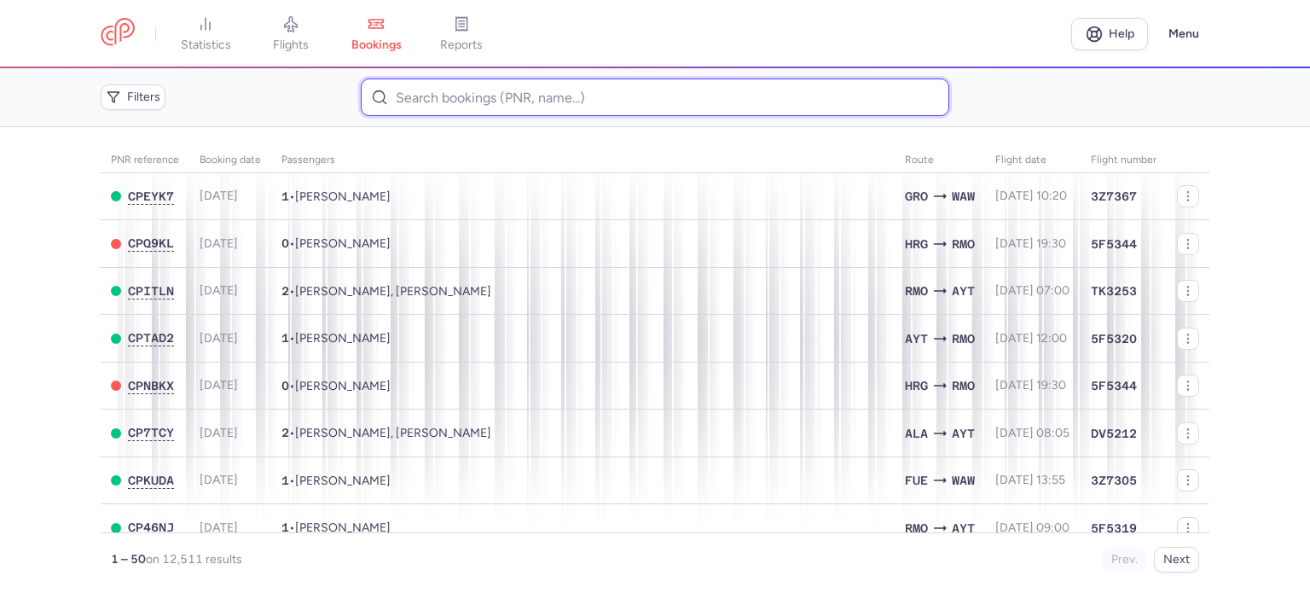
paste input "KURGAN IEVGENIIA"
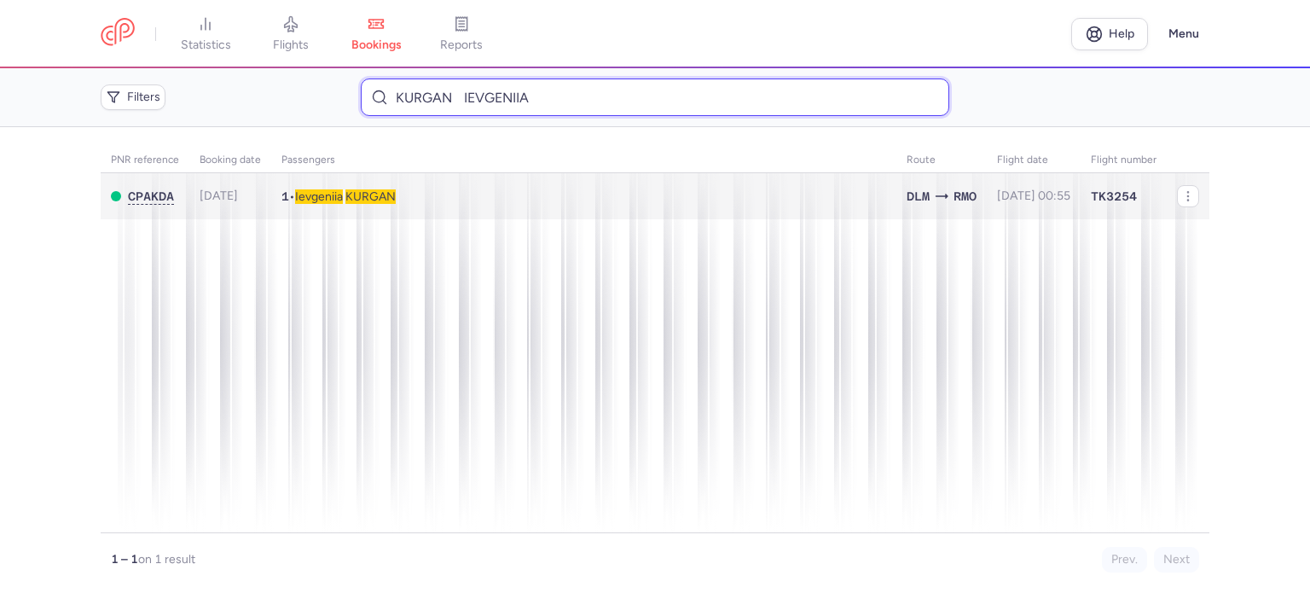
type input "KURGAN IEVGENIIA"
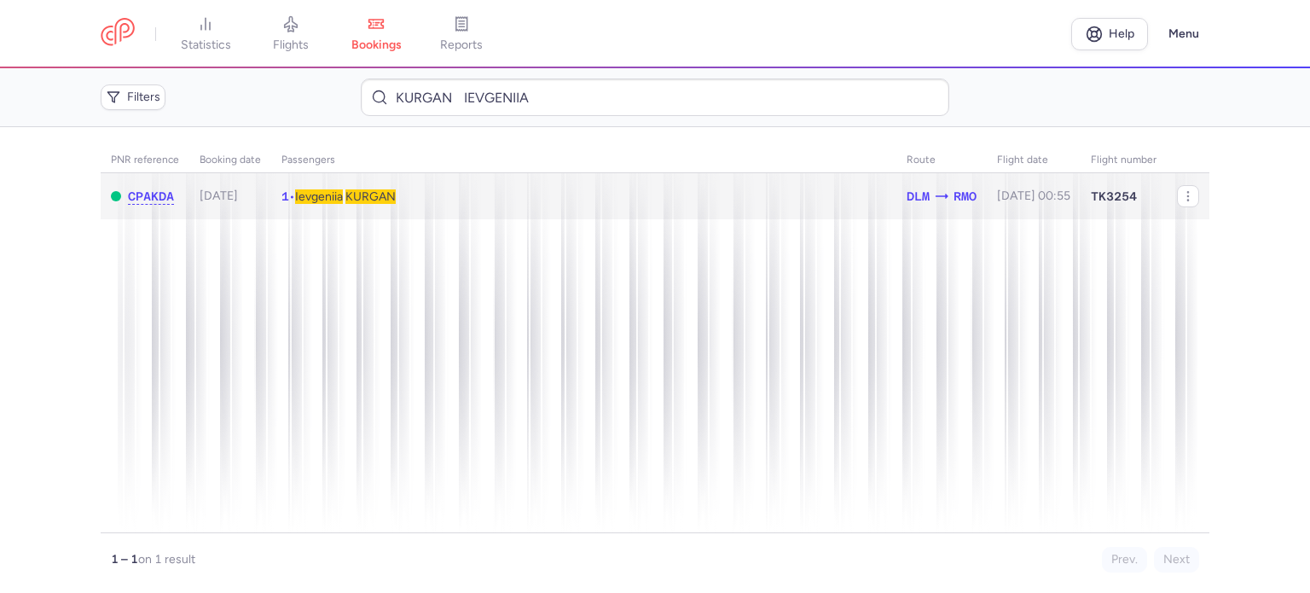
click at [363, 202] on span "KURGAN" at bounding box center [370, 196] width 50 height 14
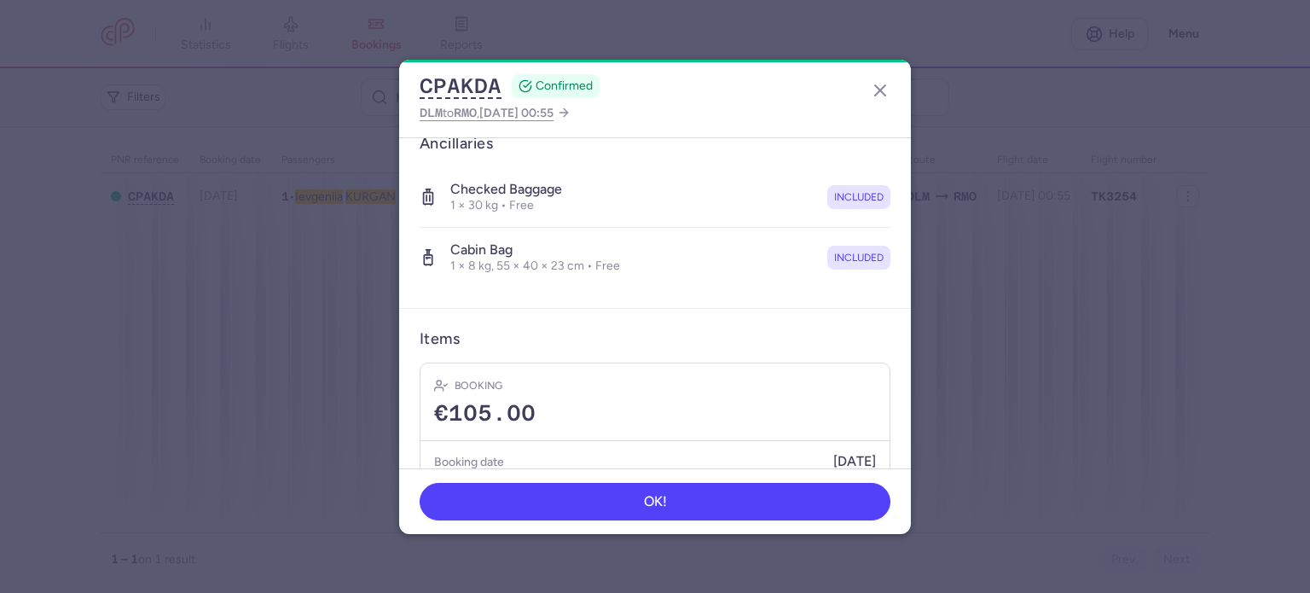
scroll to position [341, 0]
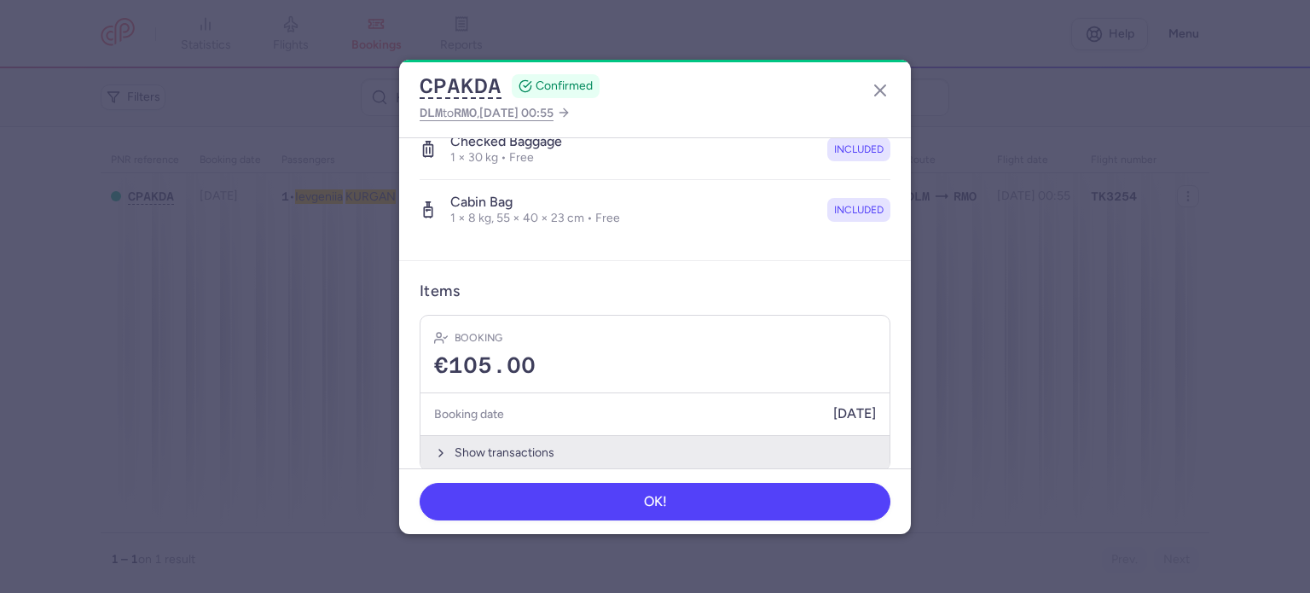
click at [467, 458] on button "Show transactions" at bounding box center [654, 452] width 469 height 35
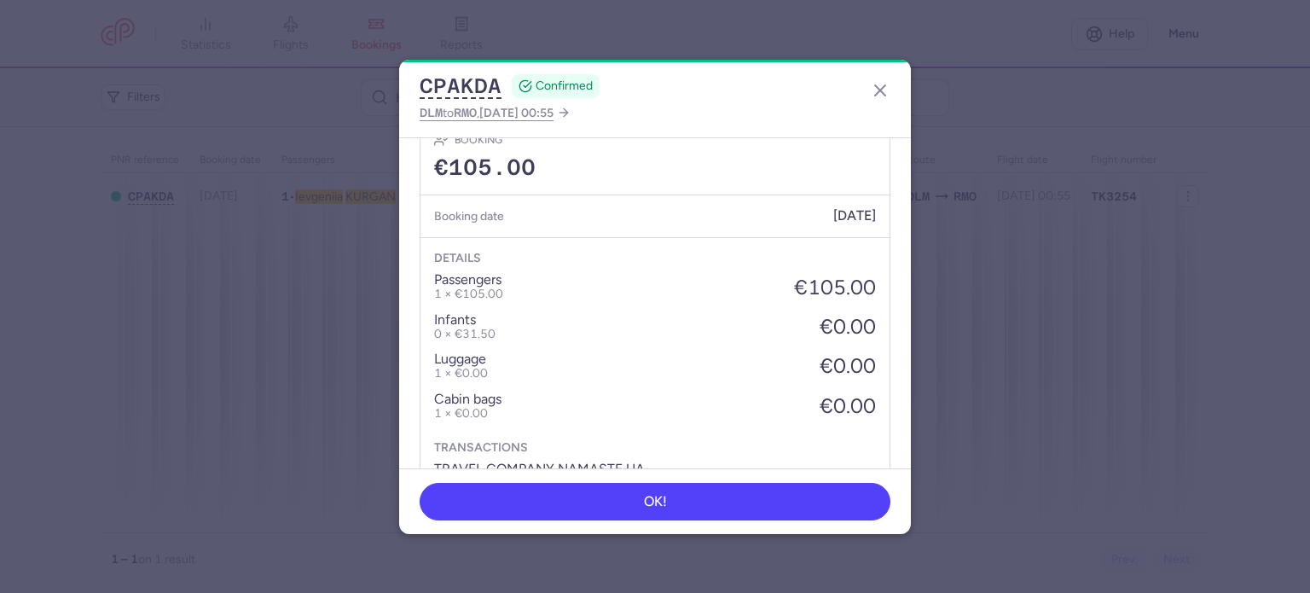
scroll to position [630, 0]
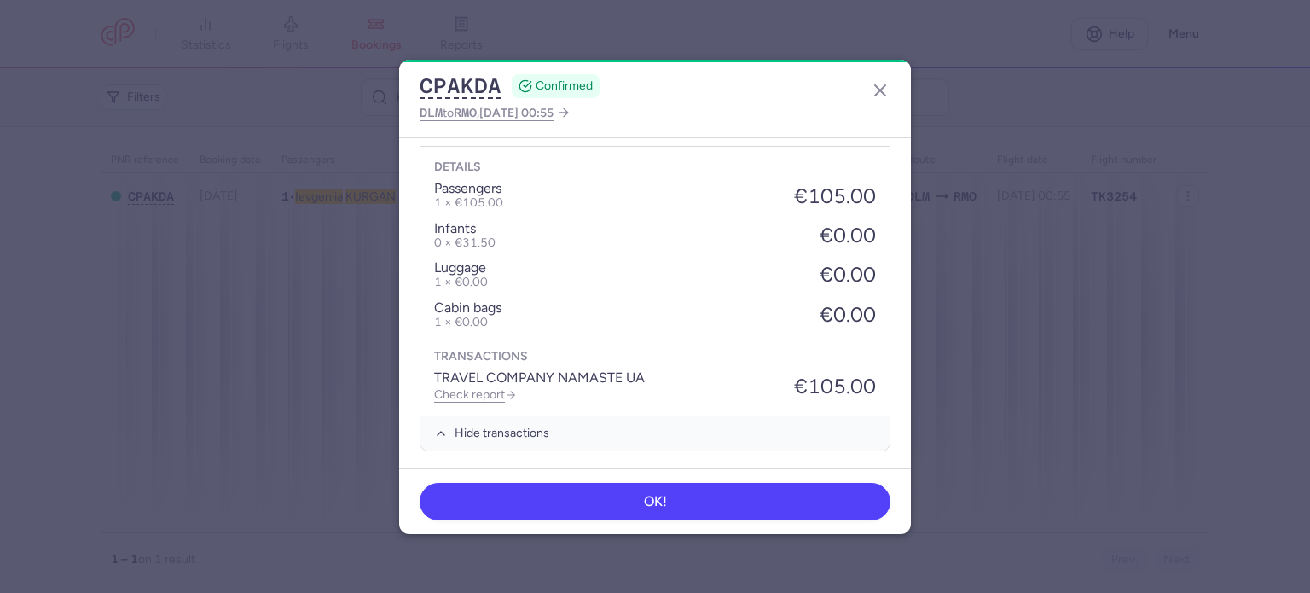
drag, startPoint x: 481, startPoint y: 391, endPoint x: 481, endPoint y: 378, distance: 13.6
click at [481, 391] on link "Check report" at bounding box center [475, 394] width 83 height 14
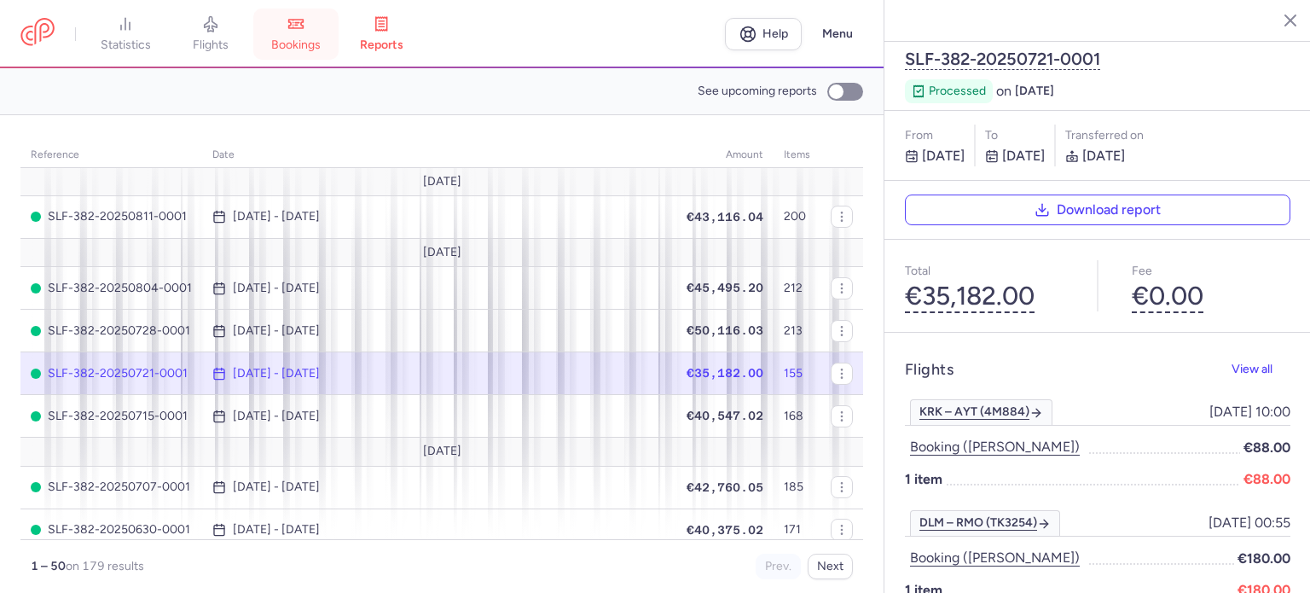
click at [307, 45] on span "bookings" at bounding box center [295, 45] width 49 height 15
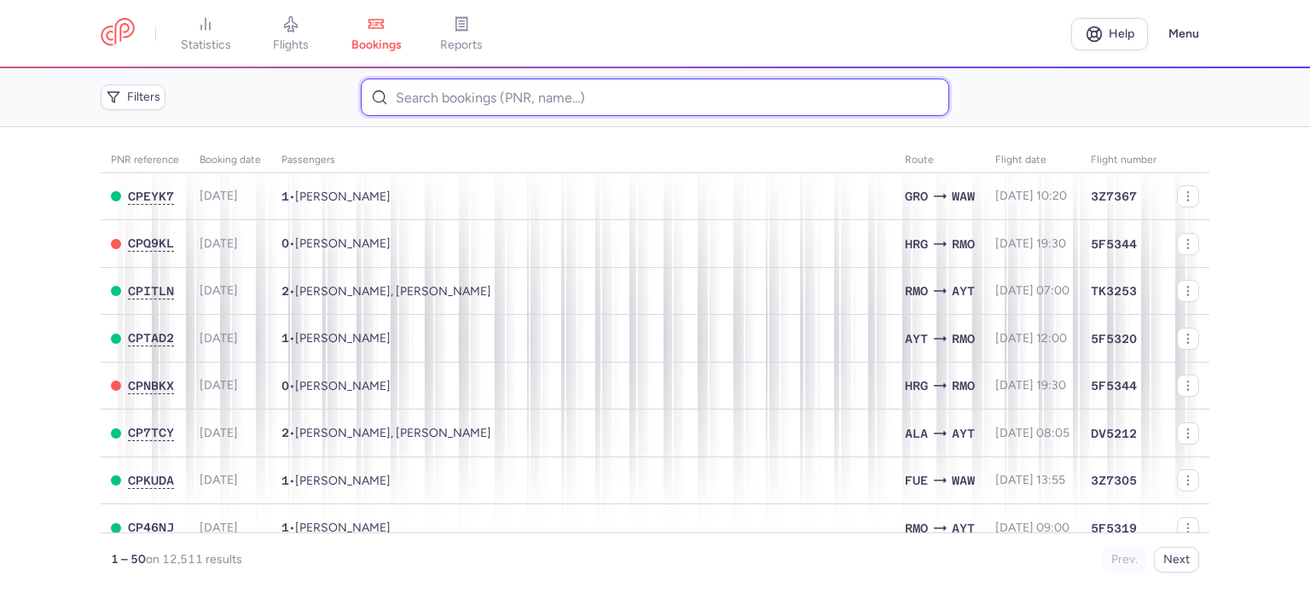
paste input "CHIPERI NICU"
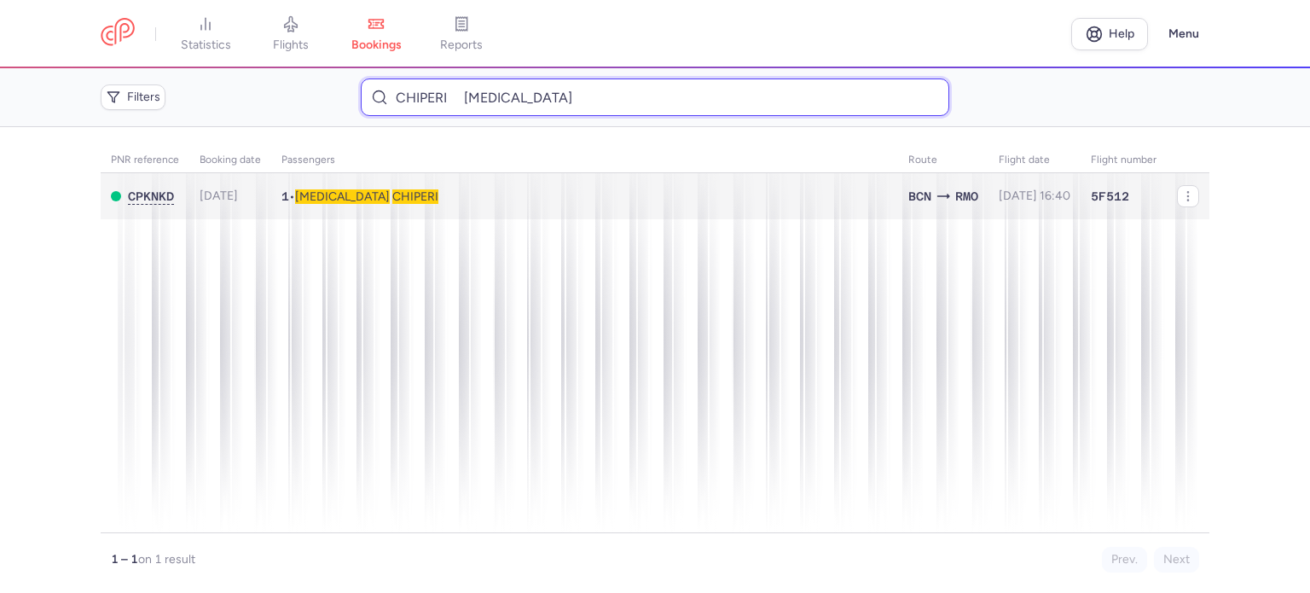
type input "CHIPERI NICU"
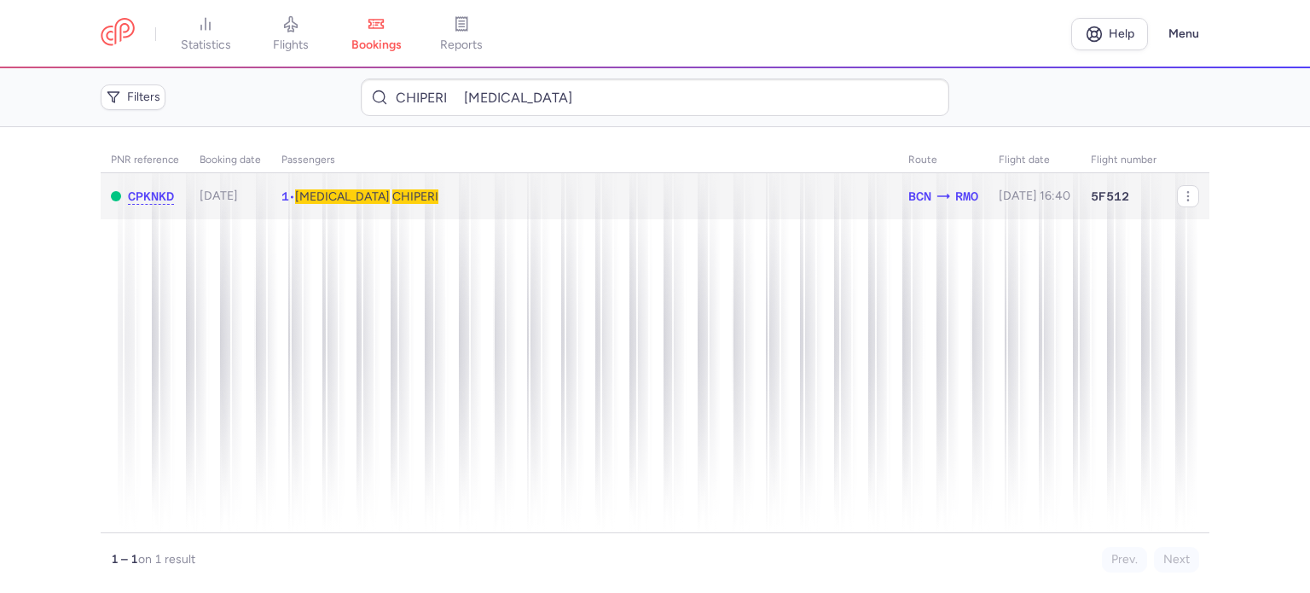
click at [392, 195] on span "CHIPERI" at bounding box center [415, 196] width 46 height 14
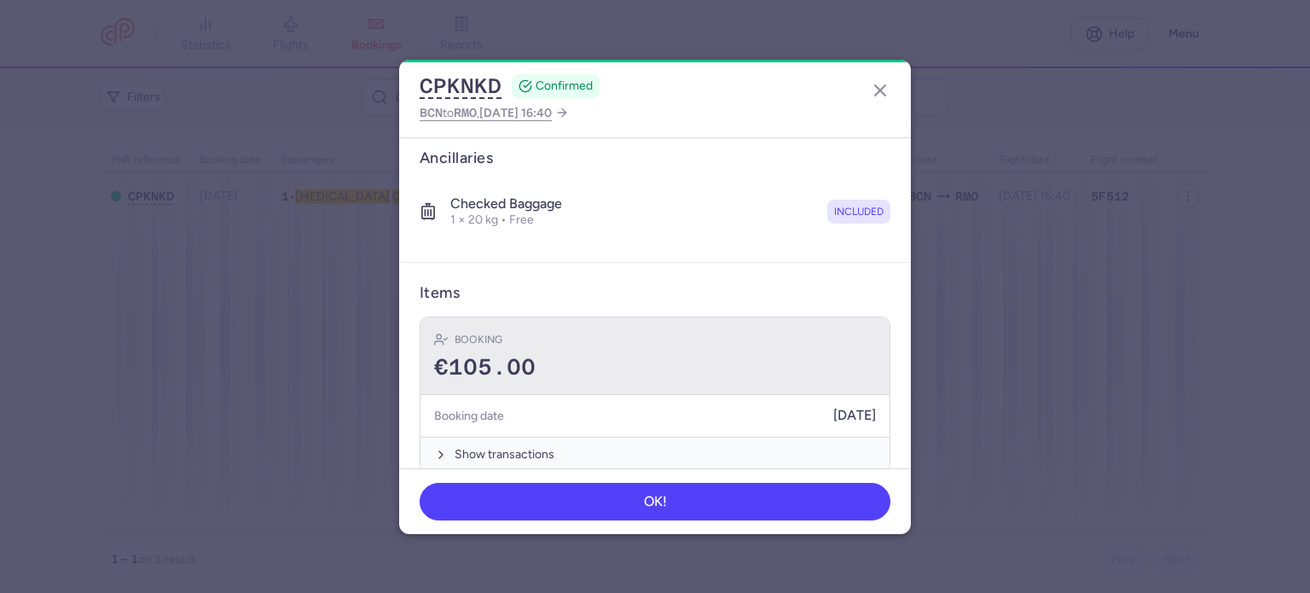
scroll to position [300, 0]
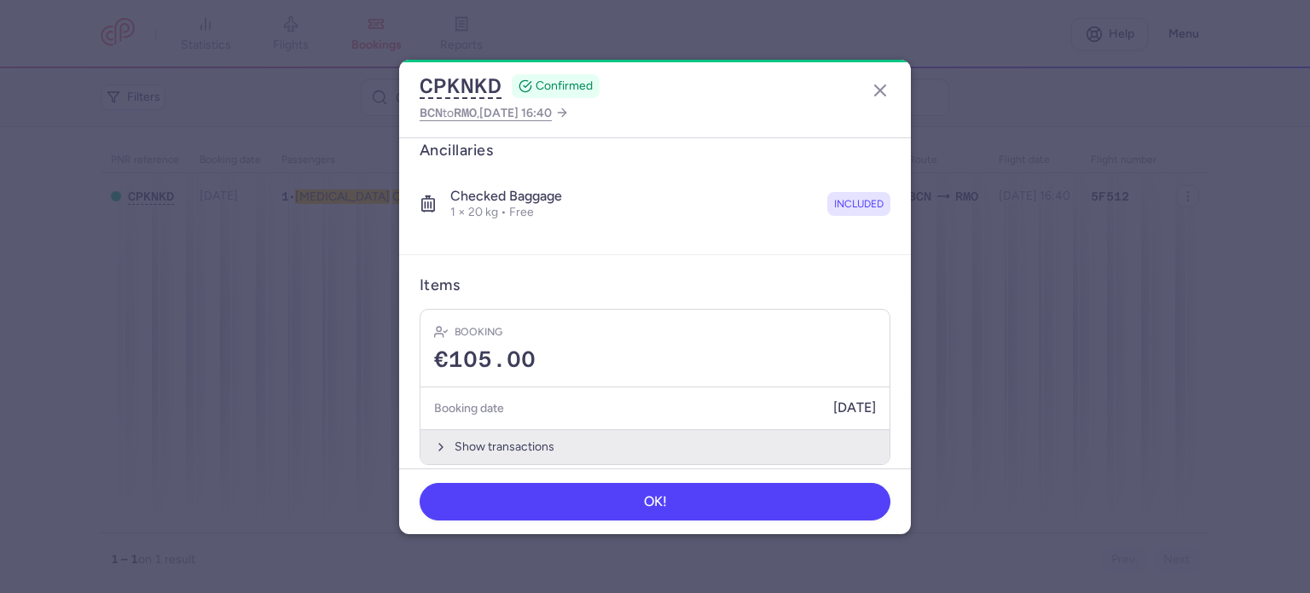
click at [495, 429] on button "Show transactions" at bounding box center [654, 446] width 469 height 35
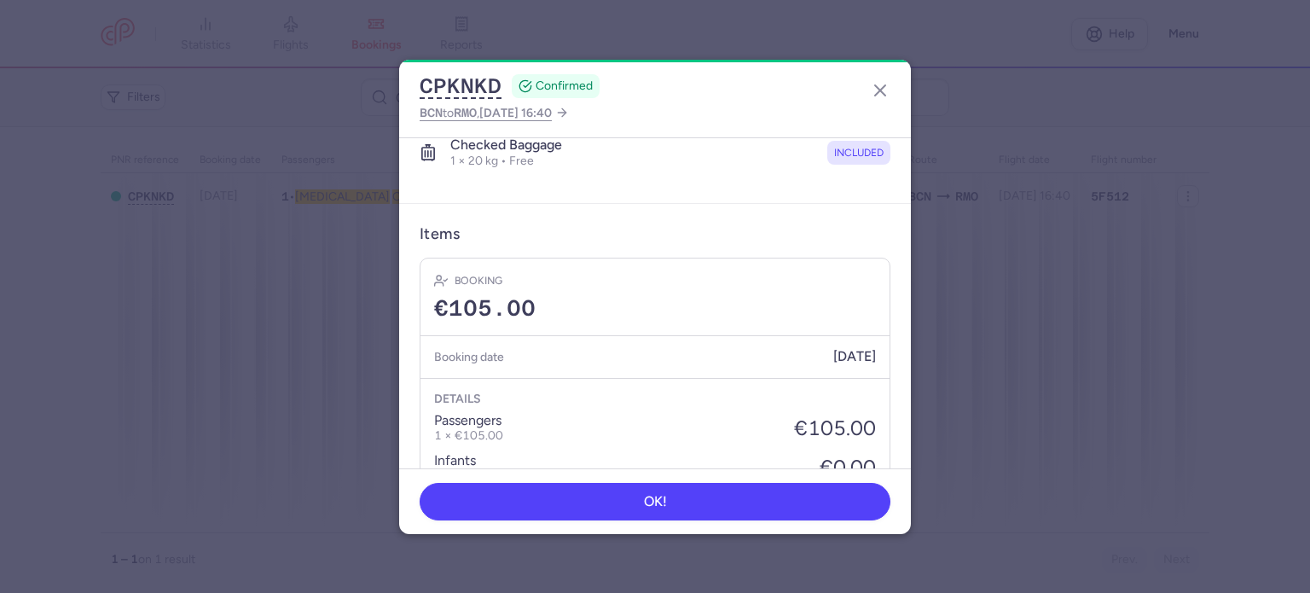
scroll to position [570, 0]
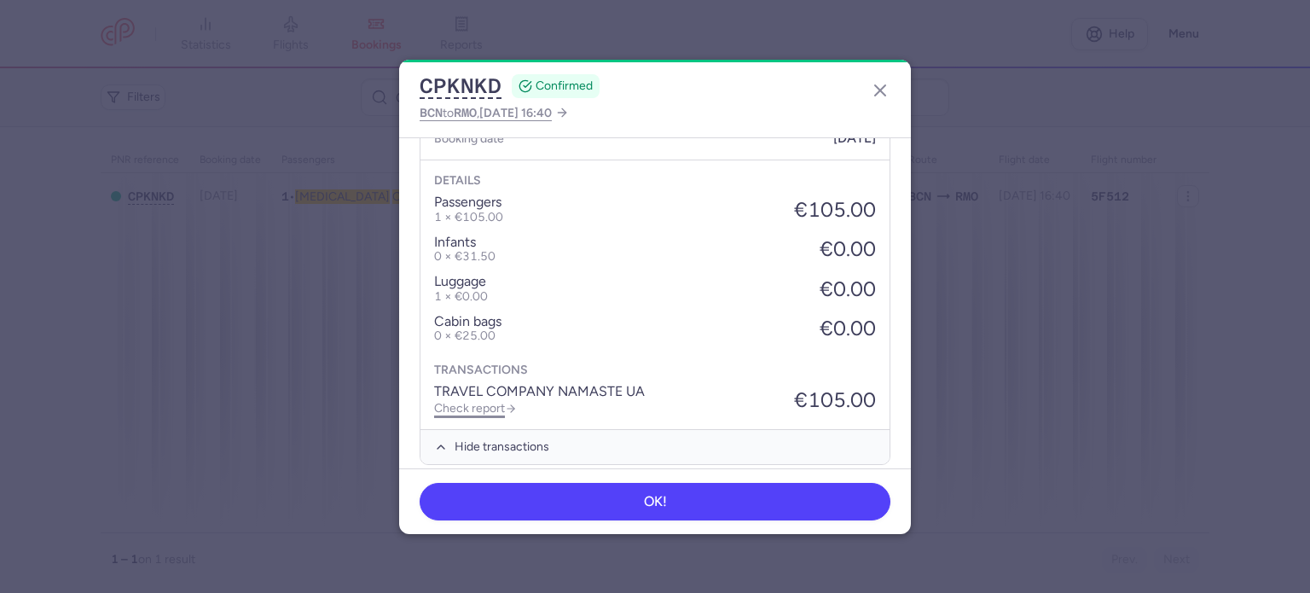
click at [472, 401] on link "Check report" at bounding box center [475, 408] width 83 height 14
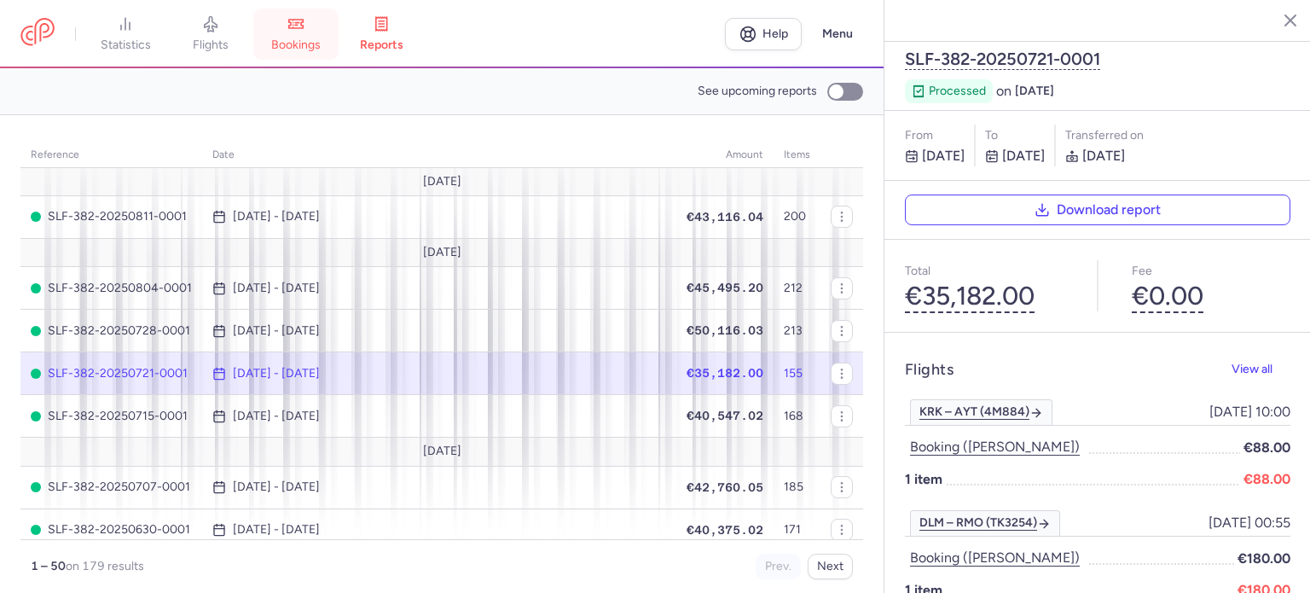
click at [319, 35] on link "bookings" at bounding box center [295, 34] width 85 height 38
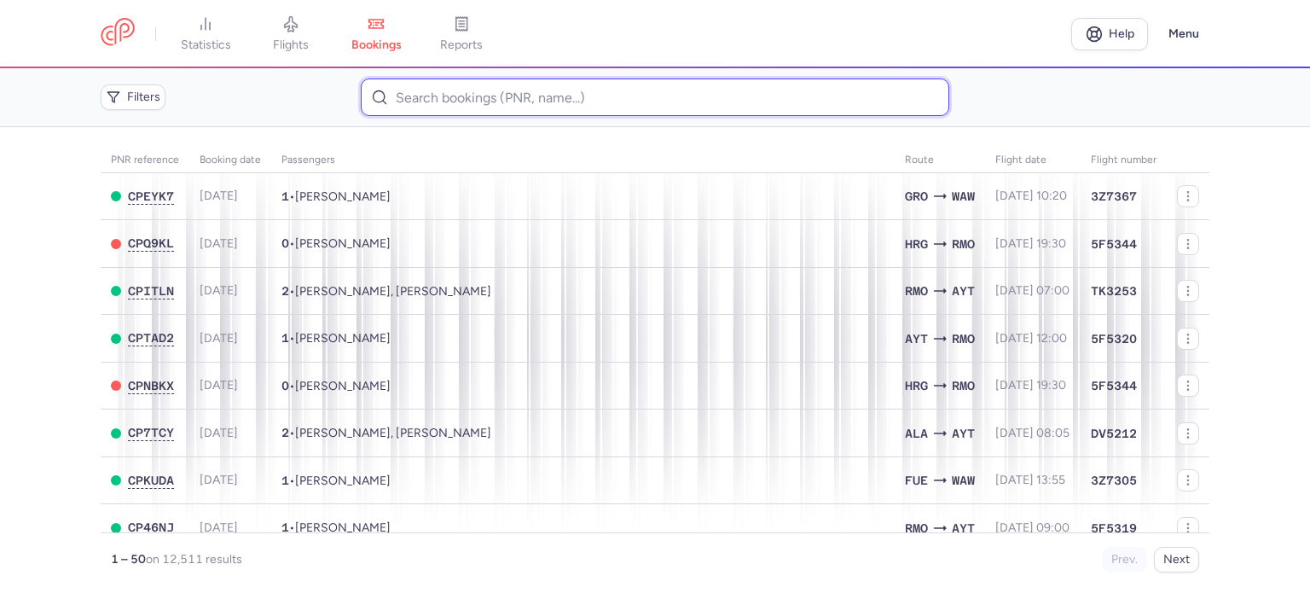
paste input "SEMENTSOVA ANASTASIA"
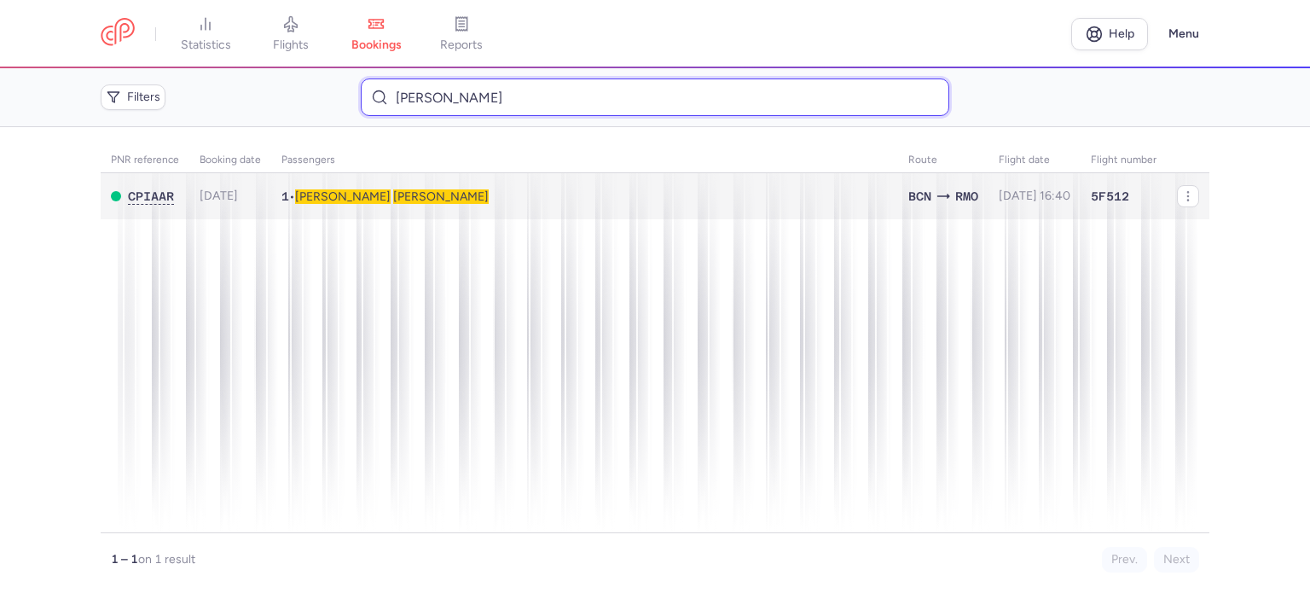
type input "SEMENTSOVA ANASTASIA"
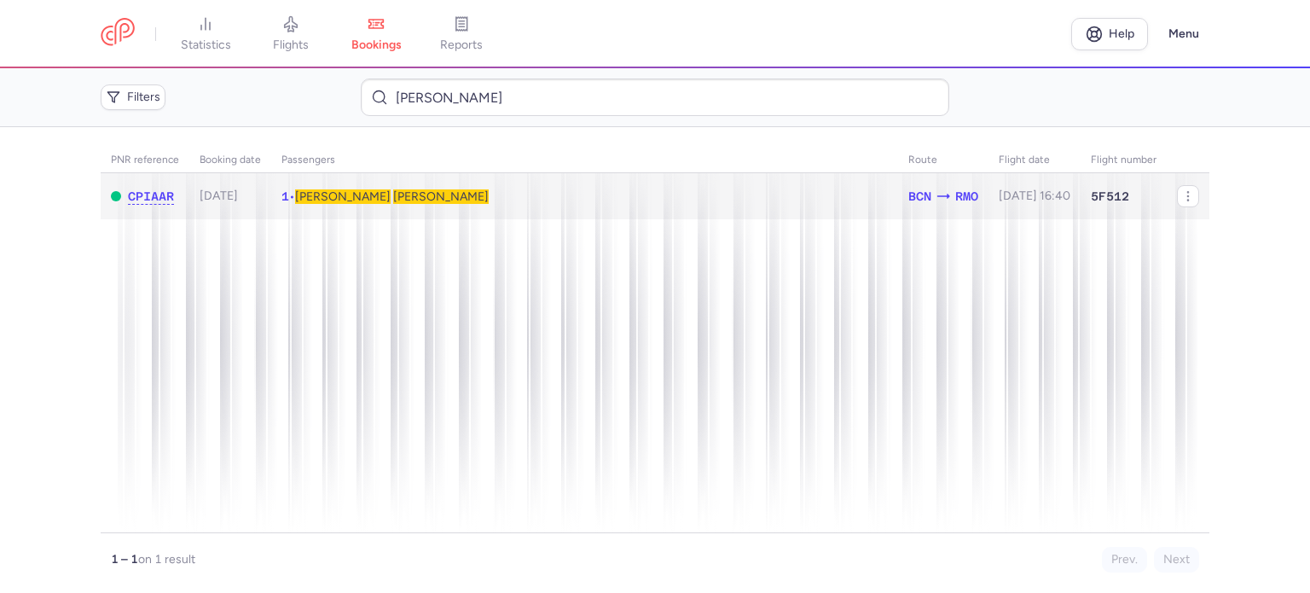
click at [393, 194] on span "SEMENTSOVA" at bounding box center [441, 196] width 96 height 14
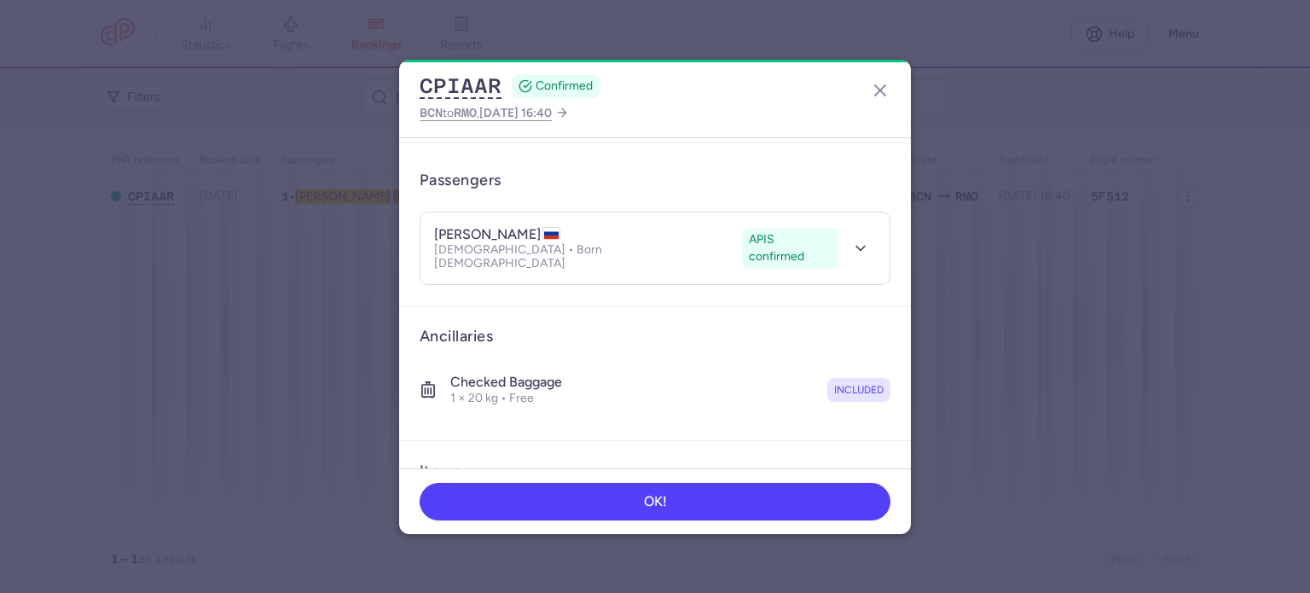
scroll to position [300, 0]
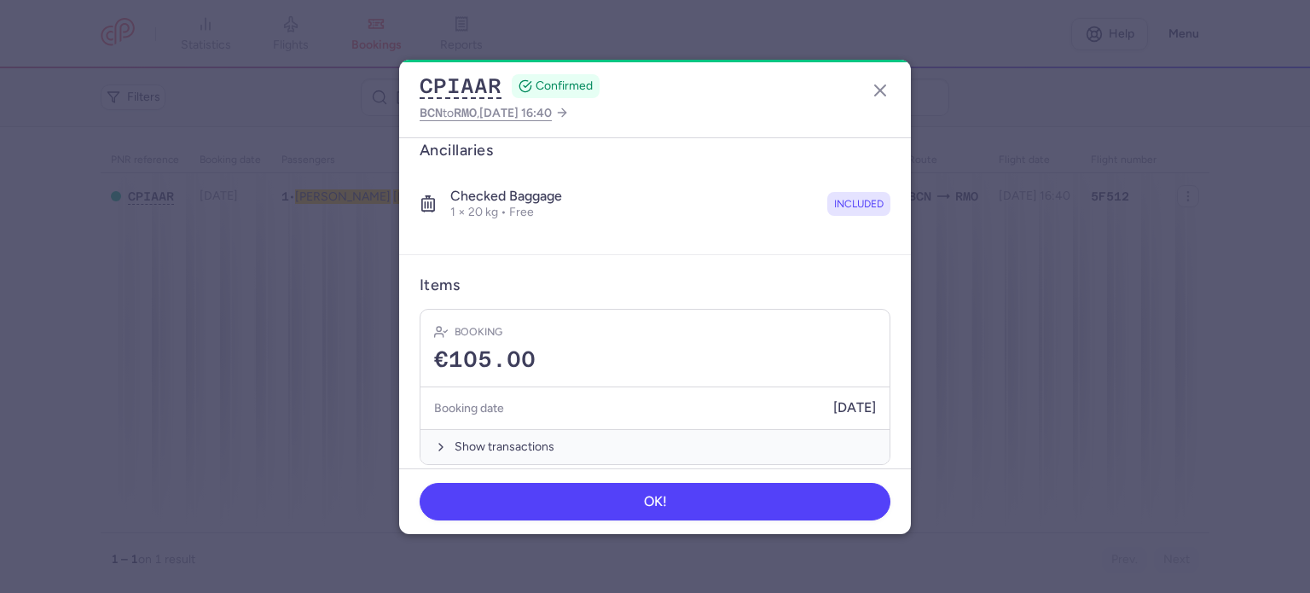
drag, startPoint x: 474, startPoint y: 425, endPoint x: 474, endPoint y: 407, distance: 18.8
click at [474, 429] on button "Show transactions" at bounding box center [654, 446] width 469 height 35
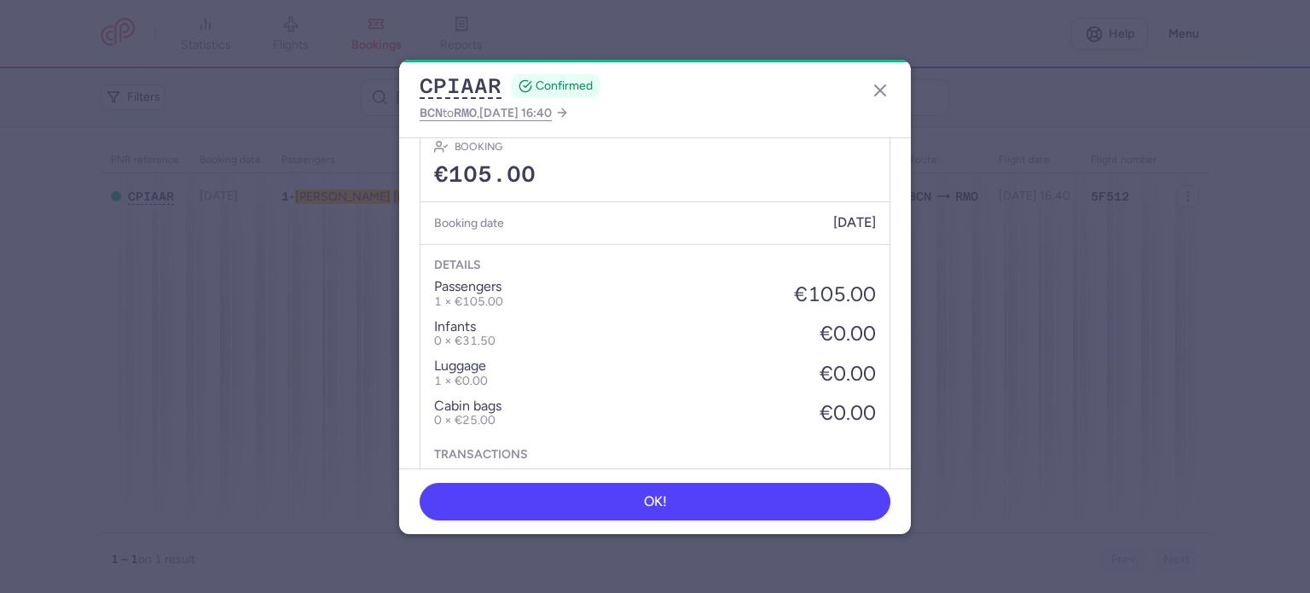
scroll to position [570, 0]
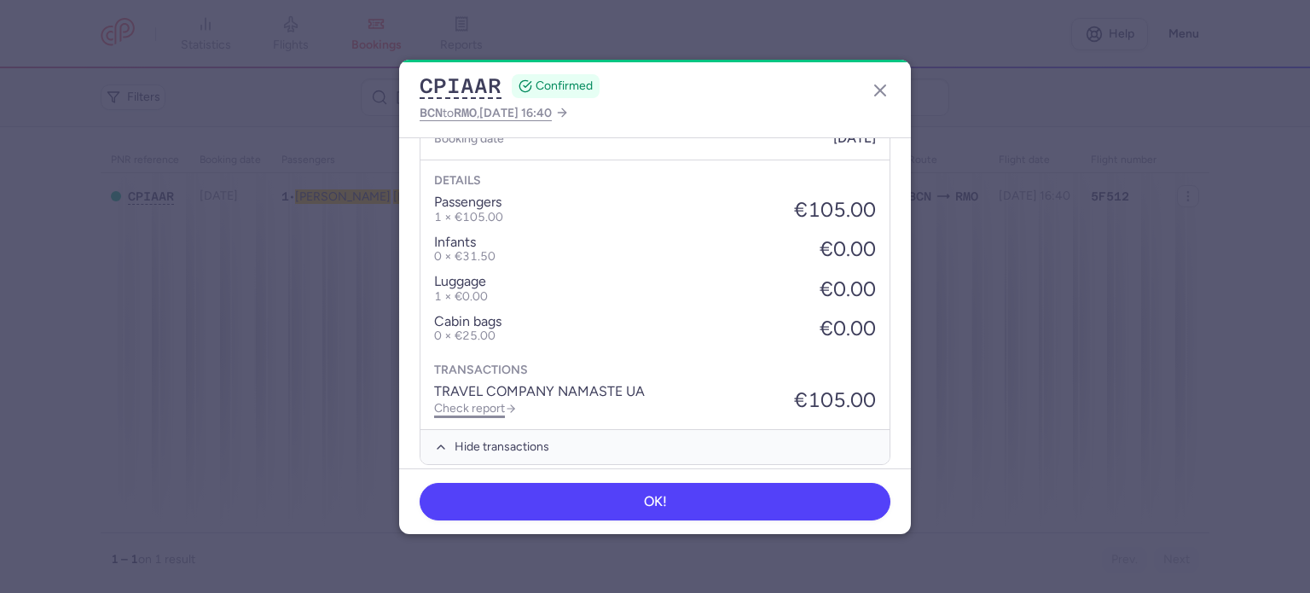
click at [478, 401] on link "Check report" at bounding box center [475, 408] width 83 height 14
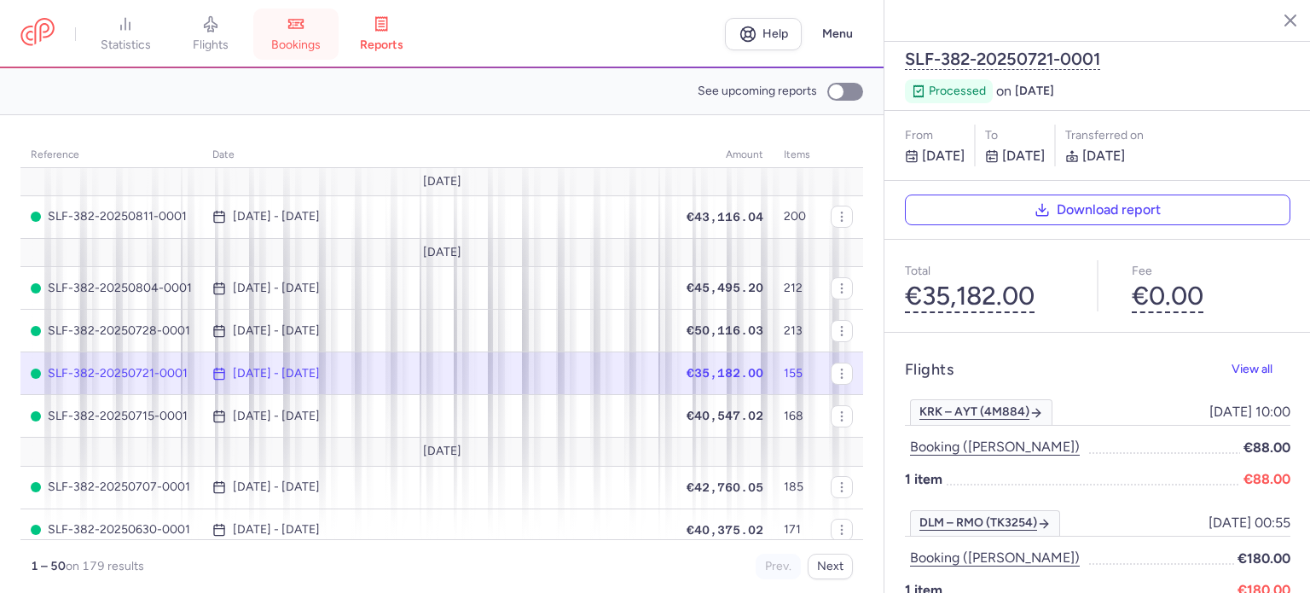
click at [314, 34] on link "bookings" at bounding box center [295, 34] width 85 height 38
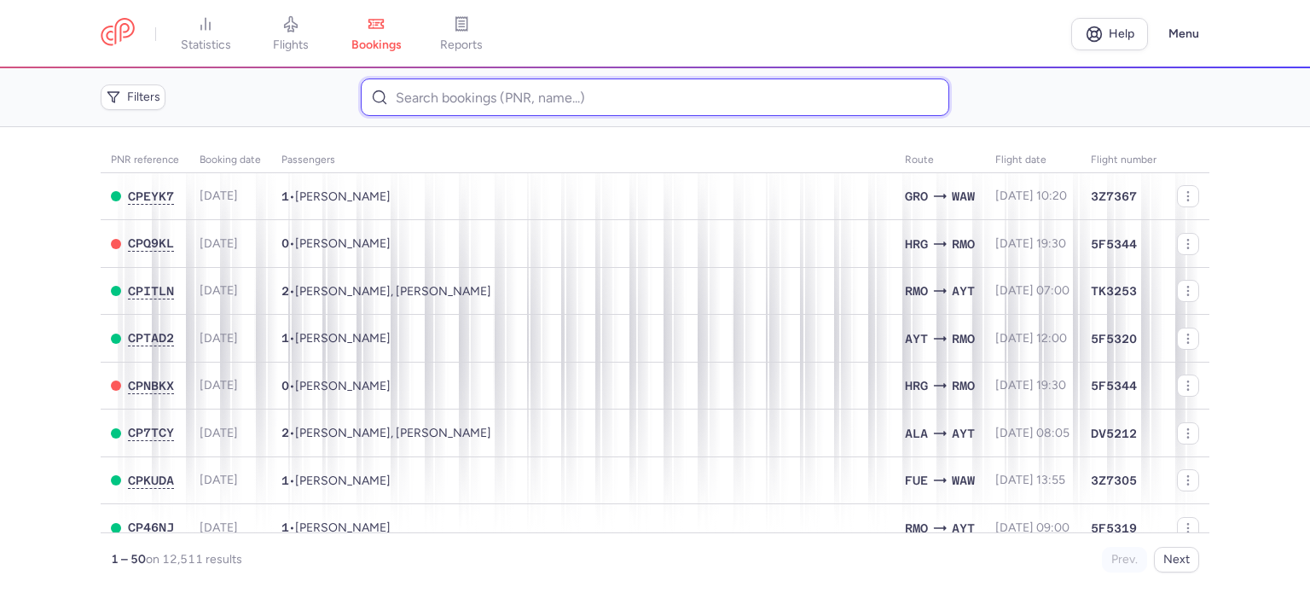
paste input "STRAKHOVA IULIIA"
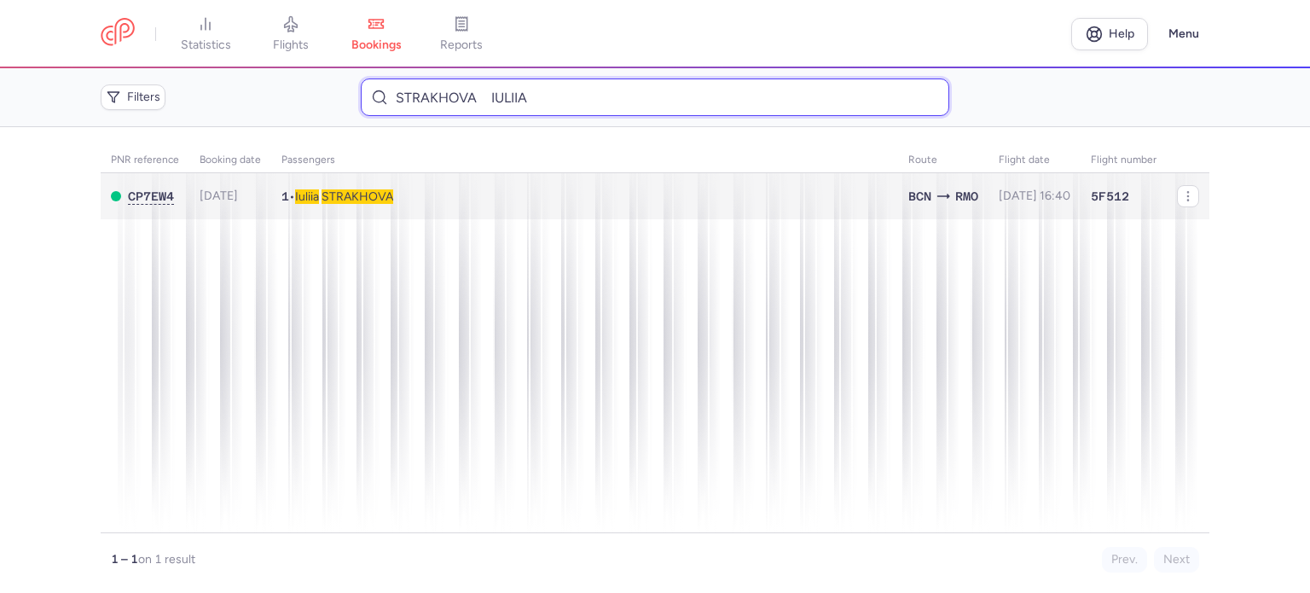
type input "STRAKHOVA IULIIA"
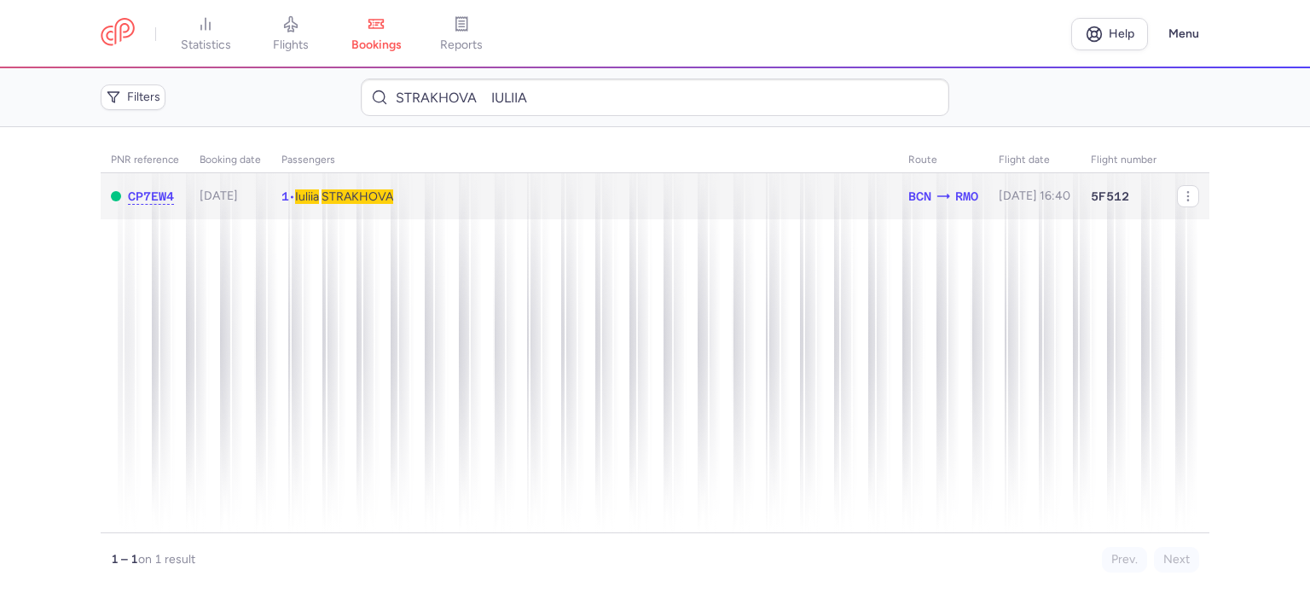
click at [988, 188] on td "1 • Iuliia STRAKHOVA" at bounding box center [1034, 196] width 92 height 47
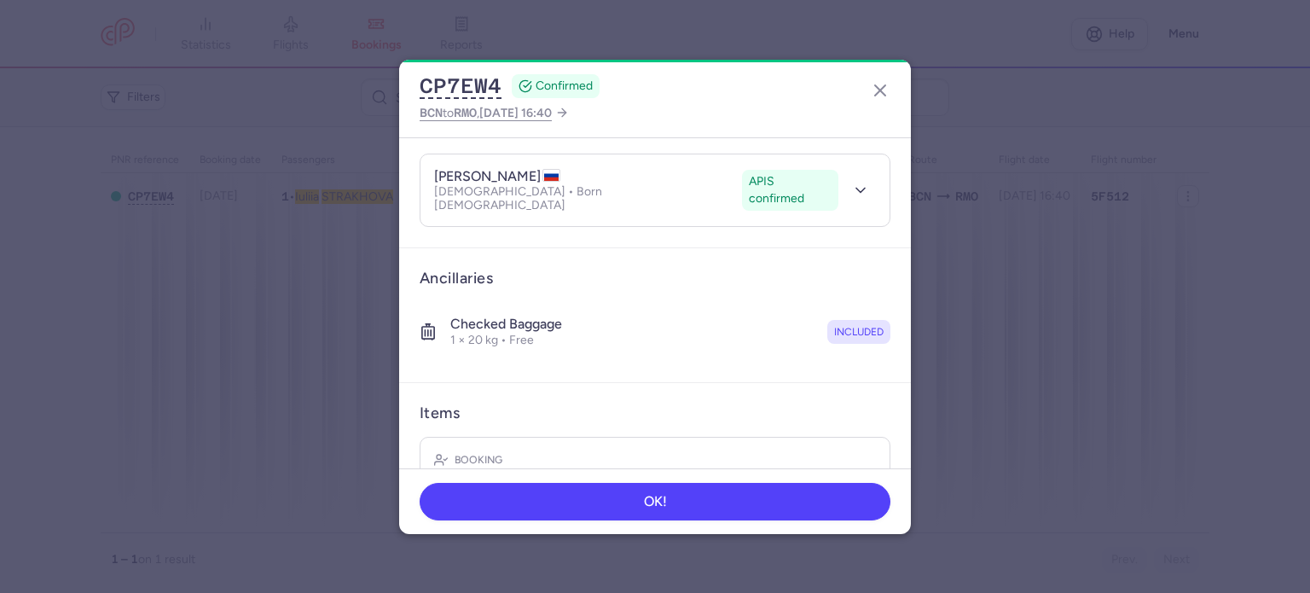
scroll to position [300, 0]
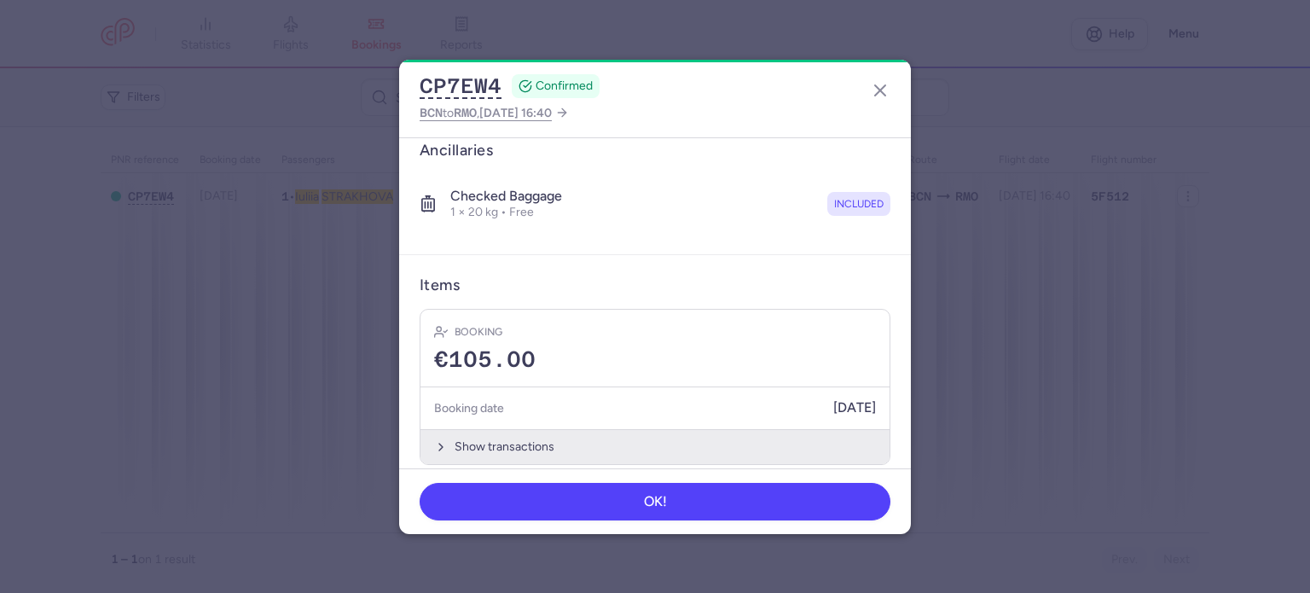
click at [508, 430] on button "Show transactions" at bounding box center [654, 446] width 469 height 35
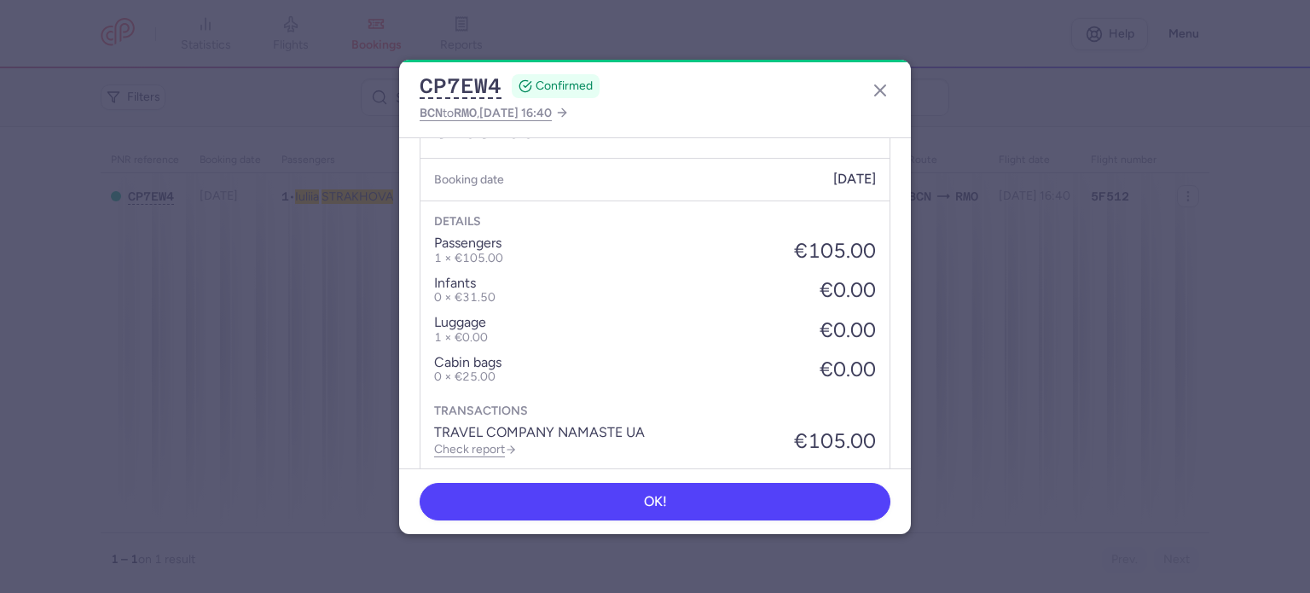
scroll to position [570, 0]
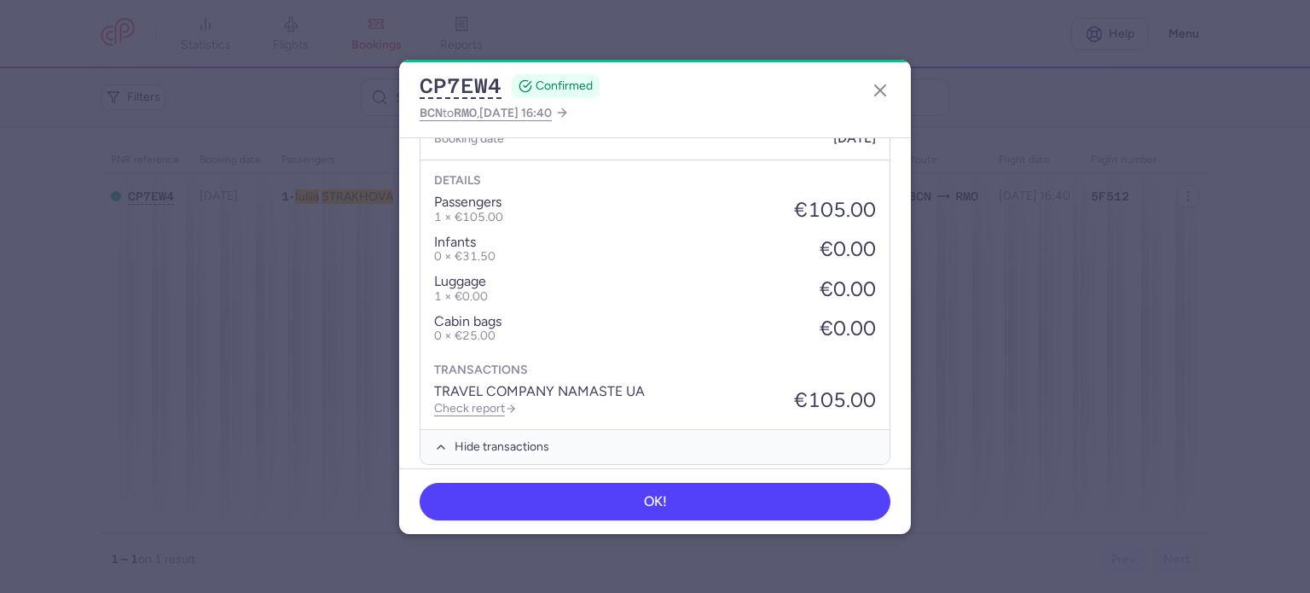
drag, startPoint x: 474, startPoint y: 394, endPoint x: 450, endPoint y: 381, distance: 27.1
click at [476, 401] on link "Check report" at bounding box center [475, 408] width 83 height 14
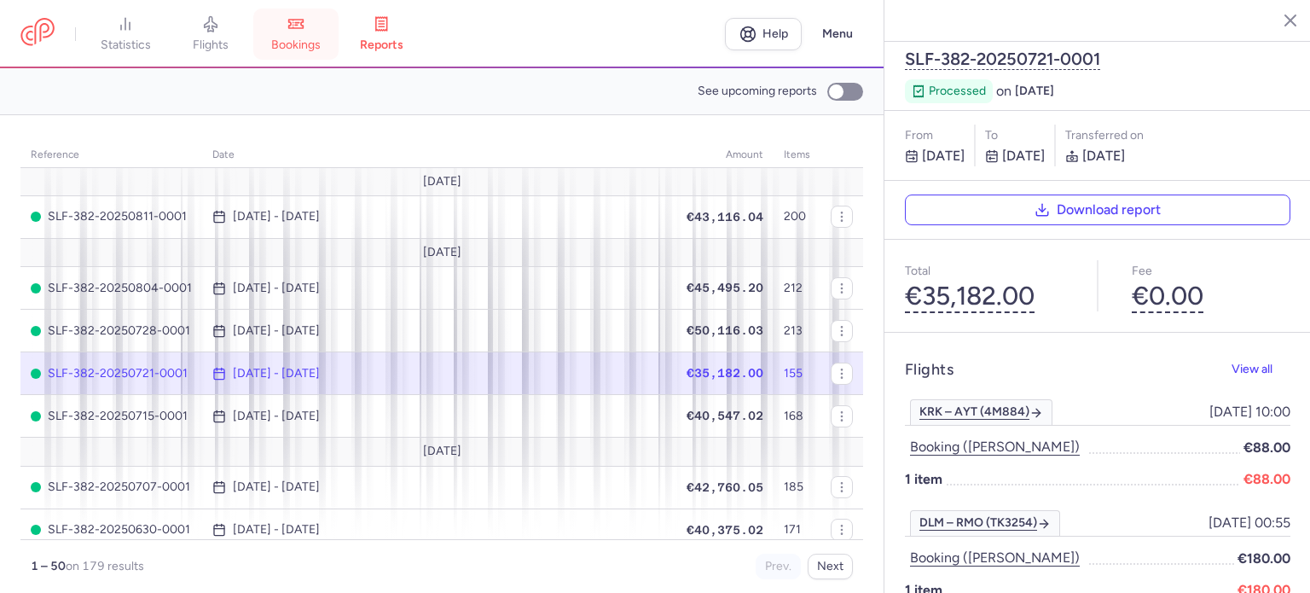
click at [314, 37] on link "bookings" at bounding box center [295, 34] width 85 height 38
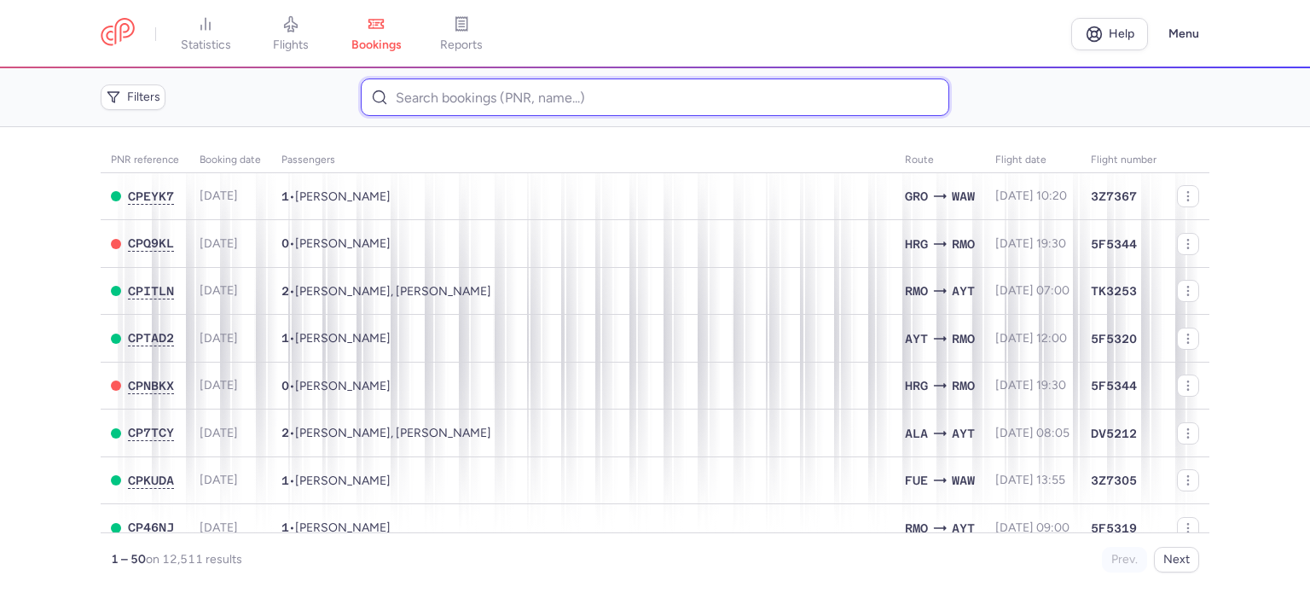
paste input "VOITSAK AURINA"
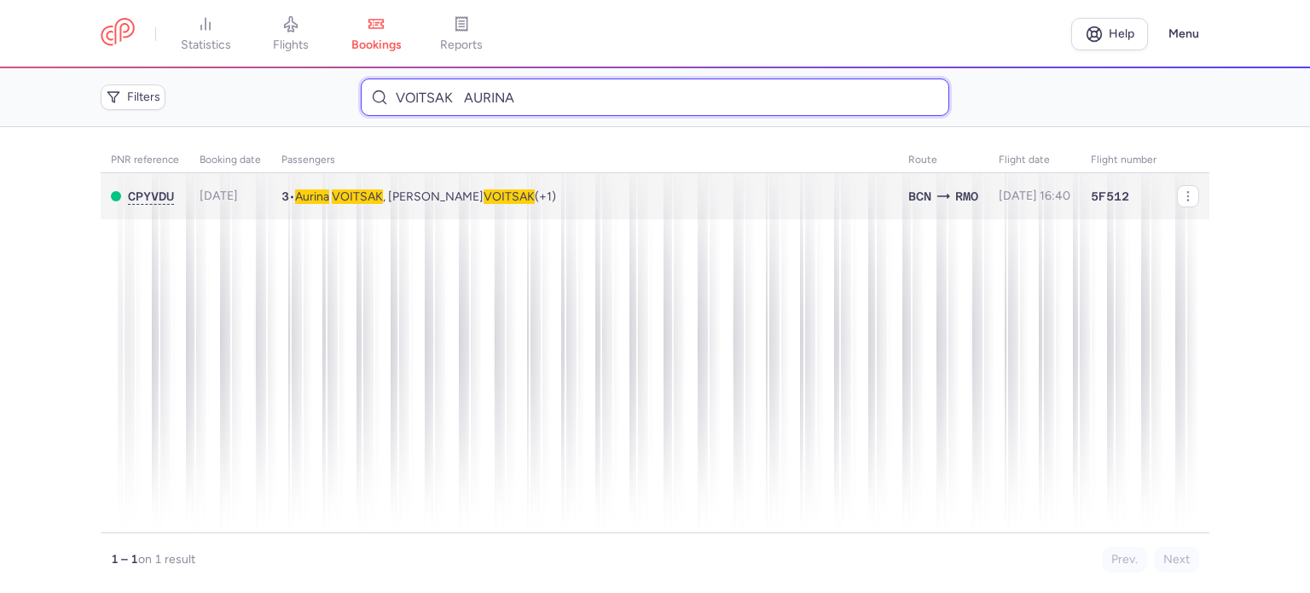
type input "VOITSAK AURINA"
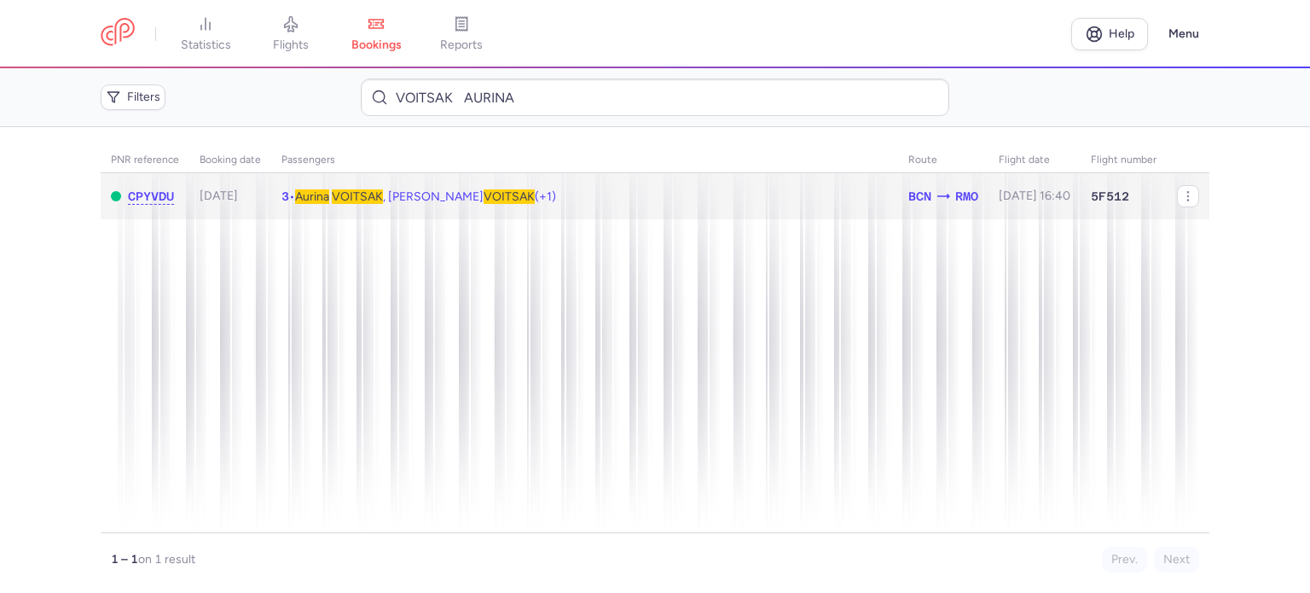
click at [365, 200] on span "VOITSAK" at bounding box center [357, 196] width 51 height 14
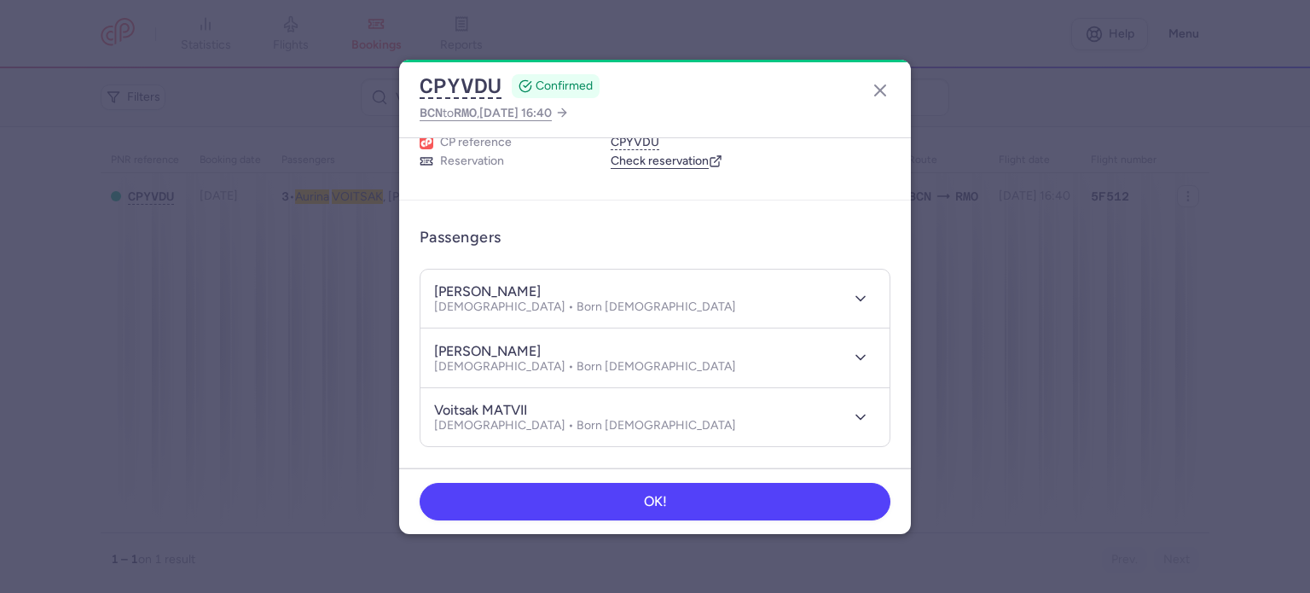
scroll to position [418, 0]
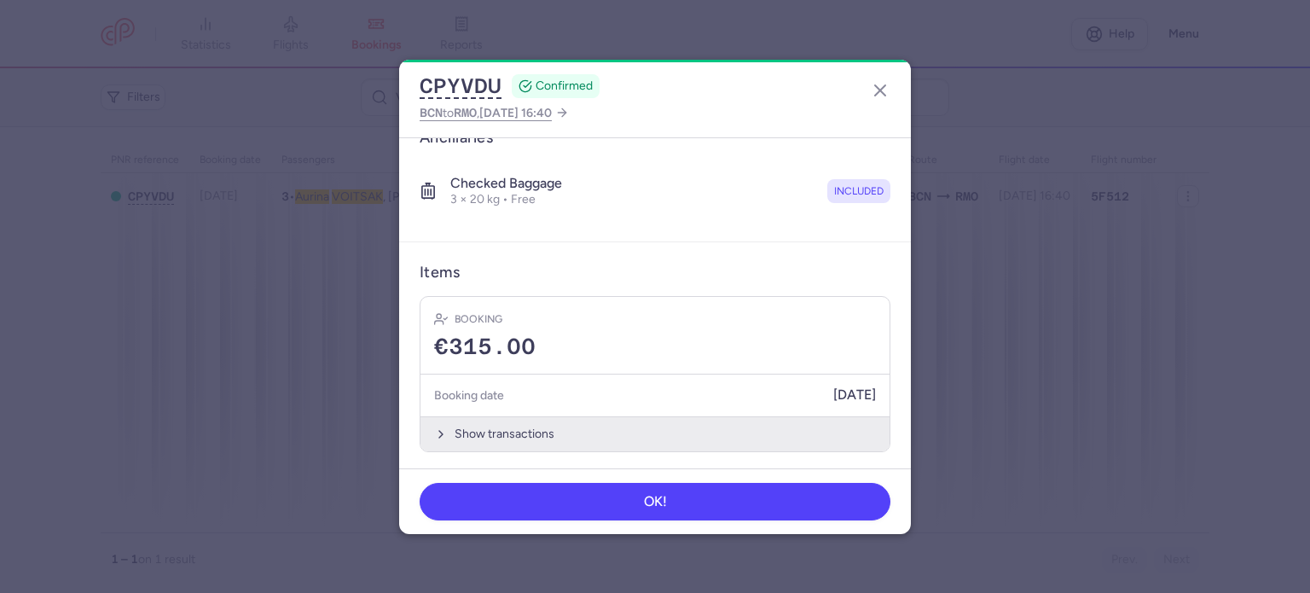
click at [474, 432] on button "Show transactions" at bounding box center [654, 433] width 469 height 35
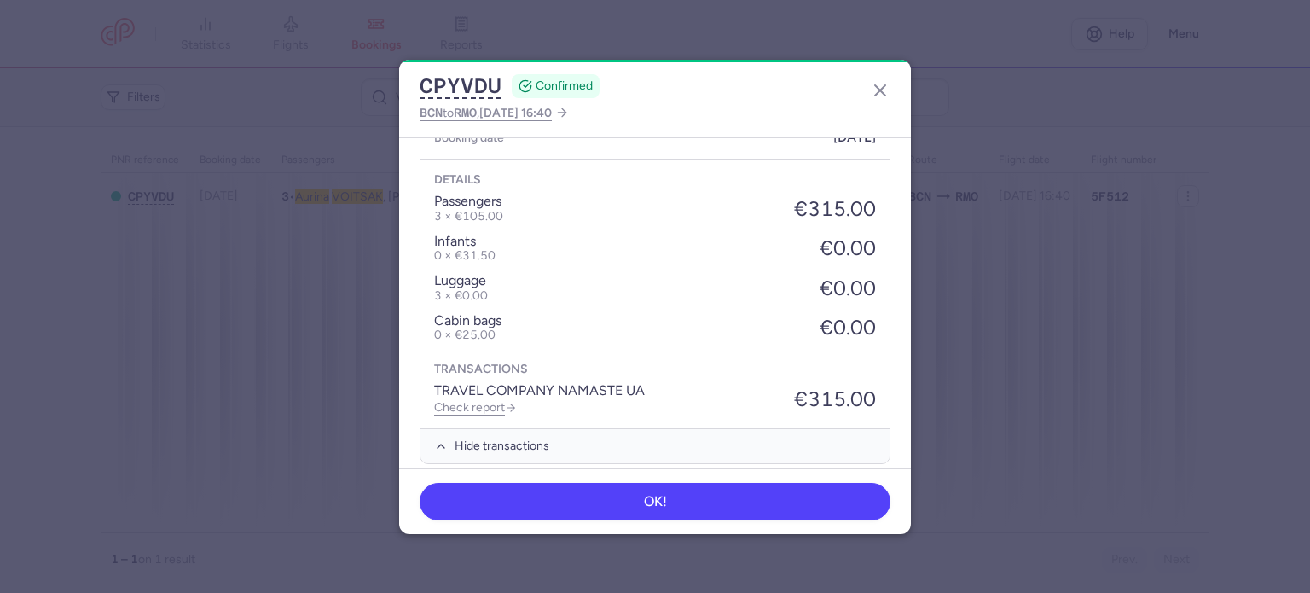
scroll to position [687, 0]
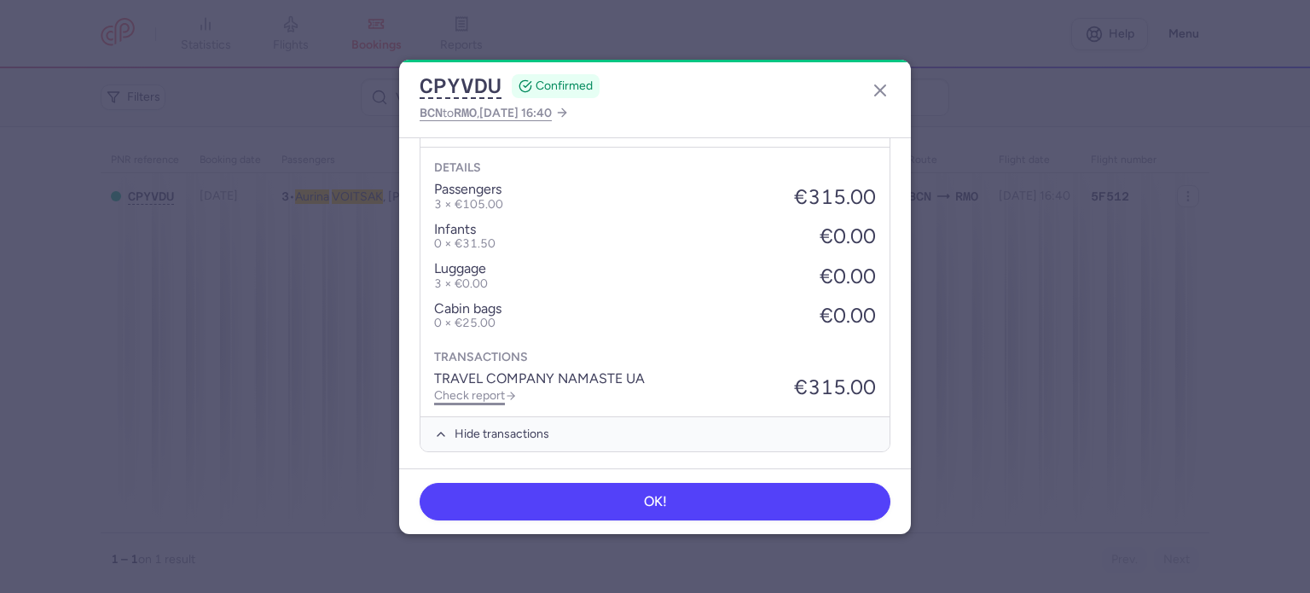
click at [476, 390] on link "Check report" at bounding box center [475, 395] width 83 height 14
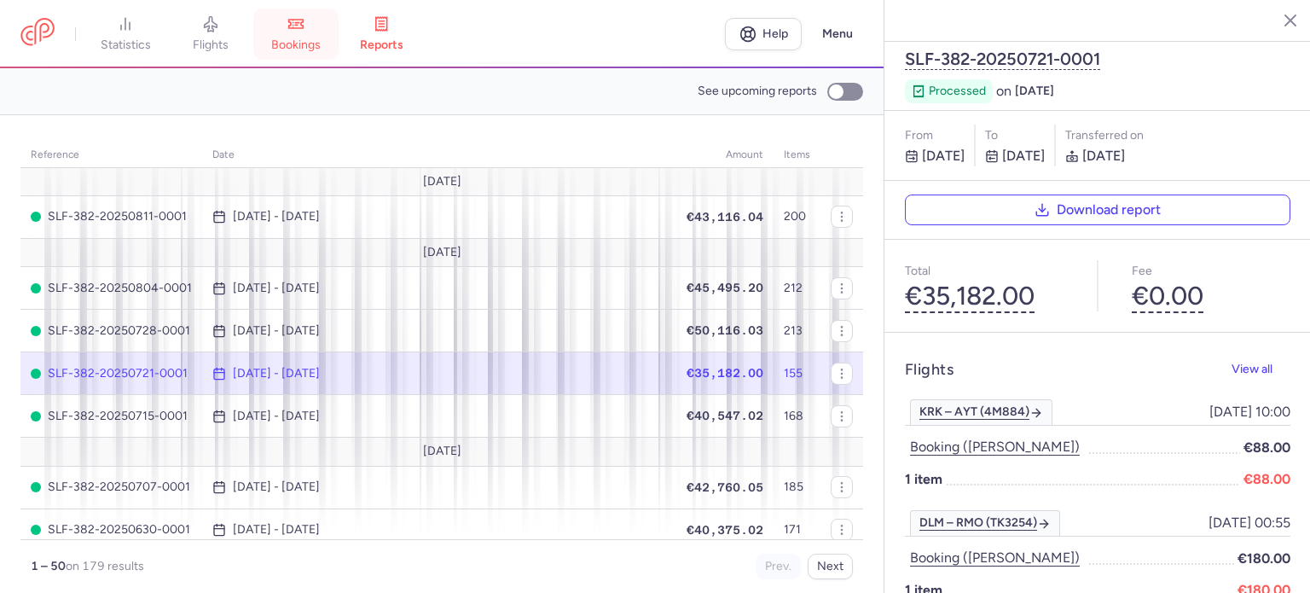
click at [300, 33] on link "bookings" at bounding box center [295, 34] width 85 height 38
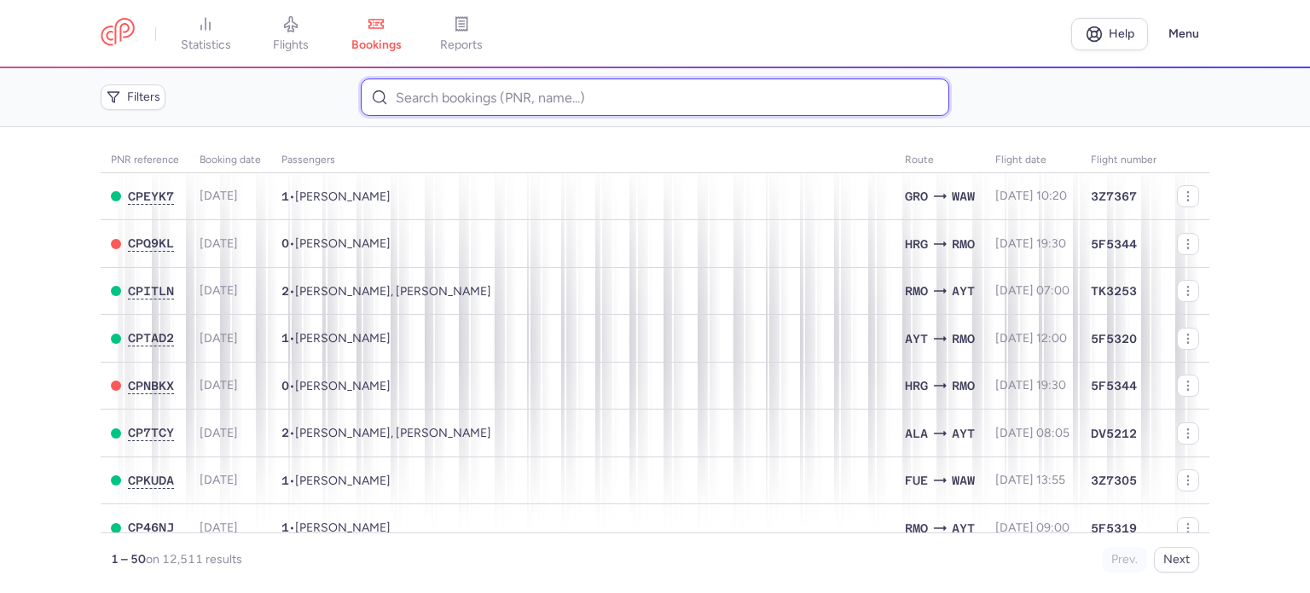
paste input "21.07.2025"
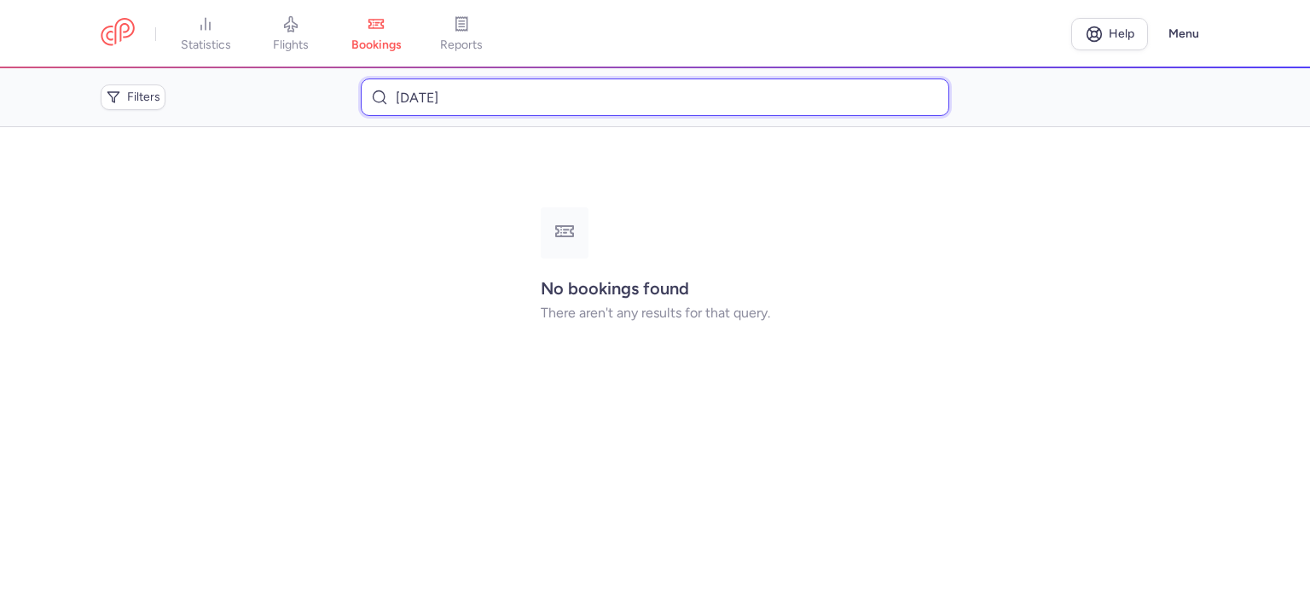
drag, startPoint x: 405, startPoint y: 69, endPoint x: 358, endPoint y: 65, distance: 47.1
click at [358, 65] on div "statistics flights bookings reports Help Menu Filters 21.07.2025 No bookings fo…" at bounding box center [655, 296] width 1310 height 593
paste input "VOITSAK AURINA"
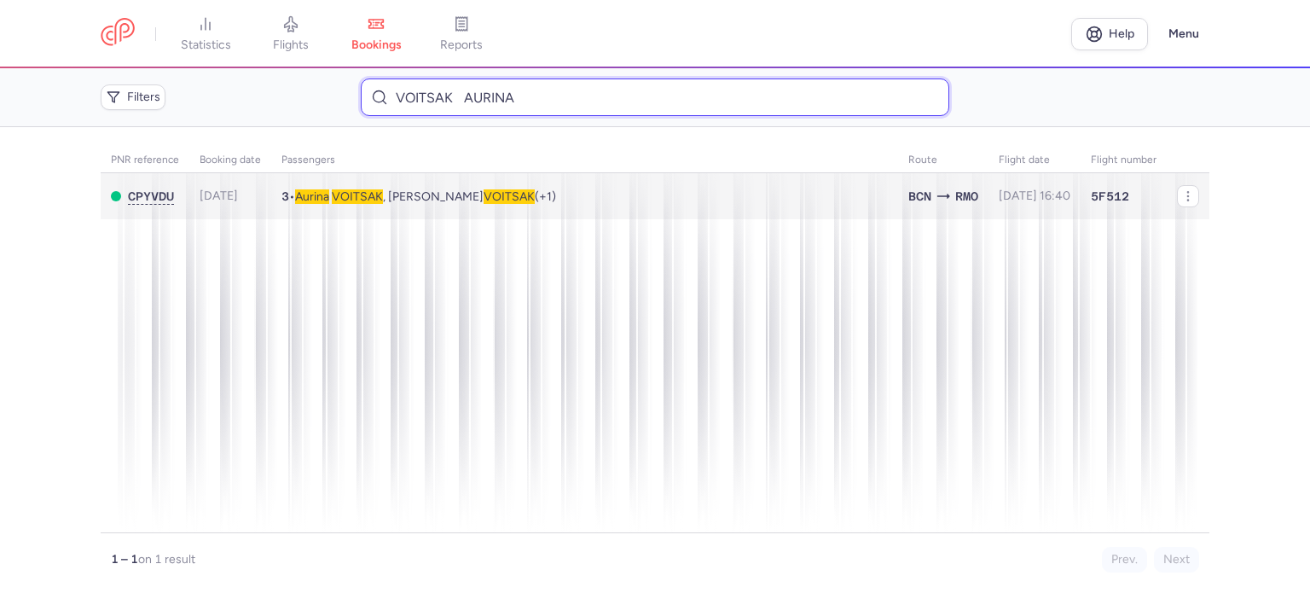
type input "VOITSAK AURINA"
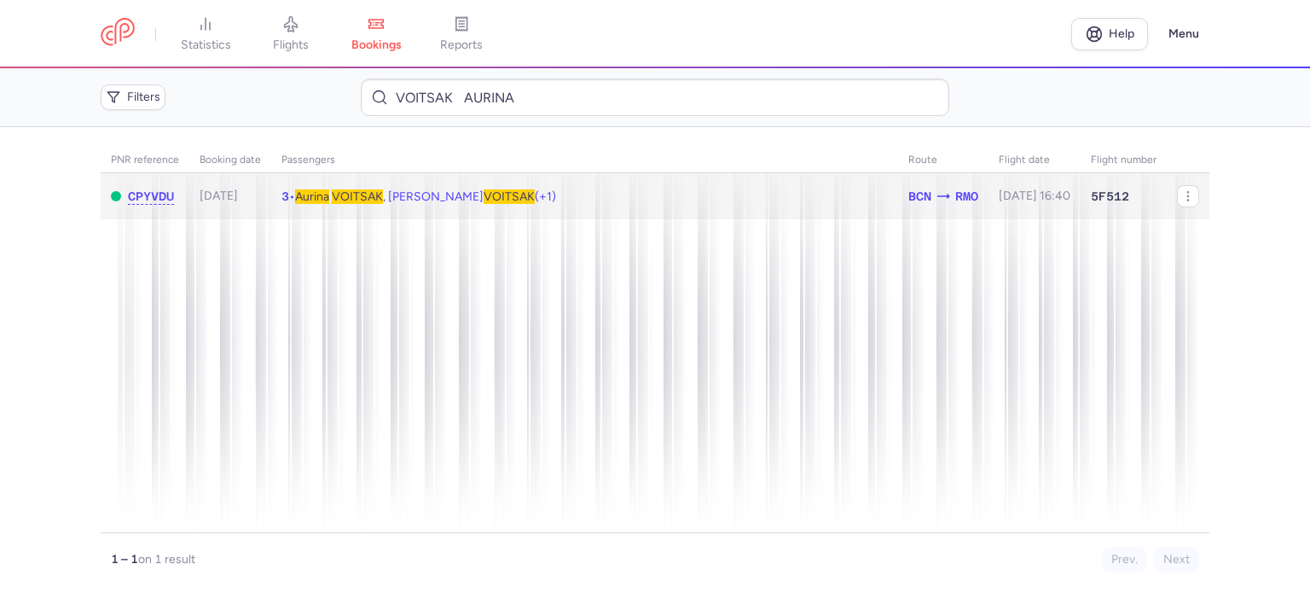
click at [483, 192] on span "VOITSAK" at bounding box center [508, 196] width 51 height 14
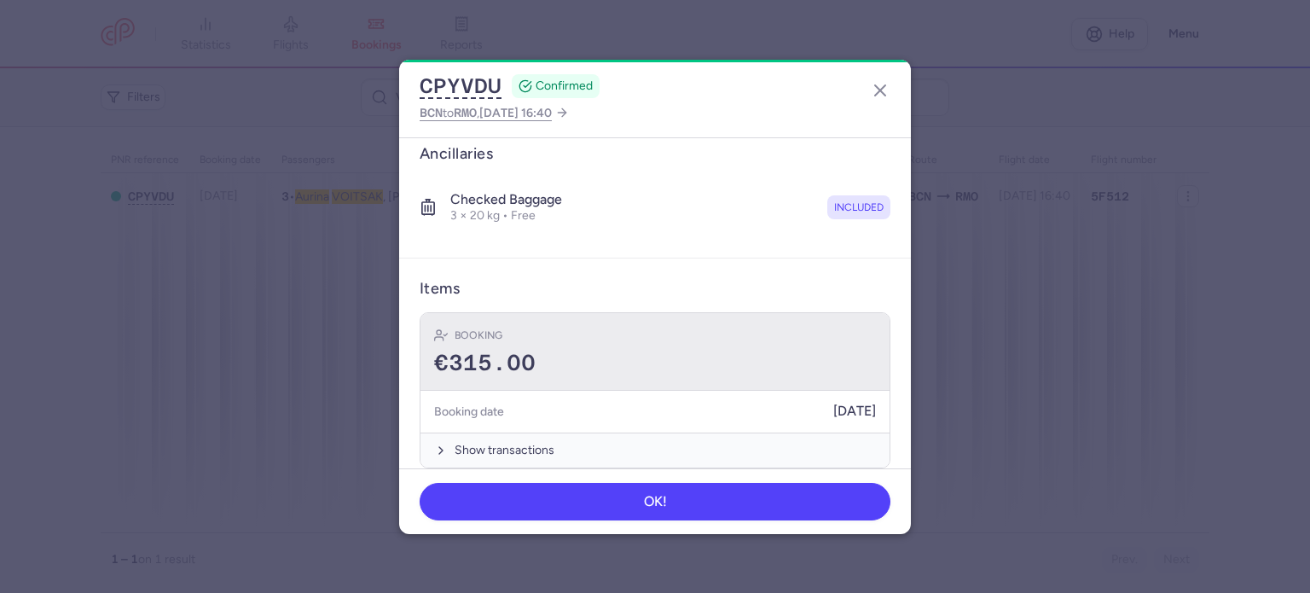
scroll to position [418, 0]
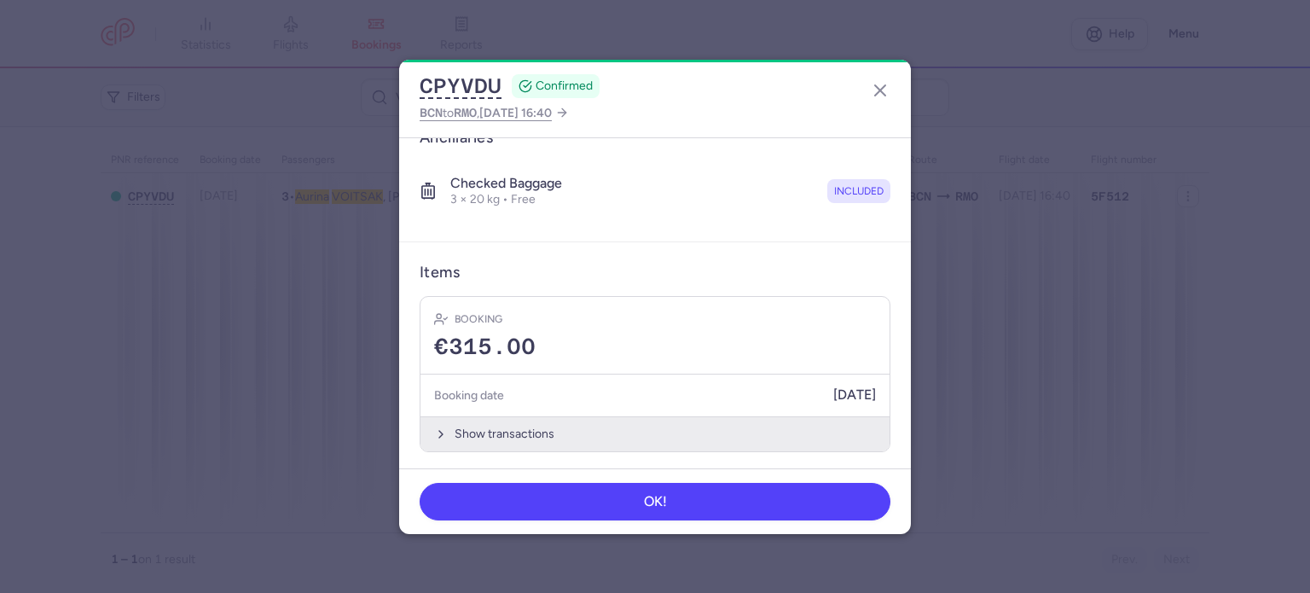
click at [502, 421] on button "Show transactions" at bounding box center [654, 433] width 469 height 35
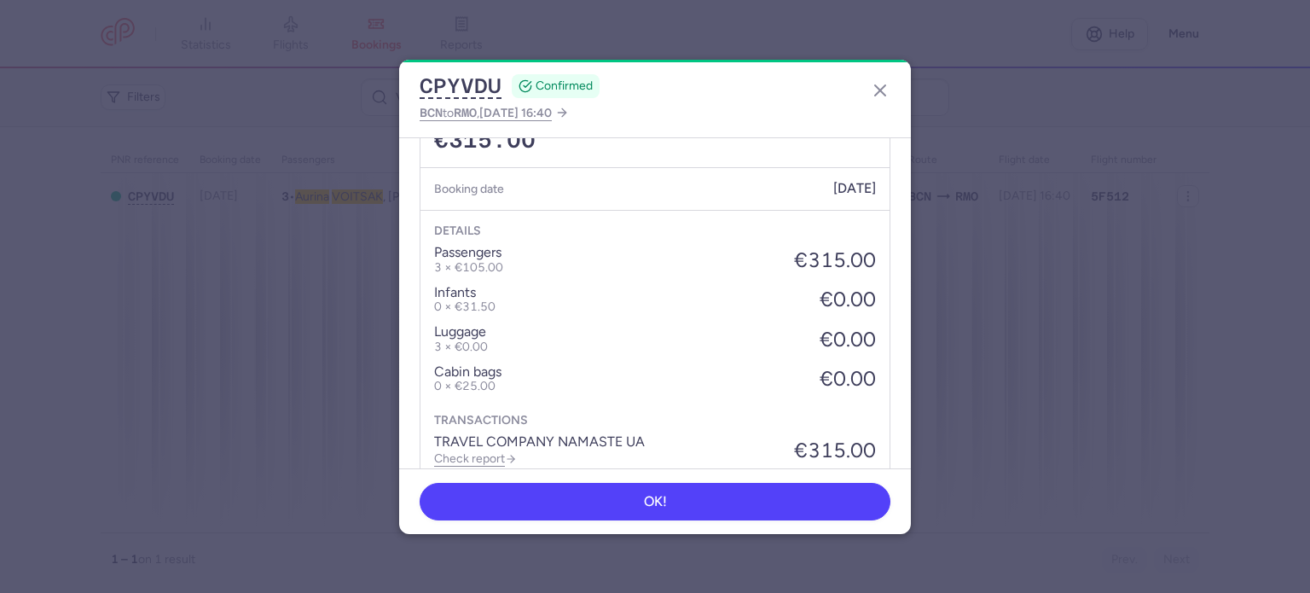
scroll to position [687, 0]
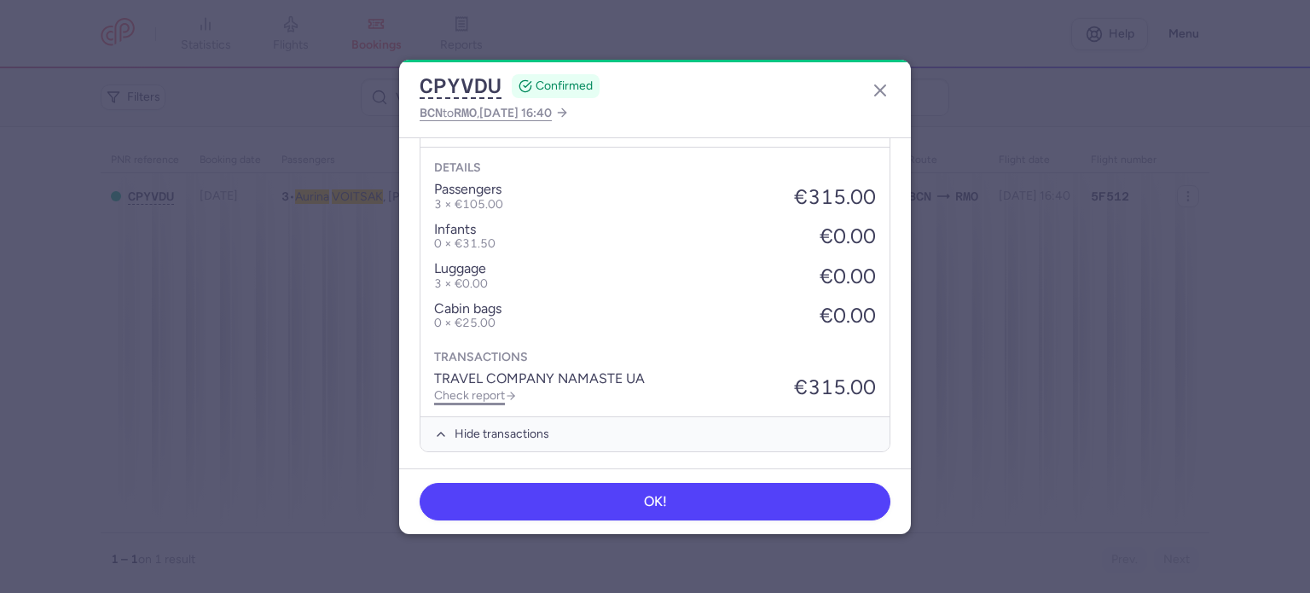
click at [481, 391] on link "Check report" at bounding box center [475, 395] width 83 height 14
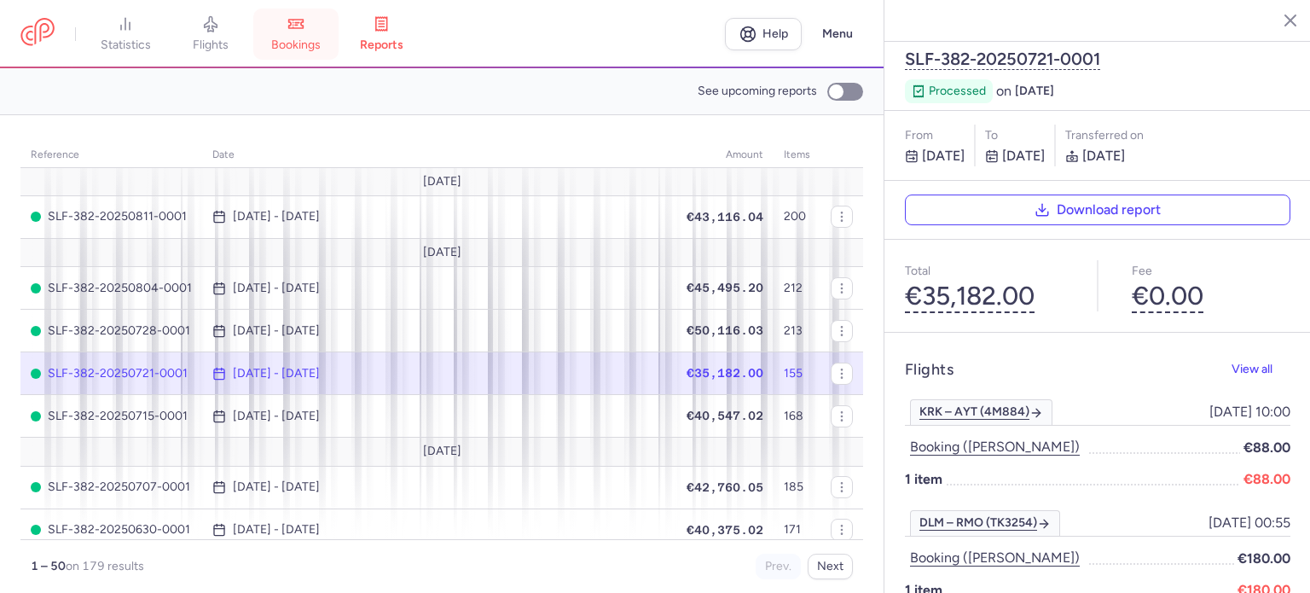
click at [300, 38] on span "bookings" at bounding box center [295, 45] width 49 height 15
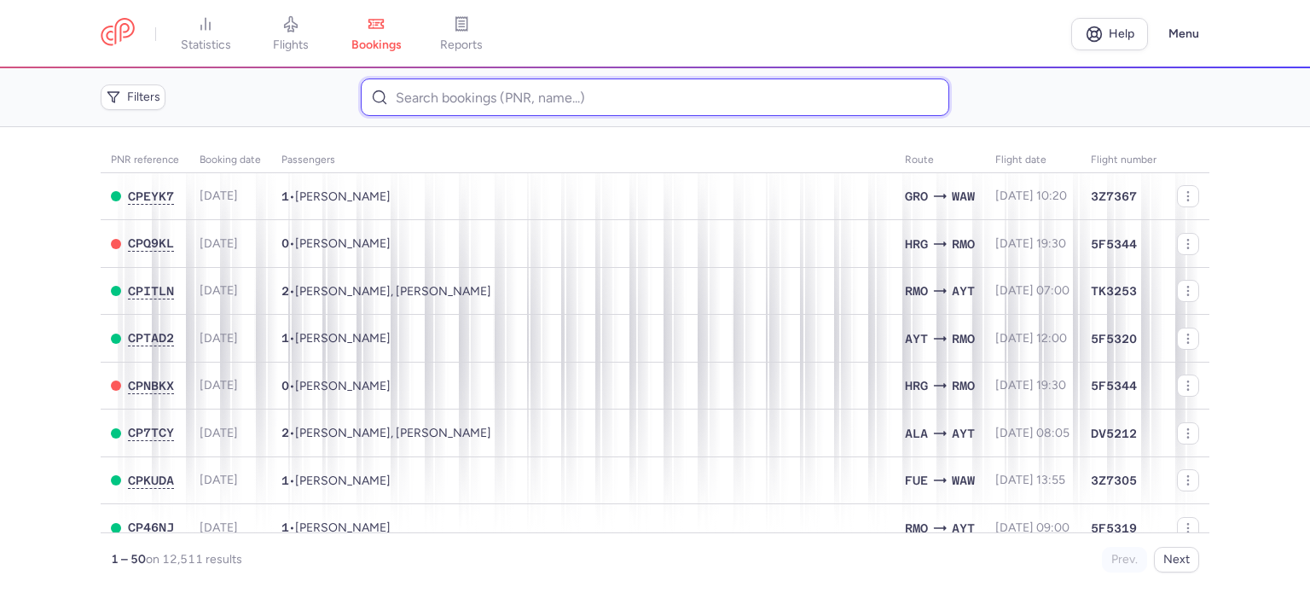
paste input "CZ041738"
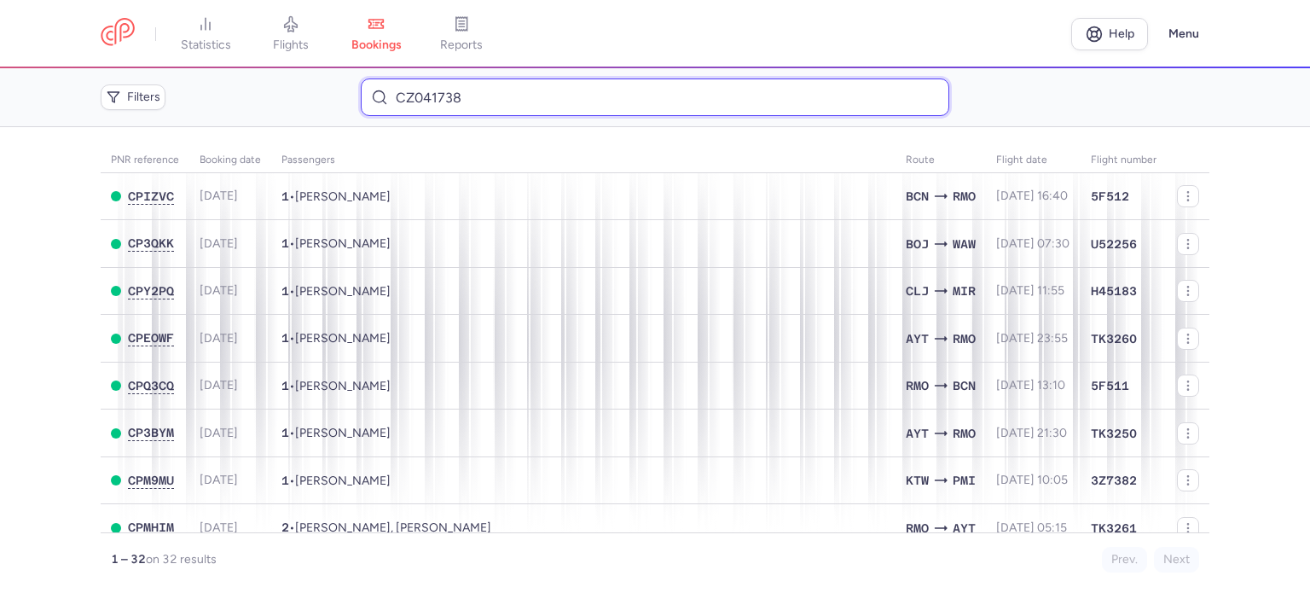
drag, startPoint x: 454, startPoint y: 106, endPoint x: 368, endPoint y: 90, distance: 86.6
click at [368, 90] on input "CZ041738" at bounding box center [654, 97] width 587 height 38
paste input "KENT POLINA"
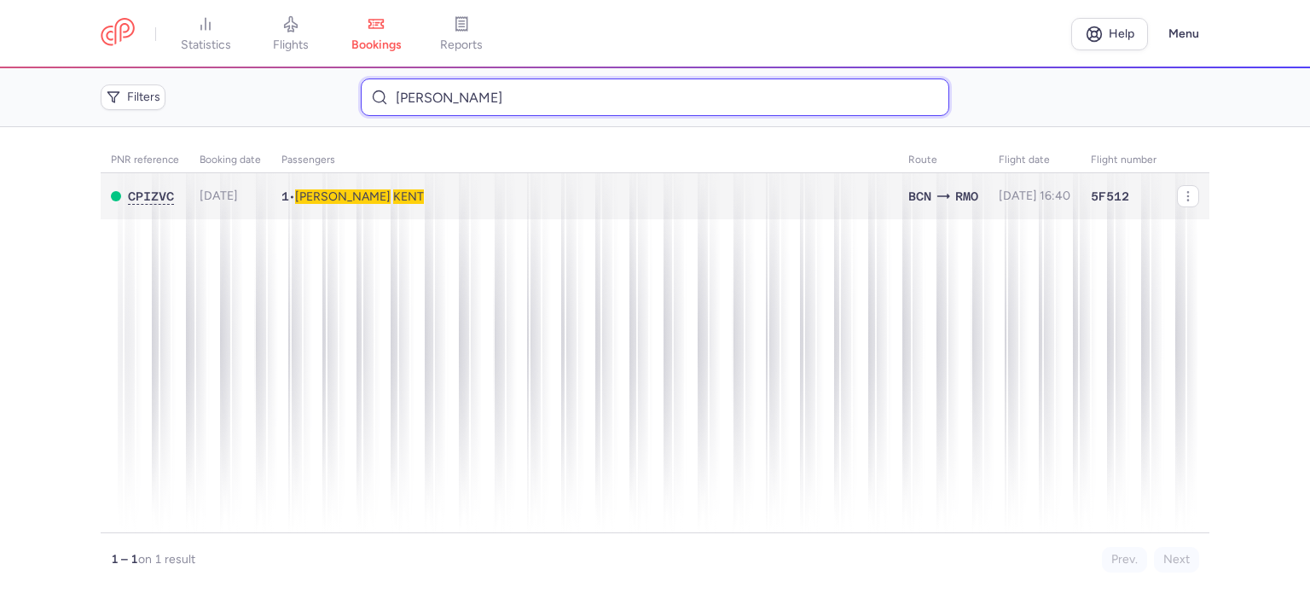
type input "KENT POLINA"
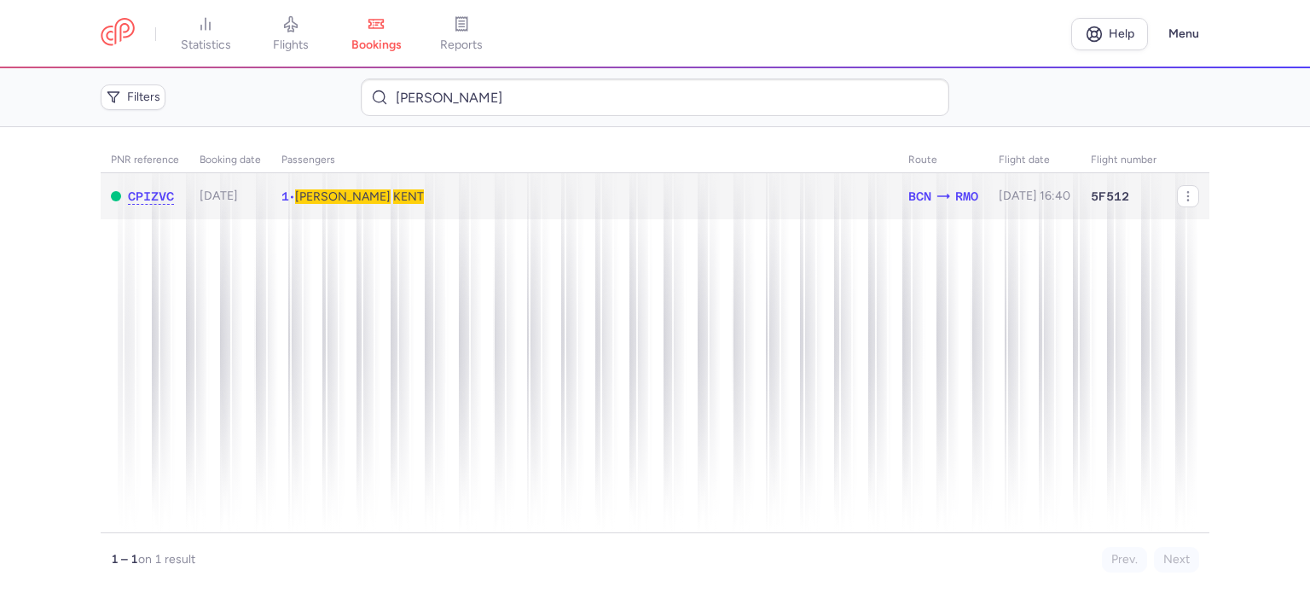
click at [393, 198] on span "KENT" at bounding box center [408, 196] width 31 height 14
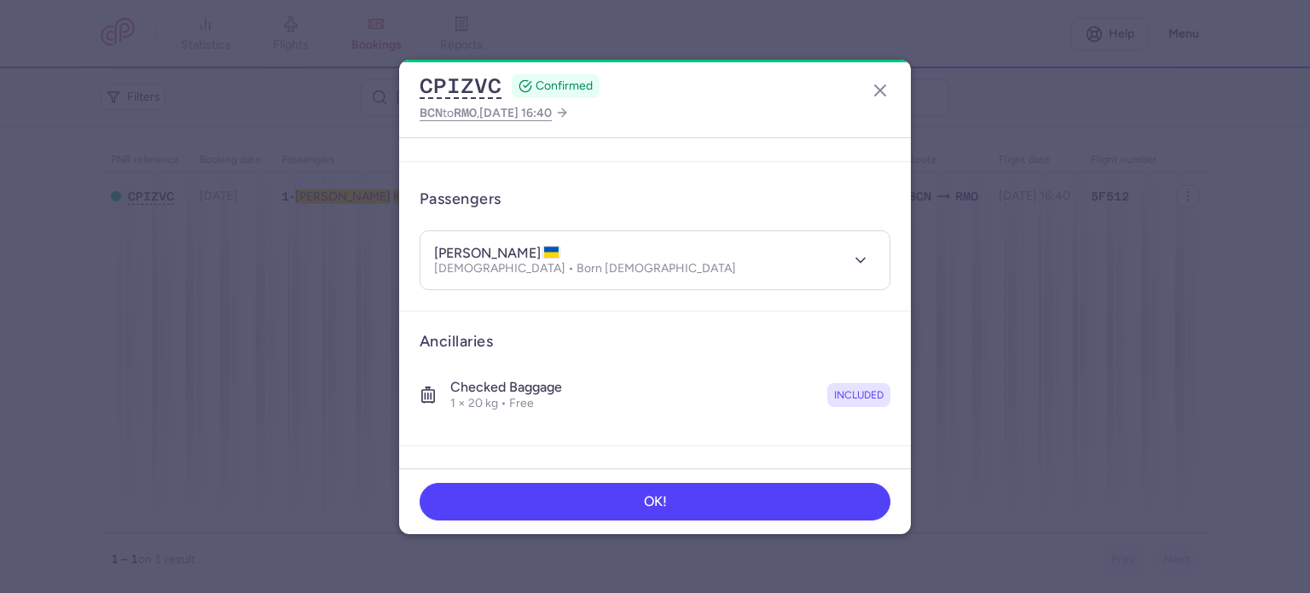
scroll to position [300, 0]
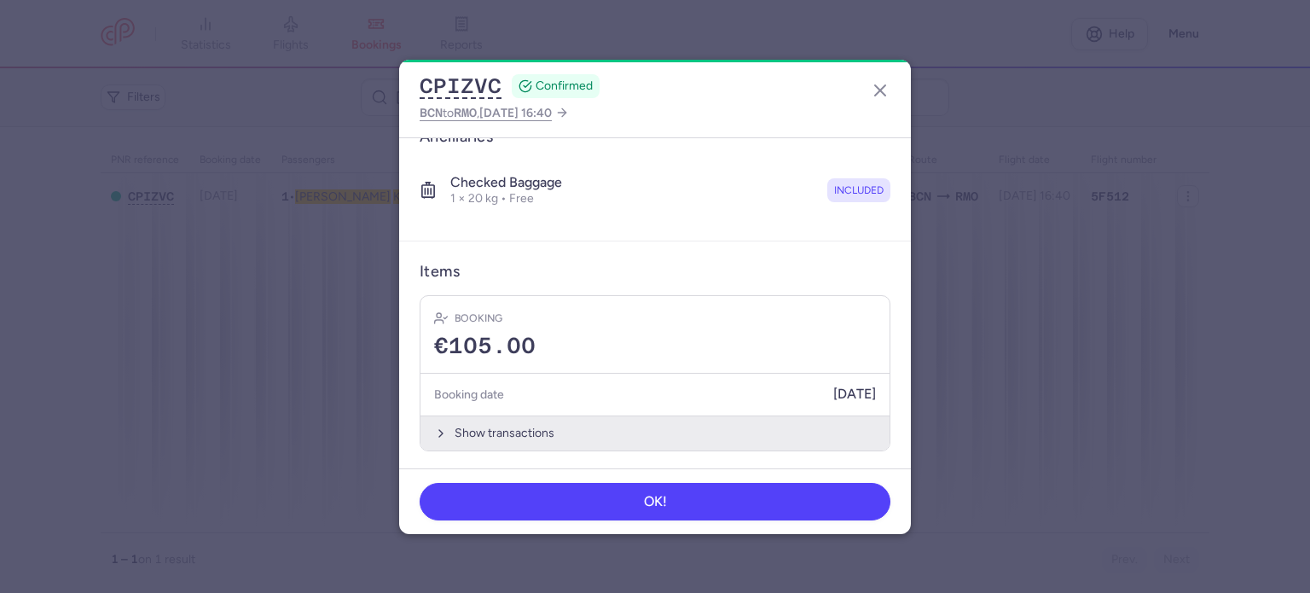
click at [537, 431] on button "Show transactions" at bounding box center [654, 432] width 469 height 35
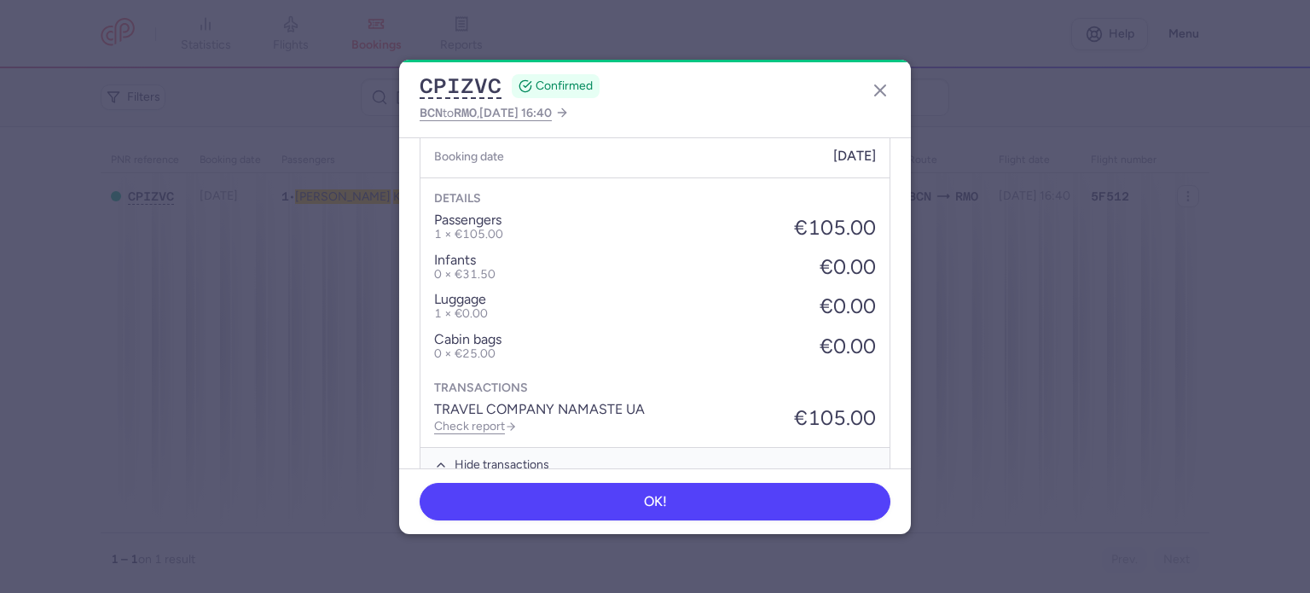
scroll to position [570, 0]
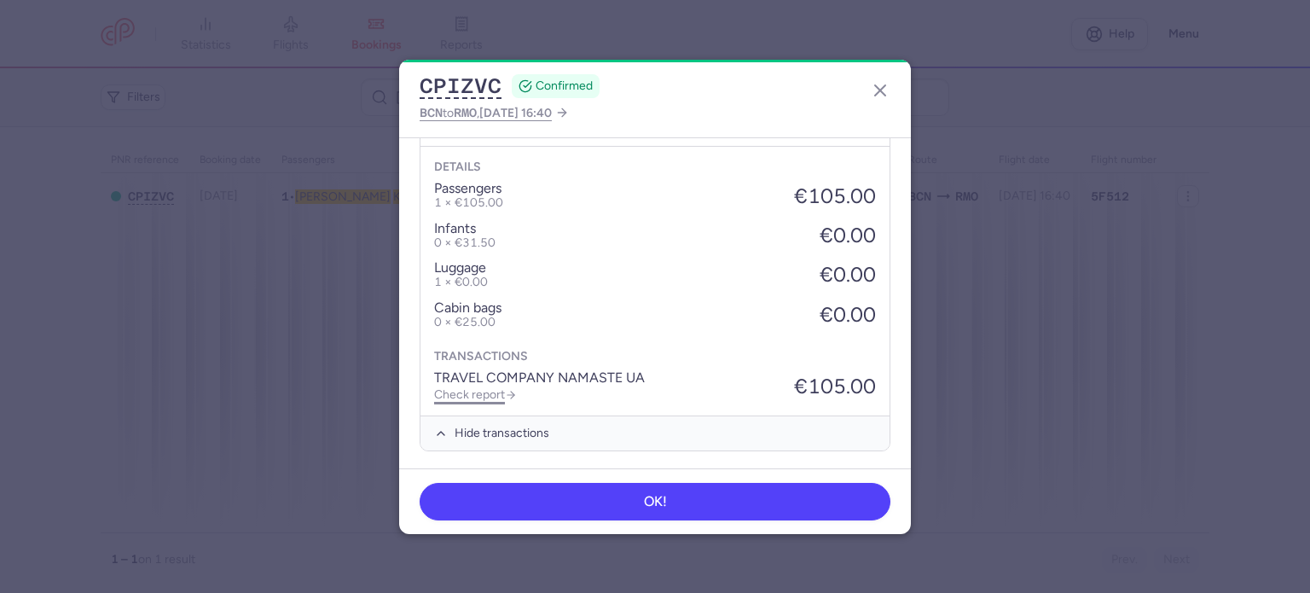
click at [500, 389] on link "Check report" at bounding box center [475, 394] width 83 height 14
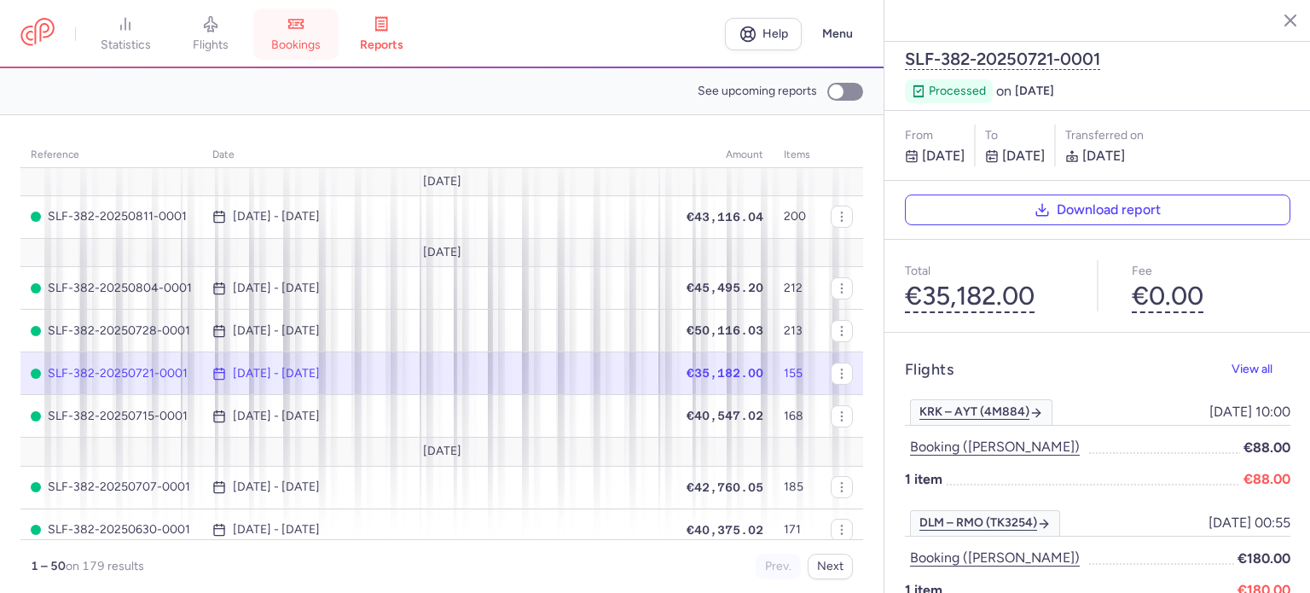
click at [298, 42] on span "bookings" at bounding box center [295, 45] width 49 height 15
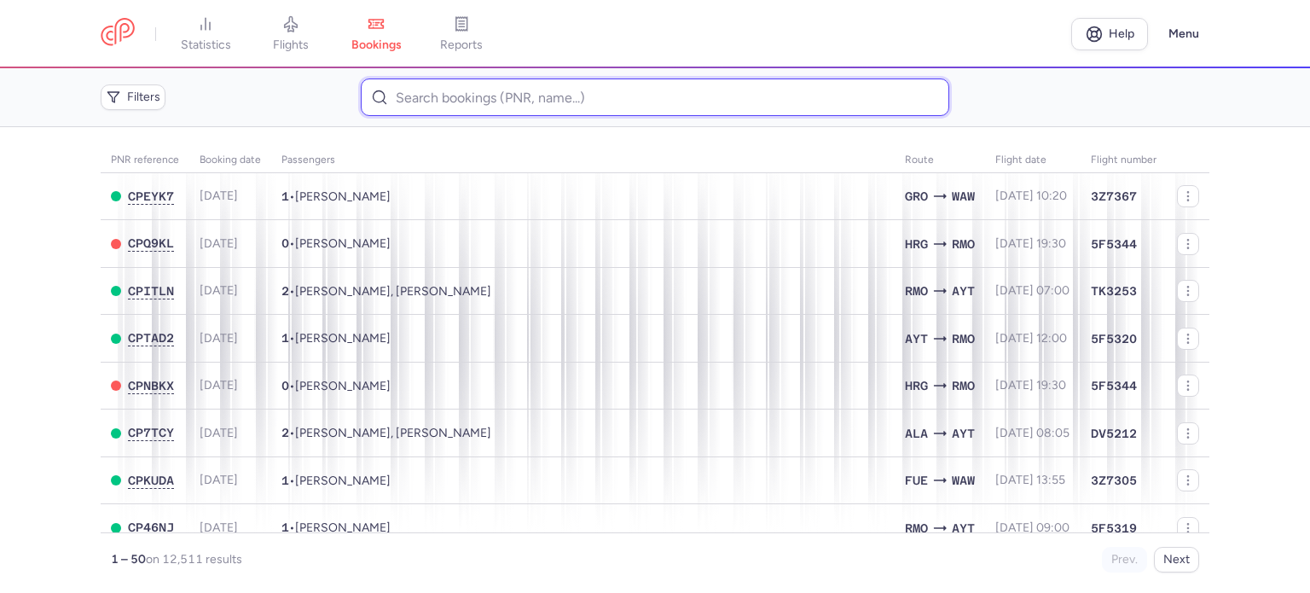
paste input "SEDNEVA MAIA"
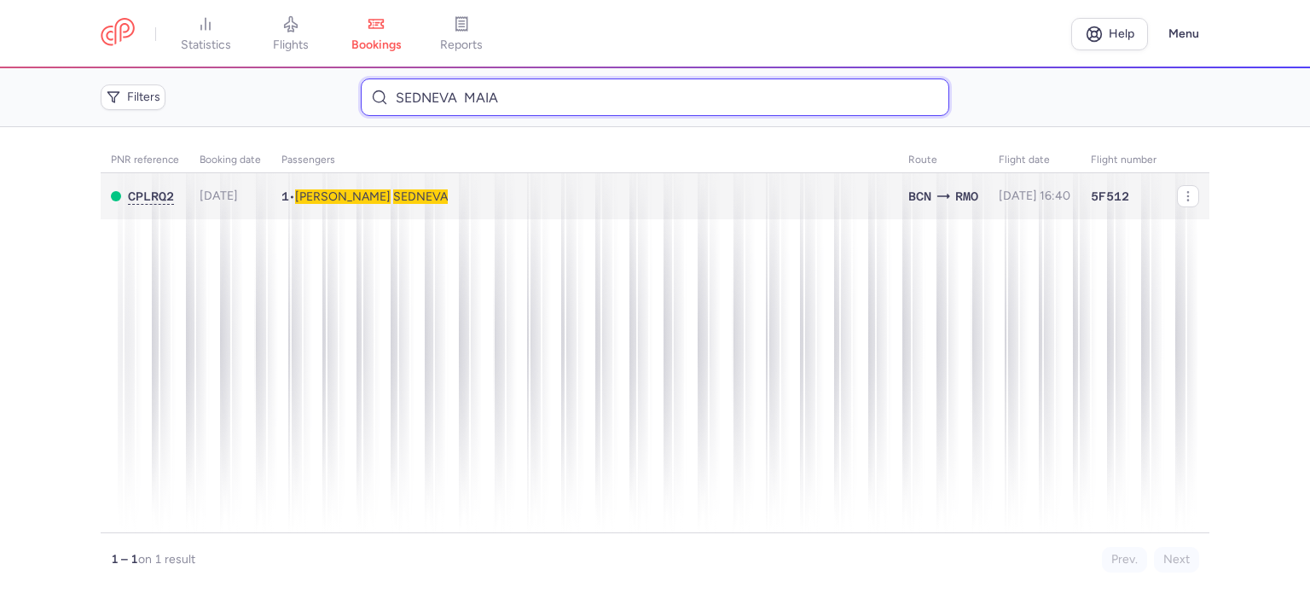
type input "SEDNEVA MAIA"
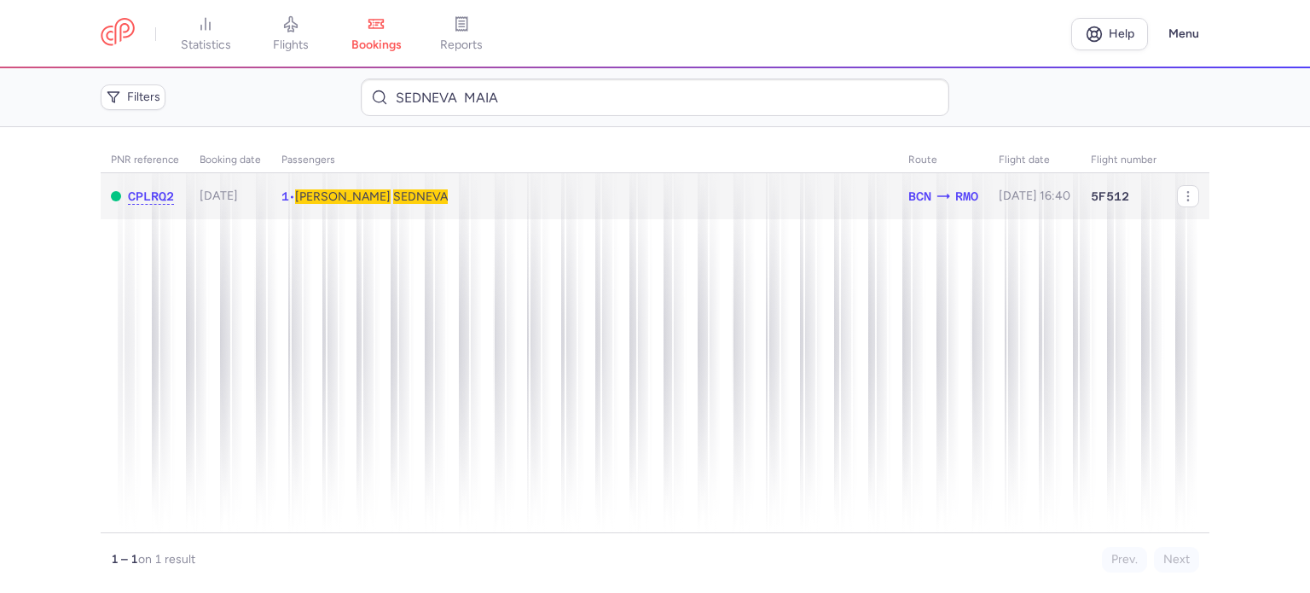
click at [393, 190] on span "SEDNEVA" at bounding box center [420, 196] width 55 height 14
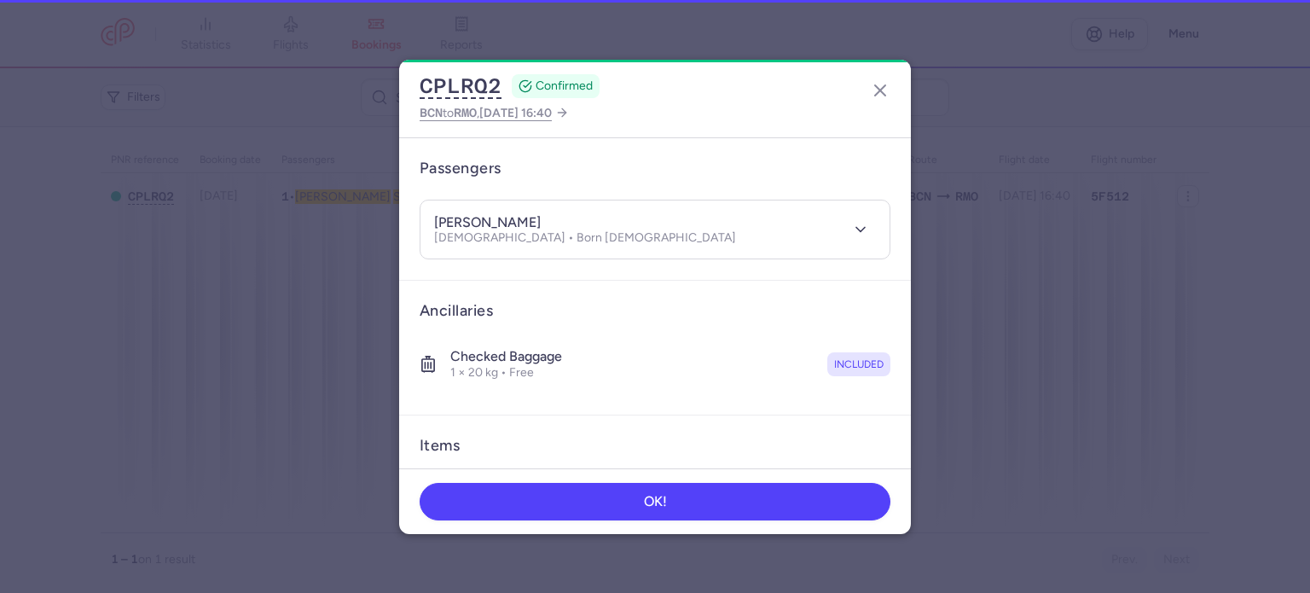
scroll to position [300, 0]
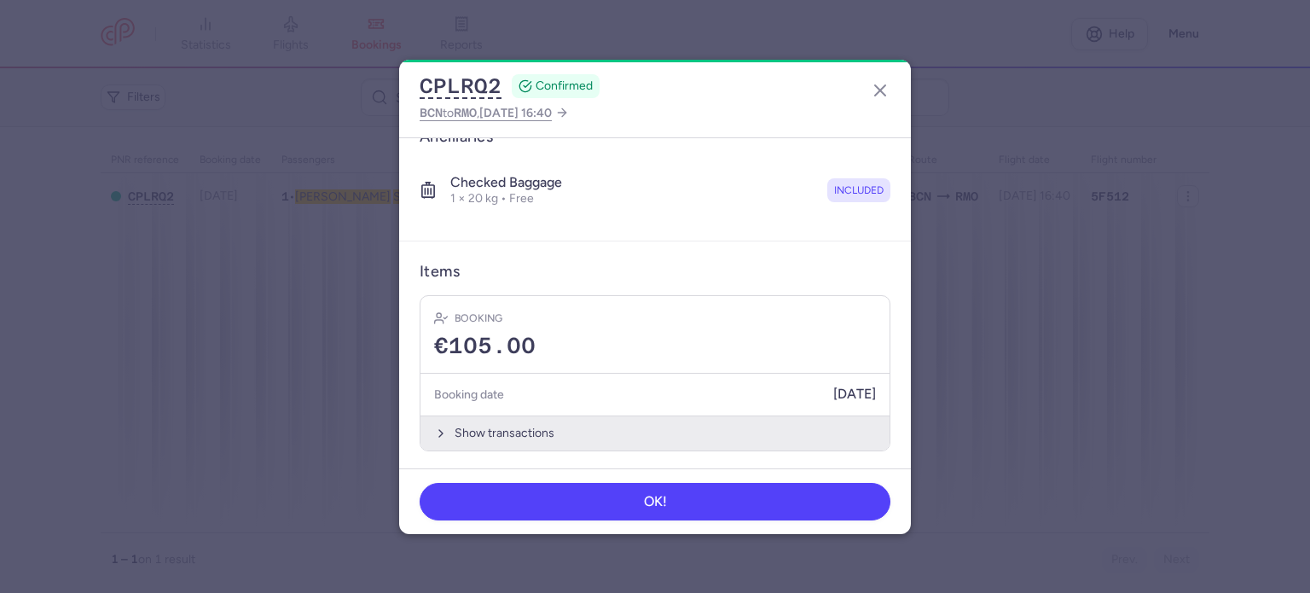
click at [511, 423] on button "Show transactions" at bounding box center [654, 432] width 469 height 35
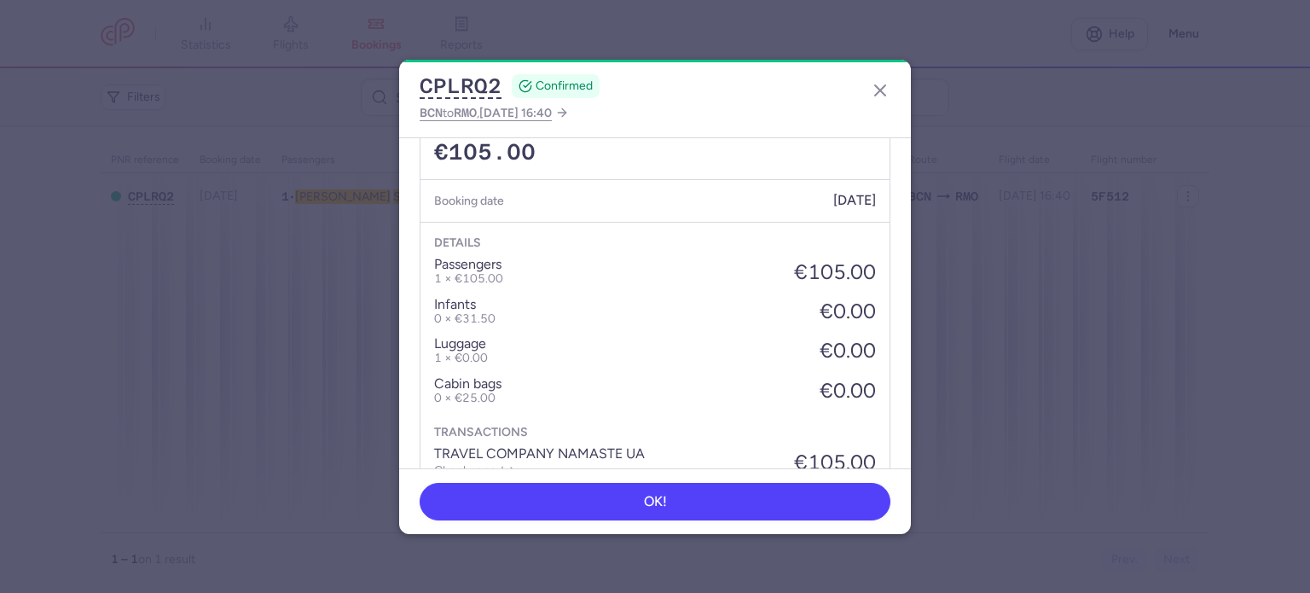
scroll to position [570, 0]
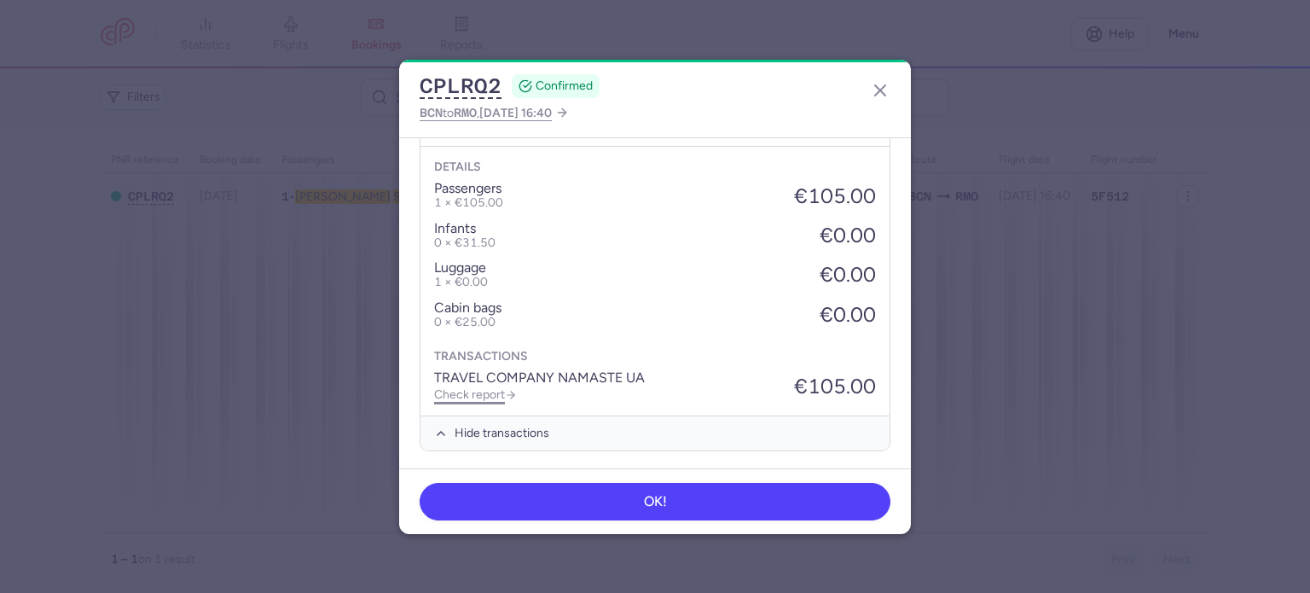
click at [491, 387] on link "Check report" at bounding box center [475, 394] width 83 height 14
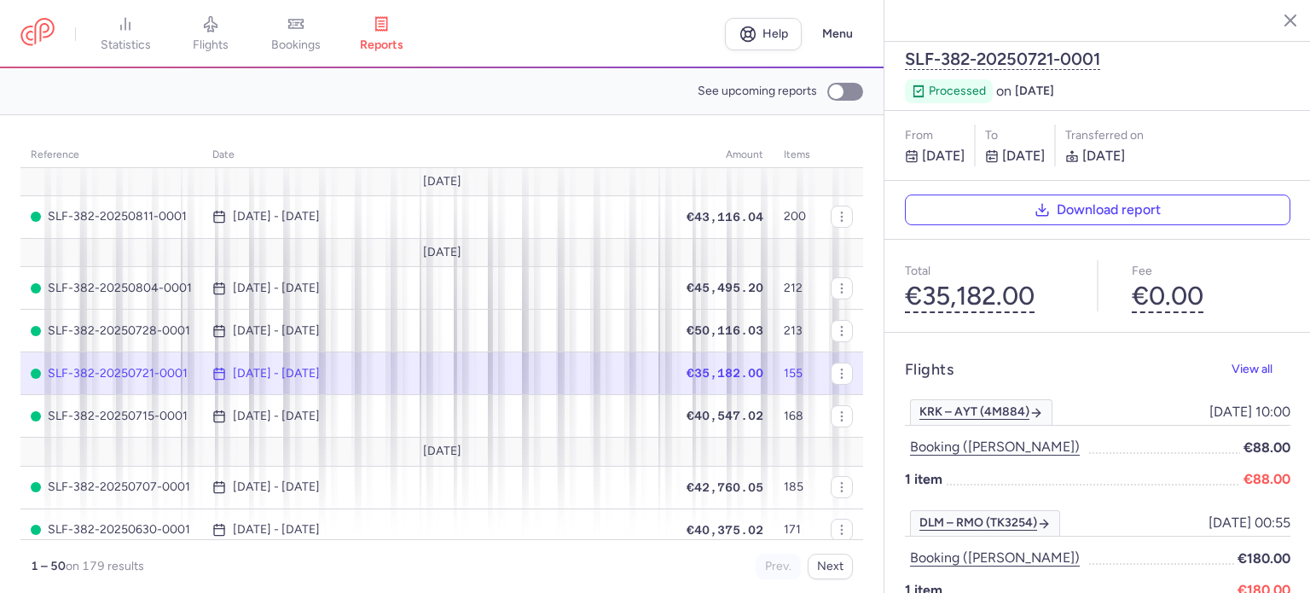
click at [317, 33] on link "bookings" at bounding box center [295, 34] width 85 height 38
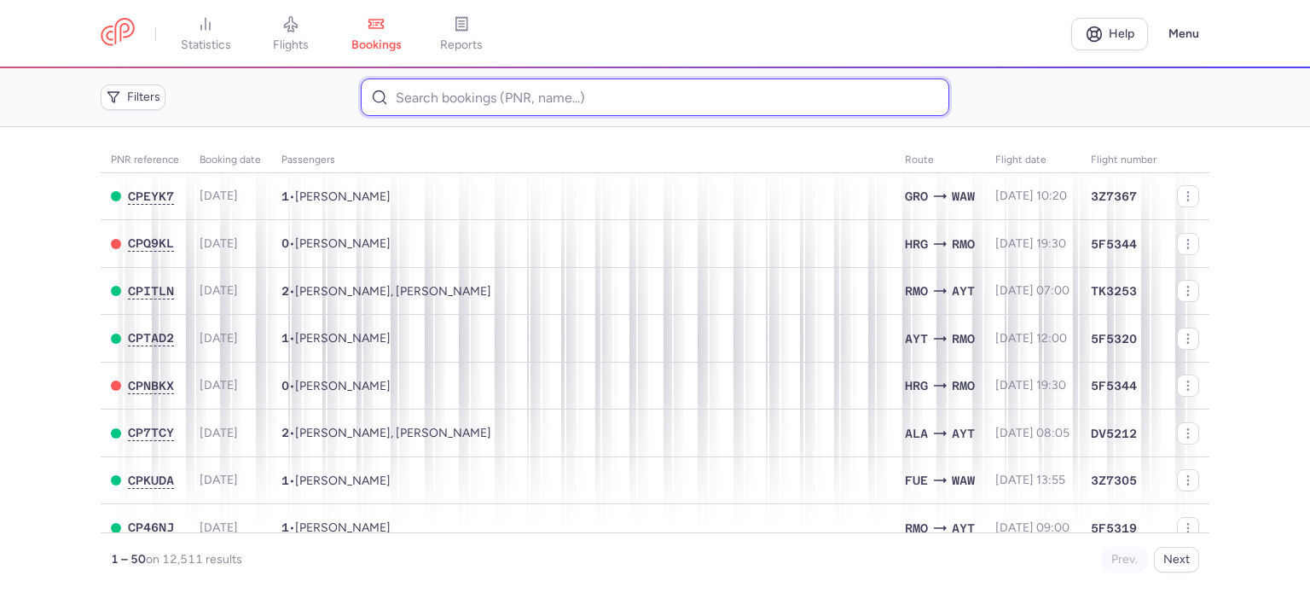
paste input "ANTONIUK VALERIIA"
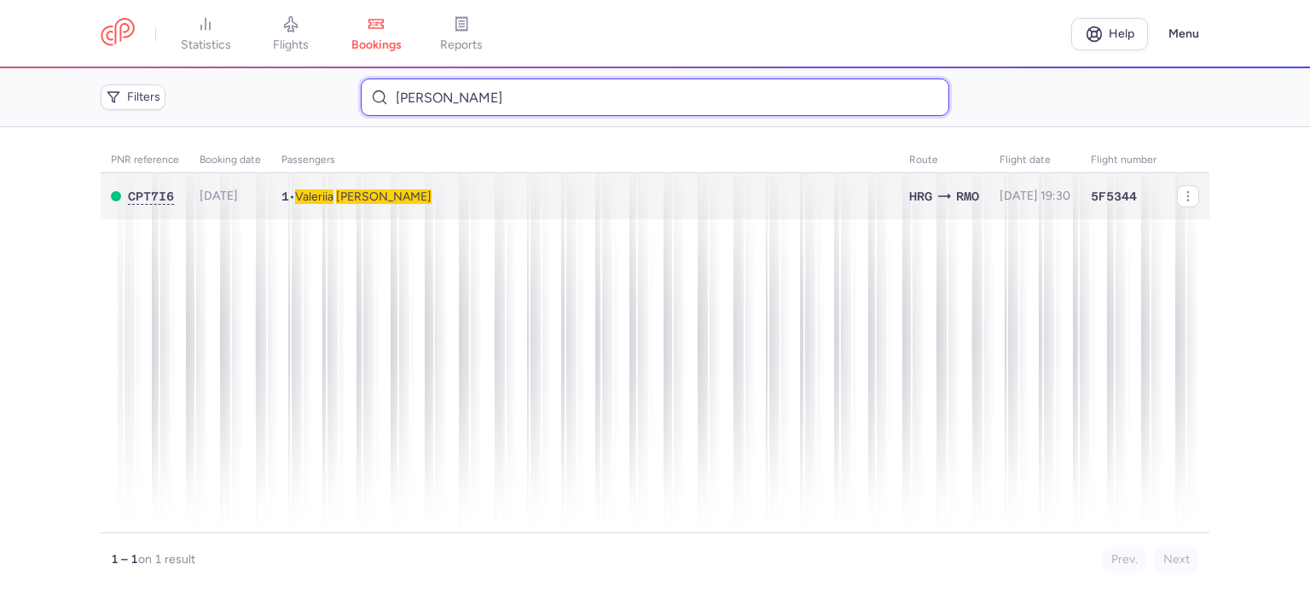
type input "ANTONIUK VALERIIA"
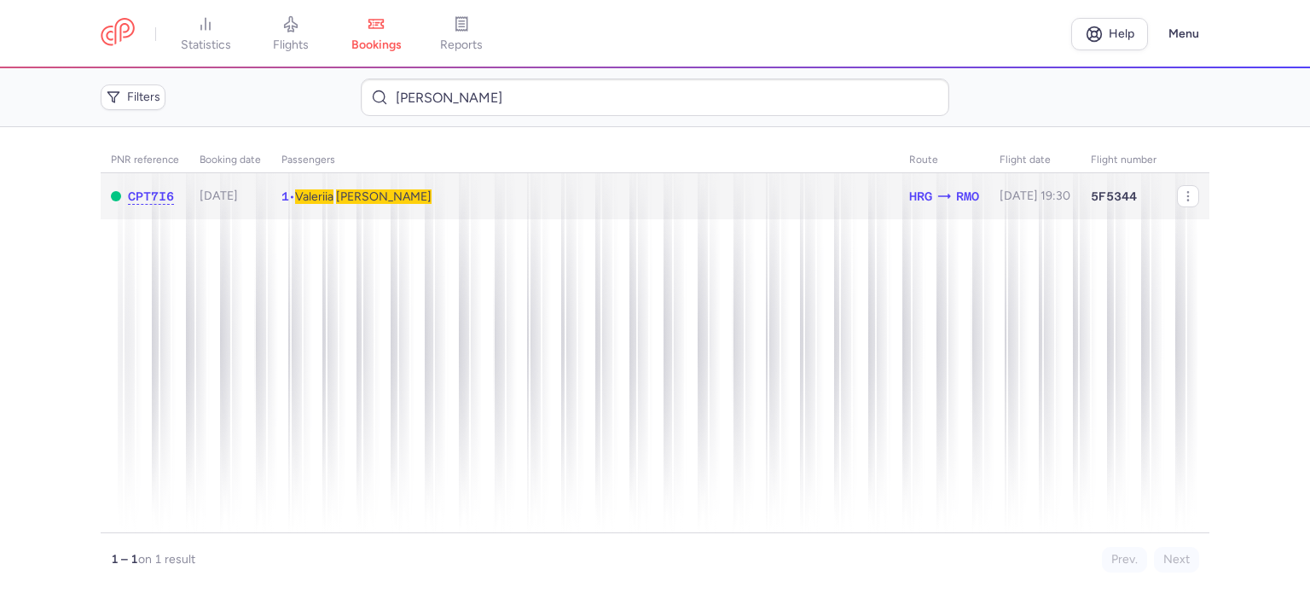
click at [989, 204] on td "1 • Valeriia ANTONIUK" at bounding box center [1034, 196] width 91 height 47
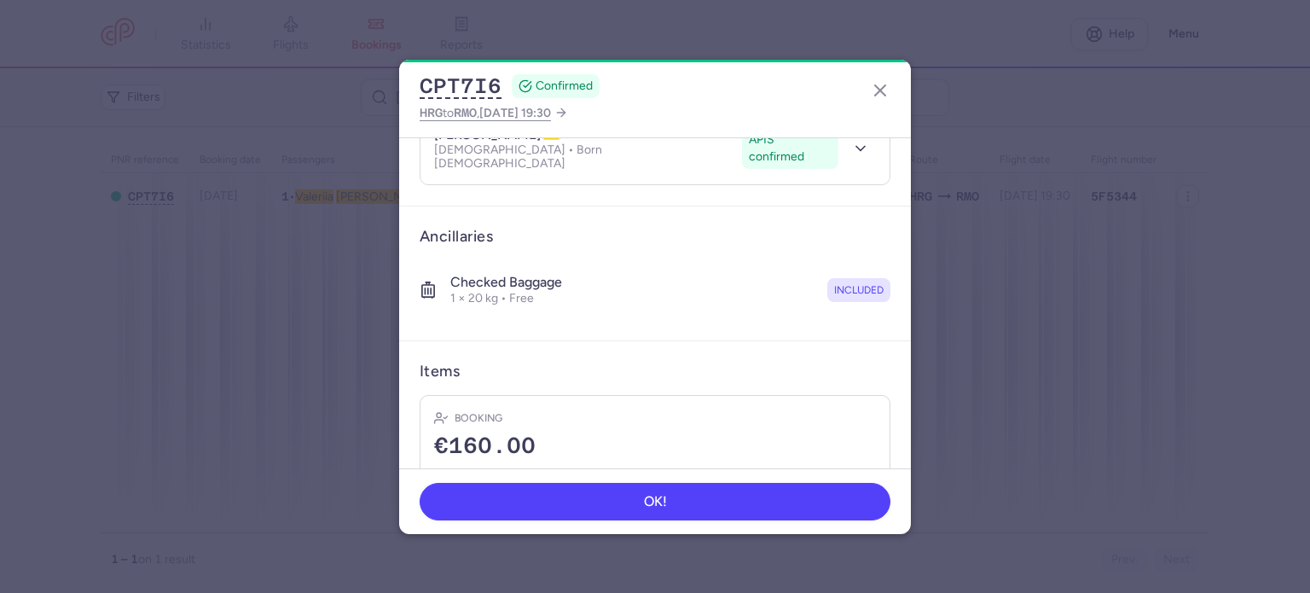
scroll to position [300, 0]
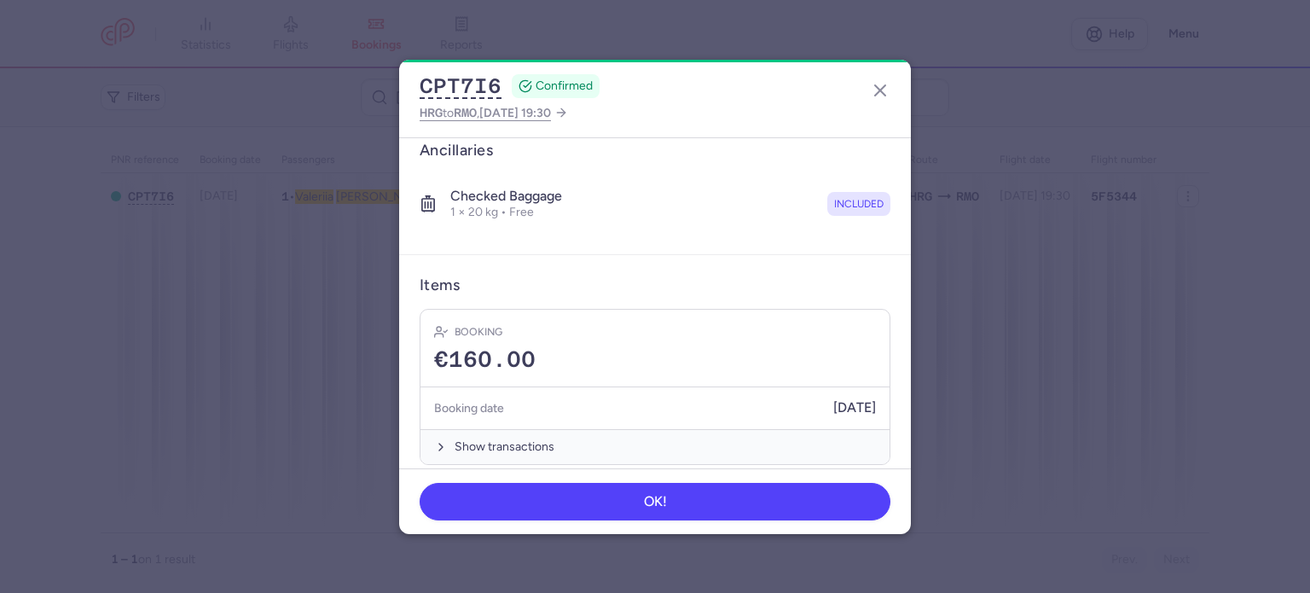
drag, startPoint x: 508, startPoint y: 425, endPoint x: 507, endPoint y: 399, distance: 26.4
click at [507, 429] on button "Show transactions" at bounding box center [654, 446] width 469 height 35
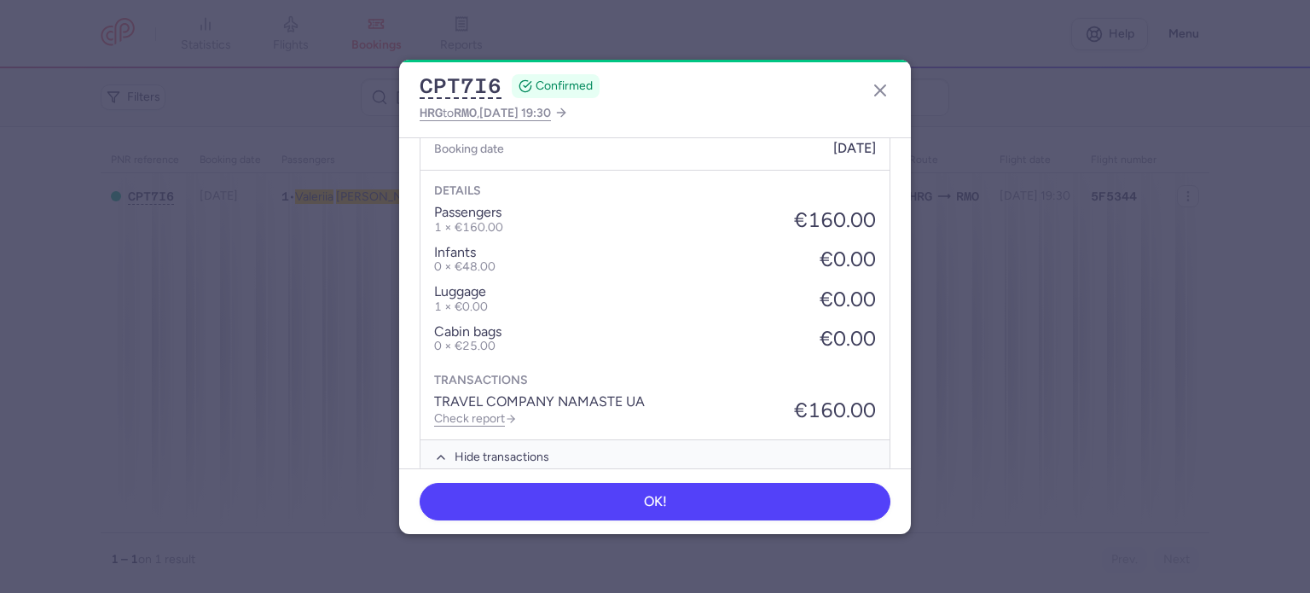
scroll to position [570, 0]
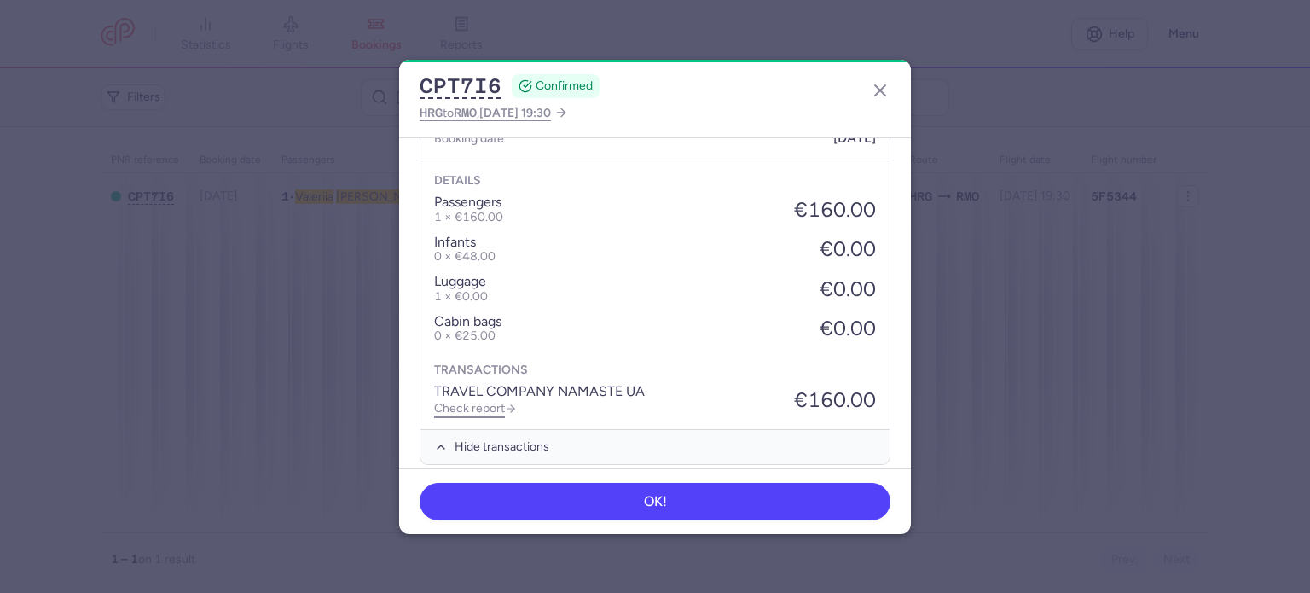
click at [499, 401] on link "Check report" at bounding box center [475, 408] width 83 height 14
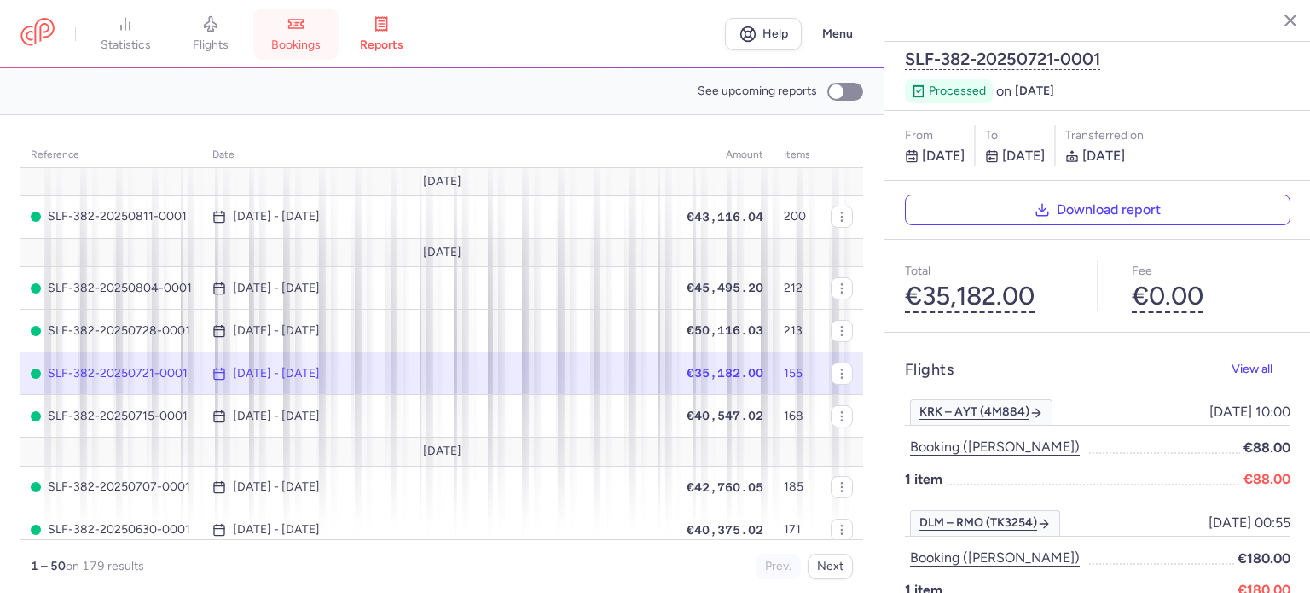
click at [303, 33] on link "bookings" at bounding box center [295, 34] width 85 height 38
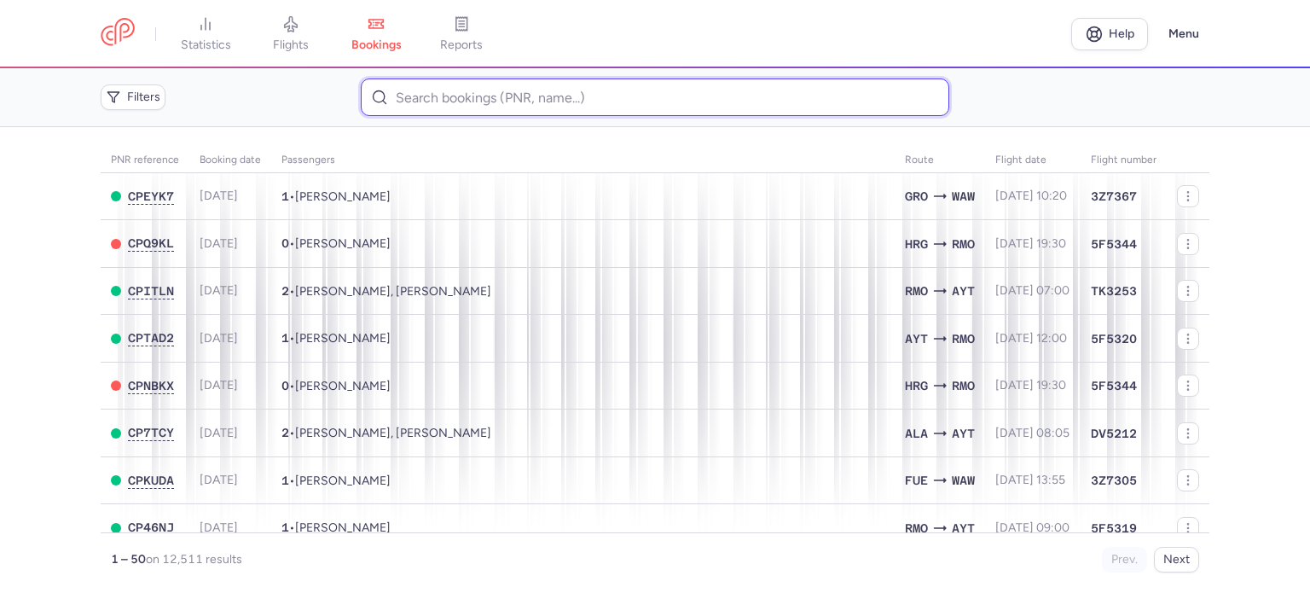
click at [452, 88] on input at bounding box center [654, 97] width 587 height 38
paste input "VERHELSKA SVITLANA"
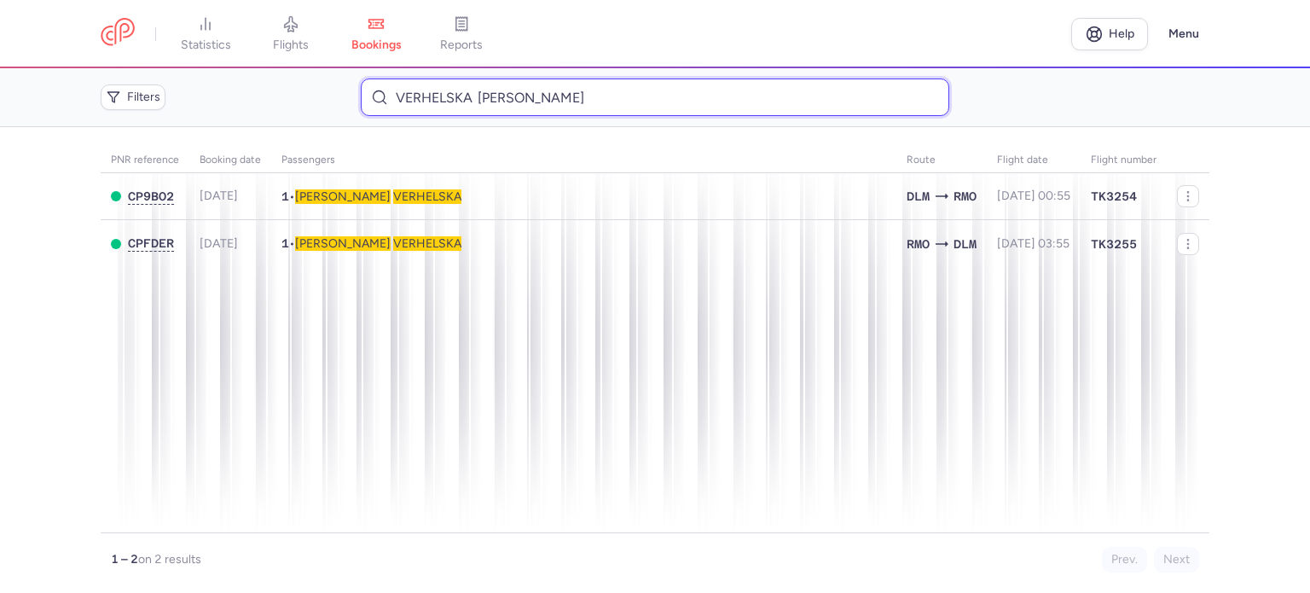
type input "VERHELSKA SVITLANA"
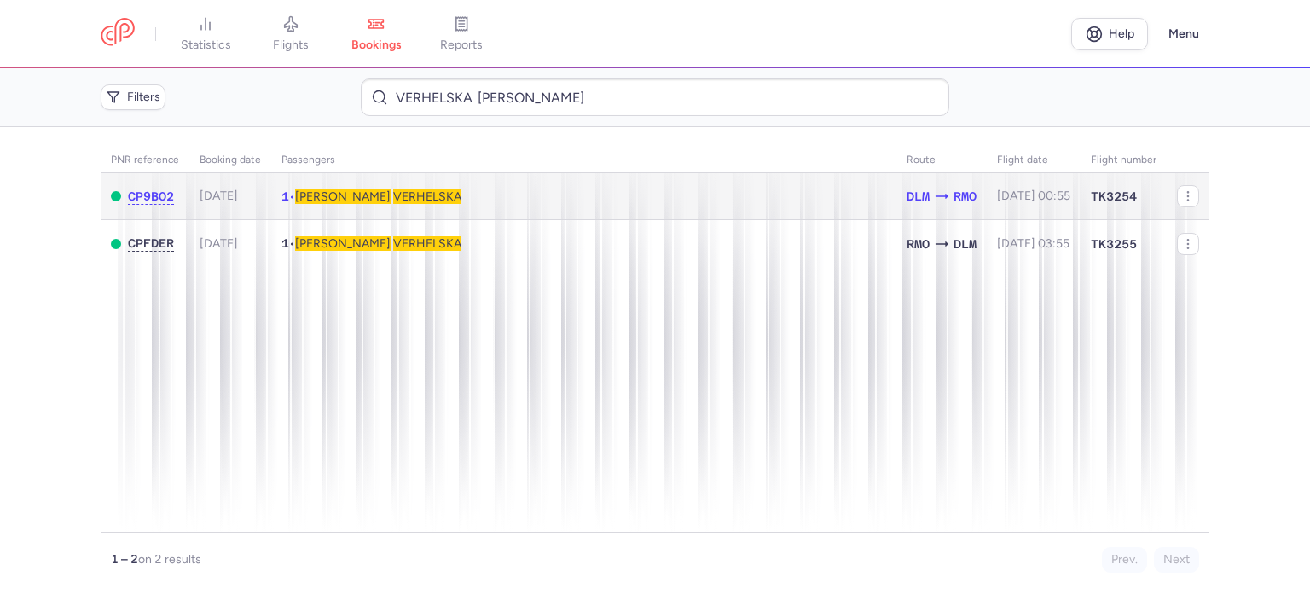
click at [393, 199] on span "VERHELSKA" at bounding box center [427, 196] width 68 height 14
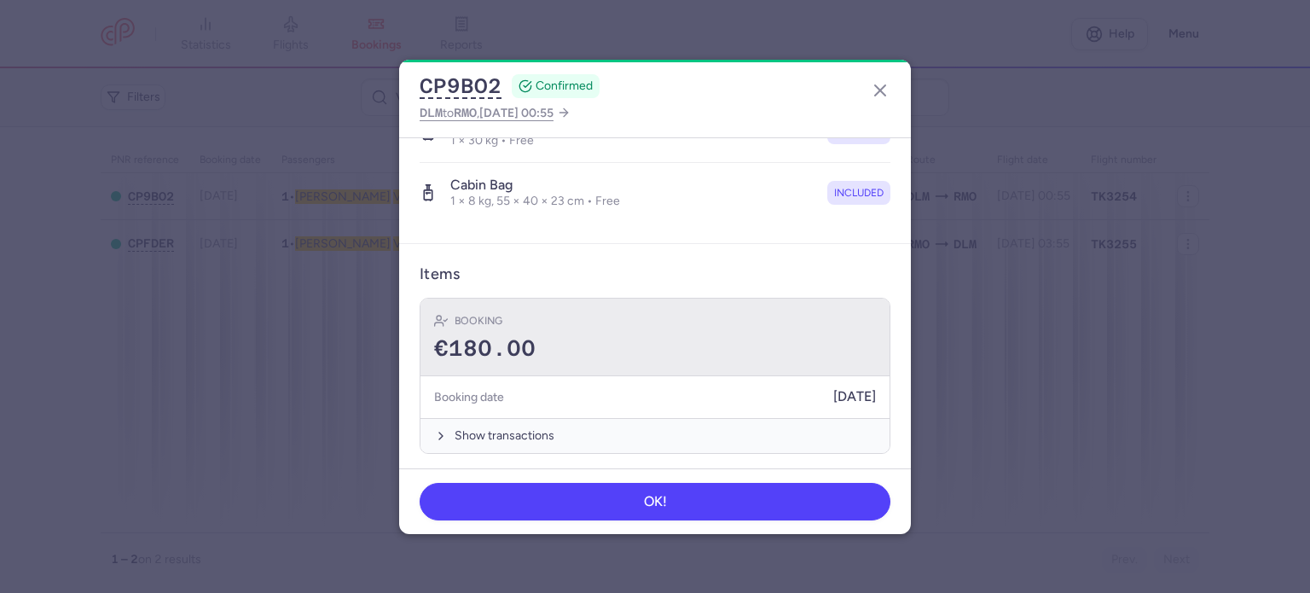
scroll to position [361, 0]
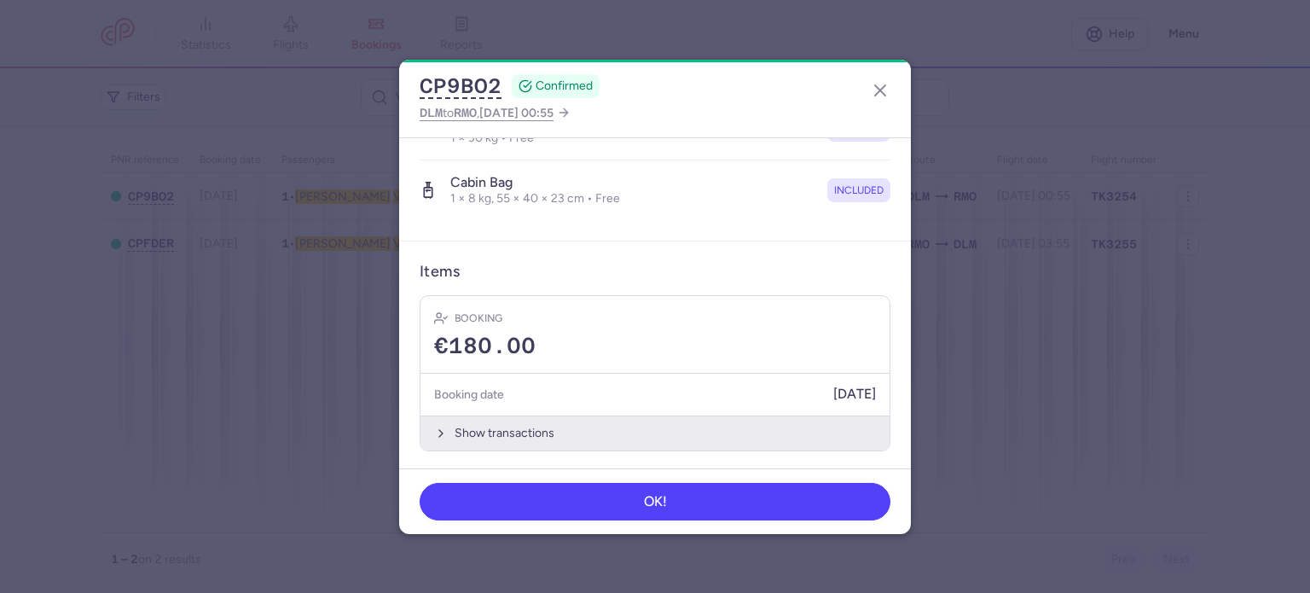
drag, startPoint x: 478, startPoint y: 436, endPoint x: 477, endPoint y: 408, distance: 28.2
click at [477, 431] on button "Show transactions" at bounding box center [654, 432] width 469 height 35
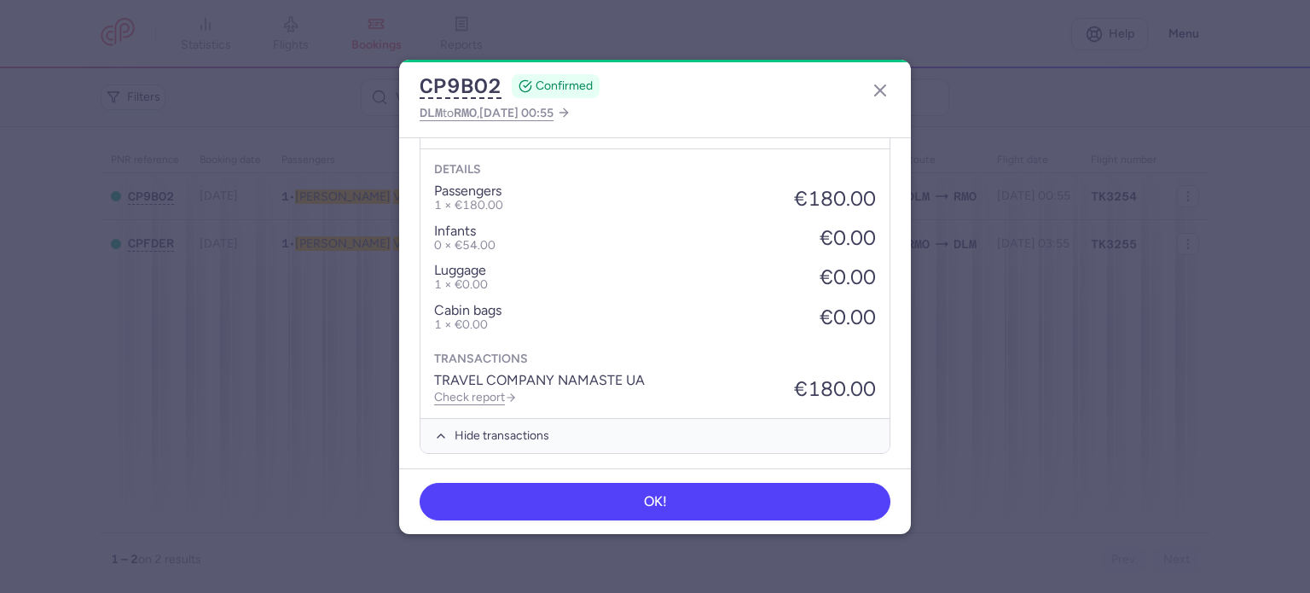
scroll to position [630, 0]
click at [487, 391] on link "Check report" at bounding box center [475, 394] width 83 height 14
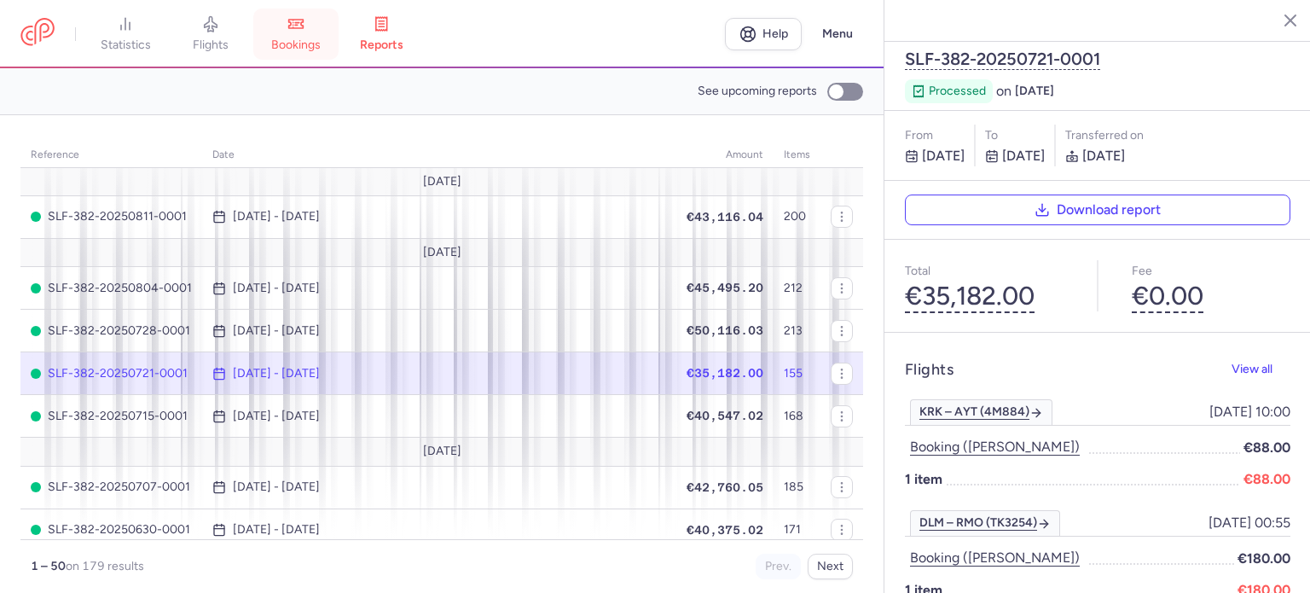
click at [292, 38] on span "bookings" at bounding box center [295, 45] width 49 height 15
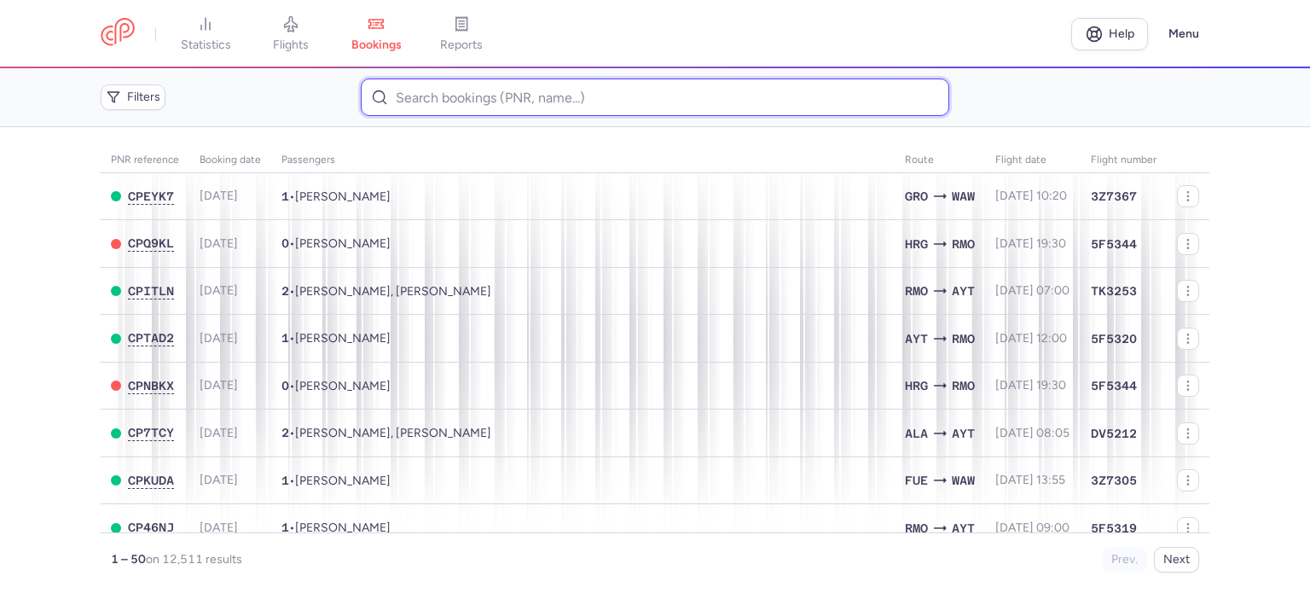
paste input "LUTSENKO INNA"
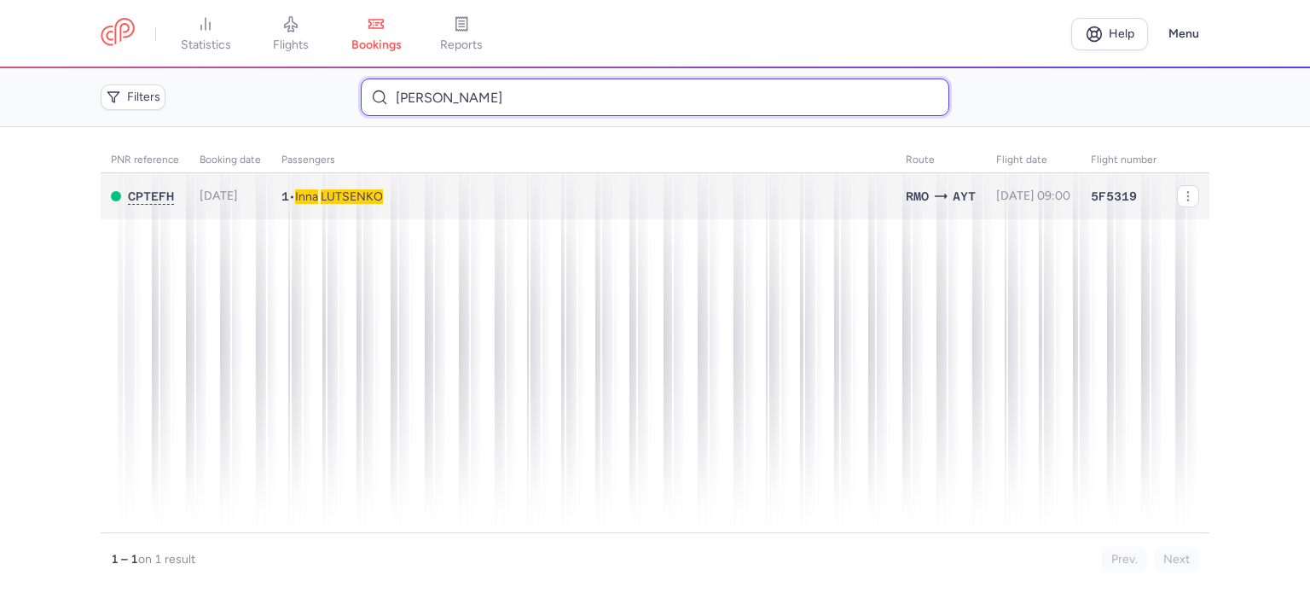
type input "LUTSENKO INNA"
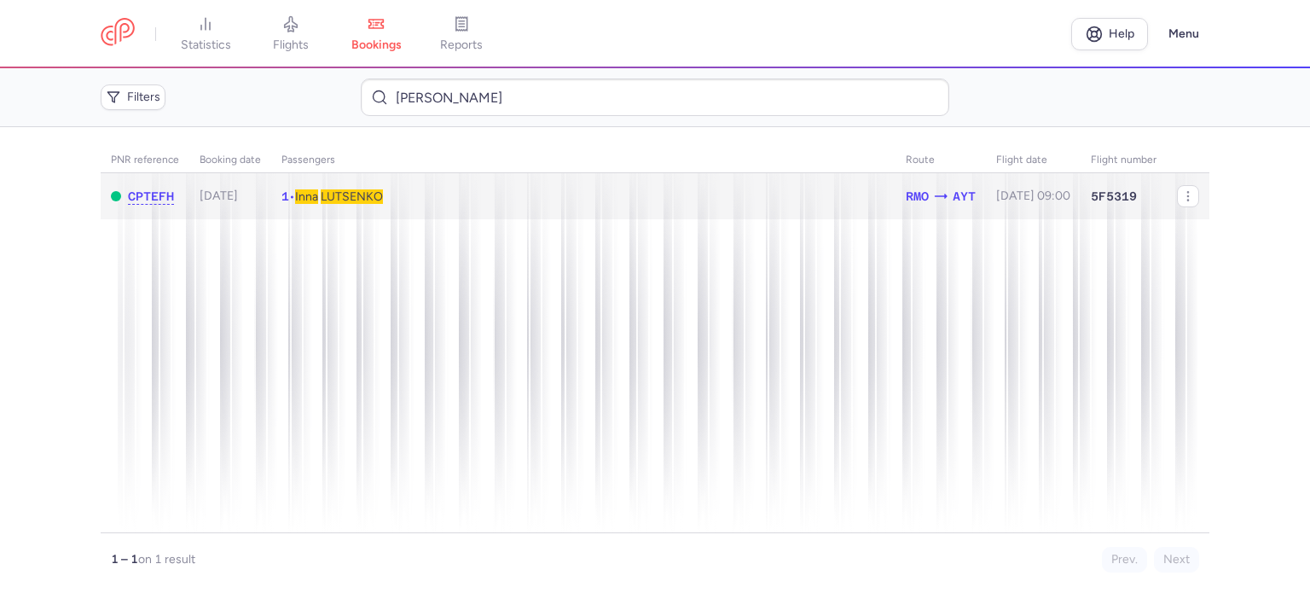
click at [370, 201] on span "LUTSENKO" at bounding box center [352, 196] width 62 height 14
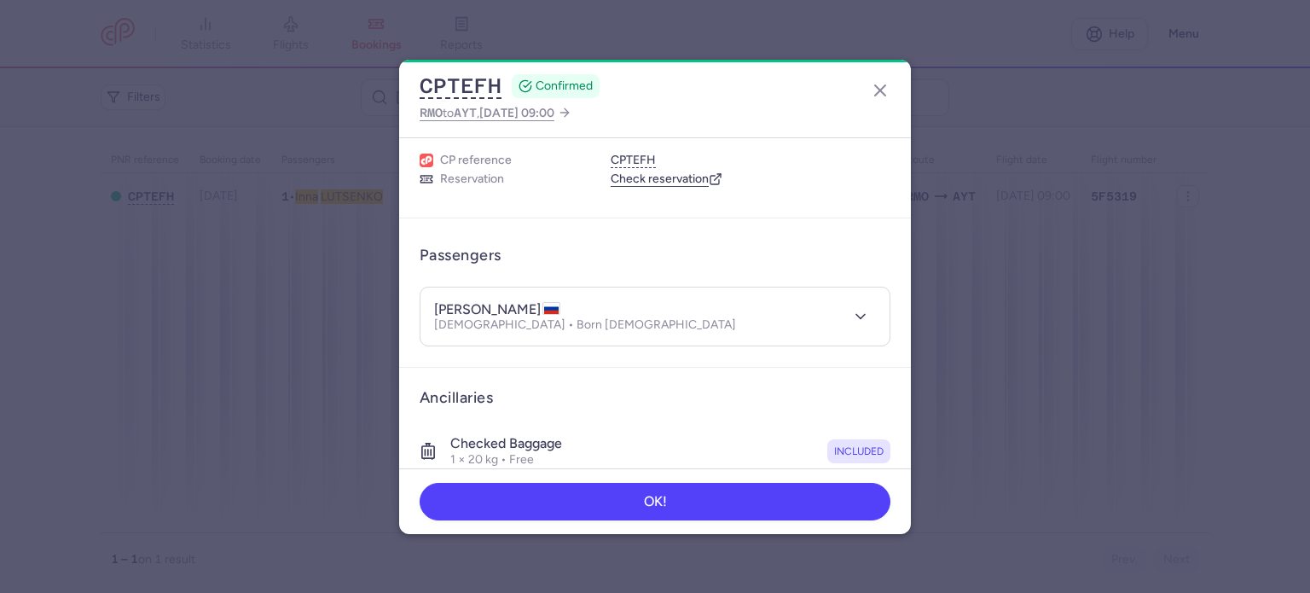
scroll to position [300, 0]
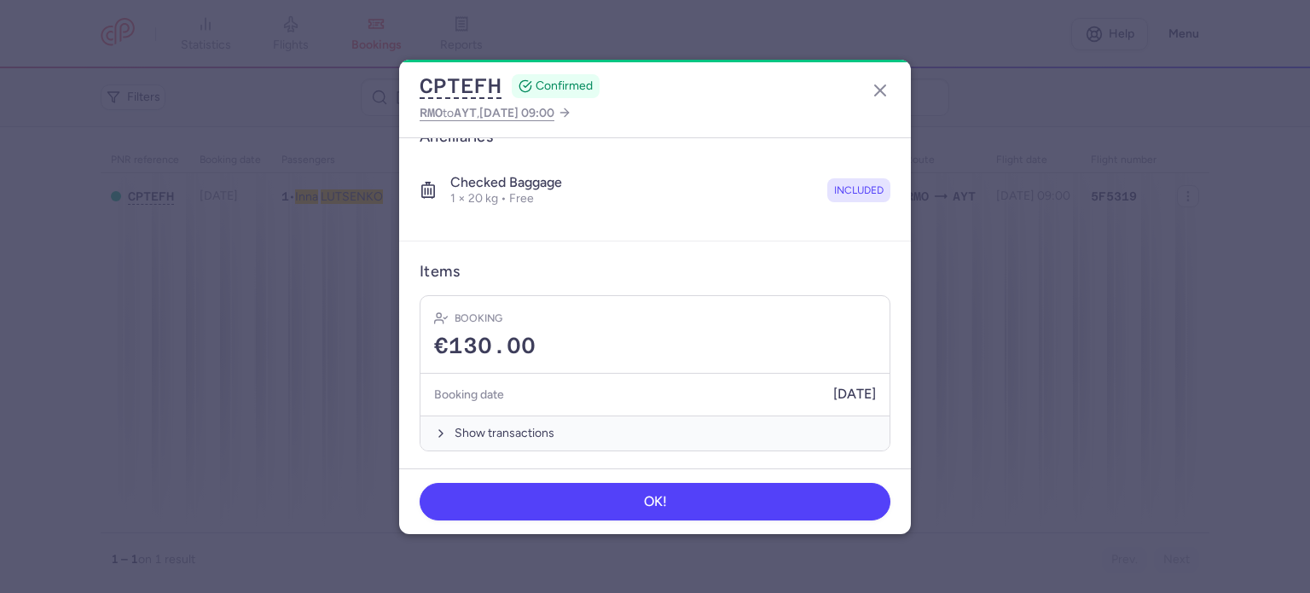
drag, startPoint x: 511, startPoint y: 423, endPoint x: 508, endPoint y: 404, distance: 18.9
click at [508, 419] on button "Show transactions" at bounding box center [654, 432] width 469 height 35
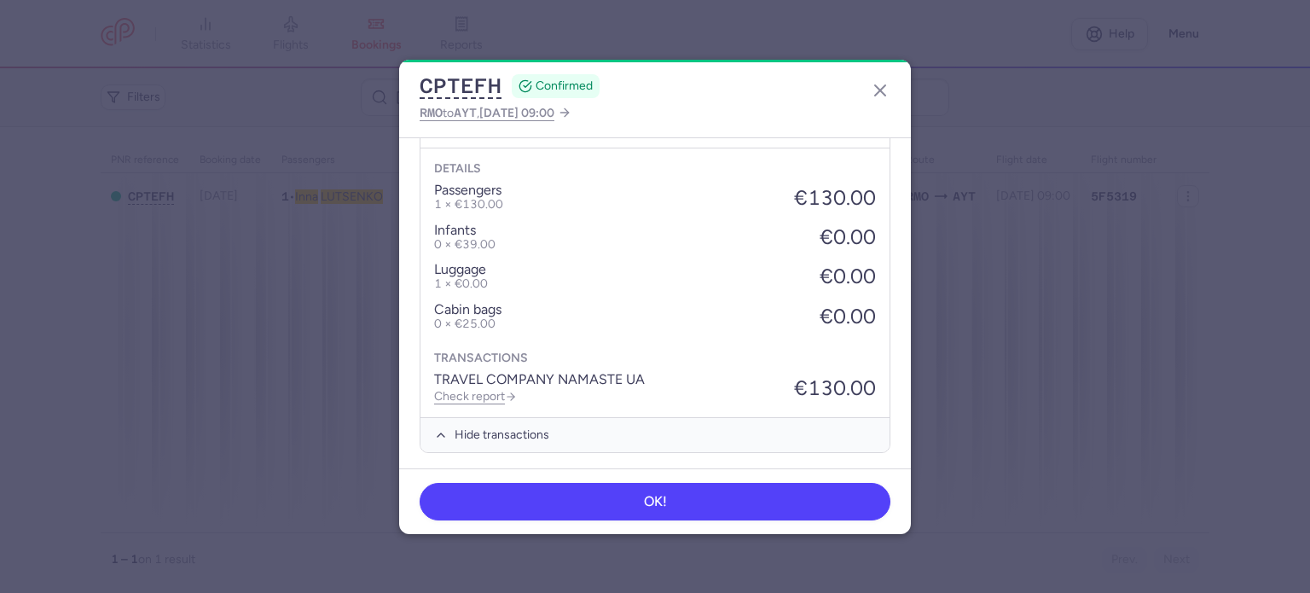
scroll to position [570, 0]
click at [474, 387] on link "Check report" at bounding box center [475, 394] width 83 height 14
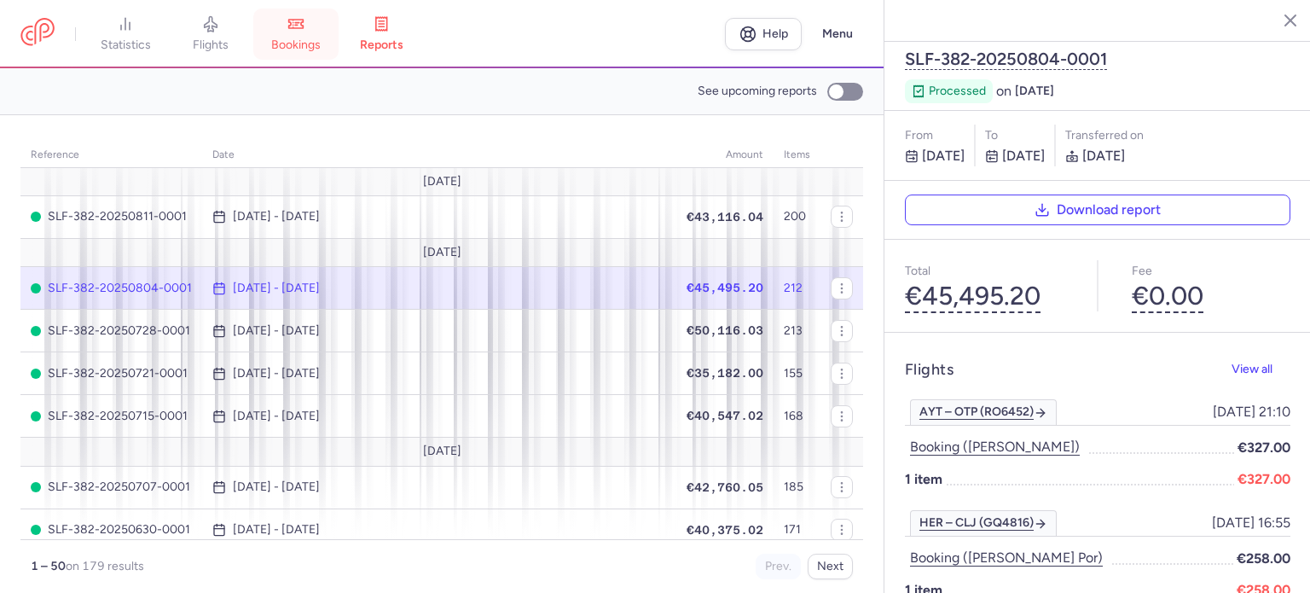
click at [310, 39] on span "bookings" at bounding box center [295, 45] width 49 height 15
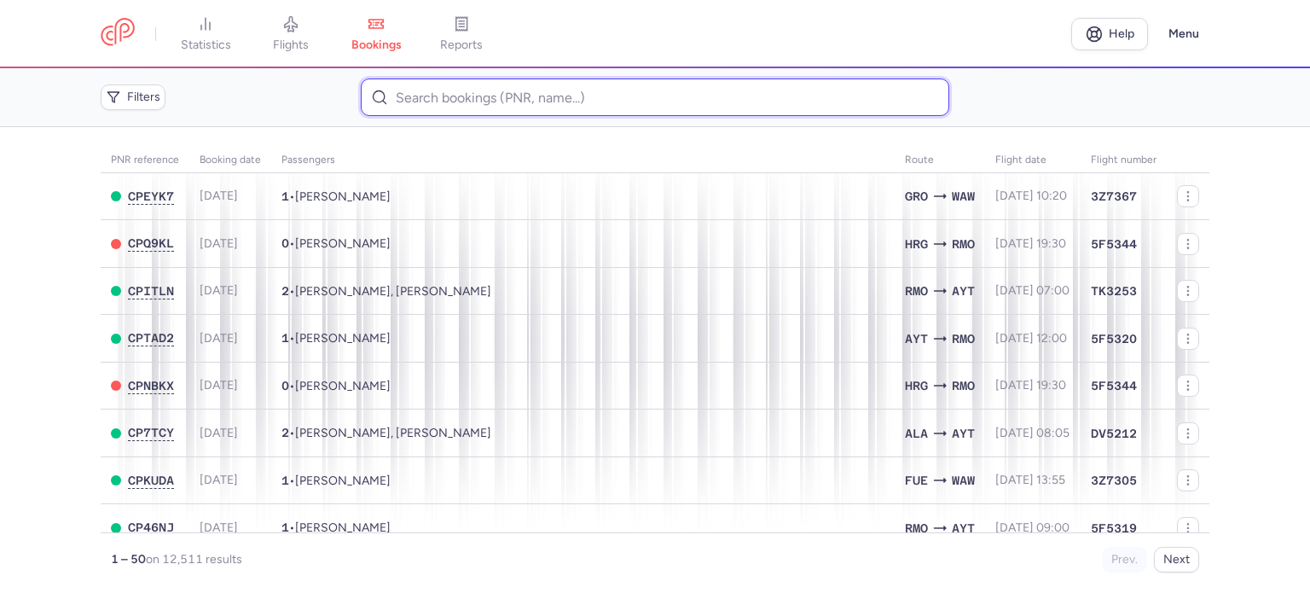
paste input "SNEGIREVA IULIANA"
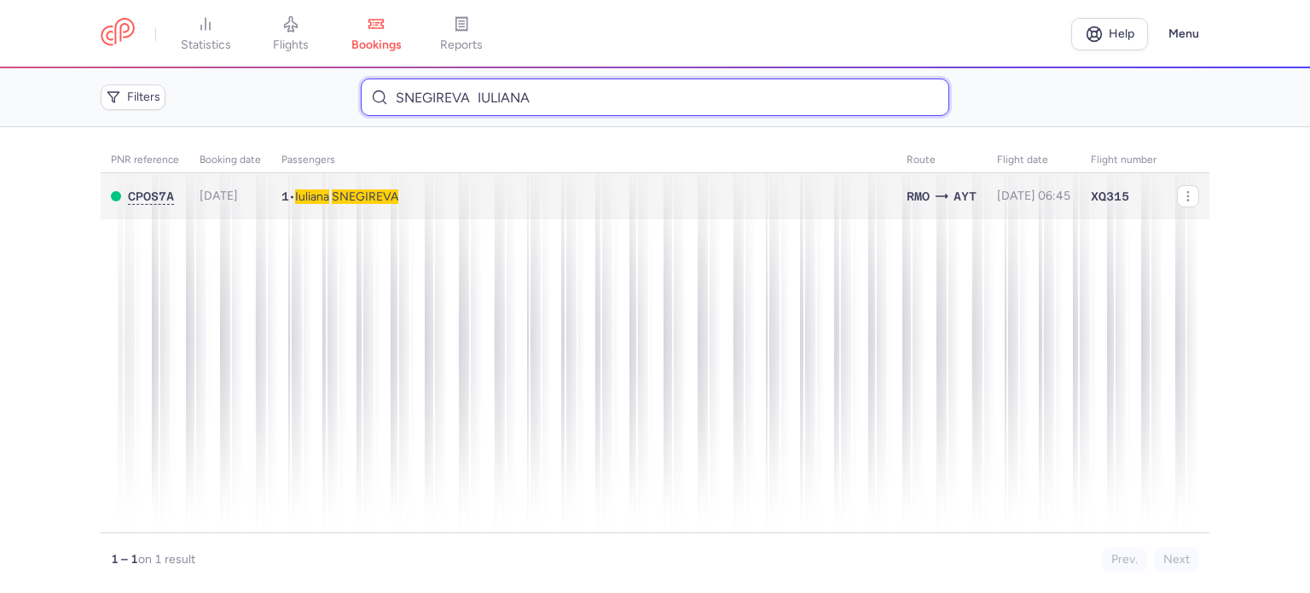
type input "SNEGIREVA IULIANA"
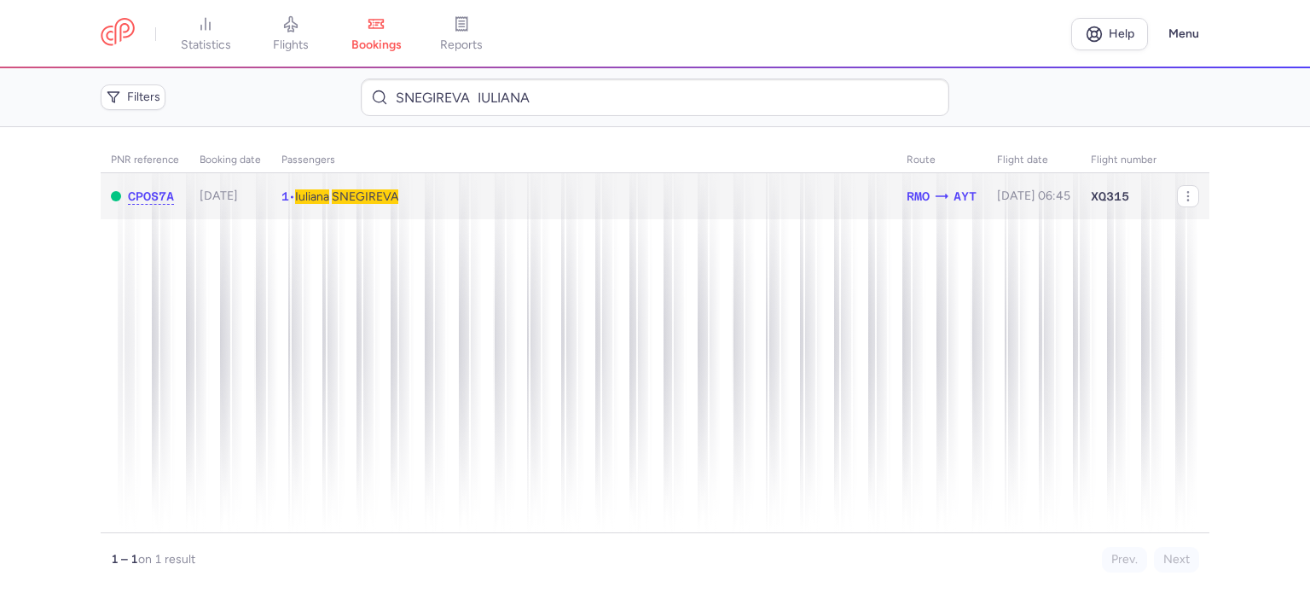
click at [358, 197] on span "SNEGIREVA" at bounding box center [365, 196] width 67 height 14
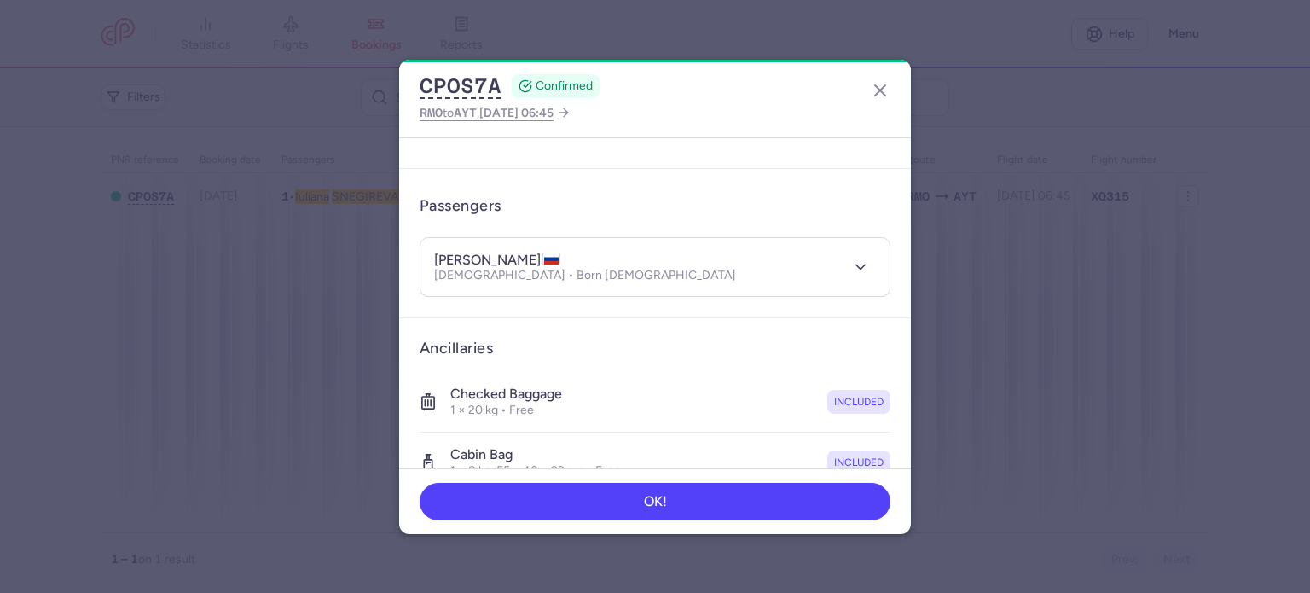
scroll to position [361, 0]
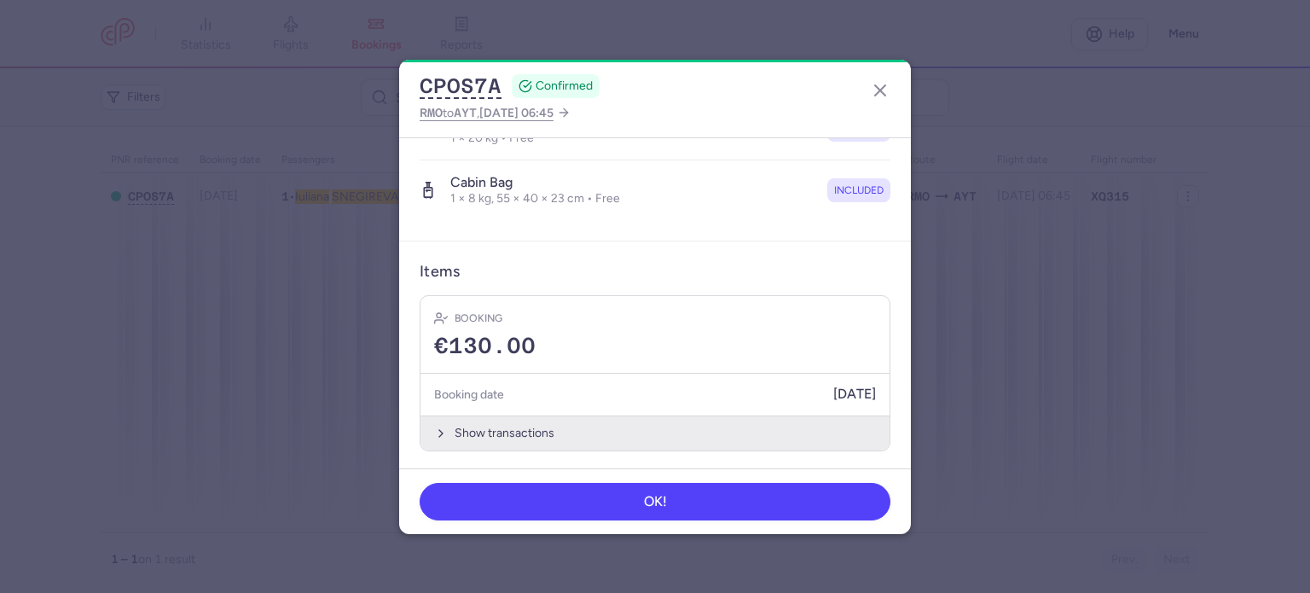
click at [518, 419] on button "Show transactions" at bounding box center [654, 432] width 469 height 35
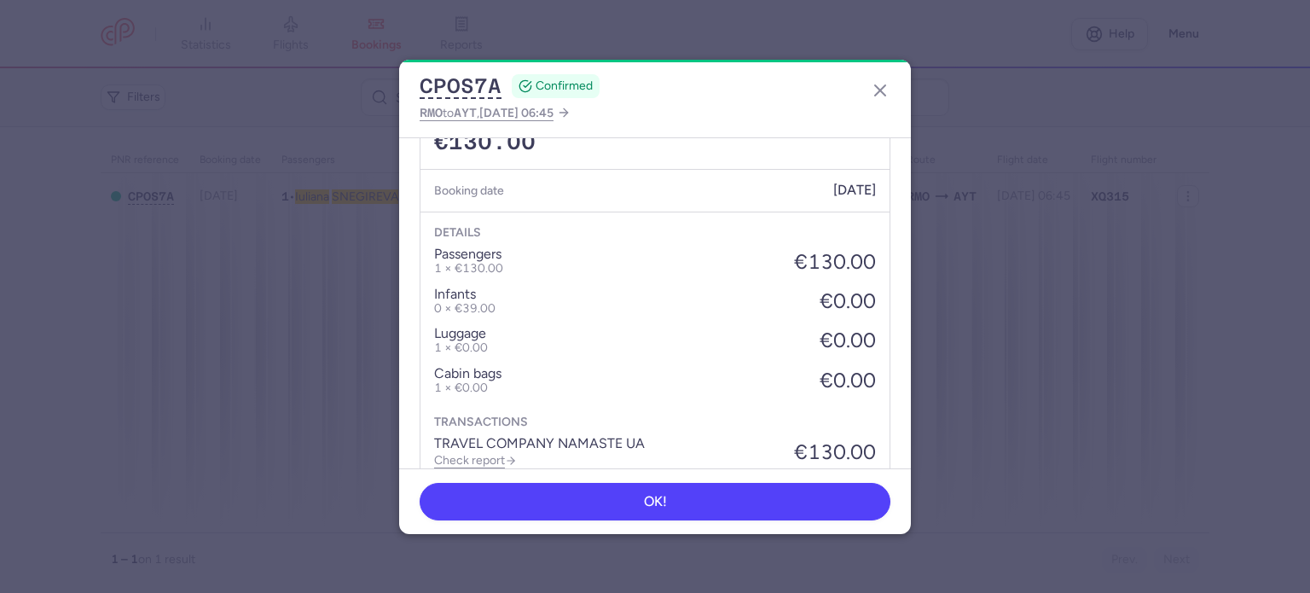
scroll to position [630, 0]
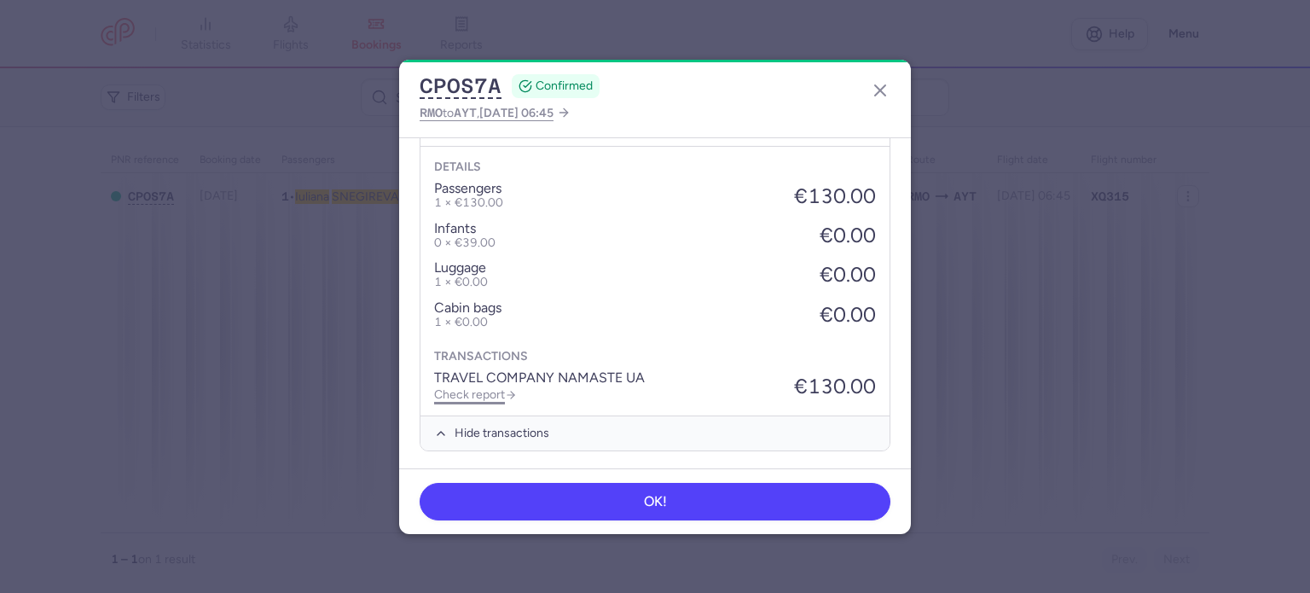
click at [481, 395] on link "Check report" at bounding box center [475, 394] width 83 height 14
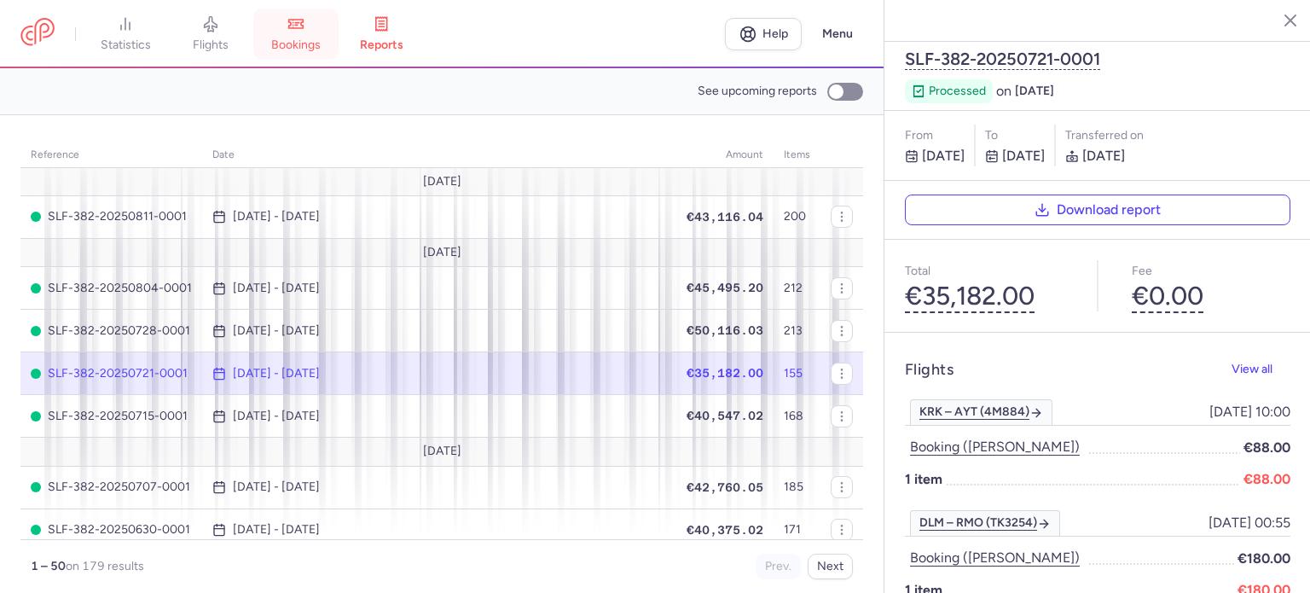
drag, startPoint x: 289, startPoint y: 61, endPoint x: 292, endPoint y: 43, distance: 17.4
click at [289, 59] on header "statistics flights bookings reports Help Menu" at bounding box center [441, 34] width 883 height 68
click at [293, 43] on span "bookings" at bounding box center [295, 45] width 49 height 15
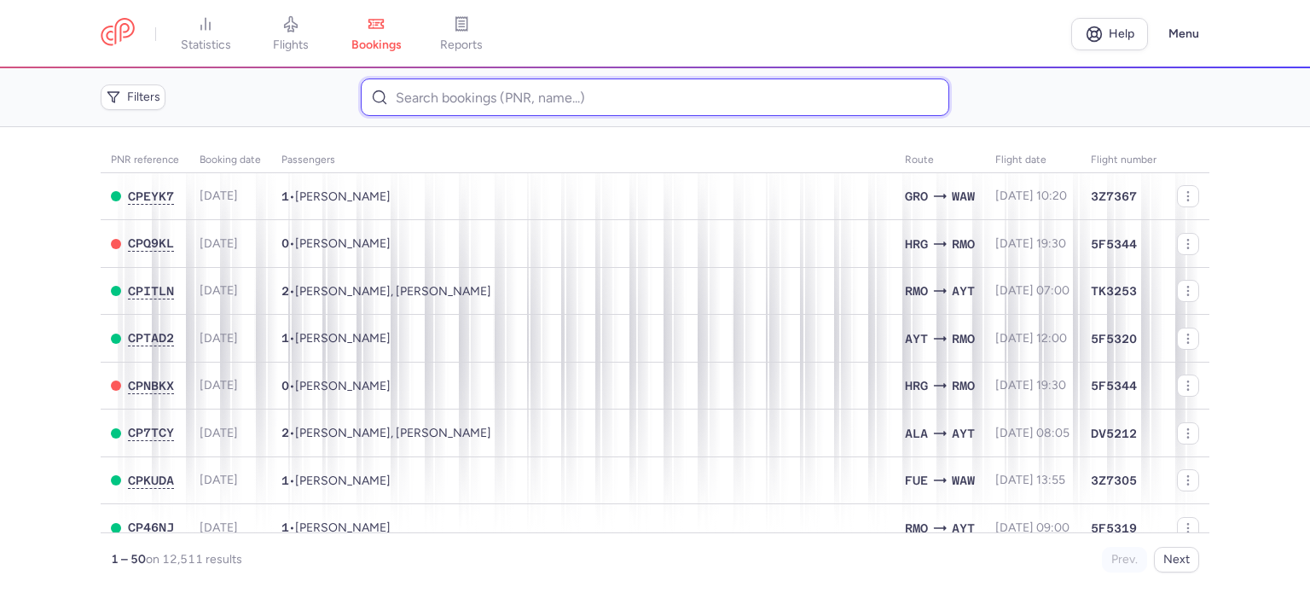
paste input "KRISTEVA NATALIIA"
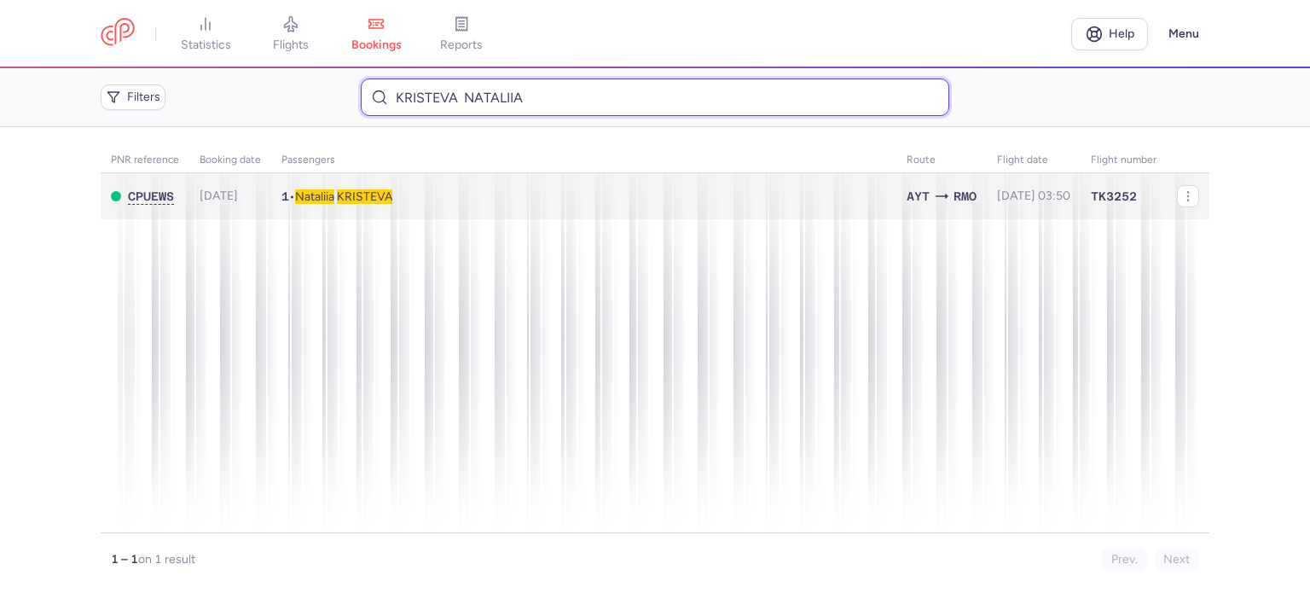
type input "KRISTEVA NATALIIA"
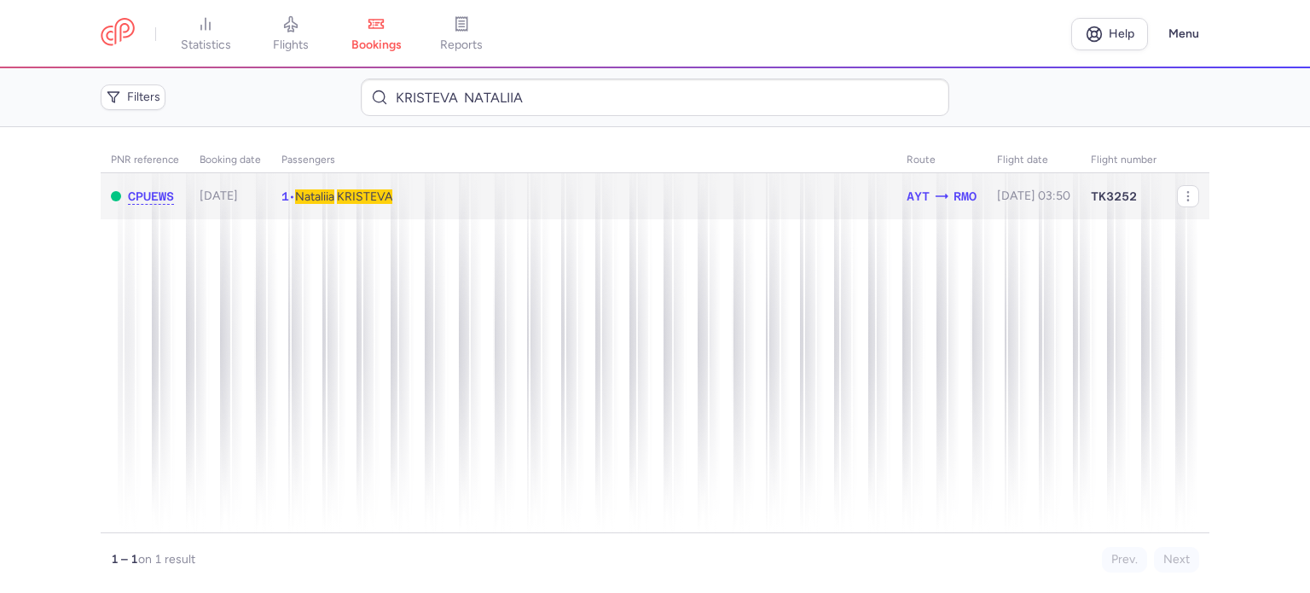
click at [368, 197] on span "KRISTEVA" at bounding box center [364, 196] width 55 height 14
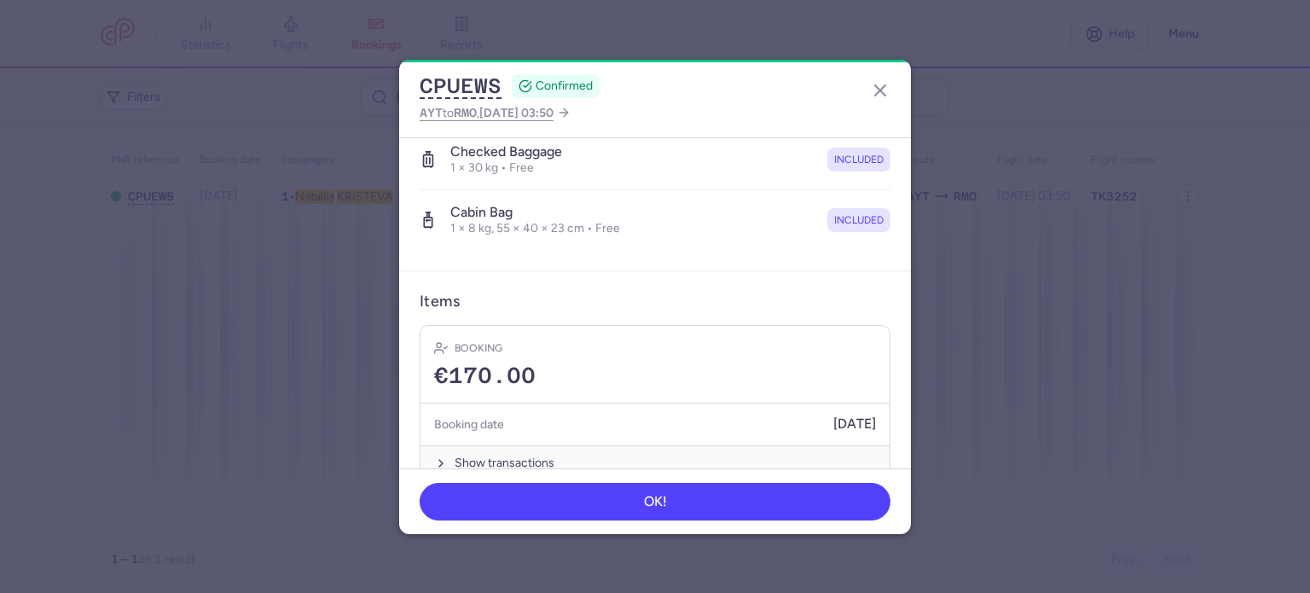
scroll to position [341, 0]
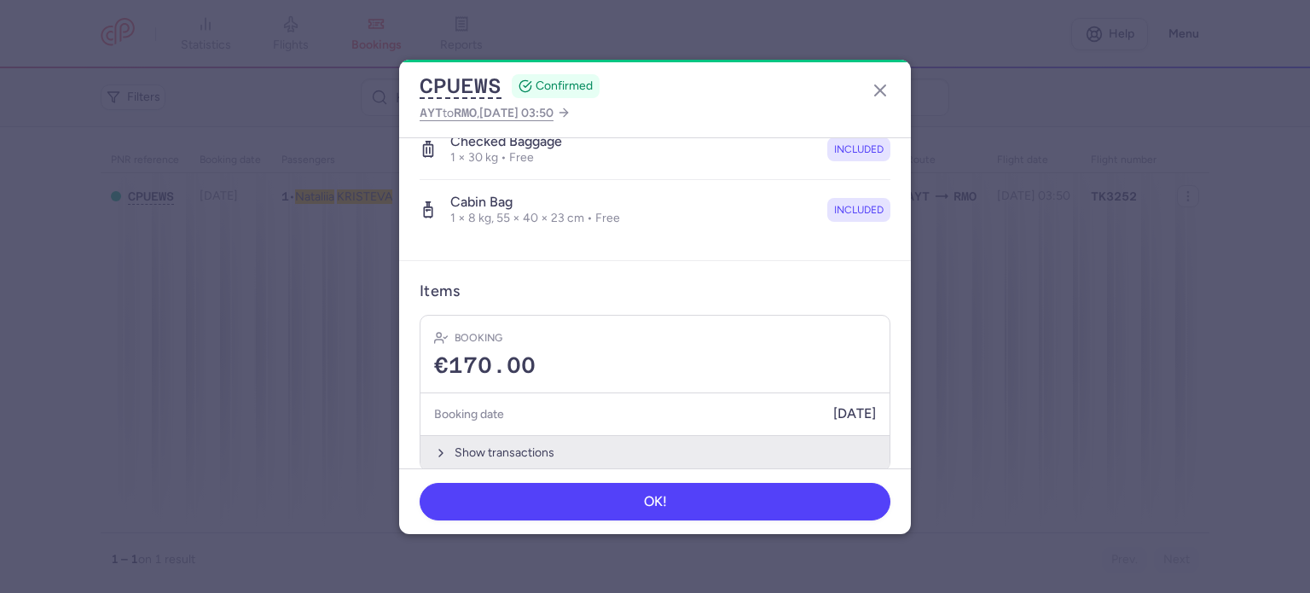
click at [470, 456] on button "Show transactions" at bounding box center [654, 452] width 469 height 35
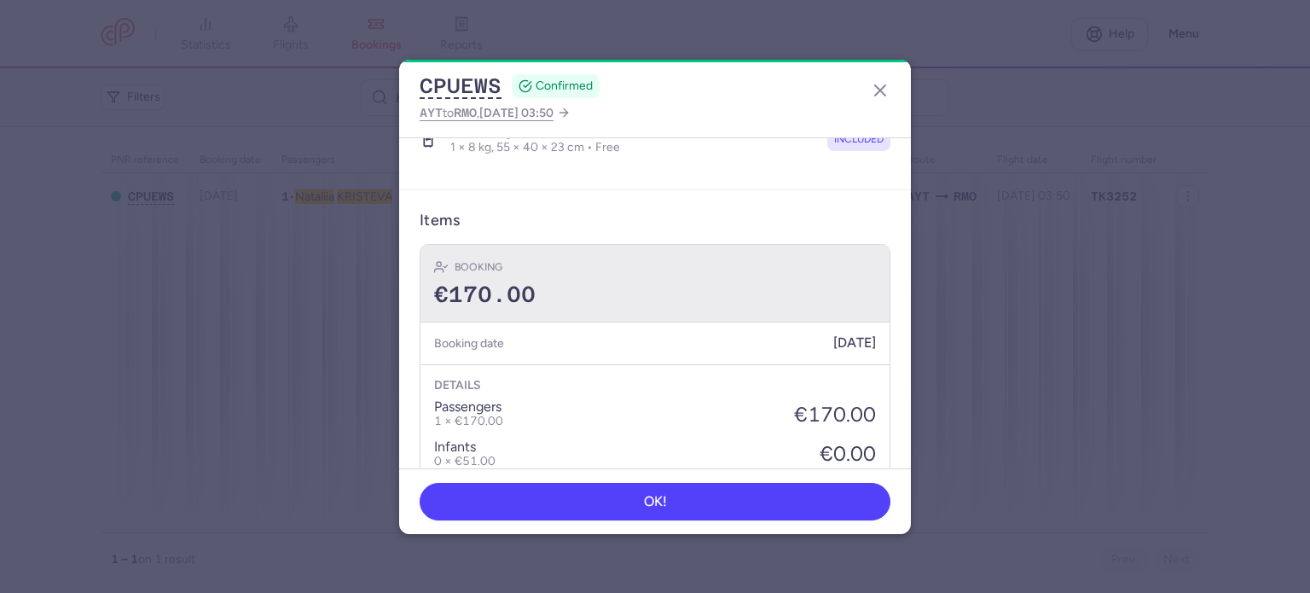
scroll to position [630, 0]
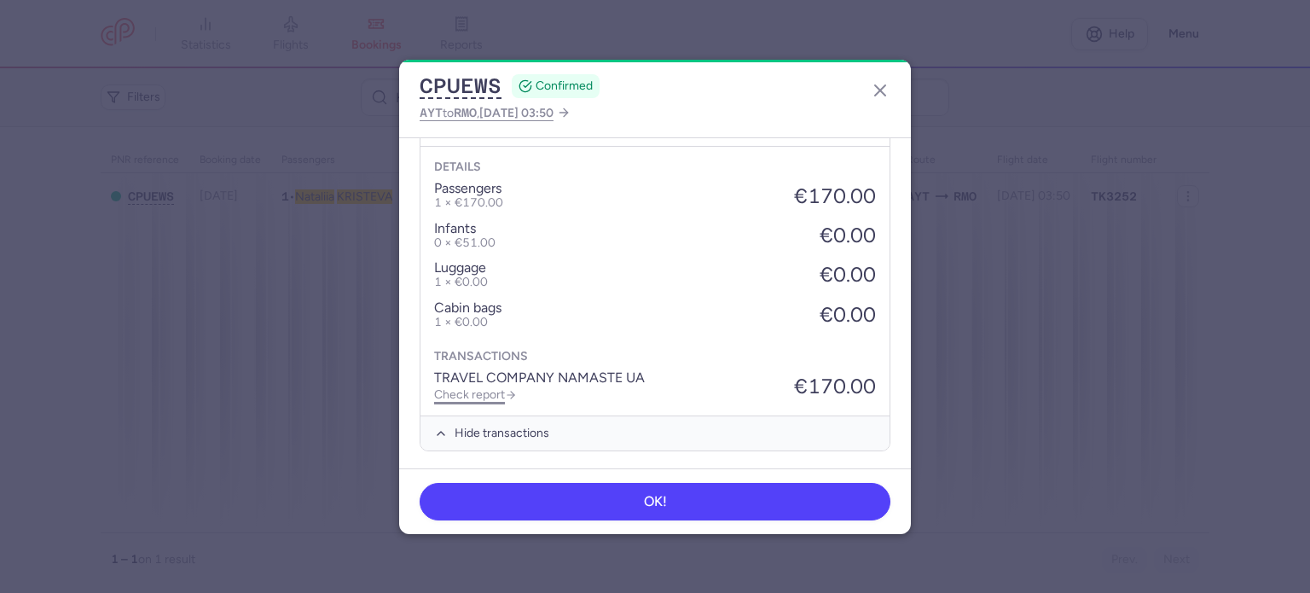
click at [472, 396] on link "Check report" at bounding box center [475, 394] width 83 height 14
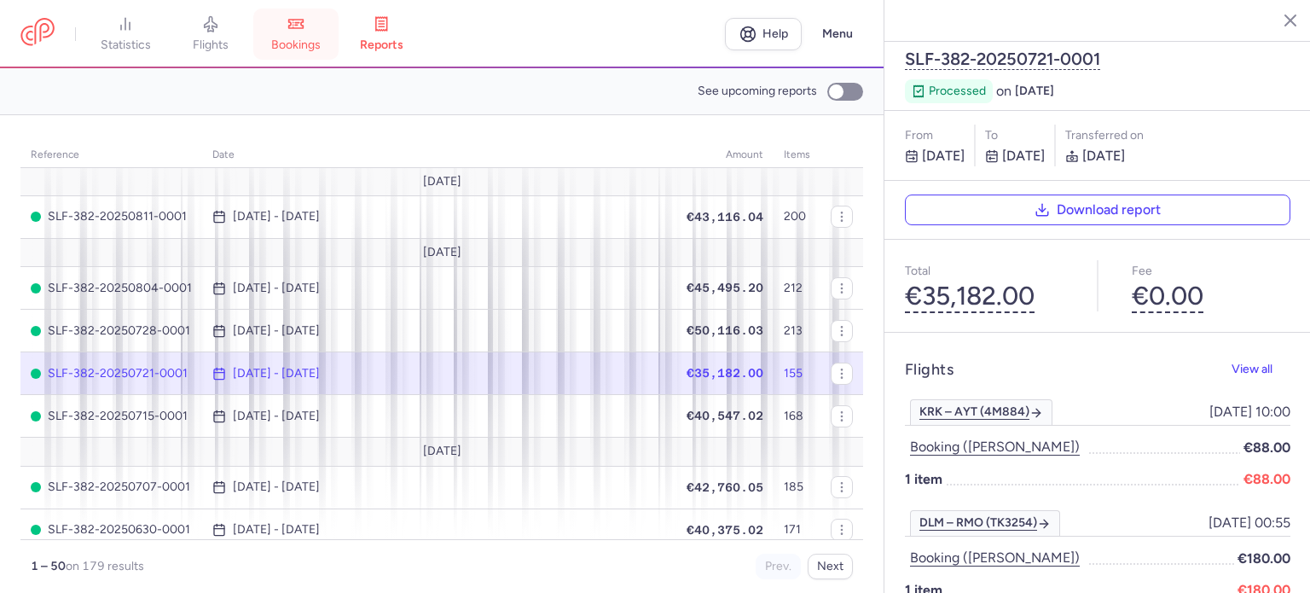
click at [293, 45] on span "bookings" at bounding box center [295, 45] width 49 height 15
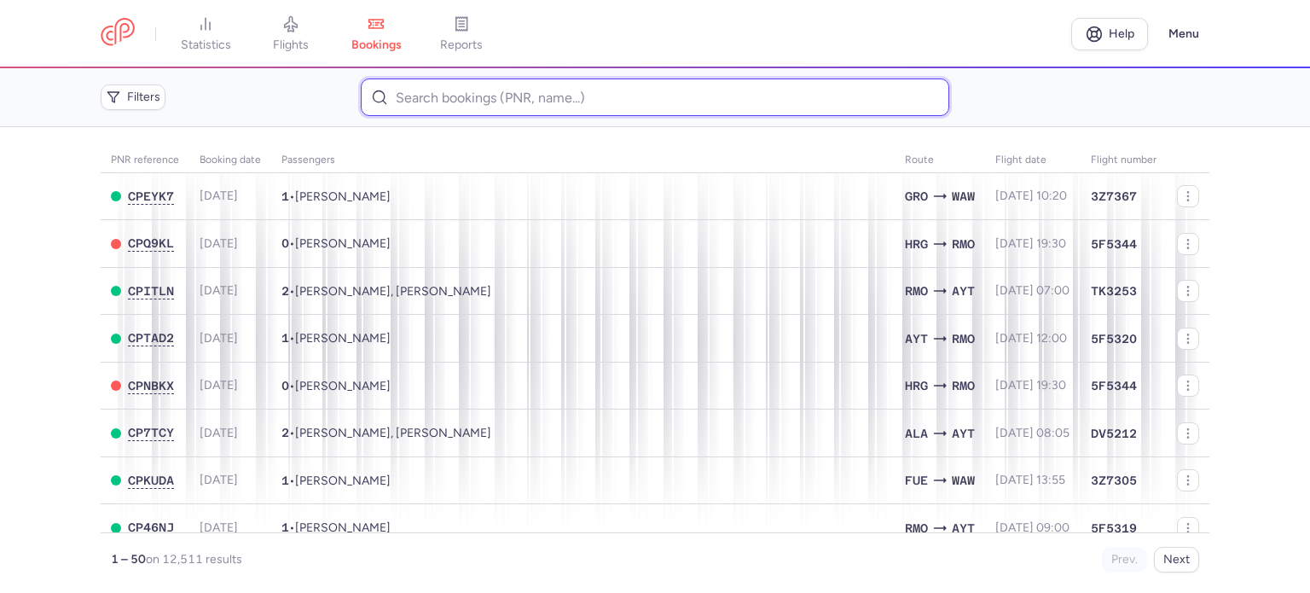
click at [437, 103] on input at bounding box center [654, 97] width 587 height 38
paste input "ZAKOLODIAZHNA POLINA"
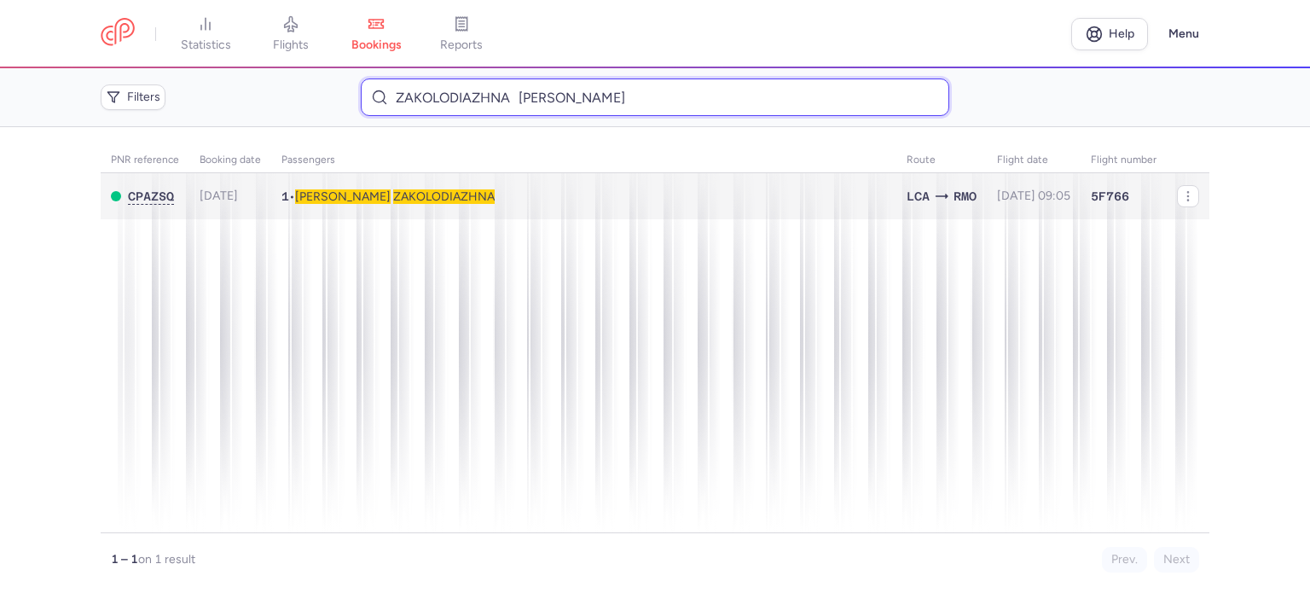
type input "ZAKOLODIAZHNA POLINA"
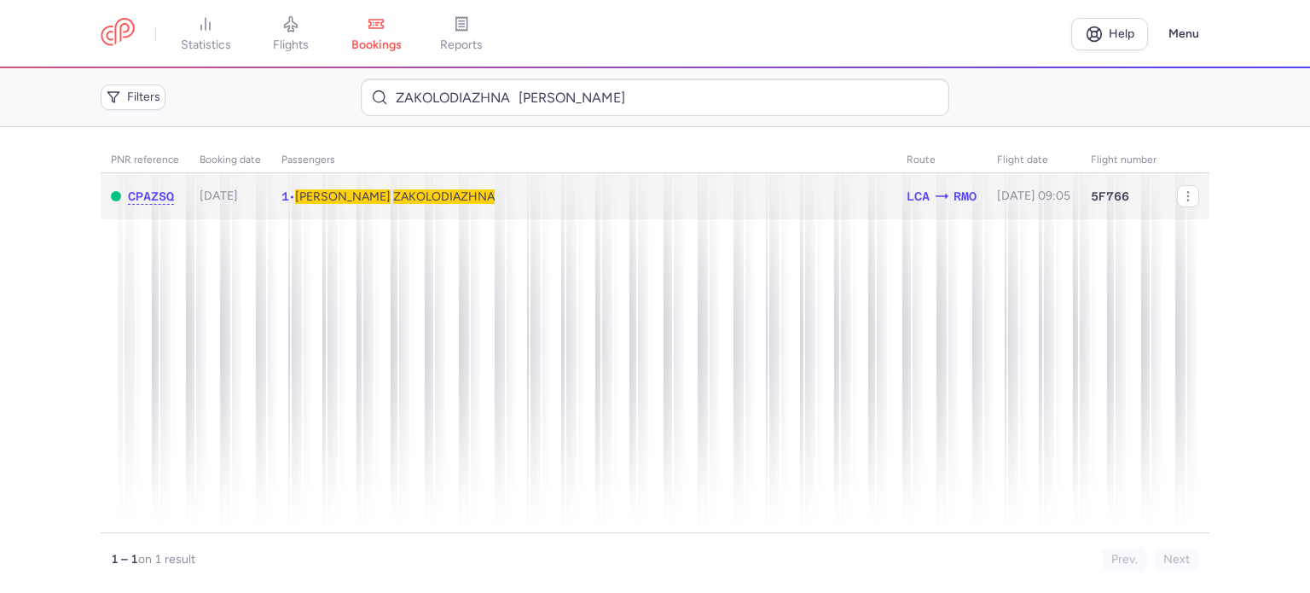
click at [393, 200] on span "ZAKOLODIAZHNA" at bounding box center [443, 196] width 101 height 14
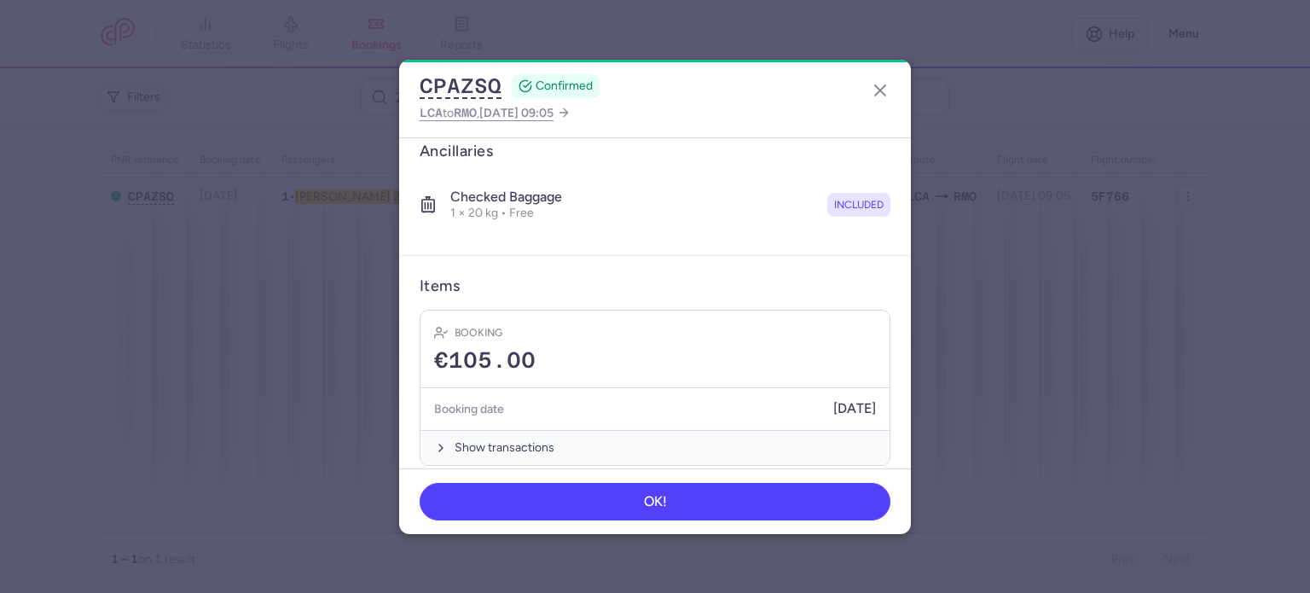
scroll to position [300, 0]
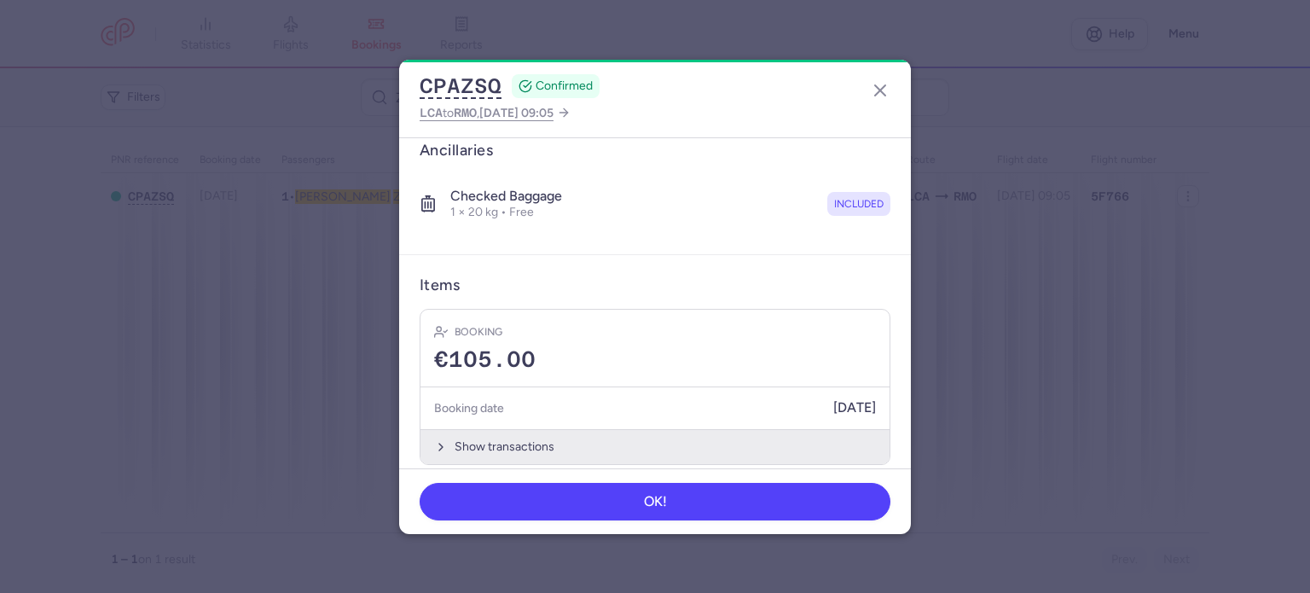
click at [513, 429] on button "Show transactions" at bounding box center [654, 446] width 469 height 35
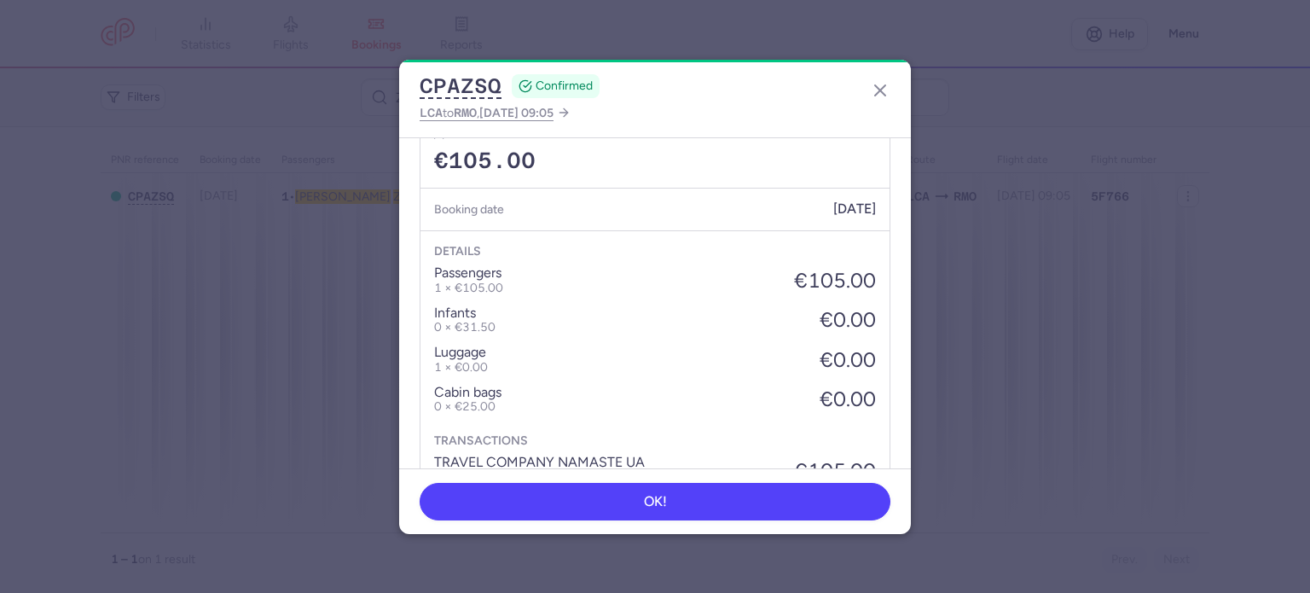
scroll to position [556, 0]
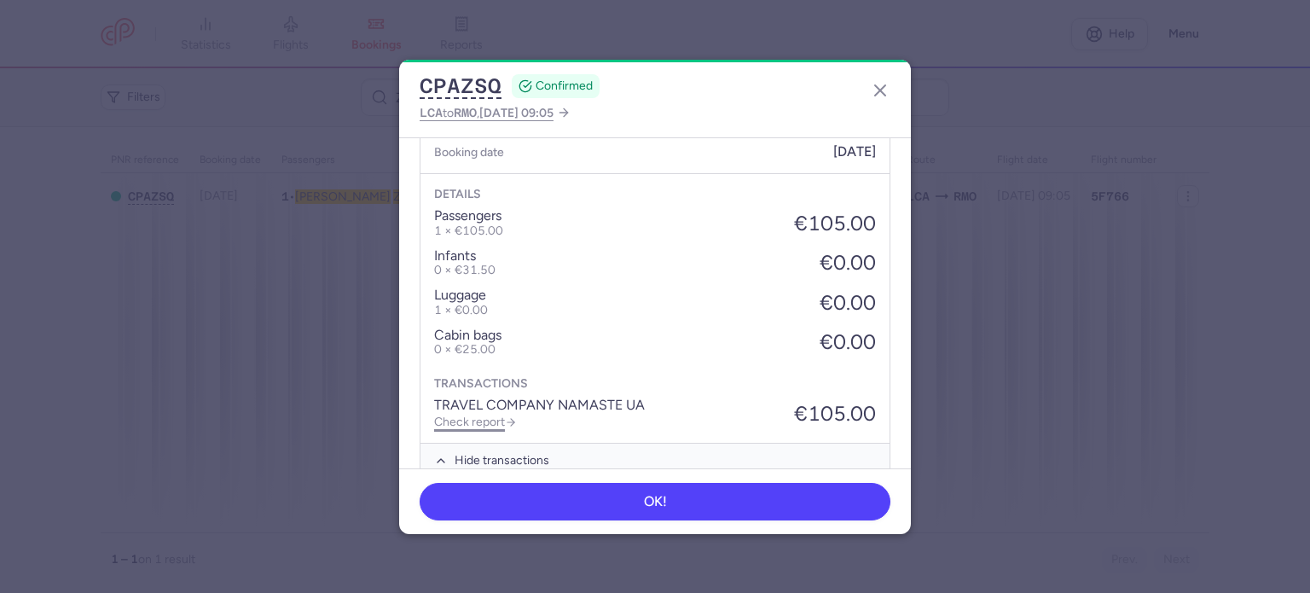
click at [490, 414] on link "Check report" at bounding box center [475, 421] width 83 height 14
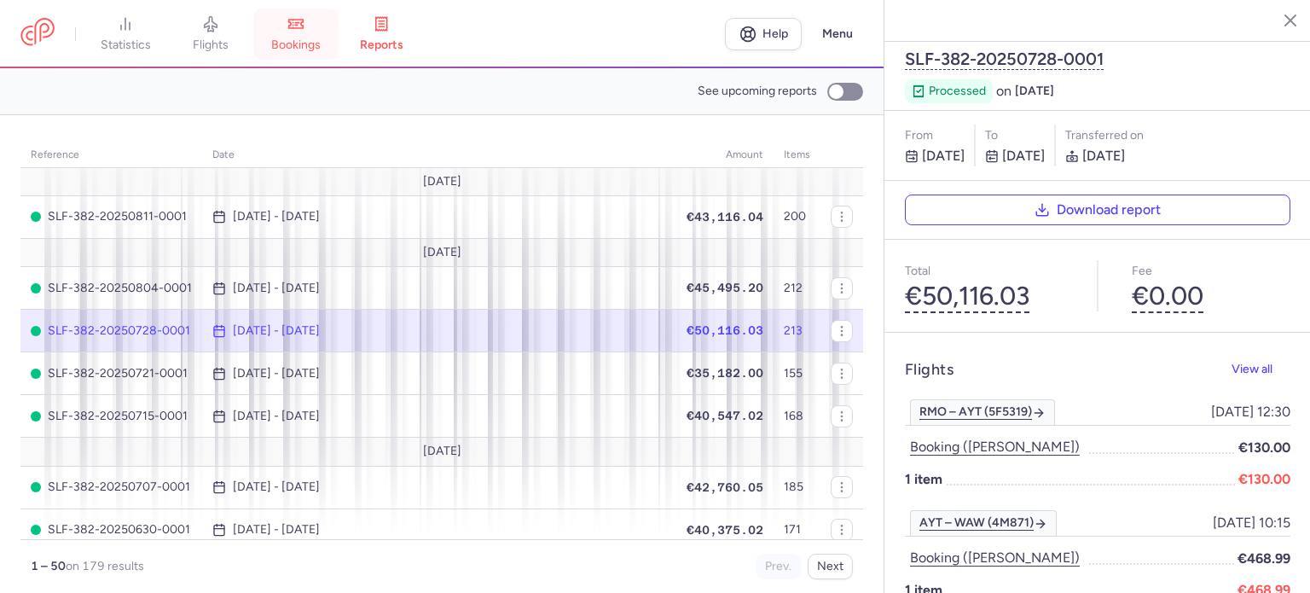
click at [300, 36] on link "bookings" at bounding box center [295, 34] width 85 height 38
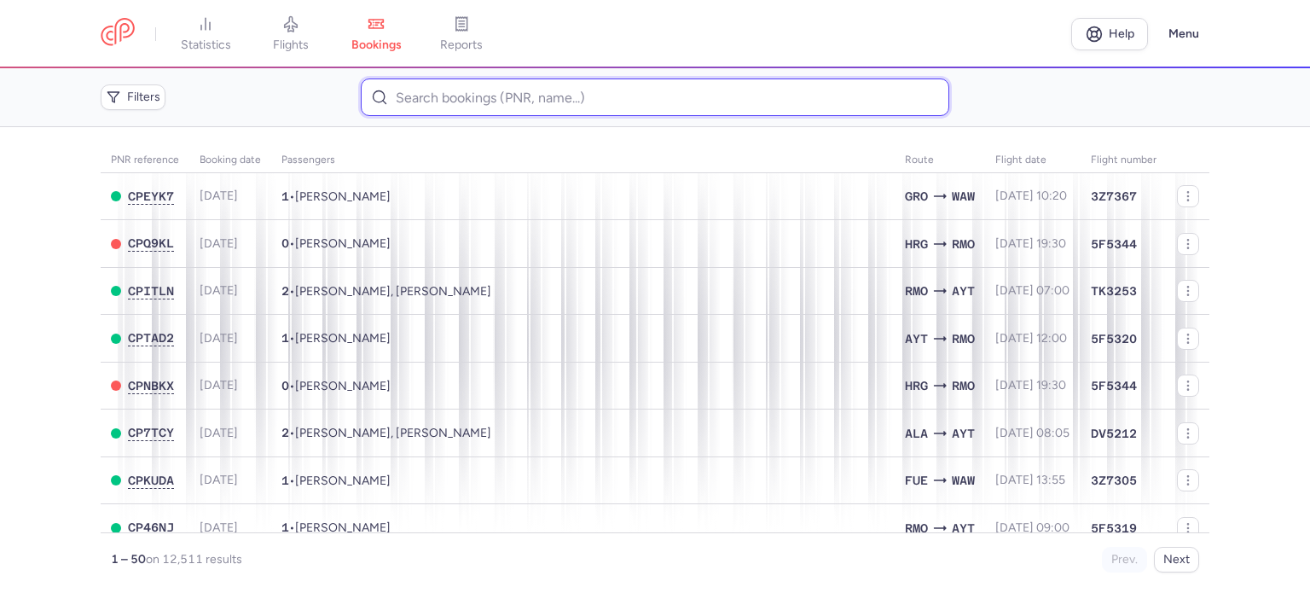
paste input "MIAKOVA OLENA"
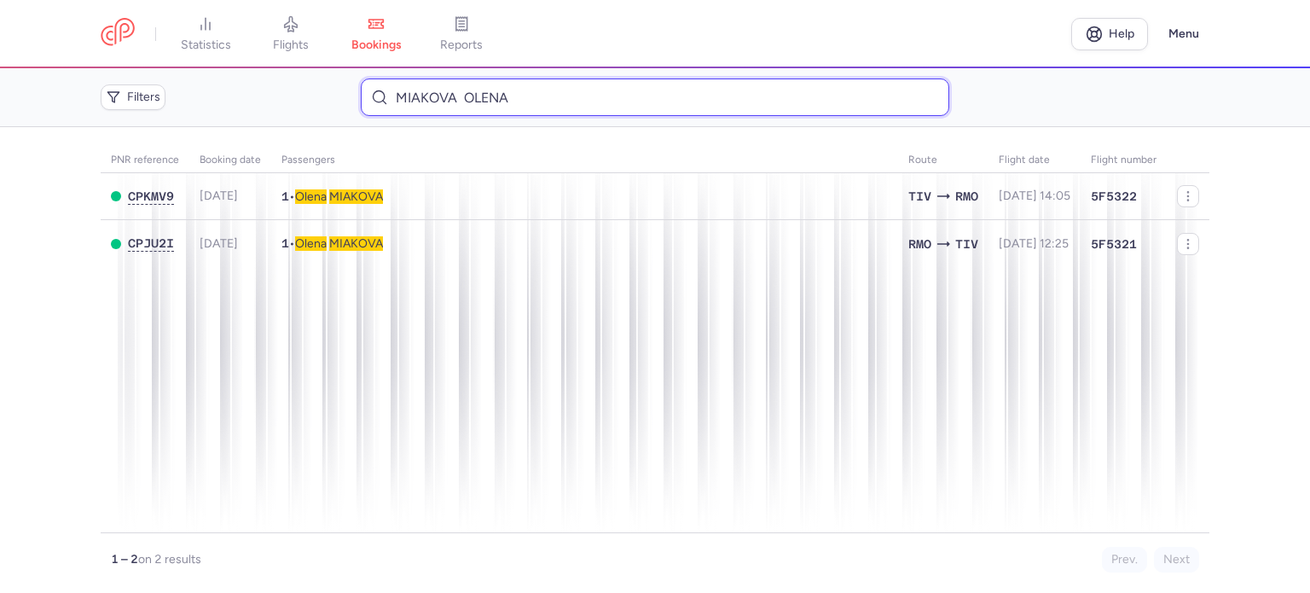
type input "MIAKOVA OLENA"
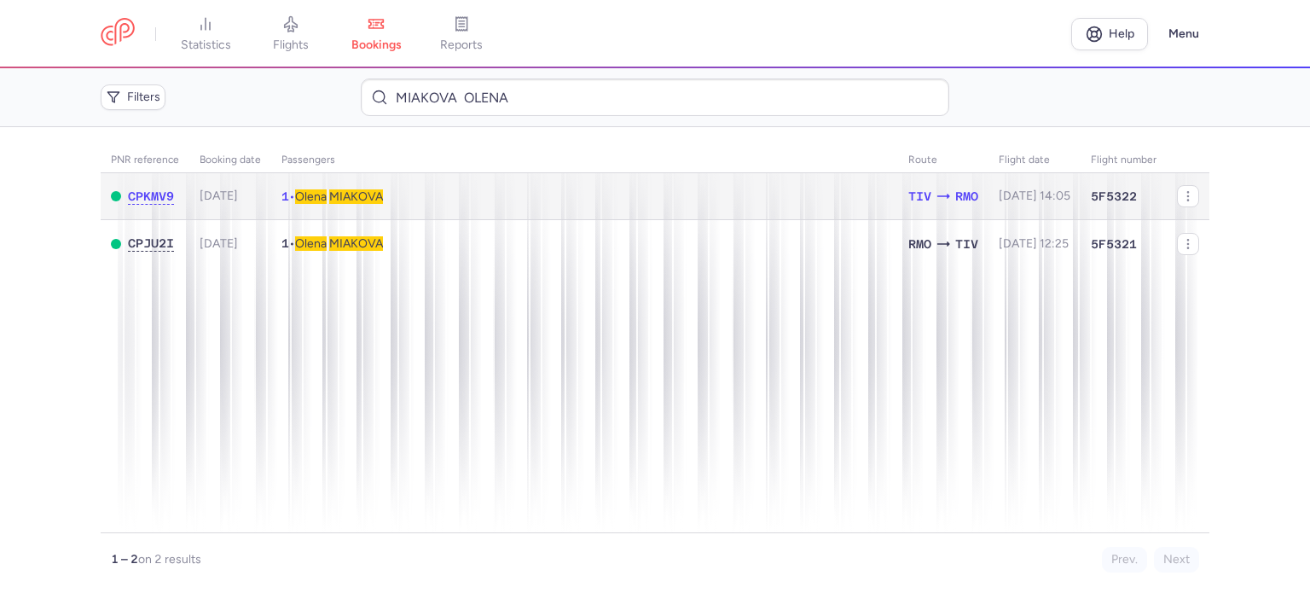
click at [375, 197] on span "MIAKOVA" at bounding box center [356, 196] width 54 height 14
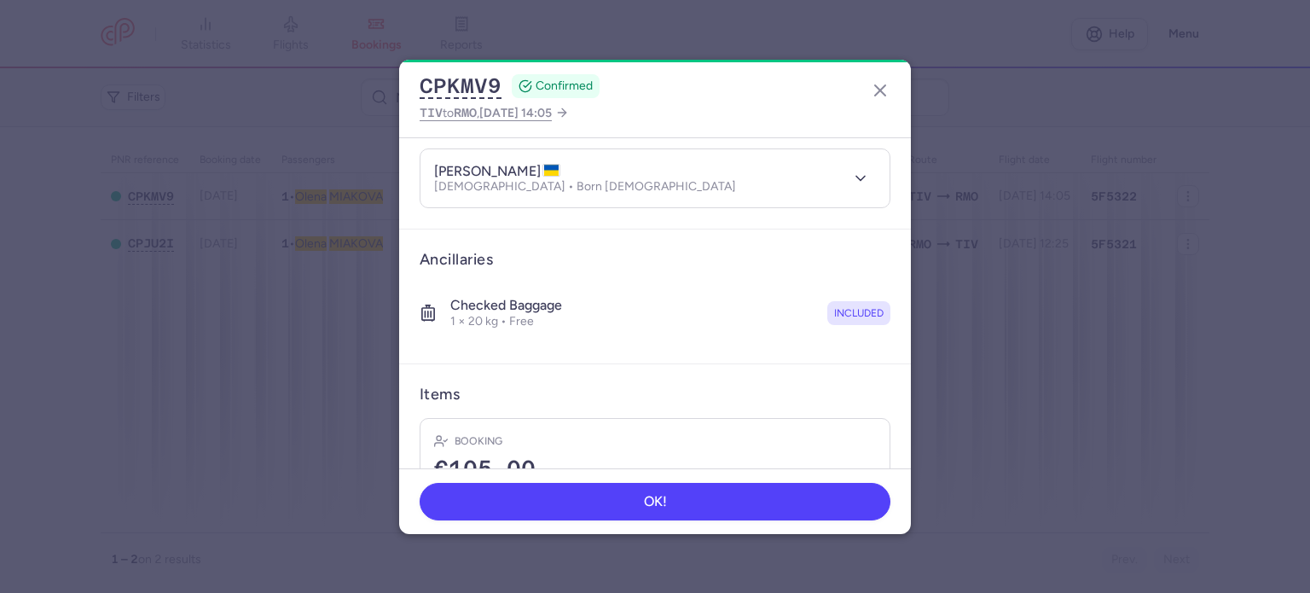
scroll to position [300, 0]
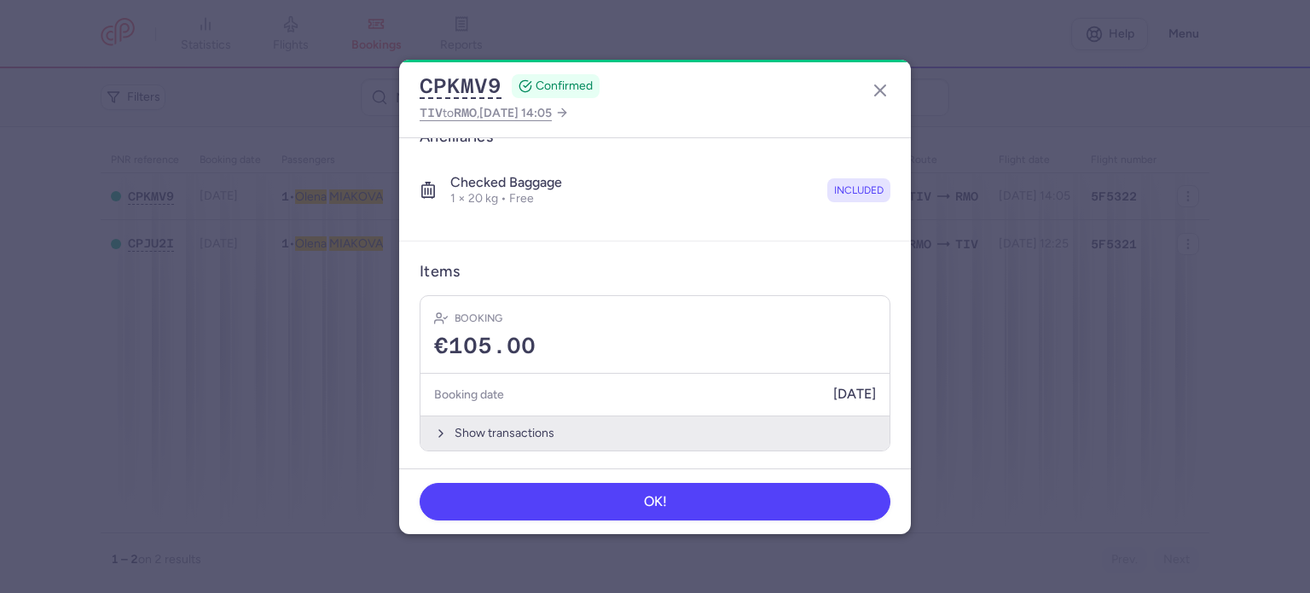
click at [482, 429] on button "Show transactions" at bounding box center [654, 432] width 469 height 35
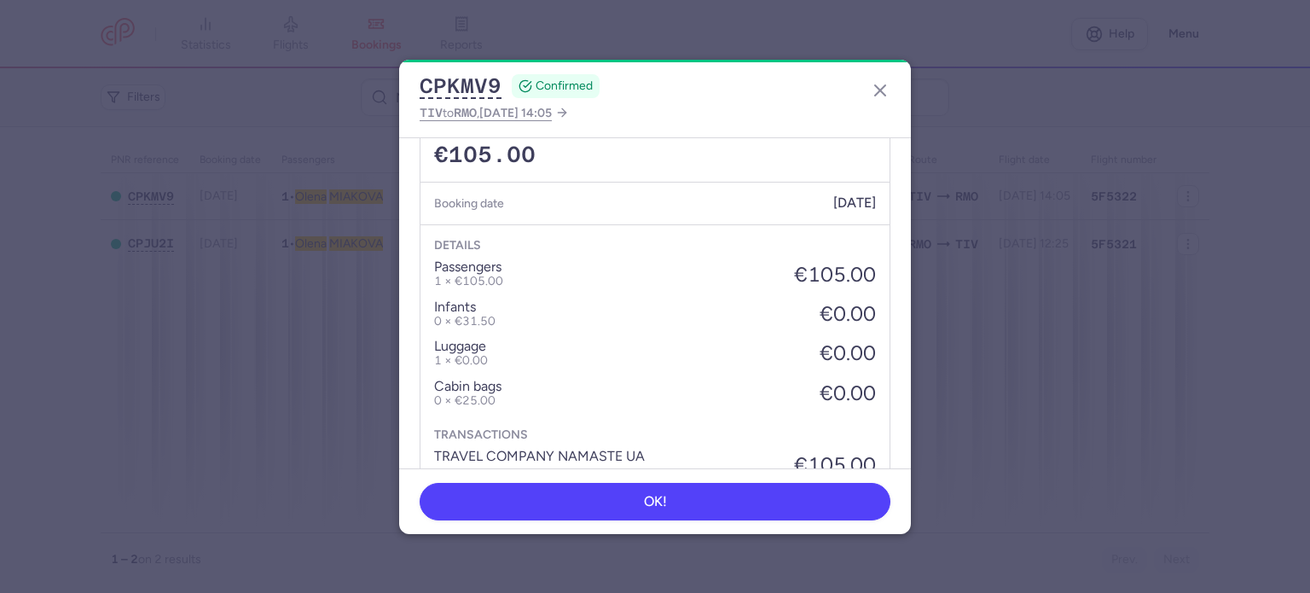
scroll to position [570, 0]
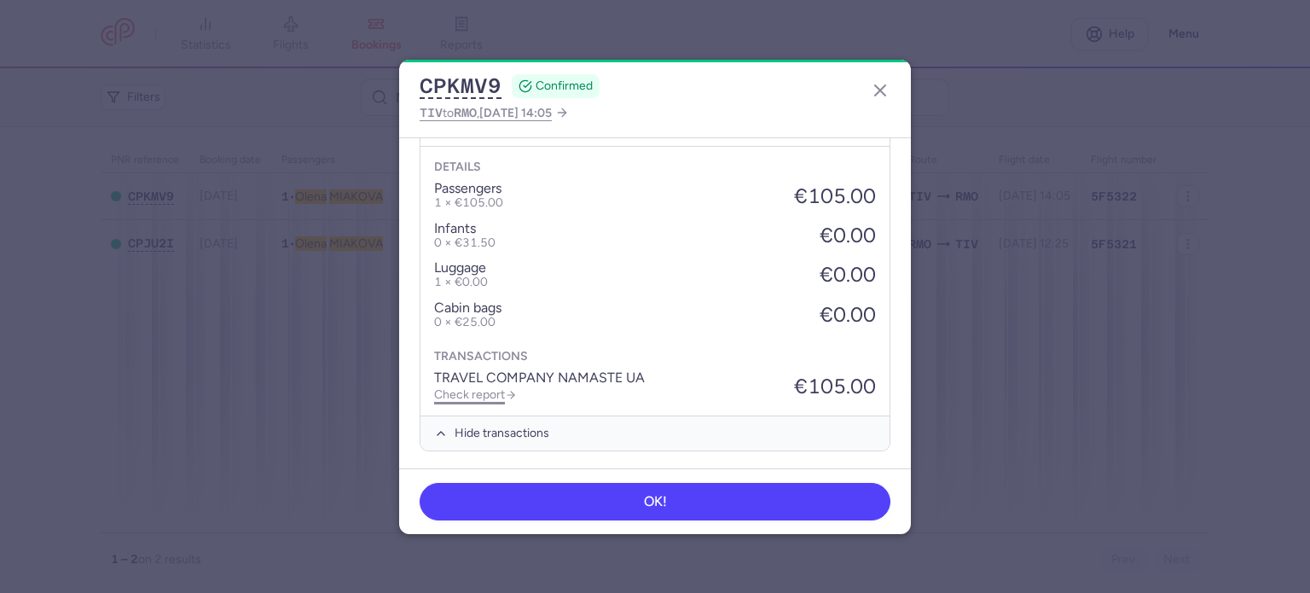
click at [475, 391] on link "Check report" at bounding box center [475, 394] width 83 height 14
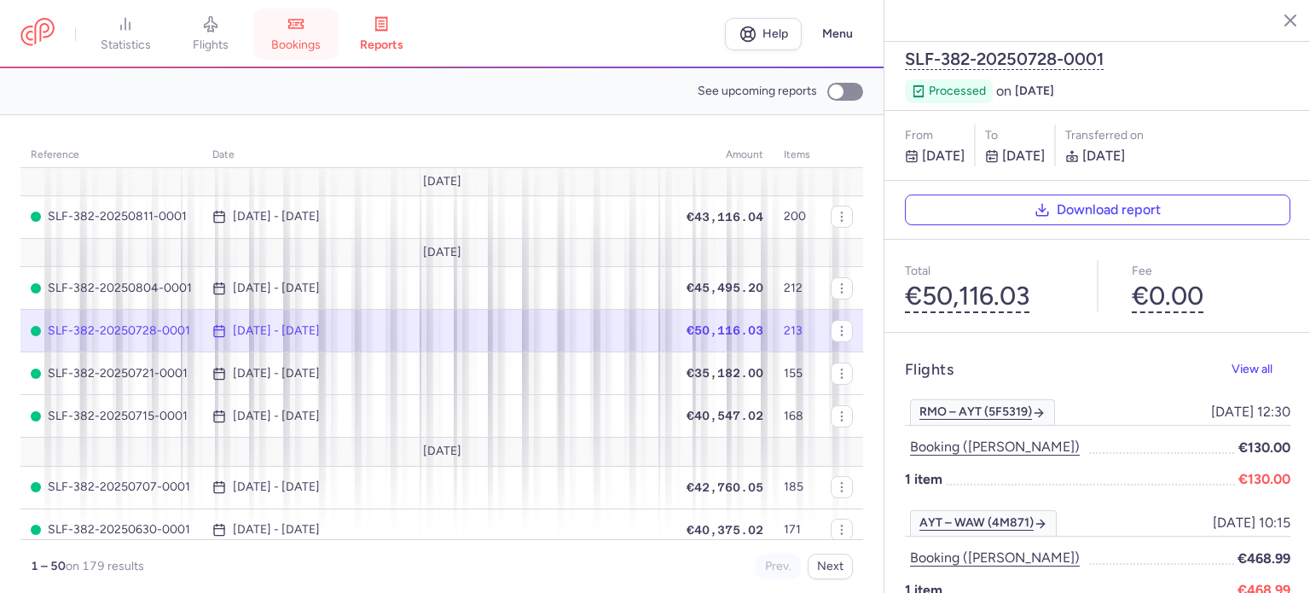
click at [304, 26] on icon at bounding box center [295, 23] width 17 height 17
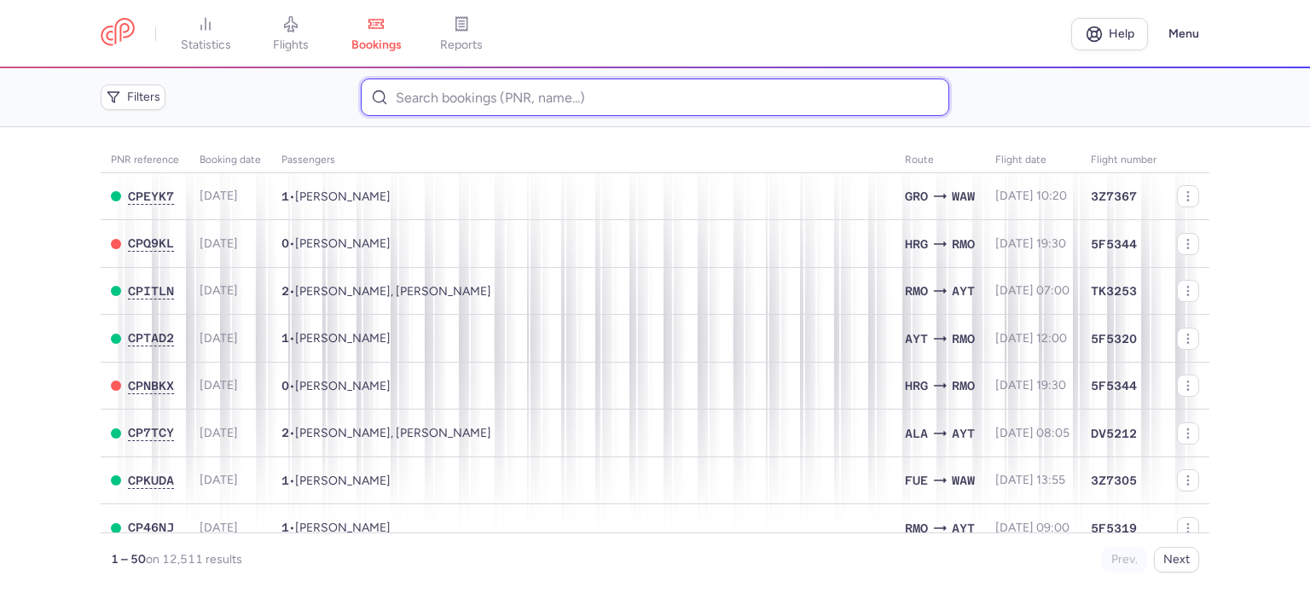
paste input "AFANASYEV IGOR"
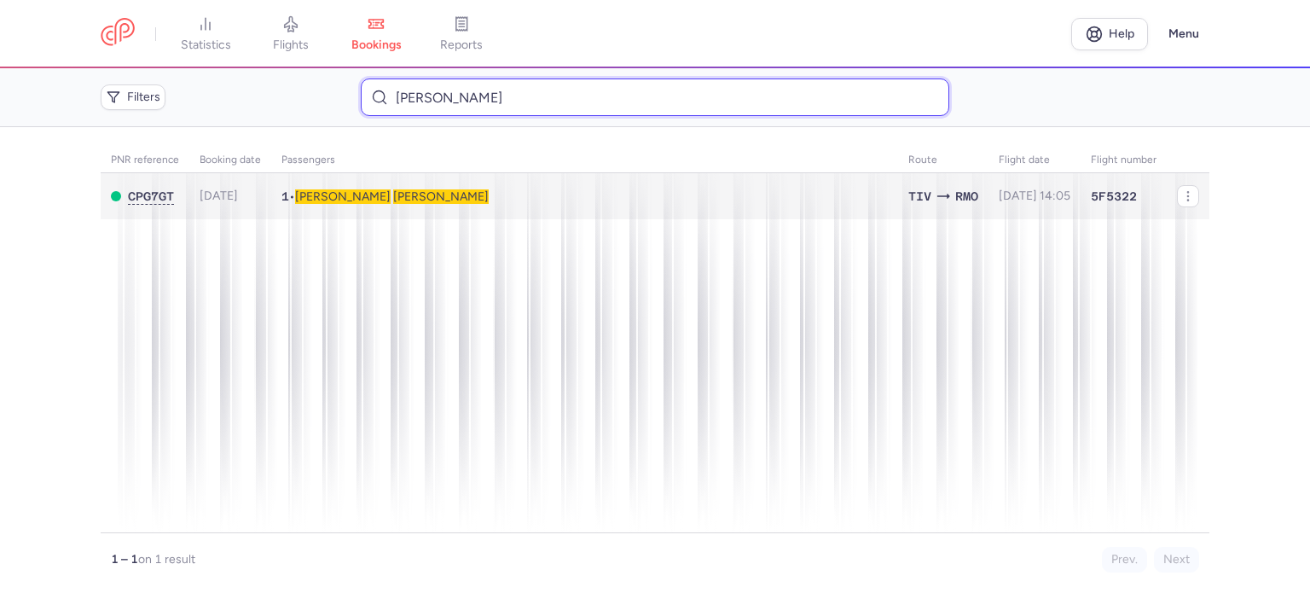
type input "AFANASYEV IGOR"
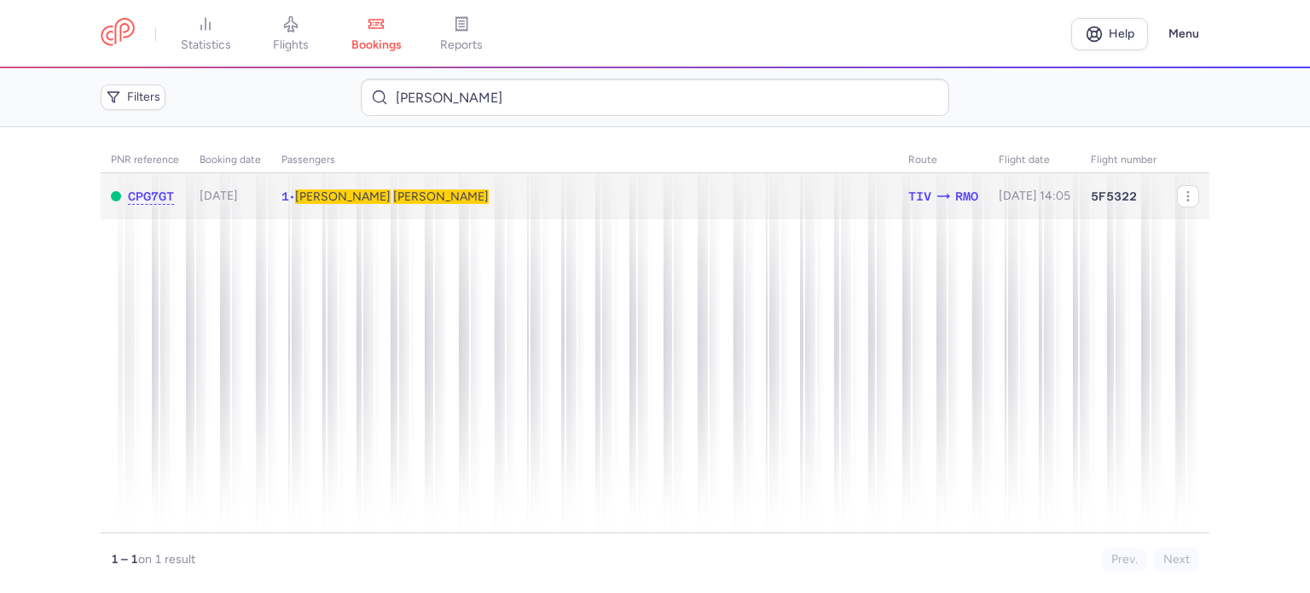
click at [393, 191] on span "AFANASYEV" at bounding box center [441, 196] width 96 height 14
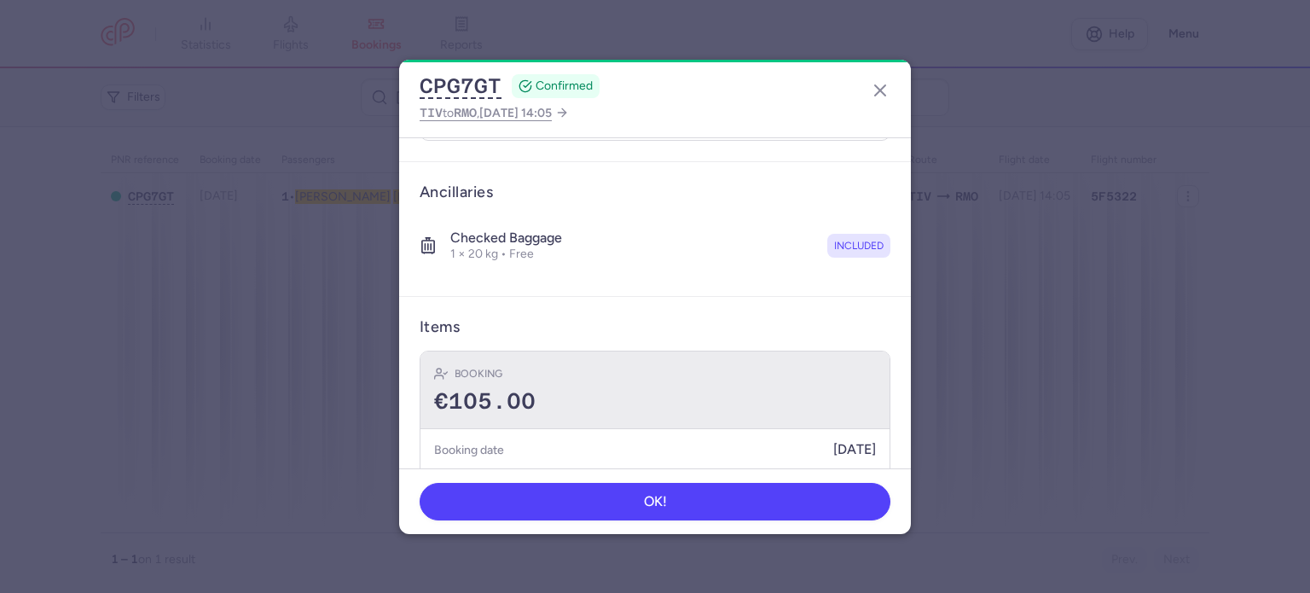
scroll to position [300, 0]
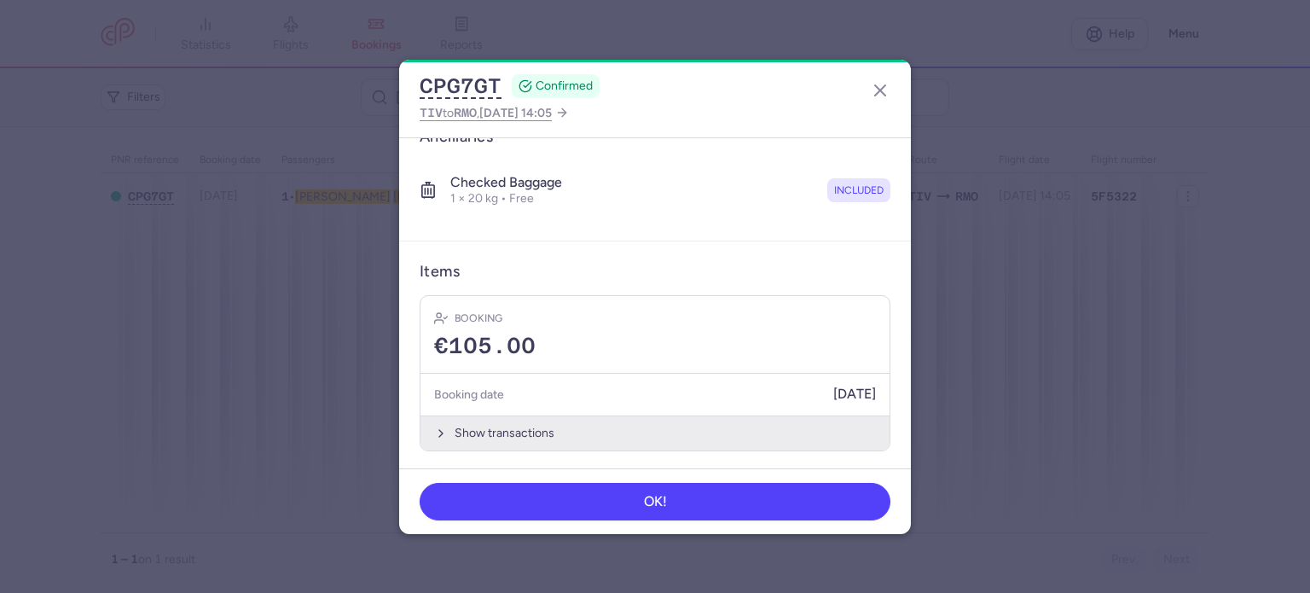
click at [504, 431] on button "Show transactions" at bounding box center [654, 432] width 469 height 35
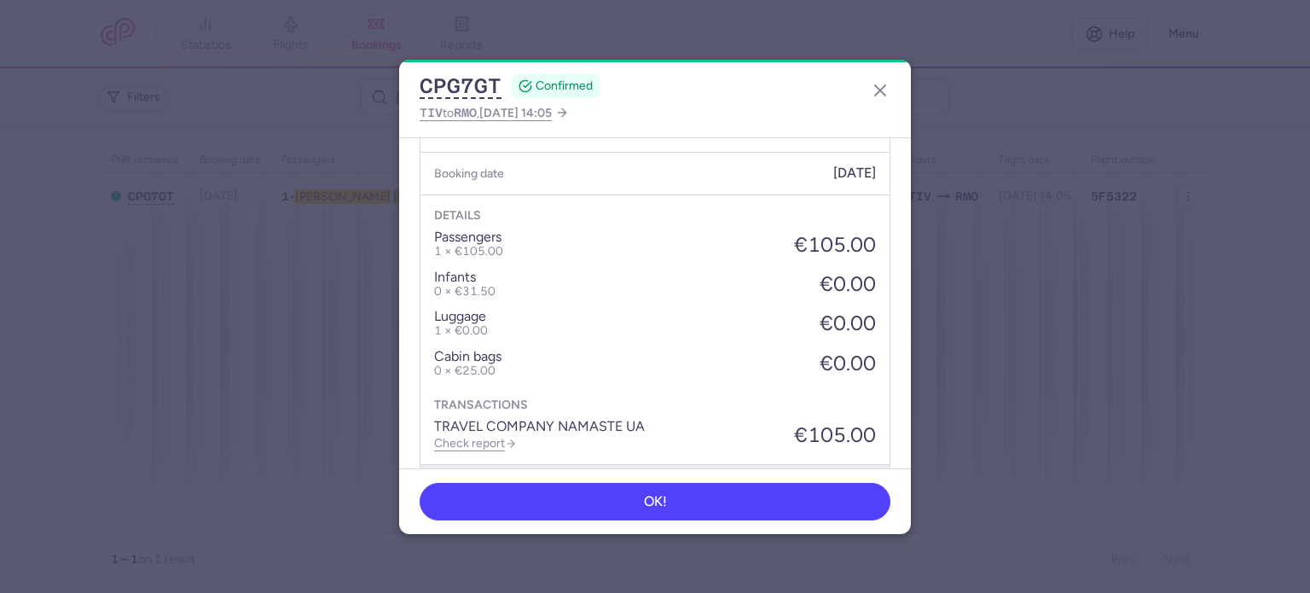
scroll to position [570, 0]
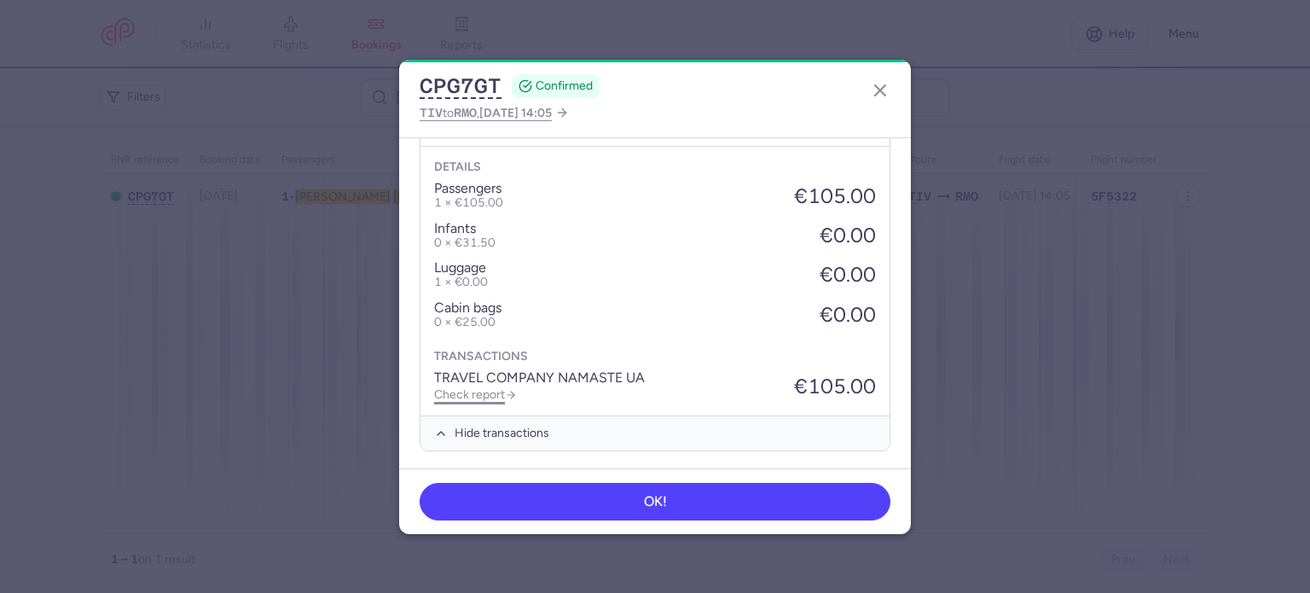
click at [483, 393] on link "Check report" at bounding box center [475, 394] width 83 height 14
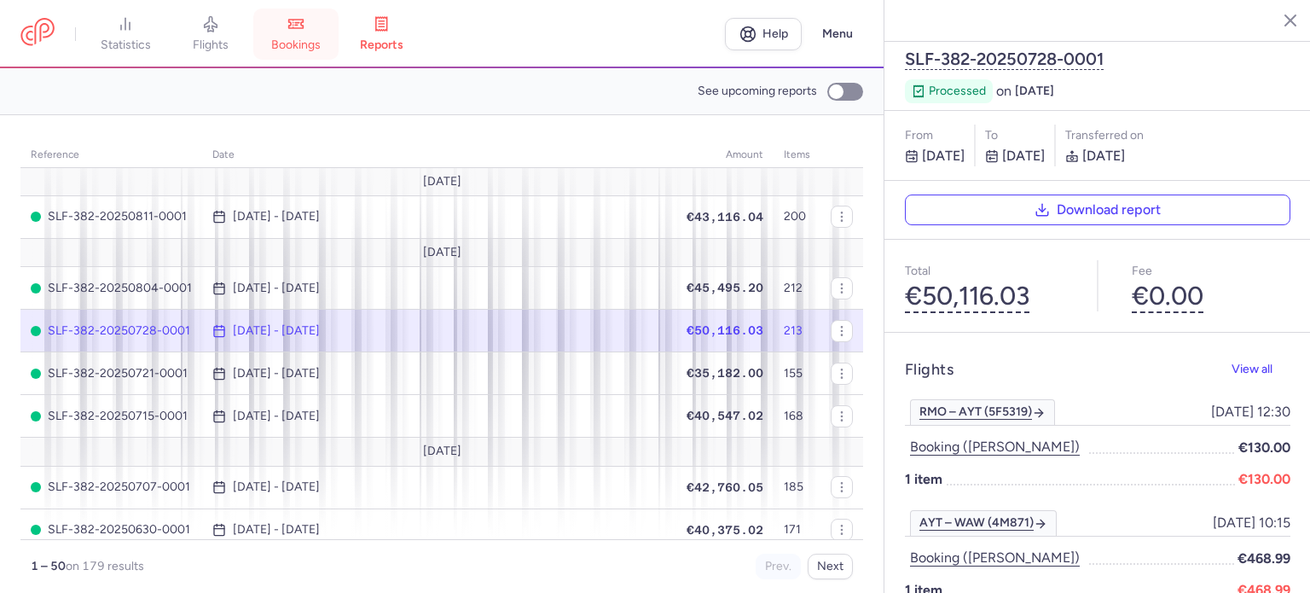
click at [311, 19] on link "bookings" at bounding box center [295, 34] width 85 height 38
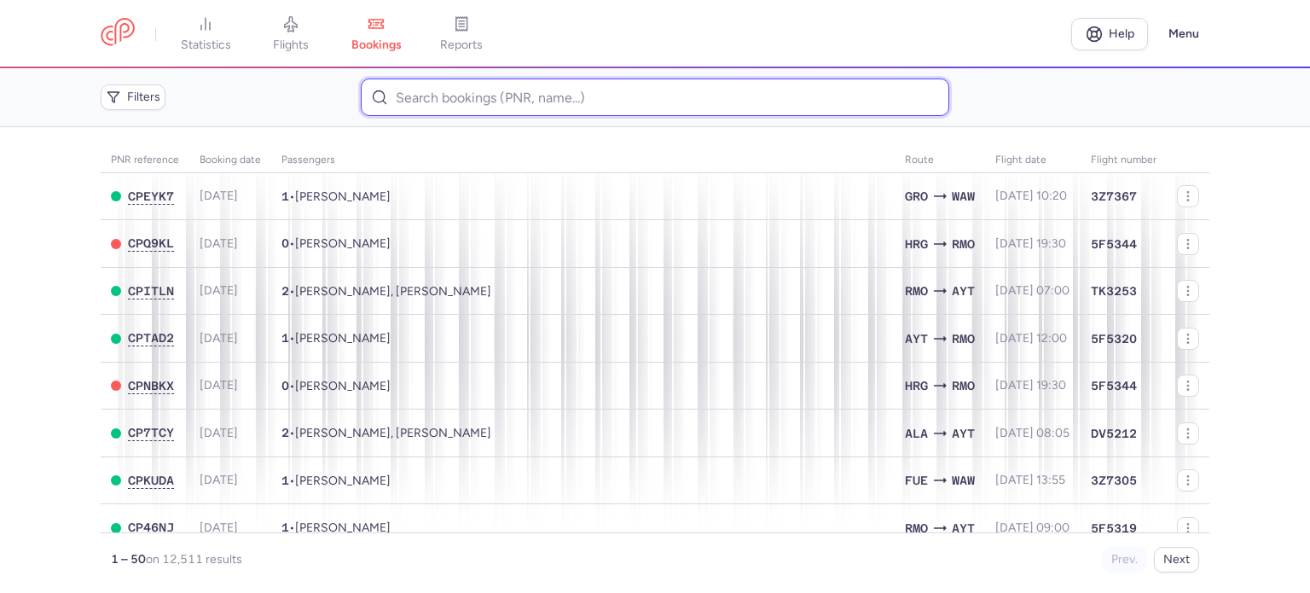
paste input "PIVOVAROVA MARIIA"
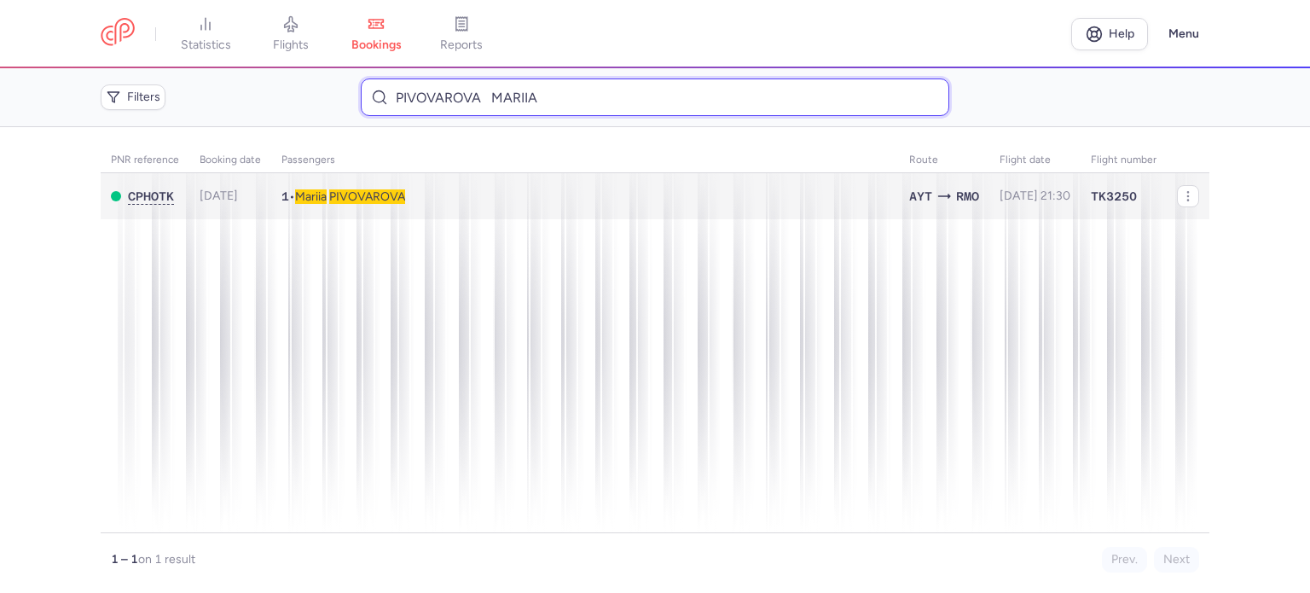
type input "PIVOVAROVA MARIIA"
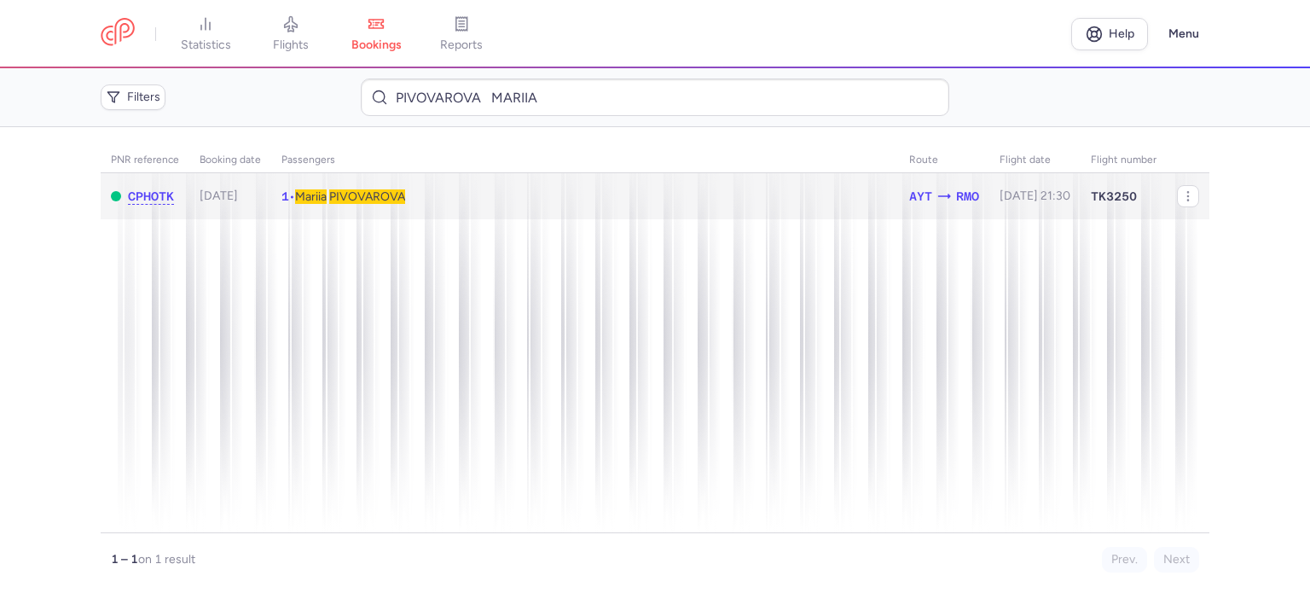
click at [375, 197] on span "PIVOVAROVA" at bounding box center [367, 196] width 76 height 14
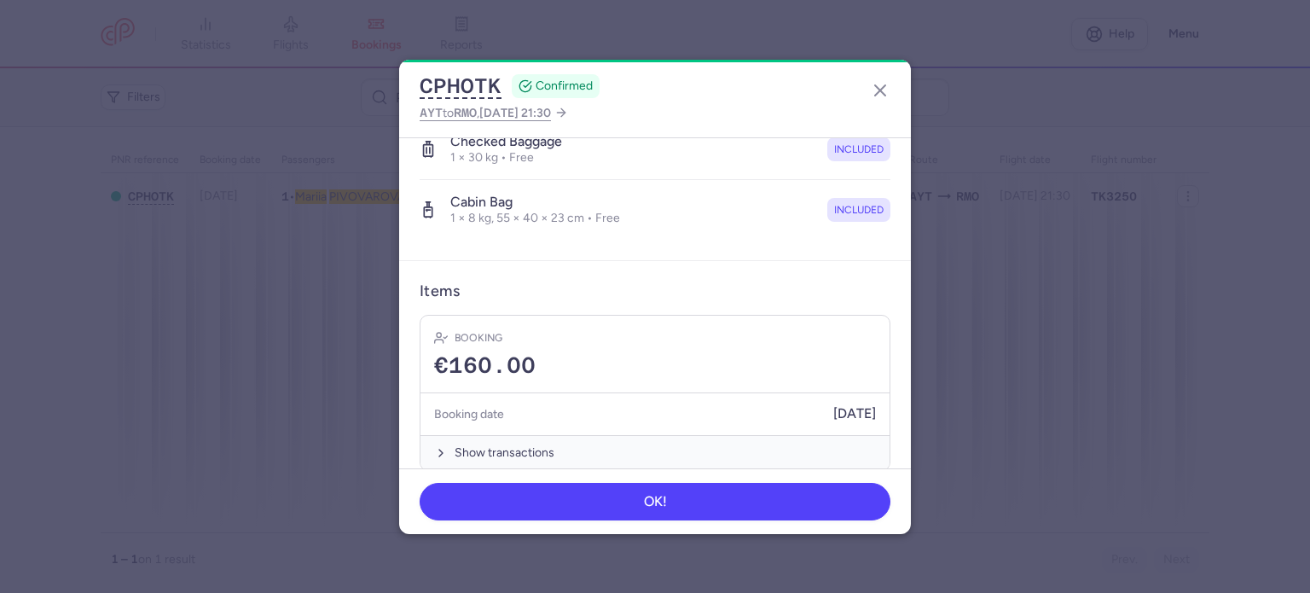
scroll to position [361, 0]
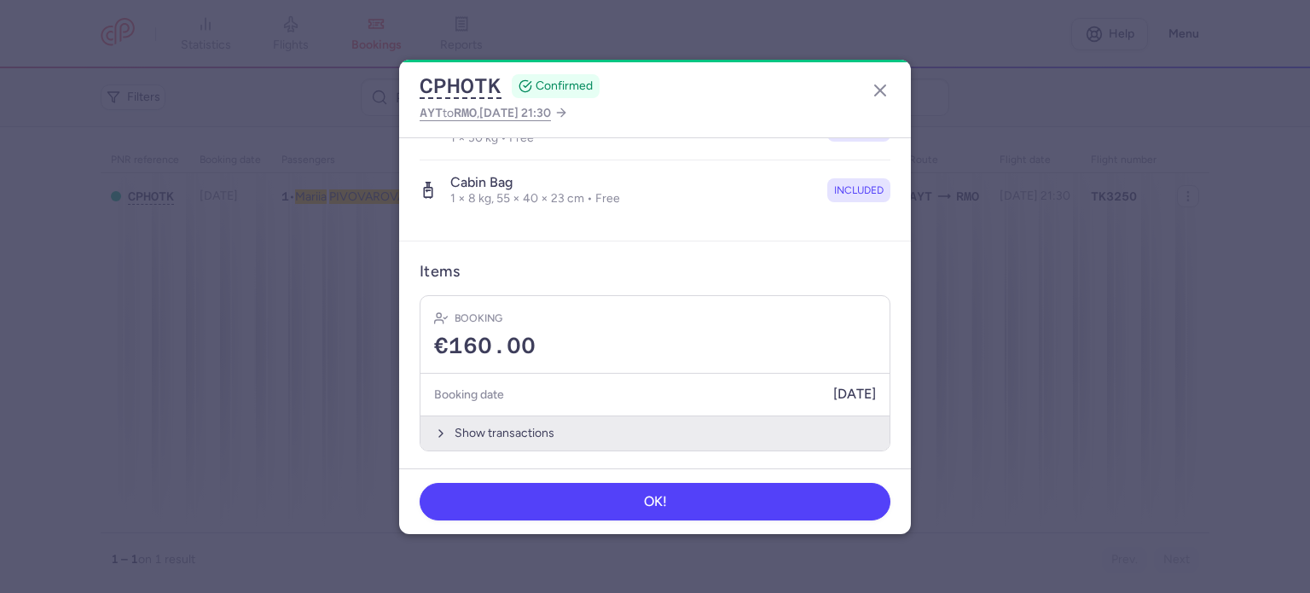
click at [512, 430] on button "Show transactions" at bounding box center [654, 432] width 469 height 35
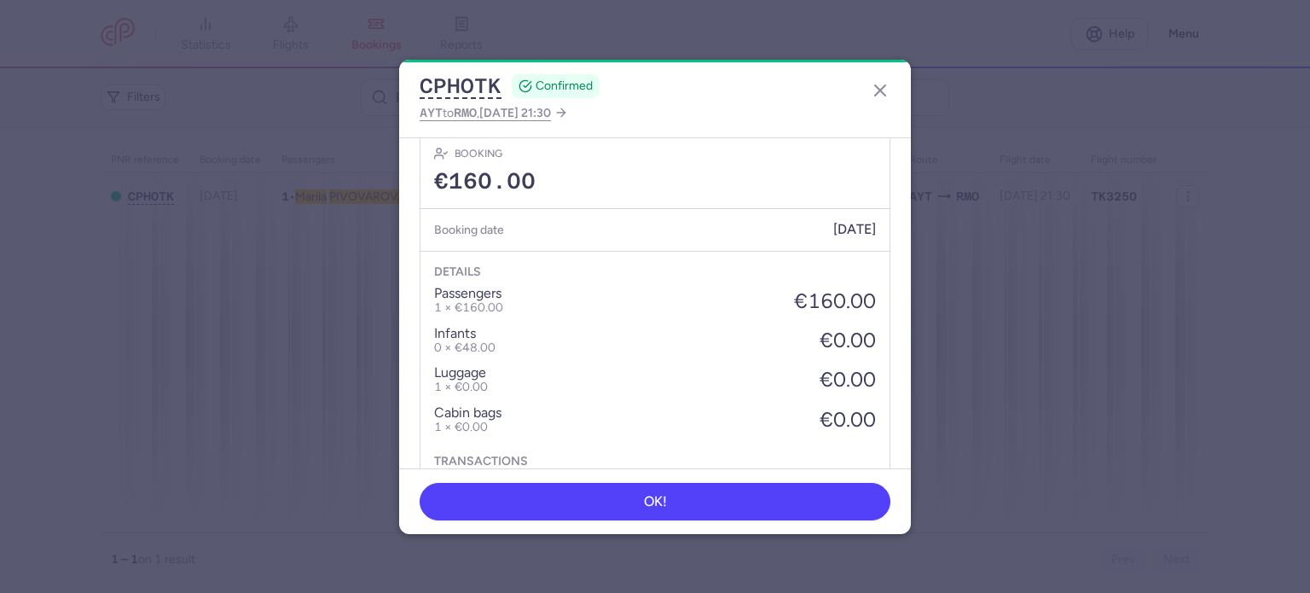
scroll to position [630, 0]
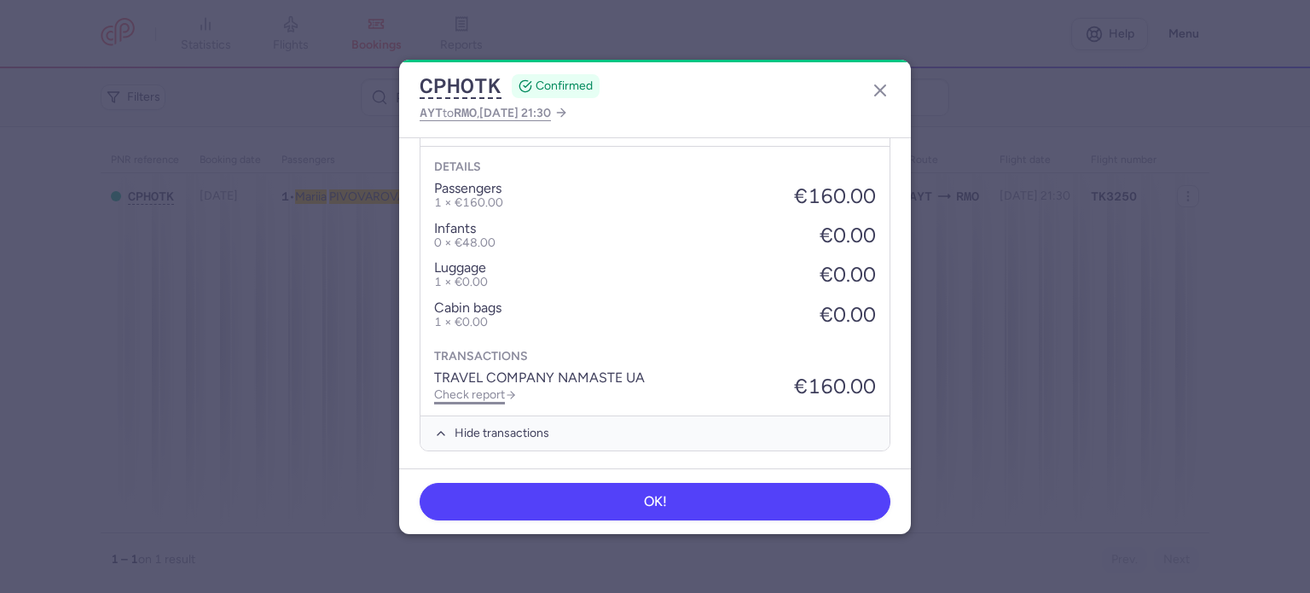
click at [472, 387] on link "Check report" at bounding box center [475, 394] width 83 height 14
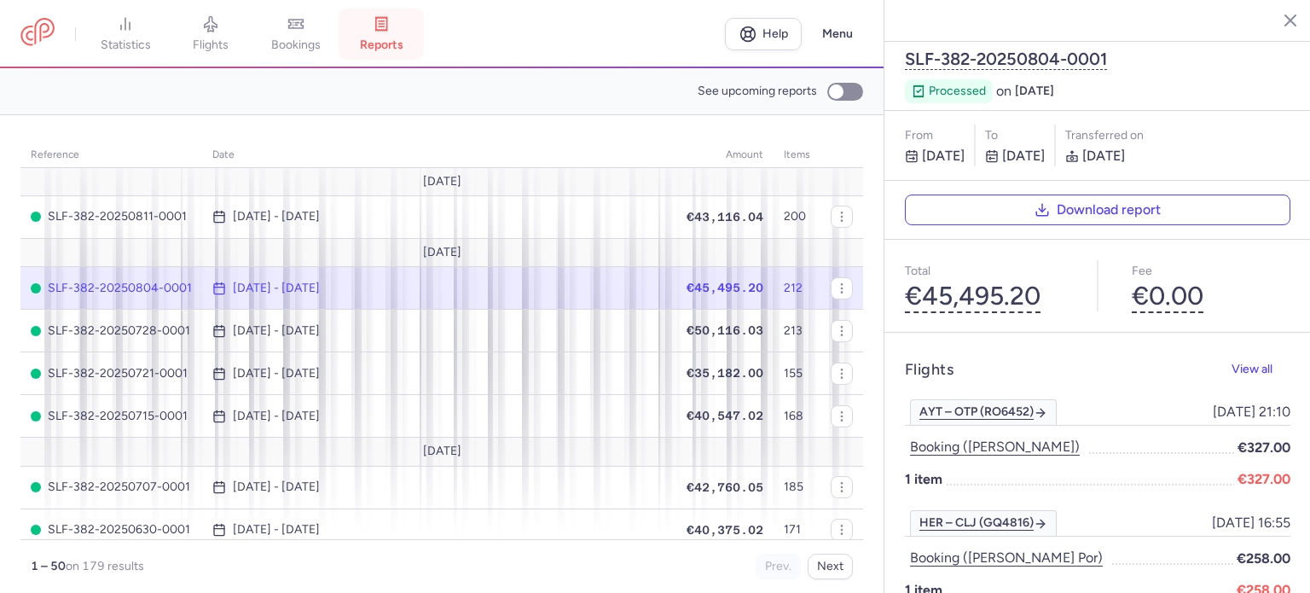
click at [402, 26] on link "reports" at bounding box center [381, 34] width 85 height 38
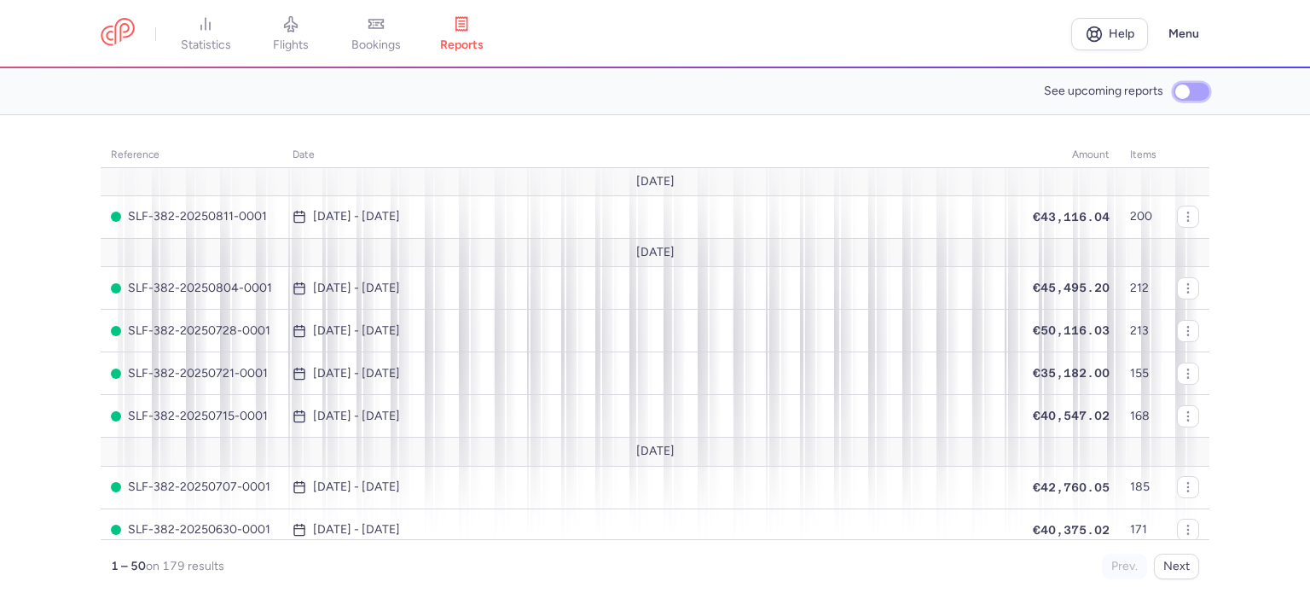
click at [1194, 85] on input "See upcoming reports" at bounding box center [1191, 92] width 36 height 18
checkbox input "true"
